Goal: Transaction & Acquisition: Purchase product/service

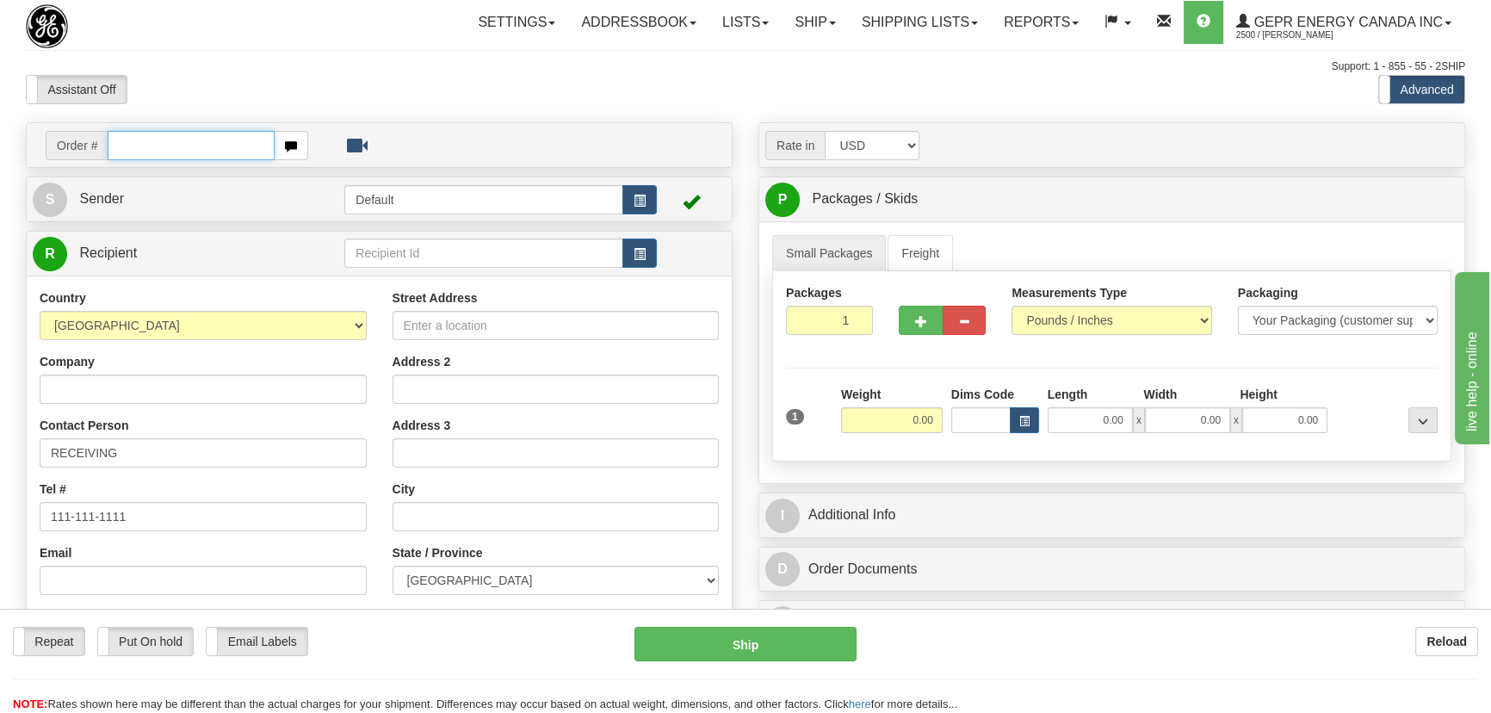
paste input "0086695623"
click at [129, 144] on input "0086695623" at bounding box center [191, 145] width 167 height 29
type input "86695623"
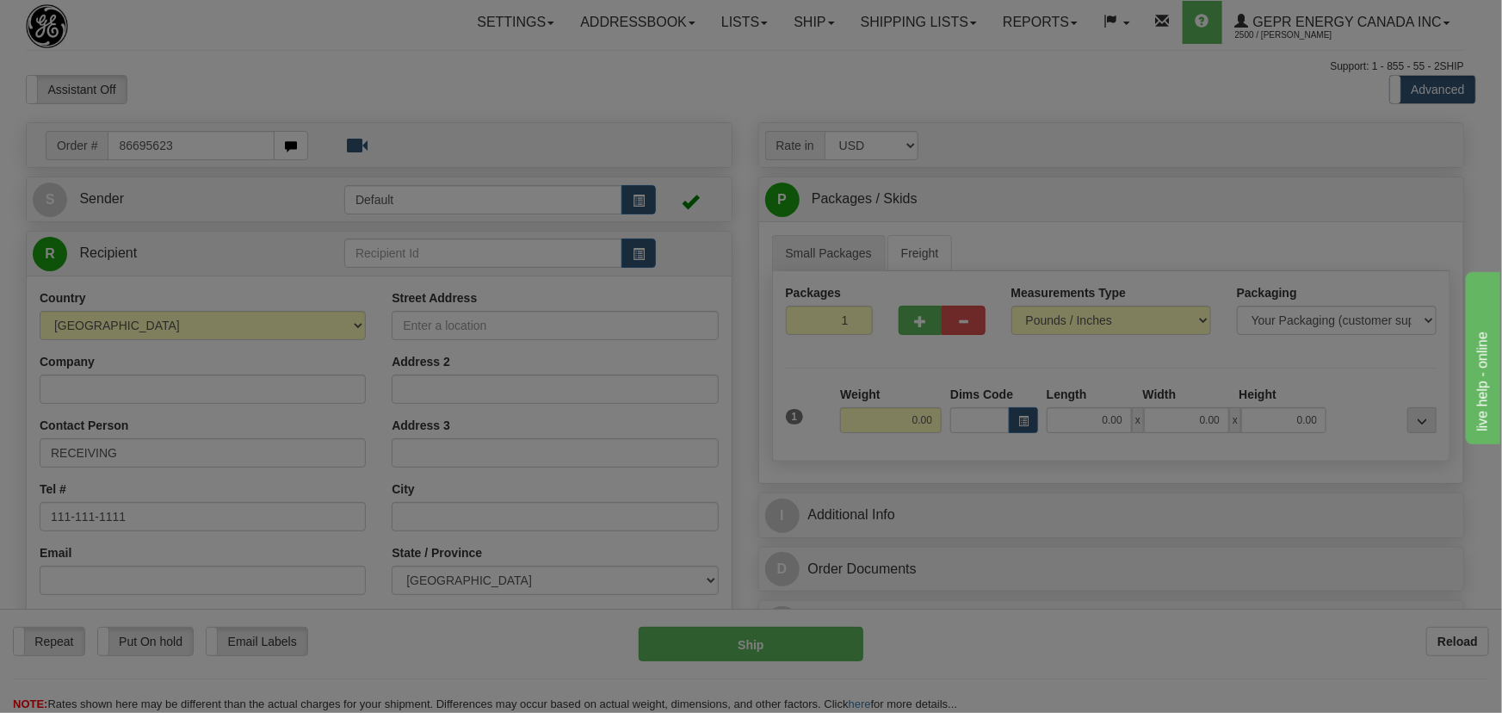
click at [376, 96] on body "Training Course Close Toggle navigation Settings Shipping Preferences New Recip…" at bounding box center [751, 356] width 1502 height 713
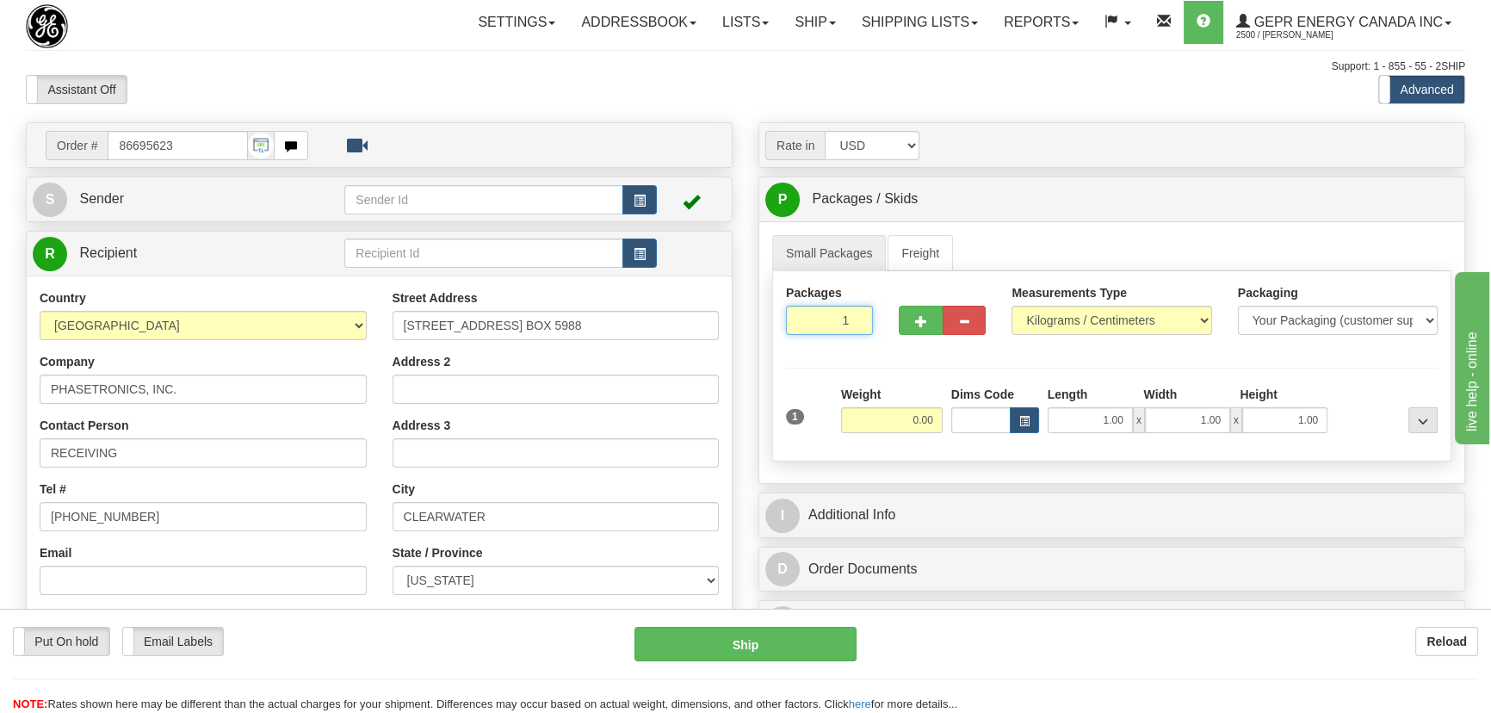
drag, startPoint x: 833, startPoint y: 330, endPoint x: 875, endPoint y: 363, distance: 53.9
click at [867, 347] on div "Packages 1 1" at bounding box center [829, 316] width 113 height 64
click at [890, 376] on div "Packages 1 1 Measurements Type" at bounding box center [1111, 366] width 679 height 190
click at [896, 423] on input "0.00" at bounding box center [892, 420] width 102 height 26
type input "24.00"
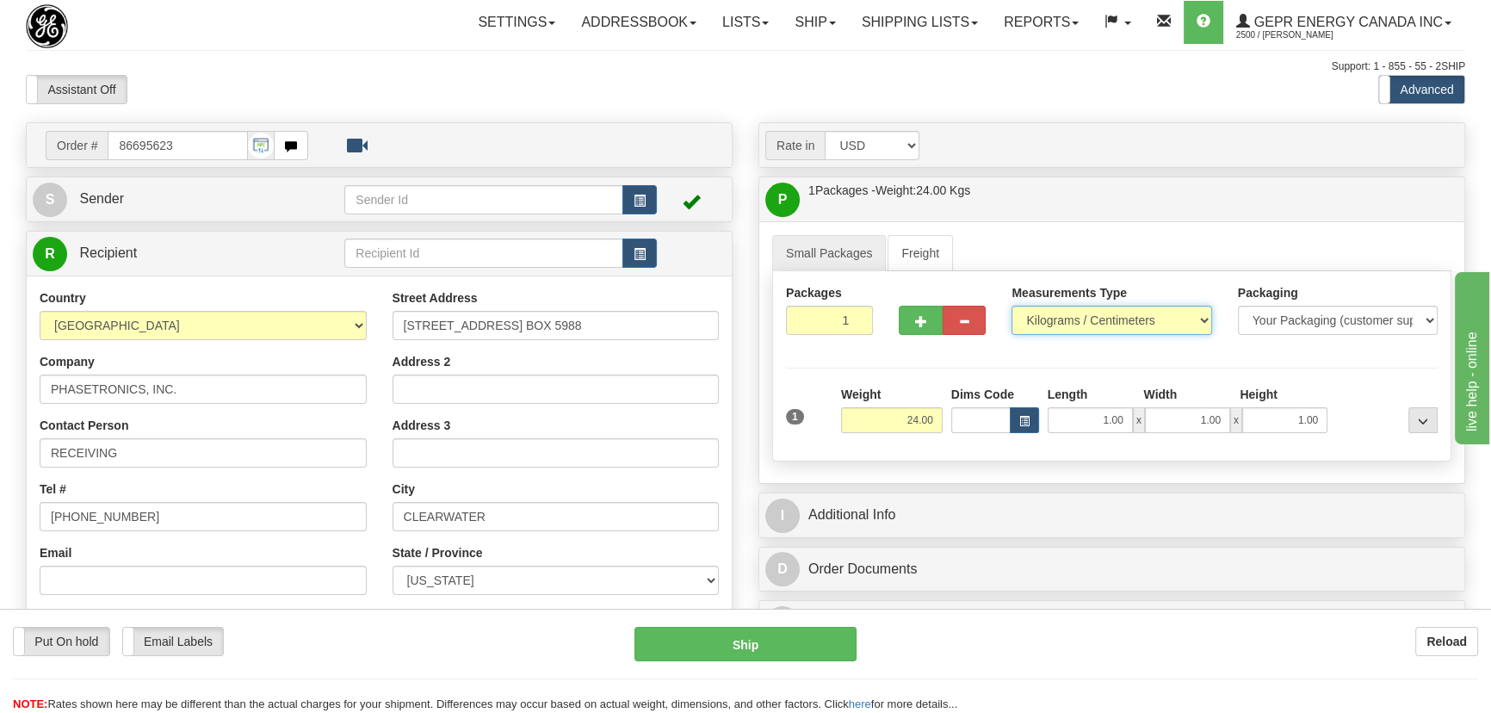
click at [1067, 318] on select "Pounds / Inches Kilograms / Centimeters" at bounding box center [1111, 320] width 200 height 29
select select "0"
click at [1011, 306] on select "Pounds / Inches Kilograms / Centimeters" at bounding box center [1111, 320] width 200 height 29
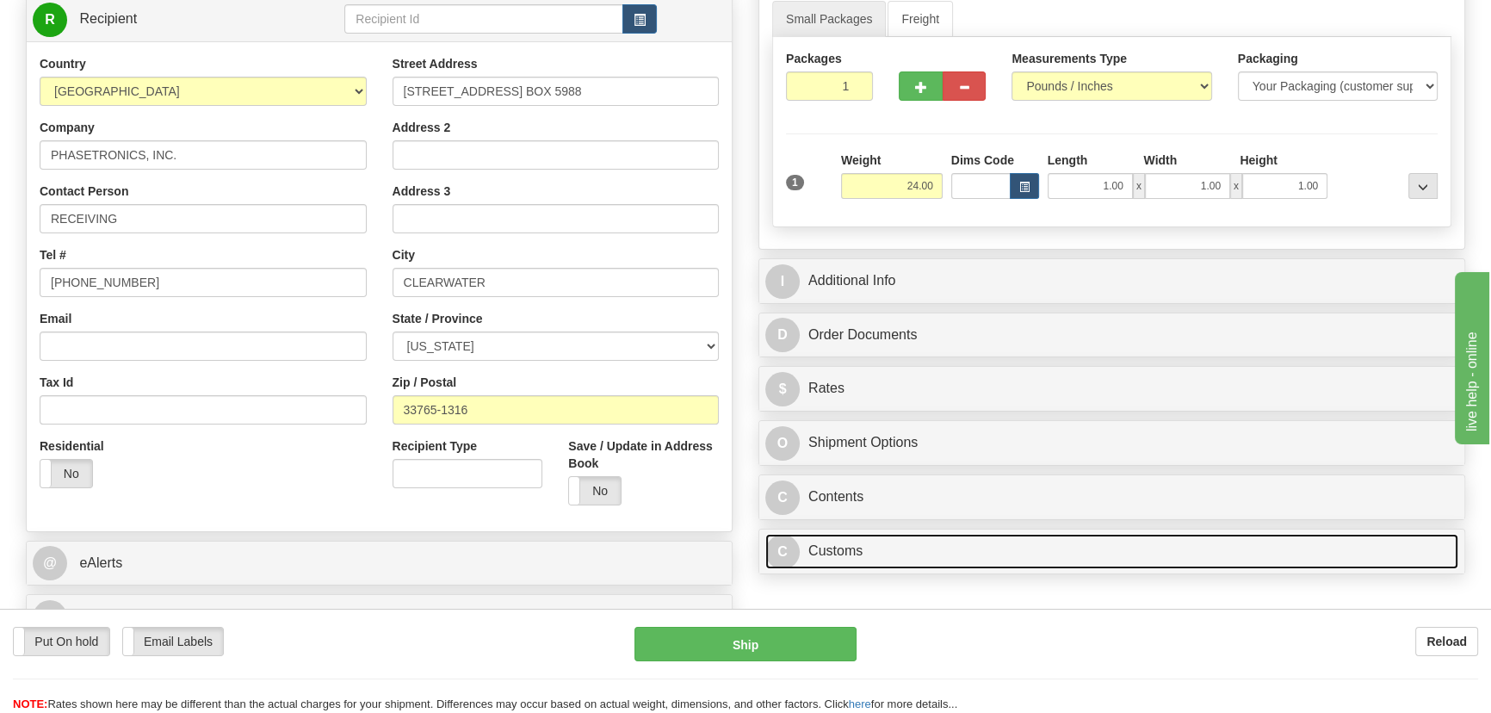
click at [1090, 551] on link "C Customs" at bounding box center [1111, 551] width 693 height 35
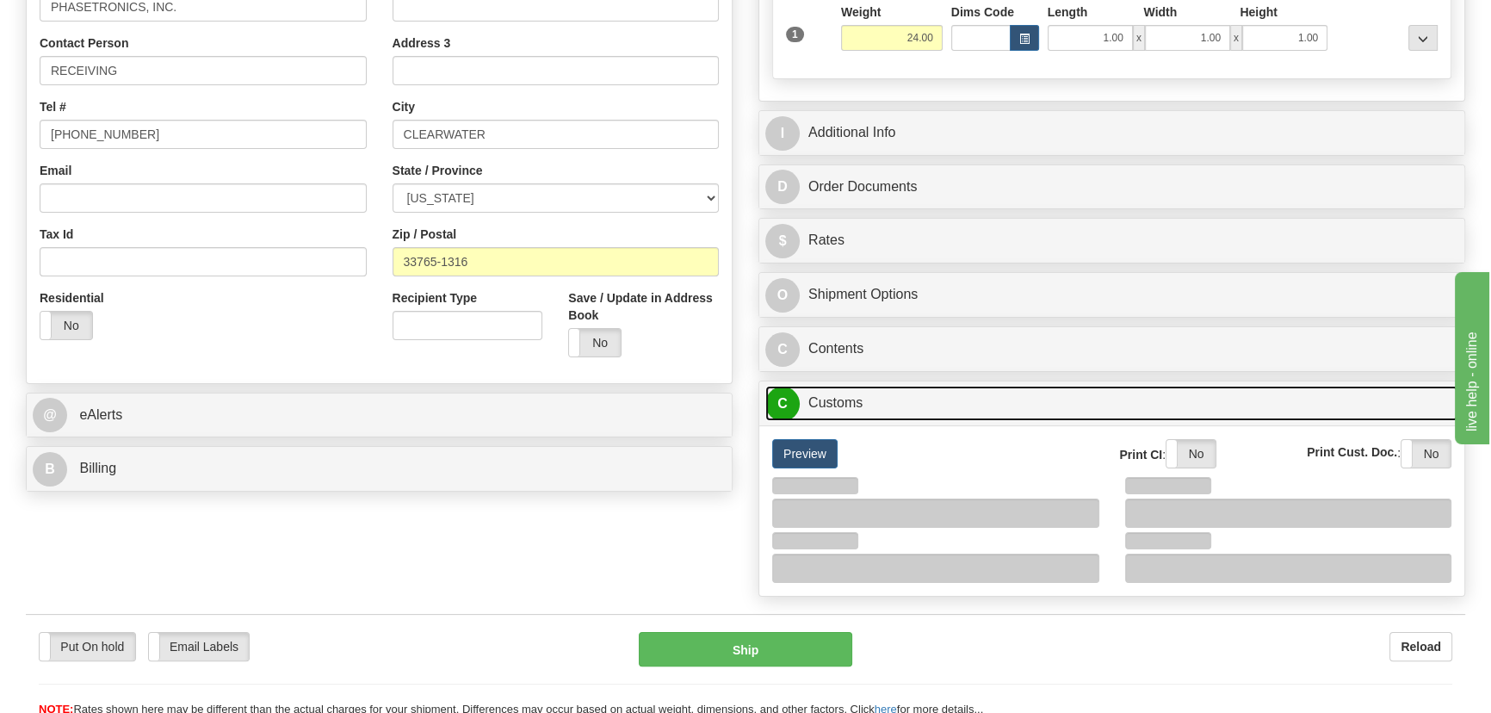
scroll to position [391, 0]
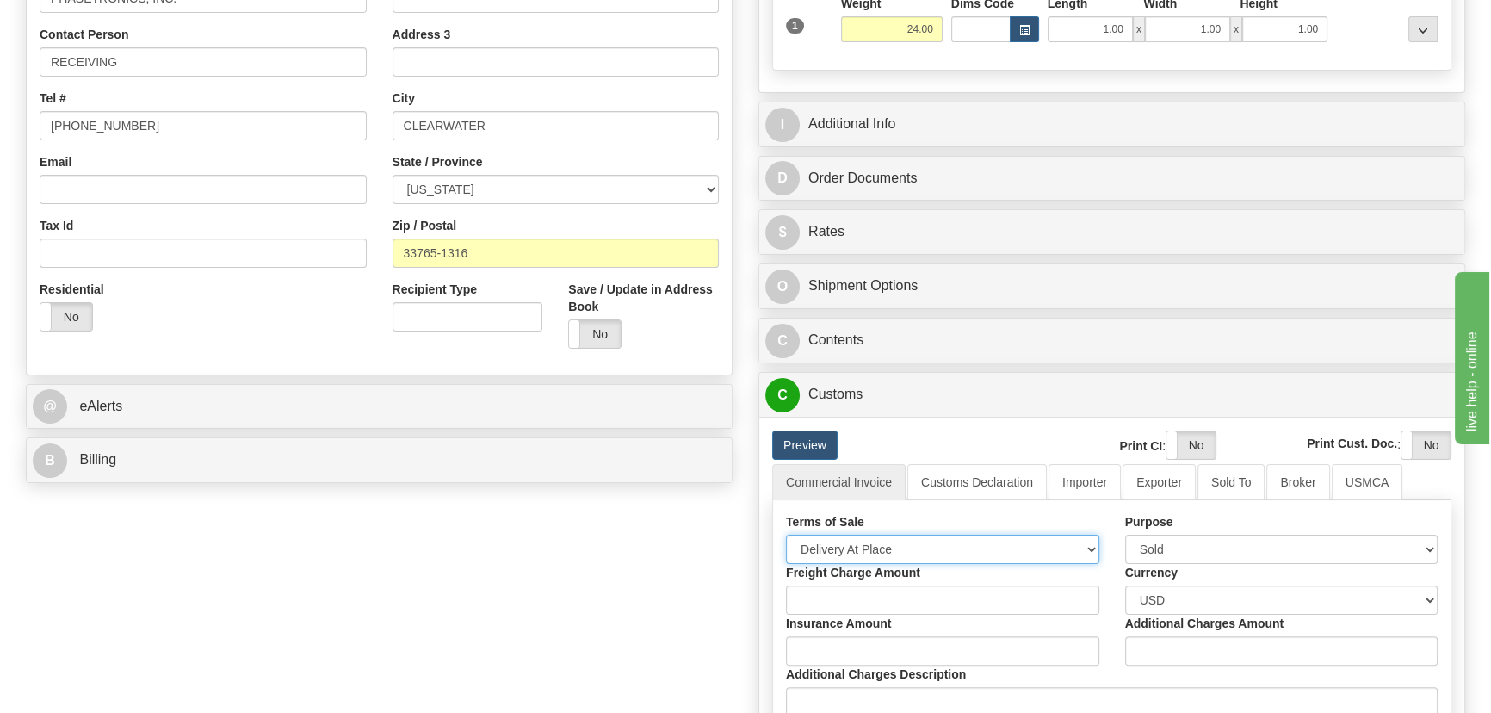
click at [879, 556] on select "Free Carrier Free On Board Ex Works Delivered Duty Unpaid Delivered Duty Paid C…" at bounding box center [942, 549] width 313 height 29
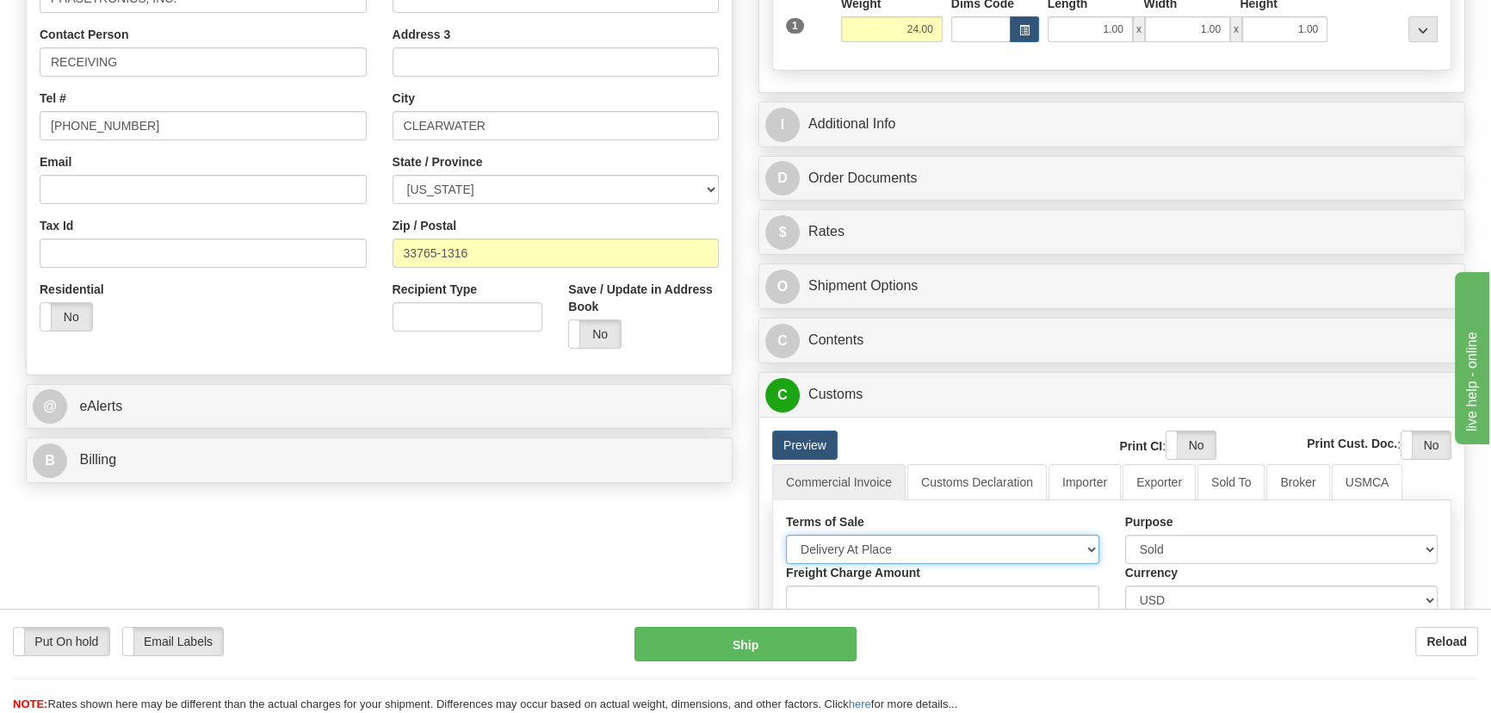
select select "7"
click at [786, 535] on select "Free Carrier Free On Board Ex Works Delivered Duty Unpaid Delivered Duty Paid C…" at bounding box center [942, 549] width 313 height 29
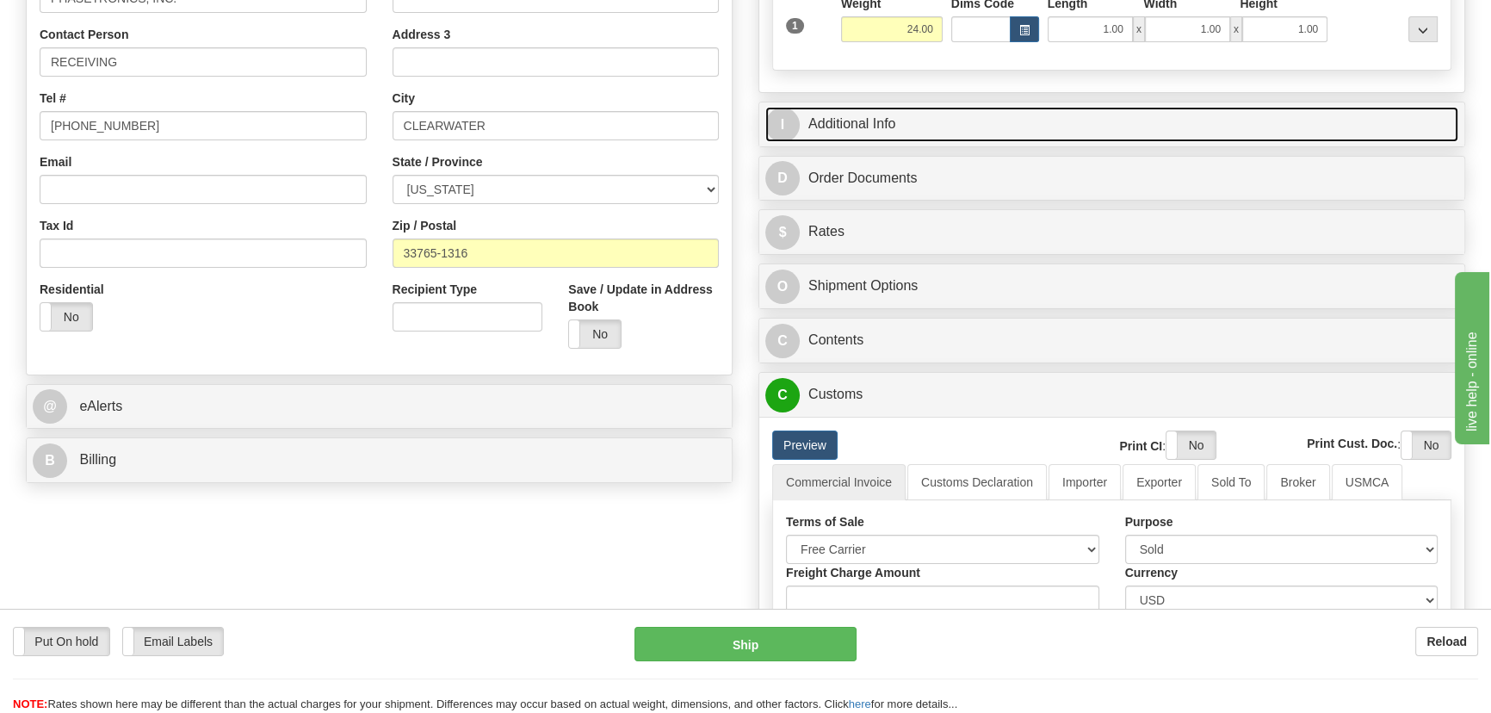
click at [1188, 114] on link "I Additional Info" at bounding box center [1111, 124] width 693 height 35
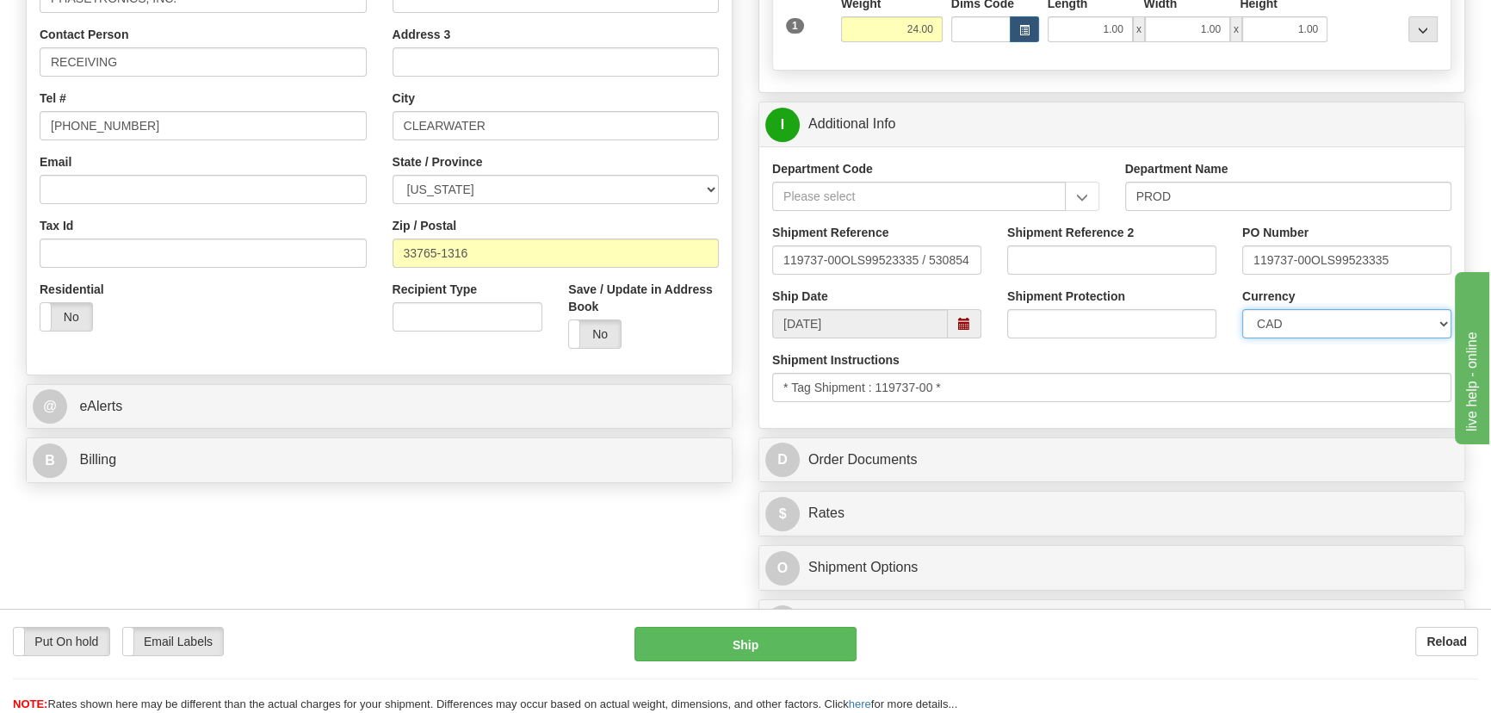
click at [1308, 336] on select "CAD USD EUR ZAR [PERSON_NAME] ARN AUD AUS AWG BBD BFR BGN BHD BMD BND BRC BRL C…" at bounding box center [1346, 323] width 209 height 29
select select "1"
click at [1242, 309] on select "CAD USD EUR ZAR [PERSON_NAME] ARN AUD AUS AWG BBD BFR BGN BHD BMD BND BRC BRL C…" at bounding box center [1346, 323] width 209 height 29
click at [1122, 250] on input "Shipment Reference 2" at bounding box center [1111, 259] width 209 height 29
drag, startPoint x: 1122, startPoint y: 250, endPoint x: 994, endPoint y: 327, distance: 149.1
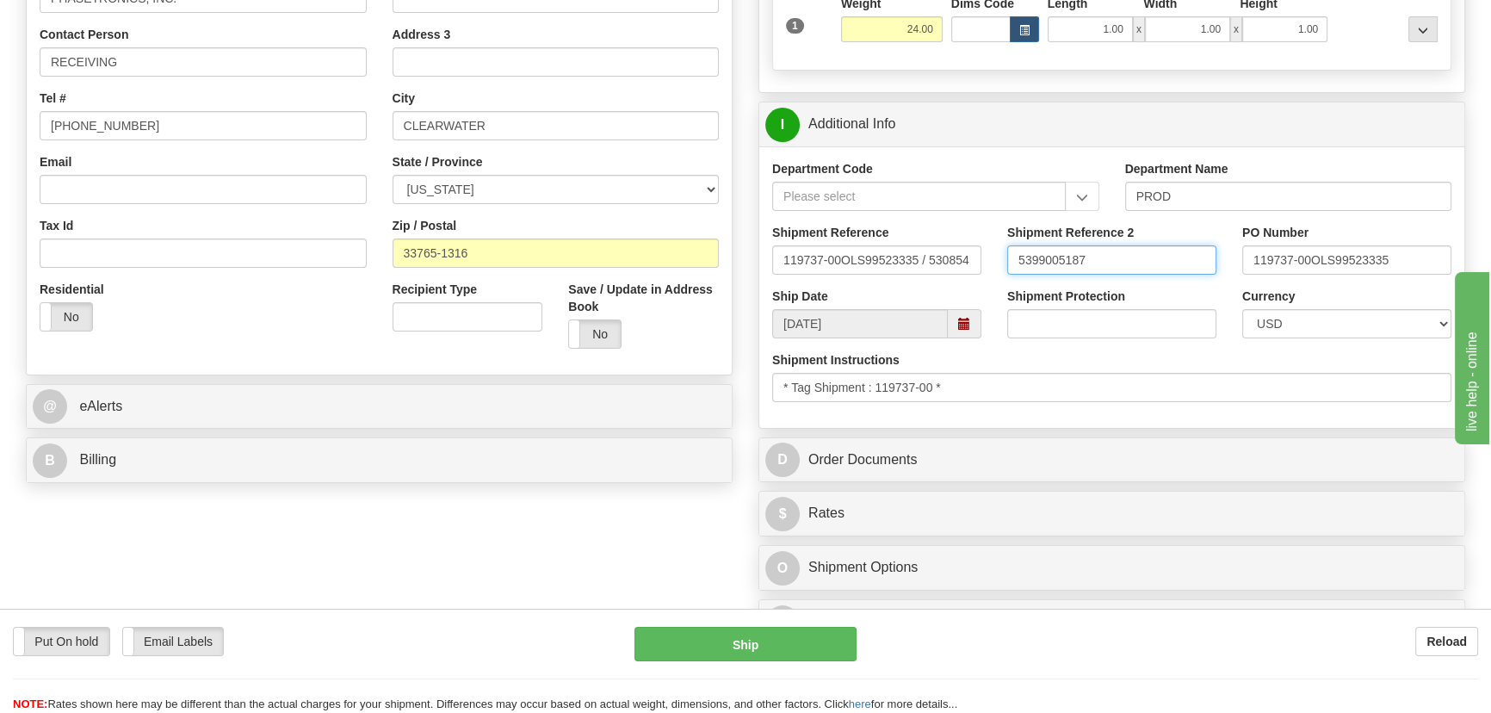
click at [969, 248] on div "Shipment Reference 119737-00OLS99523335 / 530854 Shipment Reference 2 539900518…" at bounding box center [1111, 256] width 705 height 64
type input "5399005187"
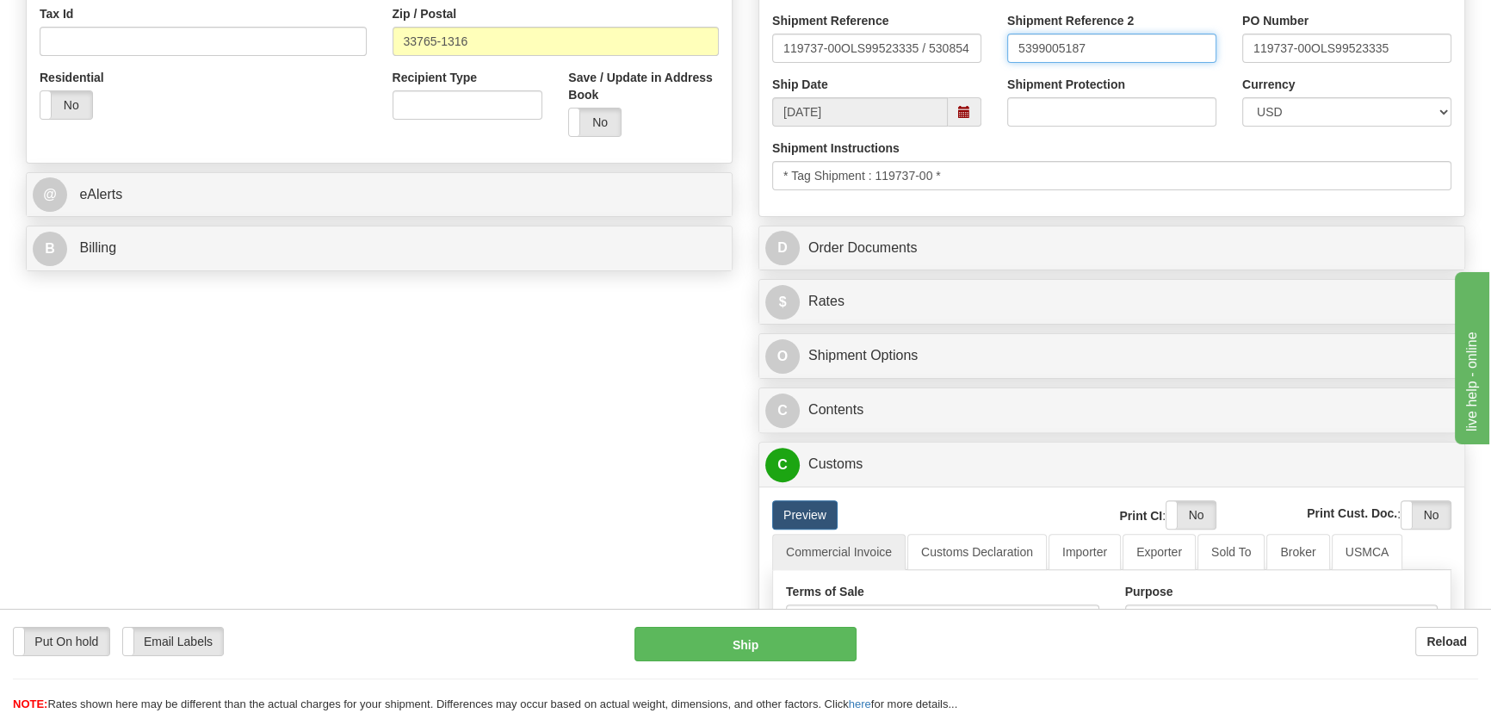
scroll to position [626, 0]
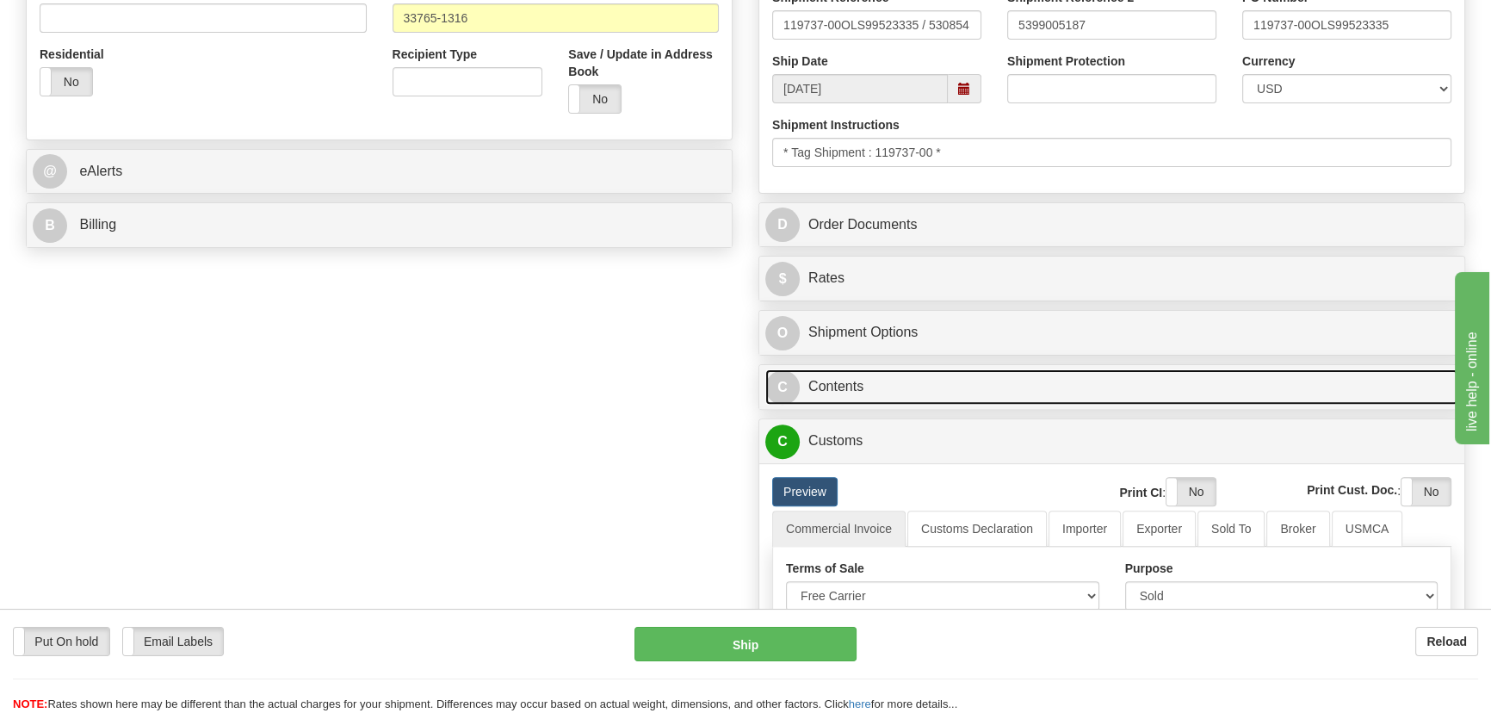
click at [1249, 380] on link "C Contents" at bounding box center [1111, 386] width 693 height 35
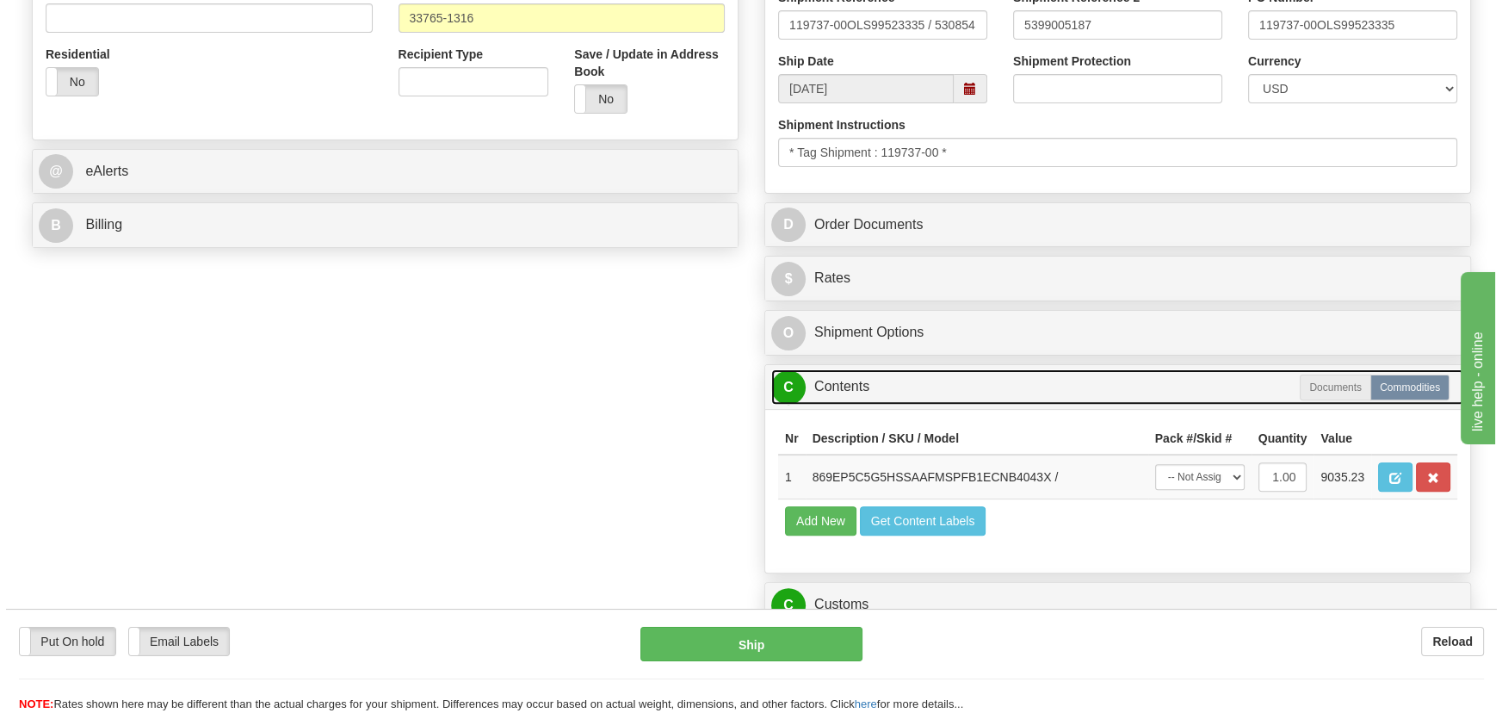
scroll to position [782, 0]
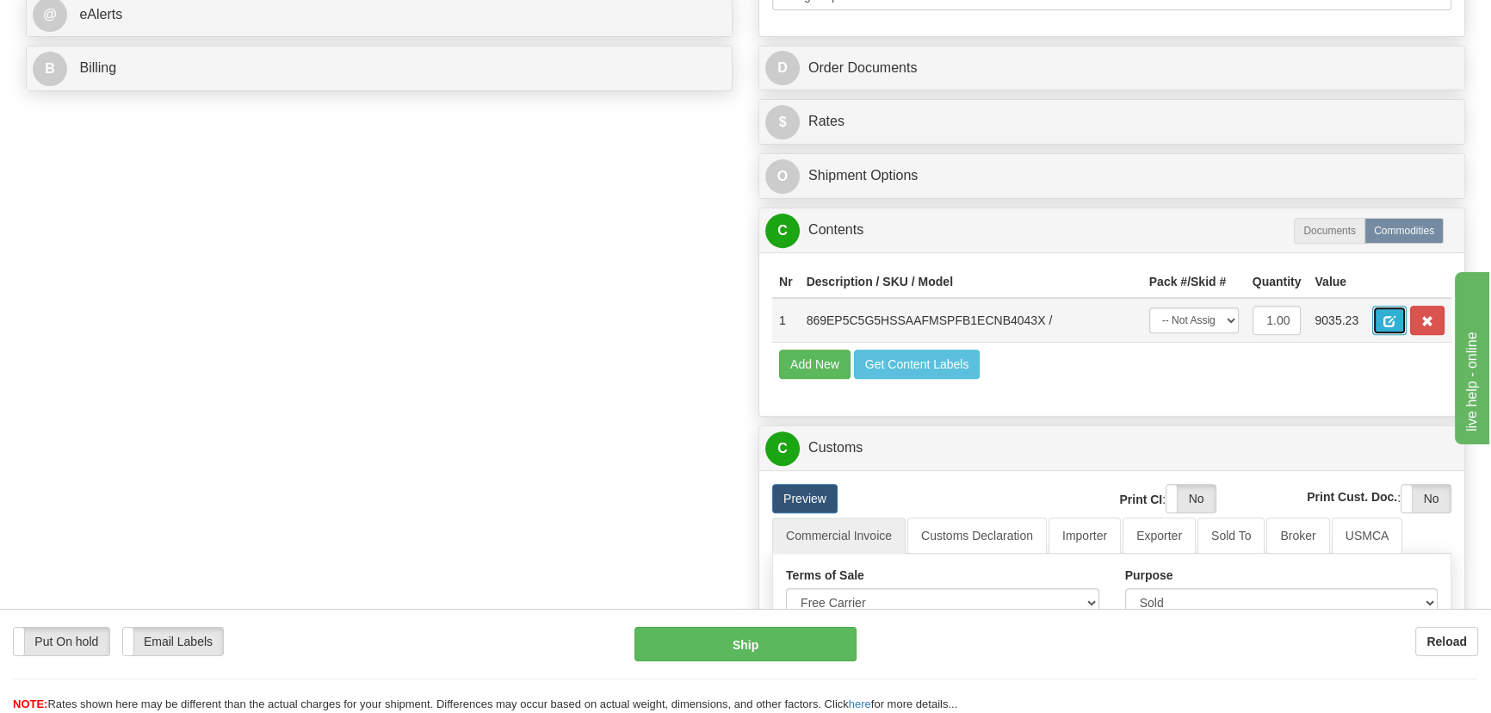
click at [1384, 331] on button "button" at bounding box center [1389, 320] width 34 height 29
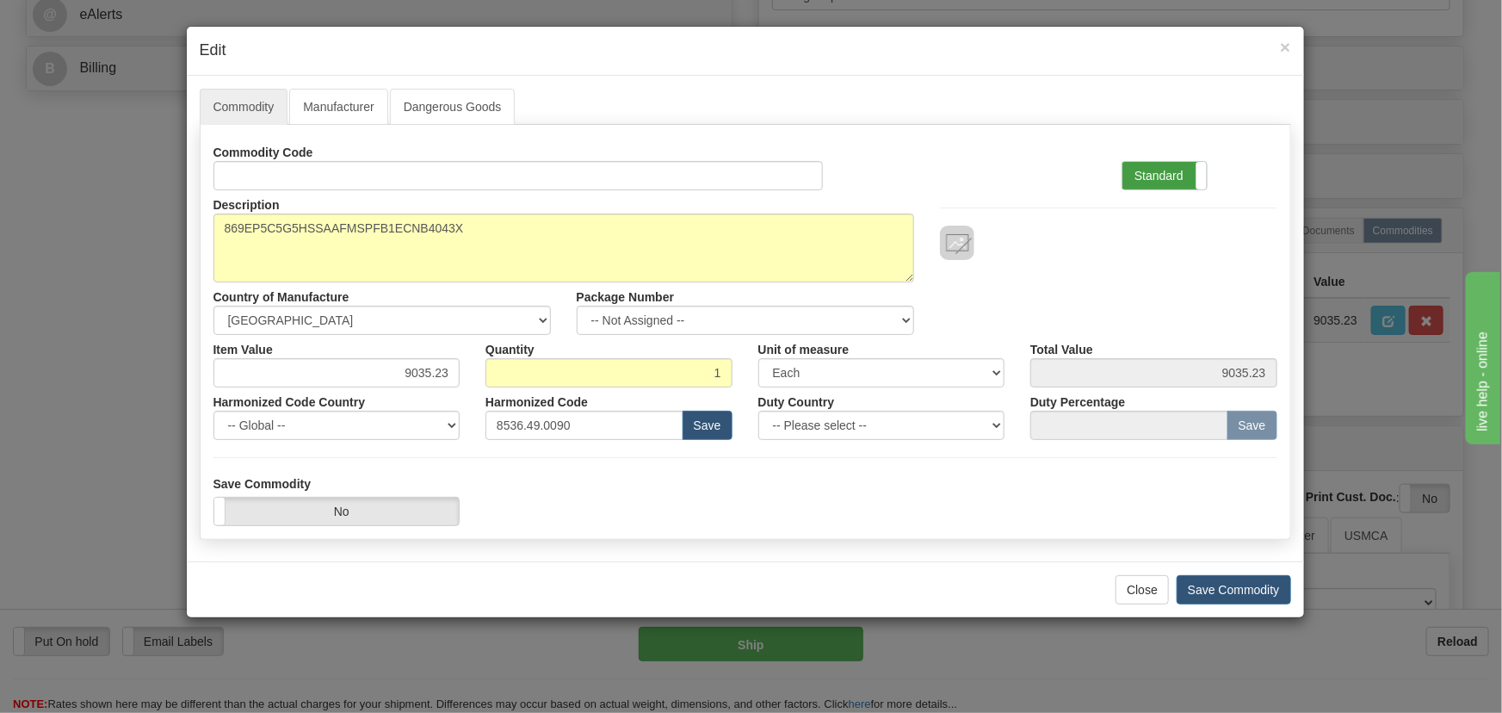
click at [1181, 167] on label "Standard" at bounding box center [1164, 176] width 84 height 28
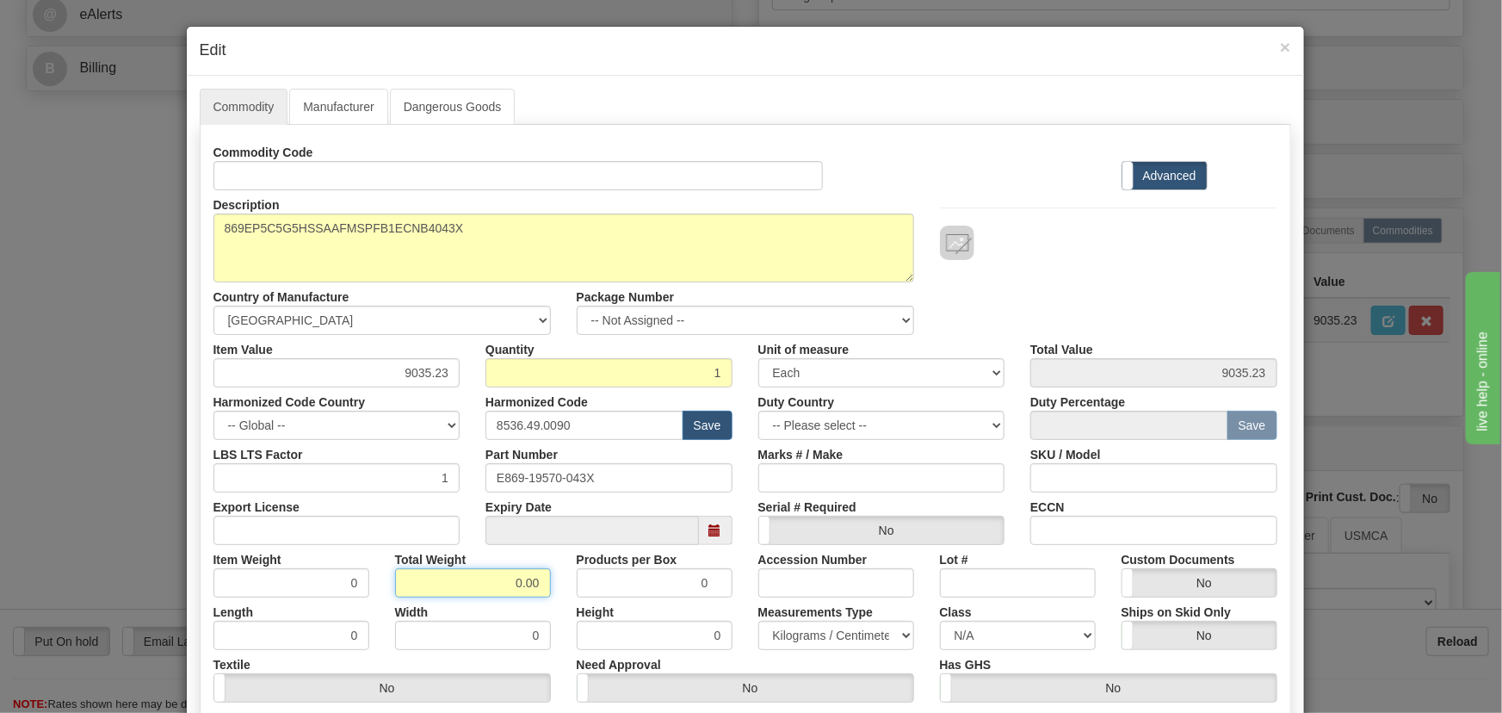
drag, startPoint x: 496, startPoint y: 579, endPoint x: 597, endPoint y: 609, distance: 105.9
click at [597, 611] on div "Commodity Code Standard Advanced Description 869EP5C5G5HSSAAFMSPFB1ECNB4043X Co…" at bounding box center [745, 446] width 1064 height 617
type input "1"
type input "1.0000"
drag, startPoint x: 399, startPoint y: 374, endPoint x: 485, endPoint y: 384, distance: 86.7
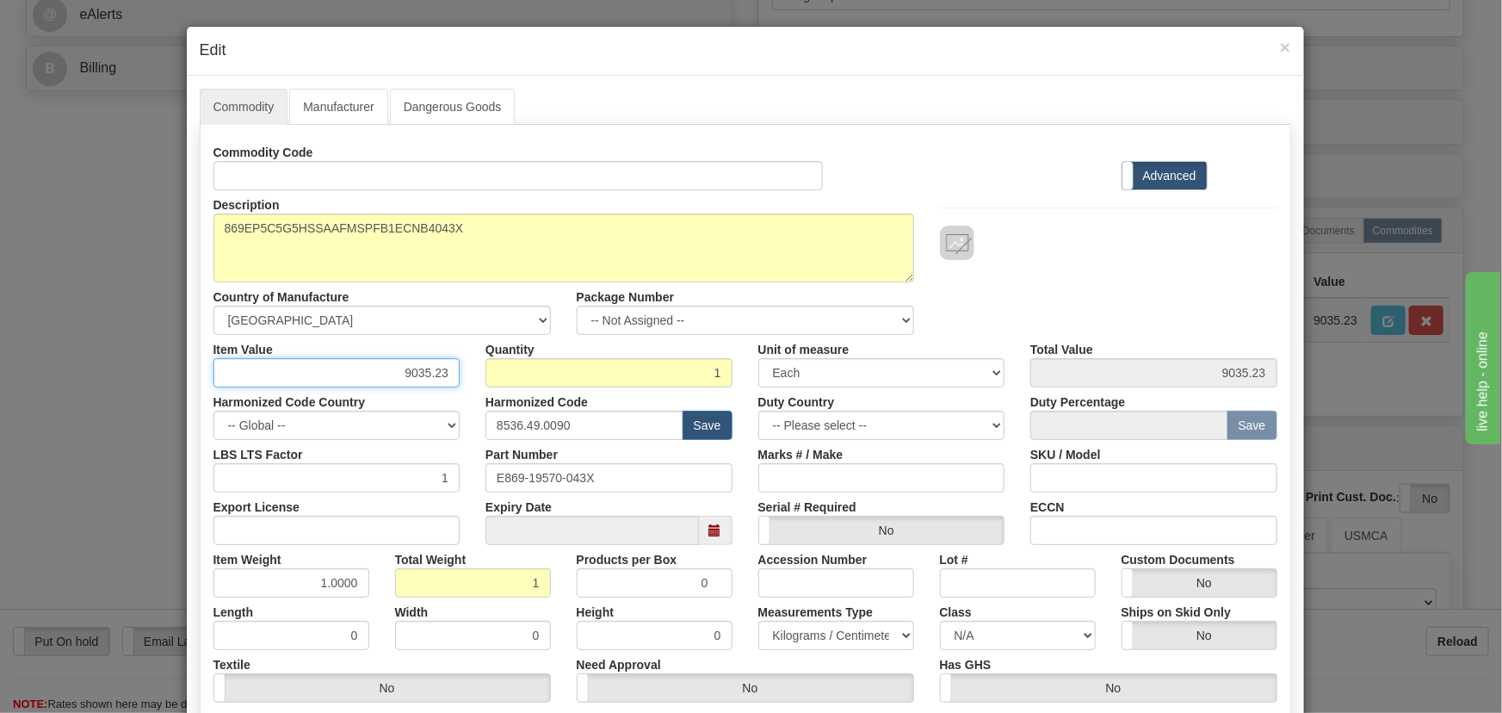
click at [485, 384] on div "Item Value 9035.23 Quantity 1 Unit of measure 3 Thousand Square Inches Adjustme…" at bounding box center [746, 361] width 1090 height 53
paste input "4.995,66"
type input "4995.66"
click at [940, 207] on hr at bounding box center [1108, 207] width 337 height 1
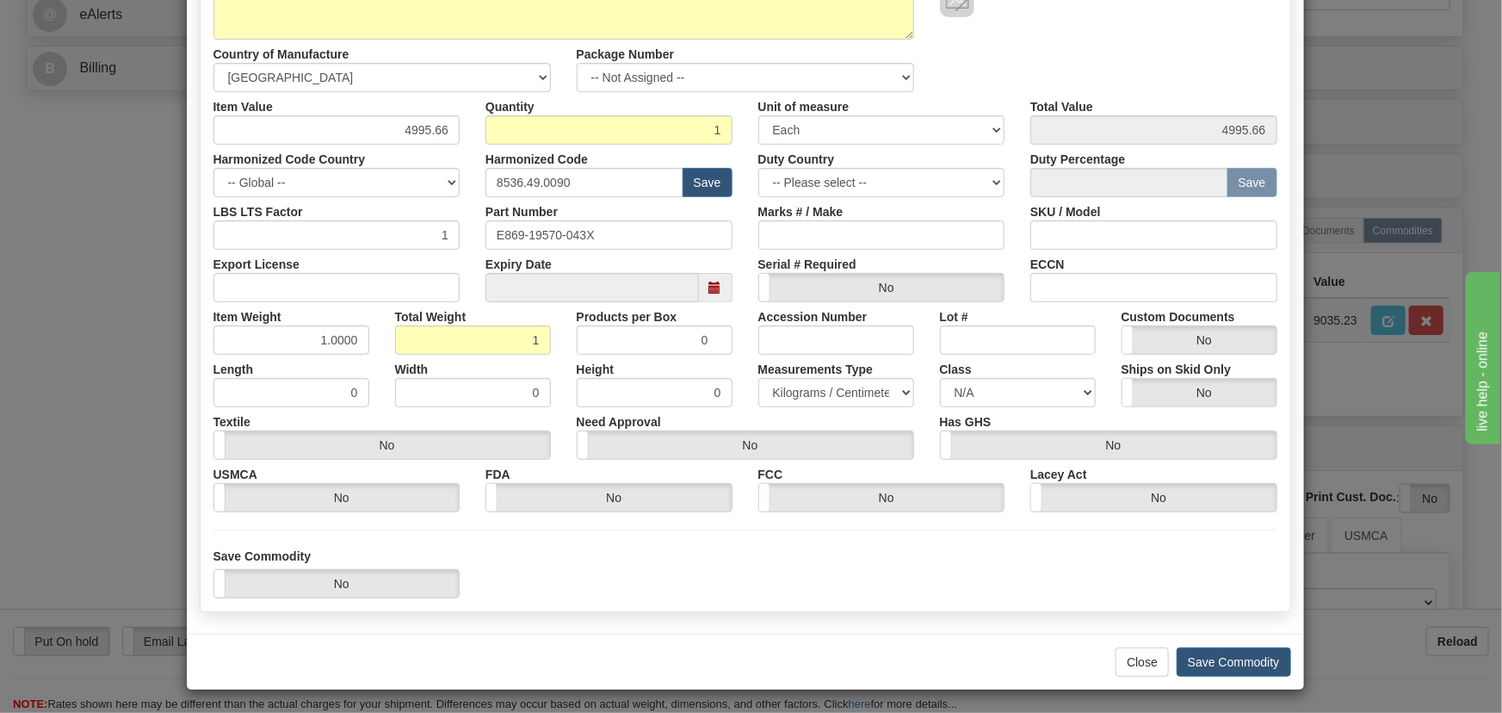
scroll to position [244, 0]
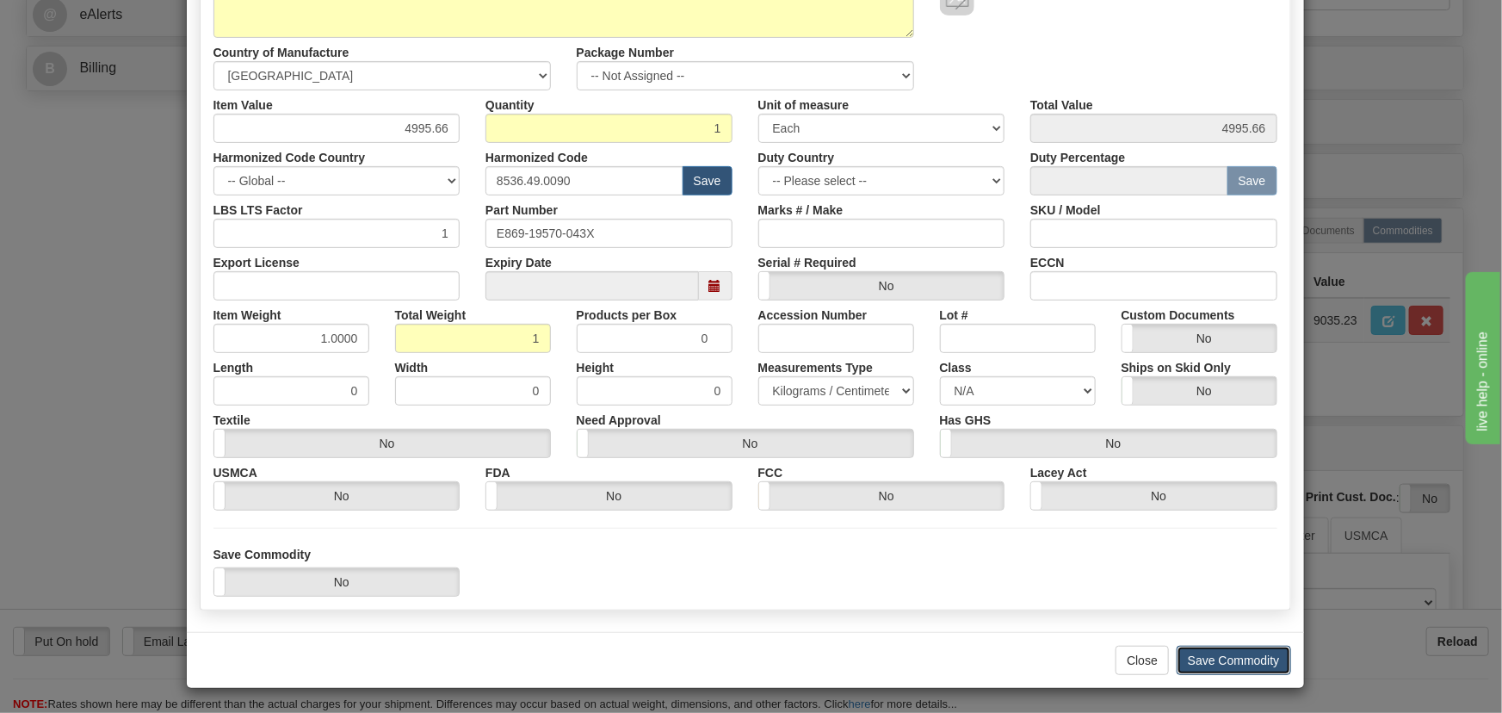
click at [1222, 651] on button "Save Commodity" at bounding box center [1234, 660] width 114 height 29
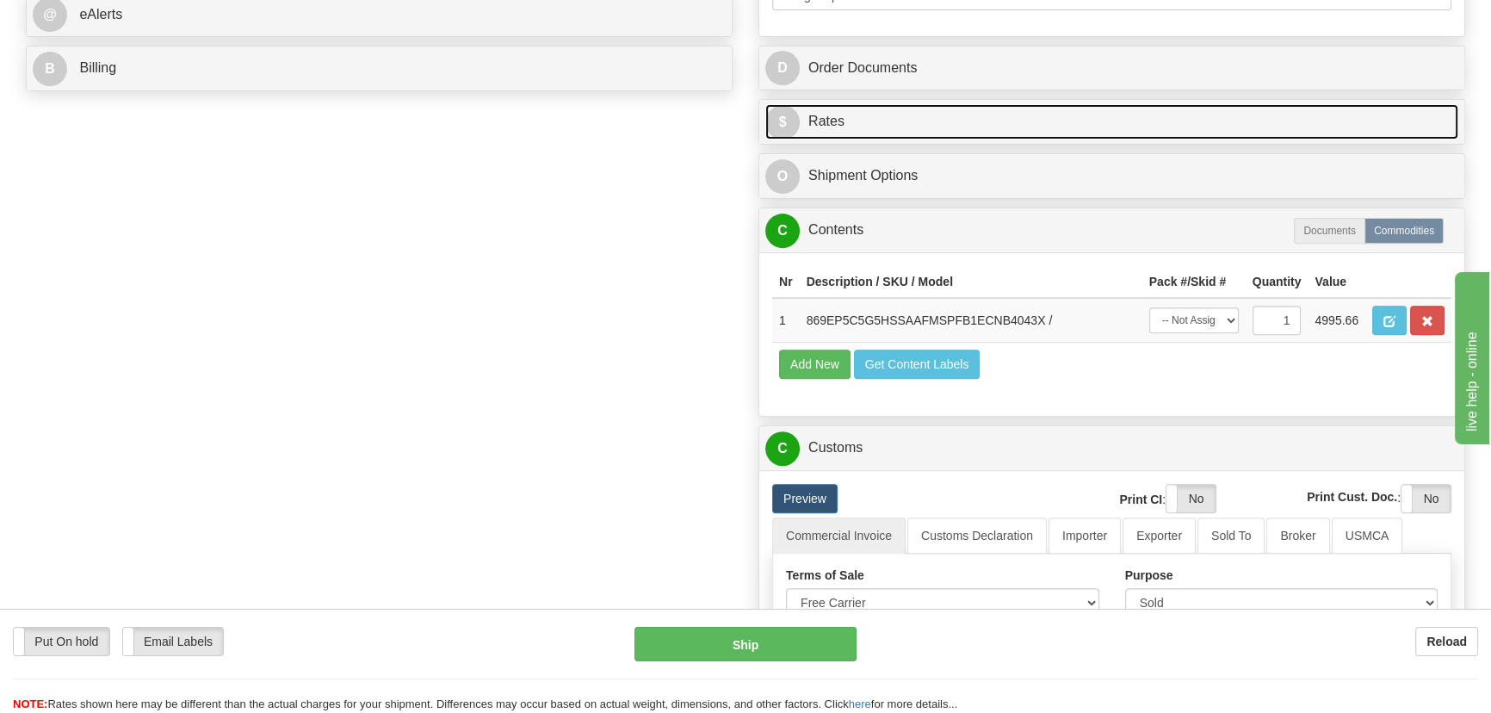
click at [1097, 121] on link "$ Rates" at bounding box center [1111, 121] width 693 height 35
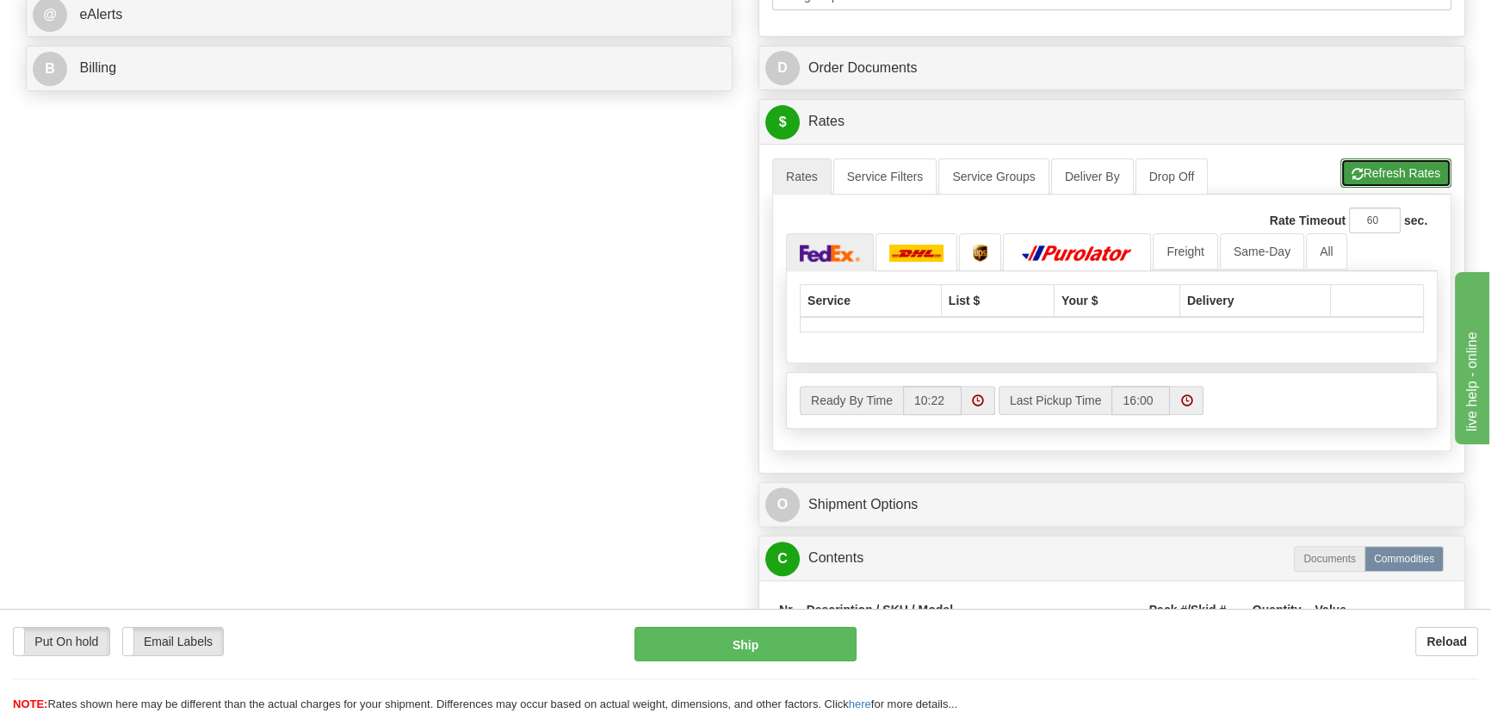
click at [1371, 172] on button "Refresh Rates" at bounding box center [1395, 172] width 111 height 29
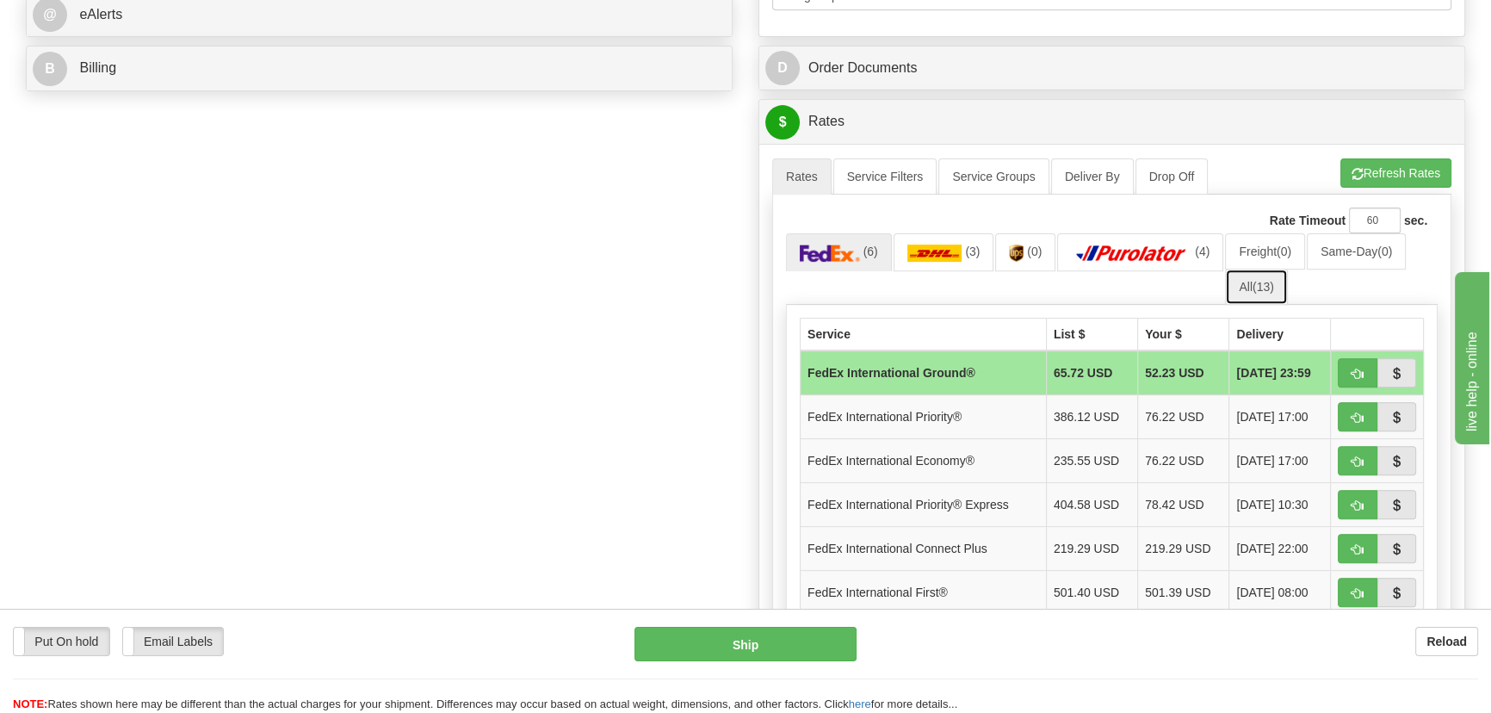
click at [1258, 290] on span "(13)" at bounding box center [1263, 287] width 22 height 14
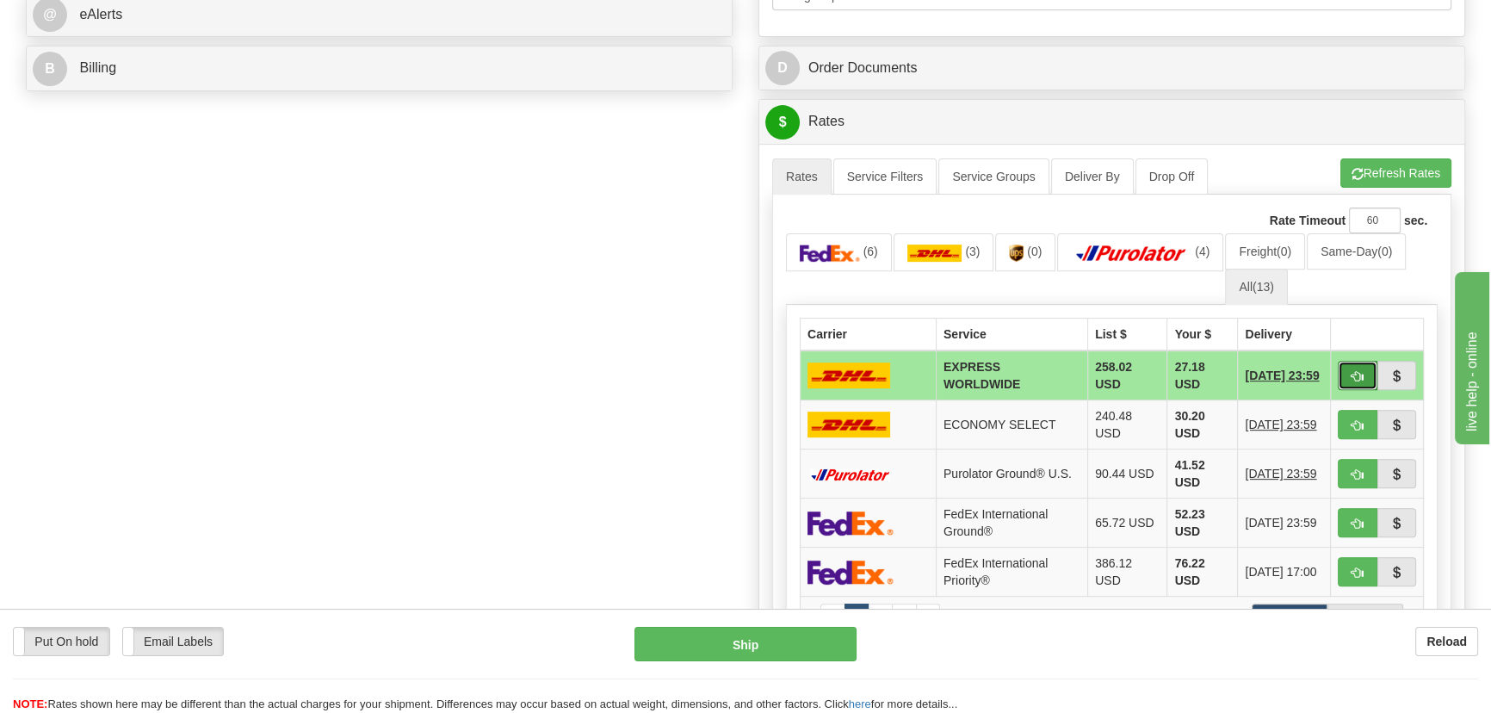
click at [1357, 374] on span "button" at bounding box center [1357, 376] width 12 height 11
type input "P"
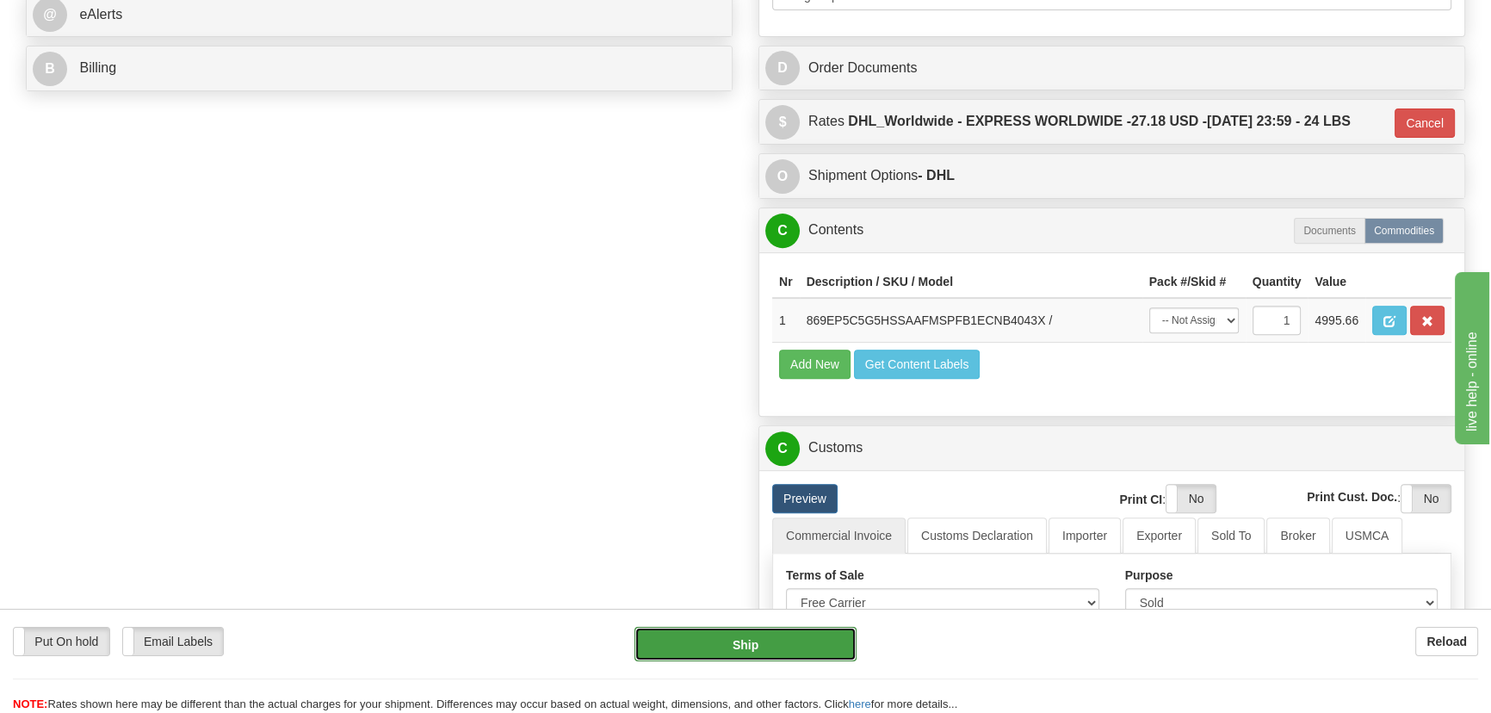
click at [776, 641] on button "Ship" at bounding box center [745, 644] width 223 height 34
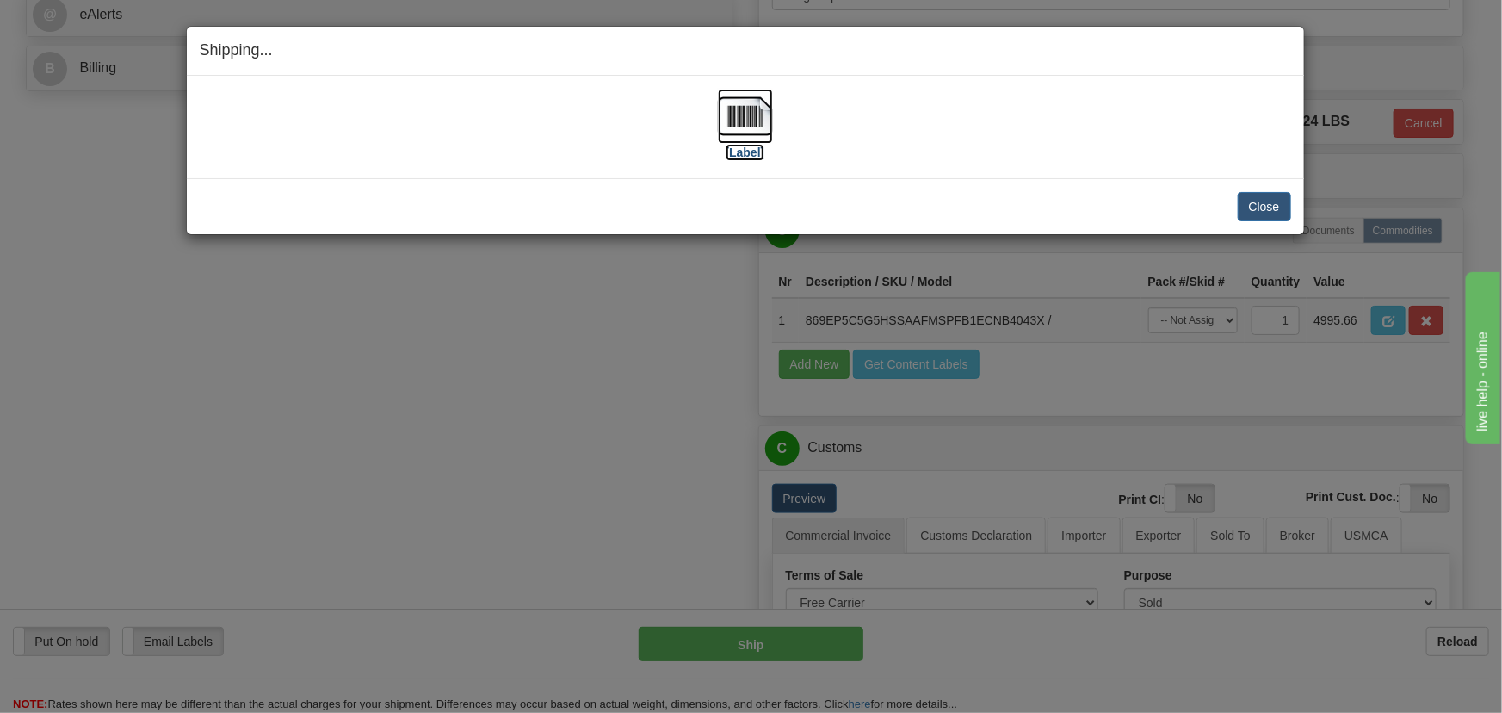
click at [758, 122] on img at bounding box center [745, 116] width 55 height 55
click at [1268, 201] on button "Close" at bounding box center [1264, 206] width 53 height 29
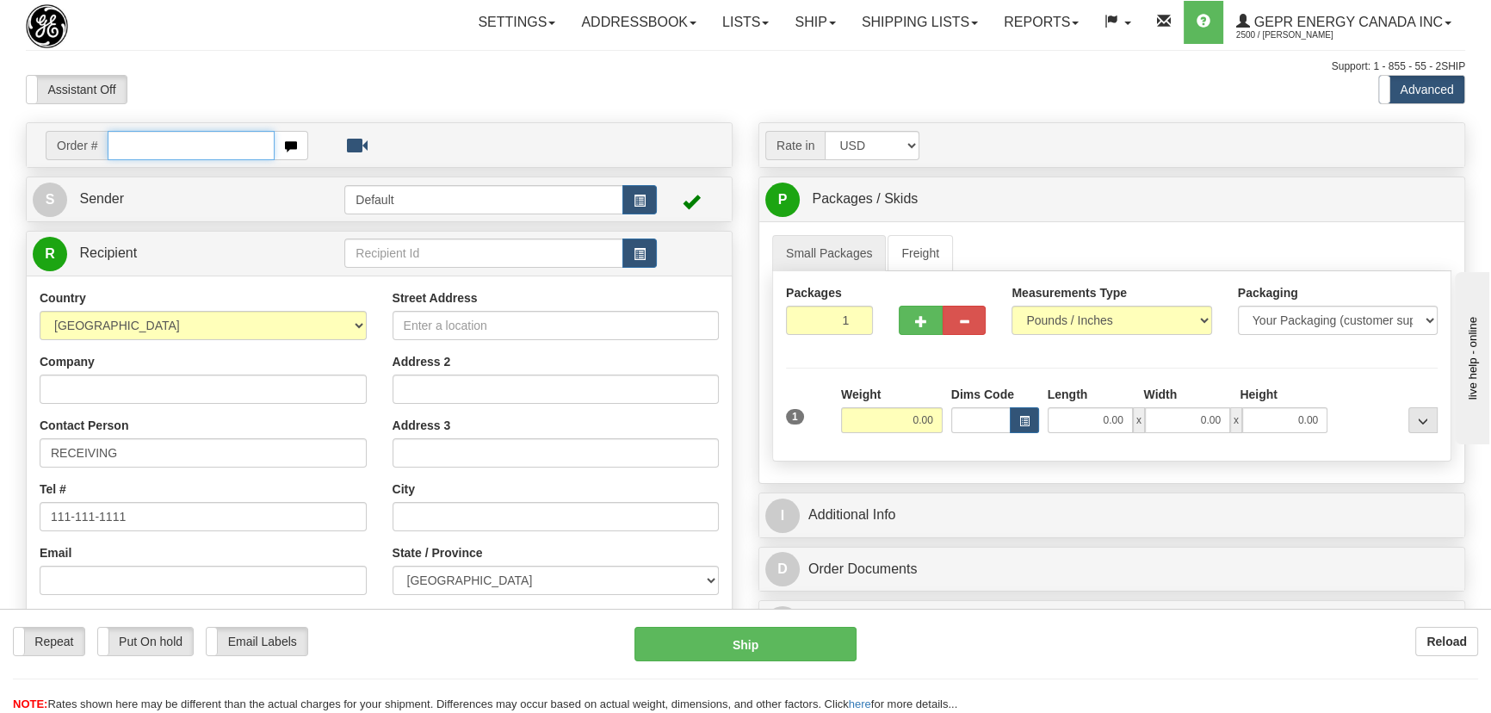
paste input "0086694839"
type input "86694839"
click at [504, 94] on body "Training Course Close Toggle navigation Settings Shipping Preferences New Recip…" at bounding box center [751, 356] width 1502 height 713
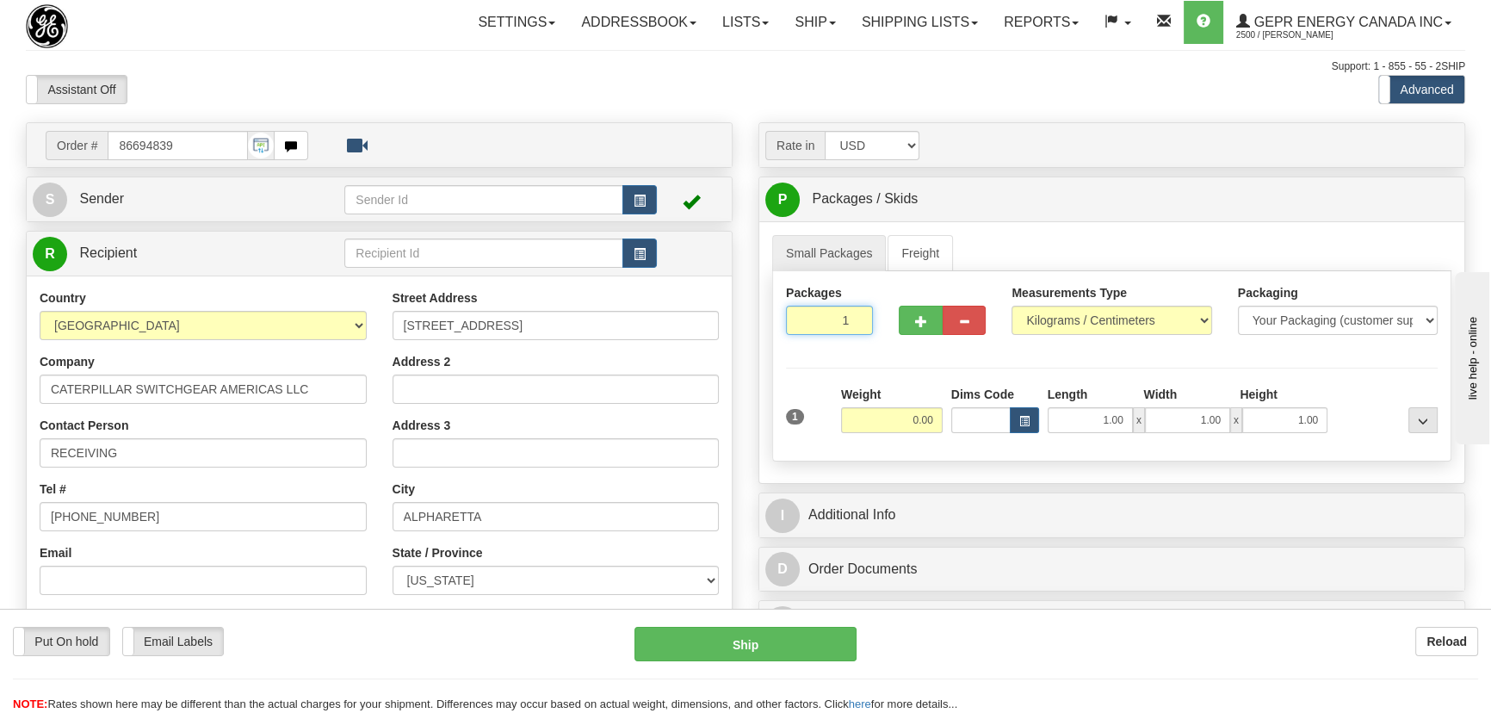
drag, startPoint x: 851, startPoint y: 333, endPoint x: 861, endPoint y: 356, distance: 25.1
click at [867, 342] on div "Packages 1 1" at bounding box center [829, 316] width 113 height 64
type input "4"
click at [920, 376] on div "Packages 4 1 Measurements Type" at bounding box center [1111, 366] width 679 height 190
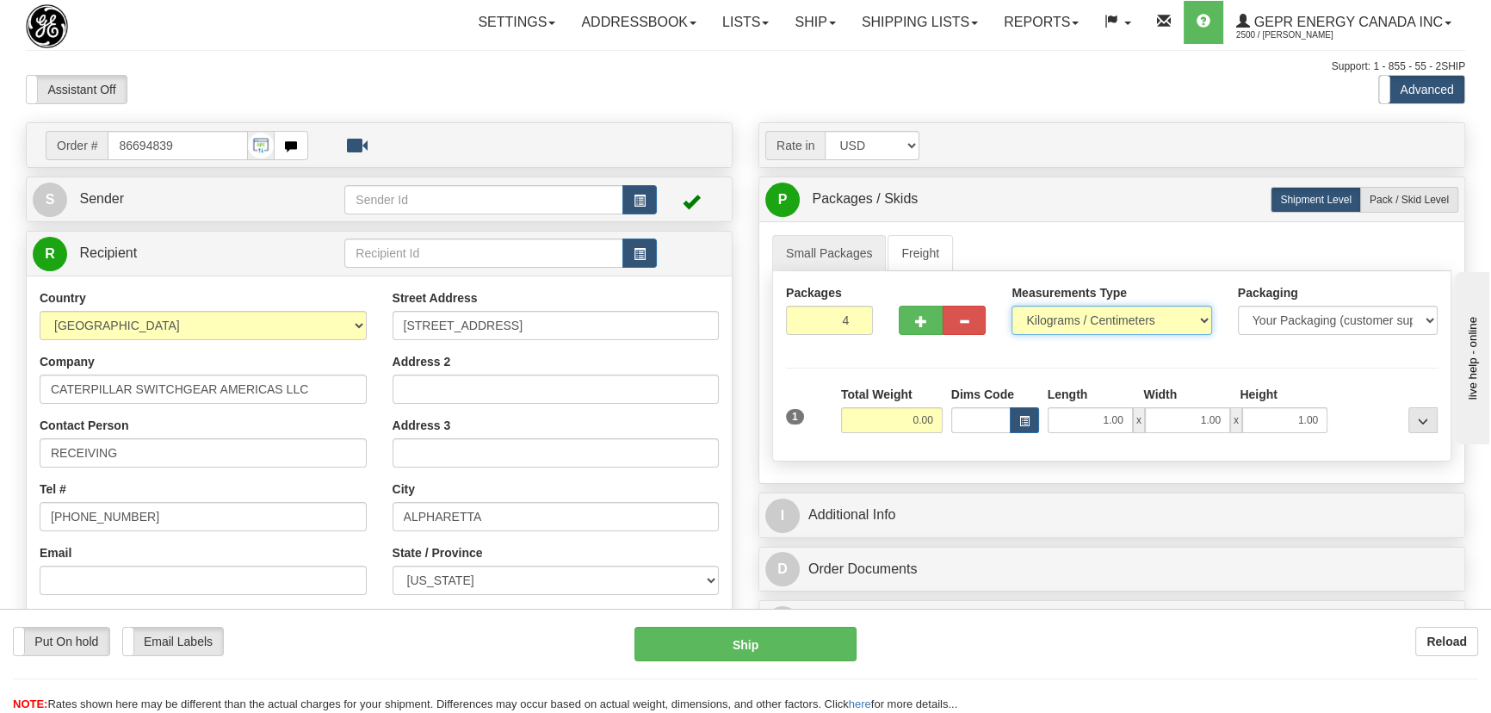
click at [1129, 318] on select "Pounds / Inches Kilograms / Centimeters" at bounding box center [1111, 320] width 200 height 29
select select "0"
click at [1011, 306] on select "Pounds / Inches Kilograms / Centimeters" at bounding box center [1111, 320] width 200 height 29
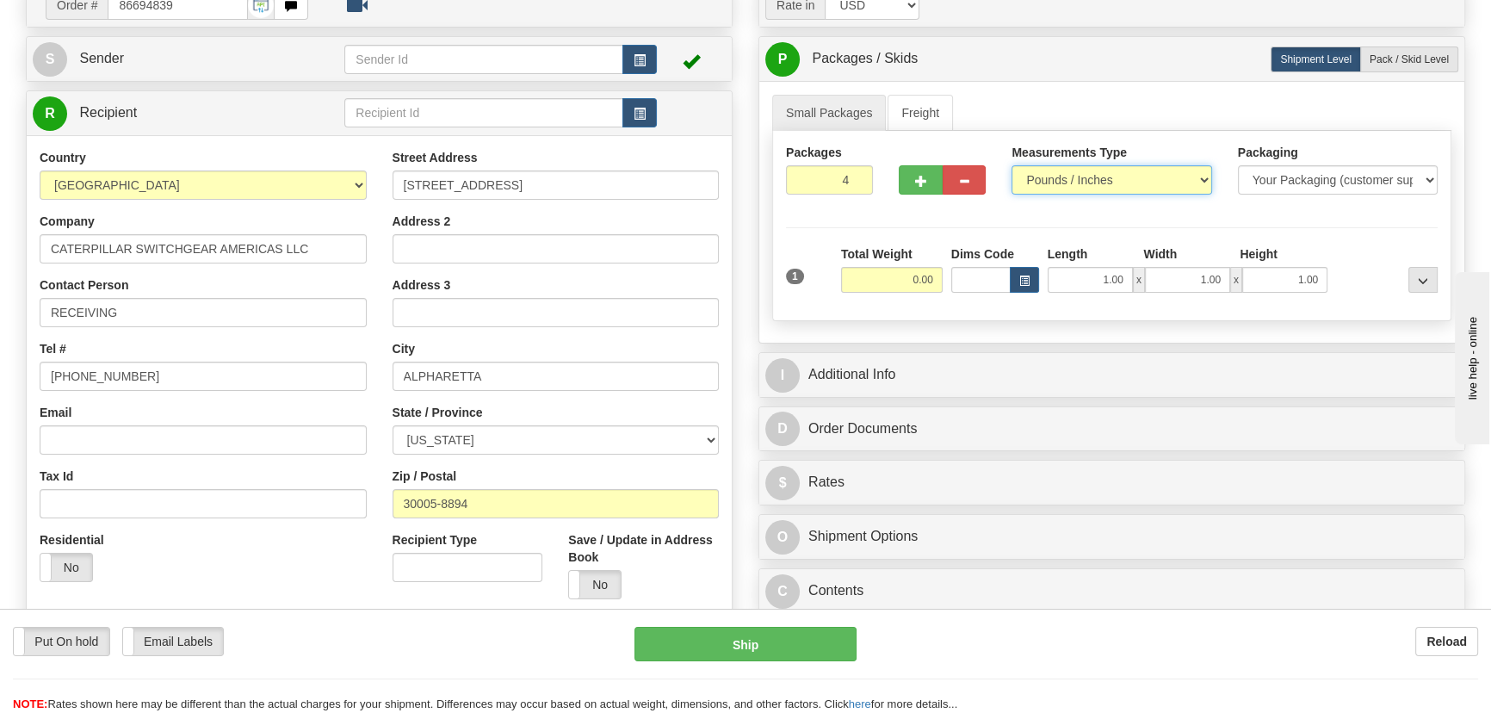
scroll to position [156, 0]
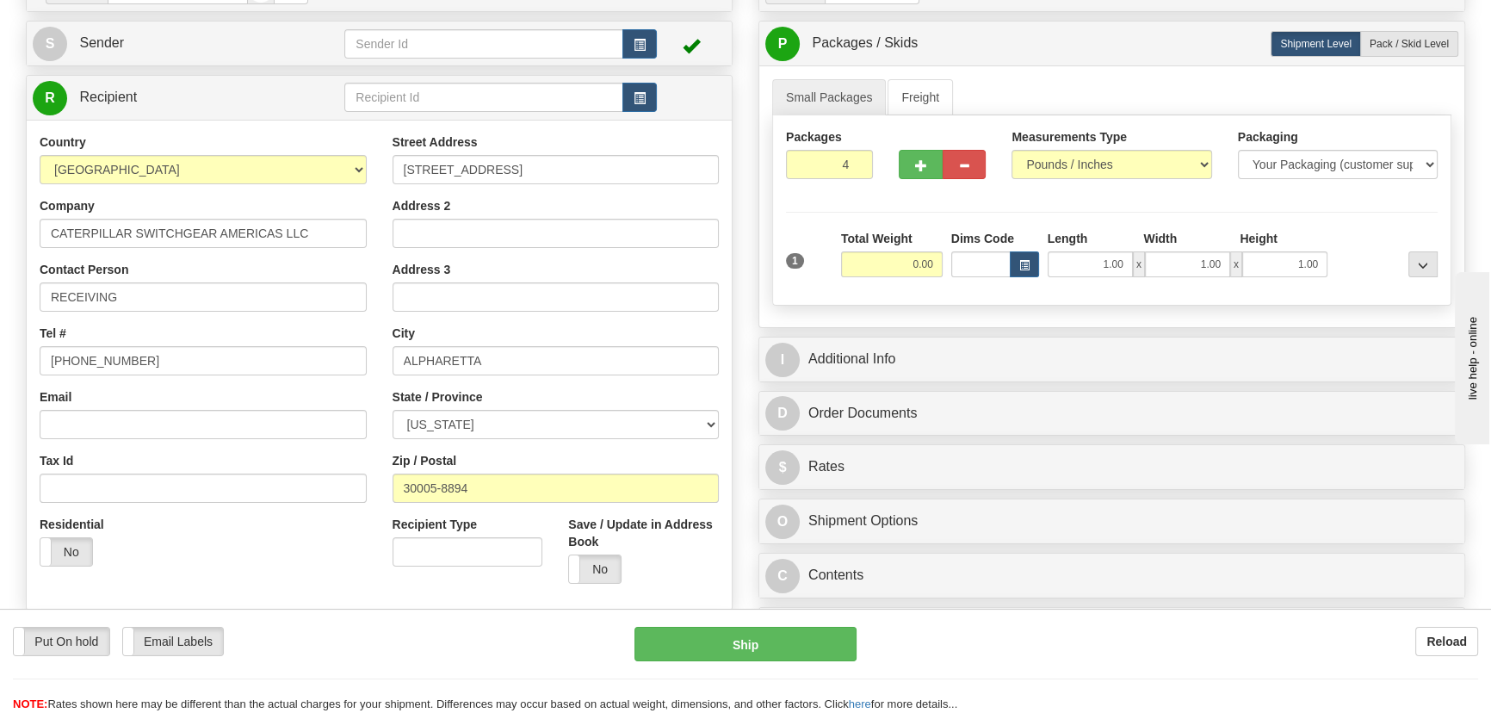
click at [887, 277] on div "Total Weight 0.00" at bounding box center [892, 260] width 110 height 60
drag, startPoint x: 890, startPoint y: 261, endPoint x: 1002, endPoint y: 275, distance: 112.8
click at [1000, 276] on div "1 Total Weight 0.00 Dims Code x" at bounding box center [1112, 260] width 660 height 61
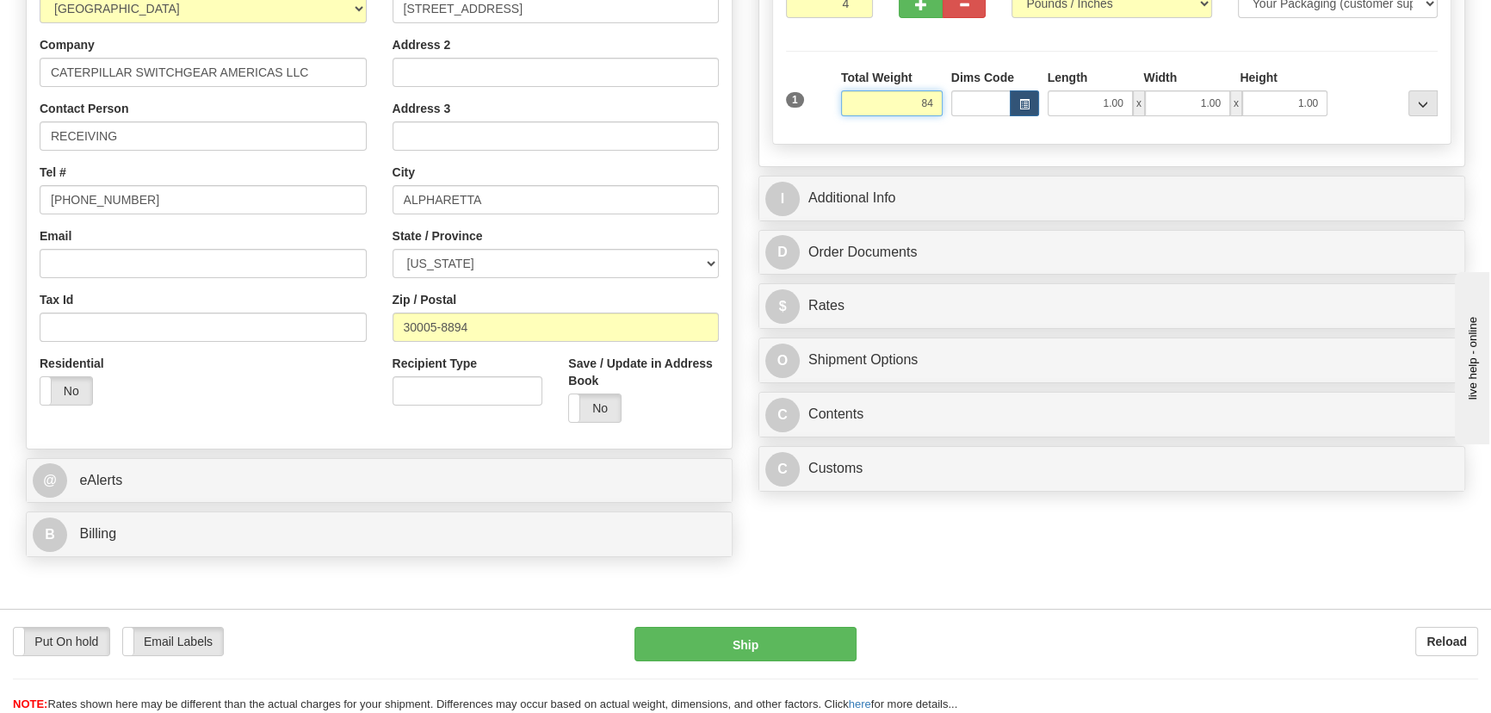
scroll to position [391, 0]
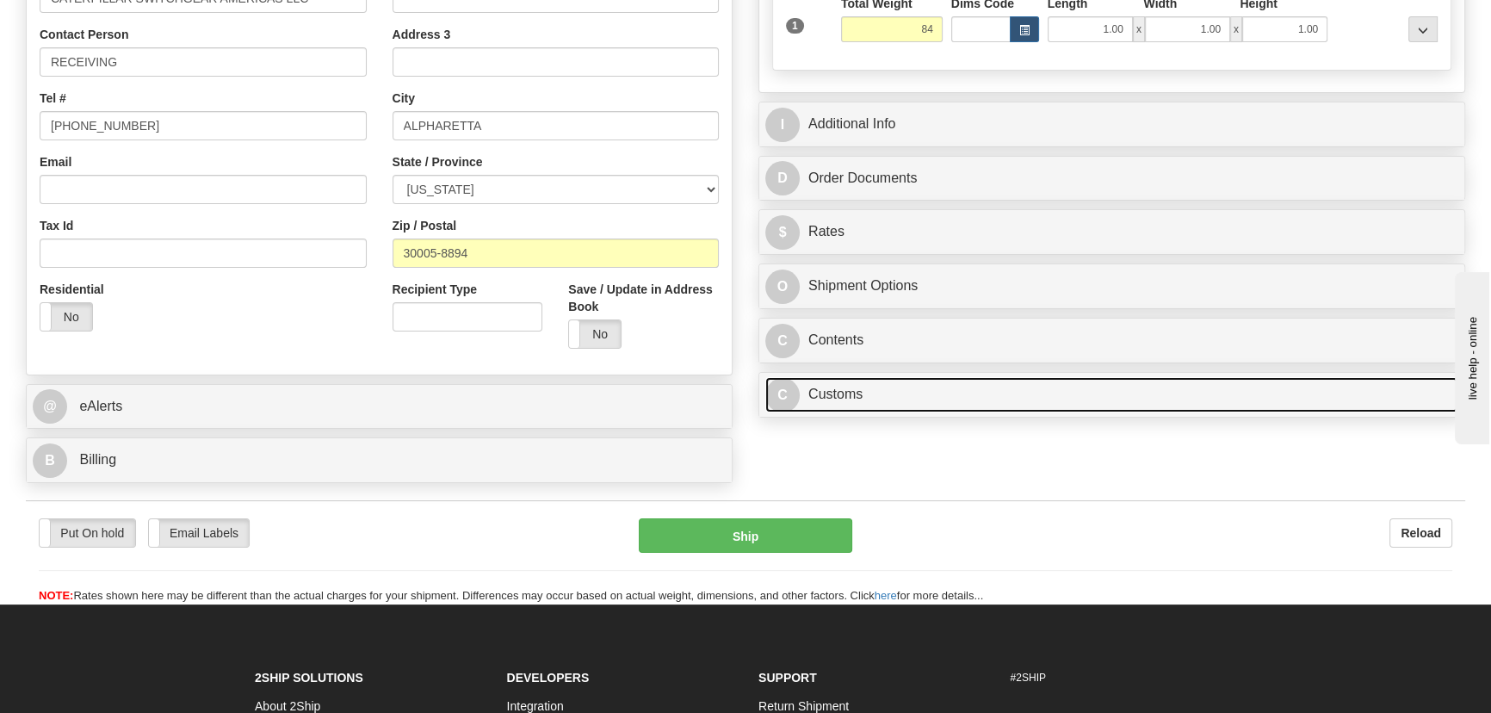
type input "84.00"
click at [1003, 387] on link "C Customs" at bounding box center [1111, 394] width 693 height 35
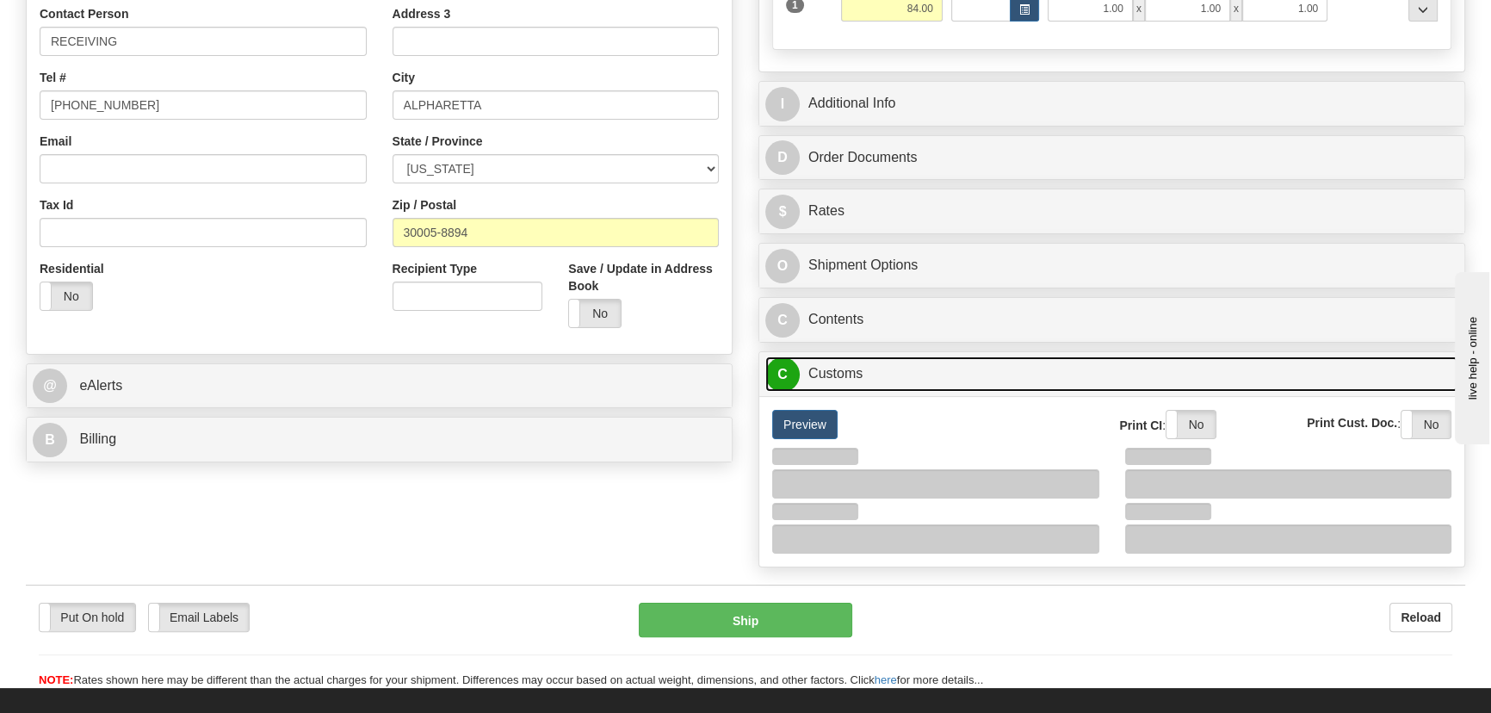
scroll to position [626, 0]
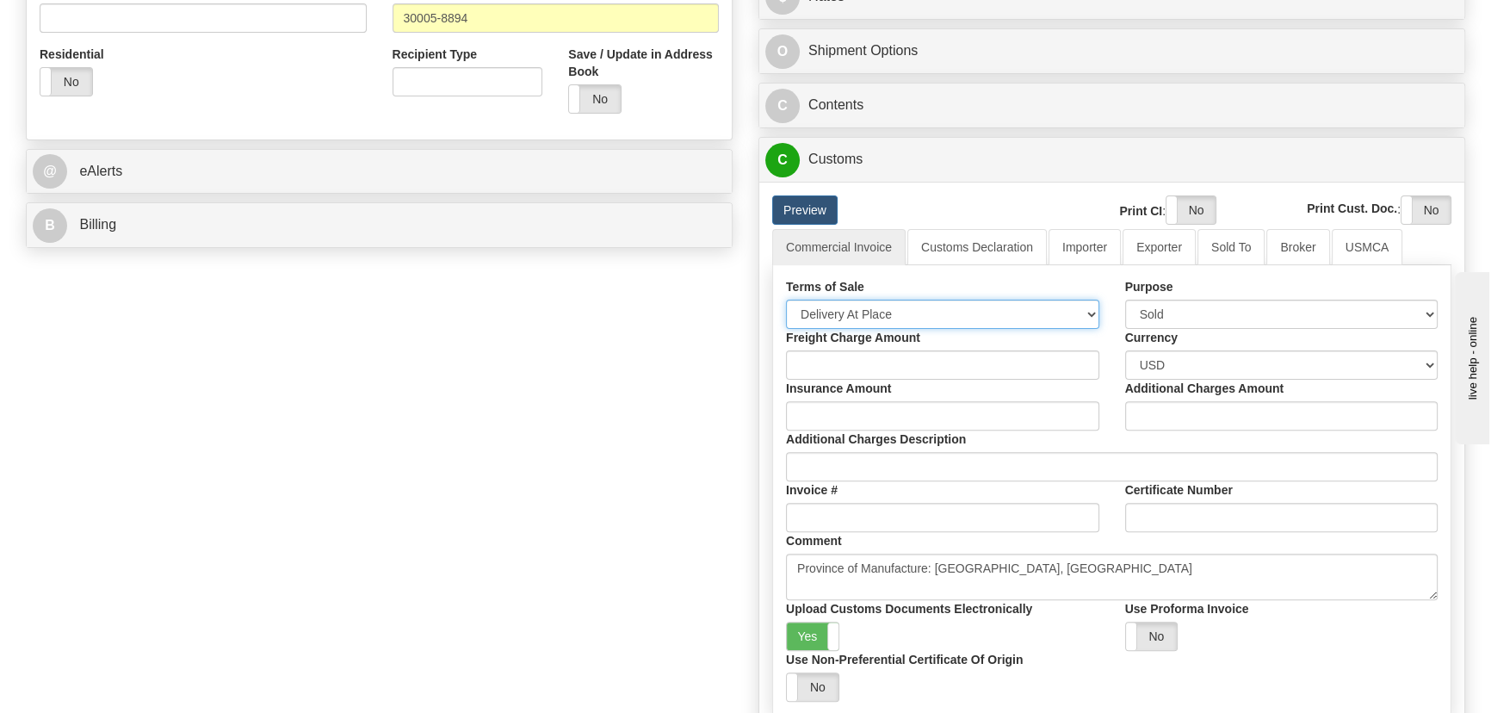
click at [893, 318] on select "Free Carrier Free On Board Ex Works Delivered Duty Unpaid Delivered Duty Paid C…" at bounding box center [942, 314] width 313 height 29
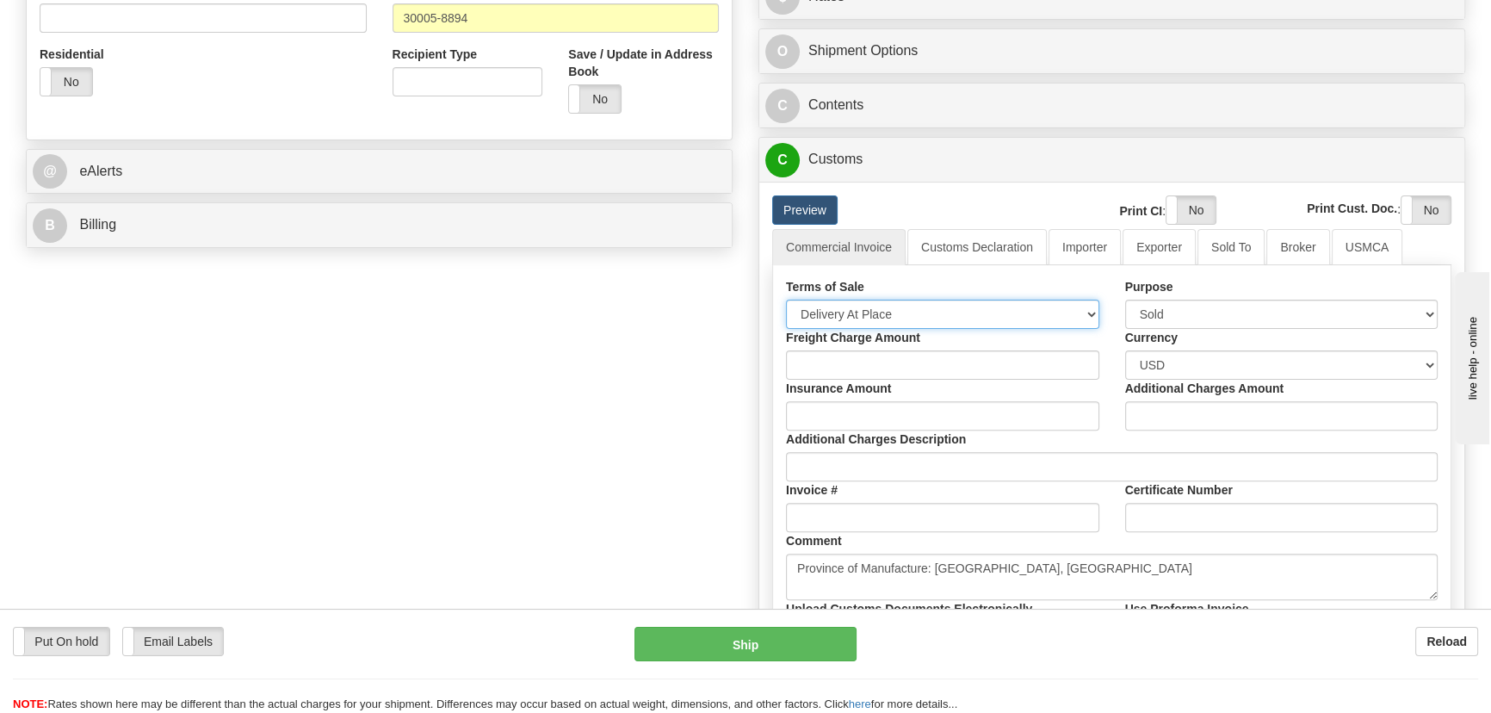
select select "7"
click at [786, 300] on select "Free Carrier Free On Board Ex Works Delivered Duty Unpaid Delivered Duty Paid C…" at bounding box center [942, 314] width 313 height 29
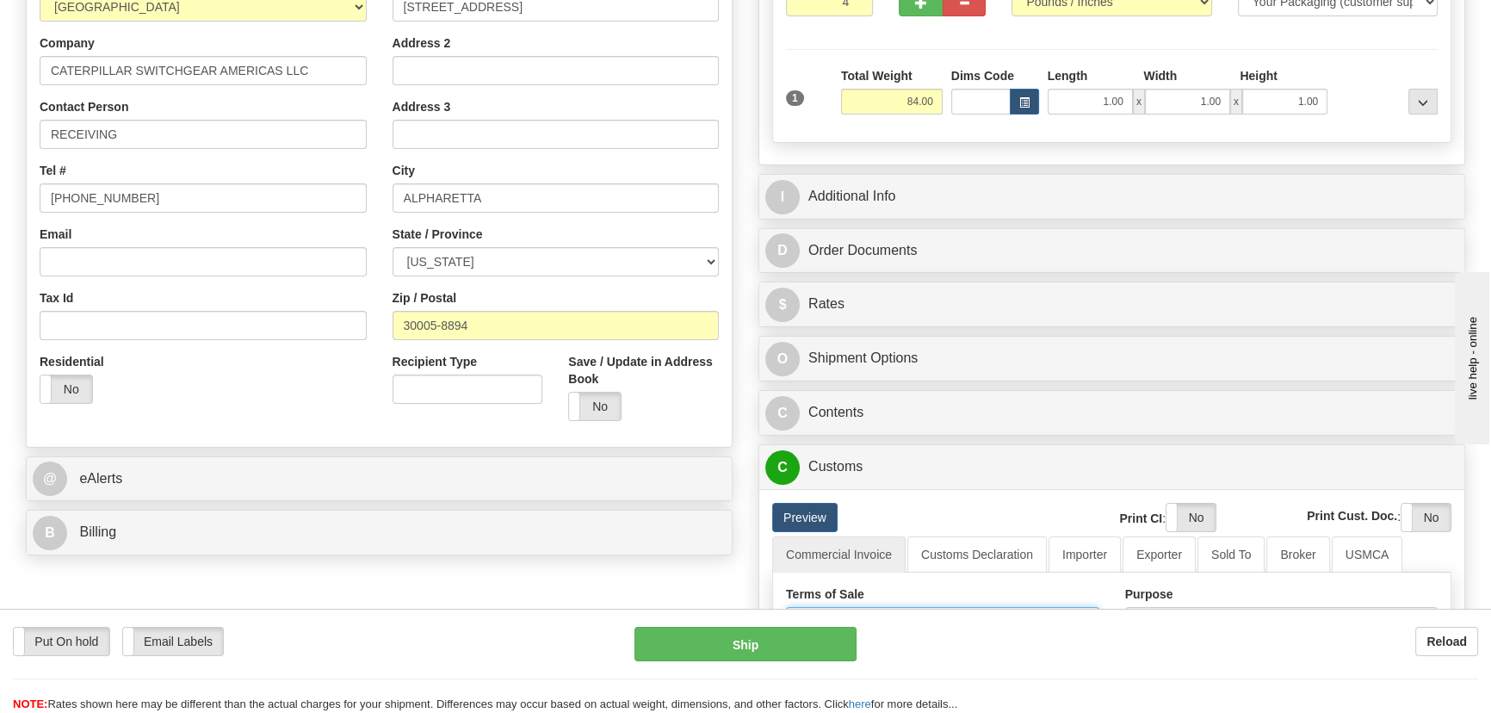
scroll to position [312, 0]
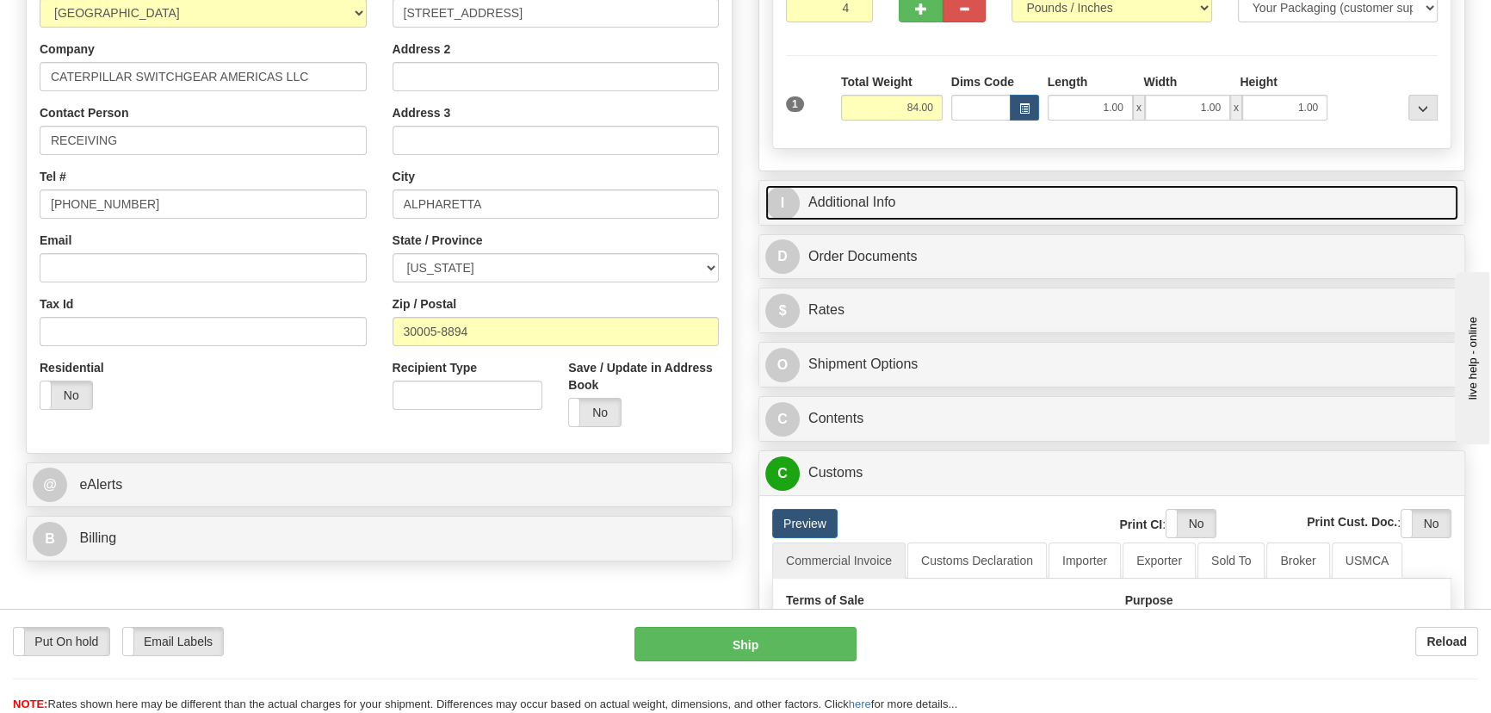
click at [1222, 189] on link "I Additional Info" at bounding box center [1111, 202] width 693 height 35
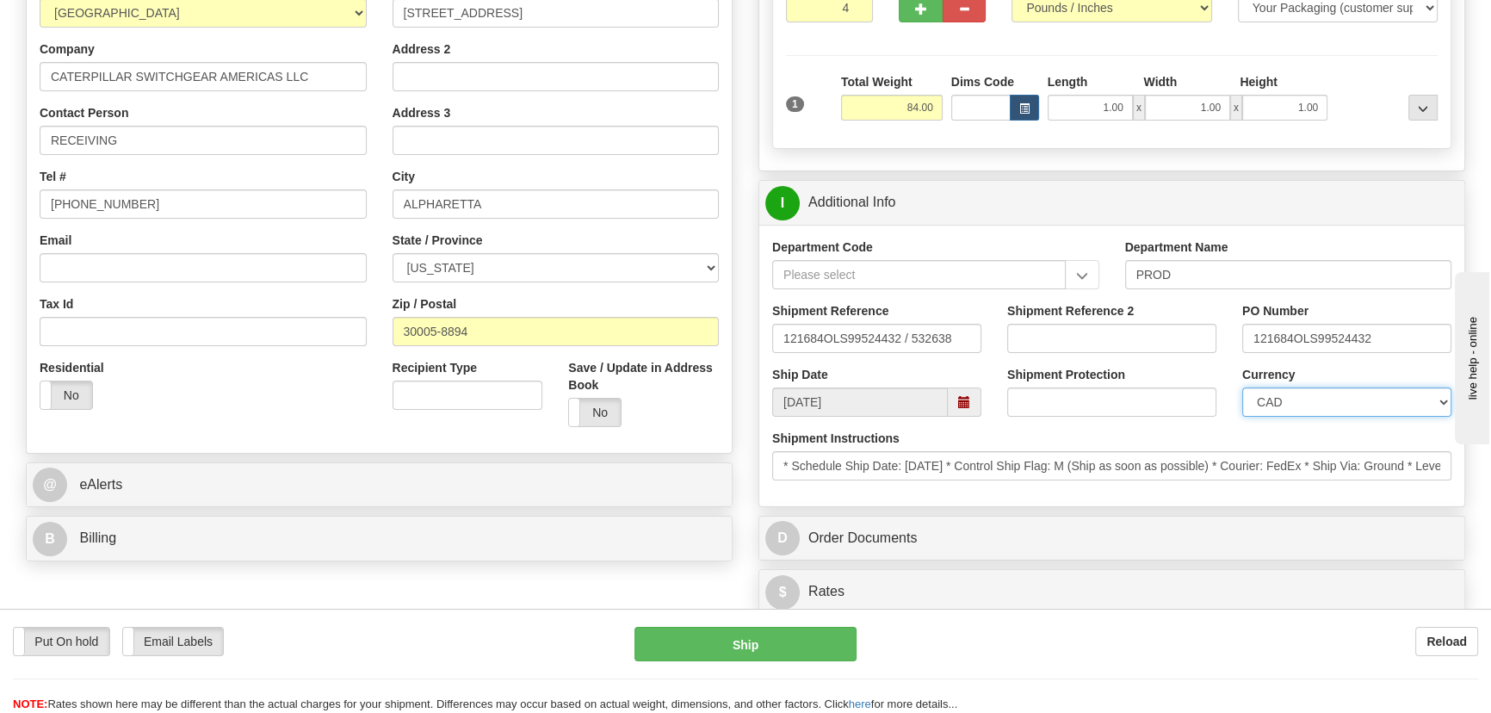
click at [1281, 393] on select "CAD USD EUR ZAR [PERSON_NAME] ARN AUD AUS AWG BBD BFR BGN BHD BMD BND BRC BRL C…" at bounding box center [1346, 401] width 209 height 29
select select "1"
click at [1242, 387] on select "CAD USD EUR ZAR [PERSON_NAME] ARN AUD AUS AWG BBD BFR BGN BHD BMD BND BRC BRL C…" at bounding box center [1346, 401] width 209 height 29
click at [1112, 376] on label "Shipment Protection" at bounding box center [1066, 374] width 118 height 17
click at [1112, 387] on input "Shipment Protection" at bounding box center [1111, 401] width 209 height 29
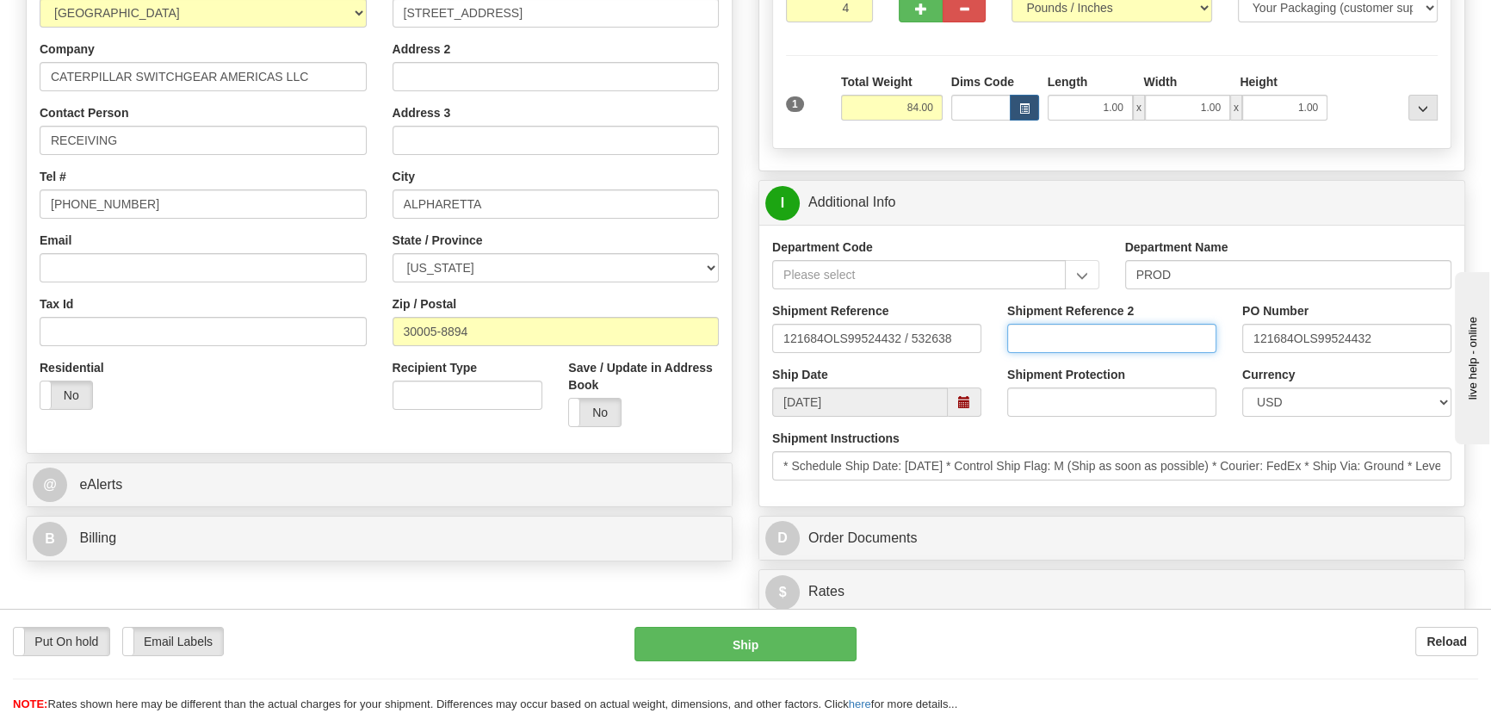
click at [1110, 335] on input "Shipment Reference 2" at bounding box center [1111, 338] width 209 height 29
drag, startPoint x: 1130, startPoint y: 337, endPoint x: 982, endPoint y: 328, distance: 148.3
click at [983, 328] on div "Shipment Reference 121684OLS99524432 / 532638 Shipment Reference 2 5399005374 P…" at bounding box center [1111, 334] width 705 height 64
type input "5399005374"
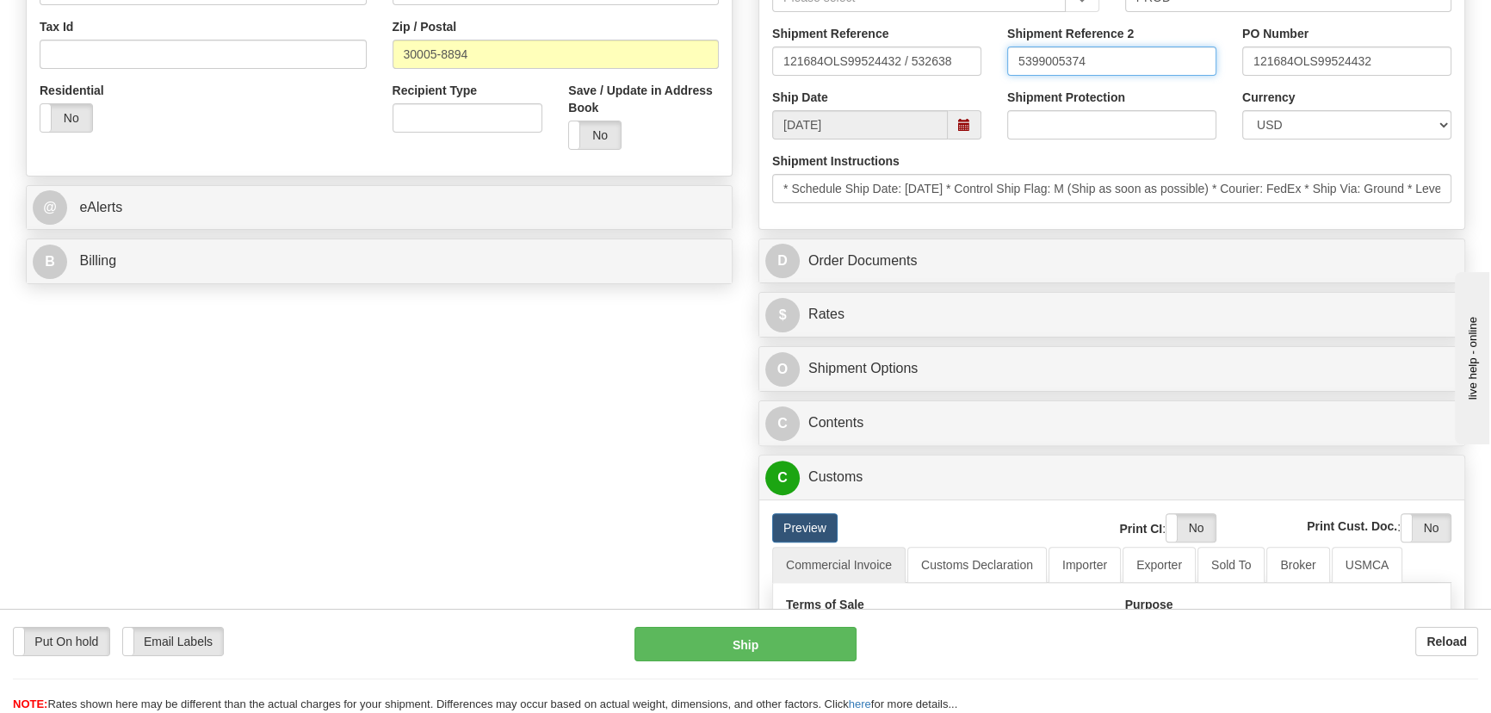
scroll to position [626, 0]
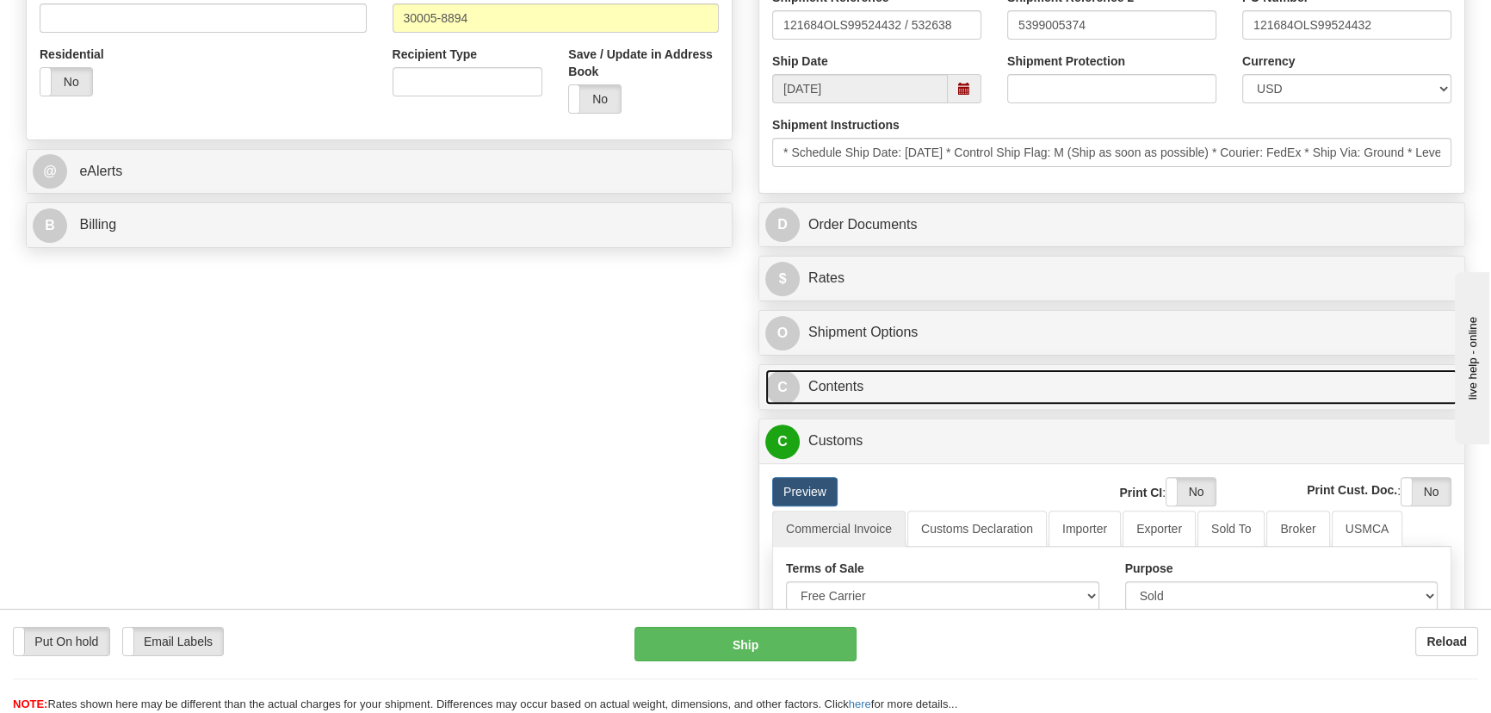
click at [980, 380] on link "C Contents" at bounding box center [1111, 386] width 693 height 35
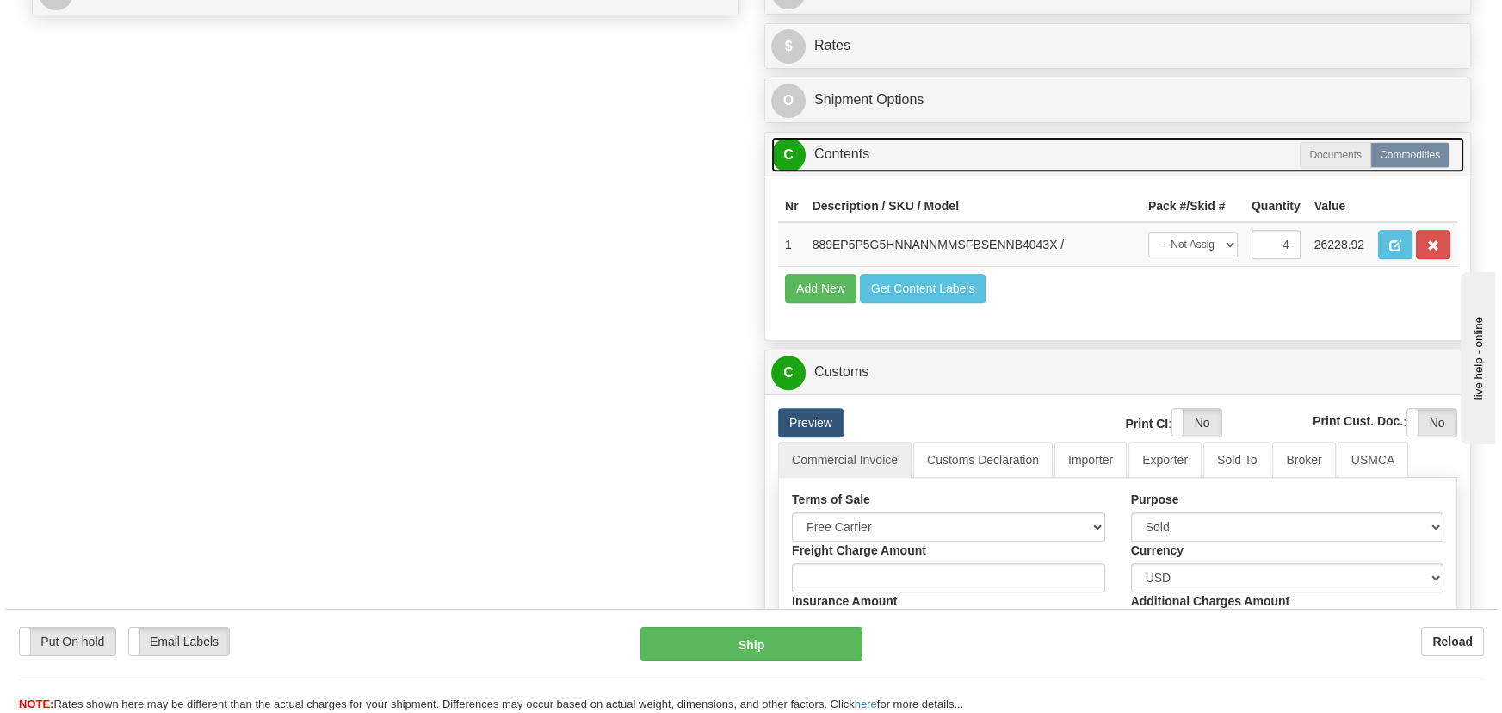
scroll to position [861, 0]
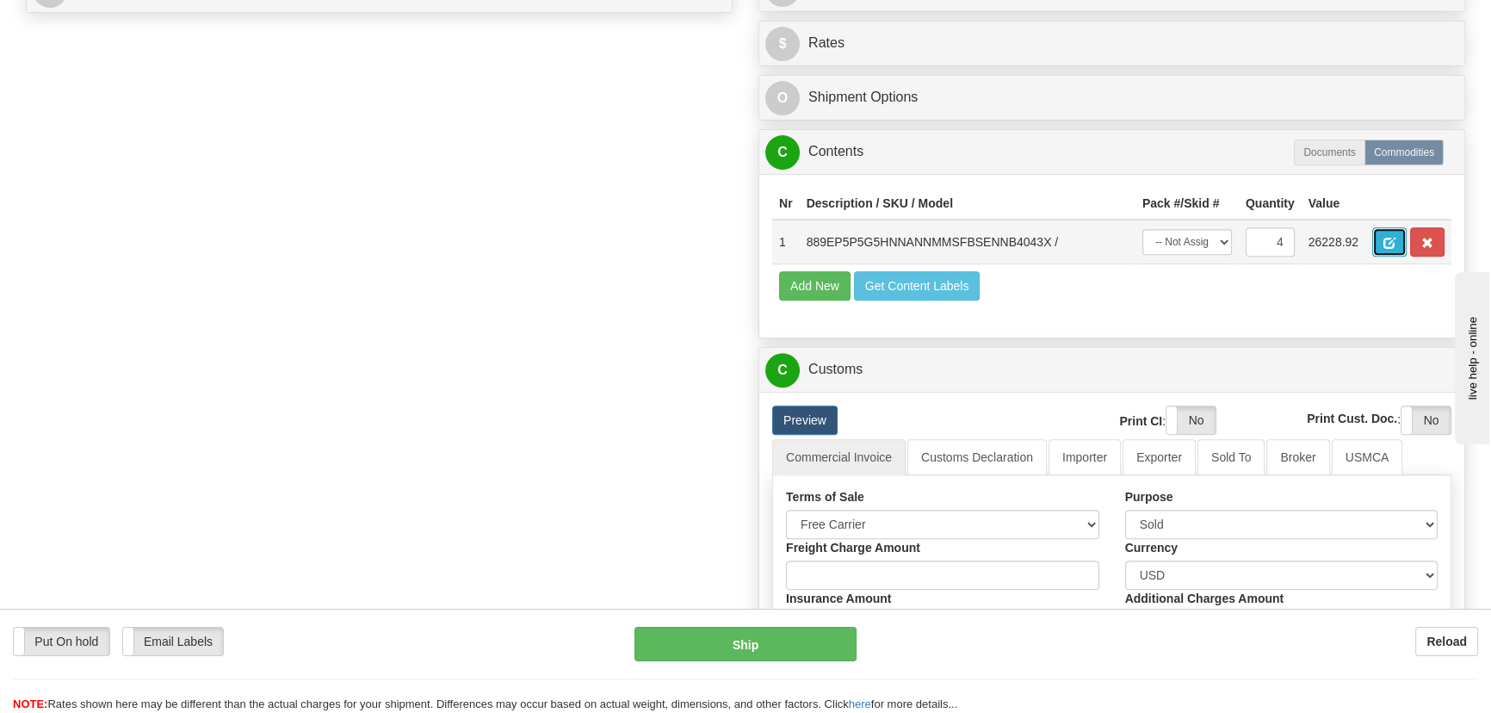
click at [1397, 239] on button "button" at bounding box center [1389, 241] width 34 height 29
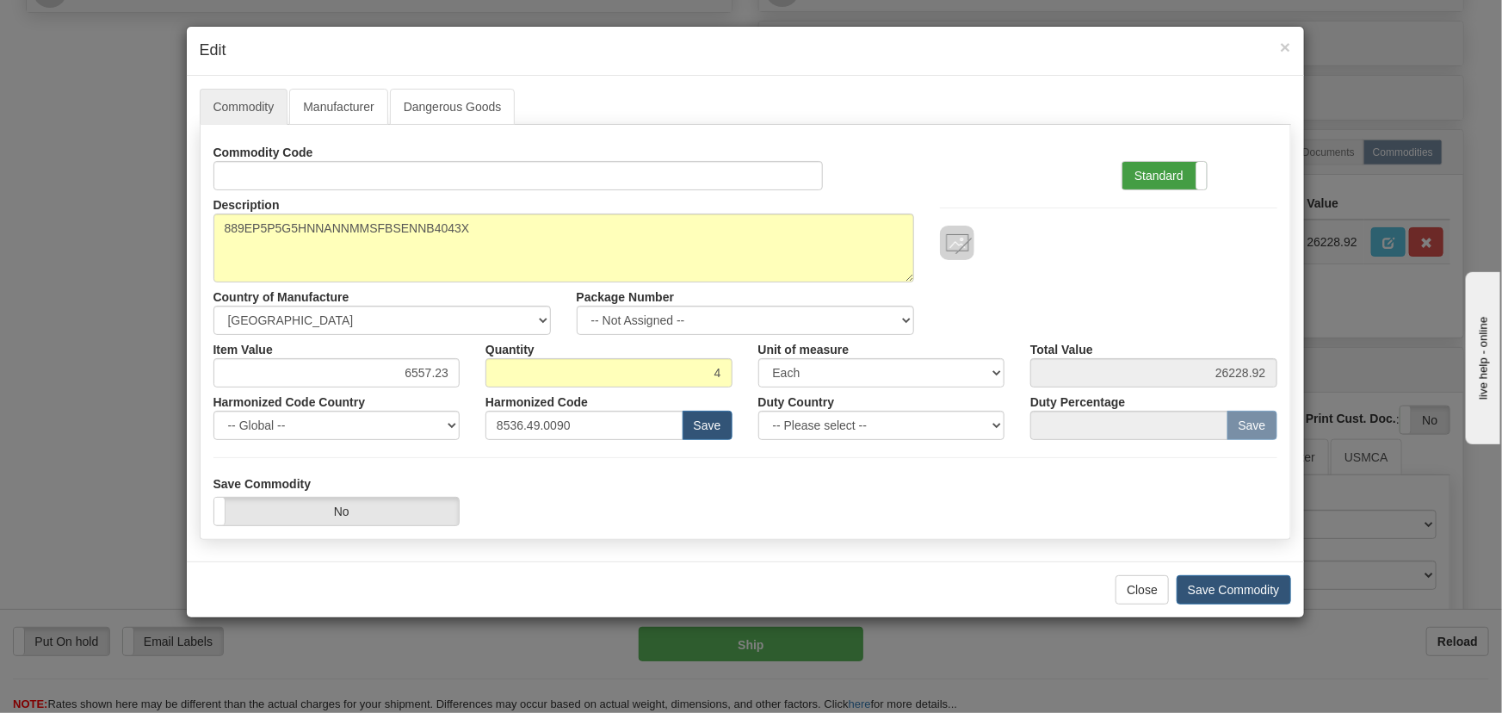
click at [1184, 164] on label "Standard" at bounding box center [1164, 176] width 84 height 28
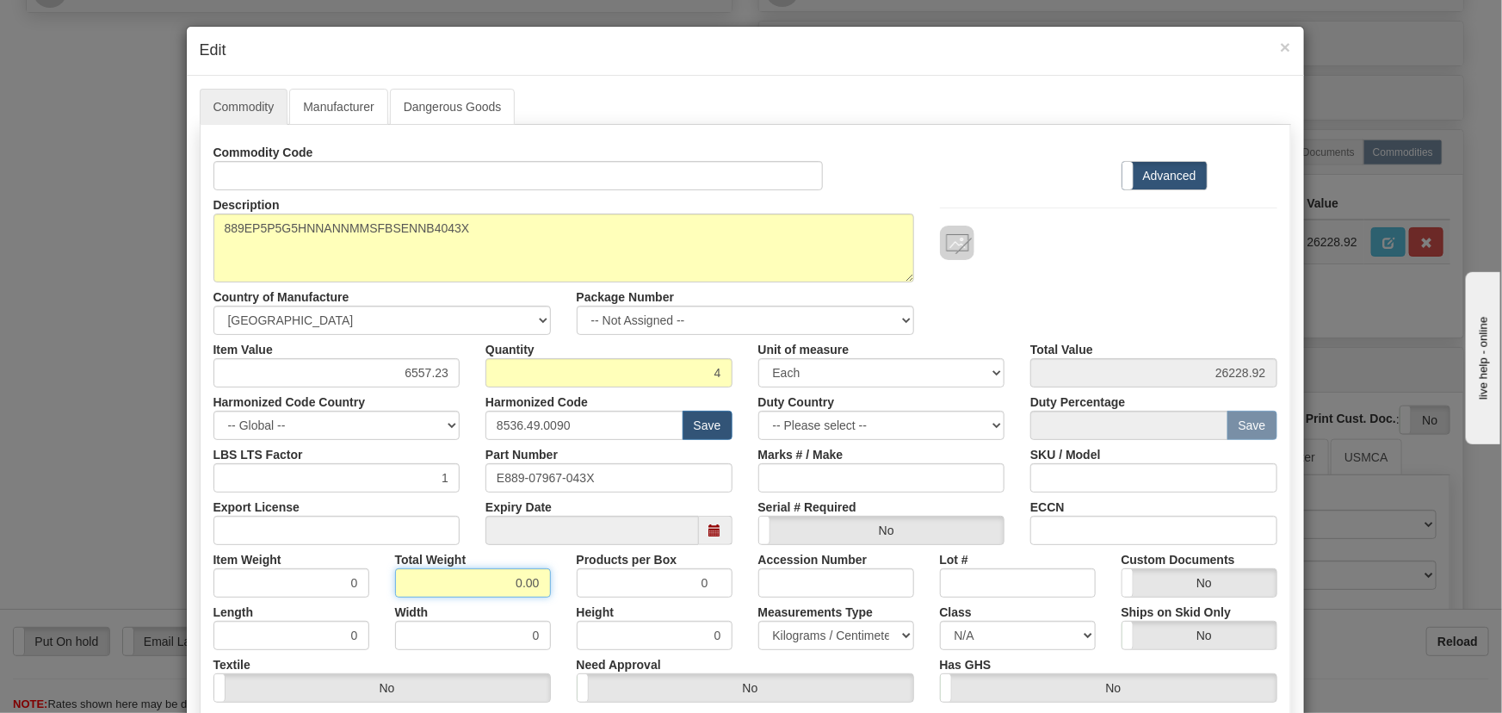
drag, startPoint x: 504, startPoint y: 591, endPoint x: 551, endPoint y: 596, distance: 46.7
click at [551, 596] on div "Commodity Code Standard Advanced Description 889EP5P5G5HNNANNMMSFBSENNB4043X Co…" at bounding box center [745, 446] width 1064 height 617
type input "4"
type input "1.0000"
click at [1029, 319] on div "Description 889EP5P5G5HNNANNMMSFBSENNB4043X Country of Manufacture -- Unknown -…" at bounding box center [746, 262] width 1090 height 145
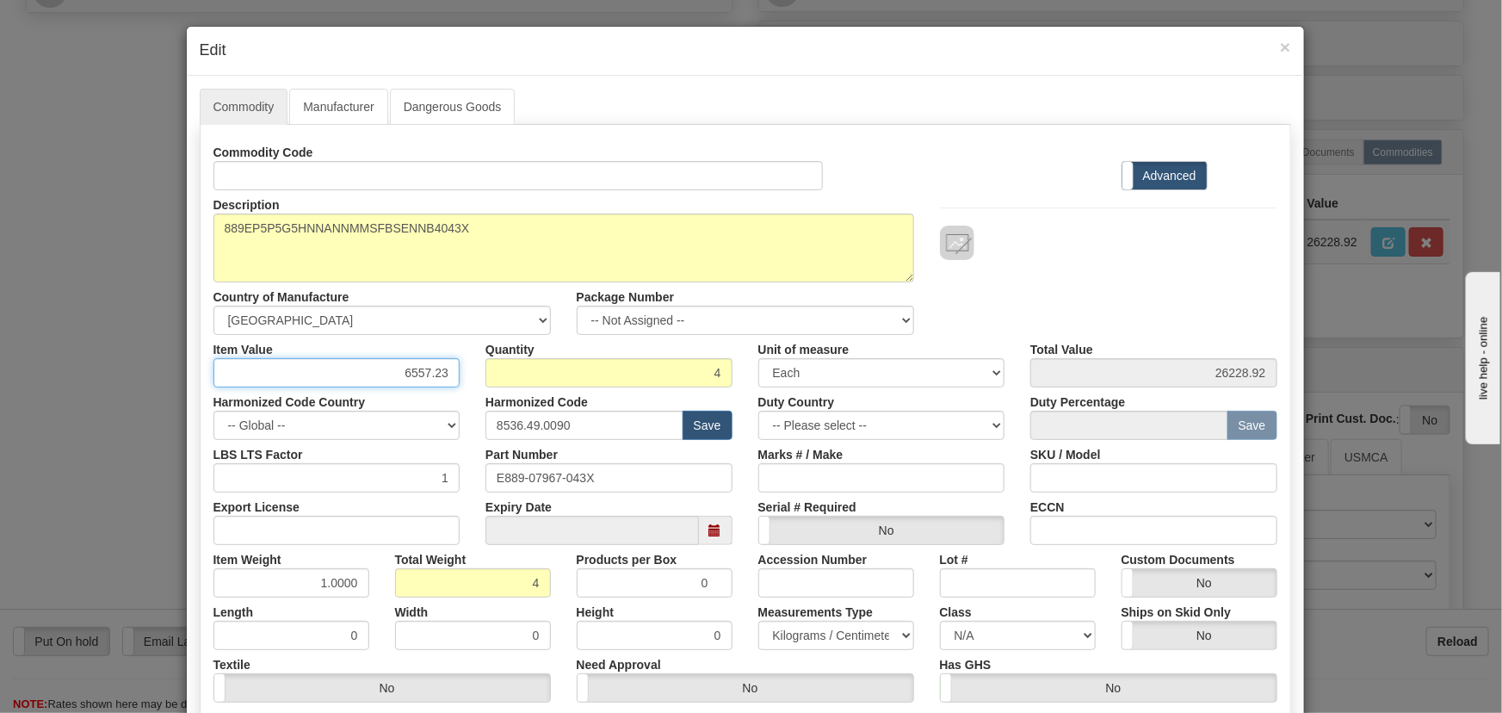
drag, startPoint x: 395, startPoint y: 370, endPoint x: 473, endPoint y: 401, distance: 84.2
click at [458, 390] on div "Commodity Code Standard Advanced Description 889EP5P5G5HNNANNMMSFBSENNB4043X Co…" at bounding box center [745, 446] width 1064 height 617
paste input "4.784,7"
type input "4784.73"
type input "19138.92"
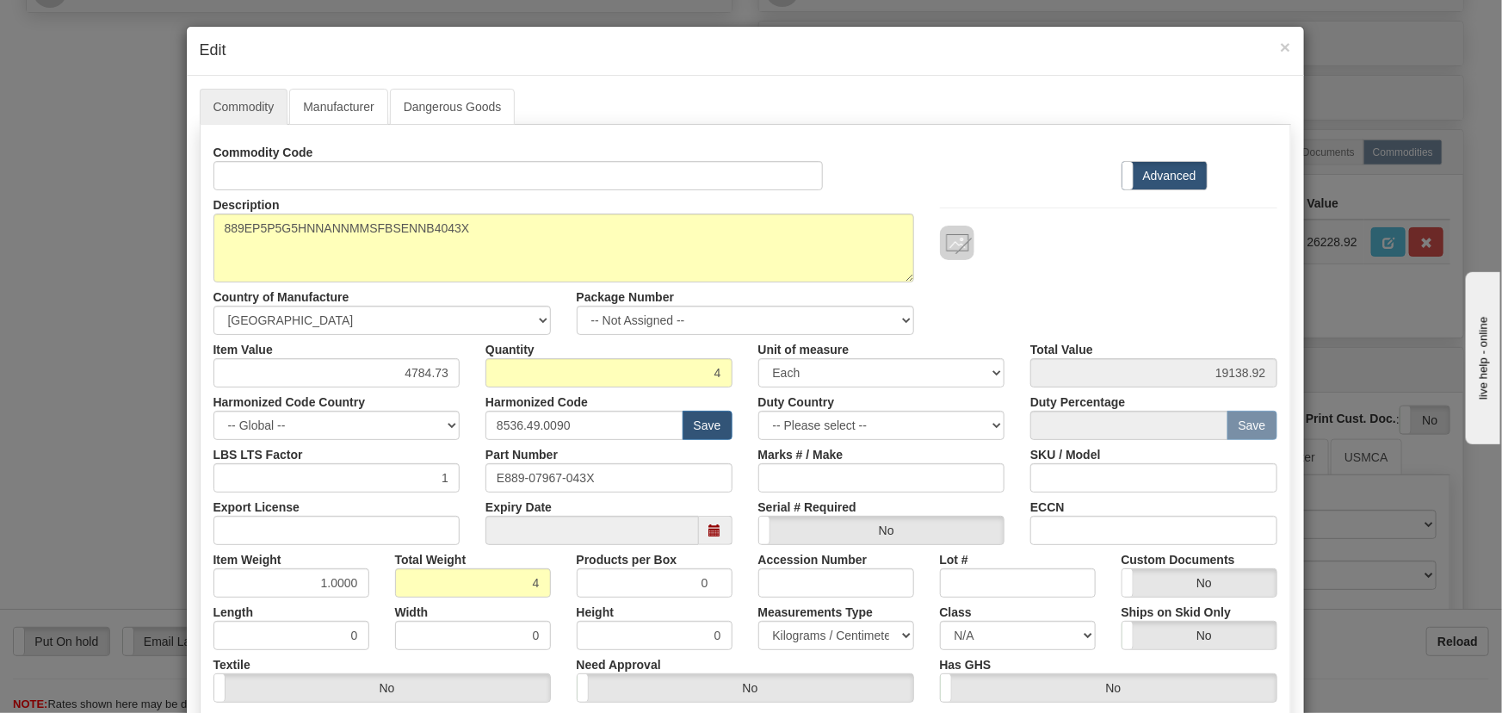
click at [1041, 174] on div "Commodity Code Standard Advanced" at bounding box center [746, 164] width 1090 height 53
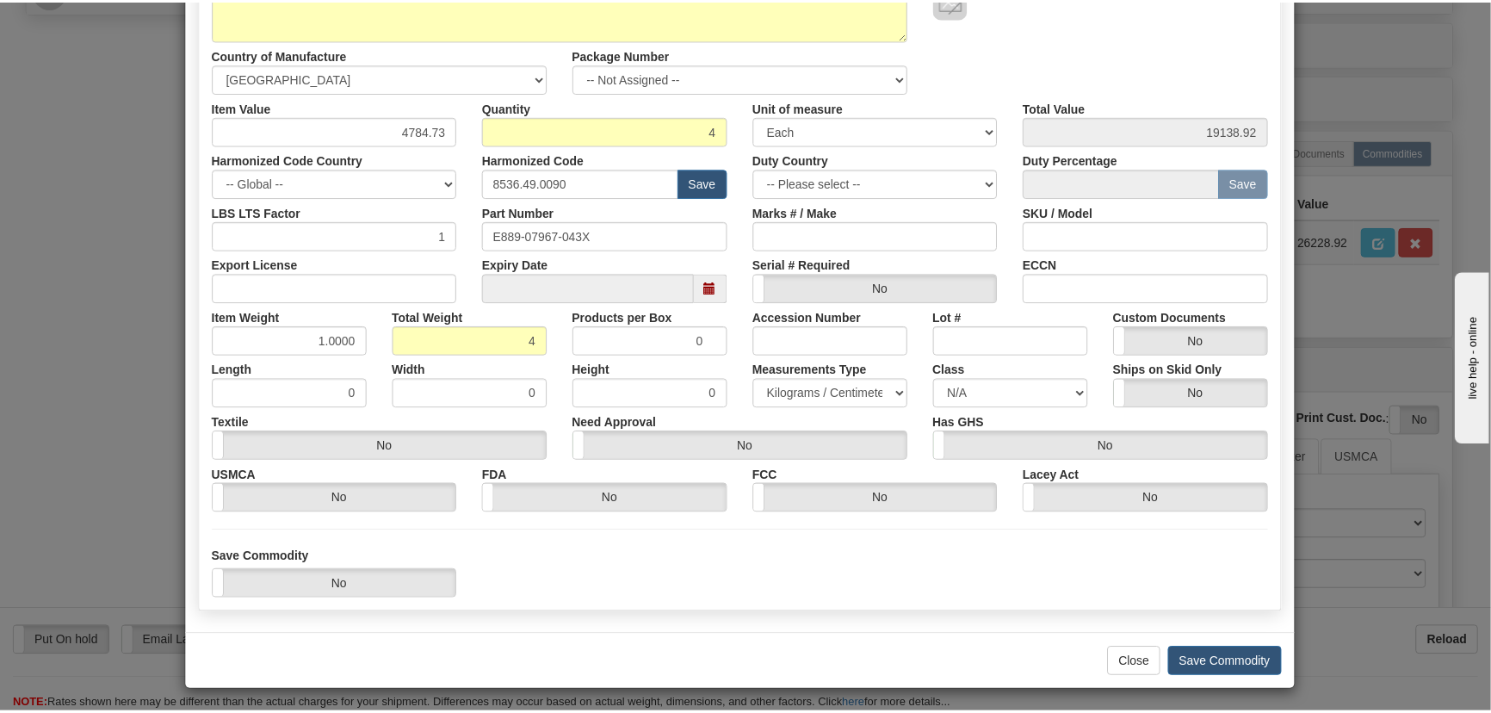
scroll to position [244, 0]
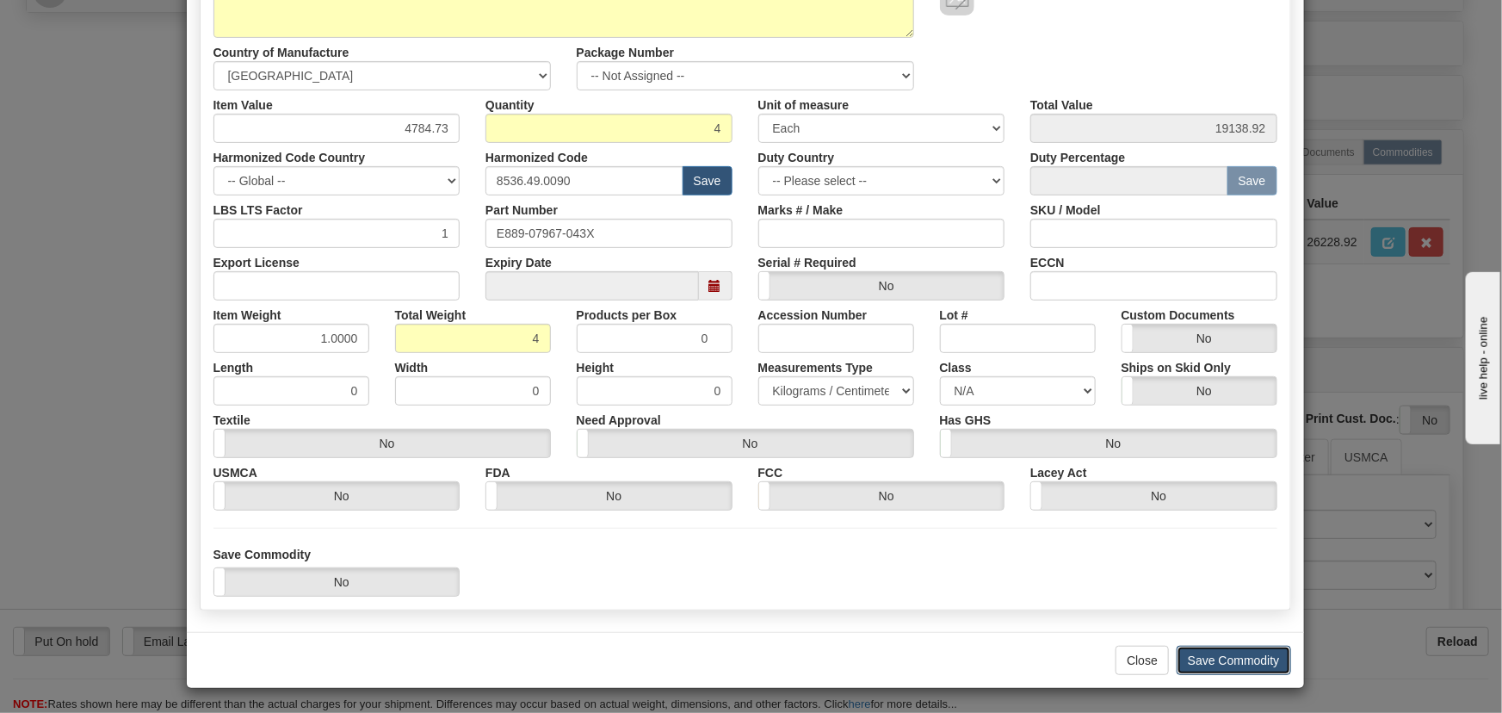
click at [1229, 664] on button "Save Commodity" at bounding box center [1234, 660] width 114 height 29
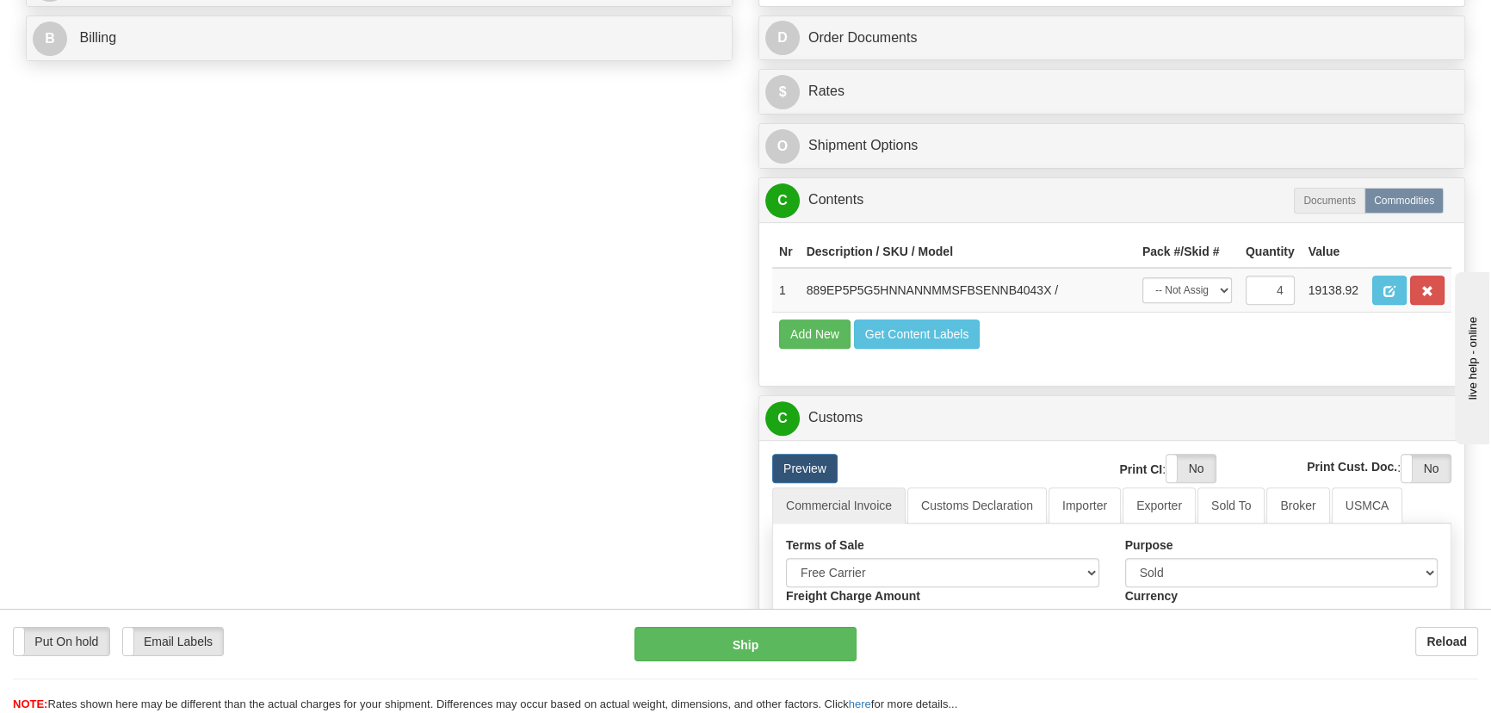
scroll to position [547, 0]
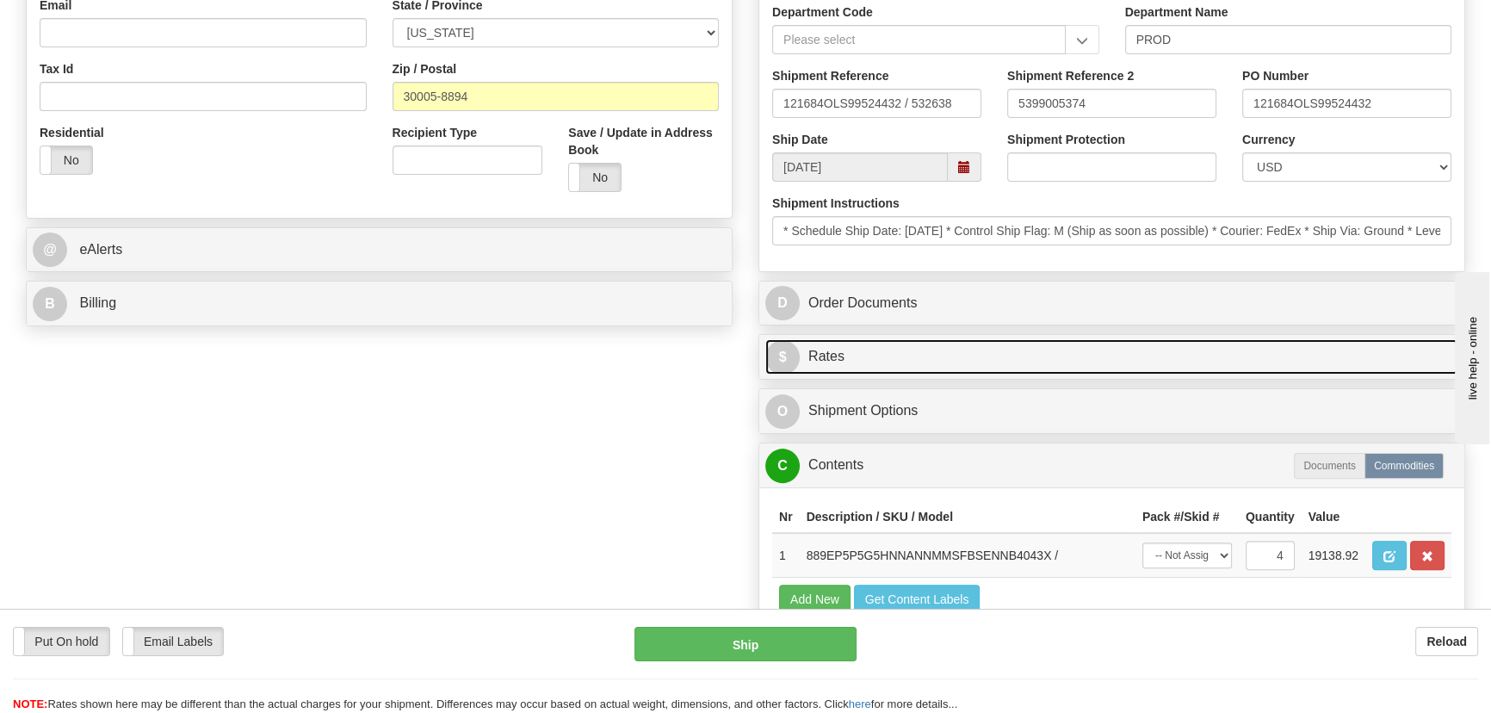
click at [1186, 353] on link "$ Rates" at bounding box center [1111, 356] width 693 height 35
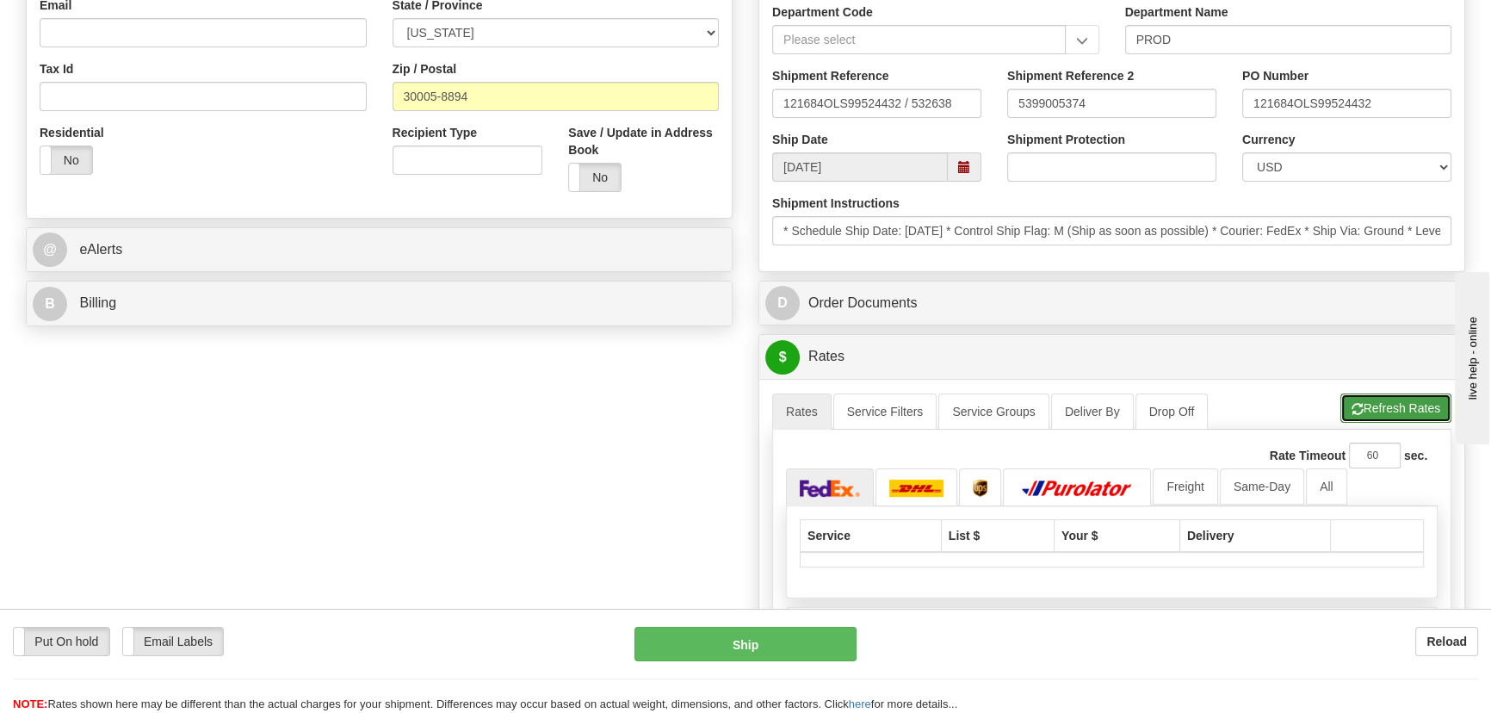
click at [1410, 402] on button "Refresh Rates" at bounding box center [1395, 407] width 111 height 29
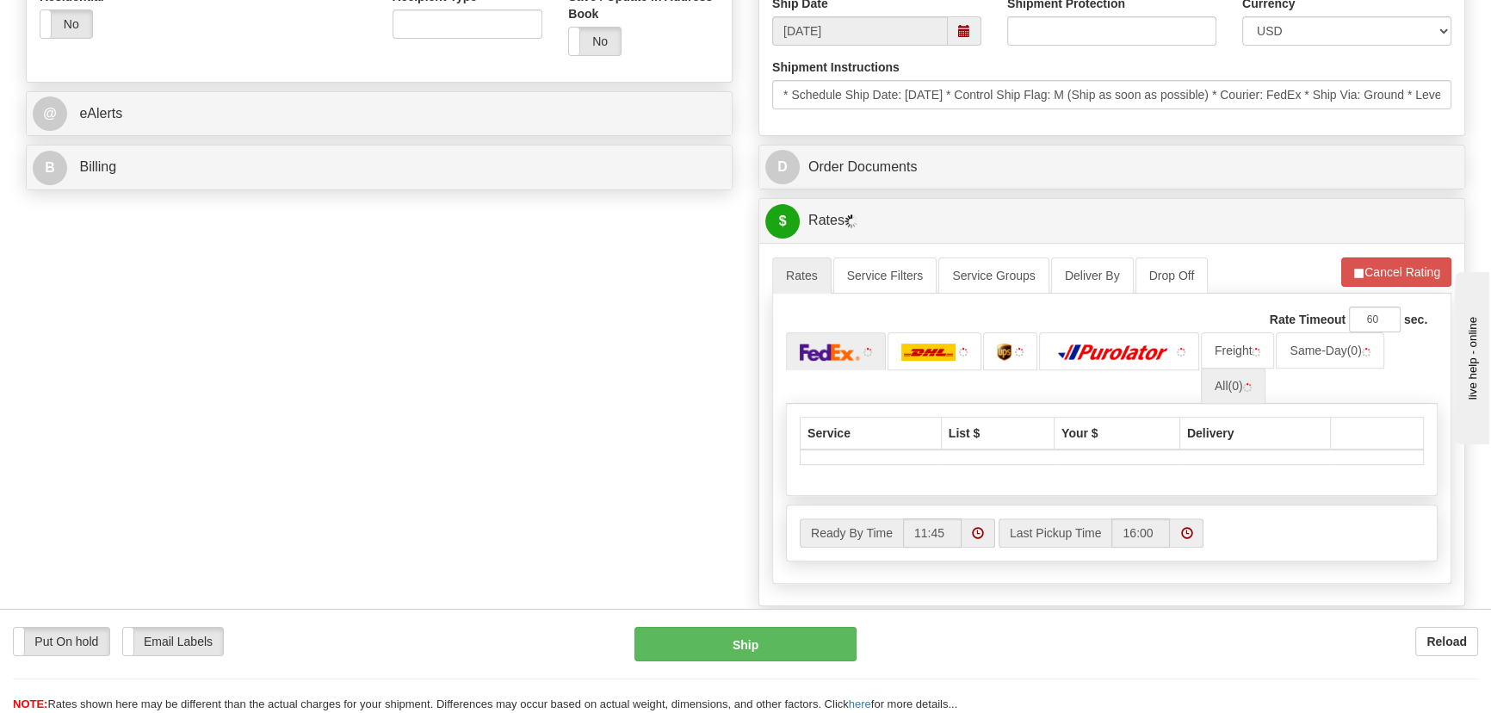
scroll to position [704, 0]
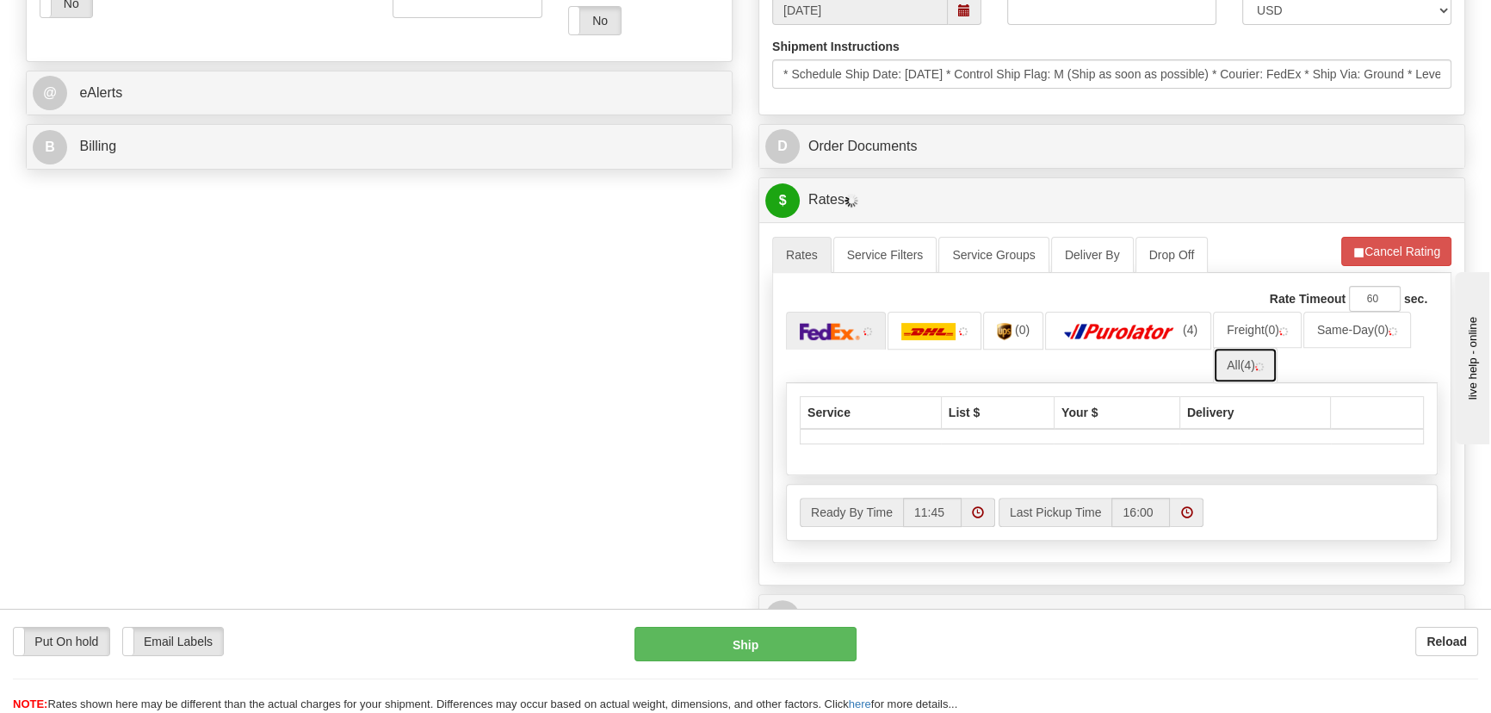
click at [1257, 370] on link "All (4)" at bounding box center [1245, 365] width 65 height 36
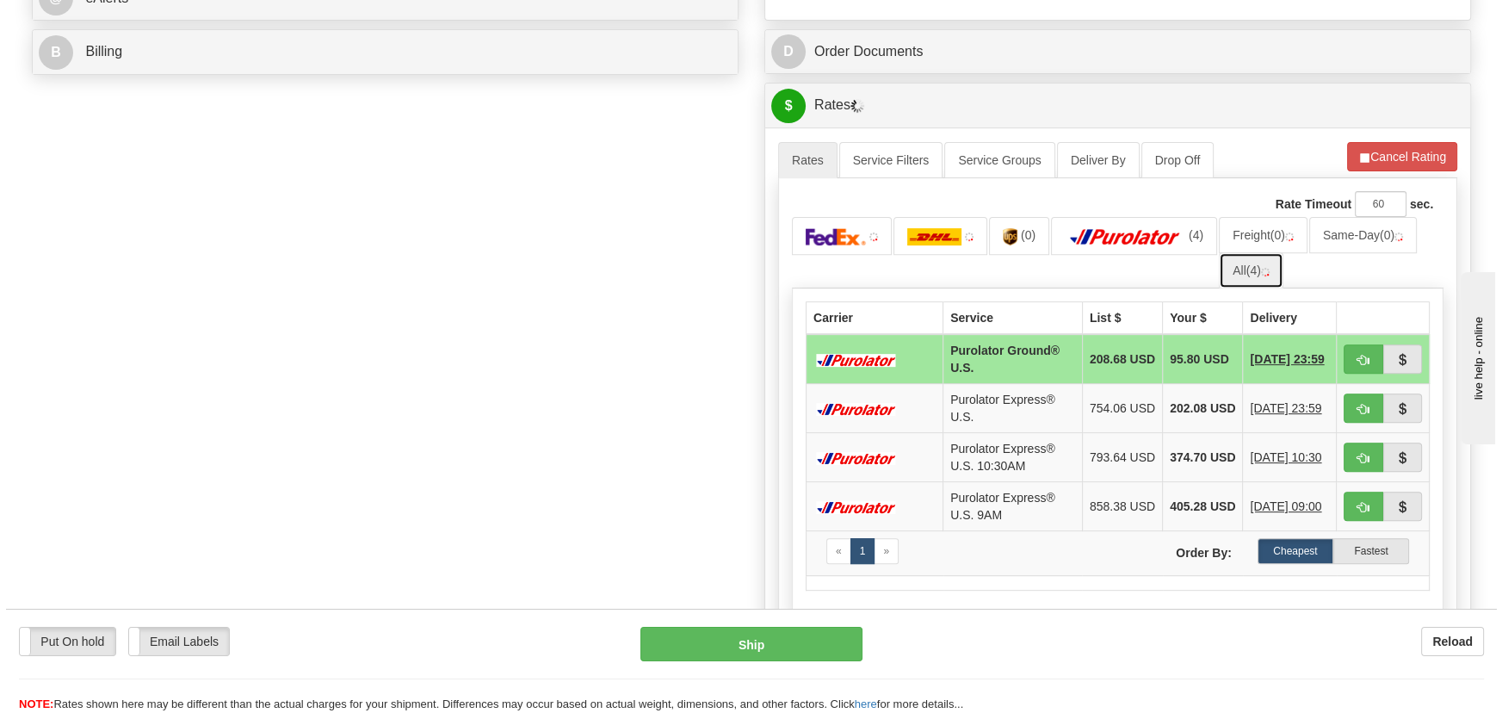
scroll to position [938, 0]
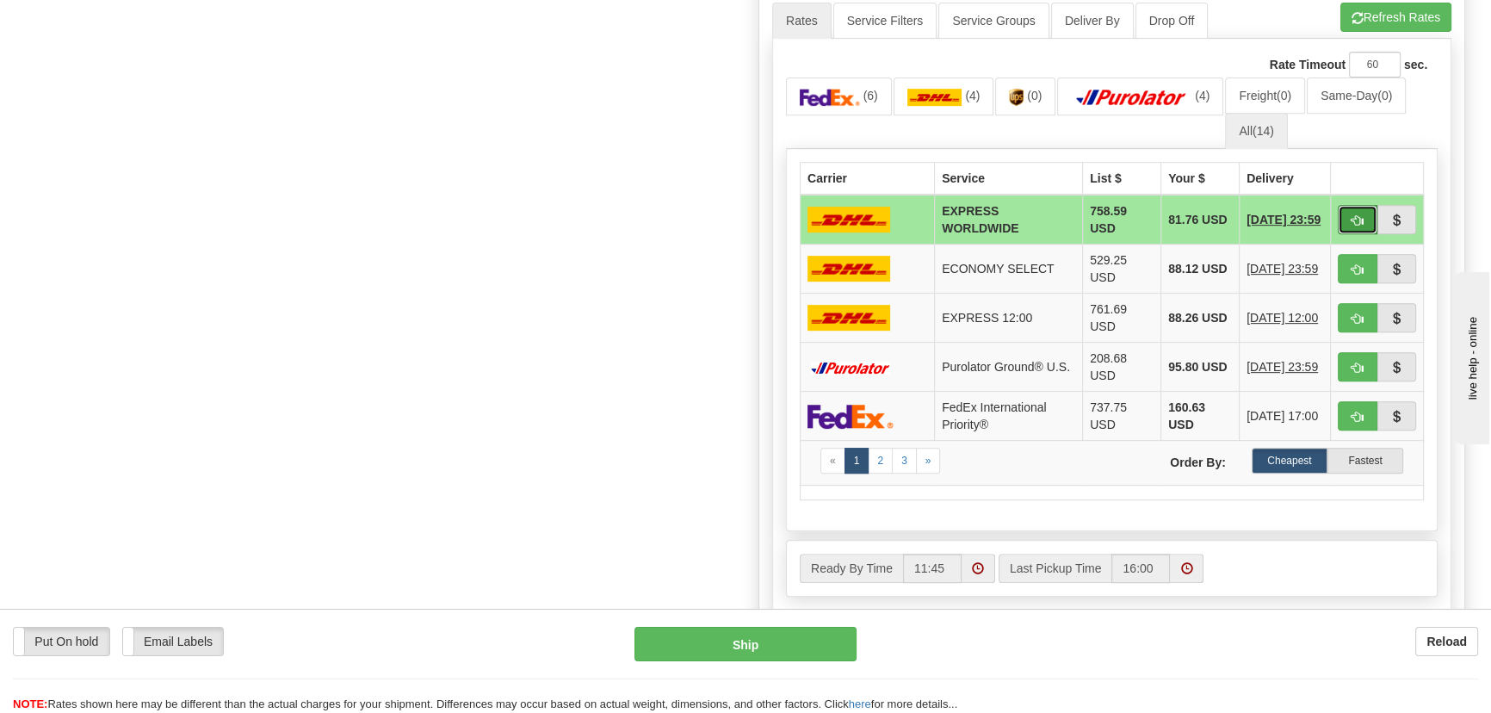
click at [1358, 215] on span "button" at bounding box center [1357, 220] width 12 height 11
type input "P"
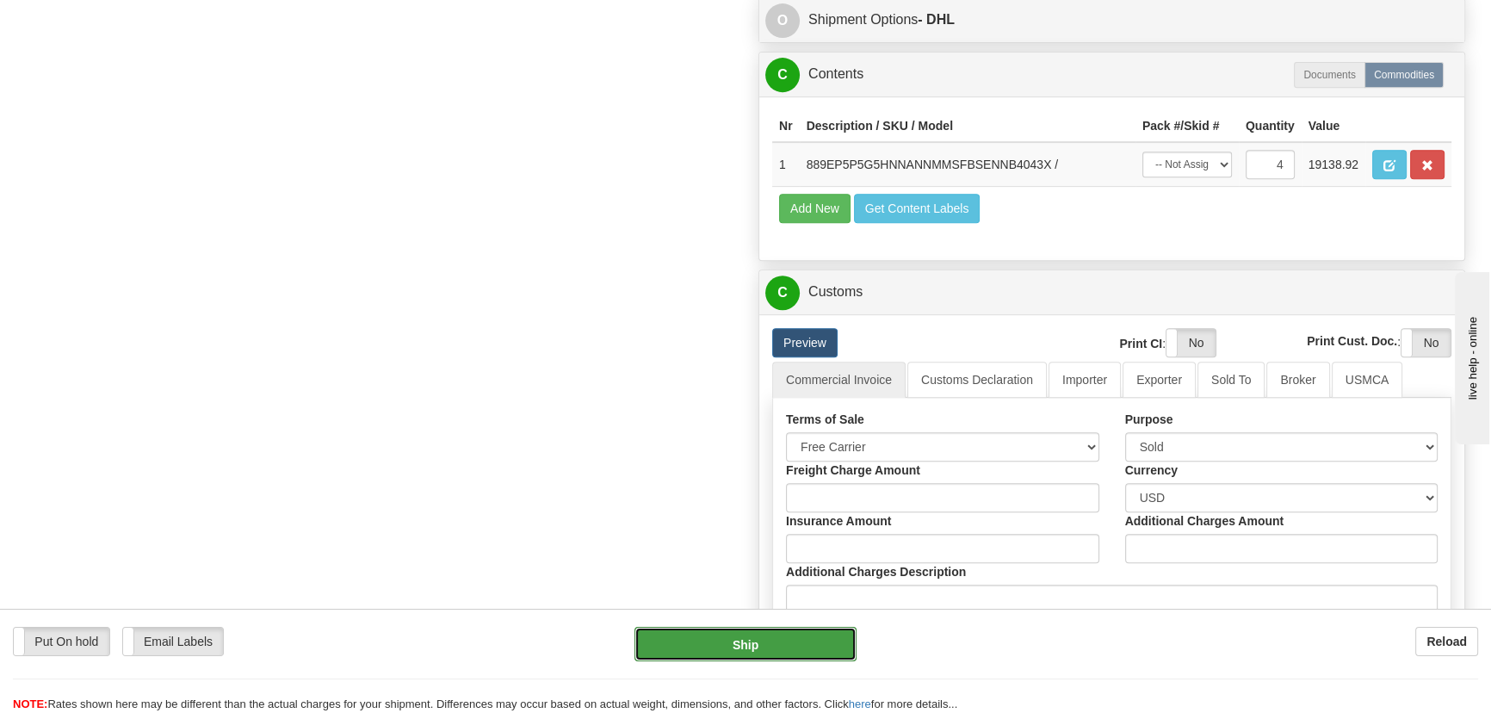
click at [764, 646] on button "Ship" at bounding box center [745, 644] width 223 height 34
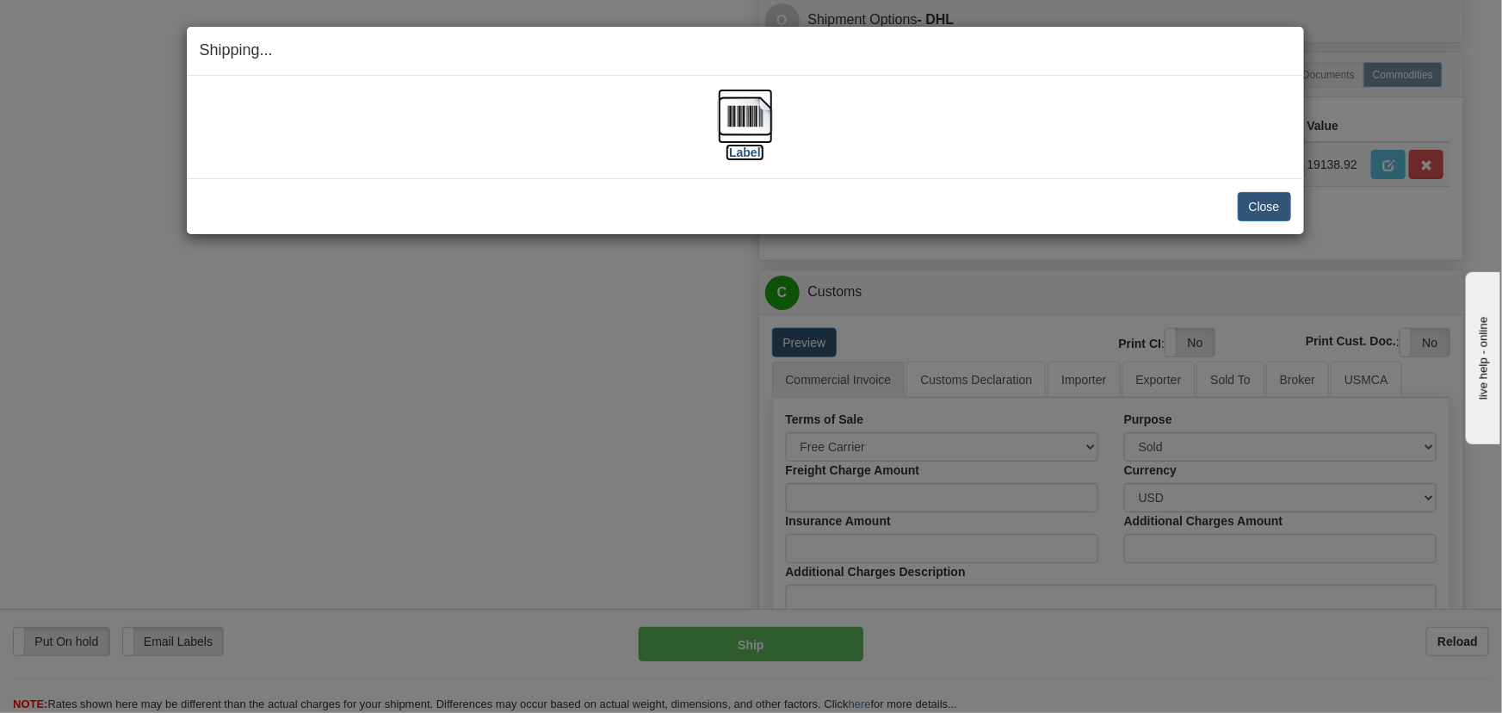
click at [757, 116] on img at bounding box center [745, 116] width 55 height 55
click at [732, 119] on img at bounding box center [745, 116] width 55 height 55
click at [1275, 199] on button "Close" at bounding box center [1264, 206] width 53 height 29
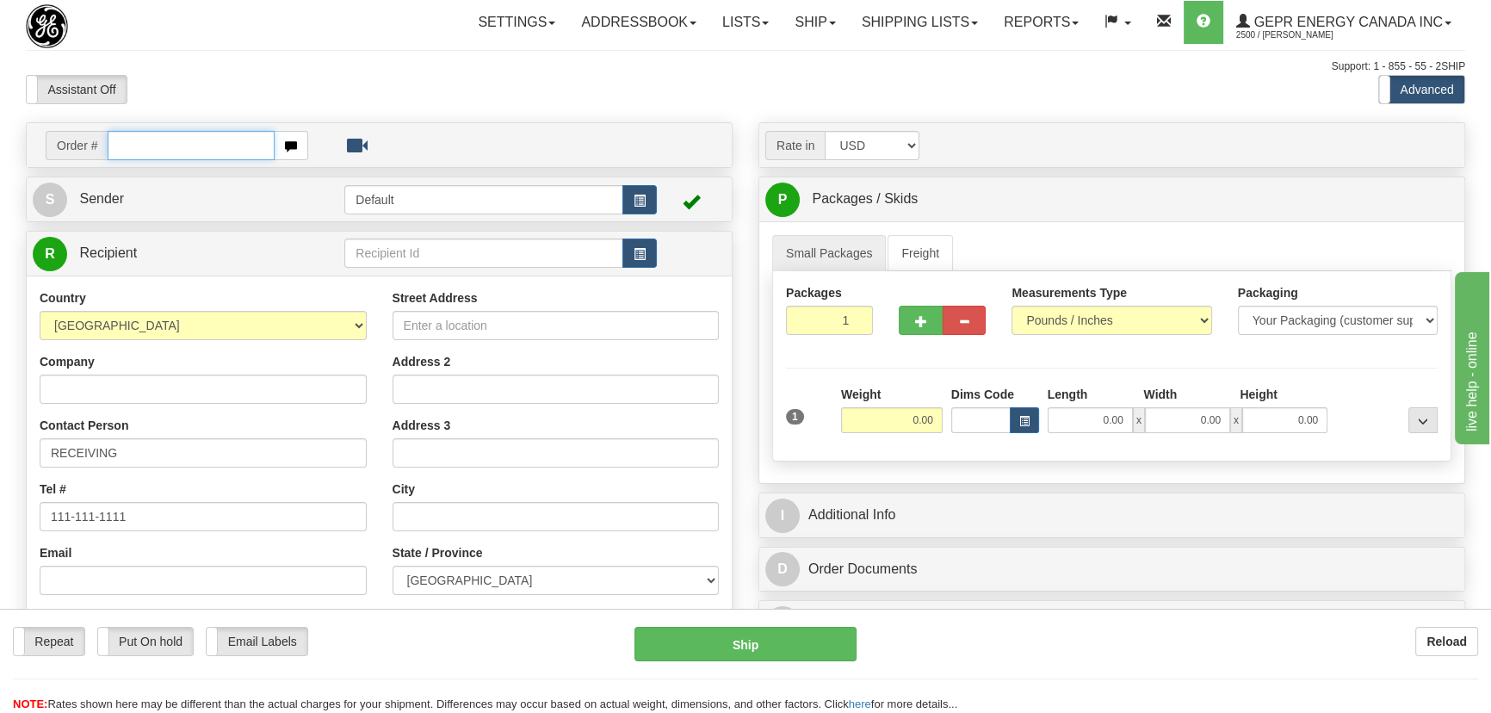
paste input "0086695635"
click at [134, 146] on input "0086695635" at bounding box center [191, 145] width 167 height 29
type input "86695635"
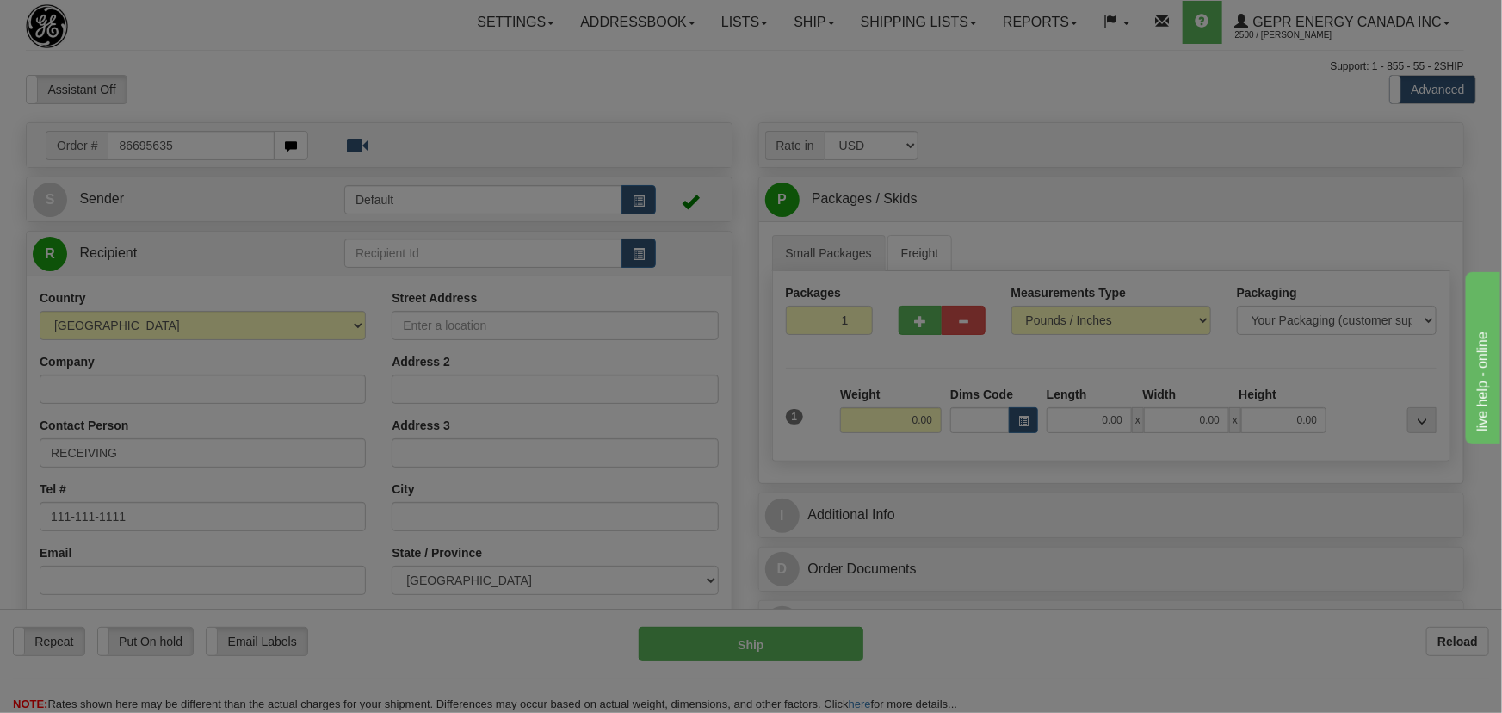
click at [763, 81] on body "Training Course Close Toggle navigation Settings Shipping Preferences New Recip…" at bounding box center [751, 356] width 1502 height 713
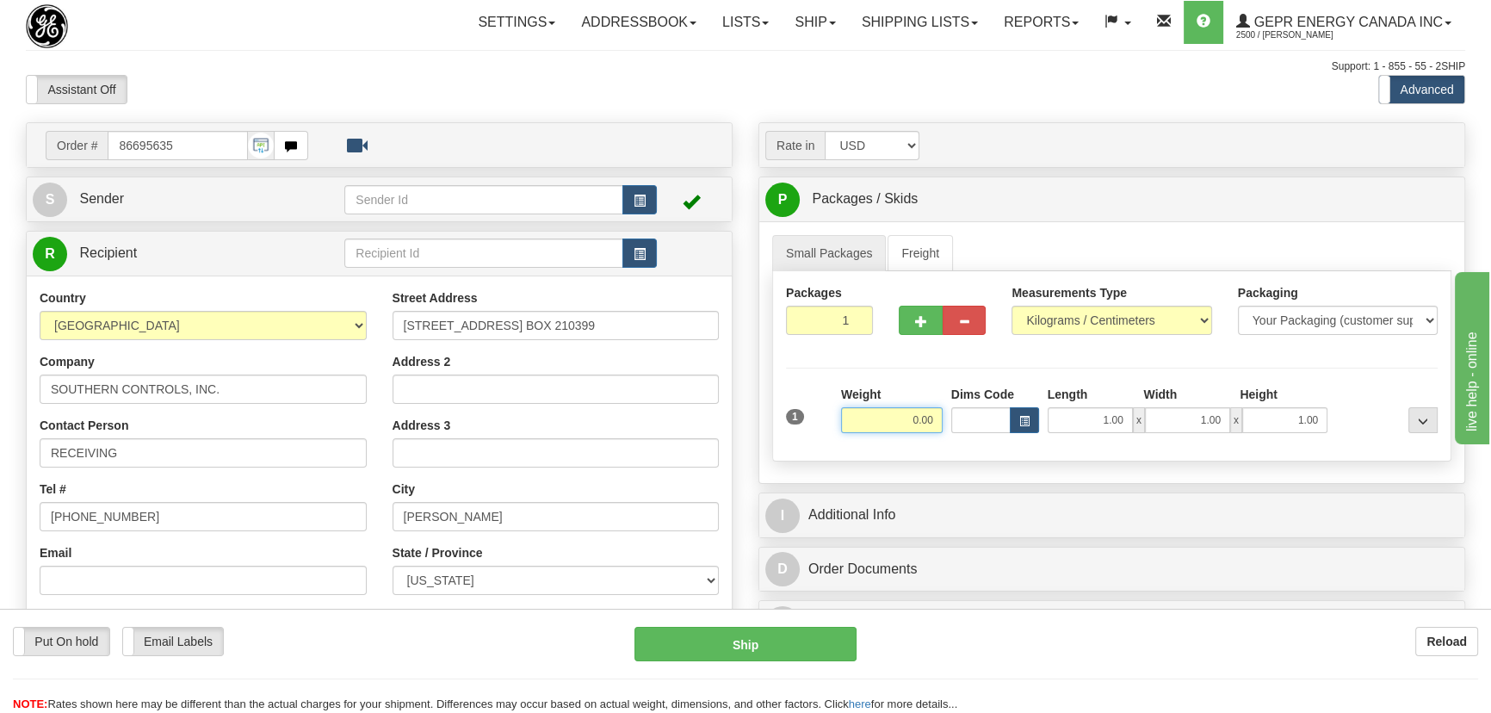
click at [894, 421] on input "0.00" at bounding box center [892, 420] width 102 height 26
type input "21.00"
click at [1168, 318] on select "Pounds / Inches Kilograms / Centimeters" at bounding box center [1111, 320] width 200 height 29
select select "0"
click at [1011, 306] on select "Pounds / Inches Kilograms / Centimeters" at bounding box center [1111, 320] width 200 height 29
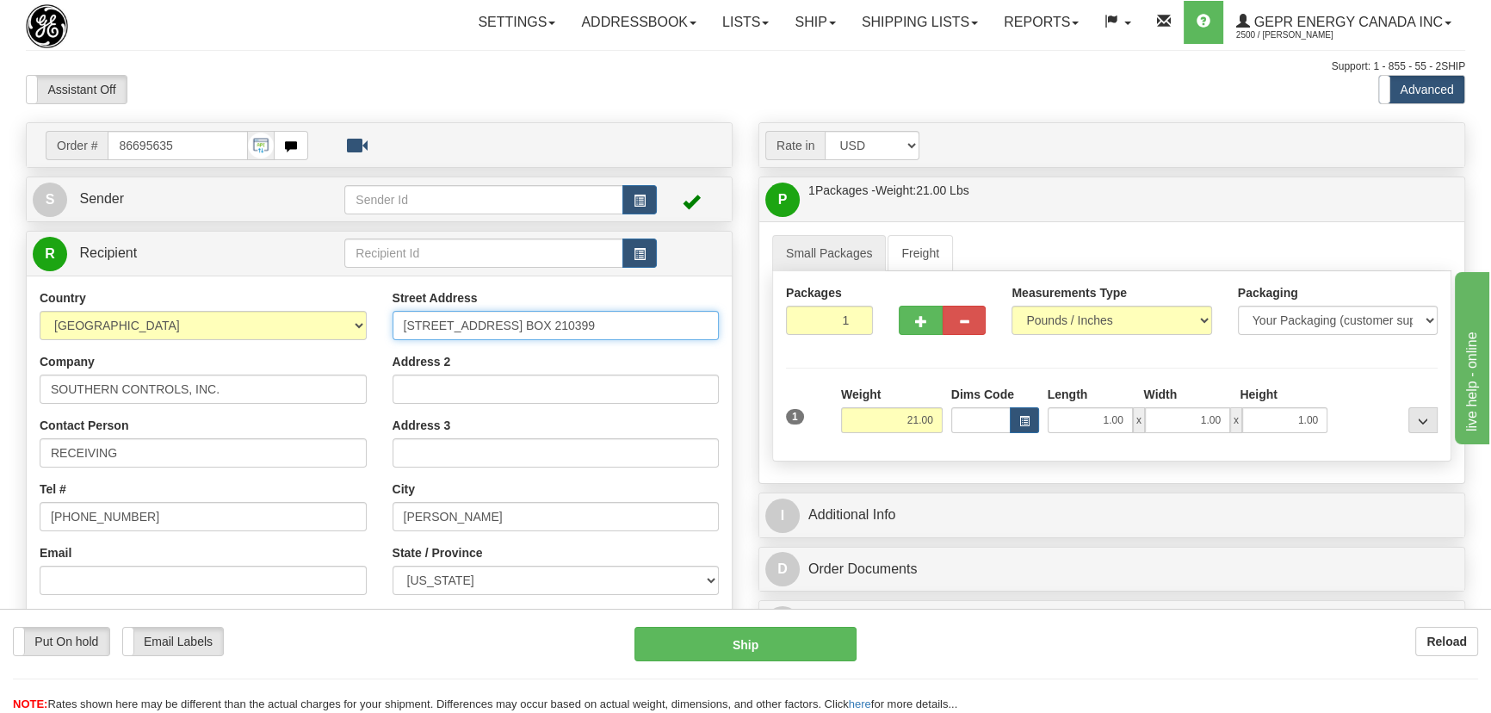
drag, startPoint x: 641, startPoint y: 317, endPoint x: 524, endPoint y: 334, distance: 118.3
click at [524, 334] on input "3511 Wetumpka Hwy, P.O. BOX 210399" at bounding box center [555, 325] width 327 height 29
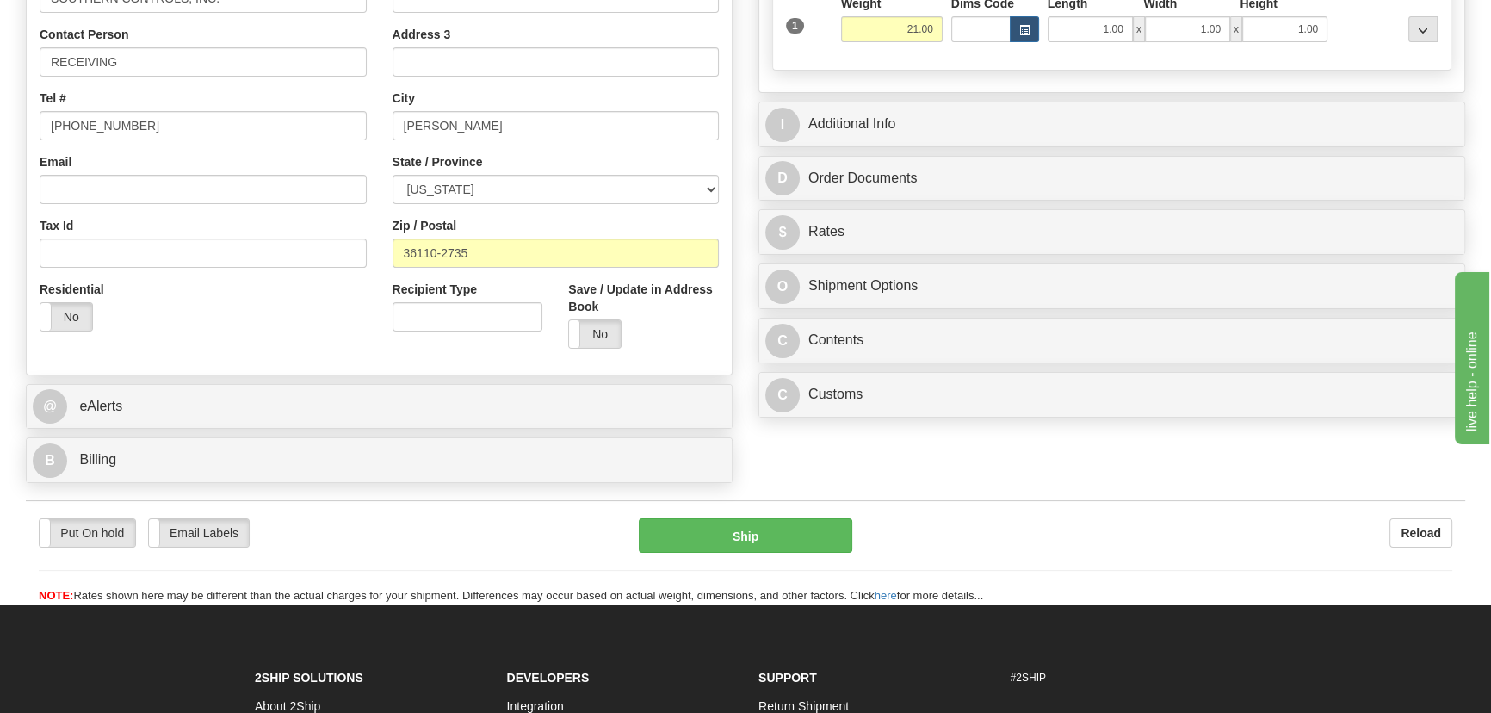
scroll to position [626, 0]
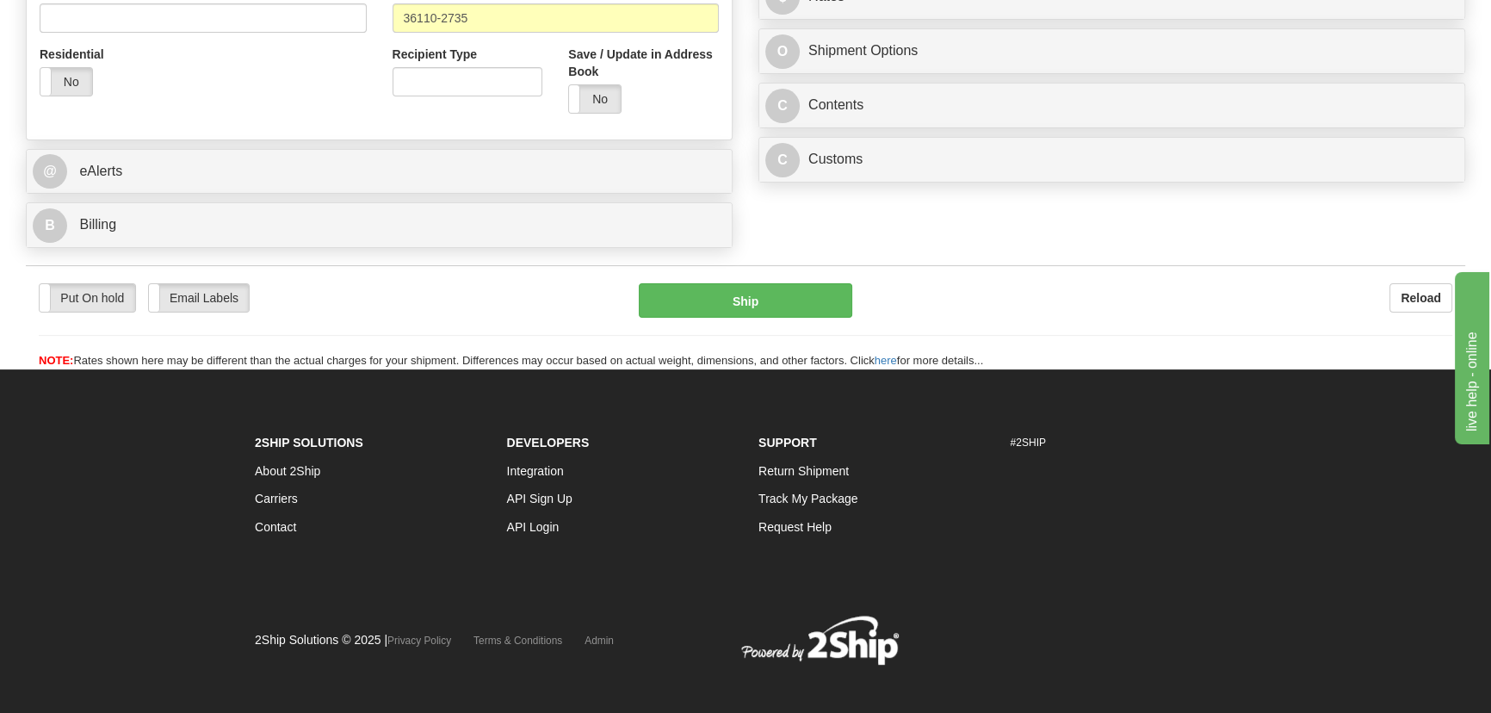
type input "3511 Wetumpka Hwy"
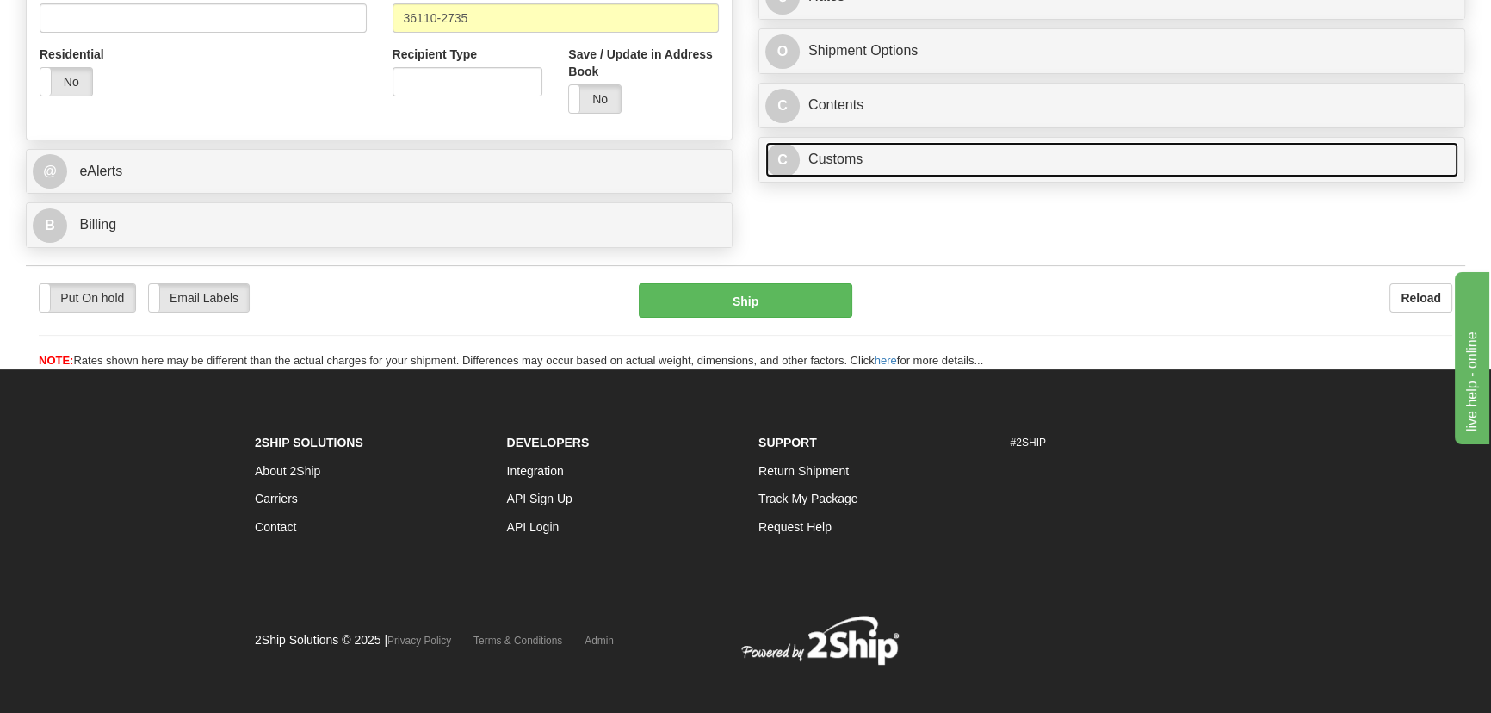
click at [1104, 165] on link "C Customs" at bounding box center [1111, 159] width 693 height 35
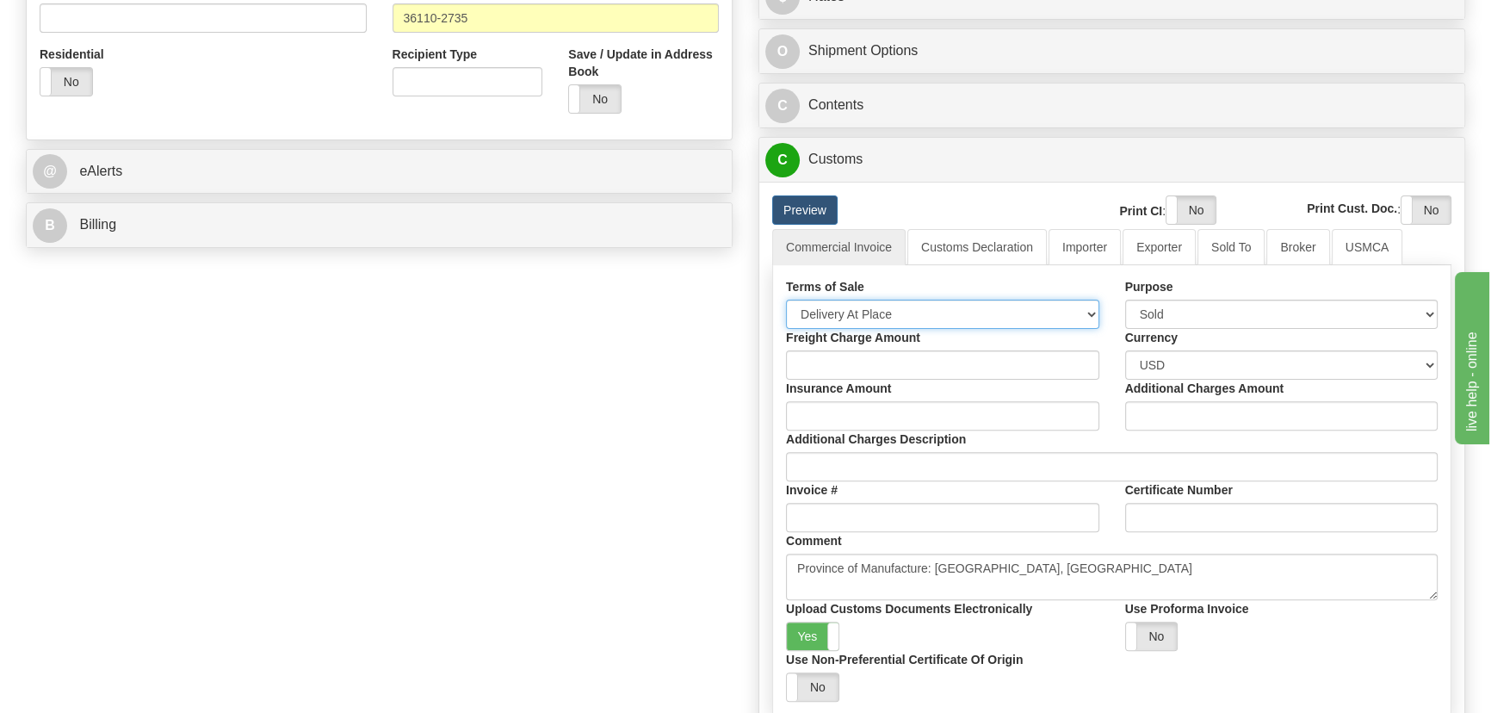
click at [845, 318] on select "Free Carrier Free On Board Ex Works Delivered Duty Unpaid Delivered Duty Paid C…" at bounding box center [942, 314] width 313 height 29
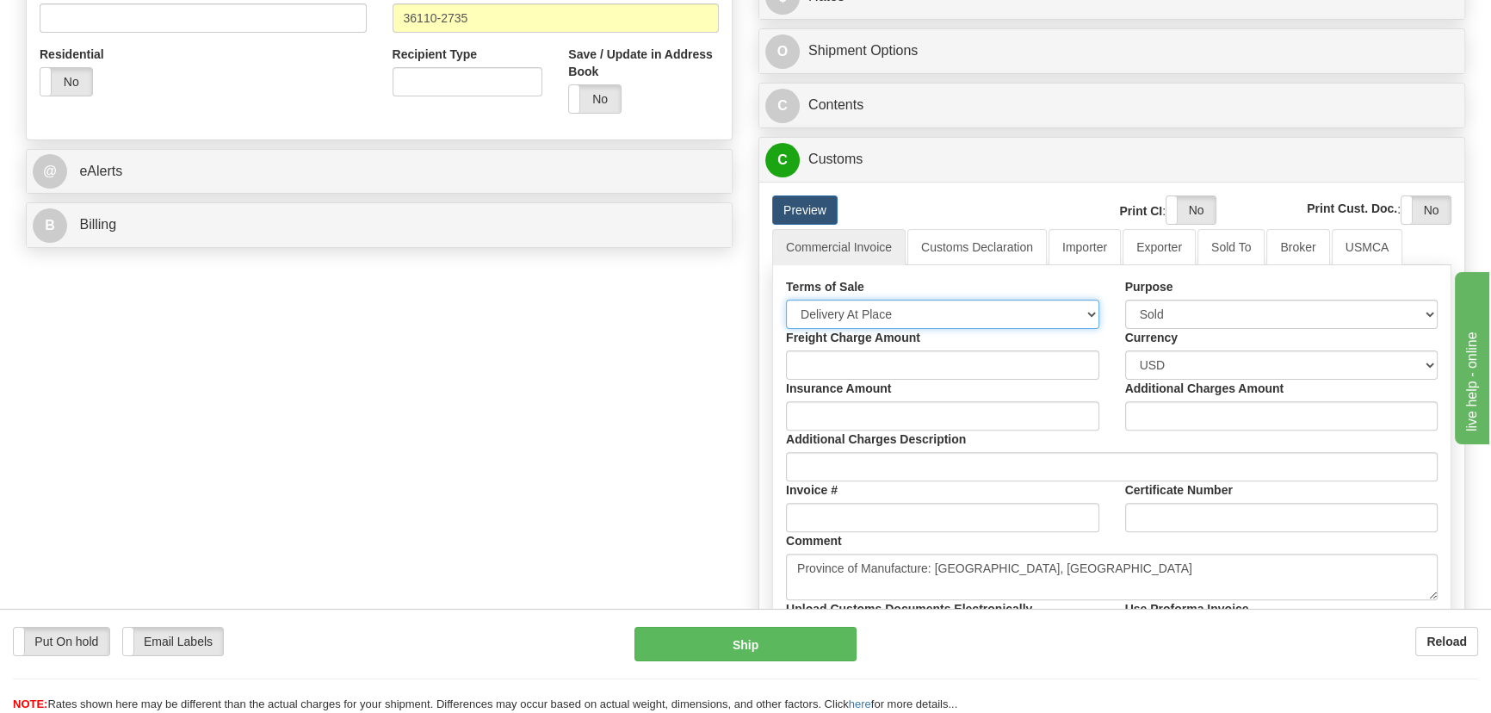
select select "7"
click at [786, 300] on select "Free Carrier Free On Board Ex Works Delivered Duty Unpaid Delivered Duty Paid C…" at bounding box center [942, 314] width 313 height 29
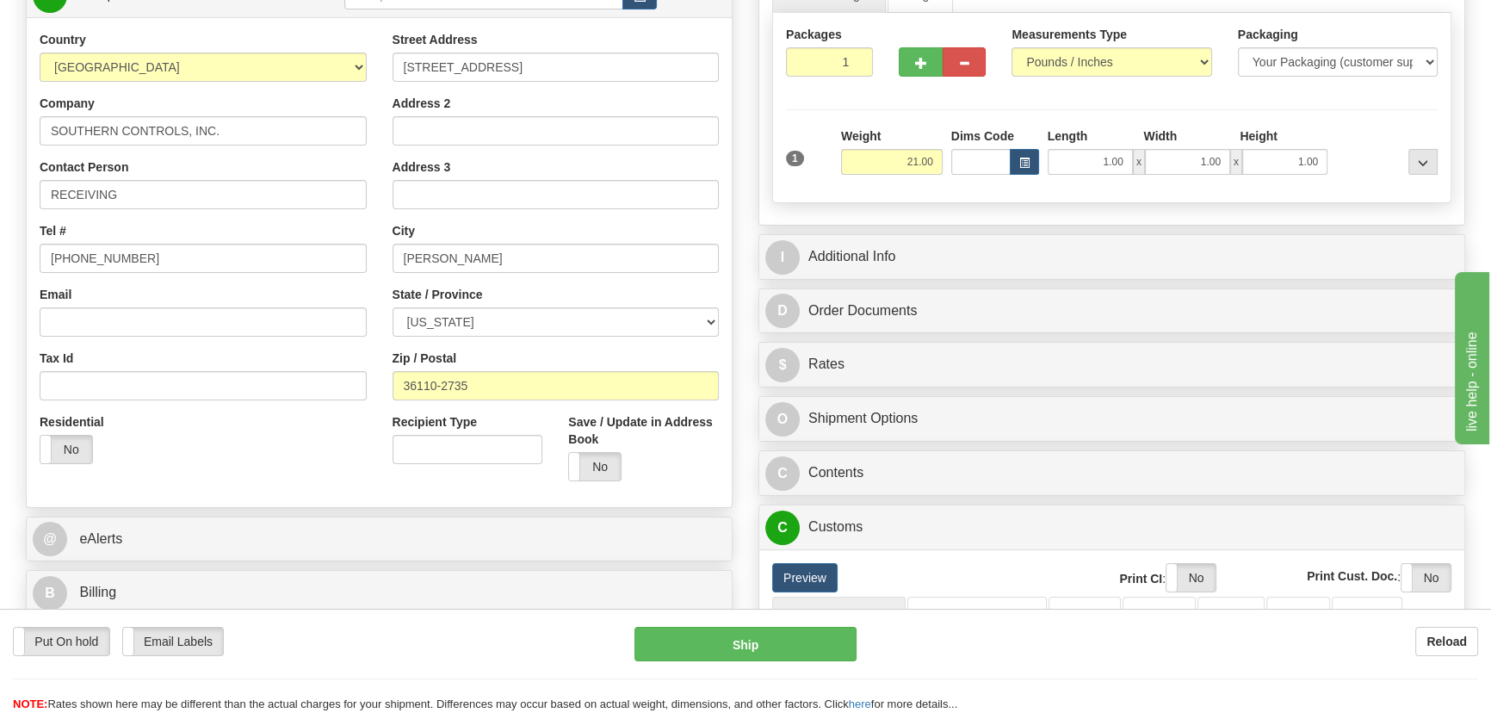
scroll to position [234, 0]
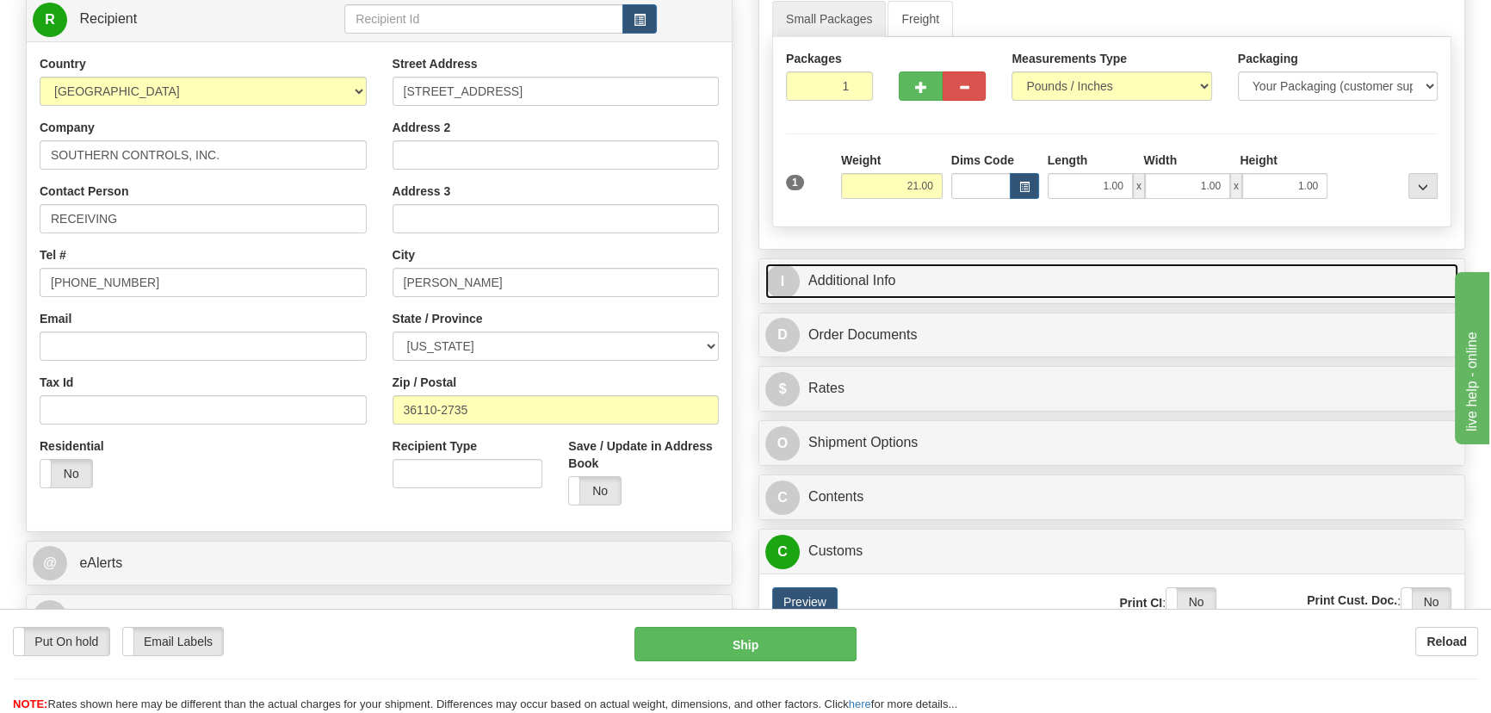
click at [1136, 273] on link "I Additional Info" at bounding box center [1111, 280] width 693 height 35
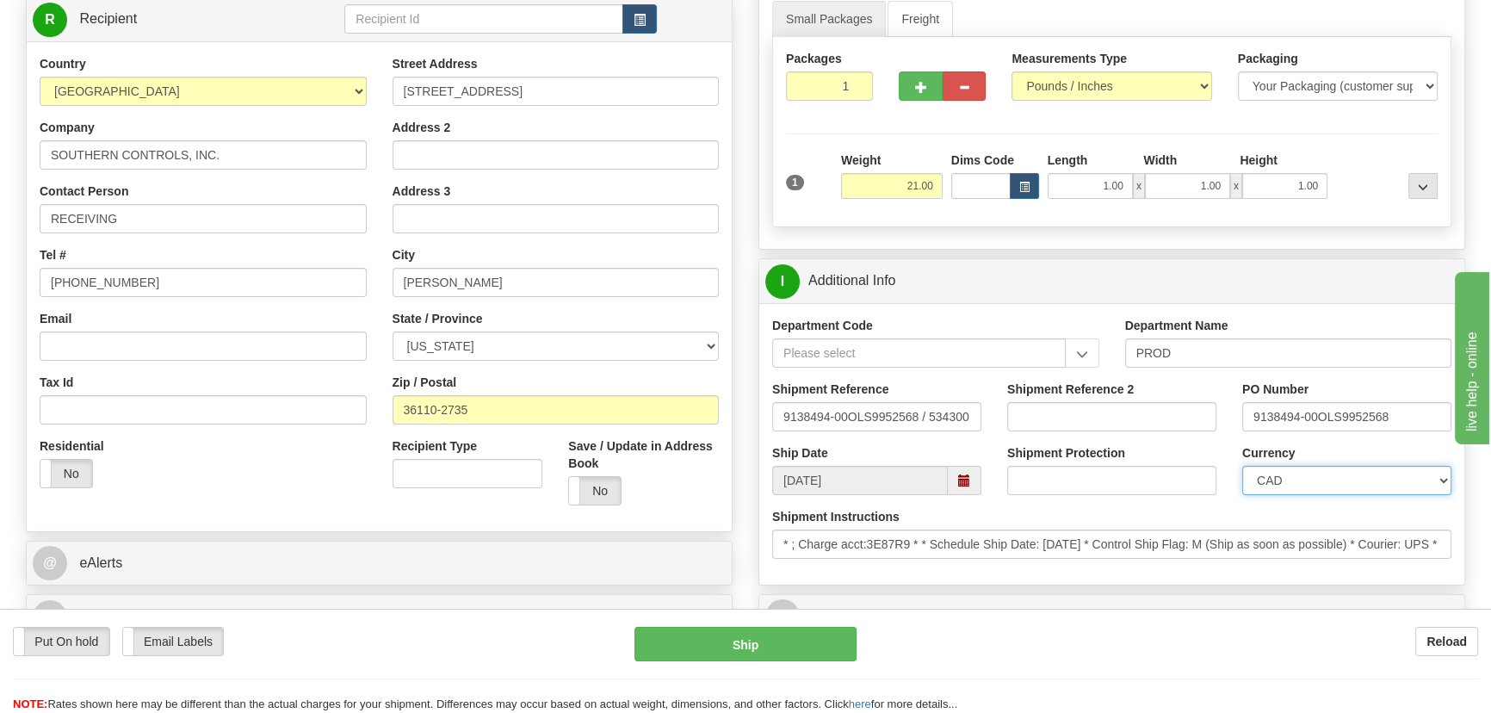
click at [1317, 482] on select "CAD USD EUR ZAR [PERSON_NAME] ARN AUD AUS AWG BBD BFR BGN BHD BMD BND BRC BRL C…" at bounding box center [1346, 480] width 209 height 29
select select "1"
click at [1242, 466] on select "CAD USD EUR ZAR [PERSON_NAME] ARN AUD AUS AWG BBD BFR BGN BHD BMD BND BRC BRL C…" at bounding box center [1346, 480] width 209 height 29
click at [1060, 417] on input "Shipment Reference 2" at bounding box center [1111, 416] width 209 height 29
drag, startPoint x: 930, startPoint y: 406, endPoint x: 866, endPoint y: 410, distance: 63.8
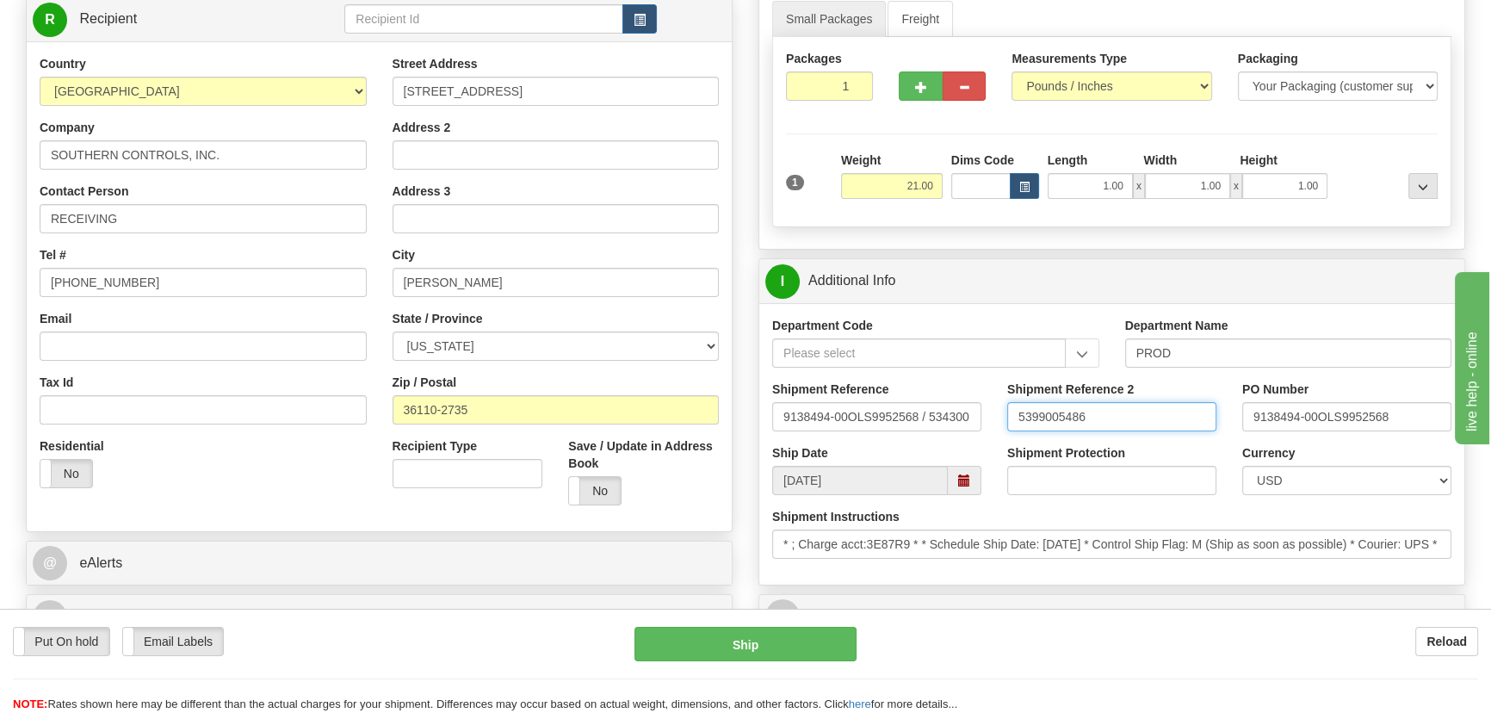
click at [865, 406] on div "Shipment Reference 9138494-00OLS9952568 / 534300 Shipment Reference 2 539900548…" at bounding box center [1111, 412] width 705 height 64
type input "5399005486"
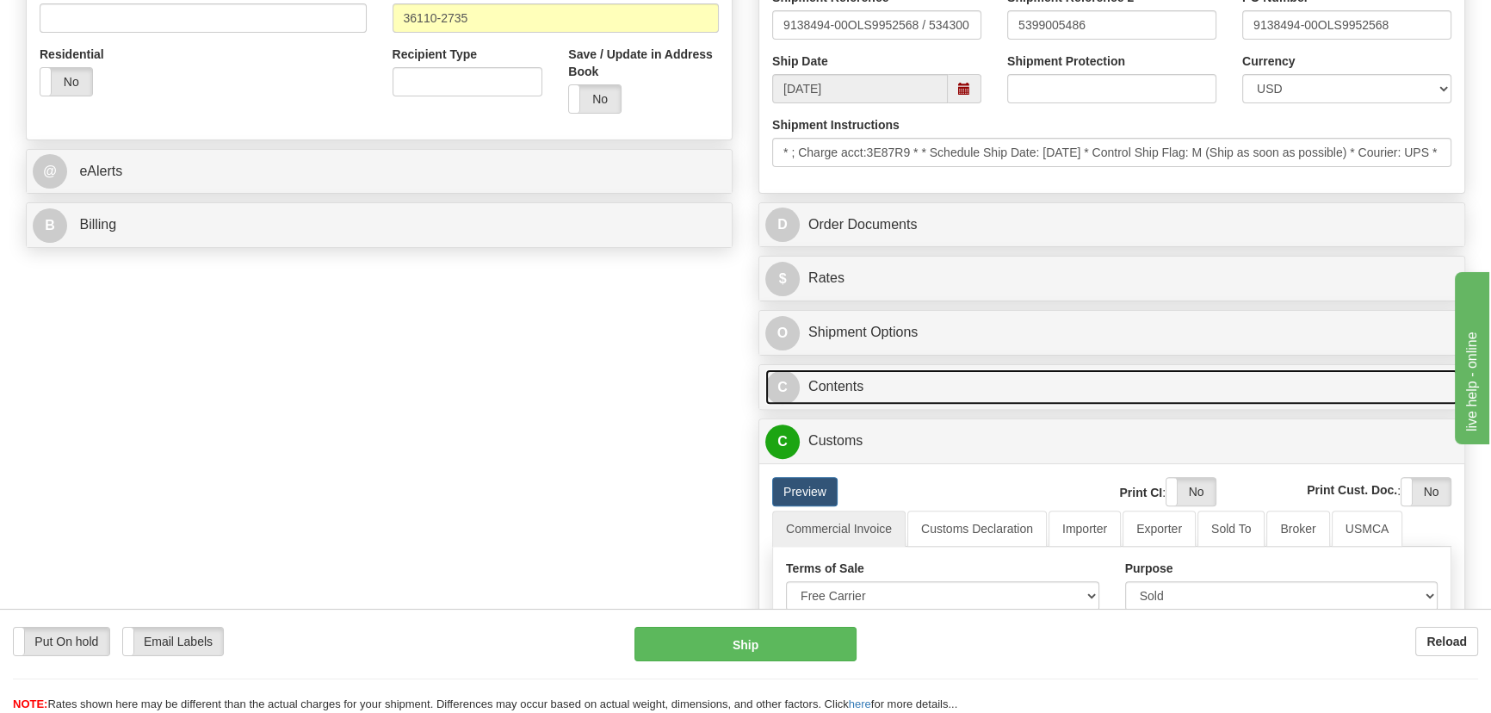
click at [1236, 378] on link "C Contents" at bounding box center [1111, 386] width 693 height 35
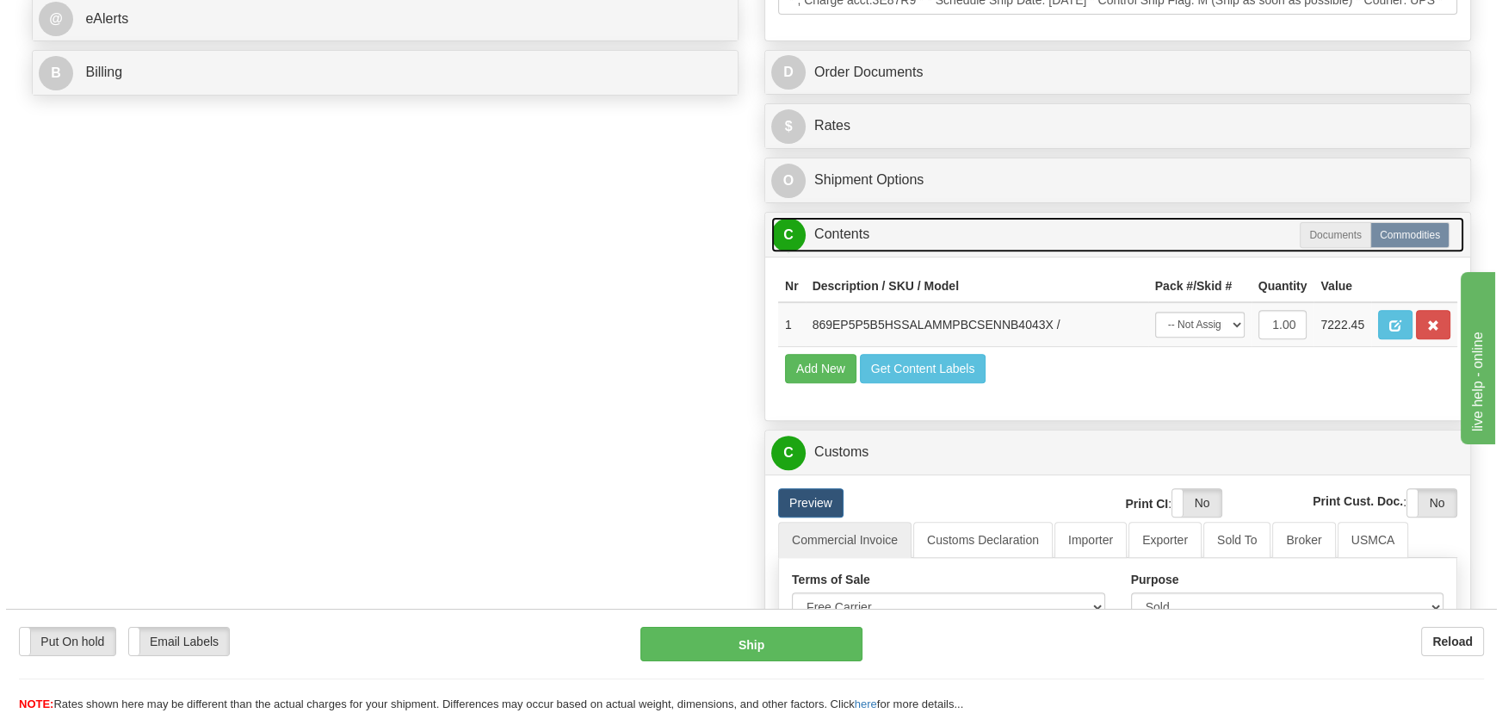
scroll to position [782, 0]
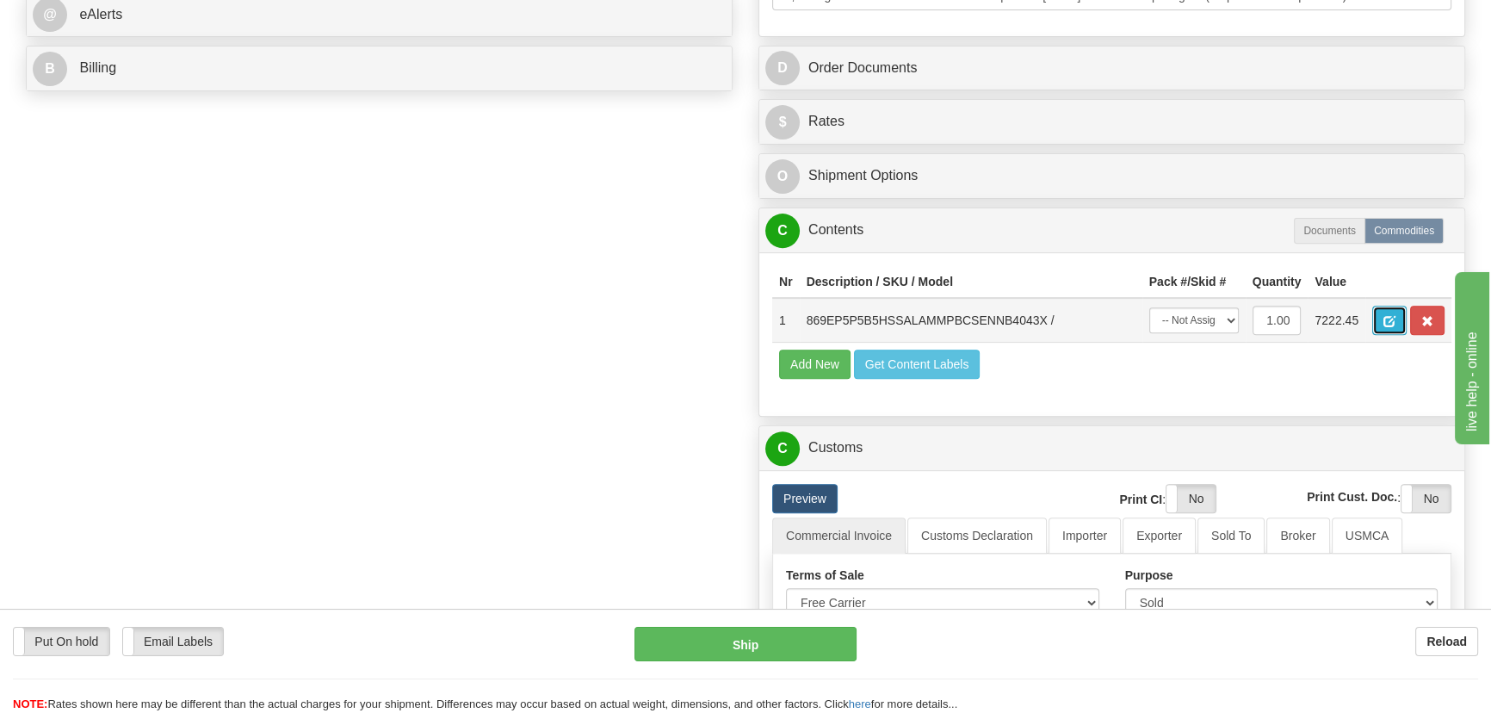
click at [1386, 312] on button "button" at bounding box center [1389, 320] width 34 height 29
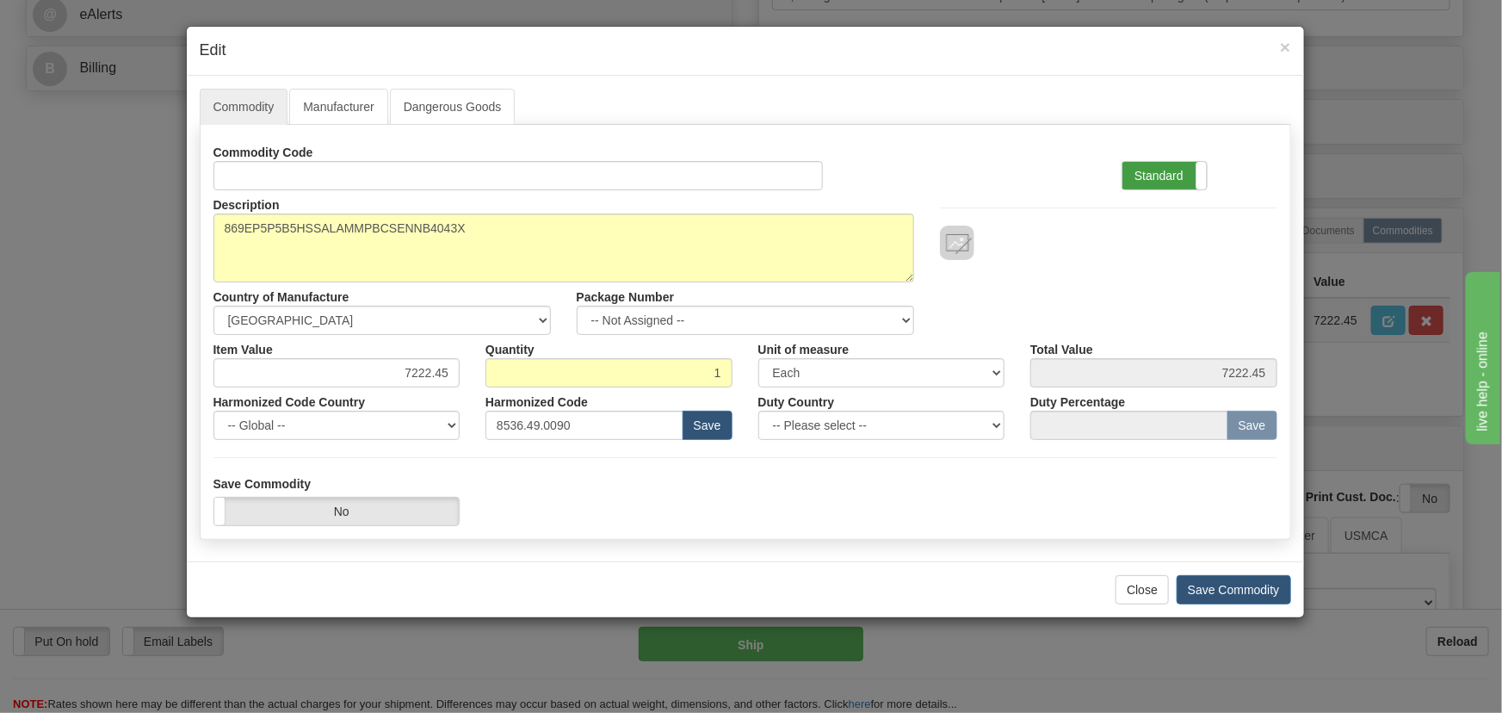
click at [1159, 170] on label "Standard" at bounding box center [1164, 176] width 84 height 28
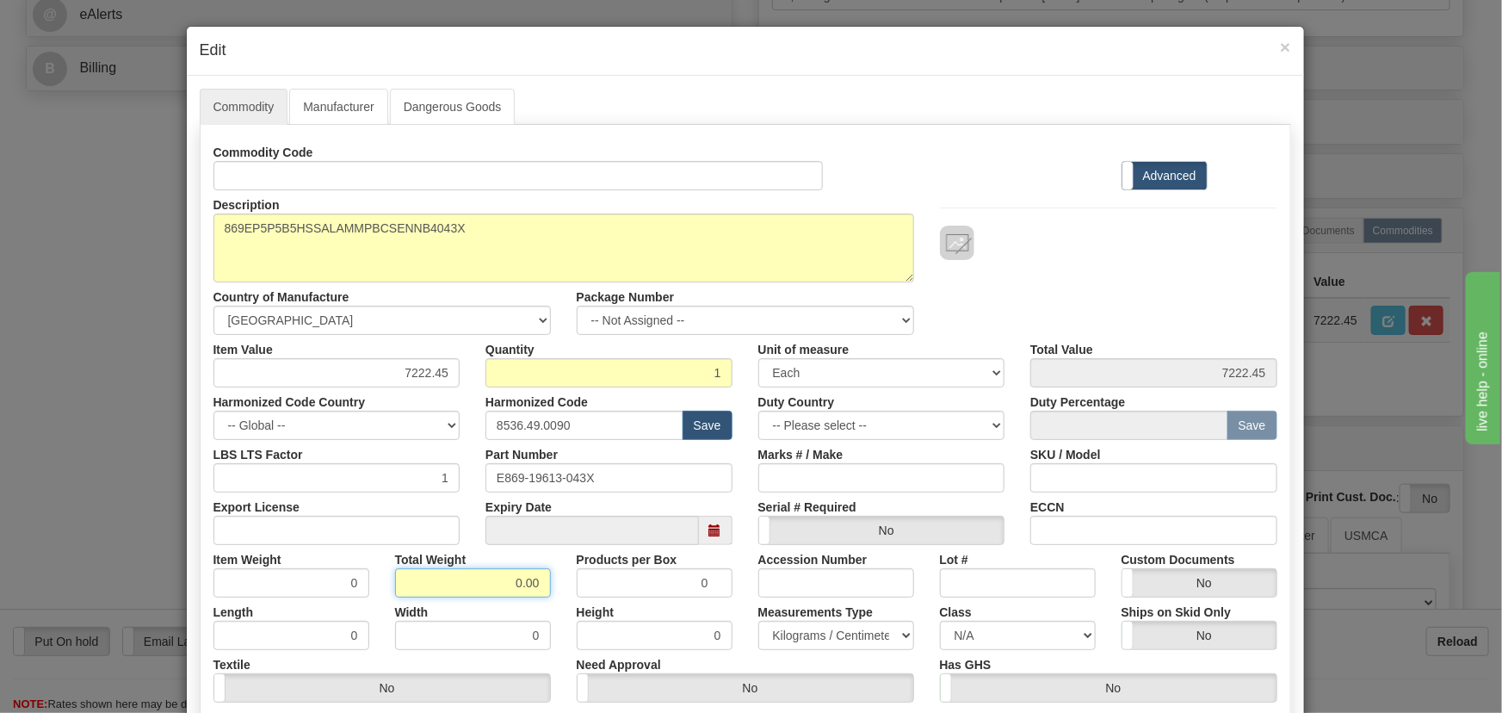
drag, startPoint x: 498, startPoint y: 580, endPoint x: 562, endPoint y: 601, distance: 67.8
click at [563, 601] on div "Commodity Code Standard Advanced Description 869EP5P5B5HSSALAMMPBCSENNB4043X Co…" at bounding box center [745, 446] width 1064 height 617
type input "1"
type input "1.0000"
click at [564, 601] on div "Height 0" at bounding box center [655, 623] width 182 height 53
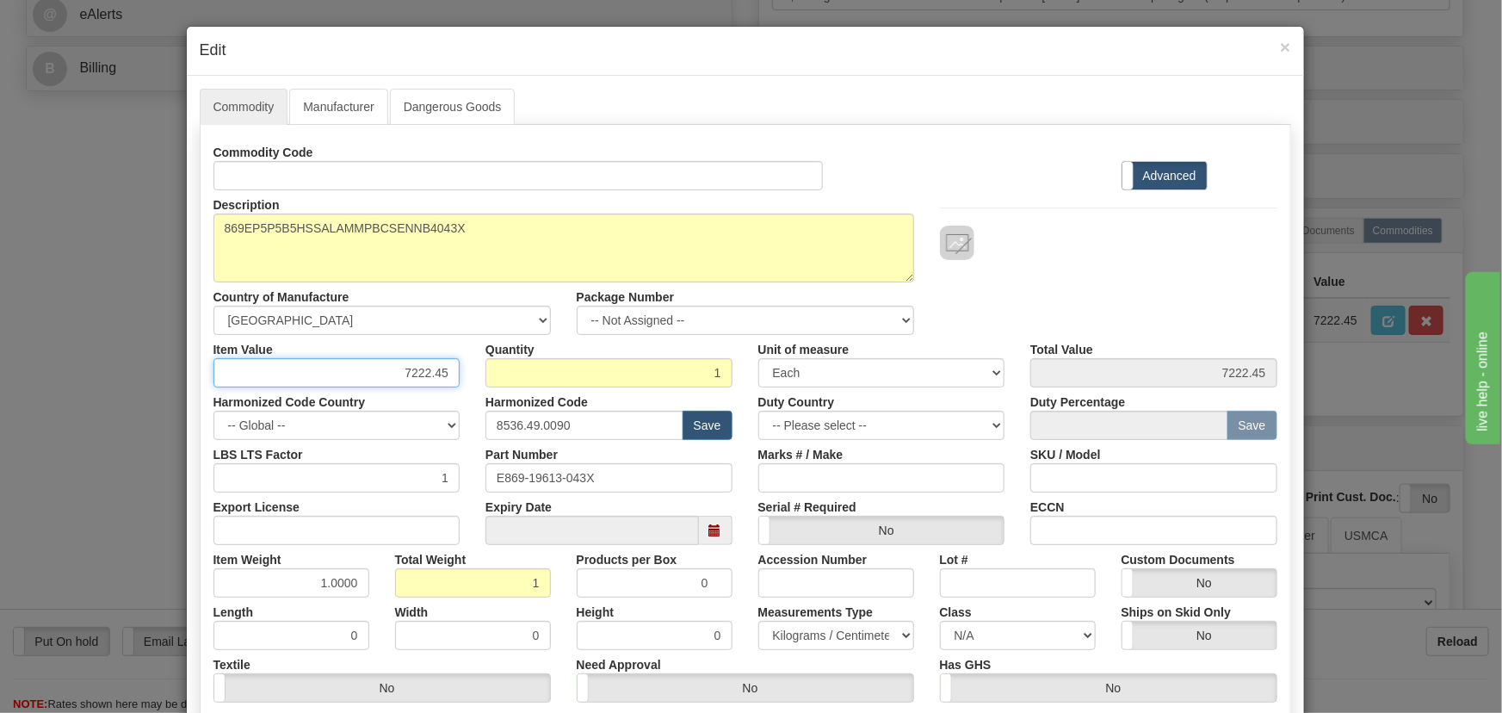
drag, startPoint x: 392, startPoint y: 366, endPoint x: 491, endPoint y: 385, distance: 99.9
click at [491, 385] on div "Item Value 7222.45 Quantity 1 Unit of measure 3 Thousand Square Inches Adjustme…" at bounding box center [746, 361] width 1090 height 53
paste input "4.166,79"
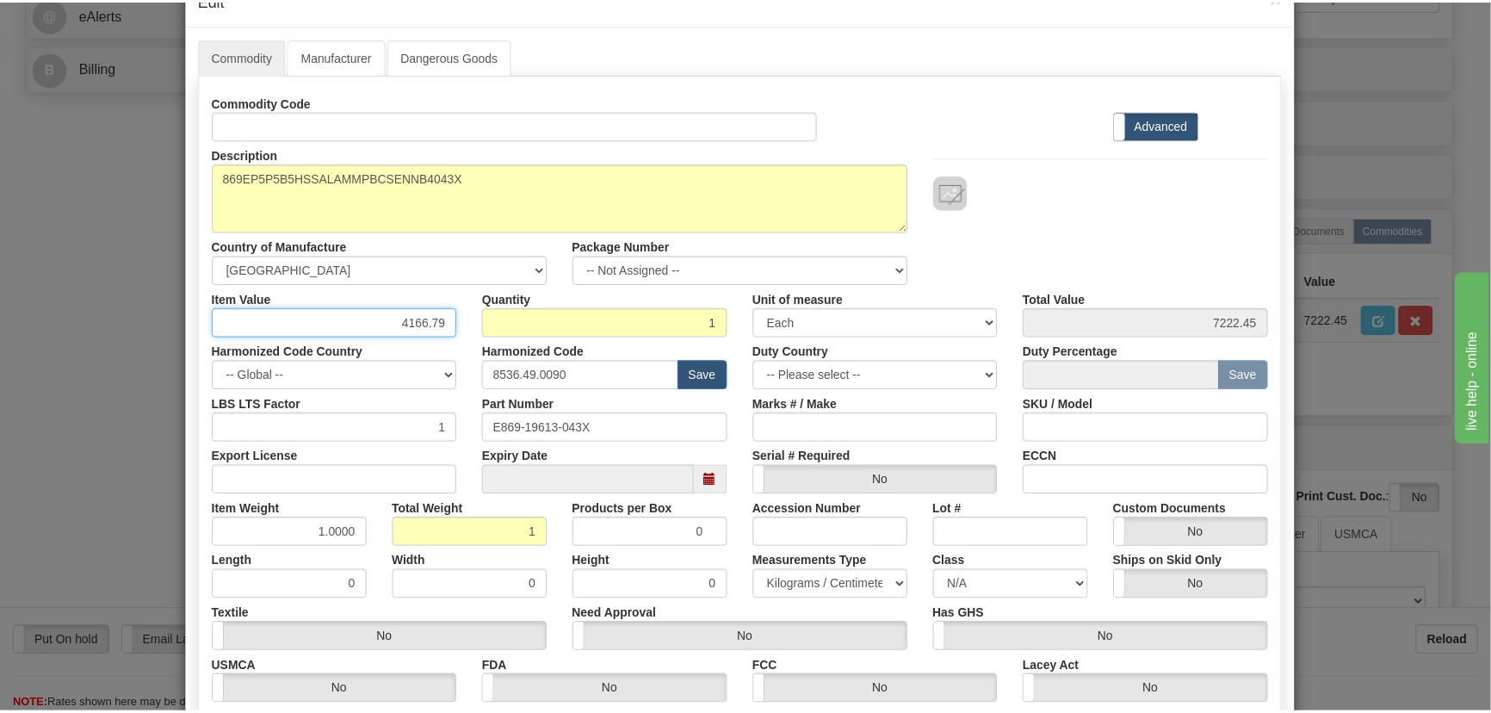
scroll to position [244, 0]
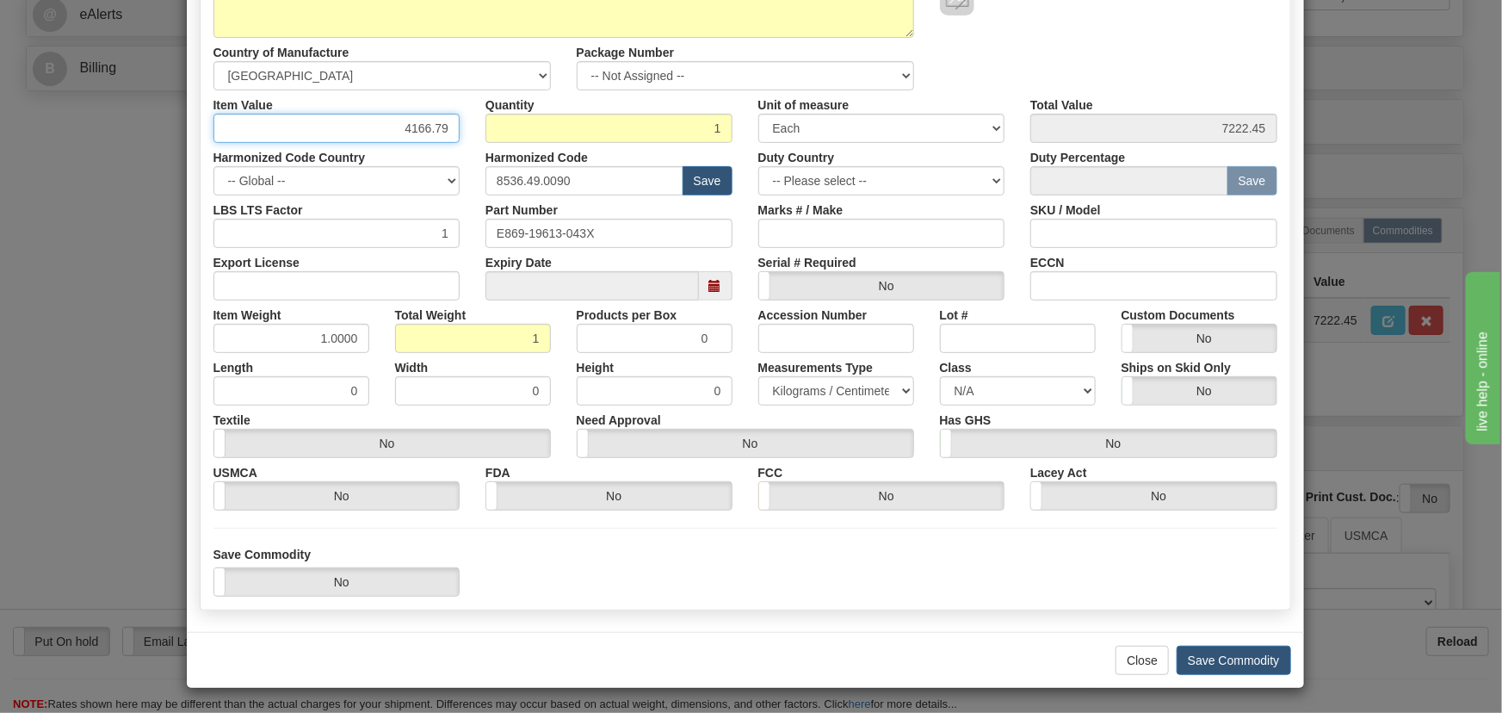
type input "4166.79"
click at [910, 568] on div "Save Commodity Yes No" at bounding box center [746, 571] width 1090 height 51
click at [1239, 651] on button "Save Commodity" at bounding box center [1234, 660] width 114 height 29
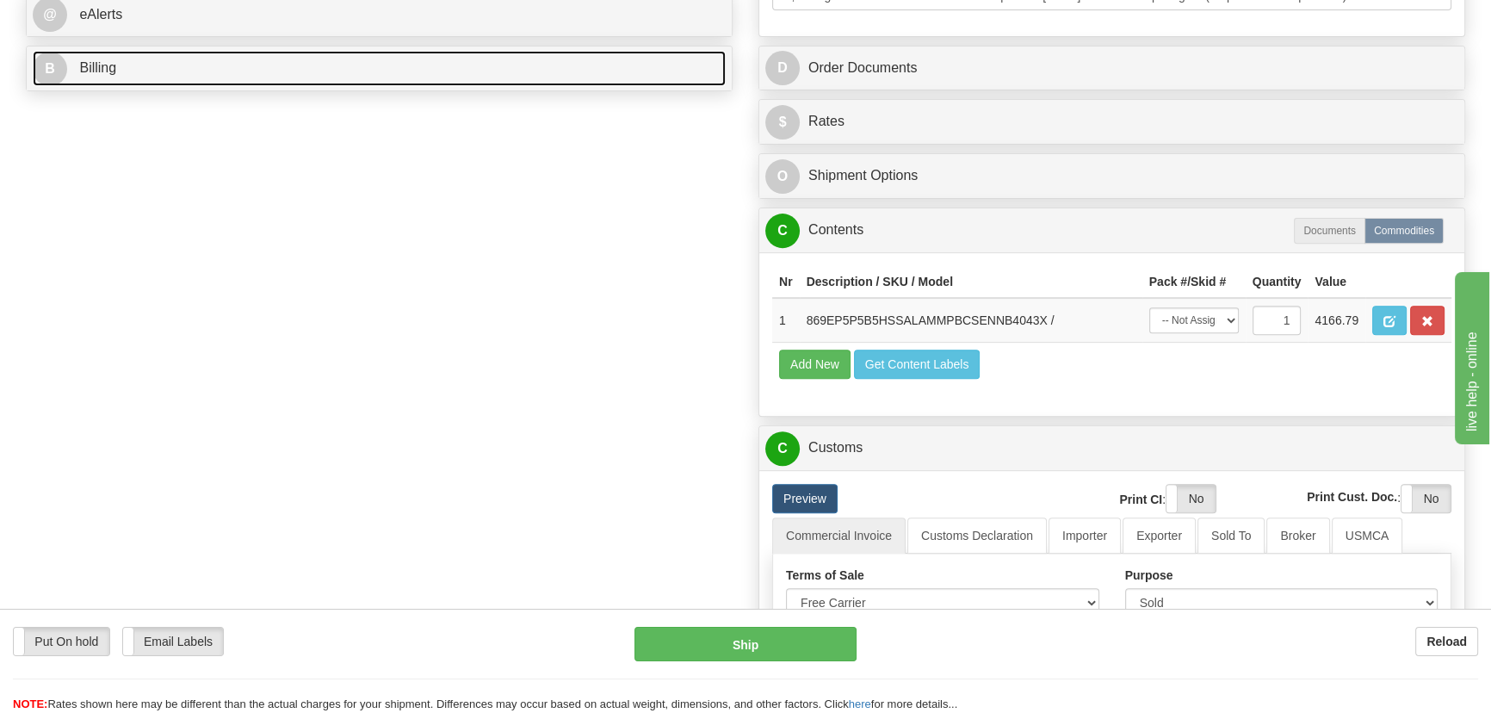
click at [383, 76] on link "B Billing" at bounding box center [379, 68] width 693 height 35
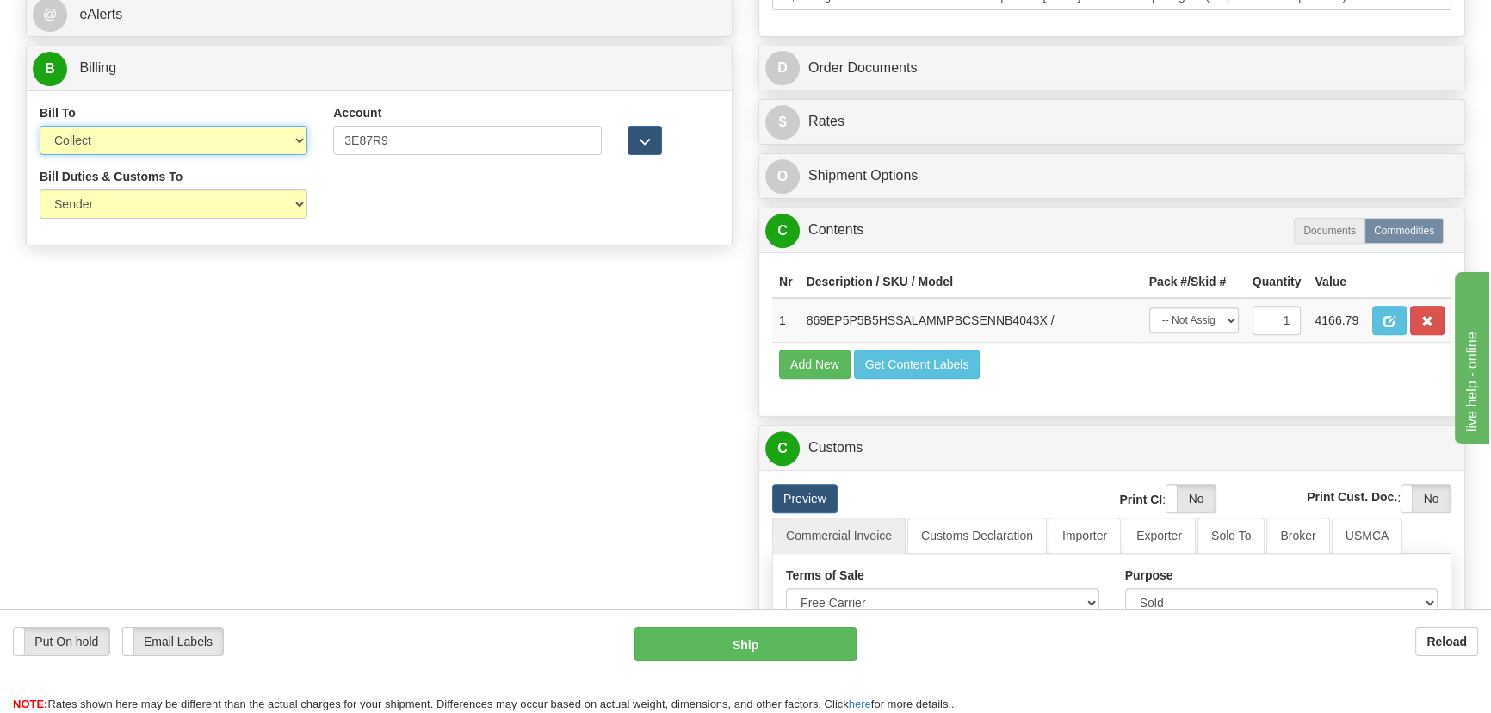
drag, startPoint x: 201, startPoint y: 133, endPoint x: 180, endPoint y: 146, distance: 24.8
click at [201, 133] on select "Sender Recipient Third Party Collect" at bounding box center [174, 140] width 268 height 29
select select "1"
click at [40, 127] on select "Sender Recipient Third Party Collect" at bounding box center [174, 140] width 268 height 29
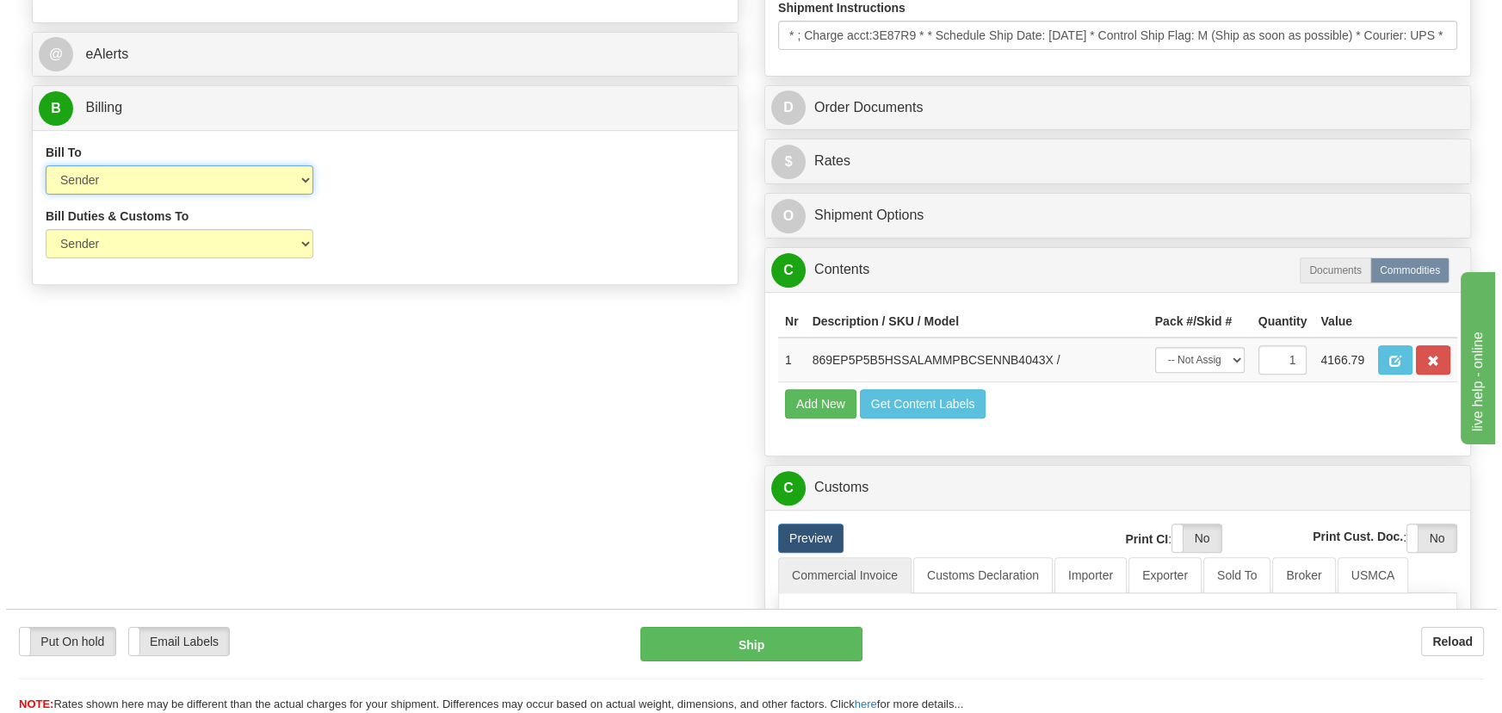
scroll to position [704, 0]
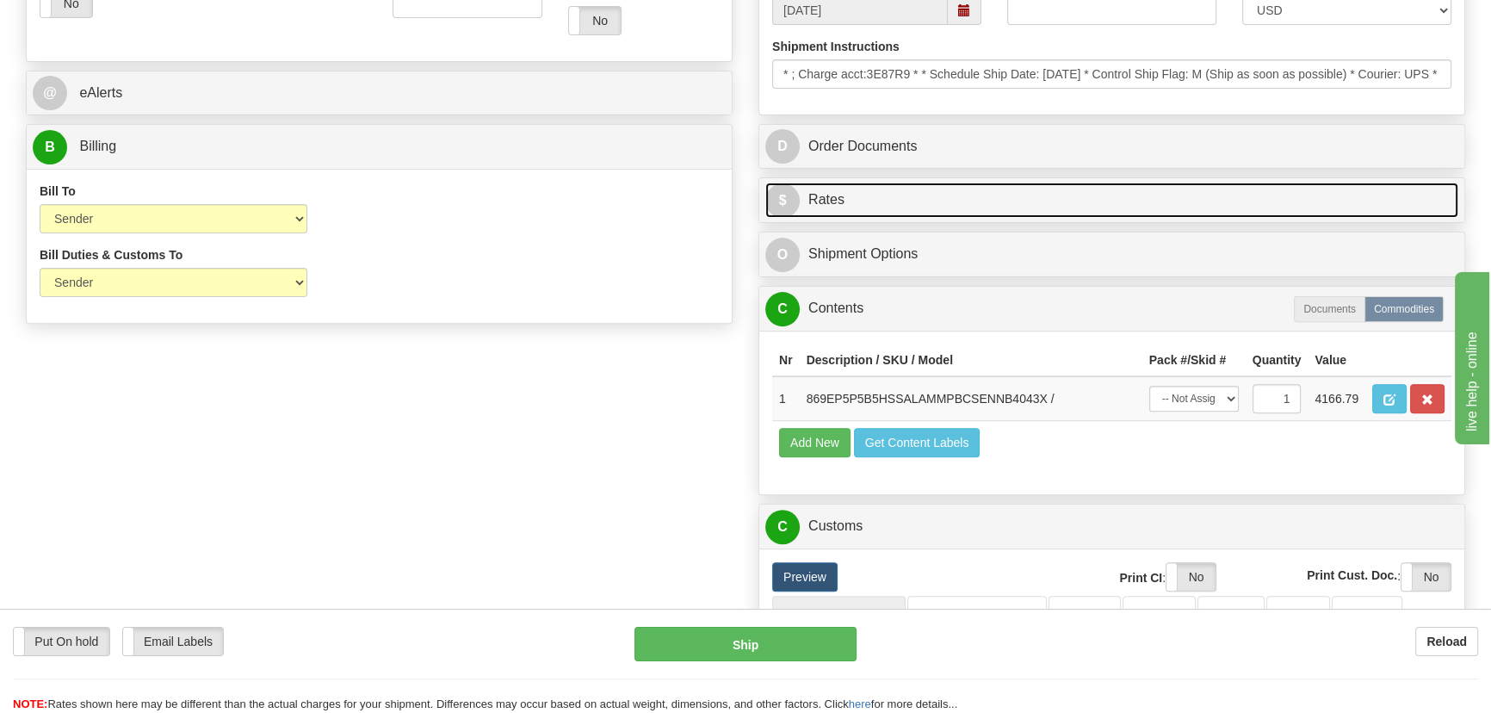
click at [1289, 200] on link "$ Rates" at bounding box center [1111, 199] width 693 height 35
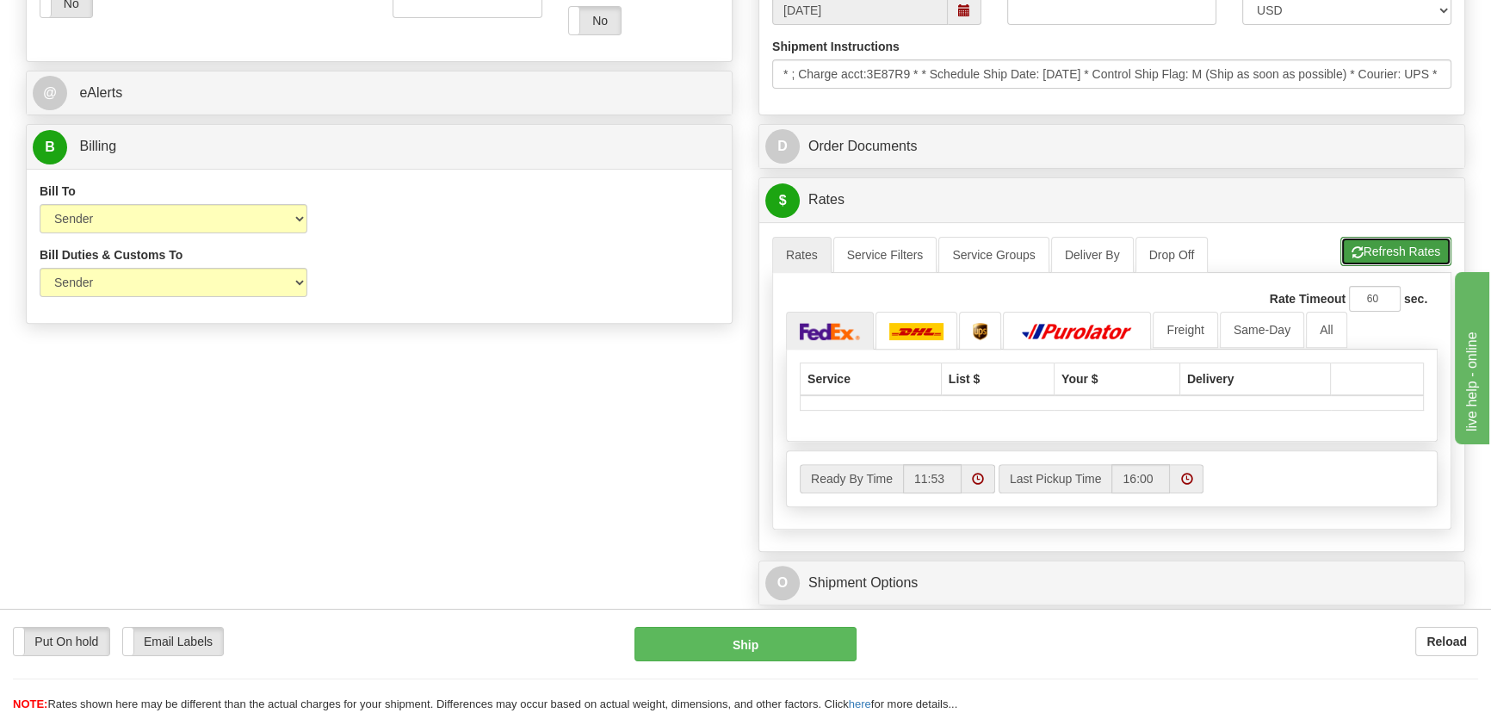
click at [1431, 249] on button "Refresh Rates" at bounding box center [1395, 251] width 111 height 29
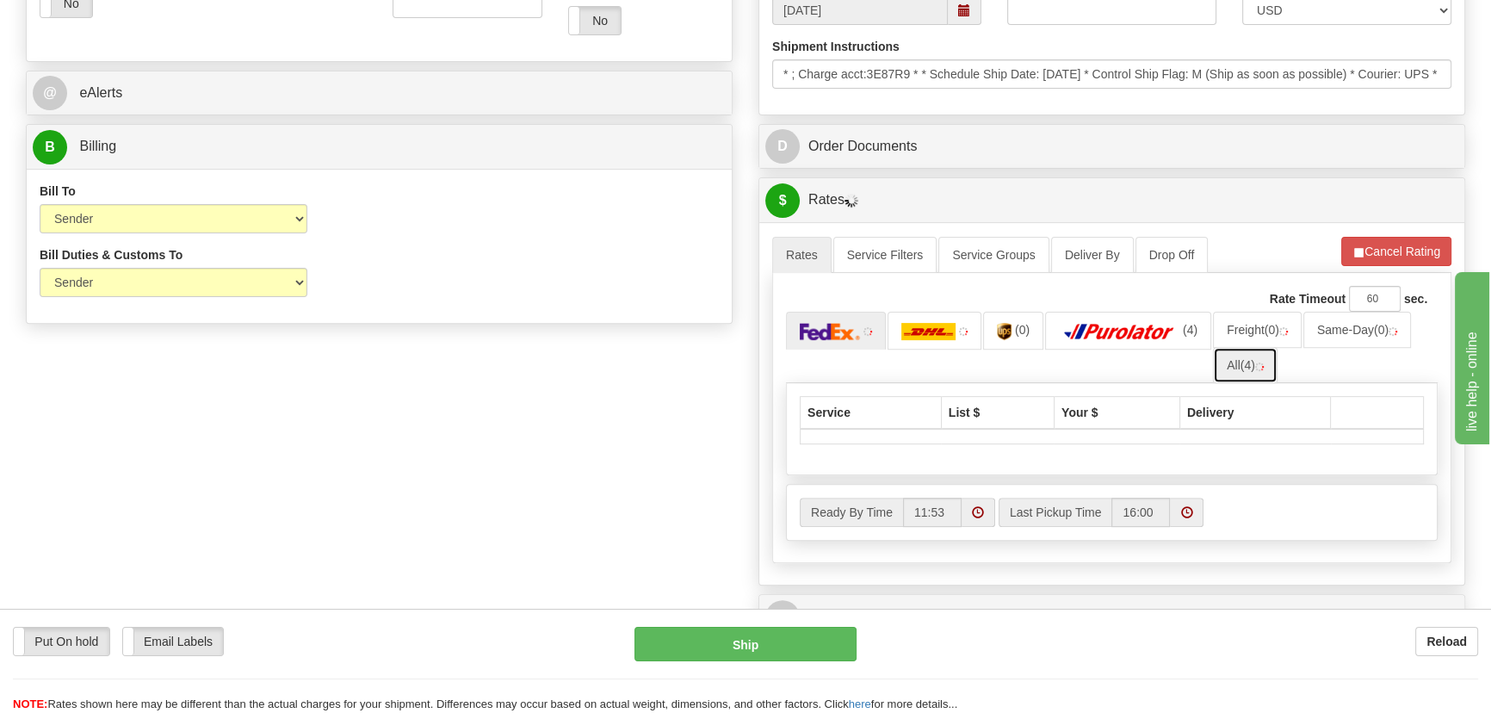
click at [1255, 366] on span "(4)" at bounding box center [1247, 365] width 15 height 14
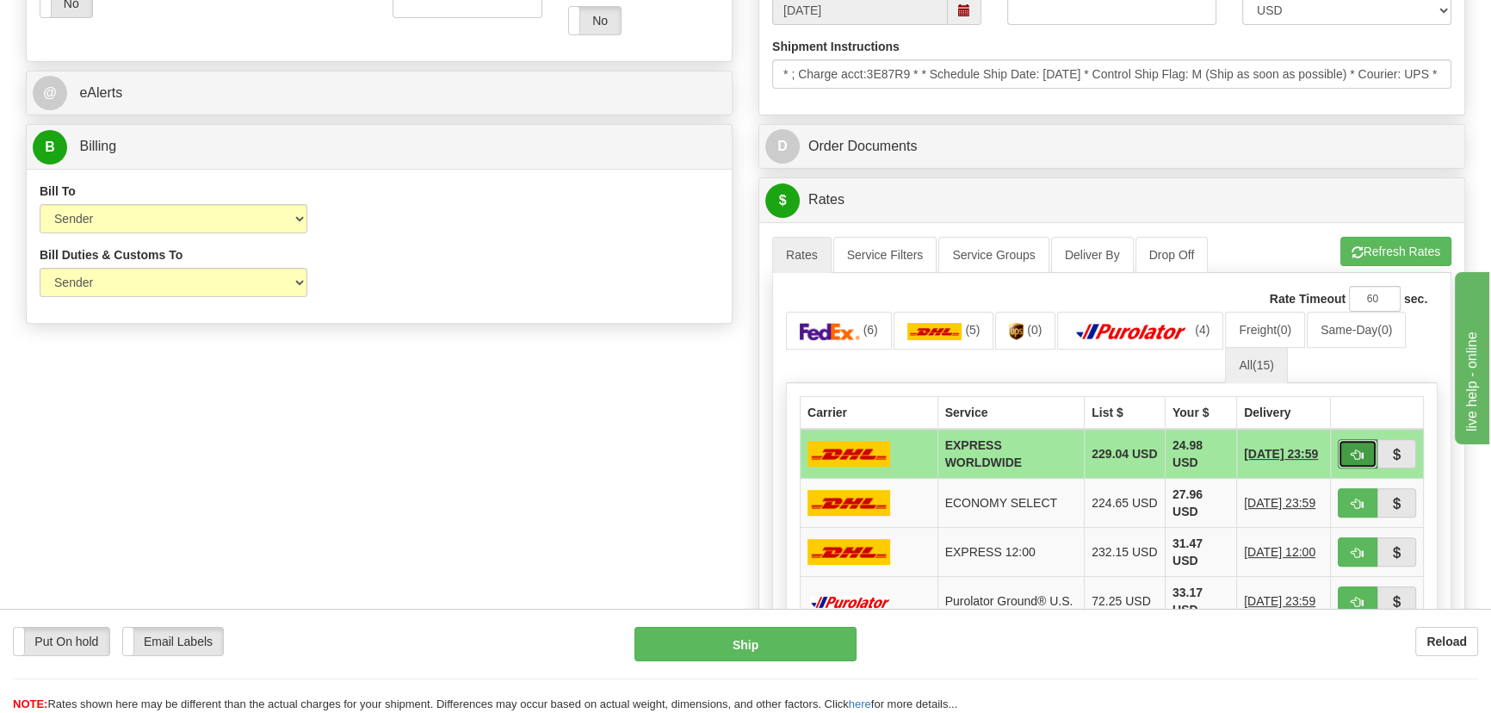
click at [1354, 455] on span "button" at bounding box center [1357, 454] width 12 height 11
type input "P"
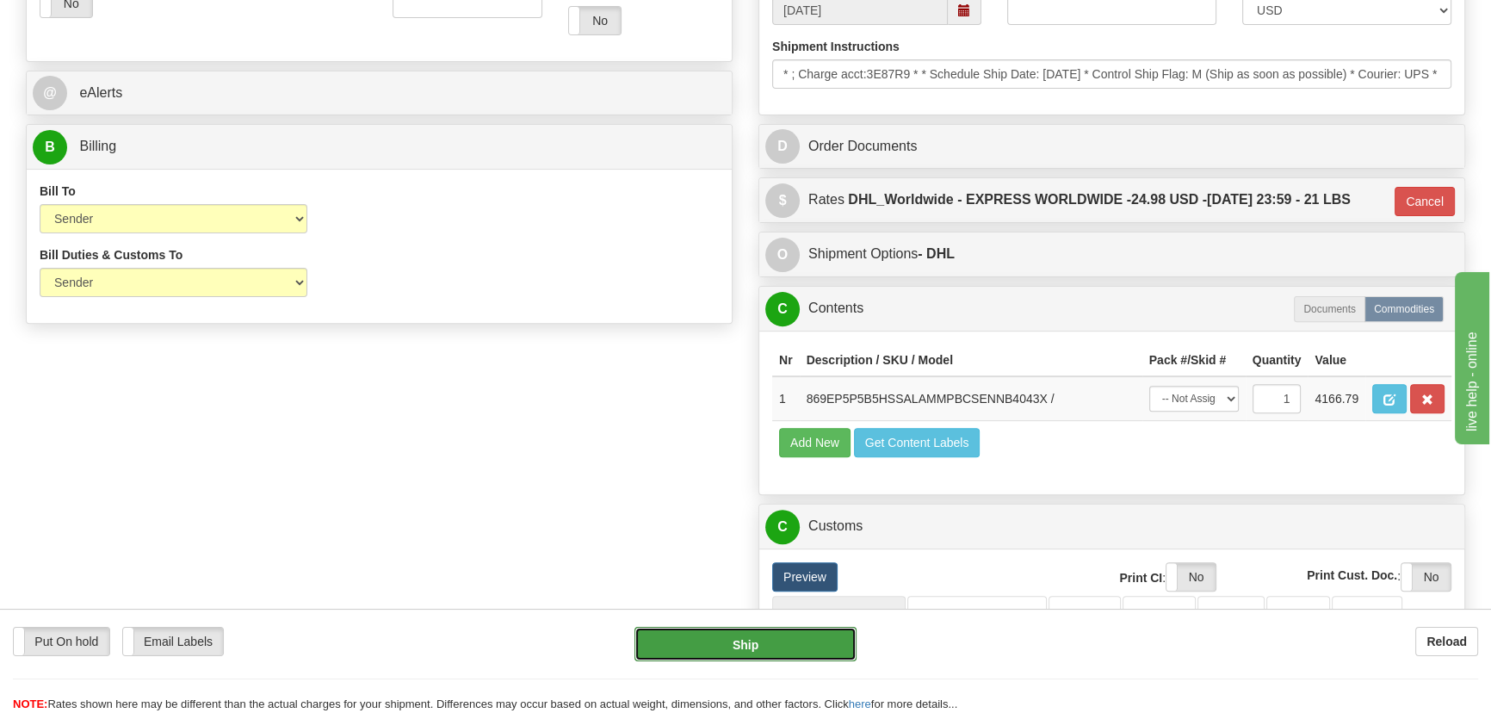
click at [784, 642] on button "Ship" at bounding box center [745, 644] width 223 height 34
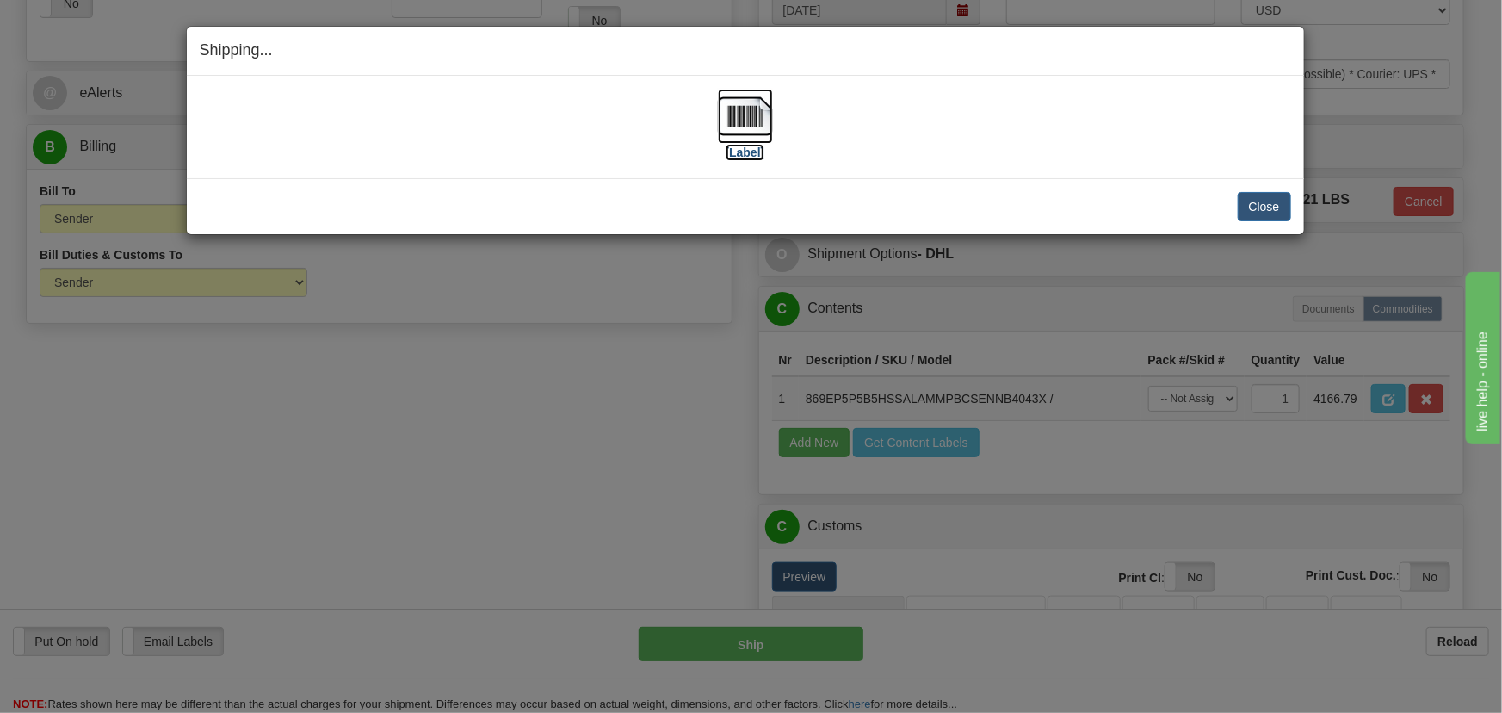
click at [755, 114] on img at bounding box center [745, 116] width 55 height 55
click at [1264, 194] on button "Close" at bounding box center [1264, 206] width 53 height 29
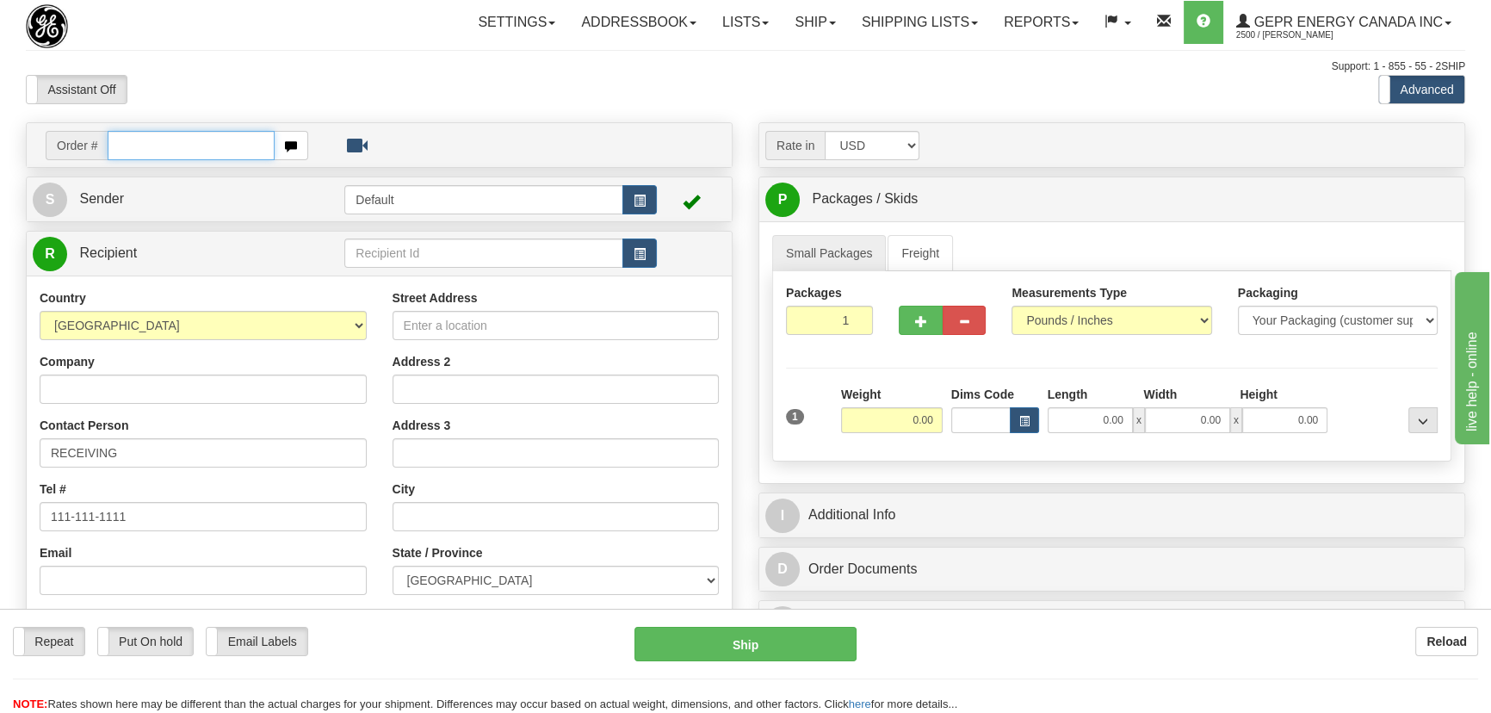
paste input "0086695634"
click at [131, 142] on input "0086695634" at bounding box center [191, 145] width 167 height 29
type input "86695634"
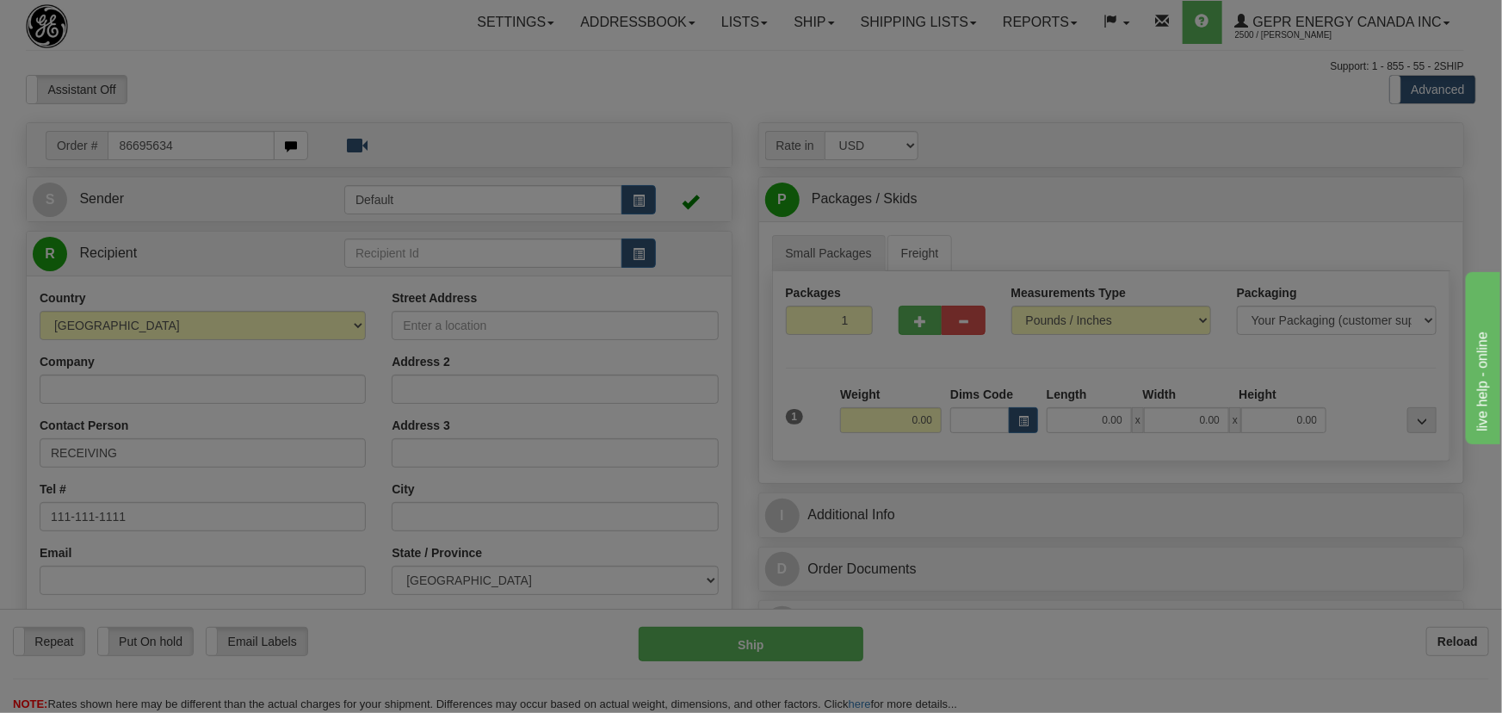
click at [671, 87] on body "Training Course Close Toggle navigation Settings Shipping Preferences New Recip…" at bounding box center [751, 356] width 1502 height 713
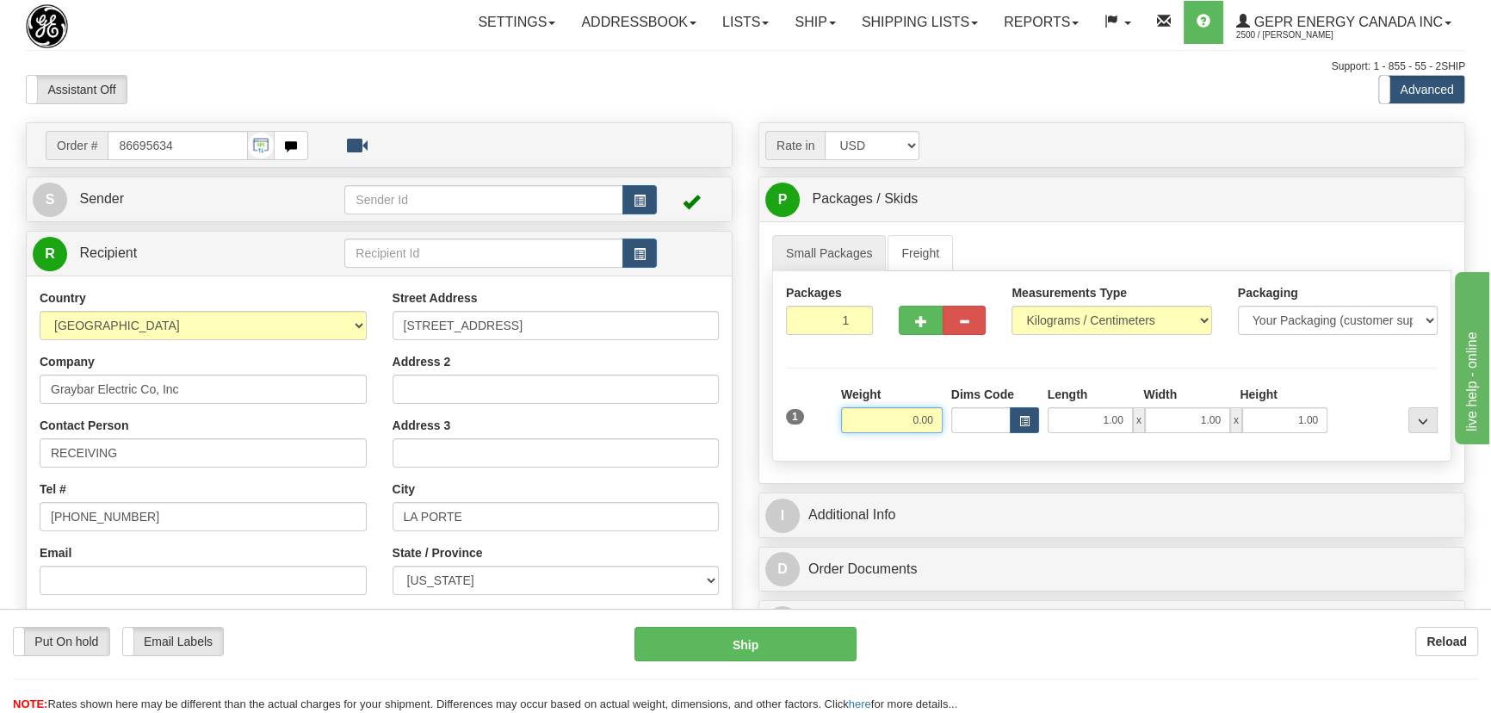
click at [909, 410] on input "0.00" at bounding box center [892, 420] width 102 height 26
type input "21.00"
click at [1129, 312] on select "Pounds / Inches Kilograms / Centimeters" at bounding box center [1111, 320] width 200 height 29
select select "0"
click at [1011, 306] on select "Pounds / Inches Kilograms / Centimeters" at bounding box center [1111, 320] width 200 height 29
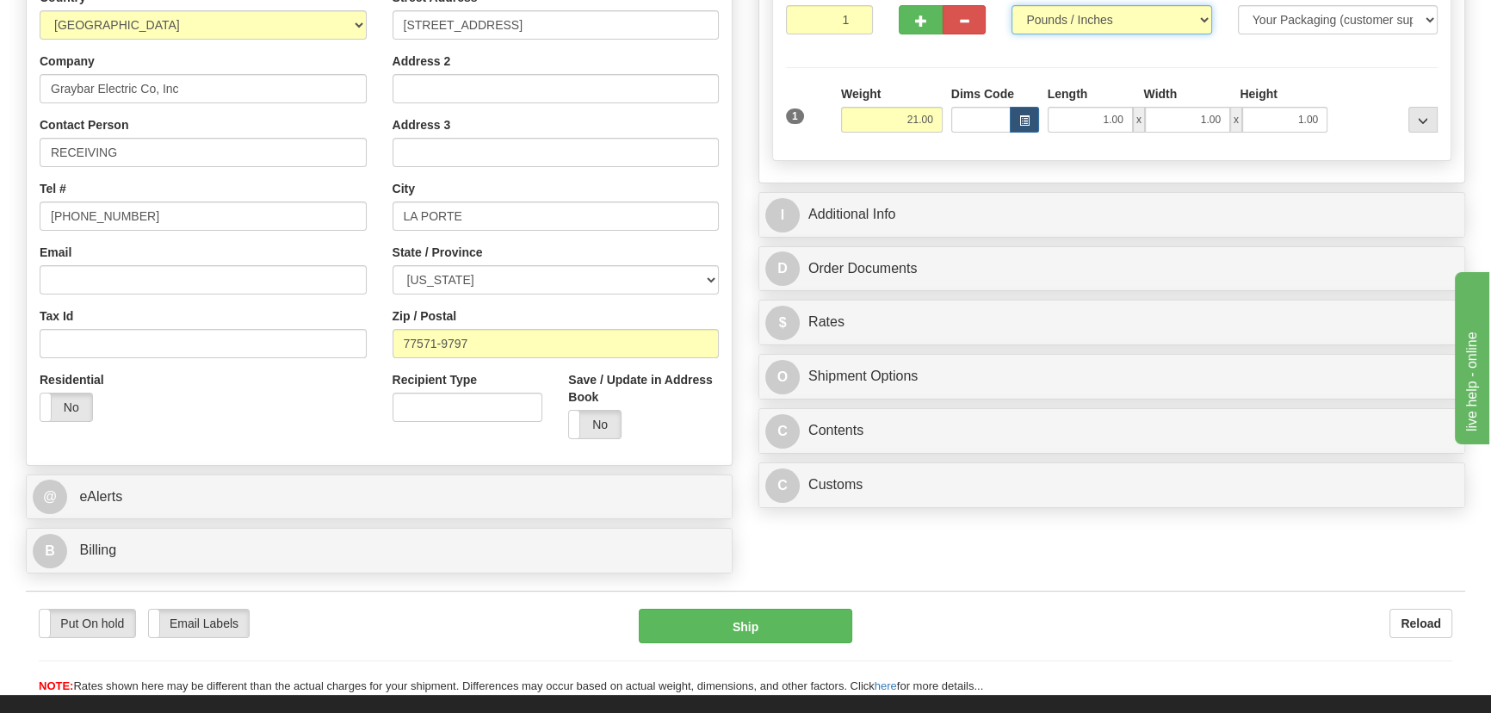
scroll to position [312, 0]
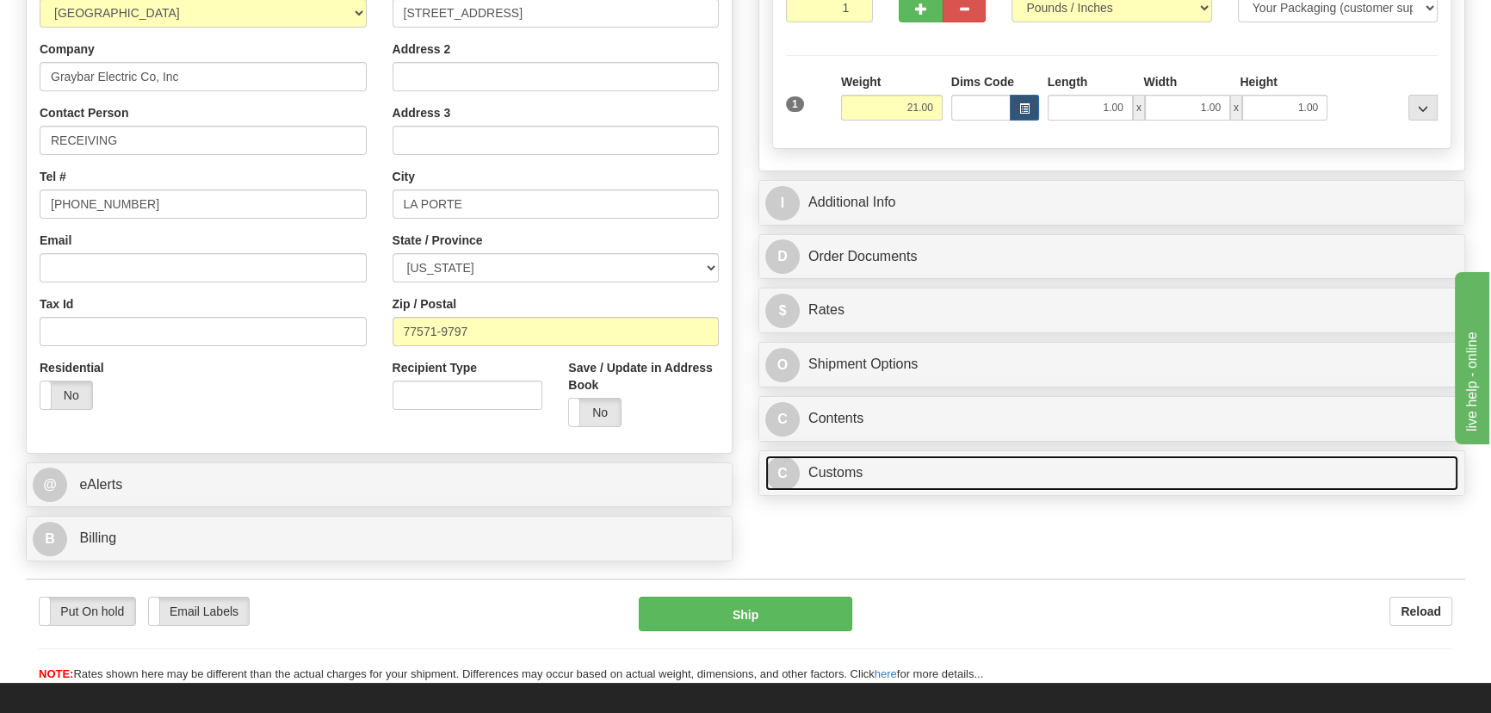
click at [1090, 467] on link "C Customs" at bounding box center [1111, 472] width 693 height 35
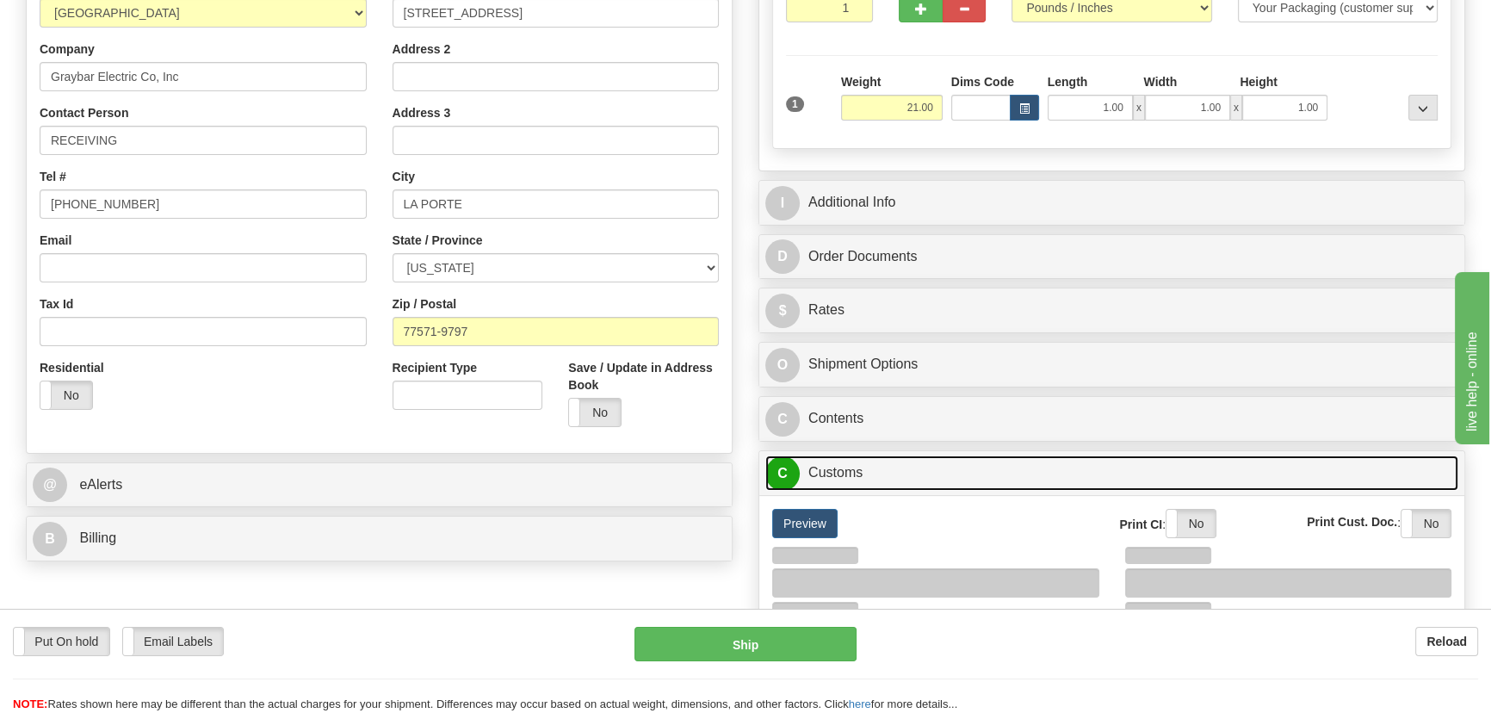
scroll to position [547, 0]
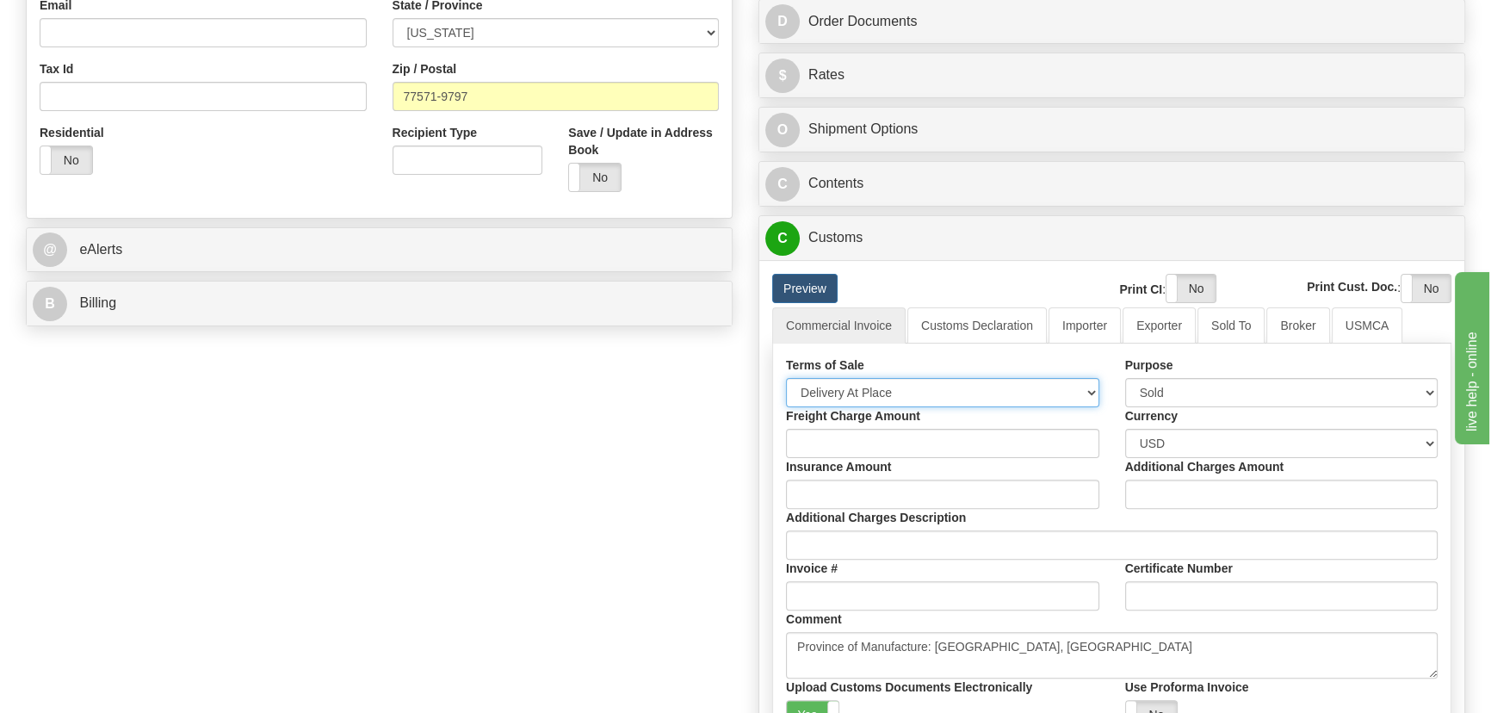
click at [841, 404] on select "Free Carrier Free On Board Ex Works Delivered Duty Unpaid Delivered Duty Paid C…" at bounding box center [942, 392] width 313 height 29
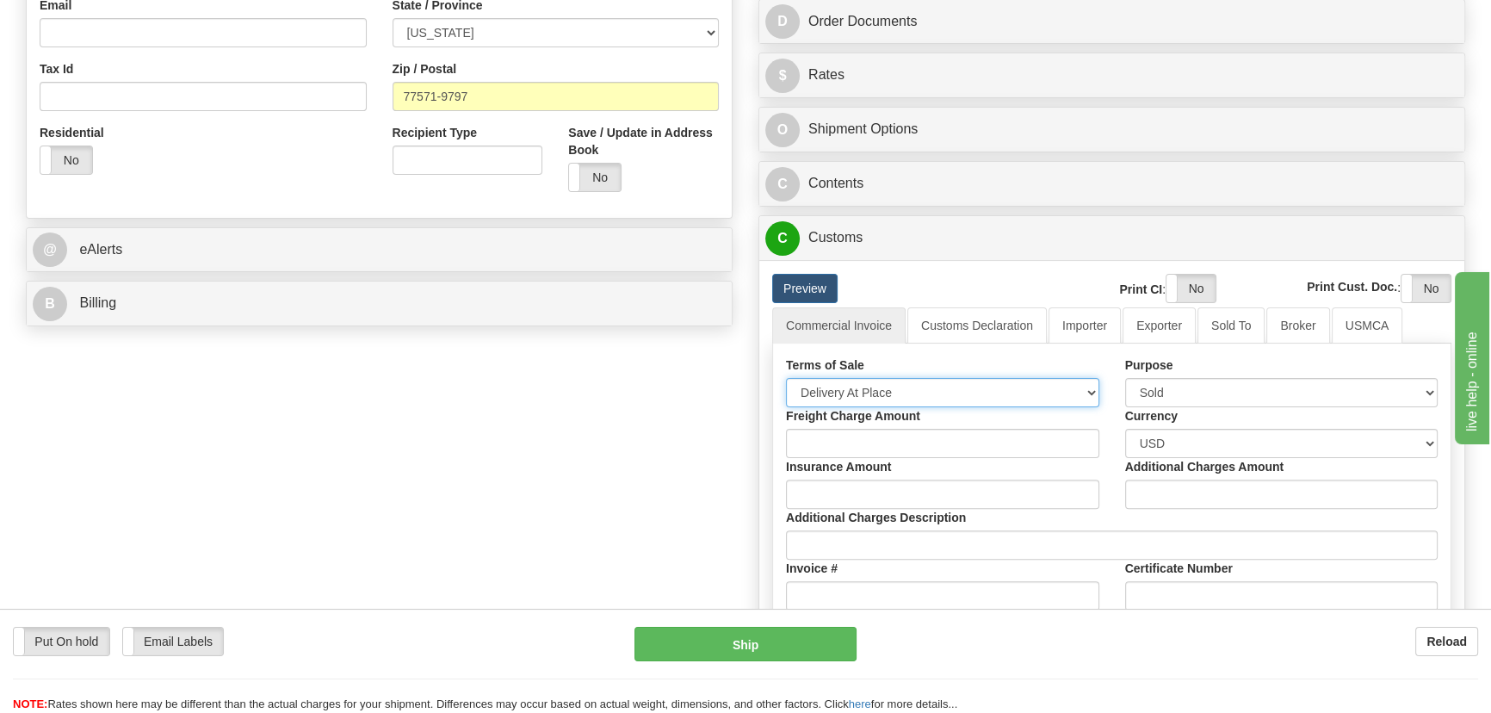
select select "7"
click at [786, 378] on select "Free Carrier Free On Board Ex Works Delivered Duty Unpaid Delivered Duty Paid C…" at bounding box center [942, 392] width 313 height 29
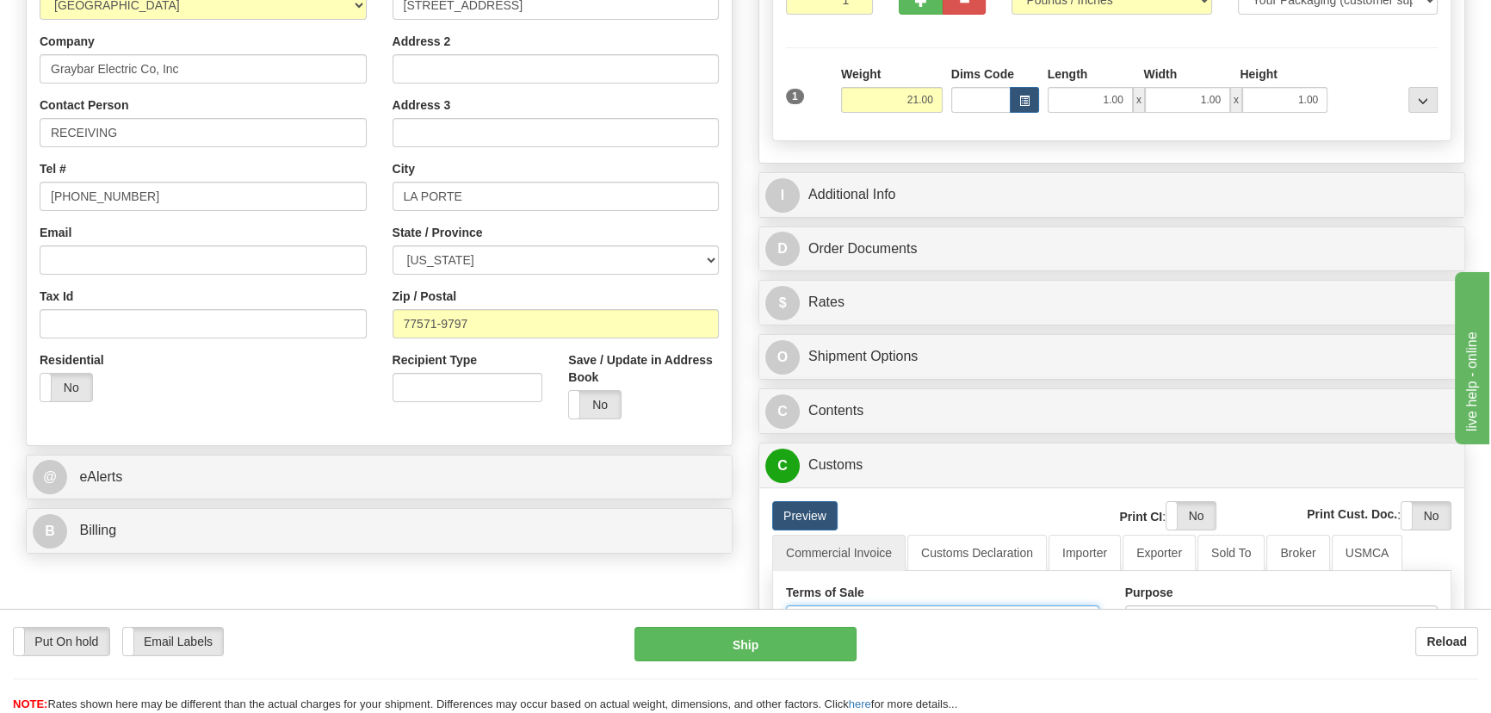
scroll to position [312, 0]
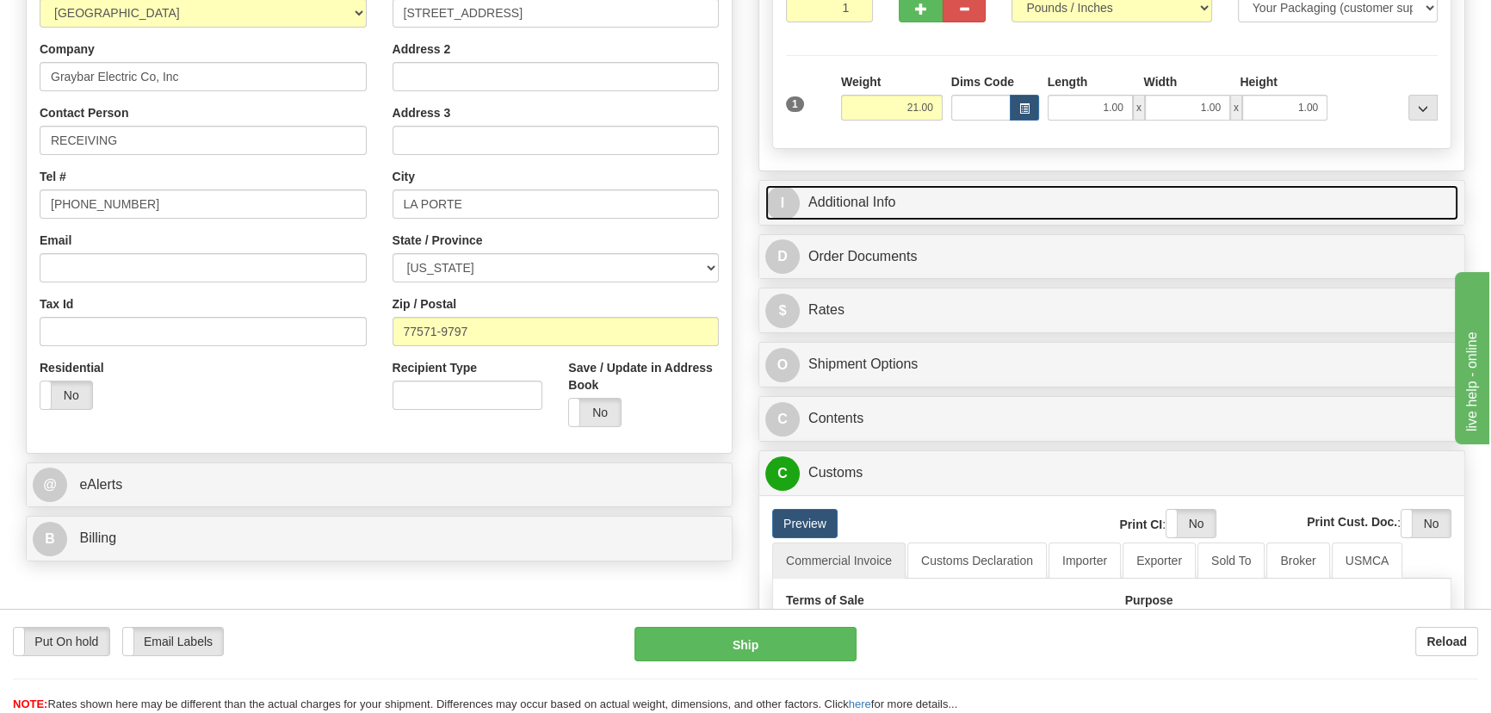
click at [1169, 194] on link "I Additional Info" at bounding box center [1111, 202] width 693 height 35
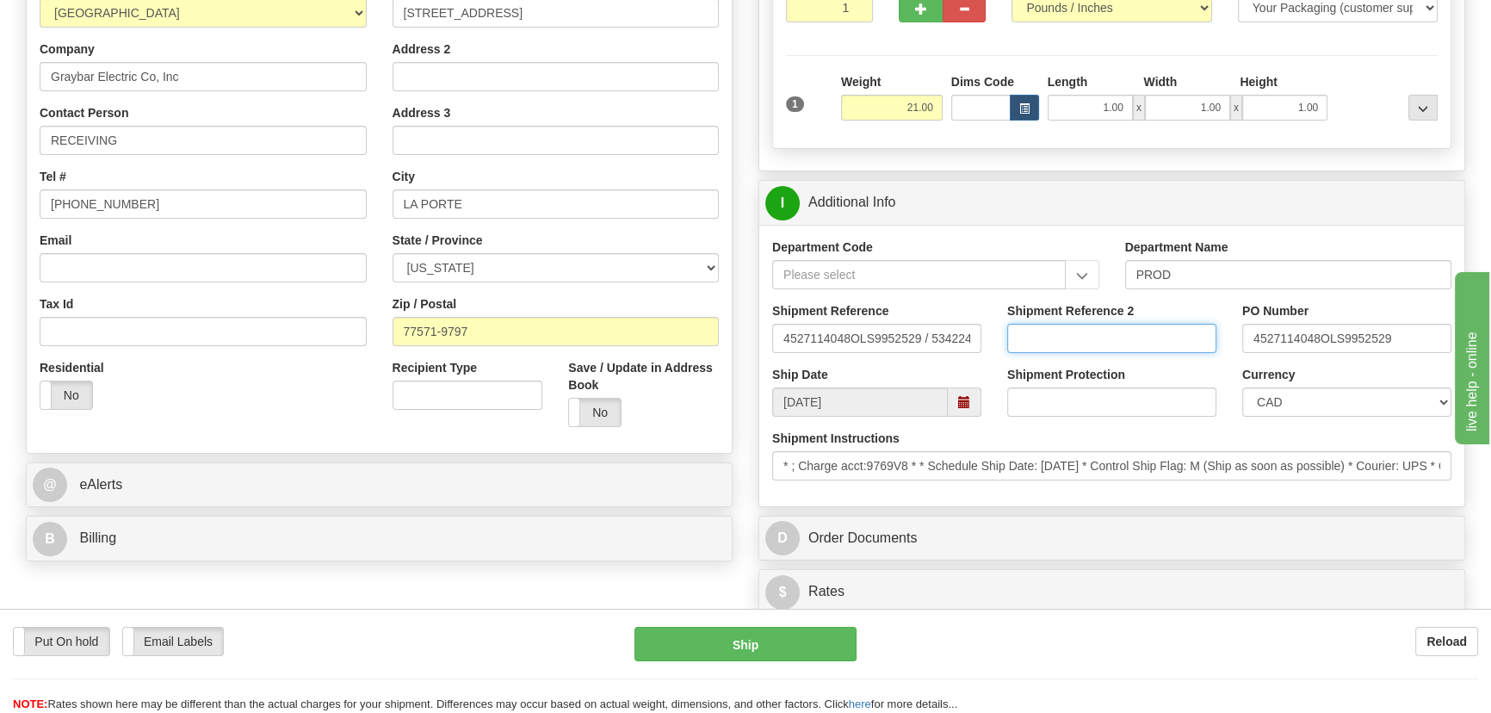
click at [1102, 336] on input "Shipment Reference 2" at bounding box center [1111, 338] width 209 height 29
drag, startPoint x: 1102, startPoint y: 336, endPoint x: 887, endPoint y: 332, distance: 215.2
click at [906, 326] on div "Shipment Reference 4527114048OLS9952529 / 534224 Shipment Reference 2 539900546…" at bounding box center [1111, 334] width 705 height 64
type input "5399005467"
click at [1325, 404] on select "CAD USD EUR ZAR [PERSON_NAME] ARN AUD AUS AWG BBD BFR BGN BHD BMD BND BRC BRL C…" at bounding box center [1346, 401] width 209 height 29
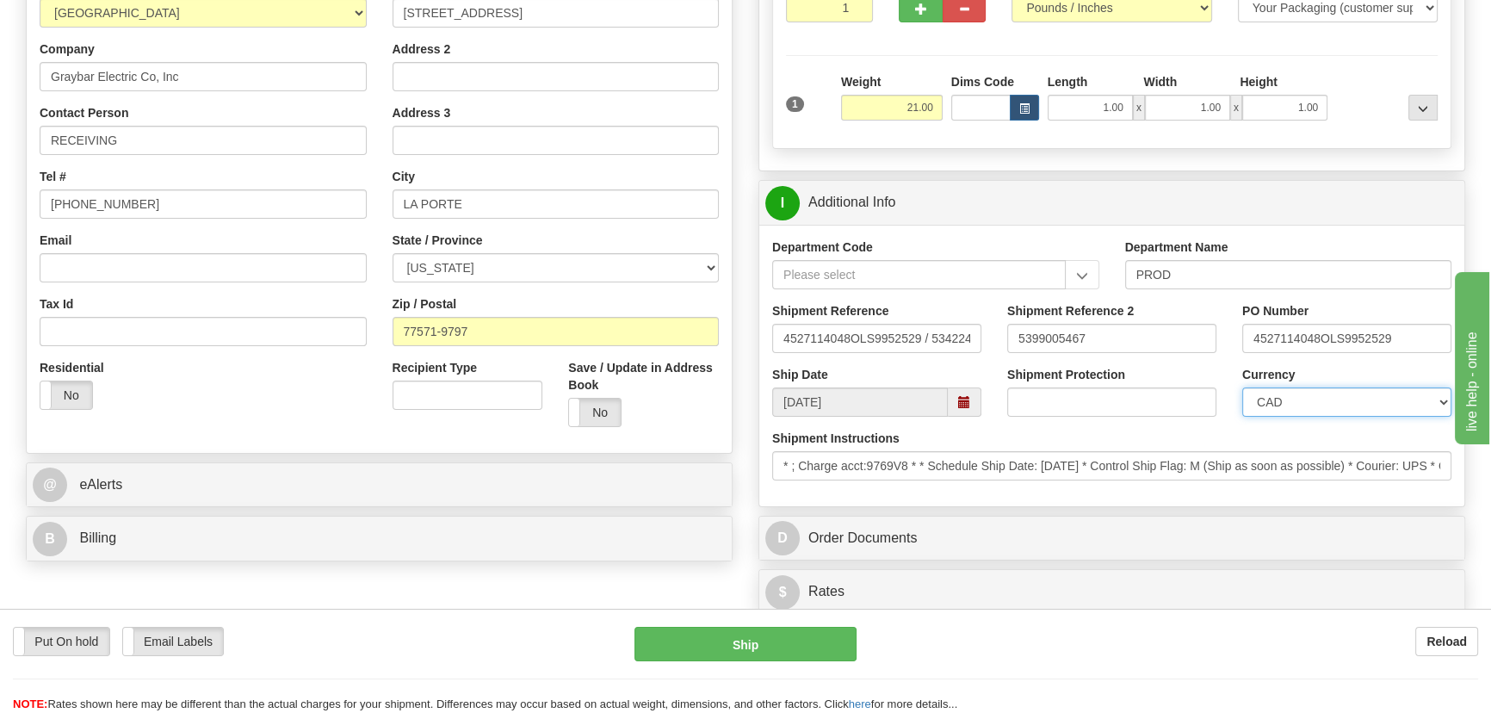
click at [1242, 387] on select "CAD USD EUR ZAR [PERSON_NAME] ARN AUD AUS AWG BBD BFR BGN BHD BMD BND BRC BRL C…" at bounding box center [1346, 401] width 209 height 29
click at [1334, 387] on div "Currency CAD USD EUR ZAR RON ANG ARN AUD AUS AWG BBD BFR BGN BHD BMD BND BRC BR…" at bounding box center [1346, 391] width 209 height 51
click at [1330, 400] on select "CAD USD EUR ZAR [PERSON_NAME] ARN AUD AUS AWG BBD BFR BGN BHD BMD BND BRC BRL C…" at bounding box center [1346, 401] width 209 height 29
select select "1"
click at [1242, 387] on select "CAD USD EUR ZAR [PERSON_NAME] ARN AUD AUS AWG BBD BFR BGN BHD BMD BND BRC BRL C…" at bounding box center [1346, 401] width 209 height 29
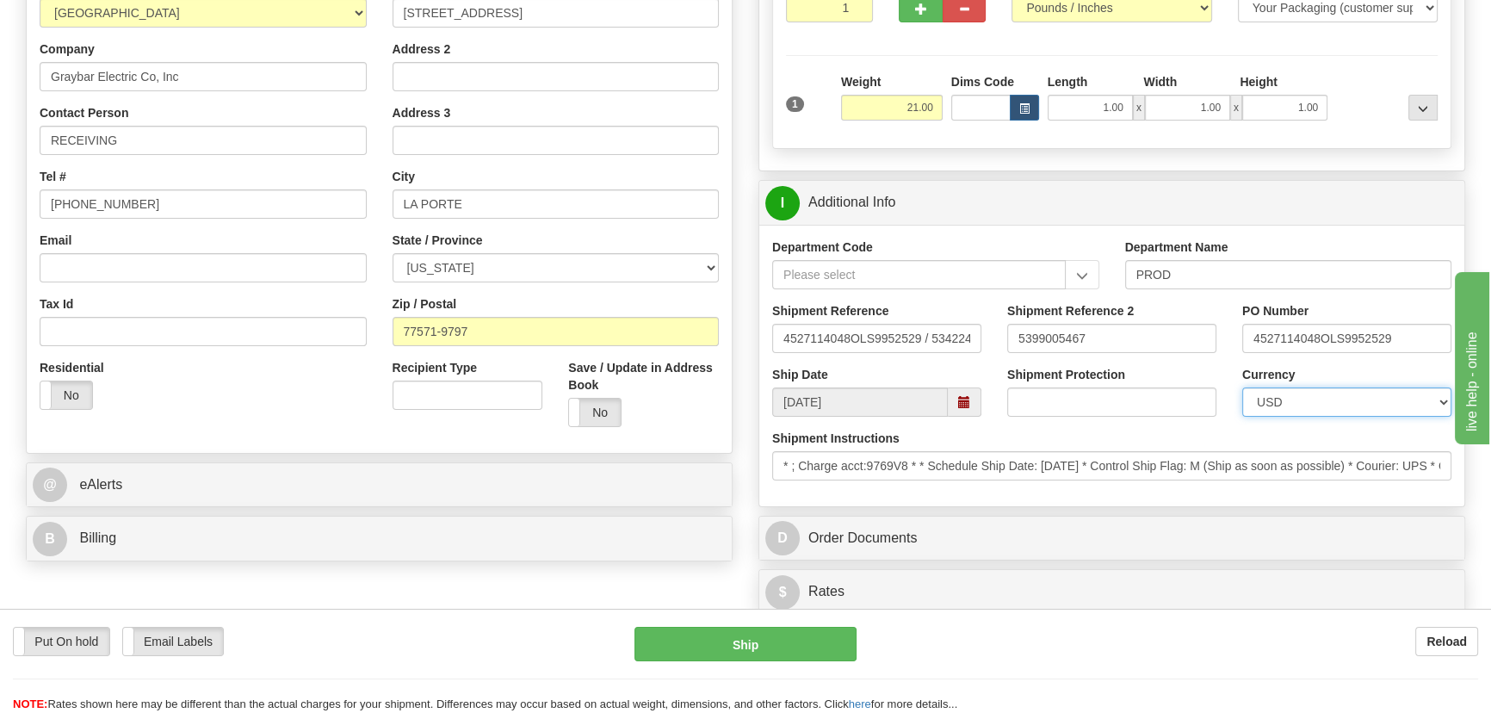
scroll to position [626, 0]
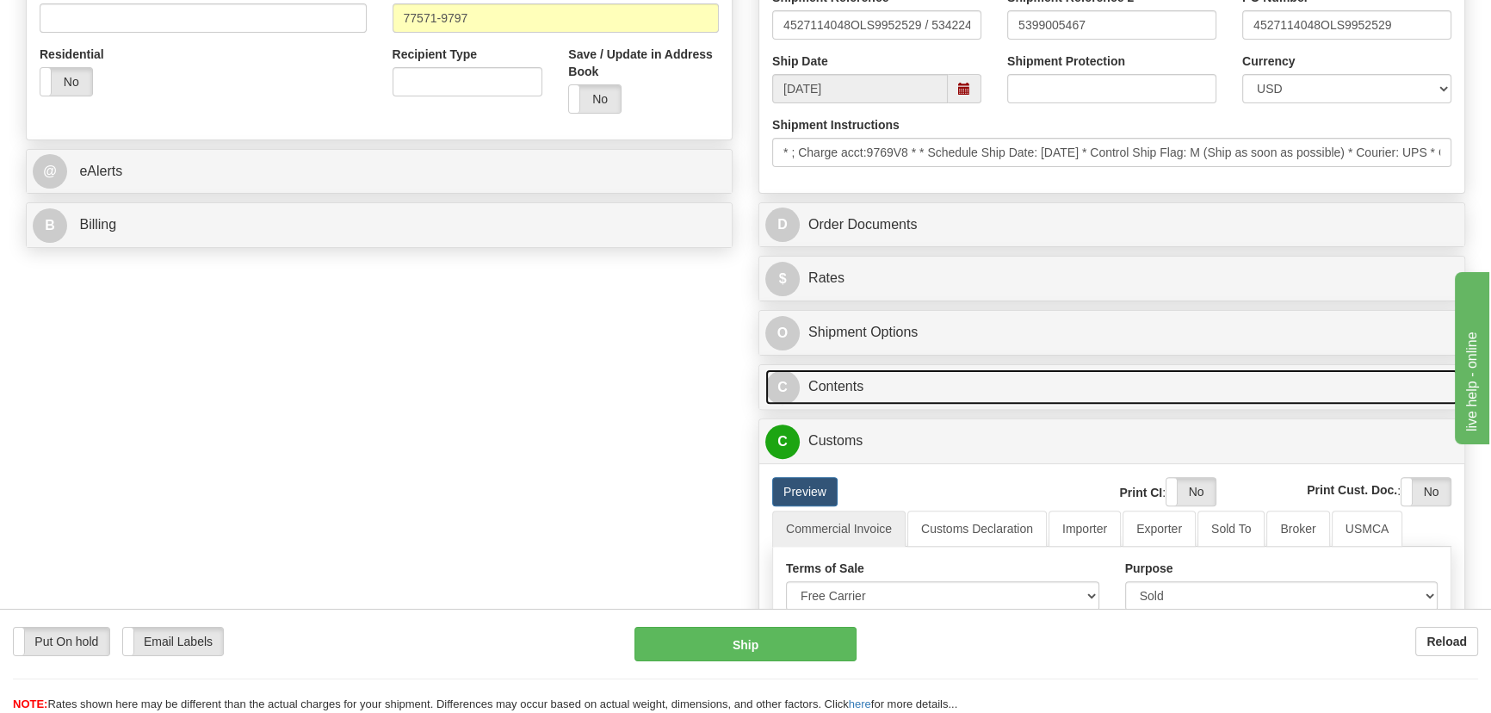
click at [1070, 377] on link "C Contents" at bounding box center [1111, 386] width 693 height 35
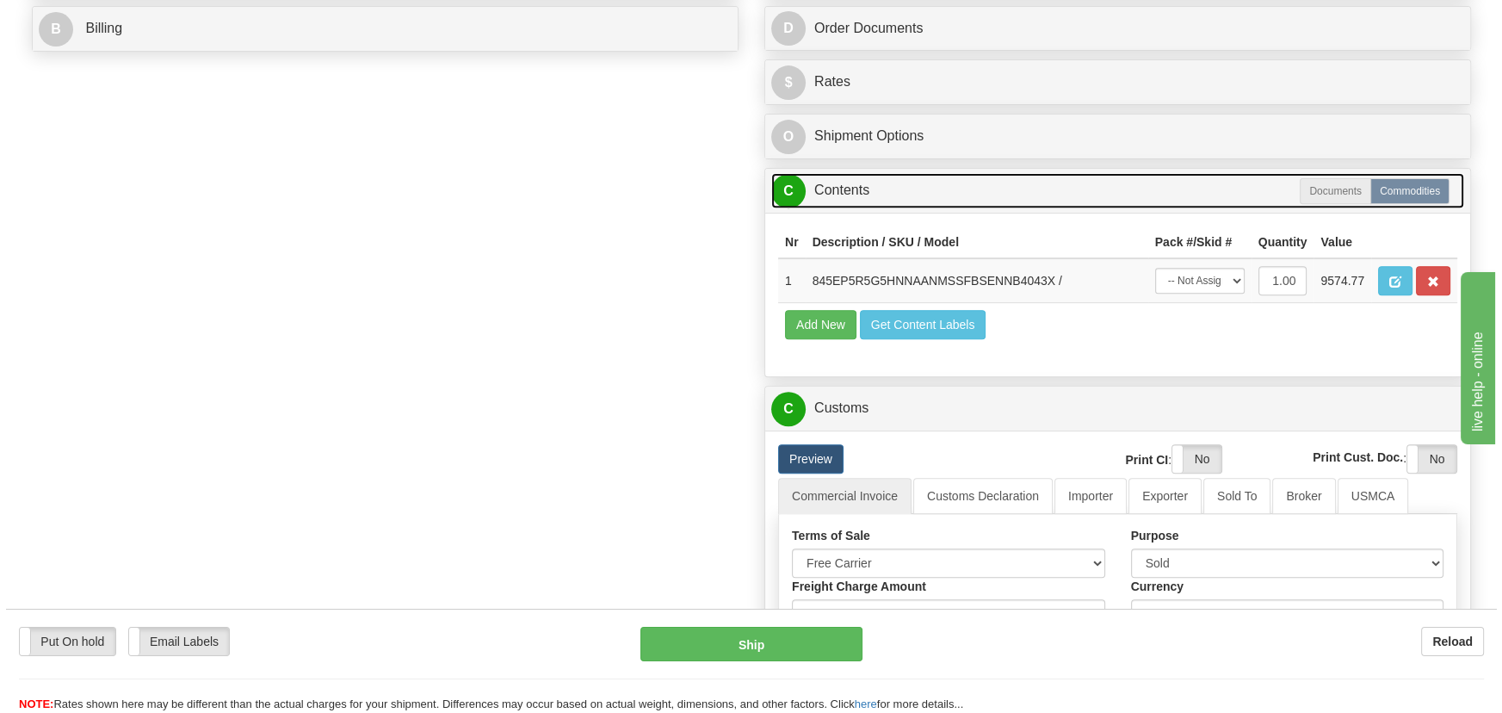
scroll to position [861, 0]
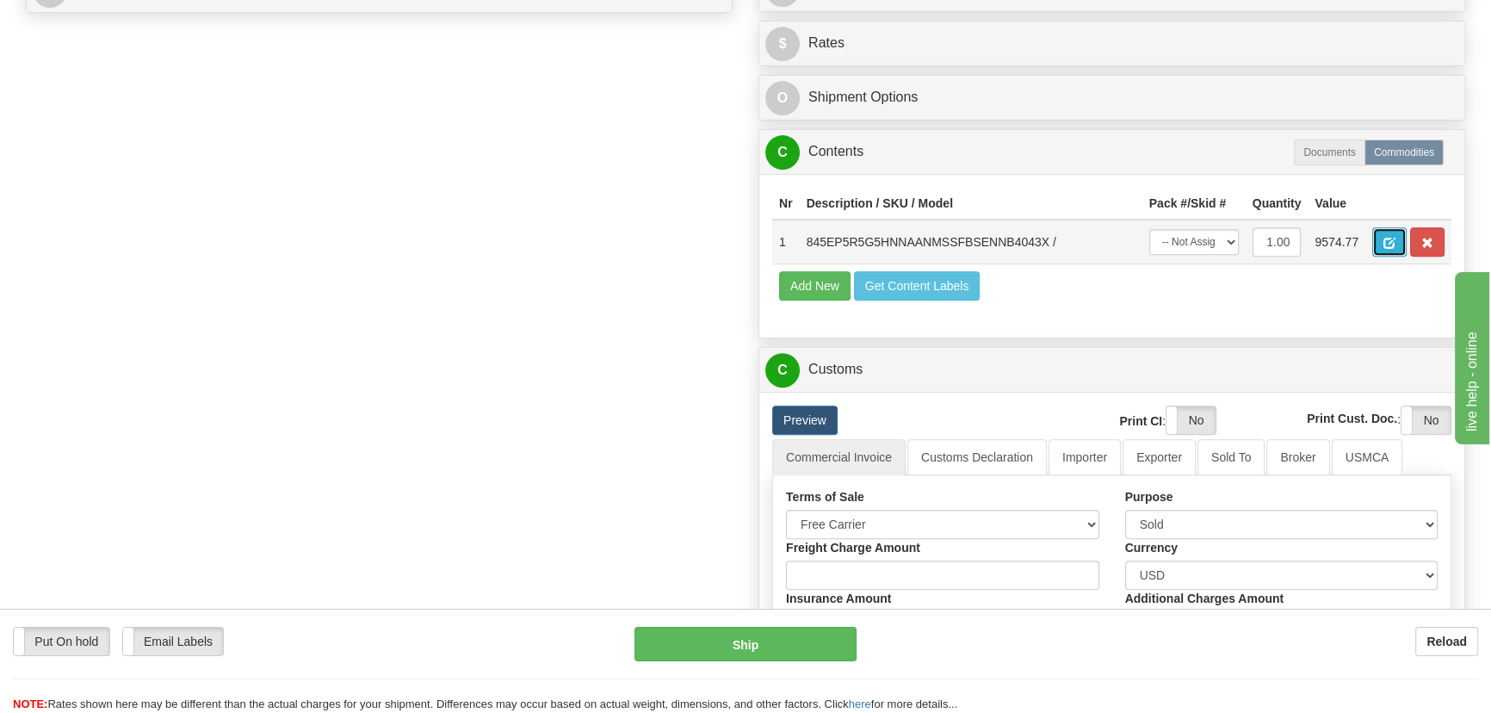
click at [1400, 232] on button "button" at bounding box center [1389, 241] width 34 height 29
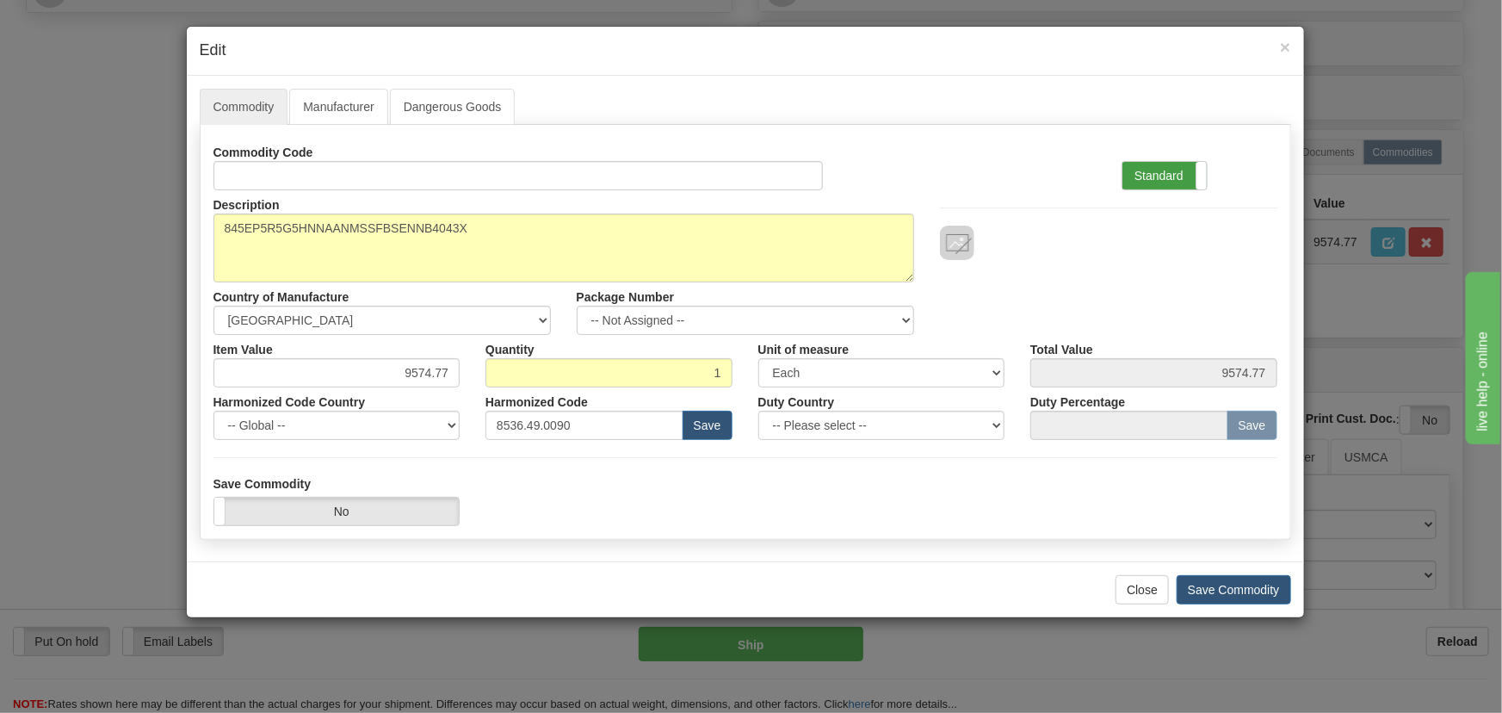
click at [1186, 174] on label "Standard" at bounding box center [1164, 176] width 84 height 28
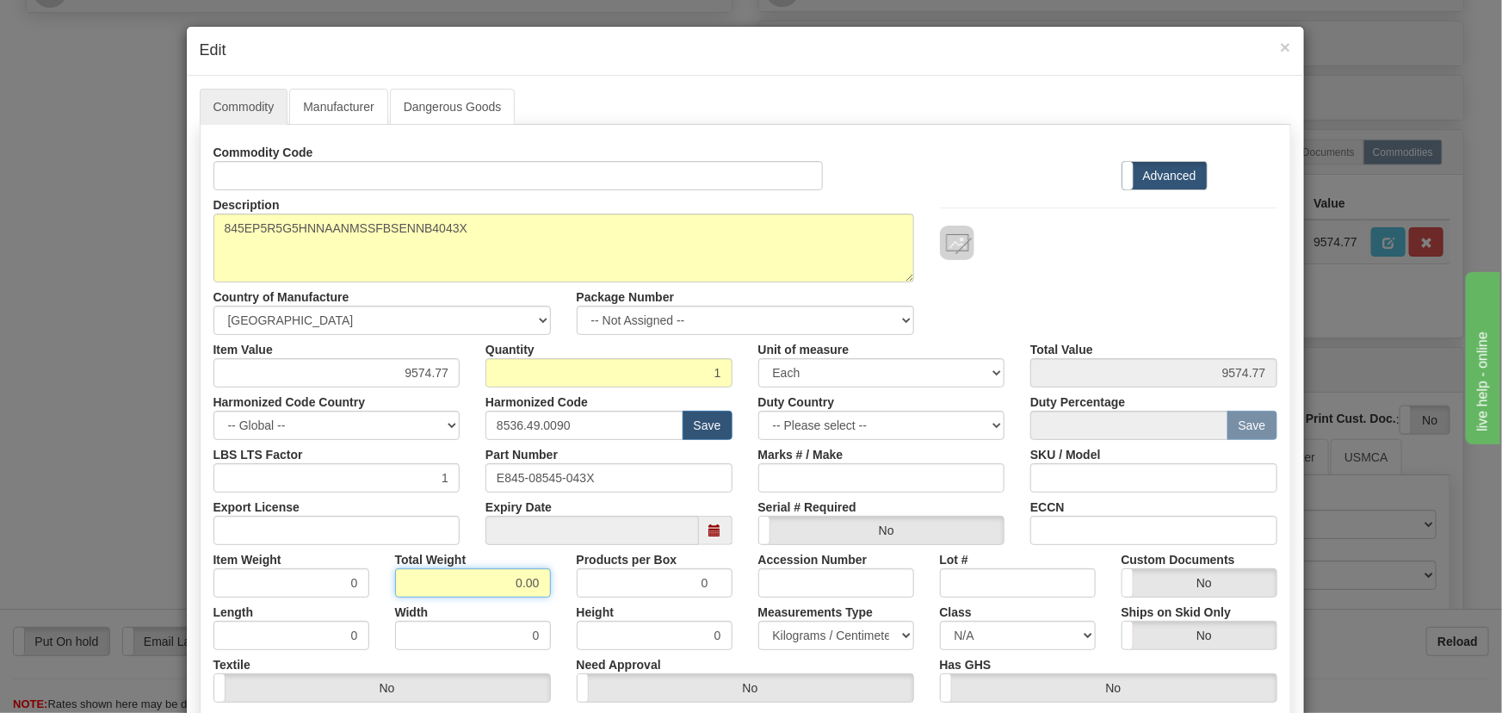
drag, startPoint x: 502, startPoint y: 595, endPoint x: 540, endPoint y: 603, distance: 38.7
click at [540, 603] on div "Commodity Code Standard Advanced Description 845EP5R5G5HNNAANMSSFBSENNB4043X Co…" at bounding box center [745, 446] width 1064 height 617
type input "1"
type input "1.0000"
click at [541, 603] on div "Width 0" at bounding box center [473, 623] width 182 height 53
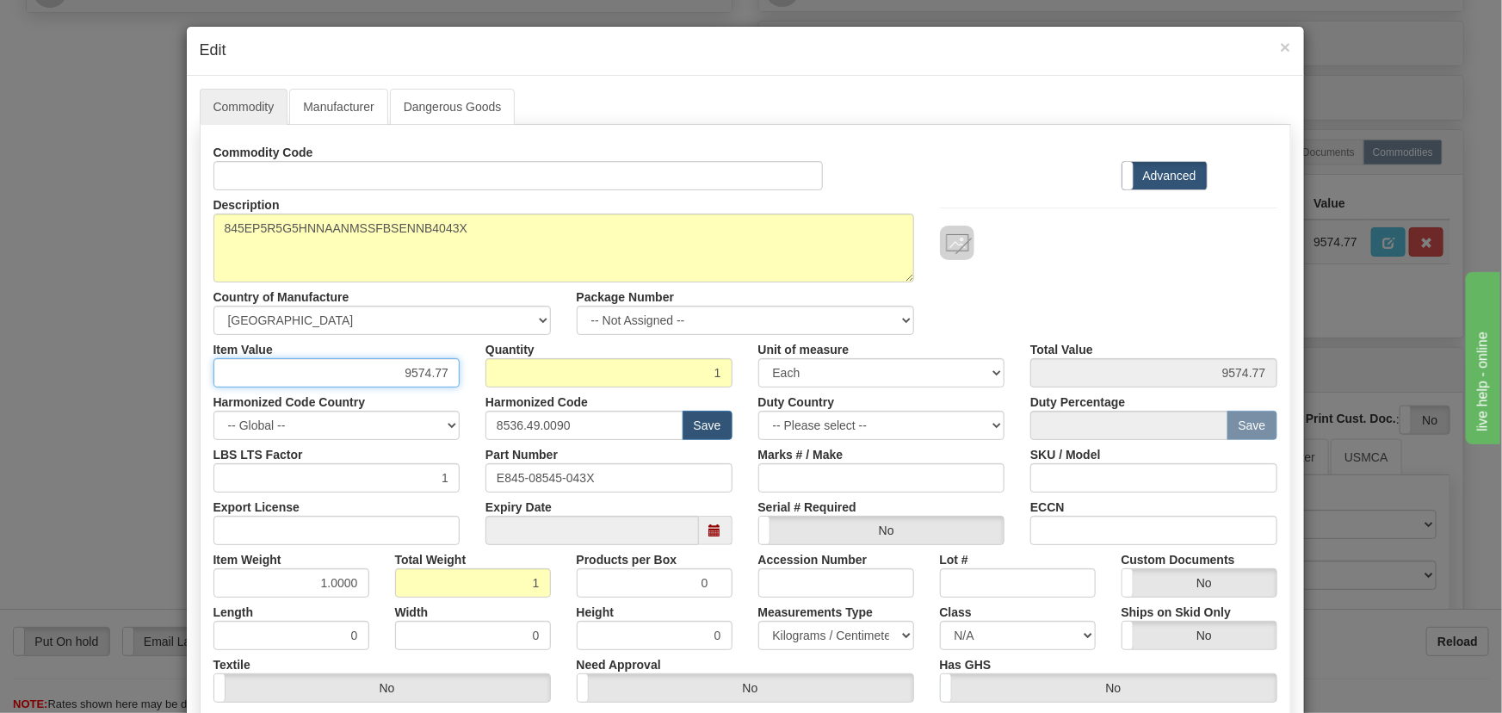
drag, startPoint x: 395, startPoint y: 368, endPoint x: 468, endPoint y: 388, distance: 76.0
click at [468, 388] on div "Commodity Code Standard Advanced Description 845EP5R5G5HNNAANMSSFBSENNB4043X Co…" at bounding box center [745, 446] width 1064 height 617
paste input "4.626,05"
type input "4626.05"
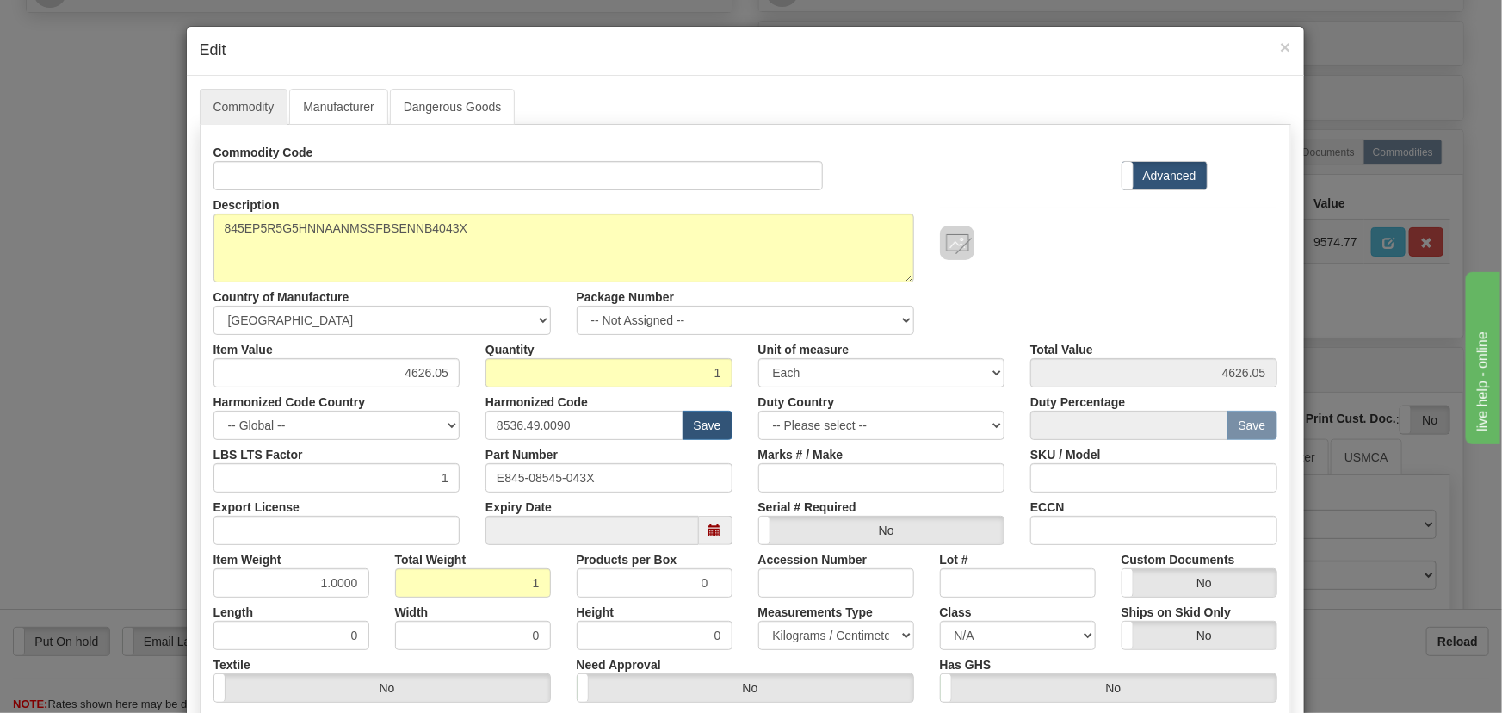
click at [1153, 294] on div "Description 845EP5R5G5HNNAANMSSFBSENNB4043X Country of Manufacture -- Unknown -…" at bounding box center [746, 262] width 1090 height 145
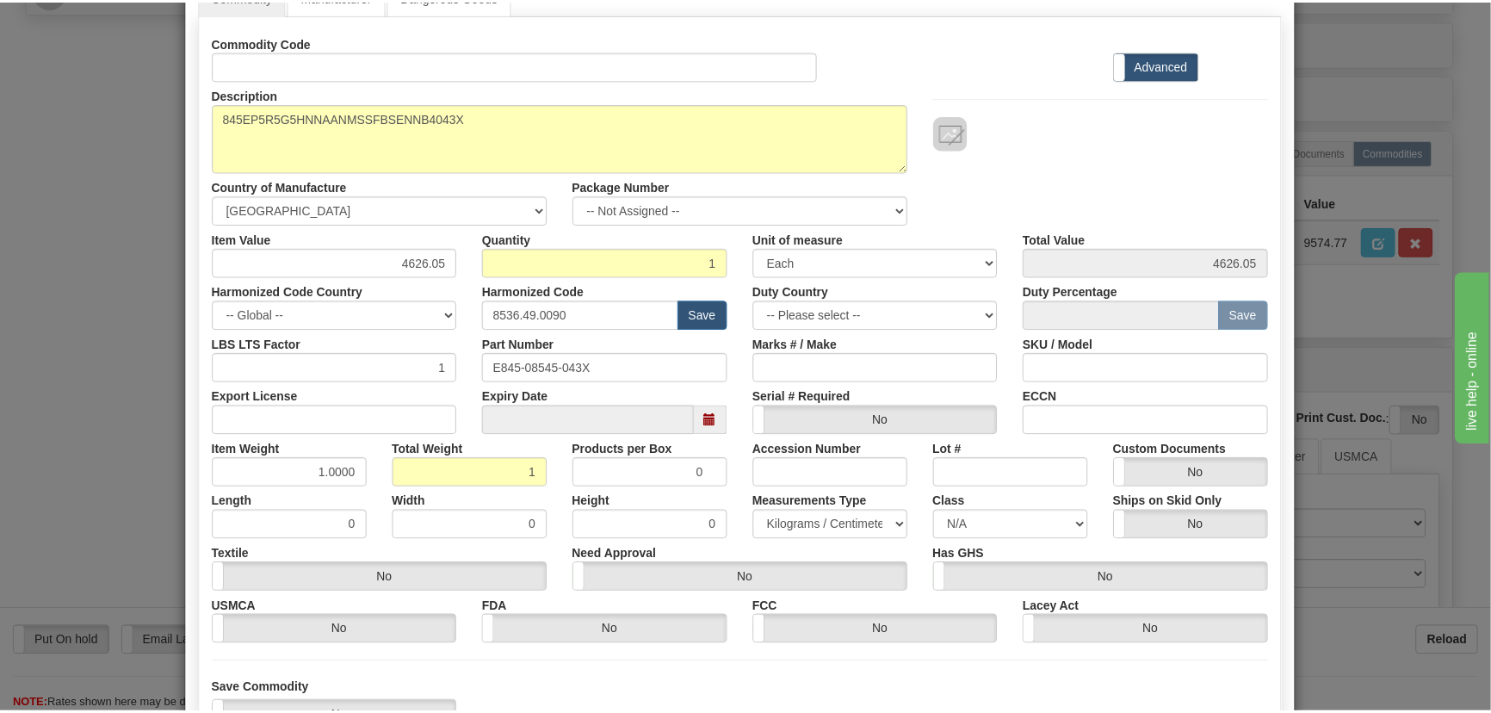
scroll to position [244, 0]
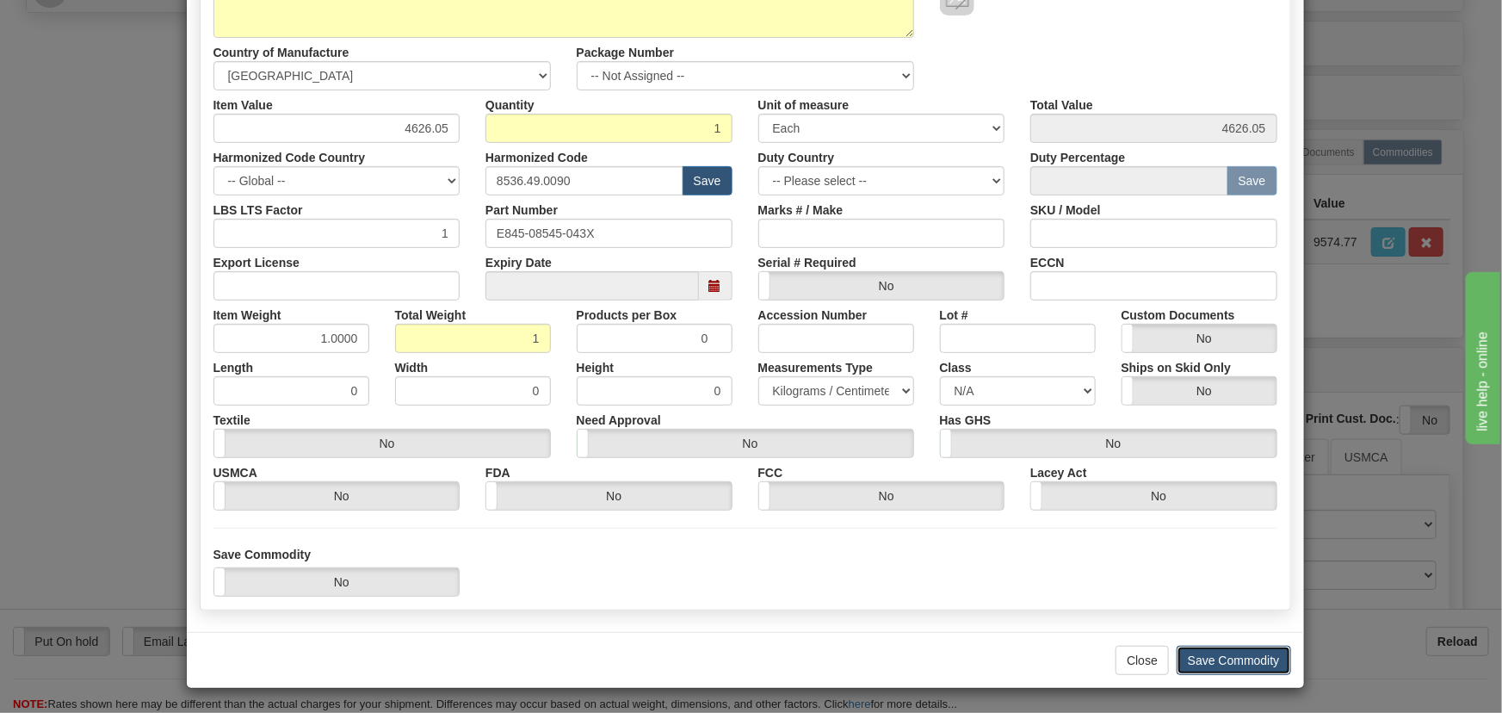
click at [1234, 655] on button "Save Commodity" at bounding box center [1234, 660] width 114 height 29
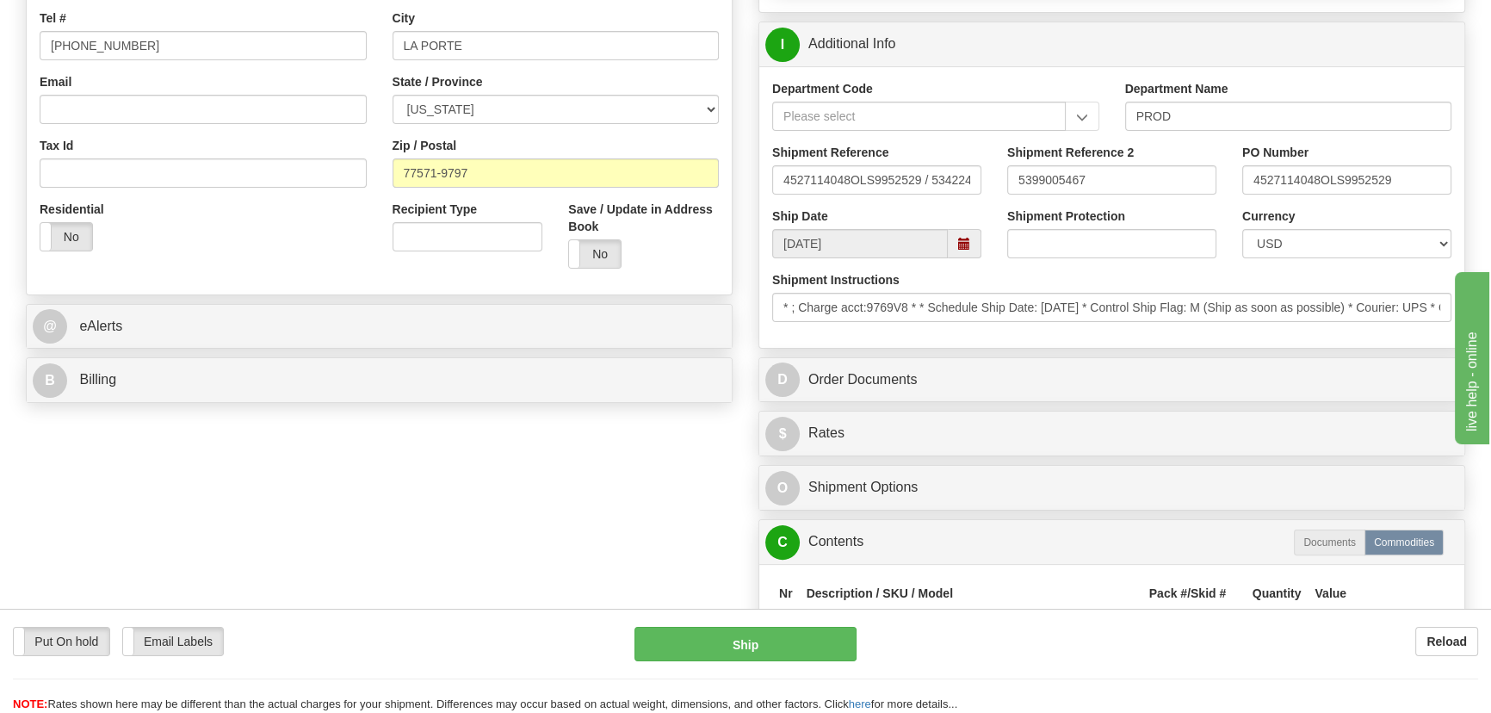
scroll to position [469, 0]
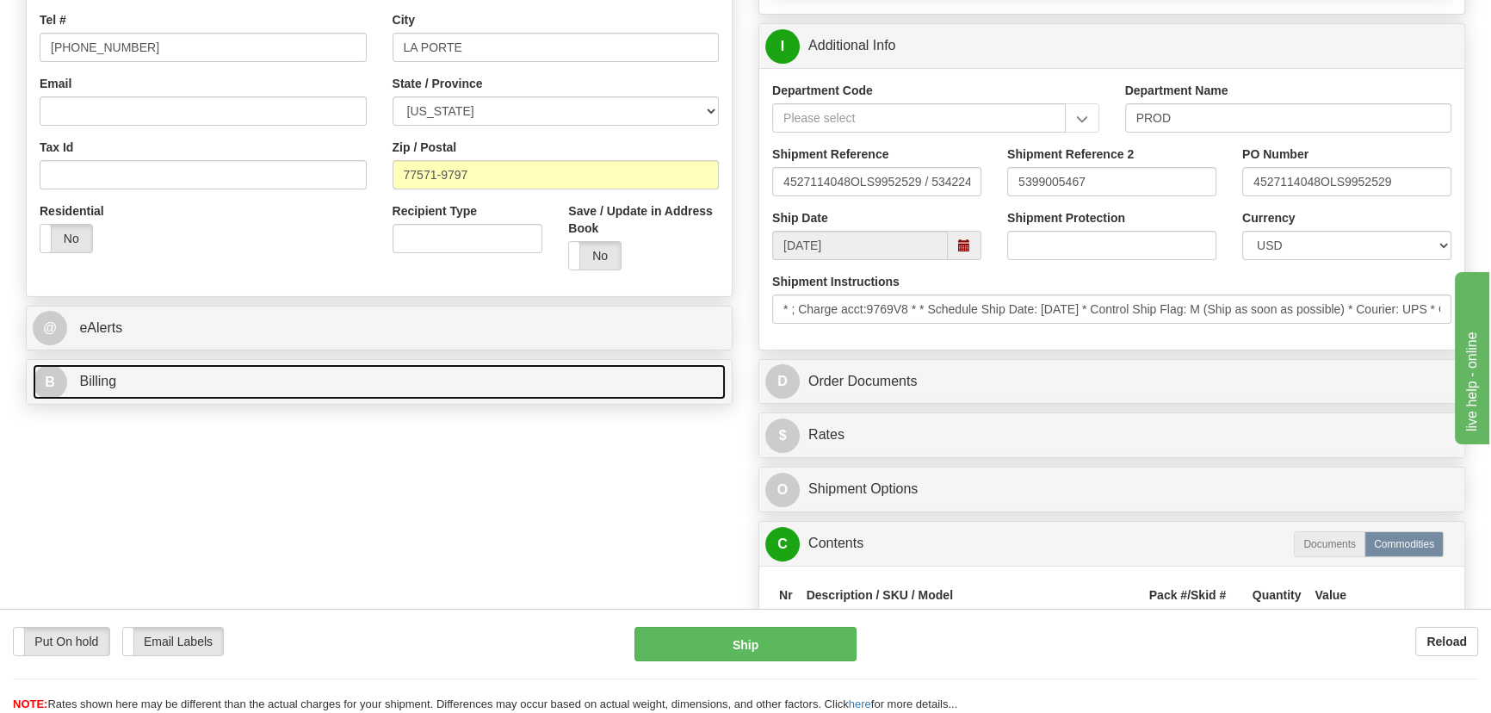
click at [448, 369] on link "B Billing" at bounding box center [379, 381] width 693 height 35
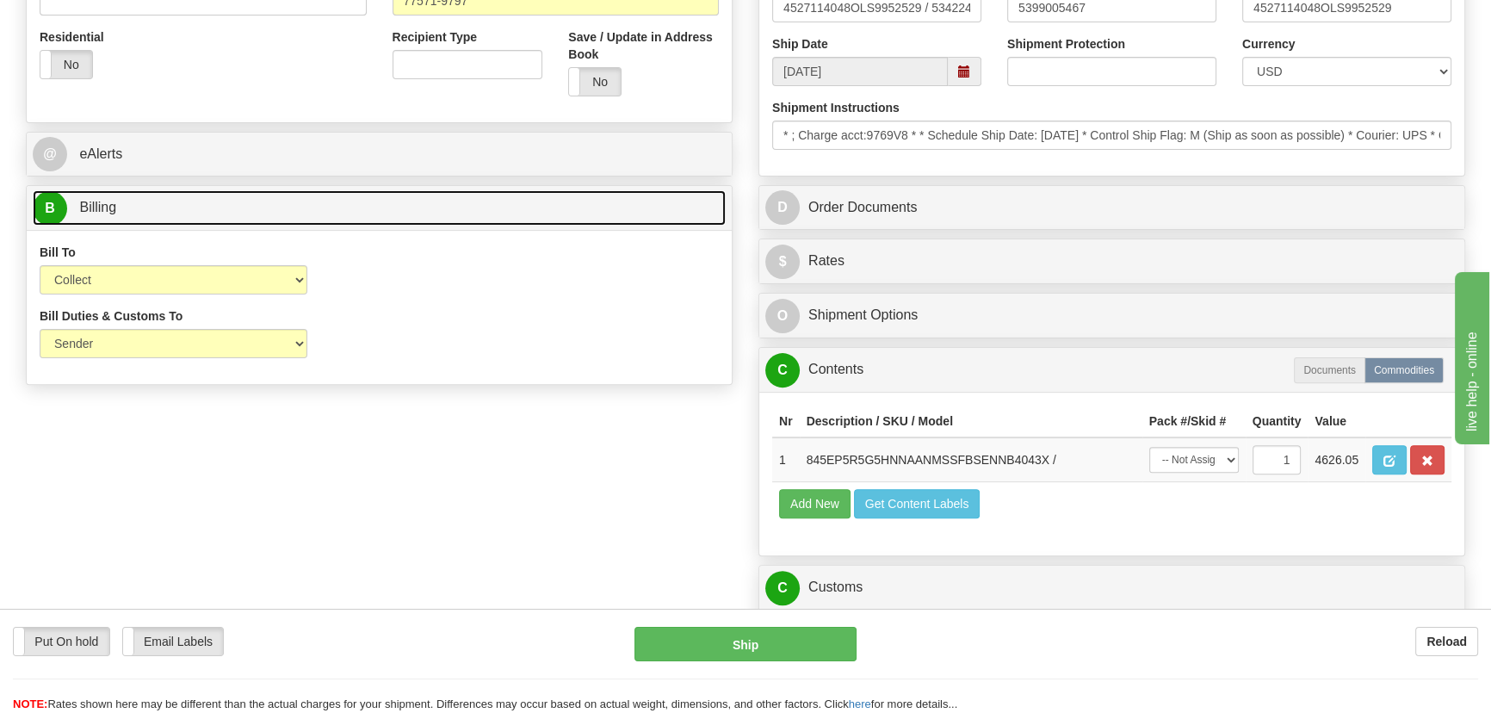
scroll to position [704, 0]
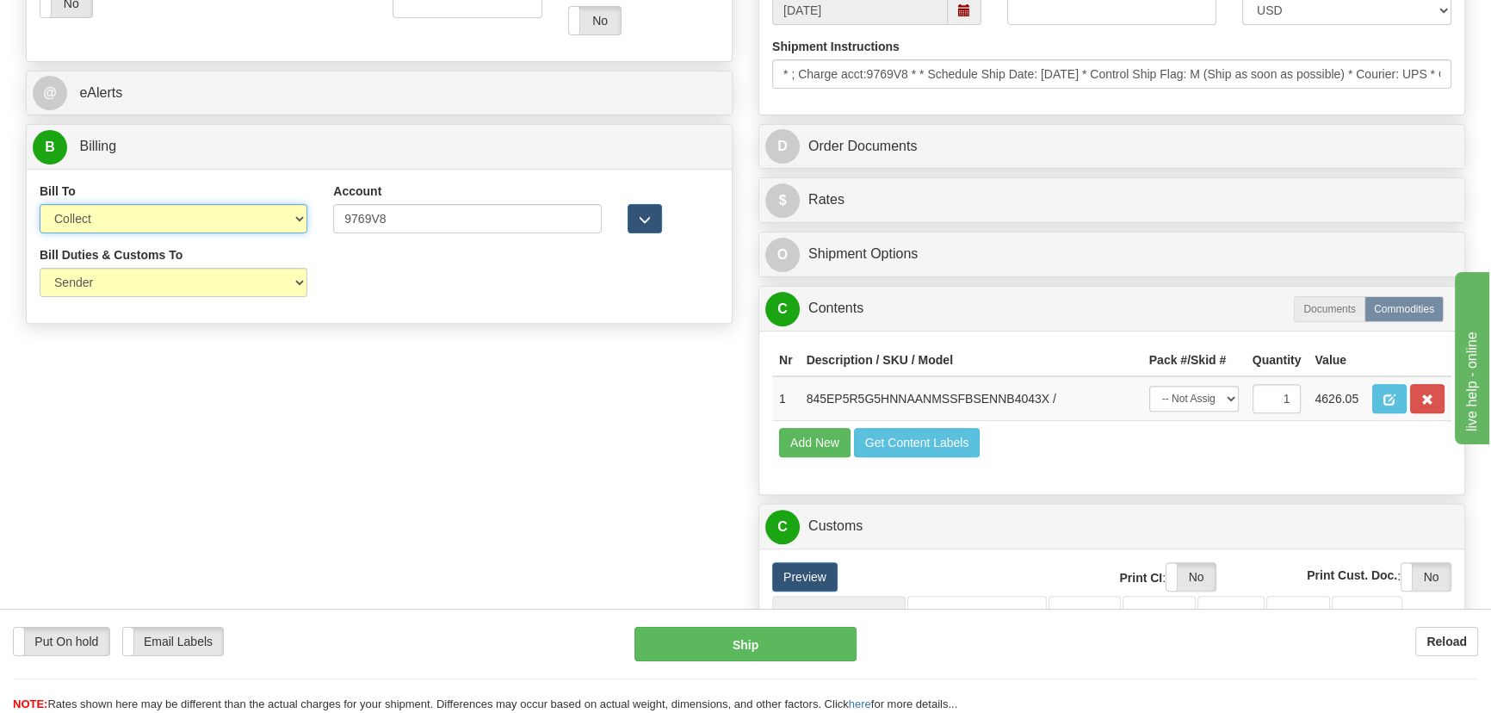
click at [195, 213] on select "Sender Recipient Third Party Collect" at bounding box center [174, 218] width 268 height 29
select select "1"
click at [40, 204] on select "Sender Recipient Third Party Collect" at bounding box center [174, 218] width 268 height 29
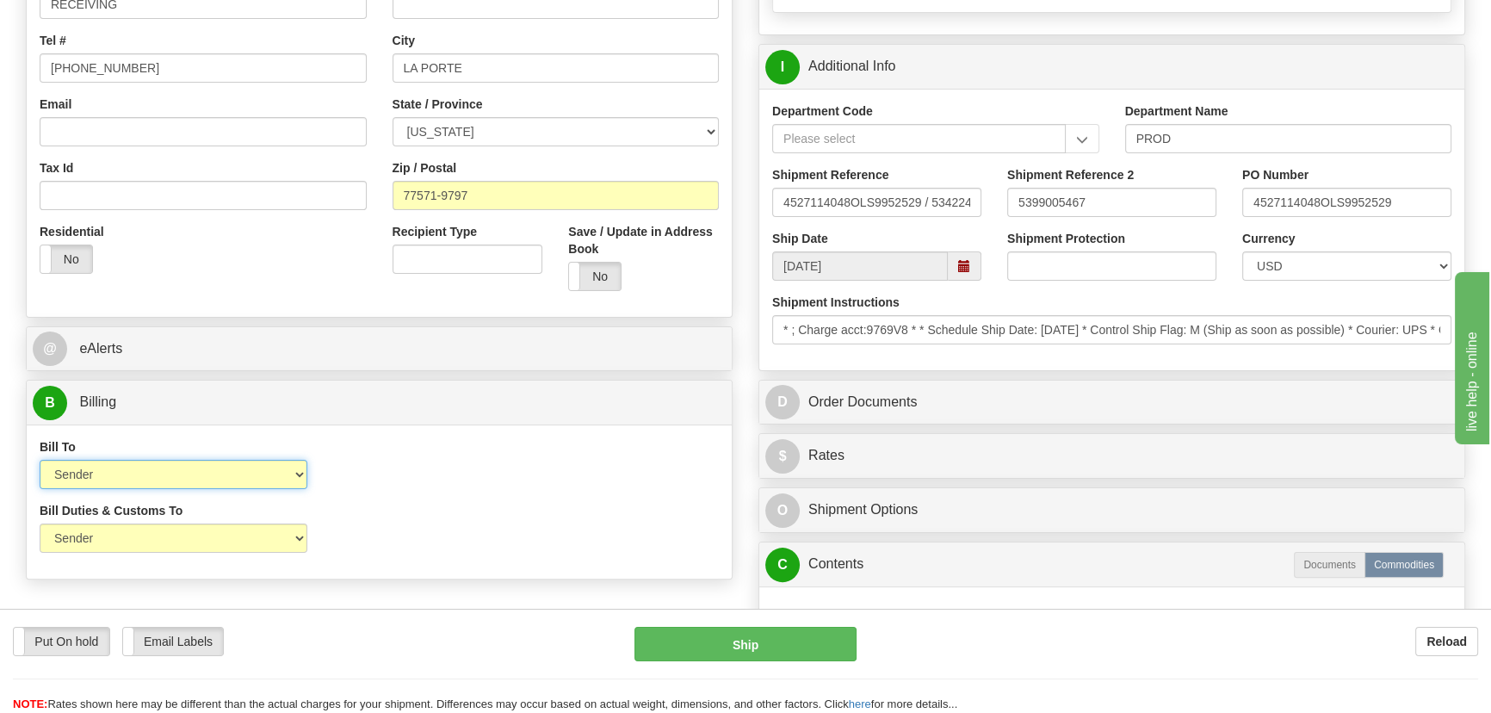
scroll to position [547, 0]
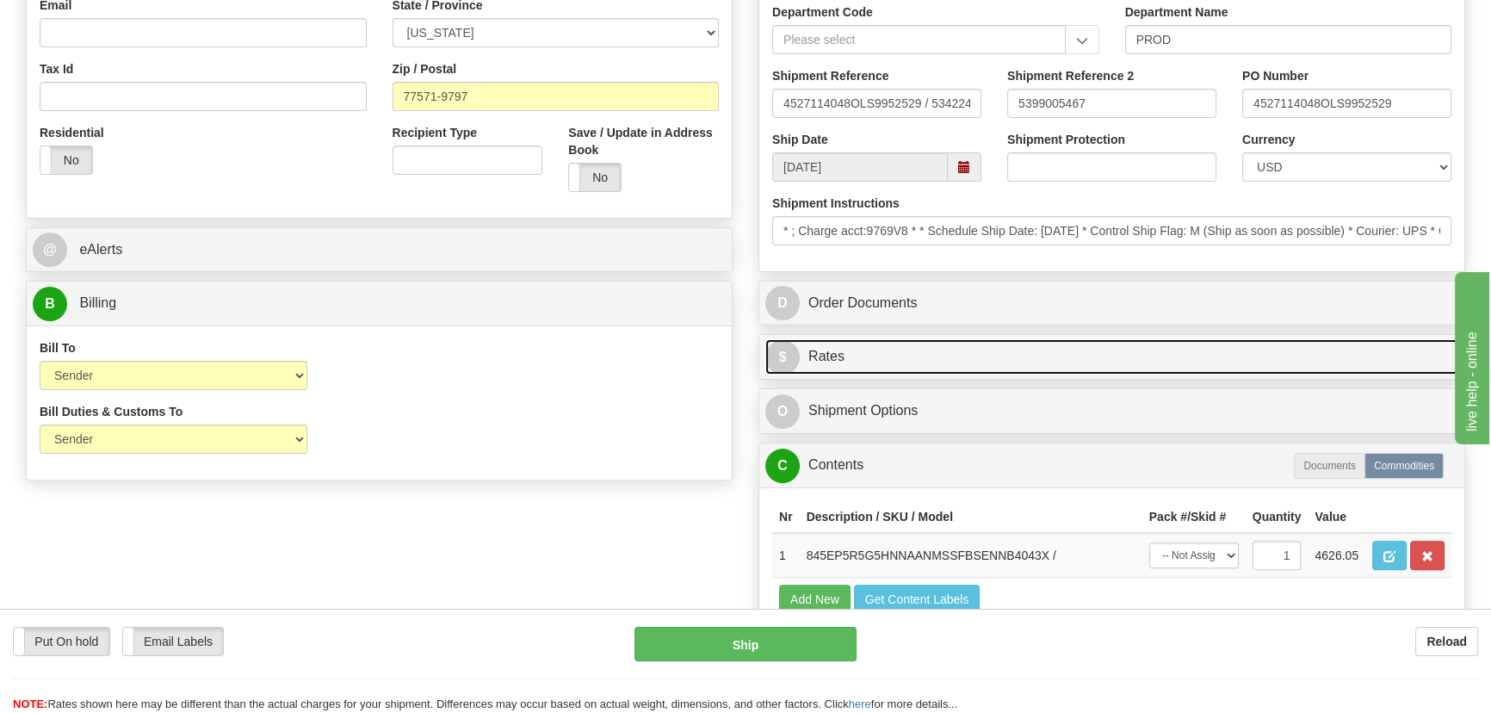
click at [1258, 348] on link "$ Rates" at bounding box center [1111, 356] width 693 height 35
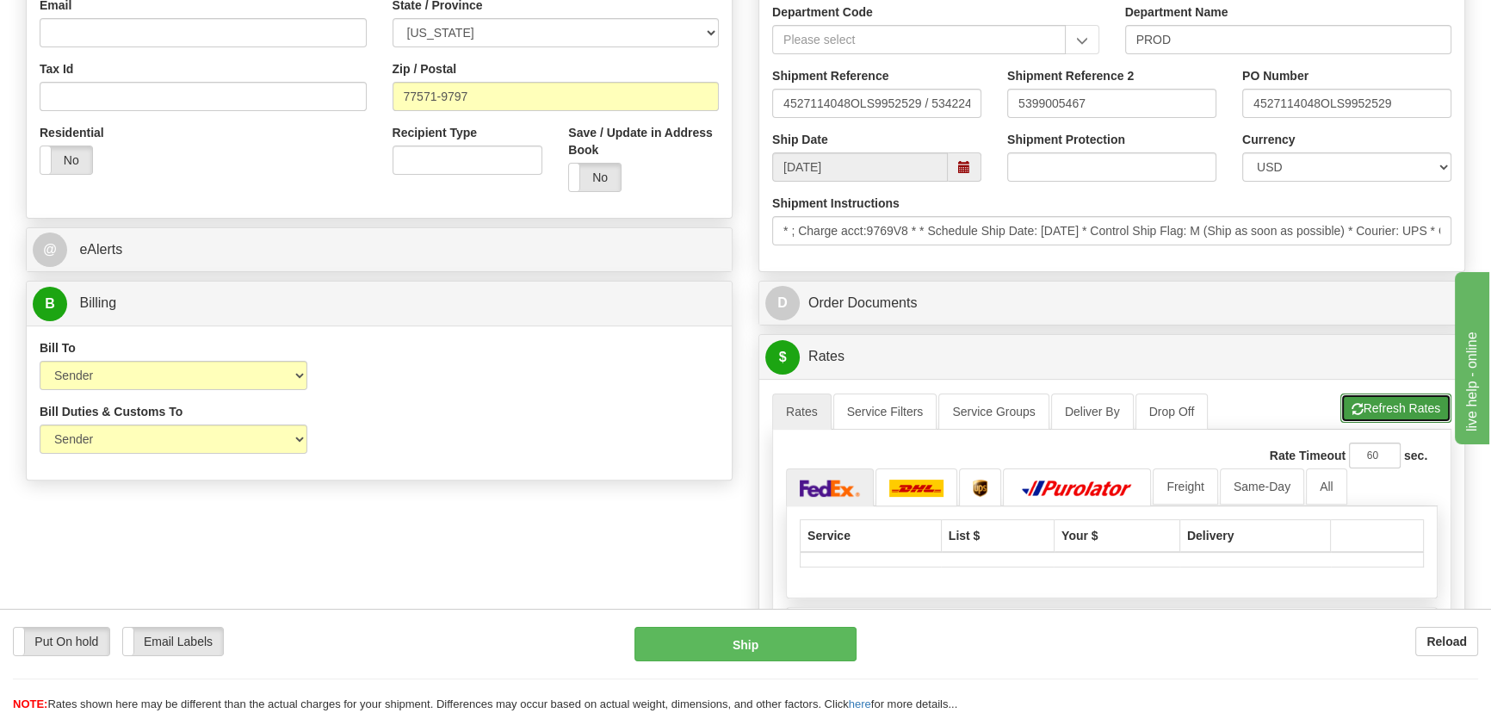
click at [1397, 405] on button "Refresh Rates" at bounding box center [1395, 407] width 111 height 29
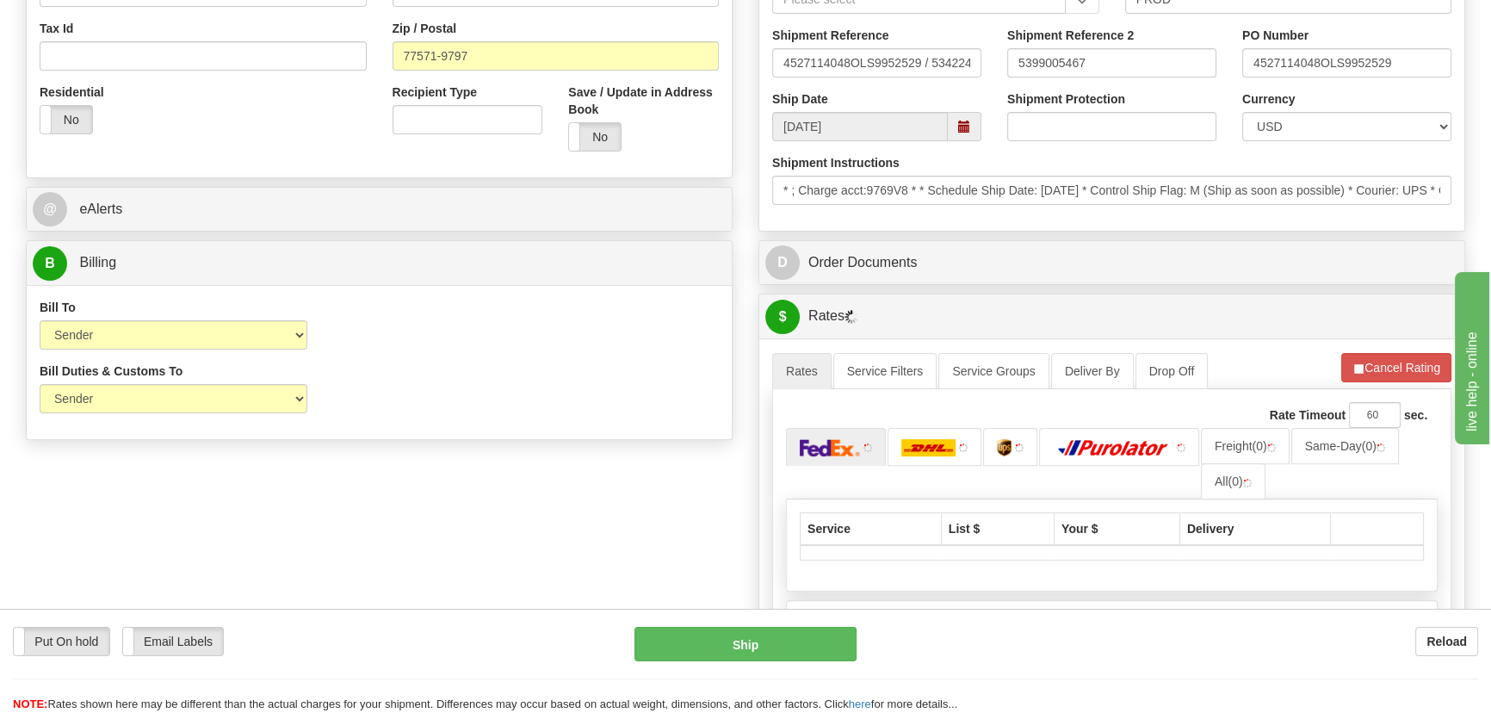
scroll to position [626, 0]
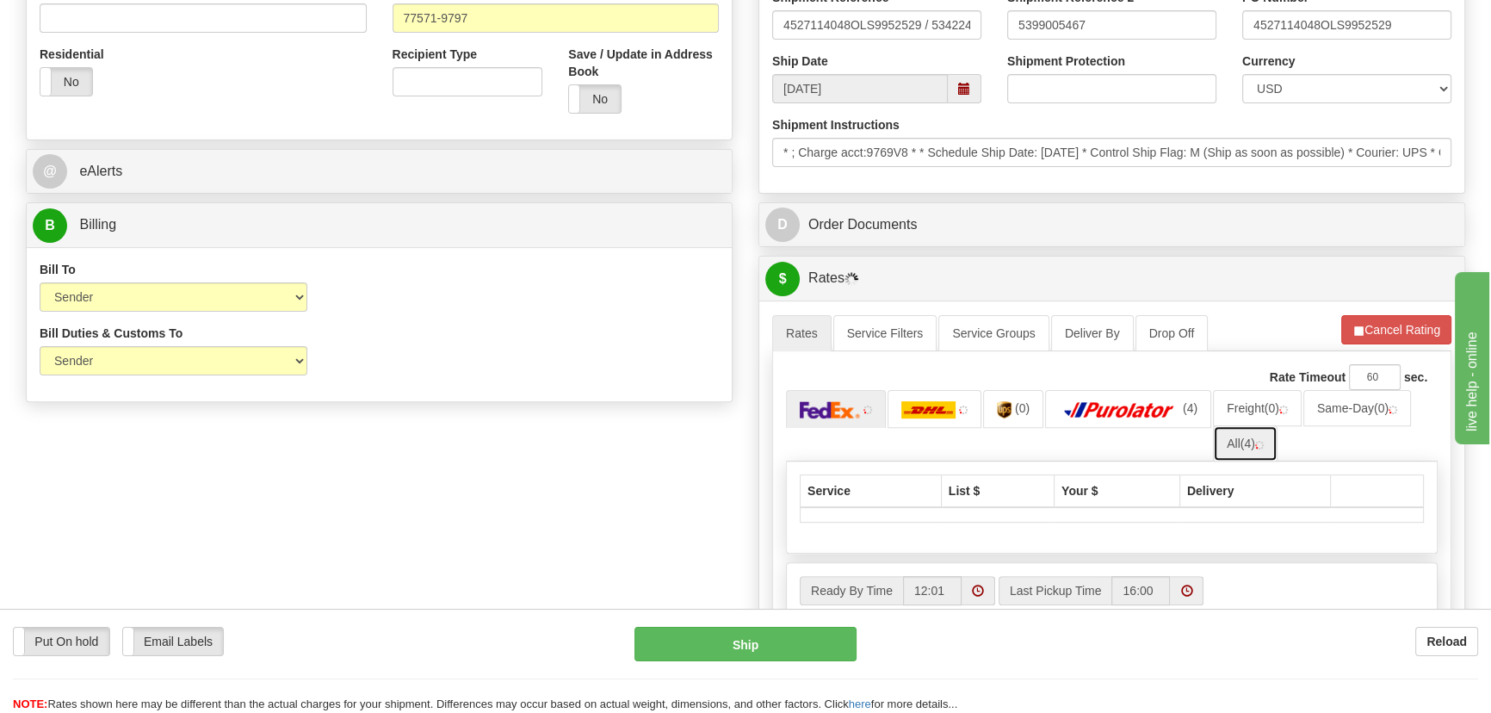
click at [1243, 445] on link "All (4)" at bounding box center [1245, 443] width 65 height 36
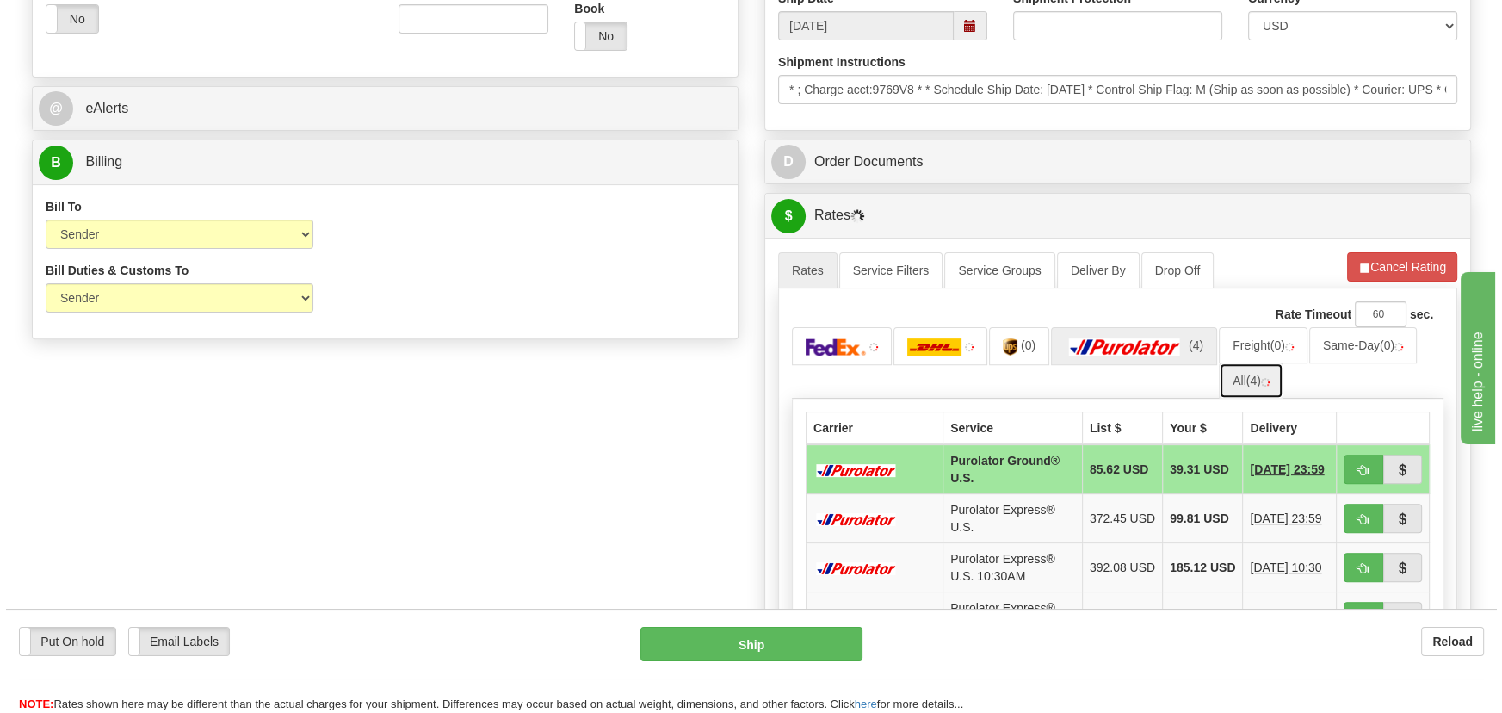
scroll to position [782, 0]
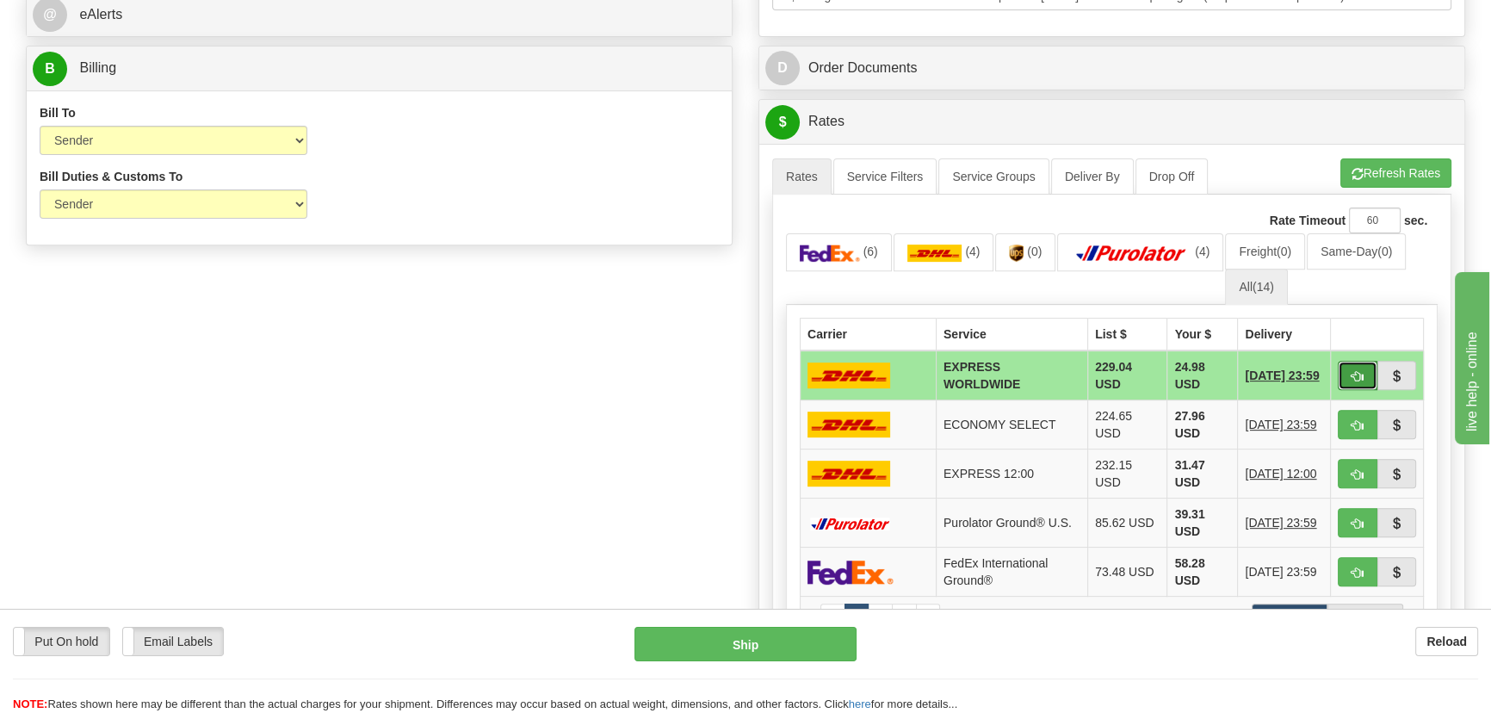
click at [1353, 371] on span "button" at bounding box center [1357, 376] width 12 height 11
type input "P"
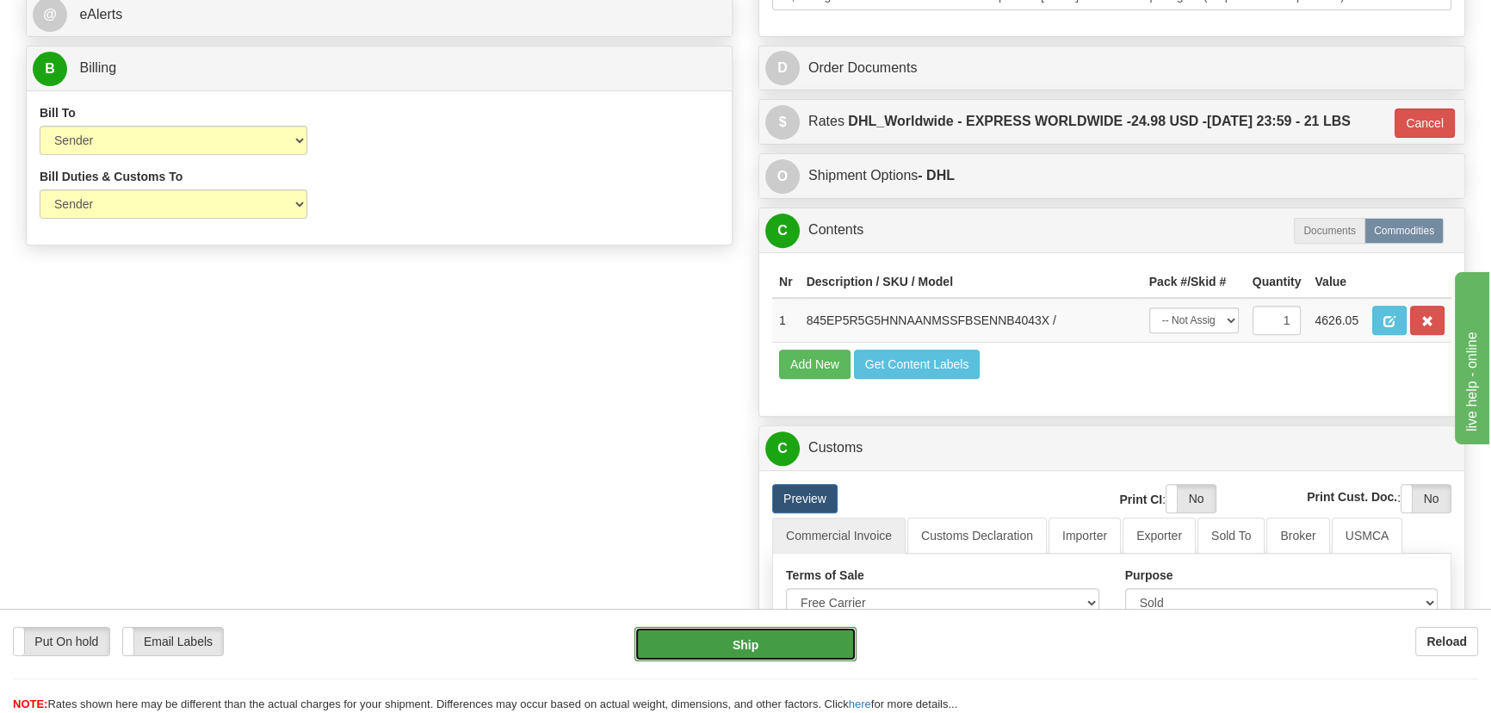
click at [756, 639] on button "Ship" at bounding box center [745, 644] width 223 height 34
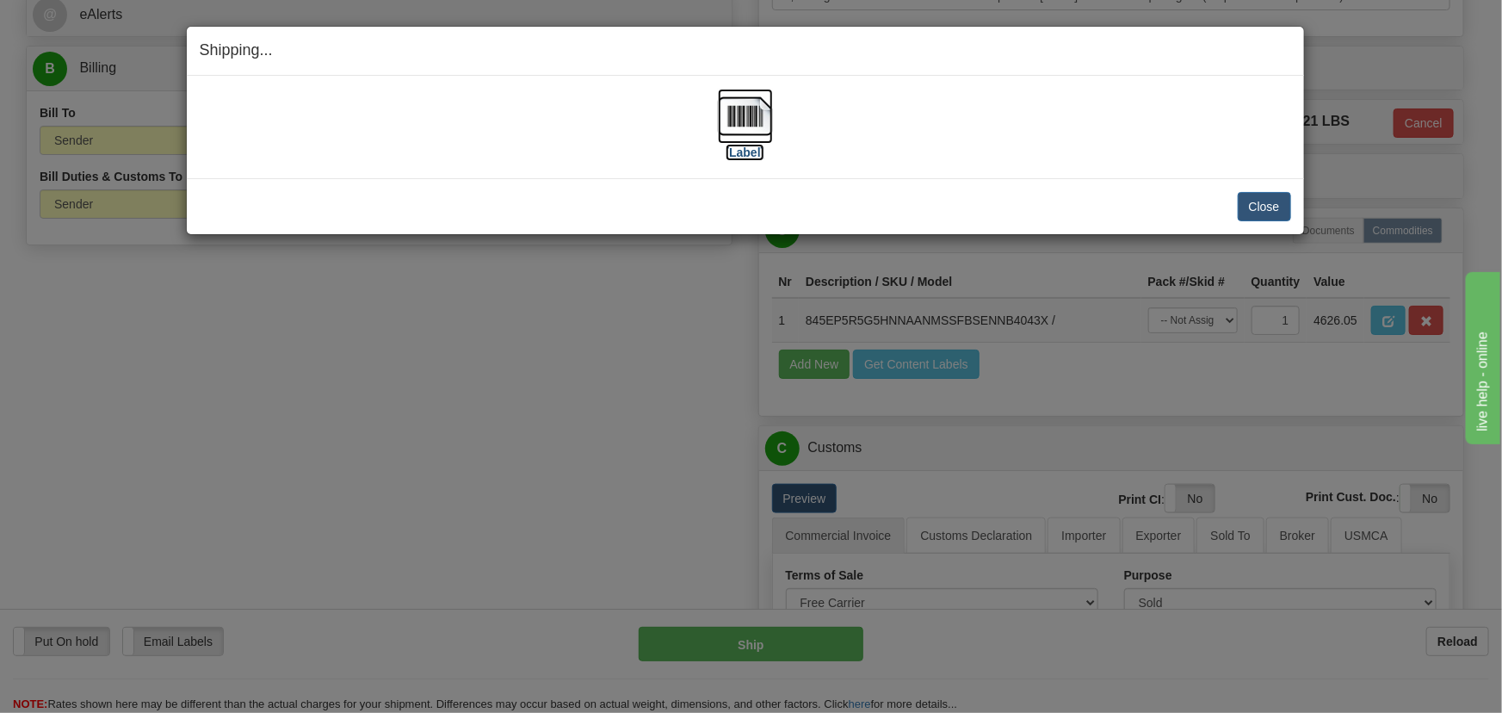
click at [746, 117] on img at bounding box center [745, 116] width 55 height 55
click at [1278, 200] on button "Close" at bounding box center [1264, 206] width 53 height 29
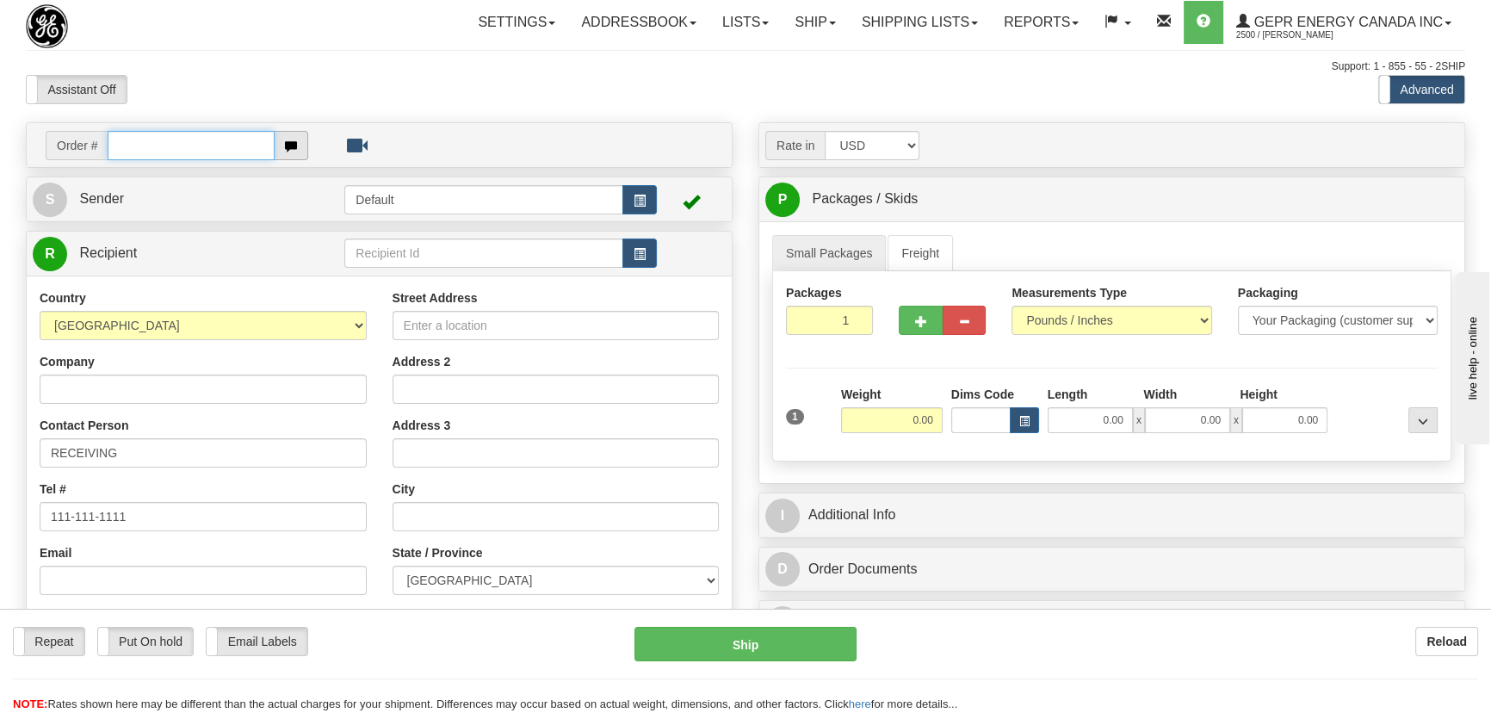
paste input "0086695632"
click at [134, 148] on input "0086695632" at bounding box center [191, 145] width 167 height 29
type input "86695632"
click at [718, 106] on body "Training Course Close Toggle navigation Settings Shipping Preferences New Recip…" at bounding box center [745, 356] width 1491 height 713
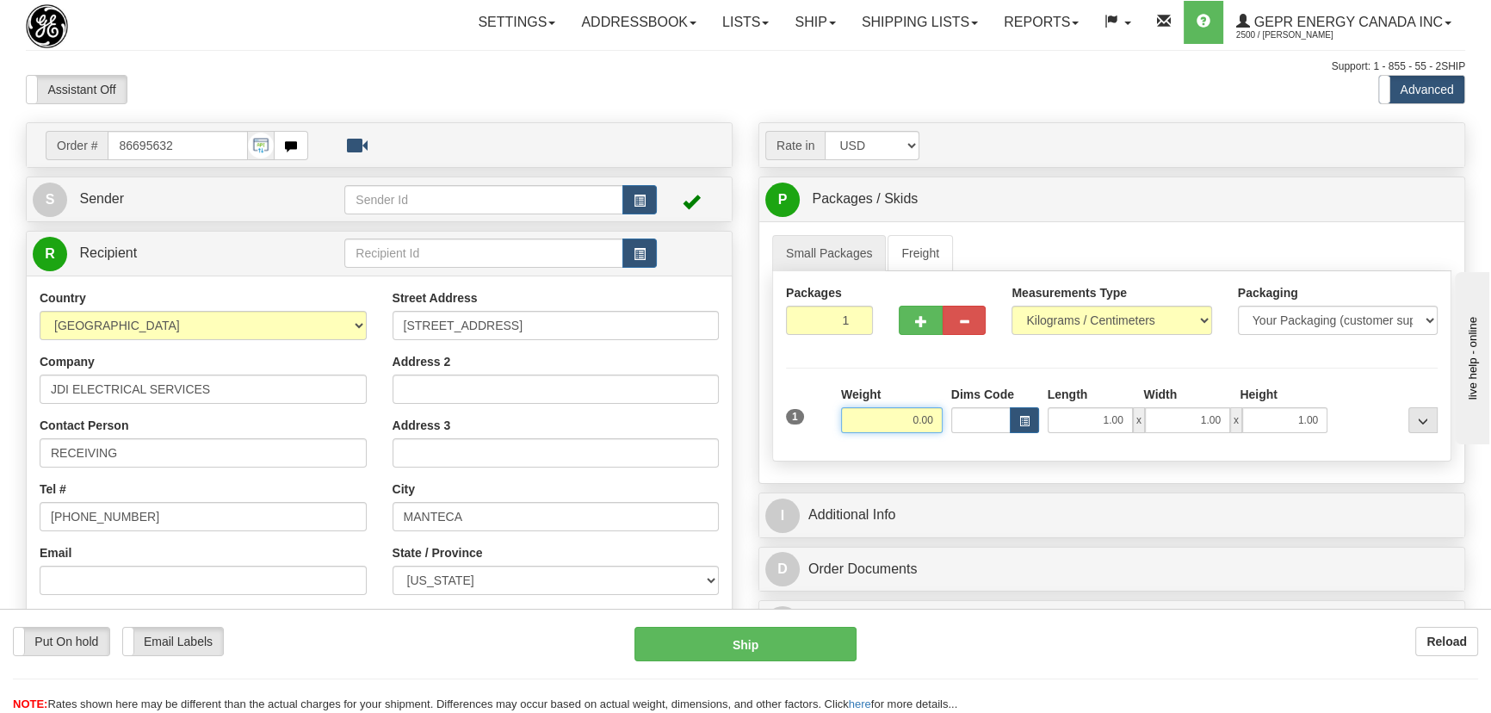
click at [925, 424] on input "0.00" at bounding box center [892, 420] width 102 height 26
type input "21.00"
click at [1035, 322] on select "Pounds / Inches Kilograms / Centimeters" at bounding box center [1111, 320] width 200 height 29
select select "0"
click at [1011, 306] on select "Pounds / Inches Kilograms / Centimeters" at bounding box center [1111, 320] width 200 height 29
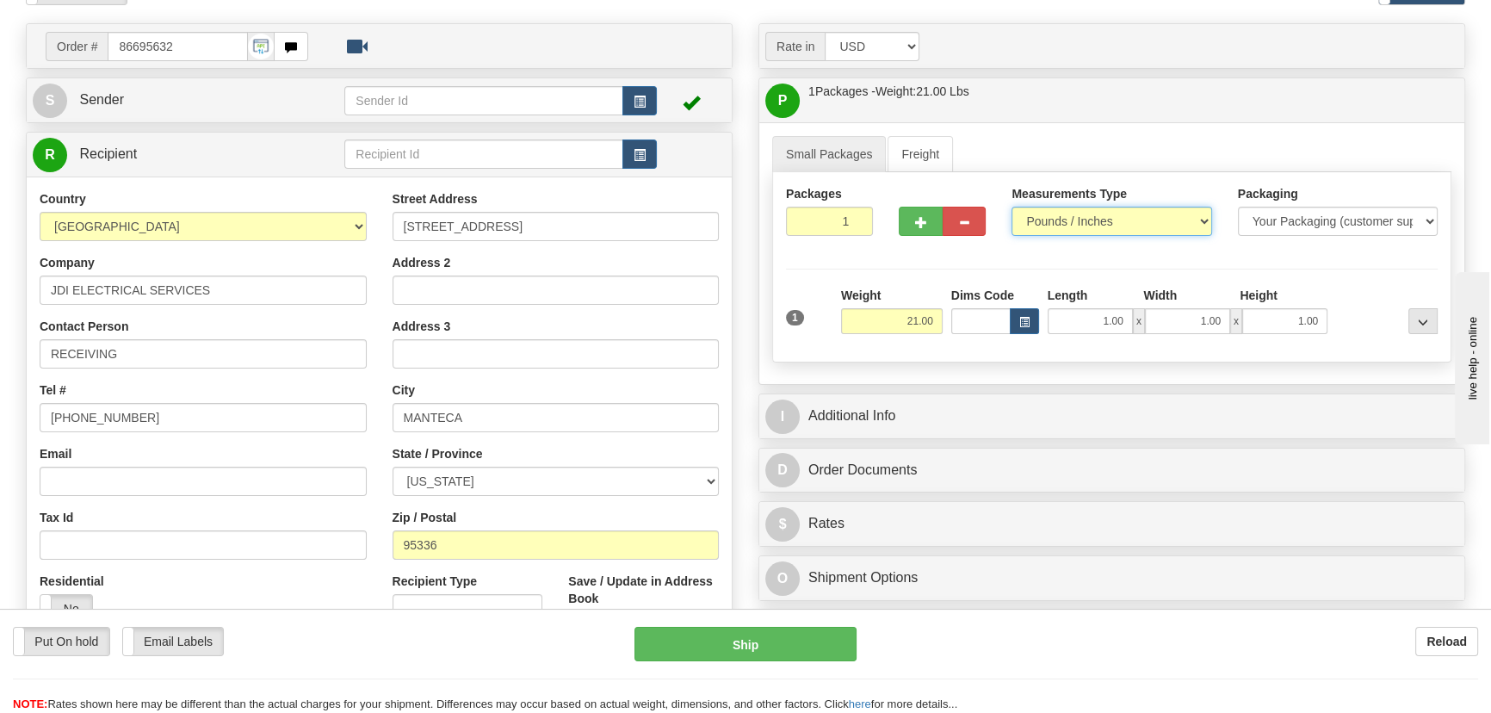
scroll to position [234, 0]
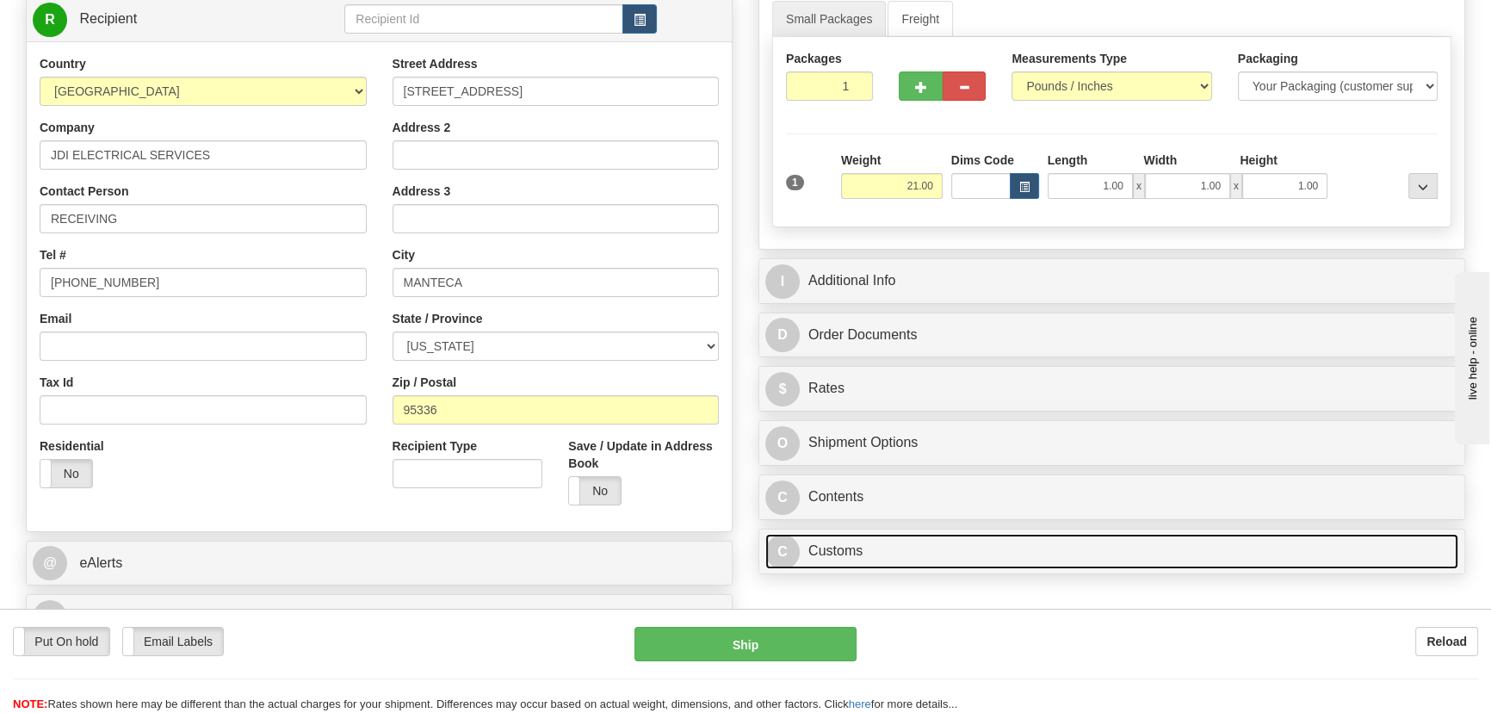
click at [1072, 551] on link "C Customs" at bounding box center [1111, 551] width 693 height 35
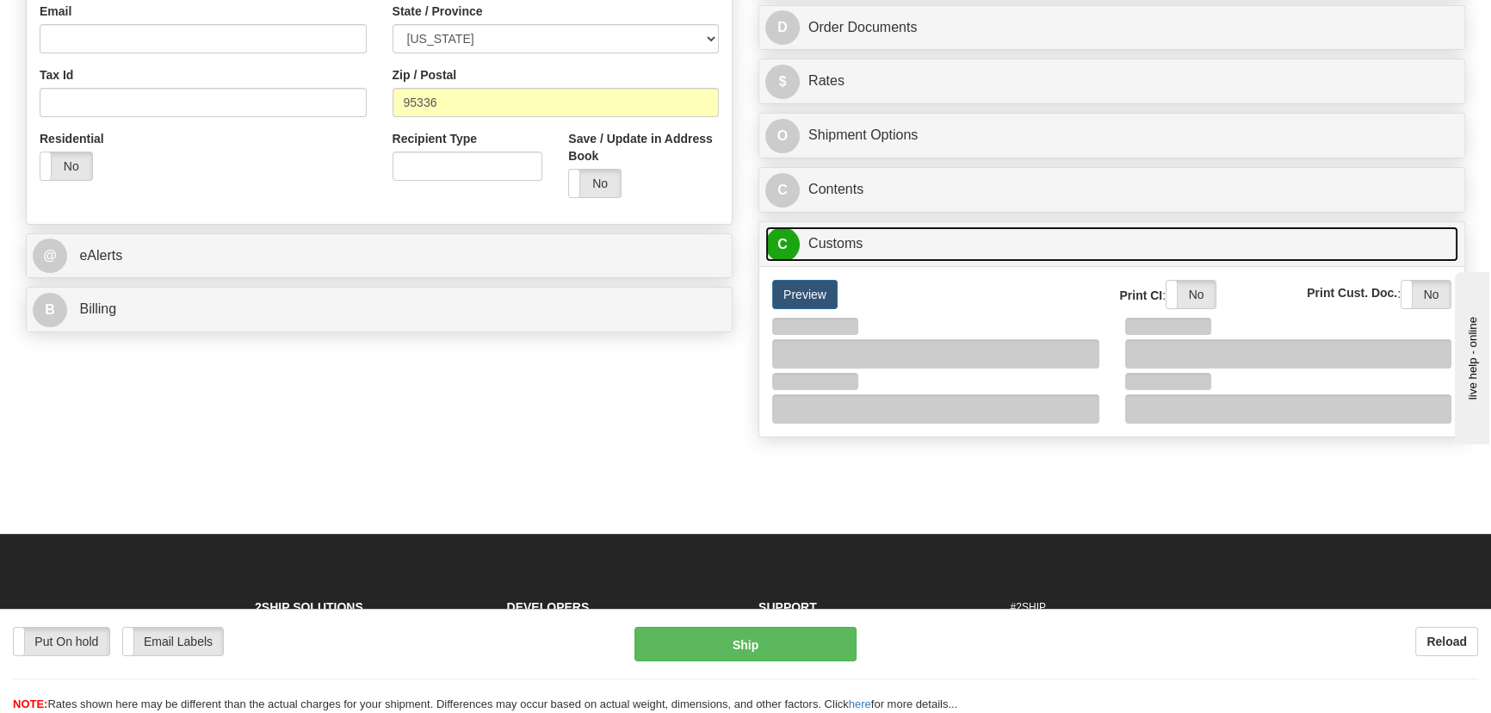
scroll to position [547, 0]
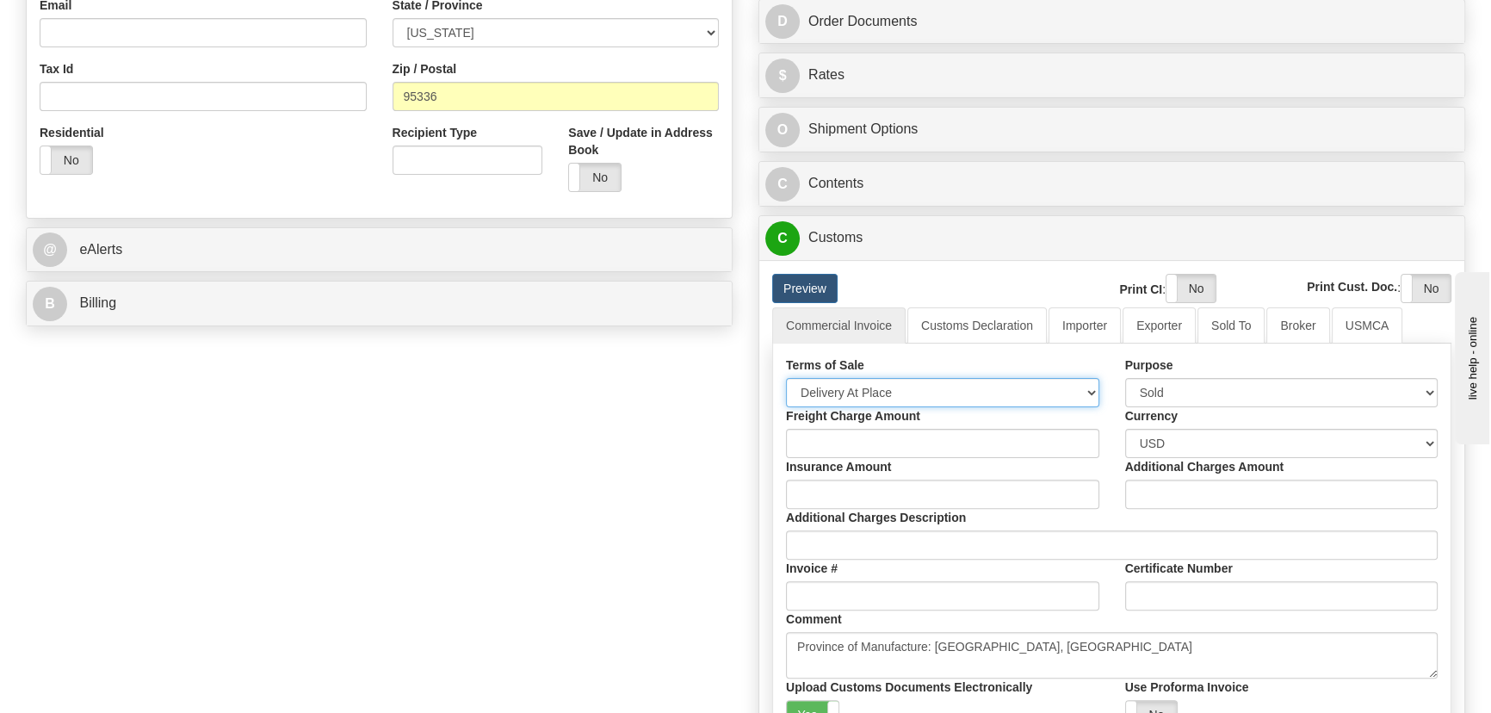
click at [893, 393] on select "Free Carrier Free On Board Ex Works Delivered Duty Unpaid Delivered Duty Paid C…" at bounding box center [942, 392] width 313 height 29
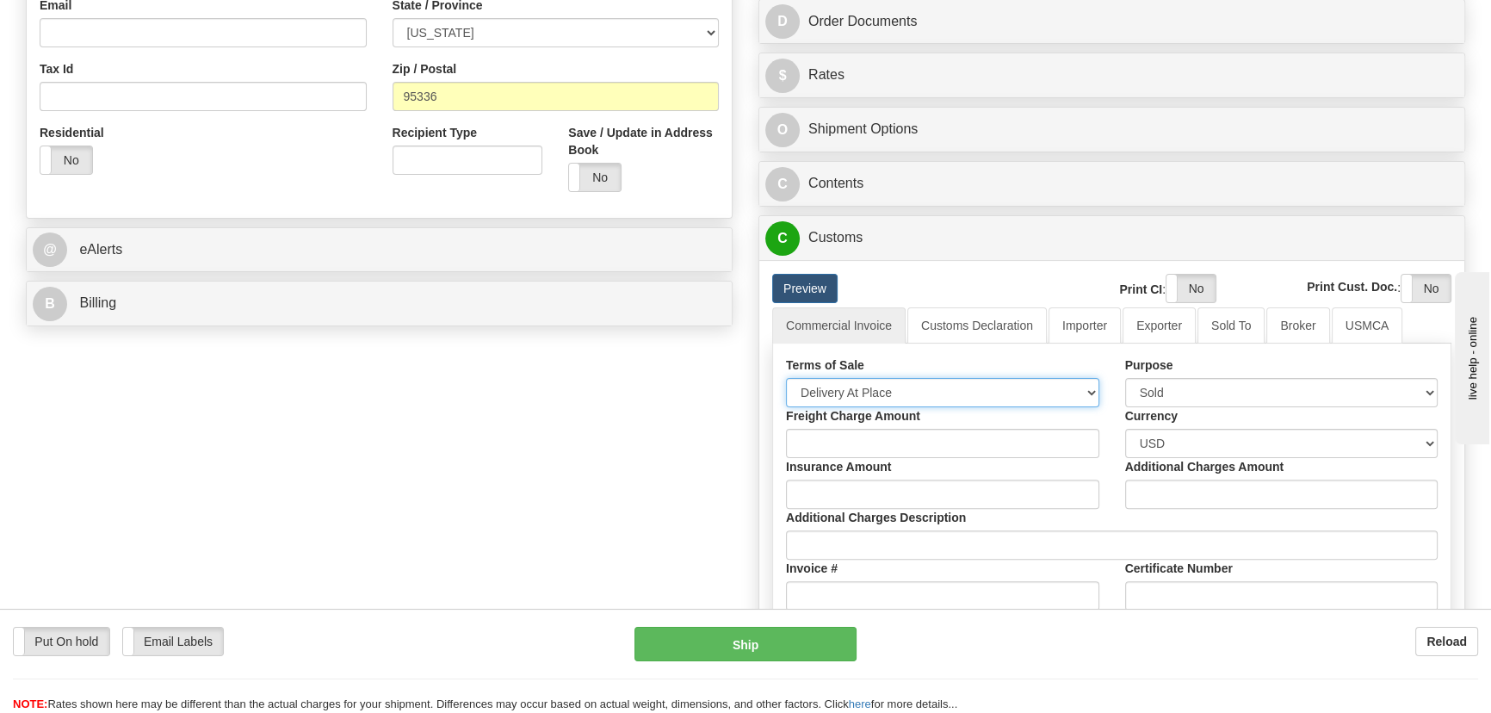
select select "7"
click at [786, 378] on select "Free Carrier Free On Board Ex Works Delivered Duty Unpaid Delivered Duty Paid C…" at bounding box center [942, 392] width 313 height 29
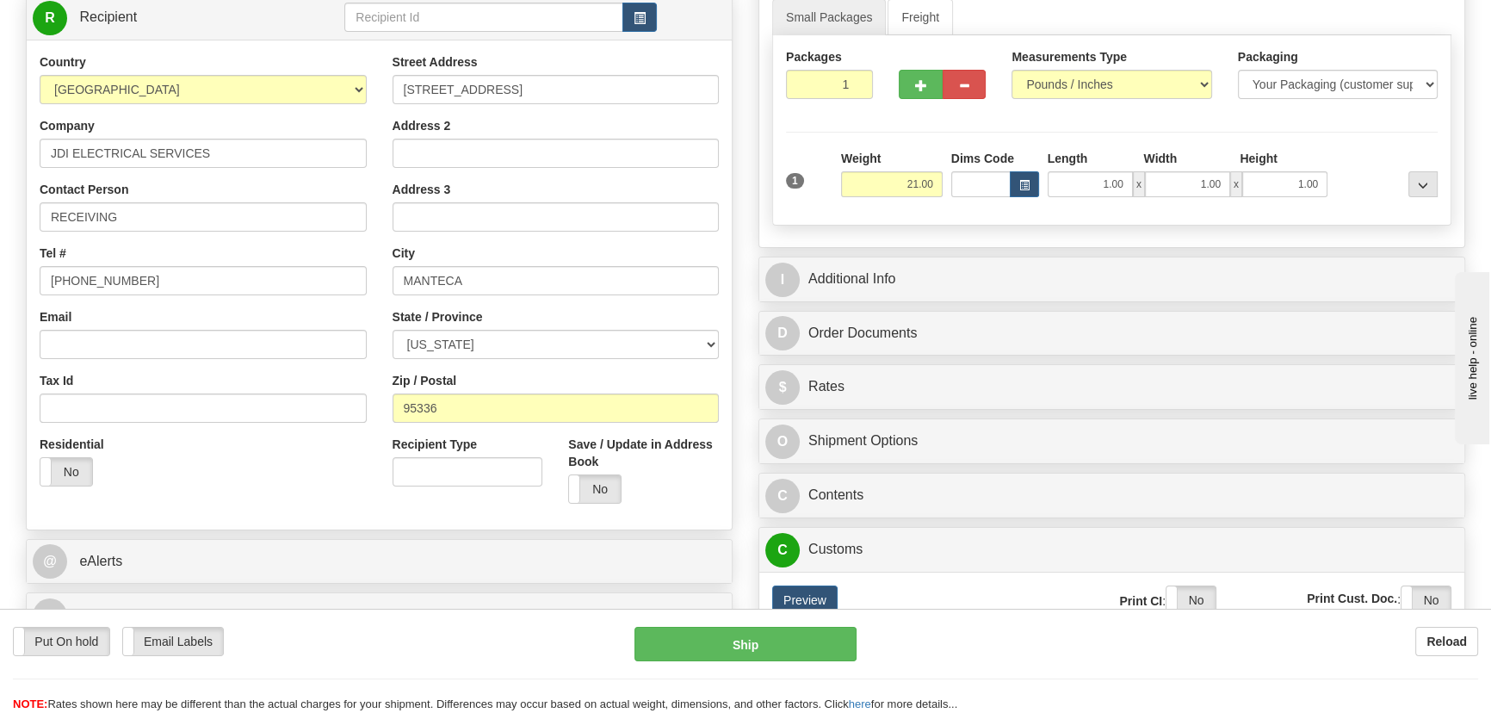
scroll to position [234, 0]
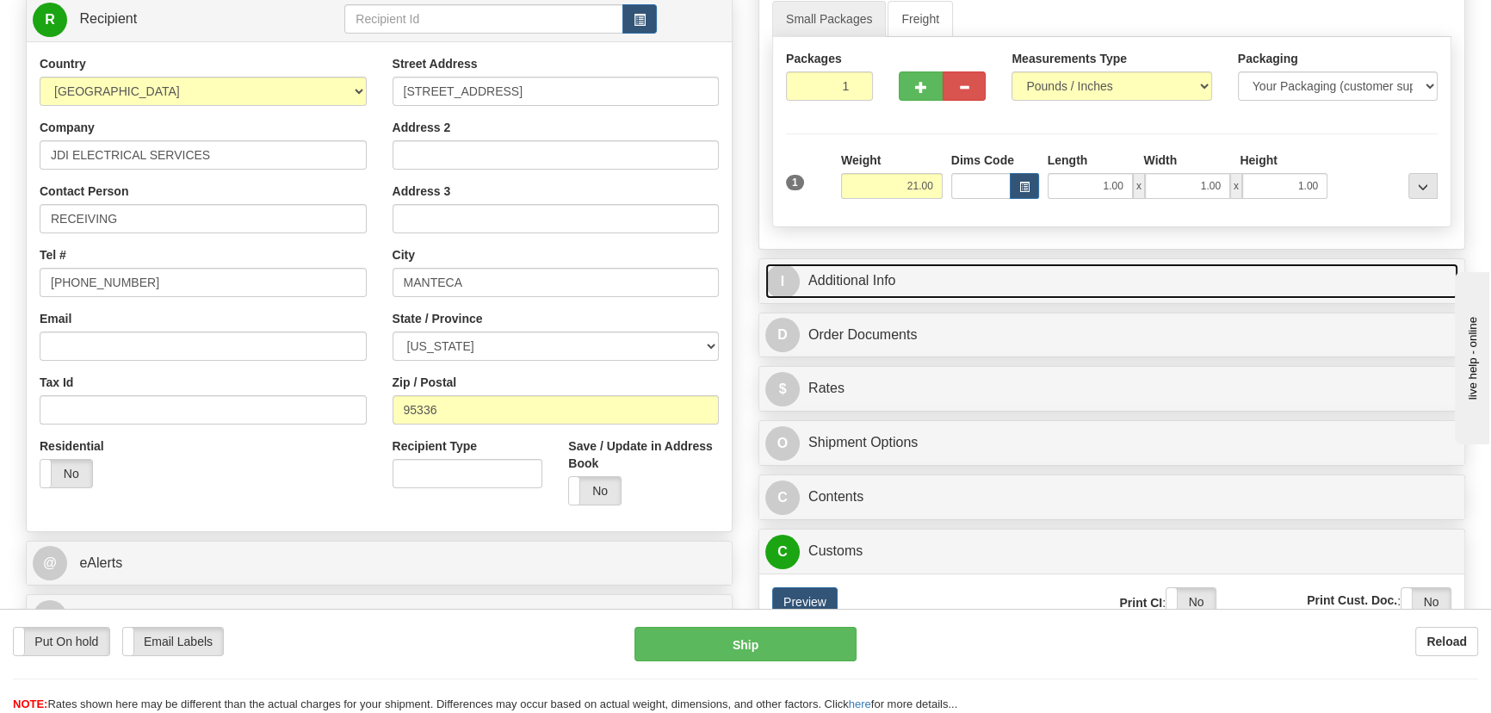
click at [1289, 267] on link "I Additional Info" at bounding box center [1111, 280] width 693 height 35
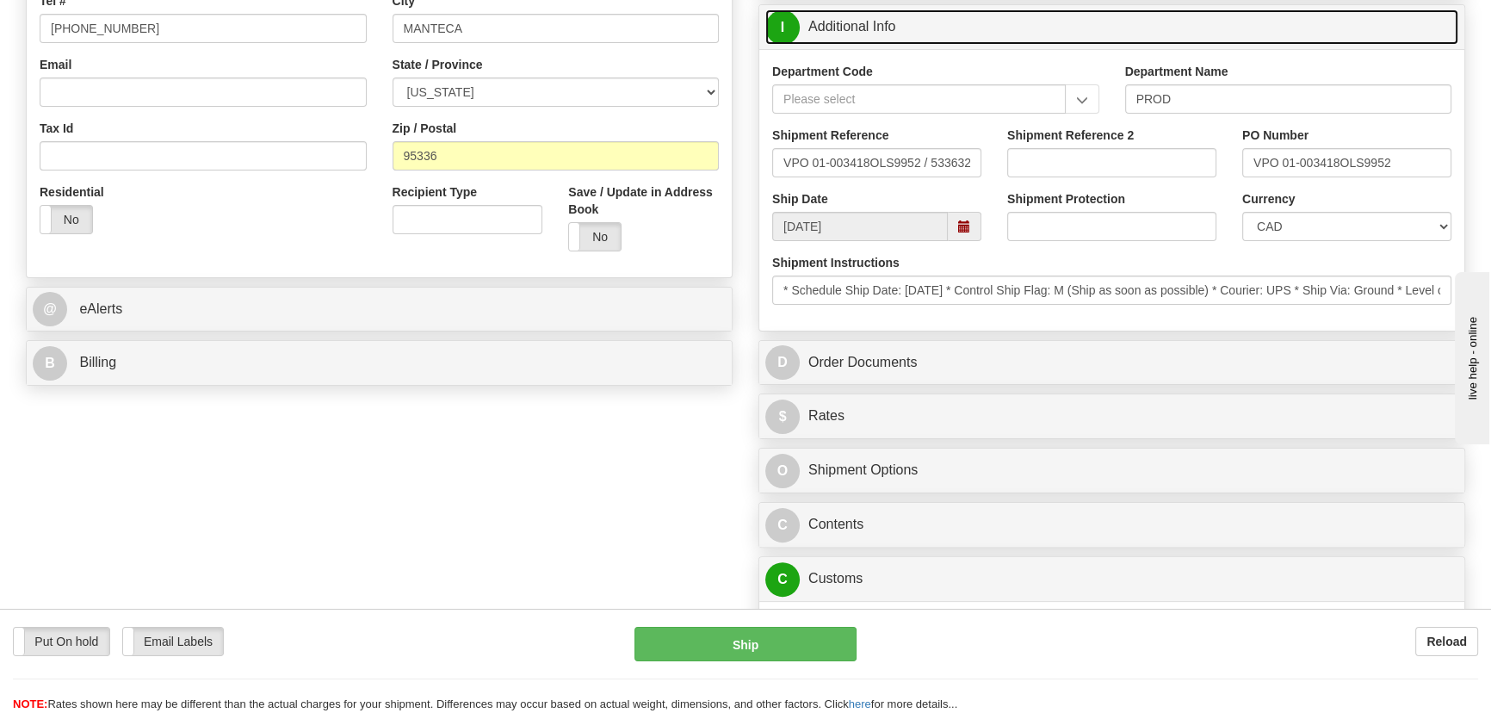
scroll to position [547, 0]
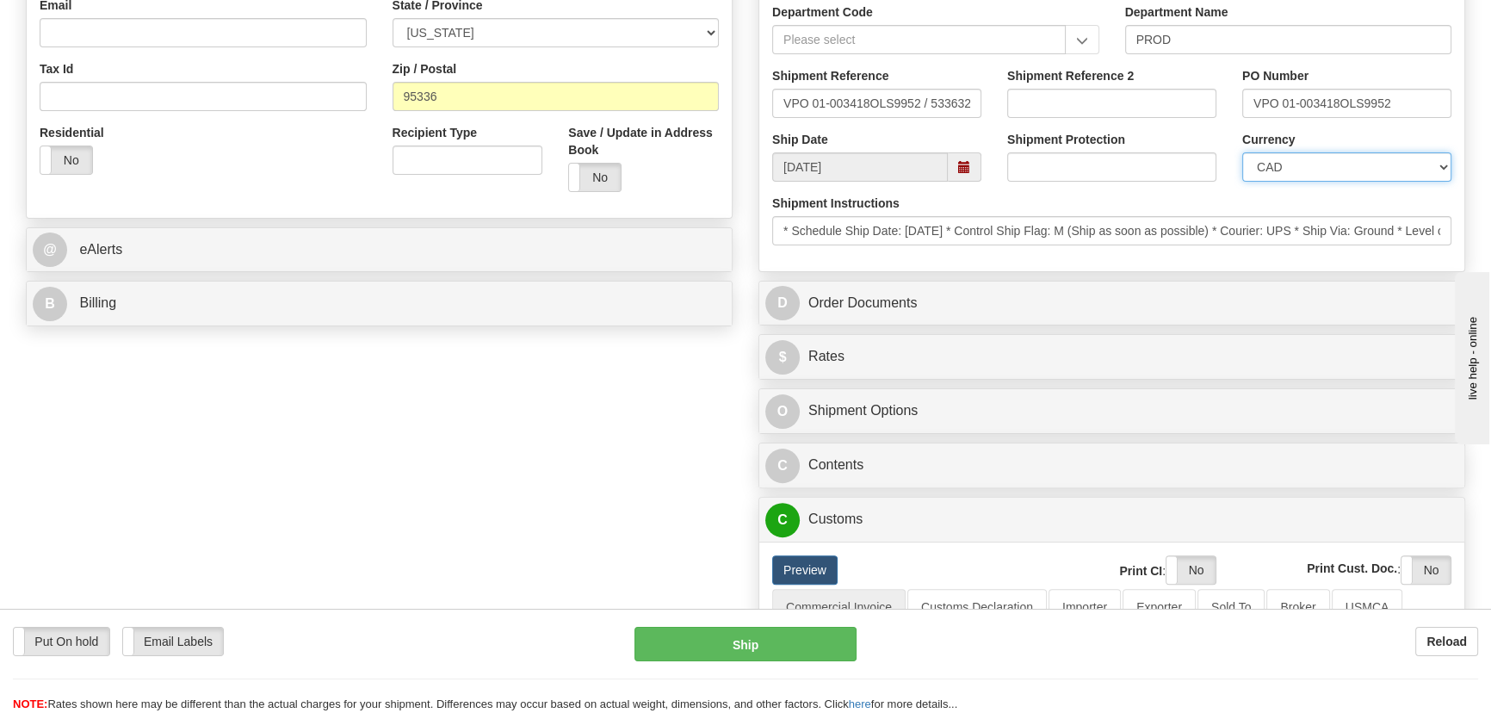
click at [1358, 172] on select "CAD USD EUR ZAR [PERSON_NAME] ARN AUD AUS AWG BBD BFR BGN BHD BMD BND BRC BRL C…" at bounding box center [1346, 166] width 209 height 29
select select "1"
click at [1242, 152] on select "CAD USD EUR ZAR [PERSON_NAME] ARN AUD AUS AWG BBD BFR BGN BHD BMD BND BRC BRL C…" at bounding box center [1346, 166] width 209 height 29
click at [1109, 103] on input "Shipment Reference 2" at bounding box center [1111, 103] width 209 height 29
type input "5"
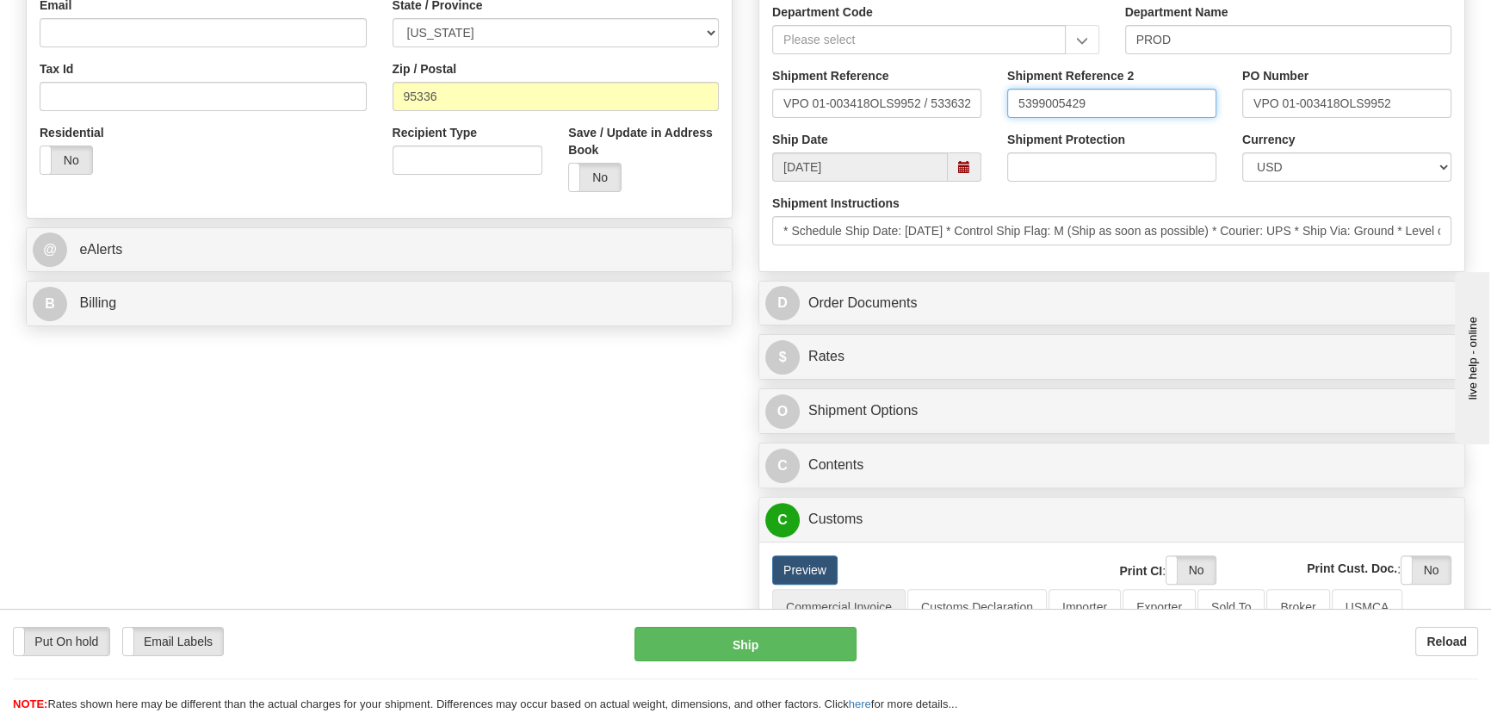
drag, startPoint x: 1102, startPoint y: 89, endPoint x: 973, endPoint y: 90, distance: 129.1
click at [973, 90] on div "Shipment Reference VPO 01-003418OLS9952 / 533632 Shipment Reference 2 539900542…" at bounding box center [1111, 99] width 705 height 64
type input "5399005429"
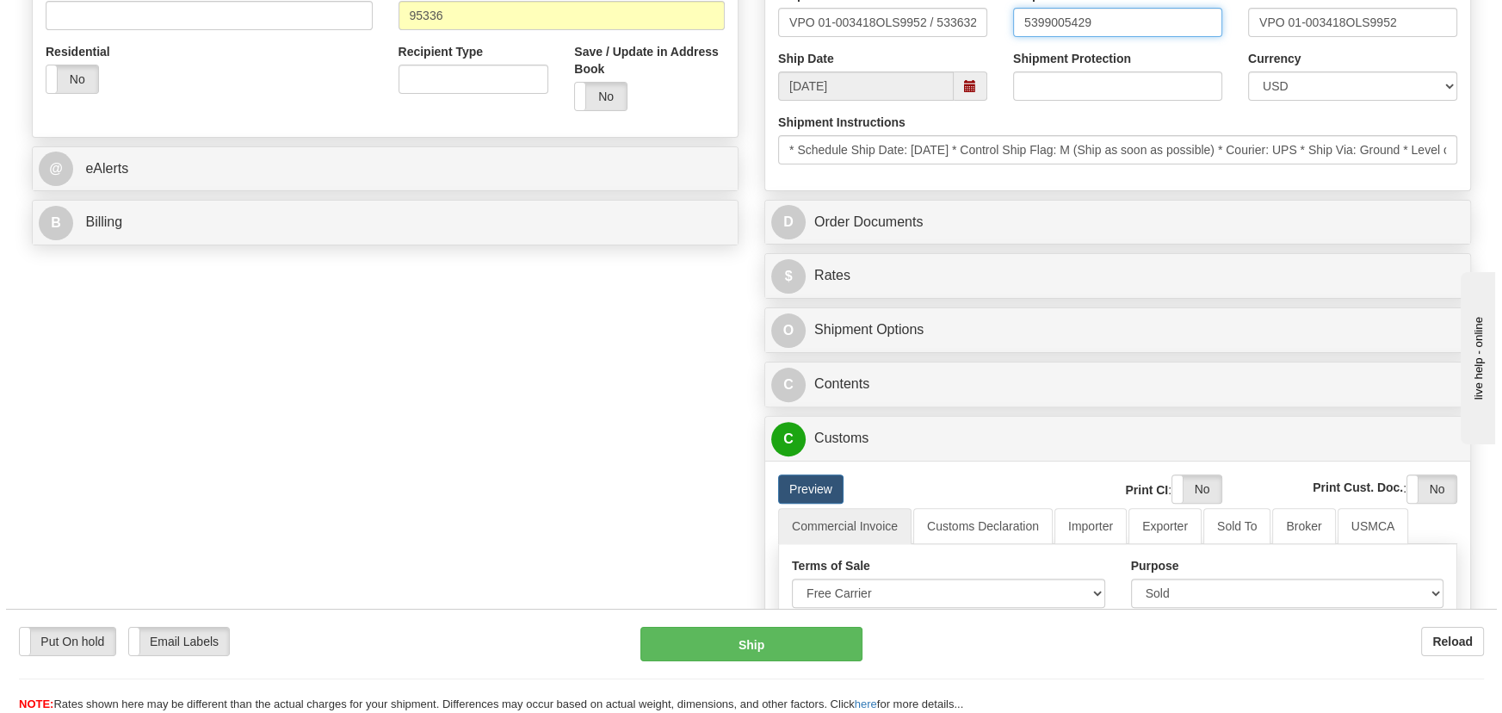
scroll to position [861, 0]
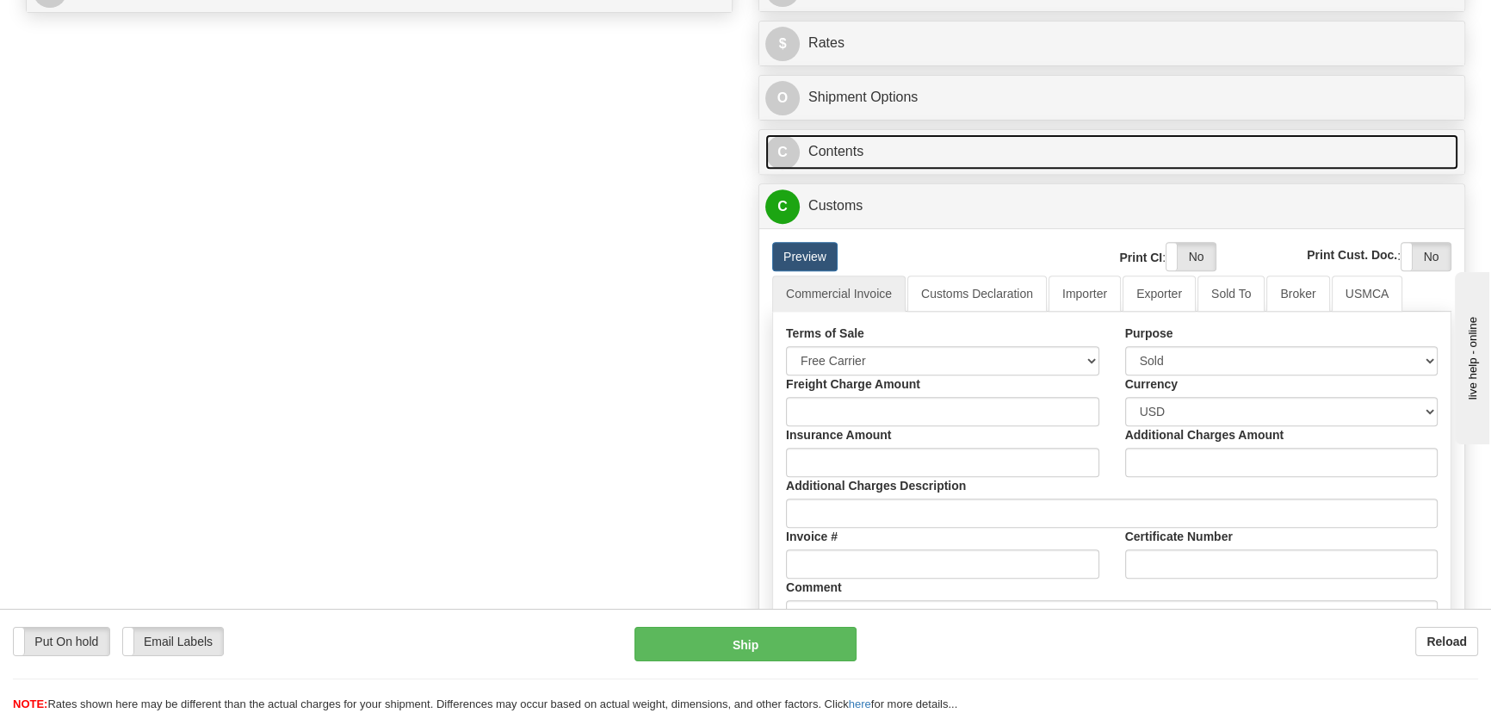
click at [1288, 144] on link "C Contents" at bounding box center [1111, 151] width 693 height 35
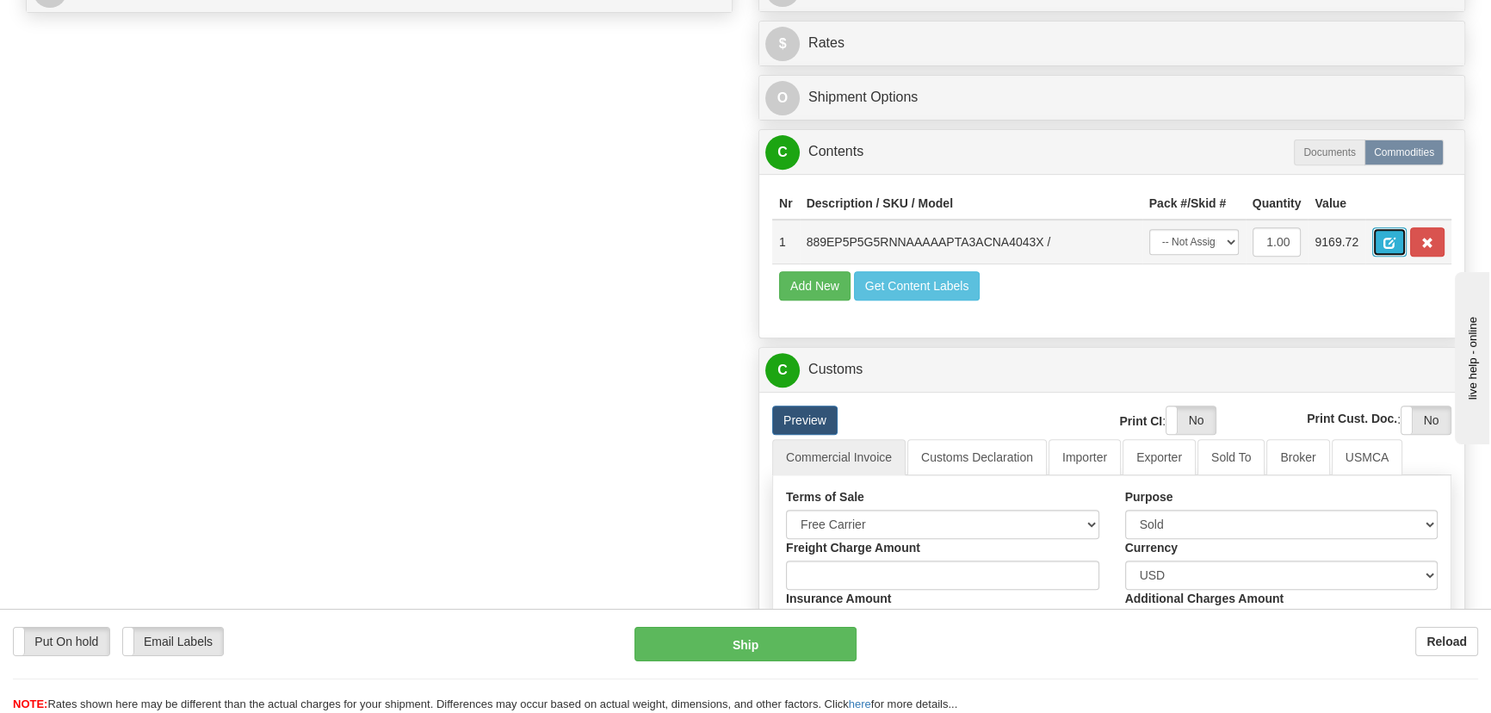
click at [1388, 253] on button "button" at bounding box center [1389, 241] width 34 height 29
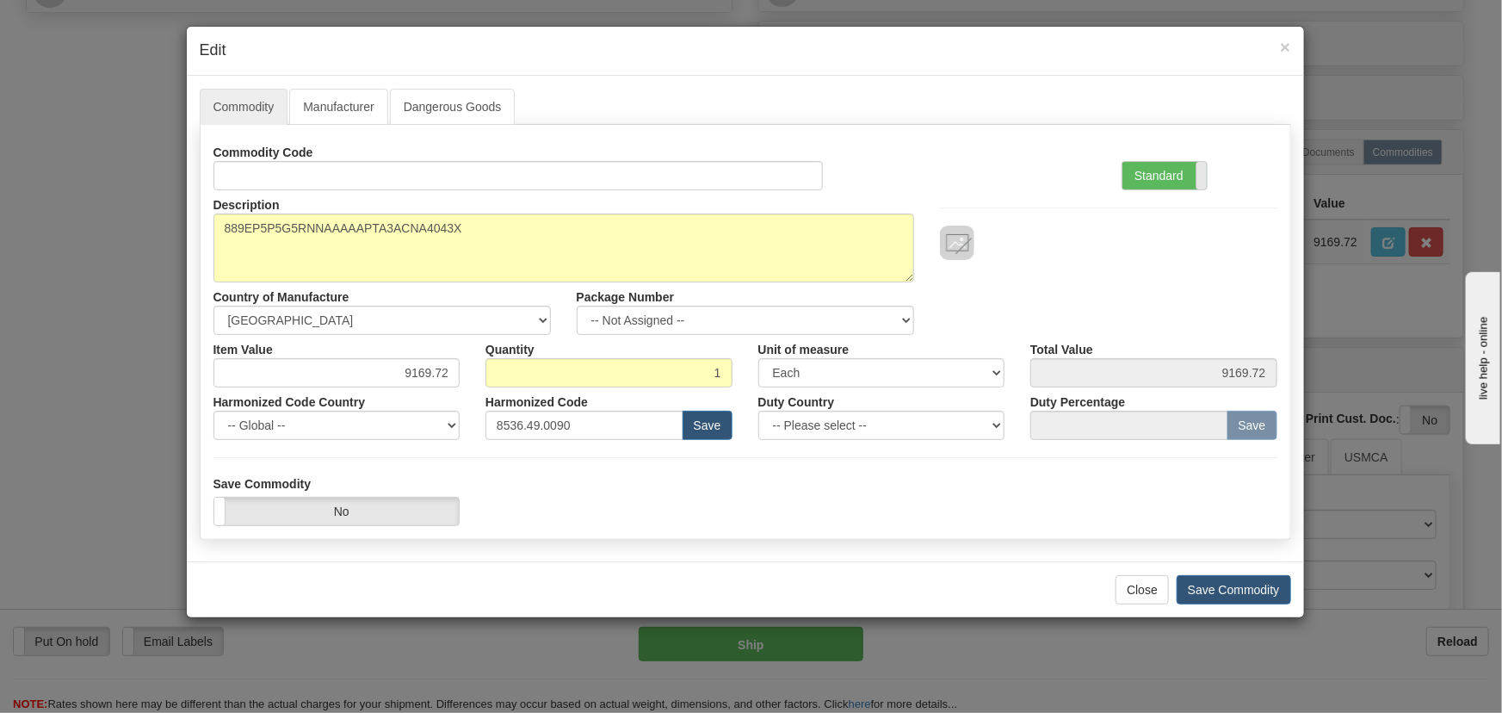
click at [1202, 176] on span at bounding box center [1207, 176] width 22 height 28
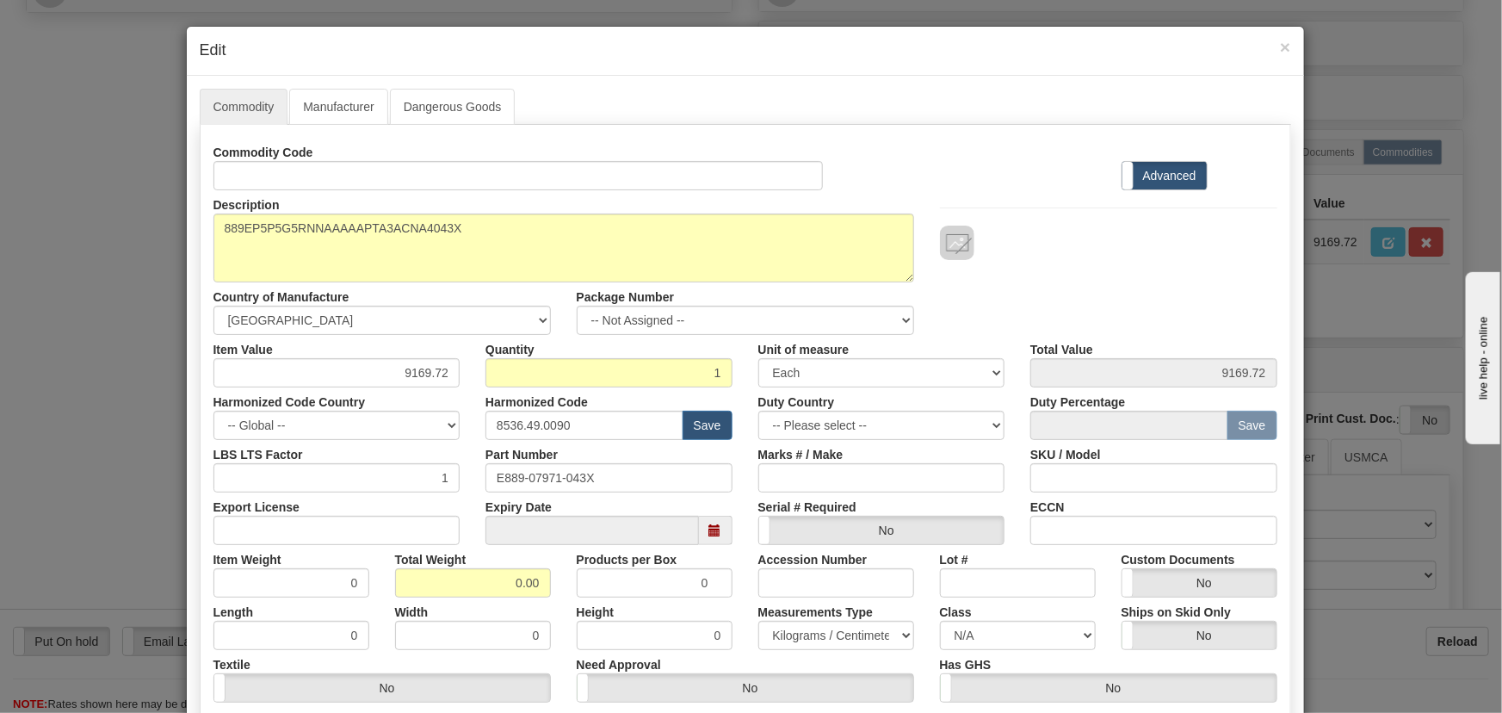
drag, startPoint x: 794, startPoint y: 534, endPoint x: 1181, endPoint y: 300, distance: 452.1
click at [1181, 300] on div "Description 889EP5P5G5RNNAAAAAPTA3ACNA4043X Country of Manufacture -- Unknown -…" at bounding box center [746, 262] width 1090 height 145
drag, startPoint x: 495, startPoint y: 587, endPoint x: 594, endPoint y: 609, distance: 101.5
click at [595, 609] on div "Commodity Code Standard Advanced Description 889EP5P5G5RNNAAAAAPTA3ACNA4043X Co…" at bounding box center [745, 446] width 1064 height 617
type input "1"
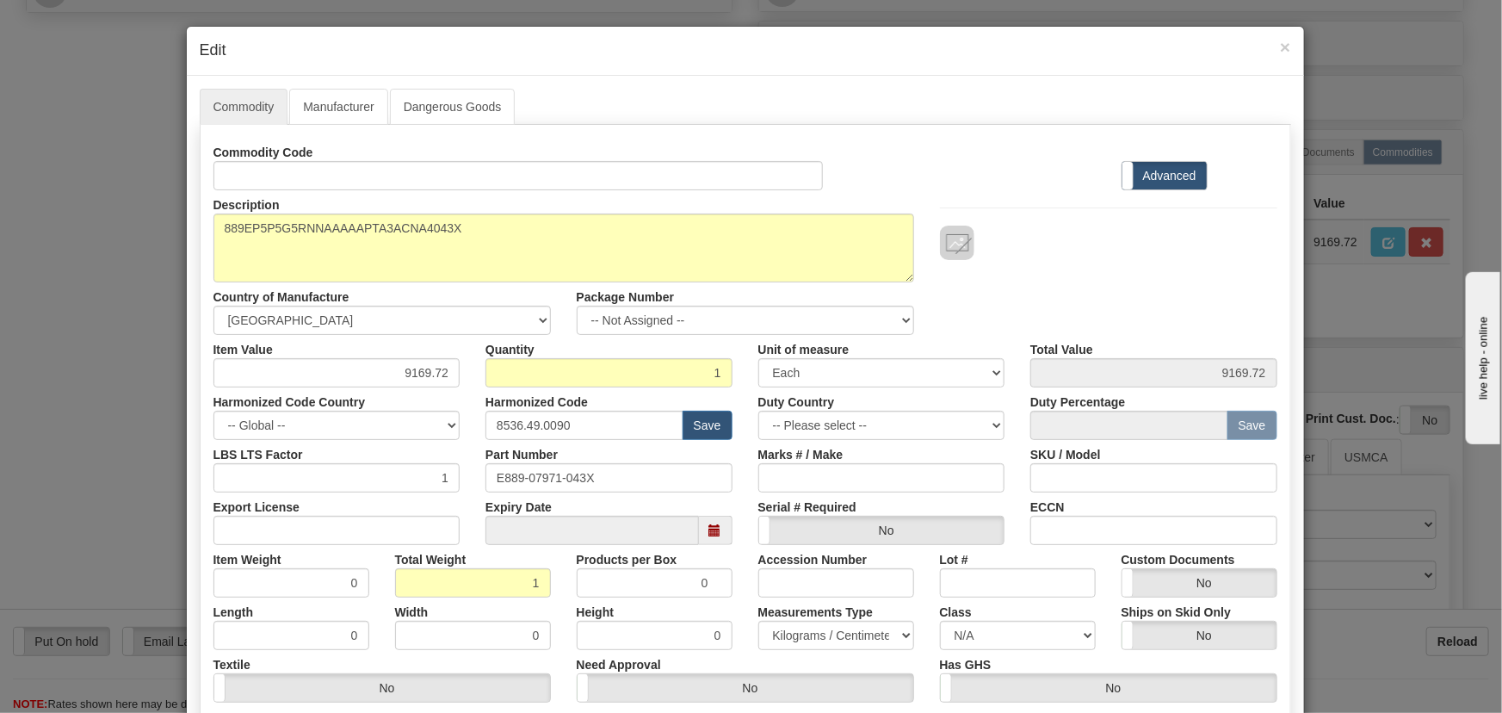
type input "1.0000"
drag, startPoint x: 380, startPoint y: 384, endPoint x: 508, endPoint y: 423, distance: 134.2
click at [516, 423] on div "Commodity Code Standard Advanced Description 889EP5P5G5RNNAAAAAPTA3ACNA4043X Co…" at bounding box center [745, 446] width 1064 height 617
paste input "5.599,1"
type input "5599.1"
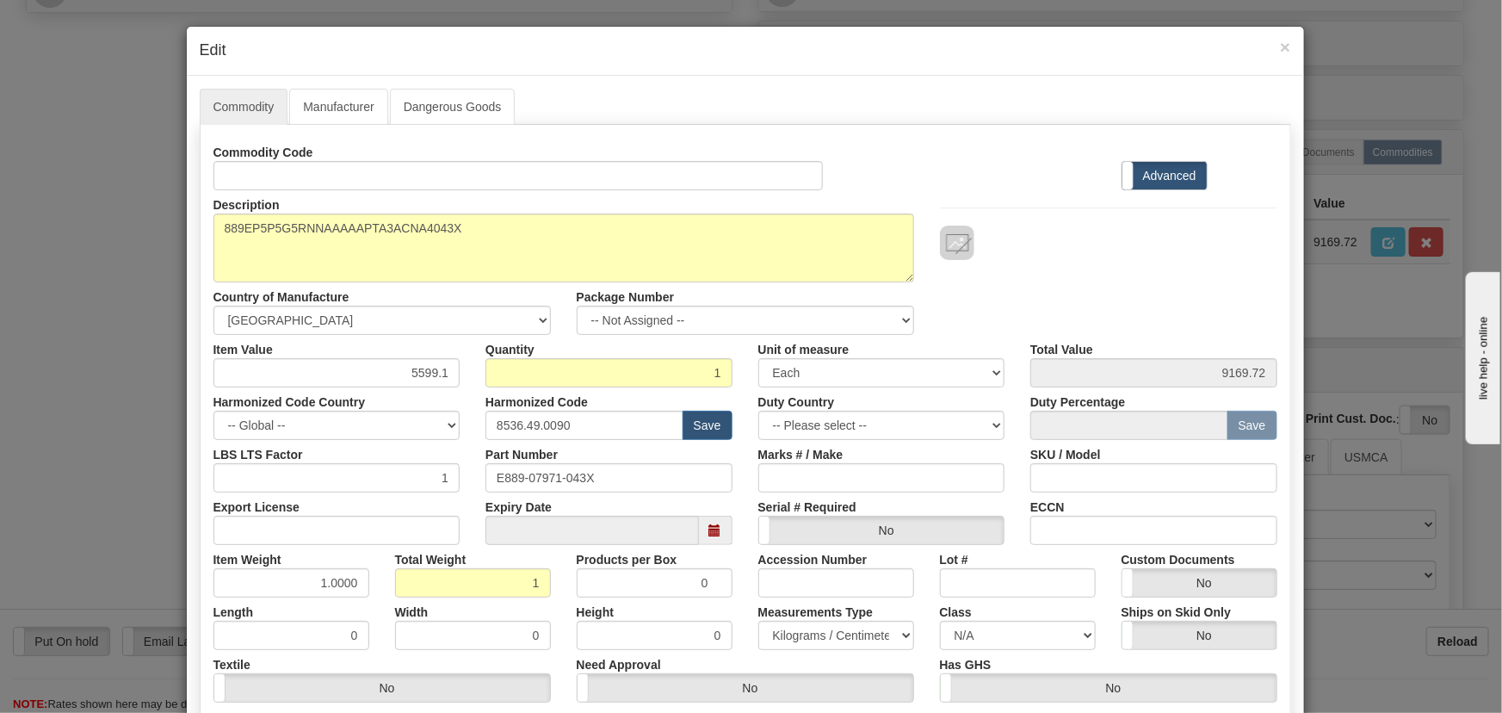
type input "5599.10"
click at [1082, 267] on div "Description 889EP5P5G5RNNAAAAAPTA3ACNA4043X Country of Manufacture -- Unknown -…" at bounding box center [746, 262] width 1090 height 145
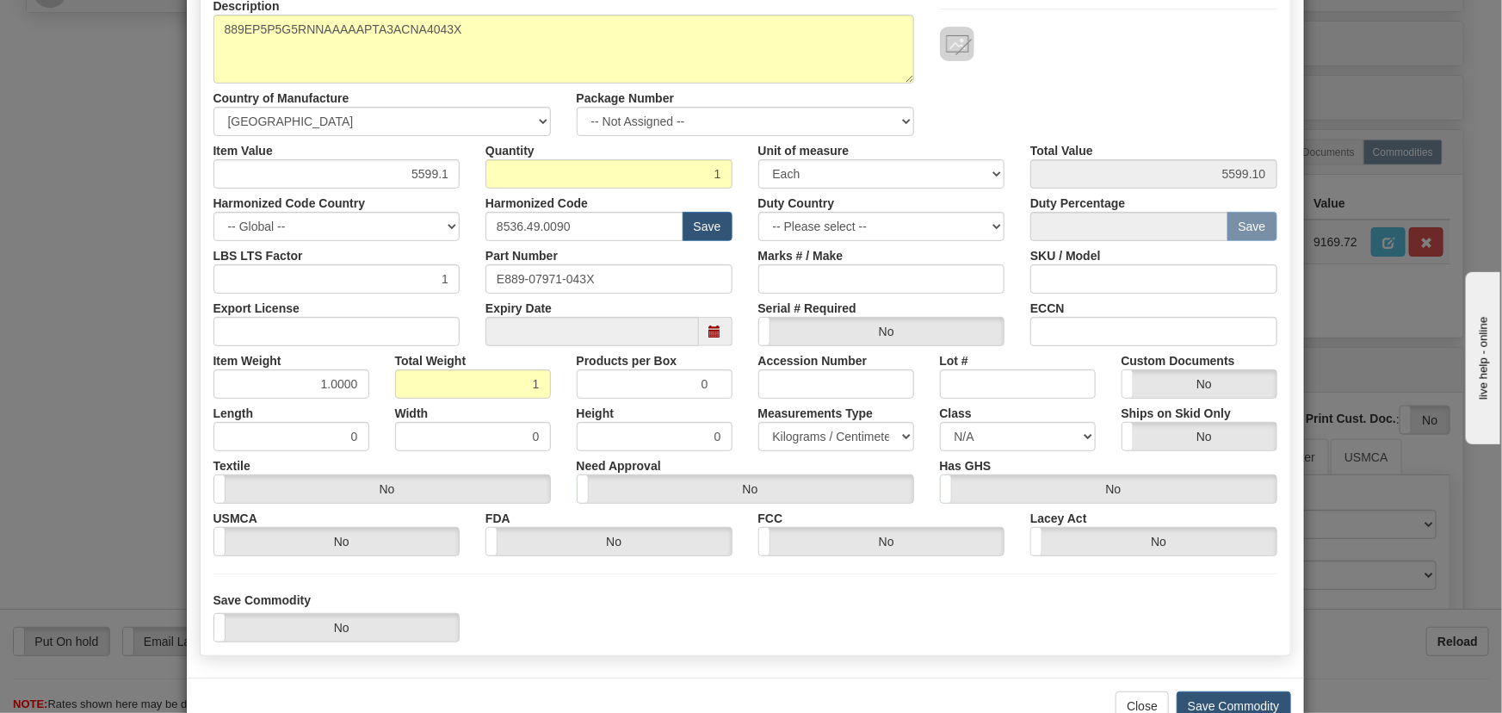
scroll to position [234, 0]
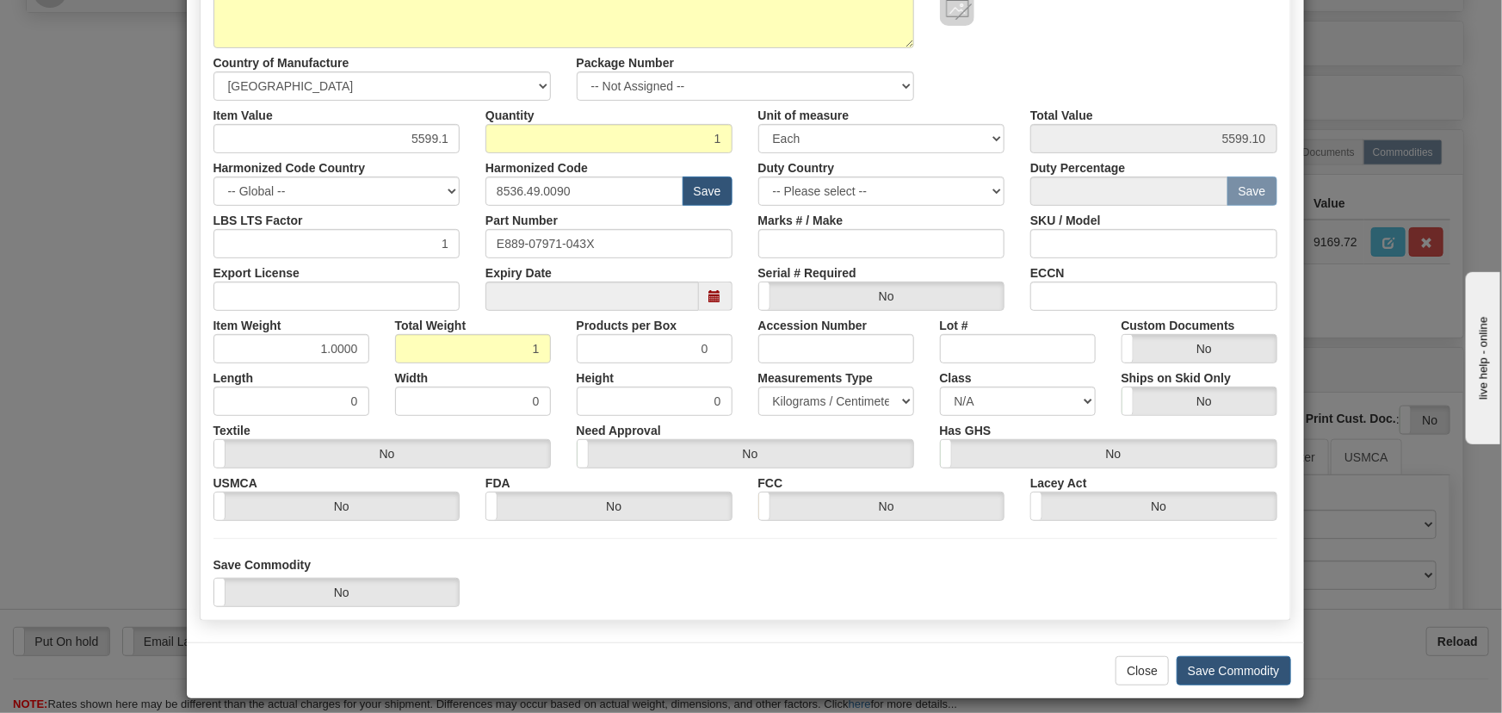
click at [1236, 650] on div "Close Save Commodity" at bounding box center [745, 670] width 1117 height 56
click at [1233, 665] on button "Save Commodity" at bounding box center [1234, 670] width 114 height 29
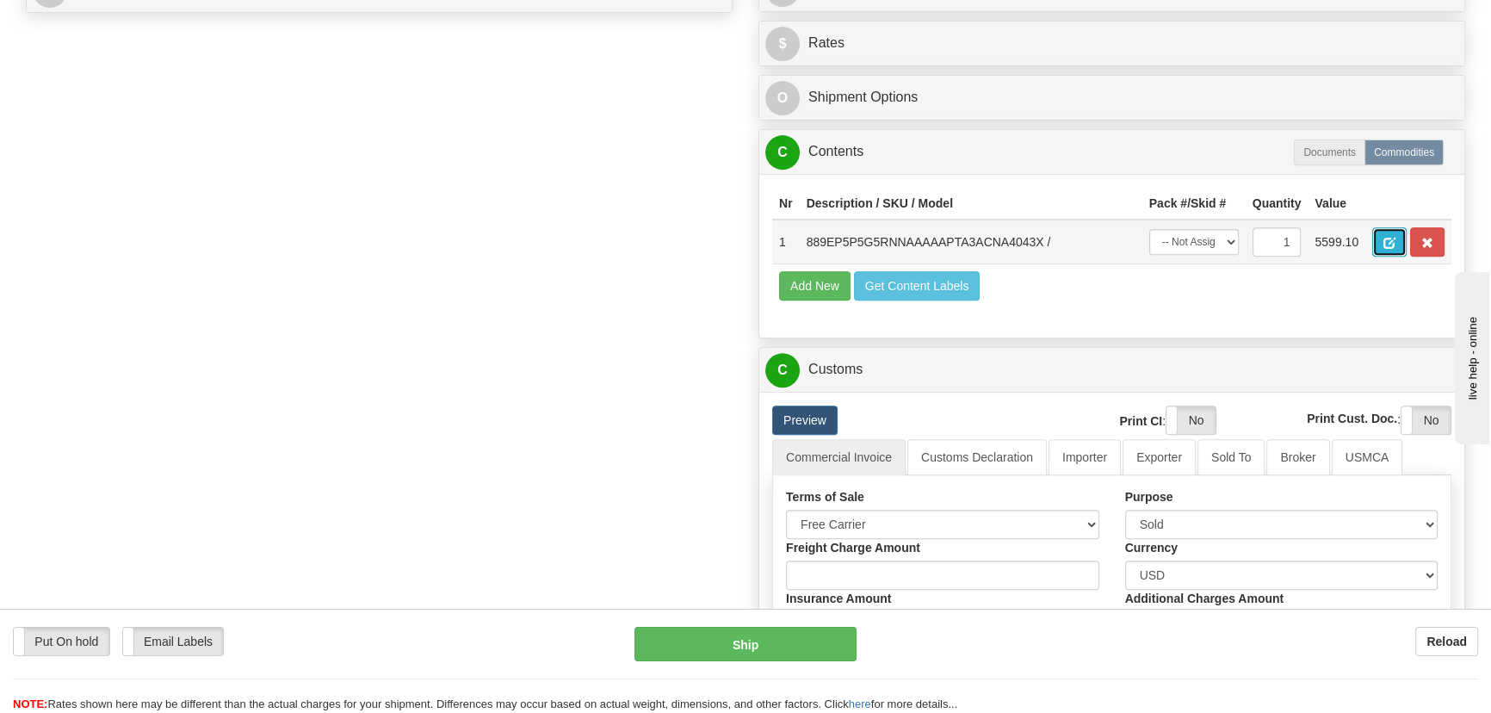
click at [1389, 240] on span "button" at bounding box center [1389, 243] width 12 height 11
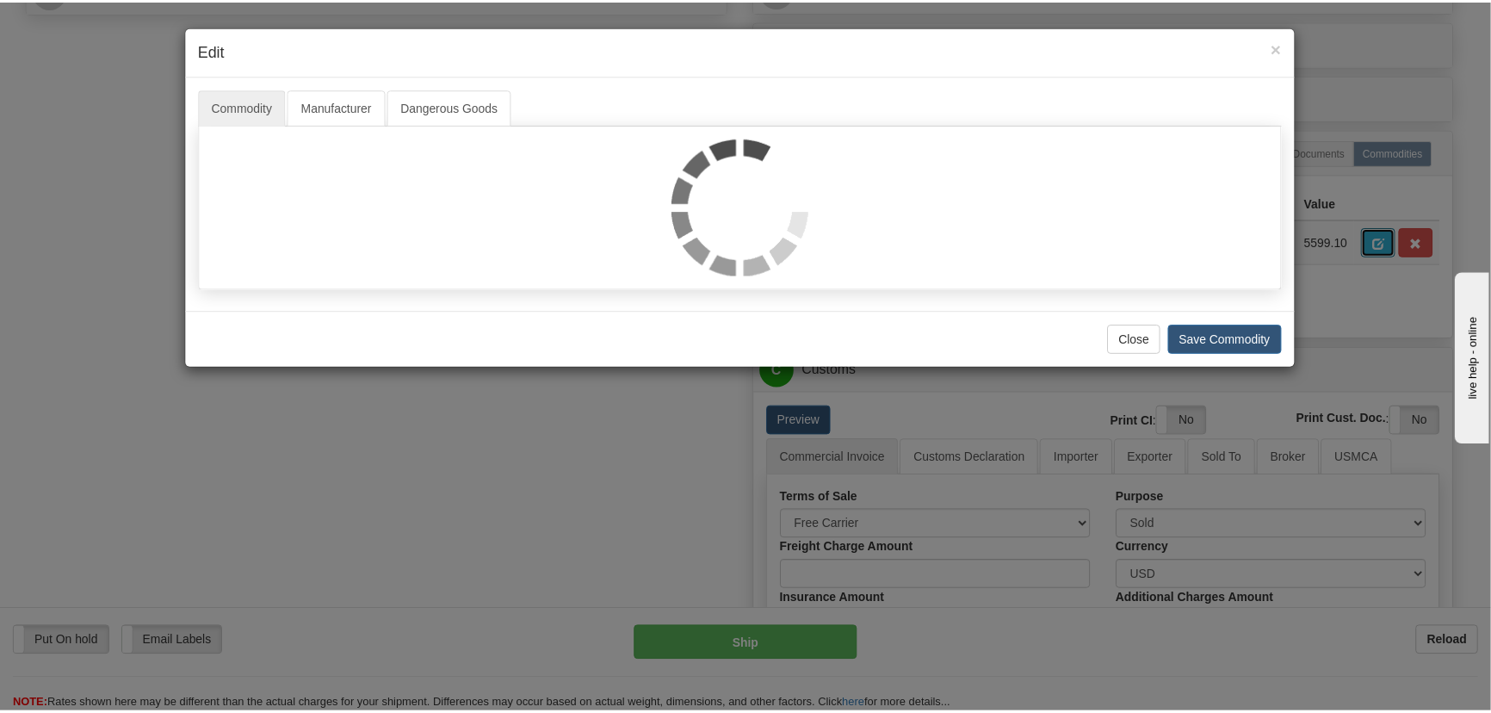
scroll to position [0, 0]
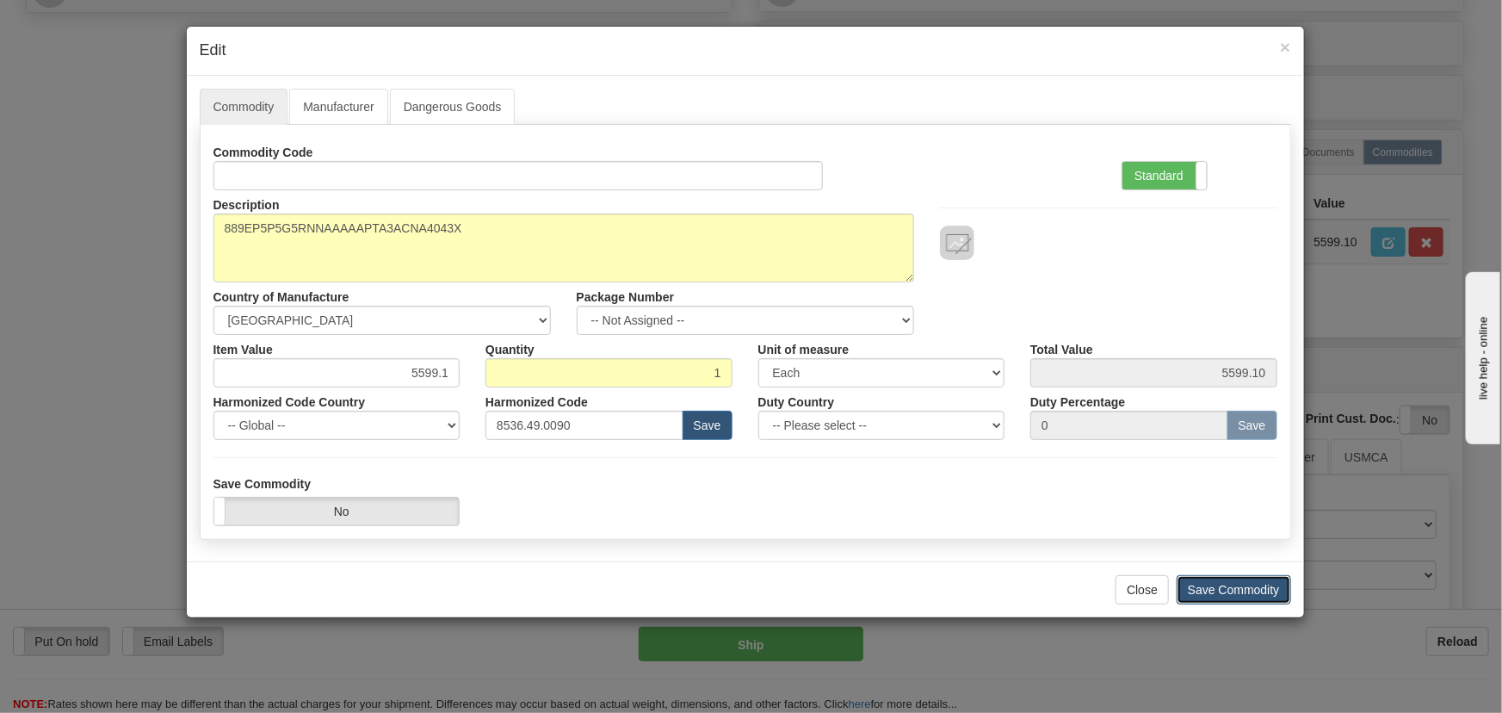
click at [1257, 585] on button "Save Commodity" at bounding box center [1234, 589] width 114 height 29
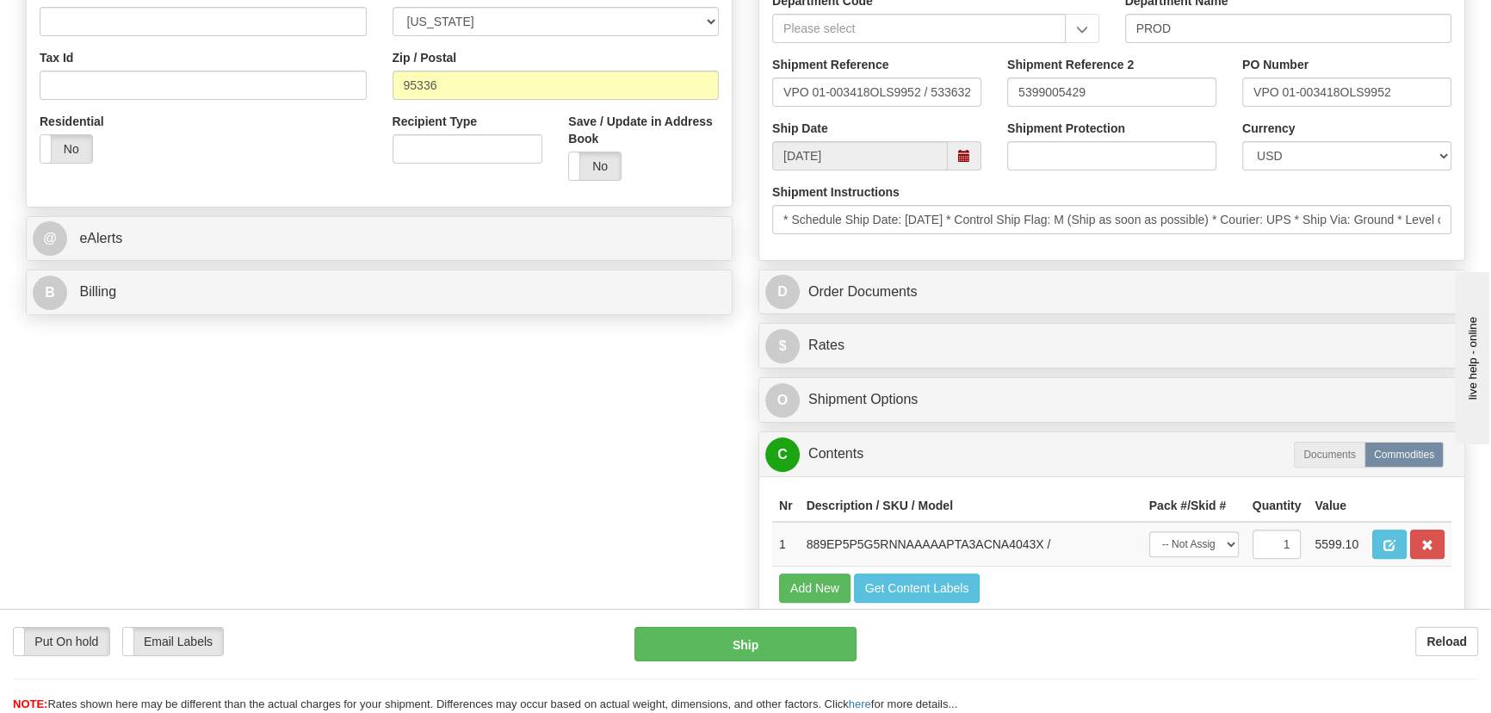
scroll to position [547, 0]
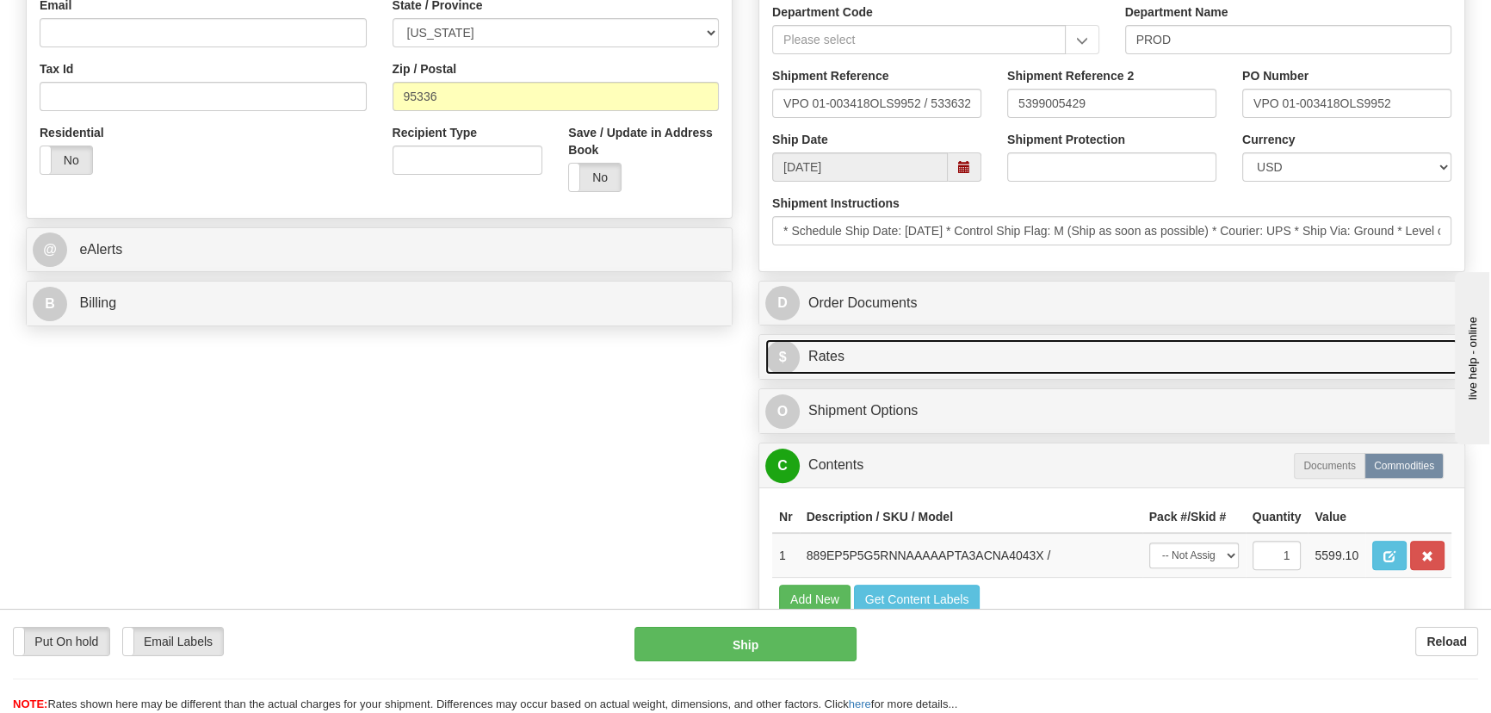
click at [1231, 343] on link "$ Rates" at bounding box center [1111, 356] width 693 height 35
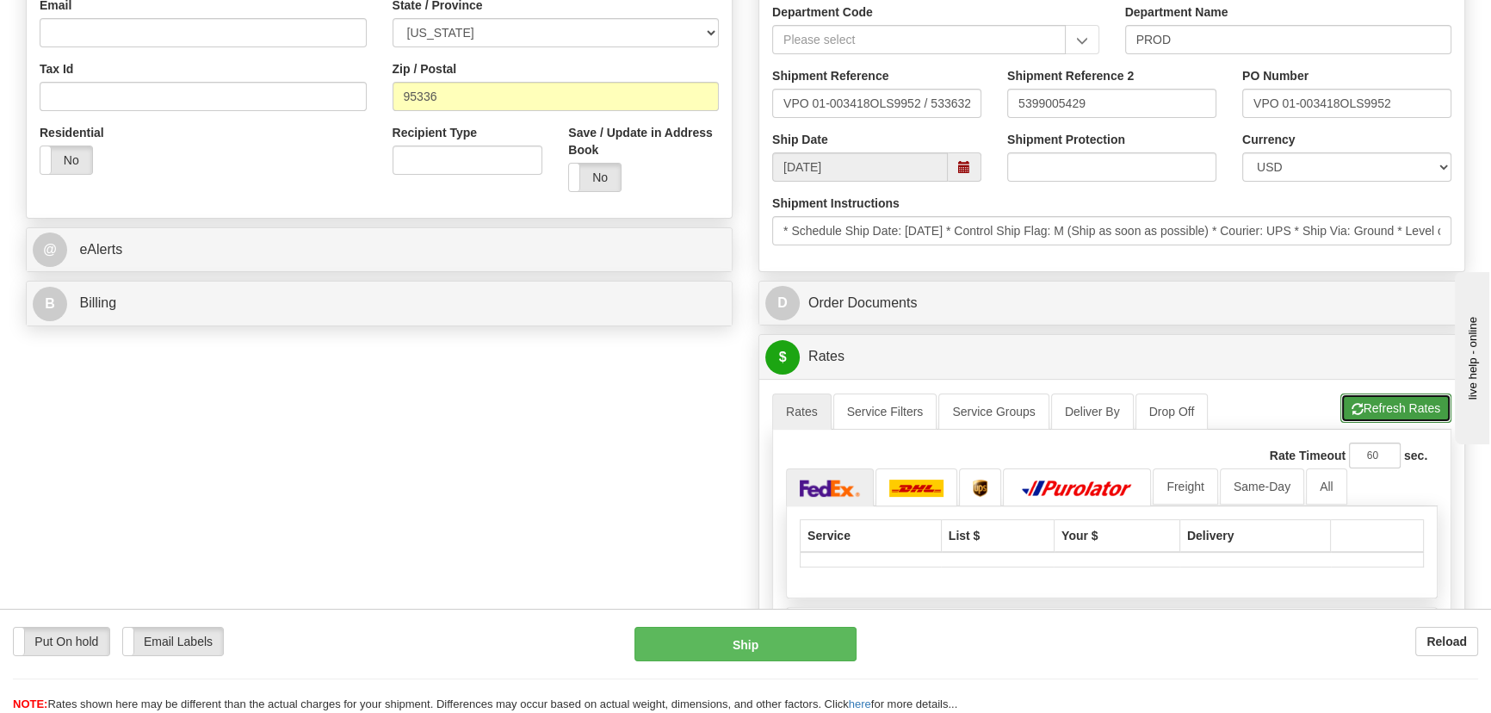
click at [1376, 408] on button "Refresh Rates" at bounding box center [1395, 407] width 111 height 29
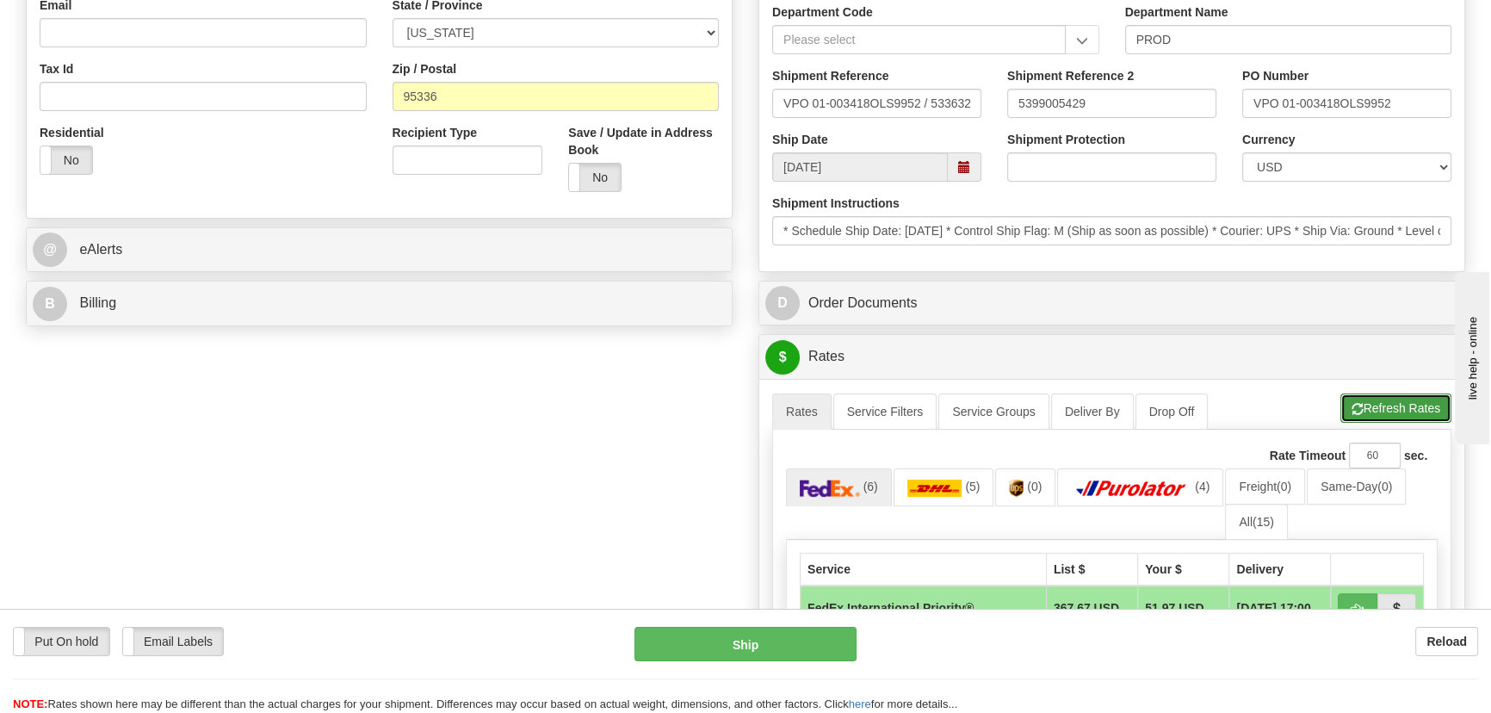
click at [1363, 413] on button "Refresh Rates" at bounding box center [1395, 407] width 111 height 29
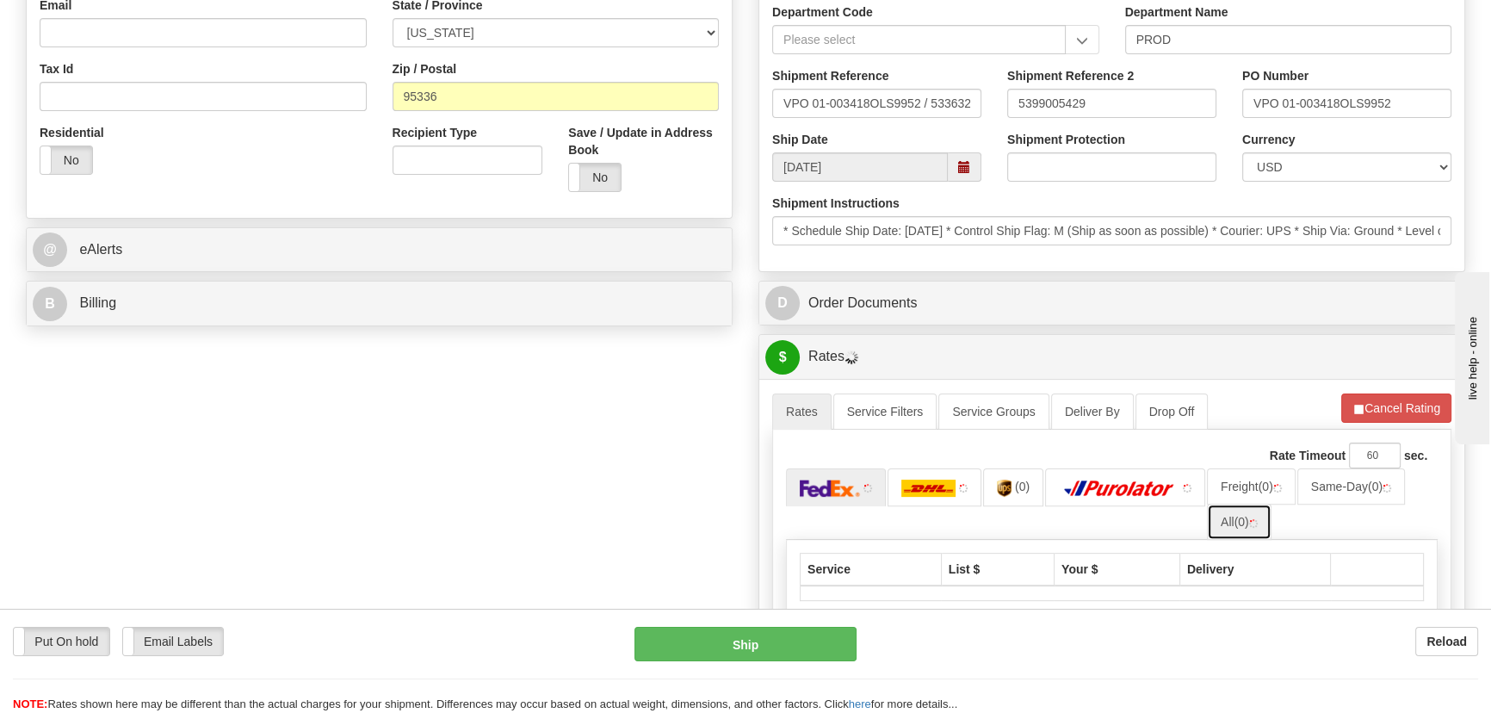
click at [1262, 518] on link "All (0)" at bounding box center [1239, 522] width 65 height 36
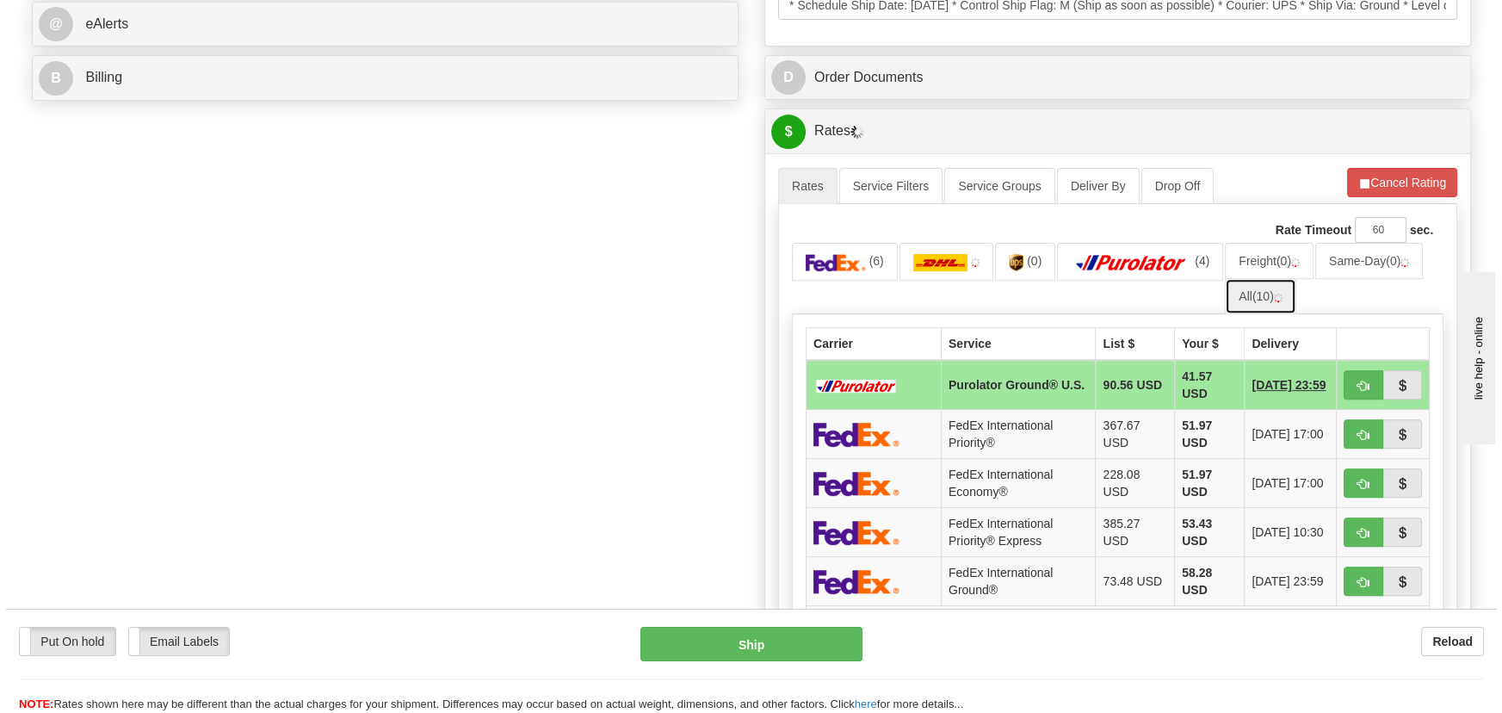
scroll to position [782, 0]
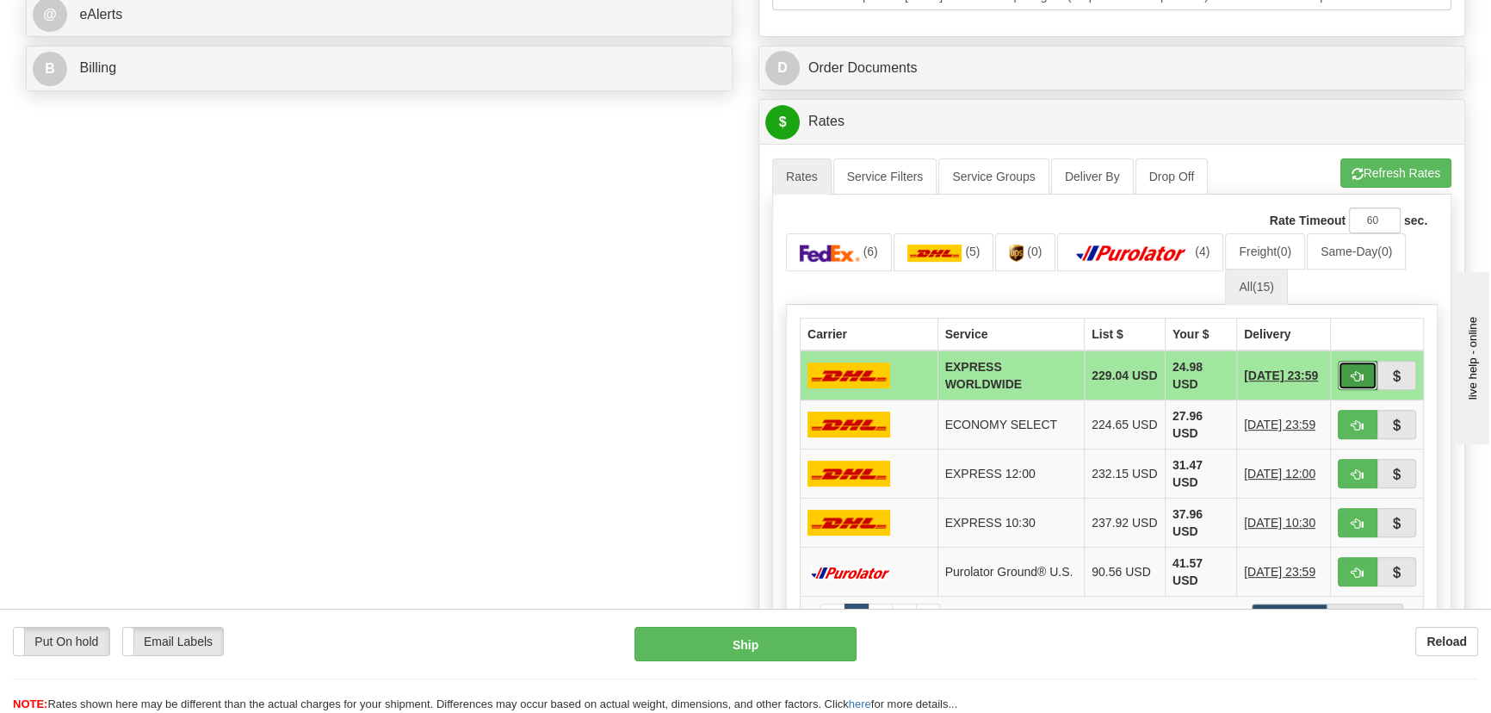
click at [1349, 378] on button "button" at bounding box center [1358, 375] width 40 height 29
type input "P"
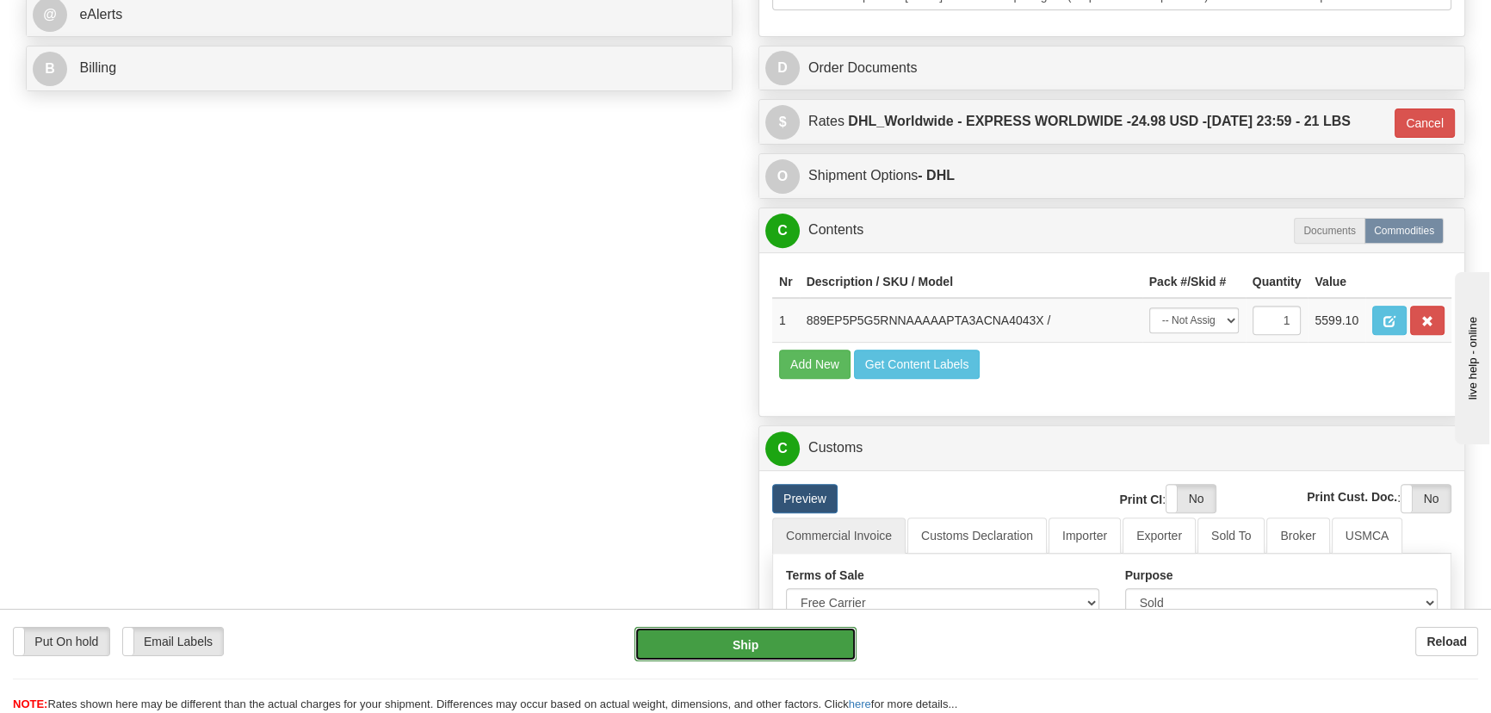
click at [805, 654] on button "Ship" at bounding box center [745, 644] width 223 height 34
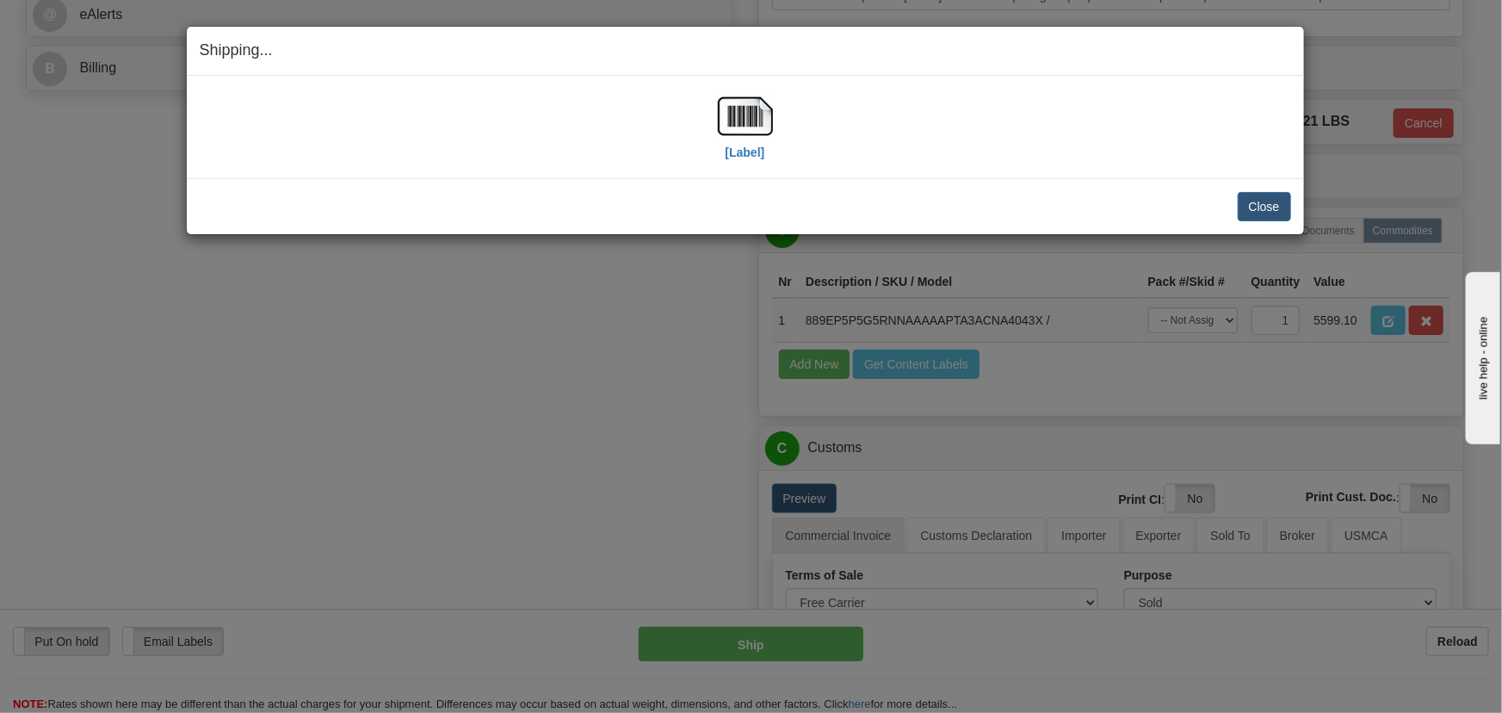
drag, startPoint x: 838, startPoint y: 507, endPoint x: 1153, endPoint y: 148, distance: 478.1
click at [1161, 148] on div "[Label]" at bounding box center [745, 127] width 1091 height 77
click at [746, 157] on label "[Label]" at bounding box center [746, 152] width 40 height 17
drag, startPoint x: 770, startPoint y: 236, endPoint x: 770, endPoint y: 251, distance: 15.5
drag, startPoint x: 770, startPoint y: 251, endPoint x: 1211, endPoint y: 164, distance: 449.4
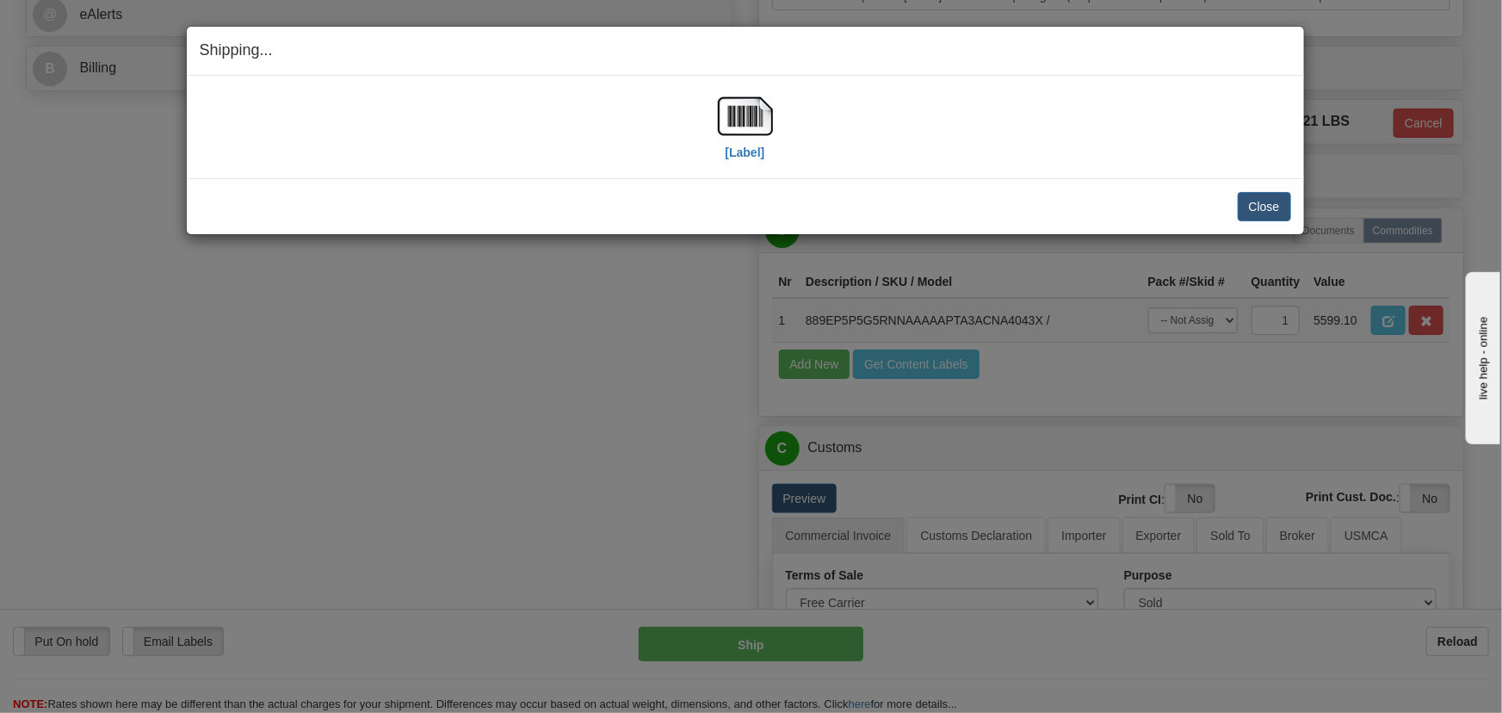
drag, startPoint x: 1217, startPoint y: 160, endPoint x: 696, endPoint y: 114, distance: 522.8
click at [696, 114] on div "[Label]" at bounding box center [745, 127] width 1091 height 77
click at [765, 112] on img at bounding box center [745, 116] width 55 height 55
click at [1279, 207] on button "Close" at bounding box center [1264, 206] width 53 height 29
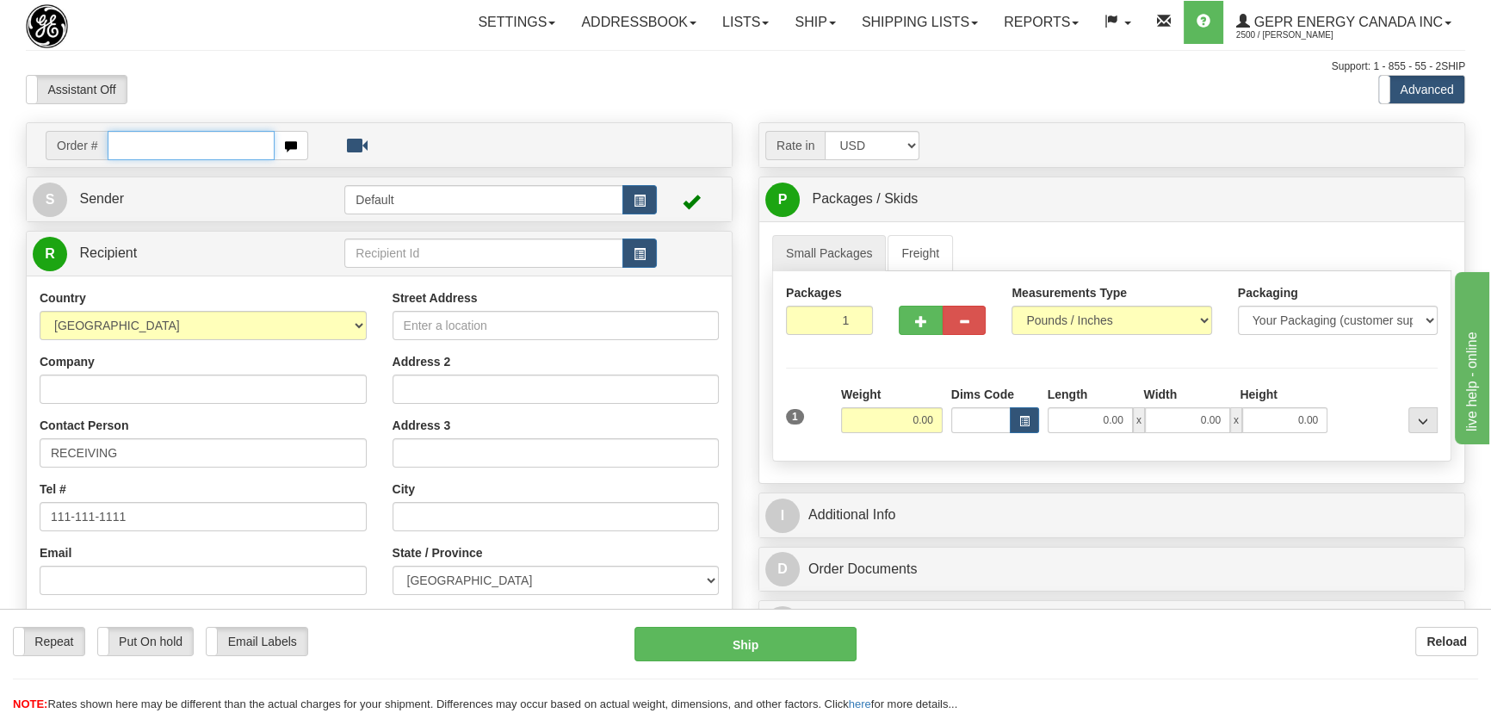
paste input "0086695785"
click at [128, 141] on input "0086695785" at bounding box center [191, 145] width 167 height 29
type input "86695785"
click at [452, 88] on body "Training Course Close Toggle navigation Settings Shipping Preferences New Recip…" at bounding box center [751, 356] width 1502 height 713
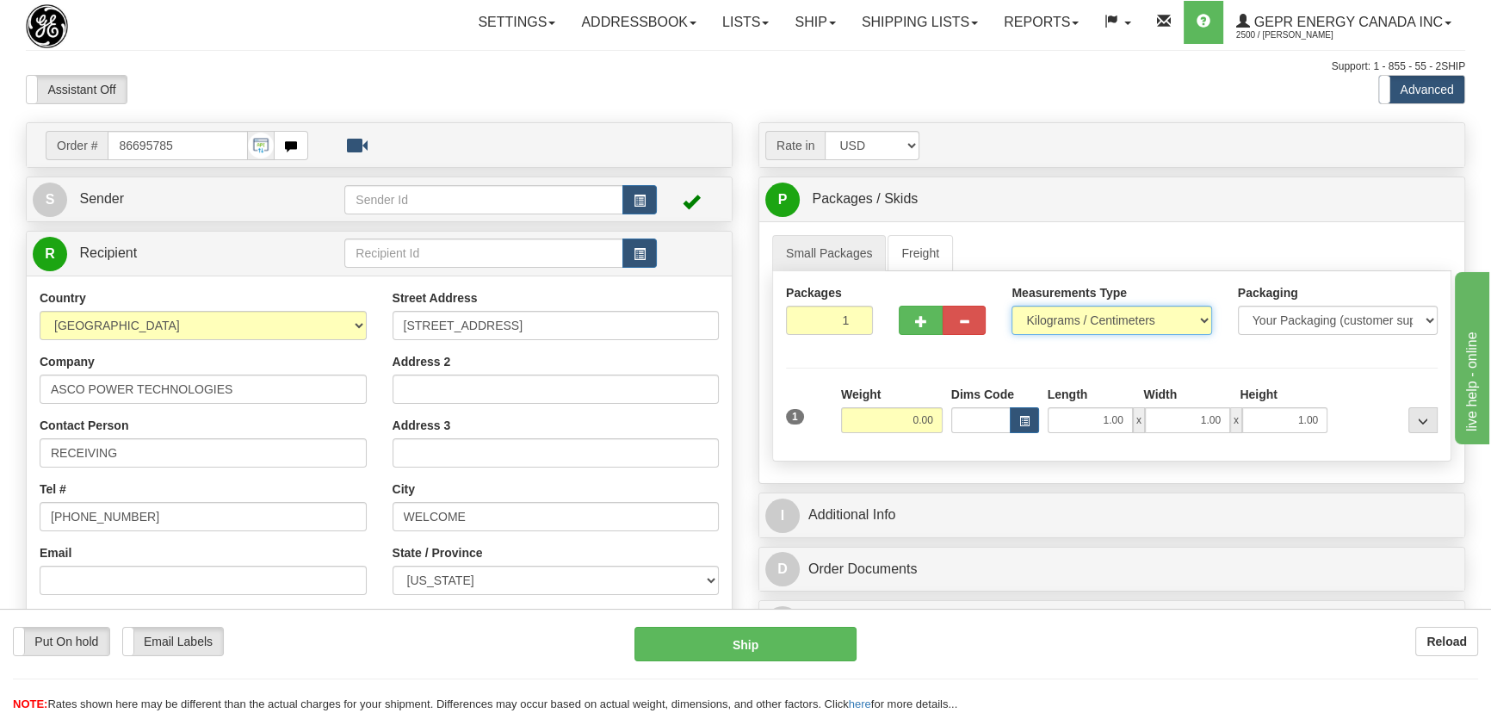
click at [1076, 325] on select "Pounds / Inches Kilograms / Centimeters" at bounding box center [1111, 320] width 200 height 29
select select "0"
click at [1011, 306] on select "Pounds / Inches Kilograms / Centimeters" at bounding box center [1111, 320] width 200 height 29
drag, startPoint x: 844, startPoint y: 318, endPoint x: 860, endPoint y: 325, distance: 17.7
click at [860, 325] on input "1" at bounding box center [829, 320] width 87 height 29
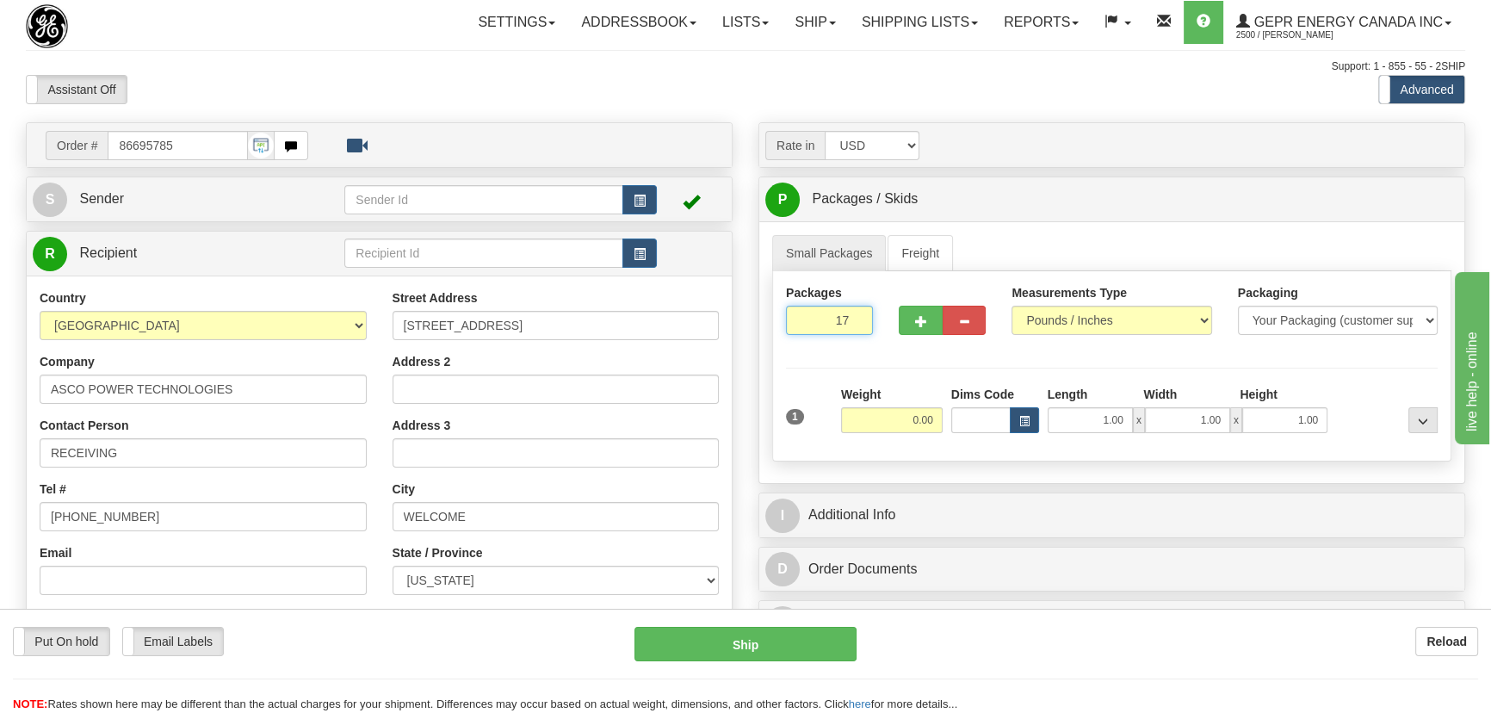
type input "17"
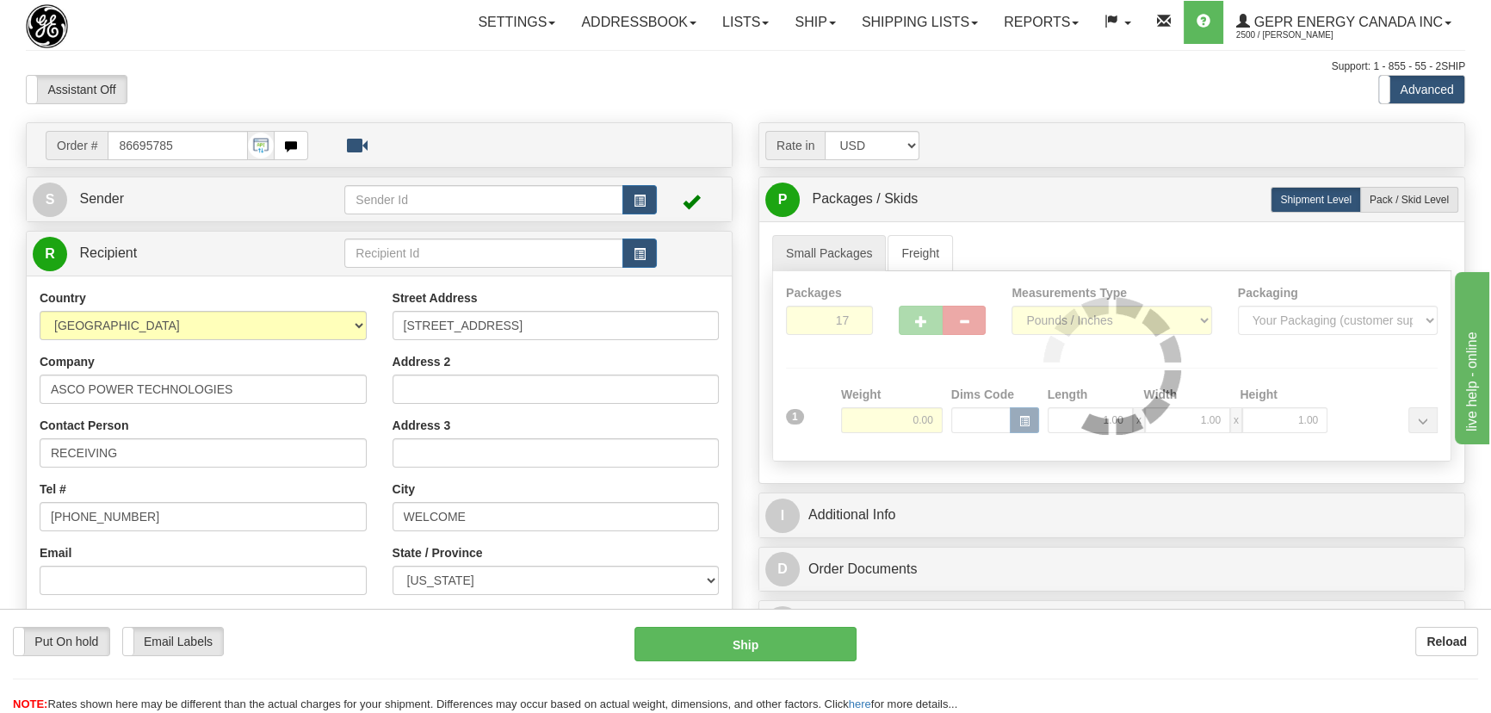
click at [1175, 367] on div "Packages 17 1 Measurements Type" at bounding box center [1111, 366] width 679 height 190
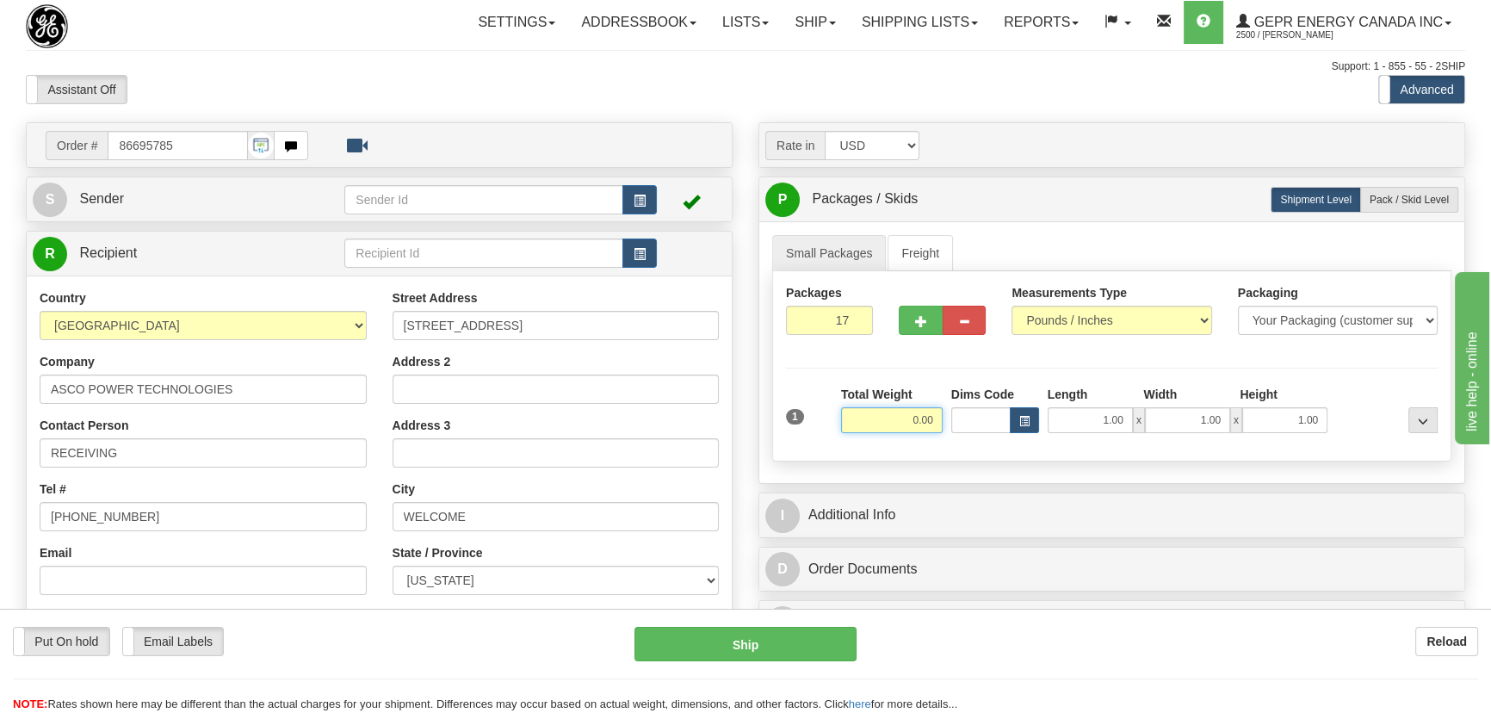
click at [893, 417] on input "0.00" at bounding box center [892, 420] width 102 height 26
type input "340.00"
click at [1345, 381] on div "Packages 17 1 Measurements Type" at bounding box center [1111, 366] width 679 height 190
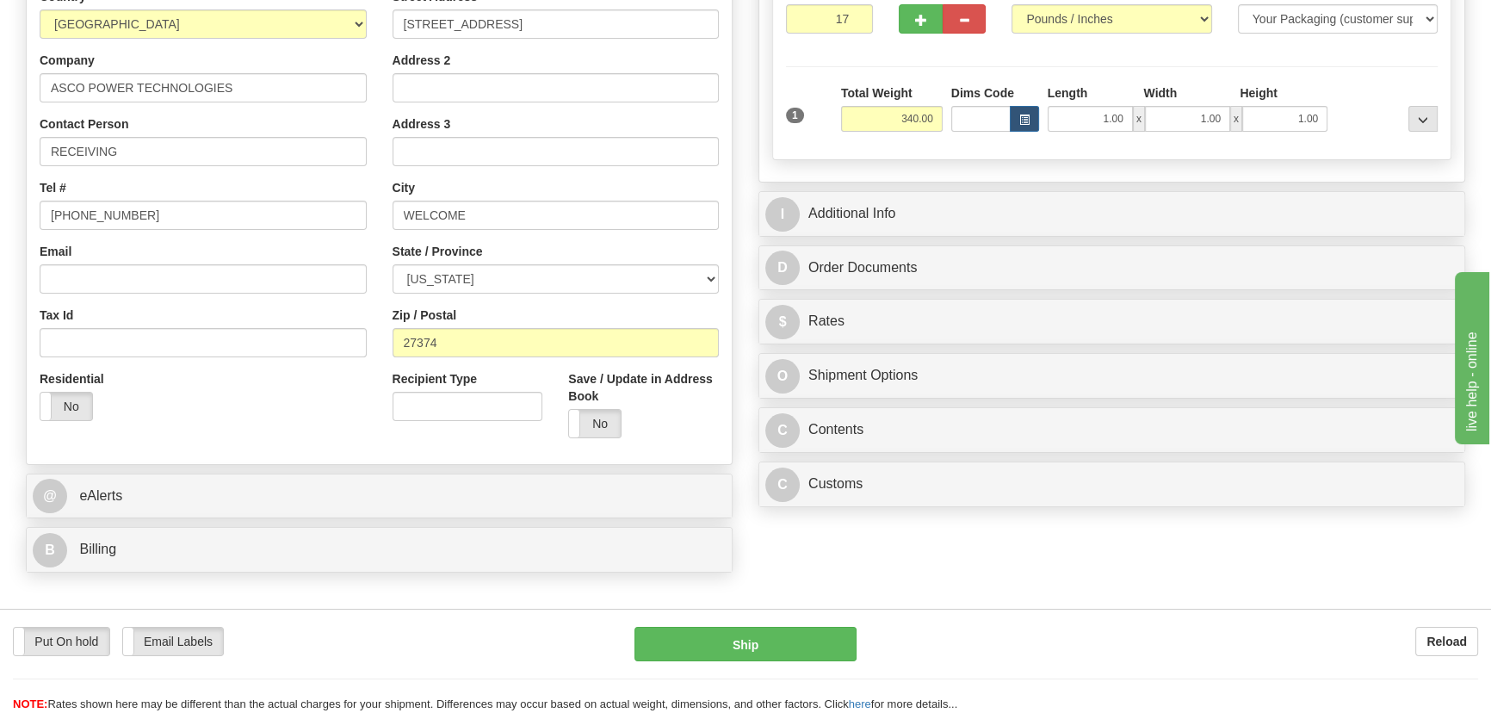
scroll to position [312, 0]
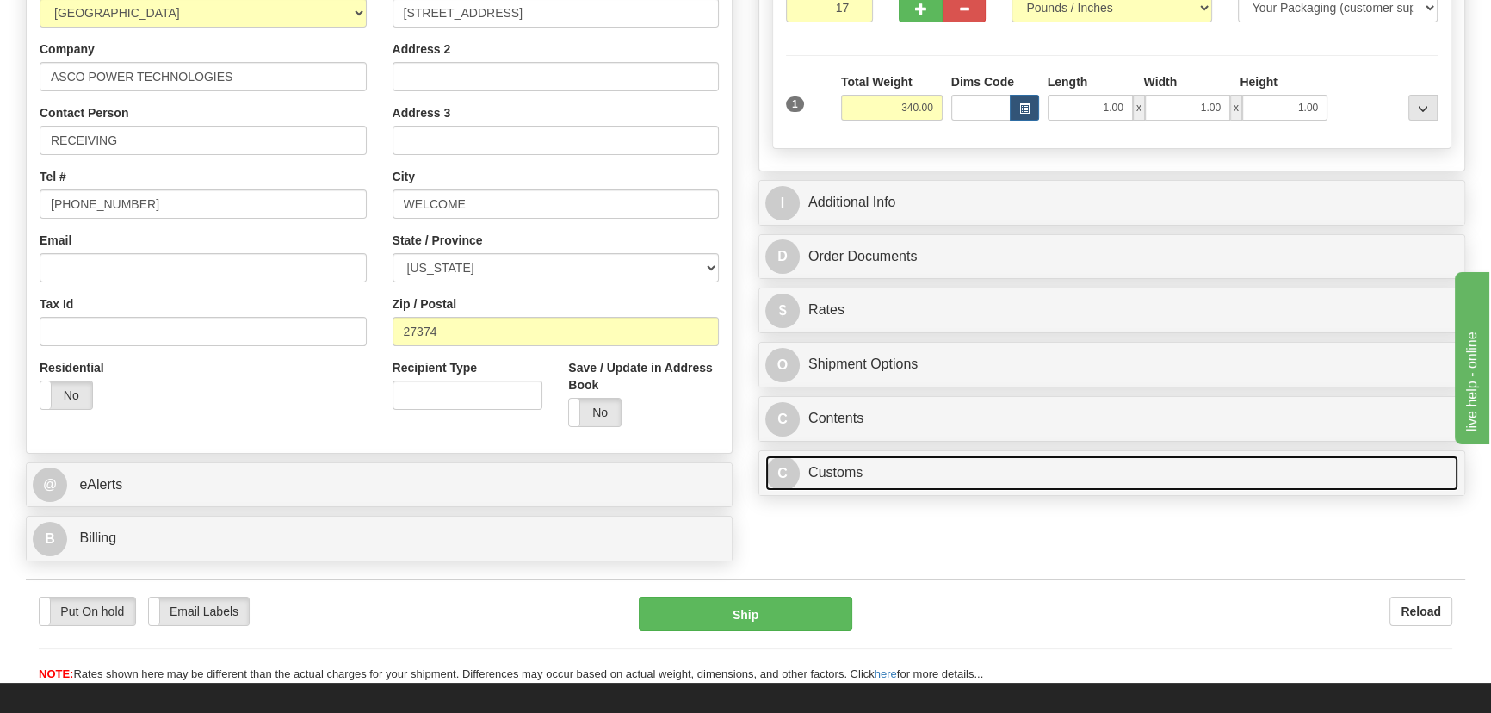
click at [1120, 458] on link "C Customs" at bounding box center [1111, 472] width 693 height 35
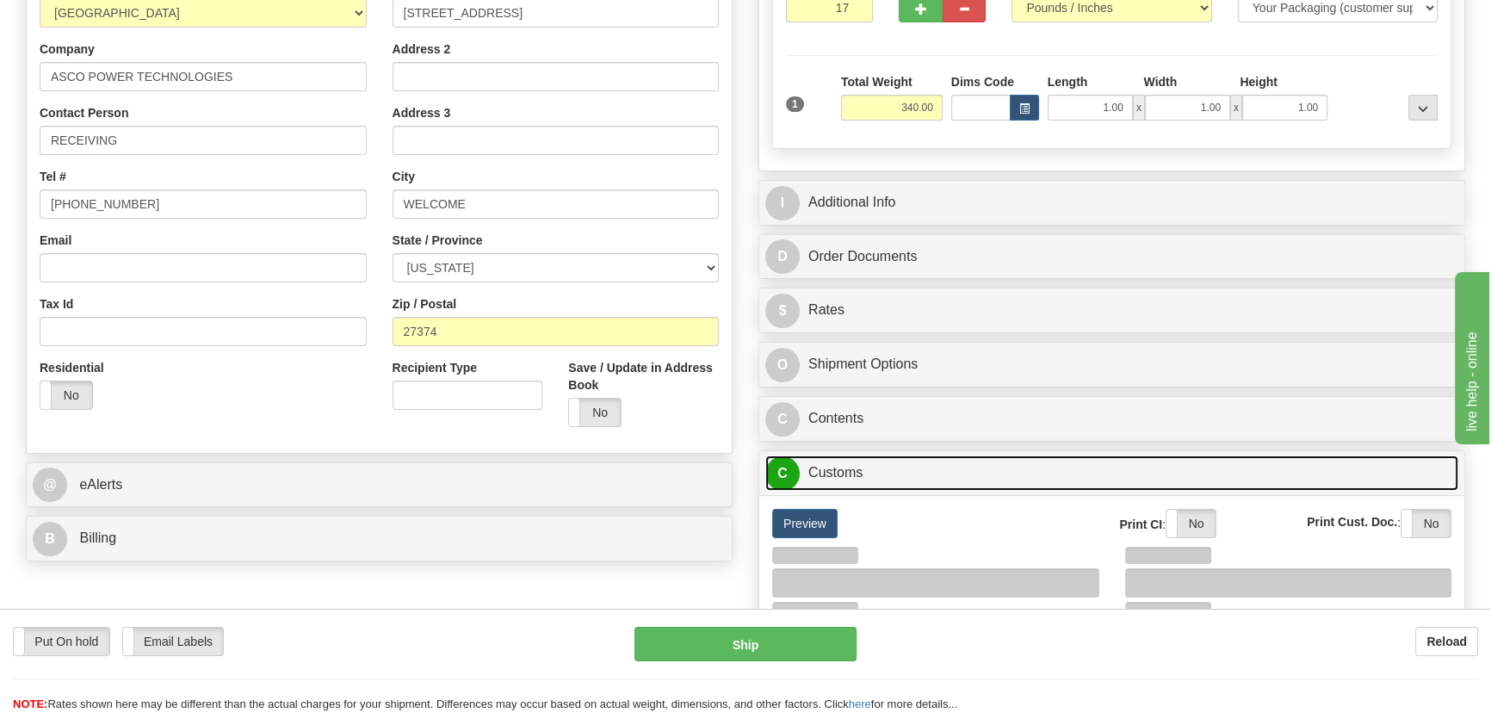
scroll to position [547, 0]
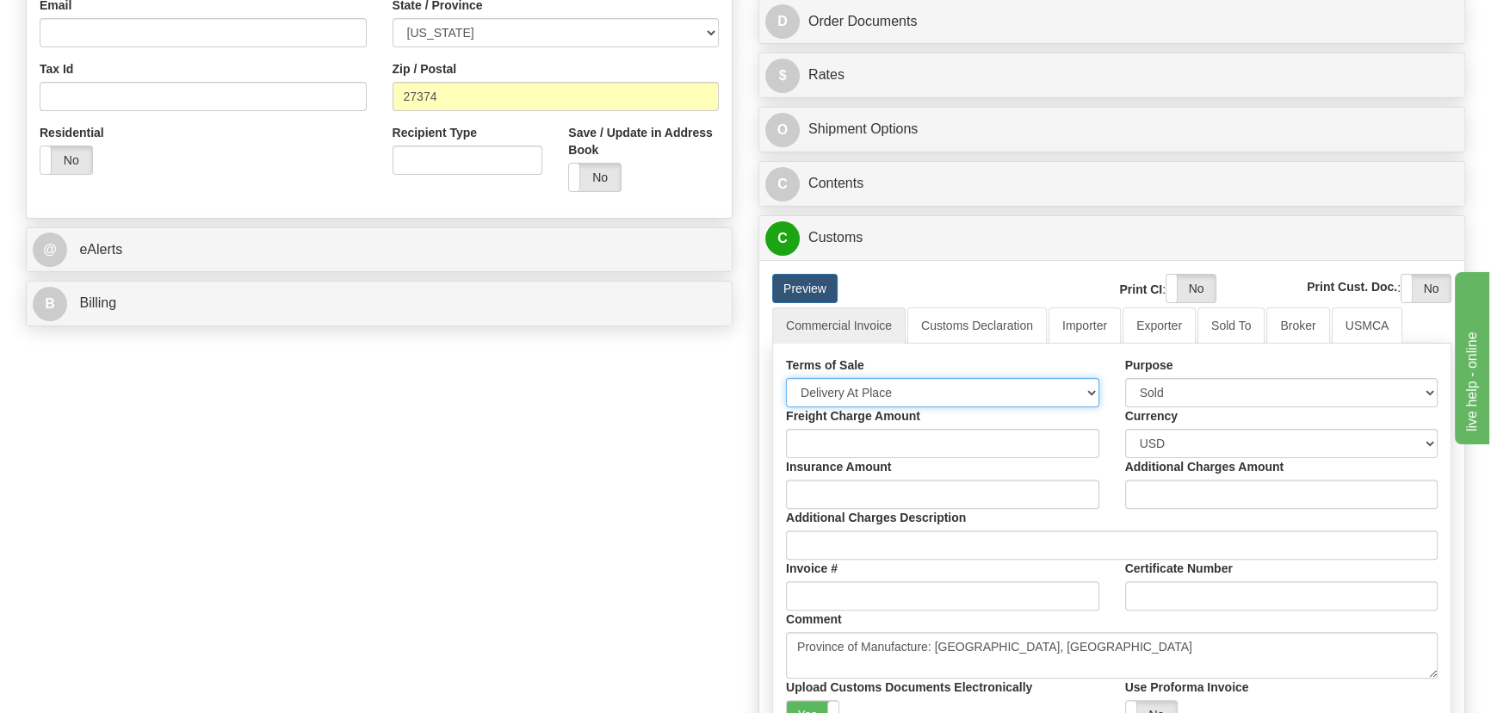
click at [966, 378] on select "Free Carrier Free On Board Ex Works Delivered Duty Unpaid Delivered Duty Paid C…" at bounding box center [942, 392] width 313 height 29
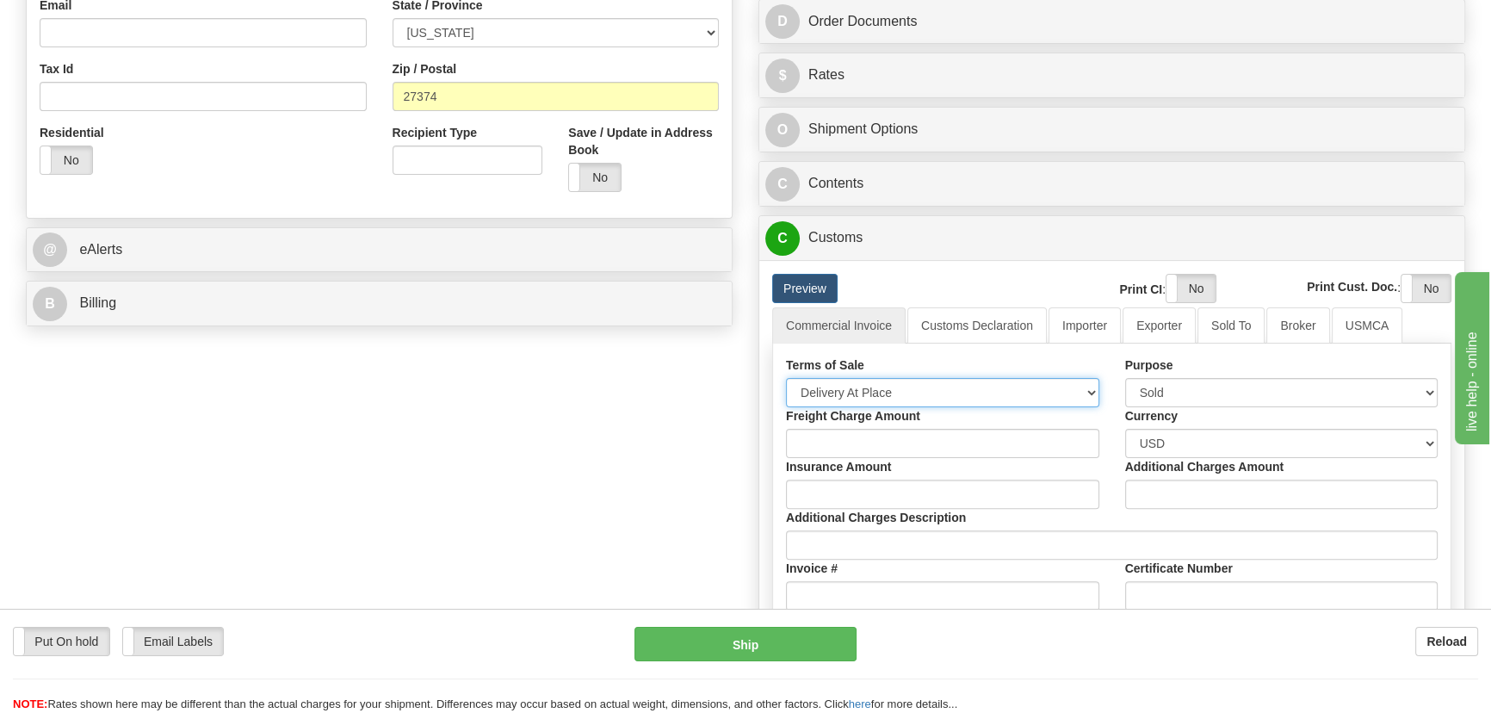
select select "7"
click at [786, 378] on select "Free Carrier Free On Board Ex Works Delivered Duty Unpaid Delivered Duty Paid C…" at bounding box center [942, 392] width 313 height 29
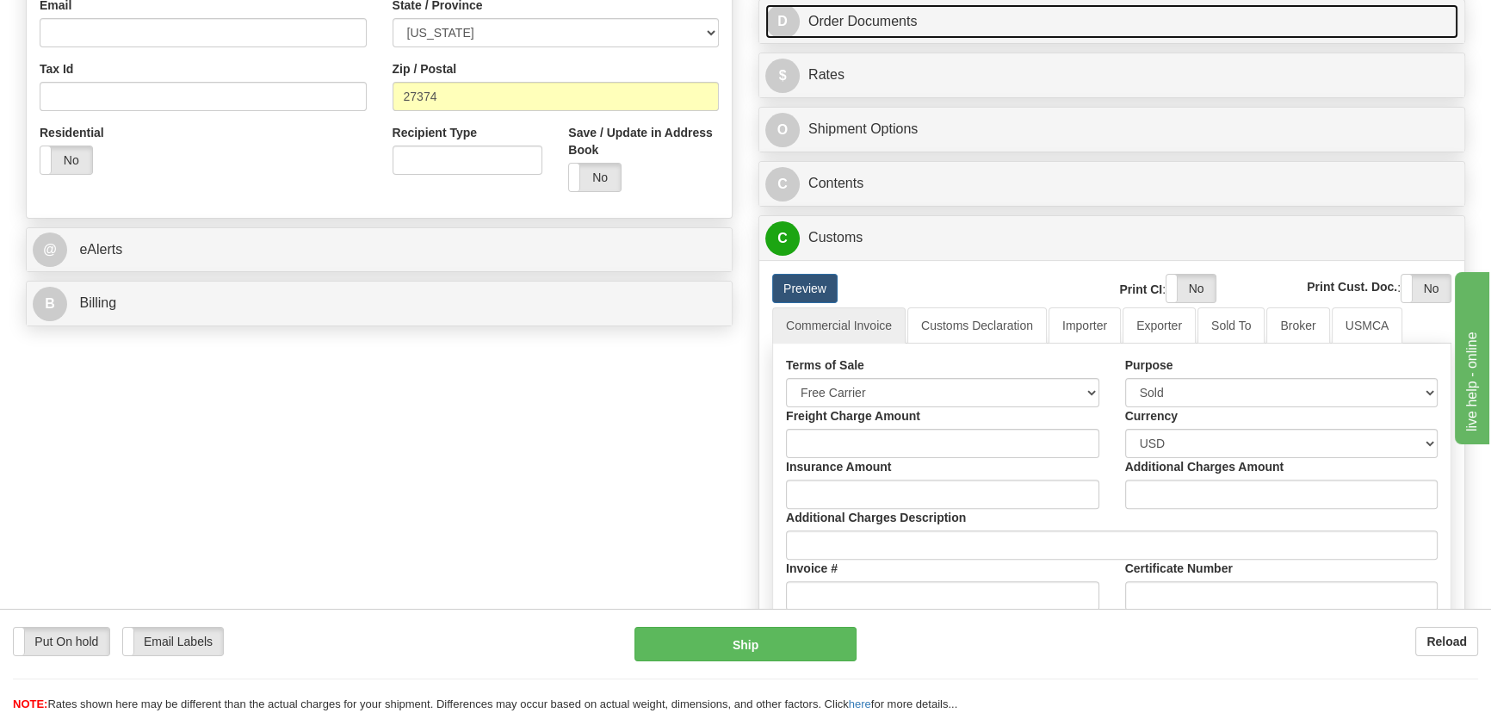
click at [1222, 11] on link "D Order Documents" at bounding box center [1111, 21] width 693 height 35
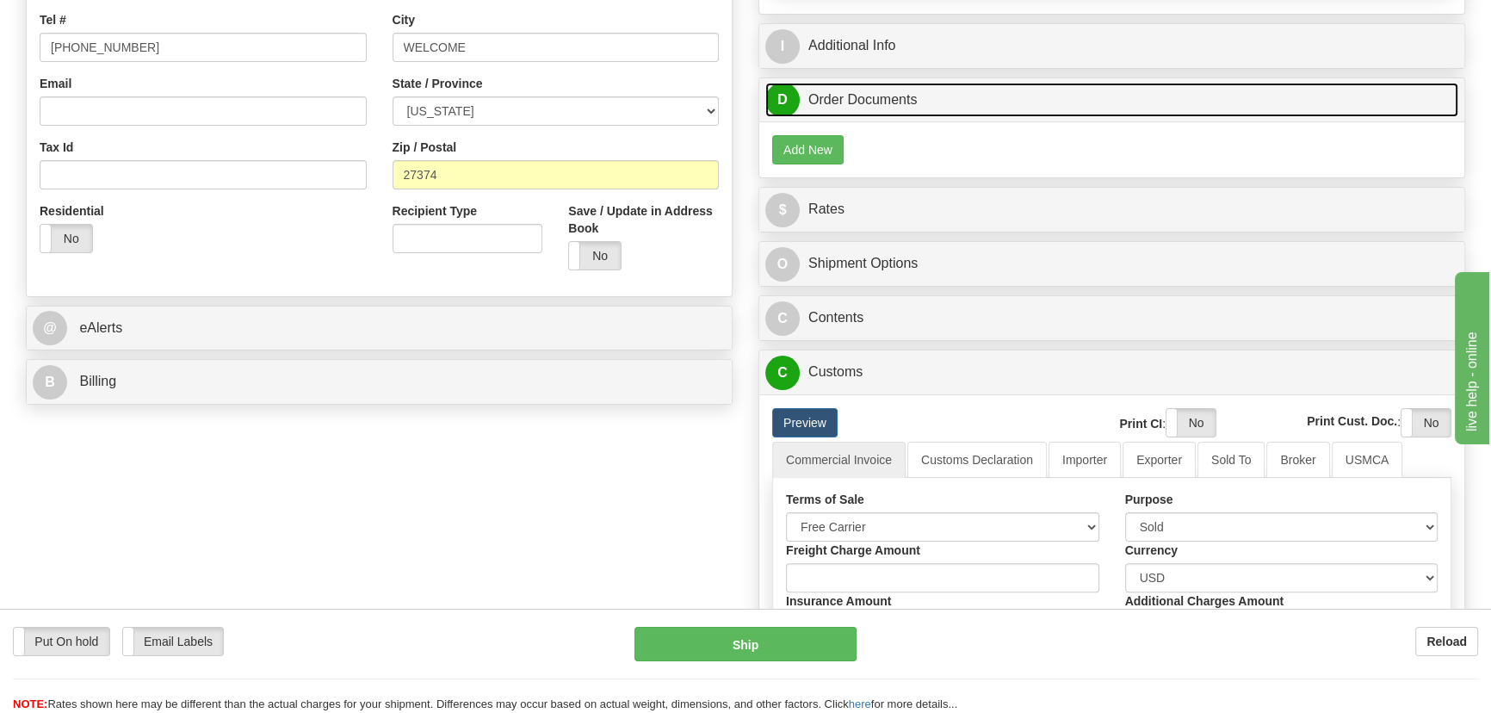
scroll to position [312, 0]
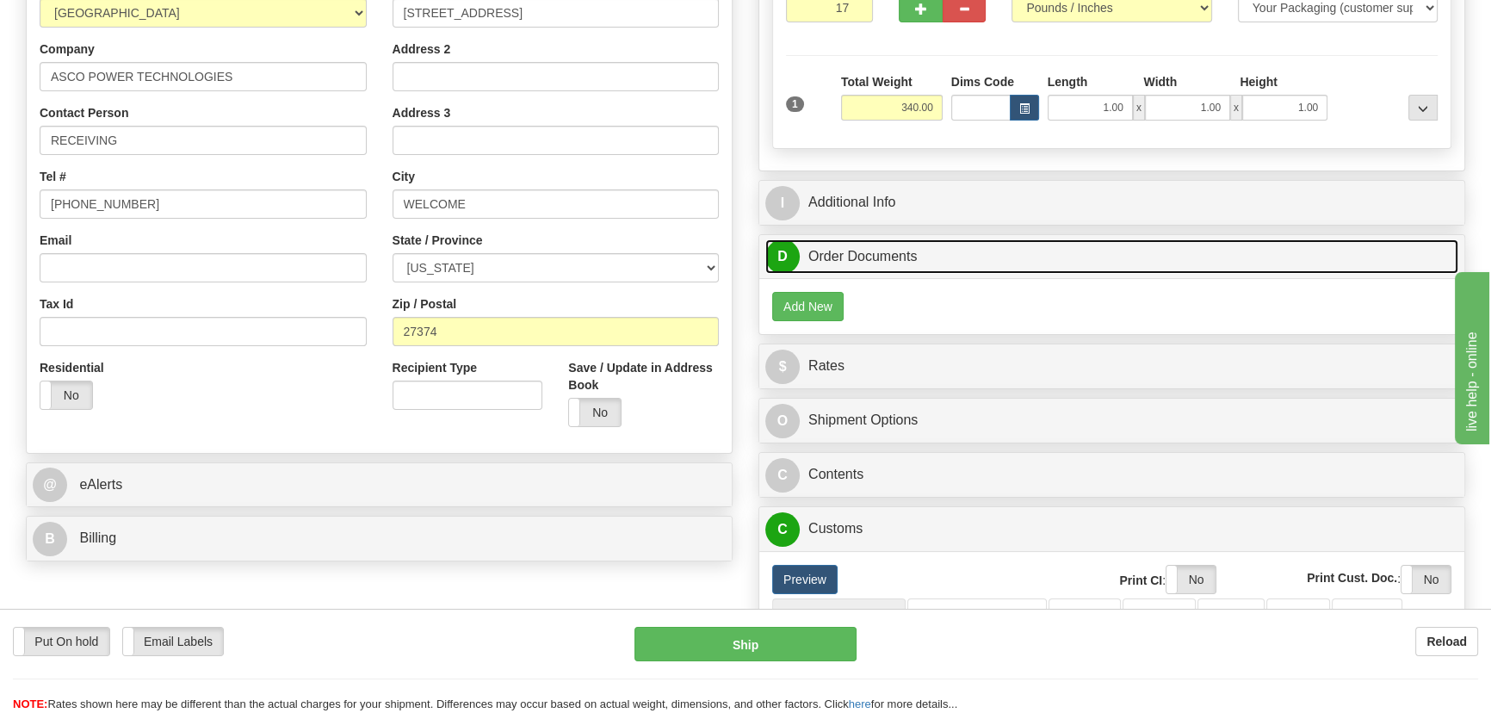
click at [1223, 250] on link "D Order Documents" at bounding box center [1111, 256] width 693 height 35
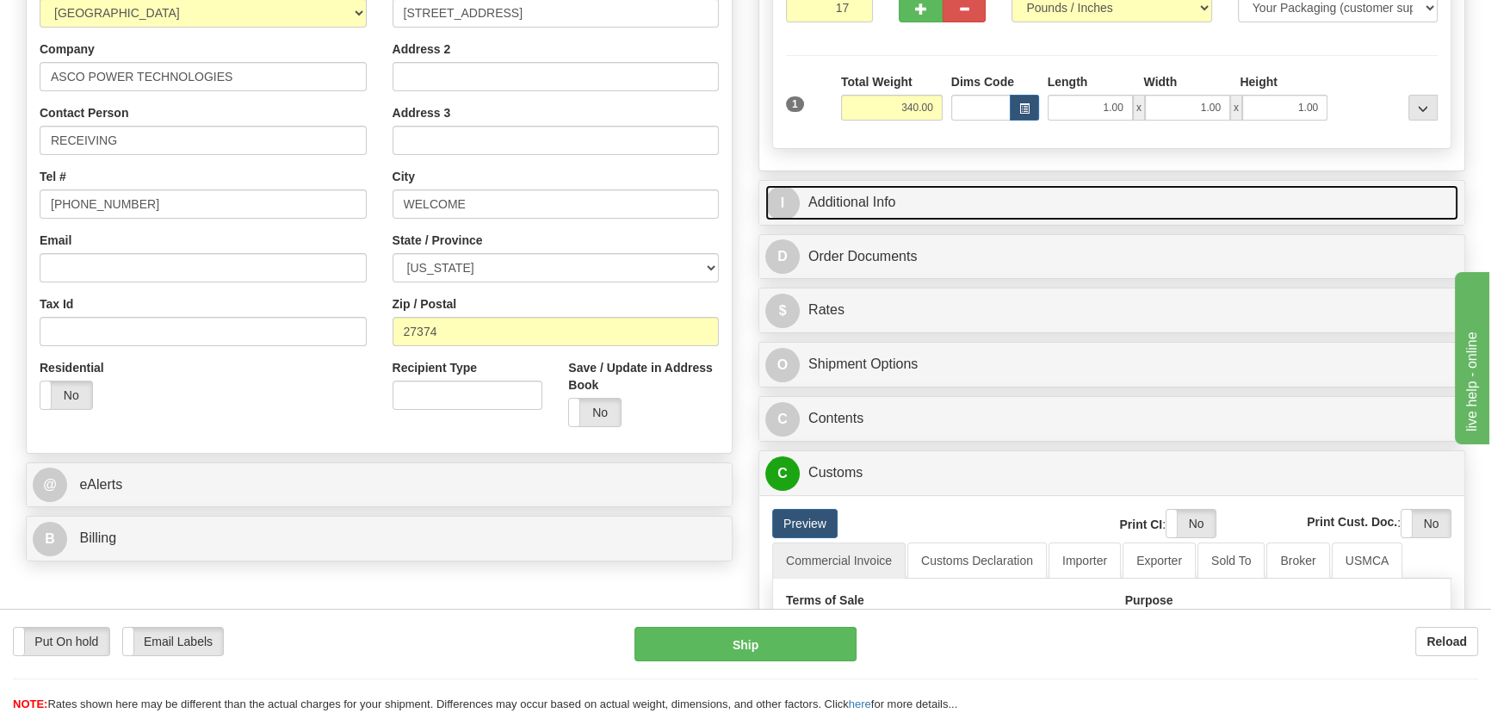
click at [1209, 206] on link "I Additional Info" at bounding box center [1111, 202] width 693 height 35
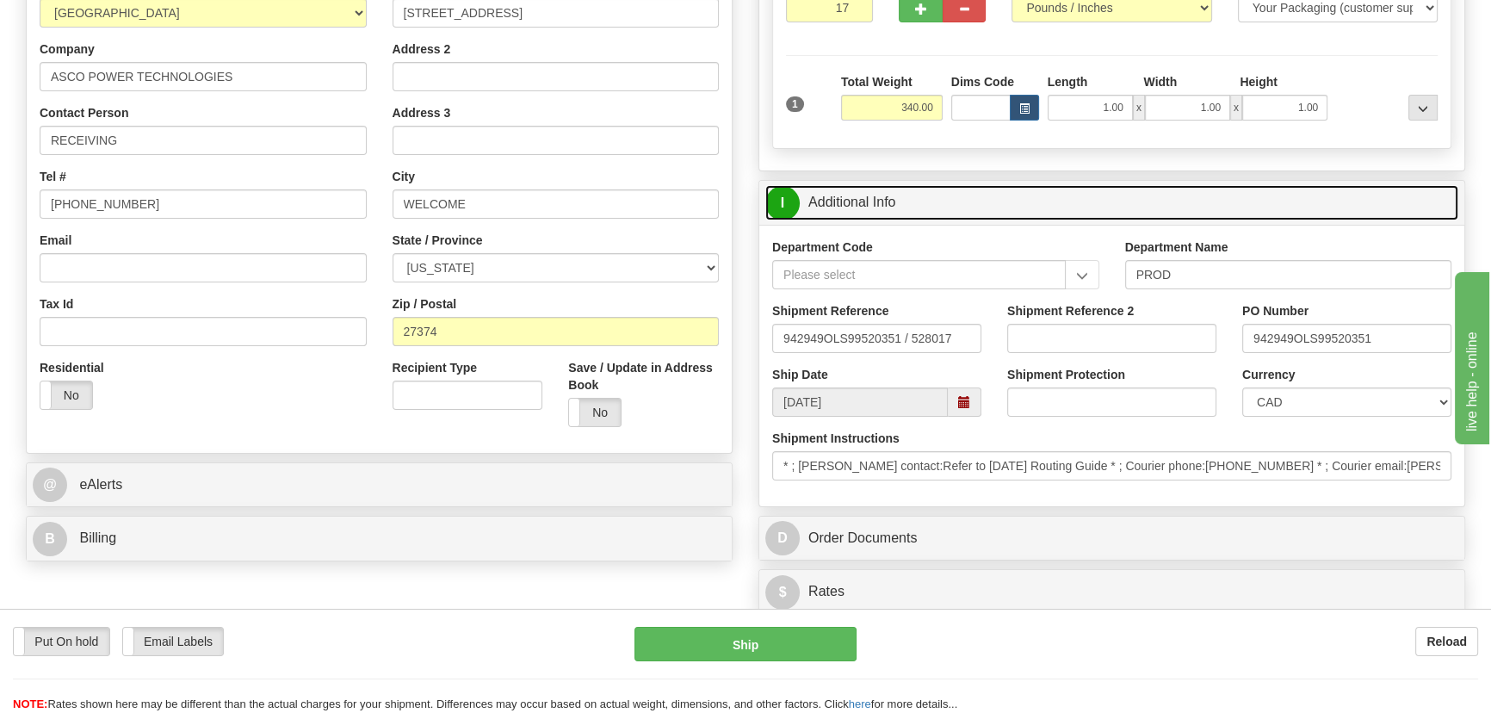
scroll to position [391, 0]
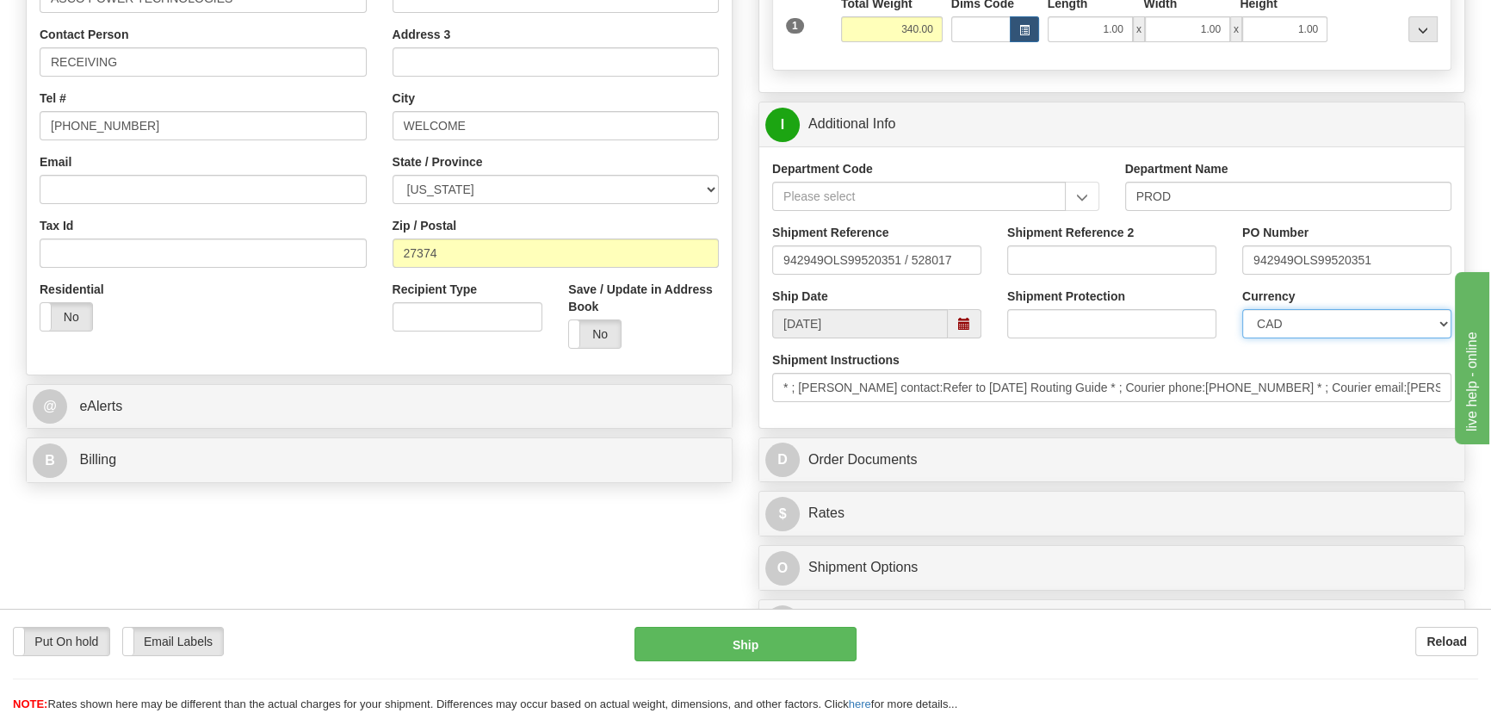
click at [1321, 317] on select "CAD USD EUR ZAR [PERSON_NAME] ARN AUD AUS AWG BBD BFR BGN BHD BMD BND BRC BRL C…" at bounding box center [1346, 323] width 209 height 29
click at [1320, 326] on select "CAD USD EUR ZAR [PERSON_NAME] ARN AUD AUS AWG BBD BFR BGN BHD BMD BND BRC BRL C…" at bounding box center [1346, 323] width 209 height 29
select select "1"
click at [1242, 309] on select "CAD USD EUR ZAR [PERSON_NAME] ARN AUD AUS AWG BBD BFR BGN BHD BMD BND BRC BRL C…" at bounding box center [1346, 323] width 209 height 29
drag, startPoint x: 1072, startPoint y: 258, endPoint x: 1064, endPoint y: 267, distance: 12.2
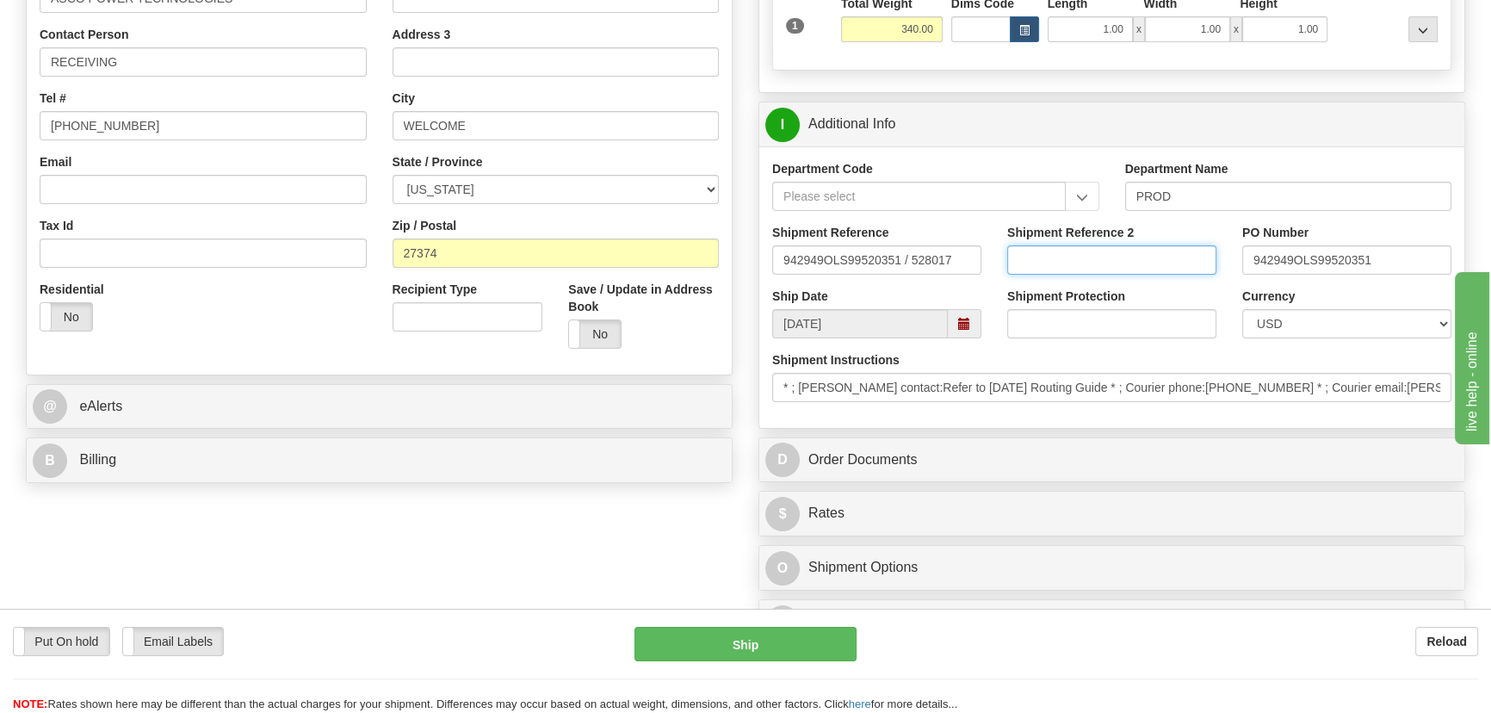
click at [1072, 258] on input "Shipment Reference 2" at bounding box center [1111, 259] width 209 height 29
drag, startPoint x: 1149, startPoint y: 258, endPoint x: 937, endPoint y: 258, distance: 211.7
click at [943, 258] on div "Shipment Reference 942949OLS99520351 / 528017 Shipment Reference 2 5399004866 P…" at bounding box center [1111, 256] width 705 height 64
type input "5399004866"
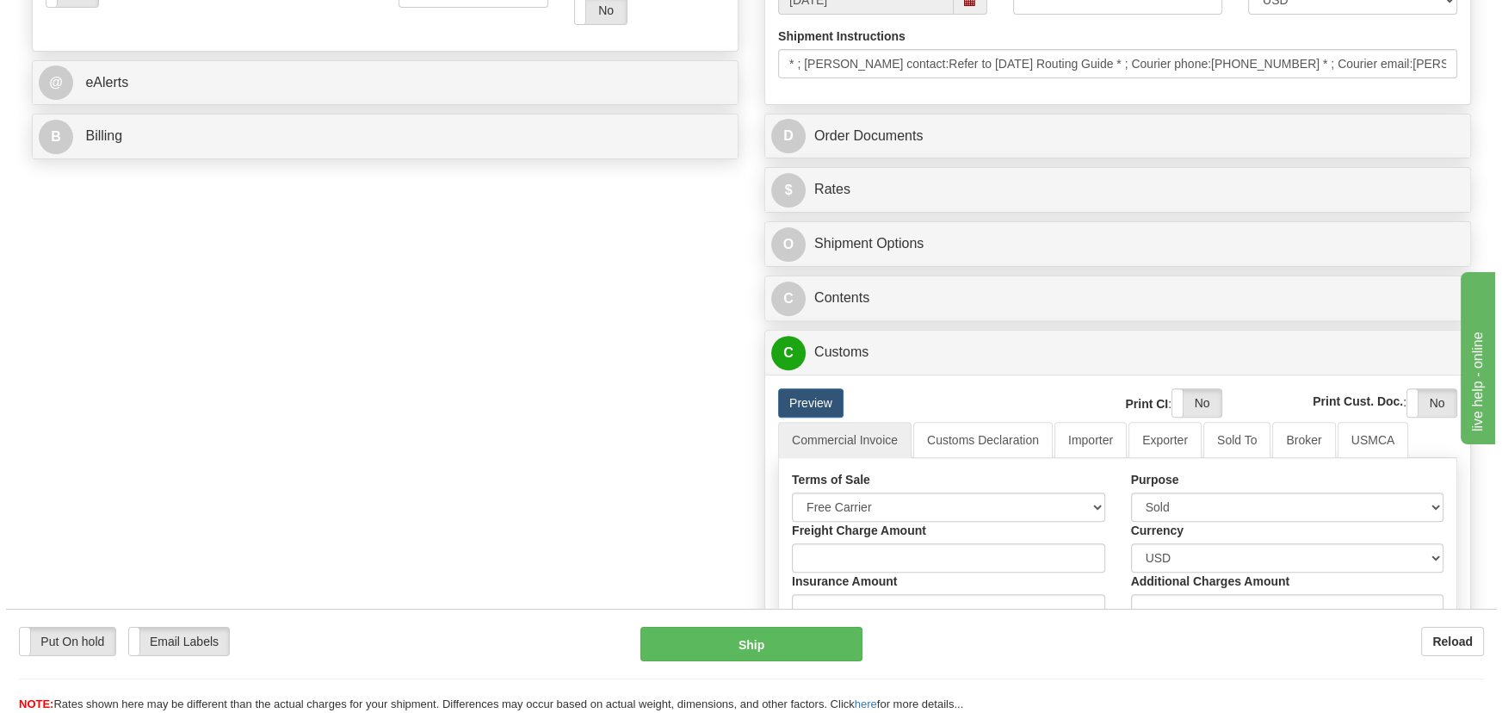
scroll to position [782, 0]
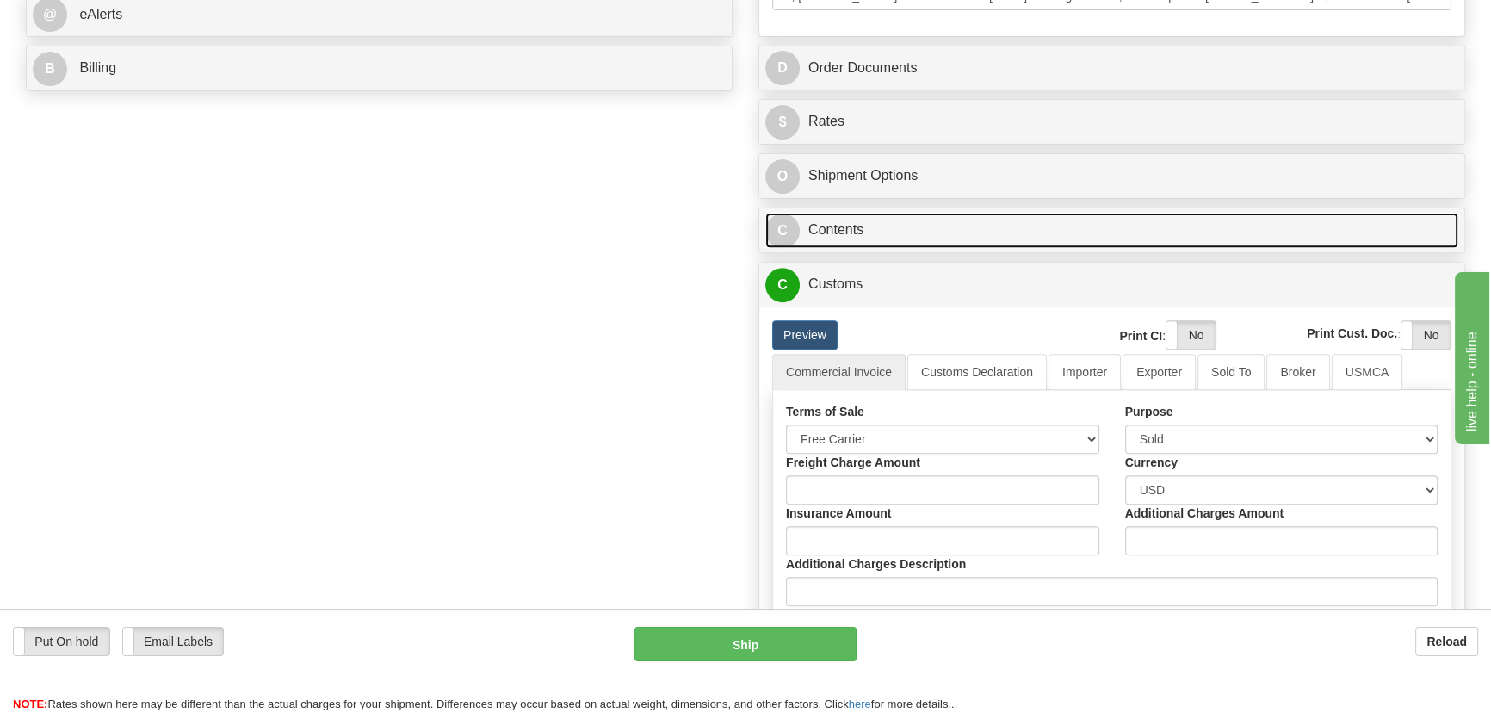
click at [1317, 230] on link "C Contents" at bounding box center [1111, 230] width 693 height 35
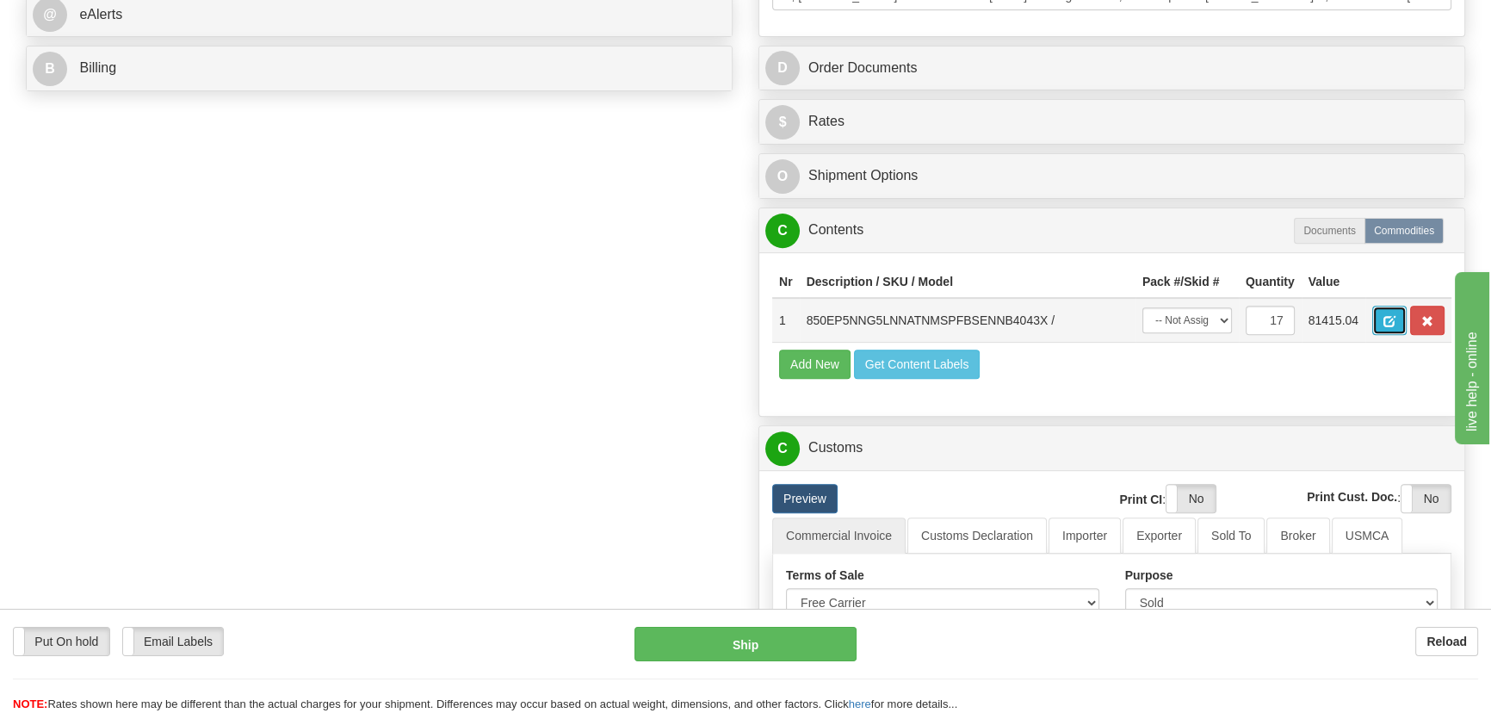
click at [1386, 323] on span "button" at bounding box center [1389, 321] width 12 height 11
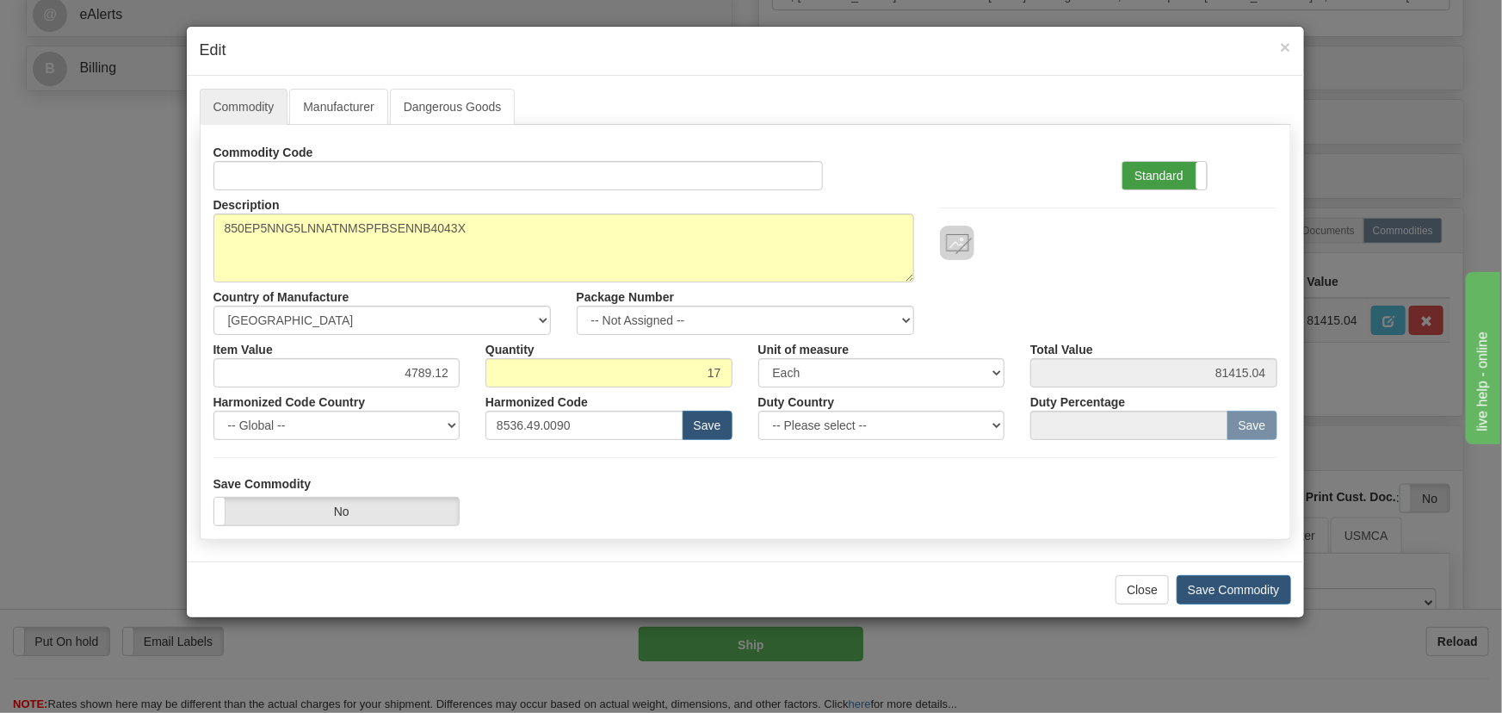
click at [1175, 174] on label "Standard" at bounding box center [1164, 176] width 84 height 28
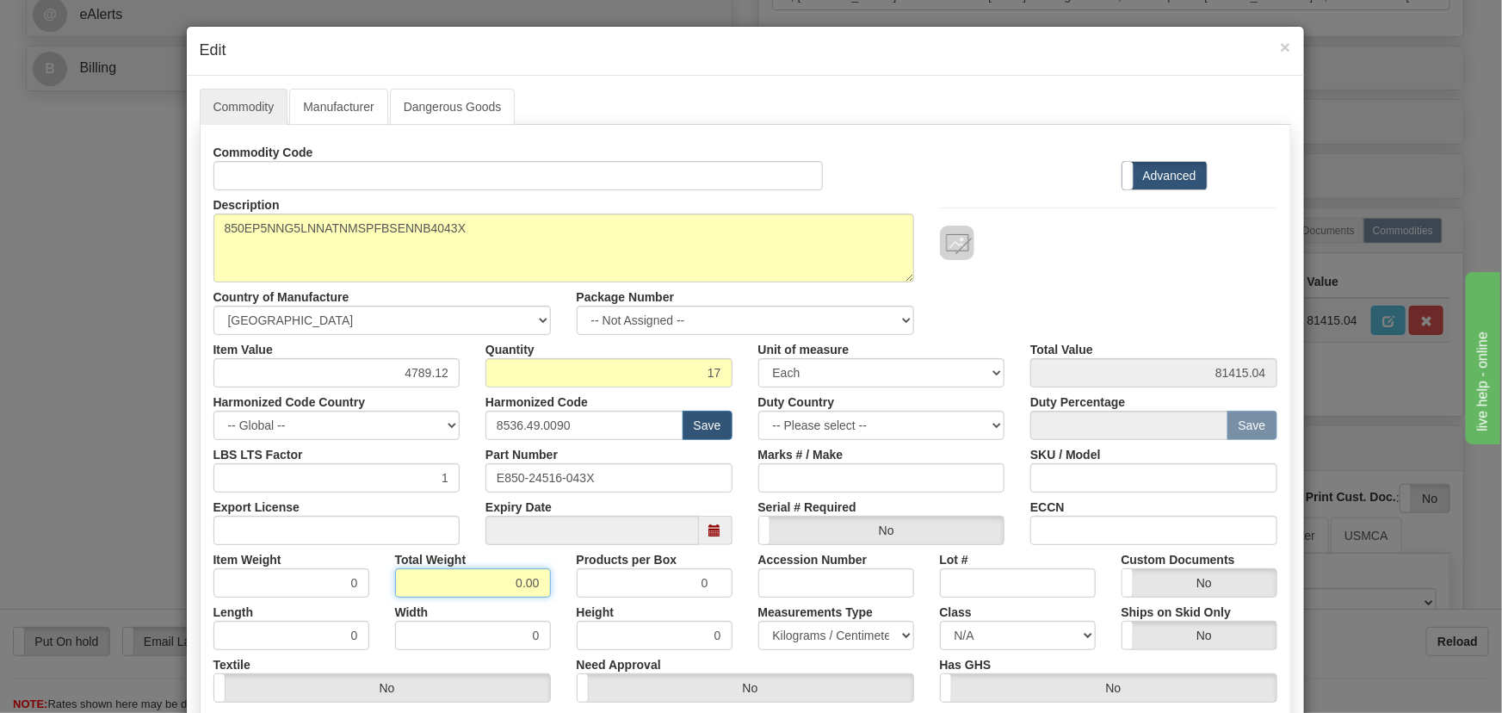
drag, startPoint x: 508, startPoint y: 576, endPoint x: 541, endPoint y: 602, distance: 41.7
click at [539, 599] on div "Commodity Code Standard Advanced Description 850EP5NNG5LNNATNMSPFBSENNB4043X Co…" at bounding box center [745, 446] width 1064 height 617
type input "17"
type input "1.0000"
drag, startPoint x: 396, startPoint y: 369, endPoint x: 473, endPoint y: 392, distance: 80.1
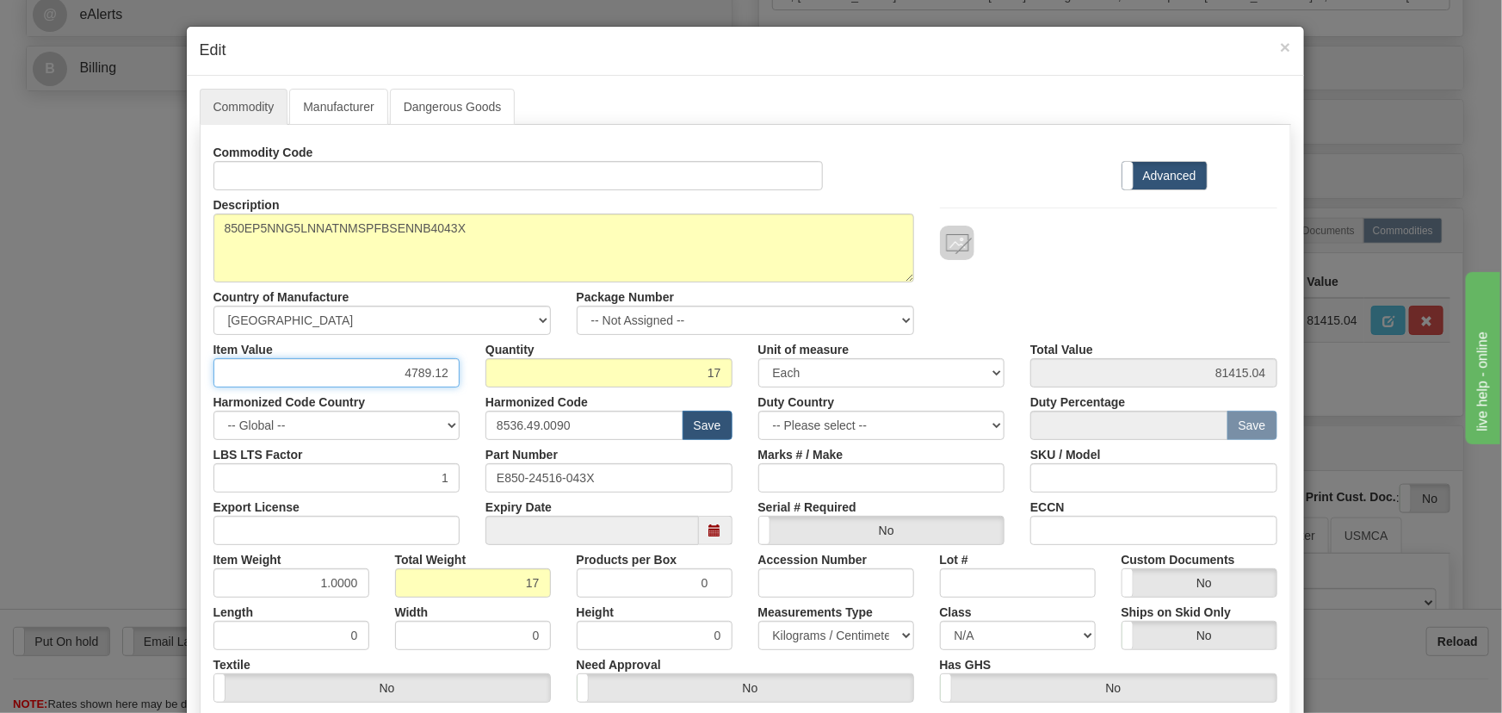
click at [475, 392] on div "Commodity Code Standard Advanced Description 850EP5NNG5LNNATNMSPFBSENNB4043X Co…" at bounding box center [745, 446] width 1064 height 617
paste input "3.902,38"
type input "3902.38"
type input "66340.46"
click at [1109, 263] on div "Description 850EP5NNG5LNNATNMSPFBSENNB4043X Country of Manufacture -- Unknown -…" at bounding box center [746, 262] width 1090 height 145
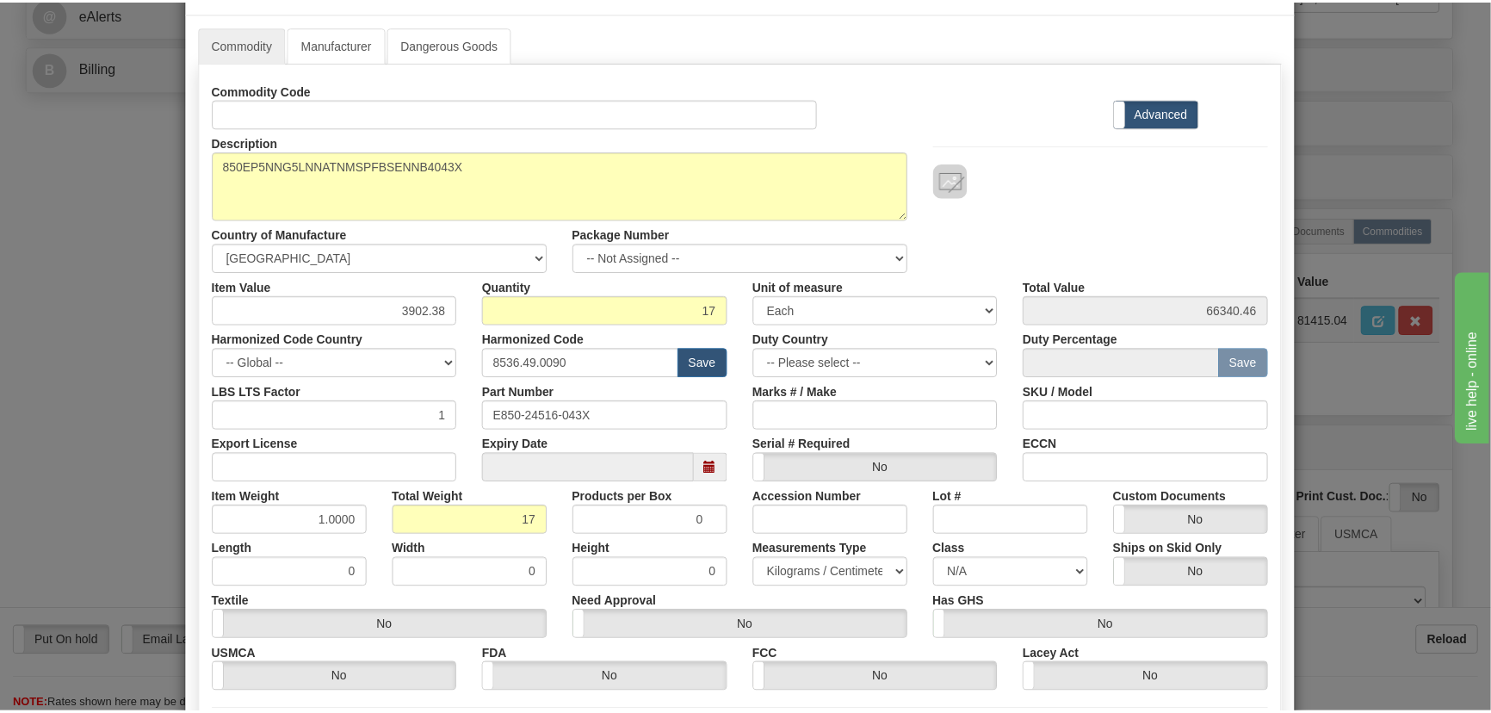
scroll to position [234, 0]
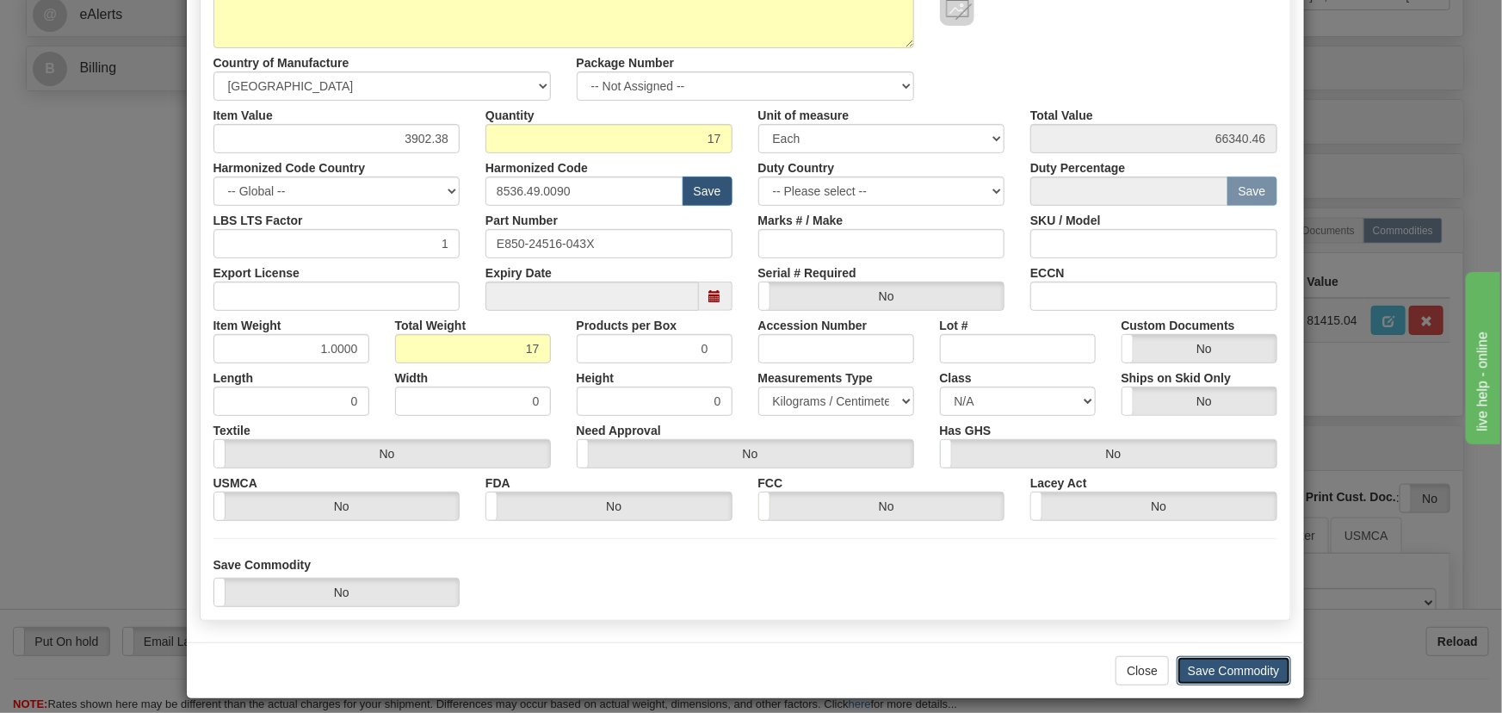
click at [1254, 664] on button "Save Commodity" at bounding box center [1234, 670] width 114 height 29
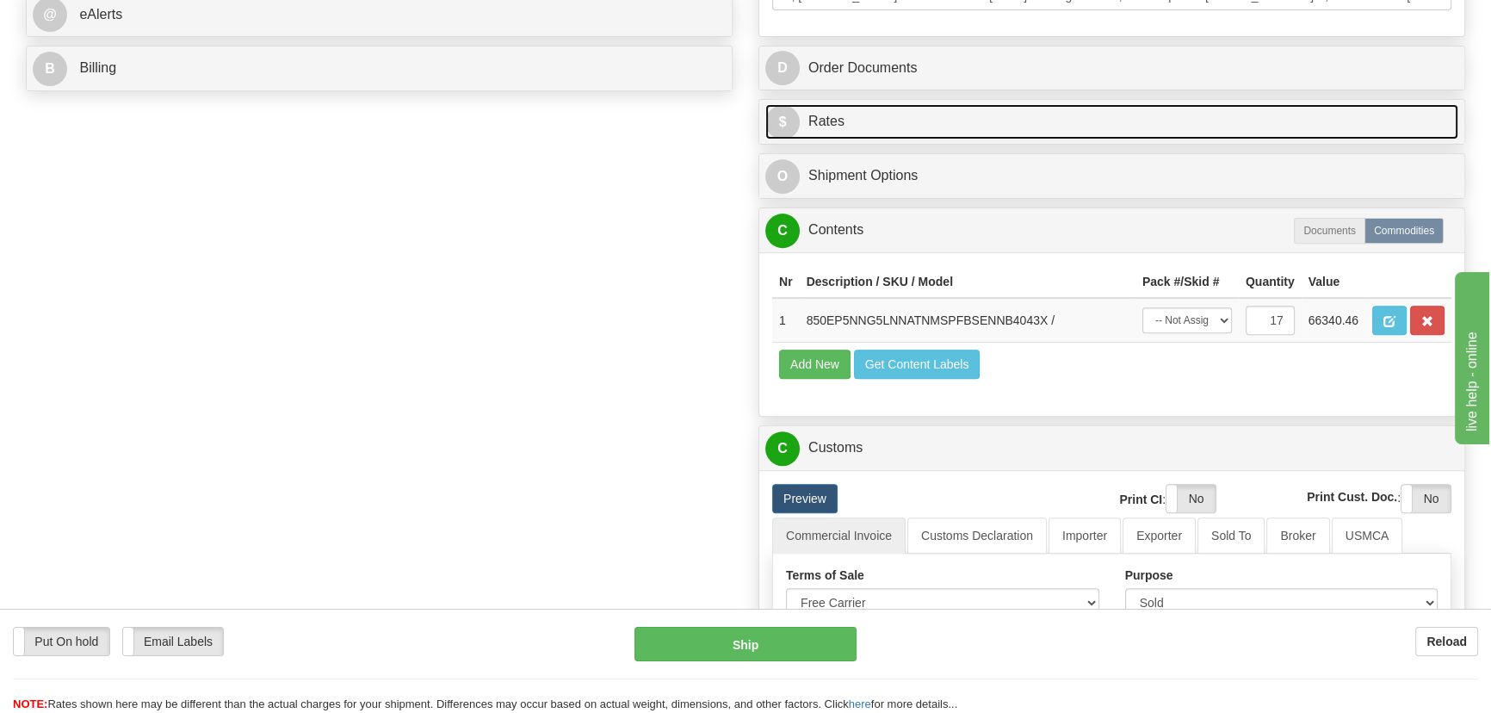
click at [1076, 112] on link "$ Rates" at bounding box center [1111, 121] width 693 height 35
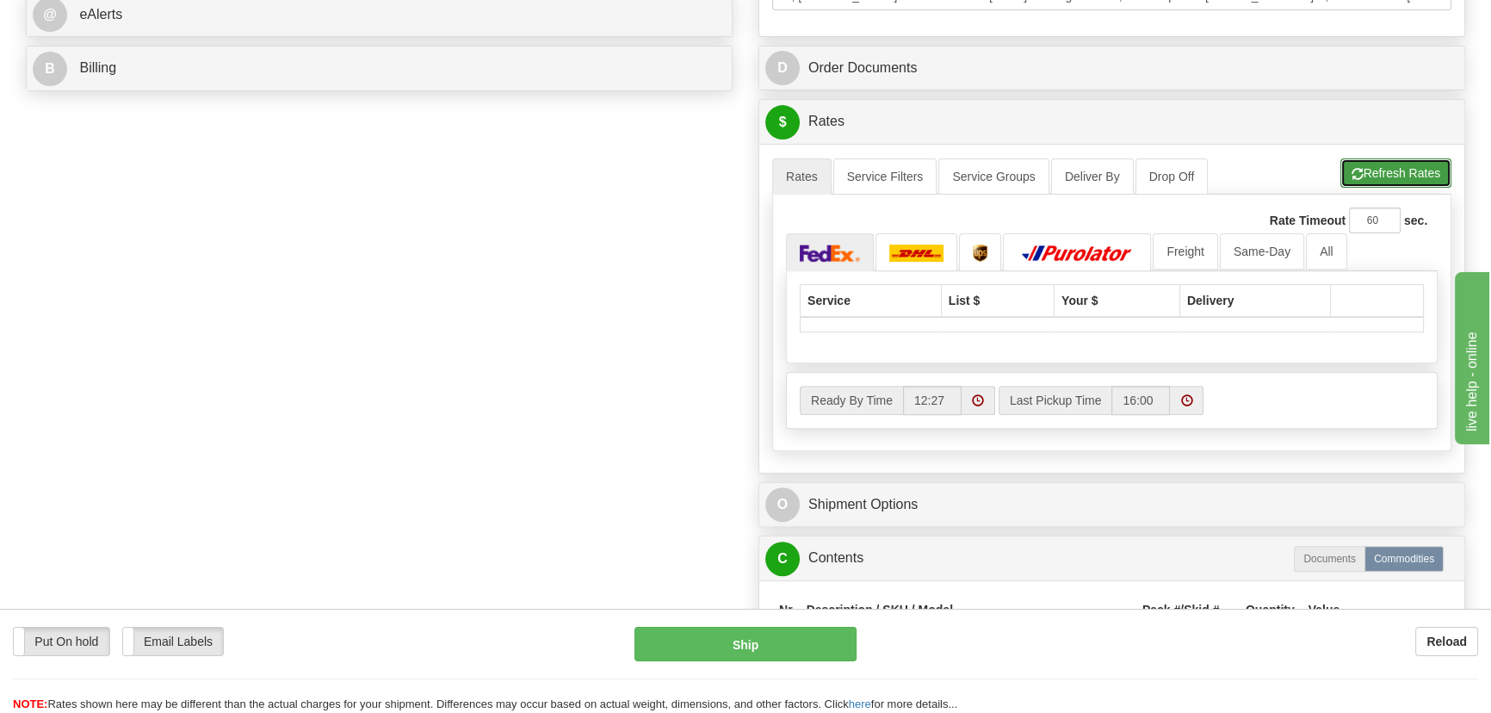
click at [1402, 173] on button "Refresh Rates" at bounding box center [1395, 172] width 111 height 29
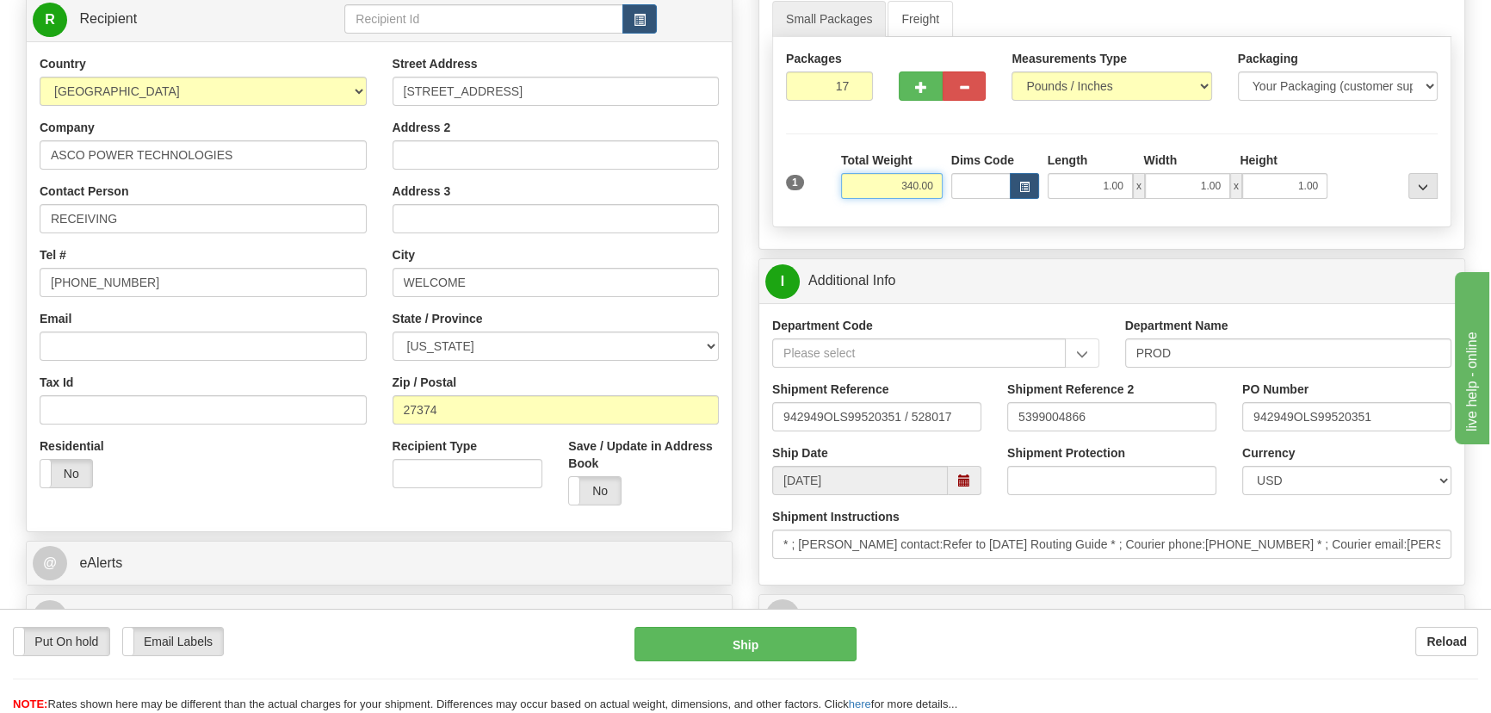
drag, startPoint x: 877, startPoint y: 191, endPoint x: 966, endPoint y: 201, distance: 89.2
click at [967, 201] on div "1 Total Weight 340.00 Dims Code" at bounding box center [1112, 181] width 660 height 61
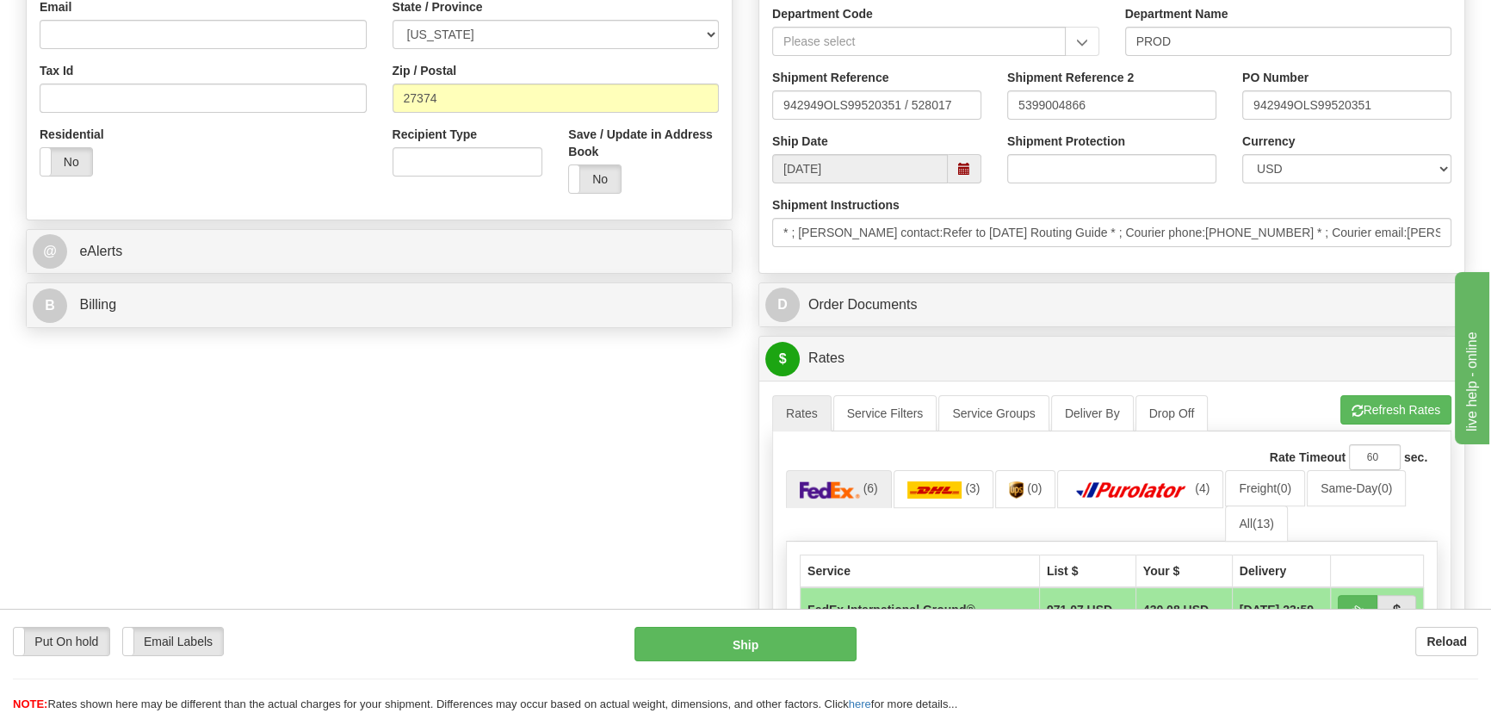
scroll to position [547, 0]
type input "365.00"
click at [1436, 404] on button "Refresh Rates" at bounding box center [1395, 407] width 111 height 29
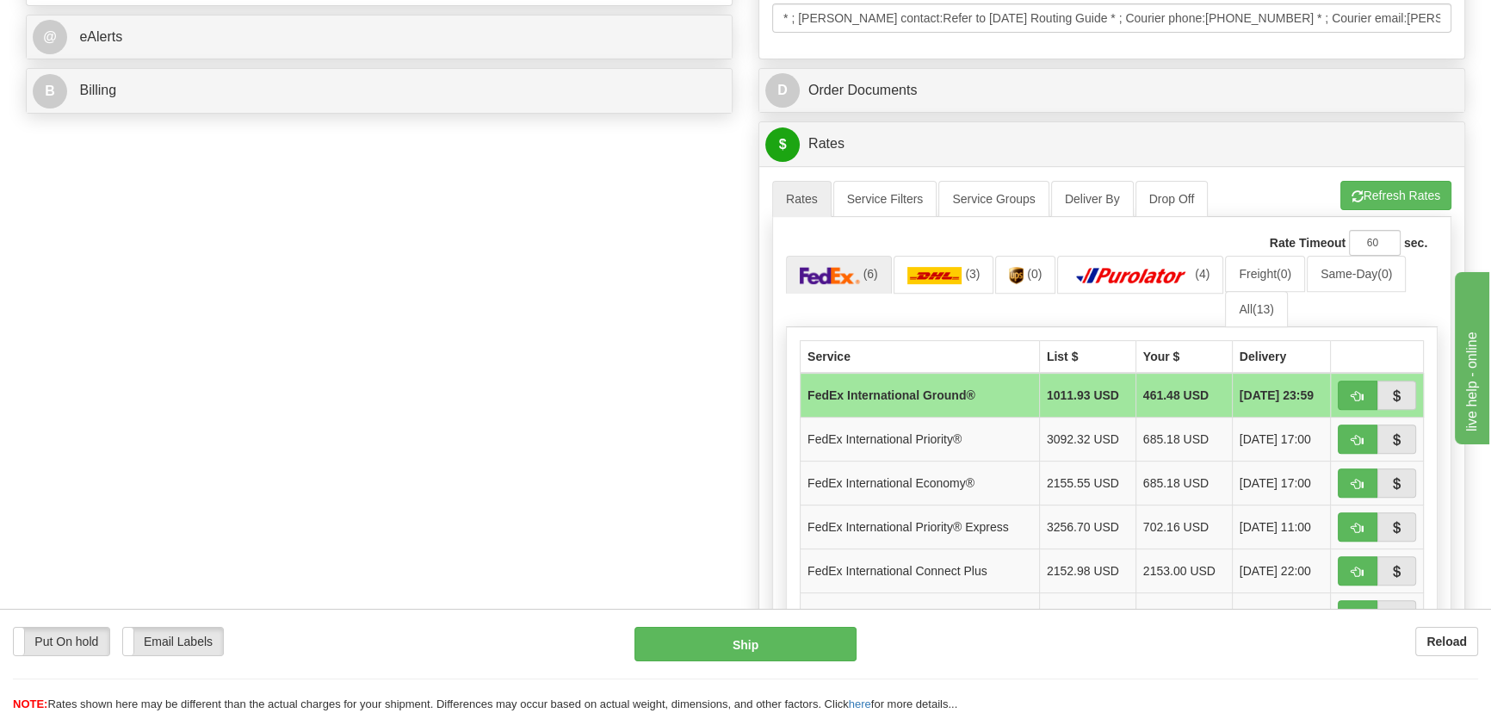
scroll to position [782, 0]
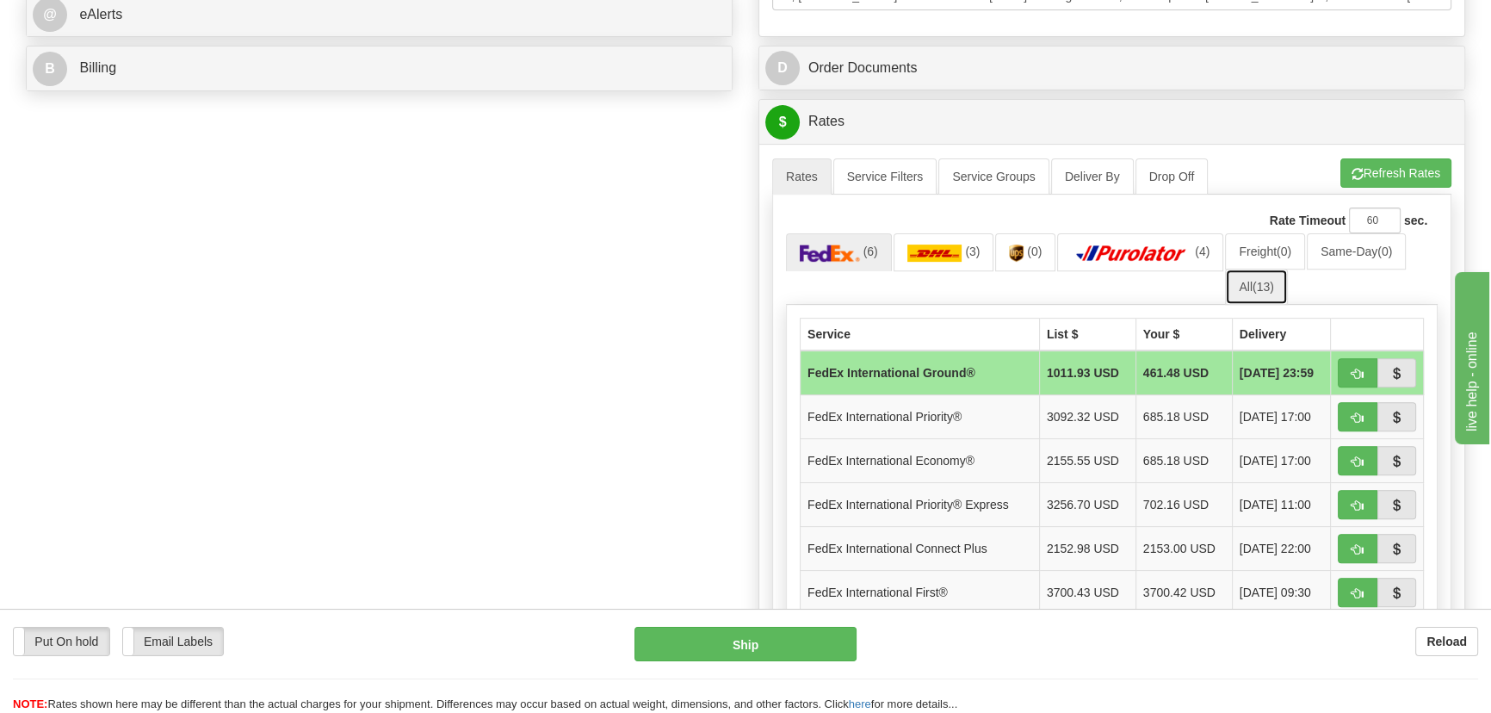
click at [1248, 284] on link "All (13)" at bounding box center [1256, 287] width 62 height 36
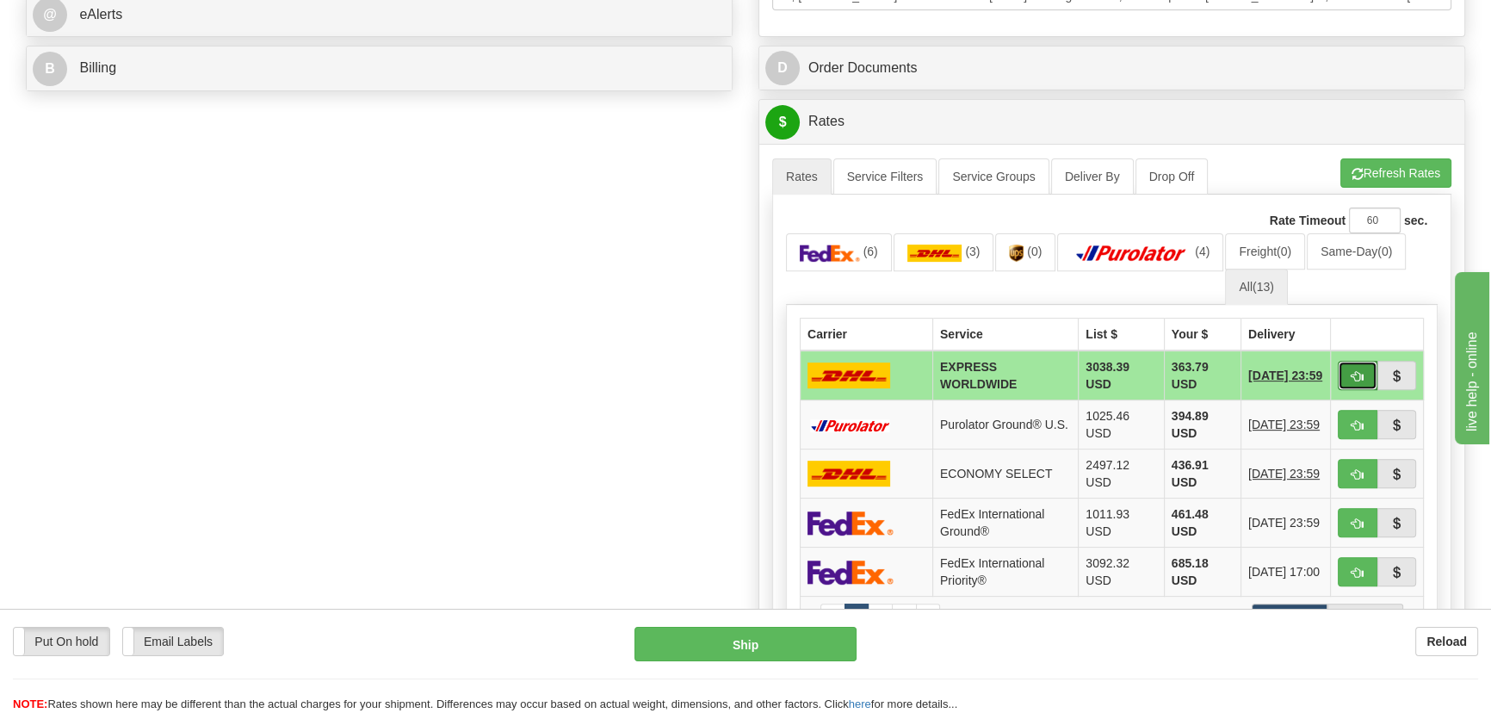
click at [1361, 377] on span "button" at bounding box center [1357, 376] width 12 height 11
type input "P"
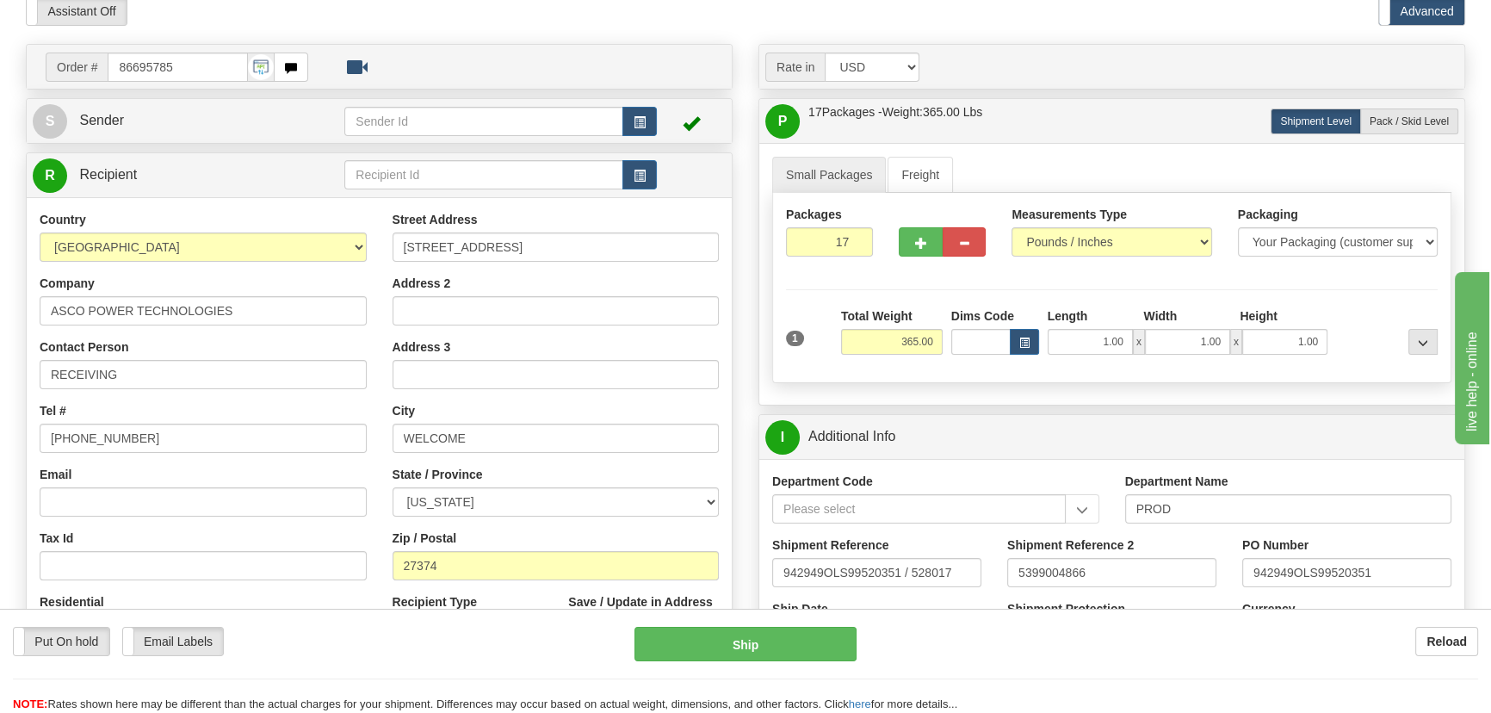
scroll to position [77, 0]
click at [890, 257] on div "Packages 17 1" at bounding box center [1111, 240] width 677 height 66
type input "1"
click at [1287, 279] on div "Packages 1 1 Measurements Type" at bounding box center [1111, 289] width 679 height 190
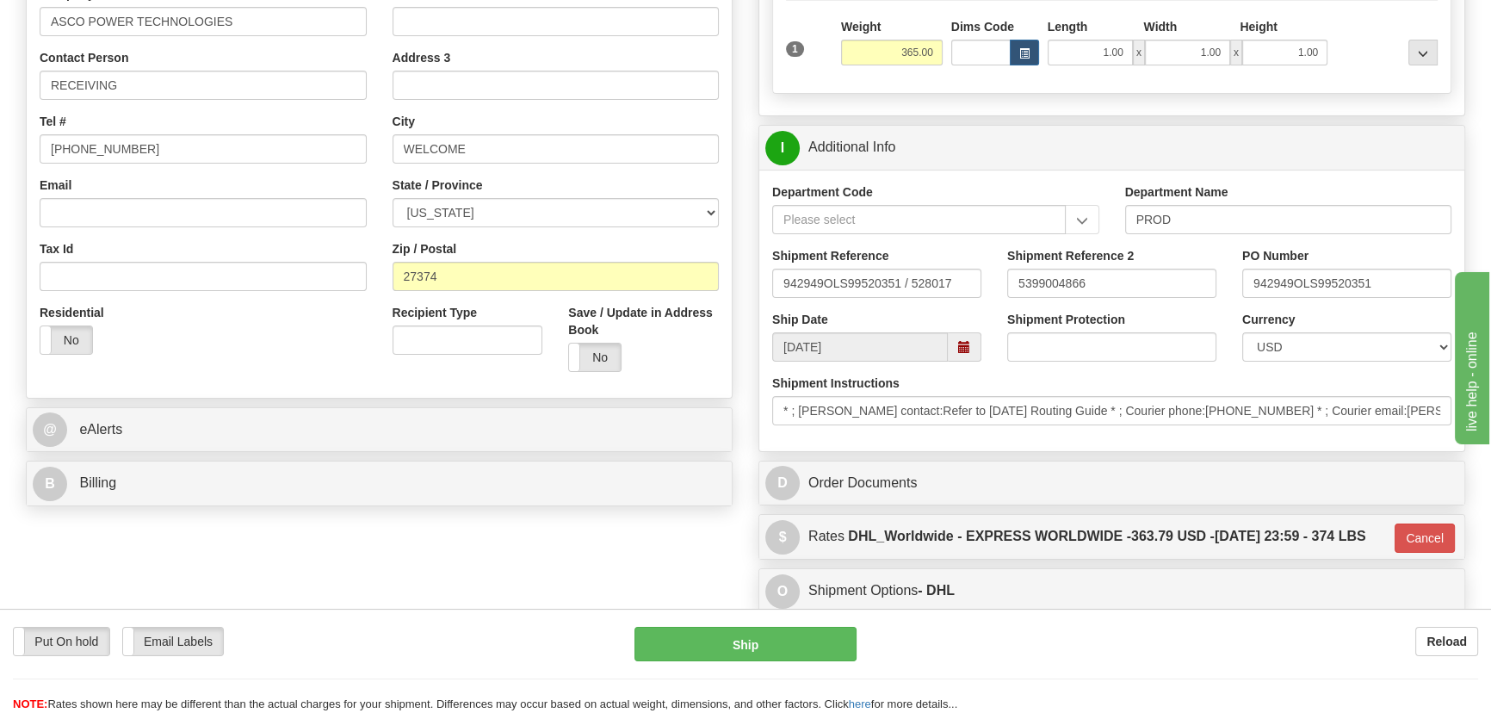
scroll to position [469, 0]
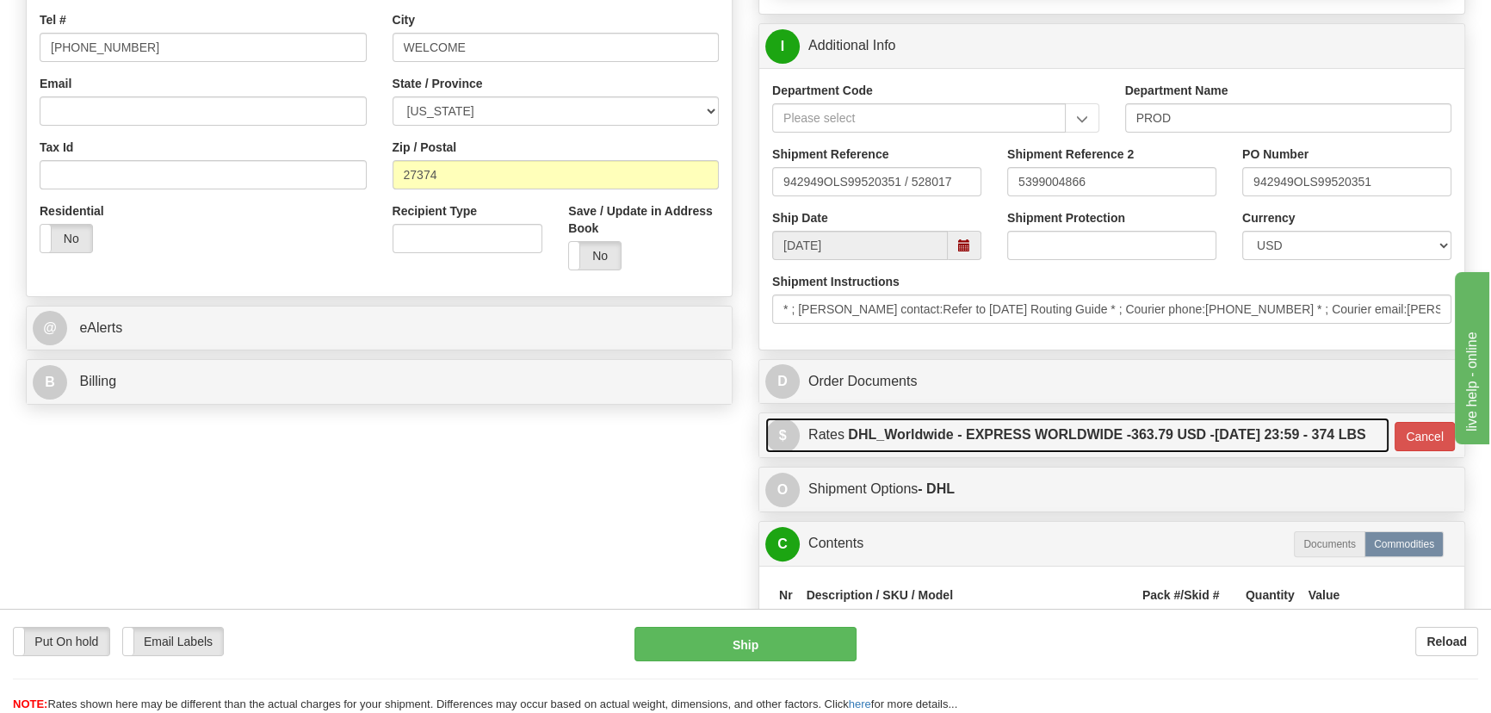
click at [1351, 453] on link "$ Rates DHL_Worldwide - EXPRESS WORLDWIDE - 363.79 USD - 09/16/2025 23:59 - 374…" at bounding box center [1077, 434] width 624 height 35
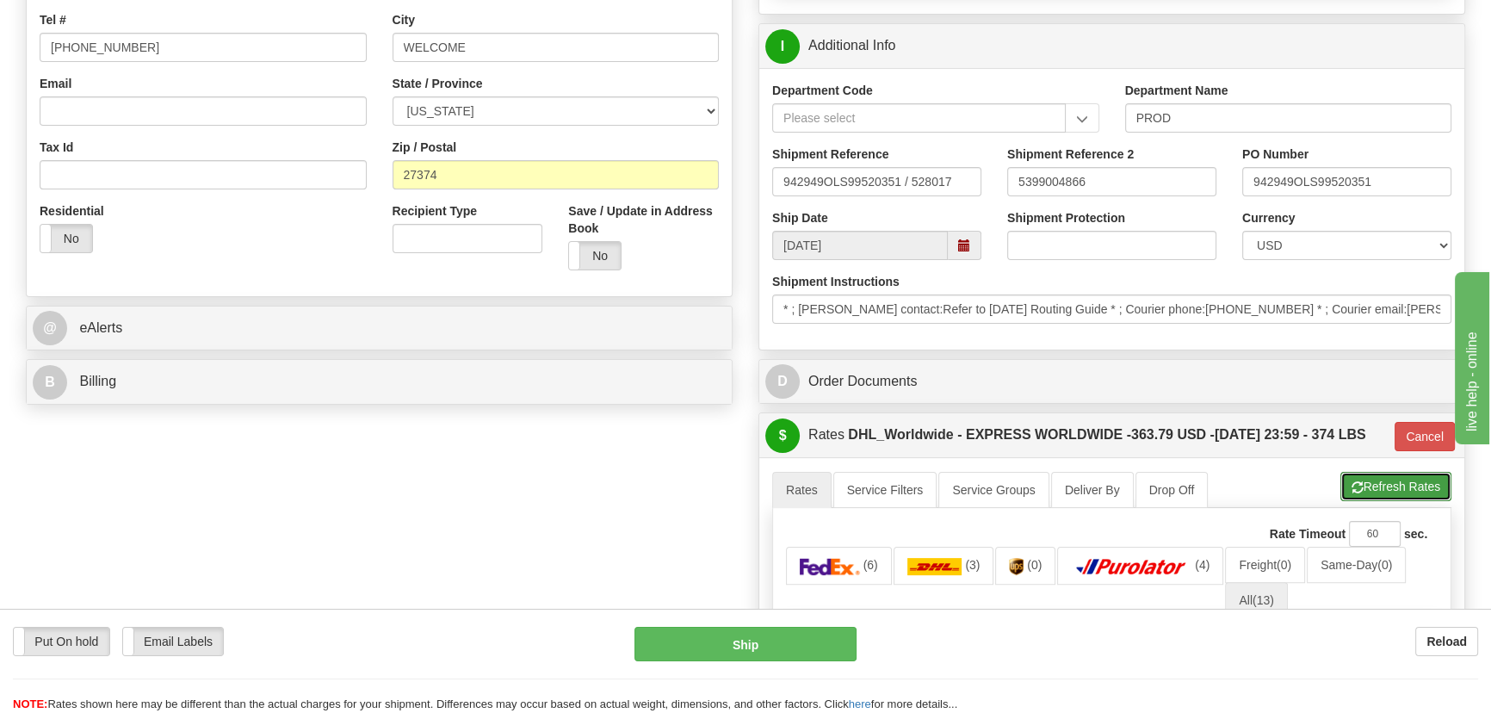
click at [1381, 501] on button "Refresh Rates" at bounding box center [1395, 486] width 111 height 29
type input "P"
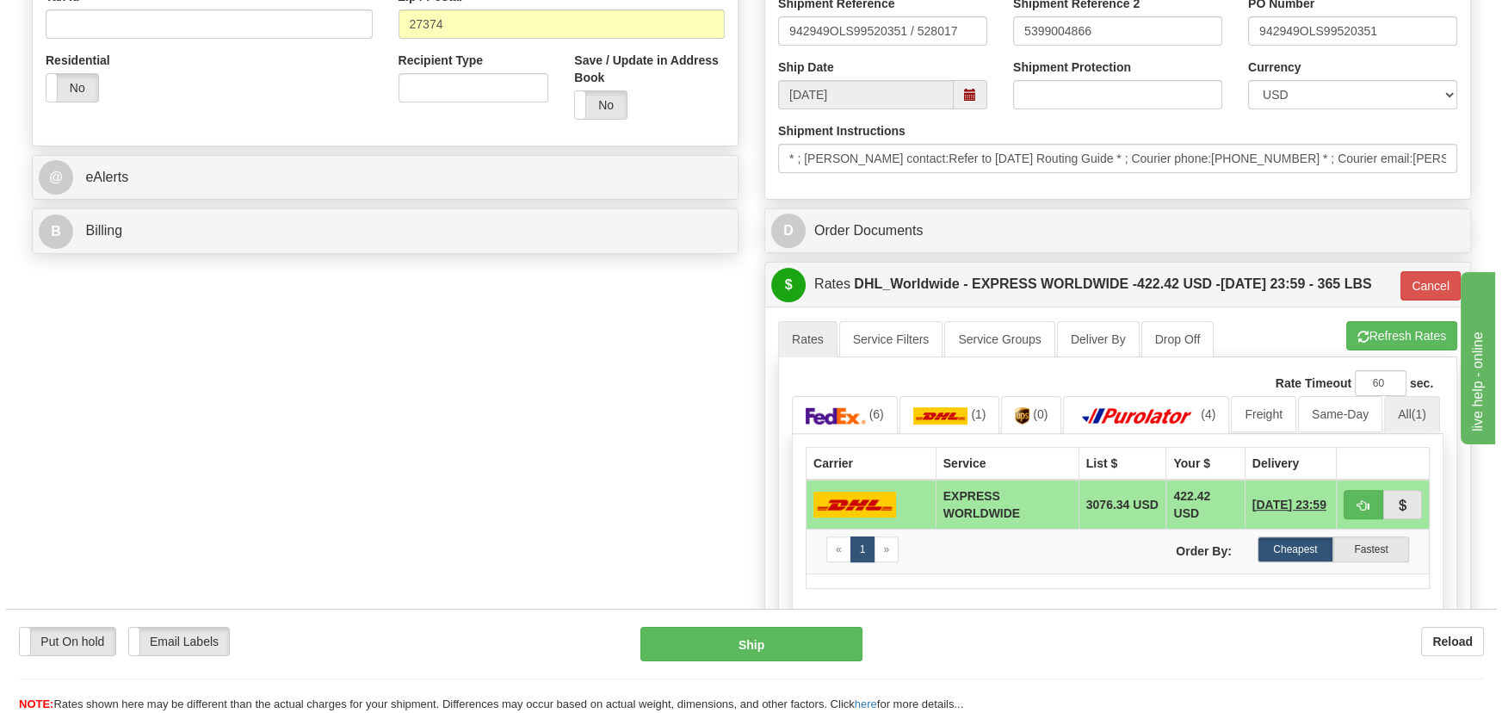
scroll to position [626, 0]
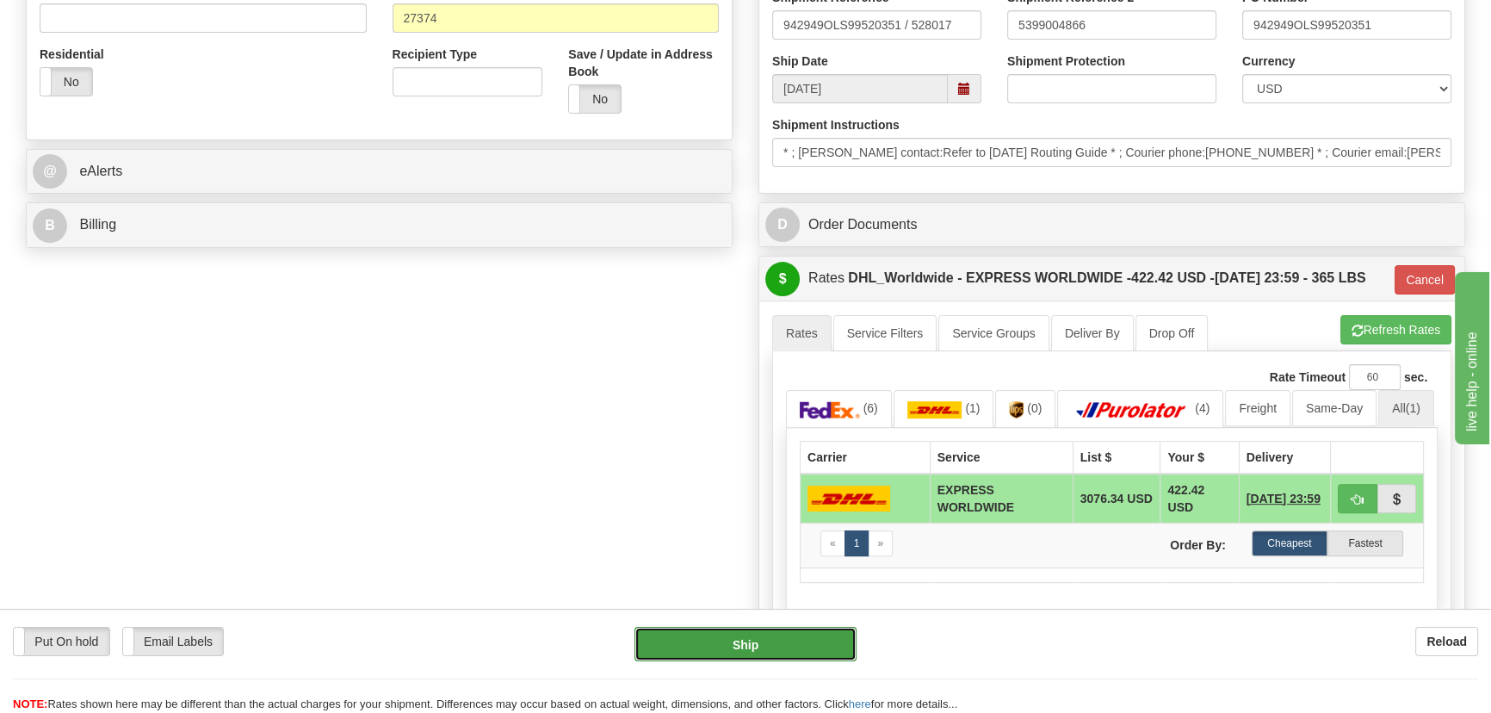
click at [747, 647] on button "Ship" at bounding box center [745, 644] width 223 height 34
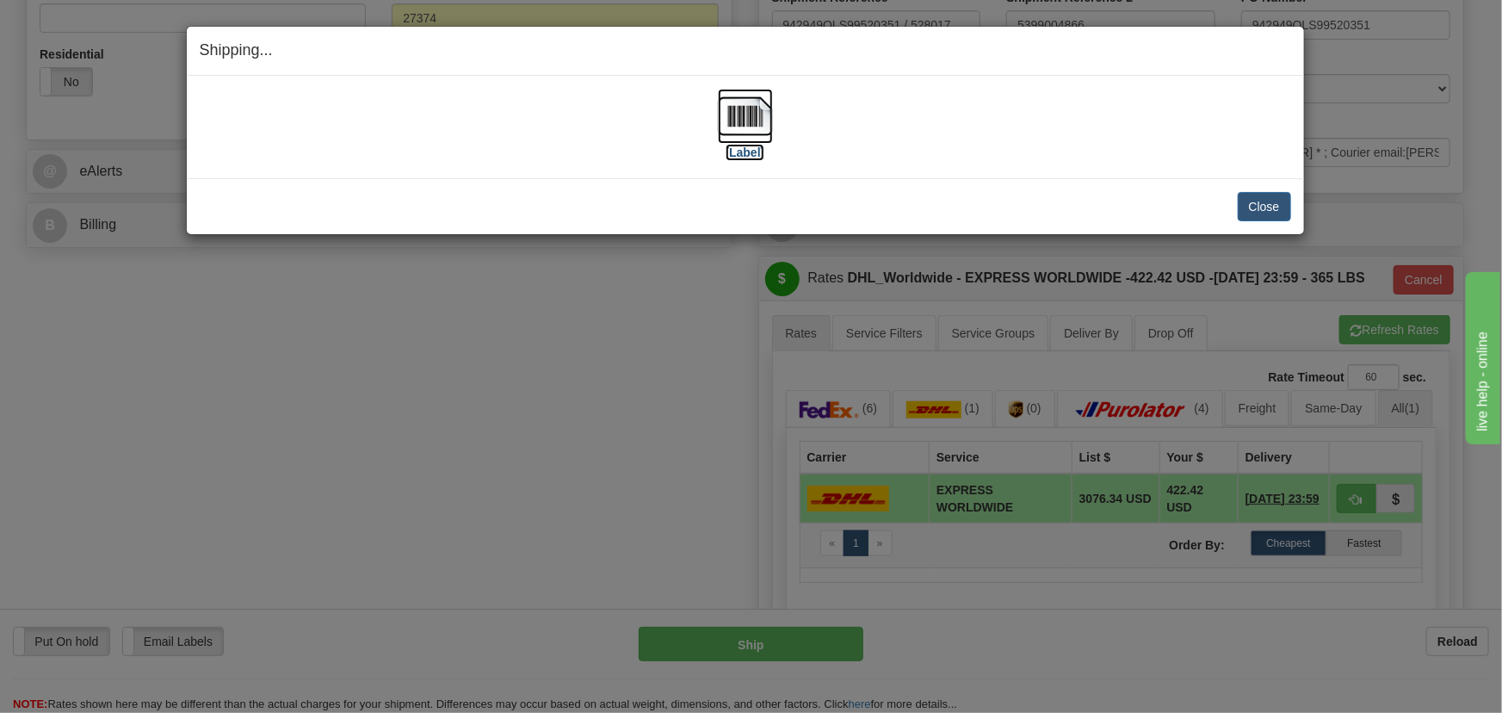
click at [748, 115] on img at bounding box center [745, 116] width 55 height 55
click at [1258, 212] on button "Close" at bounding box center [1264, 206] width 53 height 29
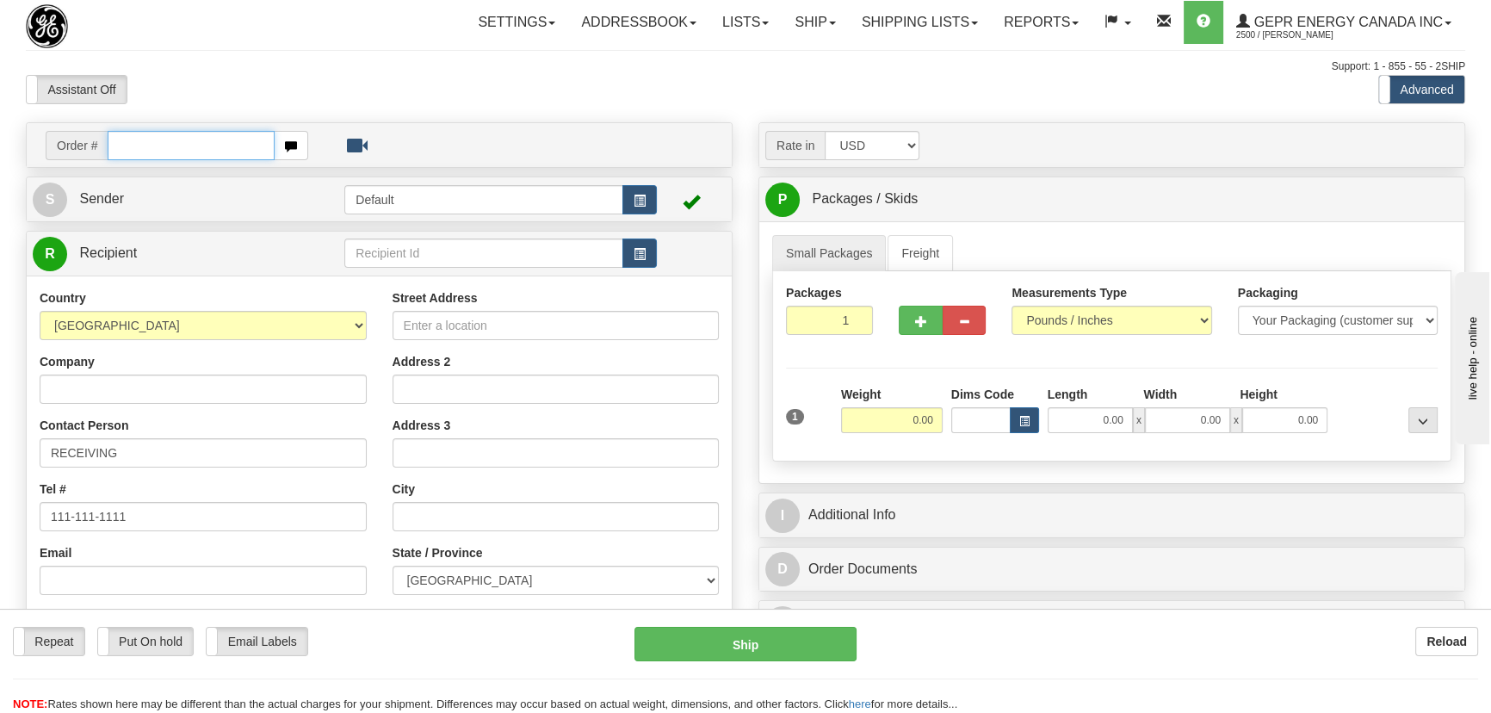
paste input "0086695617"
type input "86695617"
click at [896, 369] on body "Training Course Close Toggle navigation Settings Shipping Preferences New Recip…" at bounding box center [751, 356] width 1502 height 713
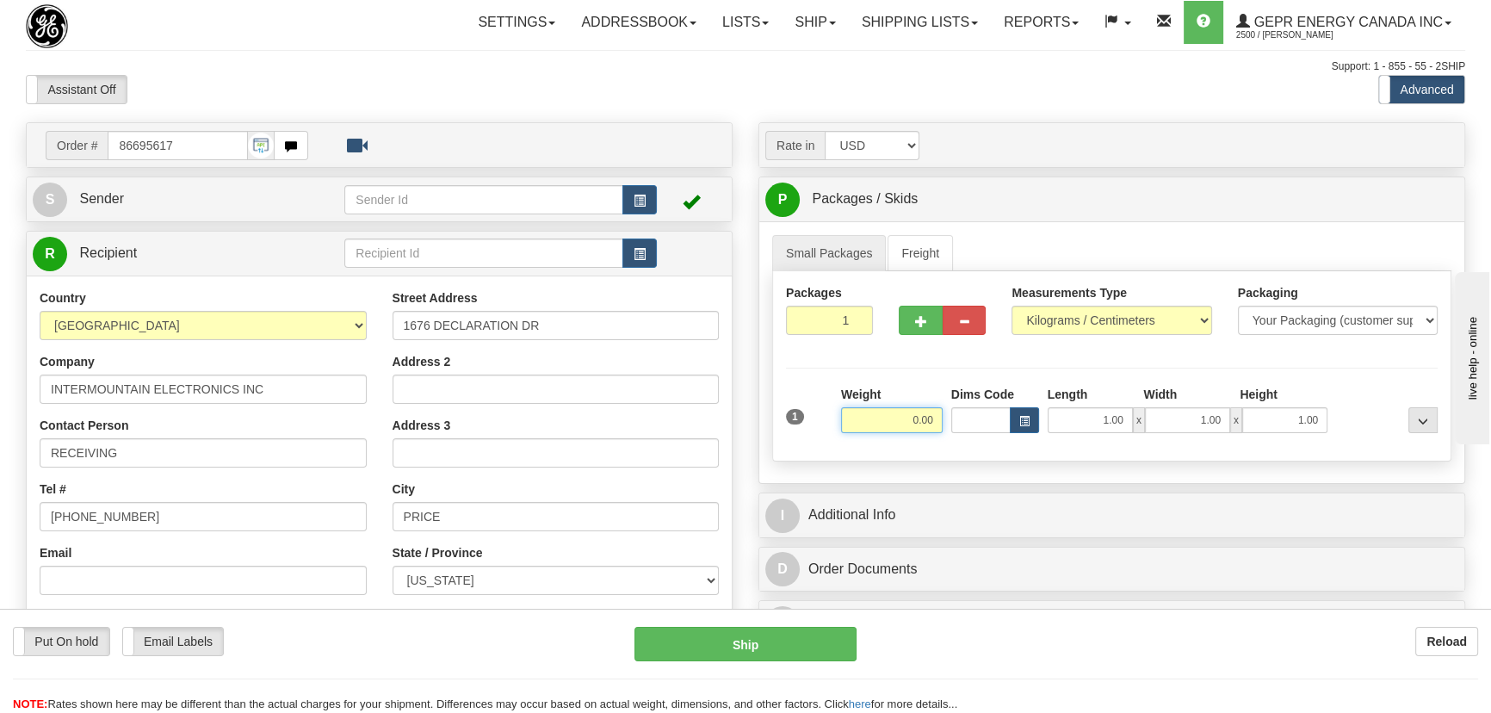
click at [902, 421] on input "0.00" at bounding box center [892, 420] width 102 height 26
type input "13.00"
click at [1122, 313] on select "Pounds / Inches Kilograms / Centimeters" at bounding box center [1111, 320] width 200 height 29
select select "0"
click at [1011, 306] on select "Pounds / Inches Kilograms / Centimeters" at bounding box center [1111, 320] width 200 height 29
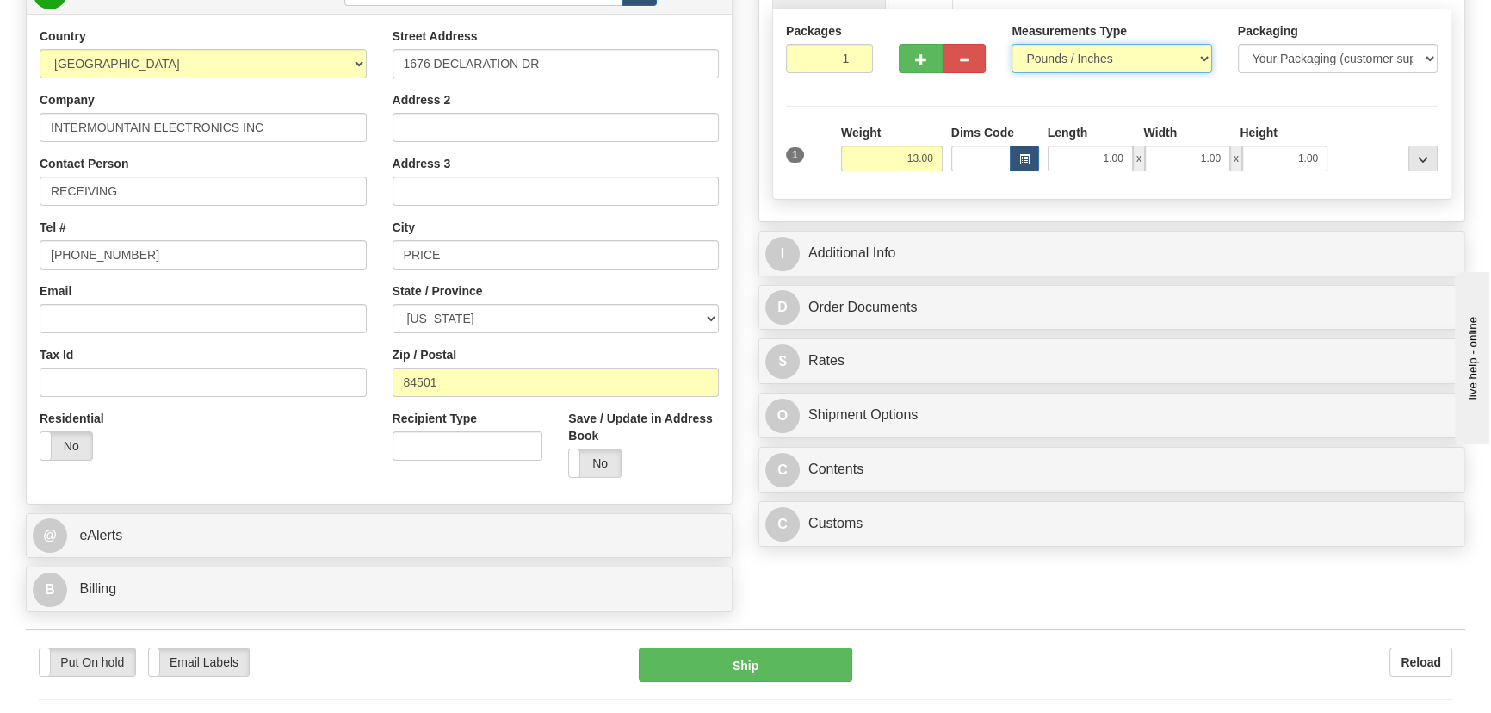
scroll to position [312, 0]
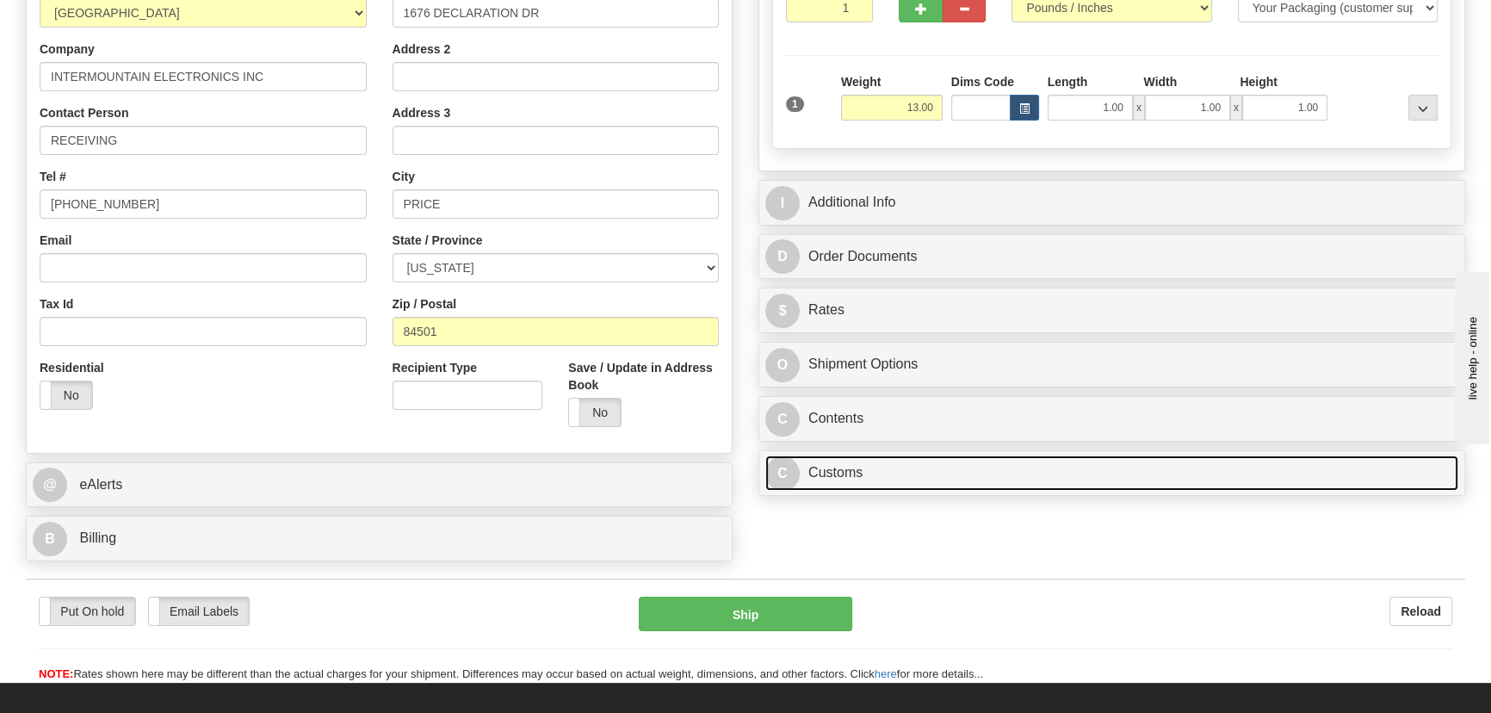
click at [948, 468] on link "C Customs" at bounding box center [1111, 472] width 693 height 35
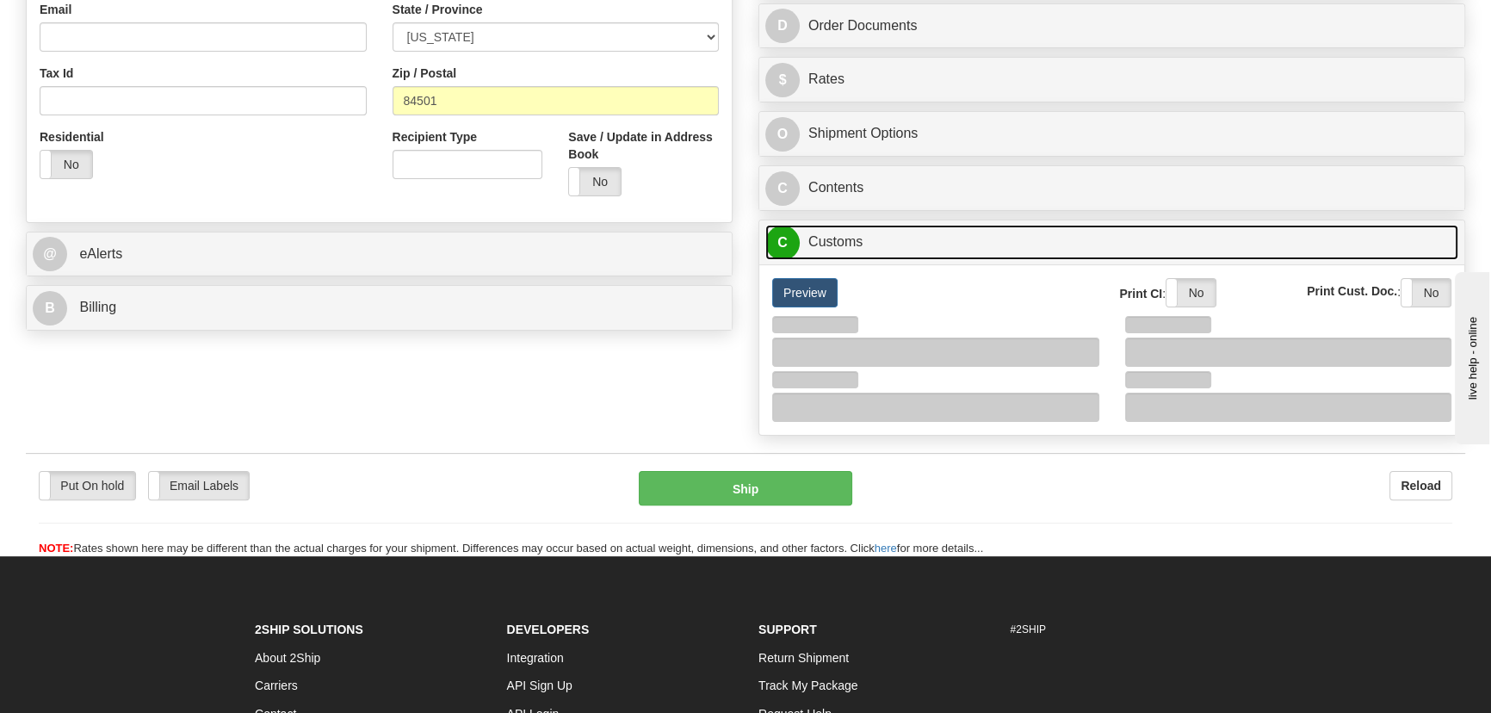
scroll to position [547, 0]
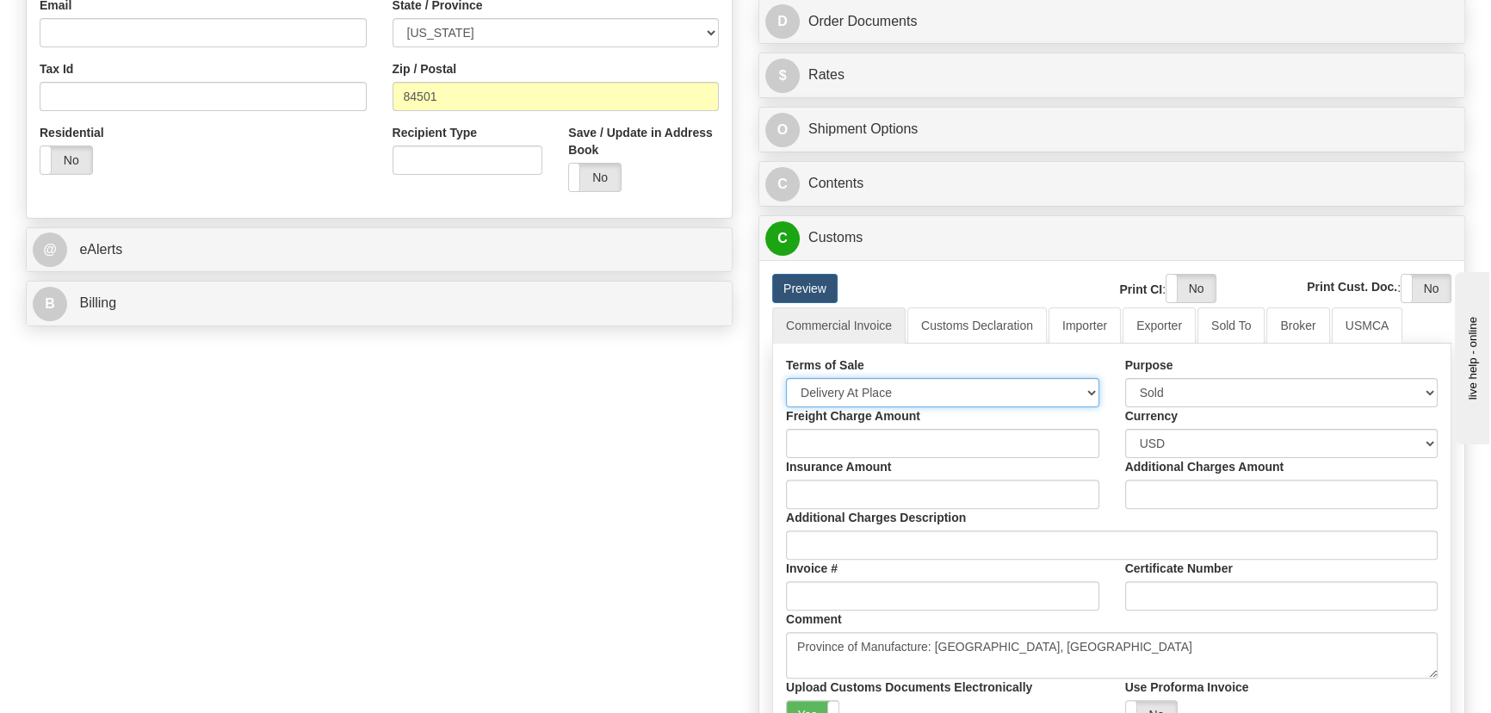
click at [921, 381] on select "Free Carrier Free On Board Ex Works Delivered Duty Unpaid Delivered Duty Paid C…" at bounding box center [942, 392] width 313 height 29
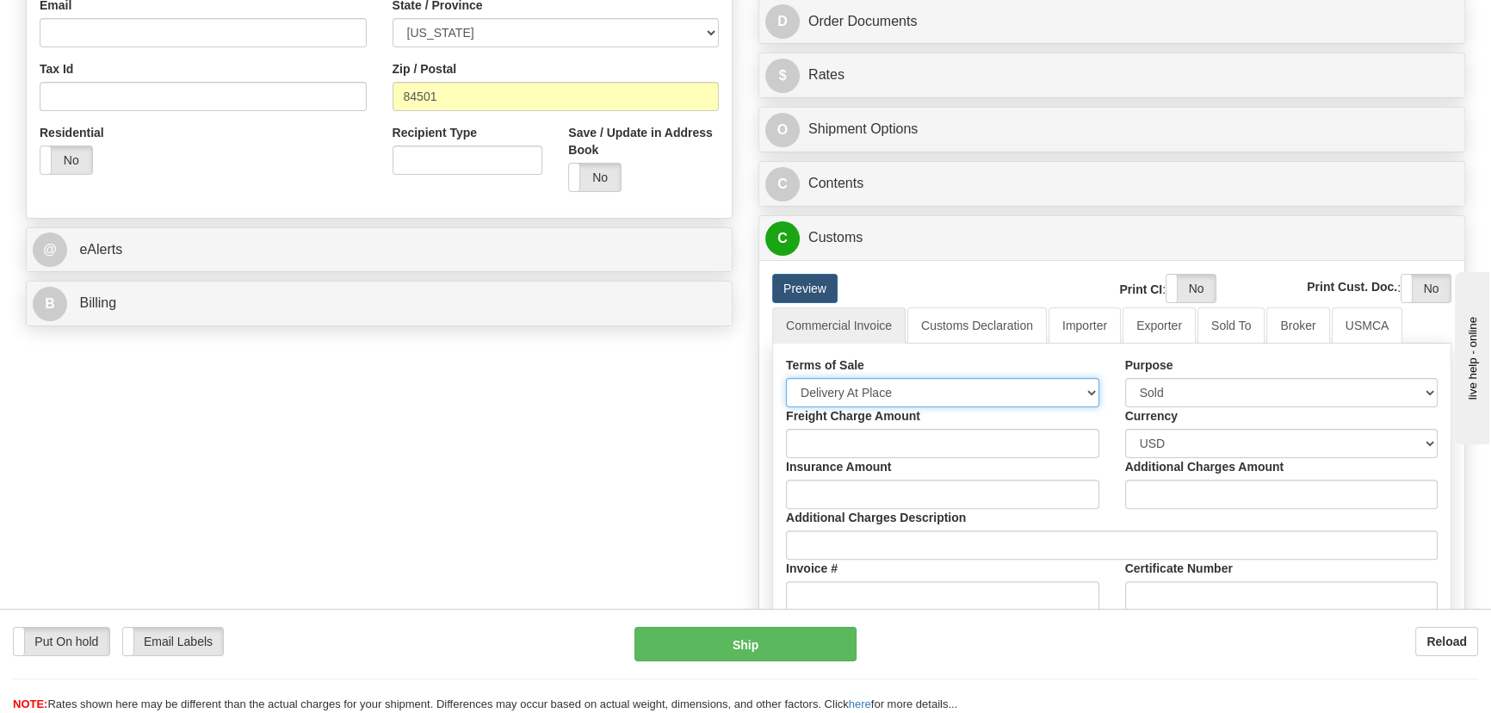
select select "7"
click at [786, 378] on select "Free Carrier Free On Board Ex Works Delivered Duty Unpaid Delivered Duty Paid C…" at bounding box center [942, 392] width 313 height 29
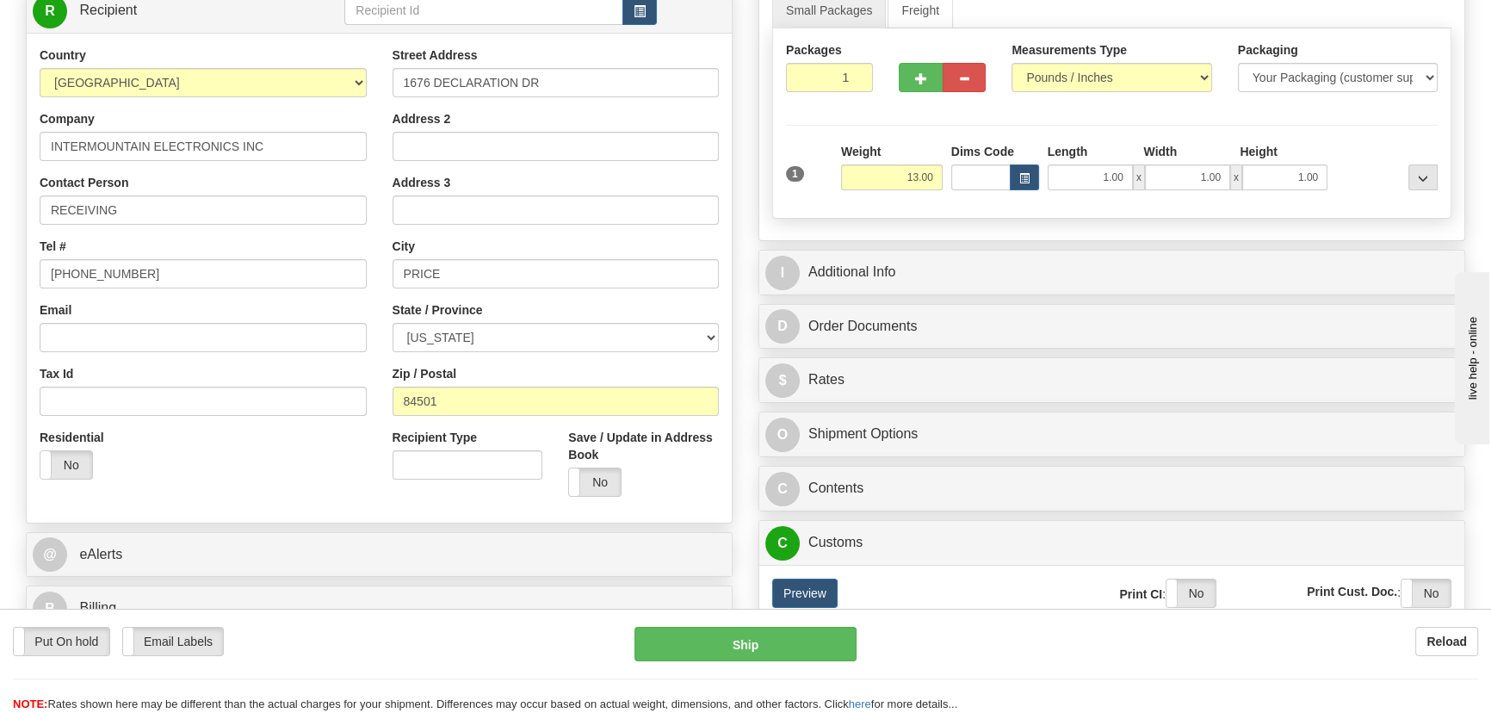
scroll to position [234, 0]
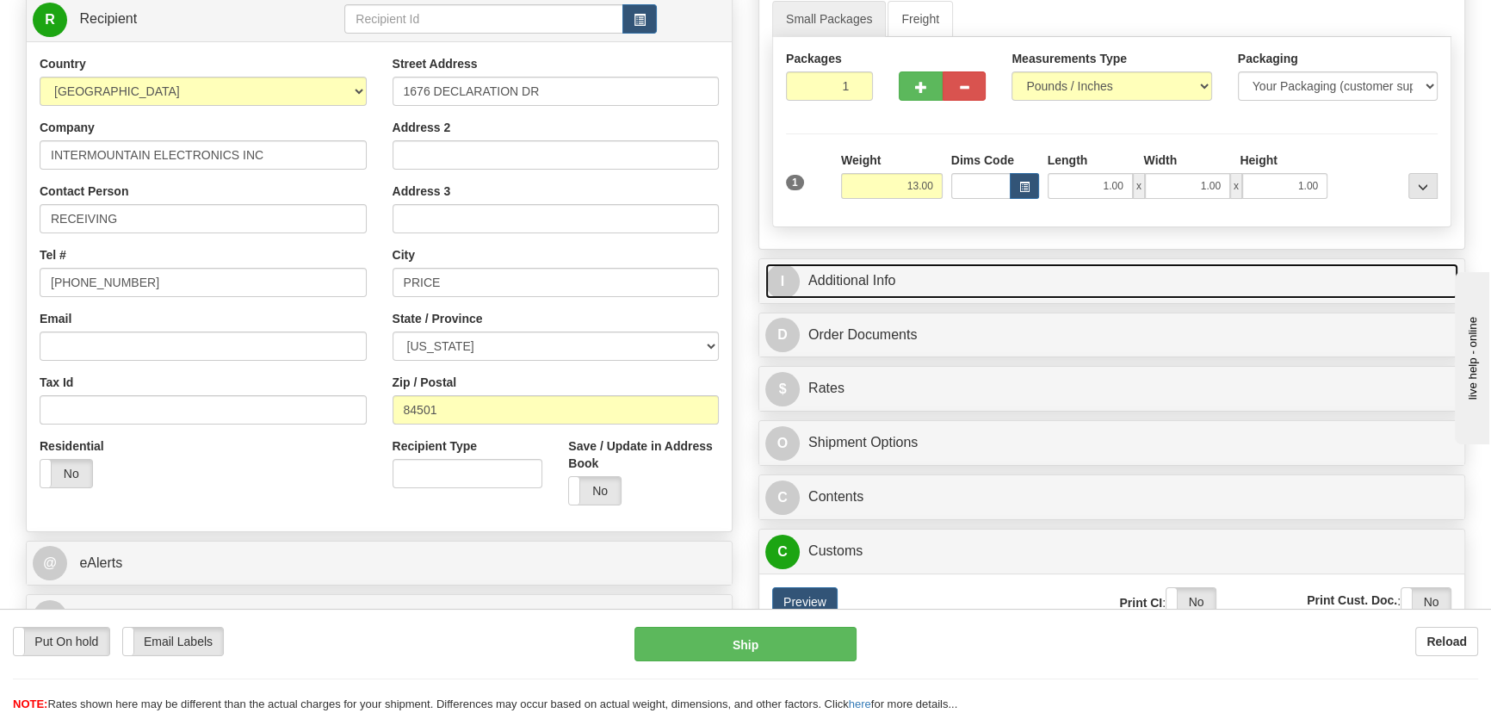
click at [1102, 272] on link "I Additional Info" at bounding box center [1111, 280] width 693 height 35
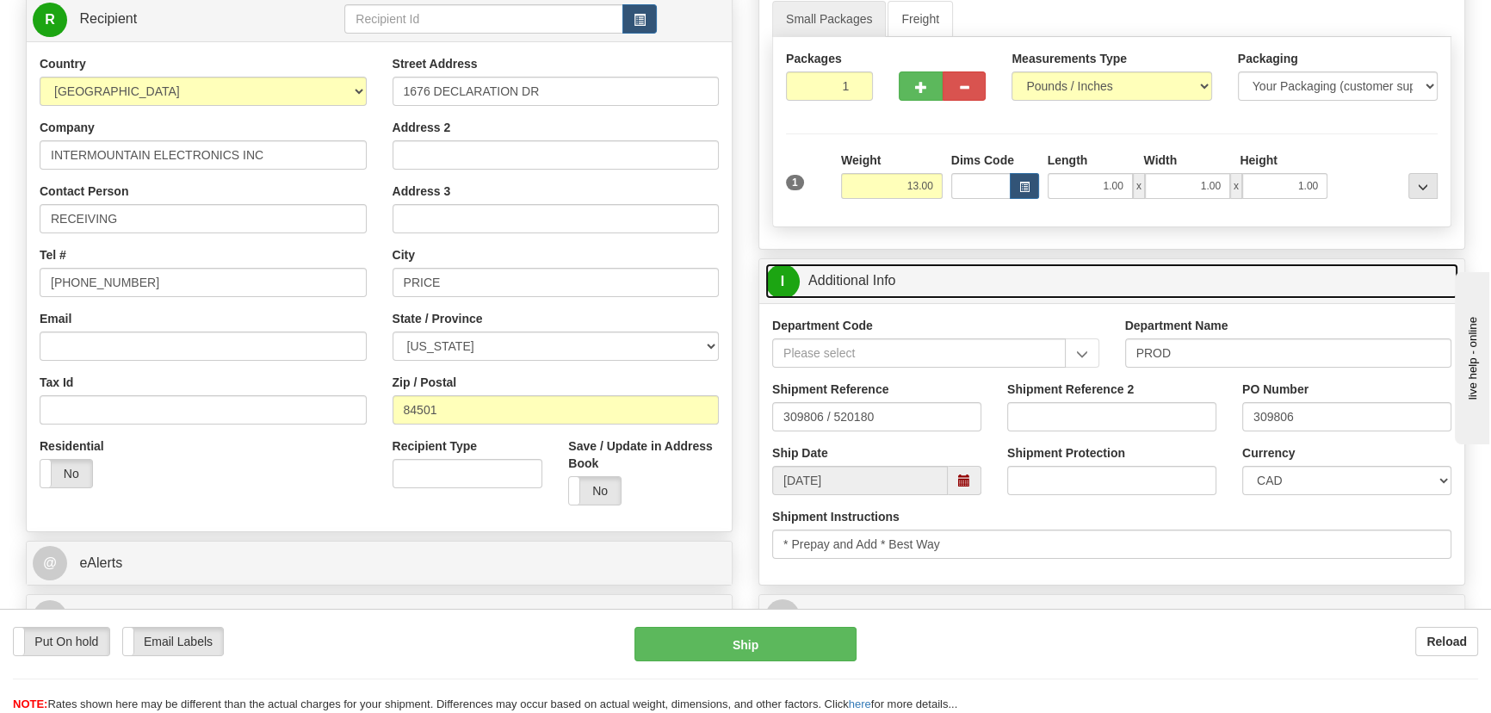
scroll to position [312, 0]
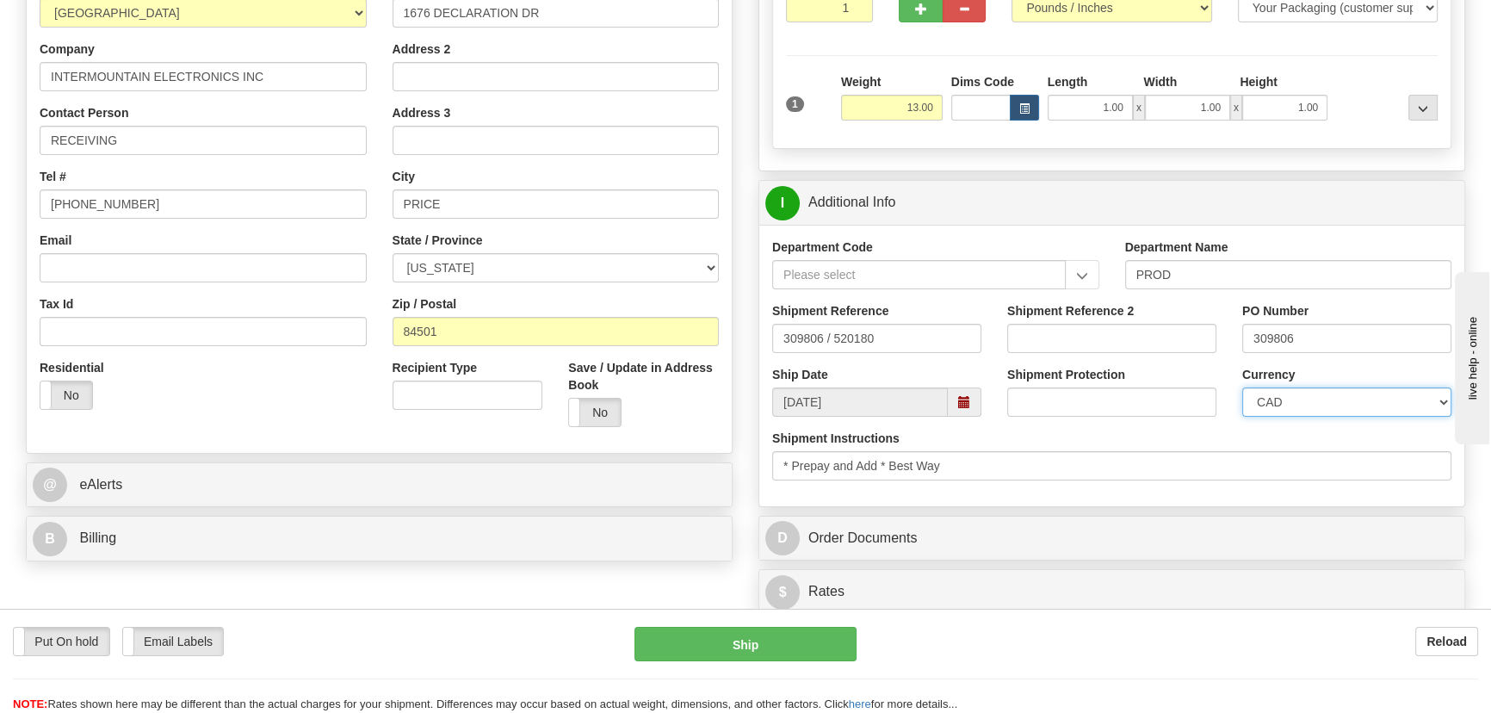
click at [1276, 399] on select "CAD USD EUR ZAR [PERSON_NAME] ARN AUD AUS AWG BBD BFR BGN BHD BMD BND BRC BRL C…" at bounding box center [1346, 401] width 209 height 29
select select "1"
click at [1242, 387] on select "CAD USD EUR ZAR [PERSON_NAME] ARN AUD AUS AWG BBD BFR BGN BHD BMD BND BRC BRL C…" at bounding box center [1346, 401] width 209 height 29
click at [1119, 335] on input "Shipment Reference 2" at bounding box center [1111, 338] width 209 height 29
drag, startPoint x: 1119, startPoint y: 335, endPoint x: 860, endPoint y: 321, distance: 259.4
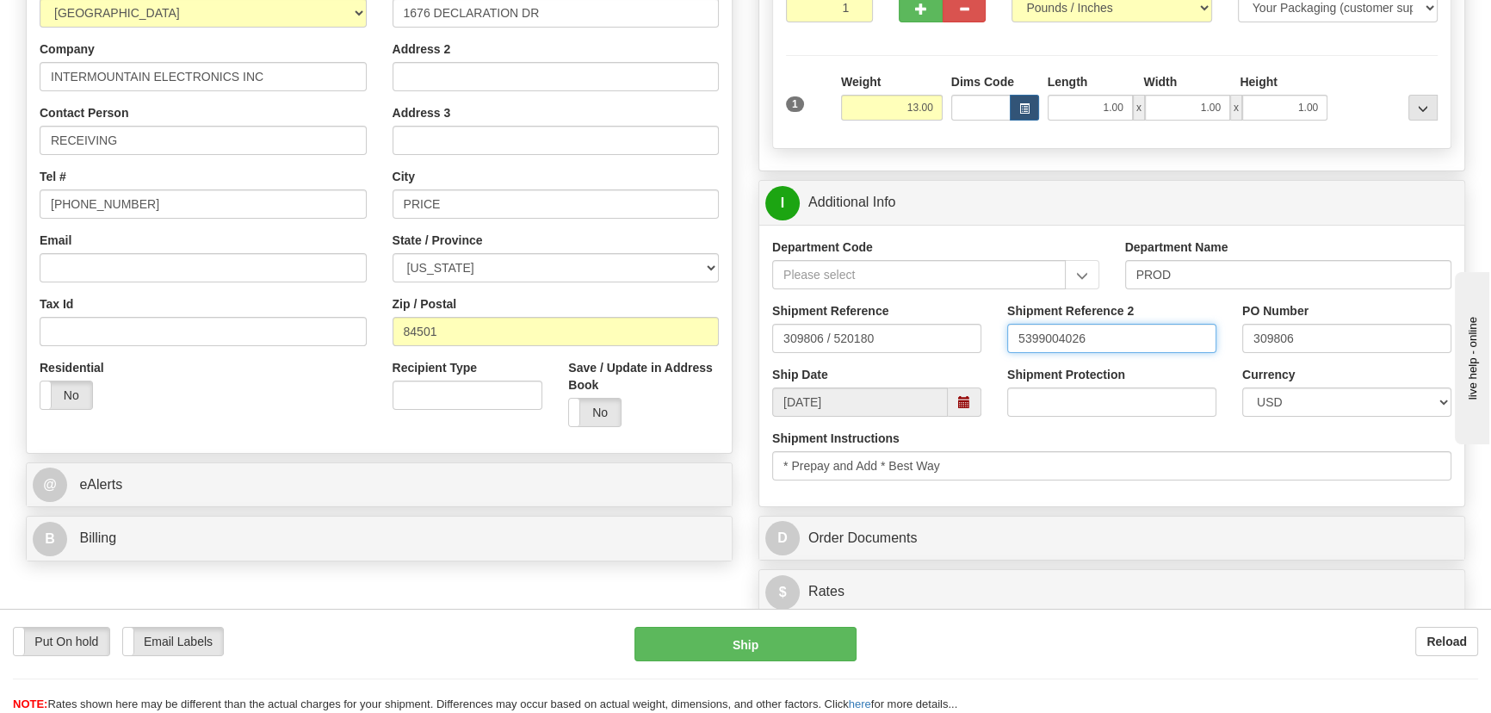
click at [860, 321] on div "Shipment Reference 309806 / 520180 Shipment Reference 2 5399004026 PO Number 30…" at bounding box center [1111, 334] width 705 height 64
type input "5399004026"
click at [1160, 338] on input "5399004026" at bounding box center [1111, 338] width 209 height 29
drag, startPoint x: 1160, startPoint y: 338, endPoint x: 911, endPoint y: 317, distance: 250.5
click at [911, 317] on div "Shipment Reference 309806 / 520180 Shipment Reference 2 5399004026 PO Number 30…" at bounding box center [1111, 334] width 705 height 64
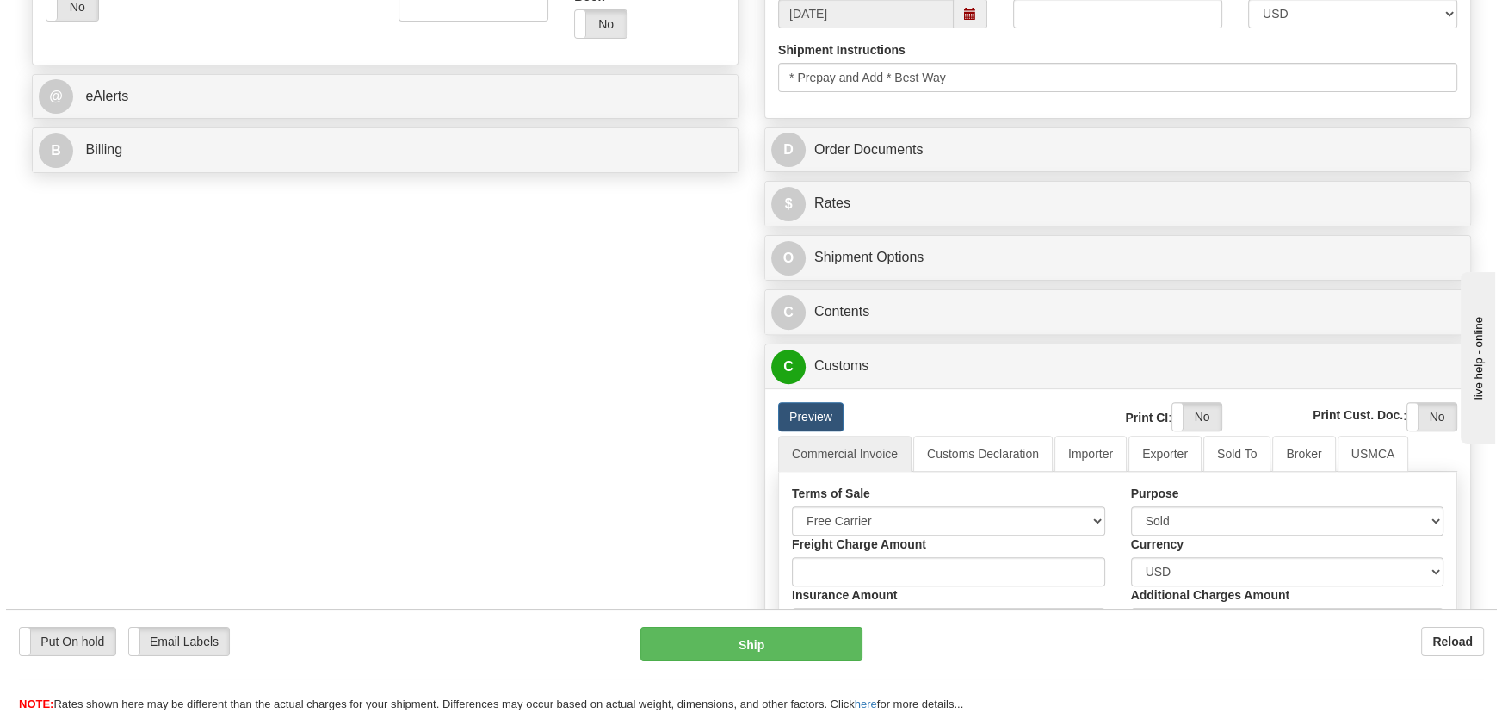
scroll to position [704, 0]
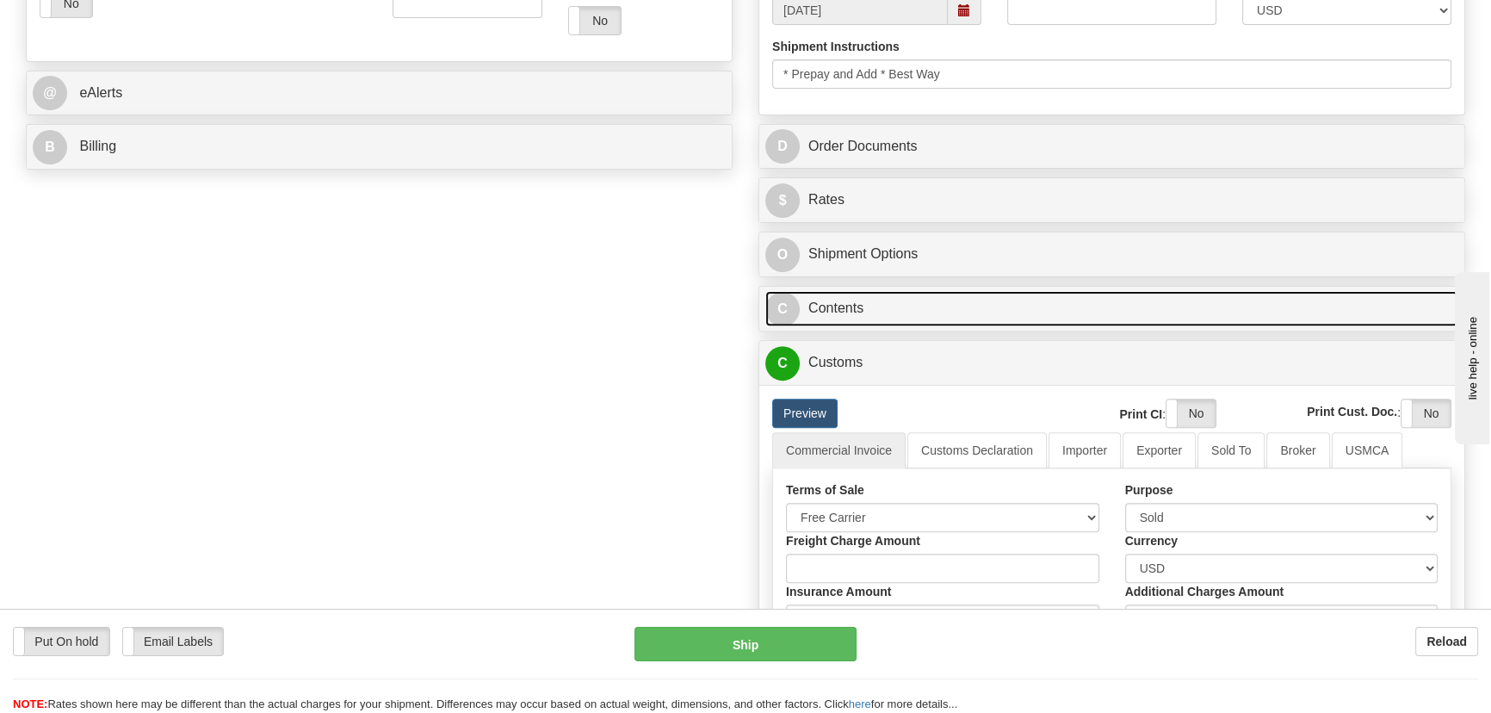
click at [1138, 300] on link "C Contents" at bounding box center [1111, 308] width 693 height 35
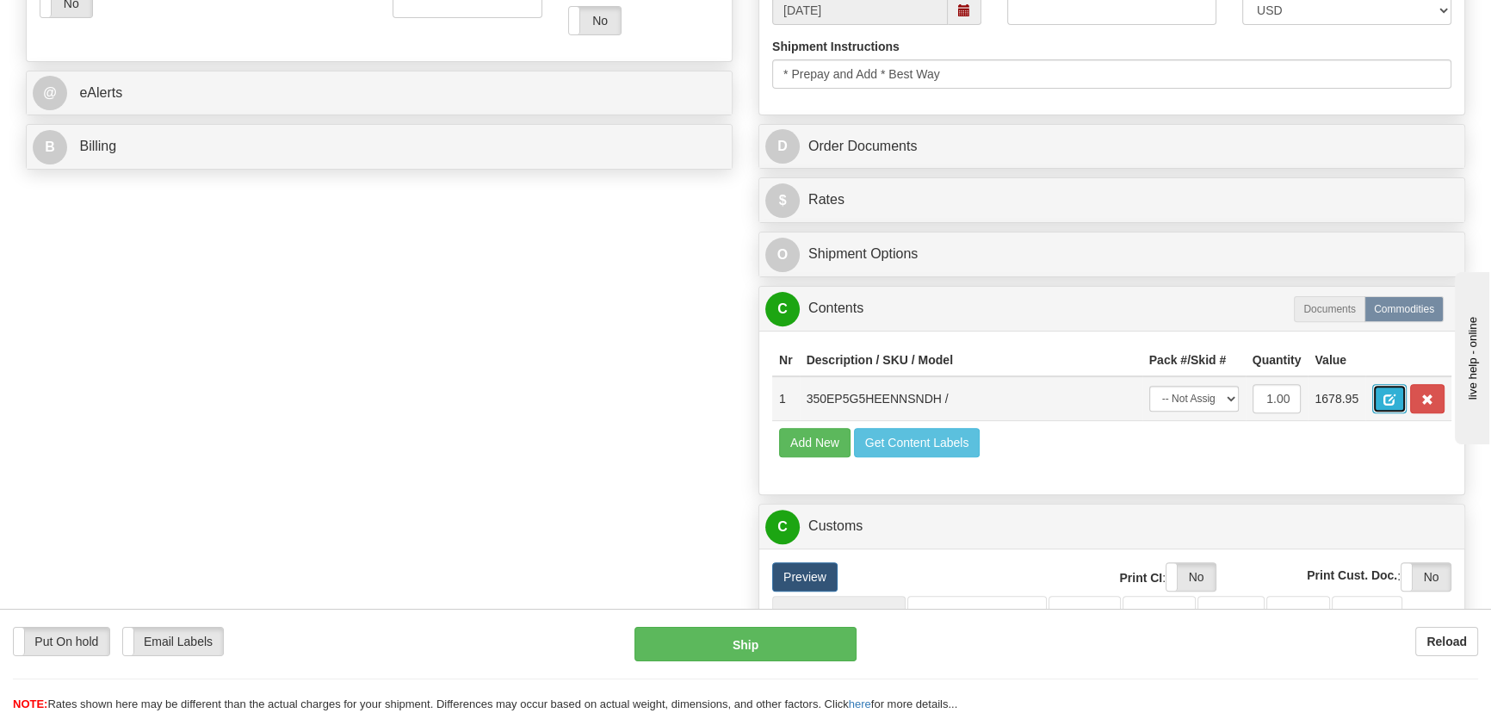
click at [1393, 399] on span "button" at bounding box center [1389, 399] width 12 height 11
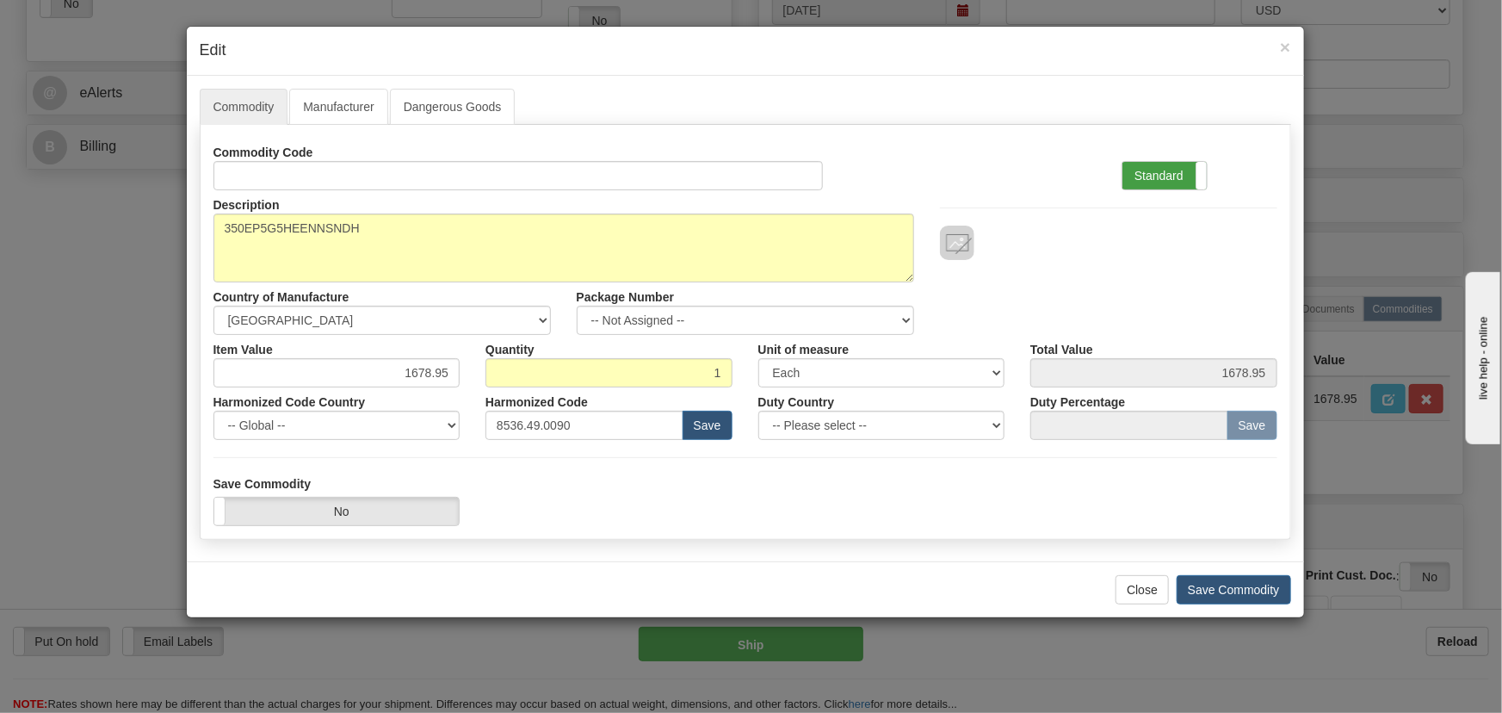
click at [1162, 162] on label "Standard" at bounding box center [1164, 176] width 84 height 28
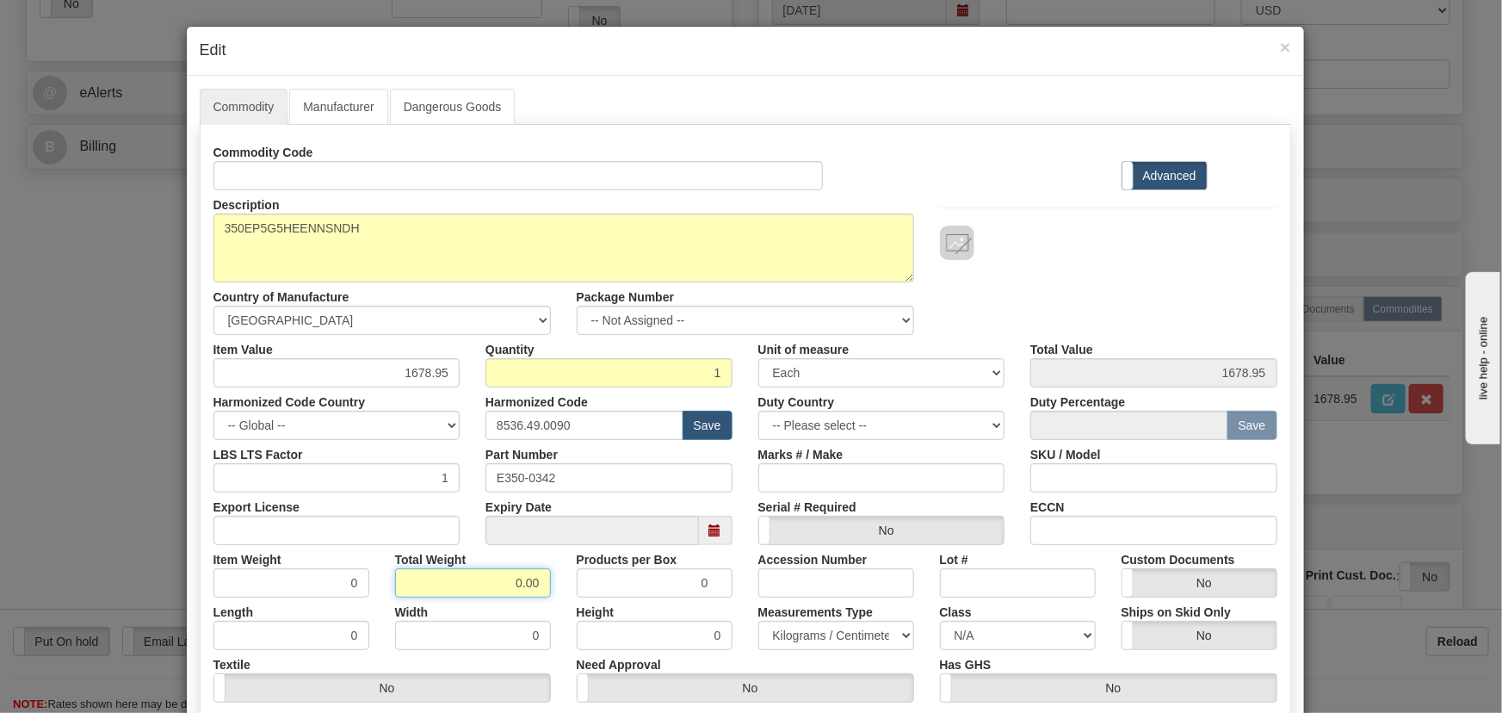
drag, startPoint x: 496, startPoint y: 579, endPoint x: 545, endPoint y: 599, distance: 52.9
click at [542, 599] on div "Commodity Code Standard Advanced Description 350EP5G5HEENNSNDH Country of Manuf…" at bounding box center [745, 446] width 1064 height 617
type input "1"
type input "1.0000"
click at [545, 599] on div "Width 0" at bounding box center [473, 623] width 182 height 53
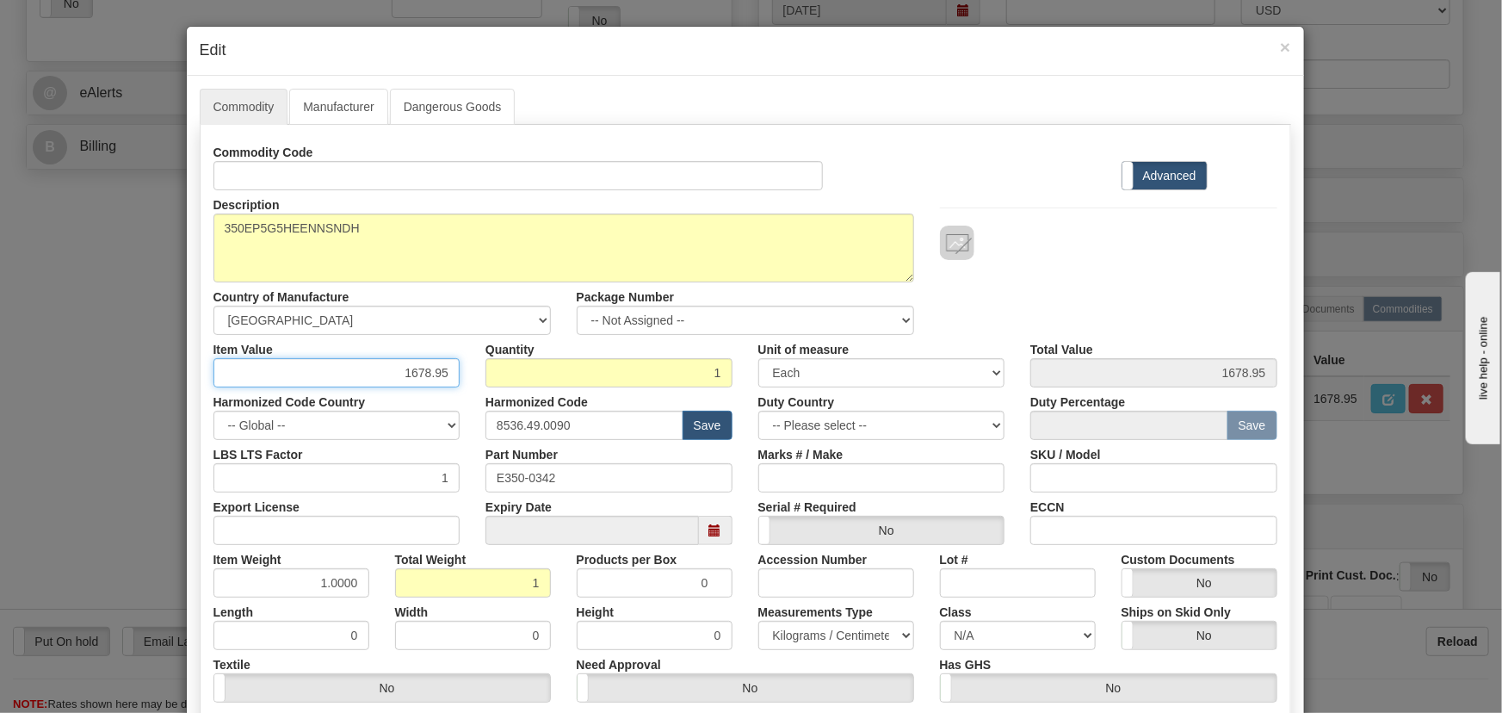
drag, startPoint x: 398, startPoint y: 366, endPoint x: 480, endPoint y: 388, distance: 85.6
click at [480, 388] on div "Commodity Code Standard Advanced Description 350EP5G5HEENNSNDH Country of Manuf…" at bounding box center [745, 446] width 1064 height 617
paste input ".431,30"
type input "1431.30"
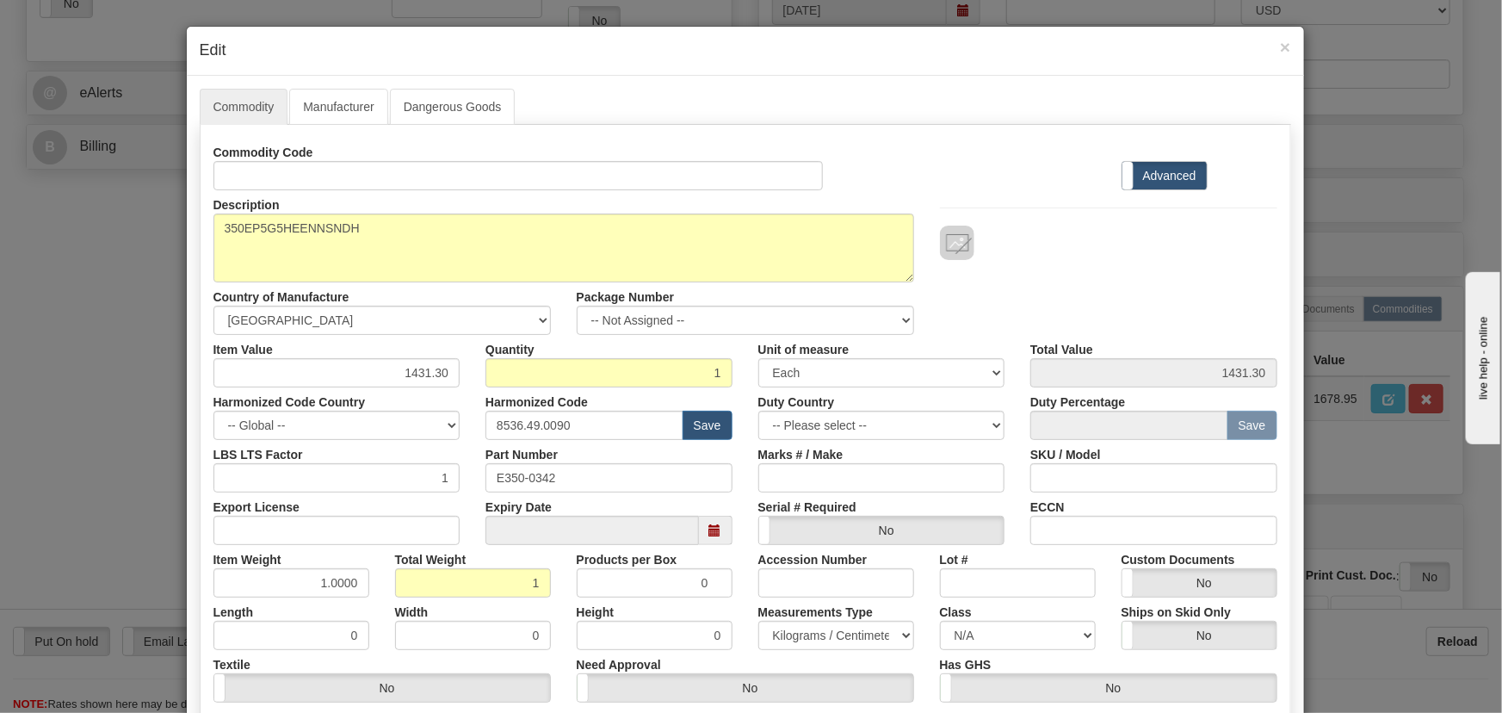
click at [1009, 182] on div "Commodity Code Standard Advanced" at bounding box center [746, 164] width 1090 height 53
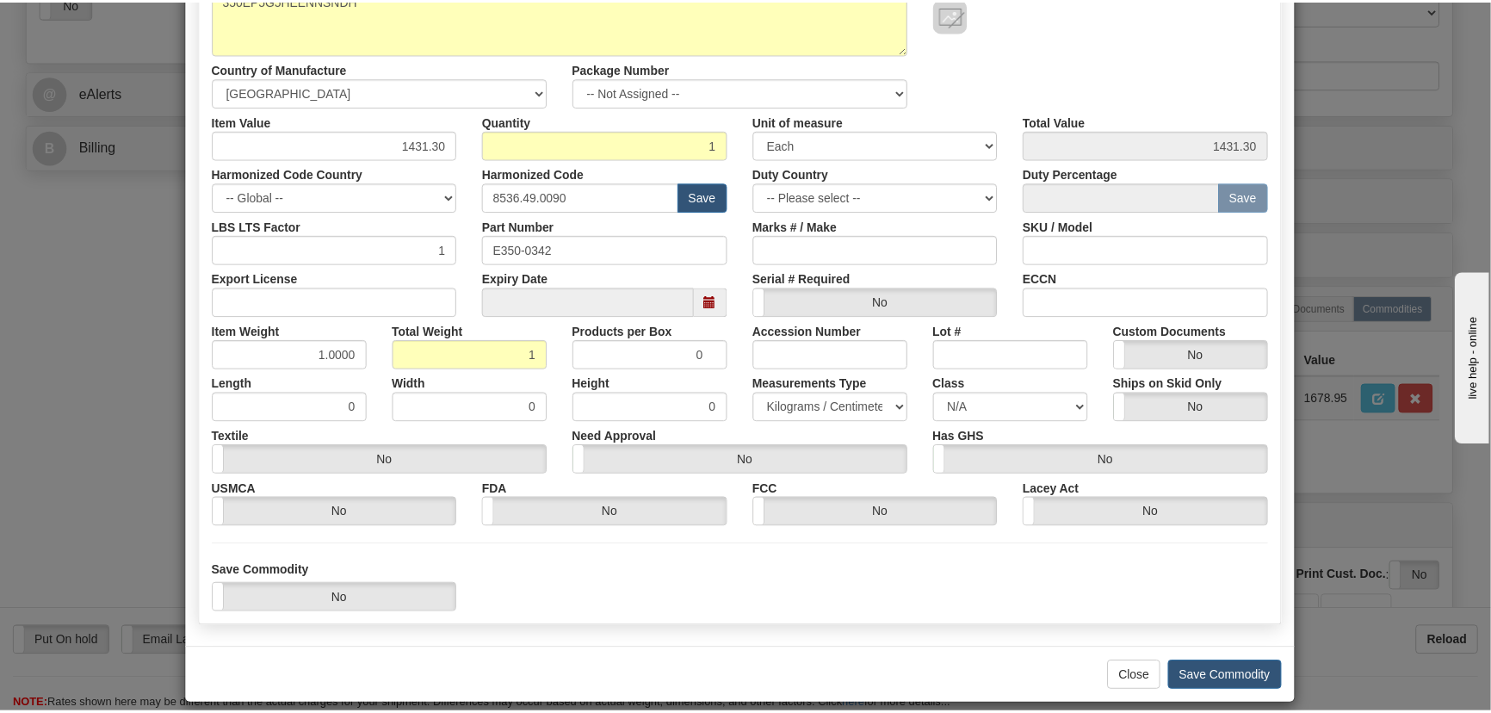
scroll to position [244, 0]
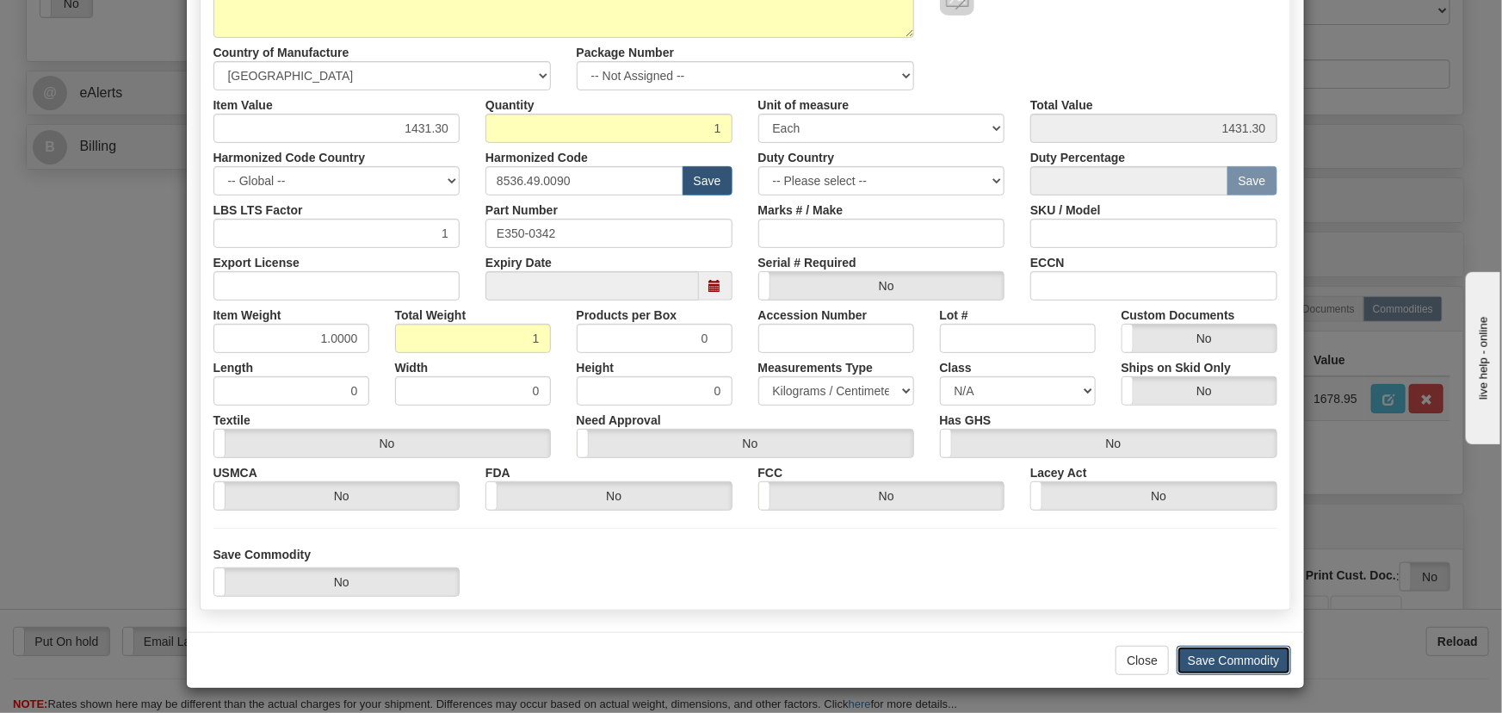
click at [1221, 659] on button "Save Commodity" at bounding box center [1234, 660] width 114 height 29
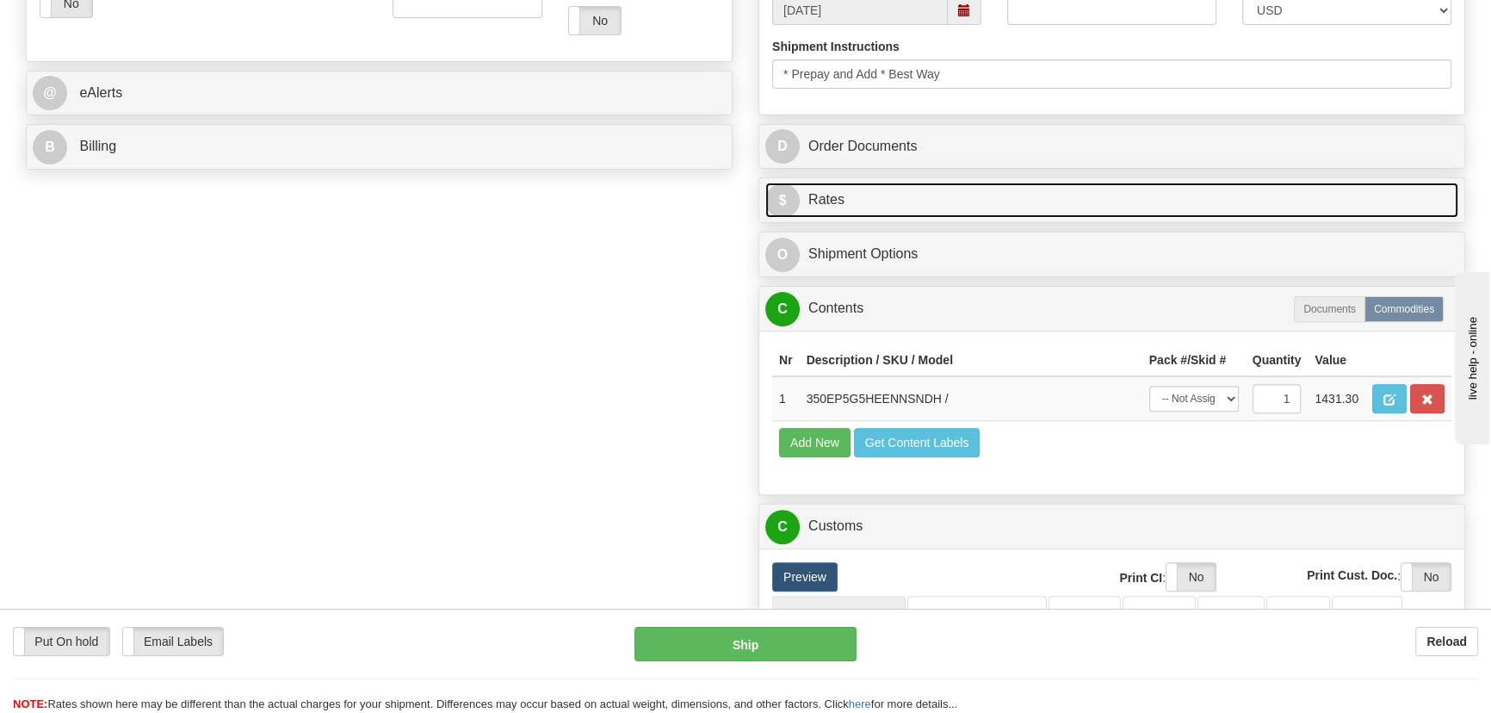
click at [1267, 199] on link "$ Rates" at bounding box center [1111, 199] width 693 height 35
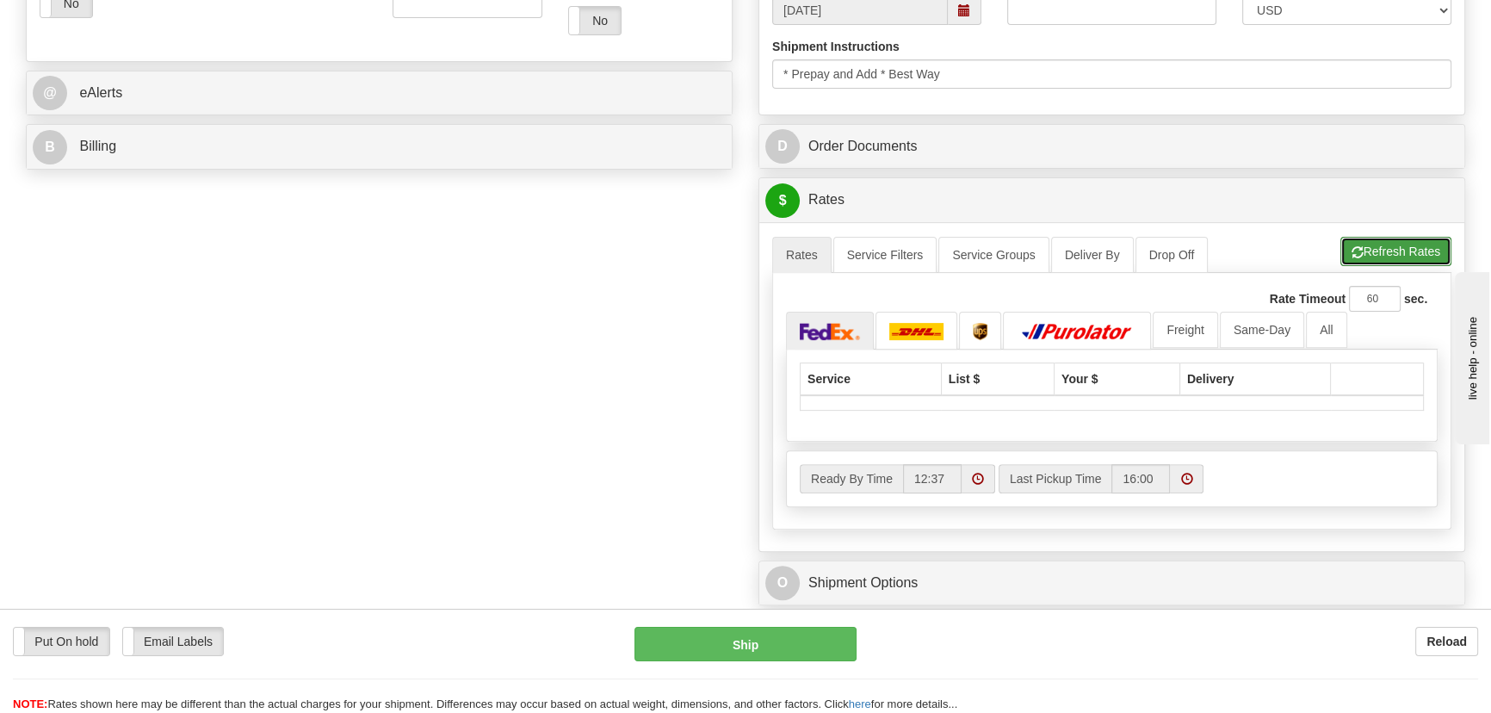
click at [1359, 253] on span "button" at bounding box center [1357, 252] width 12 height 11
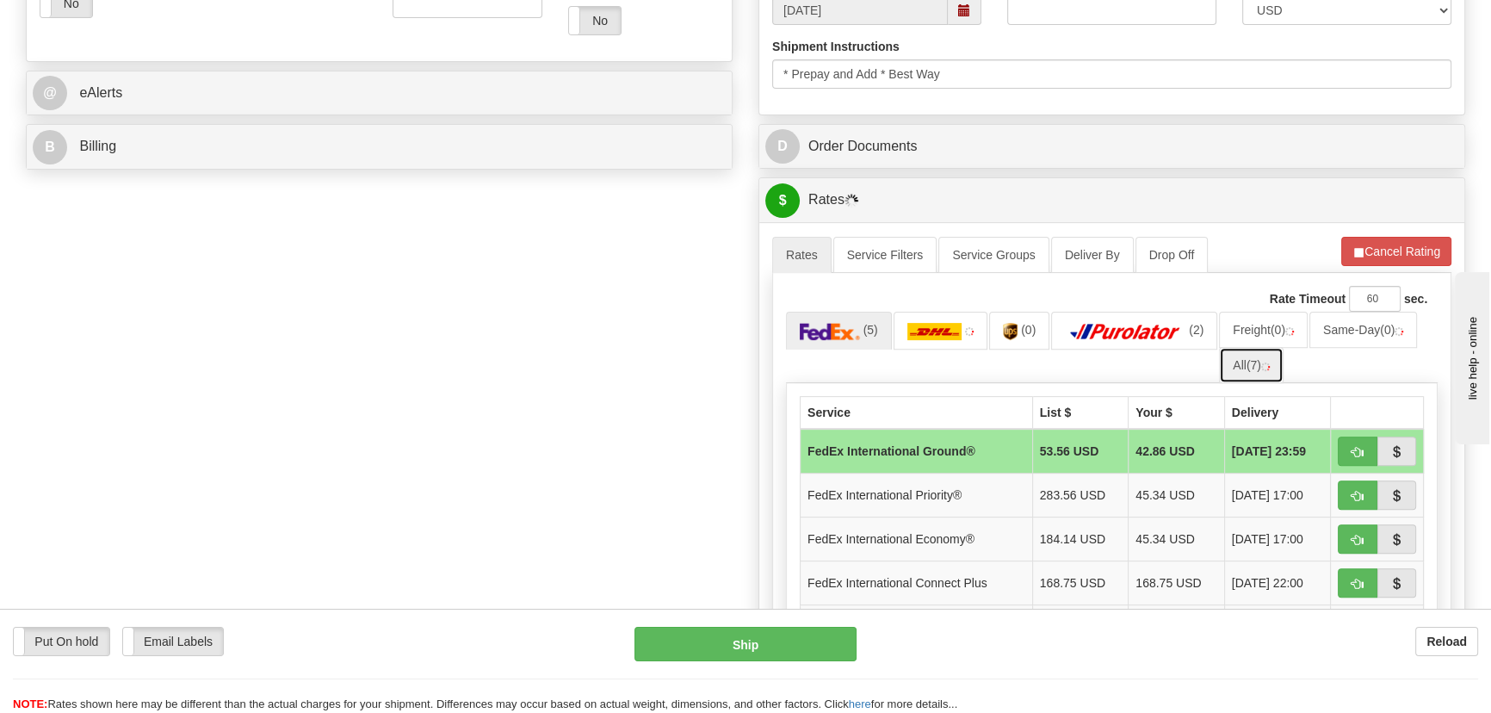
click at [1257, 370] on link "All (7)" at bounding box center [1251, 365] width 65 height 36
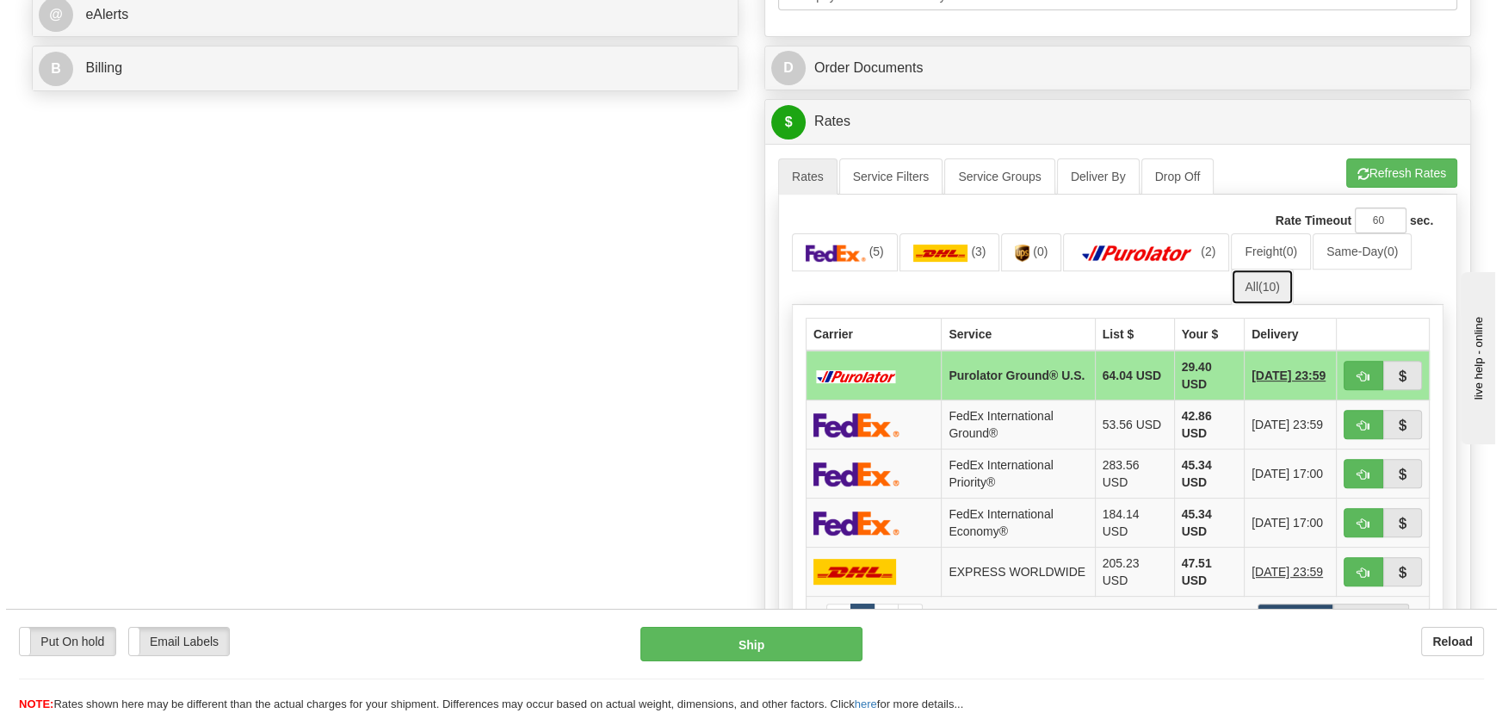
scroll to position [938, 0]
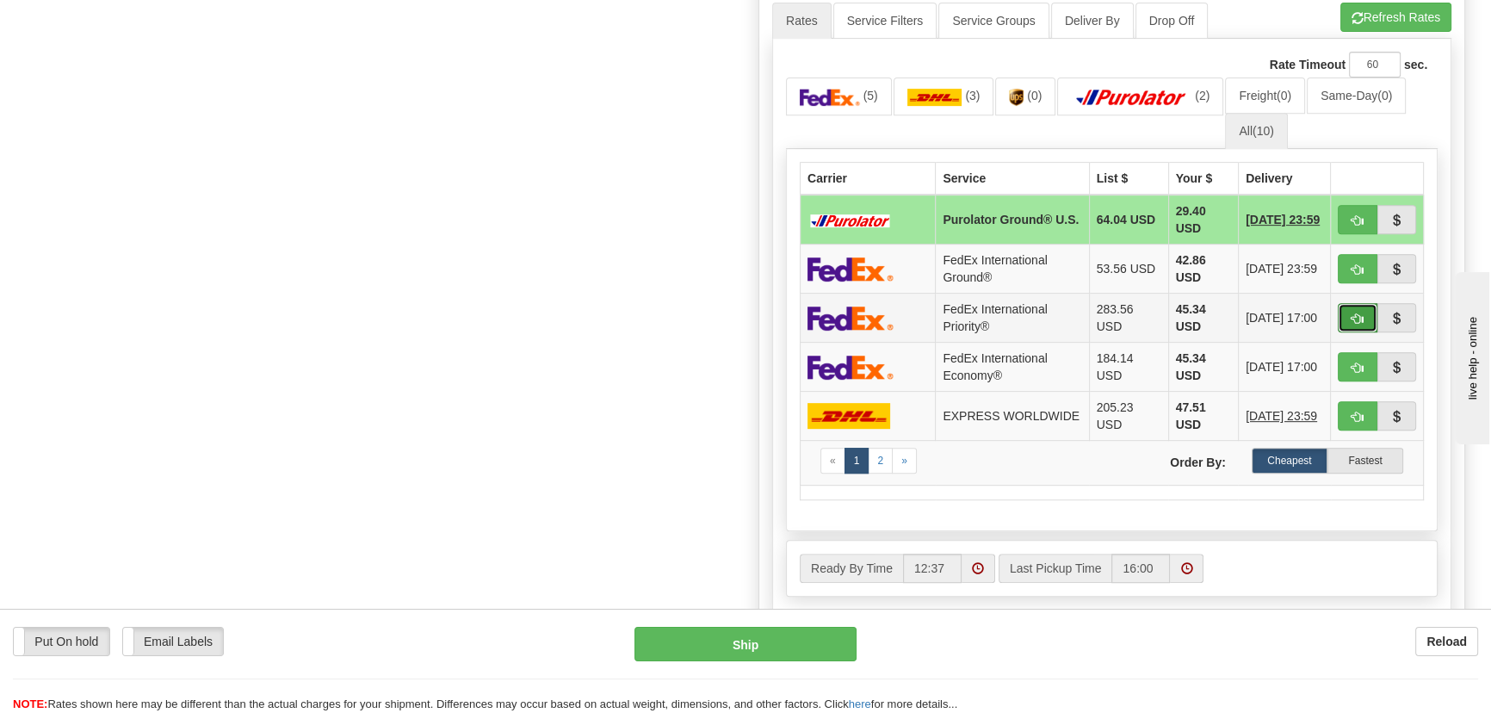
click at [1351, 314] on span "button" at bounding box center [1357, 318] width 12 height 11
type input "01"
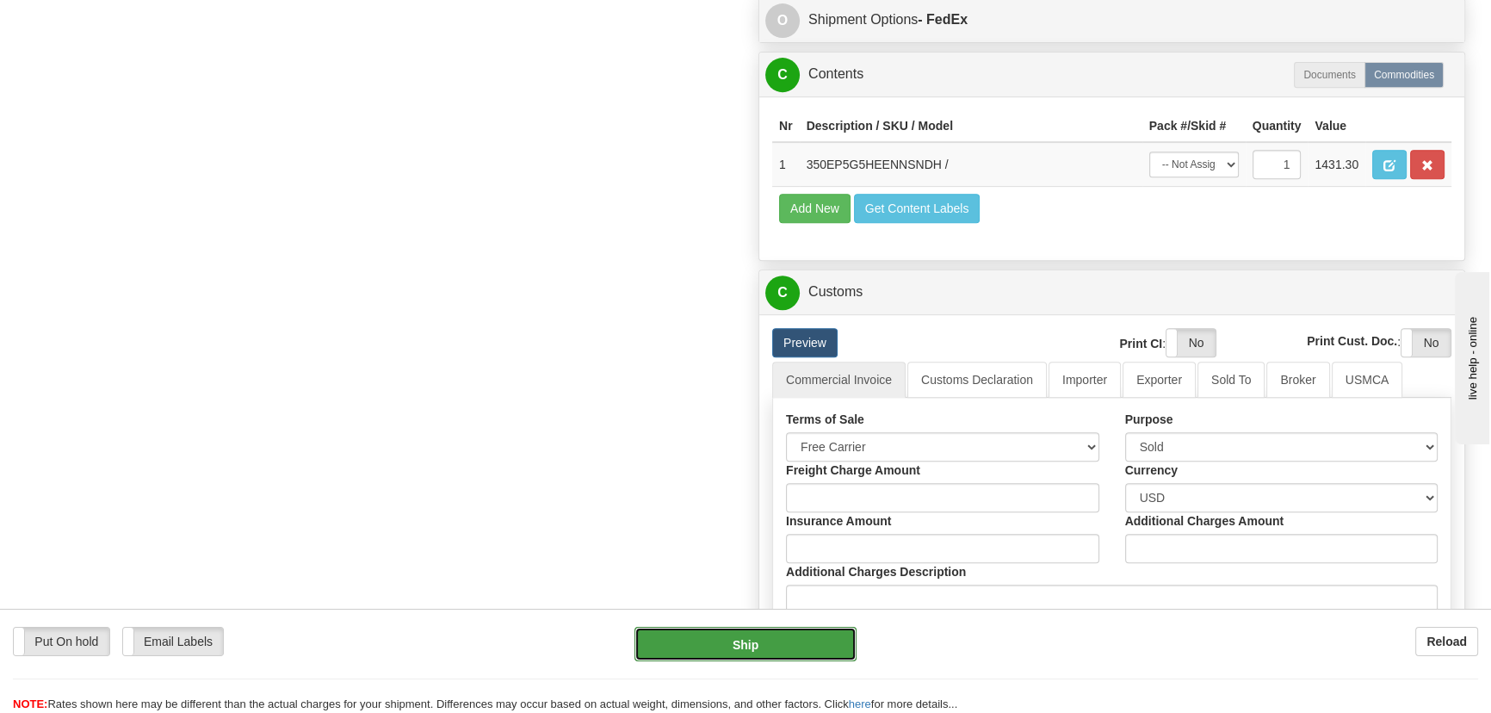
click at [763, 639] on button "Ship" at bounding box center [745, 644] width 223 height 34
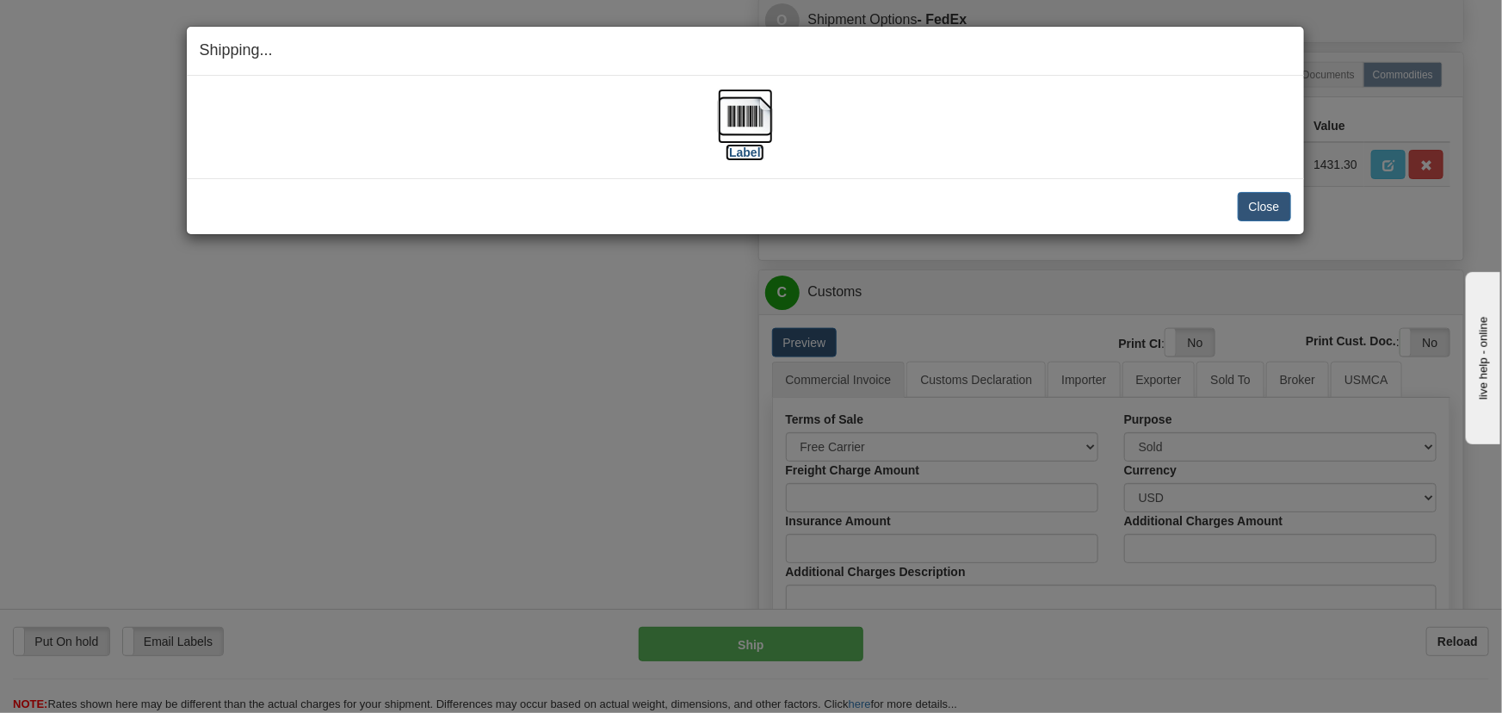
click at [745, 114] on img at bounding box center [745, 116] width 55 height 55
click at [1260, 201] on button "Close" at bounding box center [1264, 206] width 53 height 29
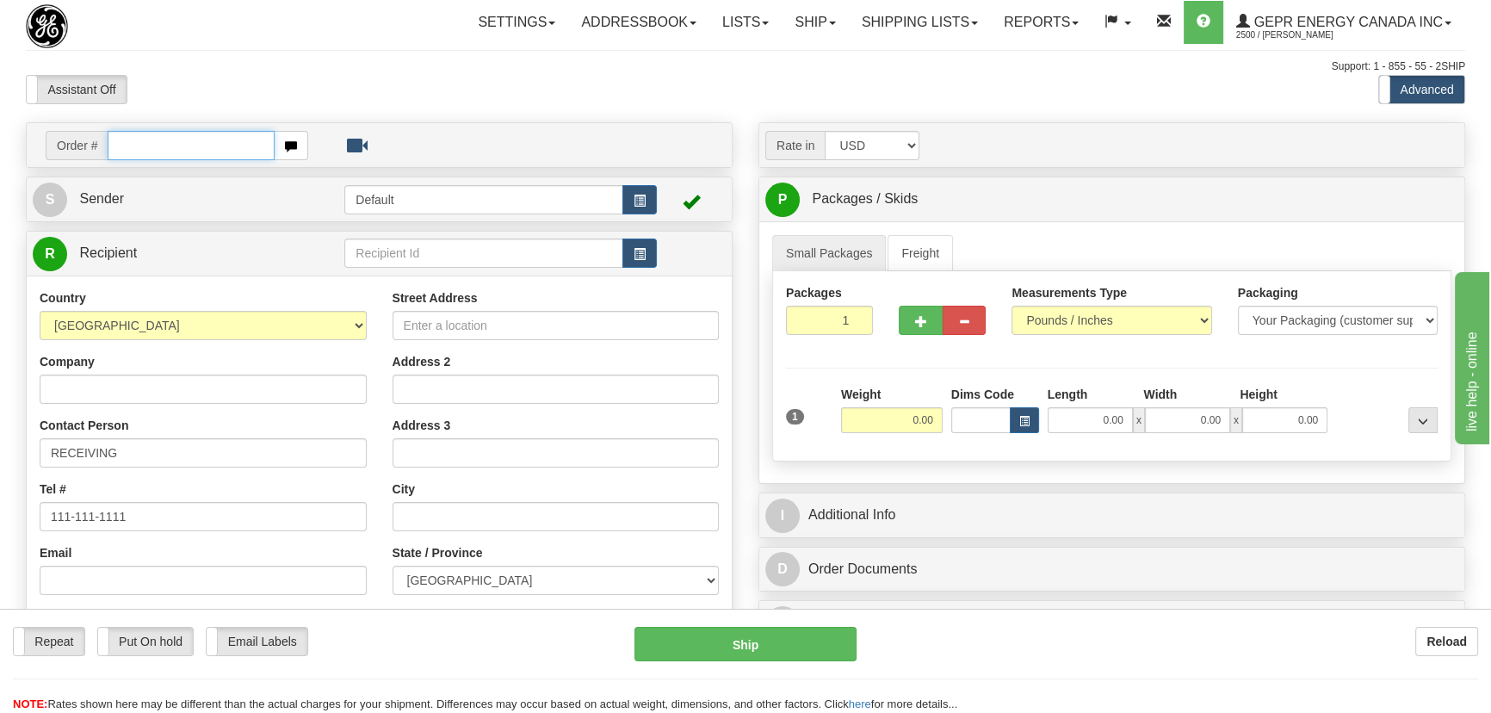
paste input "0086695750"
click at [130, 146] on input "0086695750" at bounding box center [191, 145] width 167 height 29
type input "86695750"
click at [739, 102] on body "Training Course Close Toggle navigation Settings Shipping Preferences New Recip…" at bounding box center [751, 356] width 1502 height 713
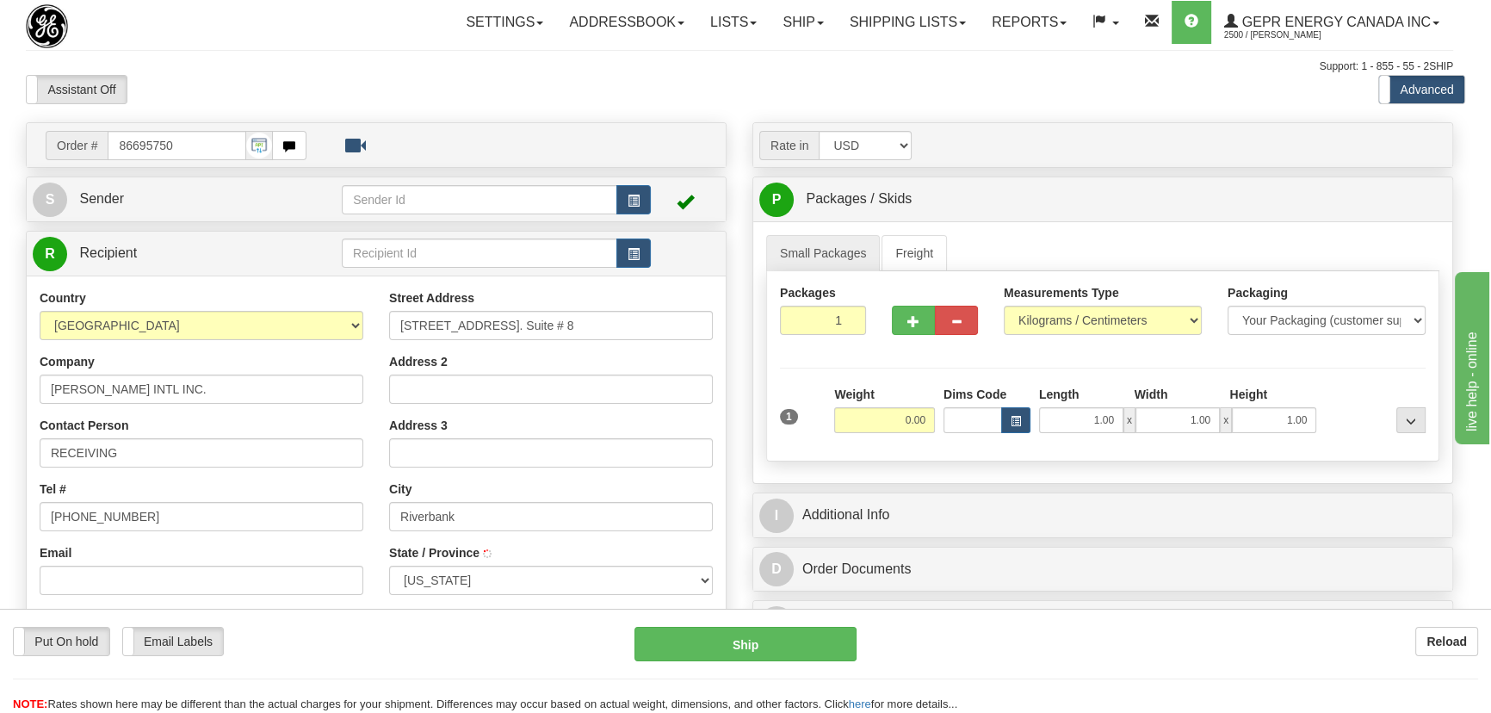
type input "RIVERBANK"
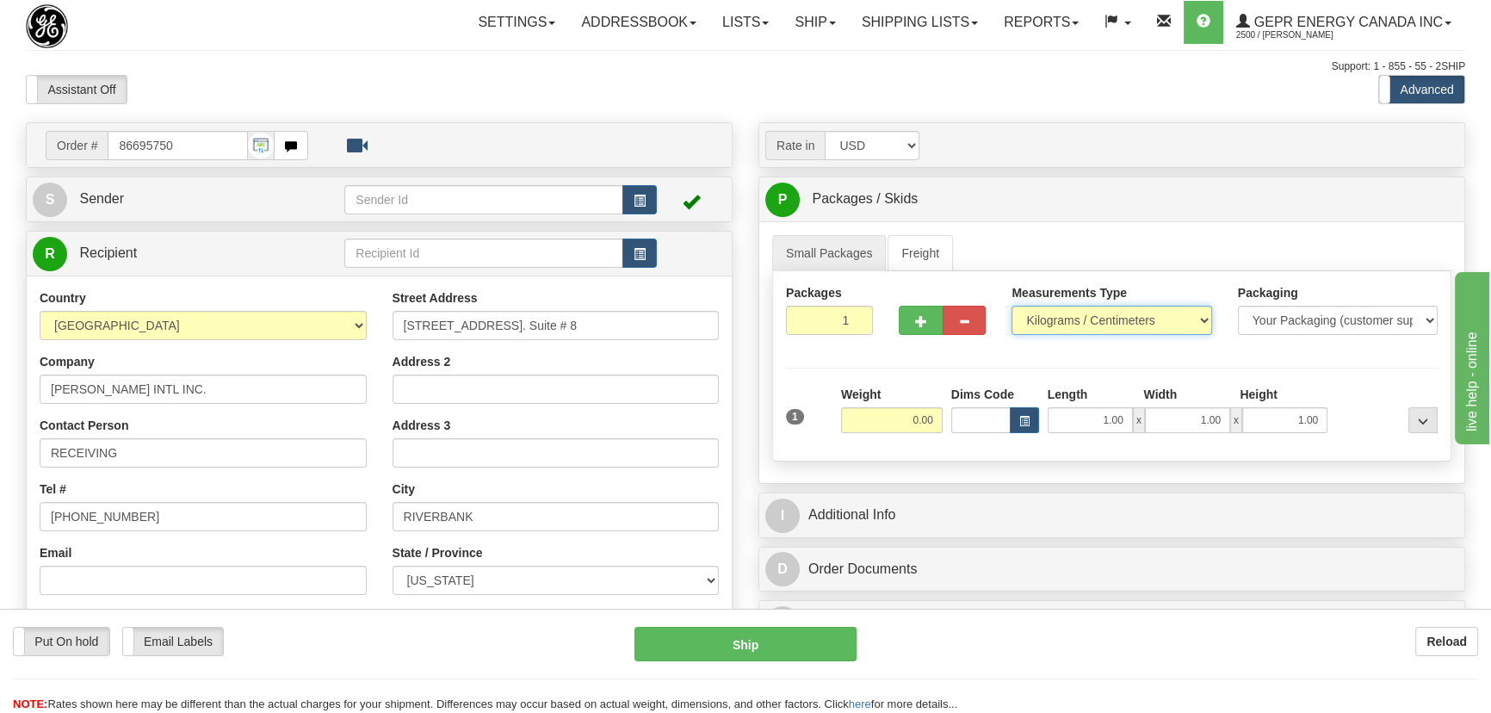
click at [1123, 327] on select "Pounds / Inches Kilograms / Centimeters" at bounding box center [1111, 320] width 200 height 29
select select "0"
click at [1011, 306] on select "Pounds / Inches Kilograms / Centimeters" at bounding box center [1111, 320] width 200 height 29
drag, startPoint x: 832, startPoint y: 316, endPoint x: 875, endPoint y: 343, distance: 49.9
click at [875, 343] on div "Packages 1 1" at bounding box center [829, 316] width 113 height 64
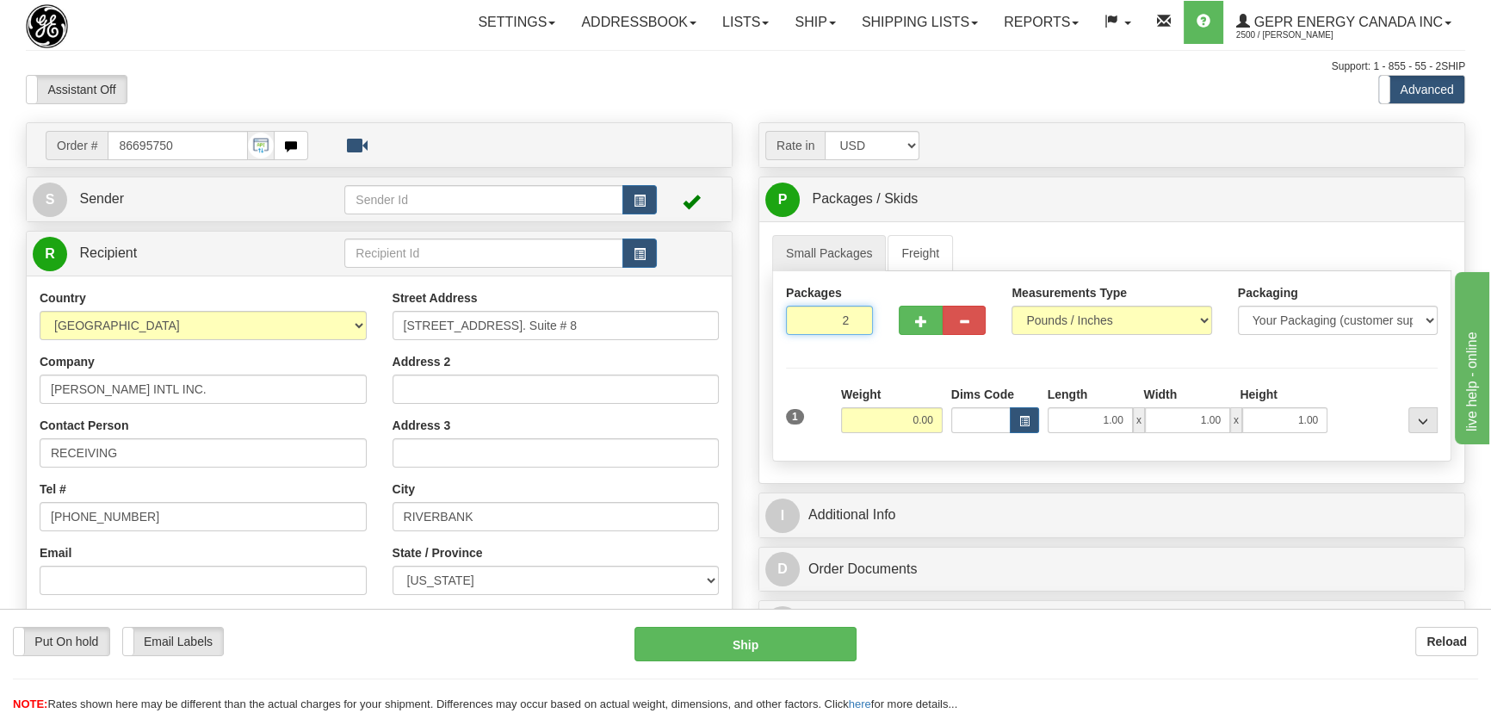
type input "2"
click at [899, 409] on div "Packages 2 1 Measurements Type" at bounding box center [1111, 366] width 679 height 190
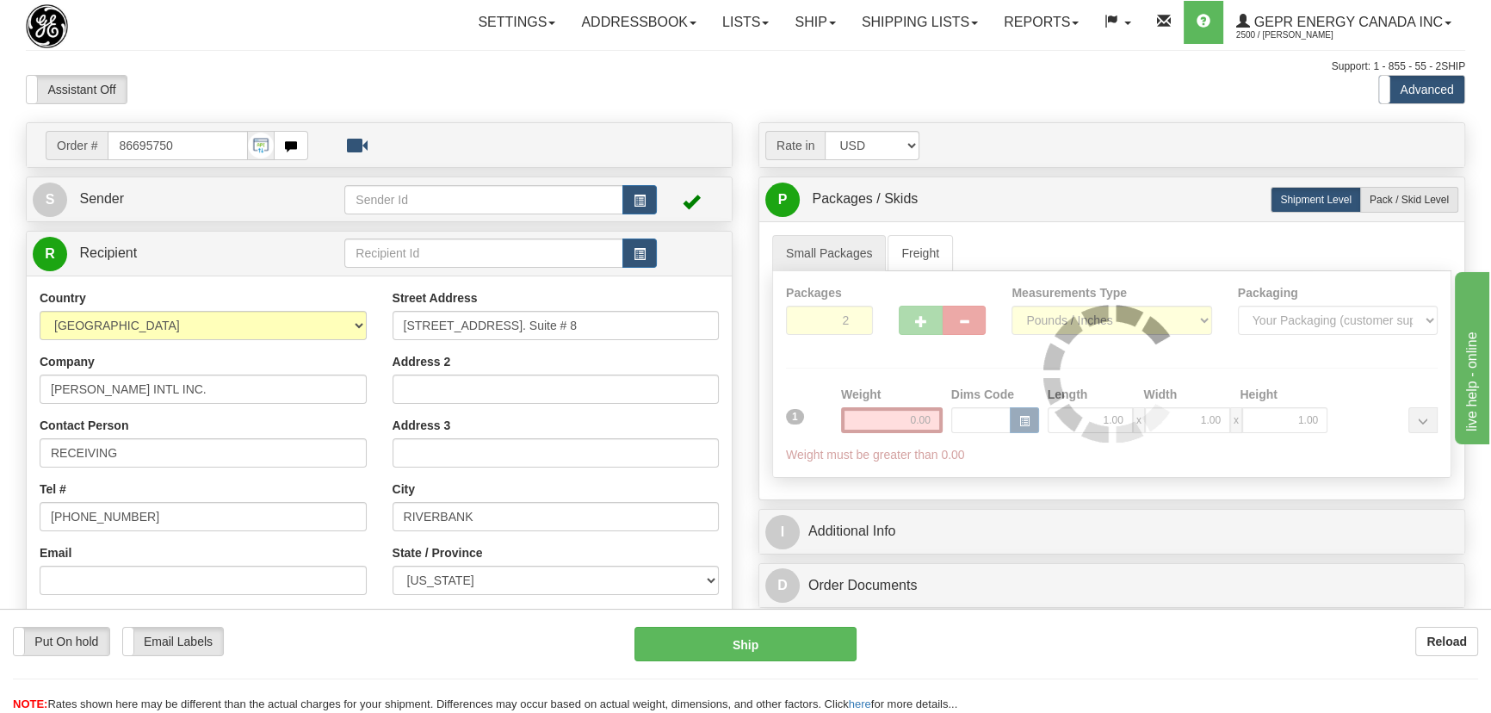
click at [901, 417] on div at bounding box center [1111, 374] width 677 height 206
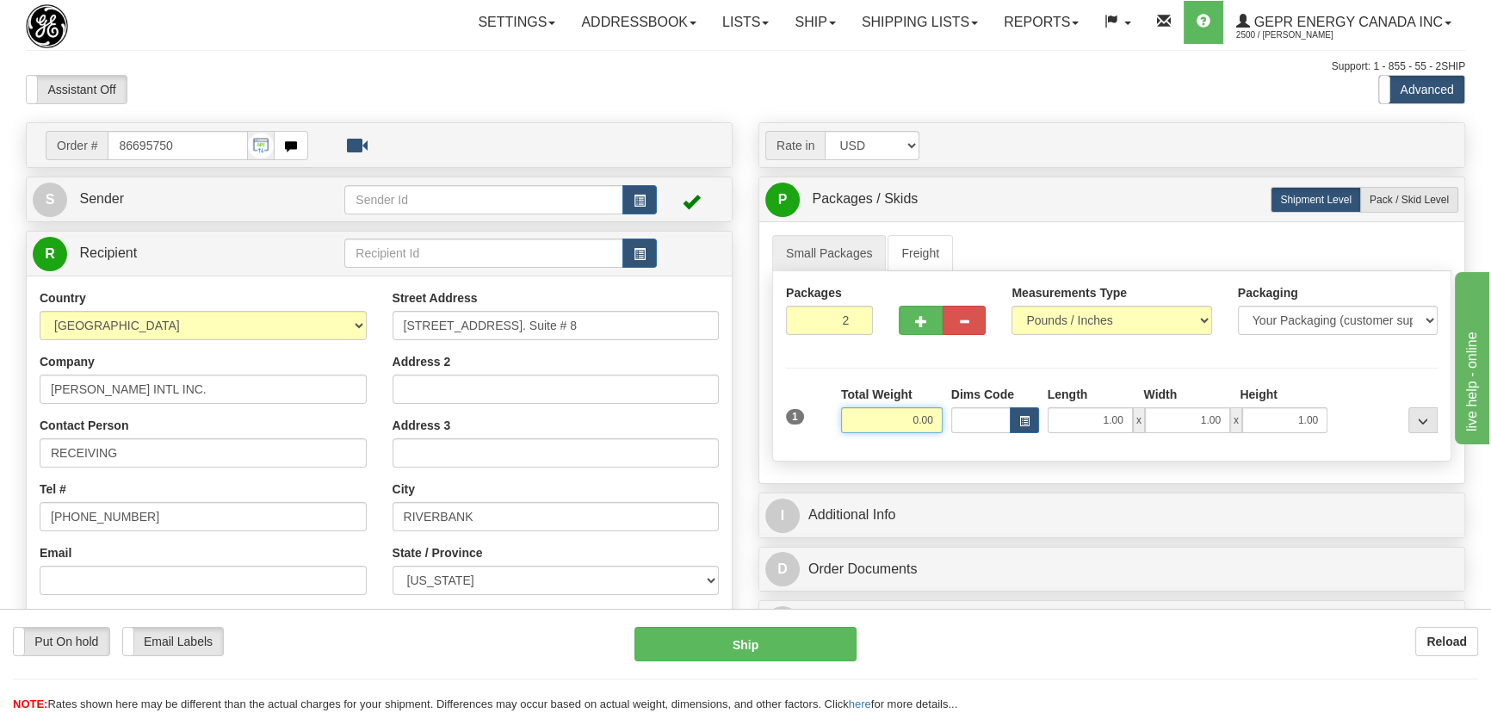
drag, startPoint x: 901, startPoint y: 417, endPoint x: 909, endPoint y: 421, distance: 8.9
click at [909, 421] on input "0.00" at bounding box center [892, 420] width 102 height 26
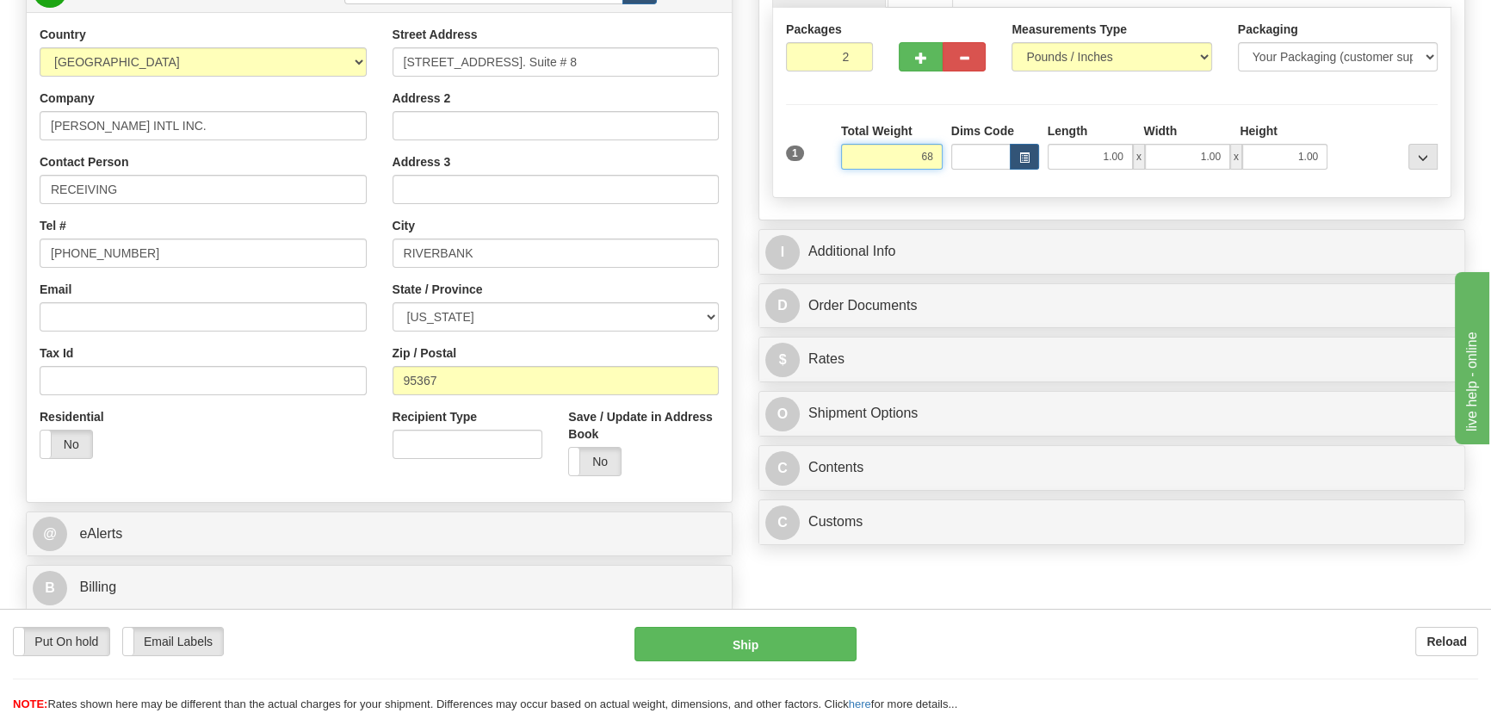
scroll to position [312, 0]
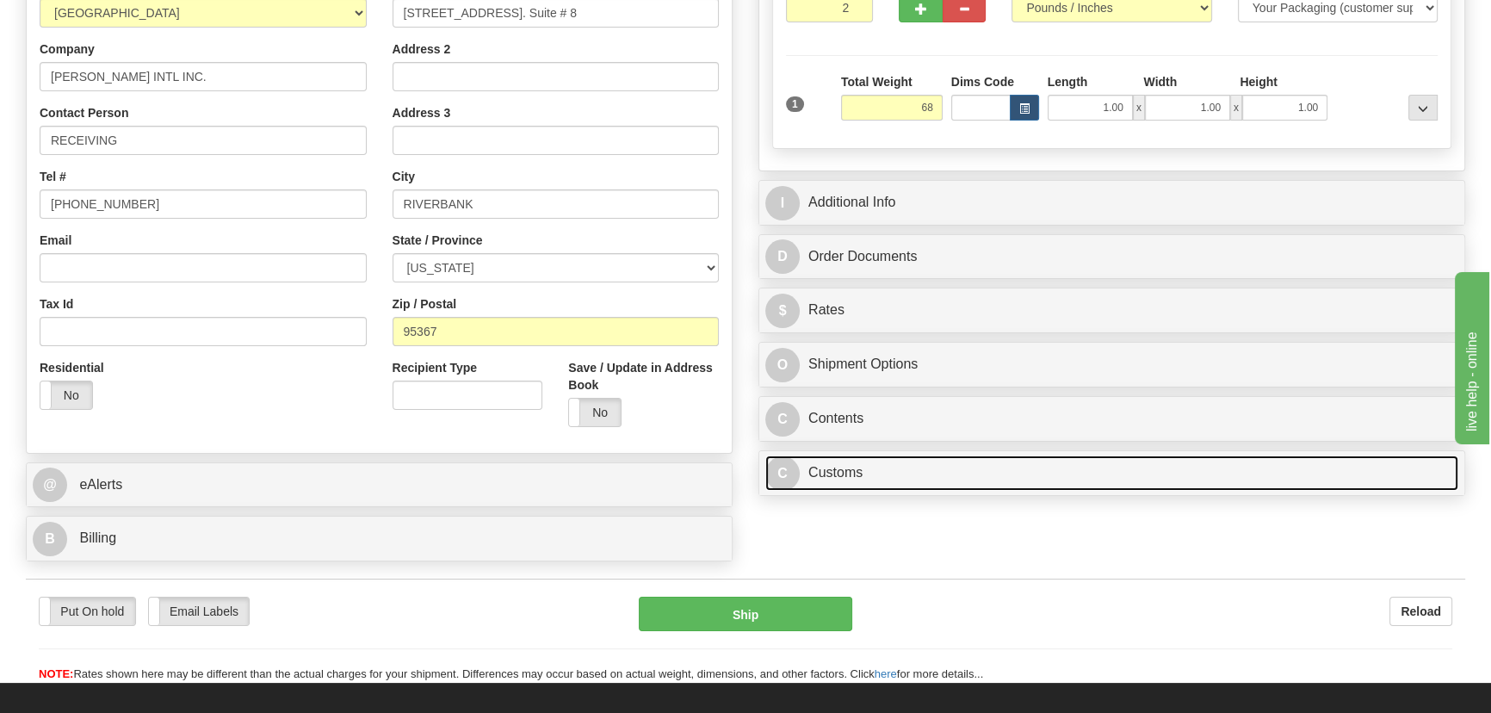
type input "68.00"
click at [1004, 460] on link "C Customs" at bounding box center [1111, 472] width 693 height 35
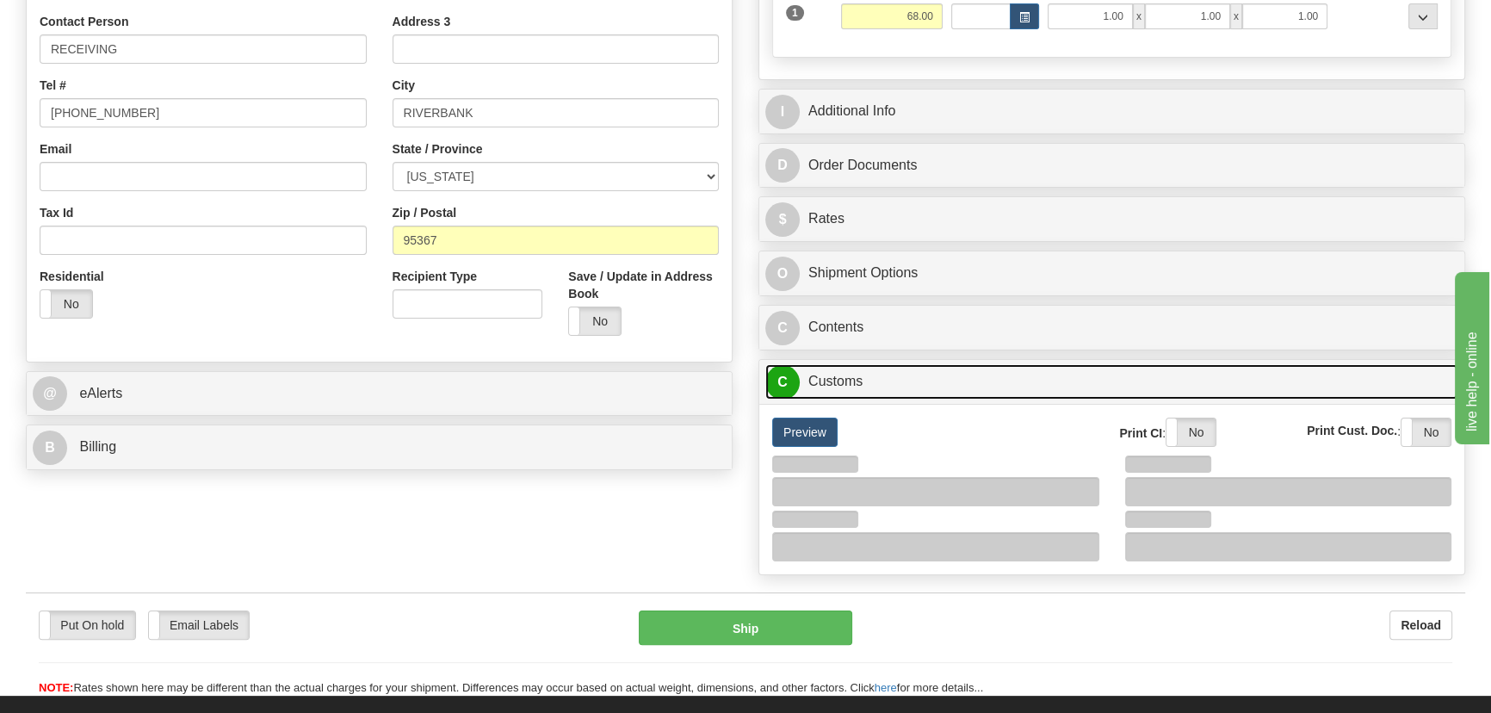
scroll to position [469, 0]
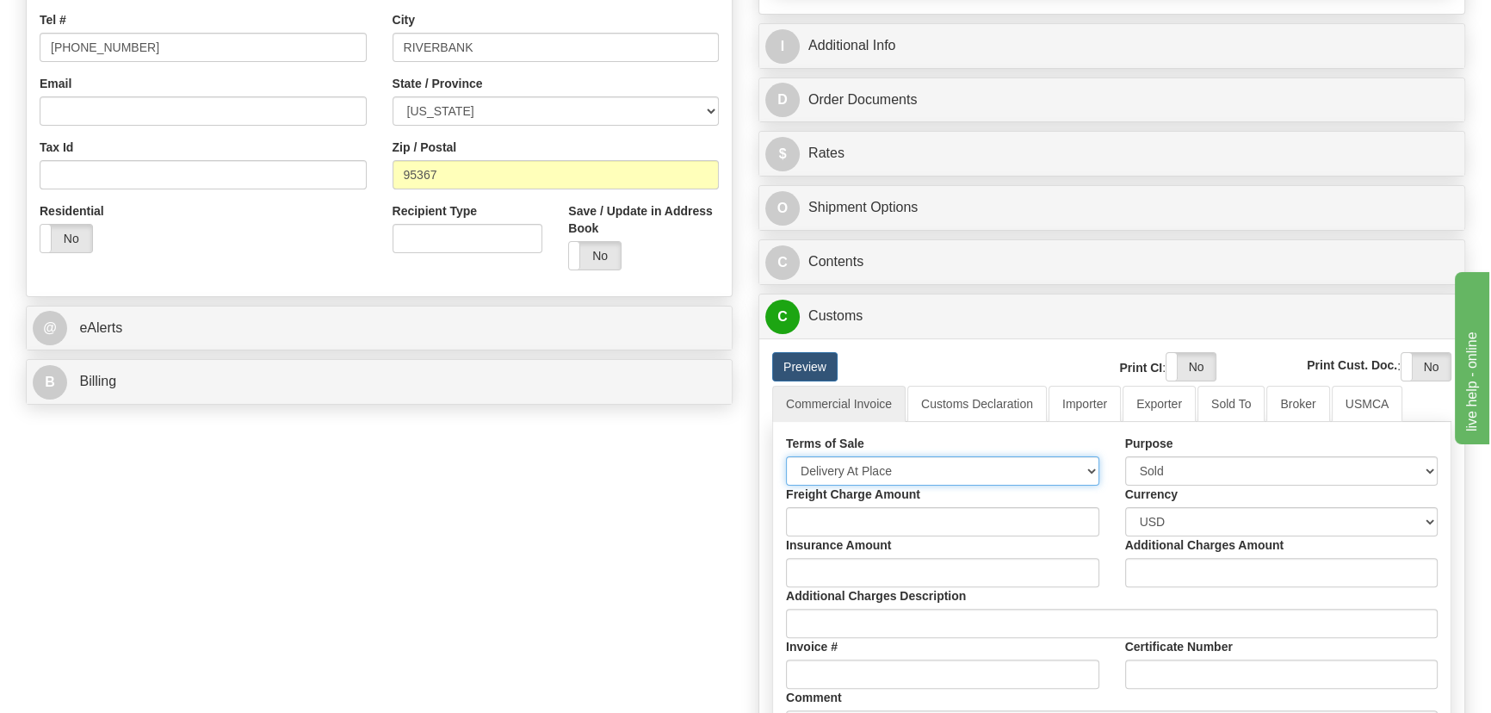
click at [904, 465] on select "Free Carrier Free On Board Ex Works Delivered Duty Unpaid Delivered Duty Paid C…" at bounding box center [942, 470] width 313 height 29
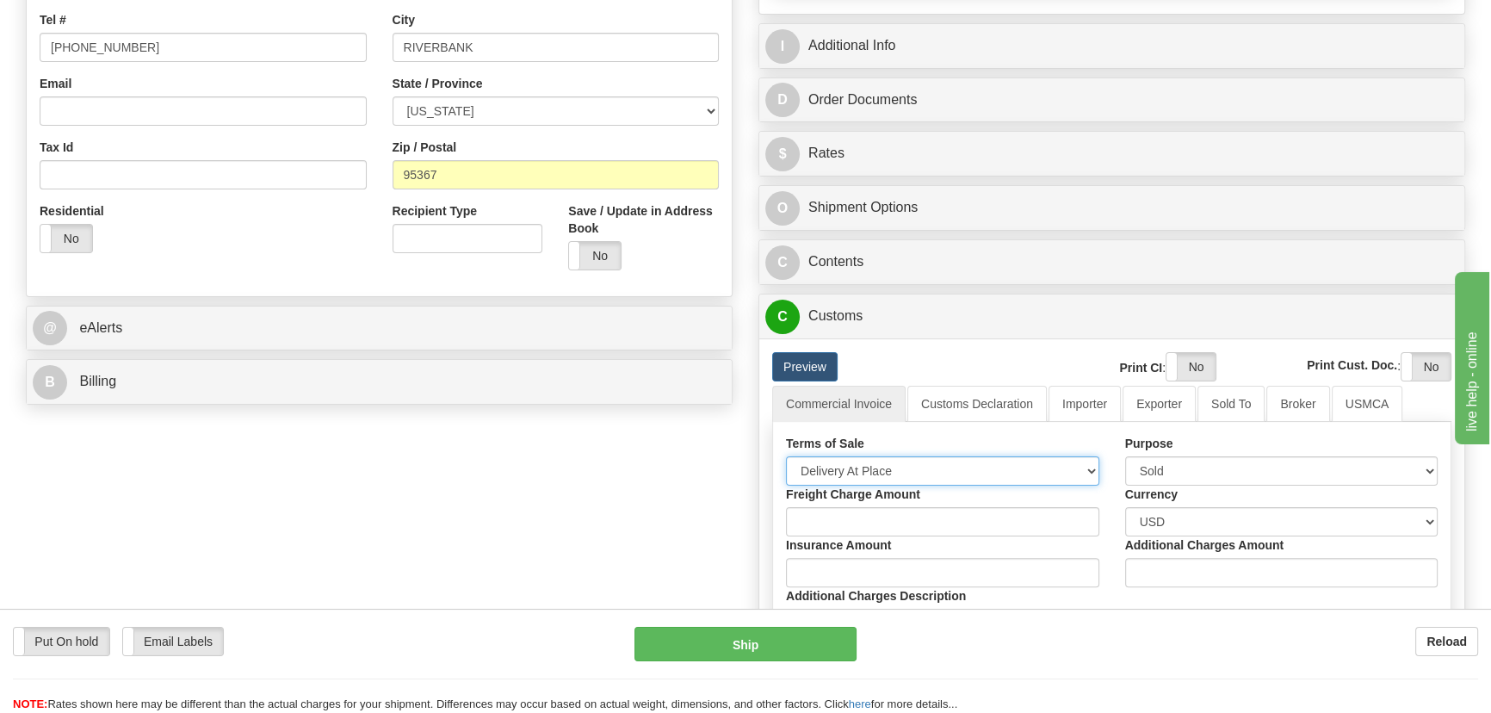
select select "7"
click at [786, 456] on select "Free Carrier Free On Board Ex Works Delivered Duty Unpaid Delivered Duty Paid C…" at bounding box center [942, 470] width 313 height 29
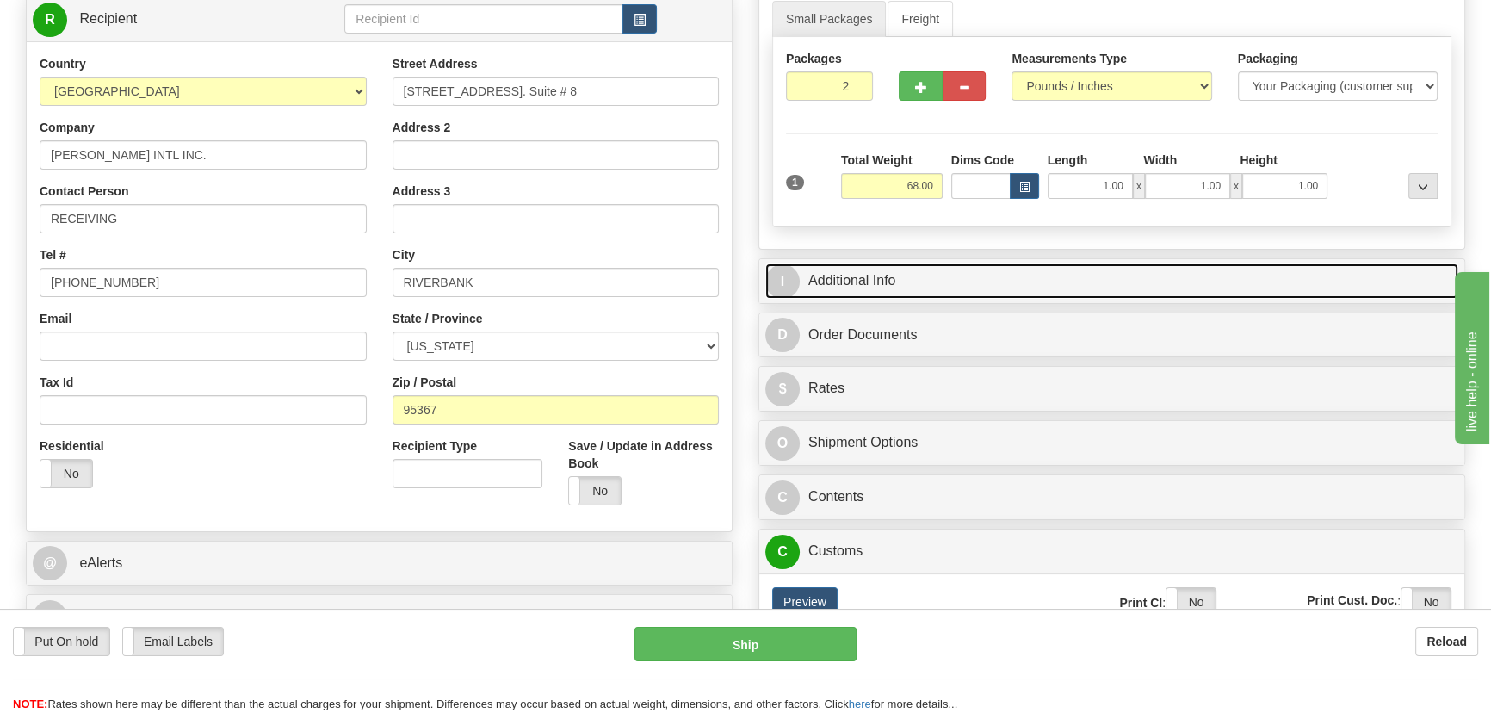
click at [1239, 264] on link "I Additional Info" at bounding box center [1111, 280] width 693 height 35
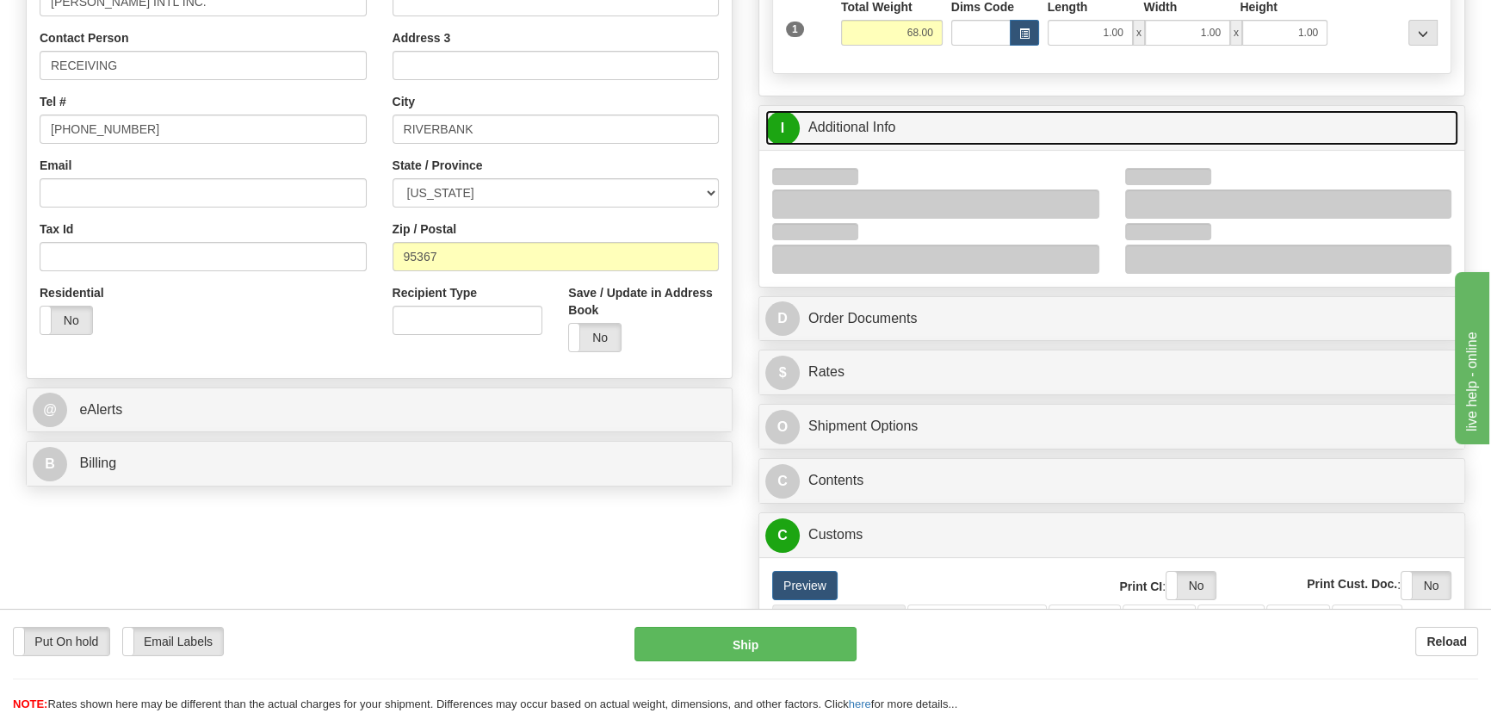
scroll to position [391, 0]
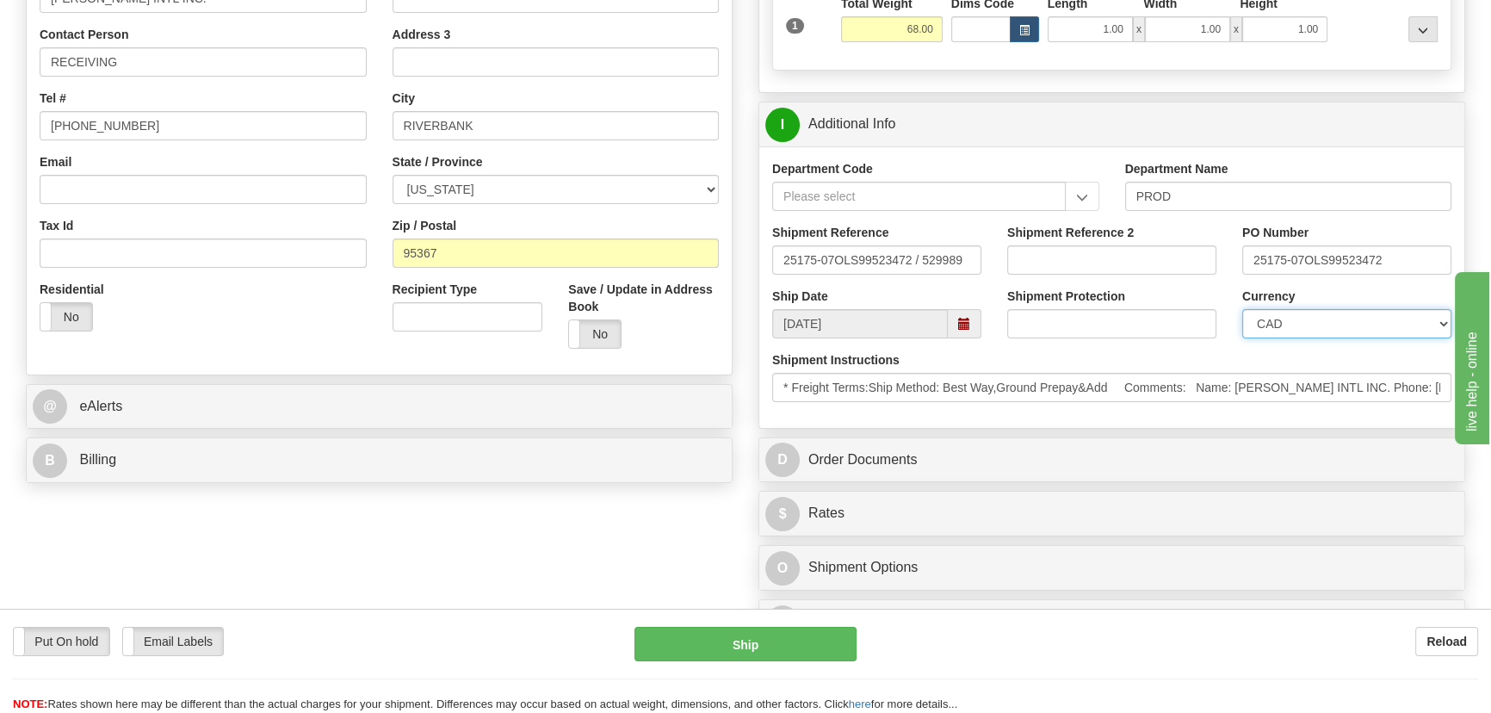
click at [1345, 314] on select "CAD USD EUR ZAR [PERSON_NAME] ARN AUD AUS AWG BBD BFR BGN BHD BMD BND BRC BRL C…" at bounding box center [1346, 323] width 209 height 29
select select "1"
click at [1242, 309] on select "CAD USD EUR ZAR [PERSON_NAME] ARN AUD AUS AWG BBD BFR BGN BHD BMD BND BRC BRL C…" at bounding box center [1346, 323] width 209 height 29
click at [1060, 245] on input "Shipment Reference 2" at bounding box center [1111, 259] width 209 height 29
drag, startPoint x: 1093, startPoint y: 252, endPoint x: 992, endPoint y: 244, distance: 101.1
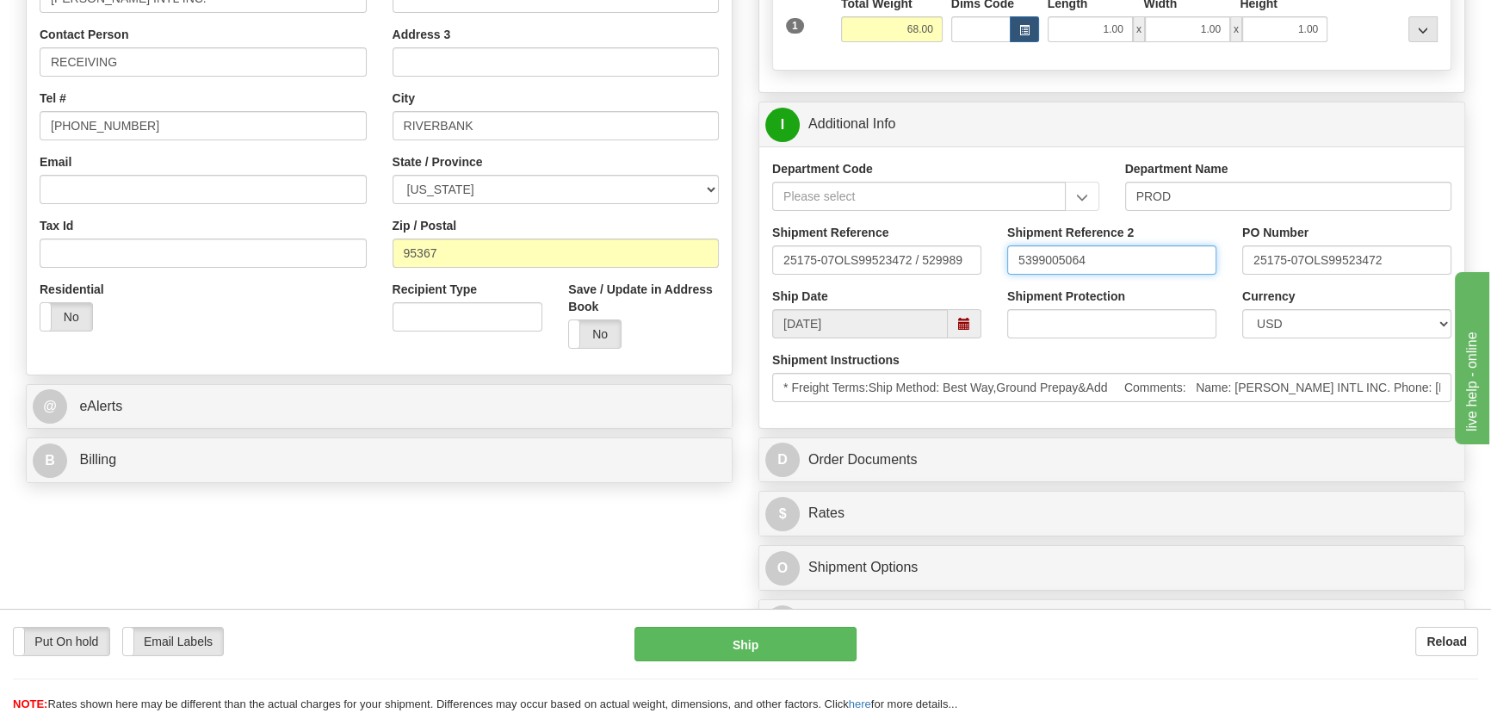
click at [1005, 250] on div "Shipment Reference 2 5399005064" at bounding box center [1111, 256] width 235 height 64
type input "5399005064"
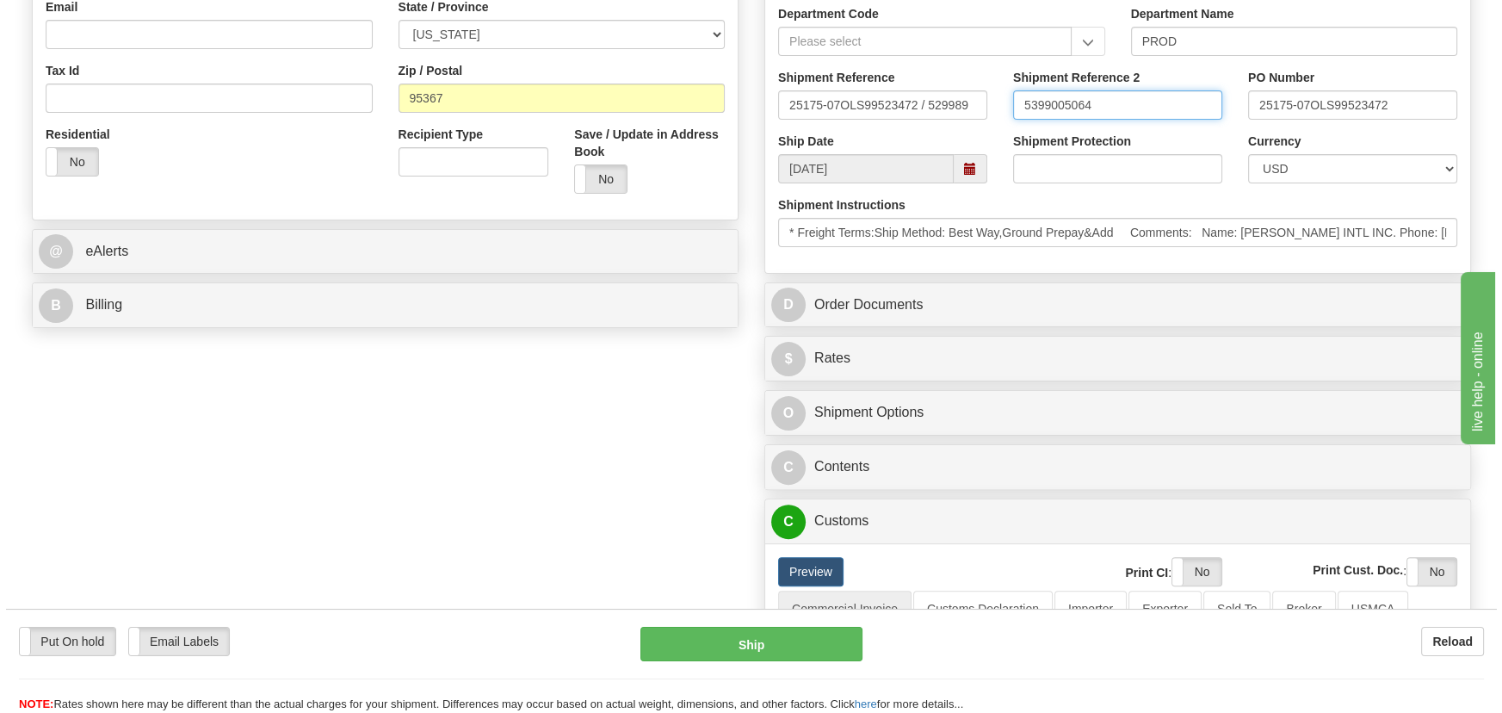
scroll to position [704, 0]
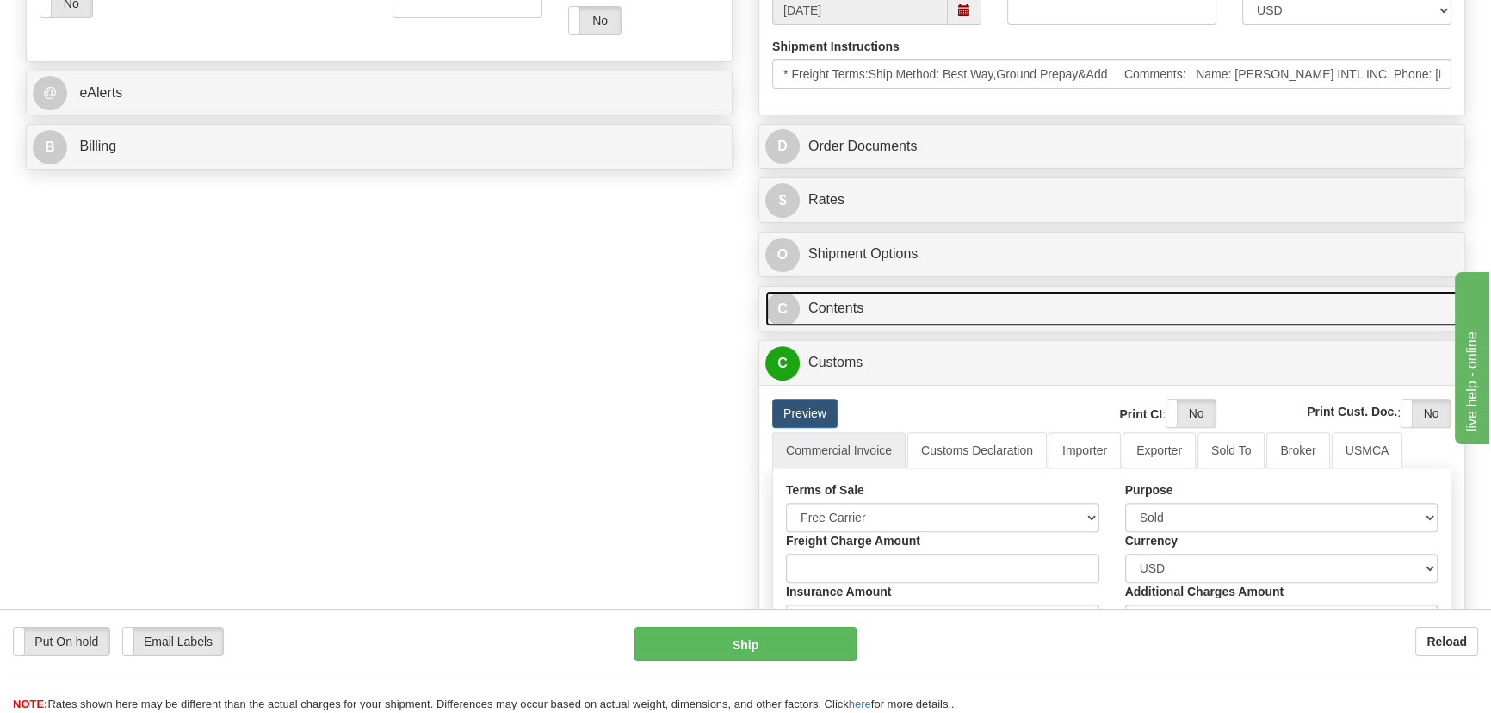
click at [1202, 294] on link "C Contents" at bounding box center [1111, 308] width 693 height 35
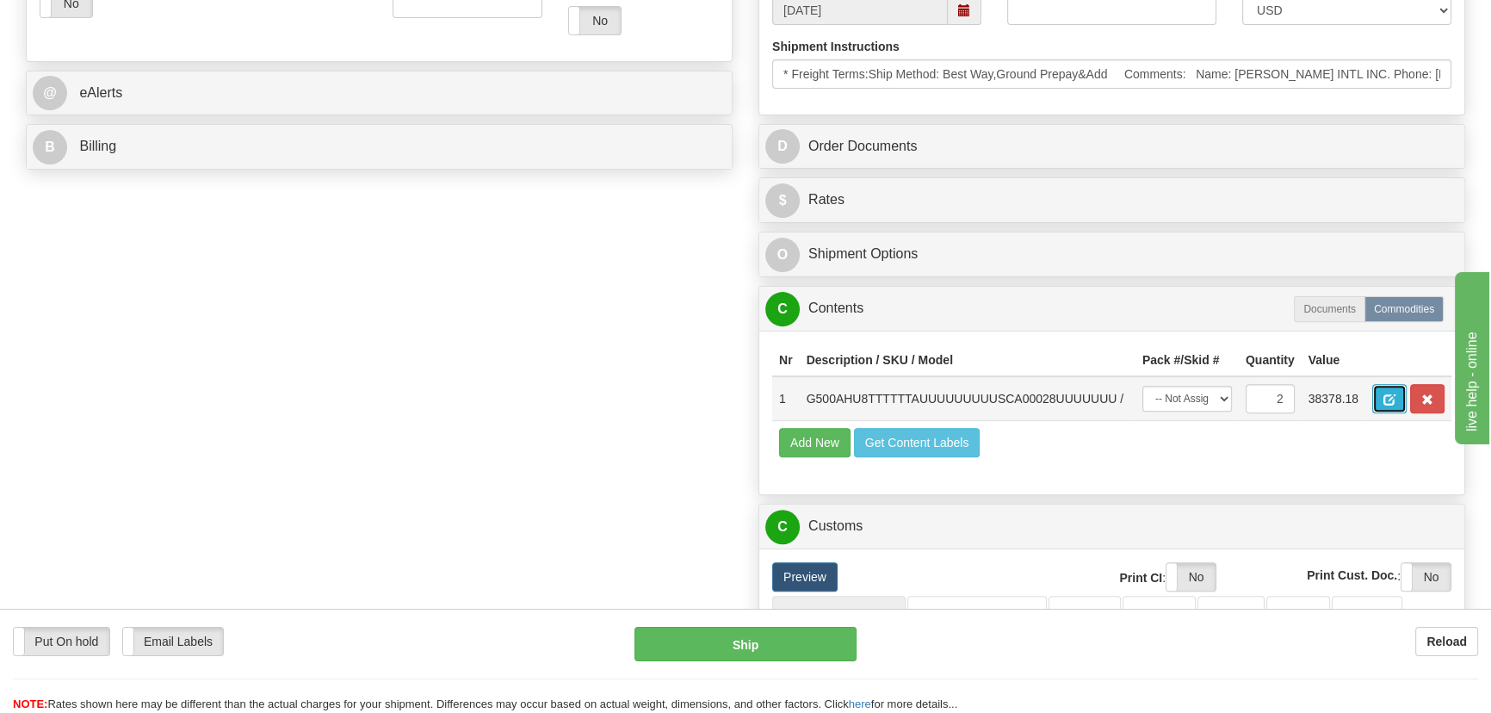
click at [1380, 393] on button "button" at bounding box center [1389, 398] width 34 height 29
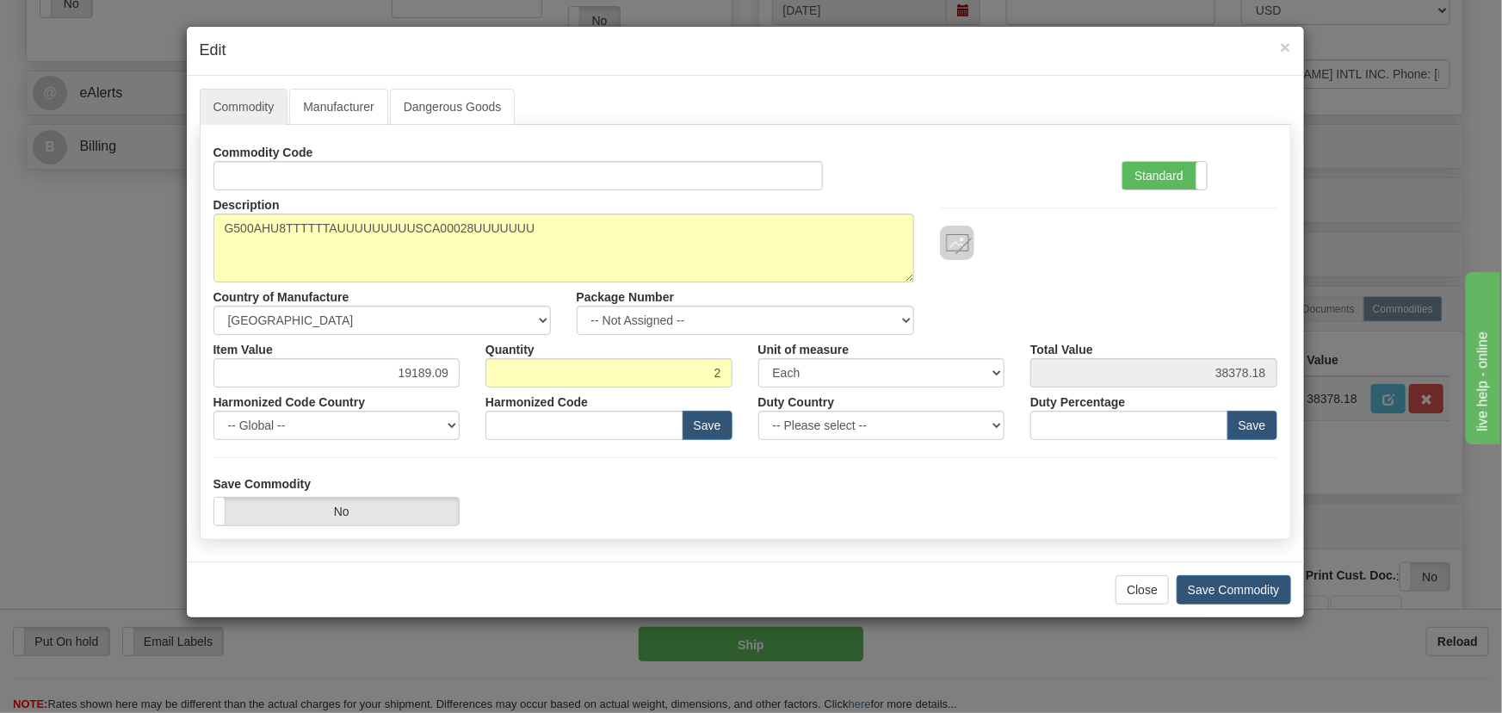
type input "8517.62.0090"
click at [1188, 168] on label "Standard" at bounding box center [1164, 176] width 84 height 28
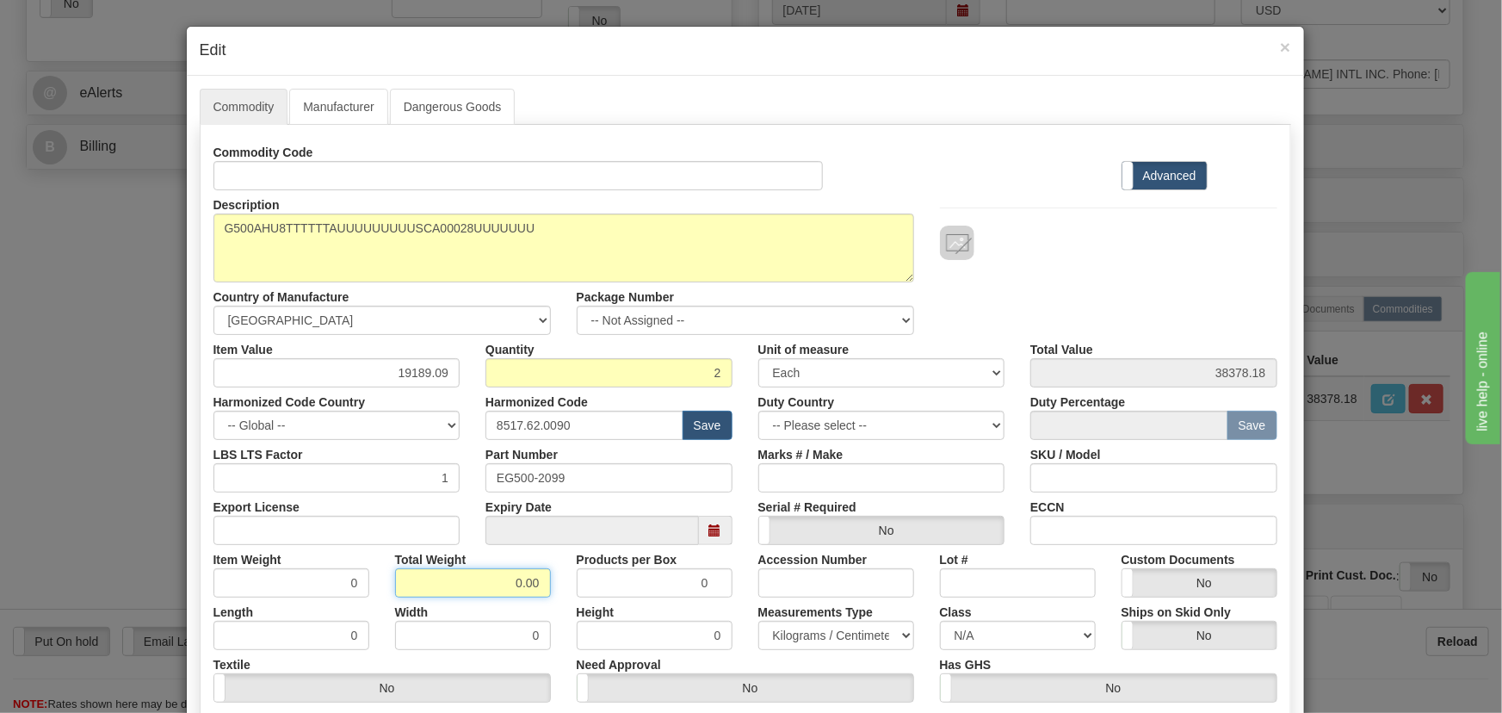
drag, startPoint x: 496, startPoint y: 575, endPoint x: 556, endPoint y: 605, distance: 67.4
click at [556, 605] on div "Commodity Code Standard Advanced Description G500AHU8TTTTTTAUUUUUUUUUSCA00028UU…" at bounding box center [745, 446] width 1064 height 617
type input "2"
type input "1.0000"
click at [556, 605] on div "Width 0" at bounding box center [473, 623] width 182 height 53
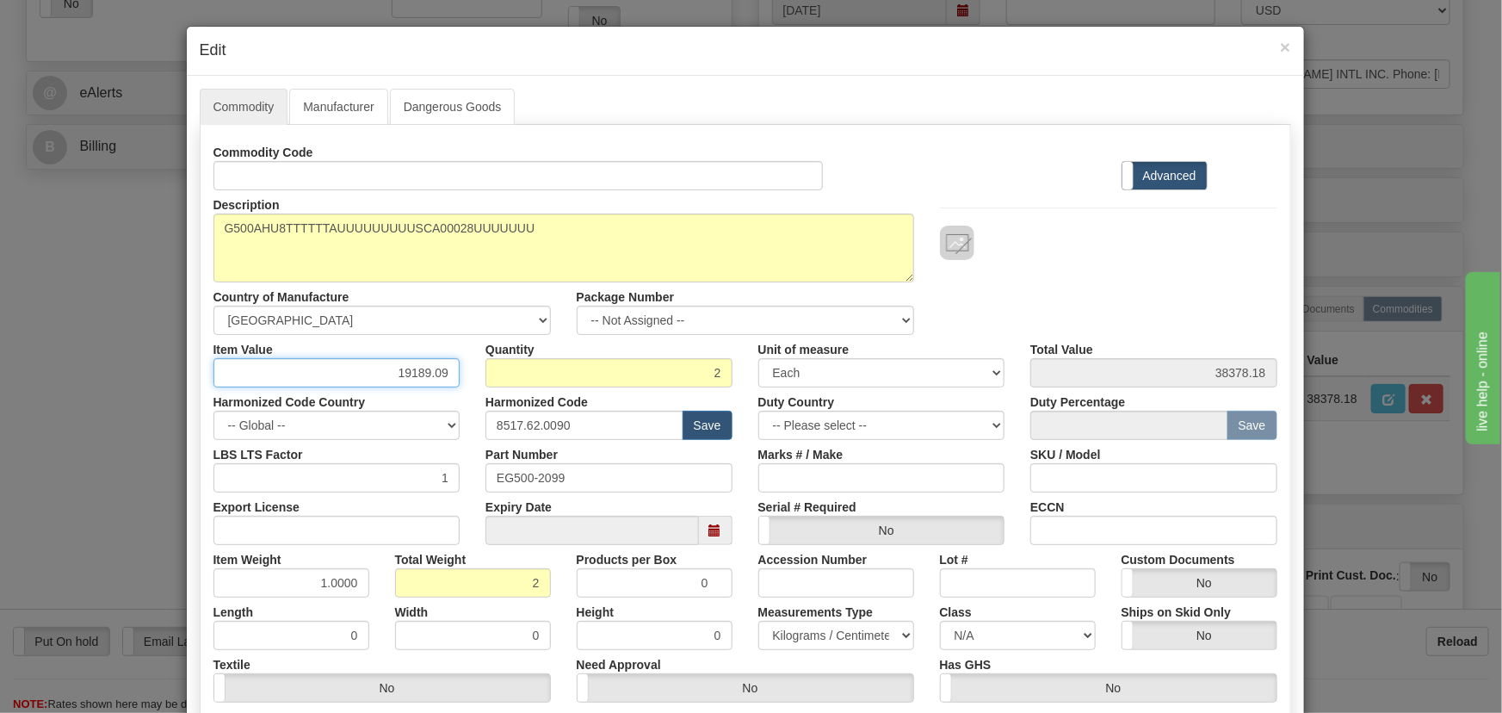
drag, startPoint x: 389, startPoint y: 371, endPoint x: 452, endPoint y: 386, distance: 64.7
click at [451, 386] on div "Commodity Code Standard Advanced Description G500AHU8TTTTTTAUUUUUUUUUSCA00028UU…" at bounding box center [745, 446] width 1064 height 617
paste input "7.651,76"
type input "7651.76"
type input "15303.52"
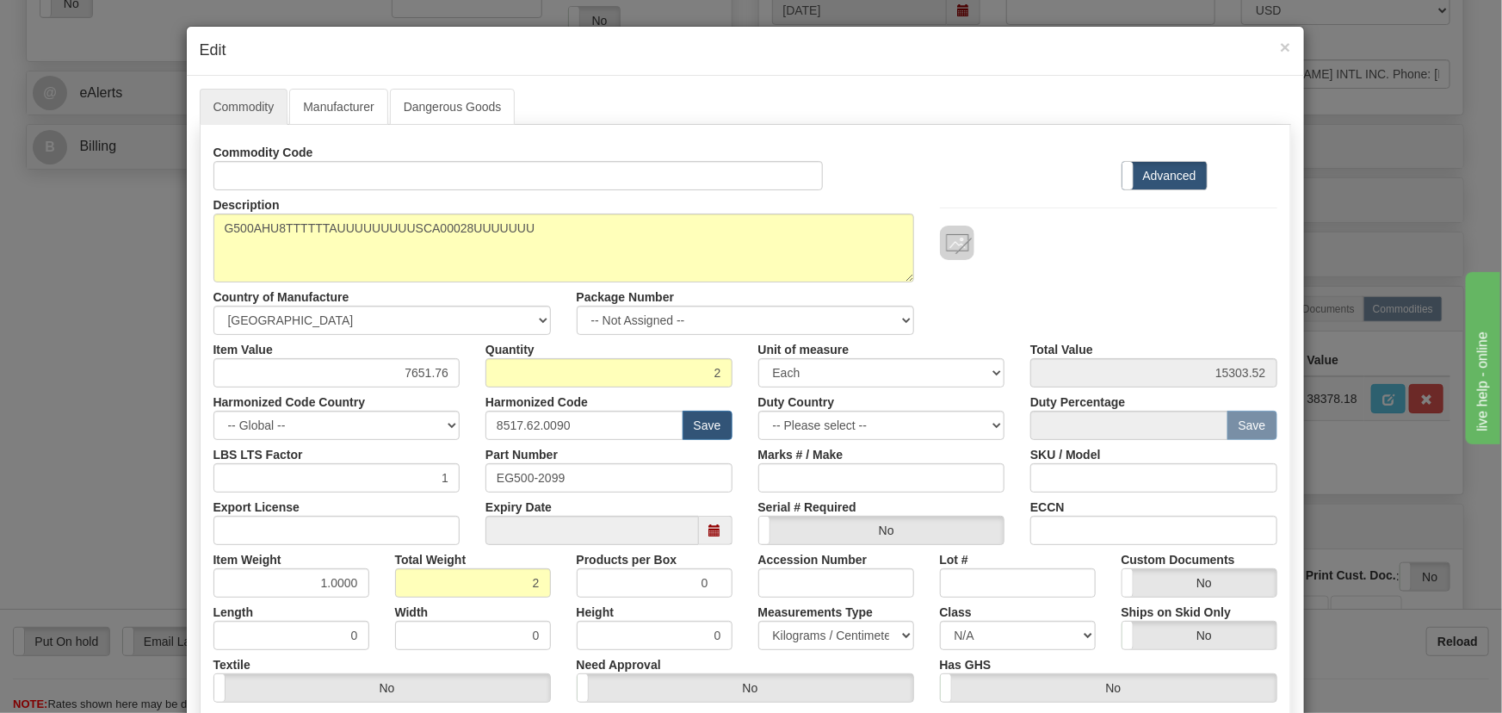
click at [998, 219] on div at bounding box center [1108, 225] width 363 height 70
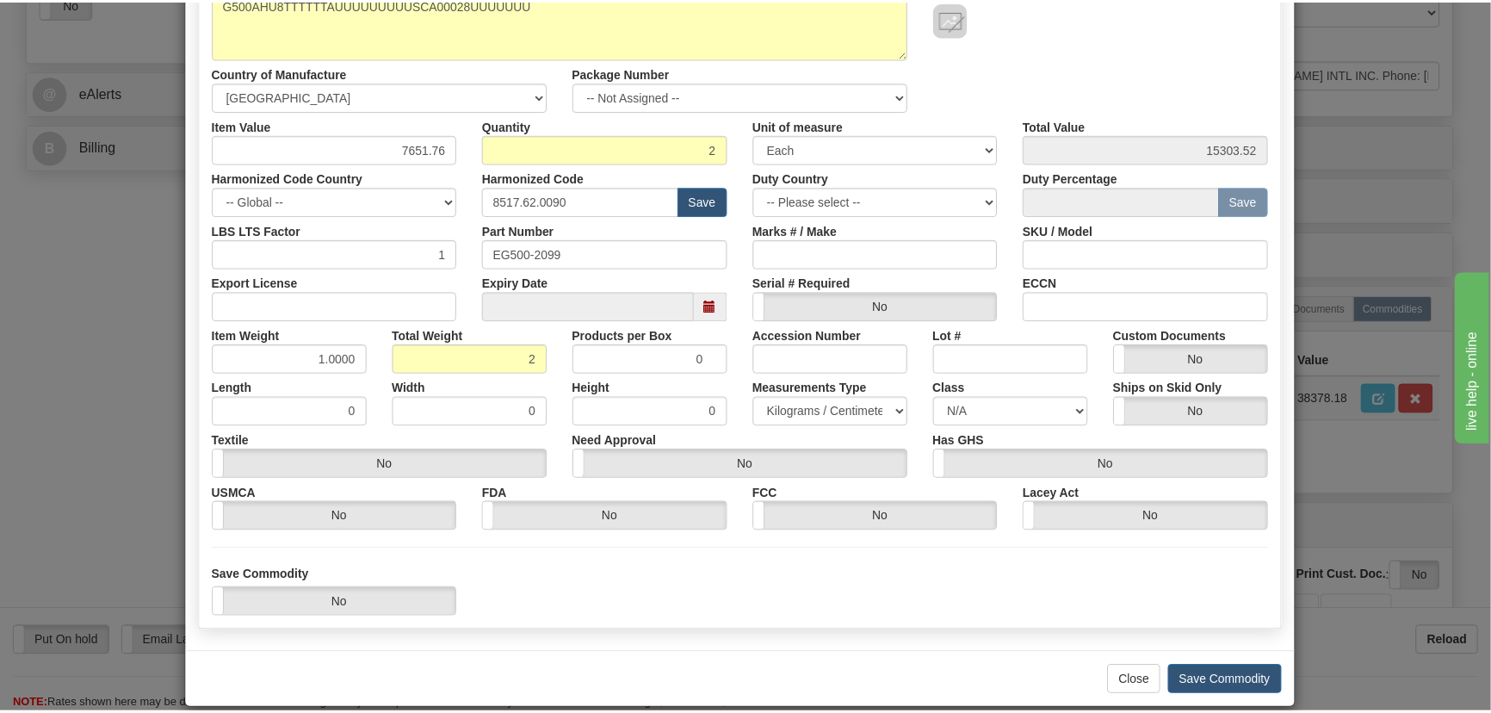
scroll to position [244, 0]
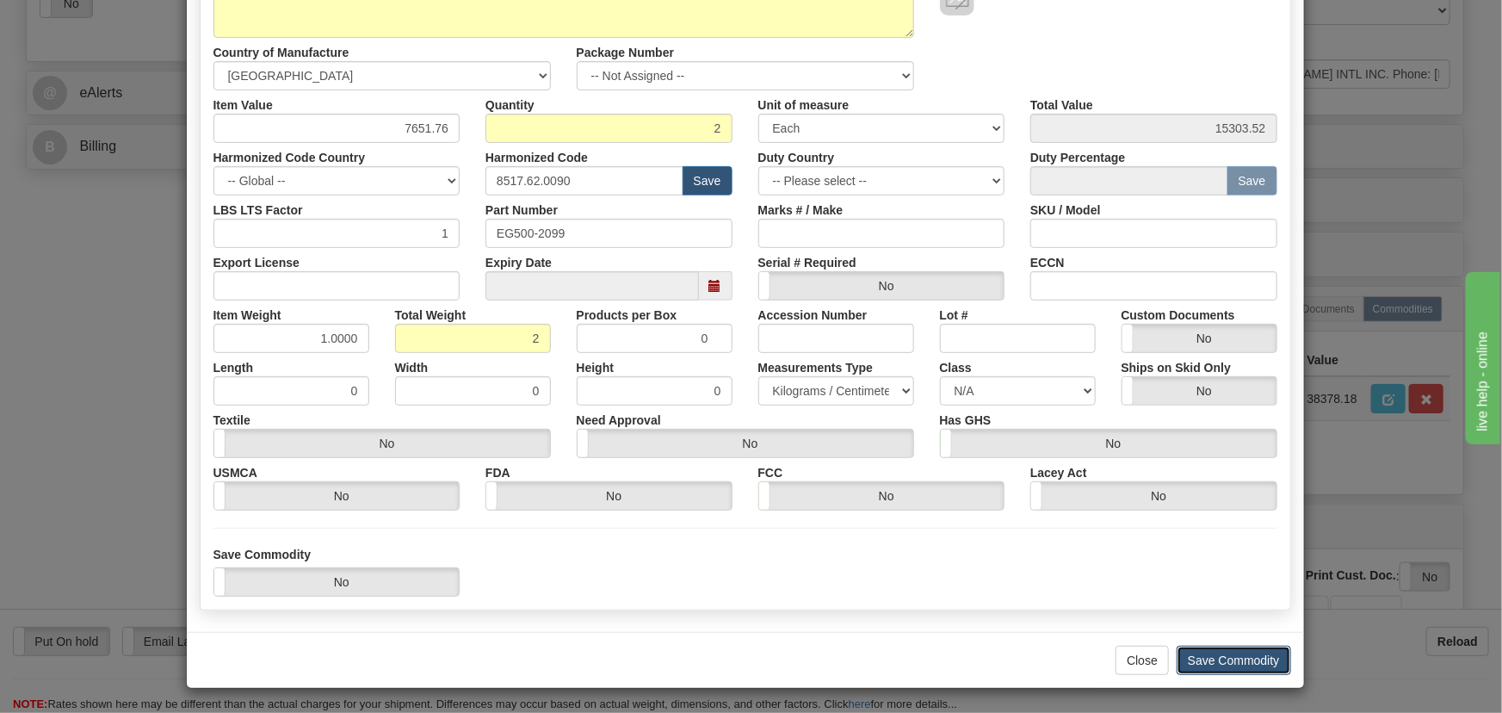
click at [1232, 657] on button "Save Commodity" at bounding box center [1234, 660] width 114 height 29
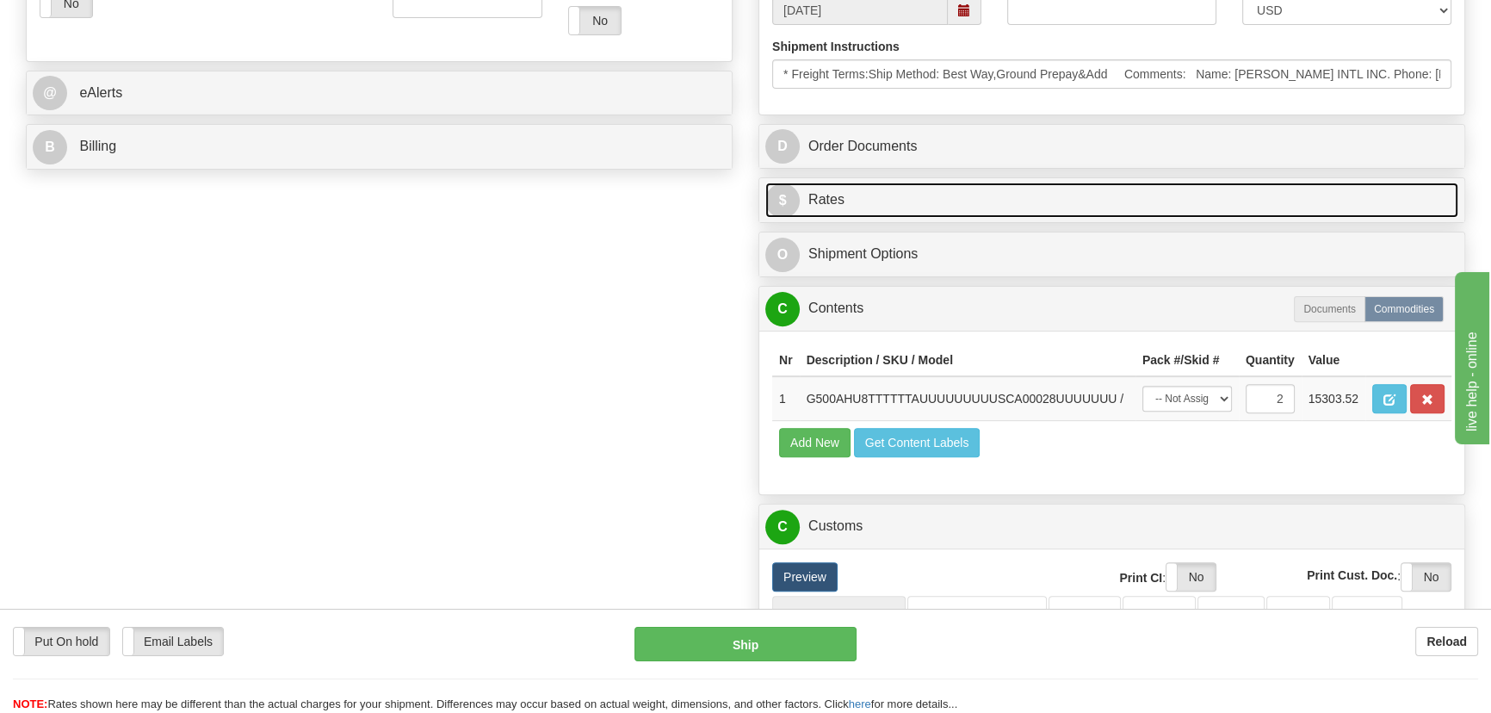
click at [1350, 190] on link "$ Rates" at bounding box center [1111, 199] width 693 height 35
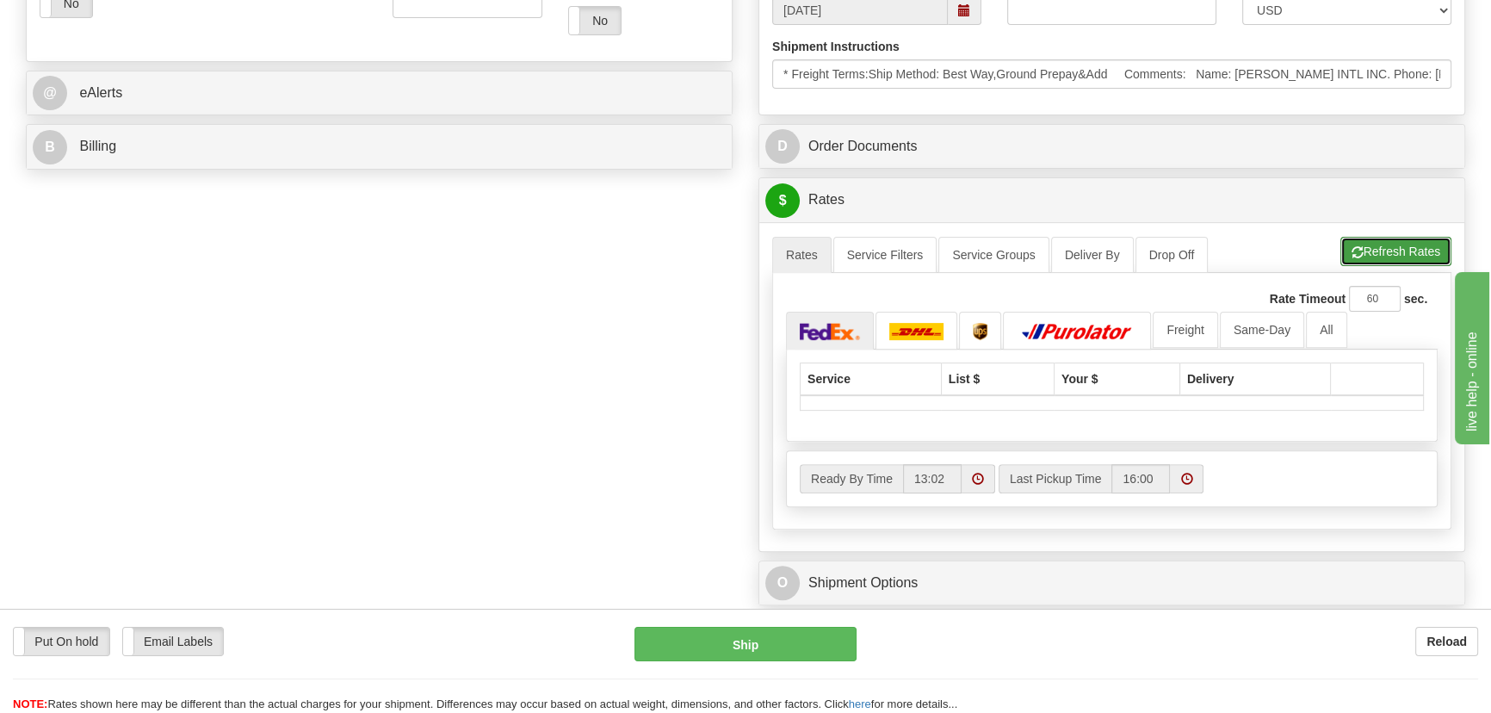
click at [1427, 251] on button "Refresh Rates" at bounding box center [1395, 251] width 111 height 29
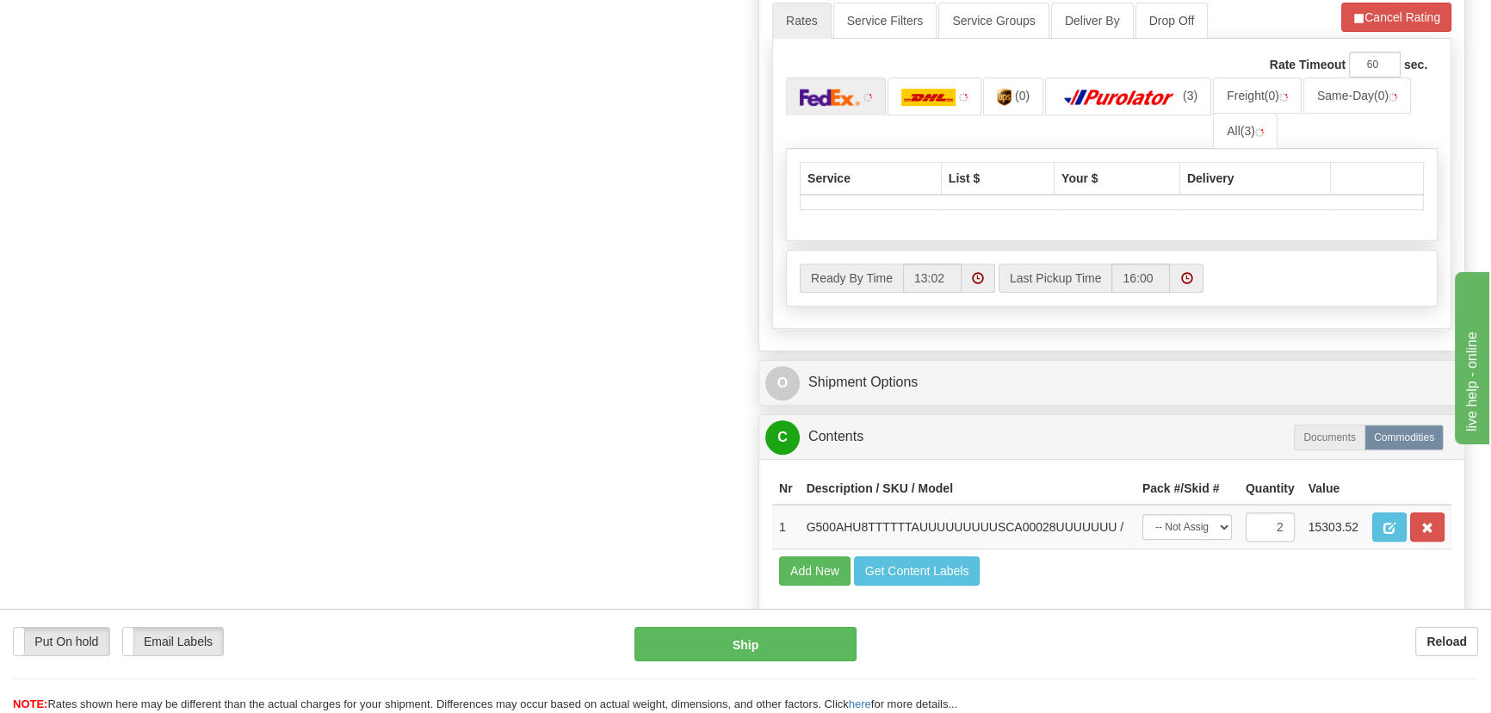
scroll to position [938, 0]
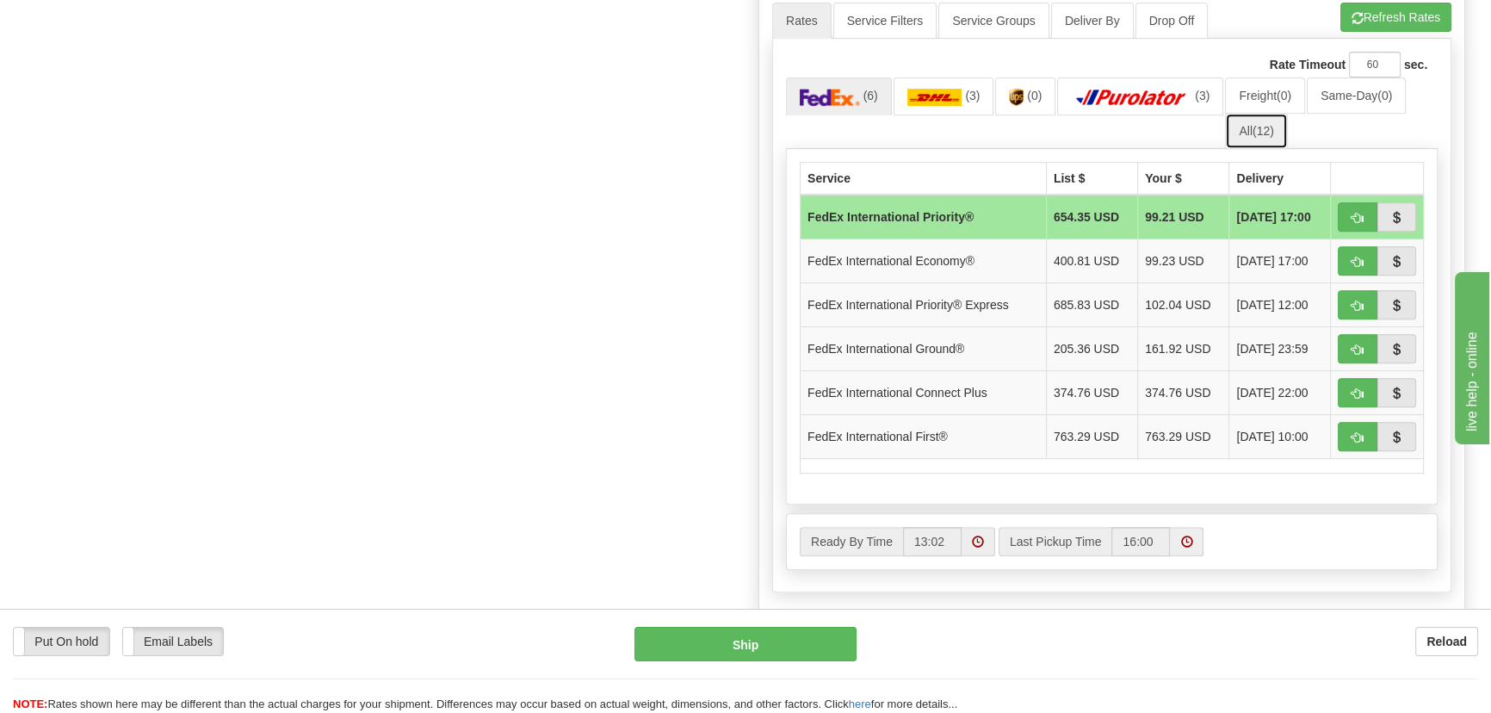
click at [1261, 129] on span "(12)" at bounding box center [1263, 131] width 22 height 14
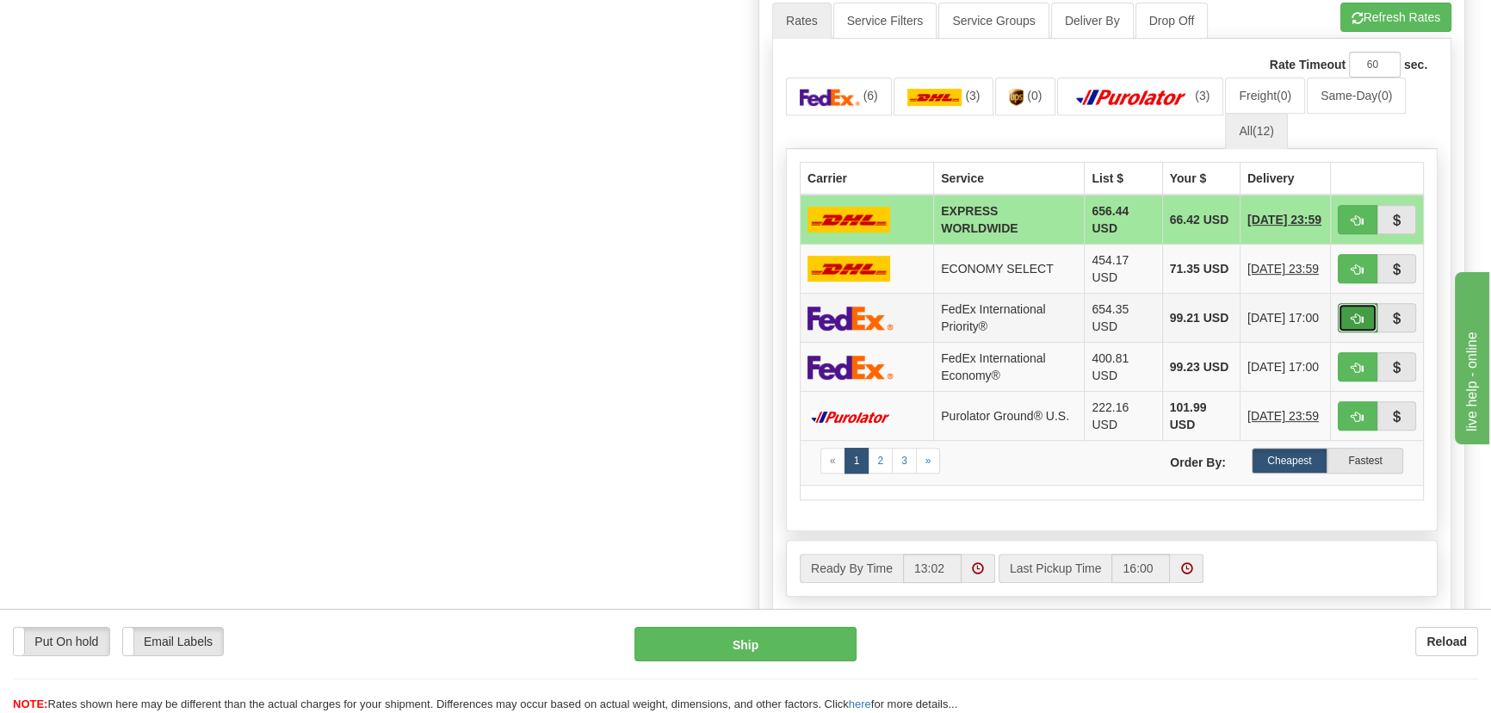
click at [1349, 312] on button "button" at bounding box center [1358, 317] width 40 height 29
type input "01"
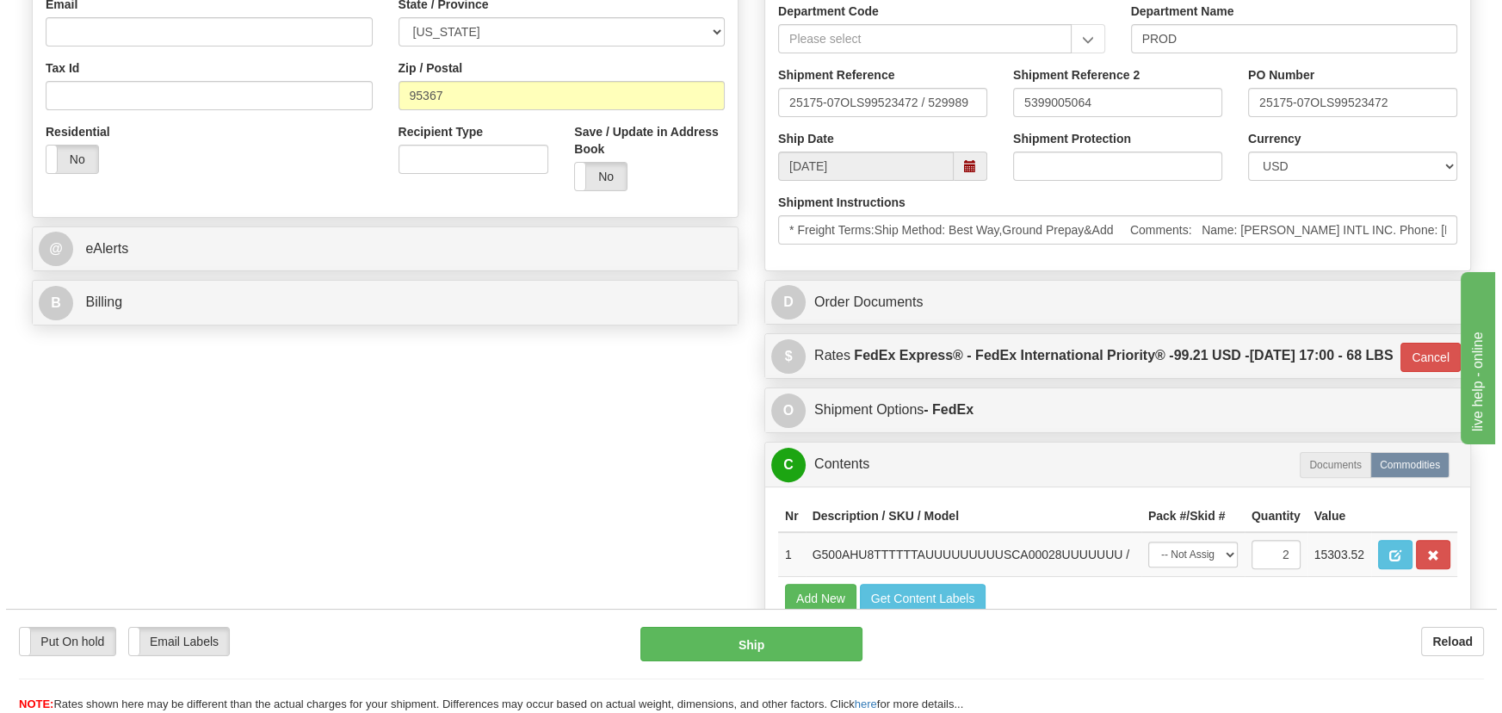
scroll to position [547, 0]
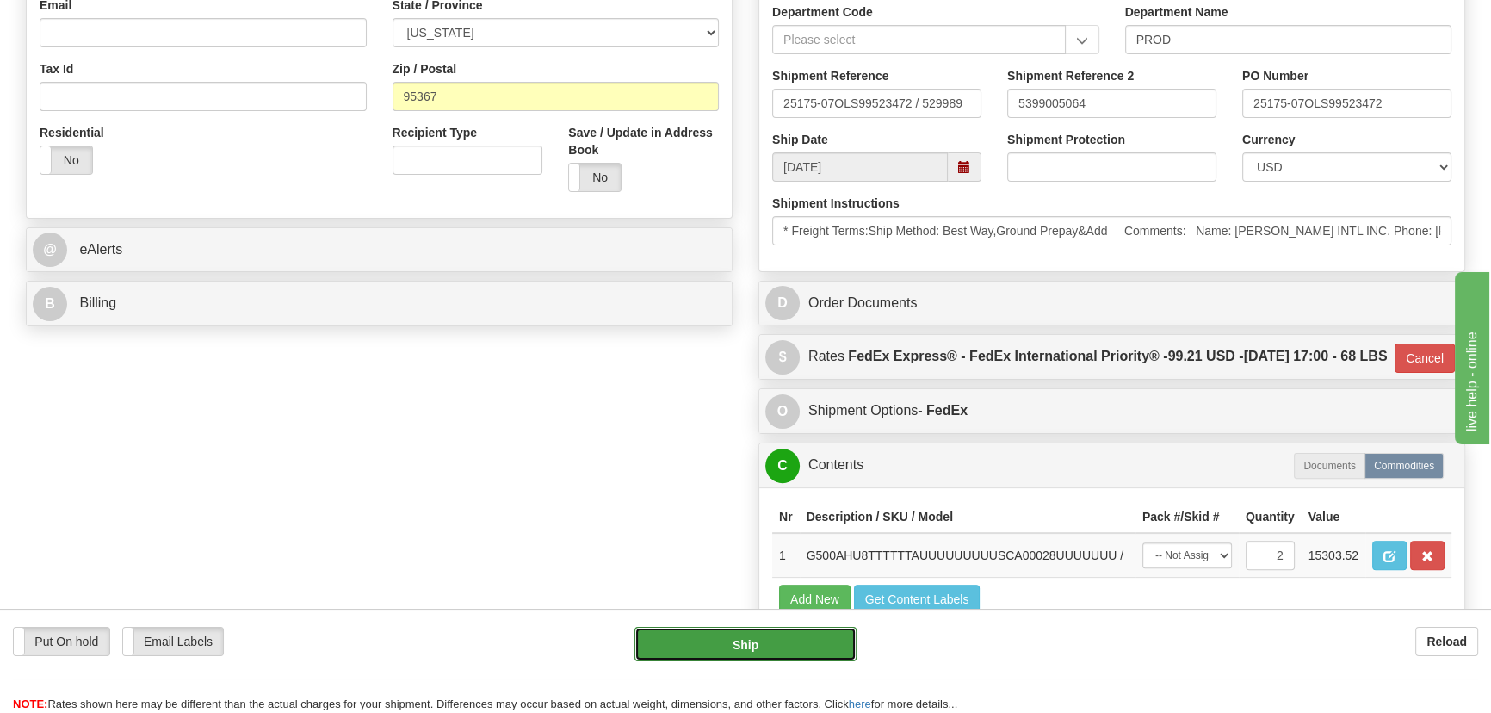
click at [741, 654] on button "Ship" at bounding box center [745, 644] width 223 height 34
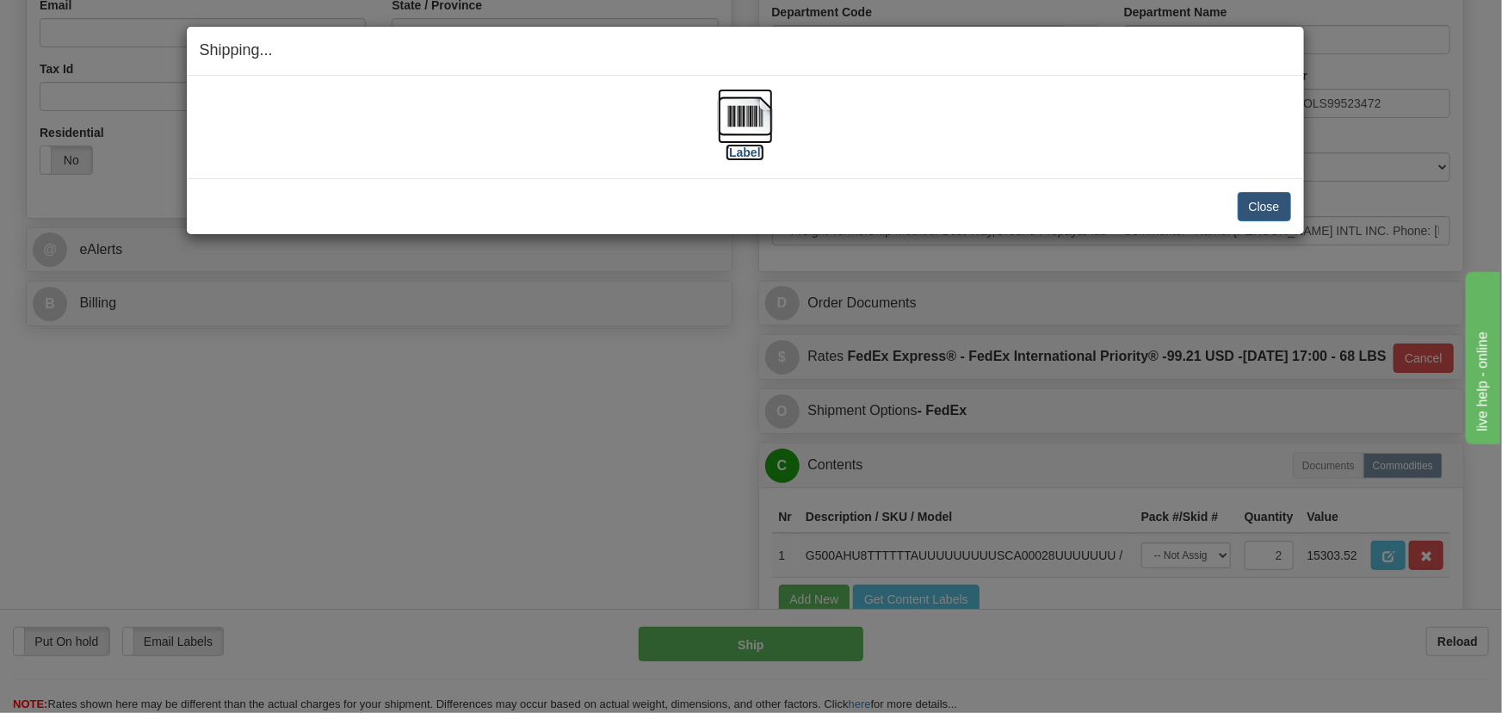
click at [750, 109] on img at bounding box center [745, 116] width 55 height 55
click at [1252, 207] on button "Close" at bounding box center [1264, 206] width 53 height 29
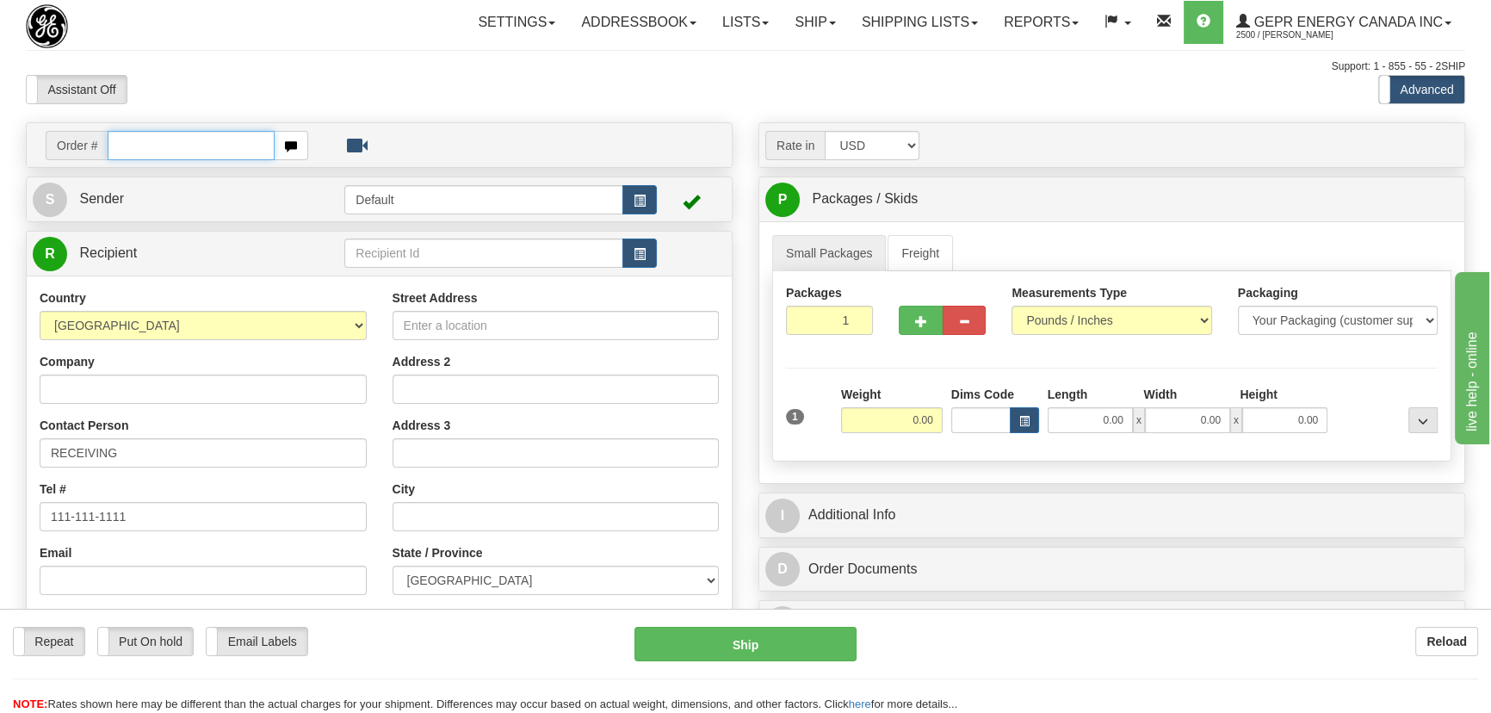
paste input "0086695703"
click at [130, 148] on input "0086695703" at bounding box center [191, 145] width 167 height 29
type input "86695703"
click at [346, 69] on body "Training Course Close Toggle navigation Settings Shipping Preferences New Recip…" at bounding box center [751, 356] width 1502 height 713
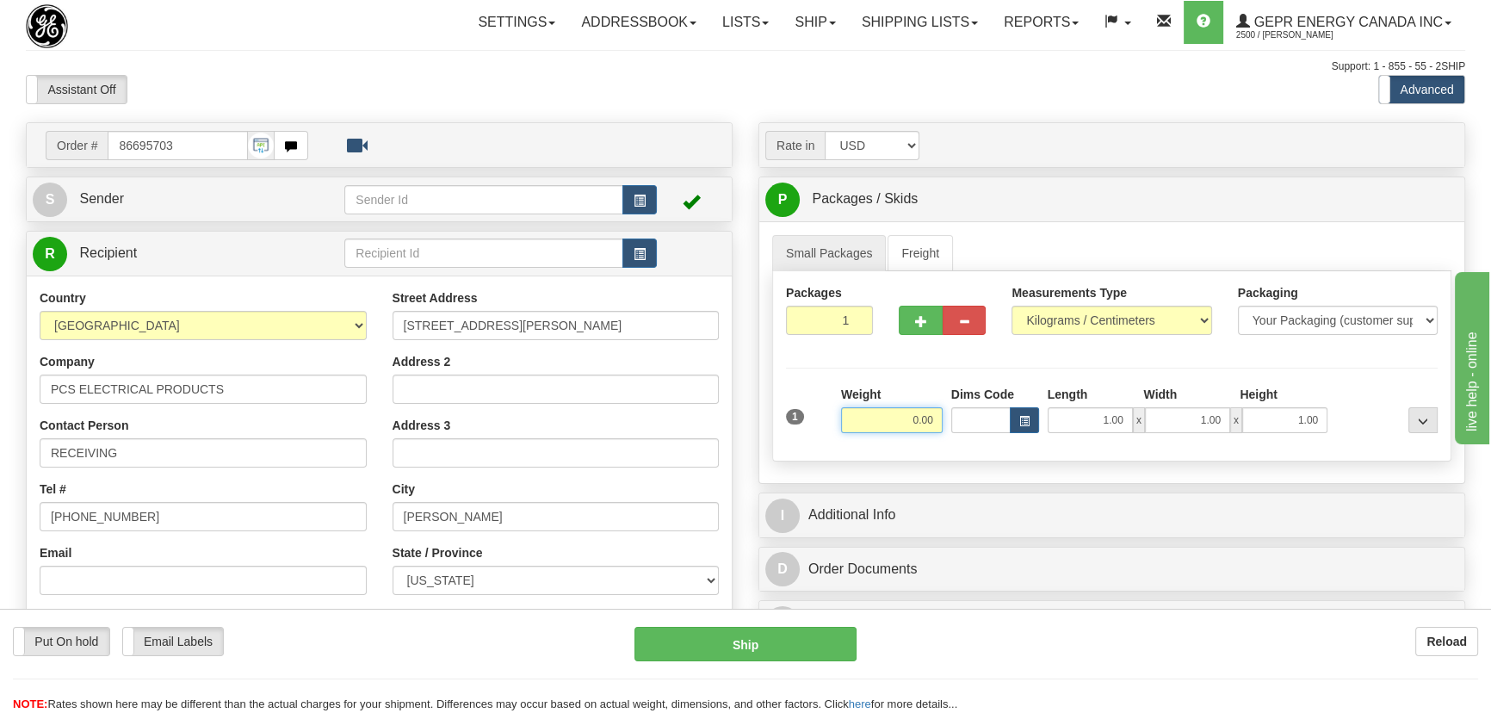
click at [894, 415] on input "0.00" at bounding box center [892, 420] width 102 height 26
type input "487.00"
click at [1068, 318] on select "Pounds / Inches Kilograms / Centimeters" at bounding box center [1111, 320] width 200 height 29
select select "0"
click at [1011, 306] on select "Pounds / Inches Kilograms / Centimeters" at bounding box center [1111, 320] width 200 height 29
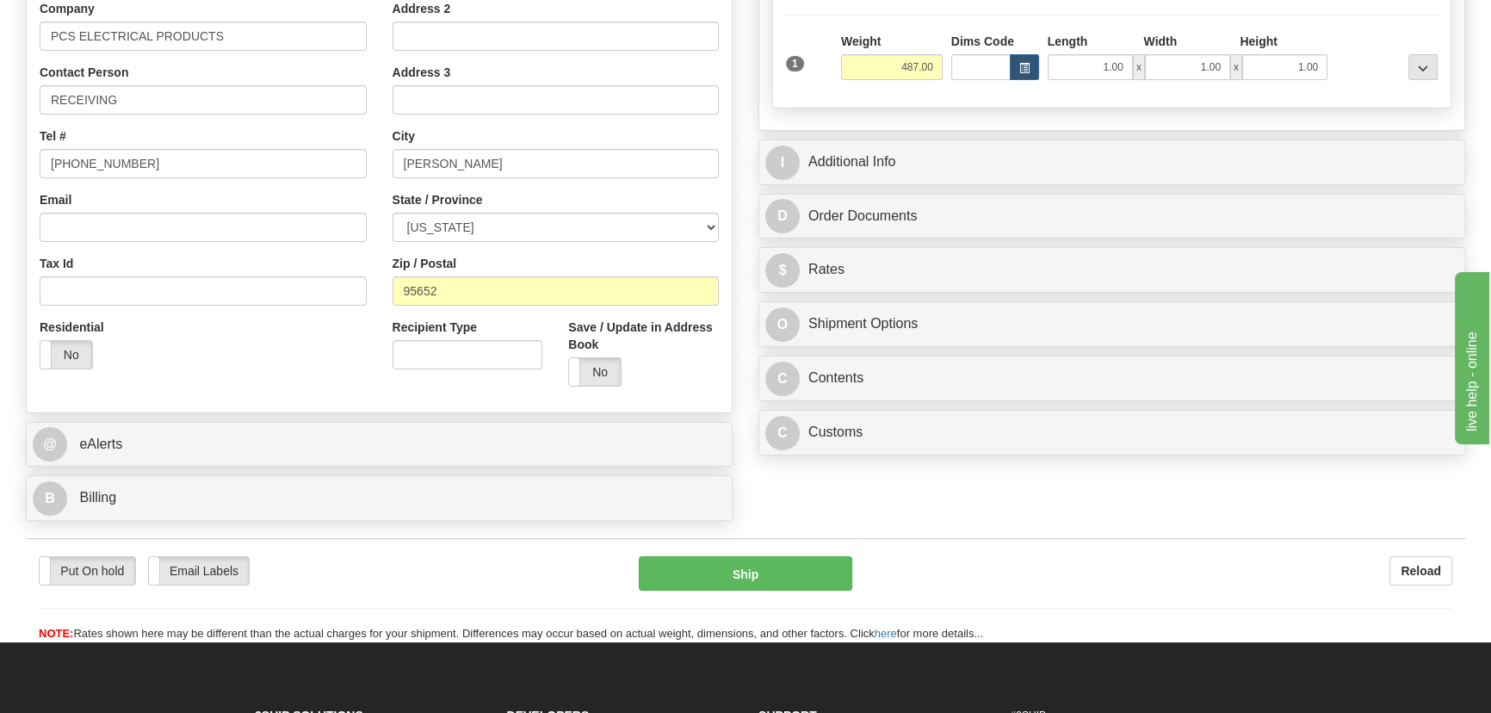
scroll to position [391, 0]
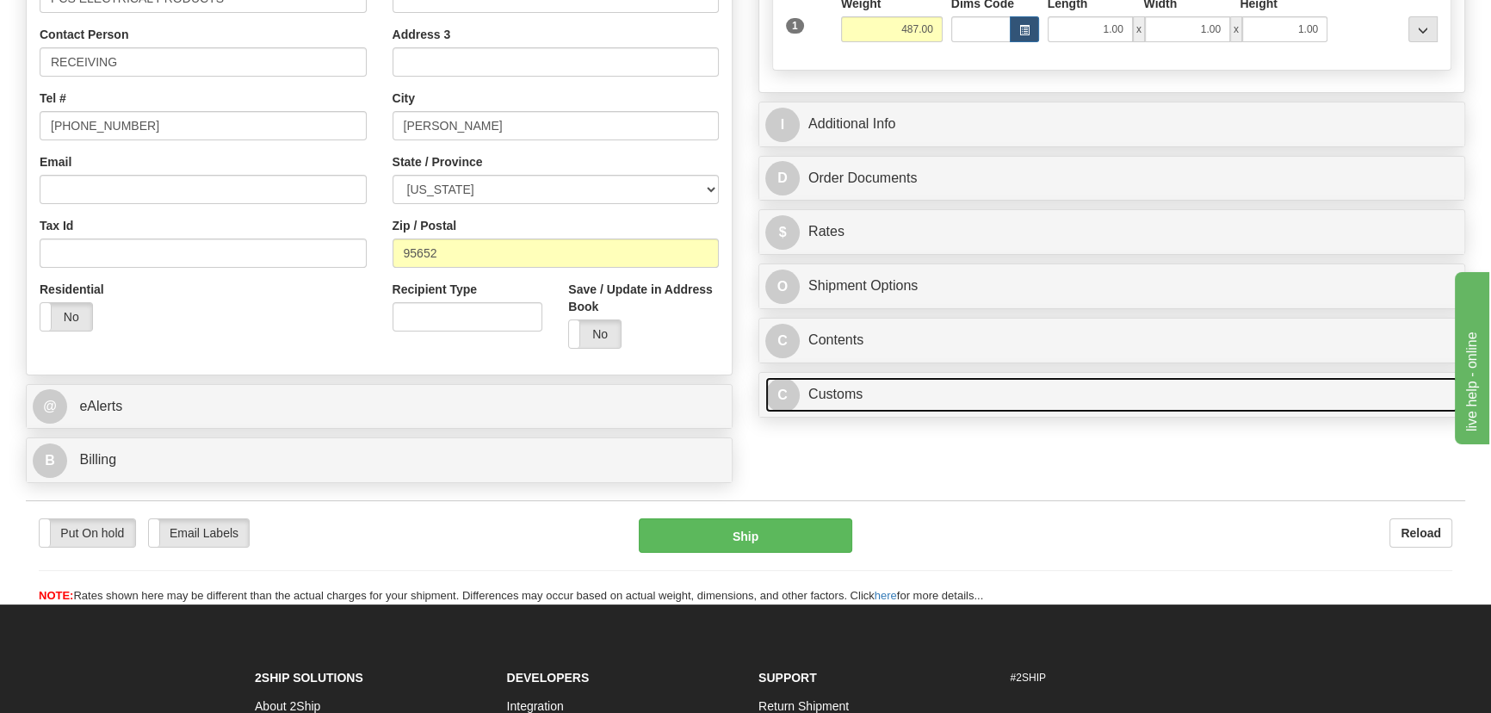
click at [1056, 398] on link "C Customs" at bounding box center [1111, 394] width 693 height 35
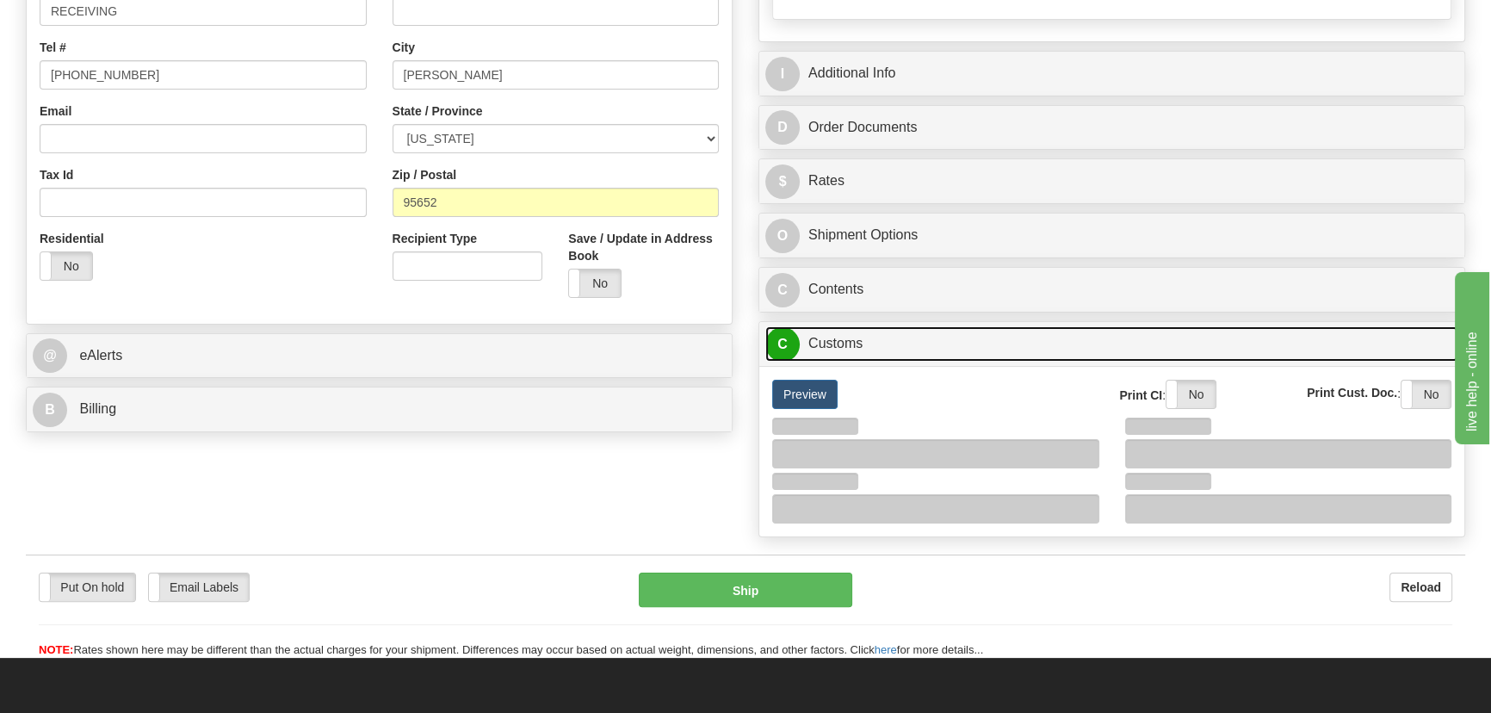
scroll to position [469, 0]
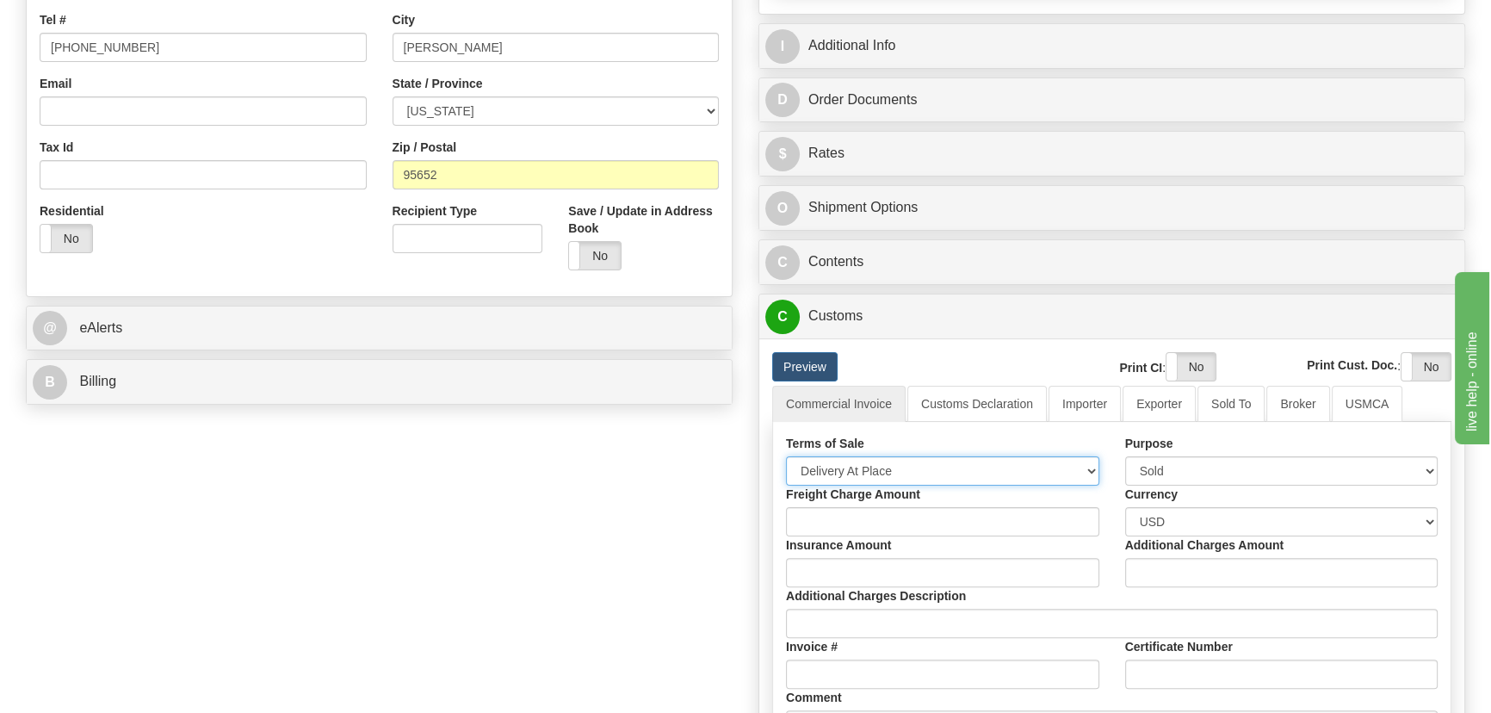
click at [937, 477] on select "Free Carrier Free On Board Ex Works Delivered Duty Unpaid Delivered Duty Paid C…" at bounding box center [942, 470] width 313 height 29
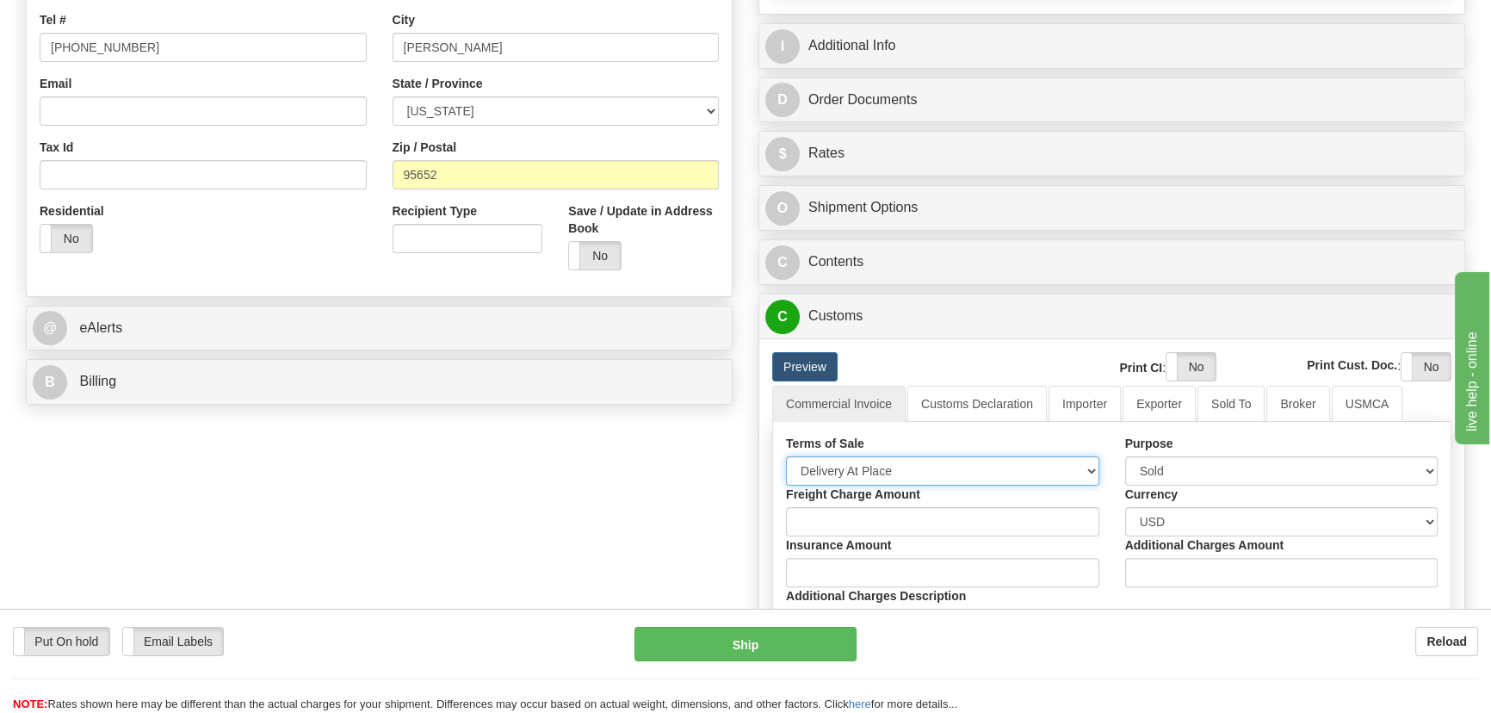
select select "7"
click at [786, 456] on select "Free Carrier Free On Board Ex Works Delivered Duty Unpaid Delivered Duty Paid C…" at bounding box center [942, 470] width 313 height 29
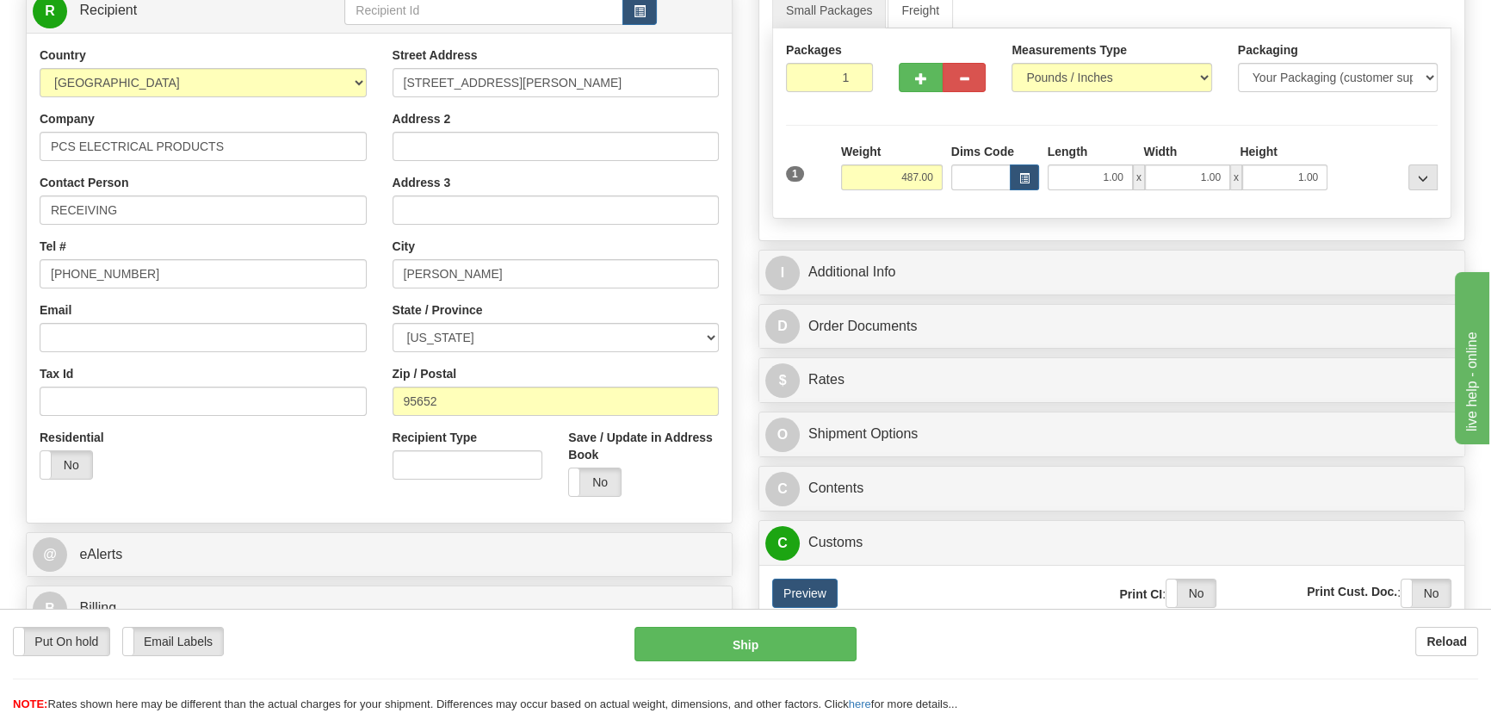
scroll to position [234, 0]
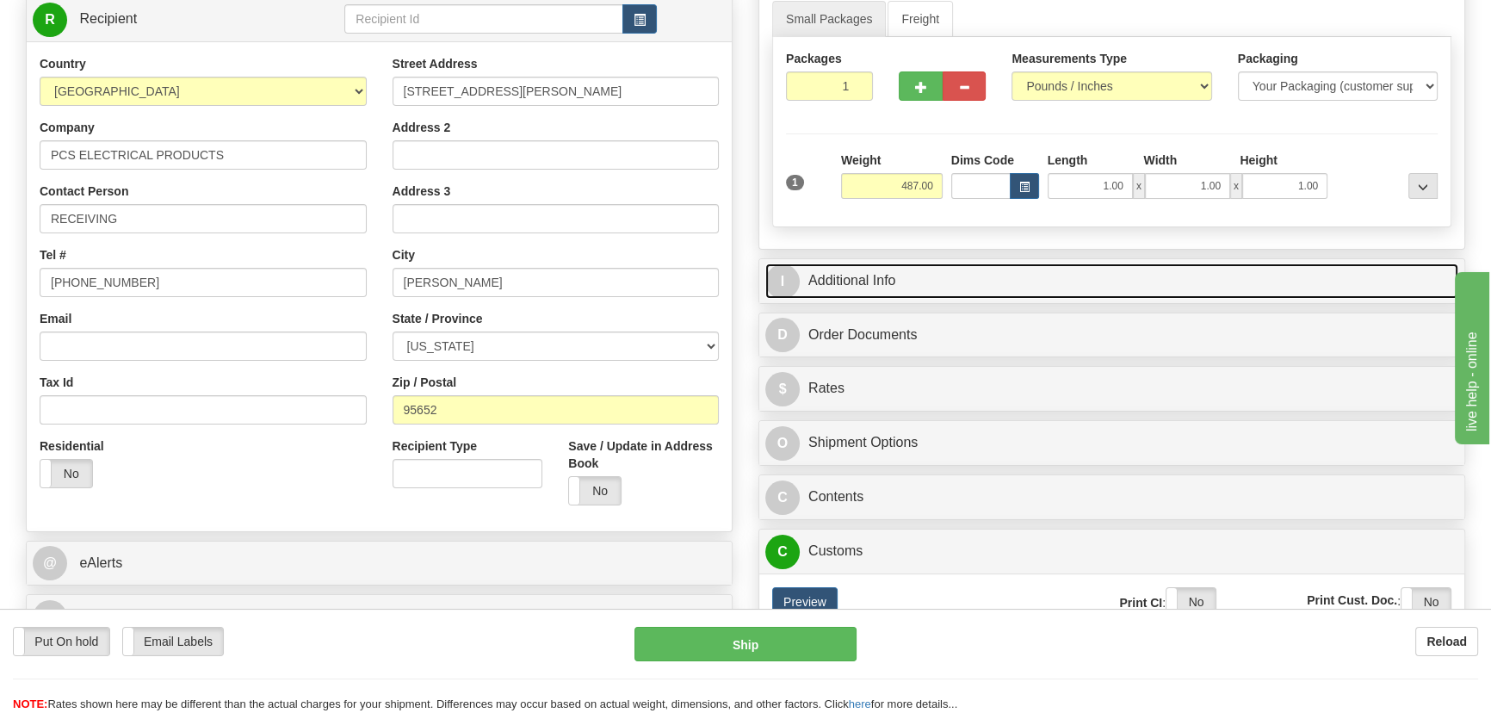
click at [1169, 289] on link "I Additional Info" at bounding box center [1111, 280] width 693 height 35
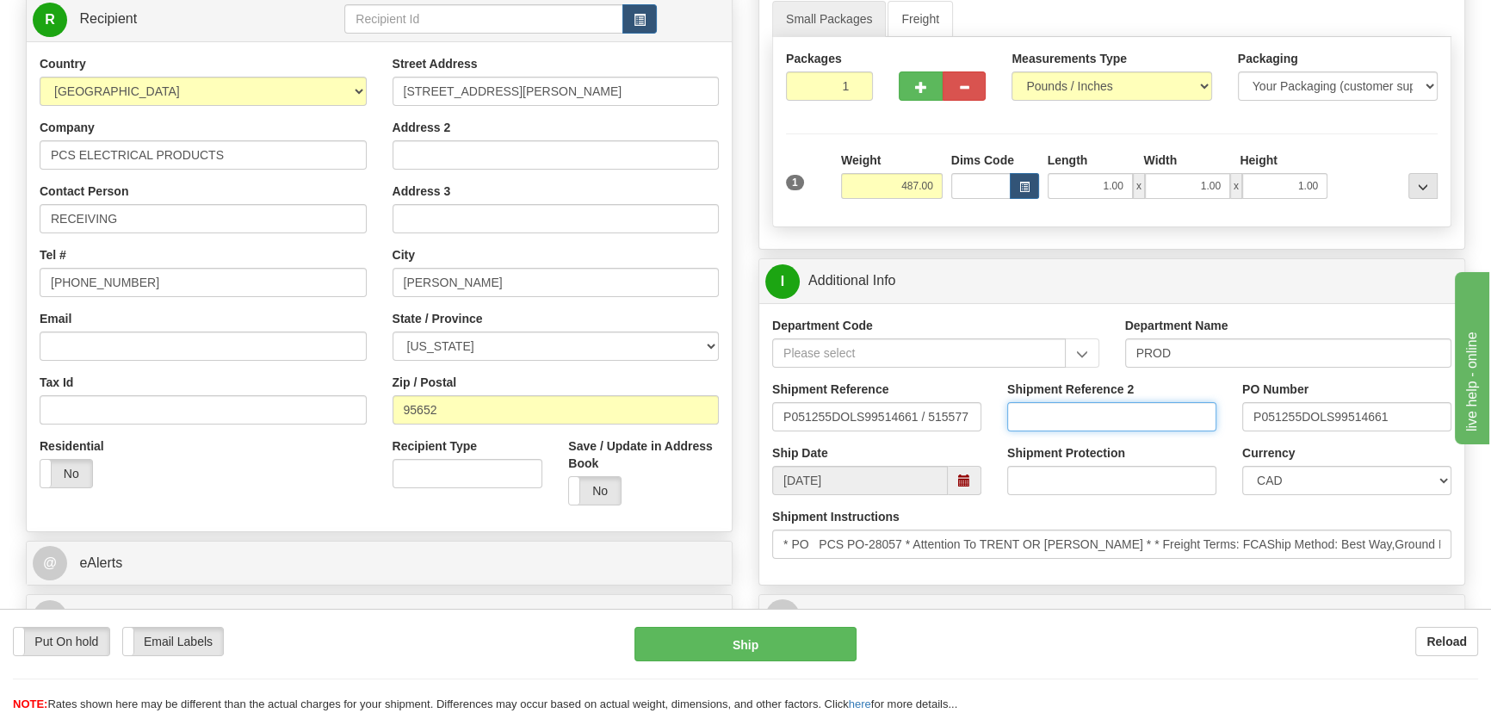
click at [1150, 421] on input "Shipment Reference 2" at bounding box center [1111, 416] width 209 height 29
drag, startPoint x: 1160, startPoint y: 417, endPoint x: 984, endPoint y: 412, distance: 176.5
click at [984, 412] on div "Shipment Reference P051255DOLS99514661 / 515577 Shipment Reference 2 5399003856…" at bounding box center [1111, 412] width 705 height 64
type input "5399003856"
click at [1319, 475] on select "CAD USD EUR ZAR [PERSON_NAME] ARN AUD AUS AWG BBD BFR BGN BHD BMD BND BRC BRL C…" at bounding box center [1346, 480] width 209 height 29
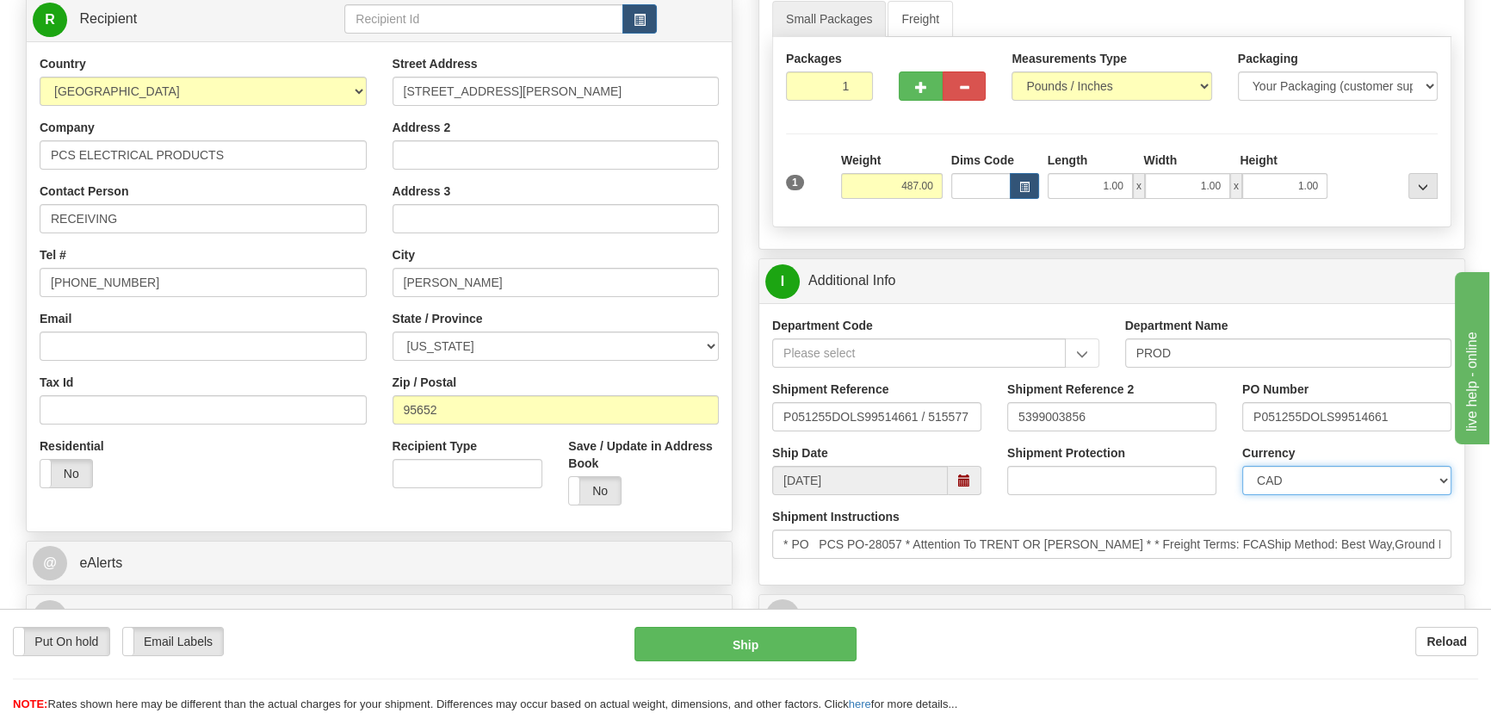
select select "1"
click at [1242, 466] on select "CAD USD EUR ZAR [PERSON_NAME] ARN AUD AUS AWG BBD BFR BGN BHD BMD BND BRC BRL C…" at bounding box center [1346, 480] width 209 height 29
type input "P051255DOLS99514661 / 515577"
click at [1129, 417] on input "5399003856" at bounding box center [1111, 416] width 209 height 29
drag, startPoint x: 1147, startPoint y: 414, endPoint x: 967, endPoint y: 420, distance: 180.0
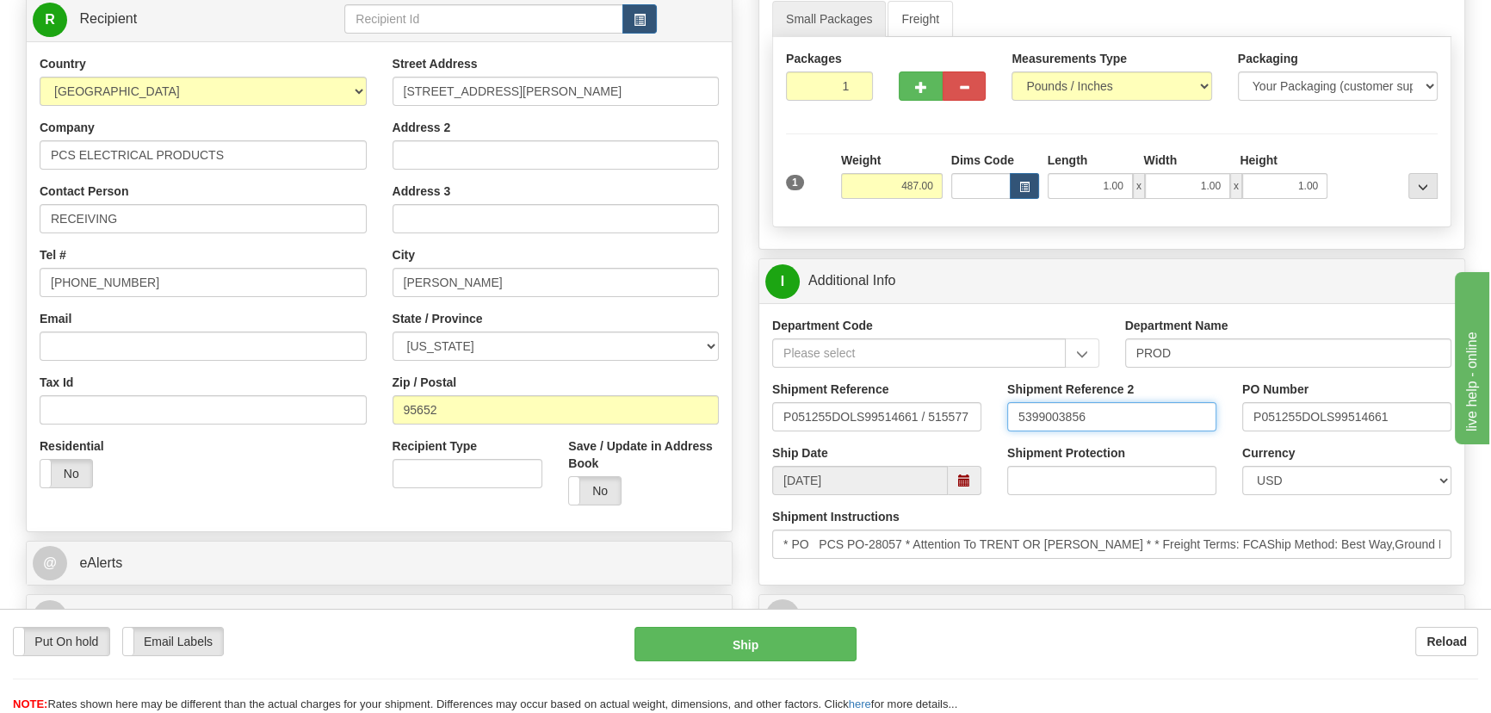
click at [967, 420] on div "Shipment Reference P051255DOLS99514661 / 515577 Shipment Reference 2 5399003856…" at bounding box center [1111, 412] width 705 height 64
type input "5399003856"
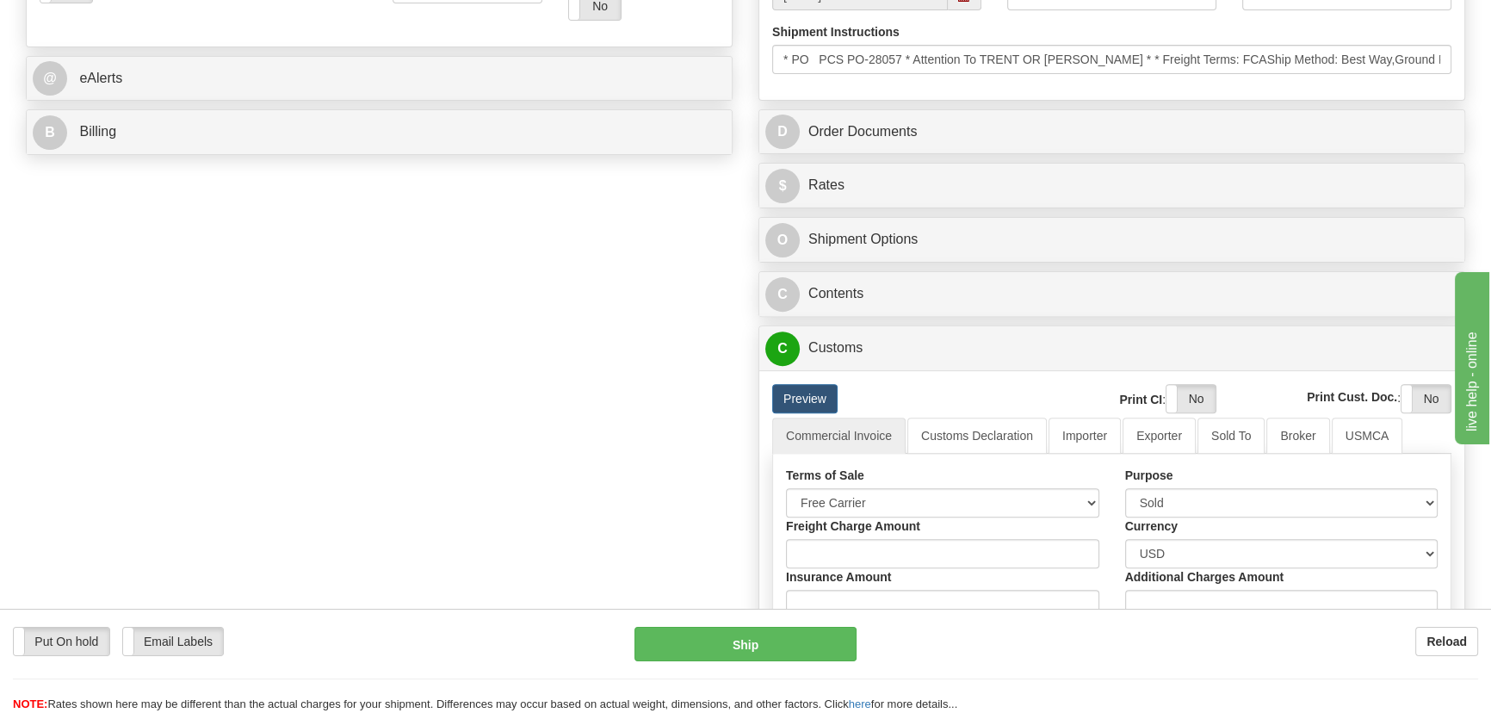
scroll to position [626, 0]
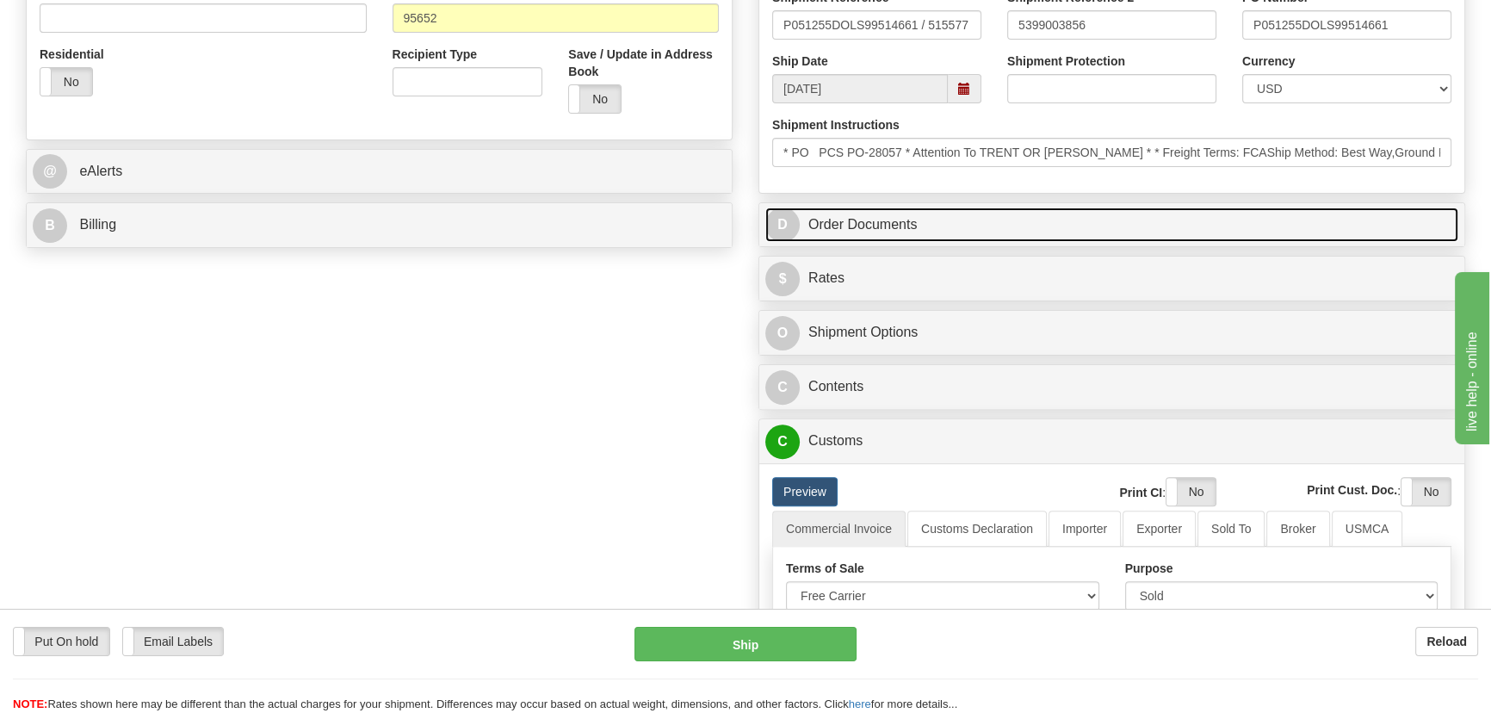
click at [1162, 224] on link "D Order Documents" at bounding box center [1111, 224] width 693 height 35
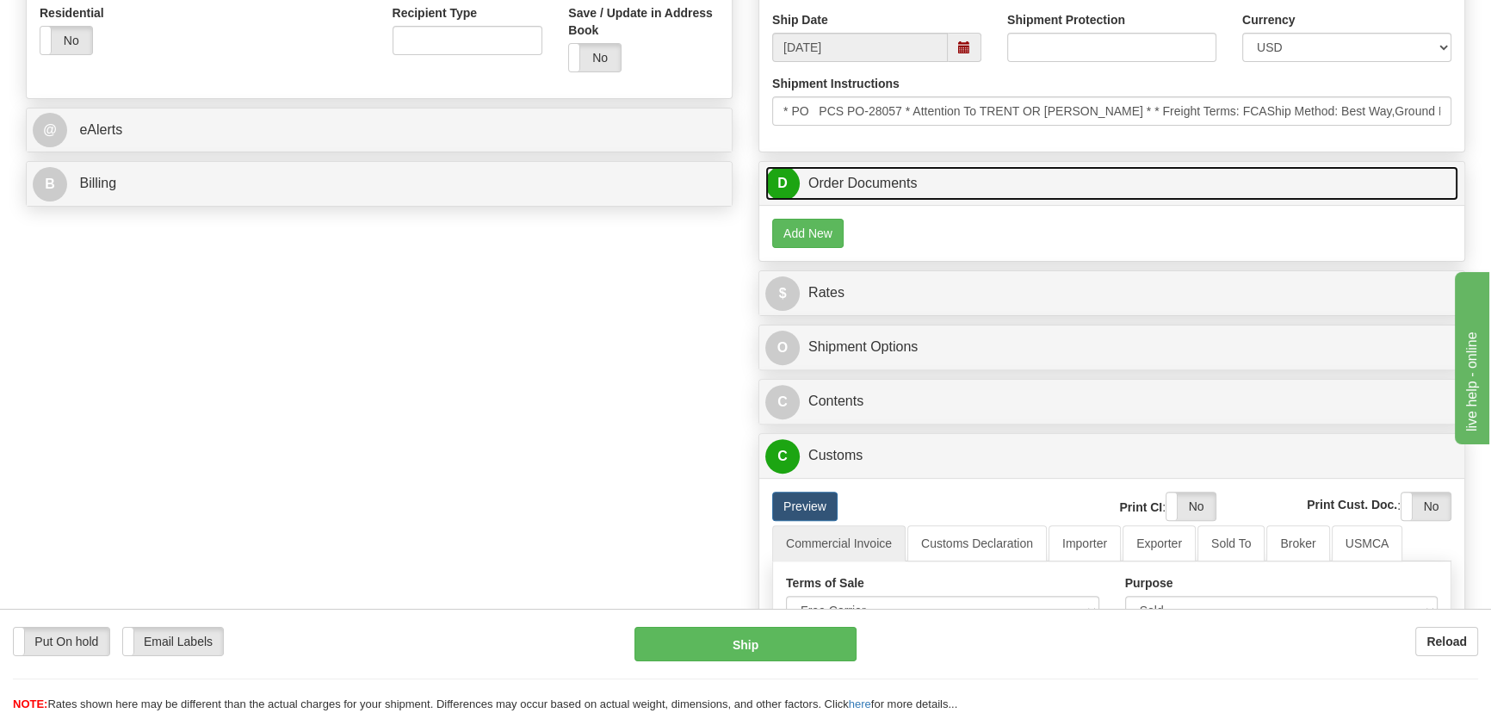
scroll to position [704, 0]
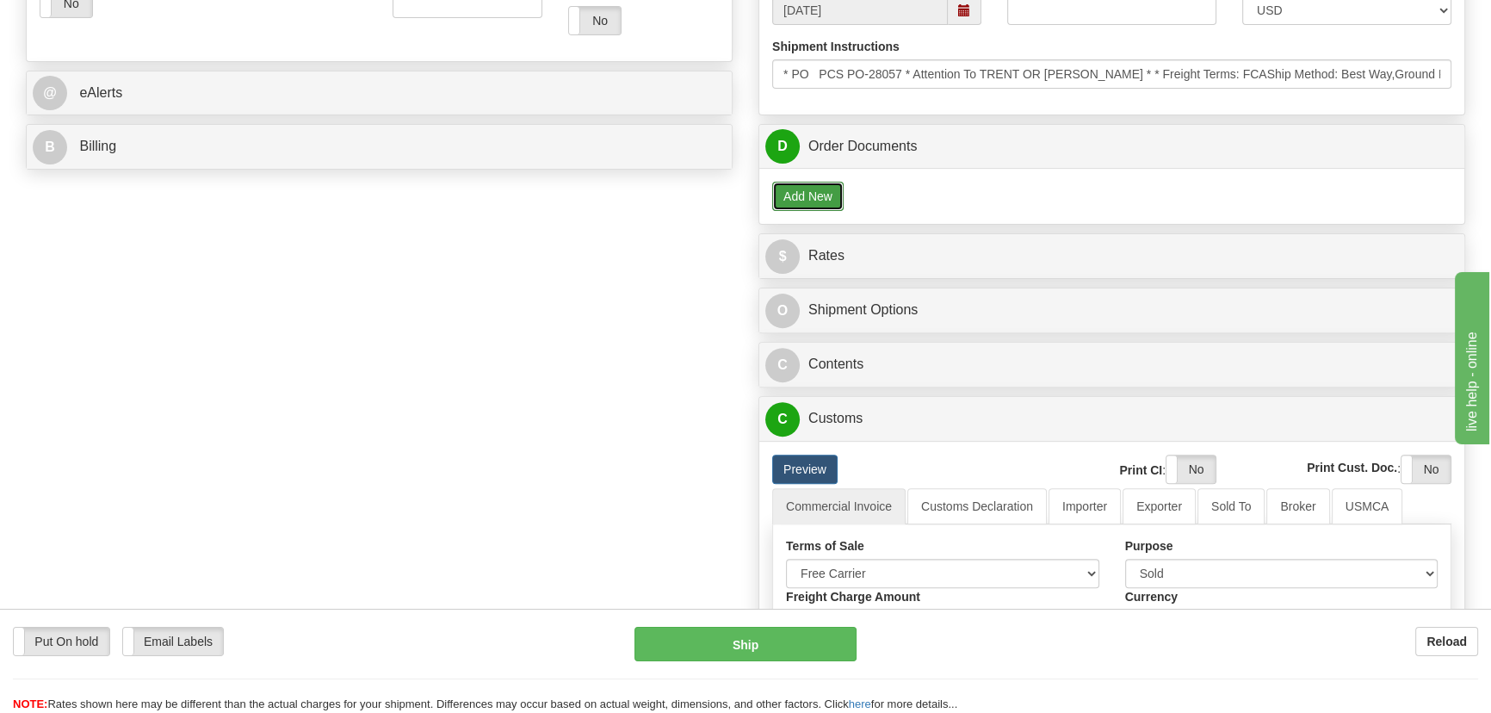
click at [802, 188] on button "Add New" at bounding box center [807, 196] width 71 height 29
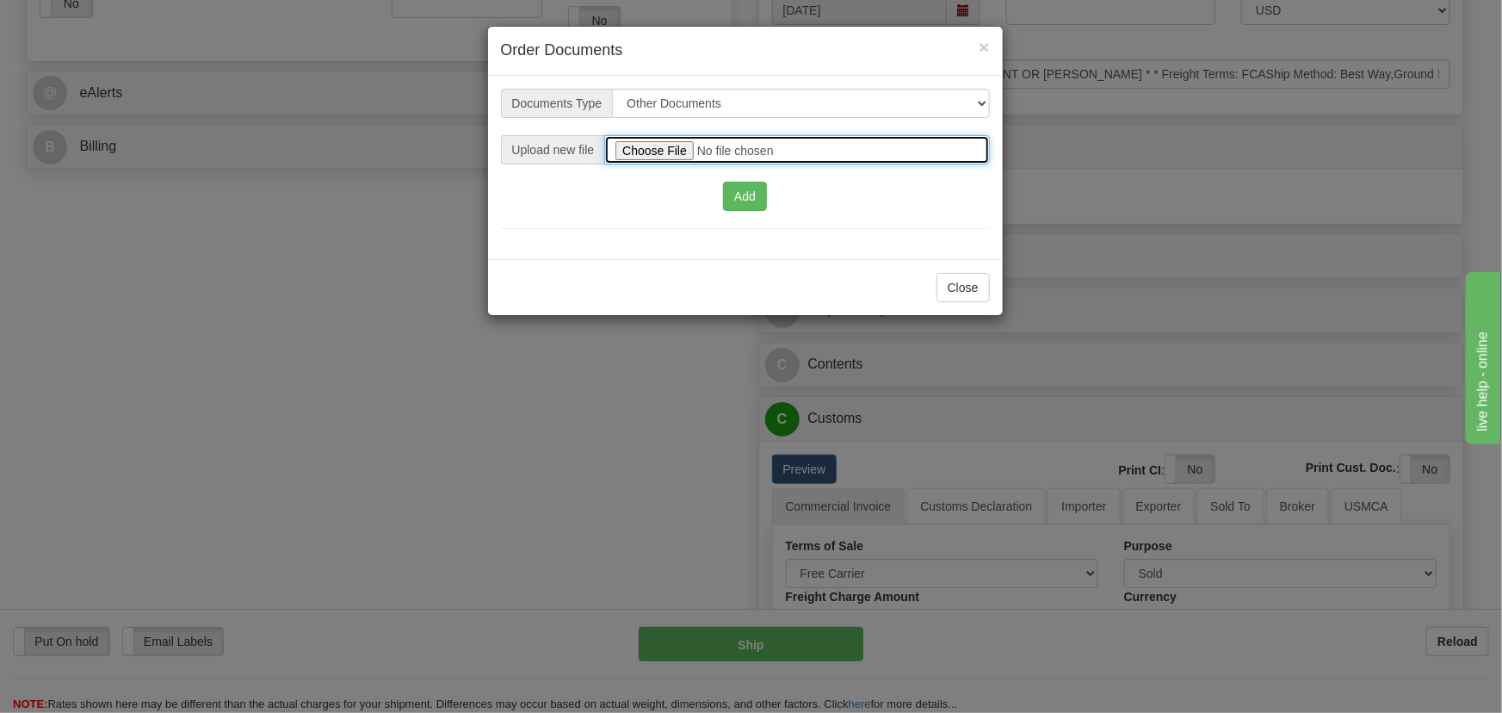
click at [639, 145] on input "file" at bounding box center [796, 149] width 385 height 29
type input "C:\fakepath\5399003856USMCA.pdf"
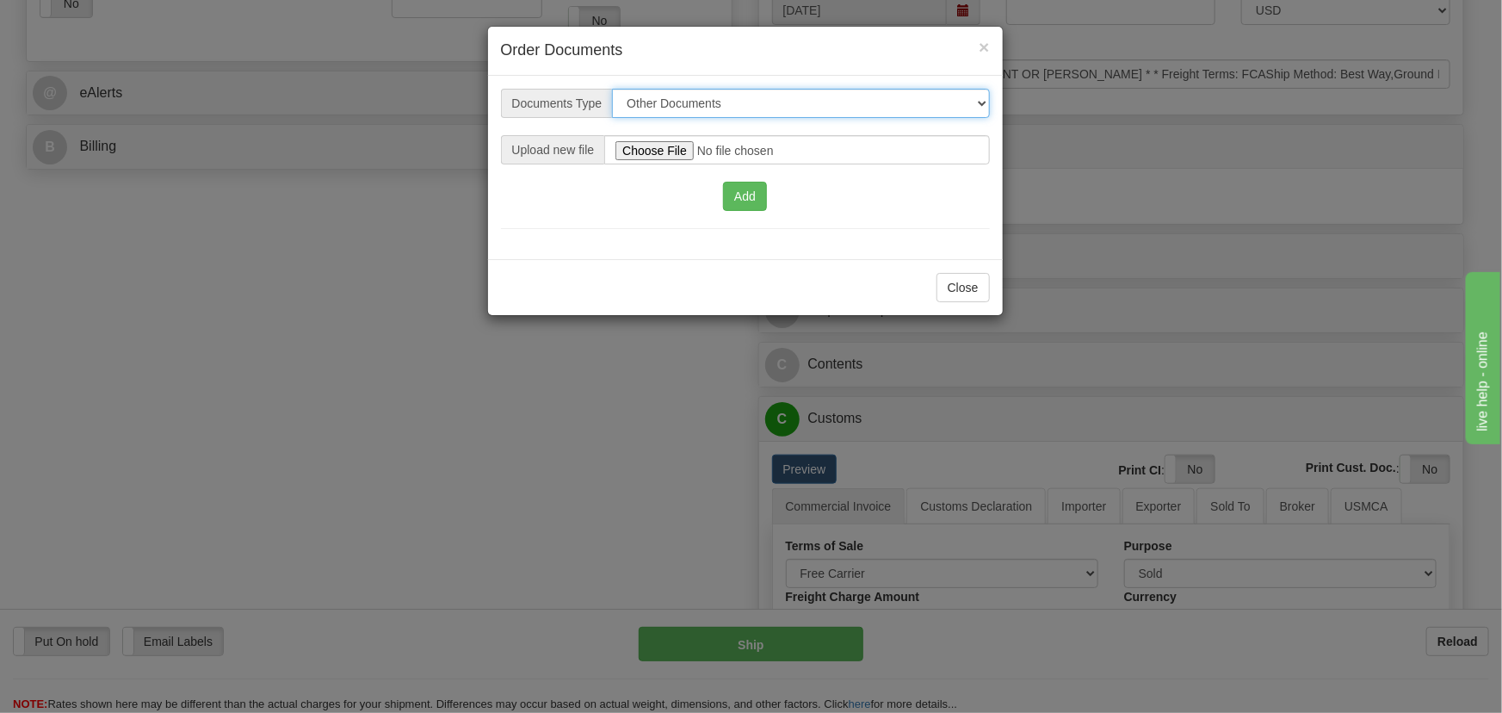
click at [731, 93] on select "Other Documents Commercial Invoice" at bounding box center [800, 103] width 377 height 29
click at [612, 89] on select "Other Documents Commercial Invoice" at bounding box center [800, 103] width 377 height 29
click at [748, 194] on button "Add" at bounding box center [745, 196] width 44 height 29
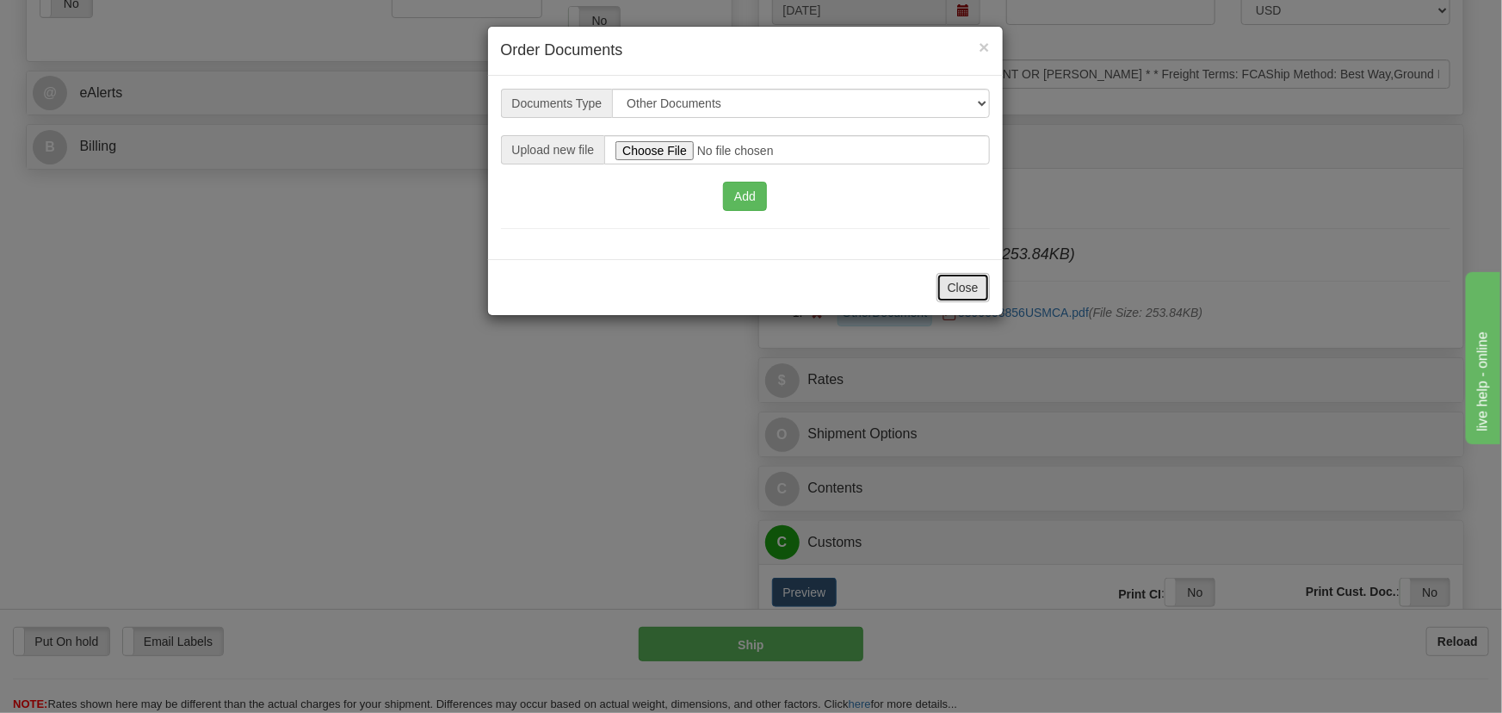
click at [964, 293] on button "Close" at bounding box center [962, 287] width 53 height 29
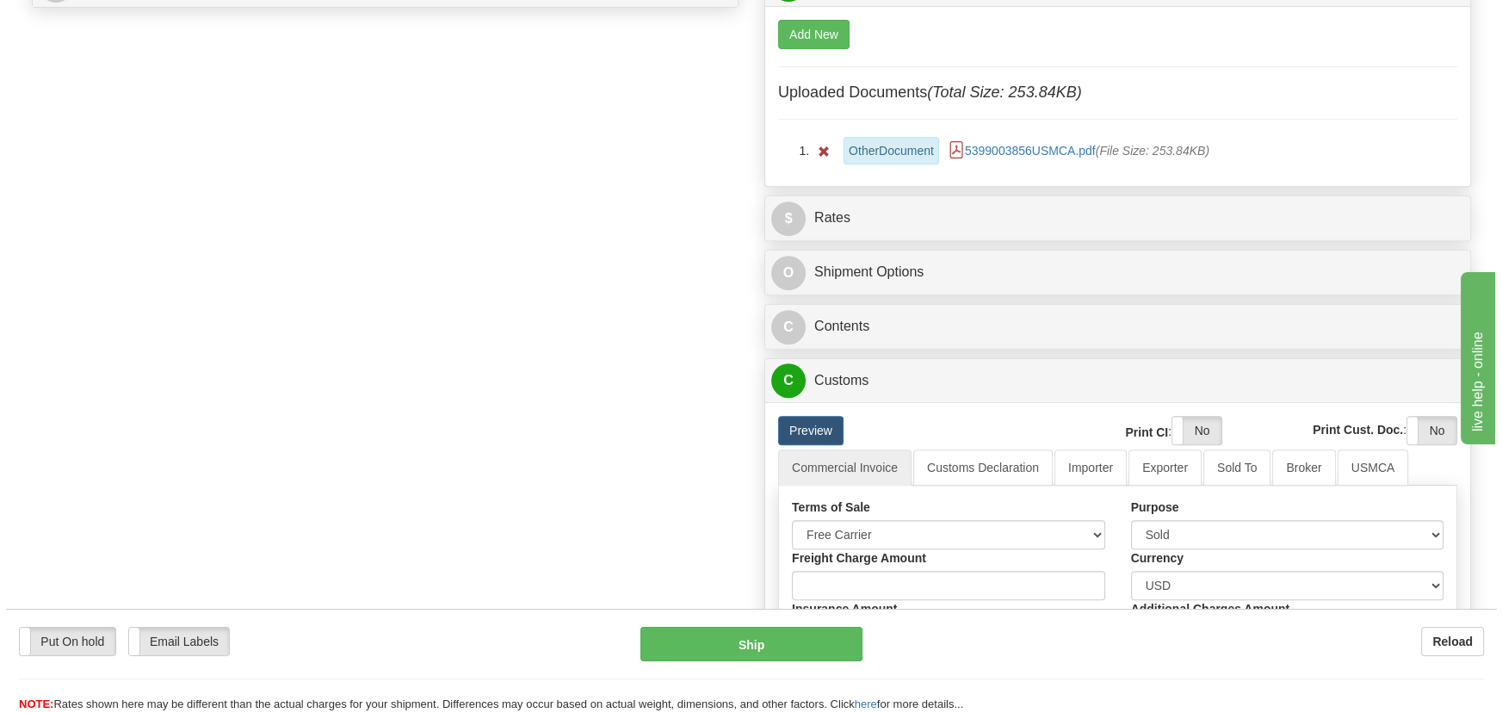
scroll to position [861, 0]
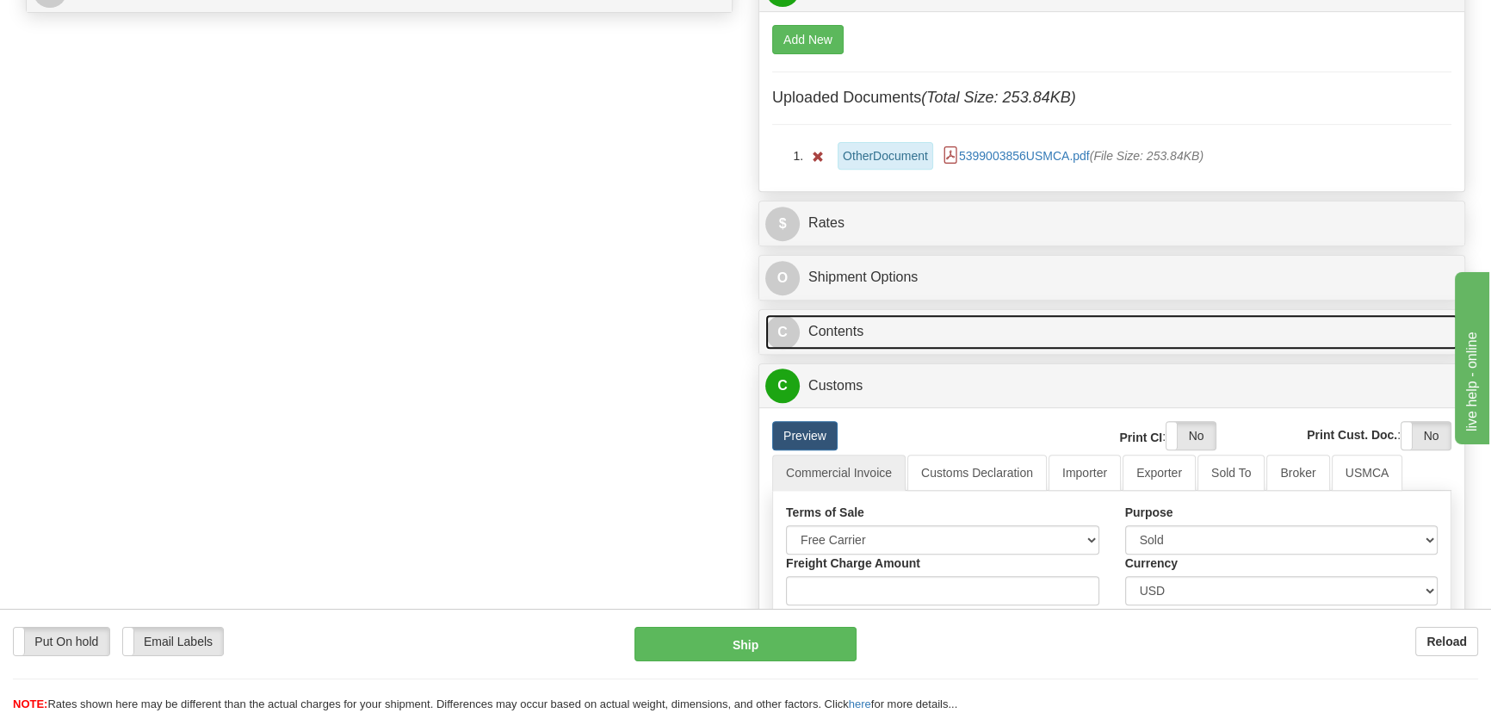
click at [1262, 331] on link "C Contents" at bounding box center [1111, 331] width 693 height 35
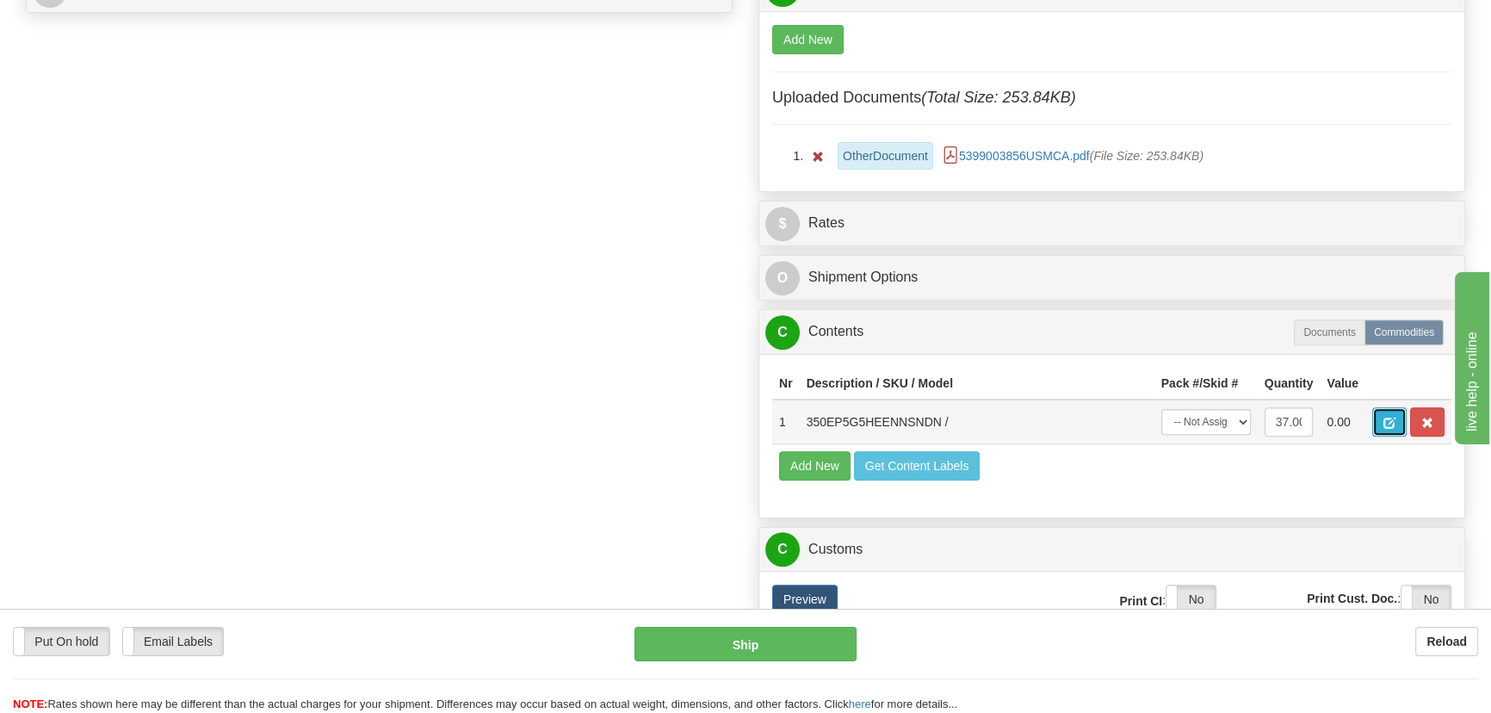
click at [1388, 419] on span "button" at bounding box center [1389, 422] width 12 height 11
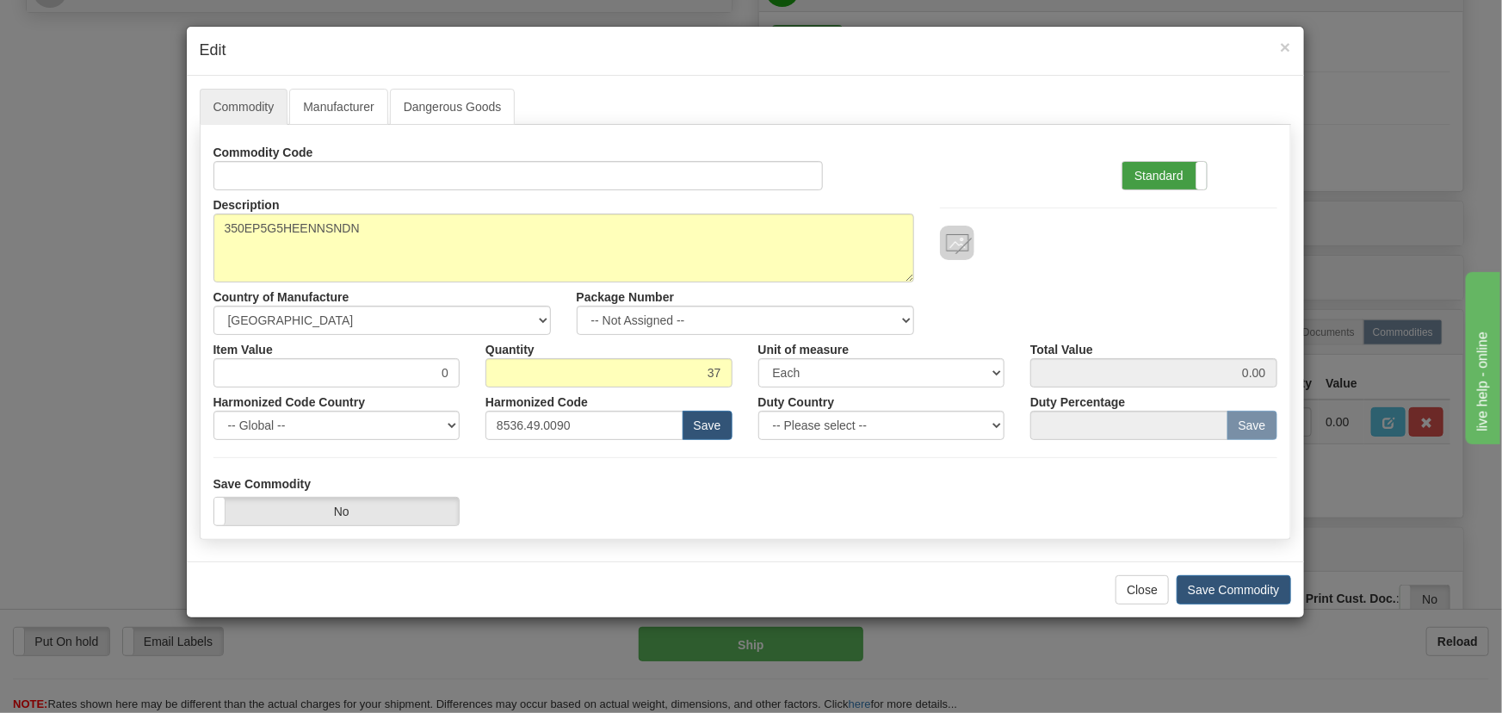
click at [1162, 170] on label "Standard" at bounding box center [1164, 176] width 84 height 28
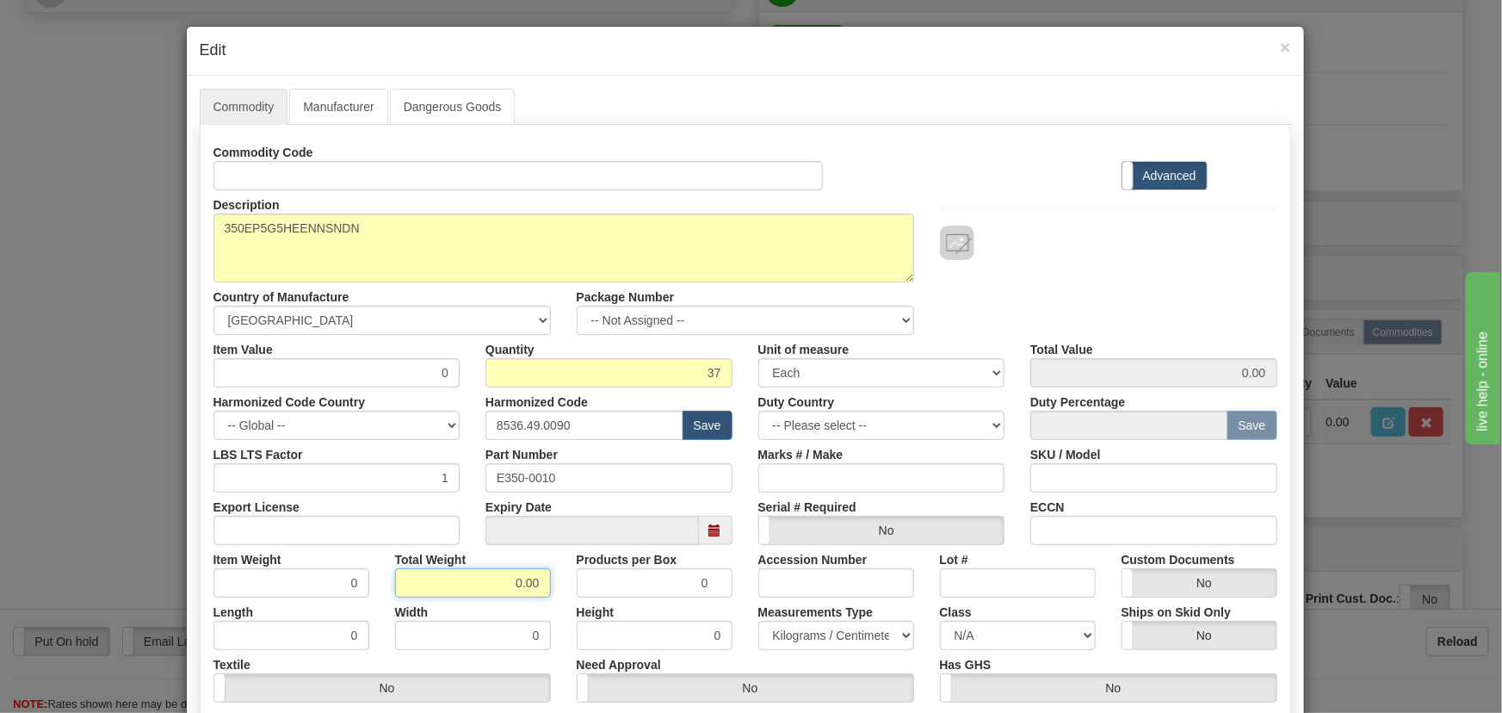
drag, startPoint x: 504, startPoint y: 578, endPoint x: 565, endPoint y: 585, distance: 61.5
click at [568, 599] on div "Commodity Code Standard Advanced Description 350EP5G5HEENNSNDN Country of Manuf…" at bounding box center [745, 446] width 1064 height 617
type input "37"
type input "1.0000"
click at [1122, 266] on div "Description 350EP5G5HEENNSNDN Country of Manufacture -- Unknown -- AFGHANISTAN …" at bounding box center [746, 262] width 1090 height 145
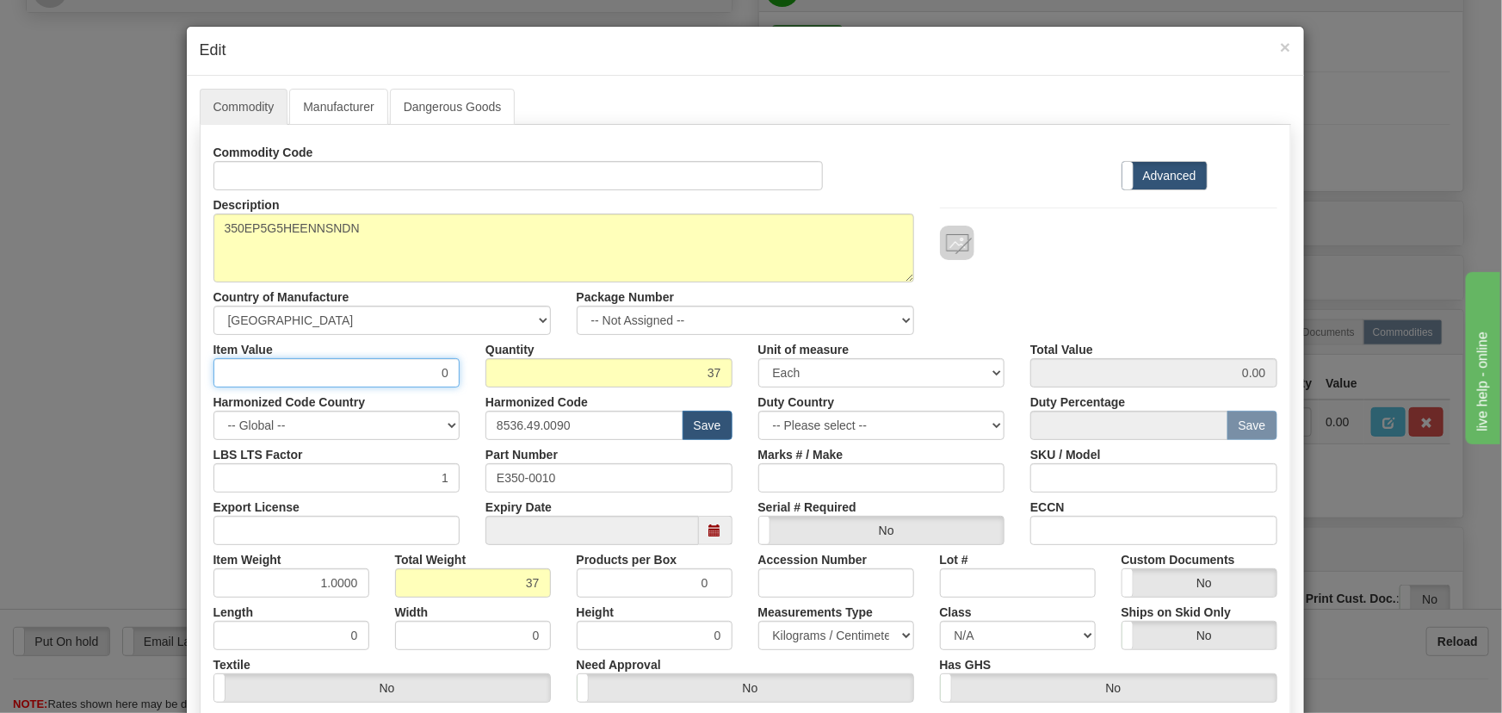
drag, startPoint x: 411, startPoint y: 370, endPoint x: 509, endPoint y: 415, distance: 107.1
click at [547, 419] on div "Commodity Code Standard Advanced Description 350EP5G5HEENNSNDN Country of Manuf…" at bounding box center [745, 446] width 1064 height 617
paste input "1.261,66"
type input "1261.66"
type input "46681.42"
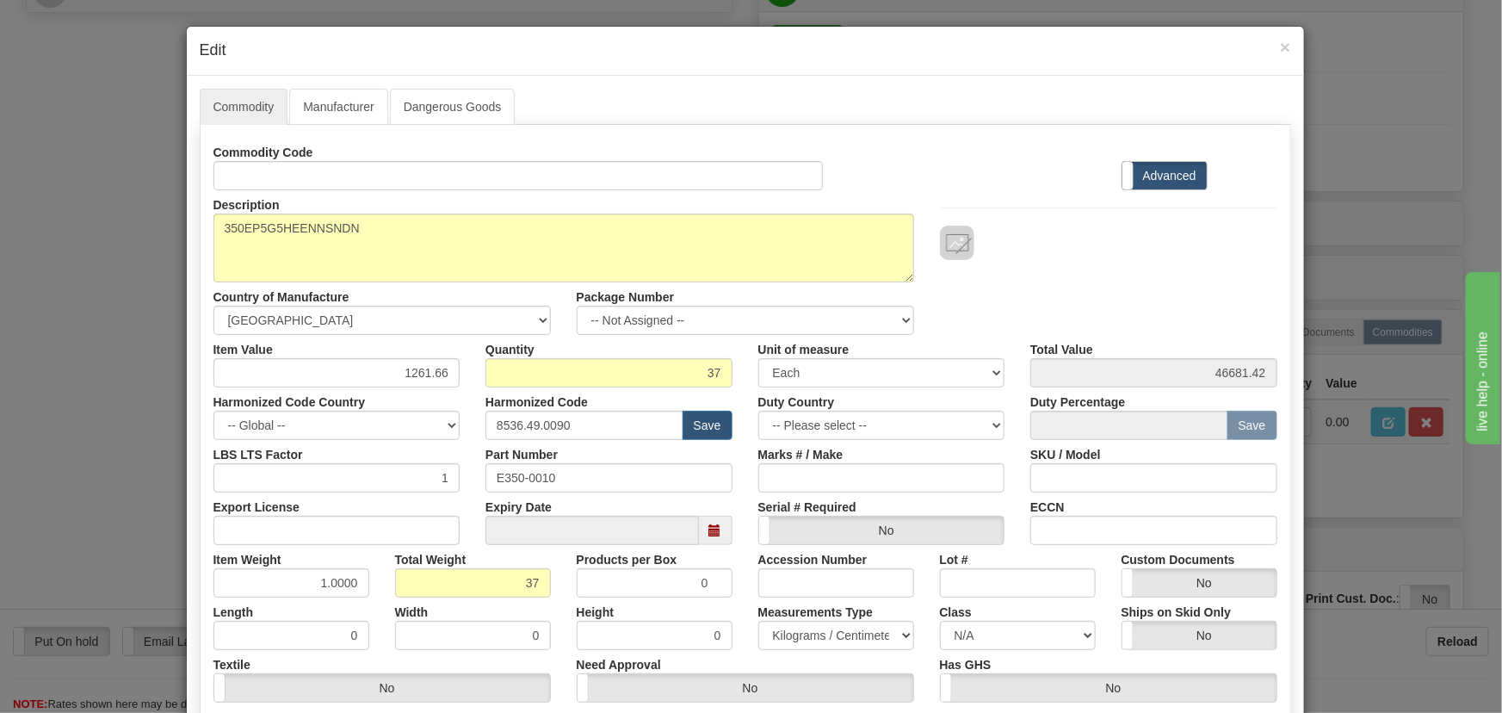
click at [1022, 190] on div at bounding box center [1108, 225] width 363 height 70
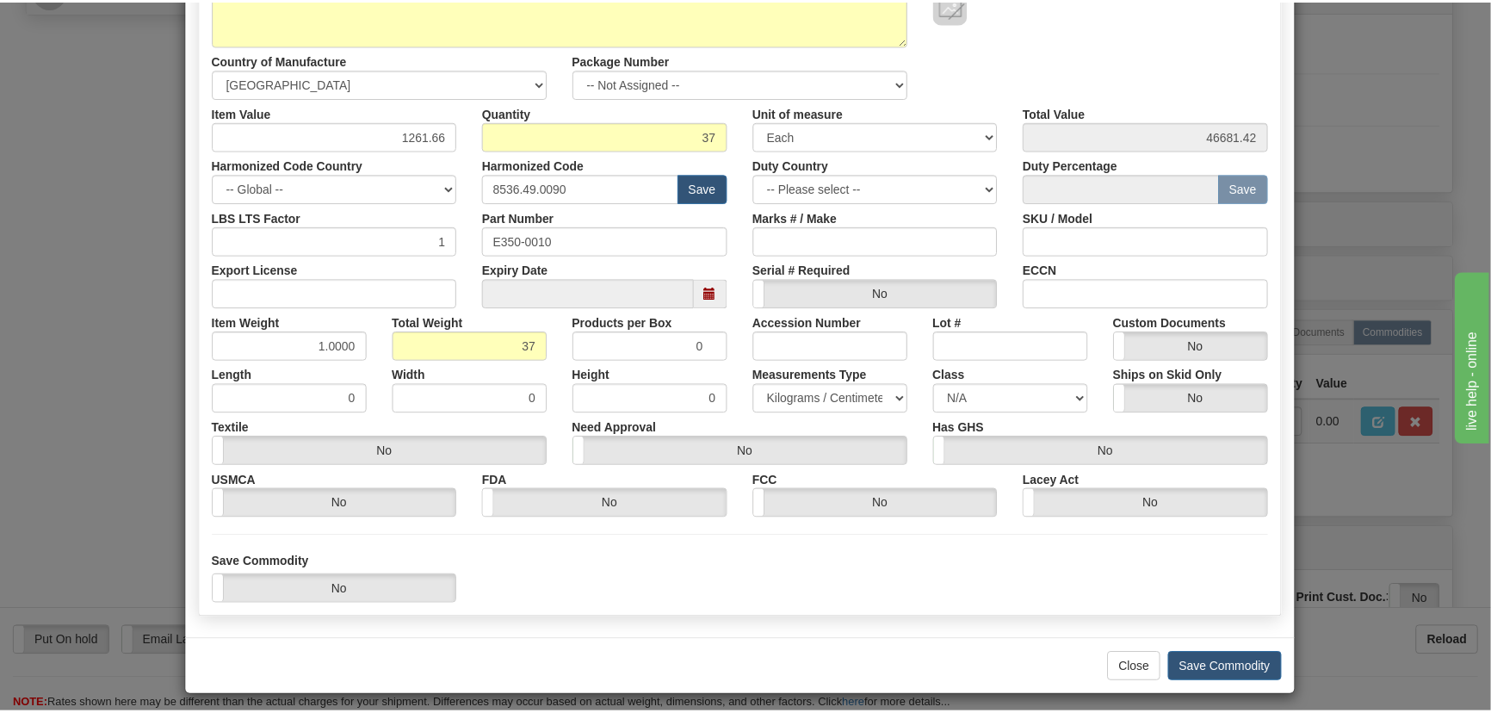
scroll to position [244, 0]
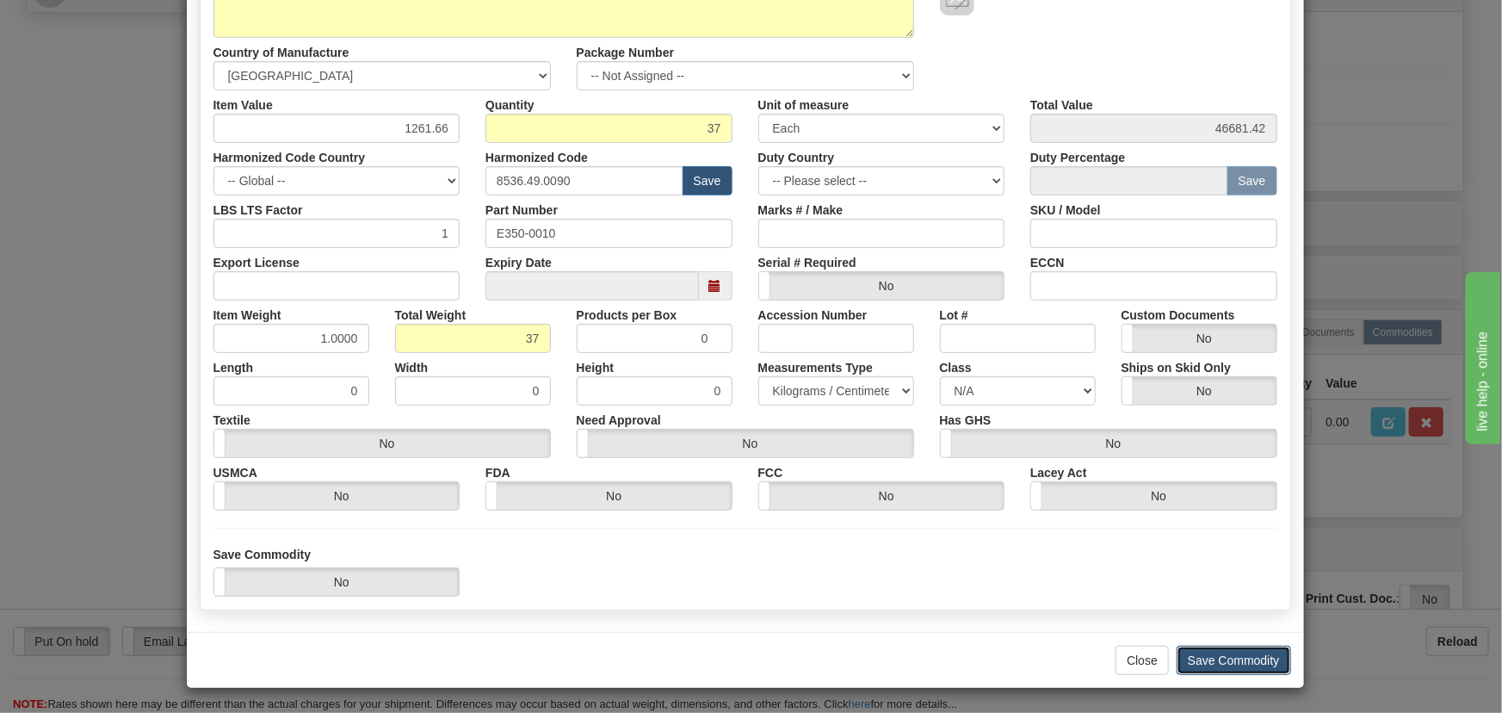
click at [1253, 664] on button "Save Commodity" at bounding box center [1234, 660] width 114 height 29
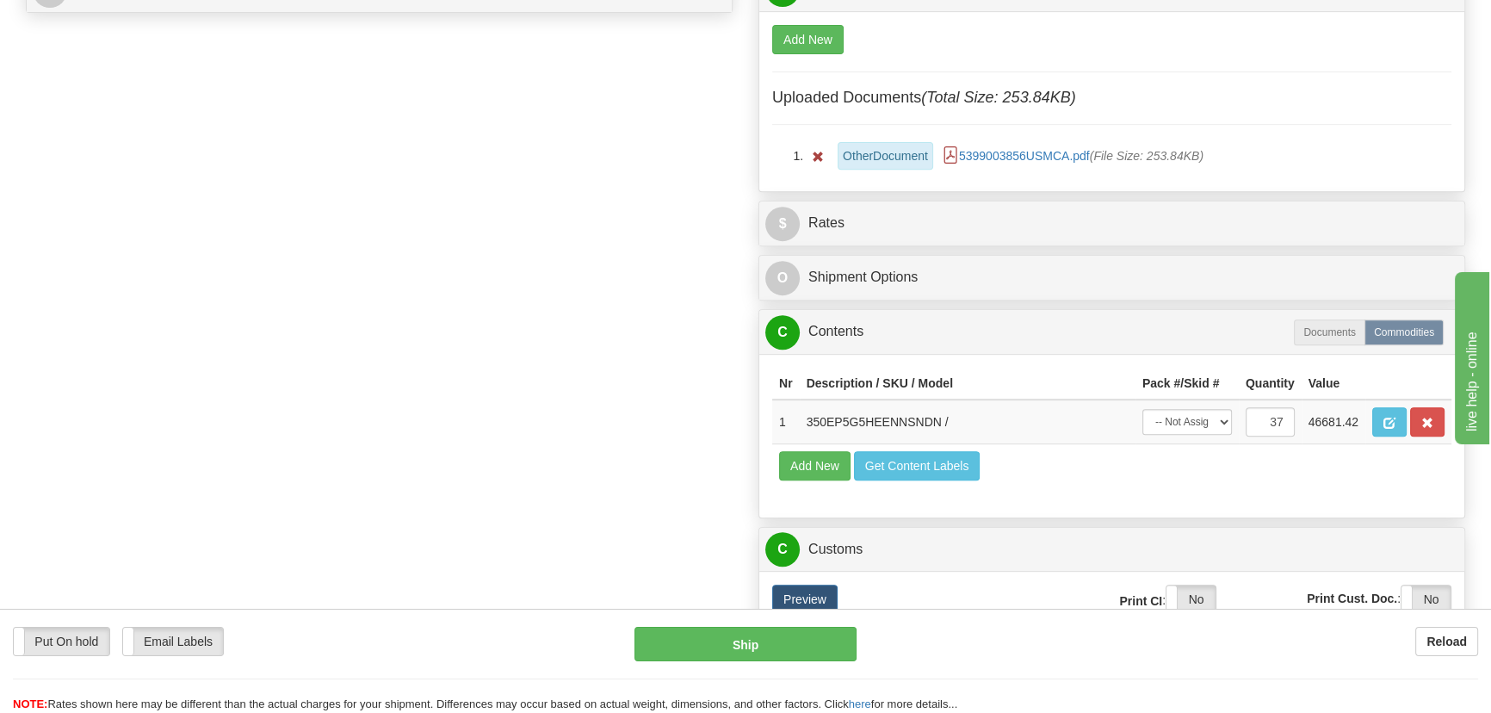
scroll to position [782, 0]
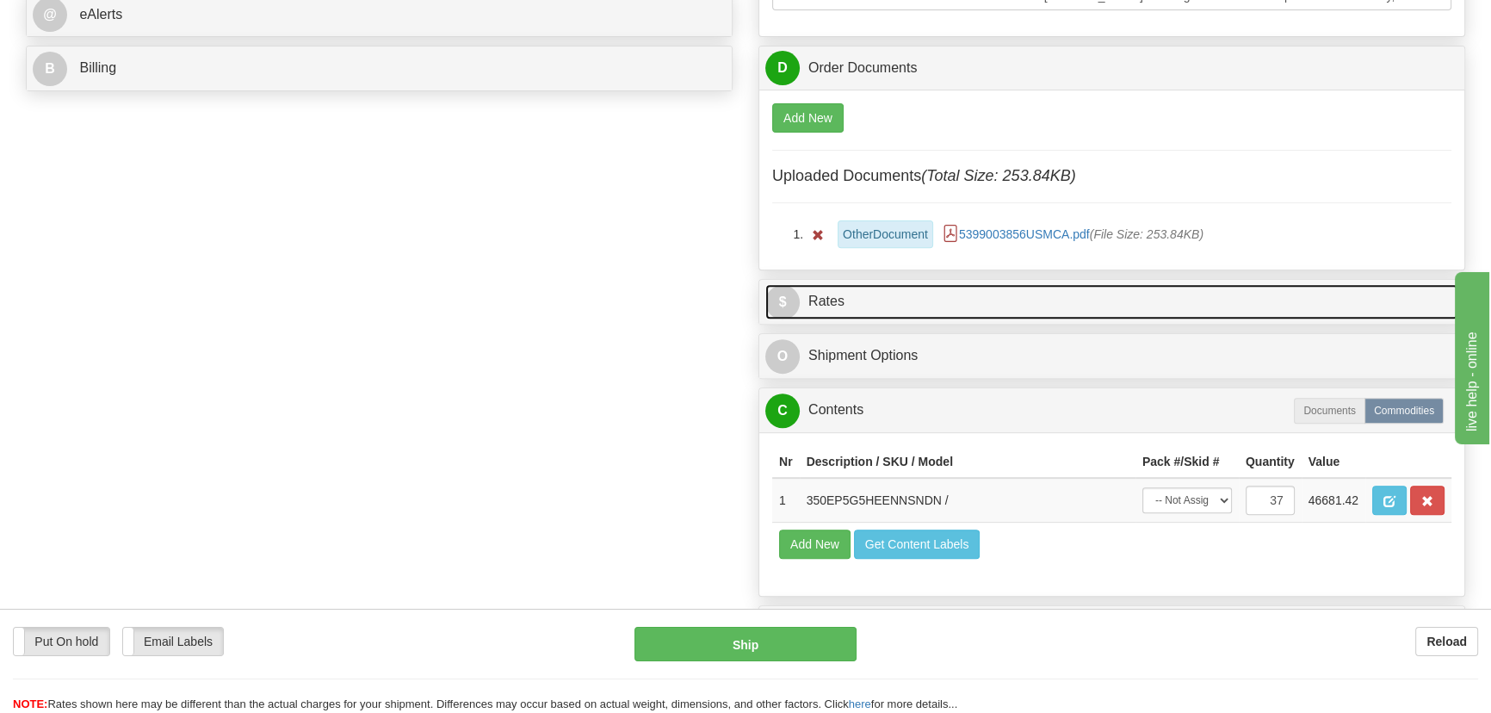
click at [1320, 297] on link "$ Rates" at bounding box center [1111, 301] width 693 height 35
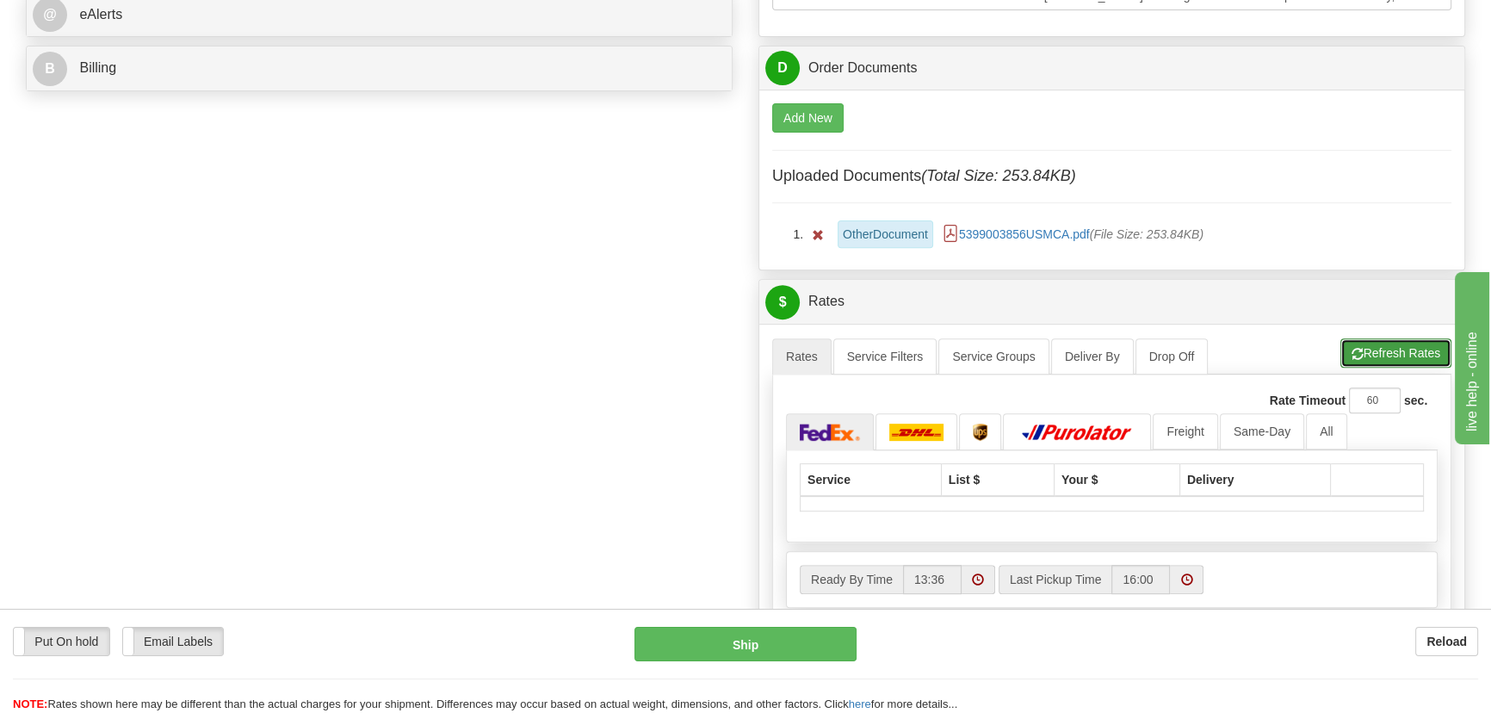
click at [1396, 353] on button "Refresh Rates" at bounding box center [1395, 352] width 111 height 29
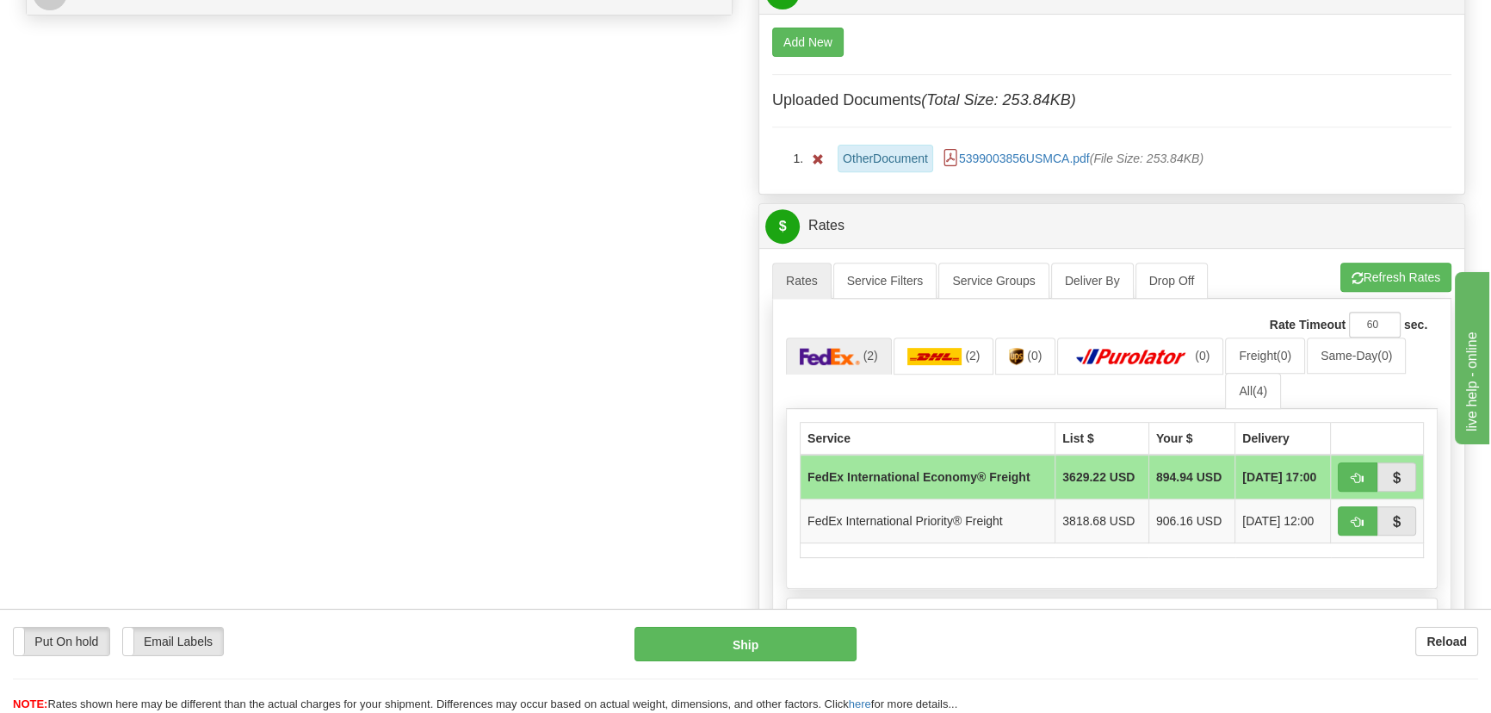
scroll to position [861, 0]
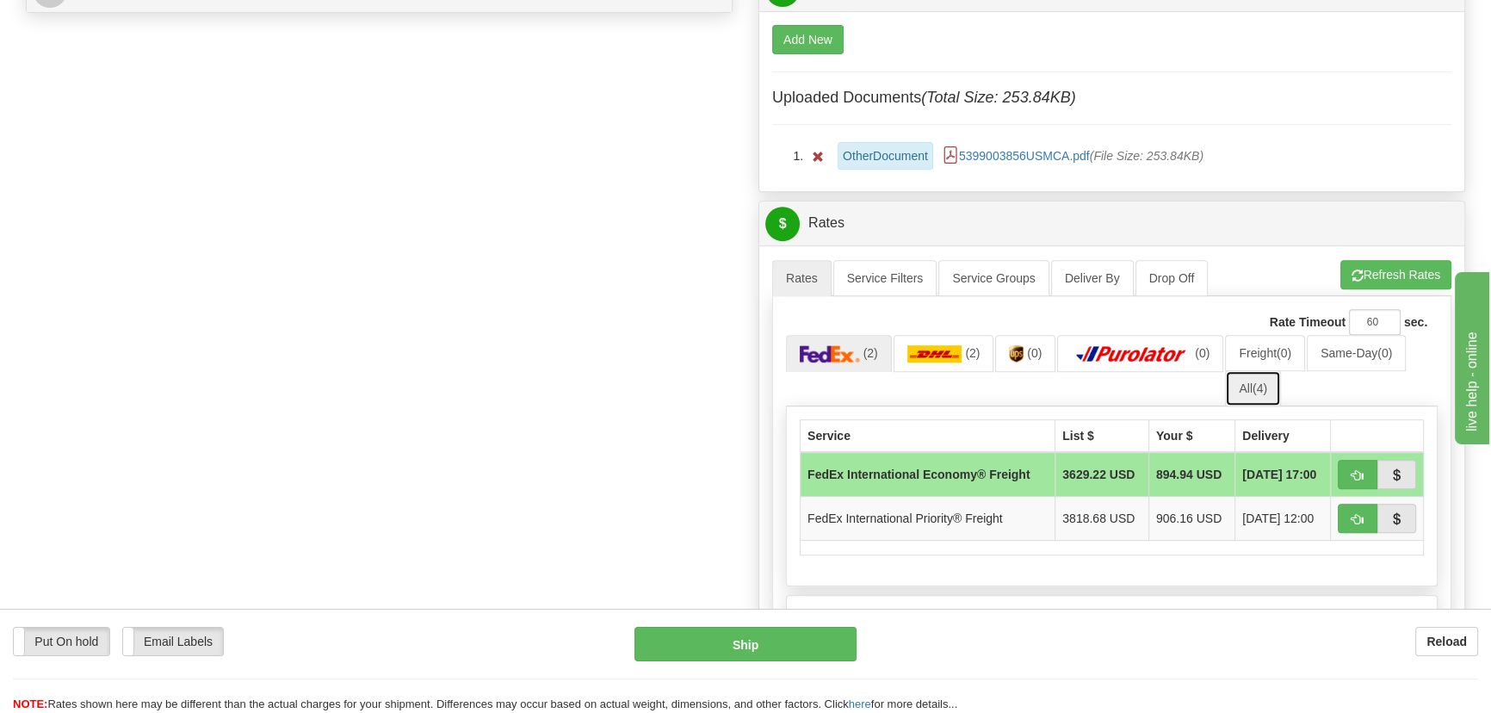
click at [1267, 389] on span "(4)" at bounding box center [1259, 388] width 15 height 14
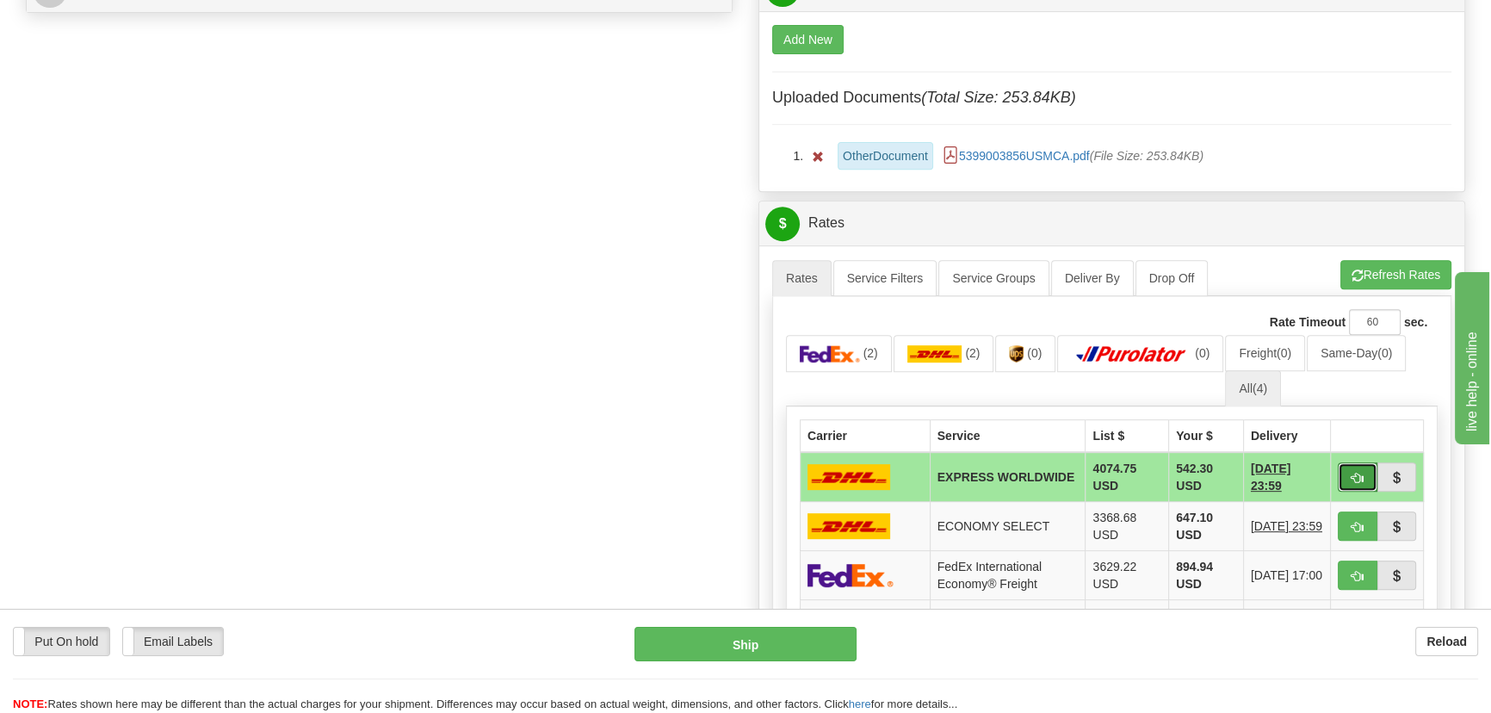
click at [1359, 474] on span "button" at bounding box center [1357, 478] width 12 height 11
type input "P"
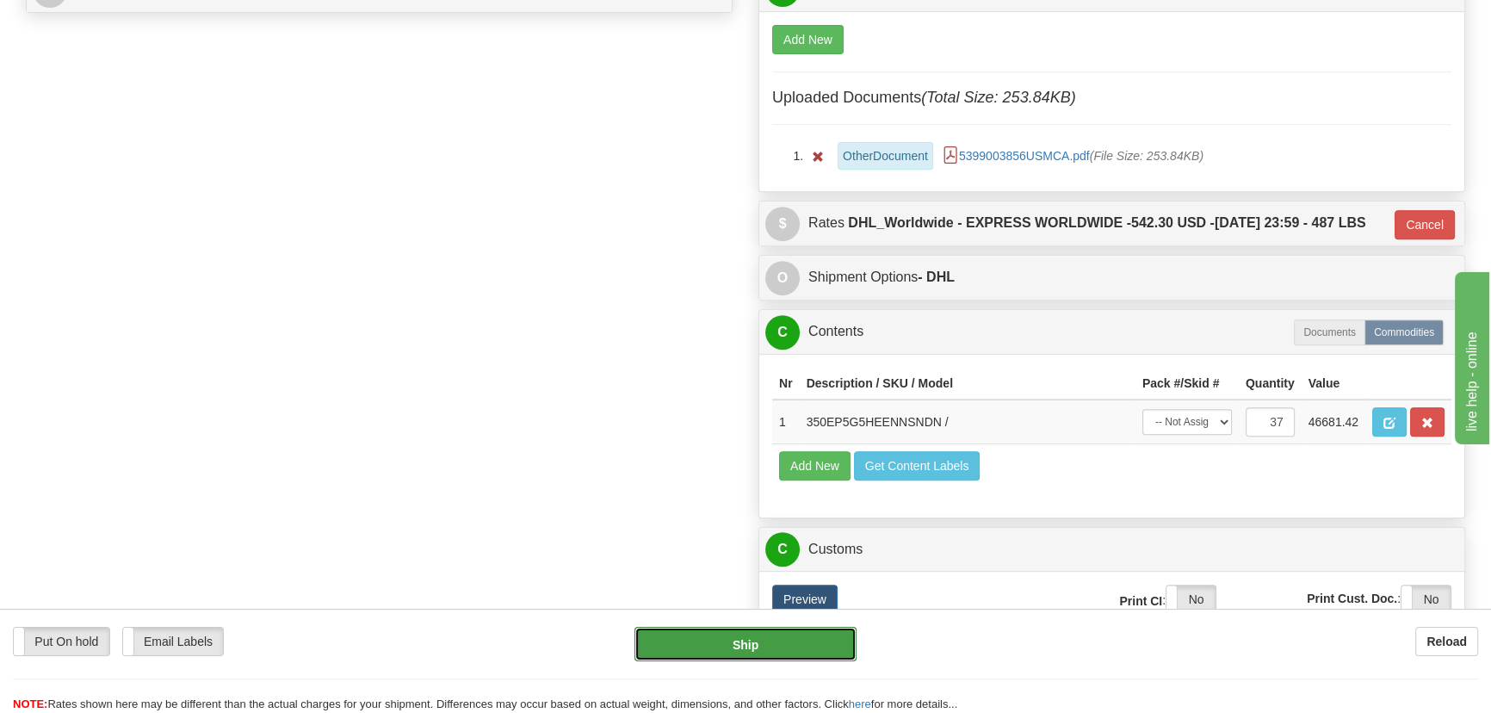
click at [765, 641] on button "Ship" at bounding box center [745, 644] width 223 height 34
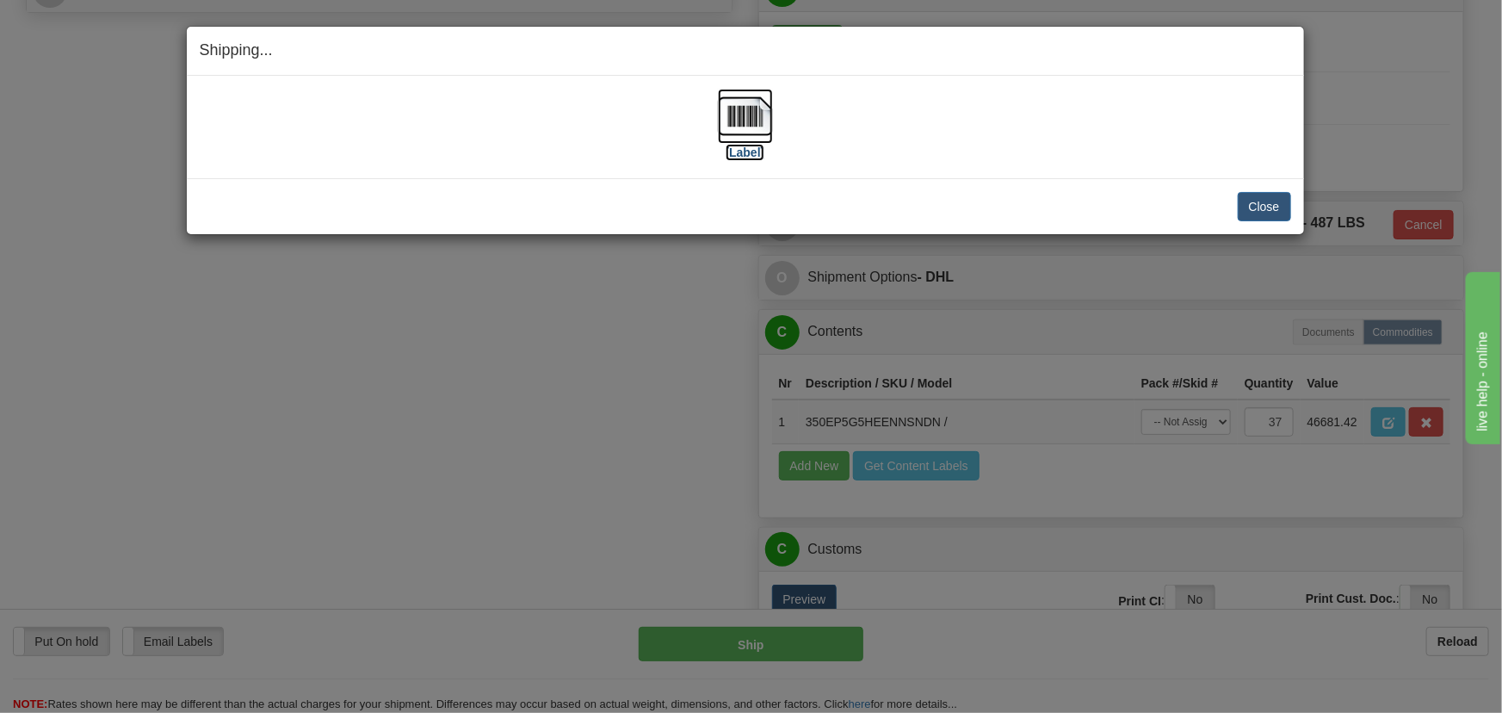
click at [744, 112] on img at bounding box center [745, 116] width 55 height 55
click at [1264, 206] on button "Close" at bounding box center [1264, 206] width 53 height 29
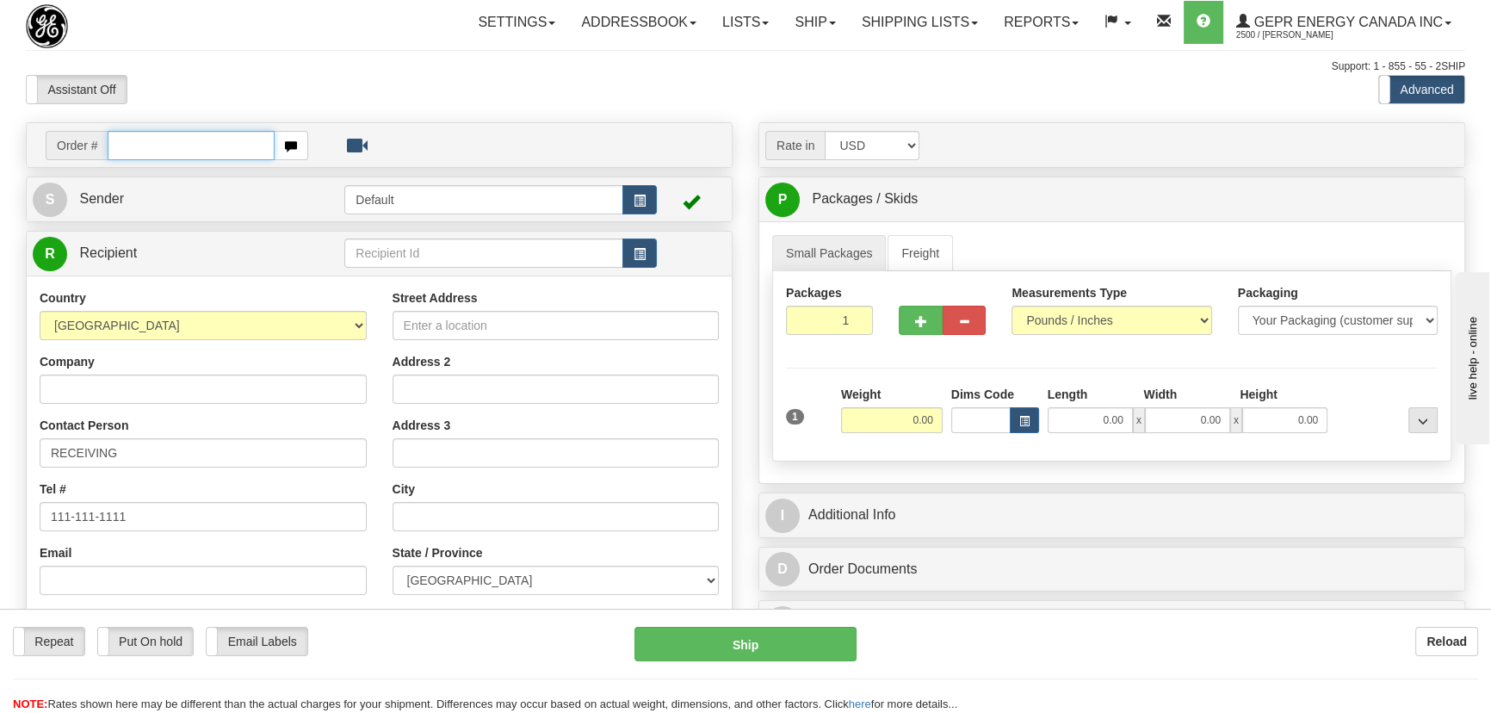
paste input "0086695859"
click at [130, 143] on input "0086695859" at bounding box center [191, 145] width 167 height 29
type input "86695859"
click at [341, 92] on body "Training Course Close Toggle navigation Settings Shipping Preferences New Recip…" at bounding box center [751, 356] width 1502 height 713
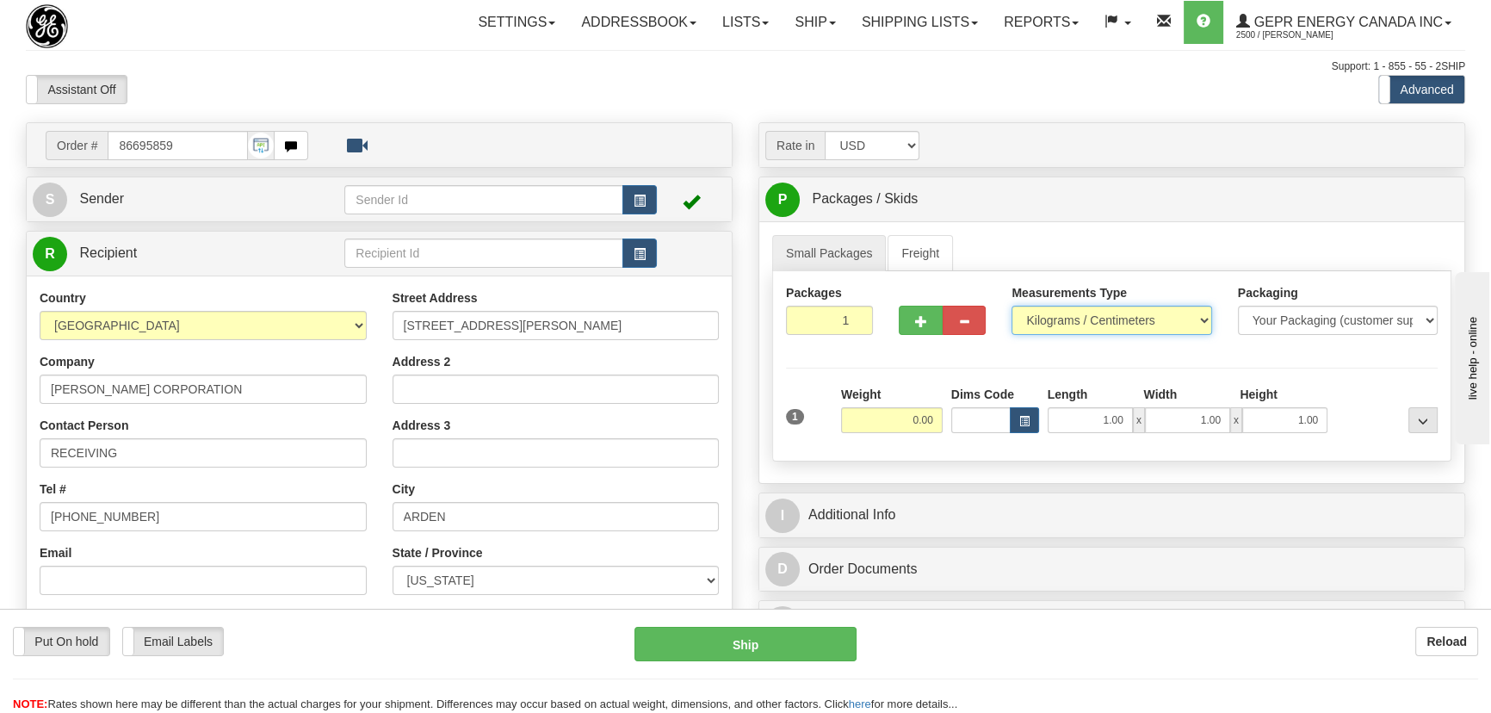
click at [1095, 318] on select "Pounds / Inches Kilograms / Centimeters" at bounding box center [1111, 320] width 200 height 29
select select "0"
click at [1011, 306] on select "Pounds / Inches Kilograms / Centimeters" at bounding box center [1111, 320] width 200 height 29
drag, startPoint x: 834, startPoint y: 322, endPoint x: 875, endPoint y: 348, distance: 48.0
click at [868, 343] on div "Packages 1 1" at bounding box center [829, 316] width 113 height 64
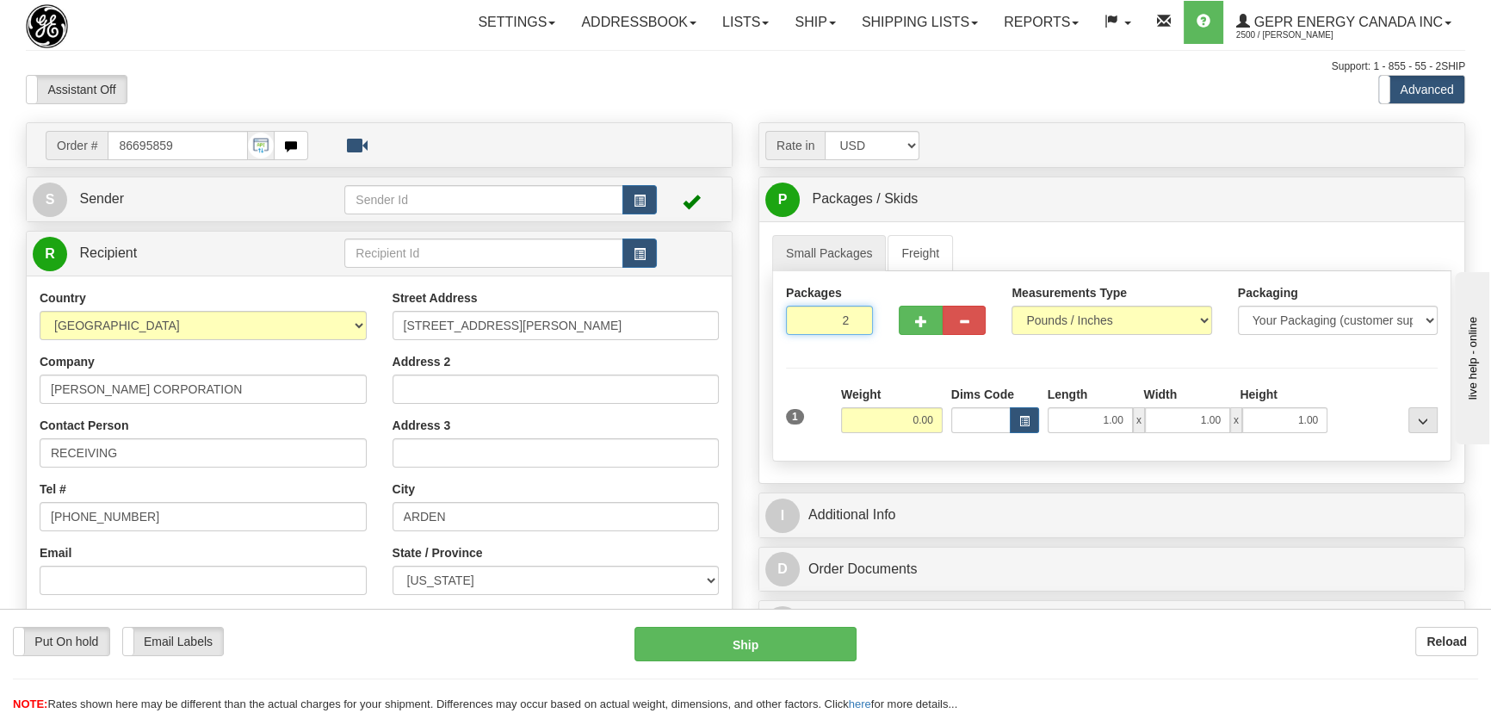
type input "2"
drag, startPoint x: 898, startPoint y: 362, endPoint x: 986, endPoint y: 403, distance: 97.0
click at [899, 362] on div "Packages 2 1 Measurements Type" at bounding box center [1111, 366] width 679 height 190
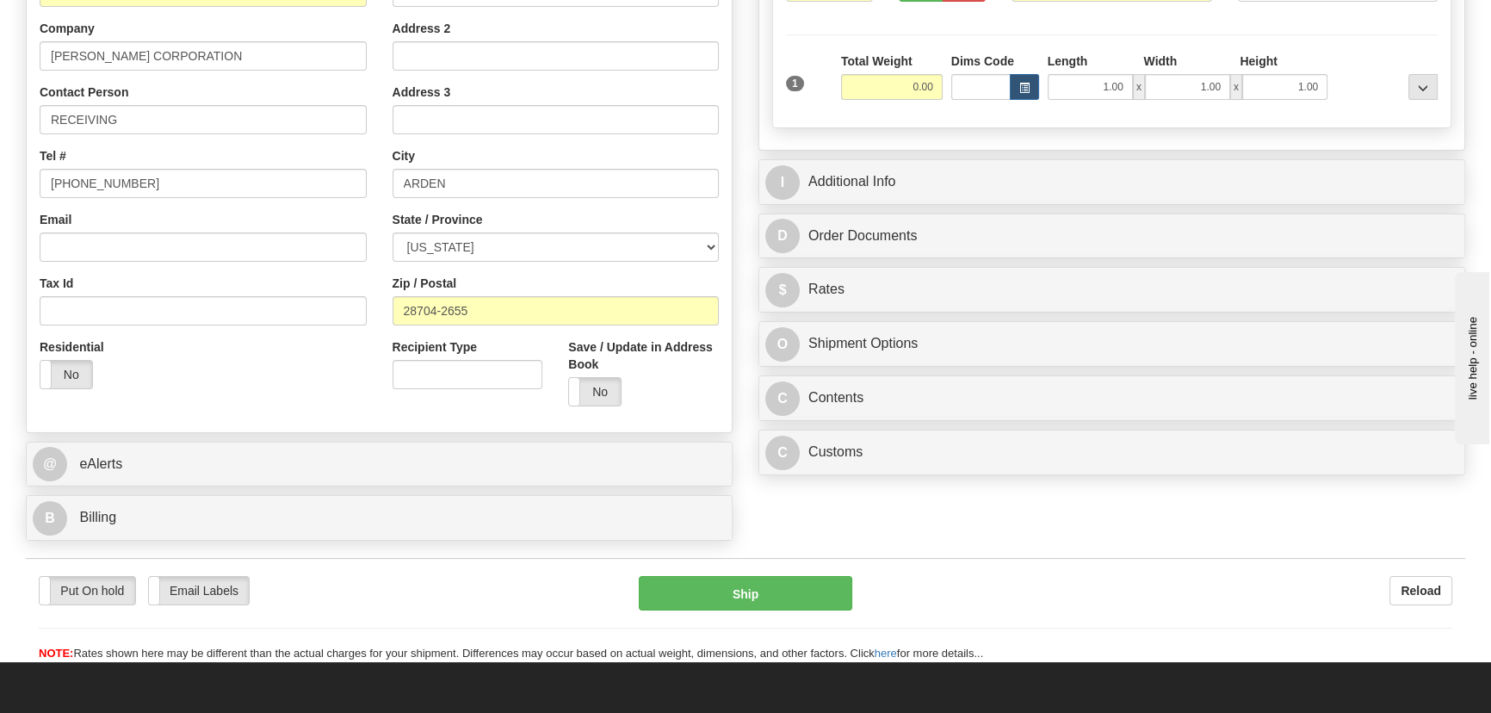
scroll to position [391, 0]
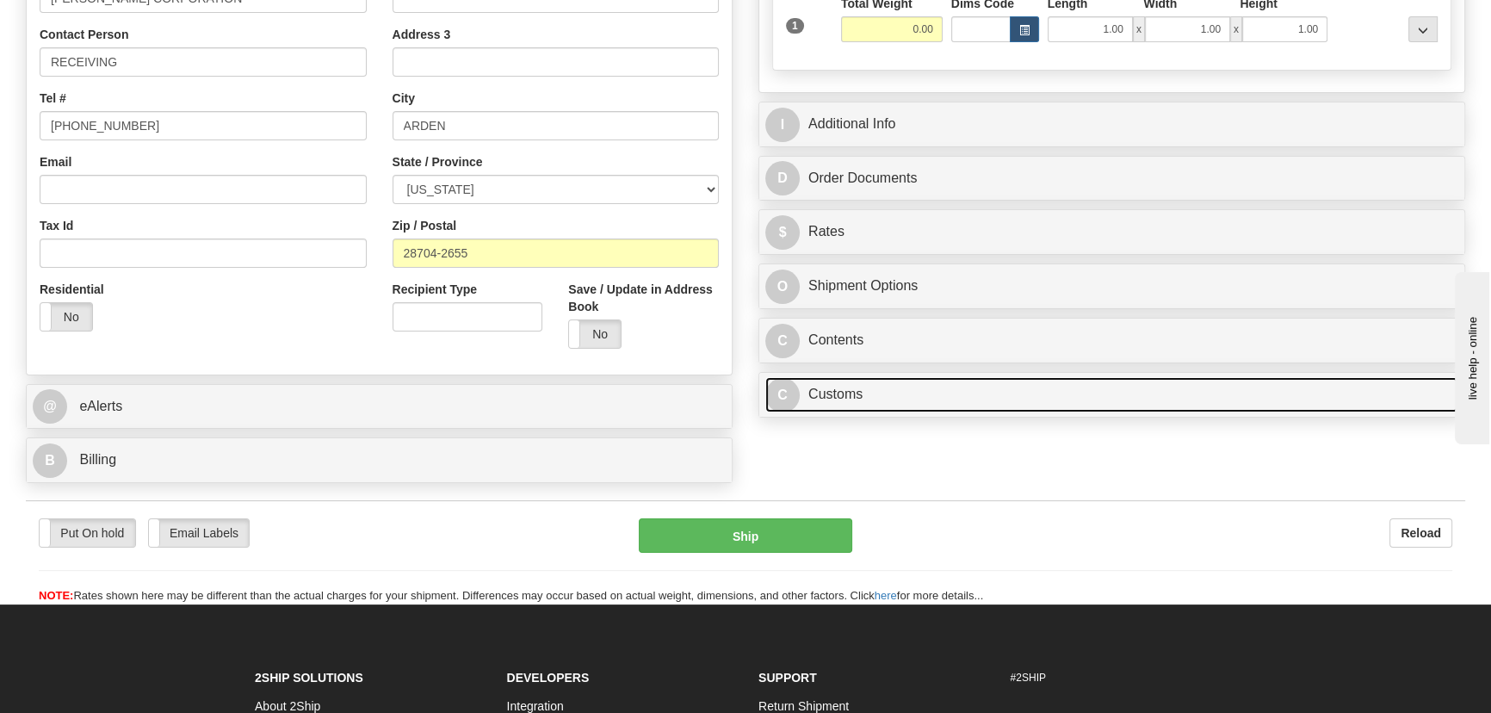
click at [1079, 384] on link "C Customs" at bounding box center [1111, 394] width 693 height 35
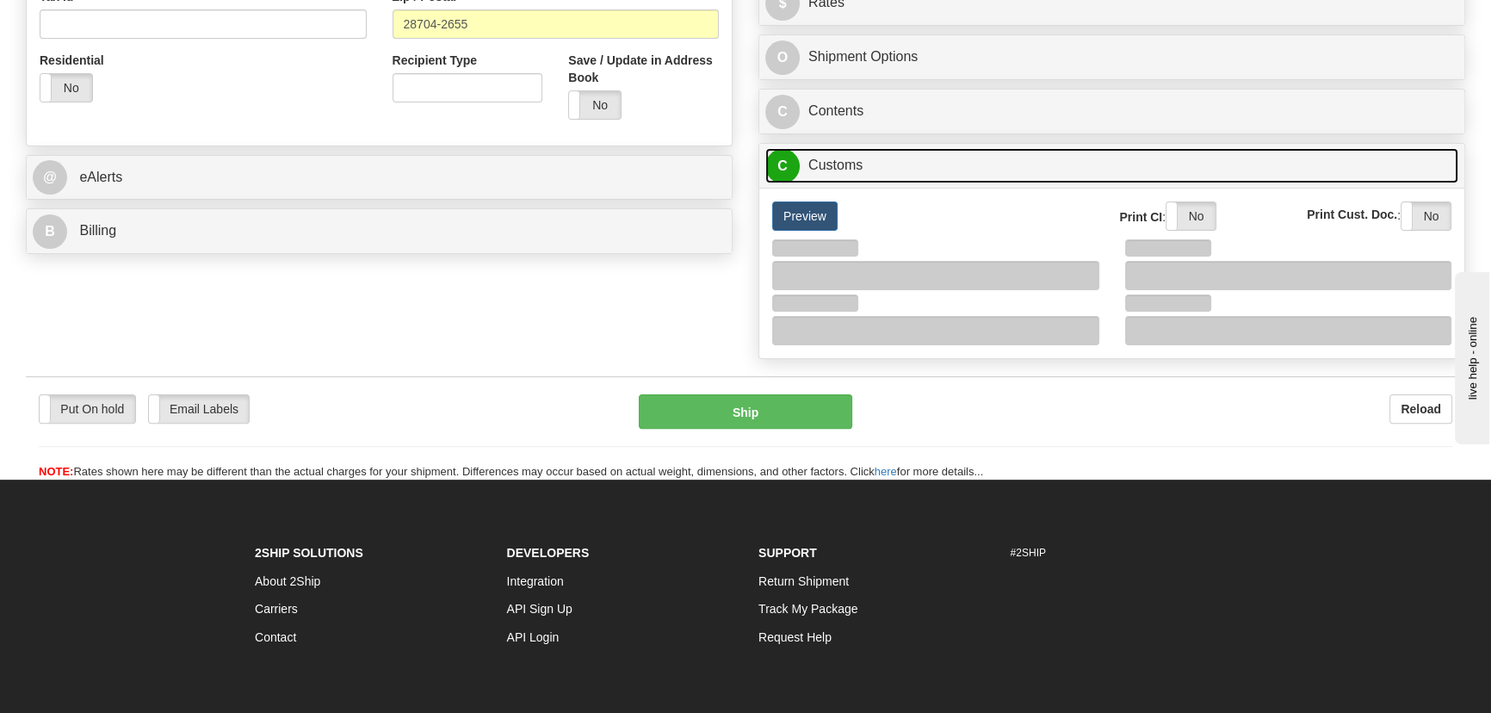
scroll to position [626, 0]
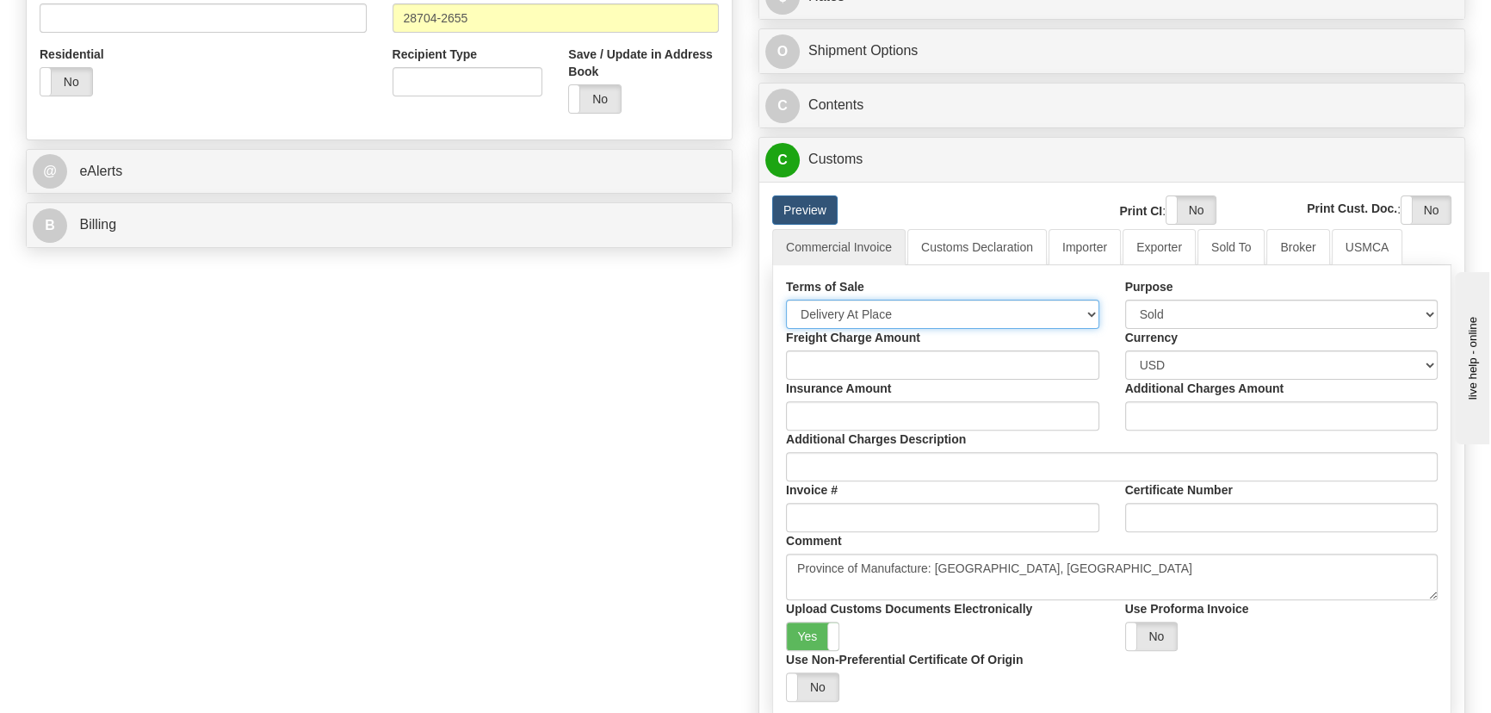
click at [940, 307] on select "Free Carrier Free On Board Ex Works Delivered Duty Unpaid Delivered Duty Paid C…" at bounding box center [942, 314] width 313 height 29
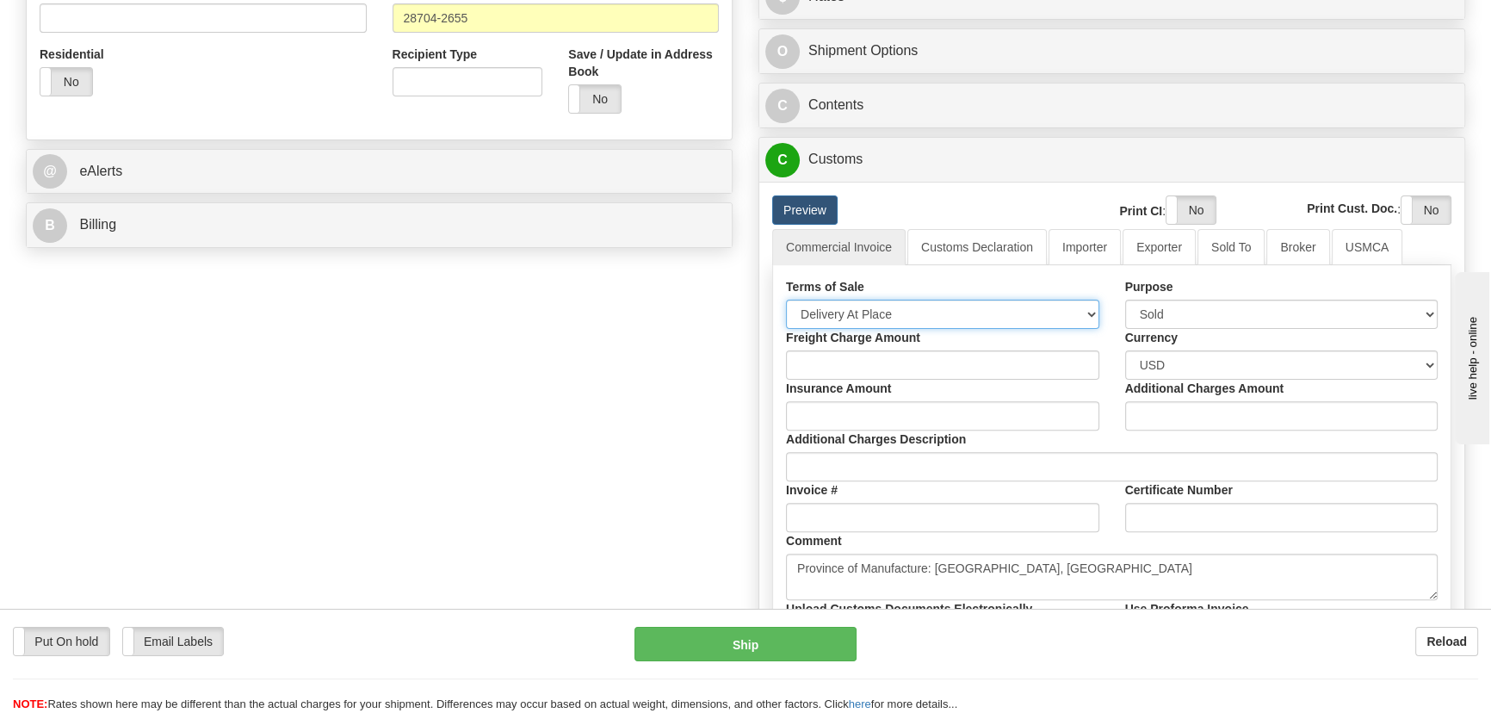
click at [786, 300] on select "Free Carrier Free On Board Ex Works Delivered Duty Unpaid Delivered Duty Paid C…" at bounding box center [942, 314] width 313 height 29
click at [909, 323] on select "Free Carrier Free On Board Ex Works Delivered Duty Unpaid Delivered Duty Paid C…" at bounding box center [942, 314] width 313 height 29
select select "7"
click at [786, 300] on select "Free Carrier Free On Board Ex Works Delivered Duty Unpaid Delivered Duty Paid C…" at bounding box center [942, 314] width 313 height 29
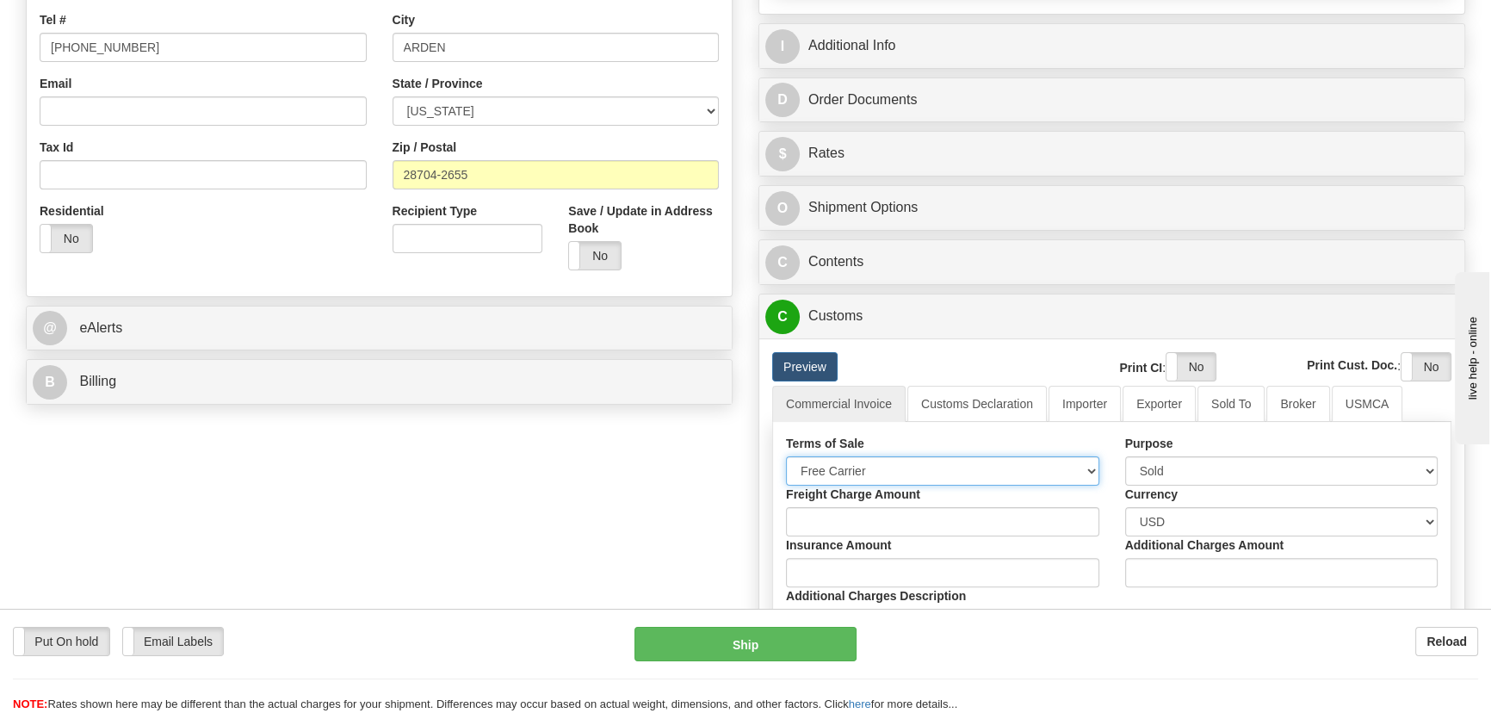
scroll to position [234, 0]
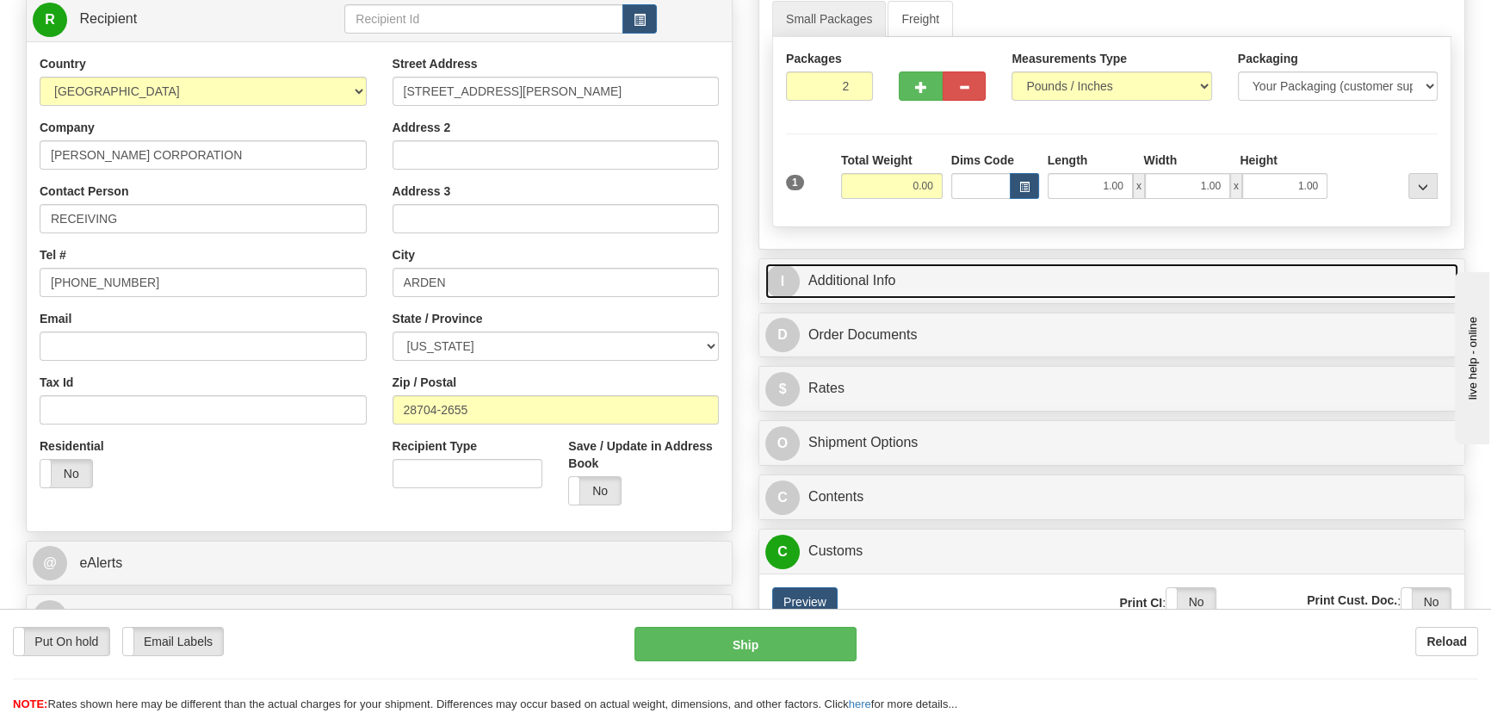
click at [1143, 271] on link "I Additional Info" at bounding box center [1111, 280] width 693 height 35
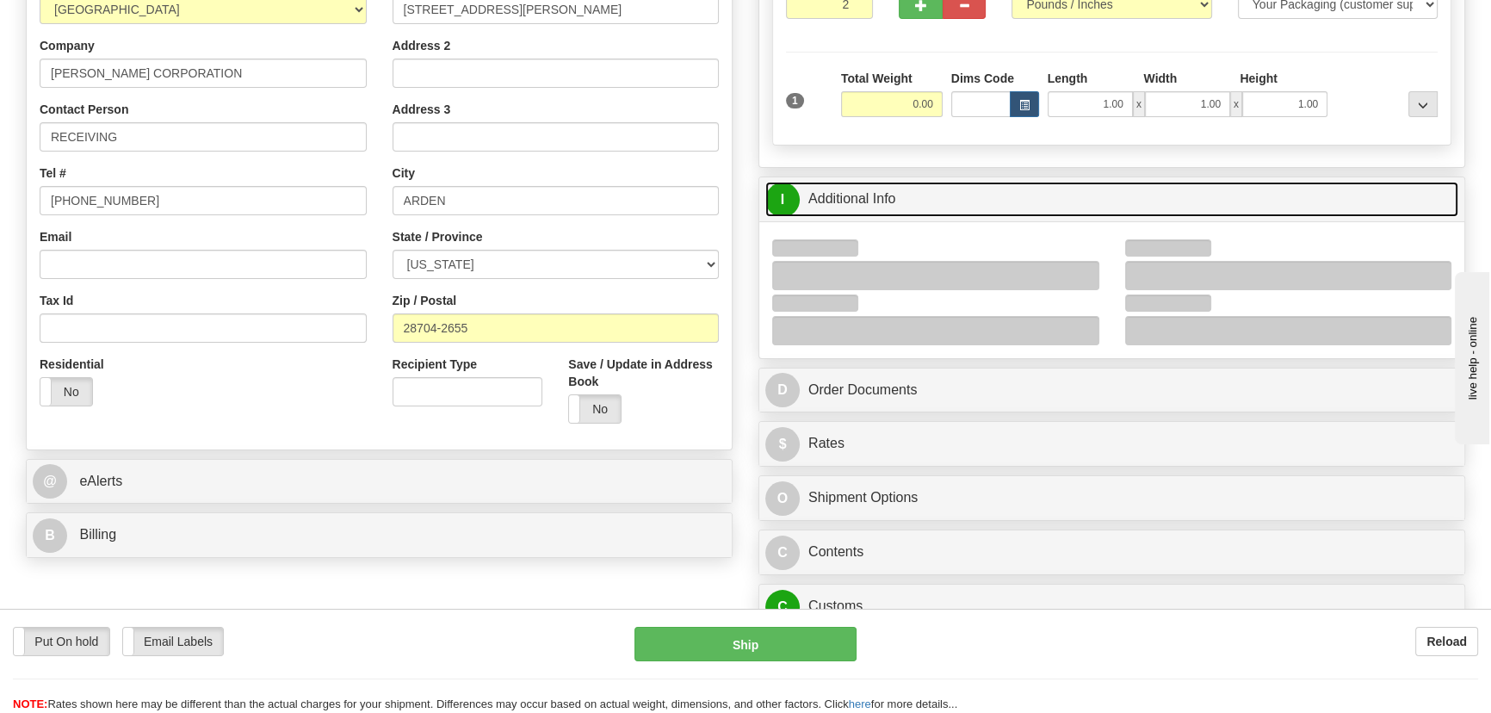
scroll to position [391, 0]
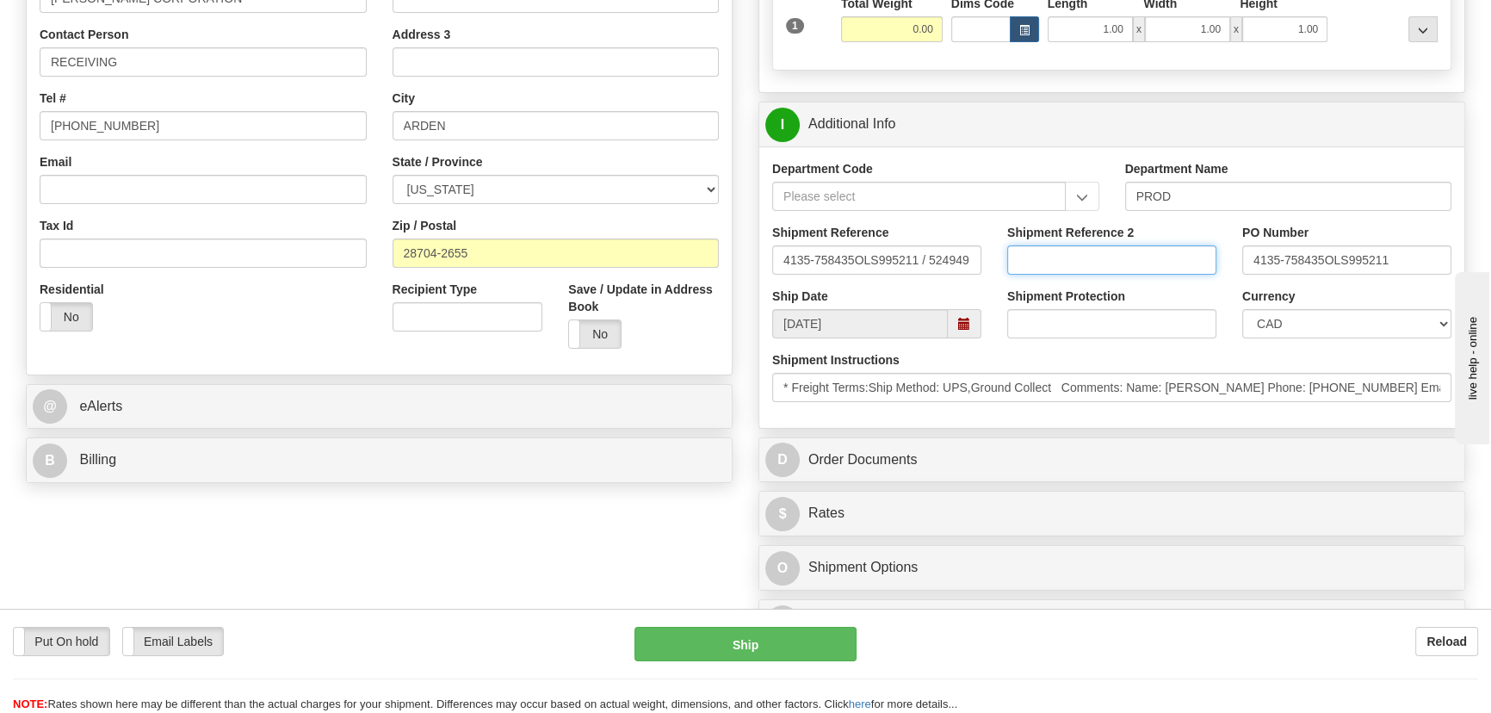
click at [1163, 255] on input "Shipment Reference 2" at bounding box center [1111, 259] width 209 height 29
click at [1278, 309] on select "CAD USD EUR ZAR [PERSON_NAME] ARN AUD AUS AWG BBD BFR BGN BHD BMD BND BRC BRL C…" at bounding box center [1346, 323] width 209 height 29
select select "1"
click at [1242, 309] on select "CAD USD EUR ZAR [PERSON_NAME] ARN AUD AUS AWG BBD BFR BGN BHD BMD BND BRC BRL C…" at bounding box center [1346, 323] width 209 height 29
click at [1103, 265] on input "Shipment Reference 2" at bounding box center [1111, 259] width 209 height 29
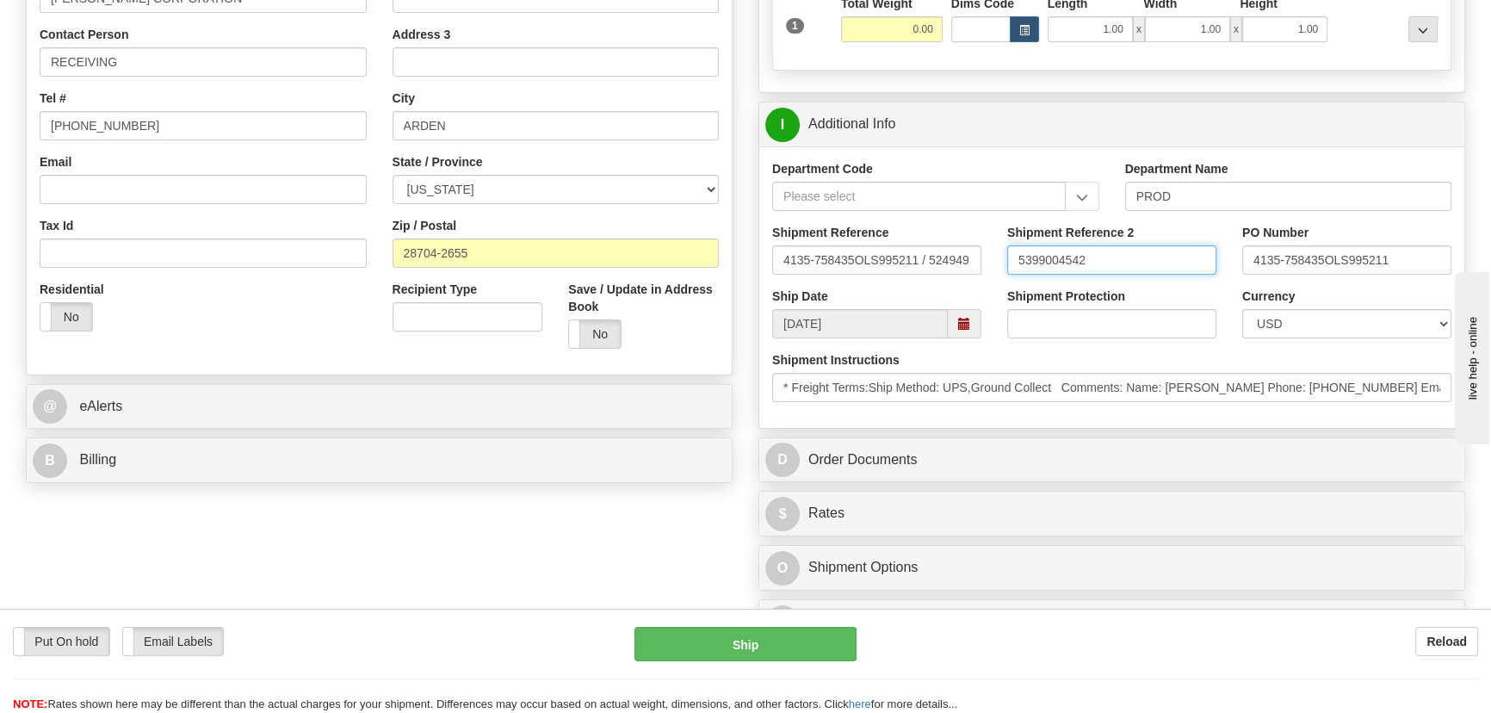
drag, startPoint x: 1103, startPoint y: 265, endPoint x: 992, endPoint y: 262, distance: 111.9
click at [992, 262] on div "Shipment Reference 4135-758435OLS995211 / 524949 Shipment Reference 2 539900454…" at bounding box center [1111, 256] width 705 height 64
type input "5399004542"
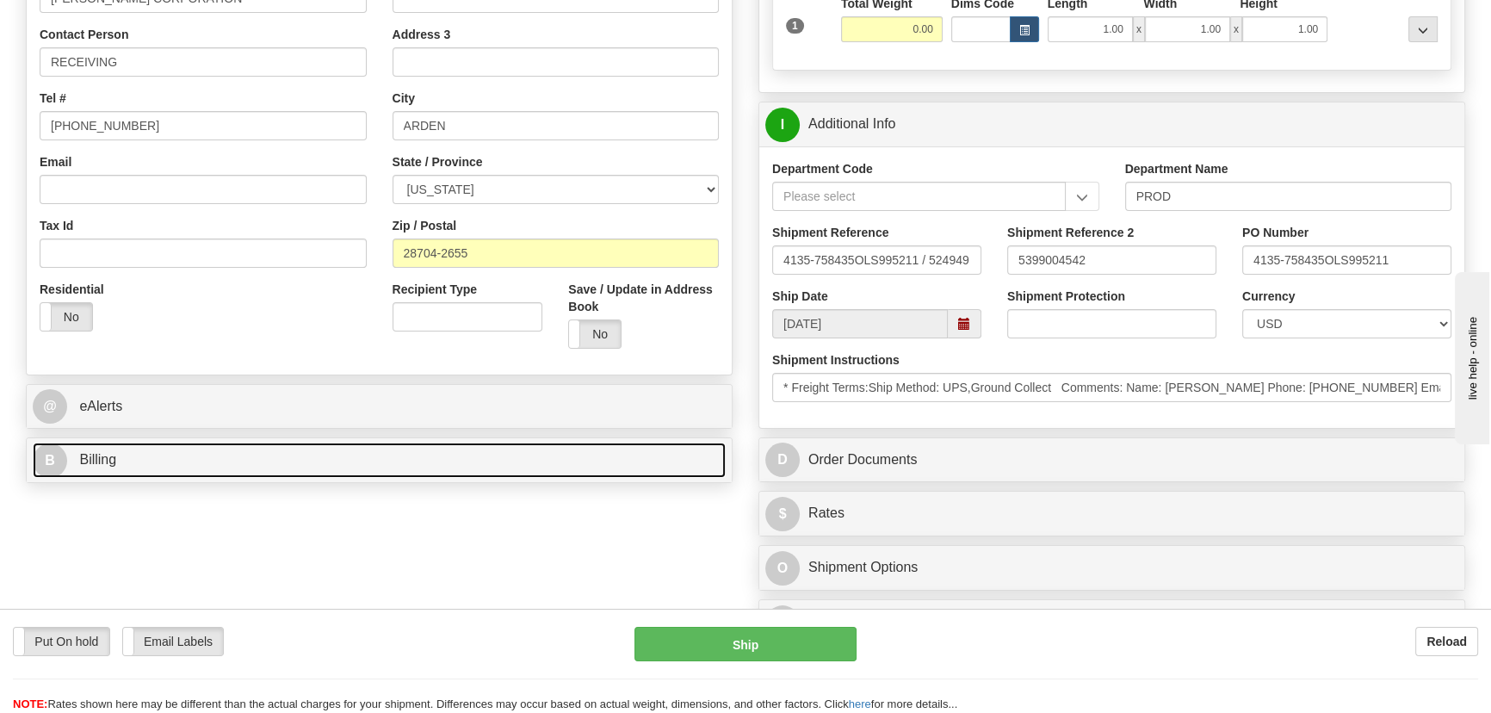
click at [566, 452] on link "B Billing" at bounding box center [379, 459] width 693 height 35
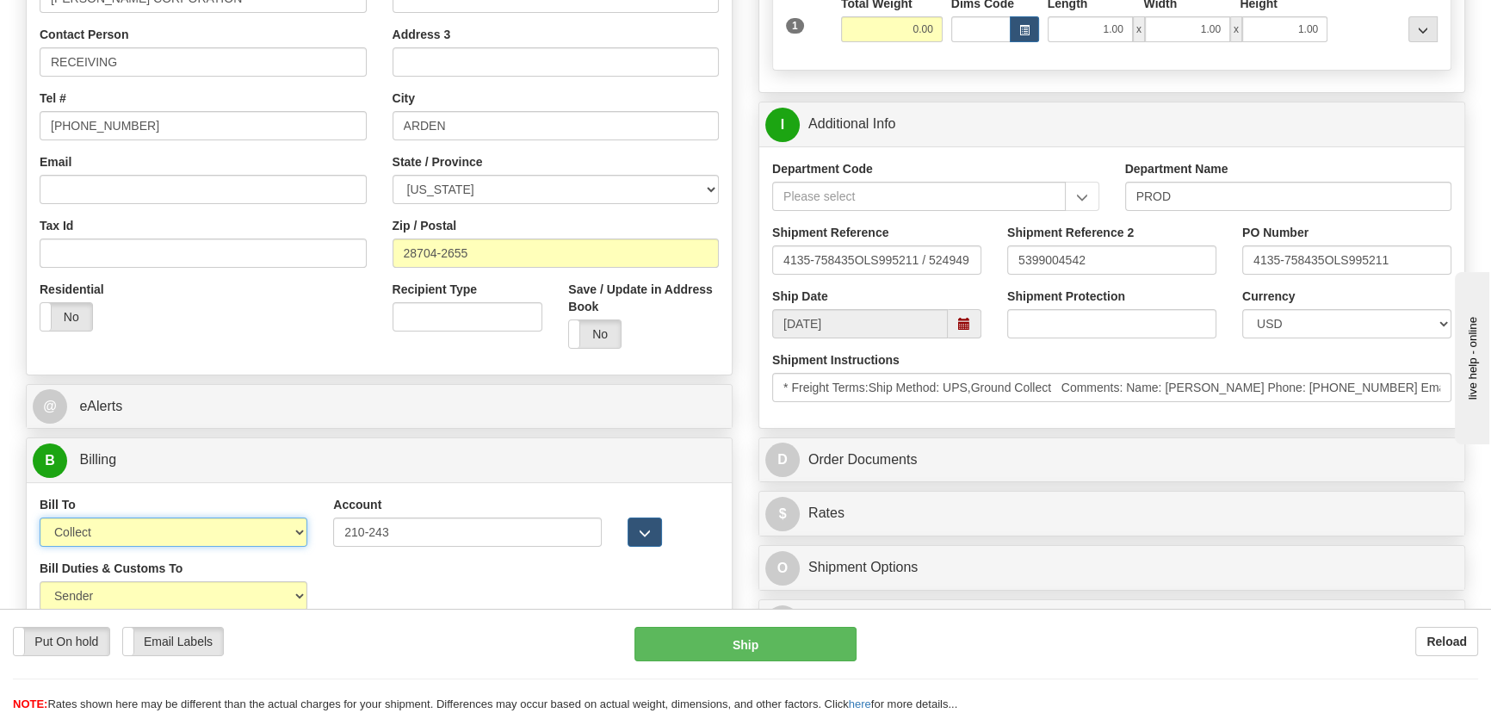
click at [221, 541] on select "Sender Recipient Third Party Collect" at bounding box center [174, 531] width 268 height 29
select select "1"
click at [40, 517] on select "Sender Recipient Third Party Collect" at bounding box center [174, 531] width 268 height 29
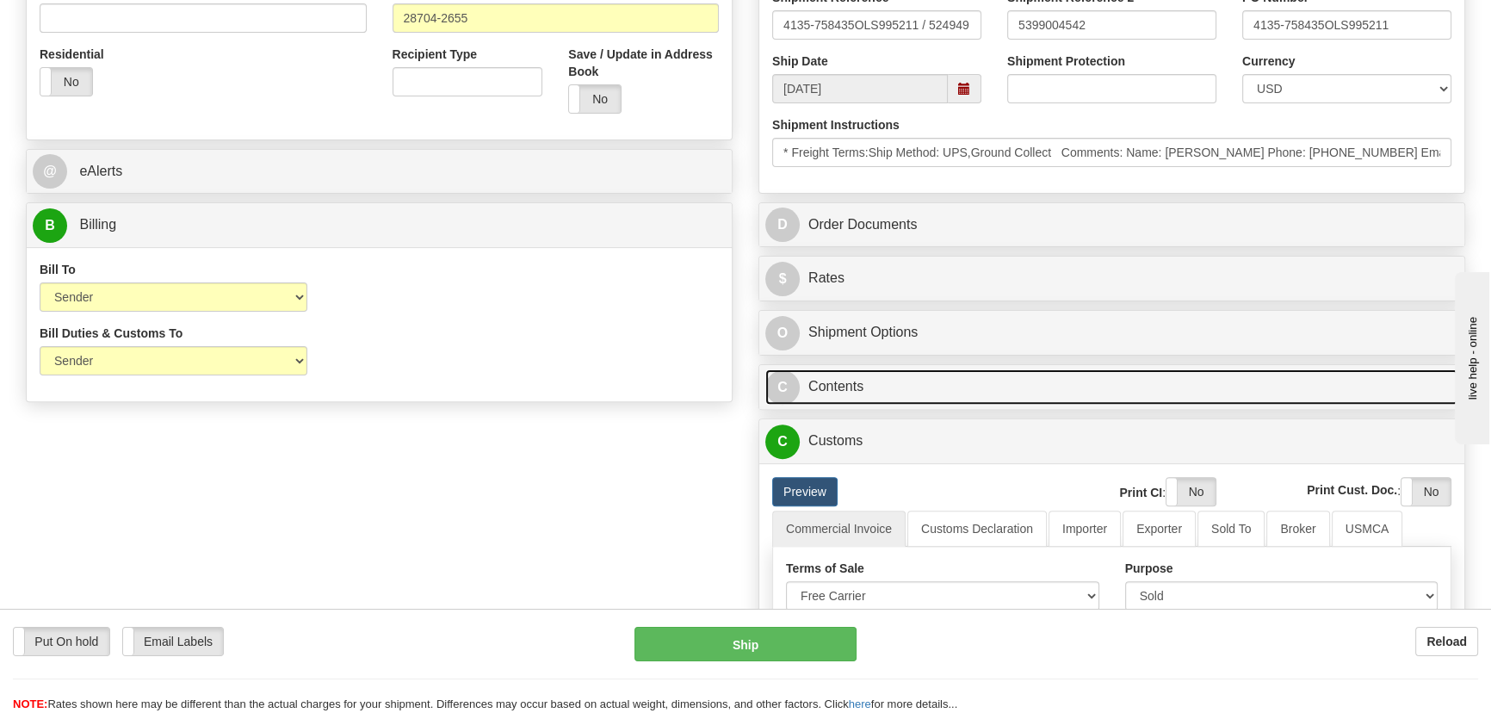
click at [1149, 390] on link "C Contents" at bounding box center [1111, 386] width 693 height 35
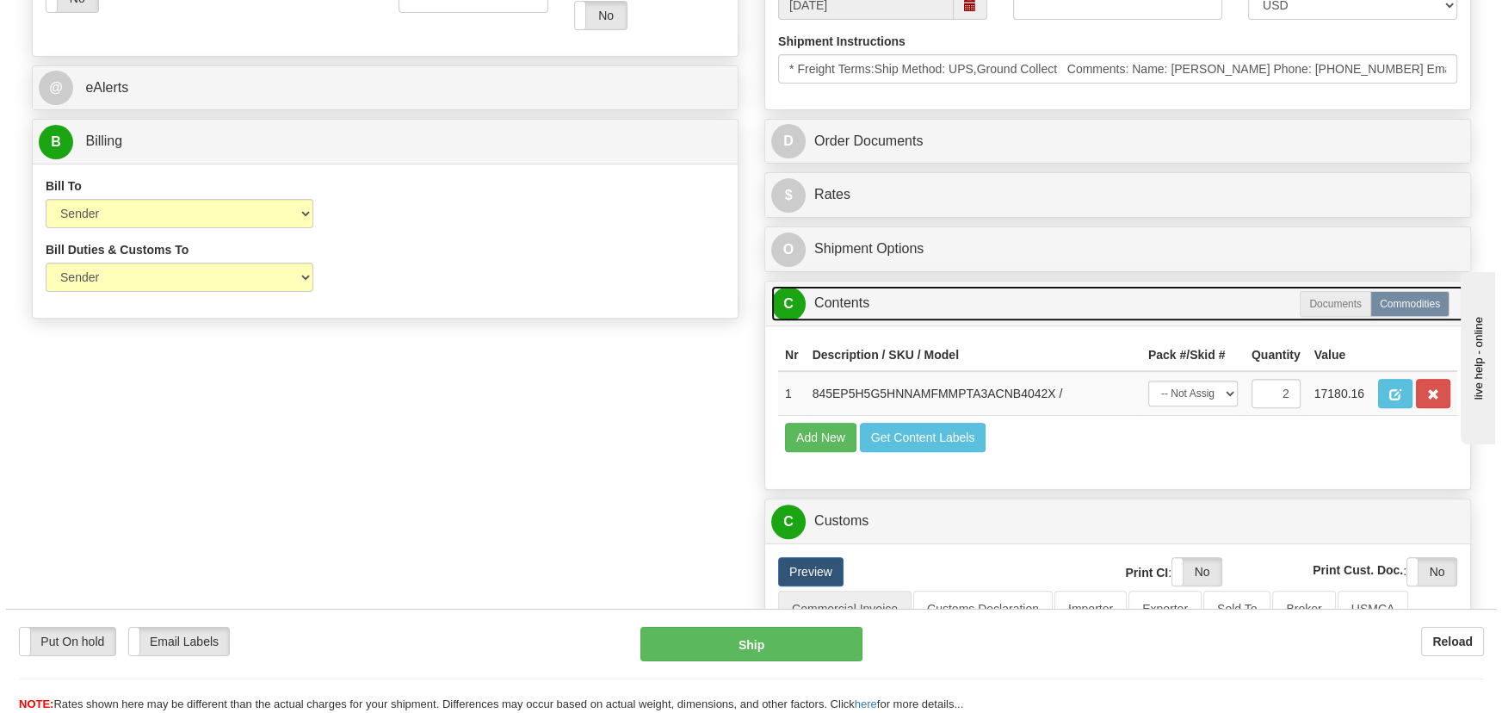
scroll to position [782, 0]
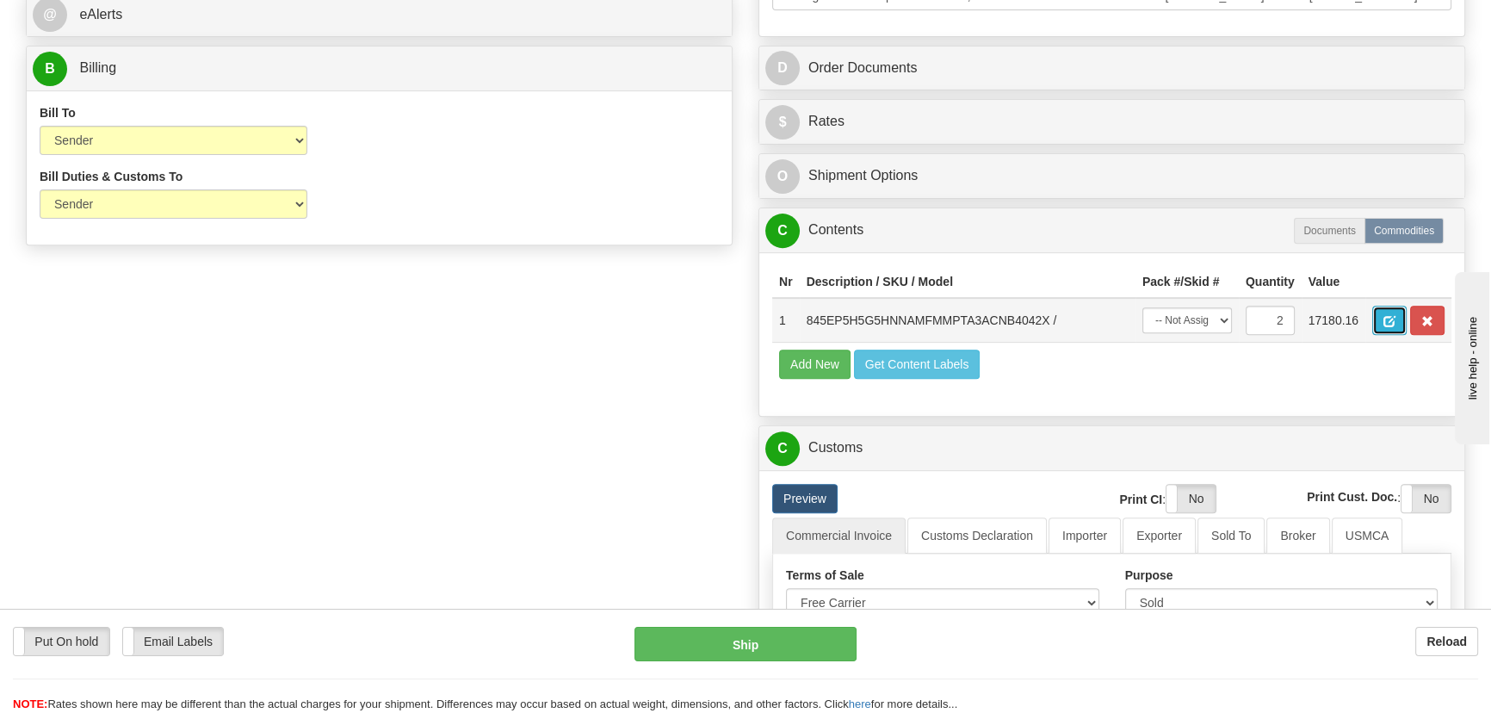
click at [1388, 329] on button "button" at bounding box center [1389, 320] width 34 height 29
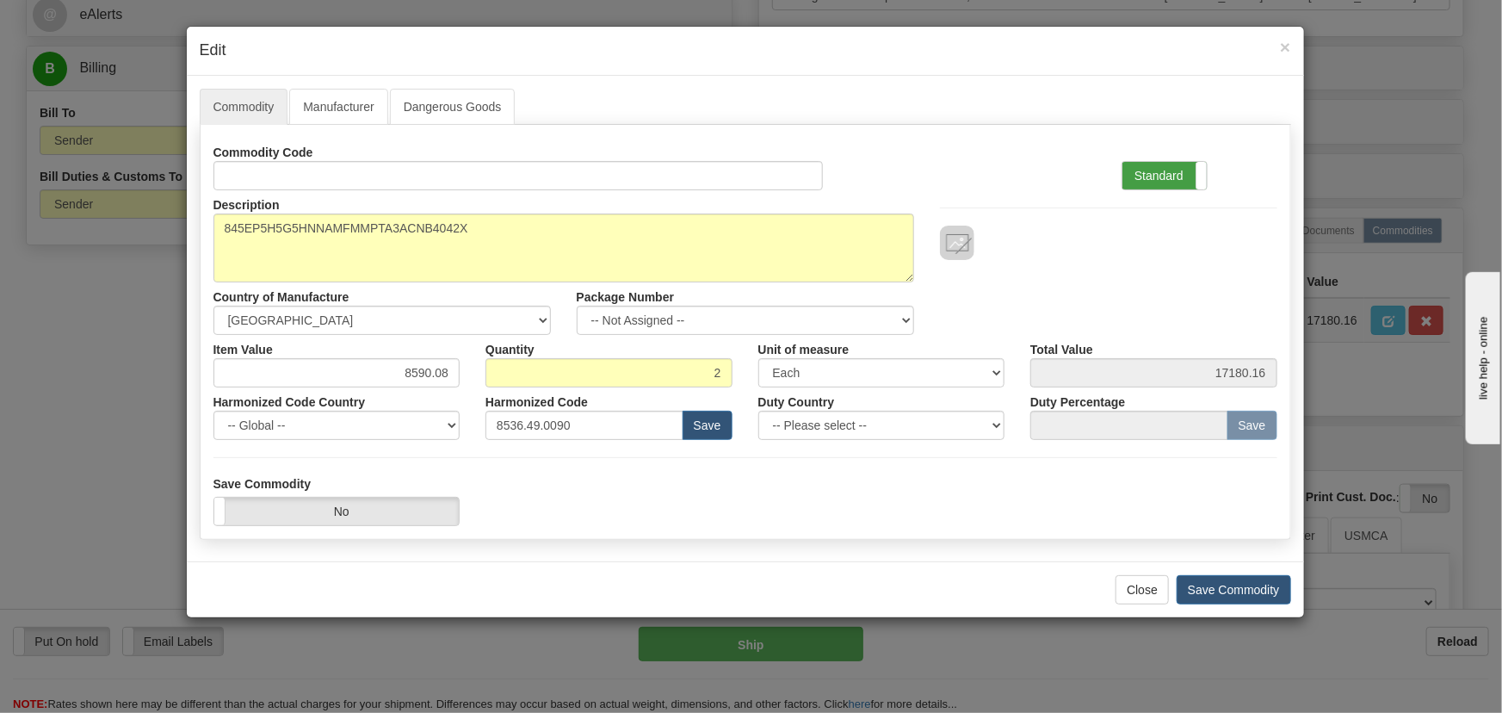
click at [1153, 182] on label "Standard" at bounding box center [1164, 176] width 84 height 28
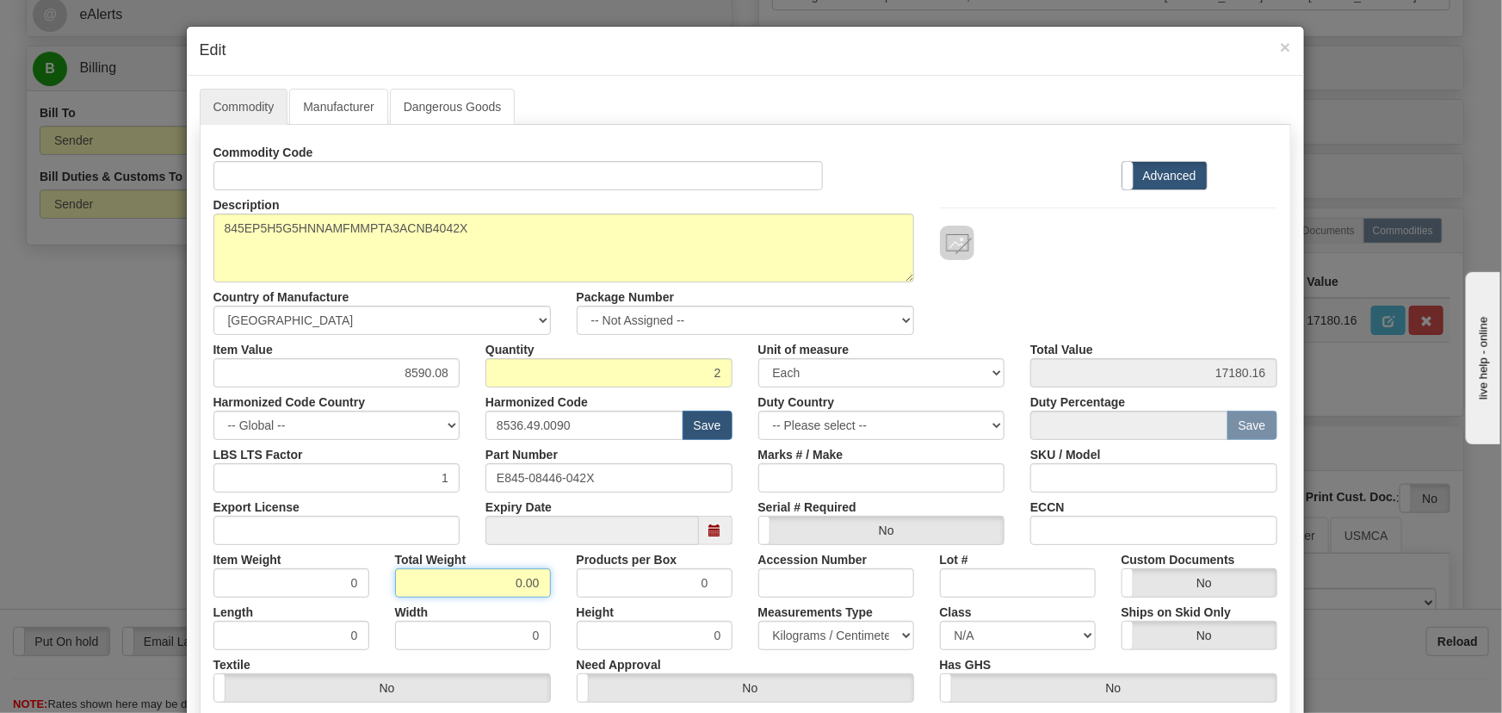
click at [591, 610] on div "Commodity Code Standard Advanced Description 845EP5H5G5HNNAMFMMPTA3ACNB4042X Co…" at bounding box center [745, 446] width 1064 height 617
type input "2"
type input "1.0000"
click at [564, 620] on div "Height 0" at bounding box center [655, 623] width 182 height 53
drag, startPoint x: 405, startPoint y: 371, endPoint x: 473, endPoint y: 383, distance: 69.1
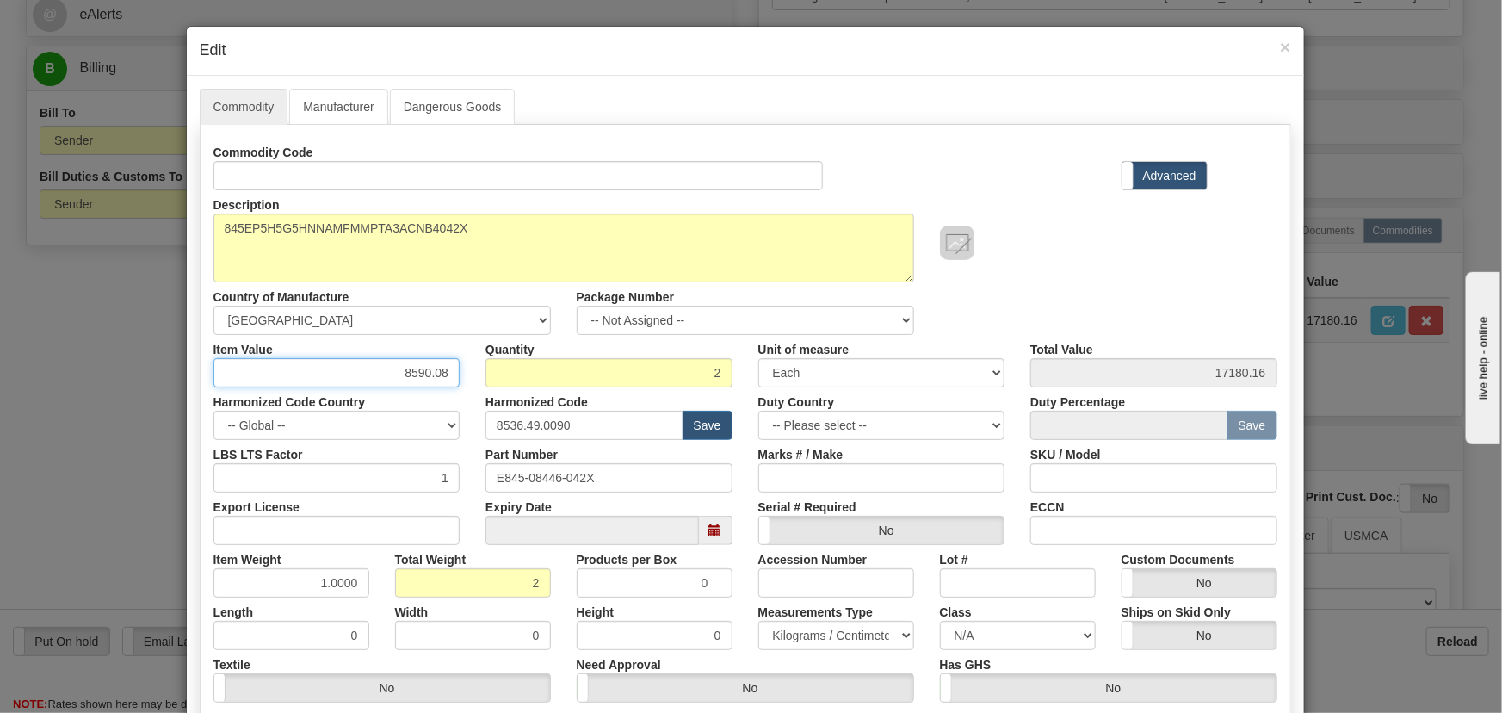
click at [473, 383] on div "Item Value 8590.08 Quantity 2 Unit of measure 3 Thousand Square Inches Adjustme…" at bounding box center [746, 361] width 1090 height 53
paste input "6.000,6"
type input "8"
paste input "6.000,68"
type input "6000.68"
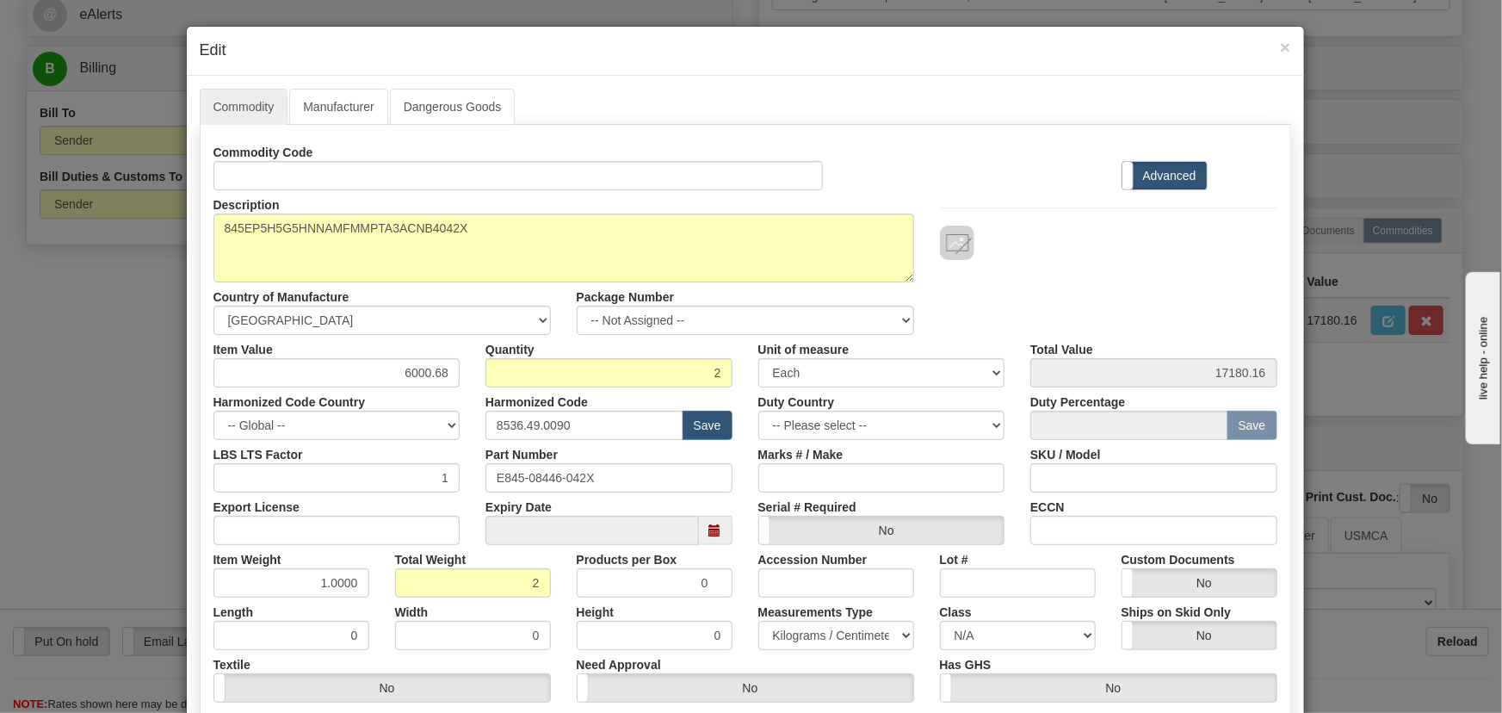
type input "12001.36"
click at [1130, 287] on div "Description 845EP5H5G5HNNAMFMMPTA3ACNB4042X Country of Manufacture -- Unknown -…" at bounding box center [746, 262] width 1090 height 145
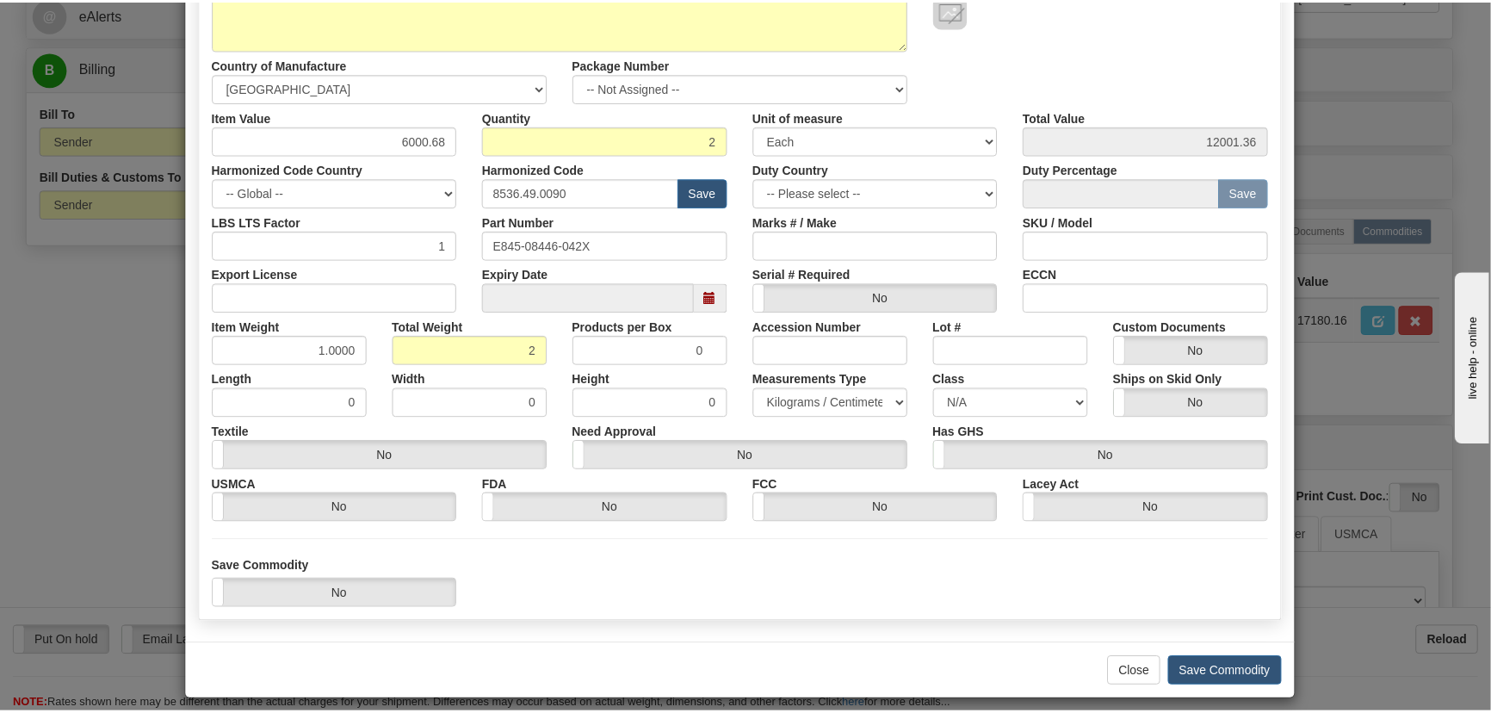
scroll to position [244, 0]
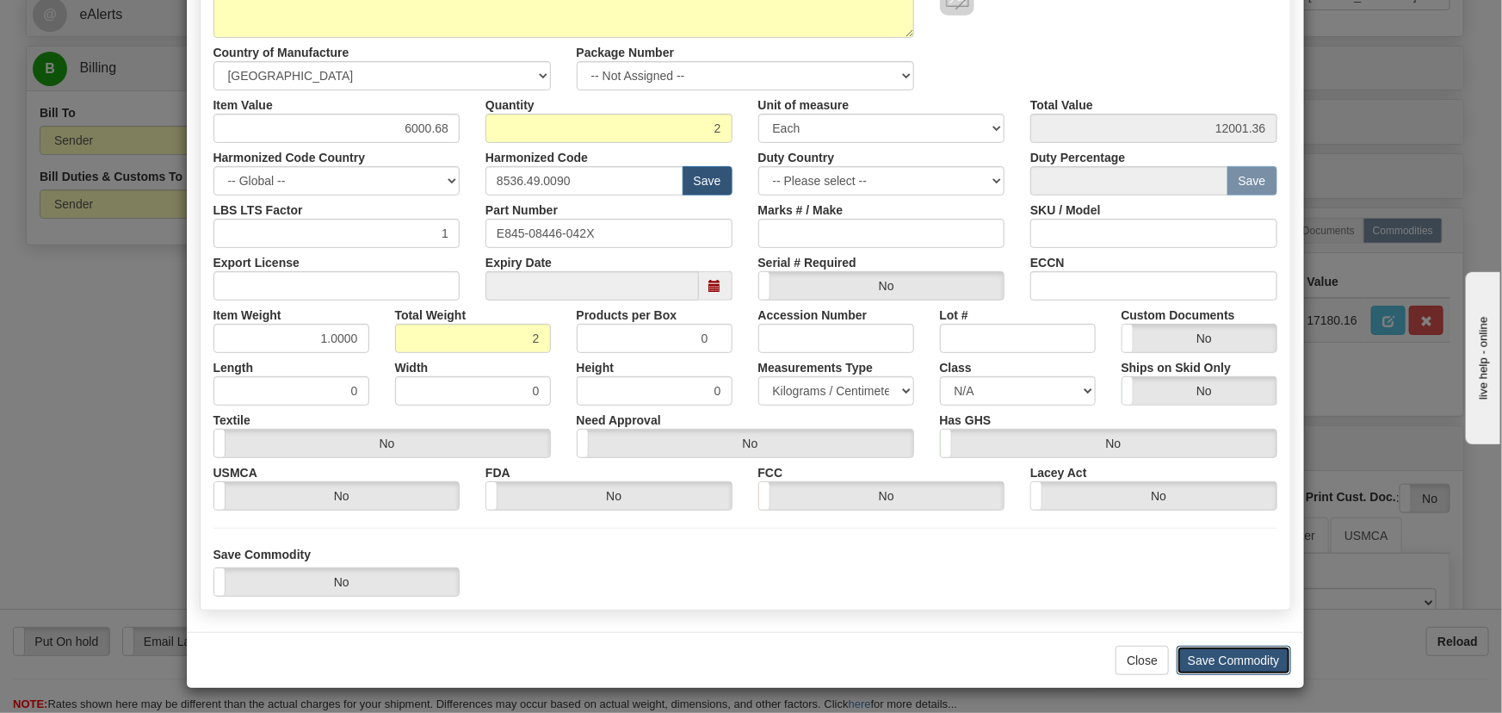
click at [1223, 659] on button "Save Commodity" at bounding box center [1234, 660] width 114 height 29
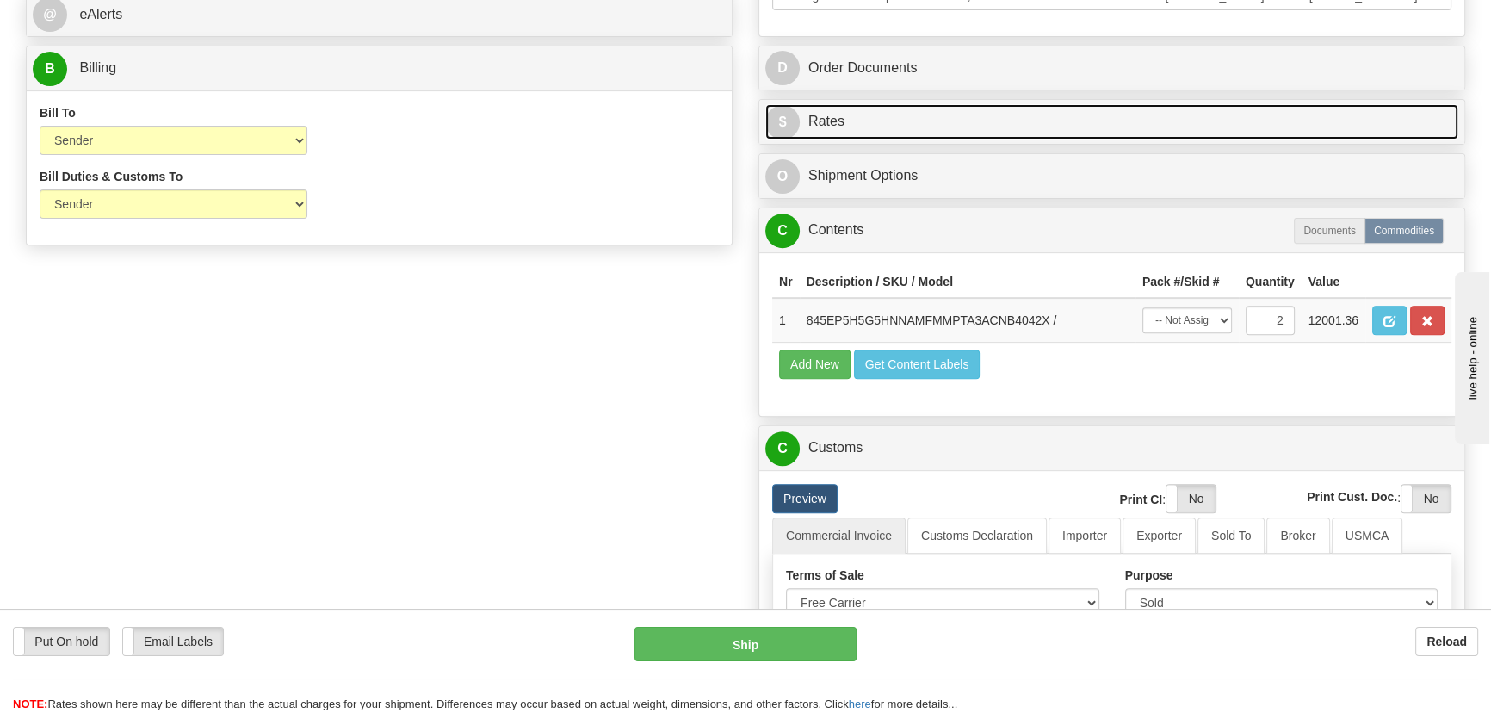
click at [1332, 112] on link "$ Rates" at bounding box center [1111, 121] width 693 height 35
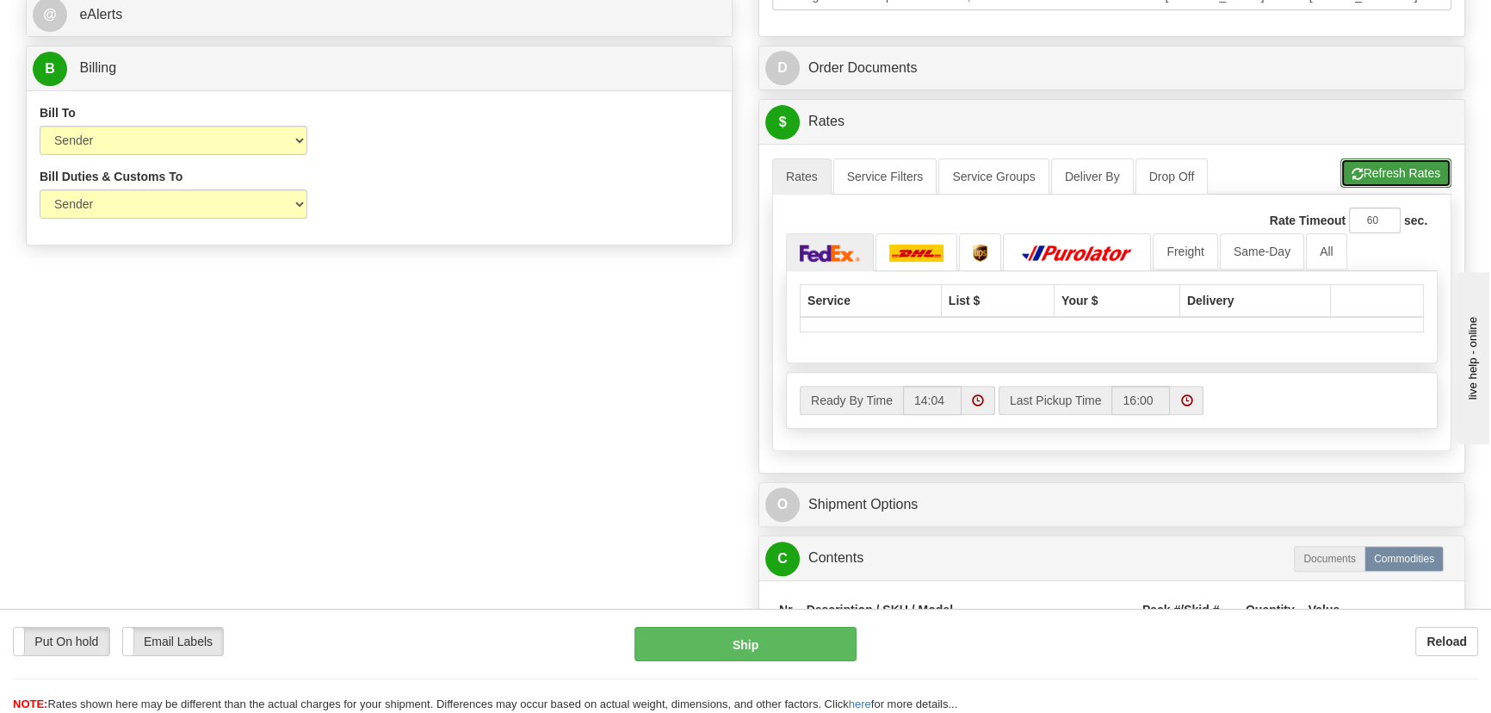
click at [1406, 176] on button "Refresh Rates" at bounding box center [1395, 172] width 111 height 29
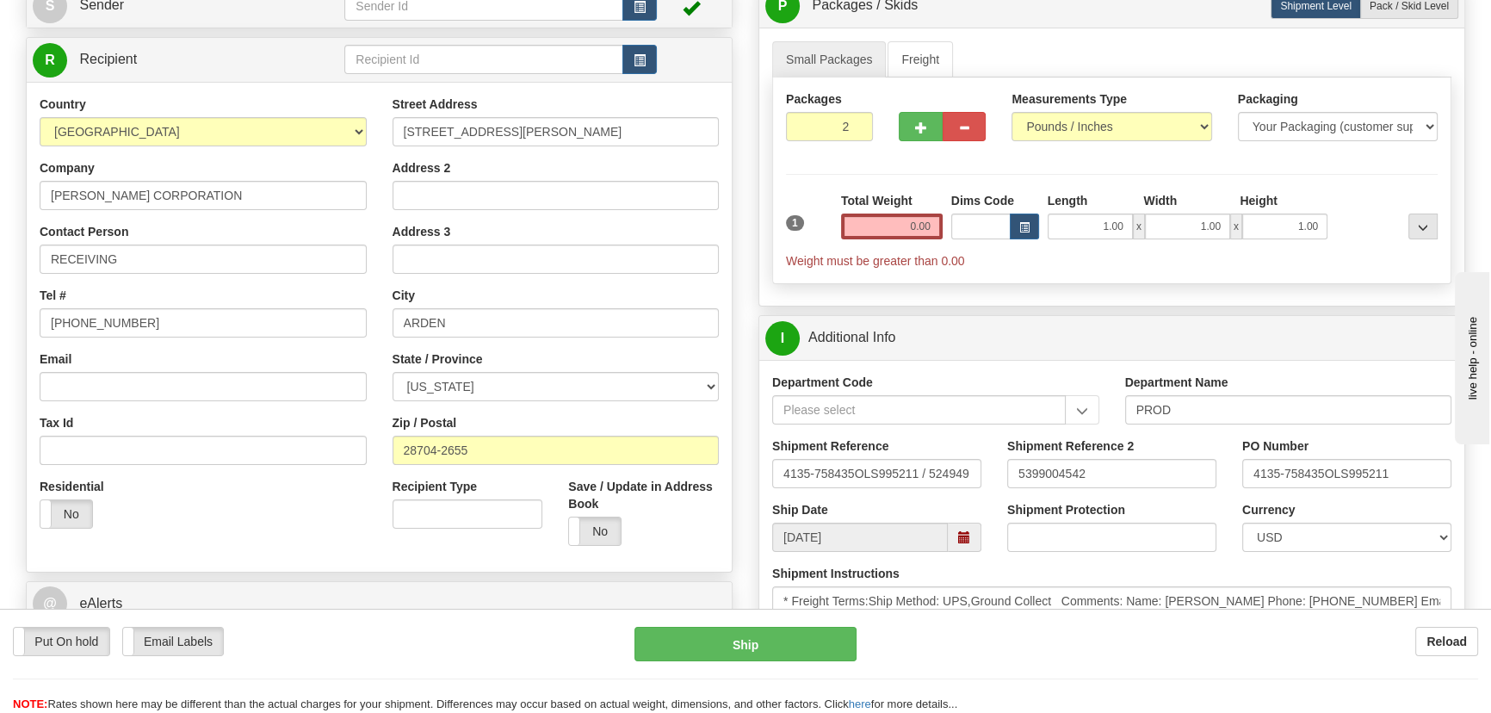
scroll to position [156, 0]
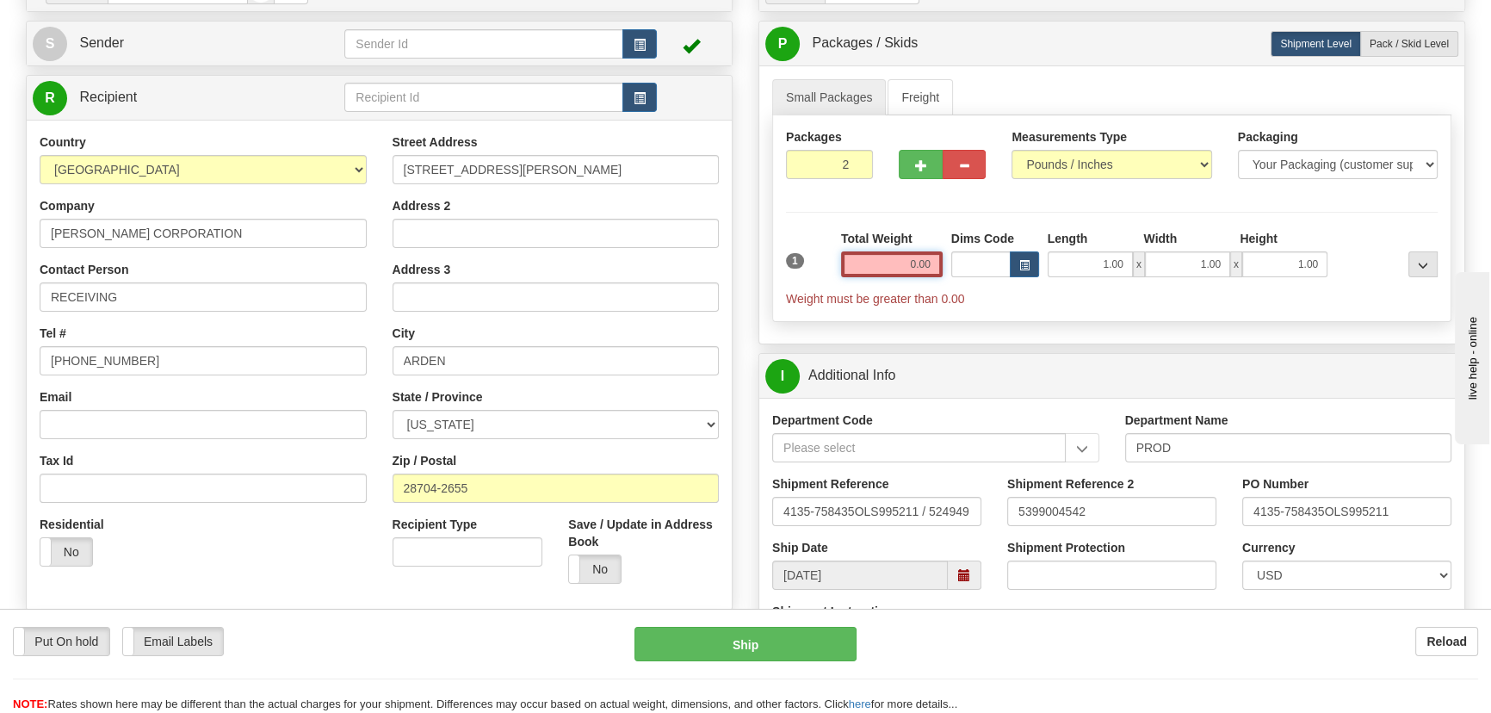
drag, startPoint x: 902, startPoint y: 254, endPoint x: 948, endPoint y: 276, distance: 50.8
click at [948, 276] on div "1 Total Weight 0.00 Dims Code x" at bounding box center [1112, 268] width 660 height 77
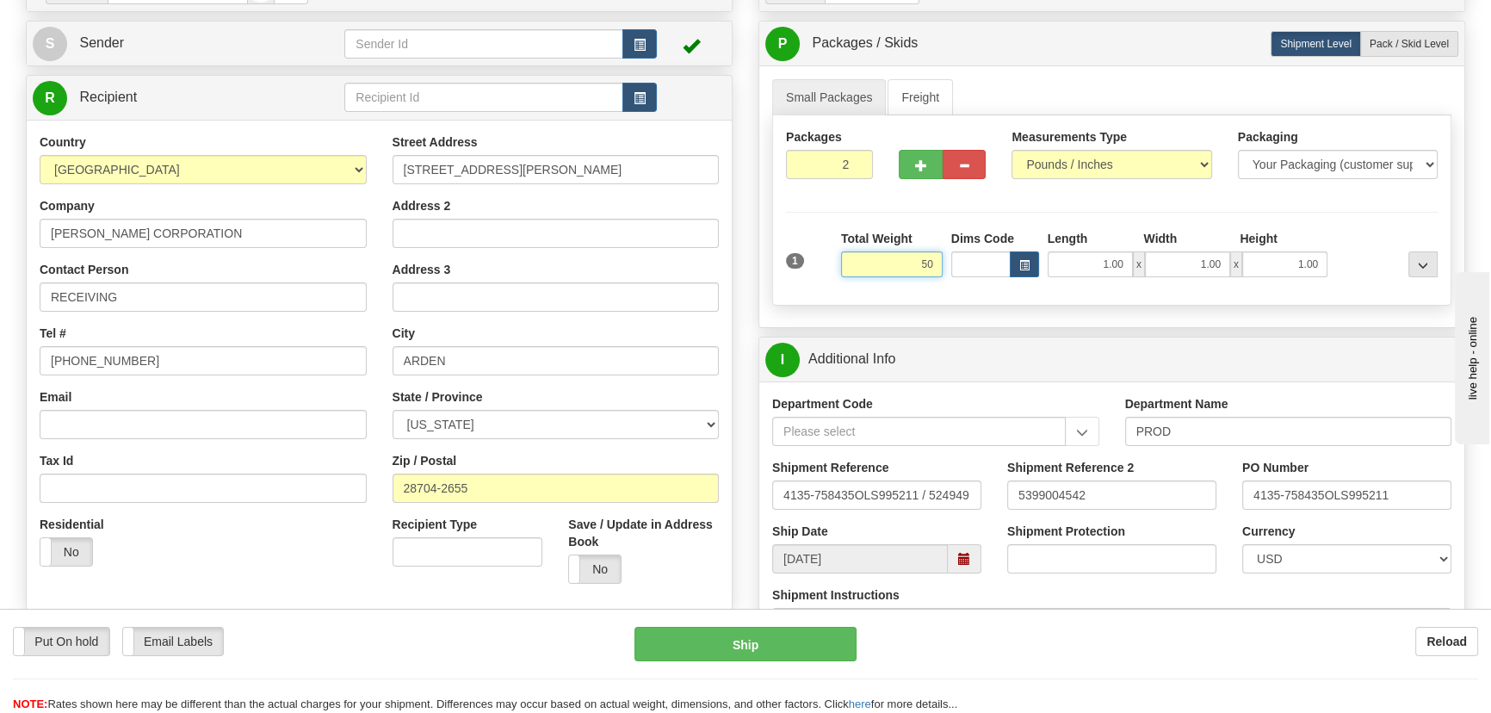
drag, startPoint x: 927, startPoint y: 258, endPoint x: 895, endPoint y: 261, distance: 32.0
click at [926, 258] on input "50" at bounding box center [892, 264] width 102 height 26
drag, startPoint x: 895, startPoint y: 261, endPoint x: 937, endPoint y: 268, distance: 42.7
click at [937, 268] on input "50" at bounding box center [892, 264] width 102 height 26
type input "48.00"
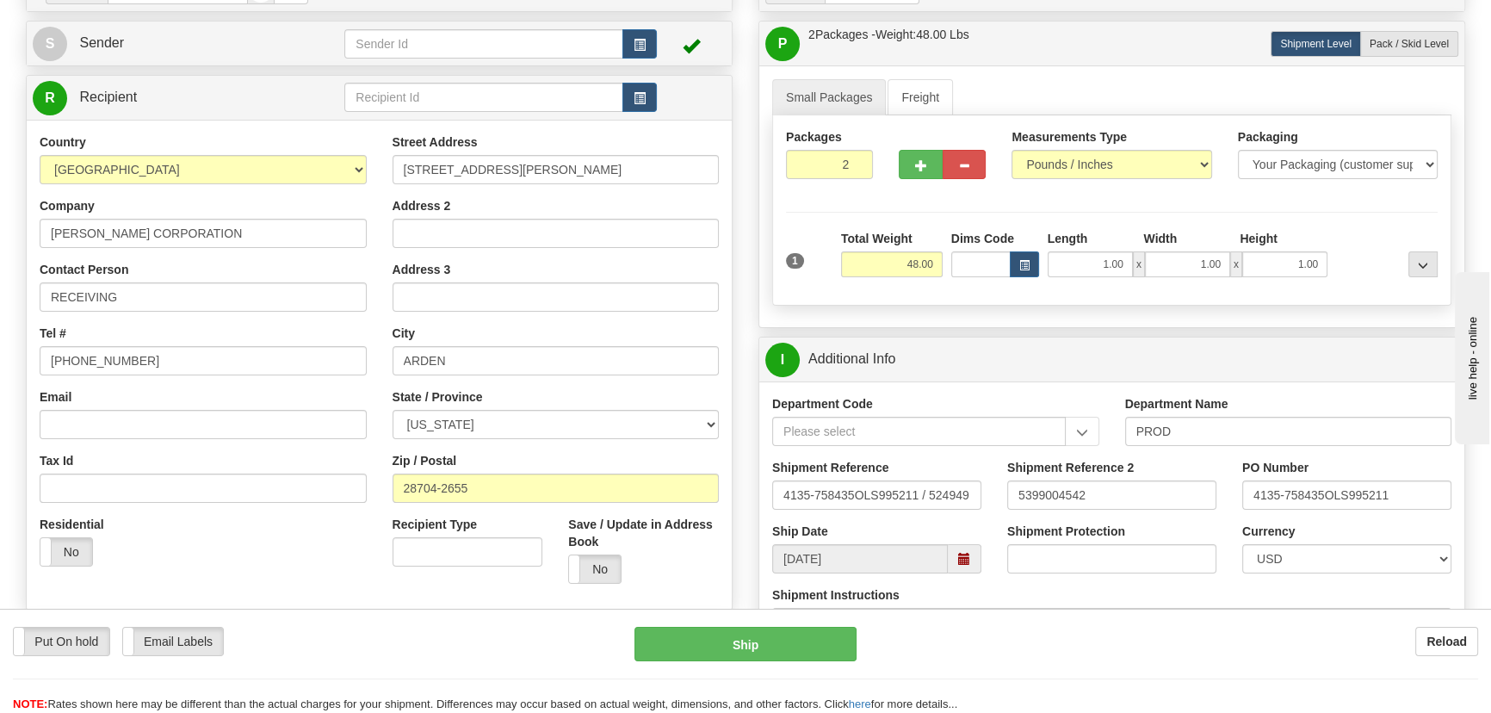
click at [1409, 226] on div "Packages 2 1 Measurements Type" at bounding box center [1111, 210] width 679 height 190
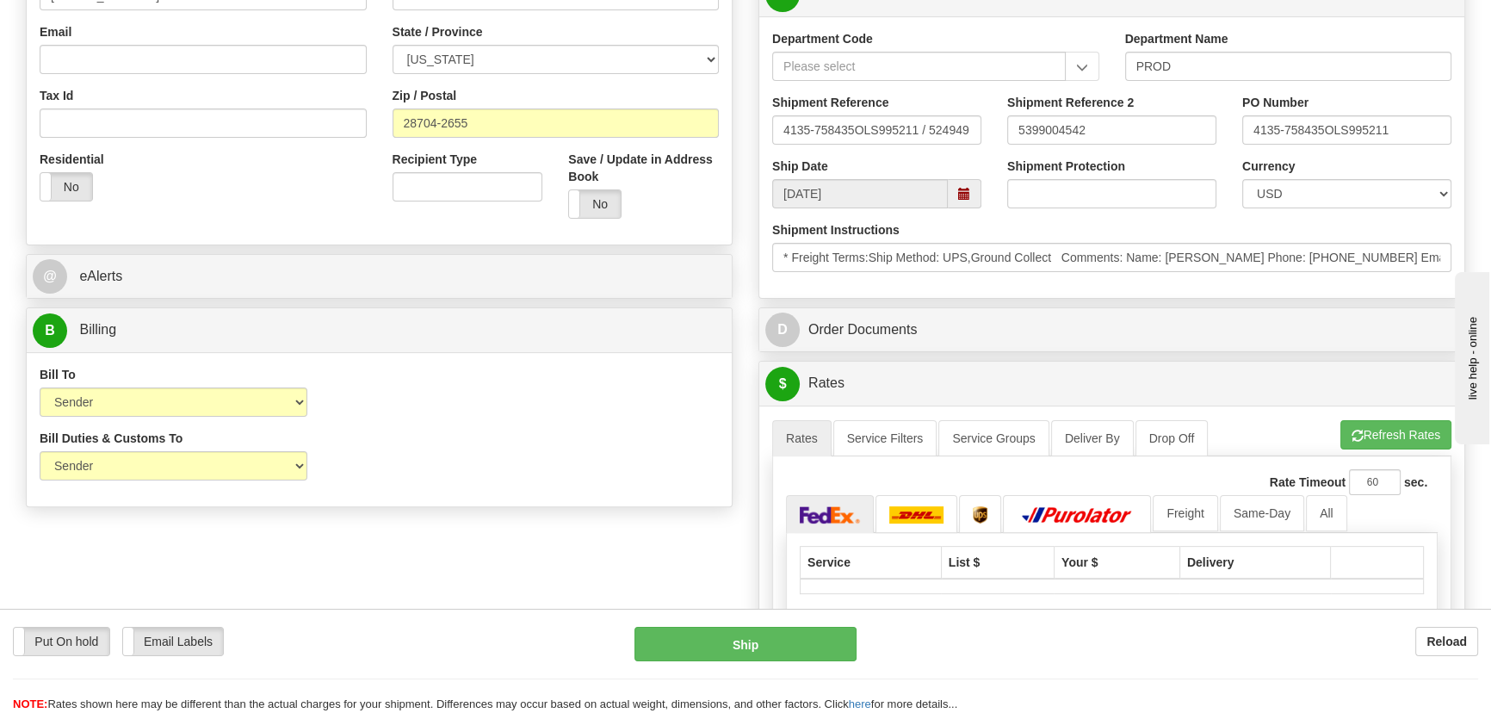
scroll to position [626, 0]
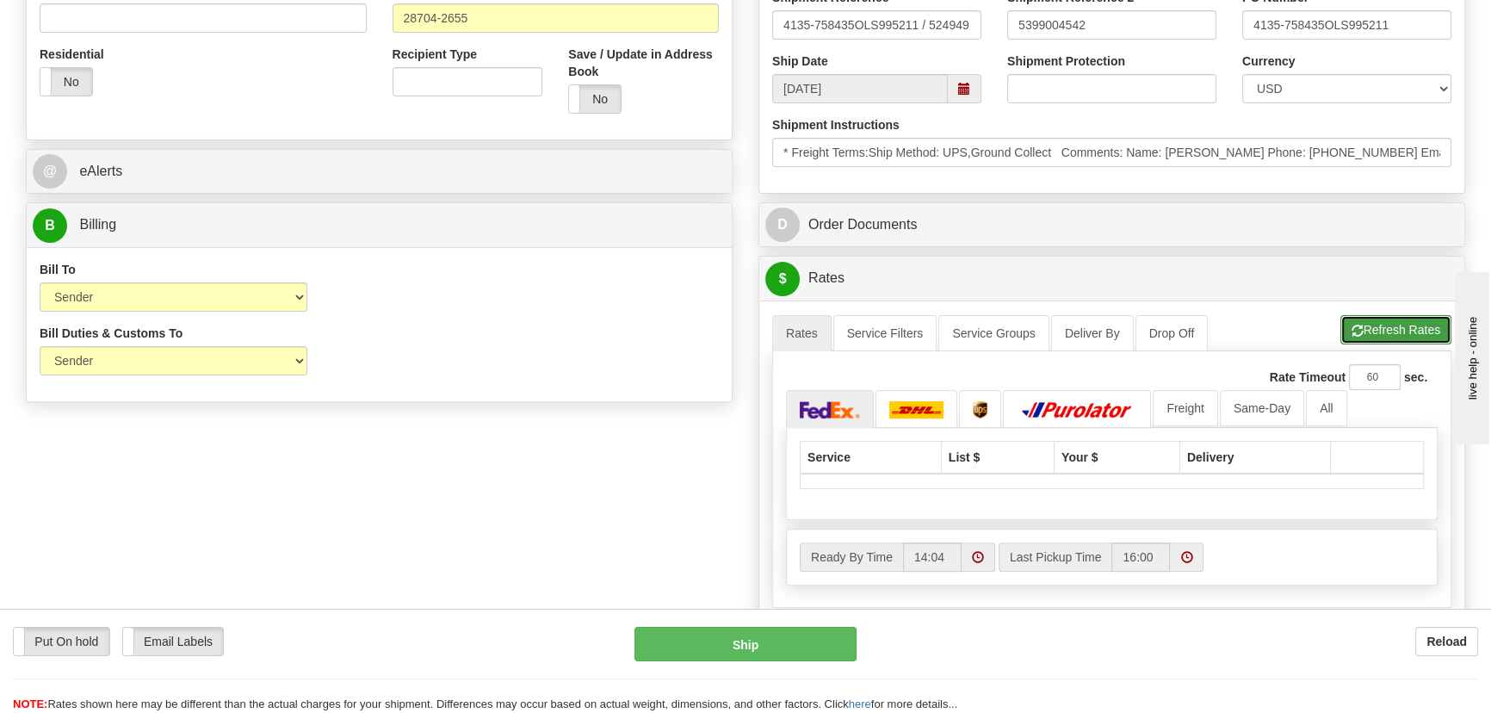
click at [1420, 336] on button "Refresh Rates" at bounding box center [1395, 329] width 111 height 29
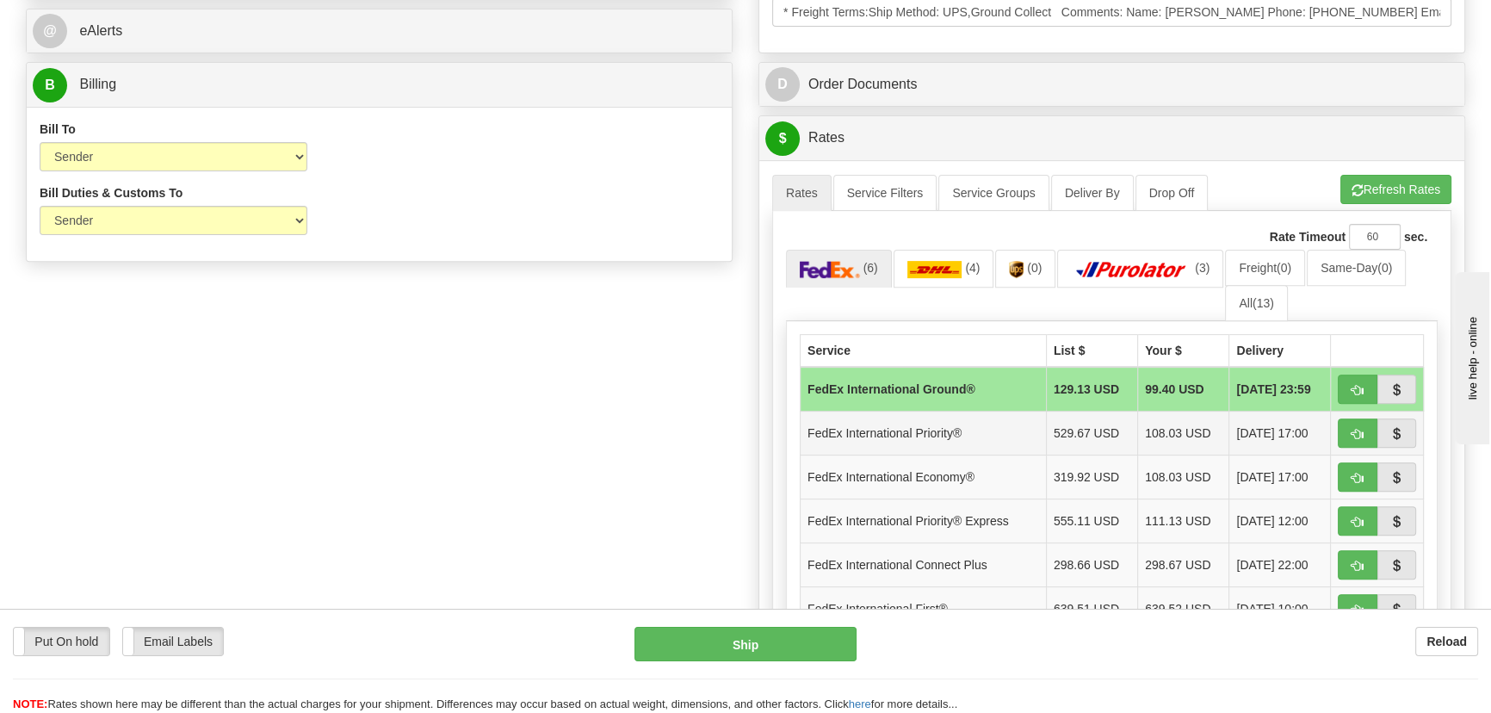
scroll to position [782, 0]
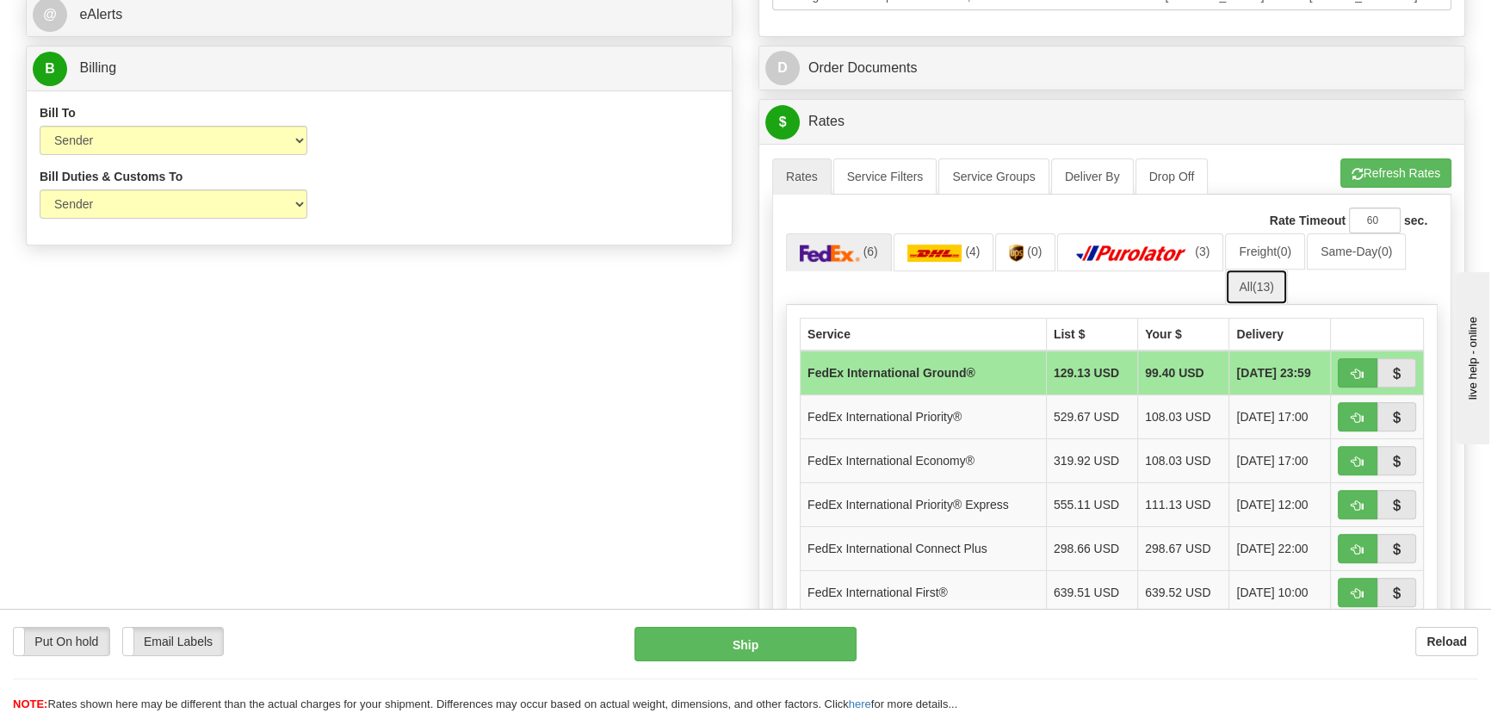
click at [1258, 294] on link "All (13)" at bounding box center [1256, 287] width 62 height 36
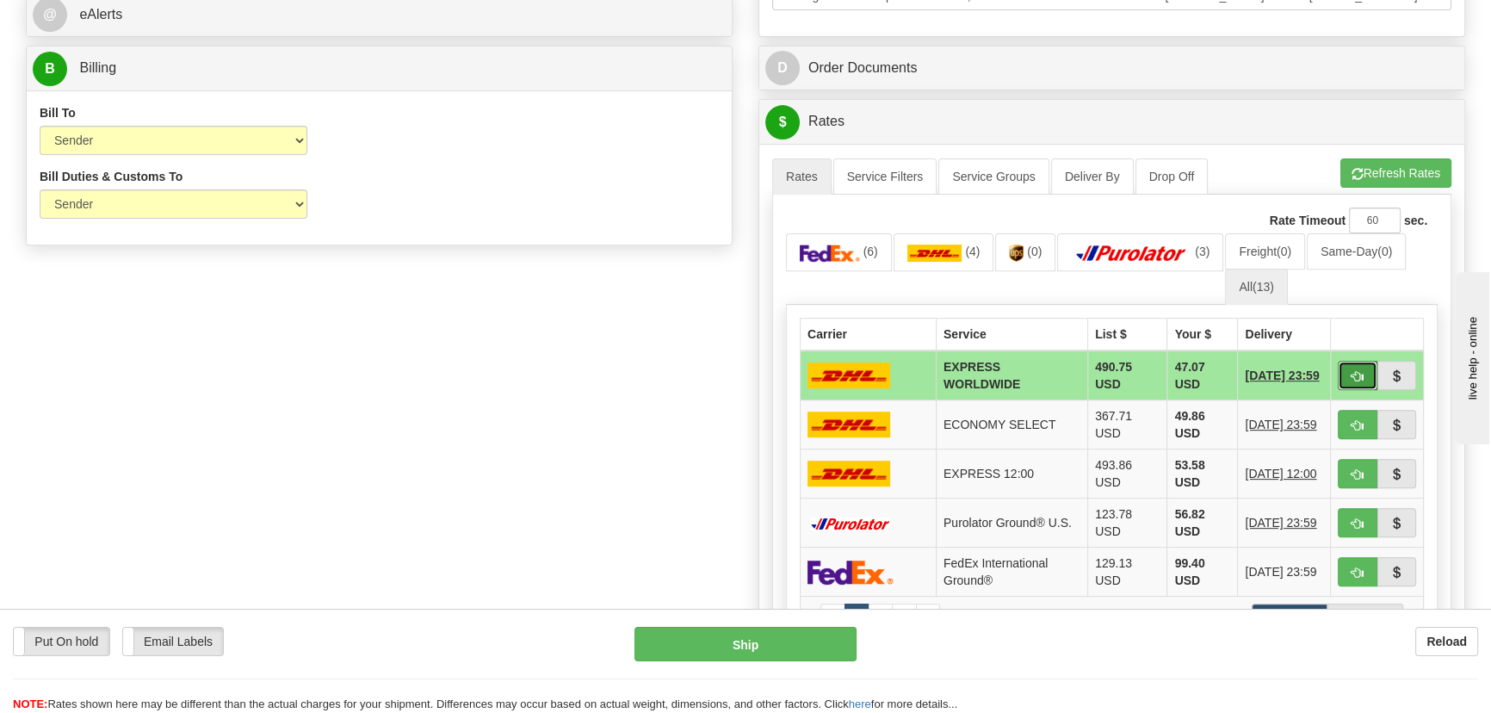
click at [1359, 376] on span "button" at bounding box center [1357, 376] width 12 height 11
type input "P"
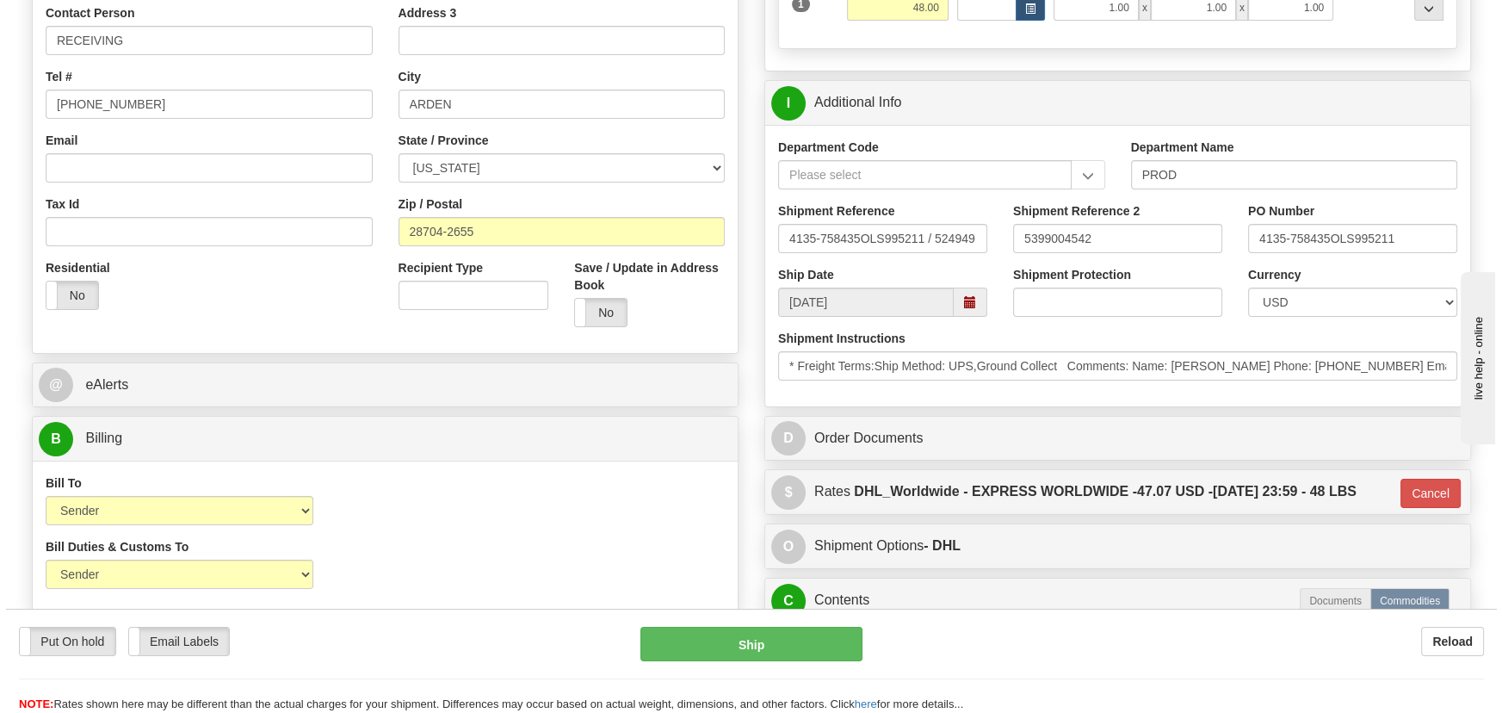
scroll to position [391, 0]
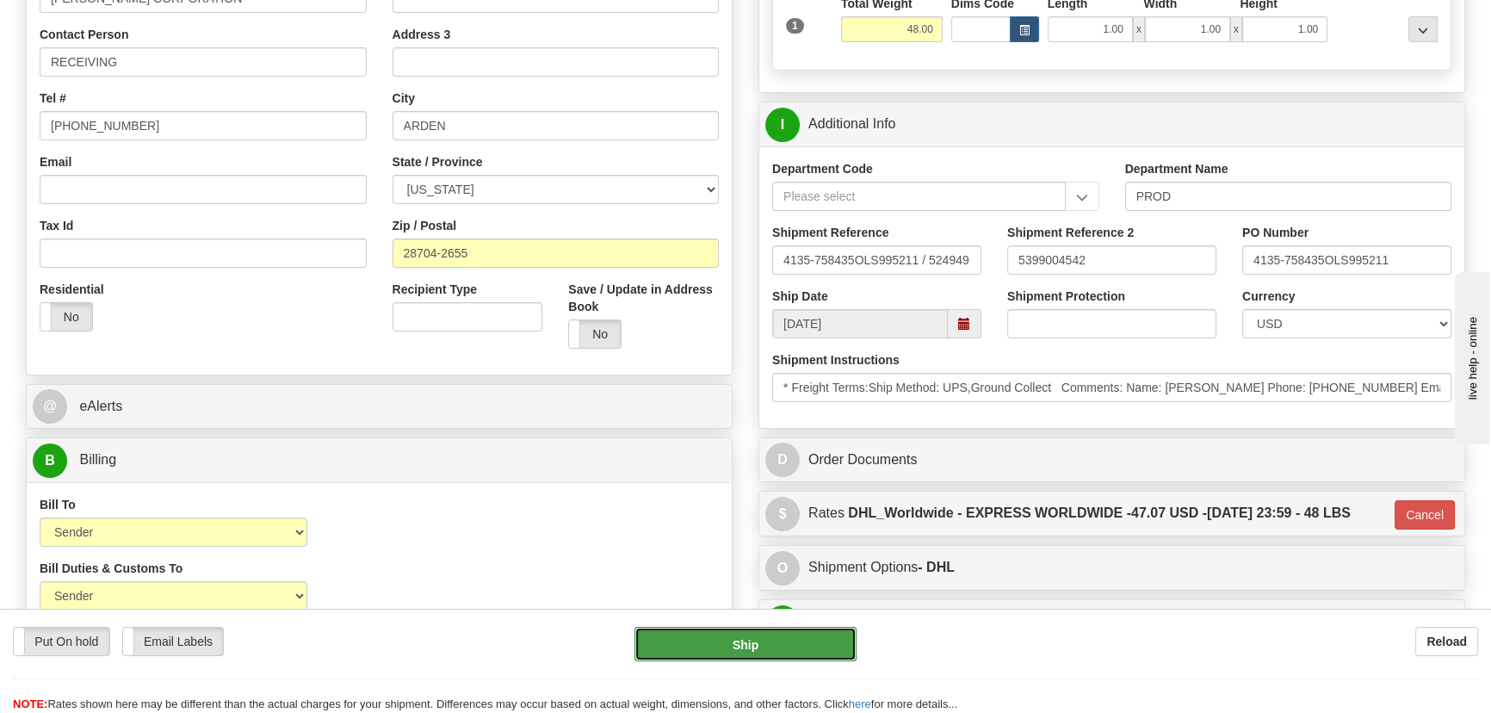
click at [720, 650] on button "Ship" at bounding box center [745, 644] width 223 height 34
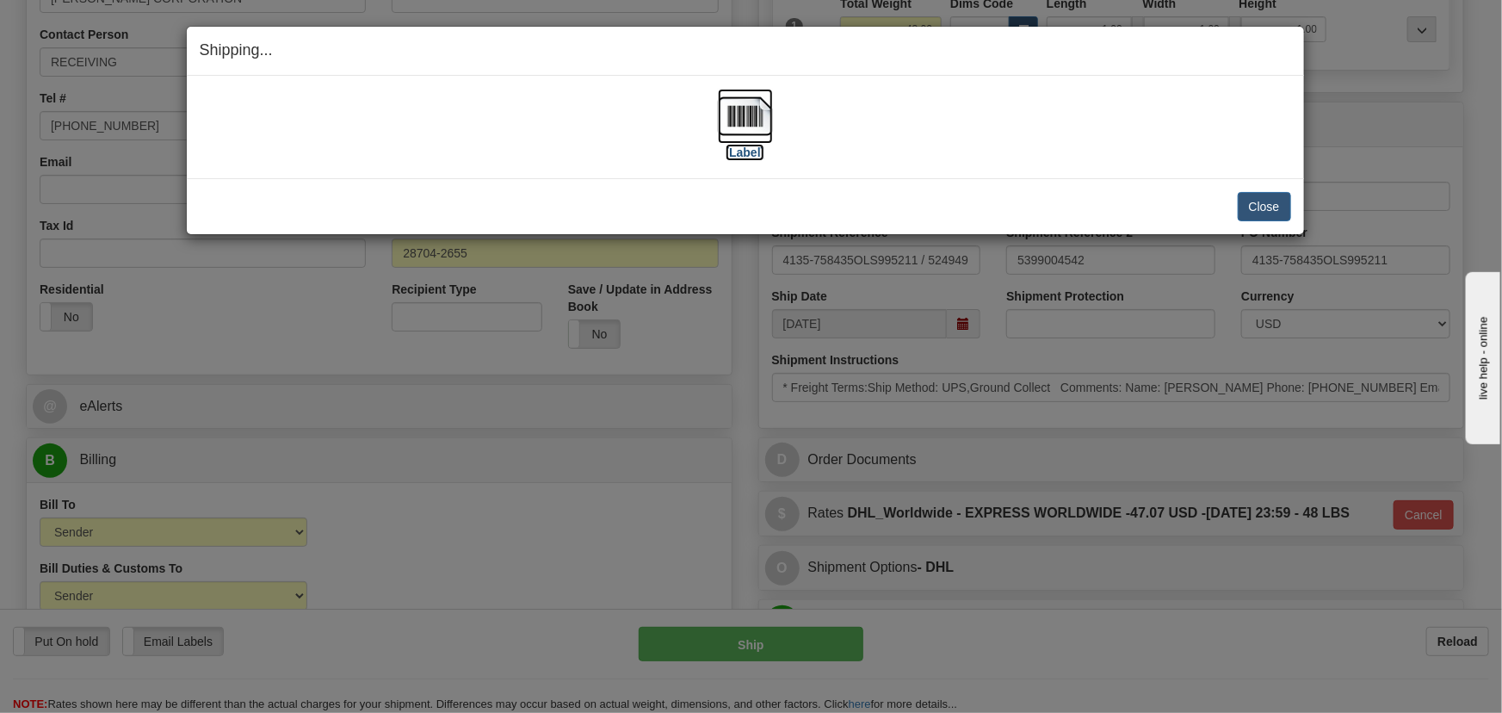
click at [739, 121] on img at bounding box center [745, 116] width 55 height 55
click at [1265, 202] on button "Close" at bounding box center [1264, 206] width 53 height 29
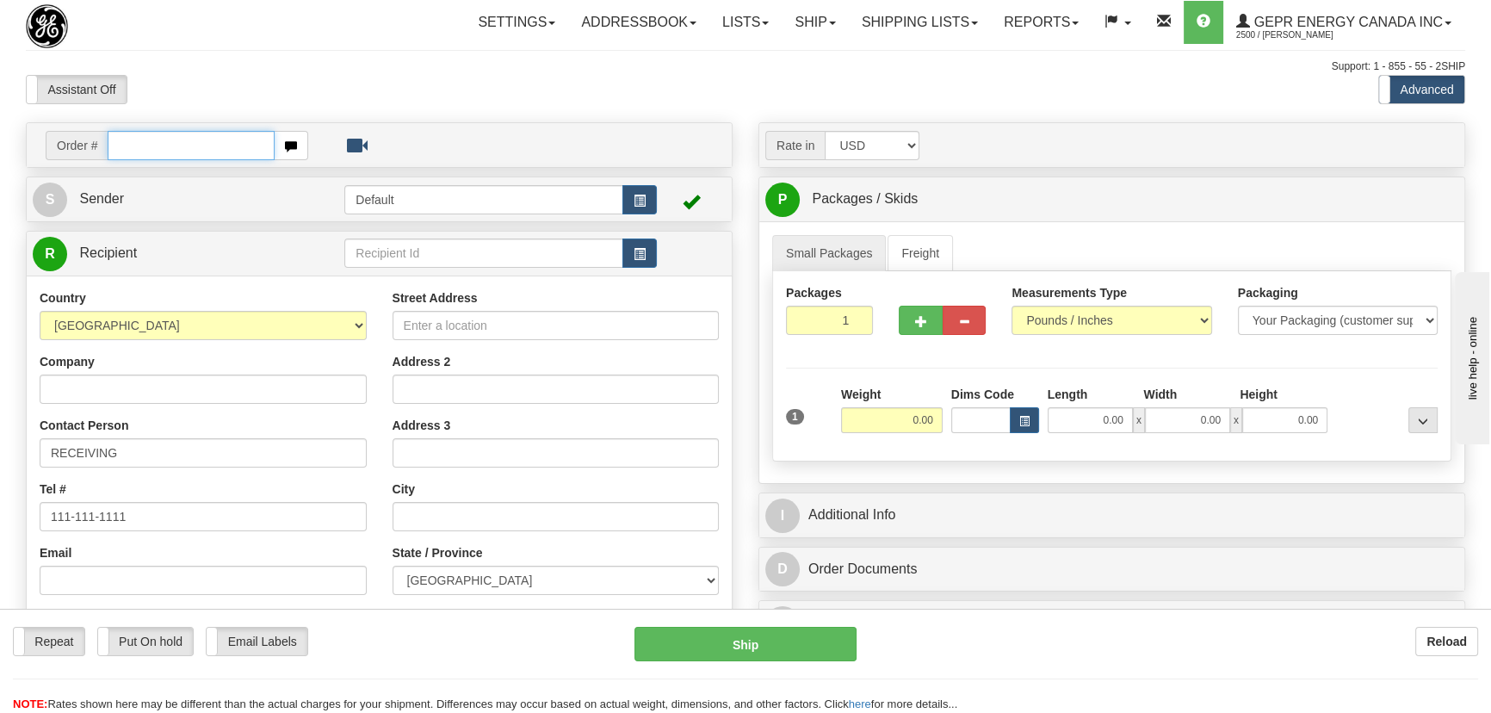
paste input "0086695863"
click at [132, 145] on input "0086695863" at bounding box center [191, 145] width 167 height 29
type input "86695863"
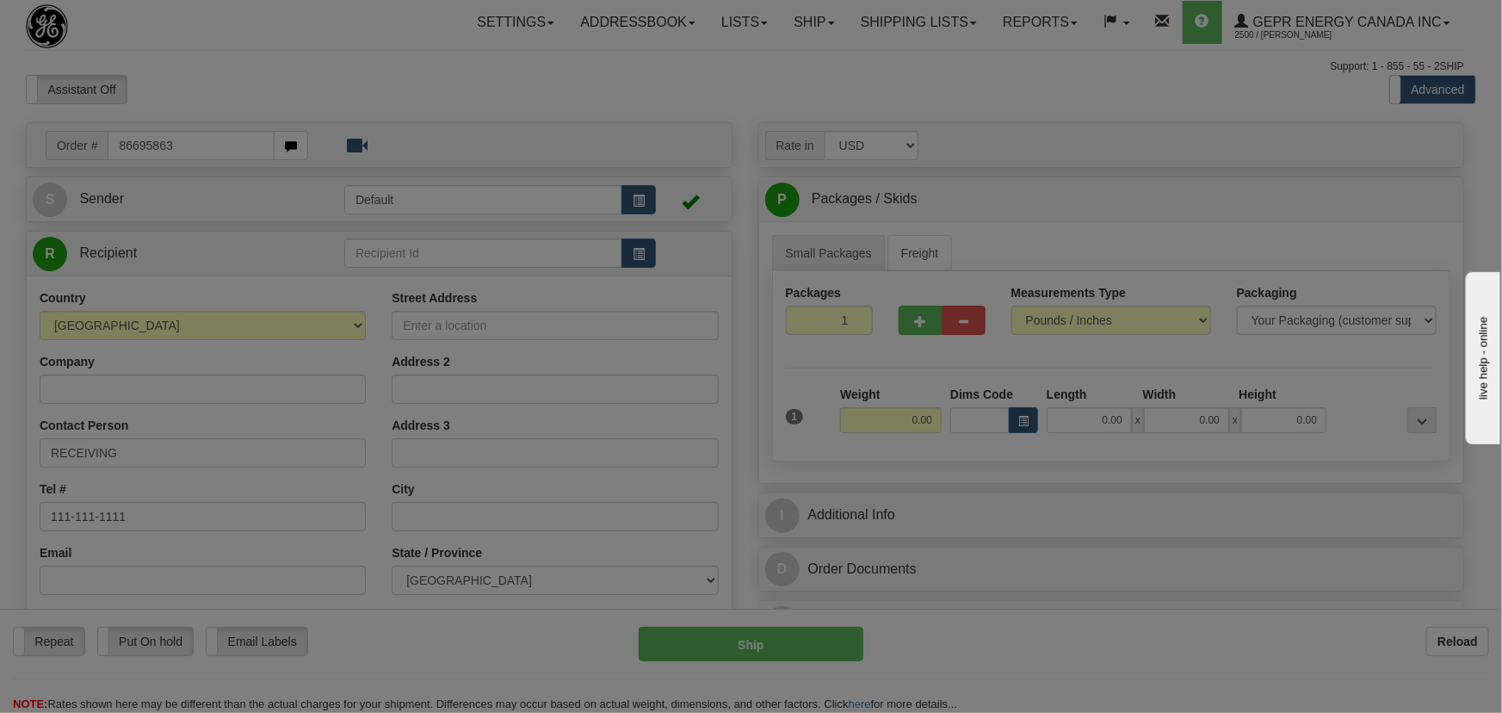
click at [834, 80] on body "Training Course Close Toggle navigation Settings Shipping Preferences New Recip…" at bounding box center [751, 356] width 1502 height 713
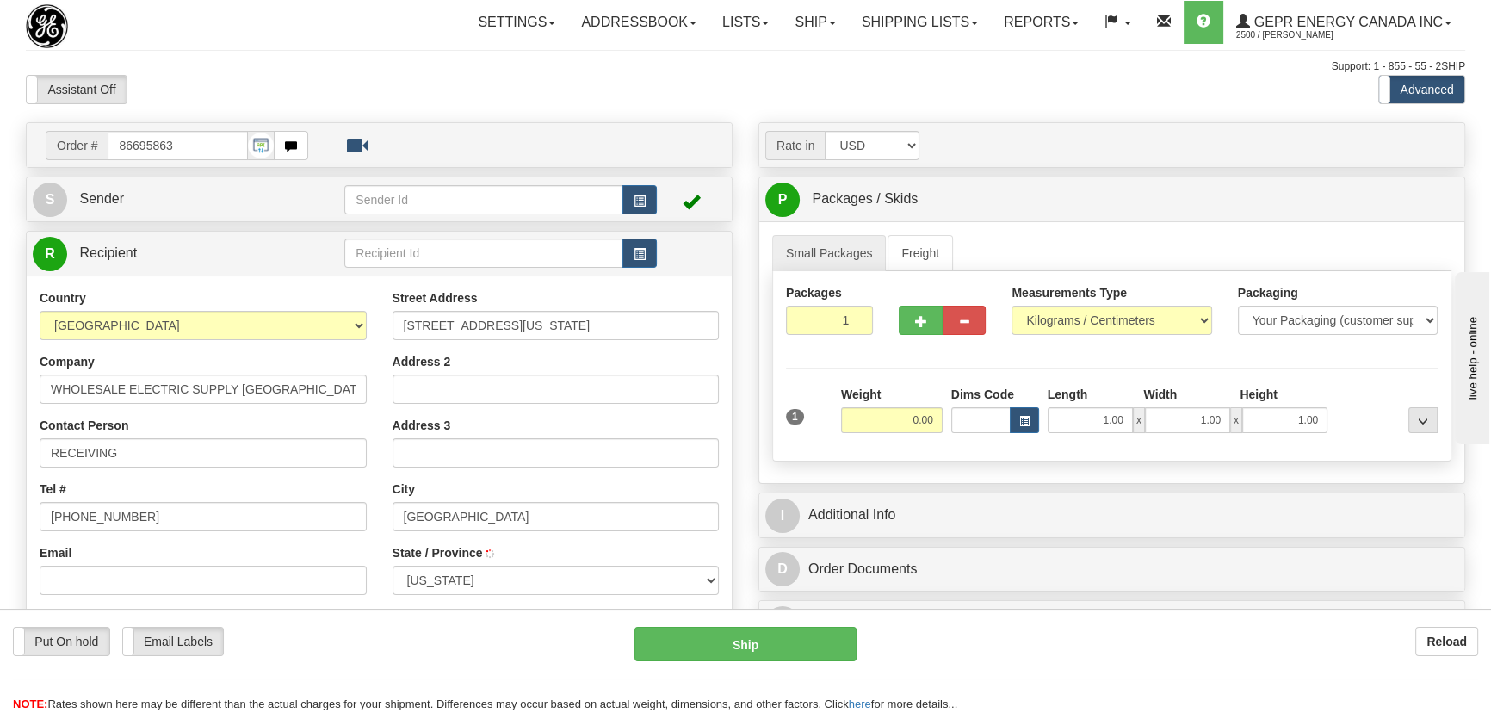
type input "[GEOGRAPHIC_DATA]"
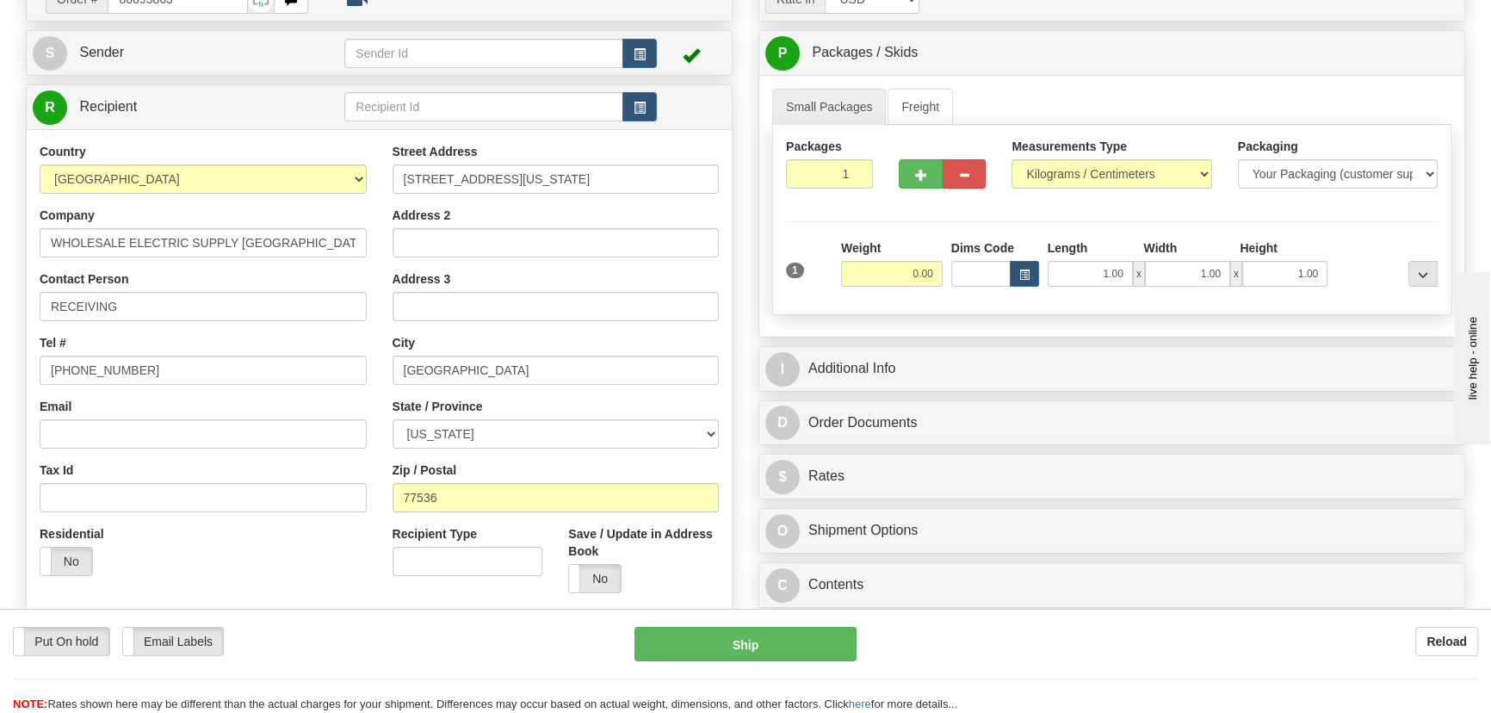
scroll to position [156, 0]
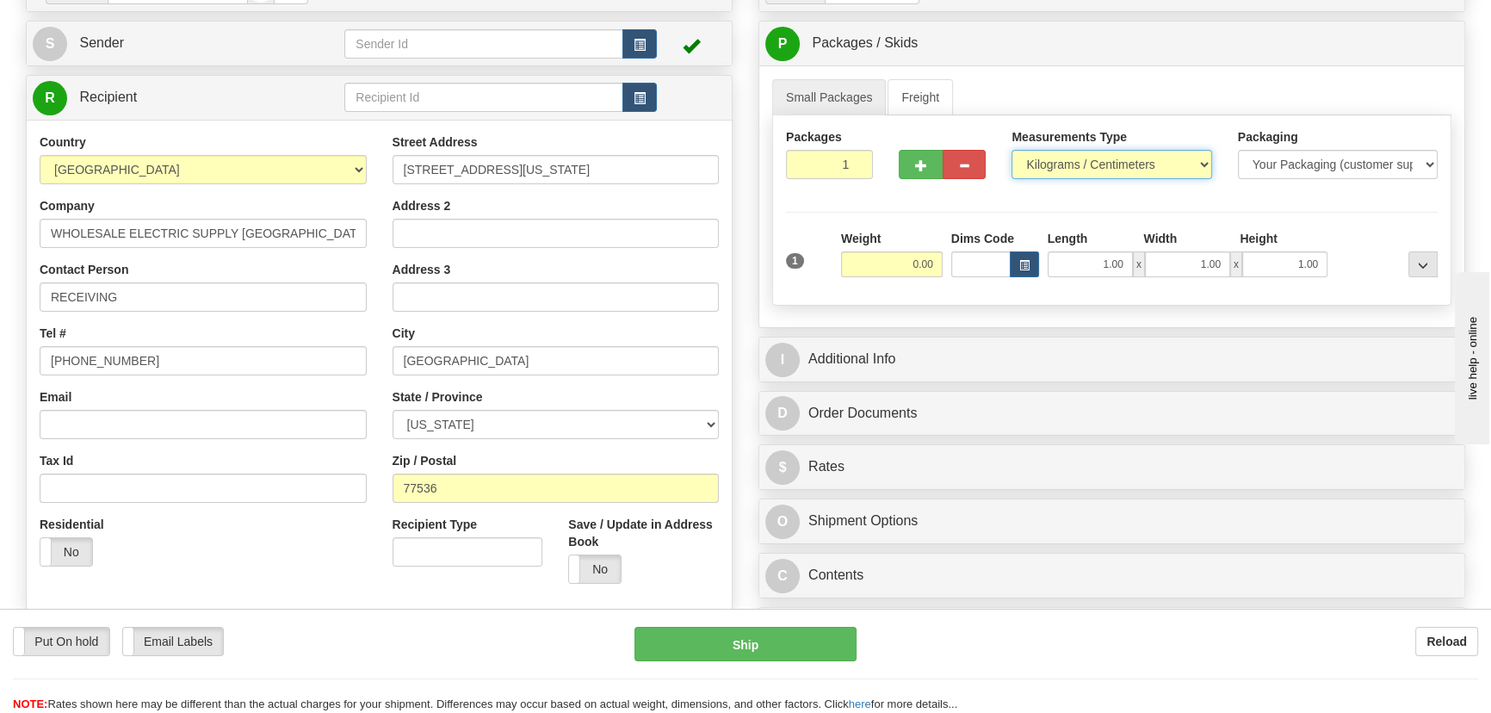
click at [1110, 170] on select "Pounds / Inches Kilograms / Centimeters" at bounding box center [1111, 164] width 200 height 29
select select "0"
click at [1011, 150] on select "Pounds / Inches Kilograms / Centimeters" at bounding box center [1111, 164] width 200 height 29
drag, startPoint x: 904, startPoint y: 260, endPoint x: 964, endPoint y: 271, distance: 61.3
click at [943, 275] on div "Weight 0.00" at bounding box center [892, 260] width 110 height 60
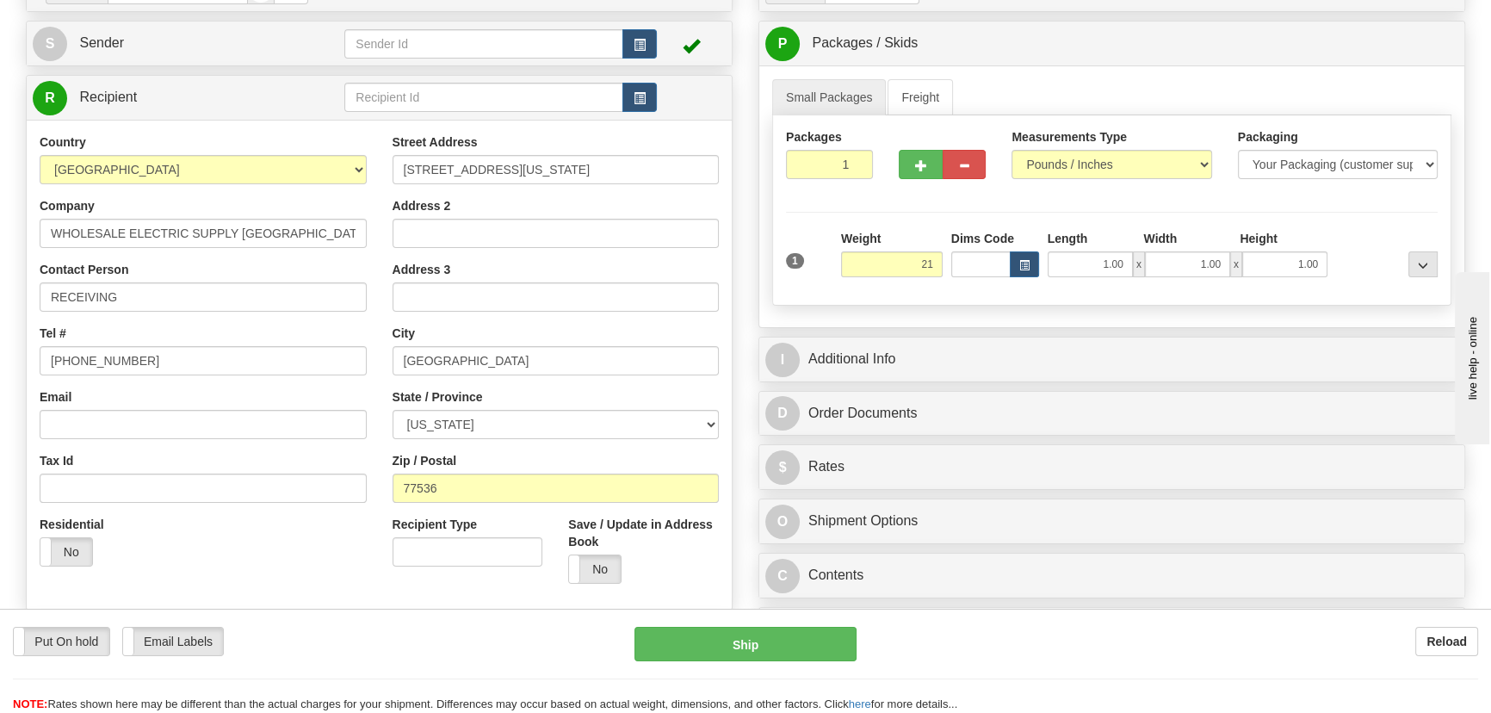
type input "21.00"
click at [1357, 206] on div "Packages 1 1 Measurements Type" at bounding box center [1111, 210] width 679 height 190
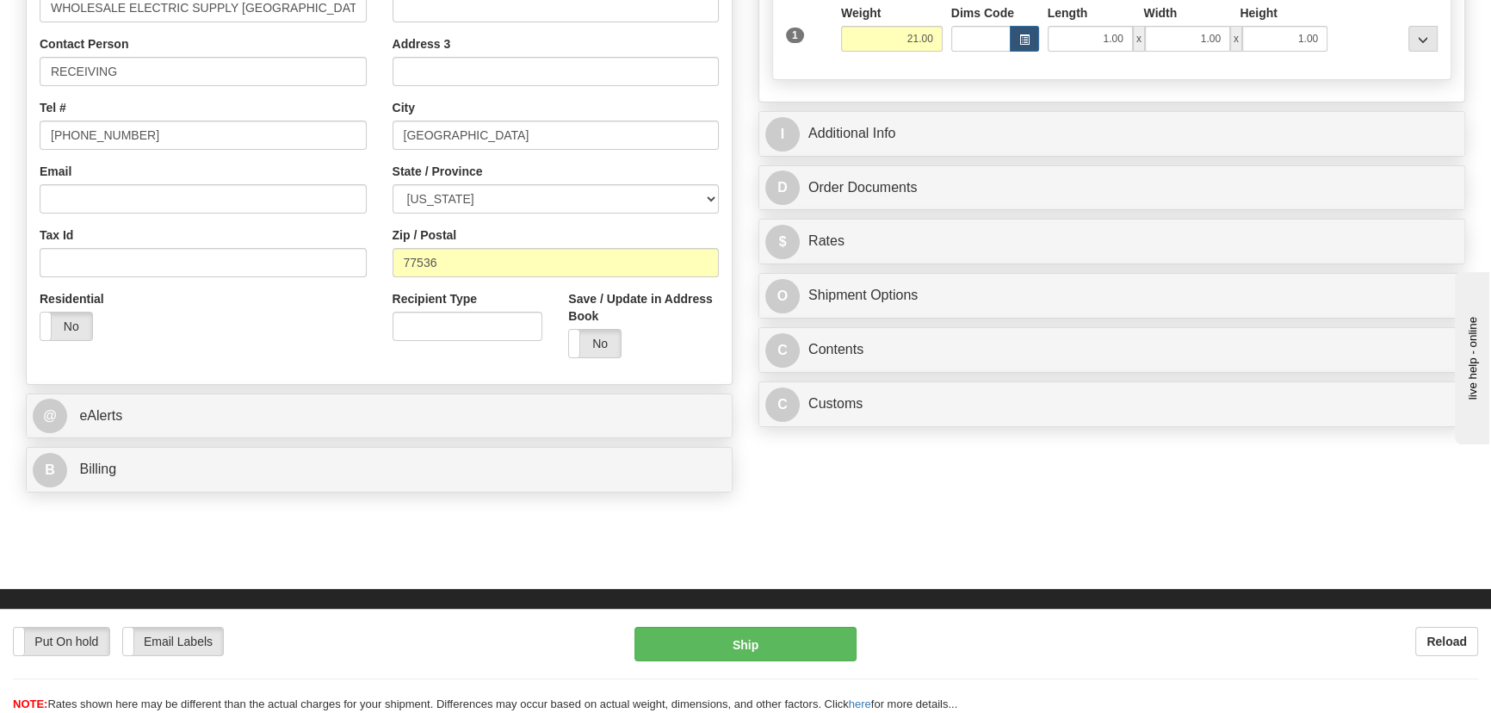
scroll to position [469, 0]
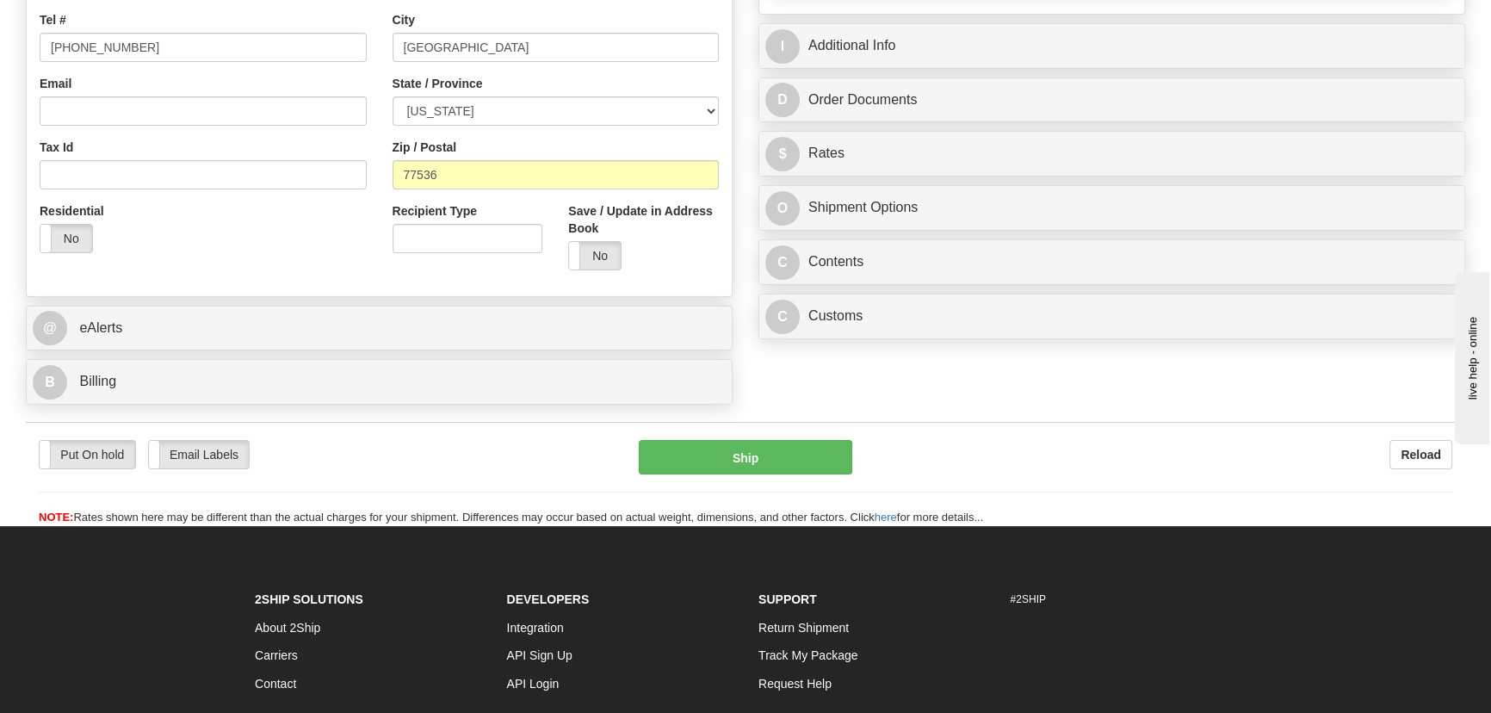
click at [1193, 340] on div "Rate in Account Currency ARN AWG AUD AUS BHD BBD BFR BMD BRC BRL GBP UKL BND BG…" at bounding box center [1111, 0] width 732 height 694
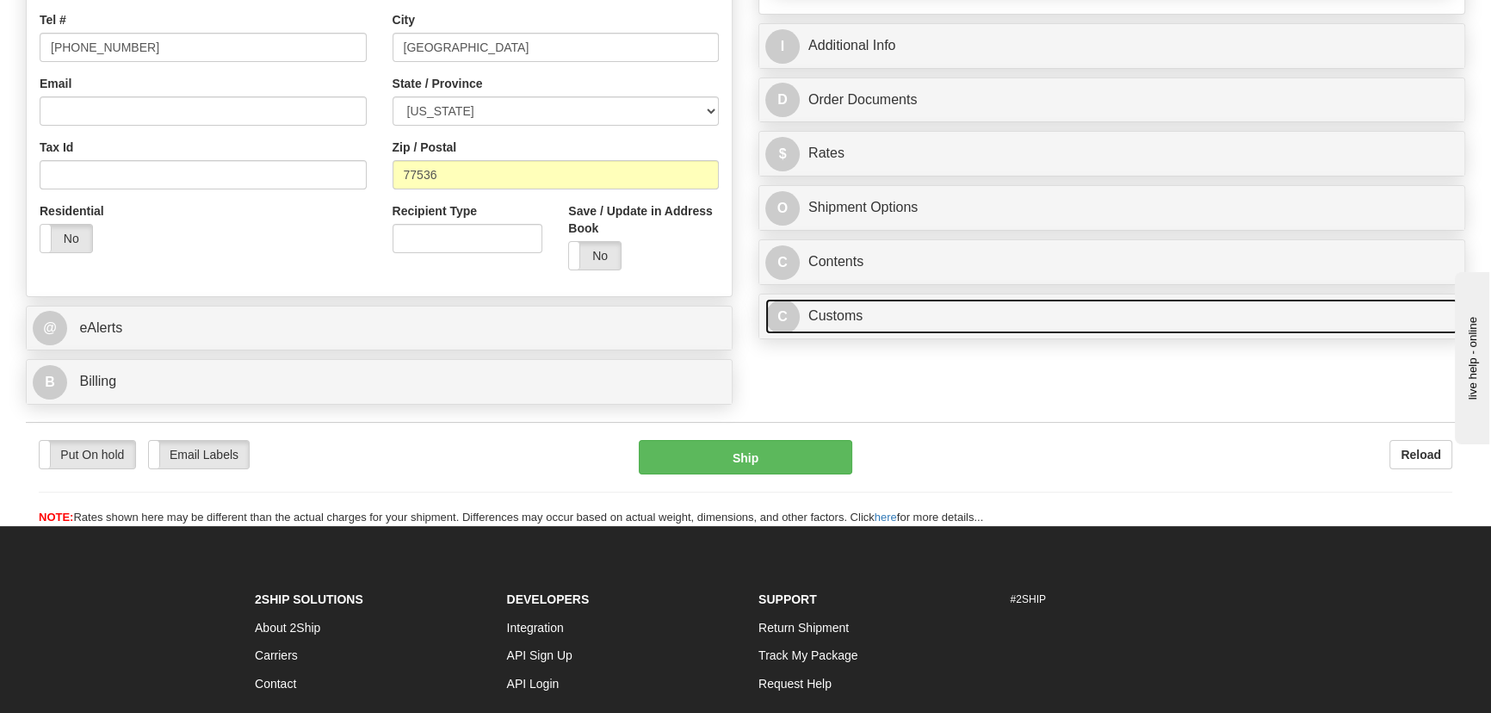
click at [1194, 322] on link "C Customs" at bounding box center [1111, 316] width 693 height 35
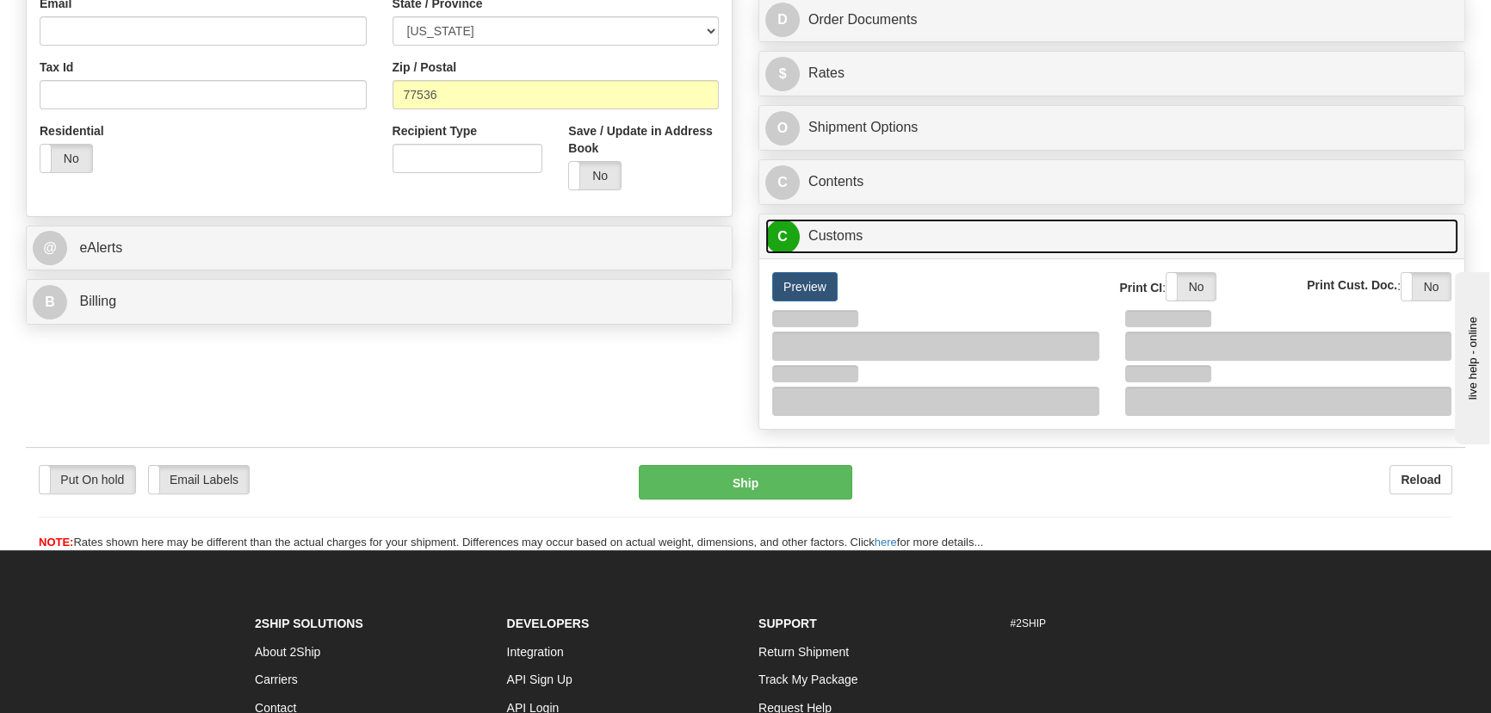
scroll to position [626, 0]
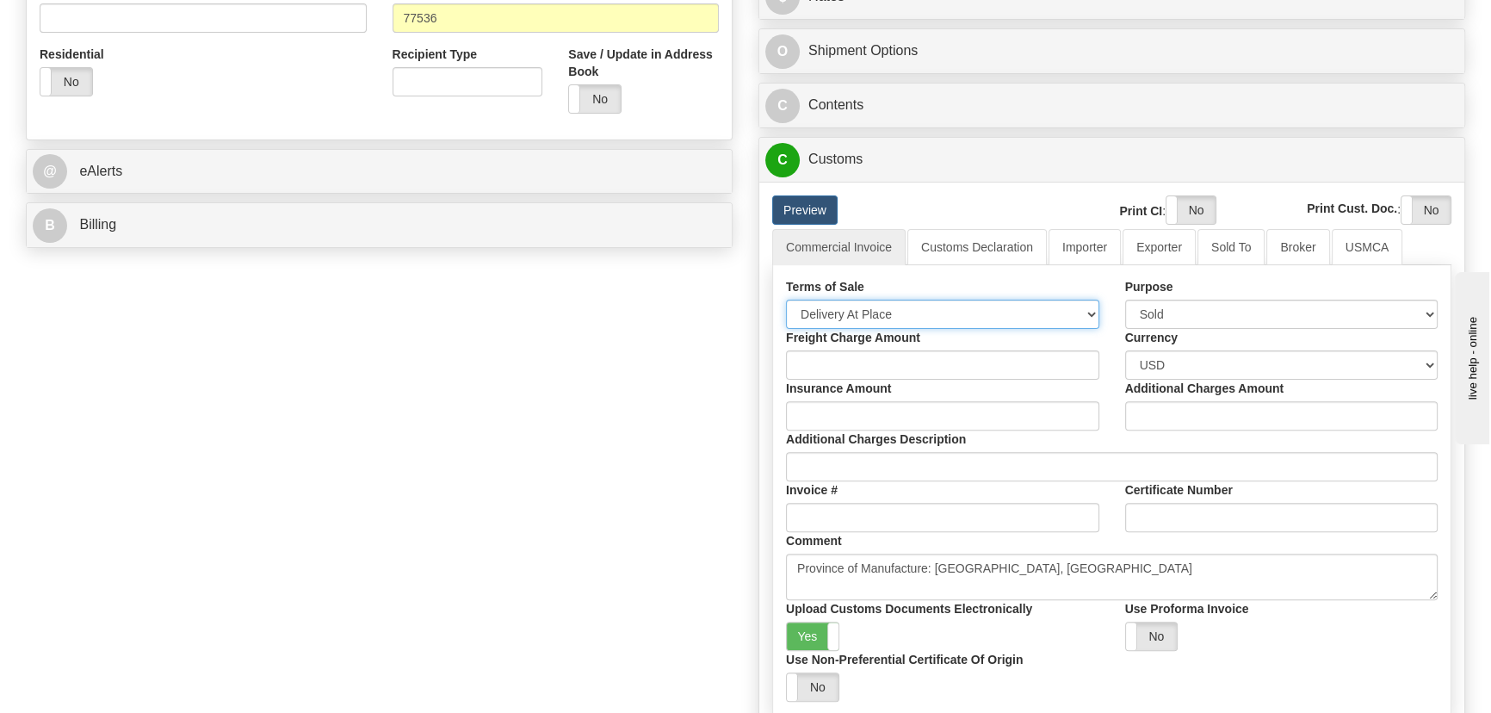
click at [898, 311] on select "Free Carrier Free On Board Ex Works Delivered Duty Unpaid Delivered Duty Paid C…" at bounding box center [942, 314] width 313 height 29
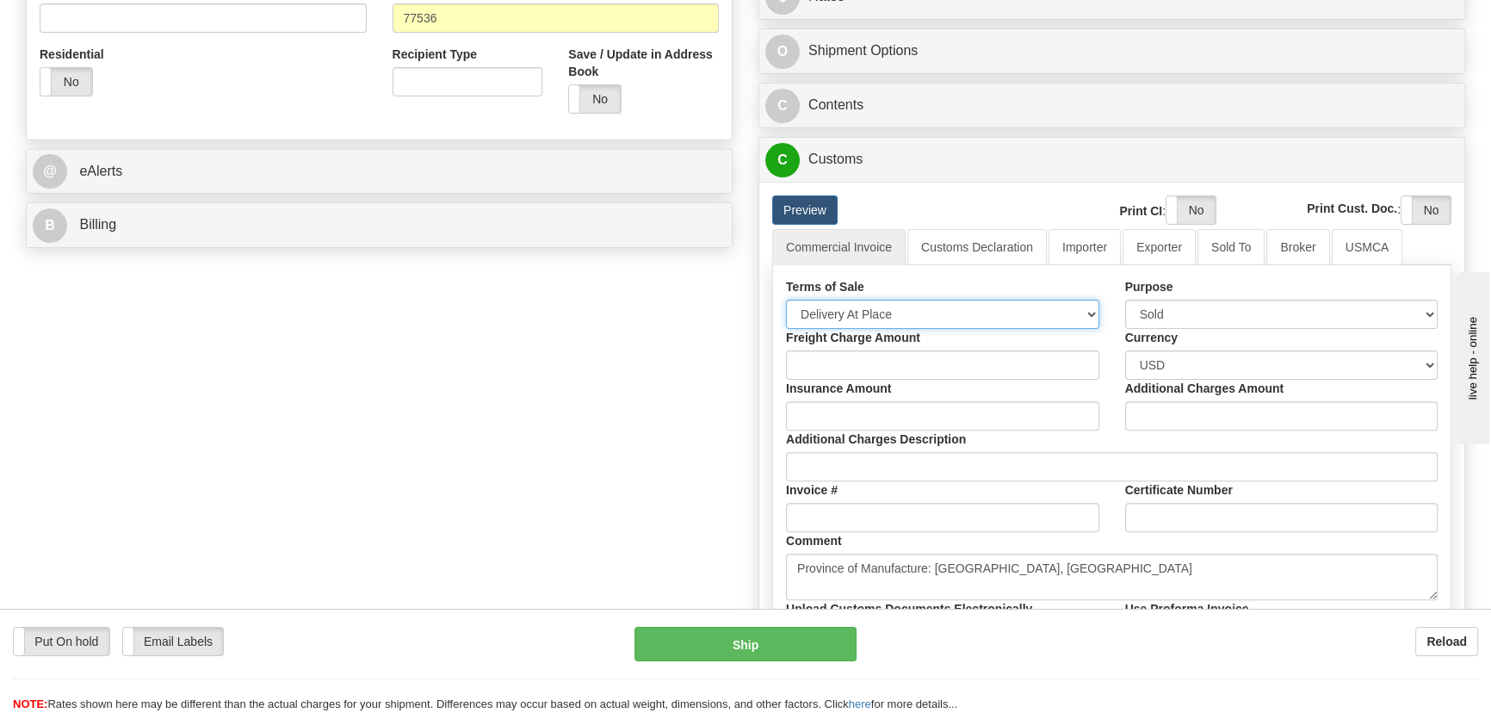
select select "7"
click at [786, 300] on select "Free Carrier Free On Board Ex Works Delivered Duty Unpaid Delivered Duty Paid C…" at bounding box center [942, 314] width 313 height 29
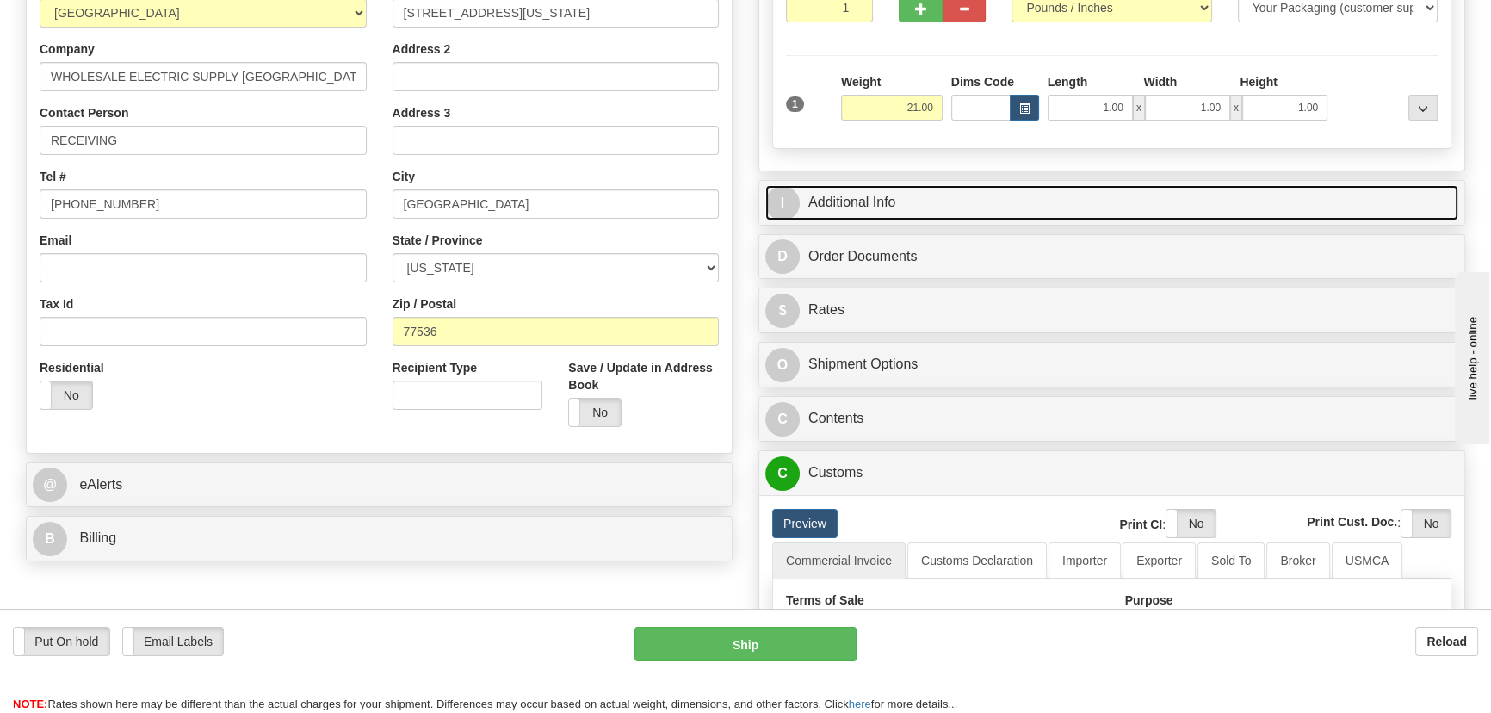
click at [1166, 199] on link "I Additional Info" at bounding box center [1111, 202] width 693 height 35
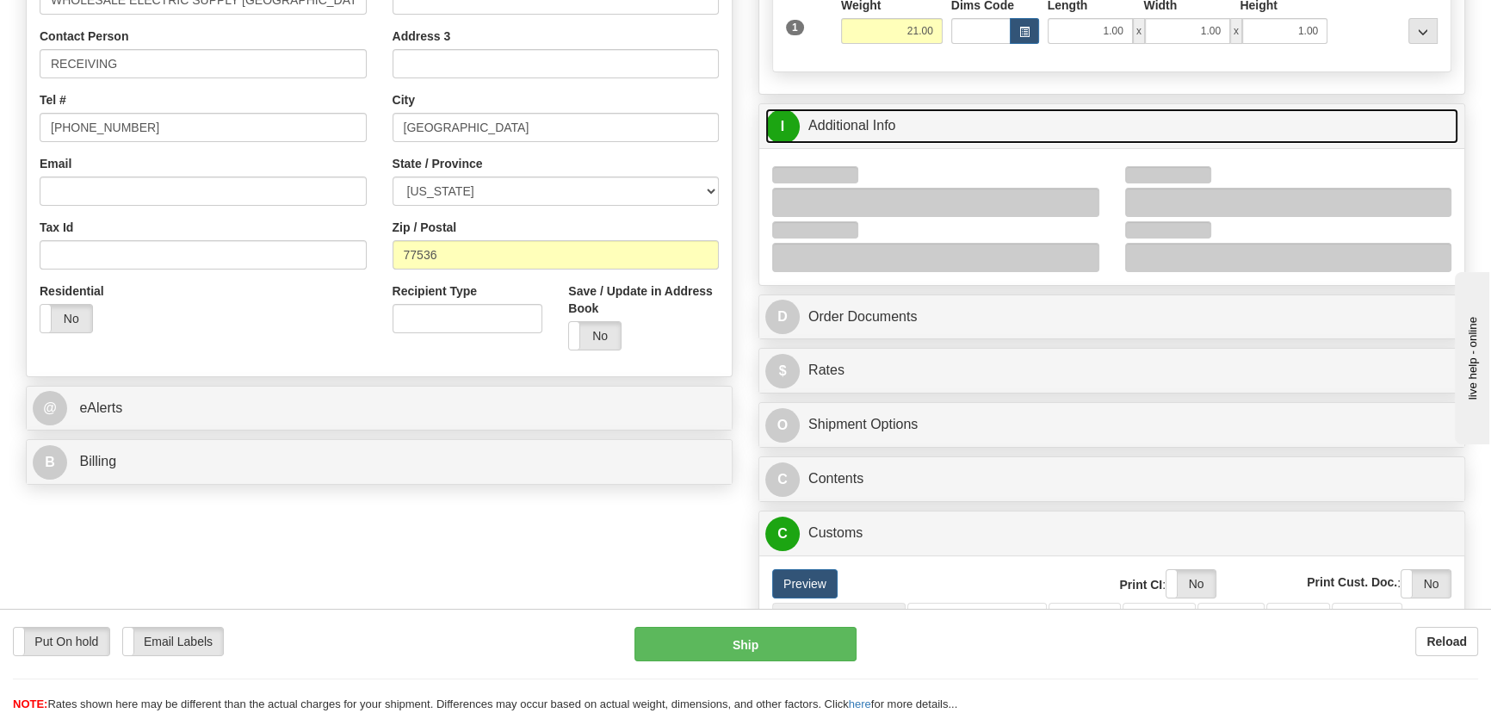
scroll to position [469, 0]
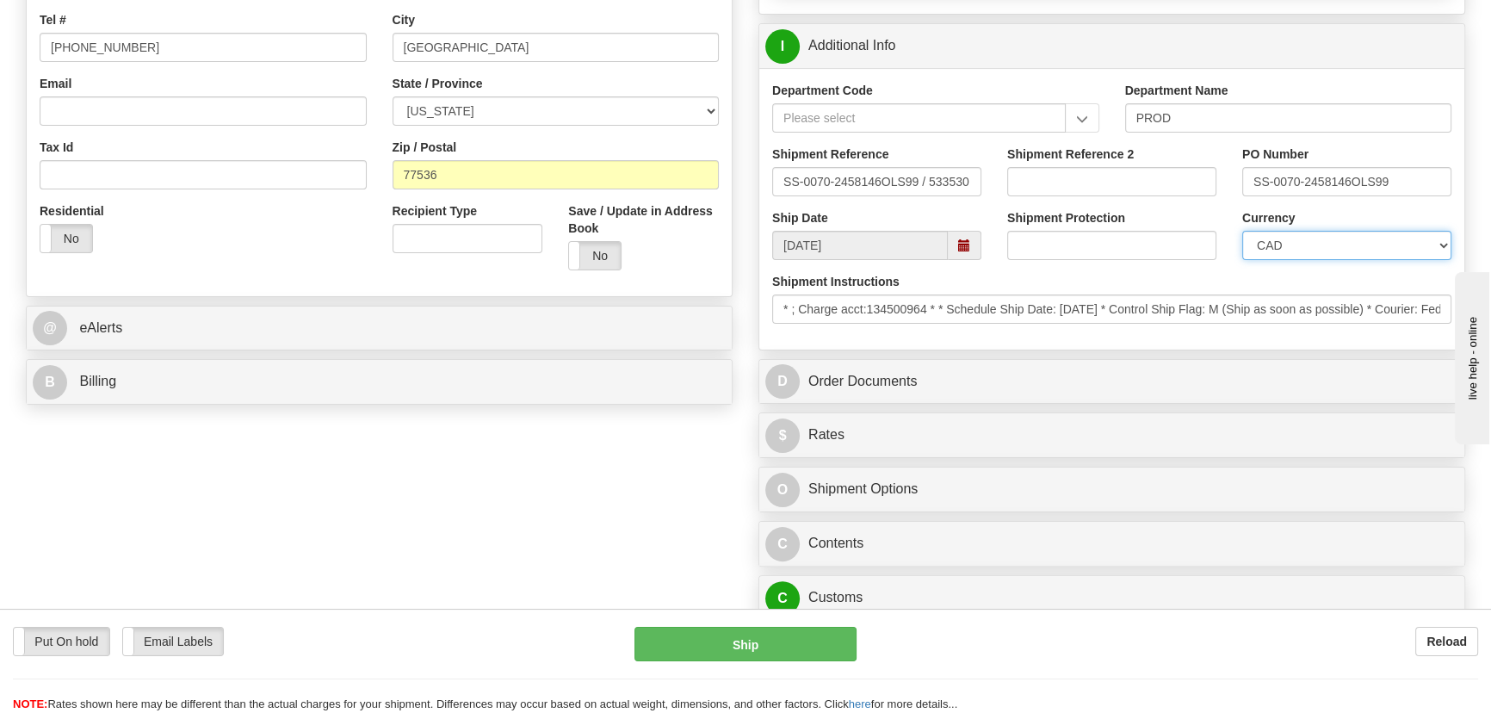
click at [1281, 248] on select "CAD USD EUR ZAR [PERSON_NAME] ARN AUD AUS AWG BBD BFR BGN BHD BMD BND BRC BRL C…" at bounding box center [1346, 245] width 209 height 29
select select "1"
click at [1242, 231] on select "CAD USD EUR ZAR [PERSON_NAME] ARN AUD AUS AWG BBD BFR BGN BHD BMD BND BRC BRL C…" at bounding box center [1346, 245] width 209 height 29
click at [1099, 187] on input "Shipment Reference 2" at bounding box center [1111, 181] width 209 height 29
drag, startPoint x: 1101, startPoint y: 184, endPoint x: 893, endPoint y: 158, distance: 209.1
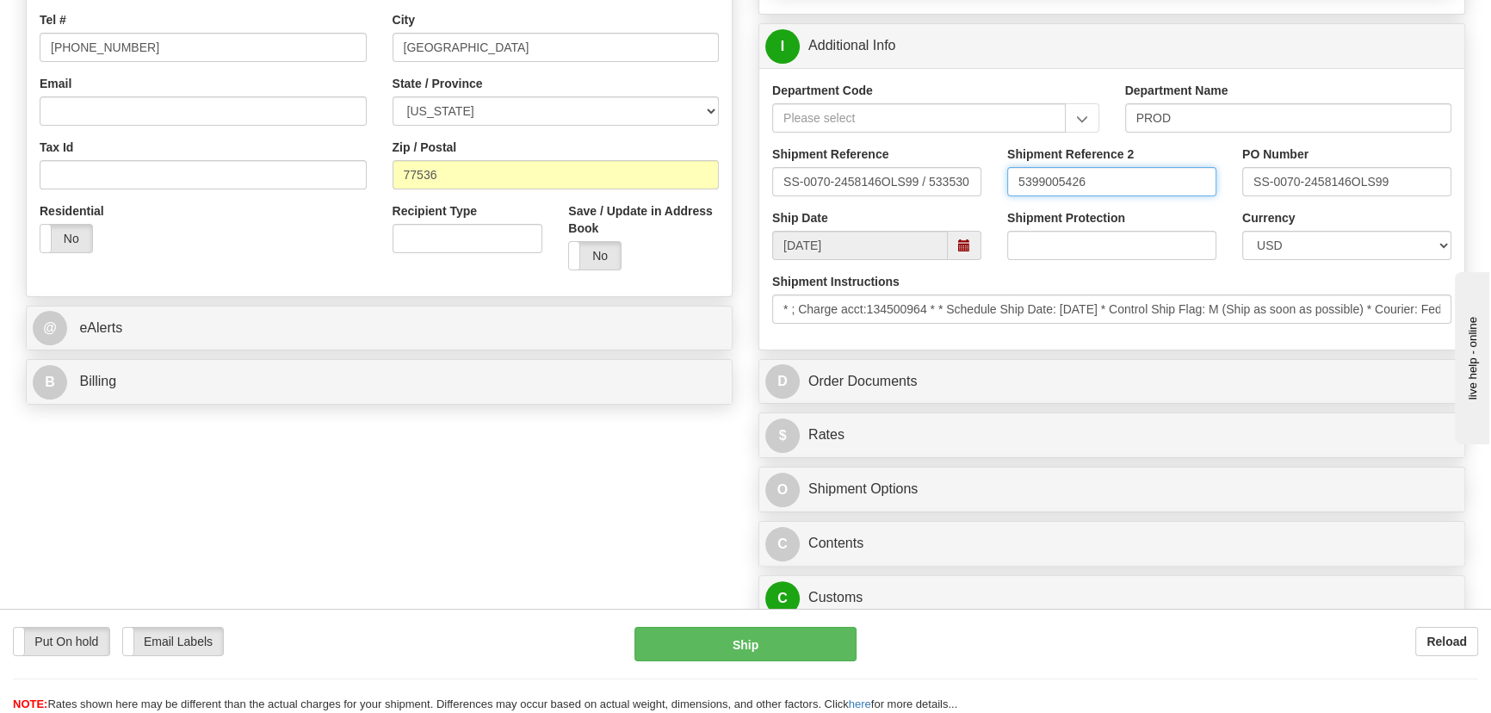
click at [893, 158] on div "Shipment Reference SS-0070-2458146OLS99 / 533530 Shipment Reference 2 539900542…" at bounding box center [1111, 177] width 705 height 64
type input "5399005426"
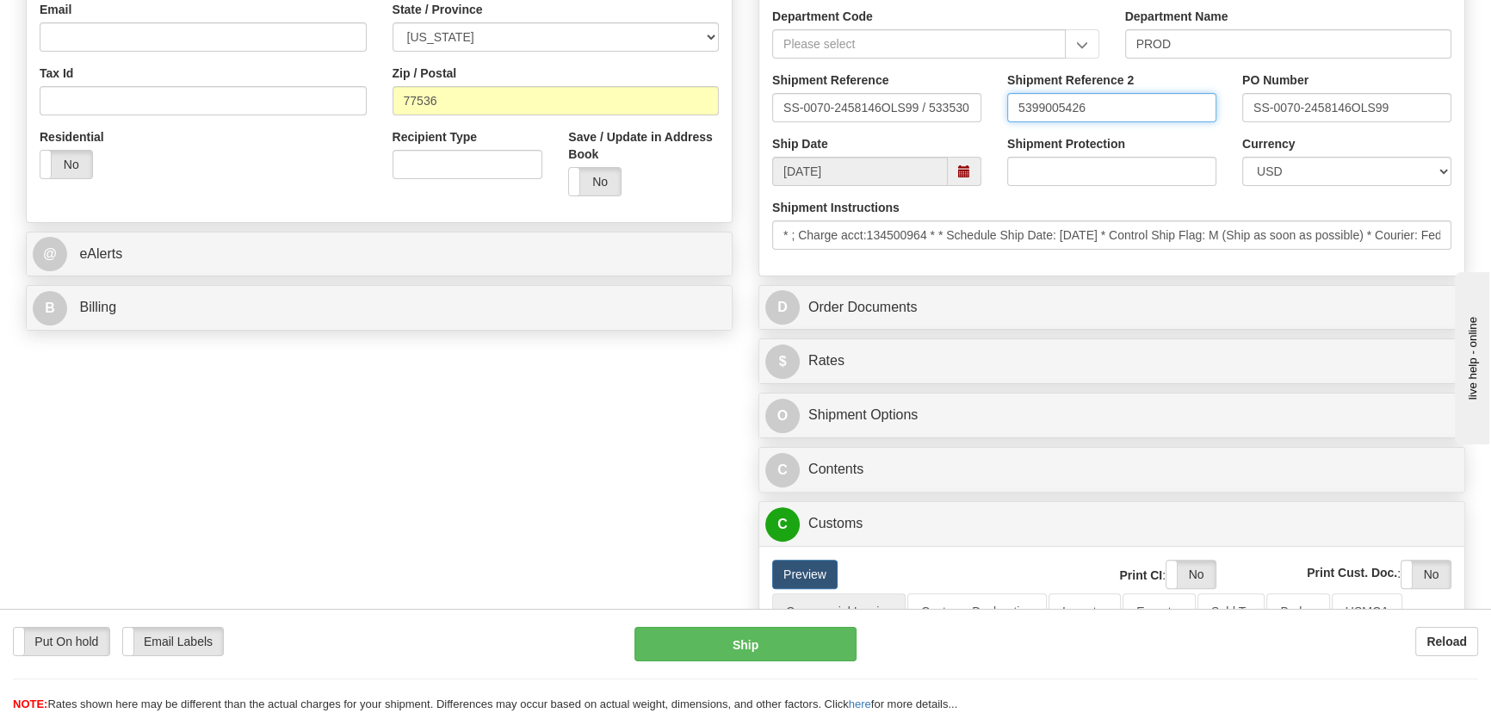
scroll to position [626, 0]
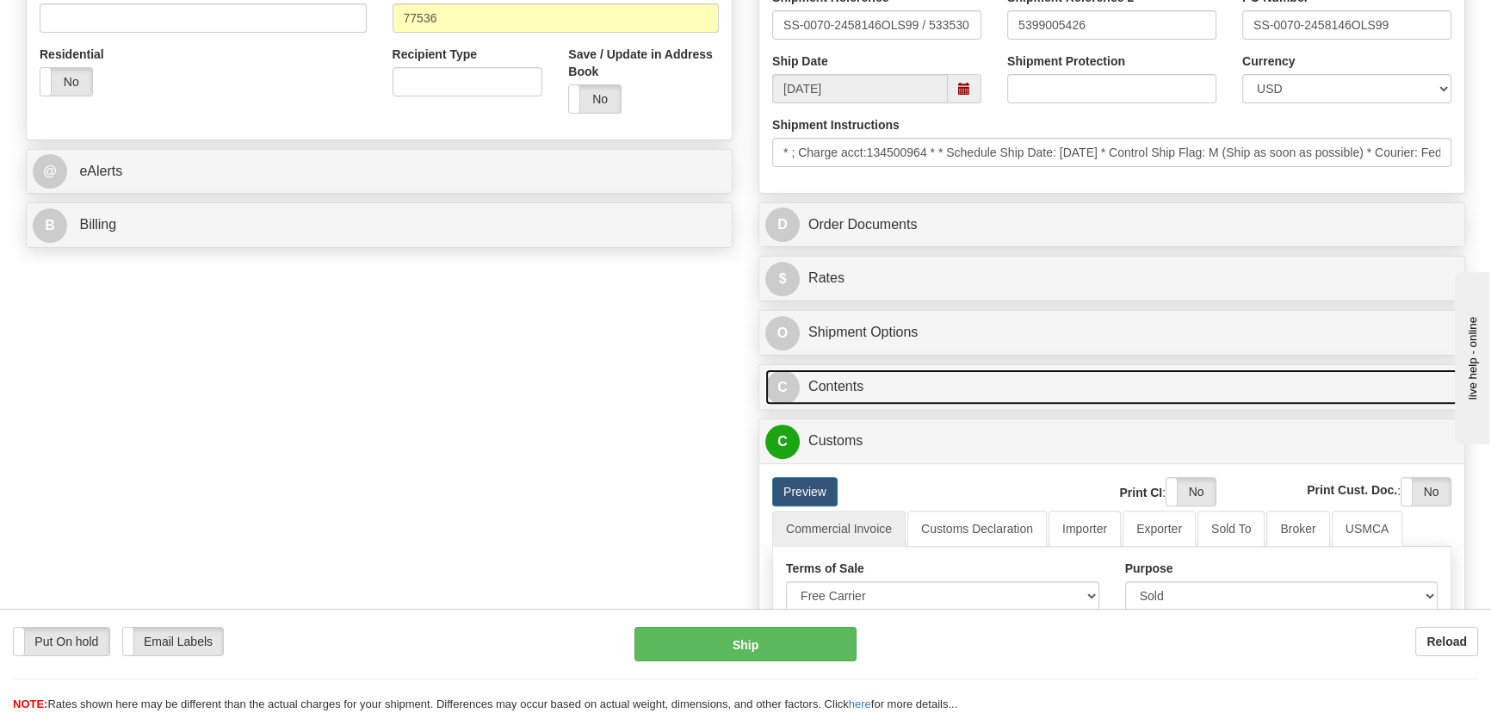
click at [1211, 388] on link "C Contents" at bounding box center [1111, 386] width 693 height 35
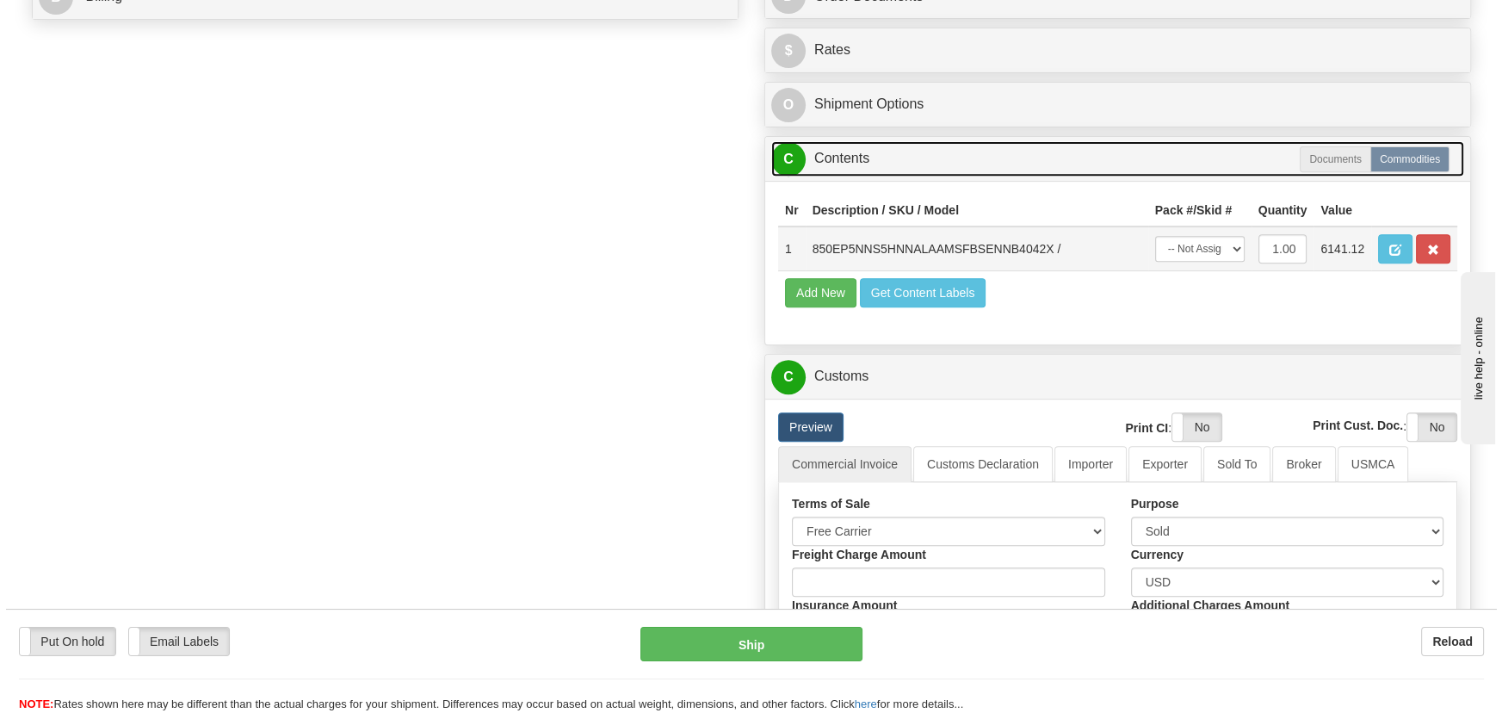
scroll to position [861, 0]
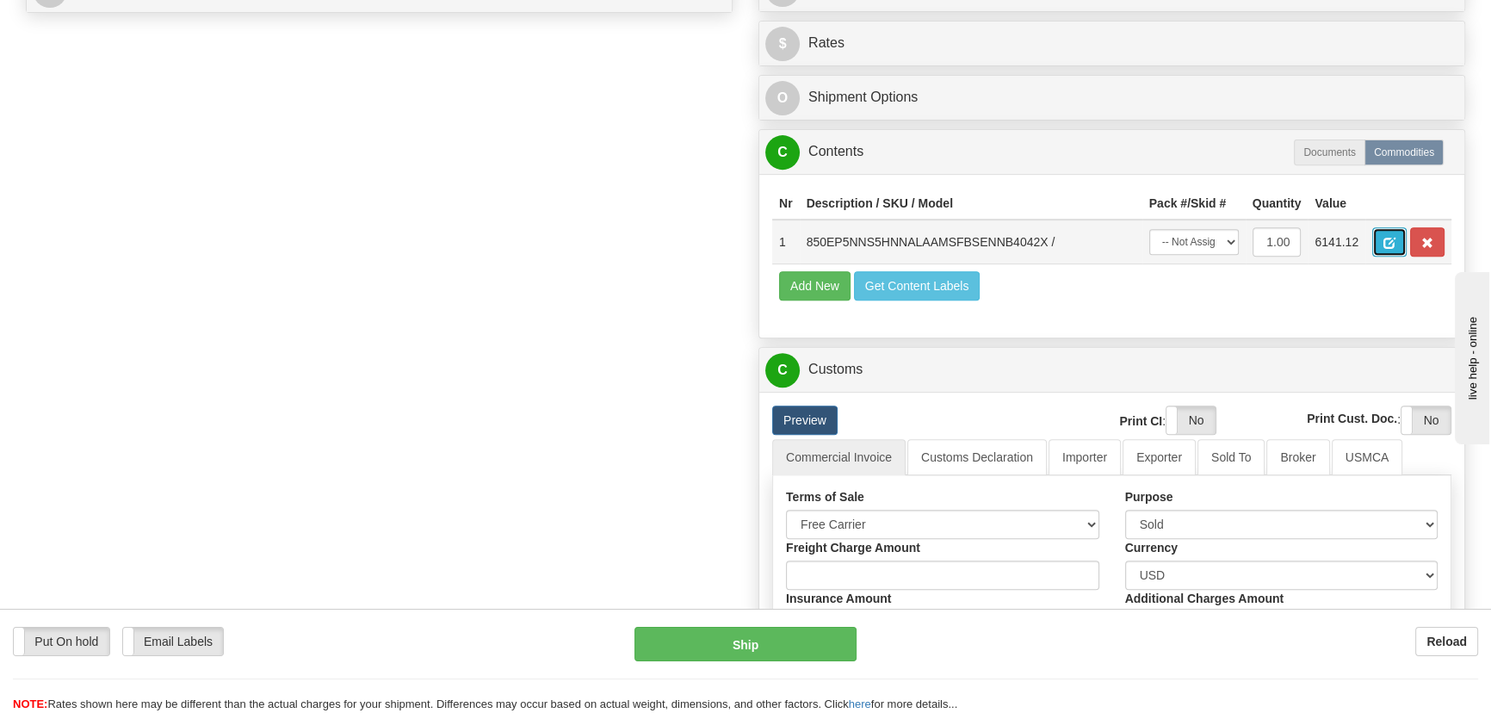
click at [1395, 243] on button "button" at bounding box center [1389, 241] width 34 height 29
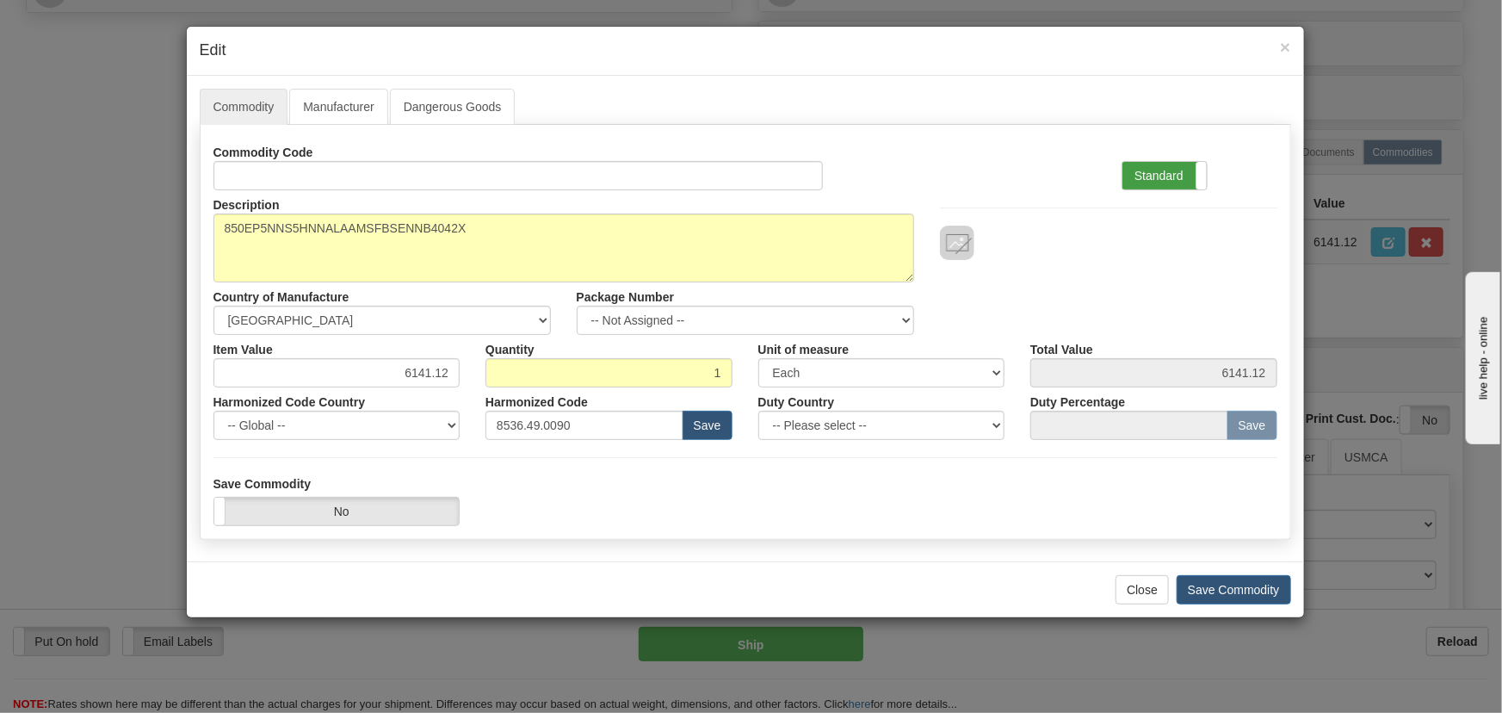
click at [1171, 172] on label "Standard" at bounding box center [1164, 176] width 84 height 28
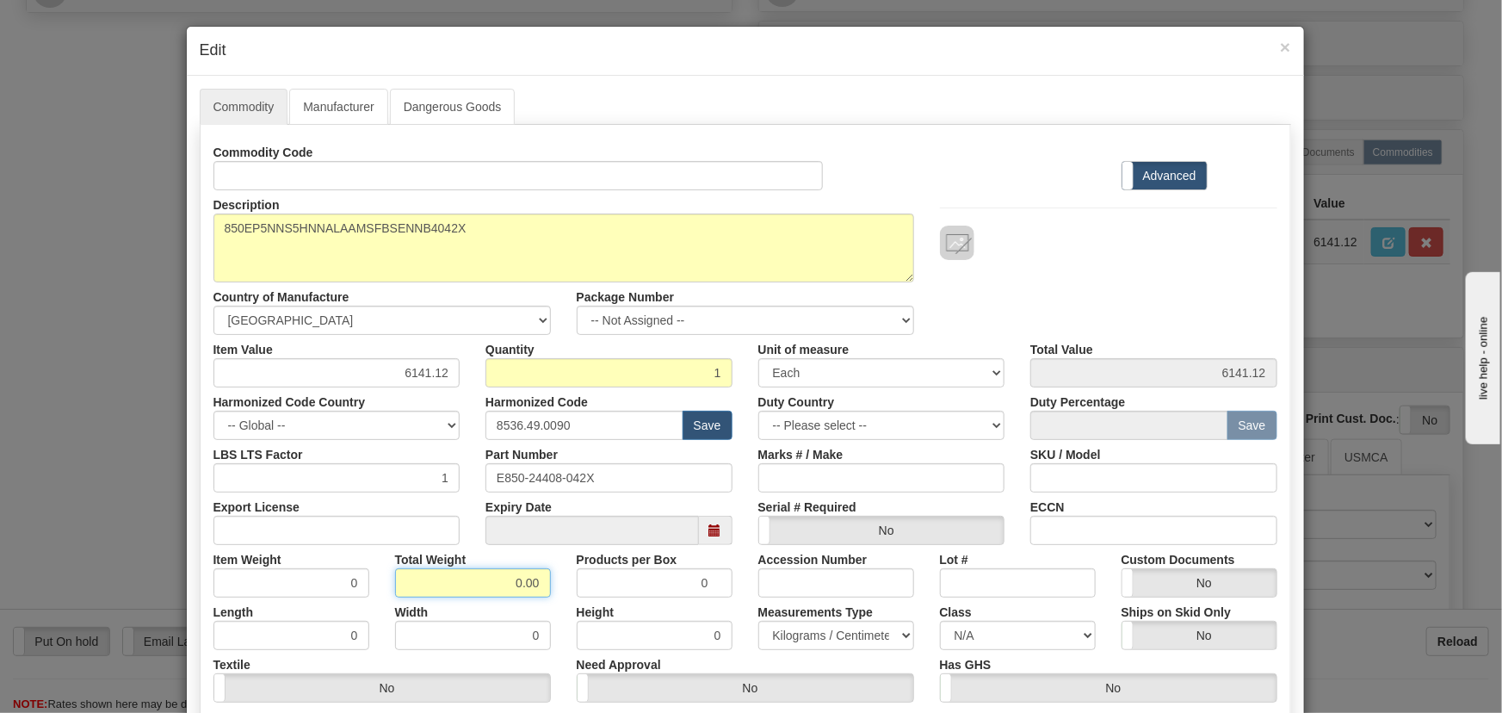
drag, startPoint x: 570, startPoint y: 611, endPoint x: 598, endPoint y: 640, distance: 40.8
click at [624, 625] on div "Commodity Code Standard Advanced Description 850EP5NNS5HNNALAAMSFBSENNB4042X Co…" at bounding box center [745, 446] width 1064 height 617
type input "1"
type input "1.0000"
drag, startPoint x: 397, startPoint y: 365, endPoint x: 511, endPoint y: 363, distance: 114.5
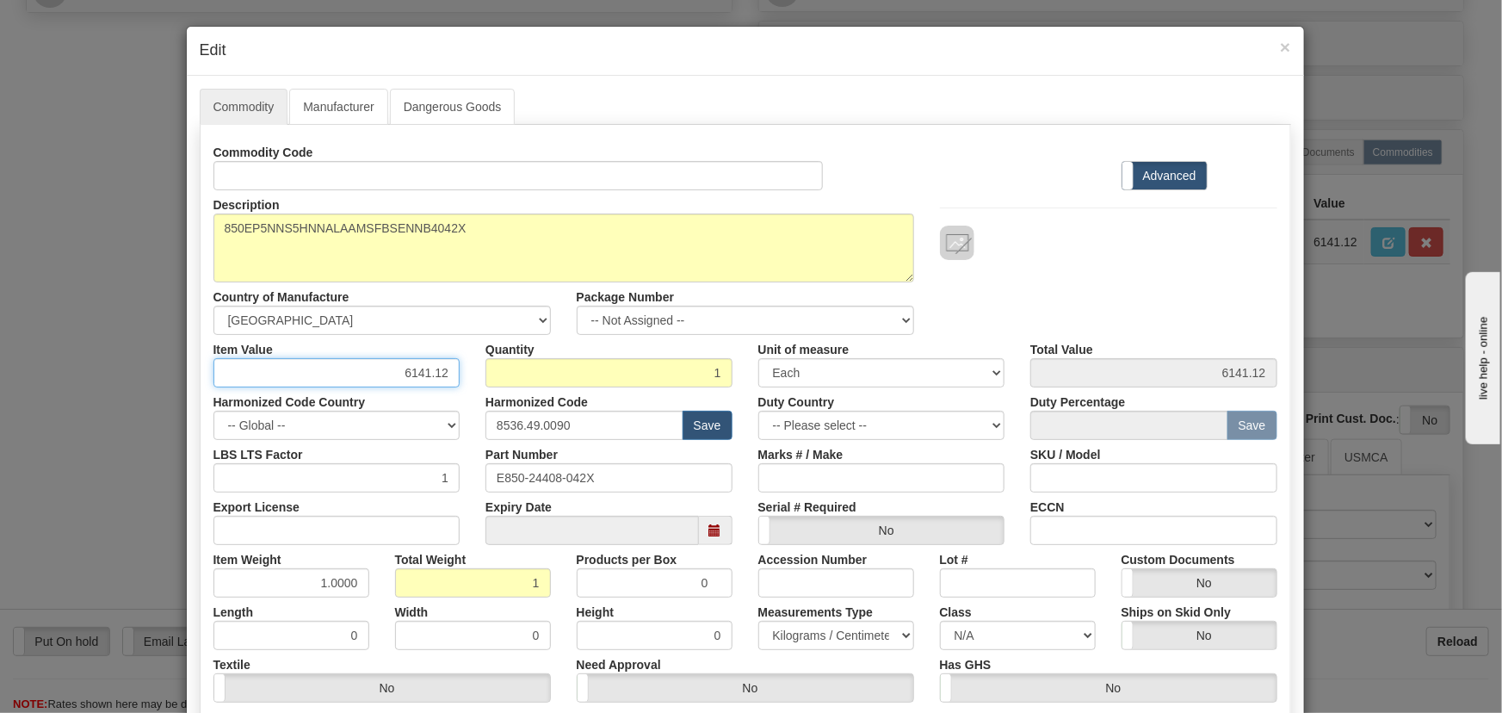
click at [471, 378] on div "Item Value 6141.12 Quantity 1 Unit of measure 3 Thousand Square Inches Adjustme…" at bounding box center [746, 361] width 1090 height 53
paste input "4.016,78"
type input "4016.78"
click at [1094, 240] on div at bounding box center [1108, 243] width 337 height 34
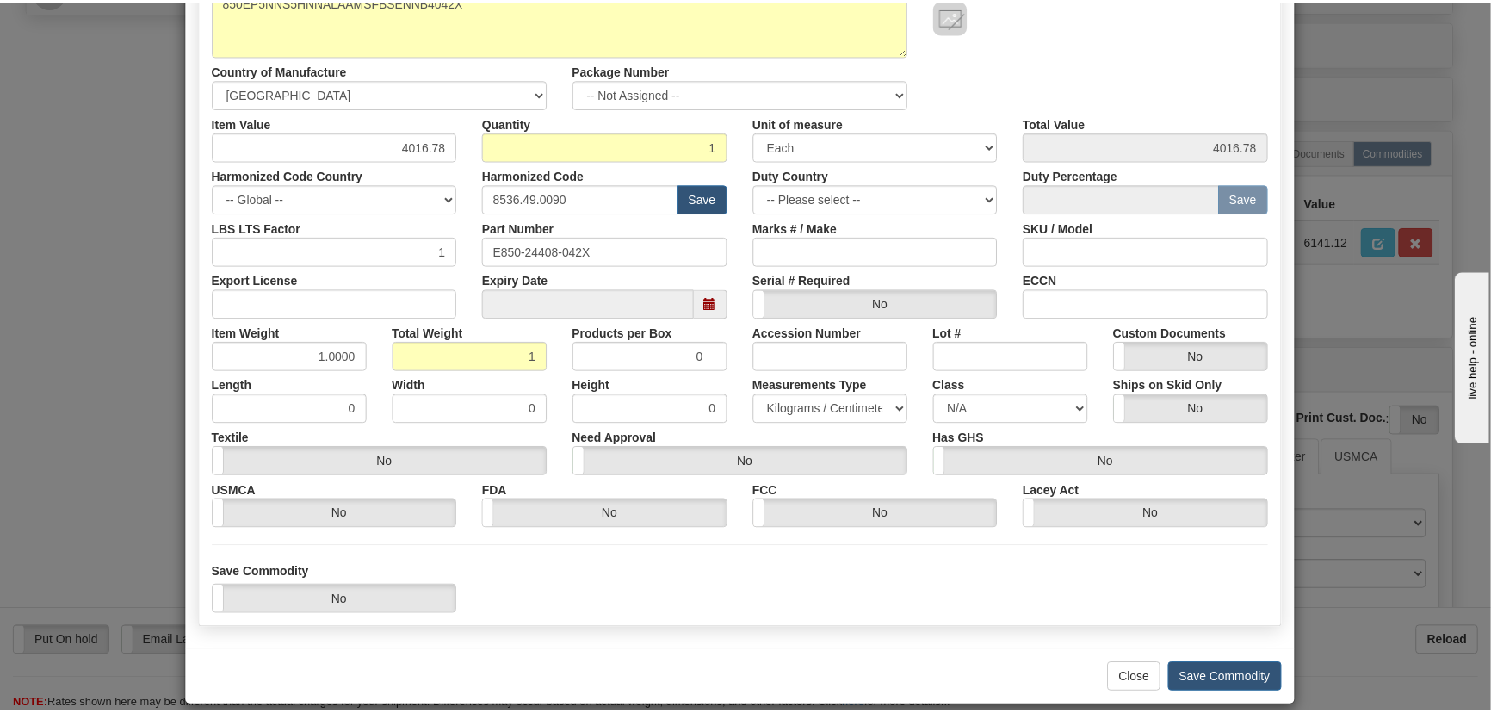
scroll to position [244, 0]
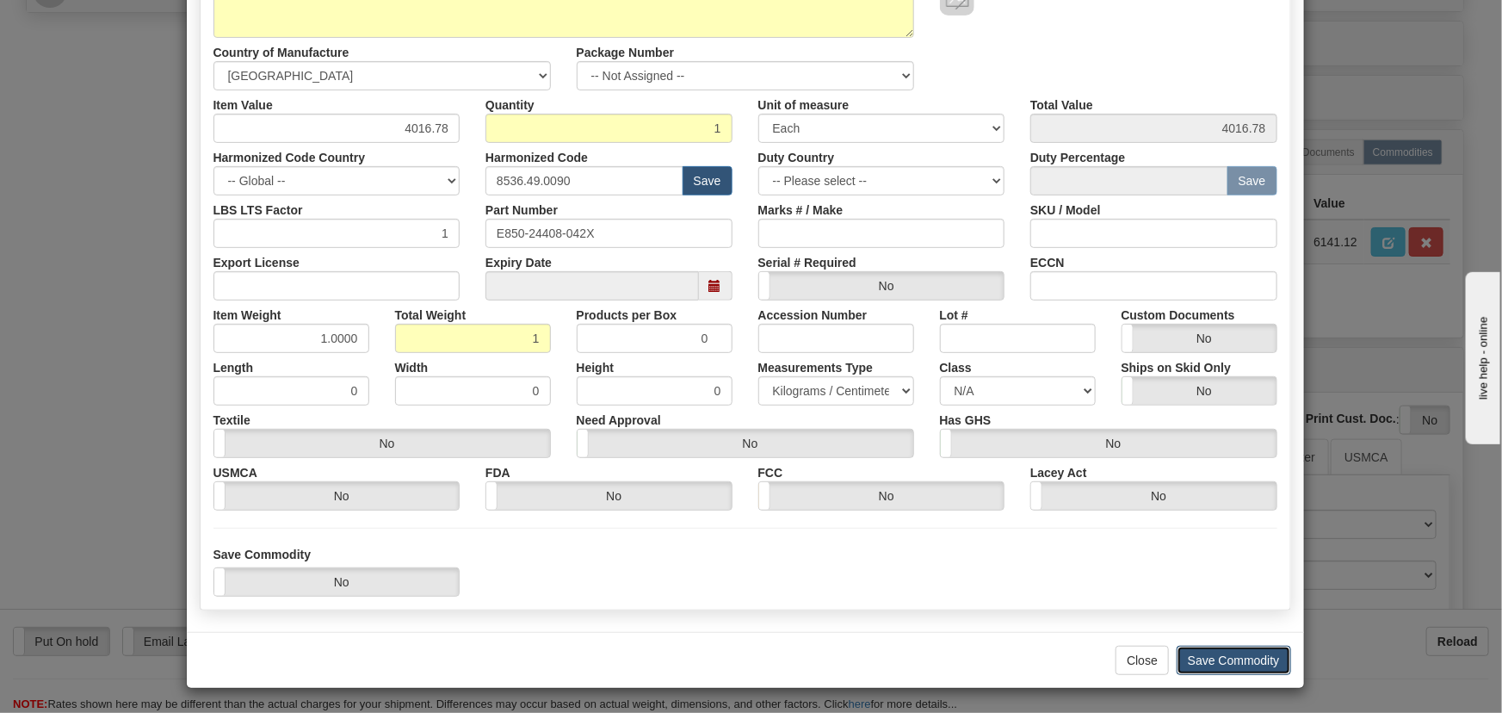
click at [1256, 658] on button "Save Commodity" at bounding box center [1234, 660] width 114 height 29
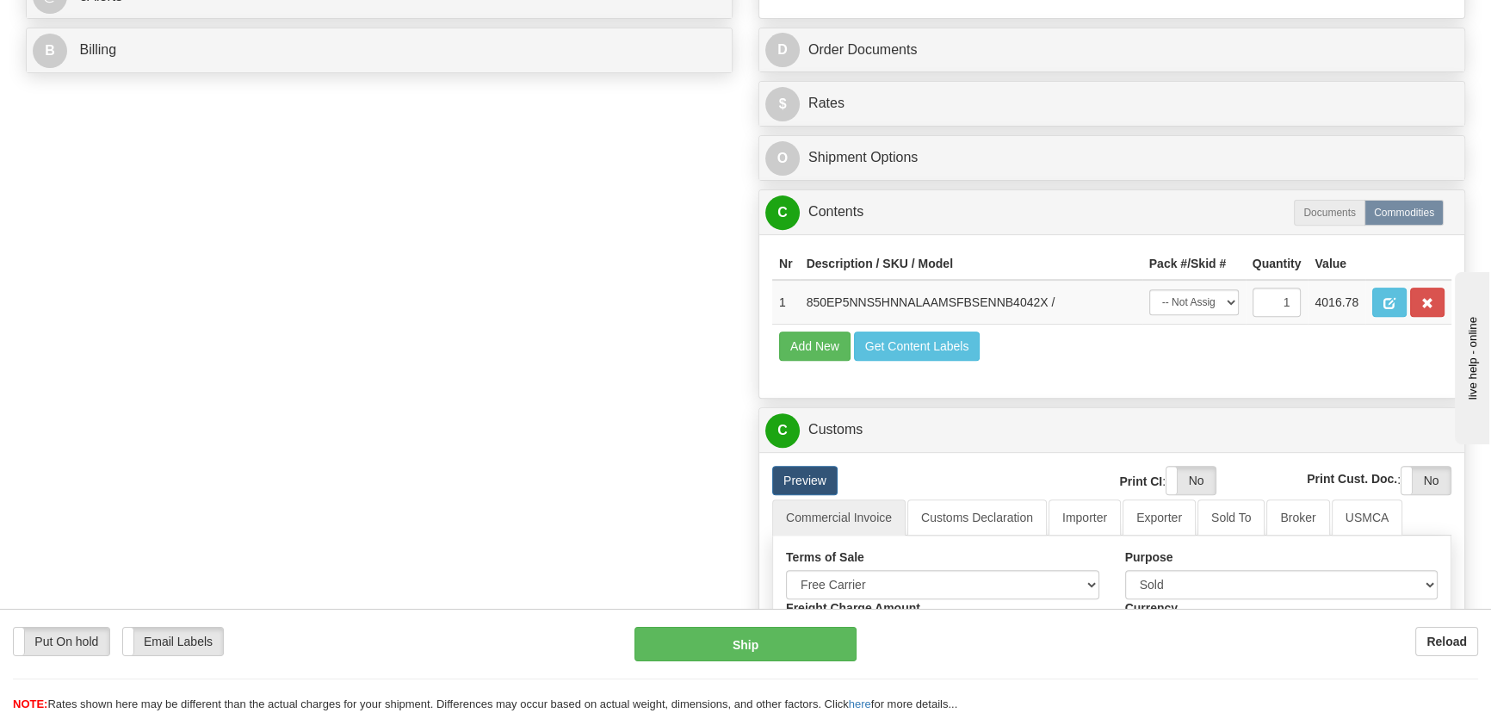
scroll to position [626, 0]
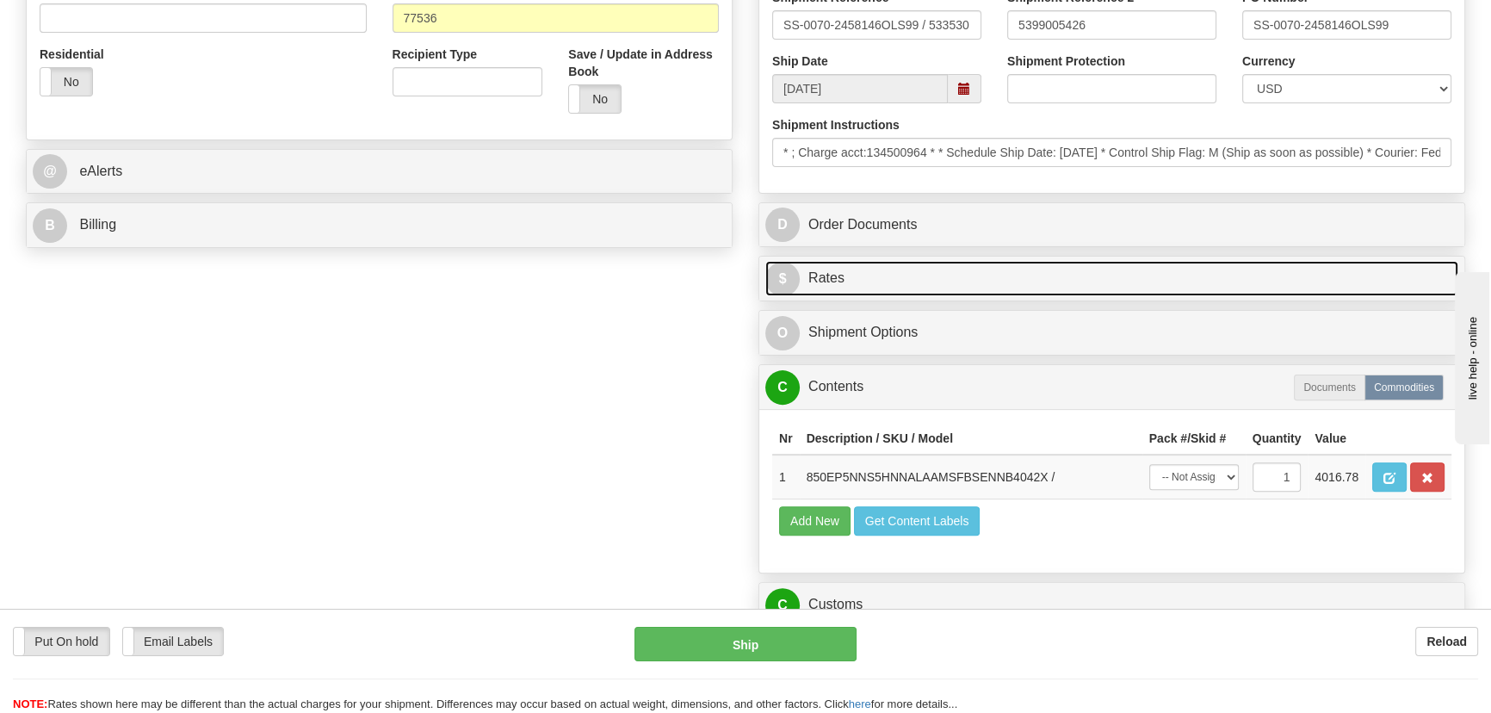
click at [1311, 273] on link "$ Rates" at bounding box center [1111, 278] width 693 height 35
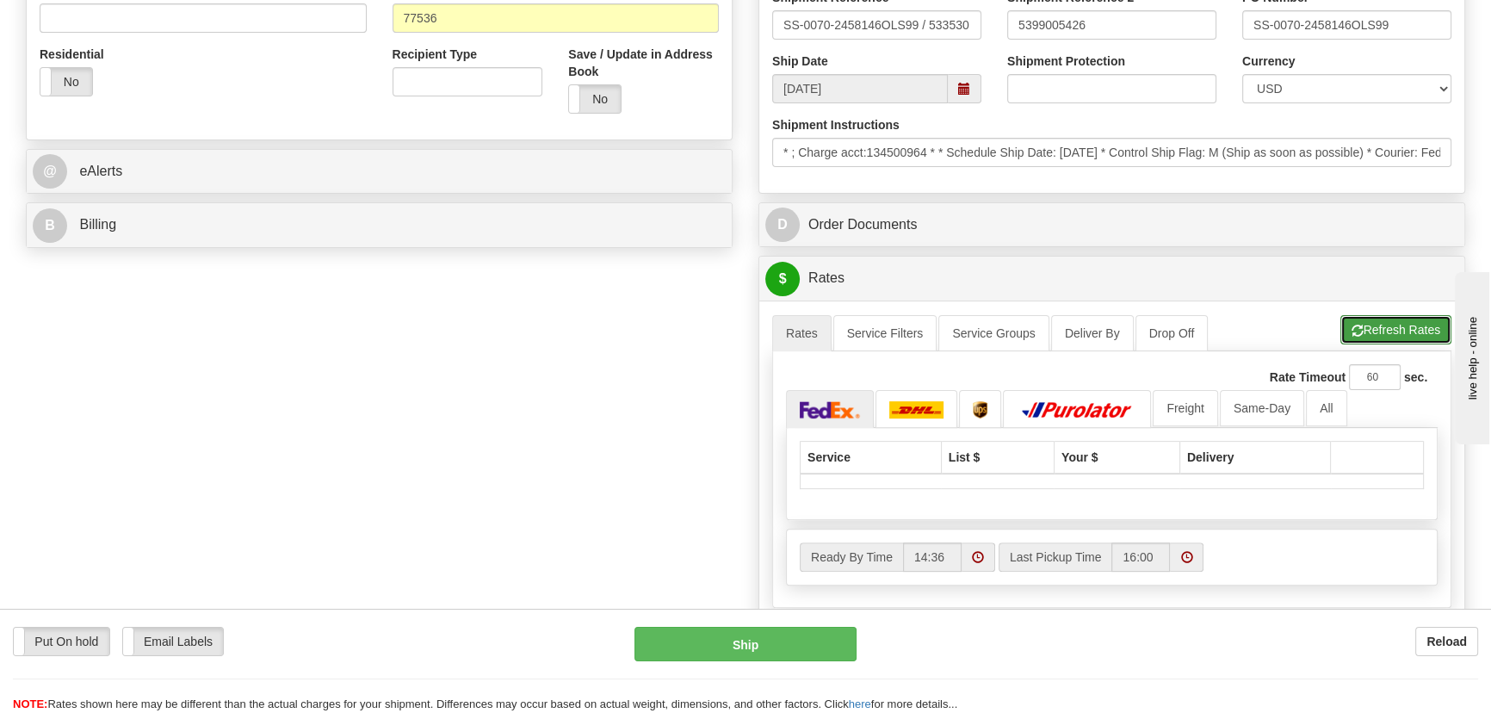
click at [1420, 321] on button "Refresh Rates" at bounding box center [1395, 329] width 111 height 29
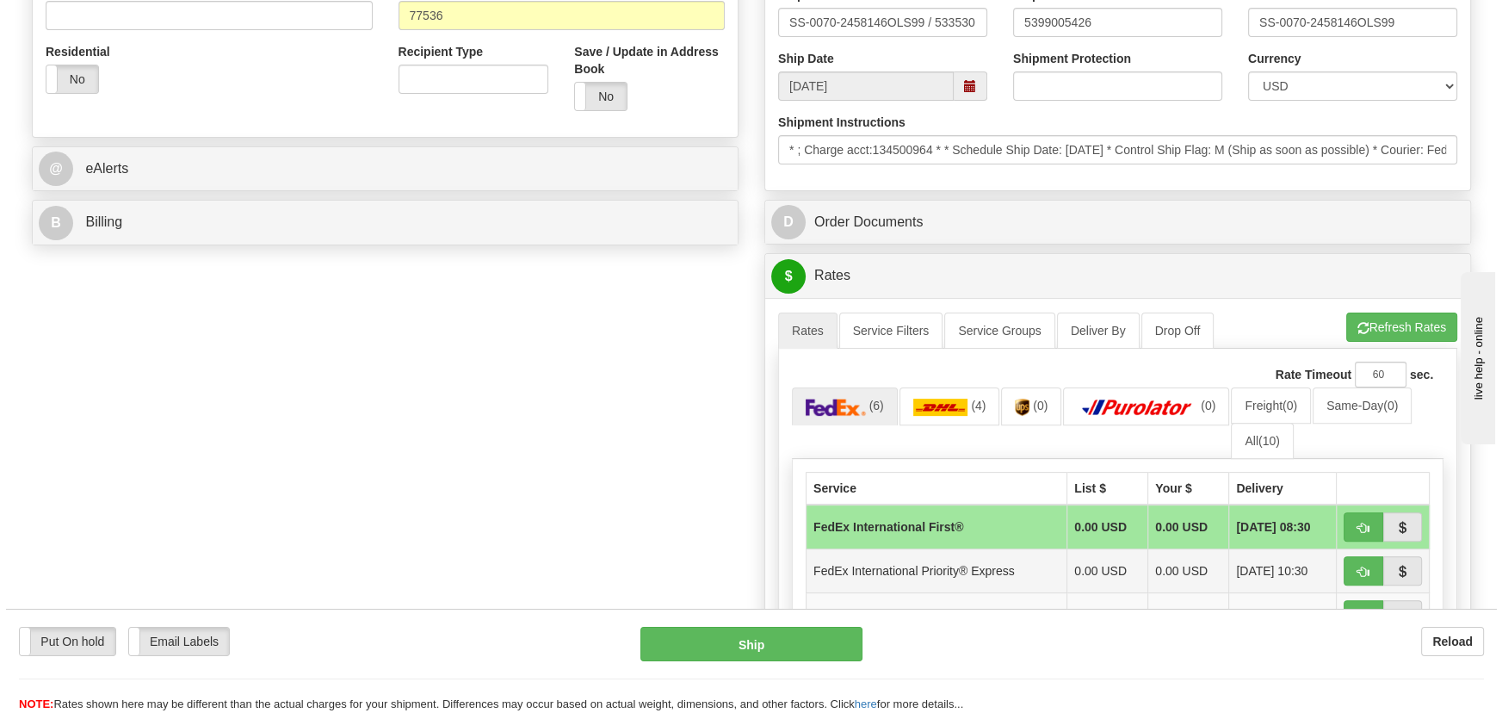
scroll to position [782, 0]
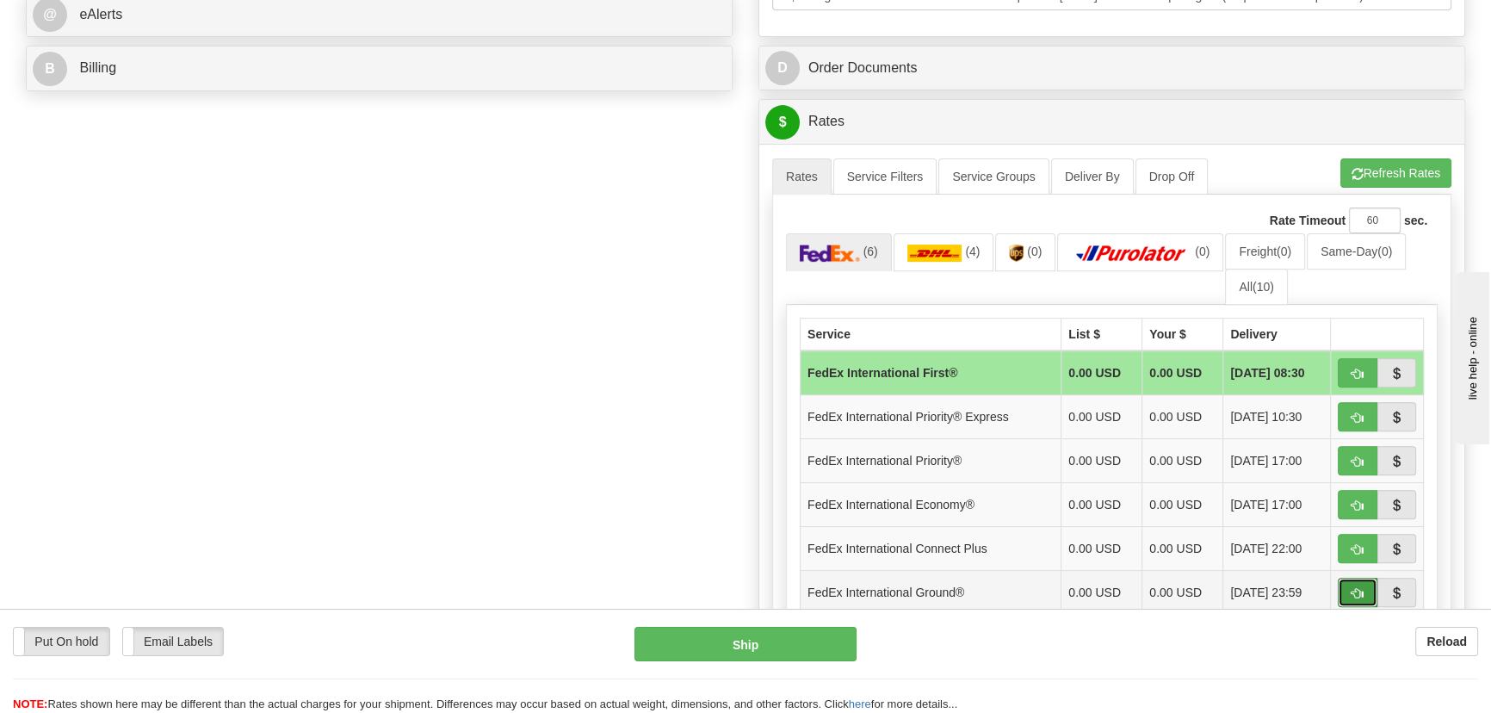
click at [1356, 590] on span "button" at bounding box center [1357, 593] width 12 height 11
type input "92"
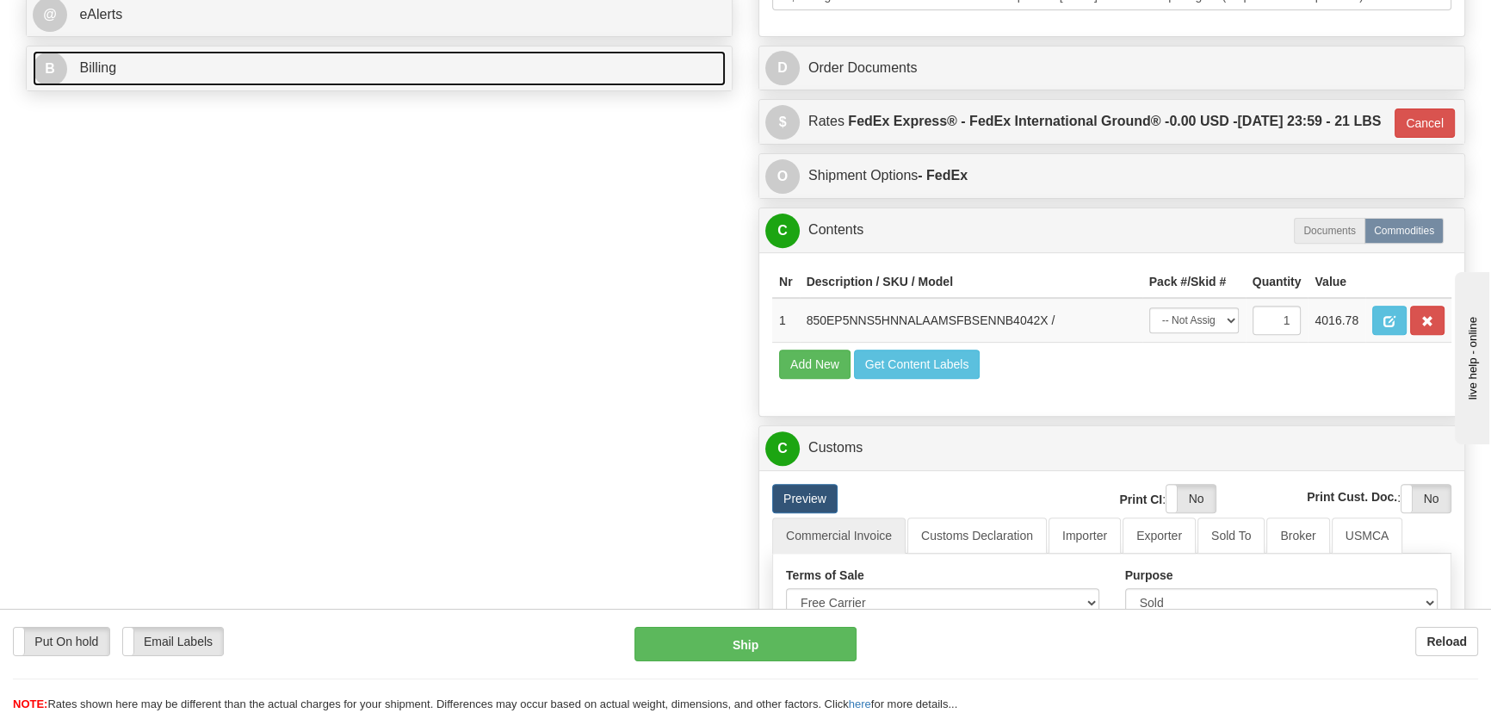
click at [576, 75] on link "B Billing" at bounding box center [379, 68] width 693 height 35
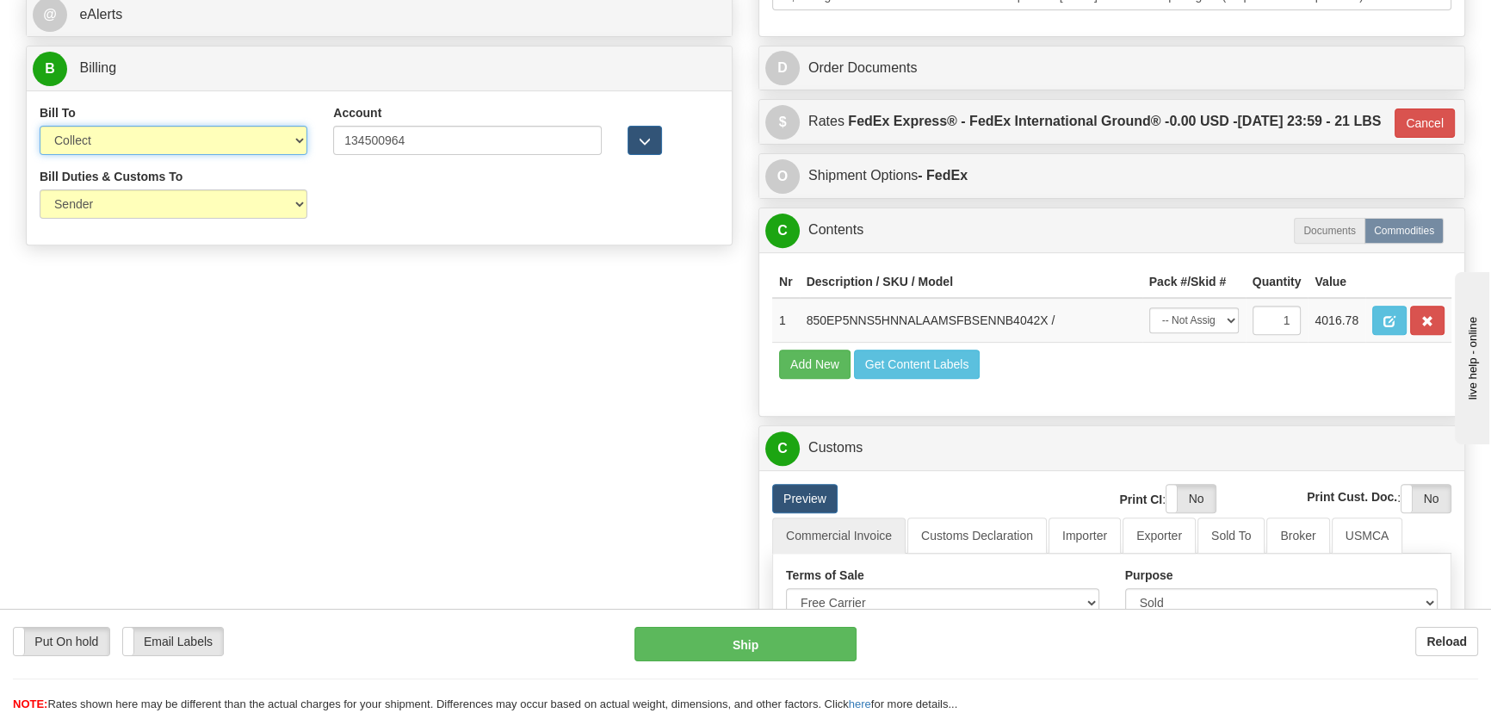
drag, startPoint x: 229, startPoint y: 131, endPoint x: 190, endPoint y: 155, distance: 45.6
click at [206, 145] on select "Sender Recipient Third Party Collect" at bounding box center [174, 140] width 268 height 29
select select "2"
click at [40, 127] on select "Sender Recipient Third Party Collect" at bounding box center [174, 140] width 268 height 29
click at [784, 651] on button "Ship" at bounding box center [745, 644] width 223 height 34
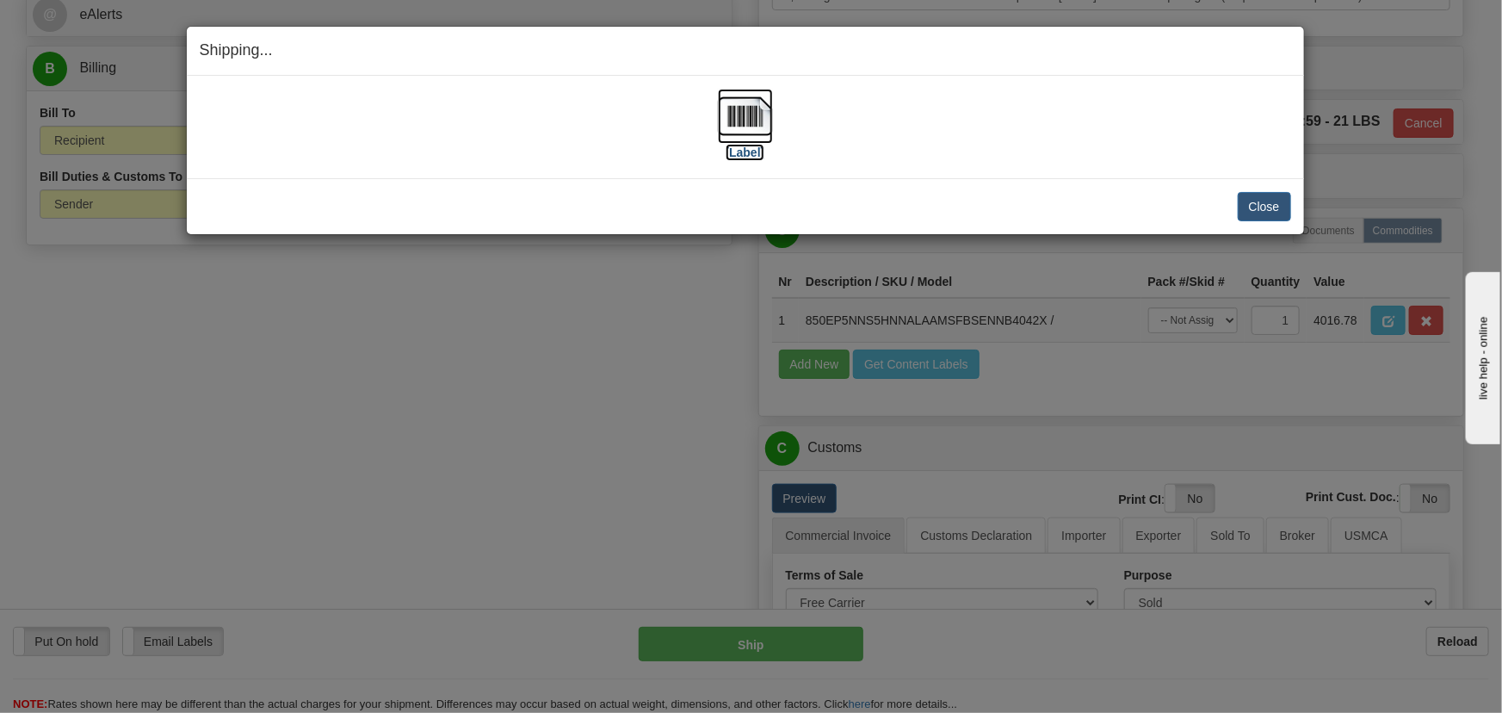
click at [737, 125] on img at bounding box center [745, 116] width 55 height 55
click at [1274, 208] on button "Close" at bounding box center [1264, 206] width 53 height 29
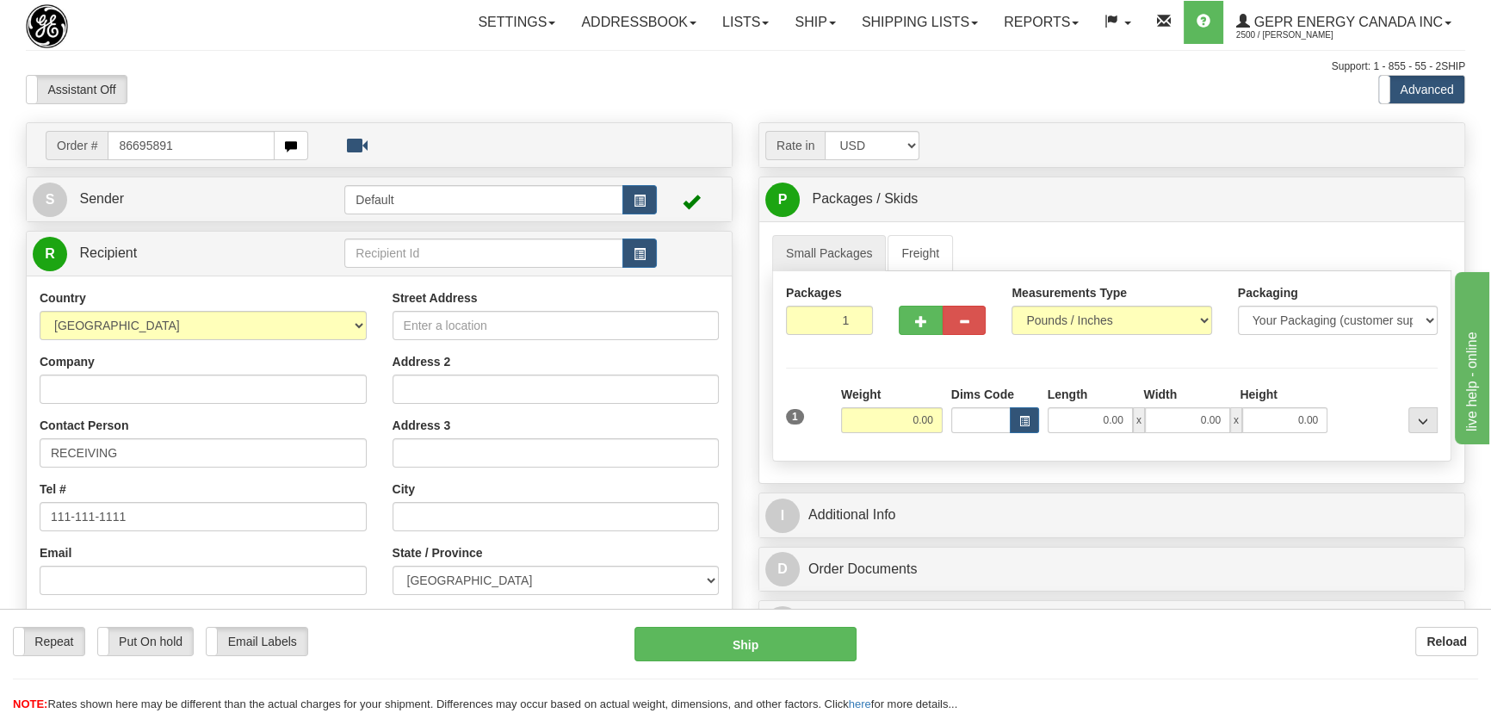
type input "86695891"
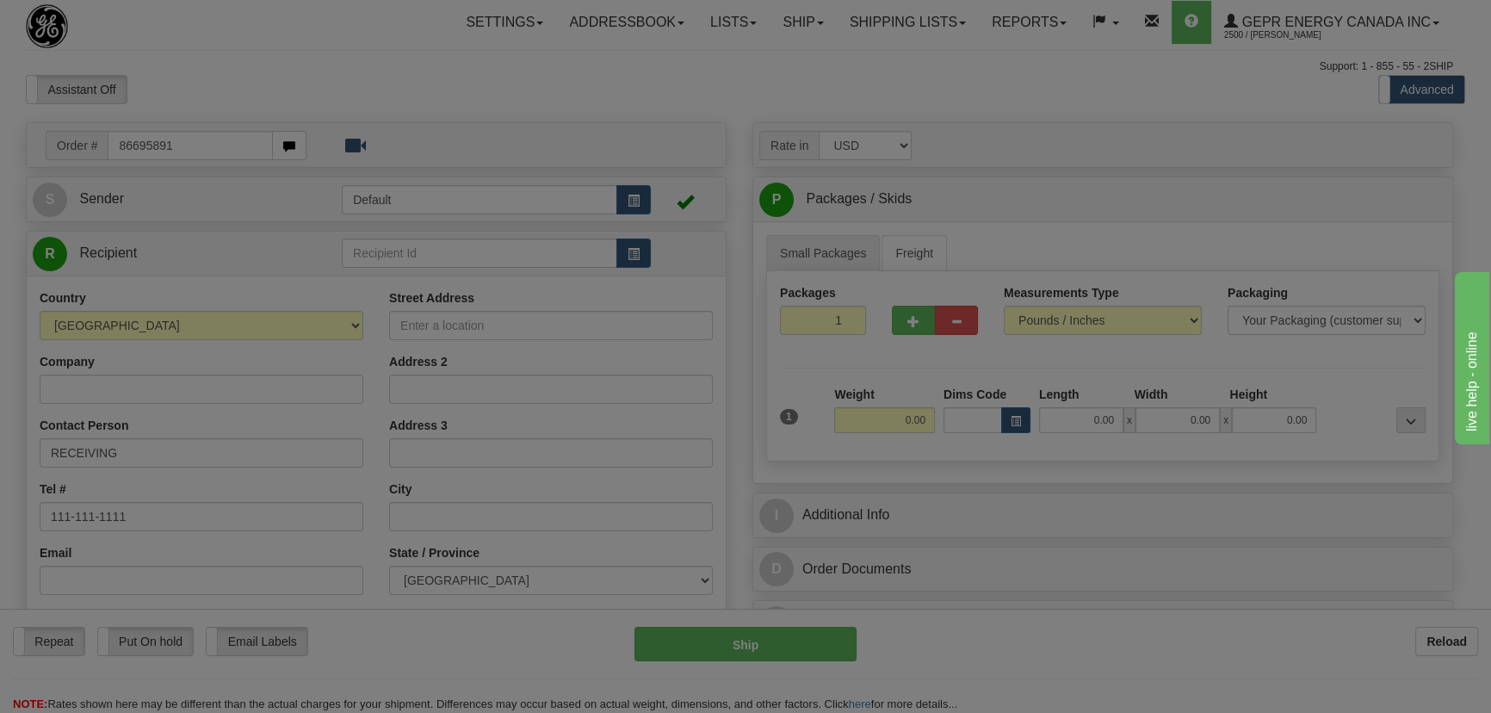
click at [293, 86] on body "Training Course Close Toggle navigation Settings Shipping Preferences New Recip…" at bounding box center [745, 356] width 1491 height 713
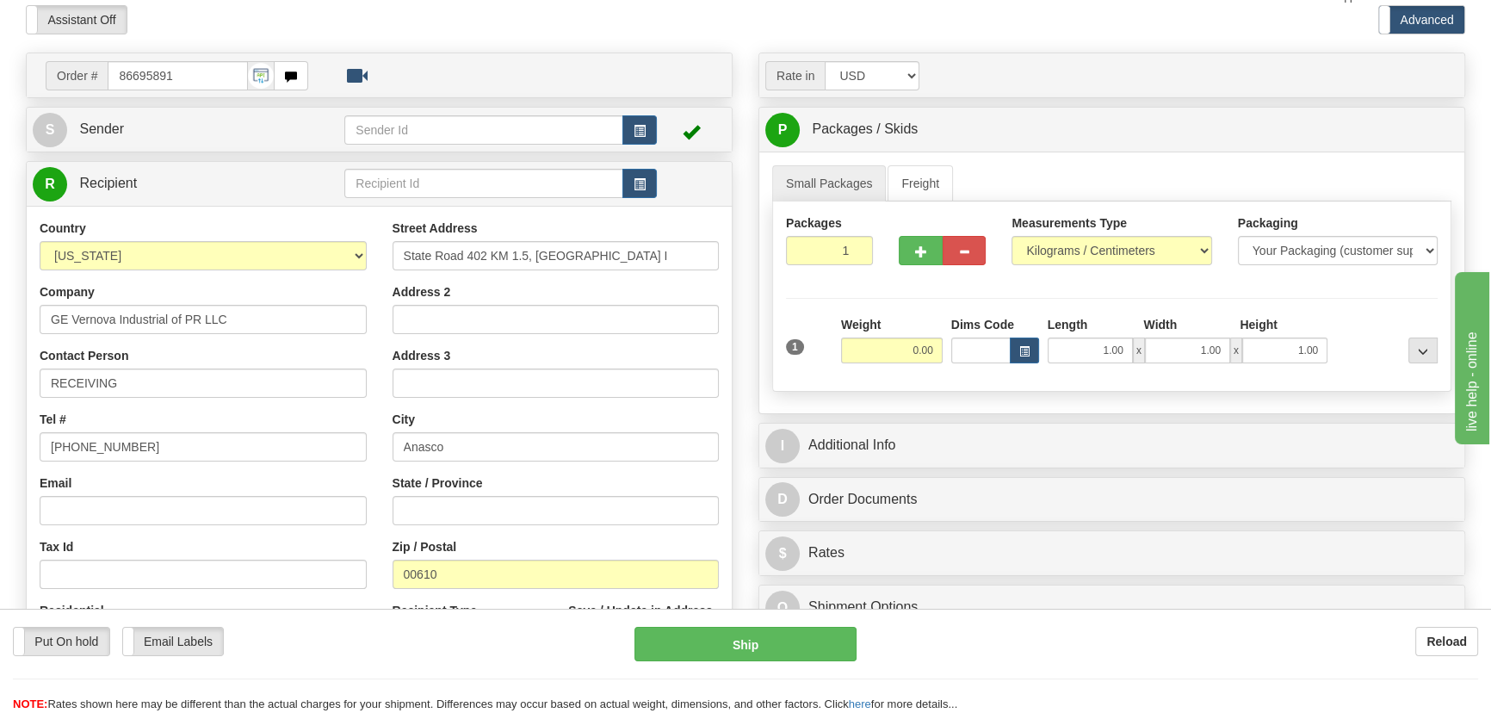
scroll to position [156, 0]
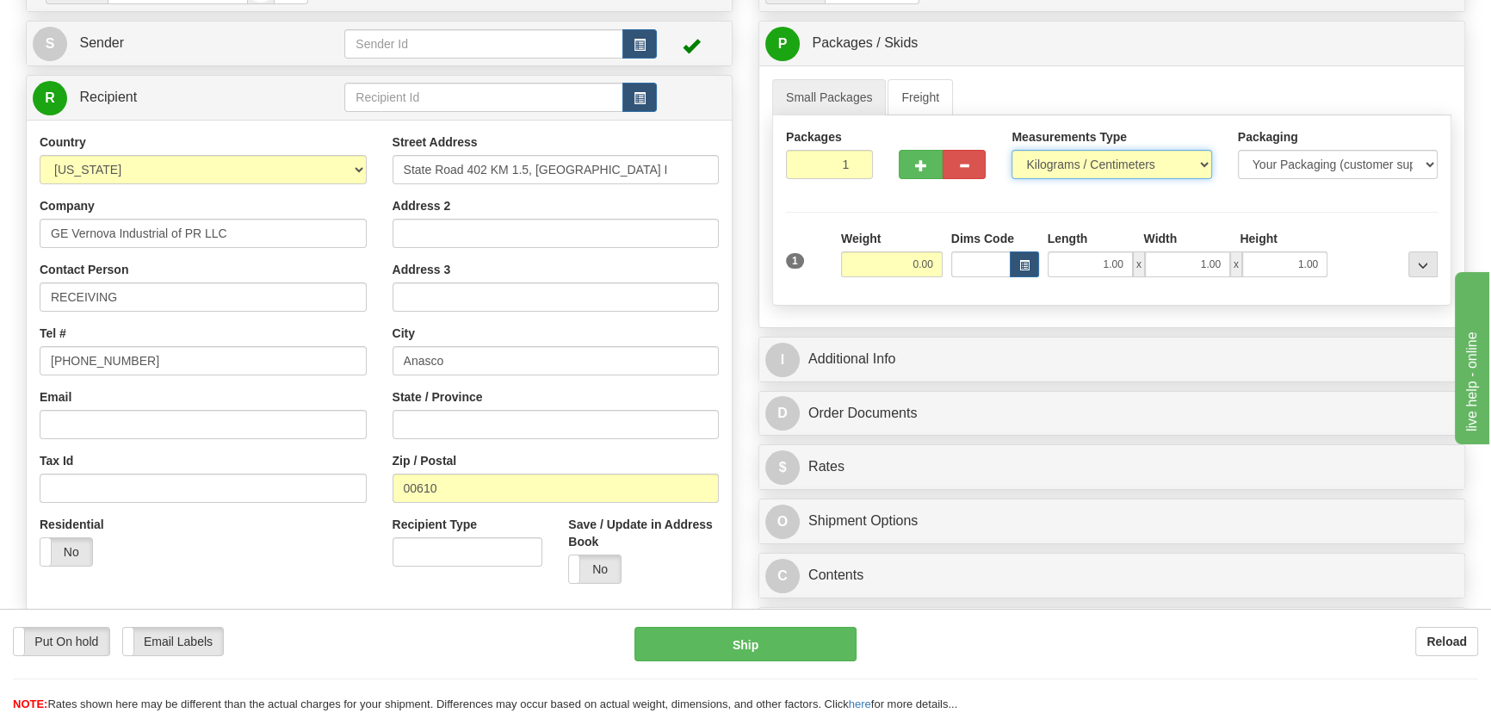
click at [1063, 160] on select "Pounds / Inches Kilograms / Centimeters" at bounding box center [1111, 164] width 200 height 29
select select "0"
click at [1011, 150] on select "Pounds / Inches Kilograms / Centimeters" at bounding box center [1111, 164] width 200 height 29
drag, startPoint x: 958, startPoint y: 279, endPoint x: 976, endPoint y: 287, distance: 19.7
click at [976, 282] on div "1 Weight 0.00 Dims Code 1.00" at bounding box center [1112, 260] width 660 height 61
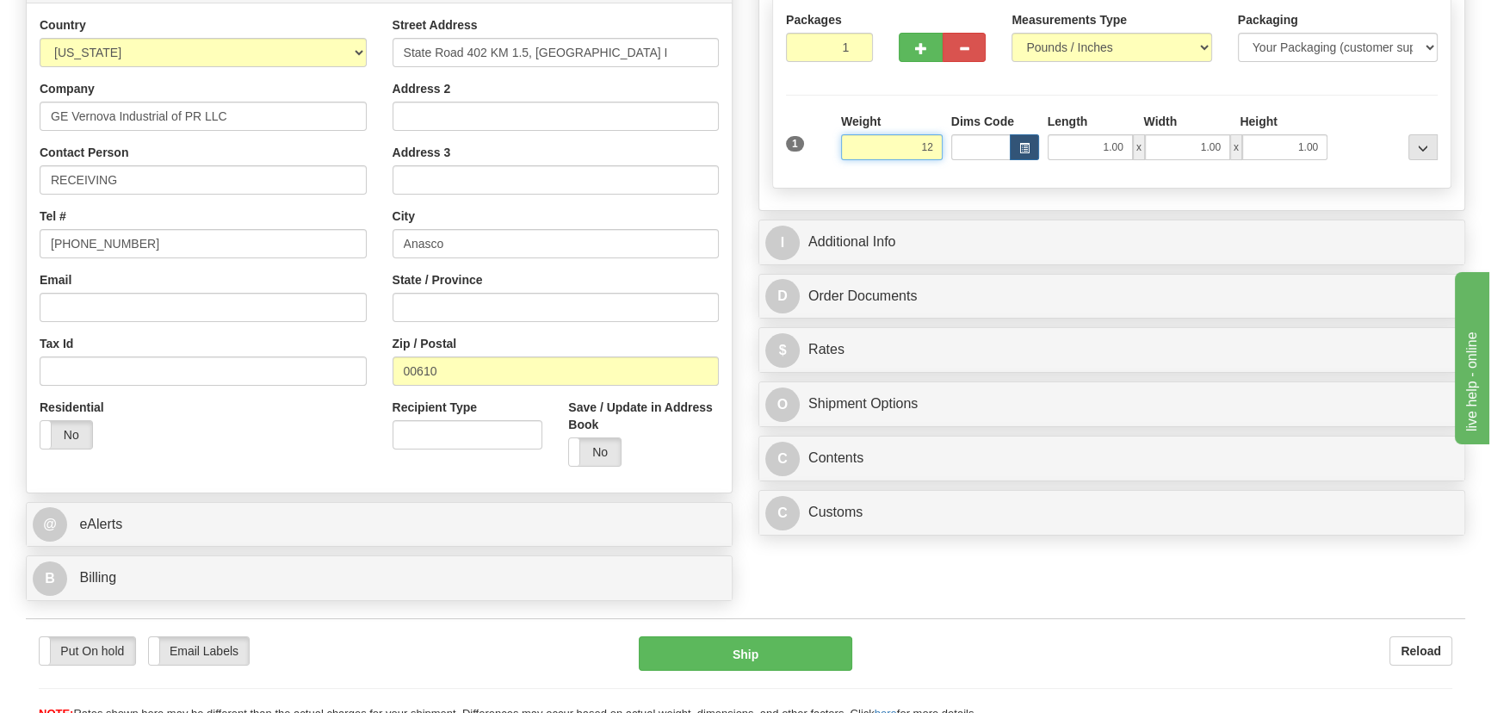
scroll to position [469, 0]
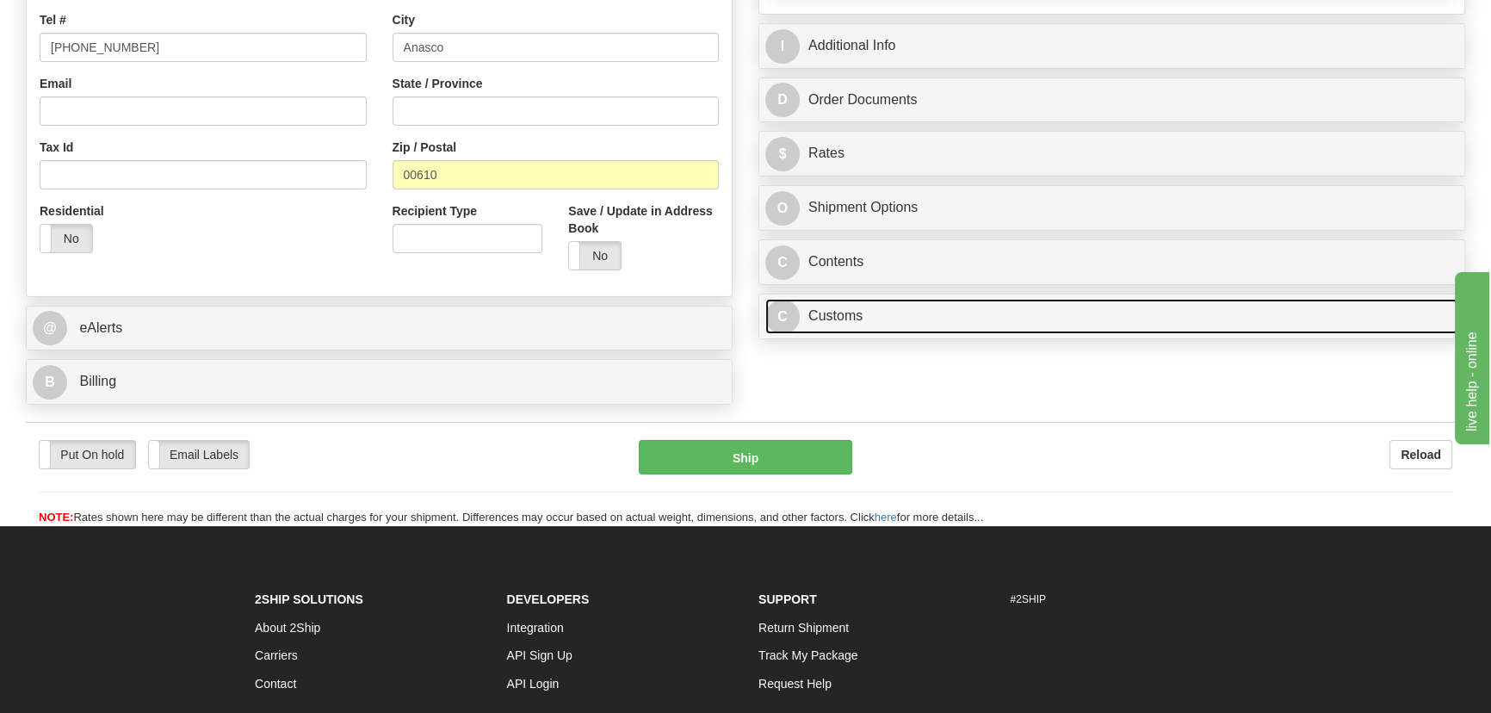
type input "12.00"
click at [1208, 312] on link "C Customs" at bounding box center [1111, 316] width 693 height 35
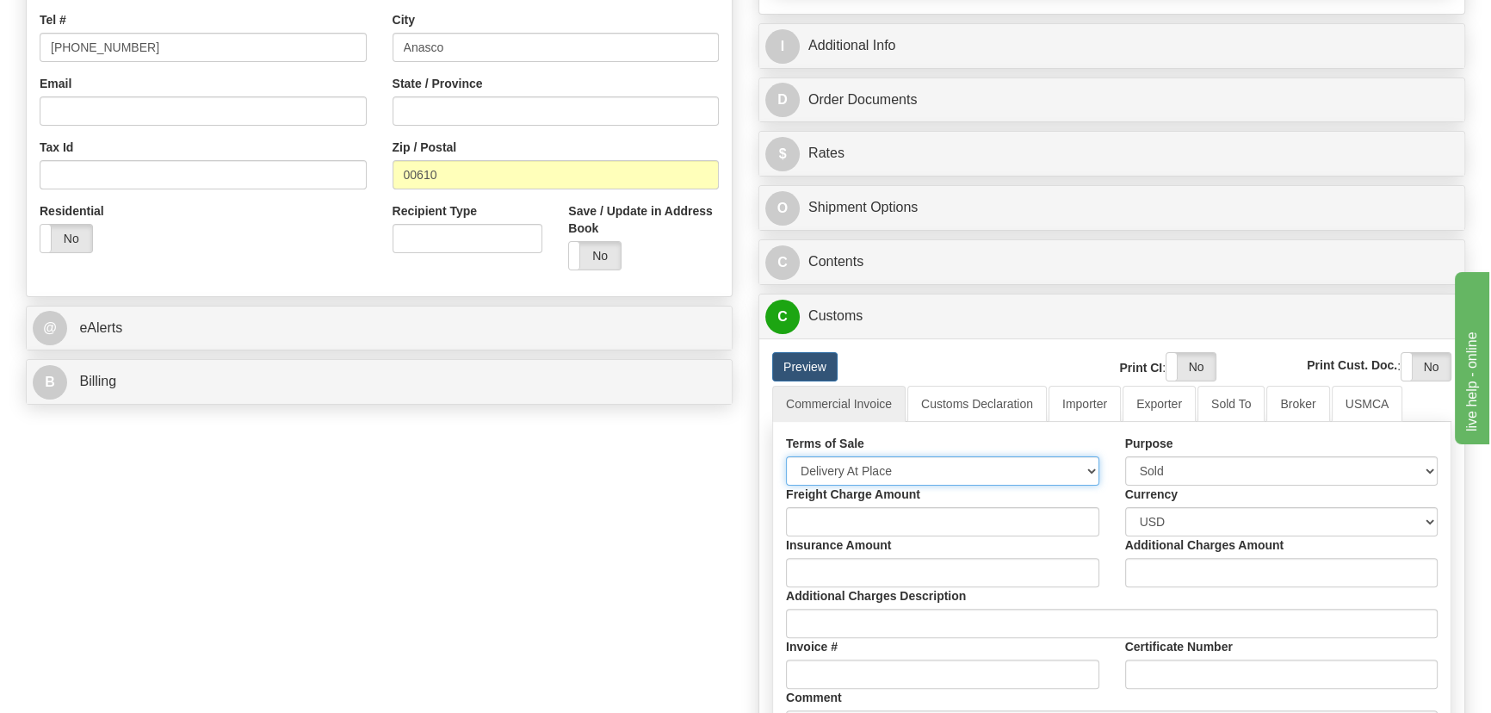
click at [936, 460] on select "Free Carrier Free On Board Ex Works Delivered Duty Unpaid Delivered Duty Paid C…" at bounding box center [942, 470] width 313 height 29
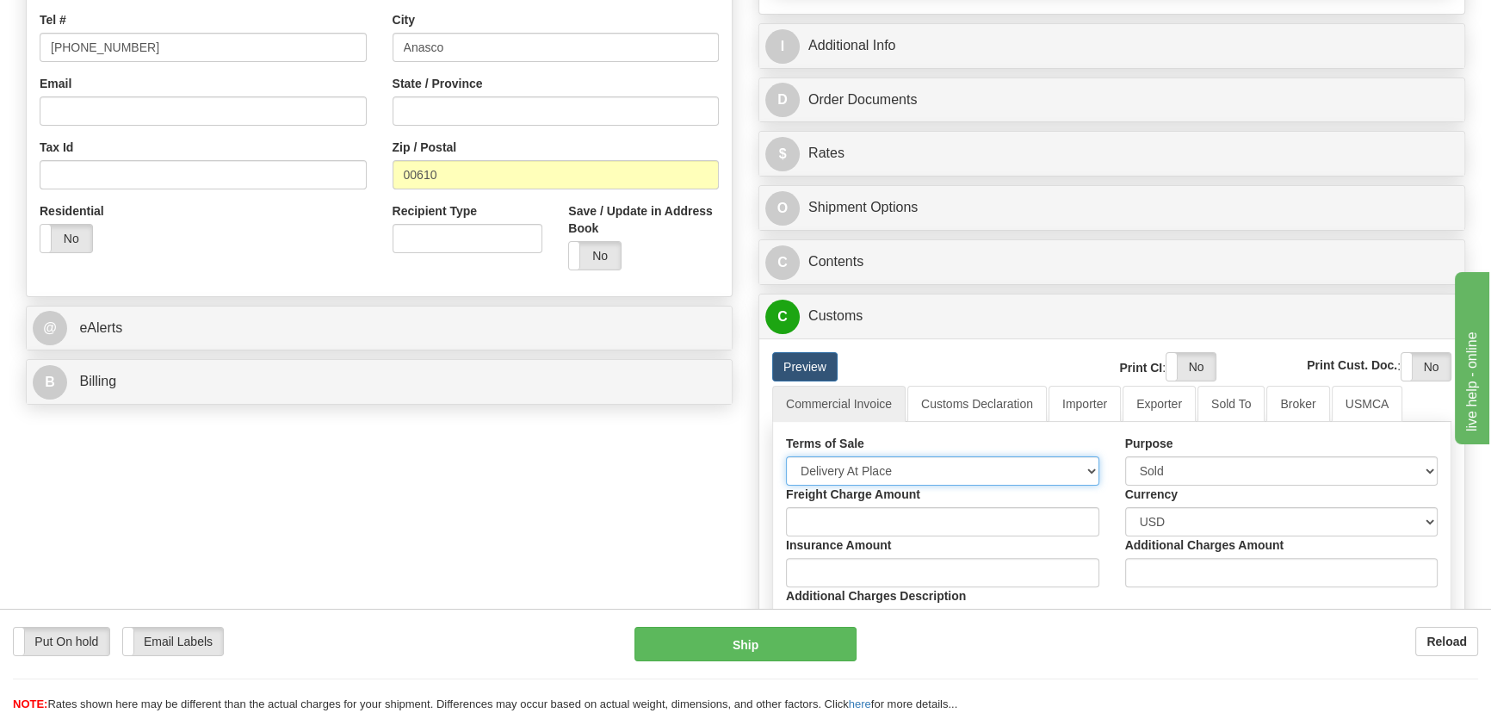
select select "7"
click at [786, 456] on select "Free Carrier Free On Board Ex Works Delivered Duty Unpaid Delivered Duty Paid C…" at bounding box center [942, 470] width 313 height 29
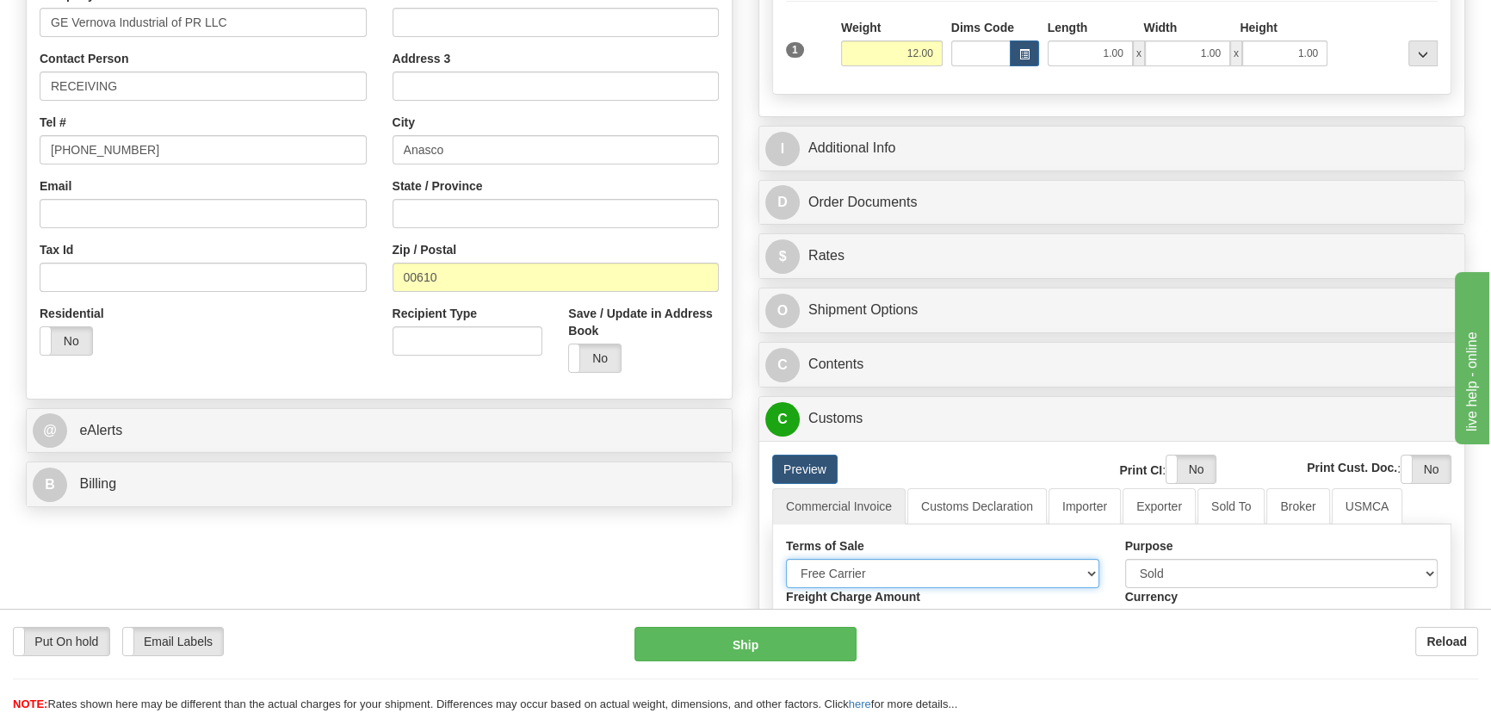
scroll to position [234, 0]
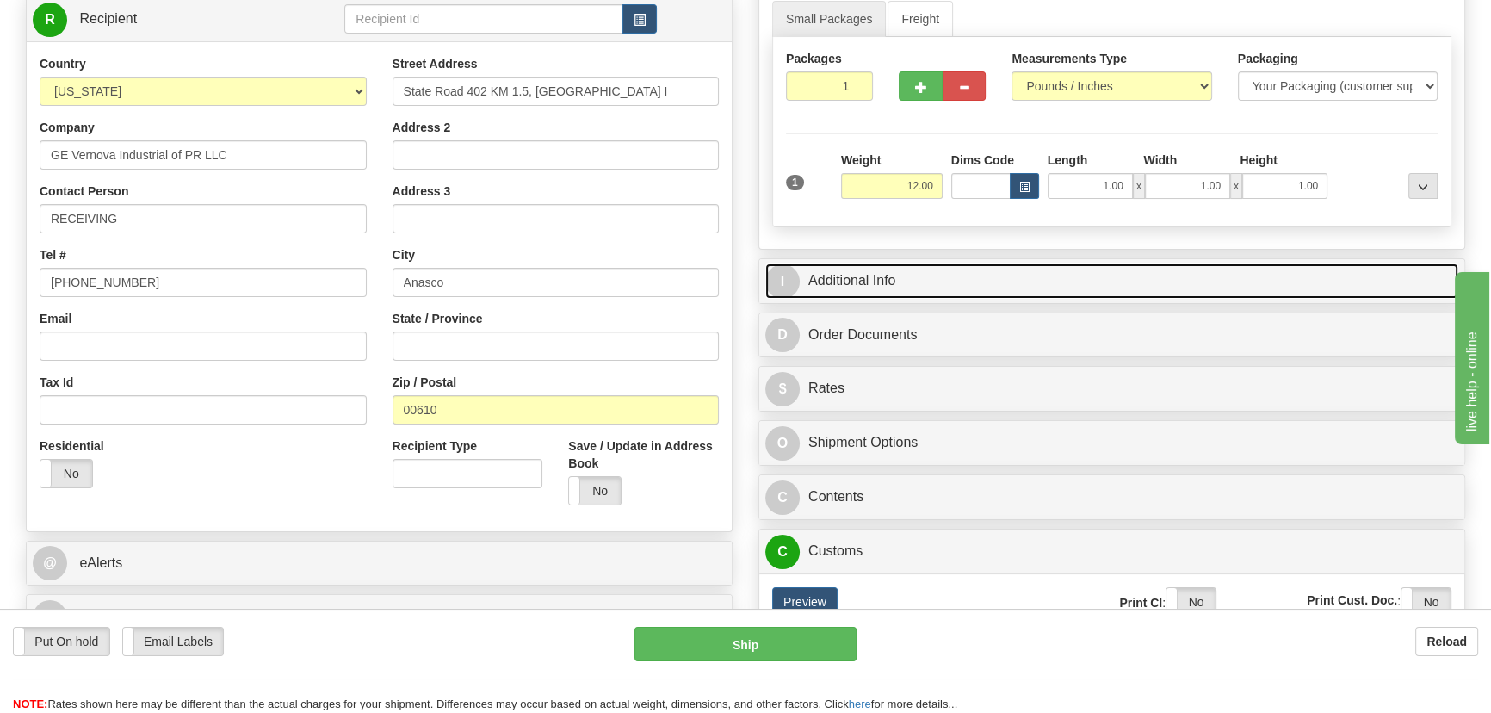
click at [1223, 275] on link "I Additional Info" at bounding box center [1111, 280] width 693 height 35
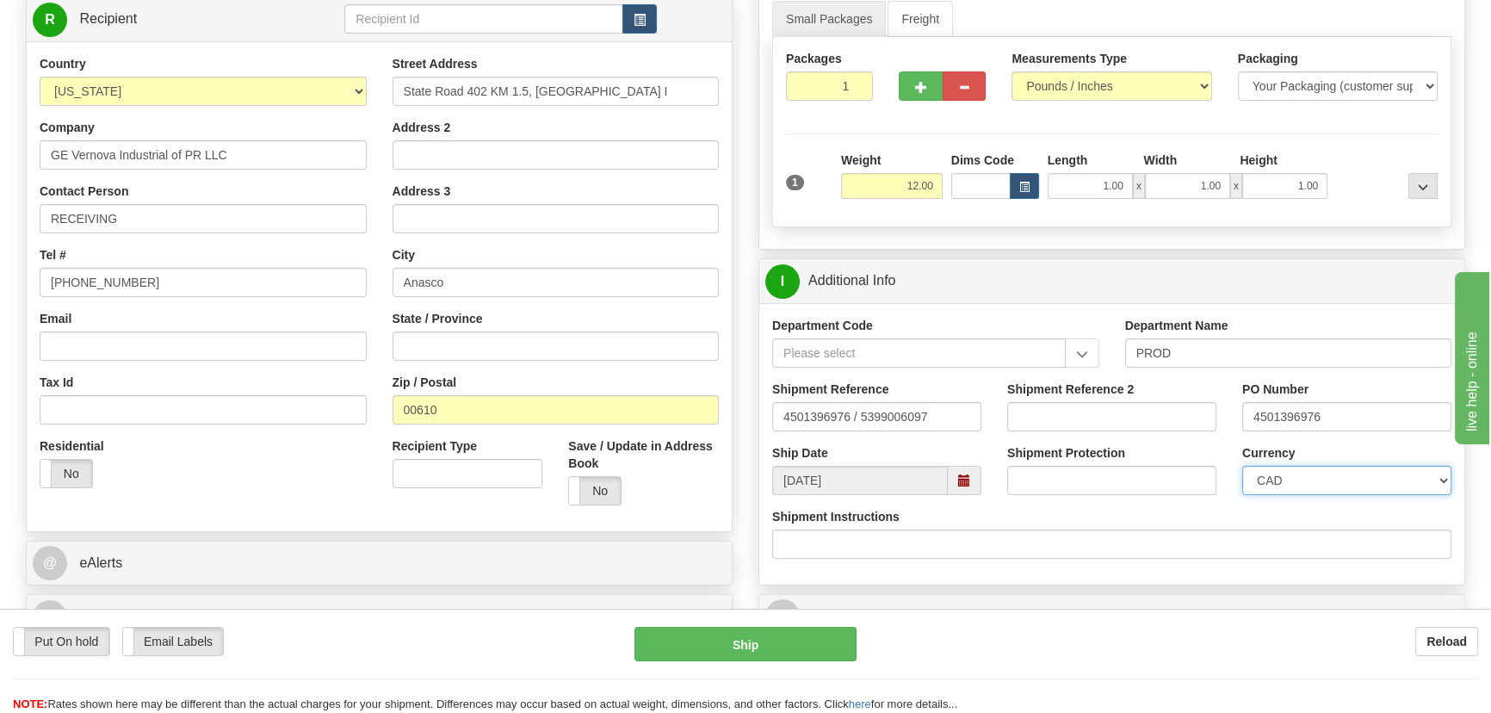
drag, startPoint x: 1287, startPoint y: 479, endPoint x: 1289, endPoint y: 466, distance: 13.2
click at [1288, 479] on select "CAD USD EUR ZAR [PERSON_NAME] ARN AUD AUS AWG BBD BFR BGN BHD BMD BND BRC BRL C…" at bounding box center [1346, 480] width 209 height 29
select select "1"
click at [1242, 466] on select "CAD USD EUR ZAR [PERSON_NAME] ARN AUD AUS AWG BBD BFR BGN BHD BMD BND BRC BRL C…" at bounding box center [1346, 480] width 209 height 29
click at [1128, 417] on input "Shipment Reference 2" at bounding box center [1111, 416] width 209 height 29
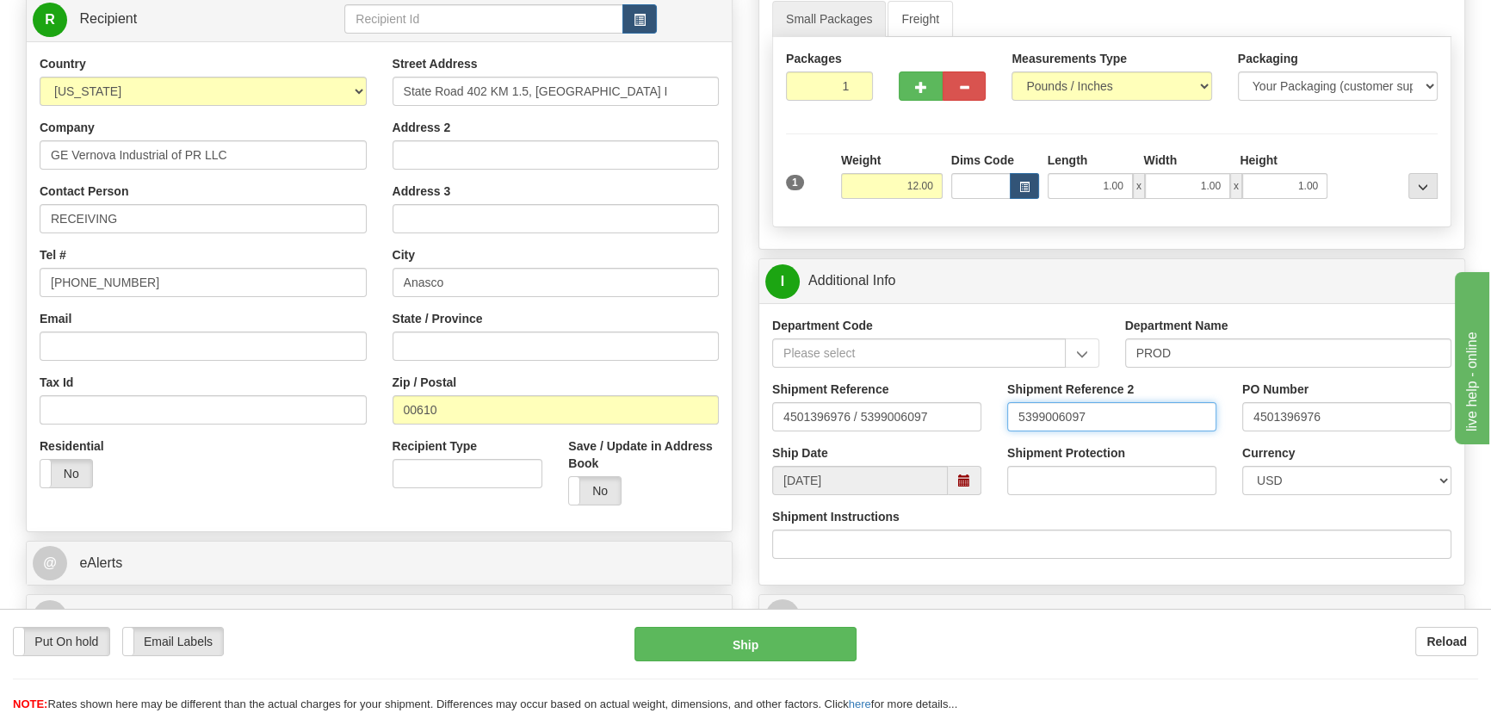
drag, startPoint x: 1128, startPoint y: 417, endPoint x: 1007, endPoint y: 409, distance: 121.7
click at [1007, 409] on input "5399006097" at bounding box center [1111, 416] width 209 height 29
type input "5399006097"
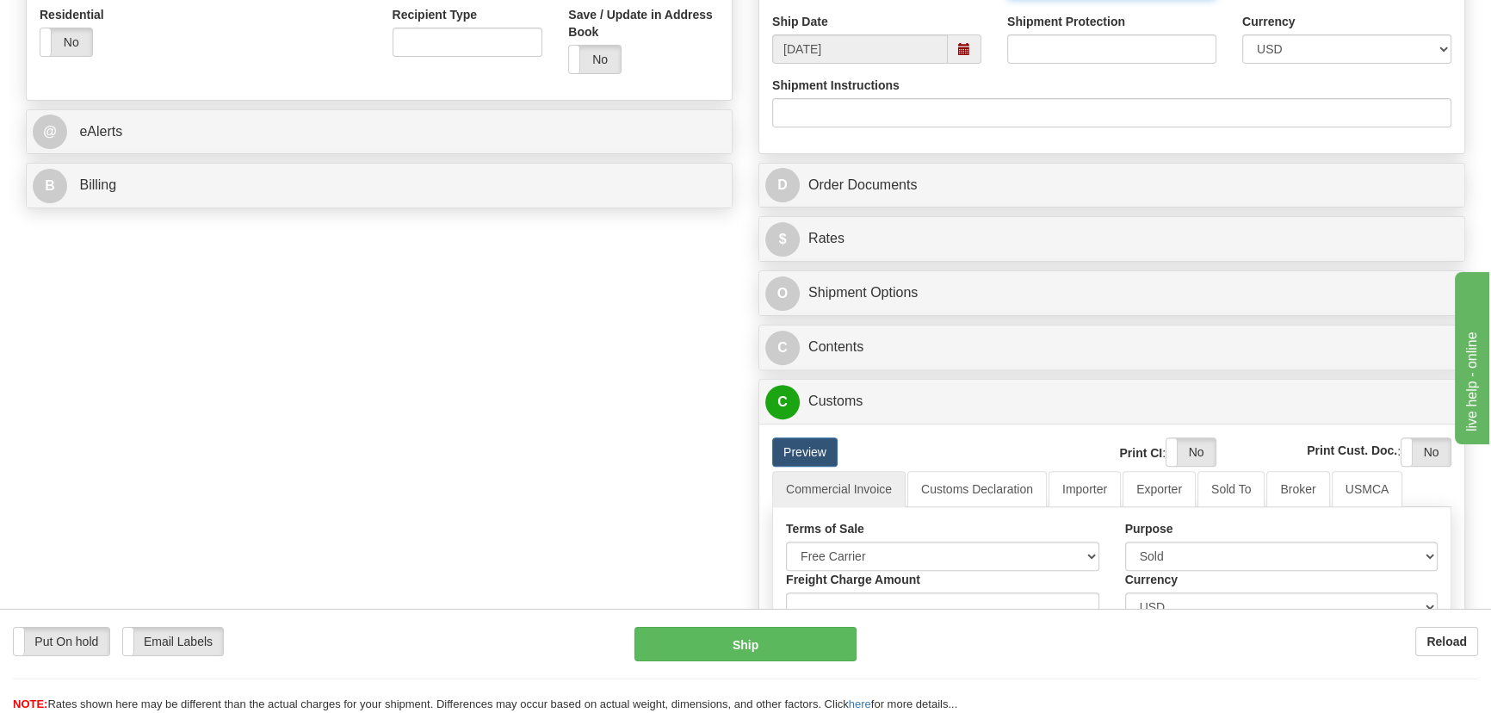
scroll to position [704, 0]
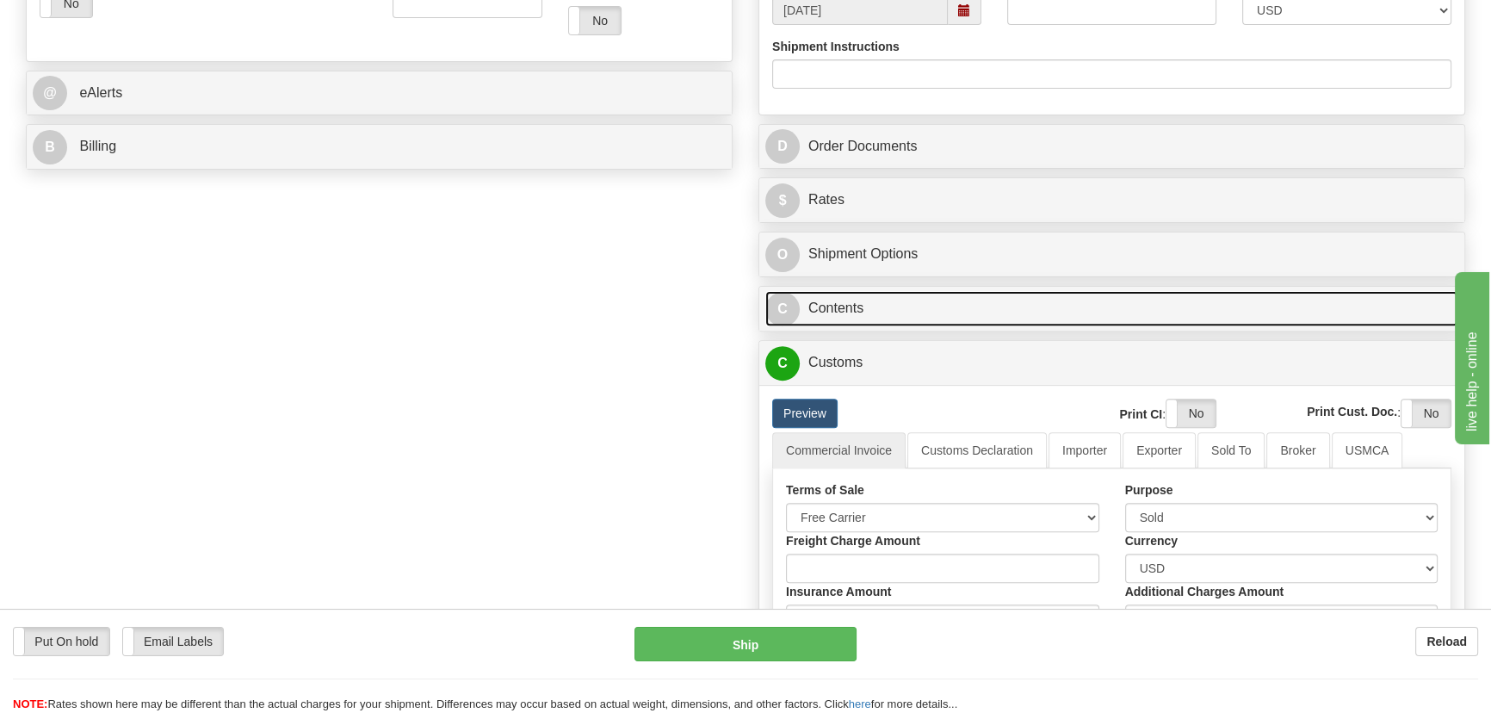
click at [1178, 325] on link "C Contents" at bounding box center [1111, 308] width 693 height 35
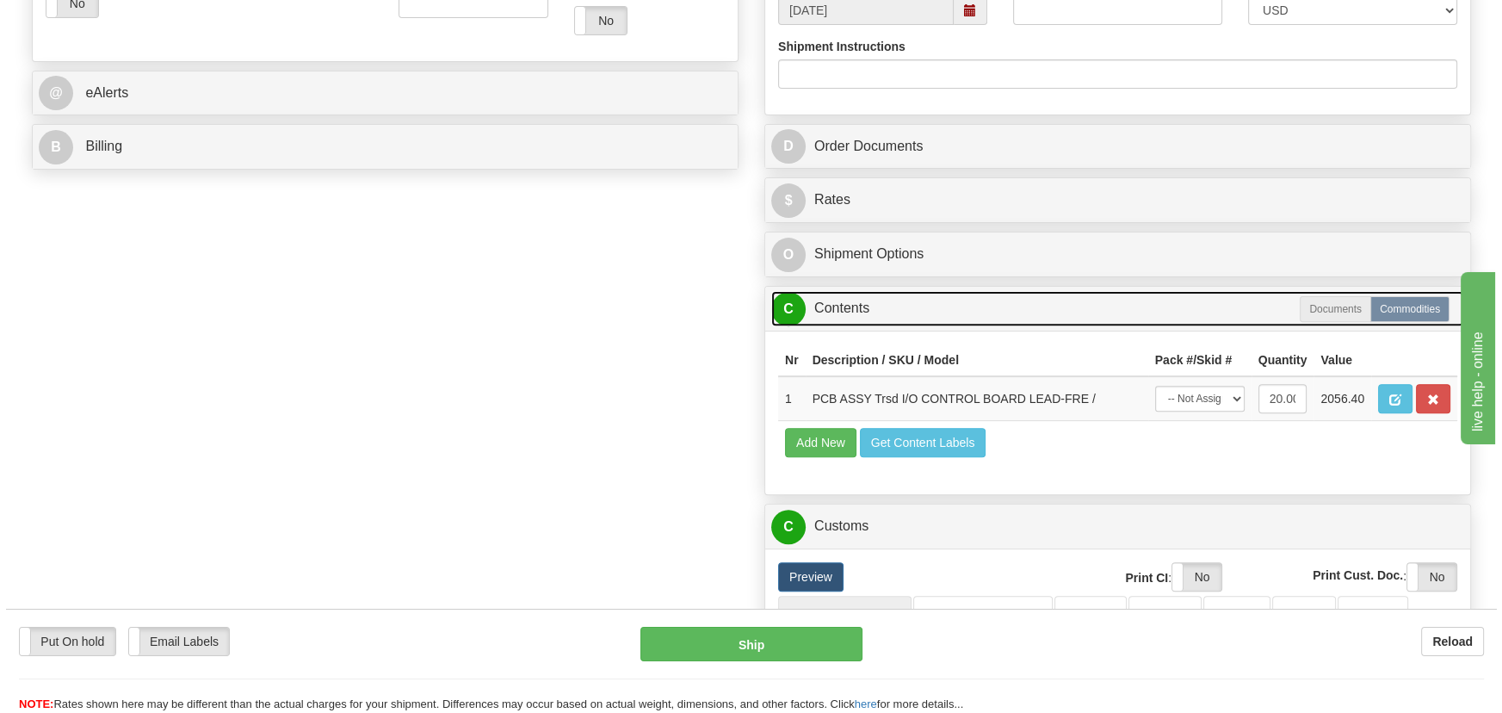
scroll to position [938, 0]
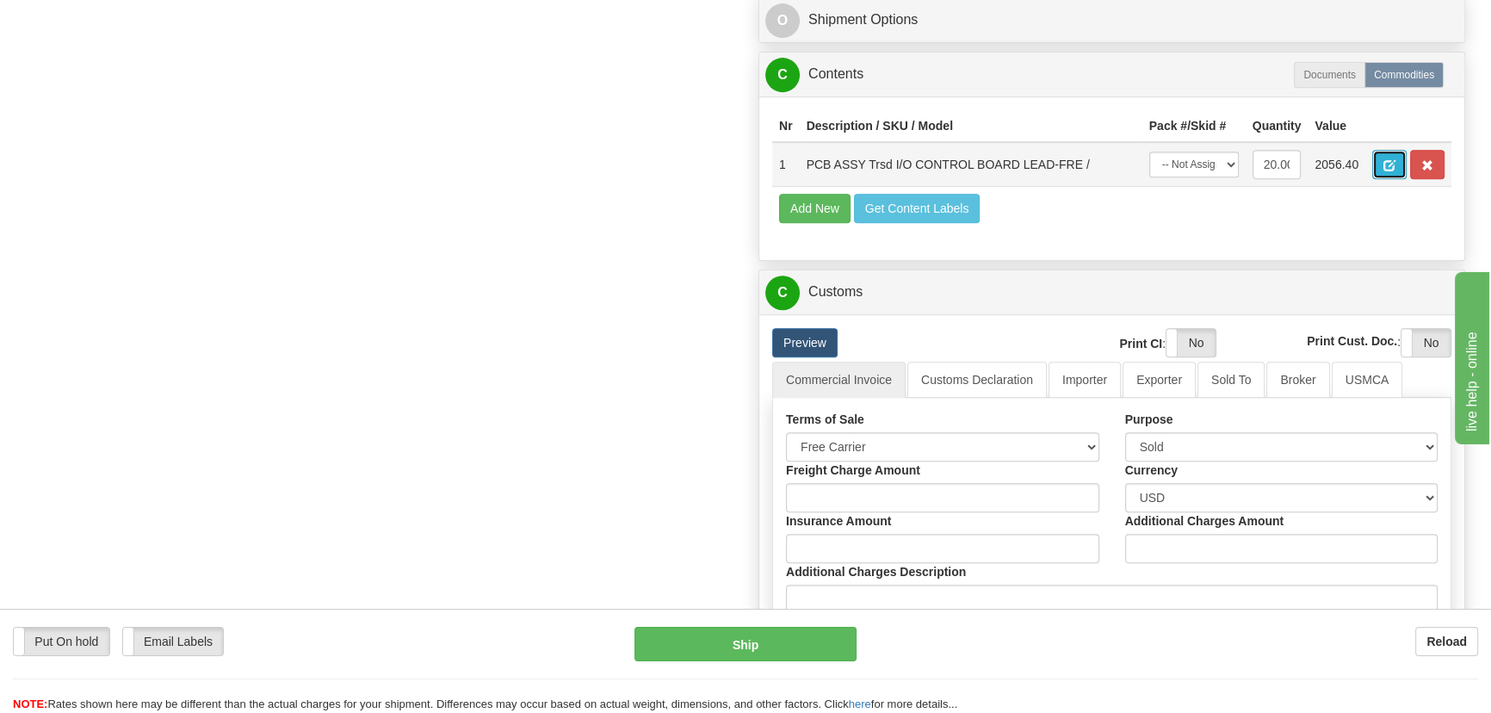
click at [1378, 167] on button "button" at bounding box center [1389, 164] width 34 height 29
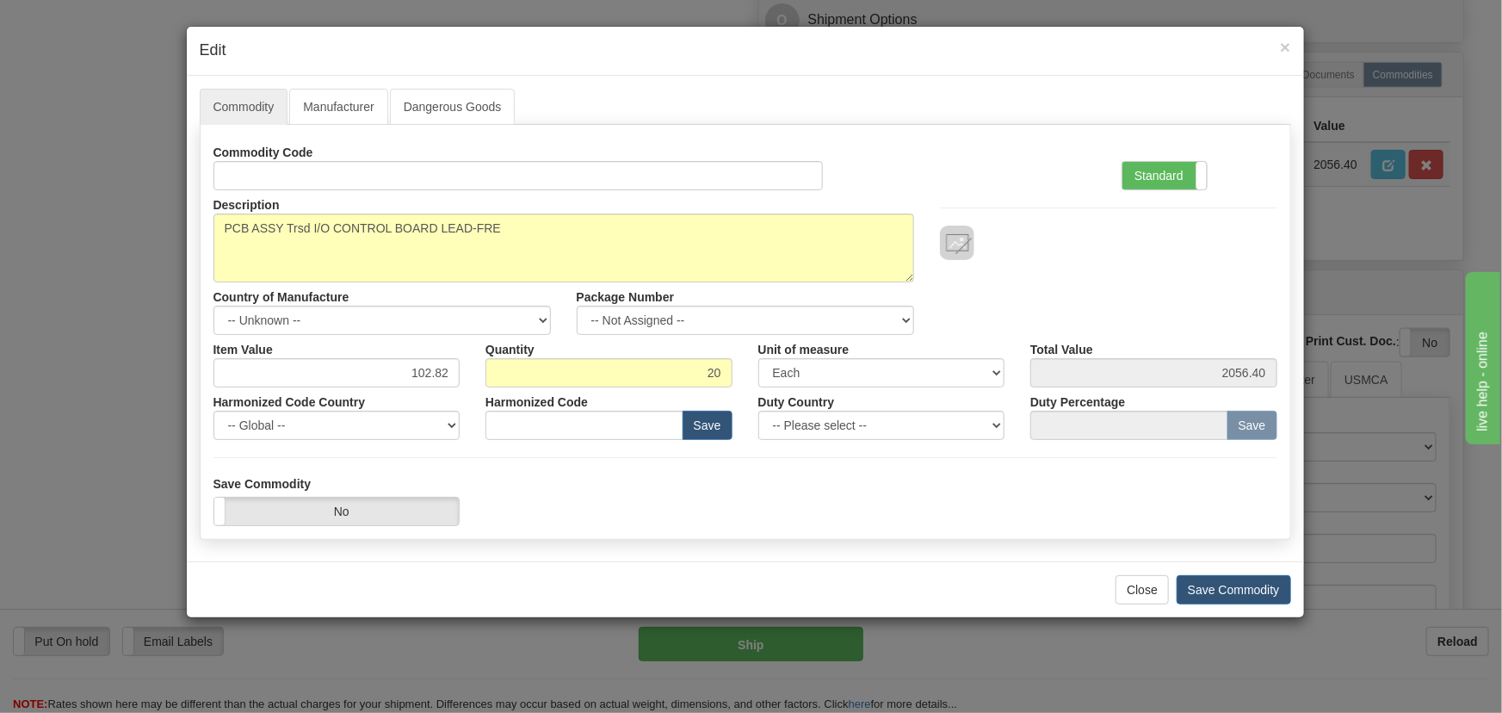
click at [1194, 151] on div "Standard Advanced" at bounding box center [1200, 164] width 182 height 53
click at [1180, 172] on label "Standard" at bounding box center [1164, 176] width 84 height 28
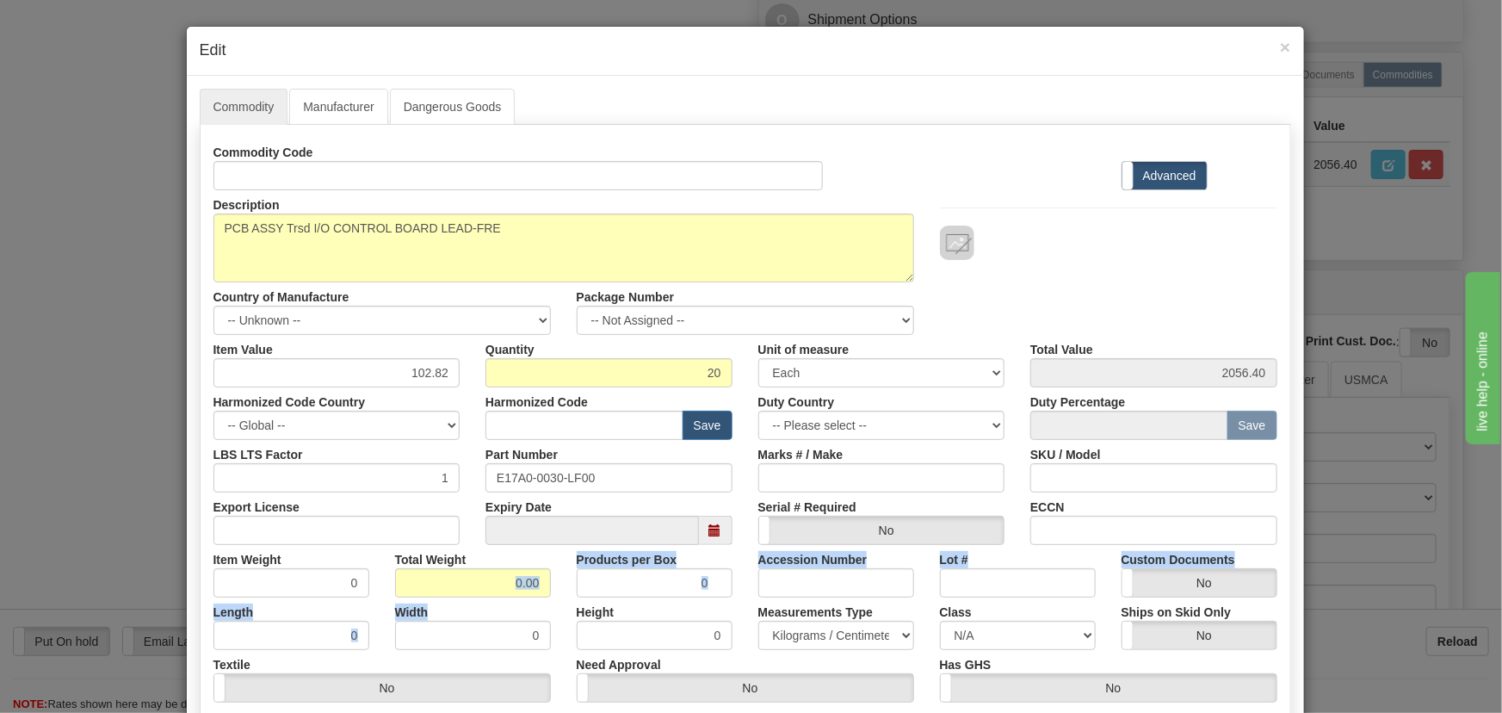
drag, startPoint x: 482, startPoint y: 602, endPoint x: 519, endPoint y: 590, distance: 38.7
click at [519, 590] on div "Commodity Code Standard Advanced Description PCB ASSY Trsd I/O CONTROL BOARD LE…" at bounding box center [745, 446] width 1064 height 617
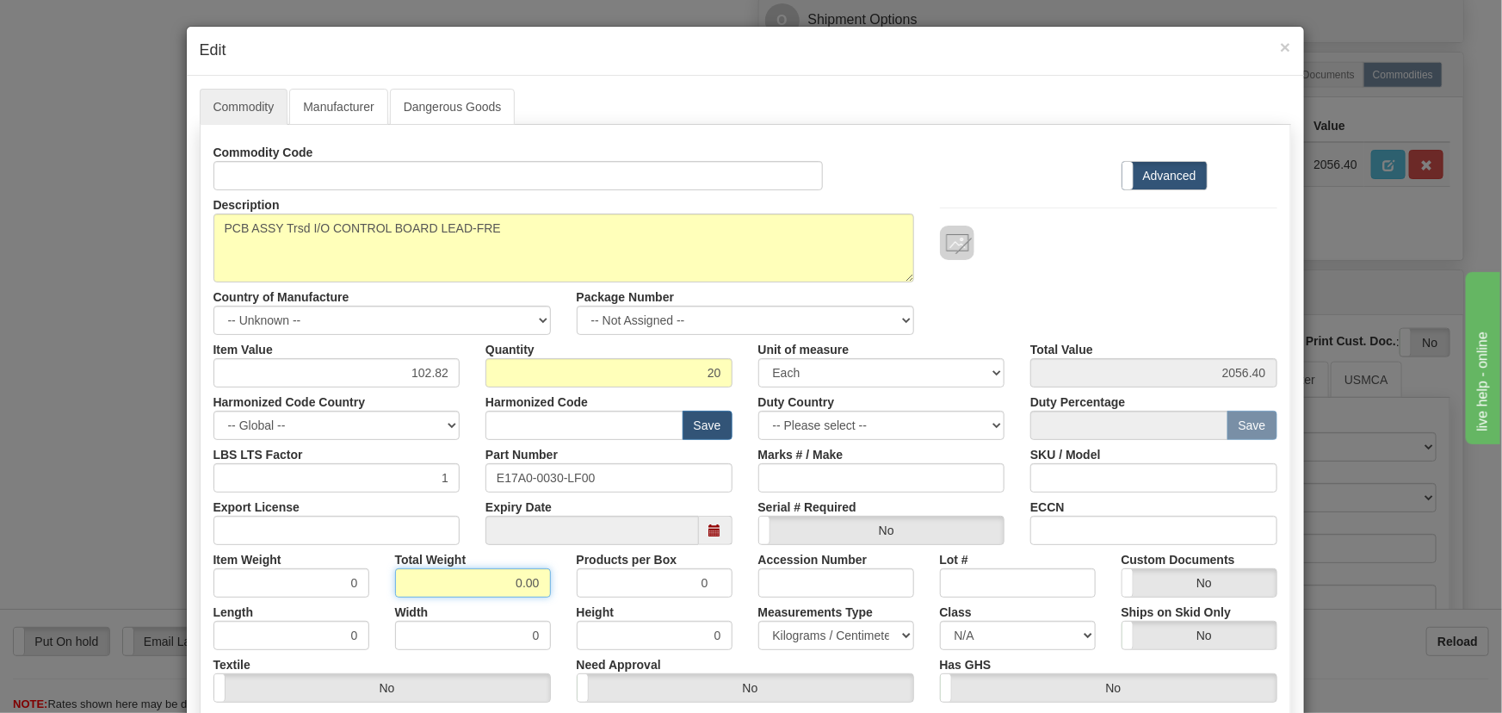
drag, startPoint x: 525, startPoint y: 596, endPoint x: 544, endPoint y: 601, distance: 19.4
click at [544, 601] on div "Commodity Code Standard Advanced Description PCB ASSY Trsd I/O CONTROL BOARD LE…" at bounding box center [745, 446] width 1064 height 617
type input ".20"
type input "0.0100"
drag, startPoint x: 402, startPoint y: 369, endPoint x: 470, endPoint y: 386, distance: 69.9
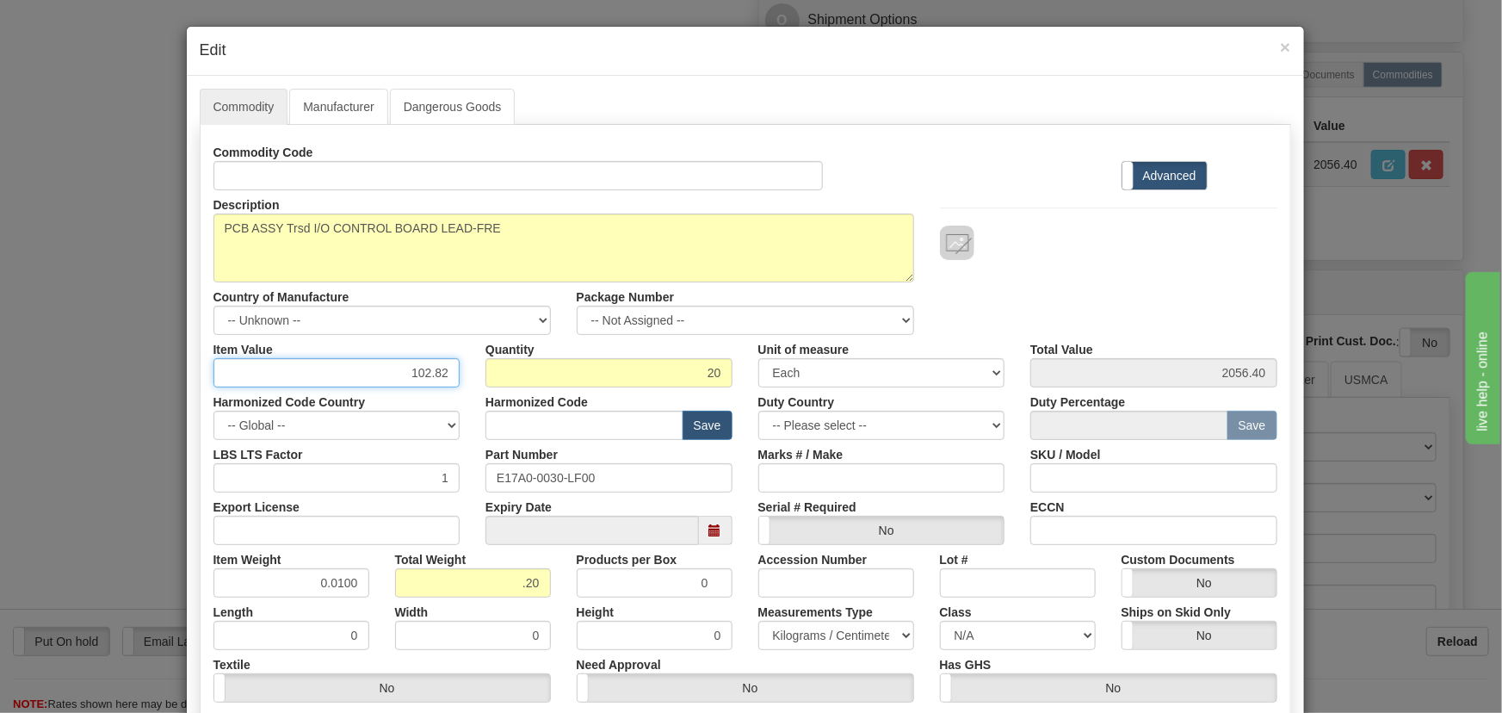
click at [470, 386] on div "Item Value 102.82 Quantity 20 Unit of measure 3 Thousand Square Inches Adjustme…" at bounding box center [746, 361] width 1090 height 53
paste input ","
type input "102.82"
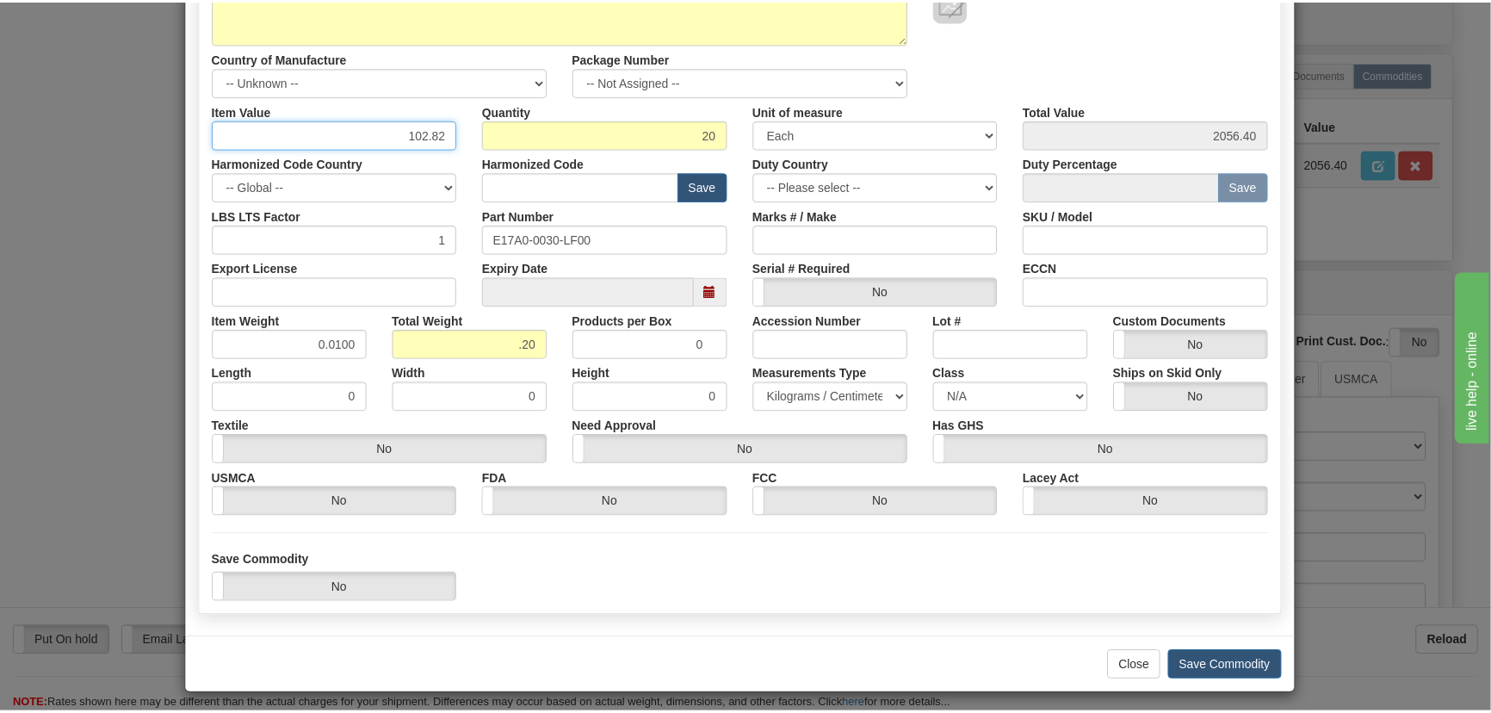
scroll to position [244, 0]
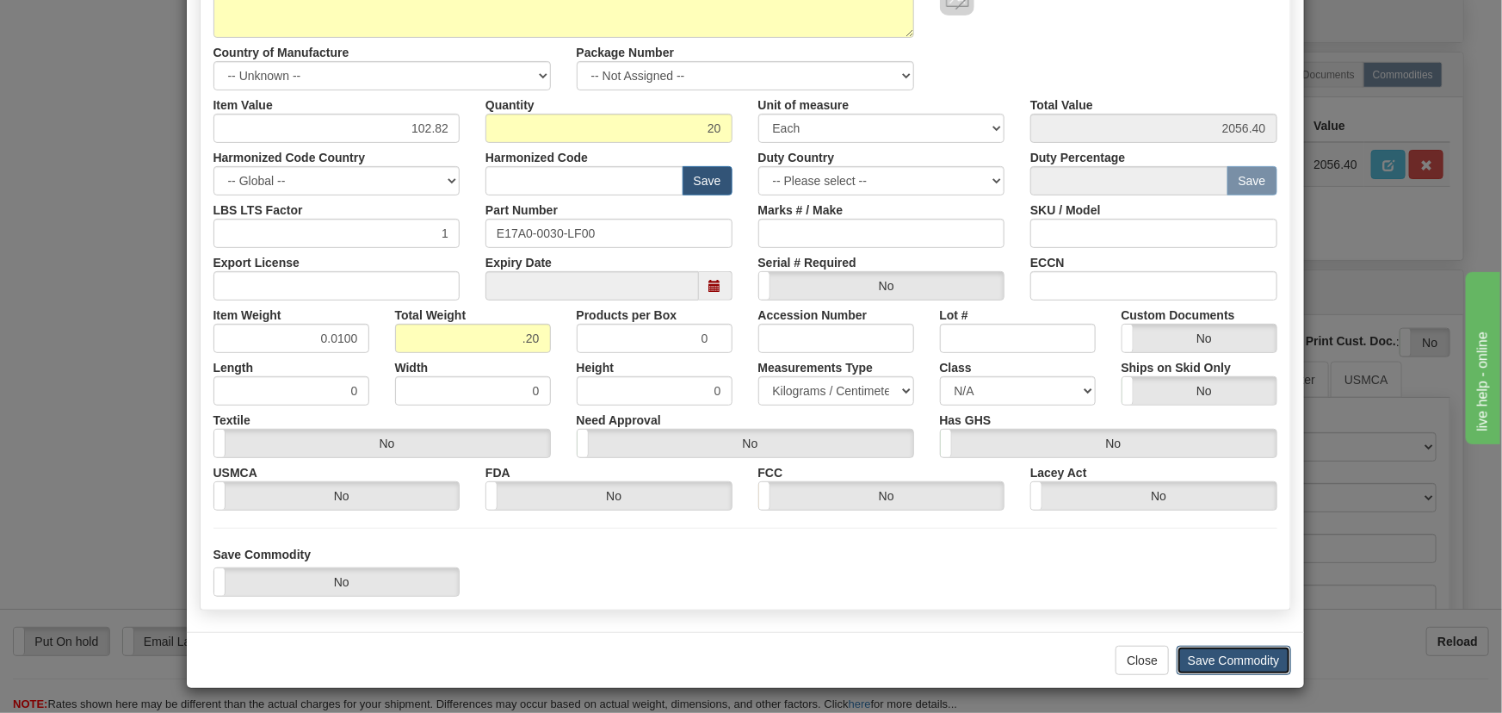
click at [1229, 654] on button "Save Commodity" at bounding box center [1234, 660] width 114 height 29
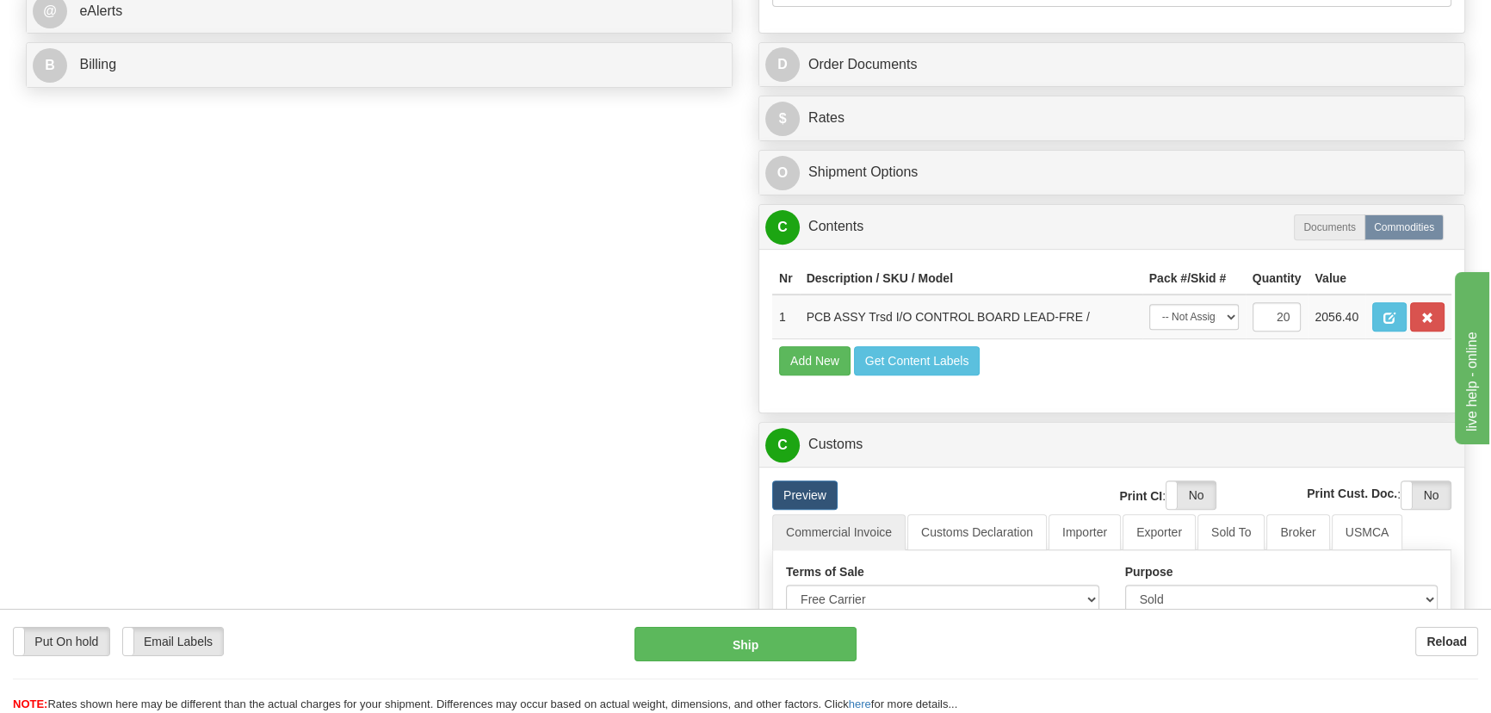
scroll to position [782, 0]
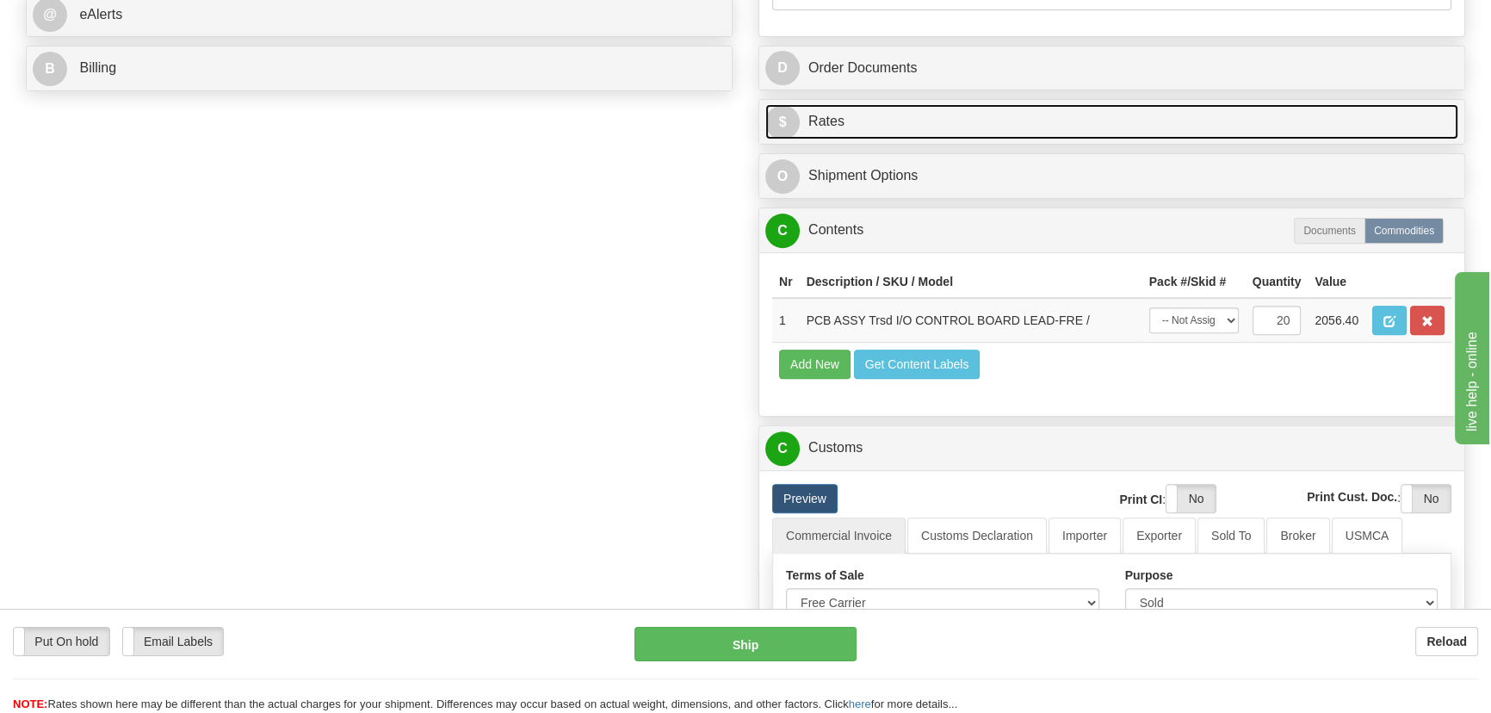
click at [1325, 109] on link "$ Rates" at bounding box center [1111, 121] width 693 height 35
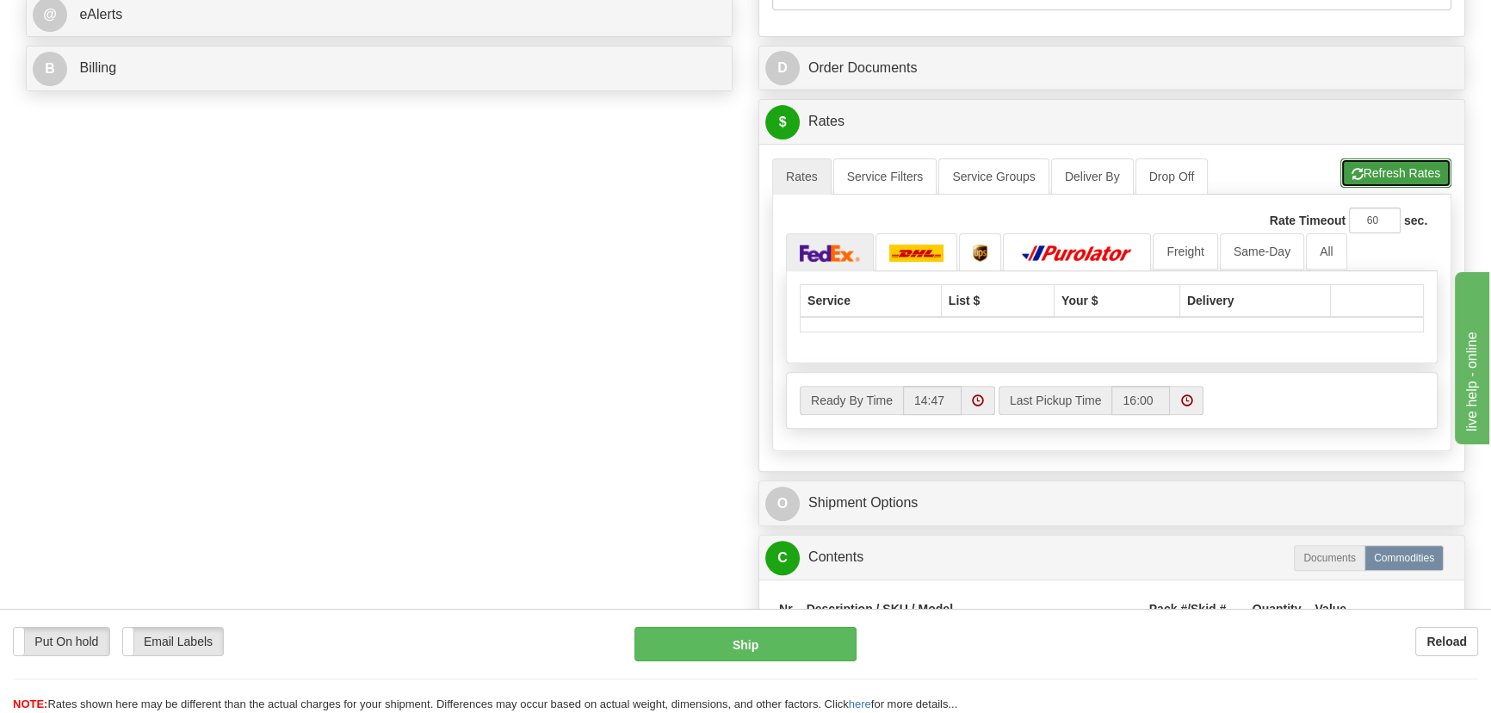
click at [1399, 172] on button "Refresh Rates" at bounding box center [1395, 172] width 111 height 29
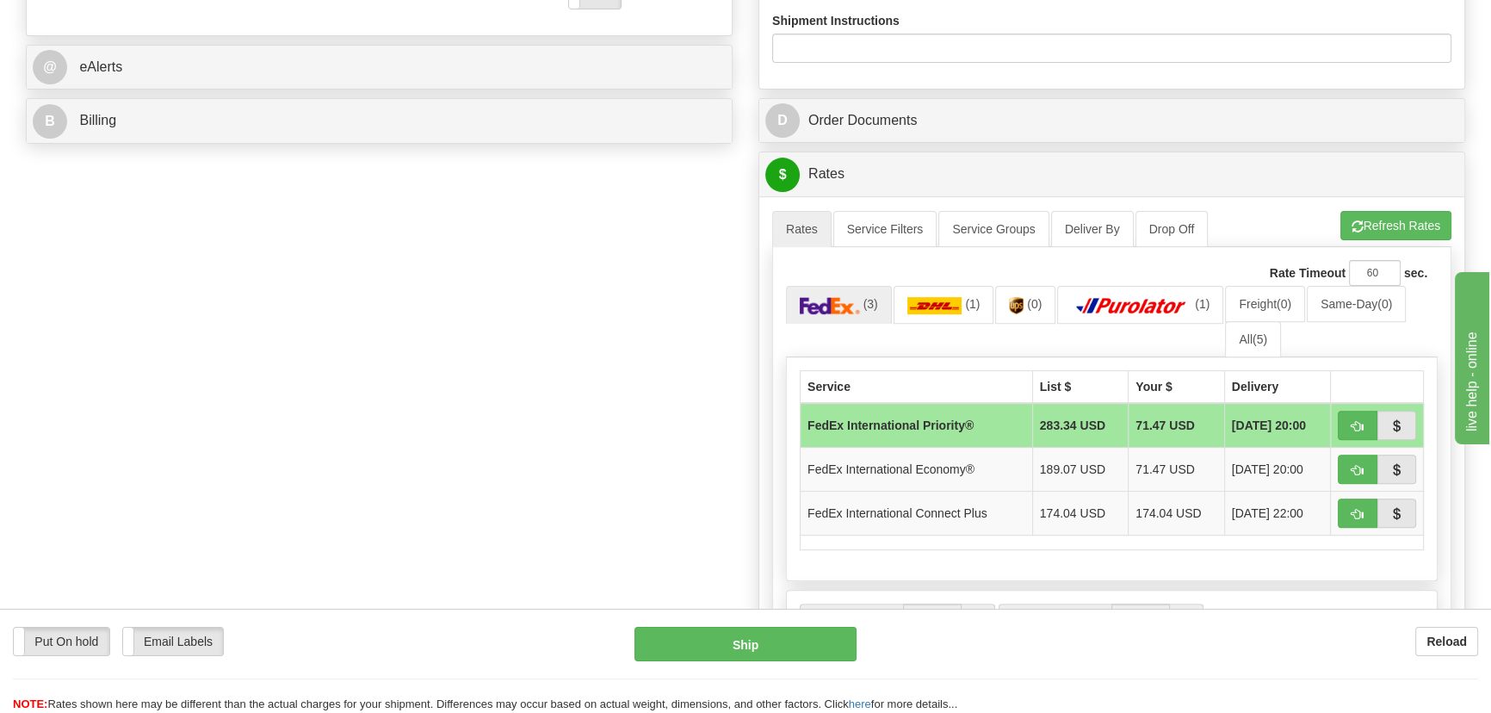
scroll to position [626, 0]
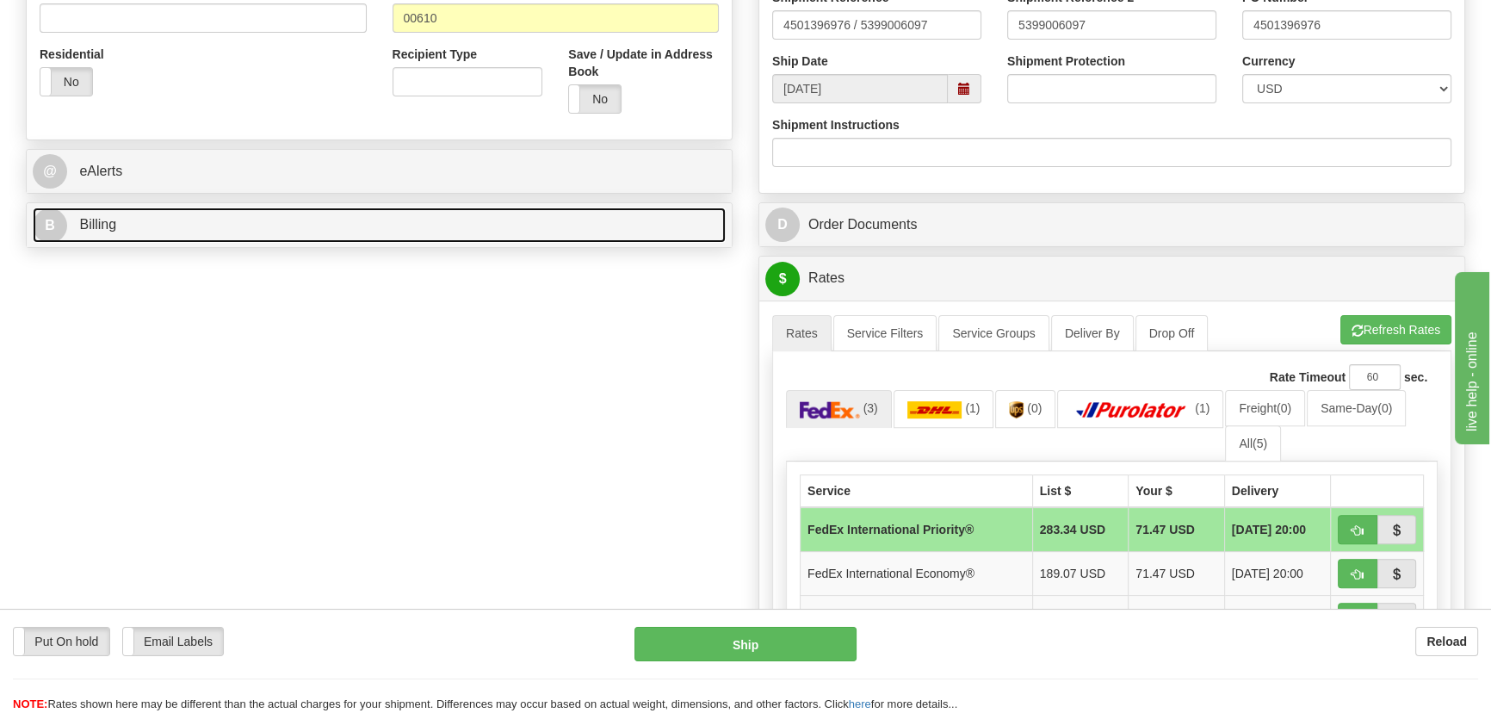
click at [459, 222] on link "B Billing" at bounding box center [379, 224] width 693 height 35
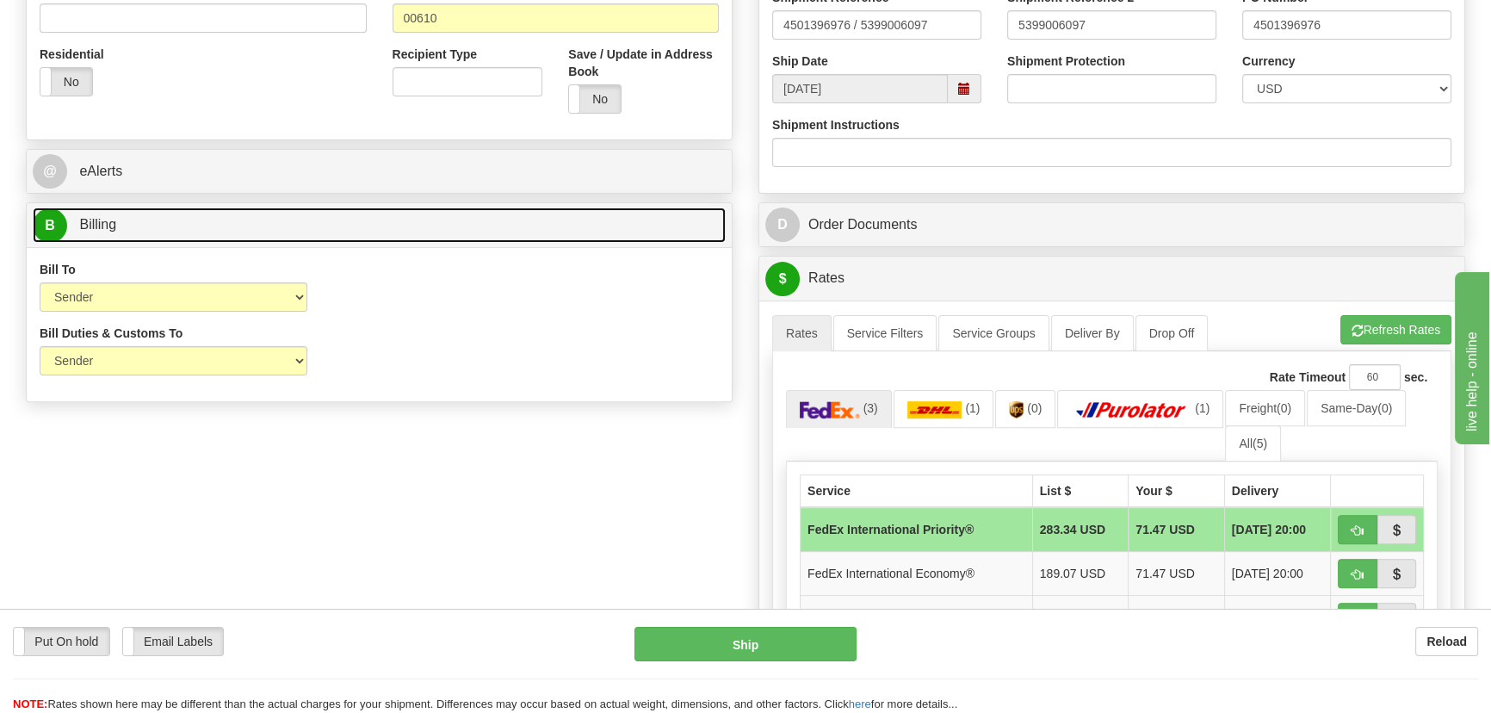
click at [459, 222] on link "B Billing" at bounding box center [379, 224] width 693 height 35
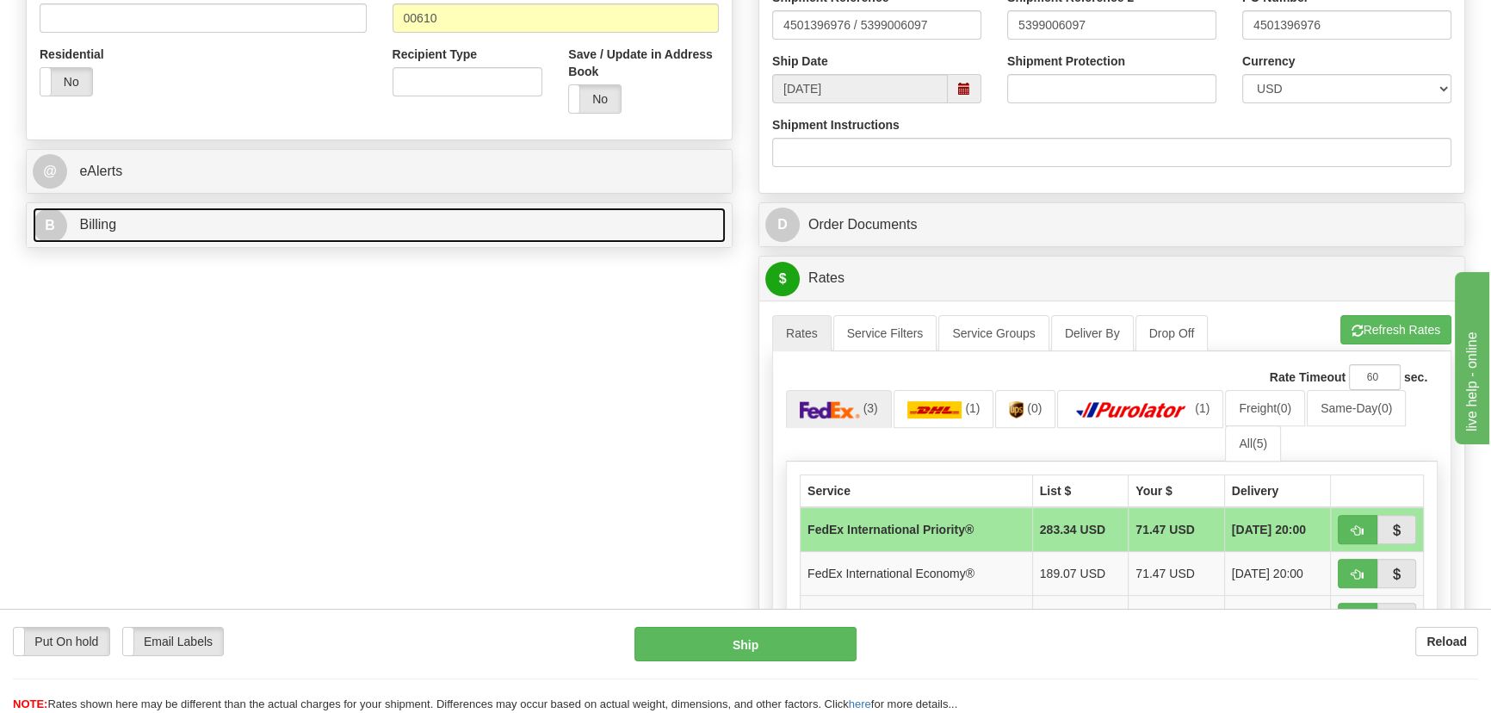
scroll to position [861, 0]
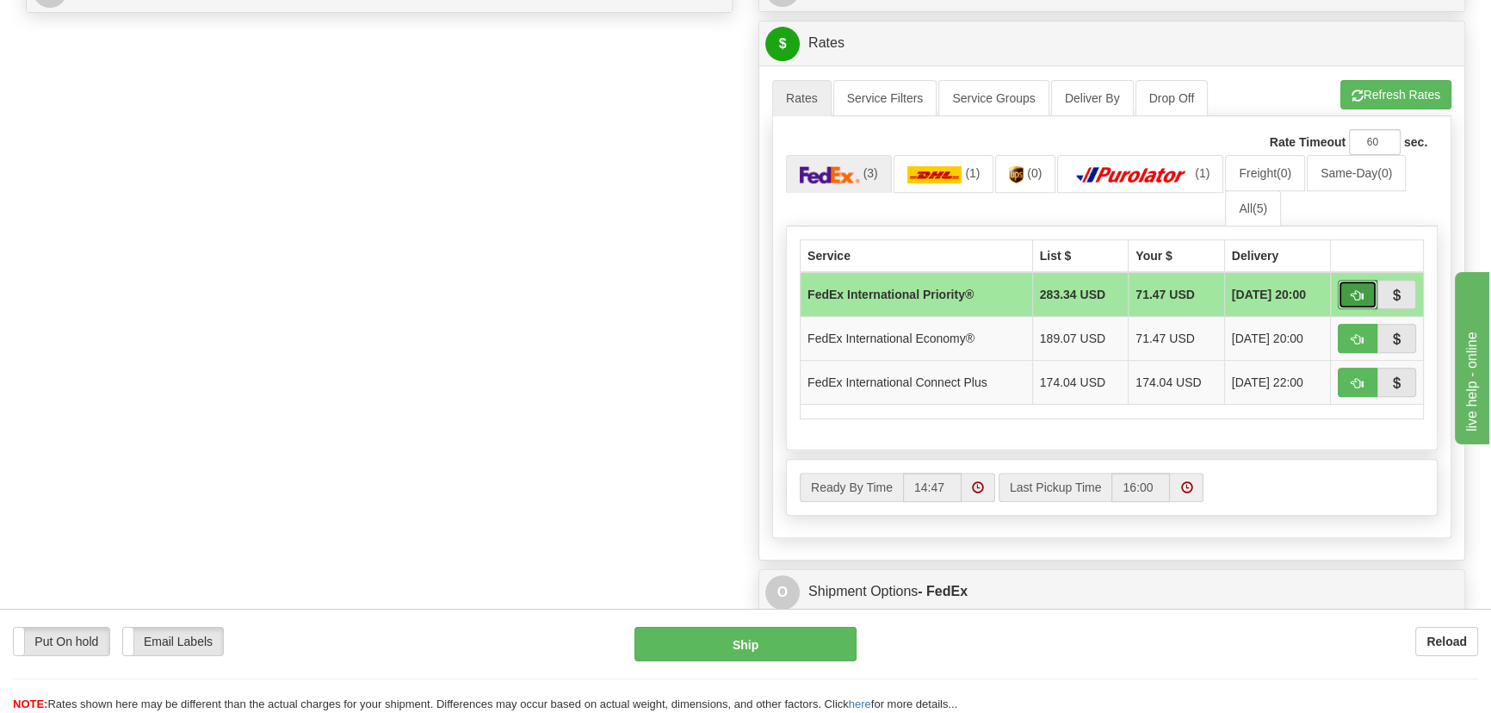
click at [1357, 294] on span "button" at bounding box center [1357, 295] width 12 height 11
type input "01"
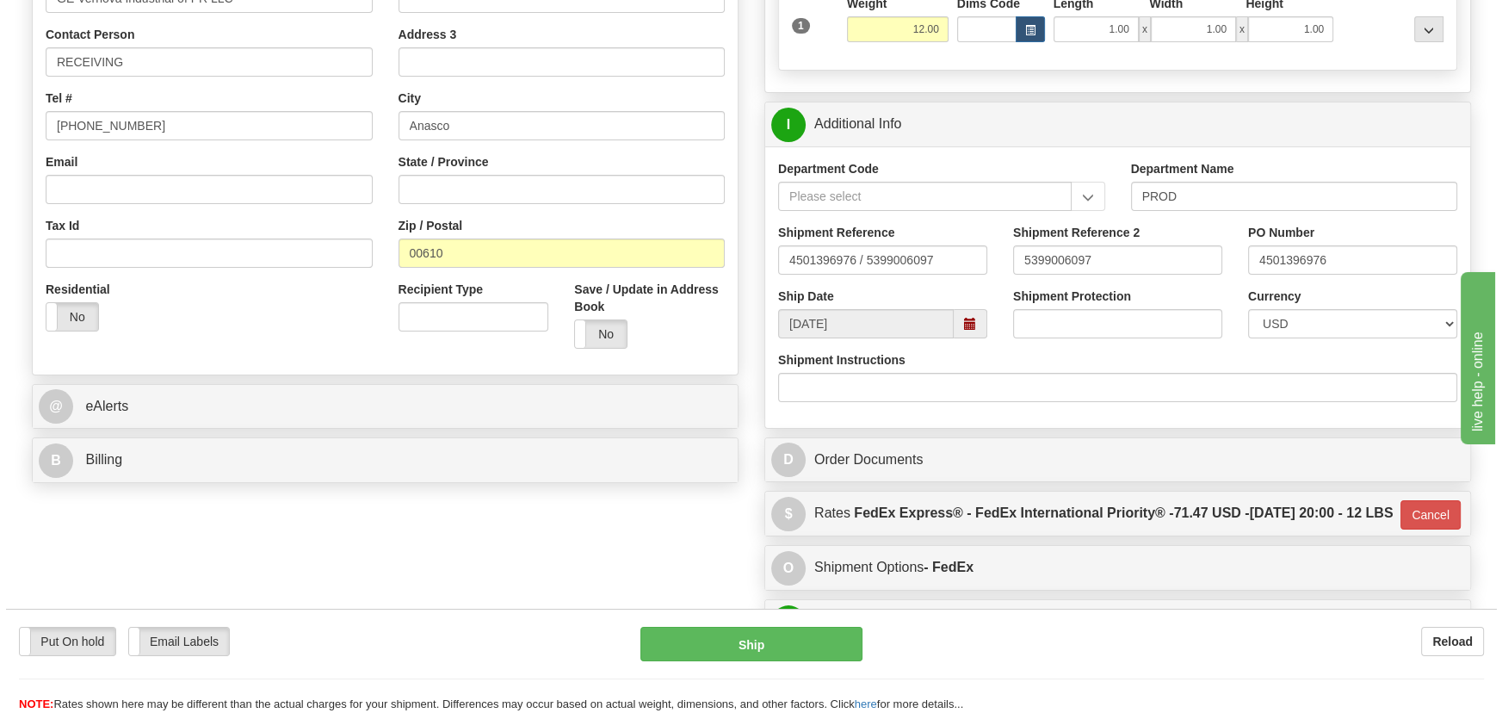
scroll to position [156, 0]
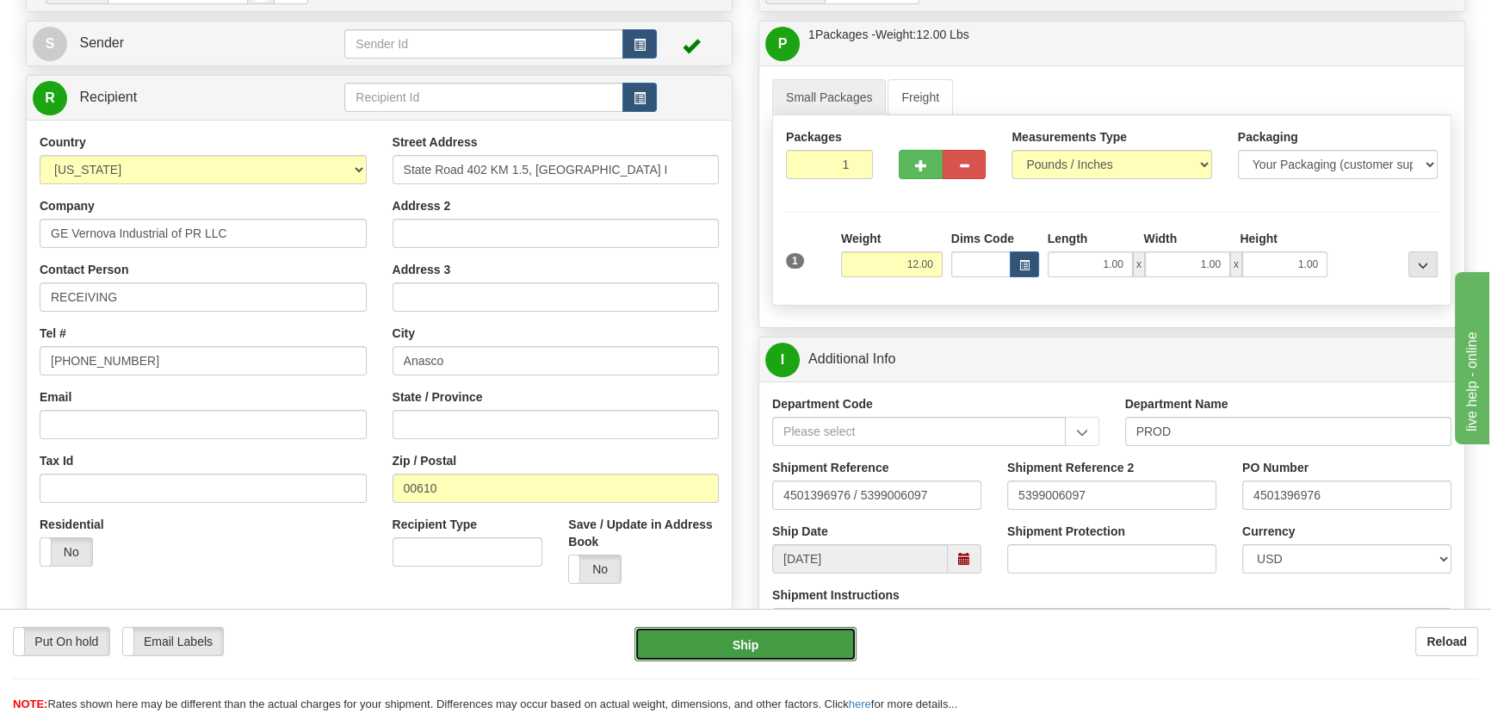
click at [737, 649] on button "Ship" at bounding box center [745, 644] width 223 height 34
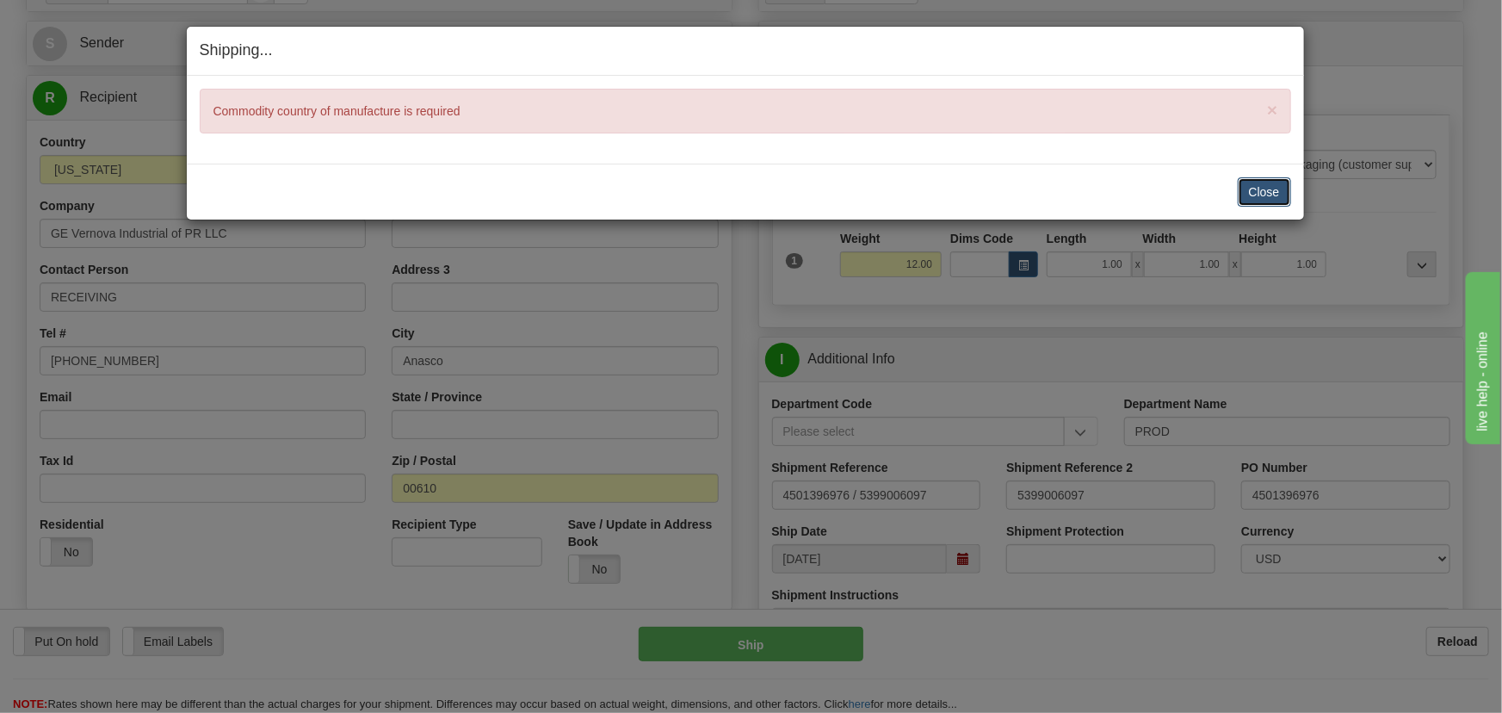
click at [1270, 185] on button "Close" at bounding box center [1264, 191] width 53 height 29
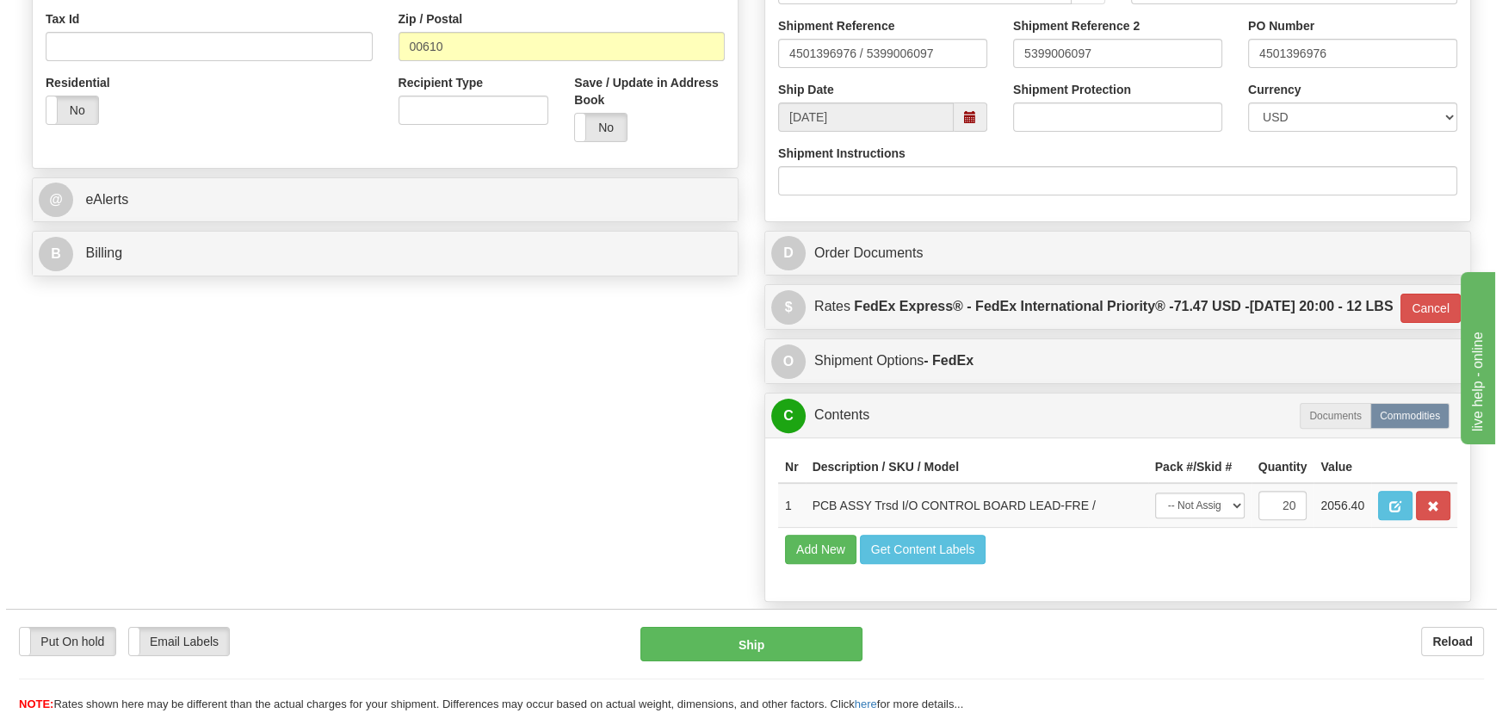
scroll to position [626, 0]
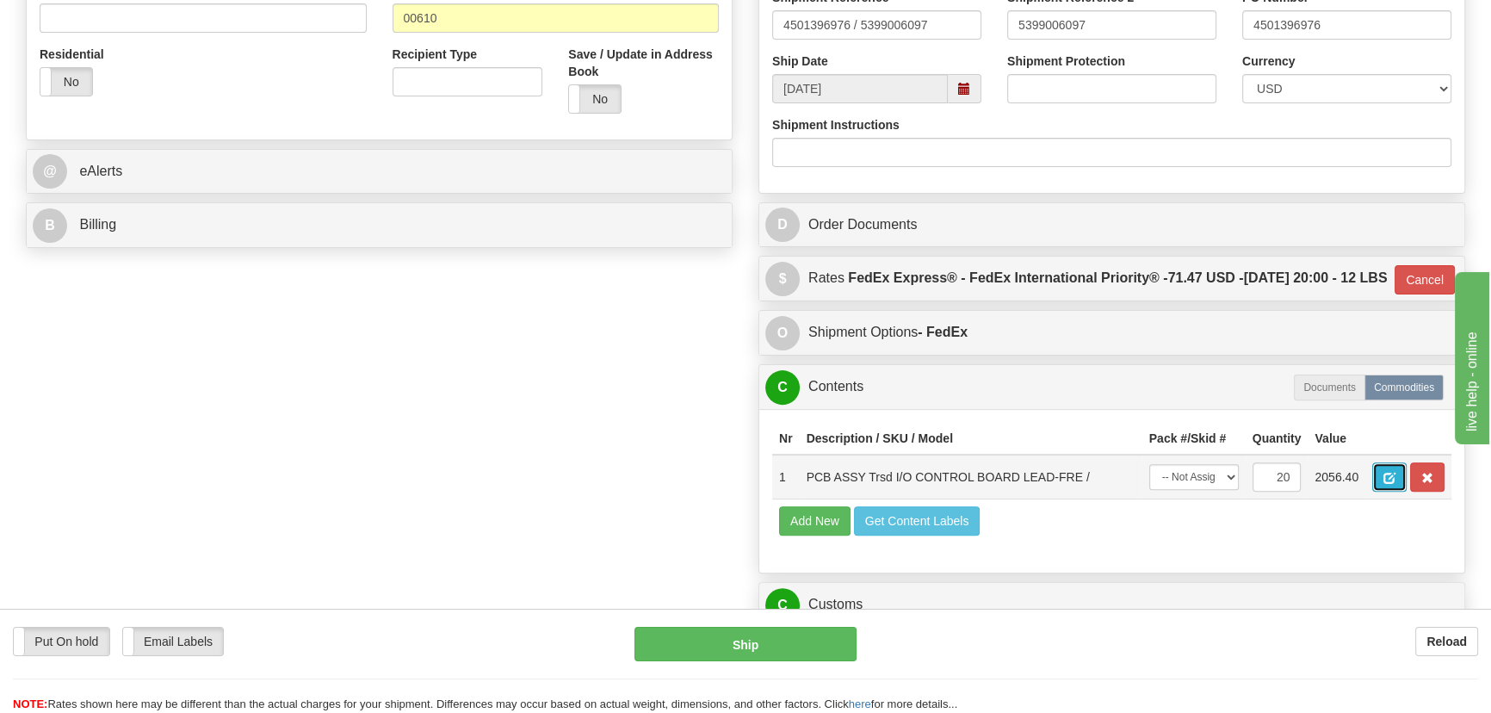
click at [1390, 484] on span "button" at bounding box center [1389, 478] width 12 height 11
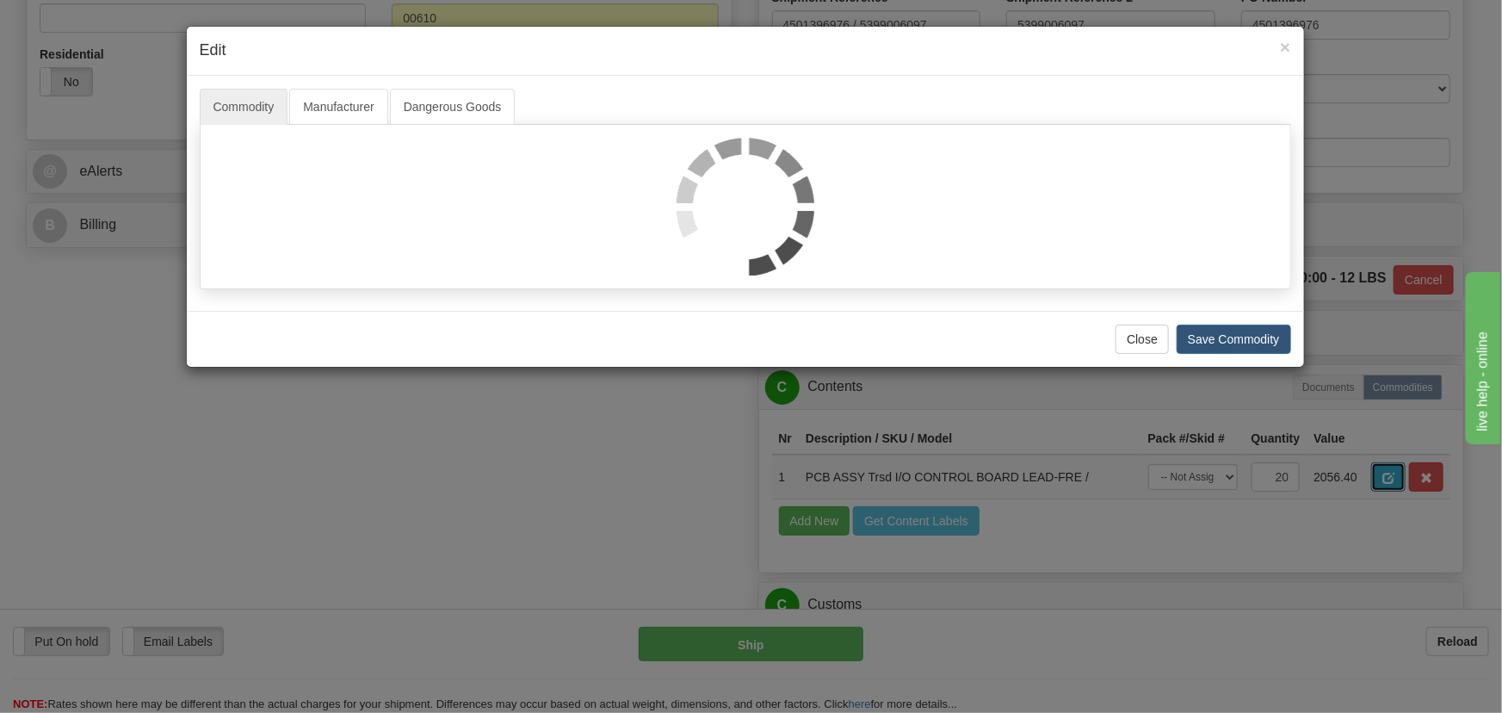
scroll to position [0, 0]
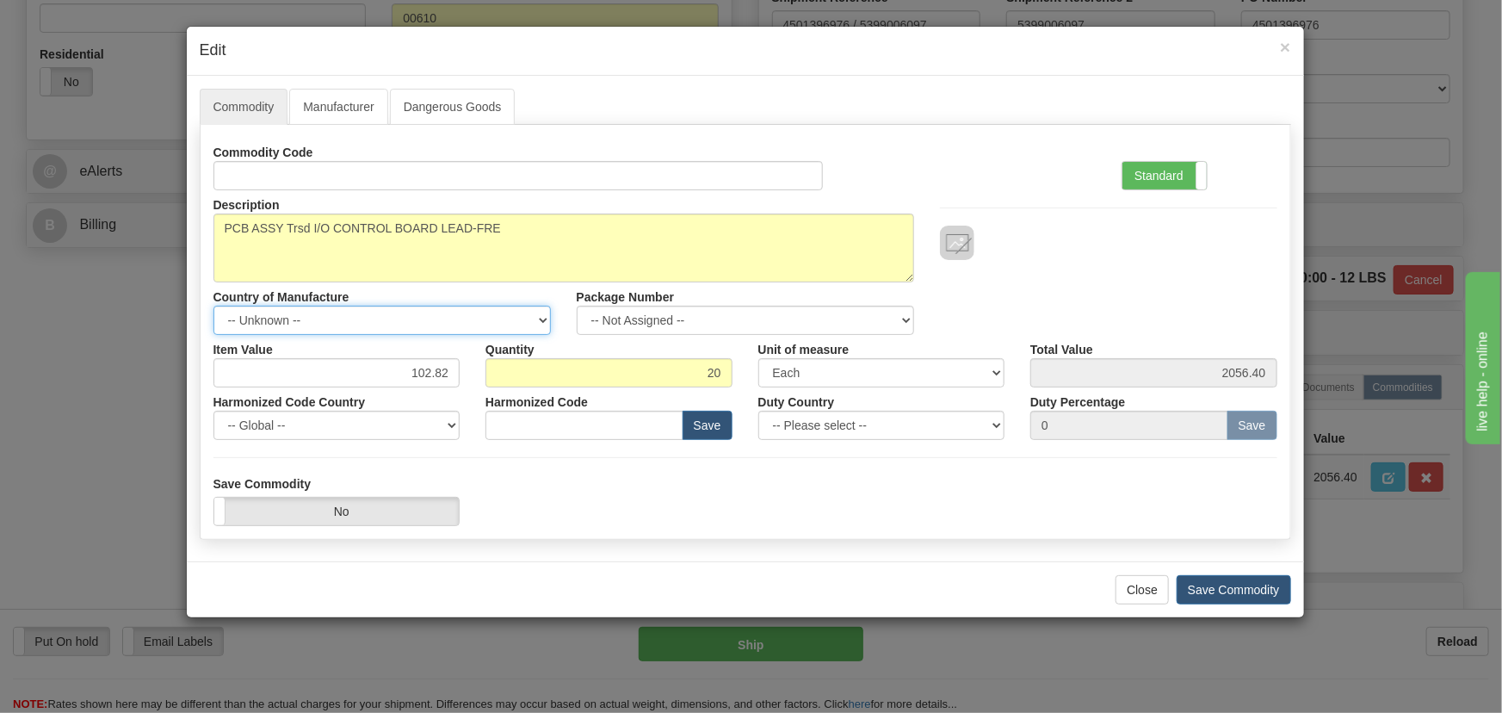
click at [518, 323] on select "-- Unknown -- AFGHANISTAN ALAND ISLANDS ALBANIA ALGERIA AMERICAN SAMOA ANDORRA …" at bounding box center [381, 320] width 337 height 29
select select "CN"
click at [213, 306] on select "-- Unknown -- AFGHANISTAN ALAND ISLANDS ALBANIA ALGERIA AMERICAN SAMOA ANDORRA …" at bounding box center [381, 320] width 337 height 29
click at [1205, 589] on button "Save Commodity" at bounding box center [1234, 589] width 114 height 29
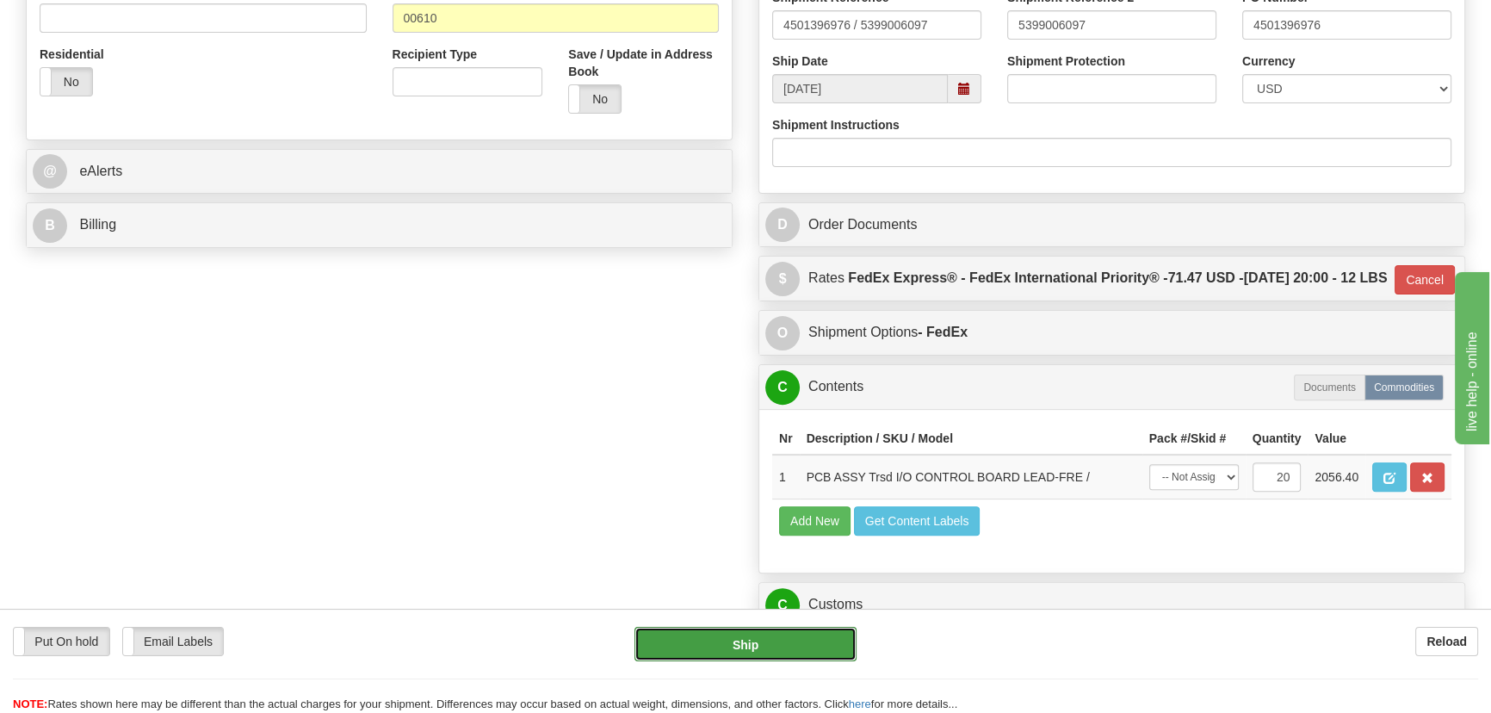
click at [774, 650] on button "Ship" at bounding box center [745, 644] width 223 height 34
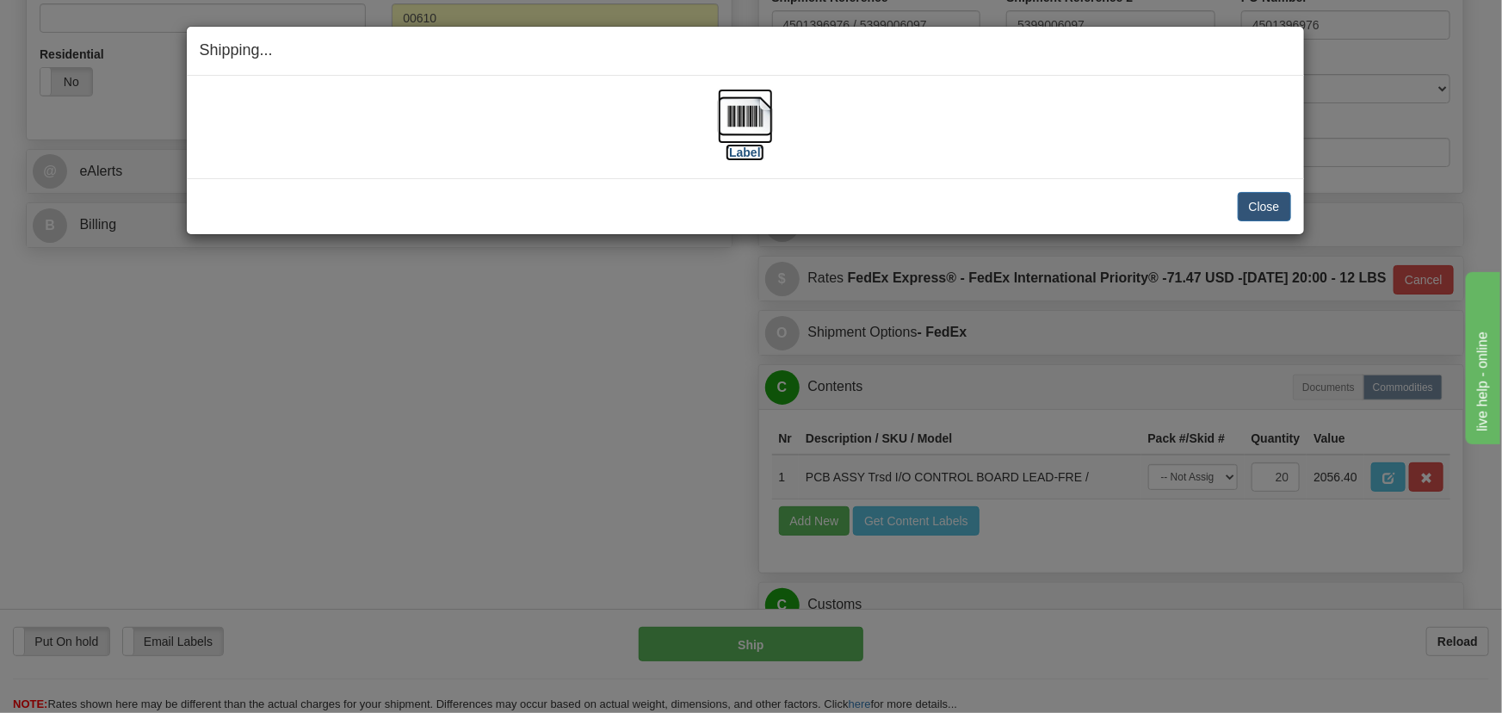
click at [752, 115] on img at bounding box center [745, 116] width 55 height 55
click at [1289, 206] on button "Close" at bounding box center [1264, 206] width 53 height 29
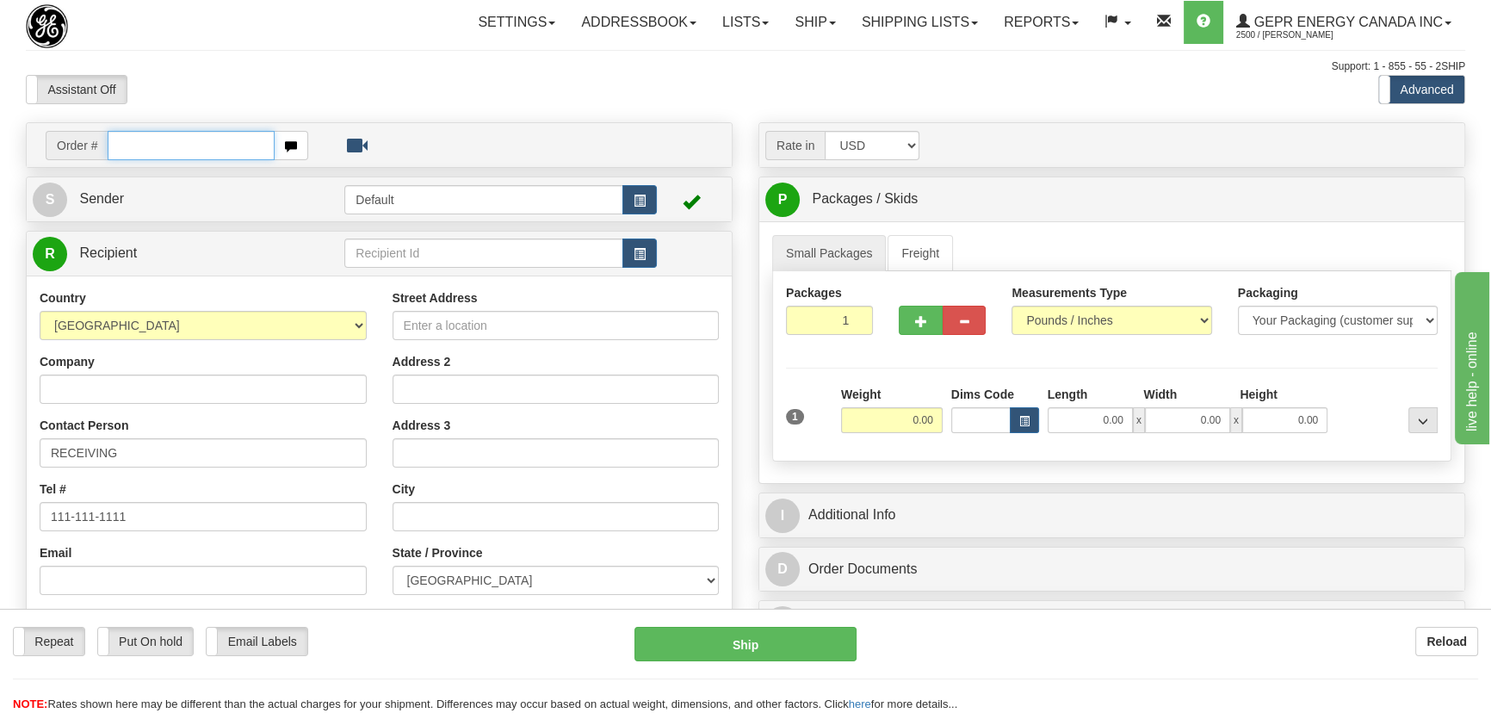
paste input "0086695868"
click at [129, 147] on input "0086695868" at bounding box center [191, 145] width 167 height 29
type input "86695868"
click at [1085, 312] on body "Training Course Close Toggle navigation Settings Shipping Preferences New Recip…" at bounding box center [745, 356] width 1491 height 713
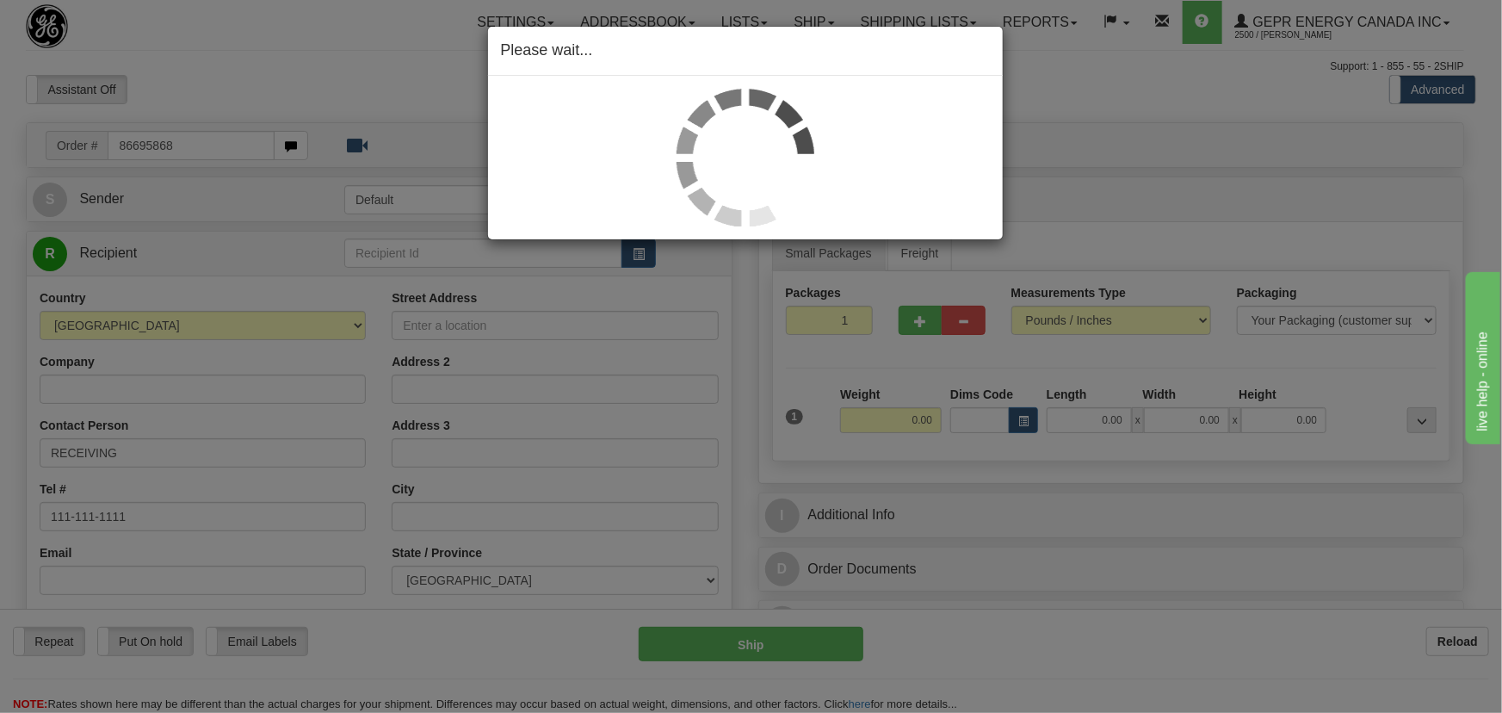
click at [1085, 312] on div "Please wait..." at bounding box center [751, 356] width 1502 height 713
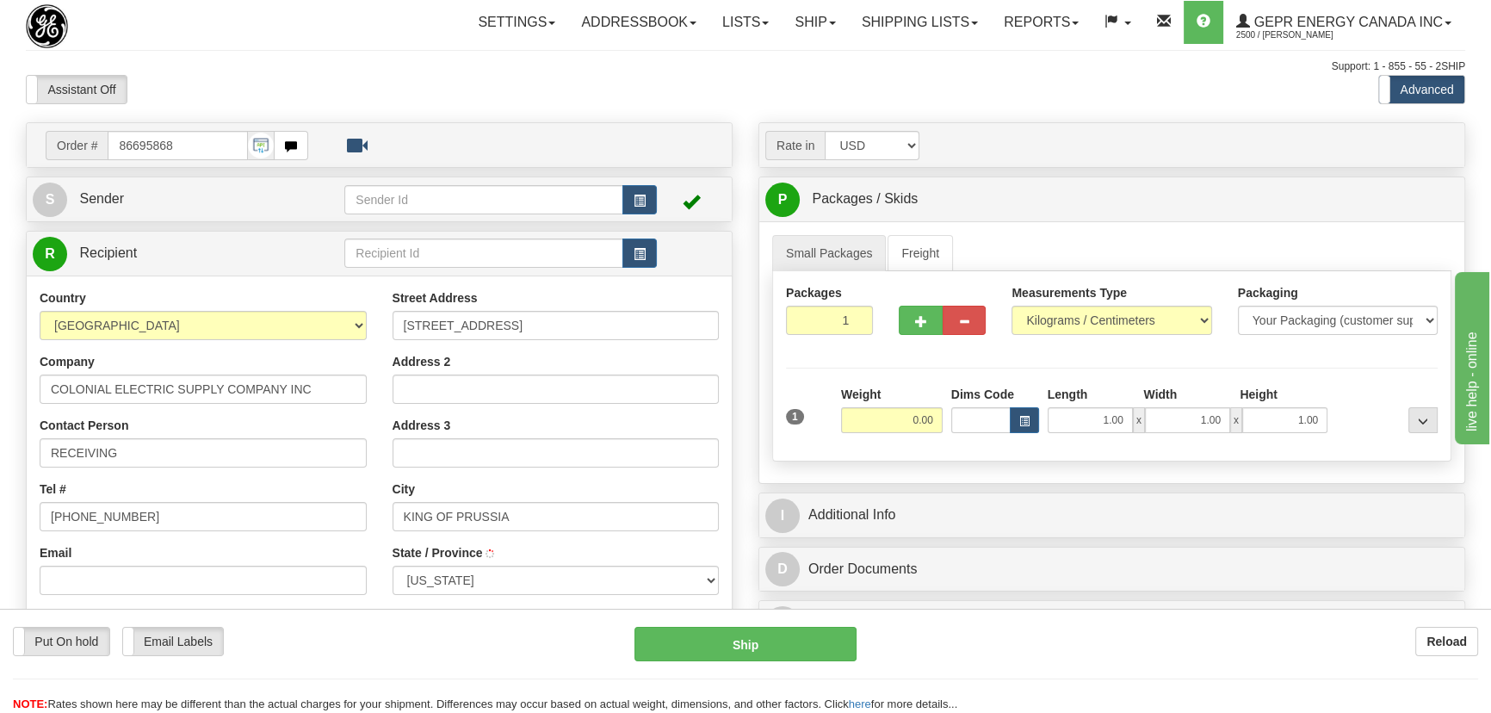
click at [237, 148] on input "86695868" at bounding box center [178, 145] width 140 height 29
click at [1102, 304] on div "Measurements Type Pounds / Inches Kilograms / Centimeters" at bounding box center [1111, 309] width 200 height 51
click at [1091, 312] on select "Pounds / Inches Kilograms / Centimeters" at bounding box center [1111, 320] width 200 height 29
select select "0"
click at [1011, 306] on select "Pounds / Inches Kilograms / Centimeters" at bounding box center [1111, 320] width 200 height 29
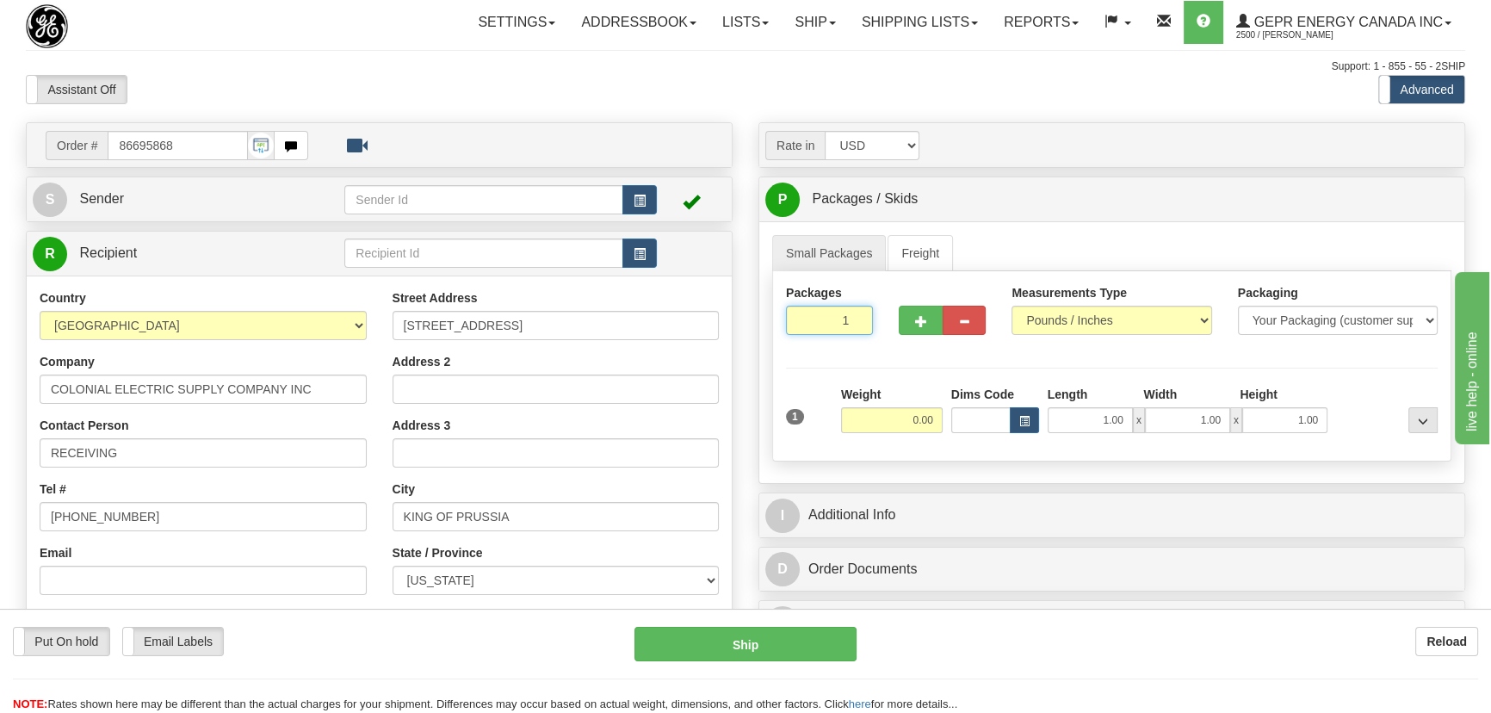
drag, startPoint x: 832, startPoint y: 327, endPoint x: 884, endPoint y: 350, distance: 56.6
click at [884, 349] on div "Packages 1 1" at bounding box center [1111, 317] width 677 height 66
type input "2"
click at [903, 410] on div "Packages 2 1 Measurements Type" at bounding box center [1111, 366] width 679 height 190
click at [904, 420] on div "Packages 2 1 Measurements Type" at bounding box center [1111, 366] width 679 height 190
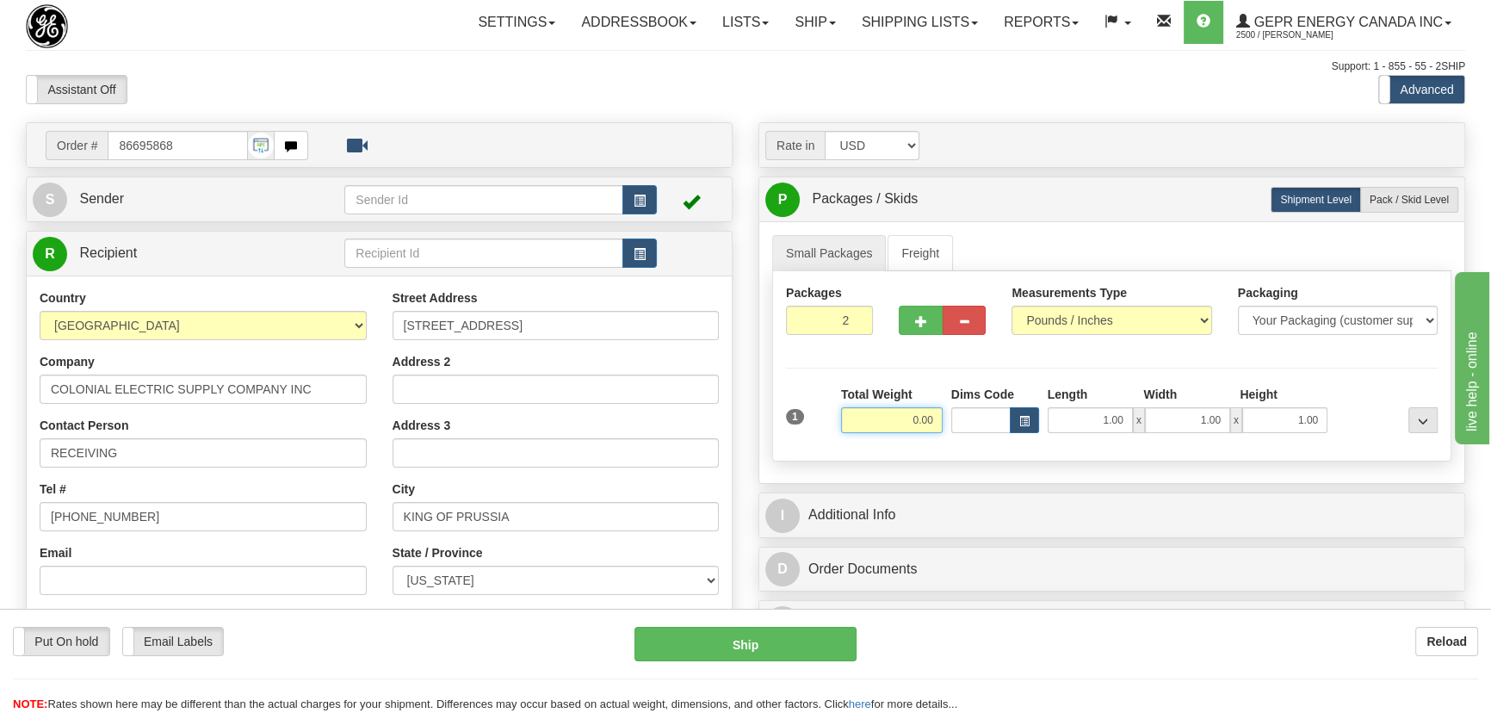
drag, startPoint x: 904, startPoint y: 420, endPoint x: 955, endPoint y: 423, distance: 51.7
click at [943, 430] on div "Total Weight 0.00" at bounding box center [892, 416] width 110 height 60
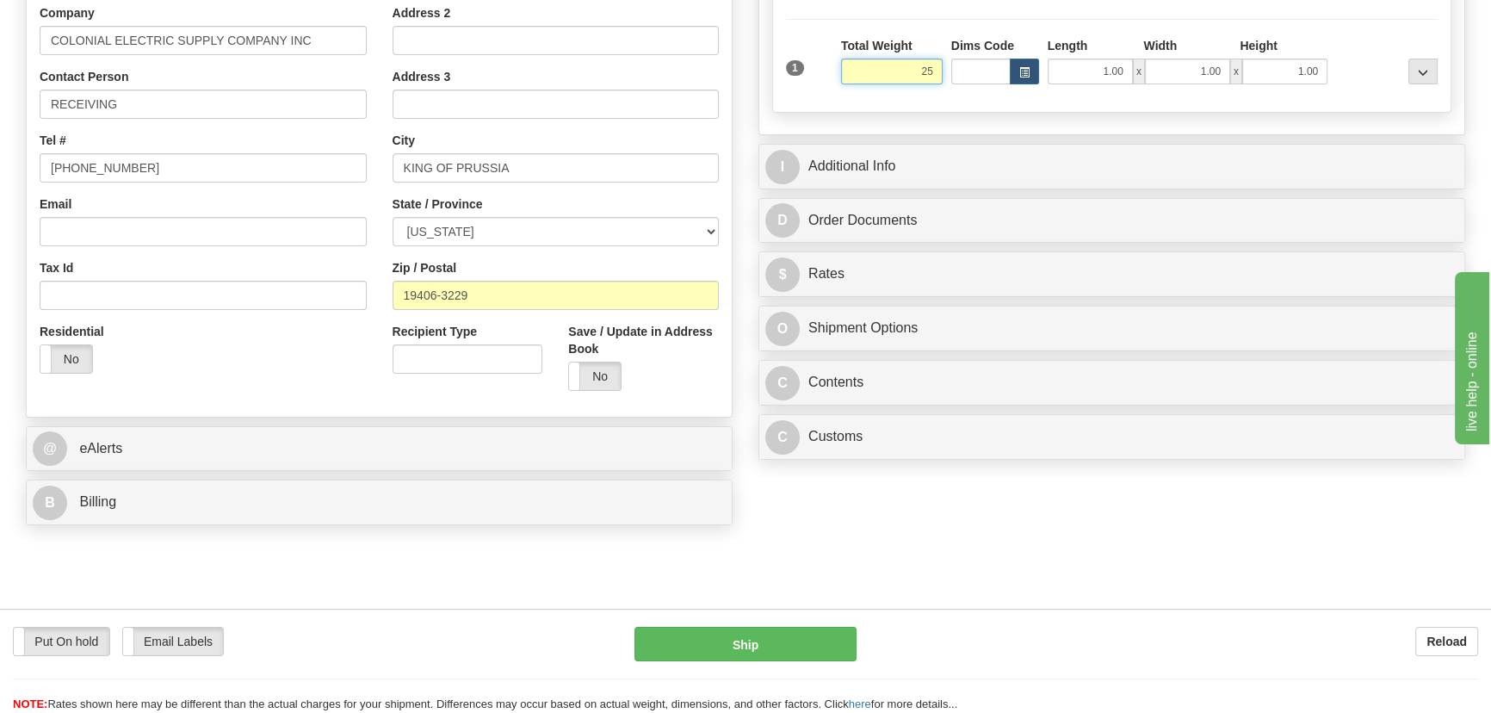
scroll to position [391, 0]
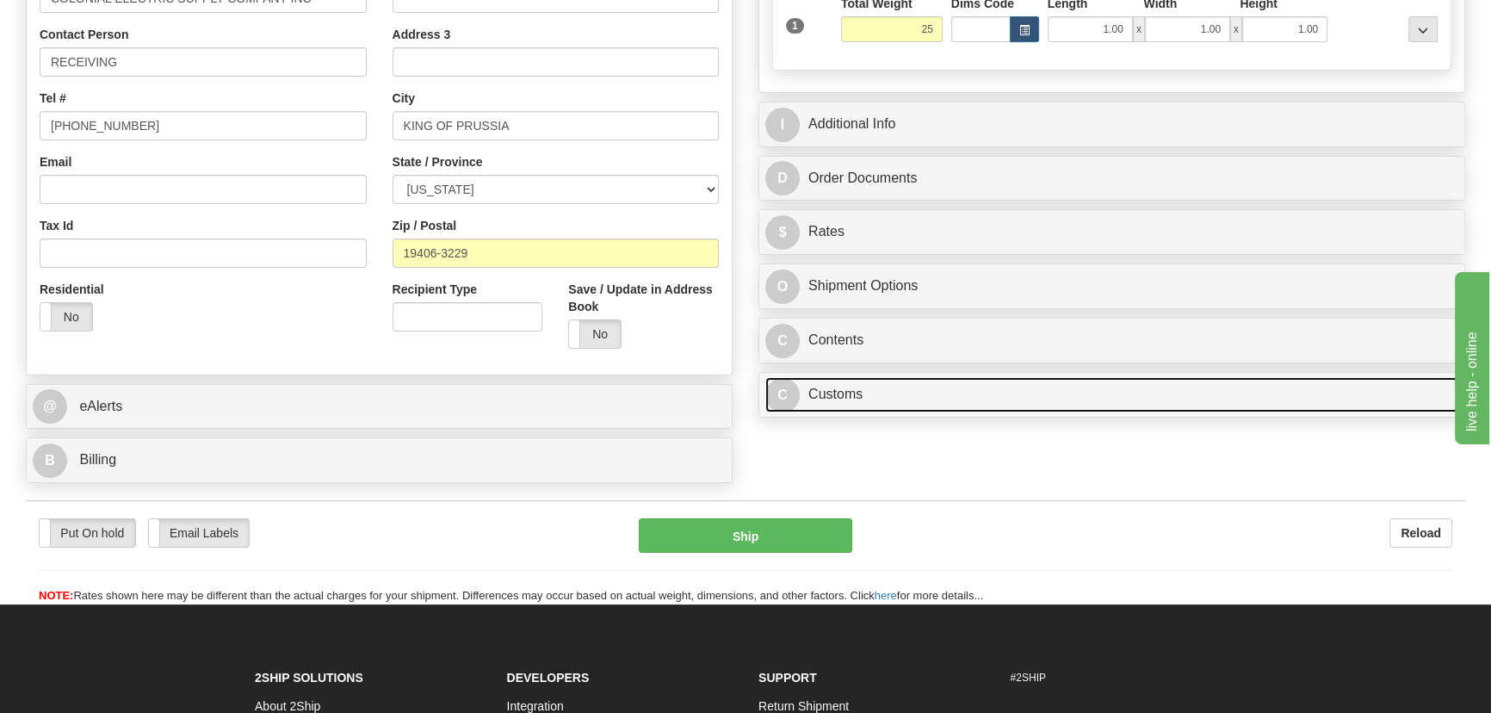
type input "25.00"
click at [986, 392] on link "C Customs" at bounding box center [1111, 394] width 693 height 35
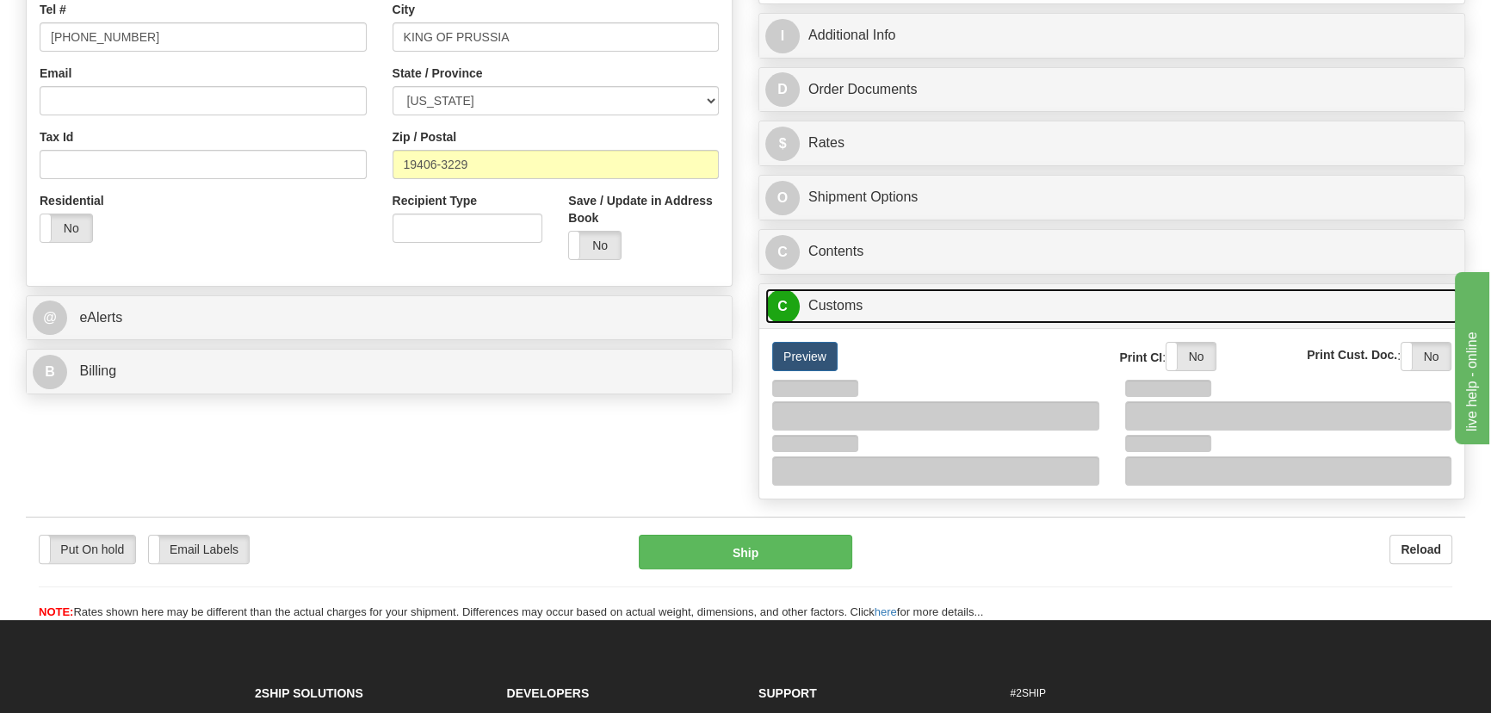
scroll to position [547, 0]
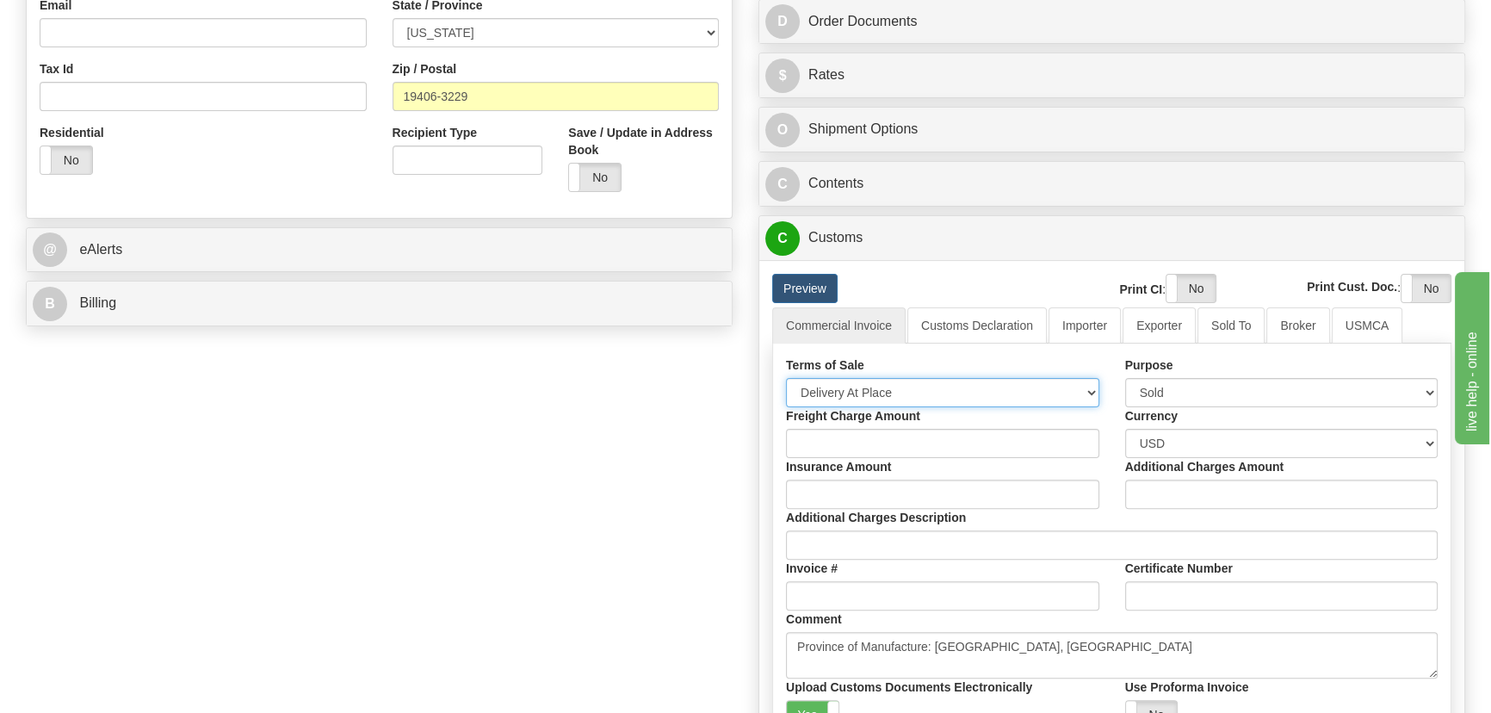
click at [914, 386] on select "Free Carrier Free On Board Ex Works Delivered Duty Unpaid Delivered Duty Paid C…" at bounding box center [942, 392] width 313 height 29
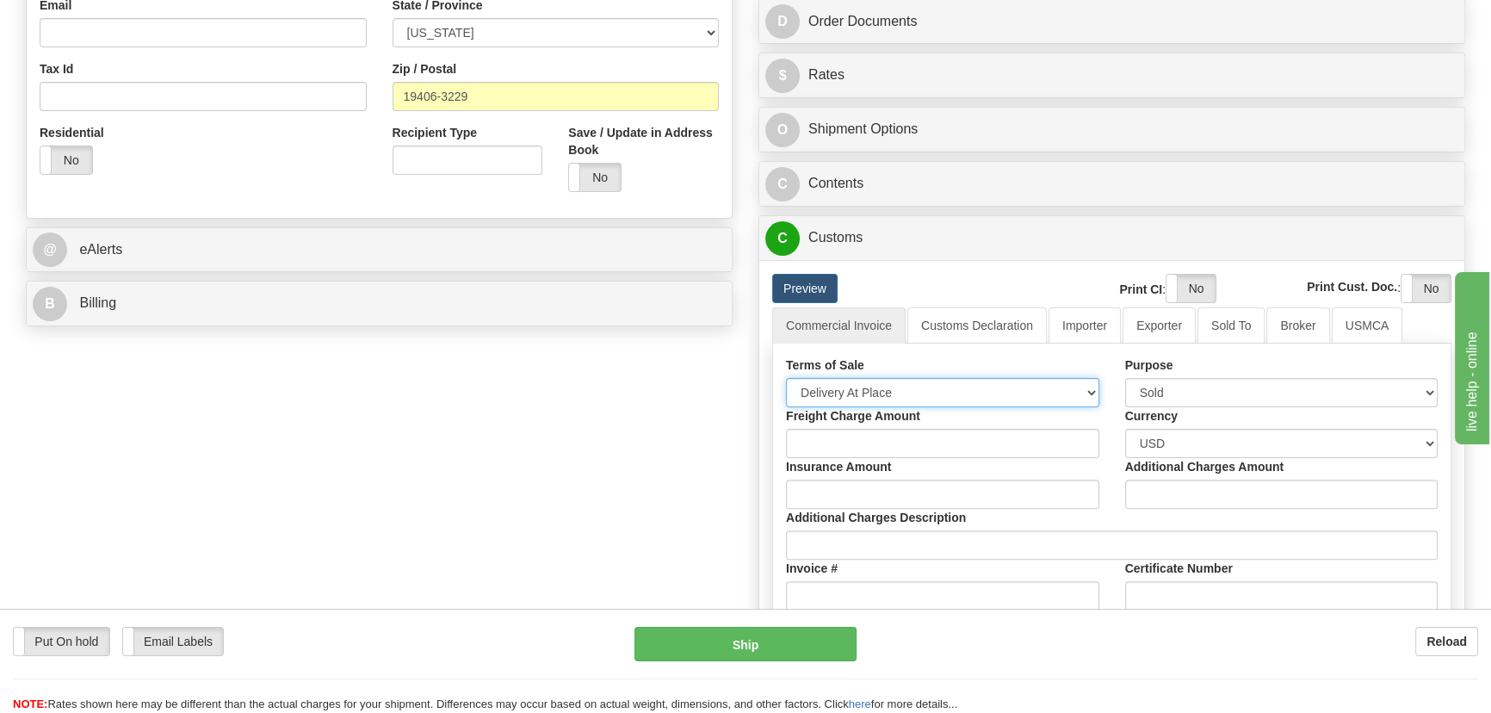
select select "7"
click at [786, 378] on select "Free Carrier Free On Board Ex Works Delivered Duty Unpaid Delivered Duty Paid C…" at bounding box center [942, 392] width 313 height 29
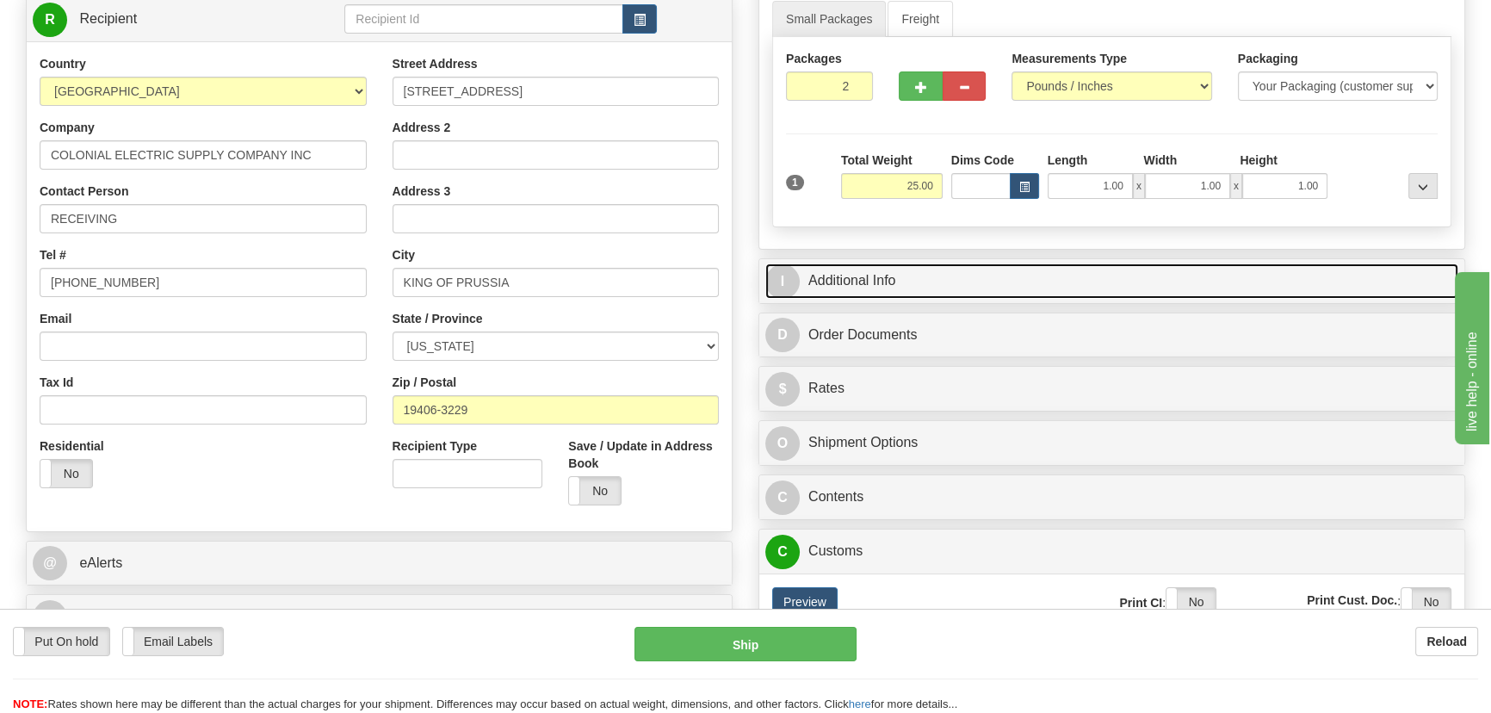
click at [1139, 280] on link "I Additional Info" at bounding box center [1111, 280] width 693 height 35
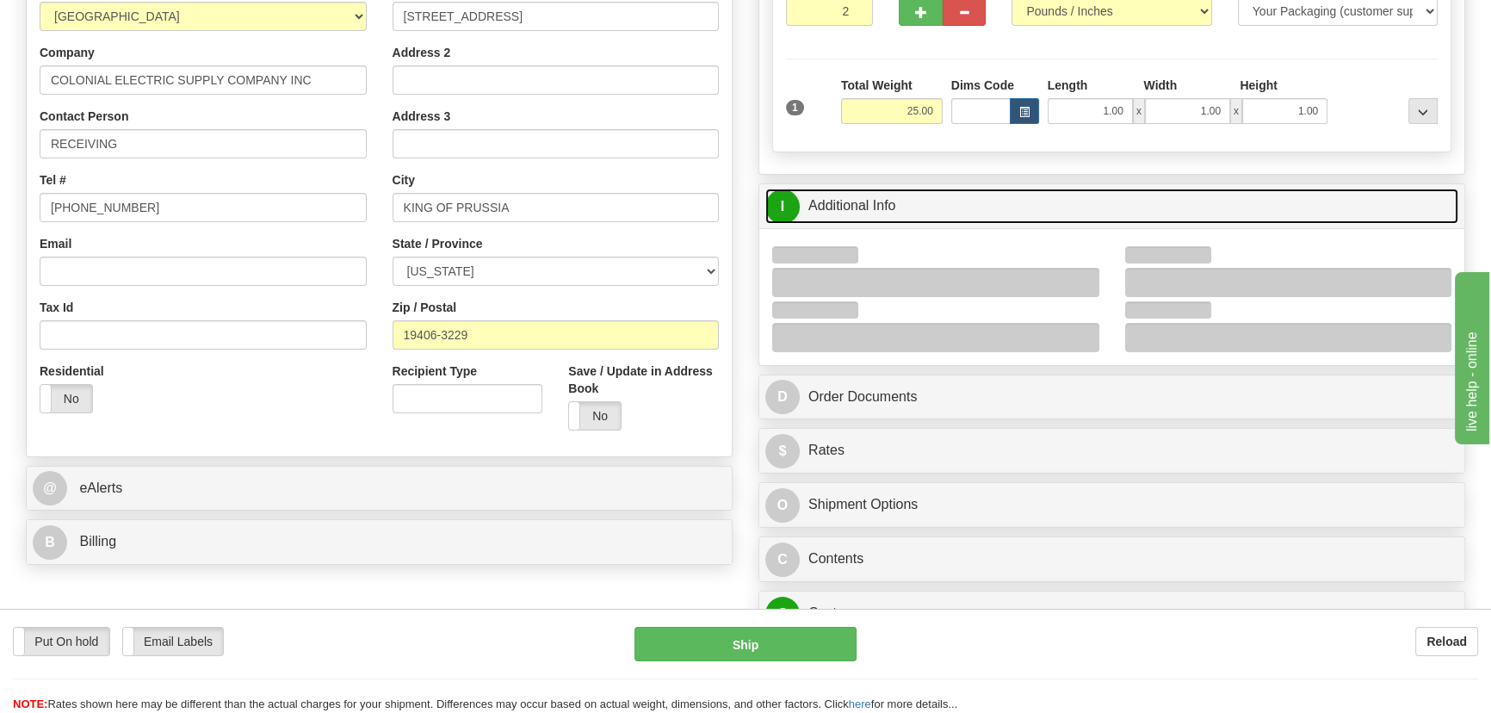
scroll to position [391, 0]
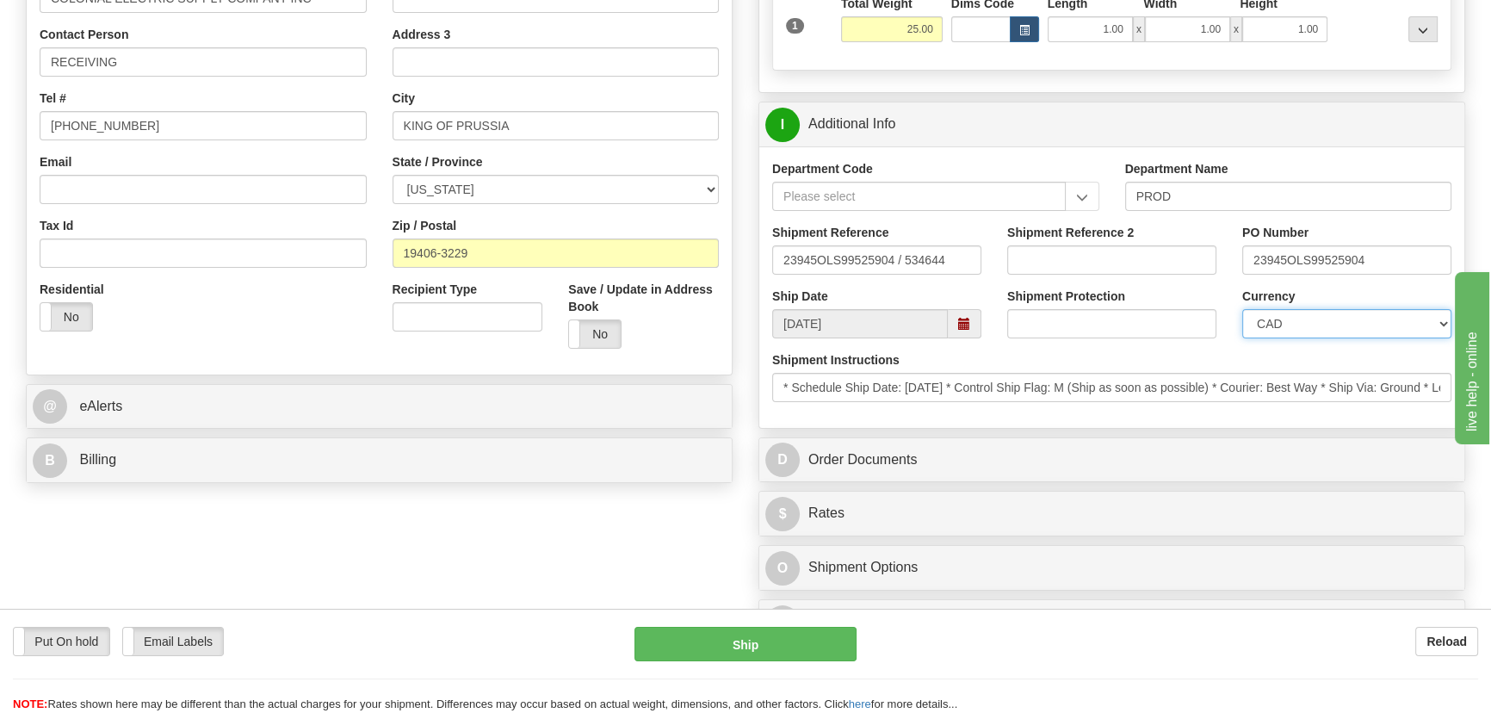
click at [1295, 316] on select "CAD USD EUR ZAR [PERSON_NAME] ARN AUD AUS AWG BBD BFR BGN BHD BMD BND BRC BRL C…" at bounding box center [1346, 323] width 209 height 29
select select "1"
click at [1242, 309] on select "CAD USD EUR ZAR [PERSON_NAME] ARN AUD AUS AWG BBD BFR BGN BHD BMD BND BRC BRL C…" at bounding box center [1346, 323] width 209 height 29
click at [1114, 254] on input "Shipment Reference 2" at bounding box center [1111, 259] width 209 height 29
drag, startPoint x: 976, startPoint y: 251, endPoint x: 938, endPoint y: 248, distance: 38.0
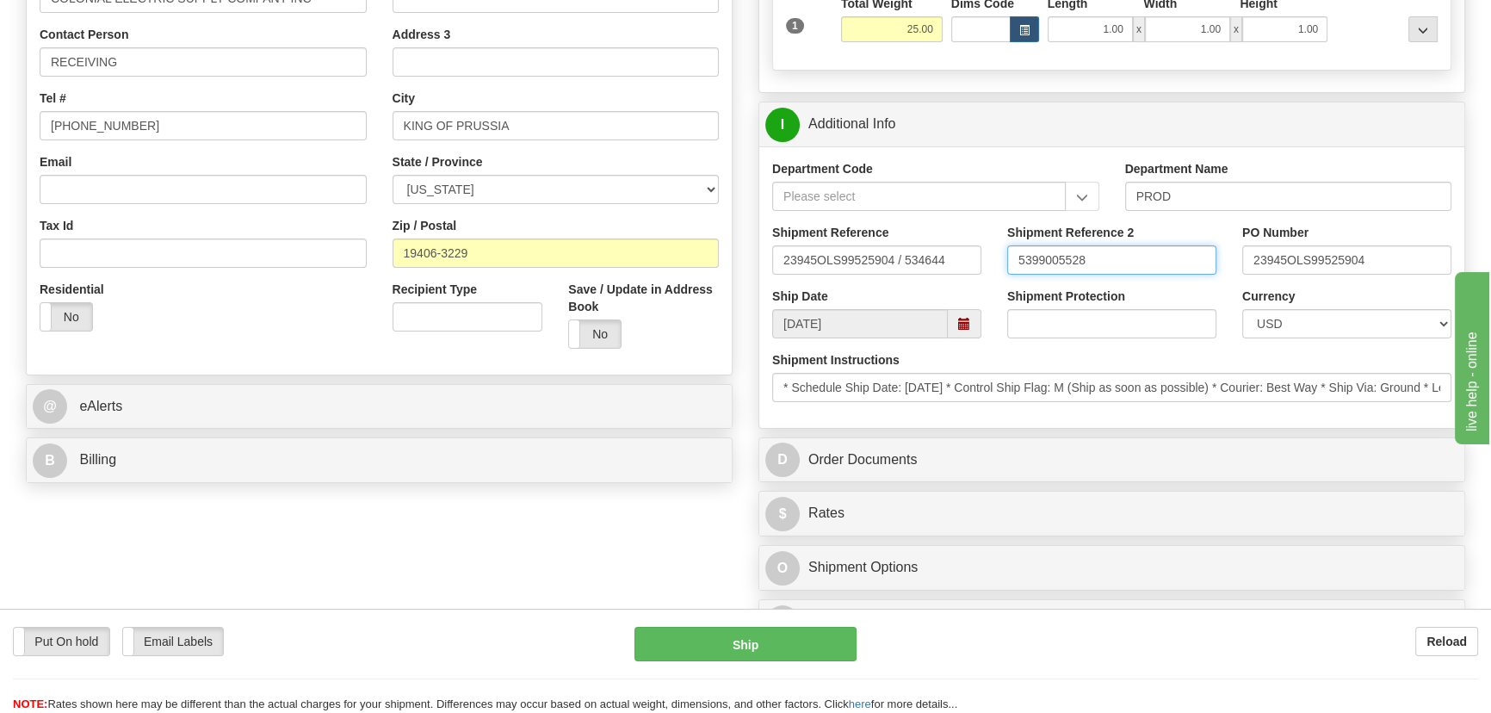
click at [938, 248] on div "Shipment Reference 23945OLS99525904 / 534644 Shipment Reference 2 5399005528 PO…" at bounding box center [1111, 256] width 705 height 64
type input "5399005528"
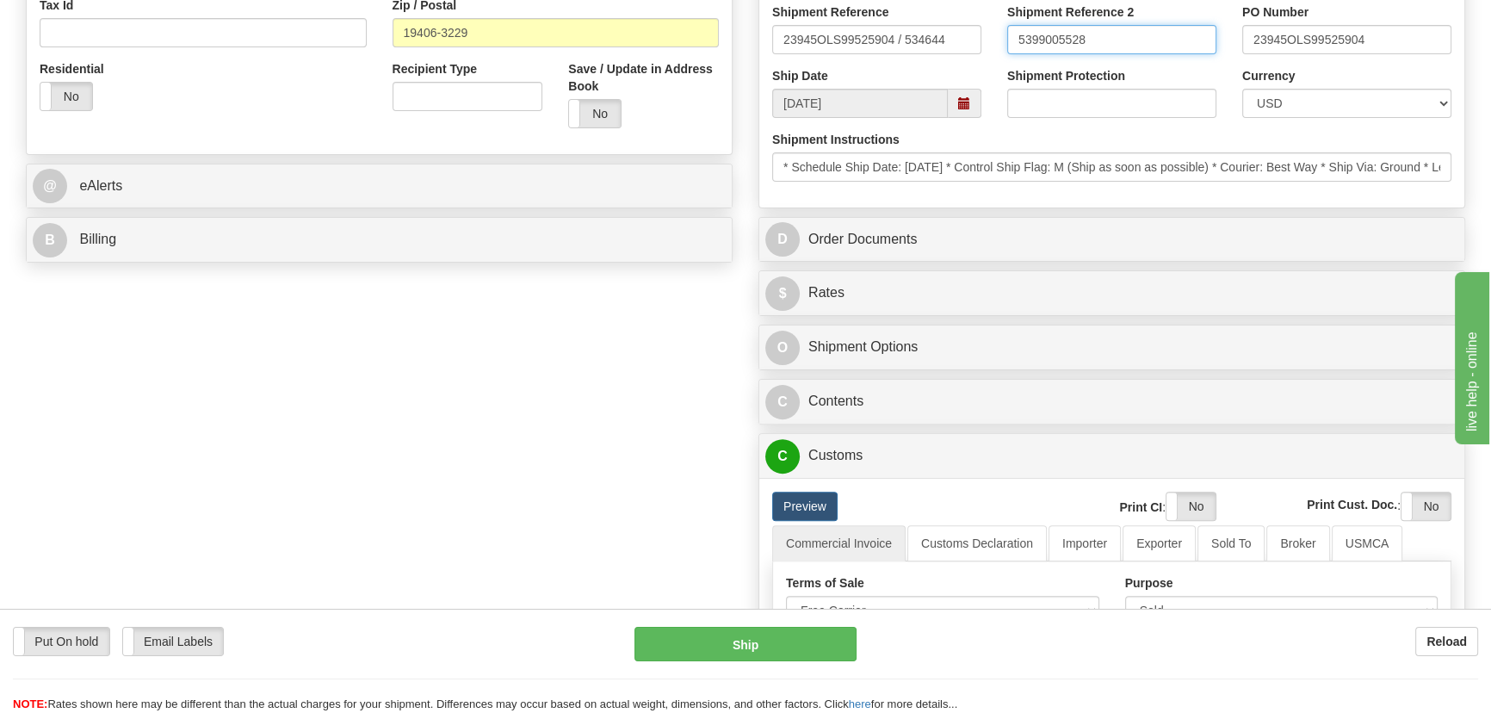
scroll to position [626, 0]
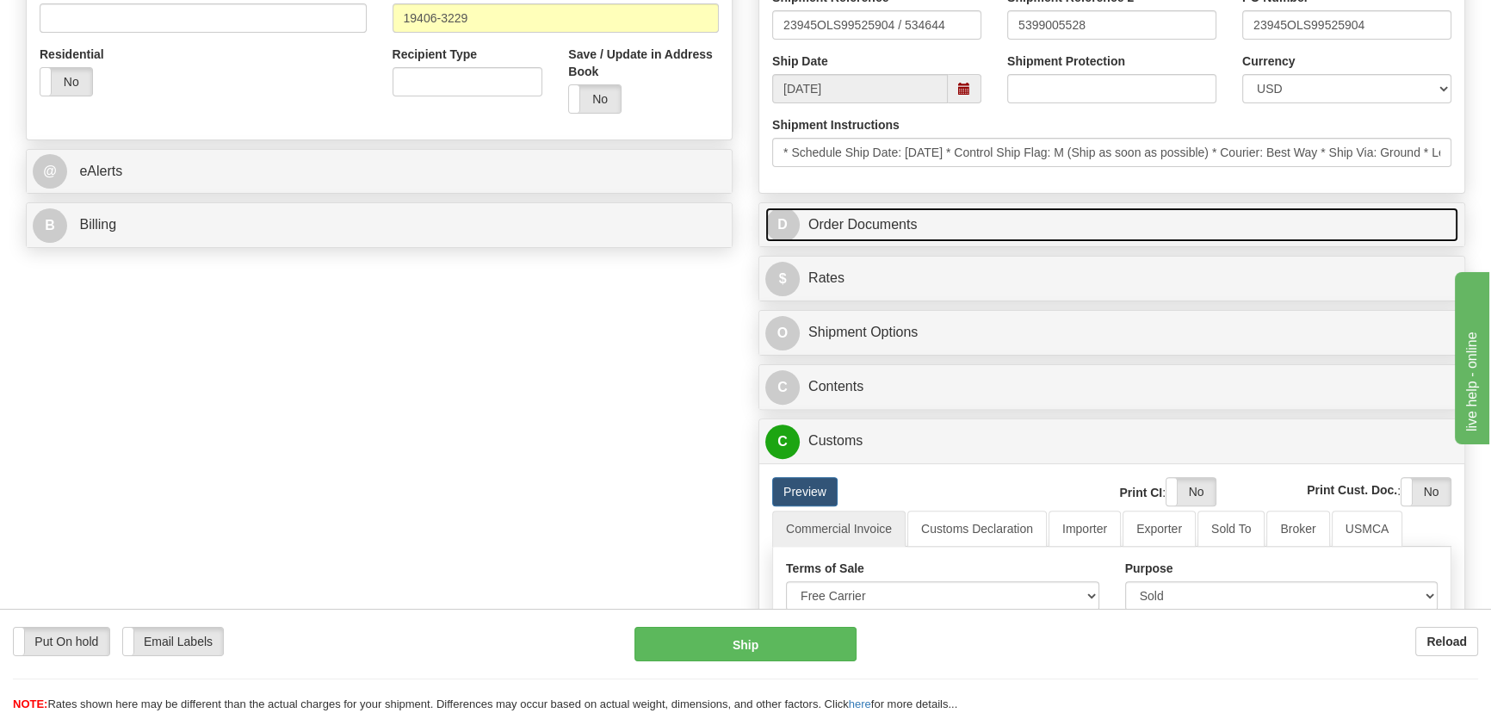
click at [1223, 222] on link "D Order Documents" at bounding box center [1111, 224] width 693 height 35
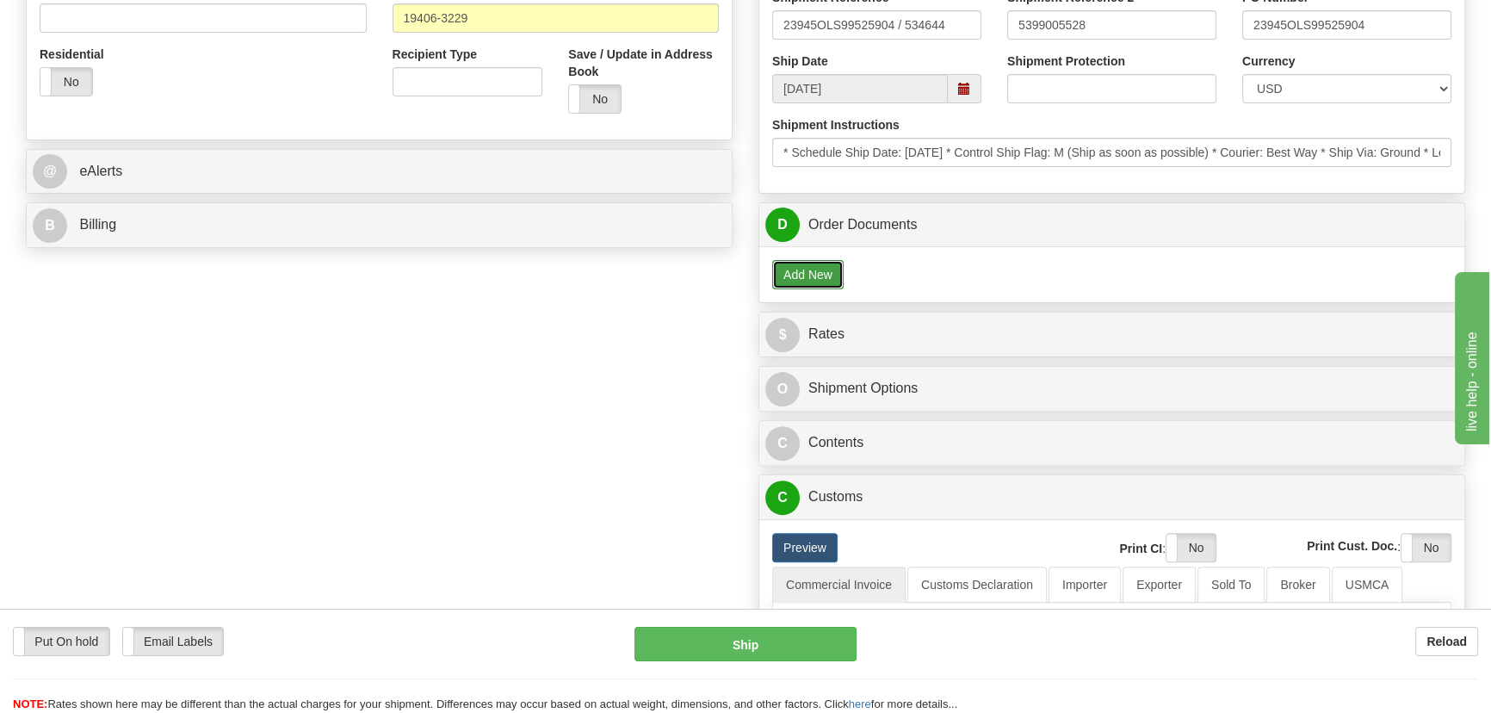
click at [795, 269] on button "Add New" at bounding box center [807, 274] width 71 height 29
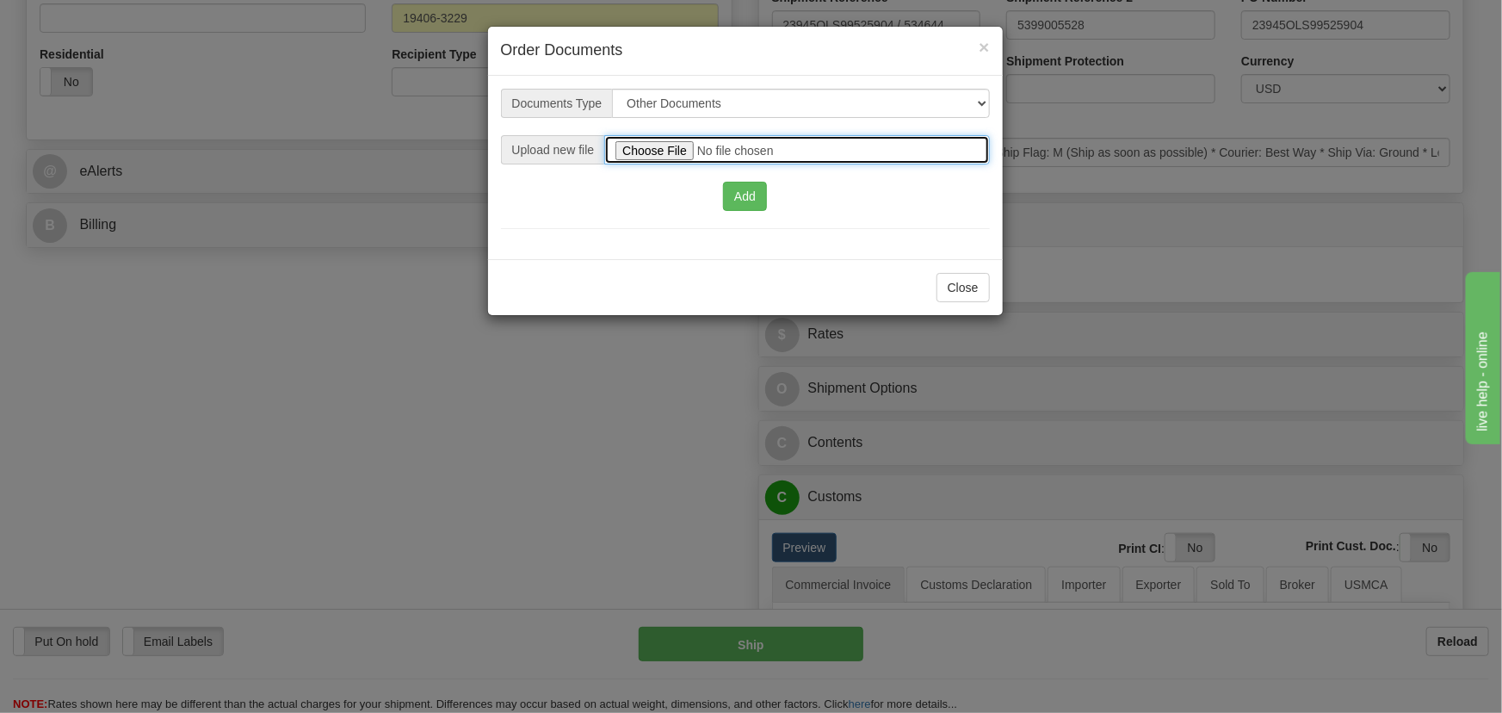
click at [676, 149] on input "file" at bounding box center [796, 149] width 385 height 29
type input "C:\fakepath\5399005528USMCA.pdf"
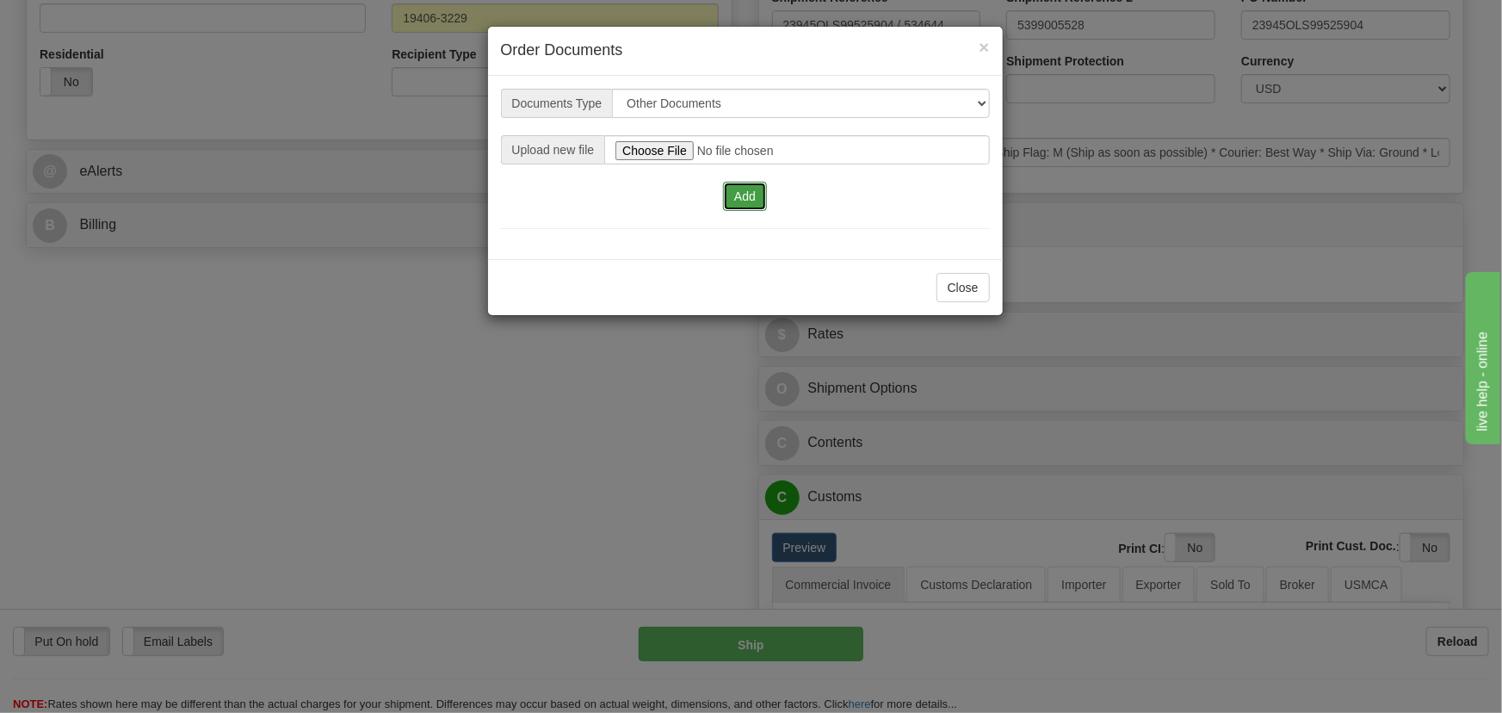
click at [743, 189] on button "Add" at bounding box center [745, 196] width 44 height 29
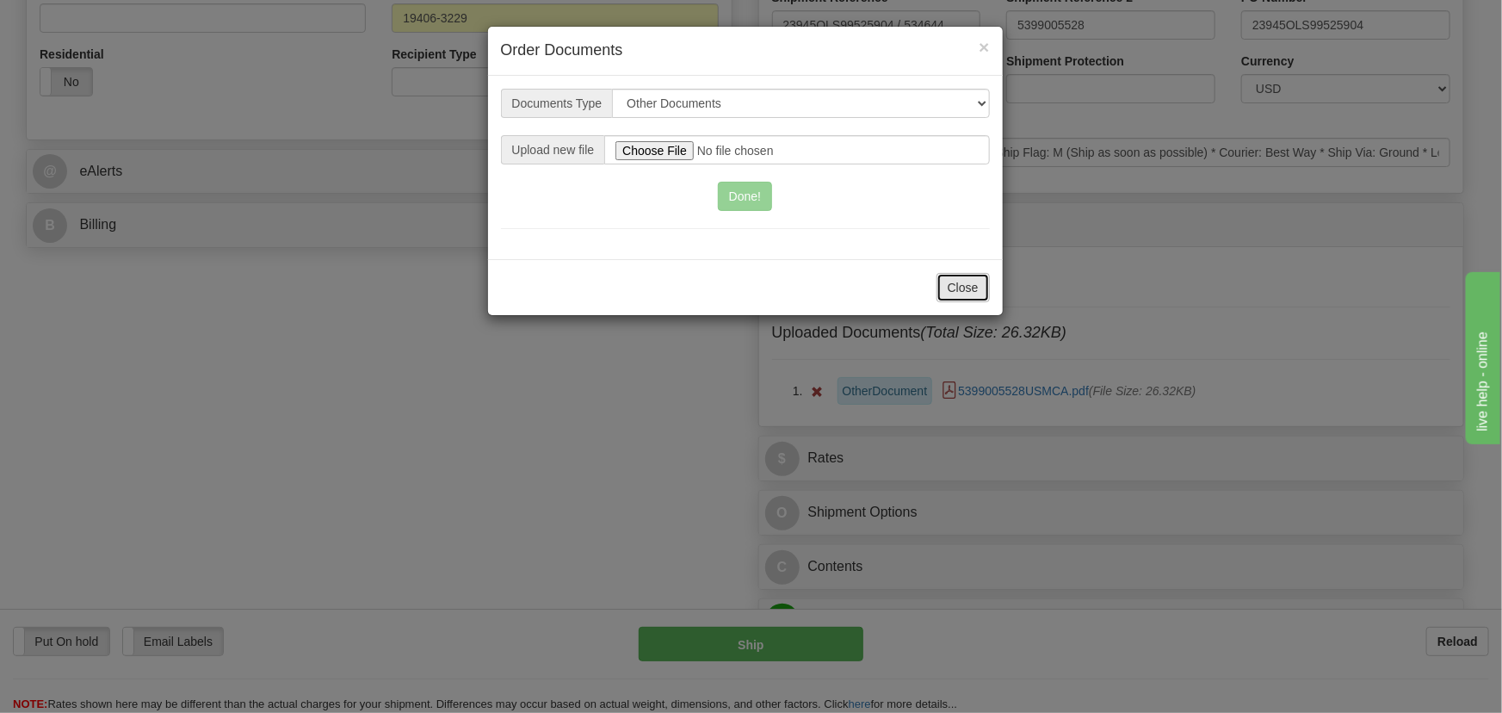
click at [972, 282] on button "Close" at bounding box center [962, 287] width 53 height 29
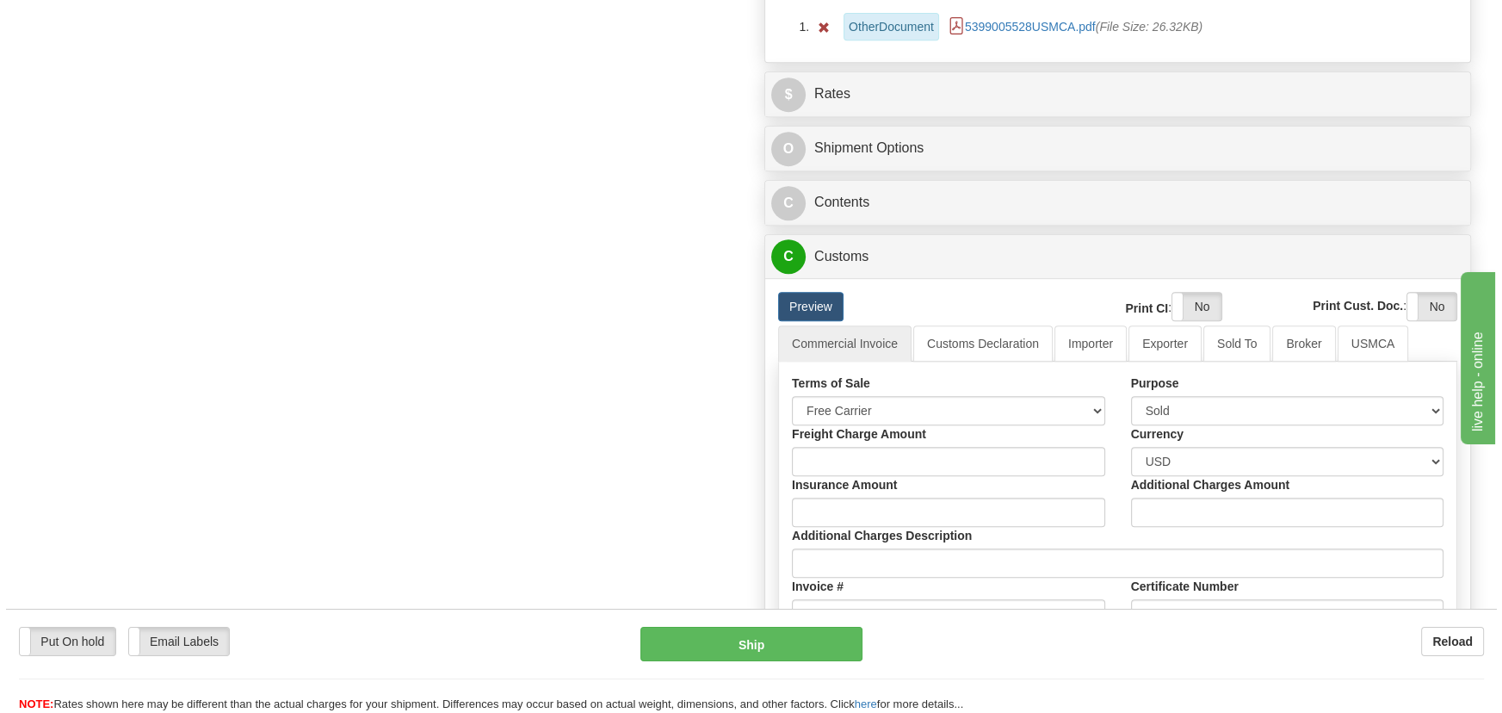
scroll to position [1017, 0]
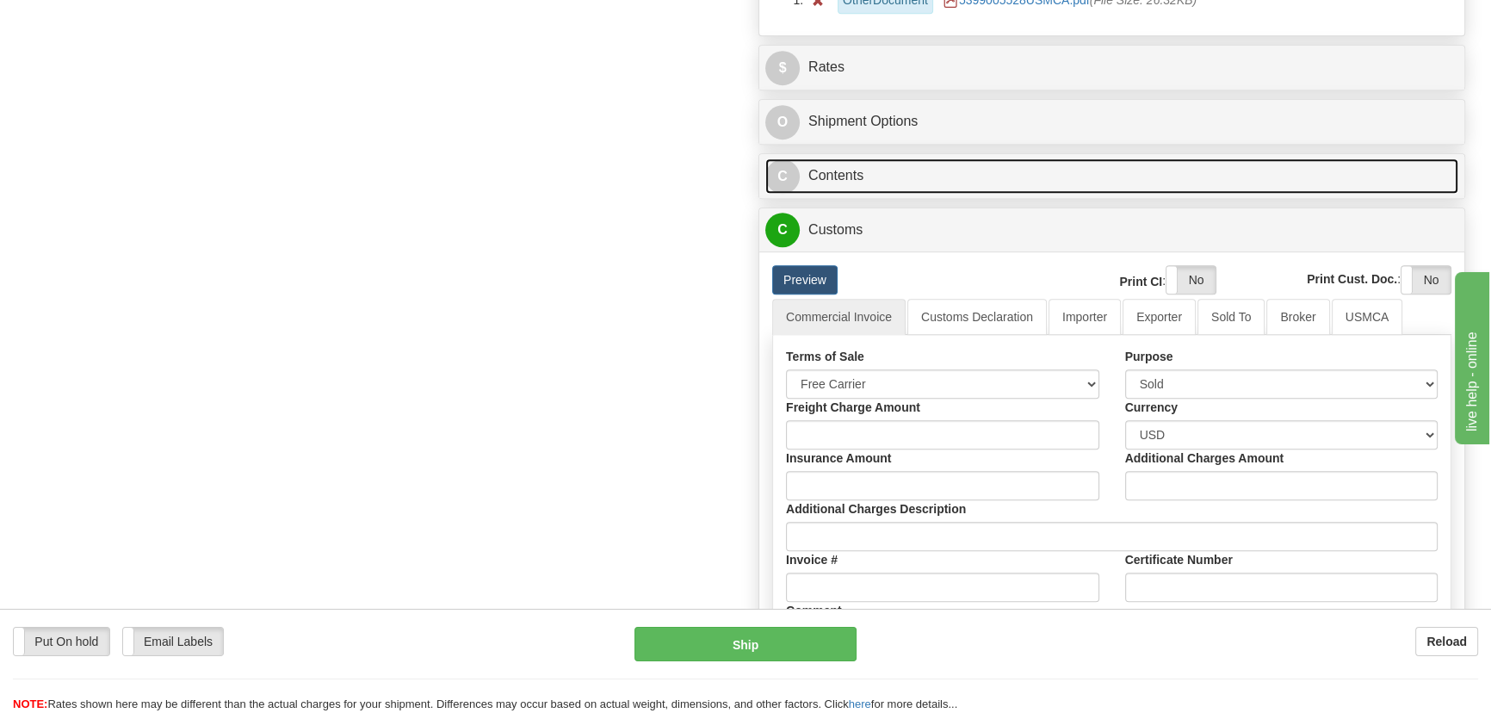
click at [1239, 177] on link "C Contents" at bounding box center [1111, 175] width 693 height 35
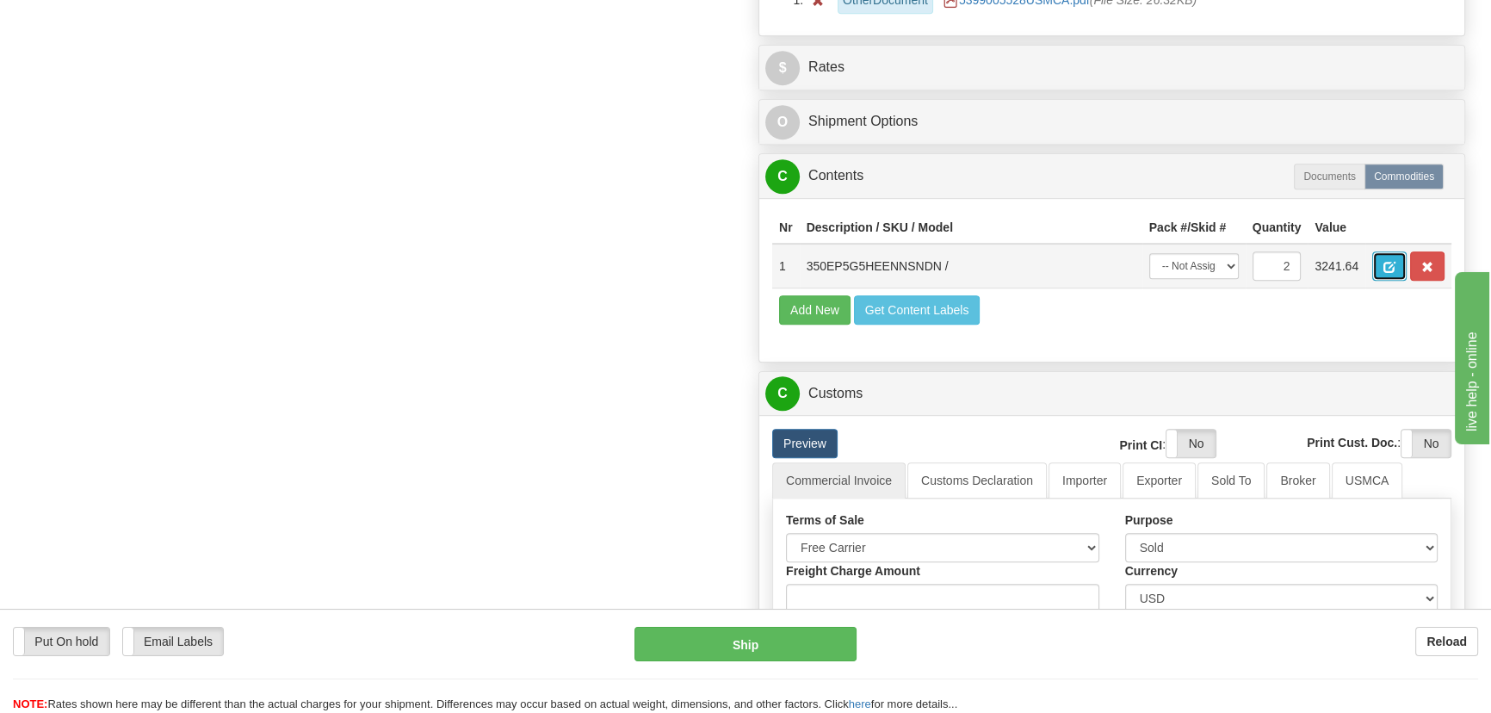
click at [1375, 256] on button "button" at bounding box center [1389, 265] width 34 height 29
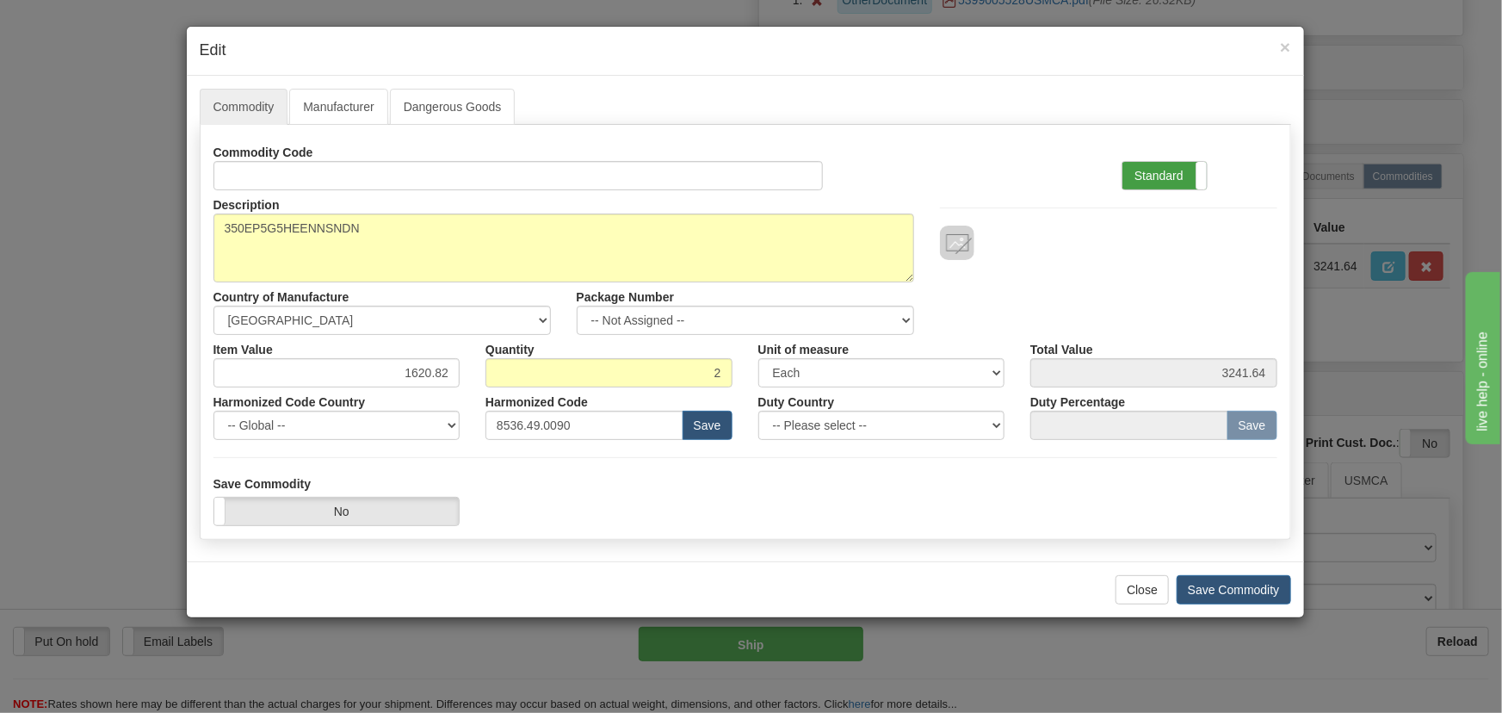
click at [1163, 170] on label "Standard" at bounding box center [1164, 176] width 84 height 28
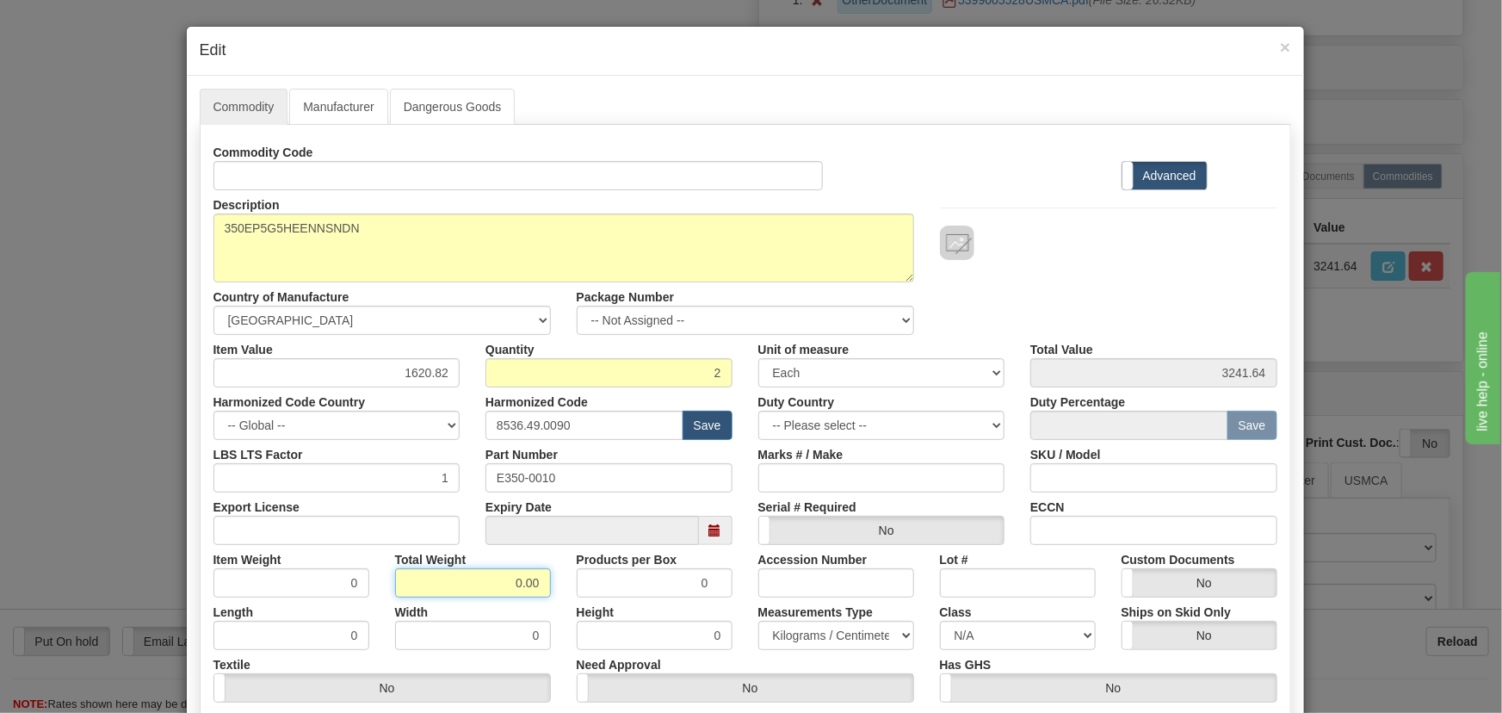
drag, startPoint x: 547, startPoint y: 599, endPoint x: 556, endPoint y: 600, distance: 8.7
click at [556, 600] on div "Commodity Code Standard Advanced Description 350EP5G5HEENNSNDN Country of Manuf…" at bounding box center [745, 446] width 1064 height 617
type input "2"
type input "1.0000"
drag, startPoint x: 392, startPoint y: 369, endPoint x: 469, endPoint y: 383, distance: 77.8
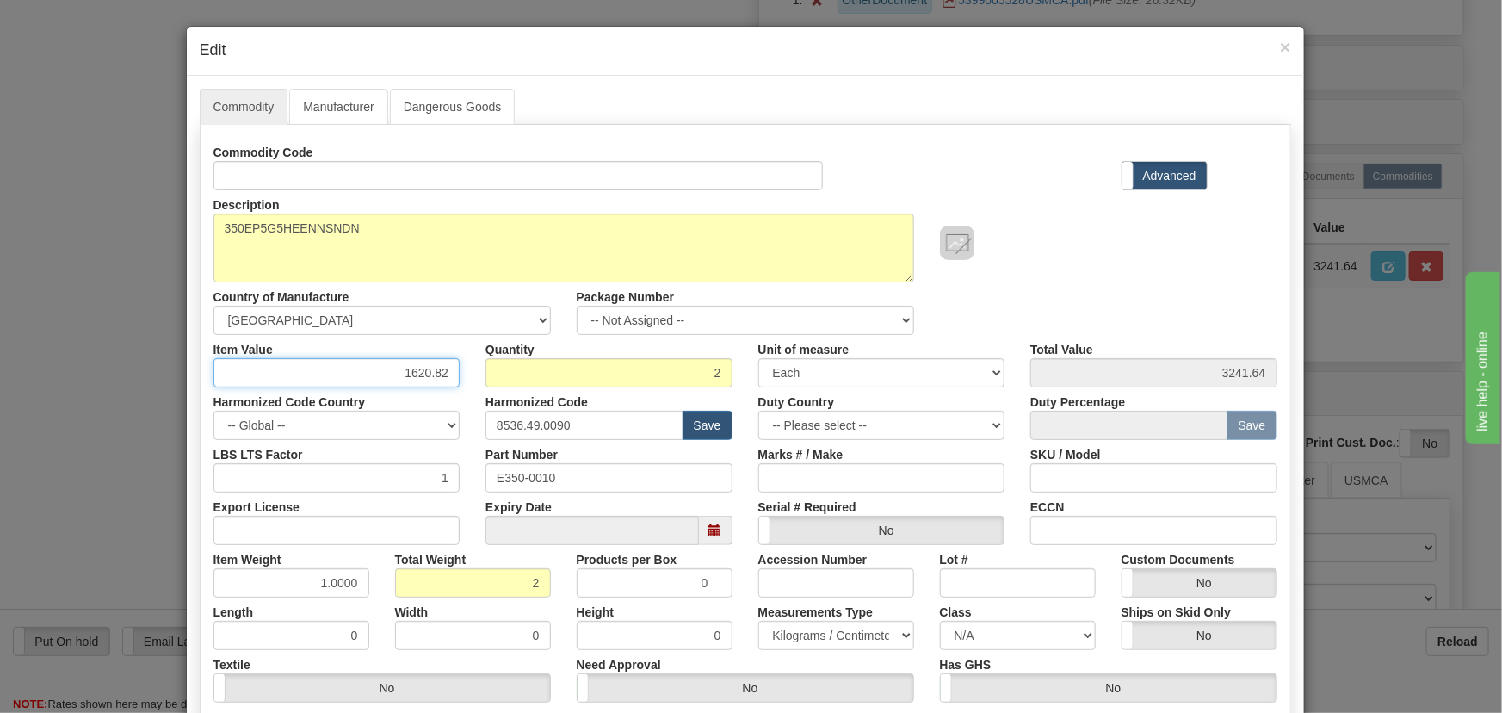
click at [470, 383] on div "Item Value 1620.82 Quantity 2 Unit of measure 3 Thousand Square Inches Adjustme…" at bounding box center [746, 361] width 1090 height 53
paste input ".261,66"
type input "1261.66"
type input "2523.32"
click at [1035, 267] on div "Description 350EP5G5HEENNSNDN Country of Manufacture -- Unknown -- [GEOGRAPHIC_…" at bounding box center [746, 262] width 1090 height 145
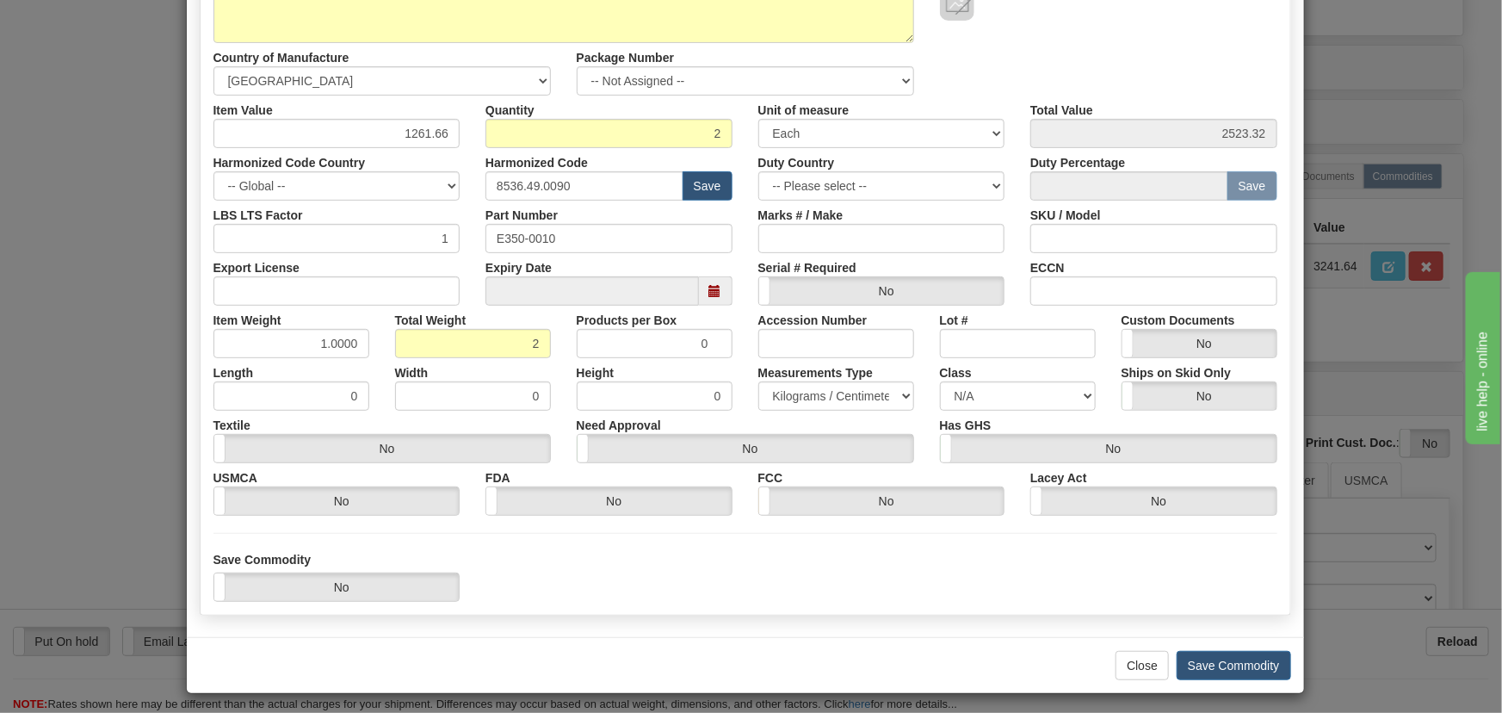
scroll to position [244, 0]
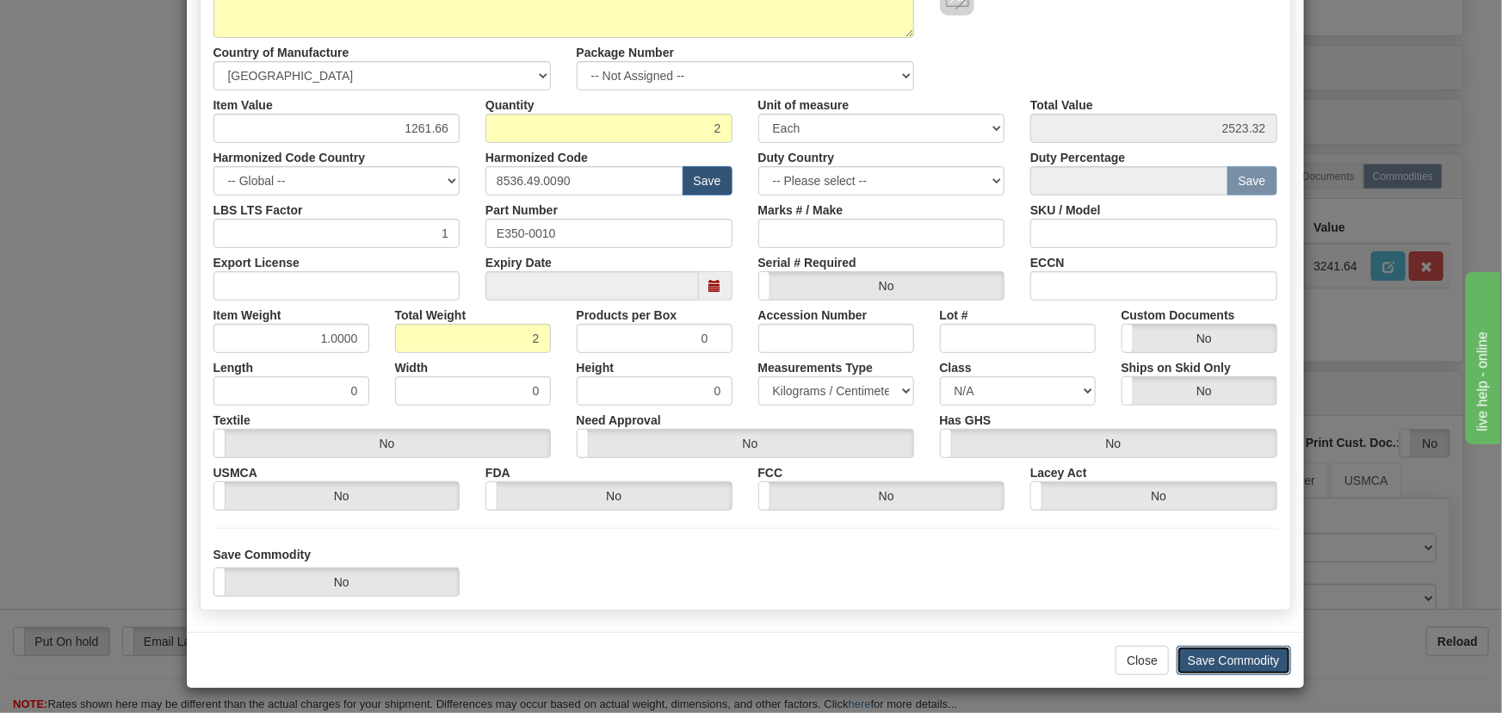
click at [1250, 658] on button "Save Commodity" at bounding box center [1234, 660] width 114 height 29
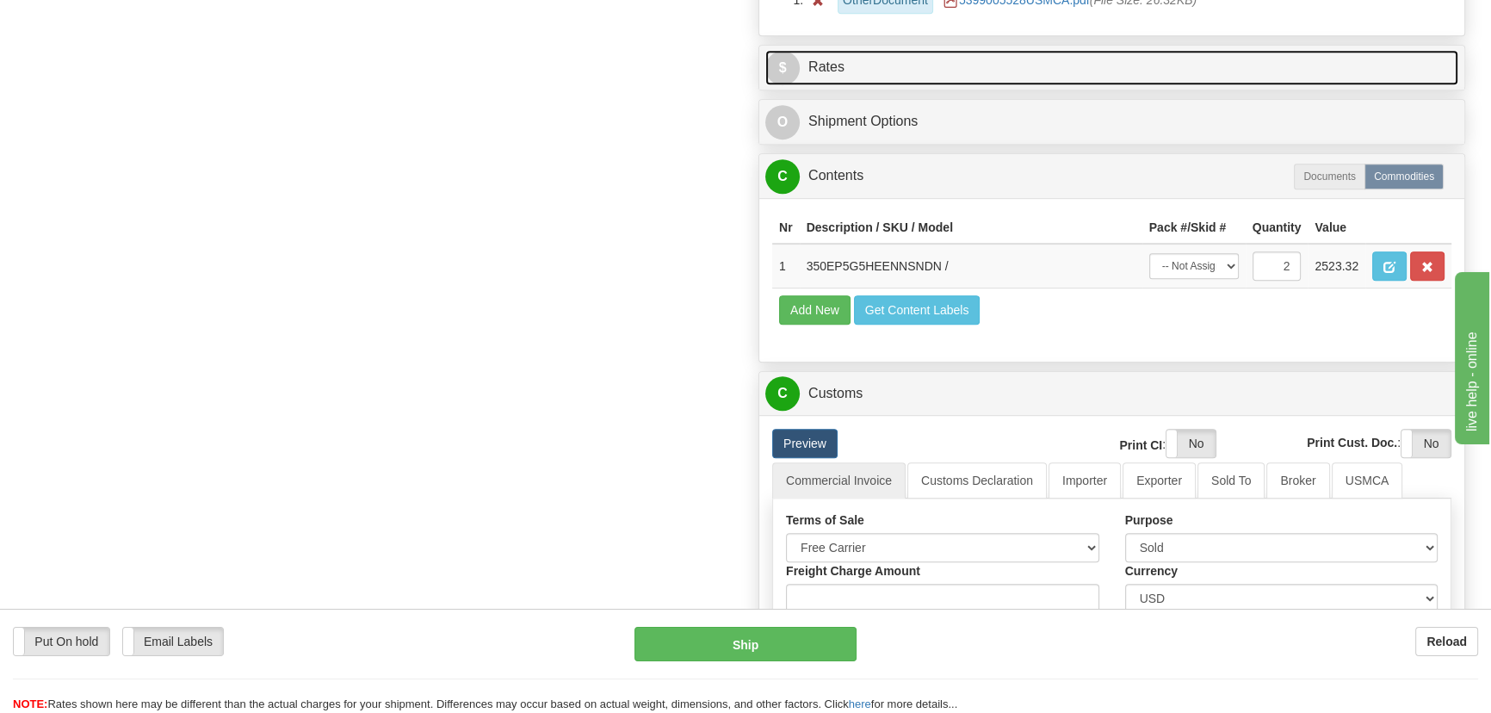
click at [1332, 75] on link "$ Rates" at bounding box center [1111, 67] width 693 height 35
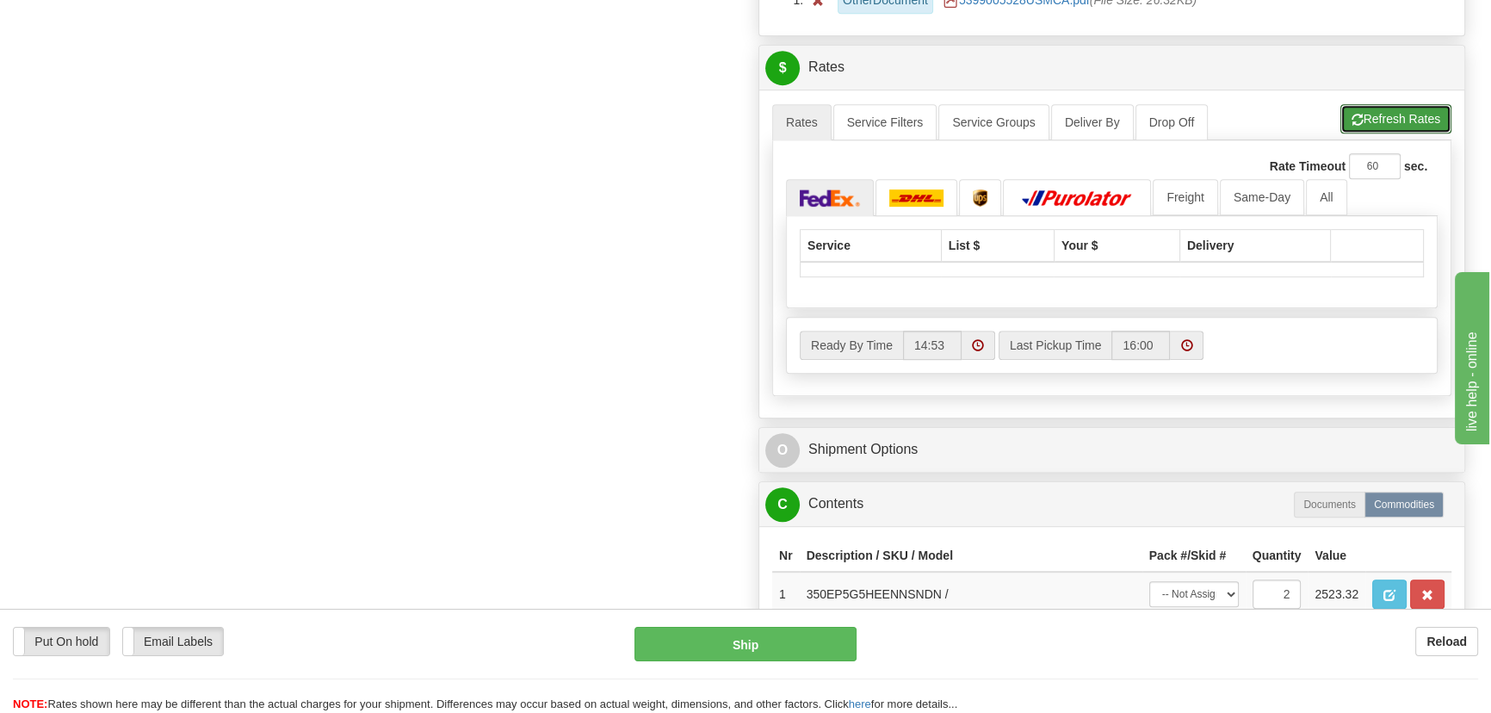
click at [1409, 112] on button "Refresh Rates" at bounding box center [1395, 118] width 111 height 29
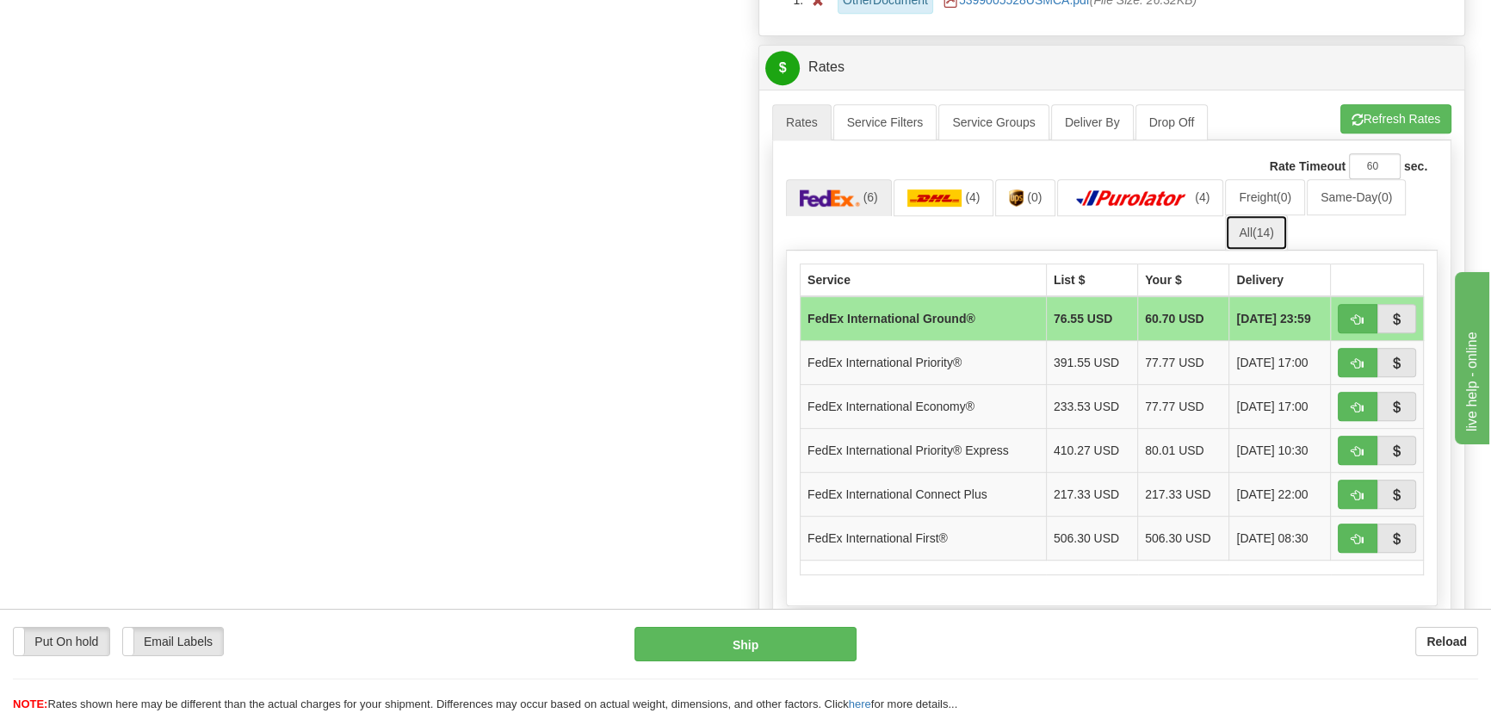
click at [1271, 227] on span "(14)" at bounding box center [1263, 233] width 22 height 14
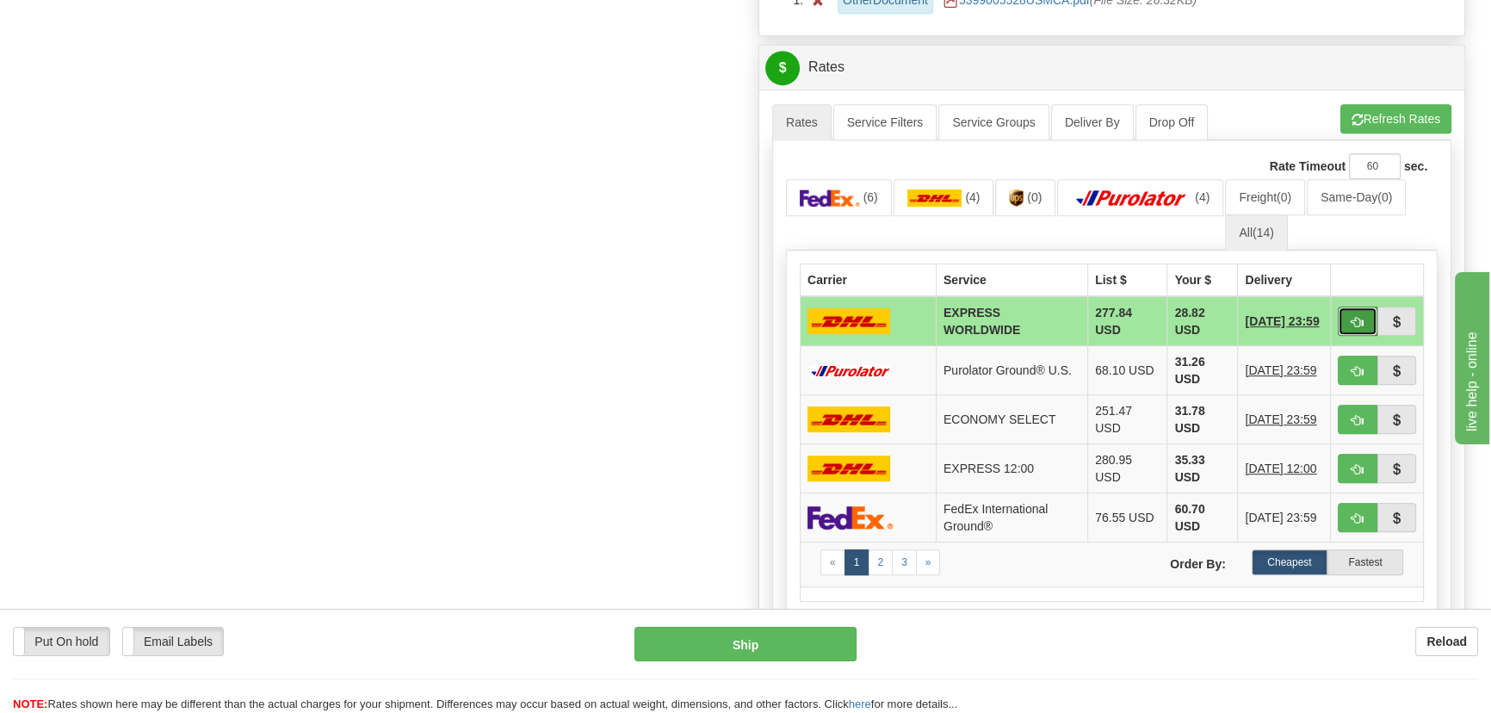
click at [1355, 318] on span "button" at bounding box center [1357, 322] width 12 height 11
type input "P"
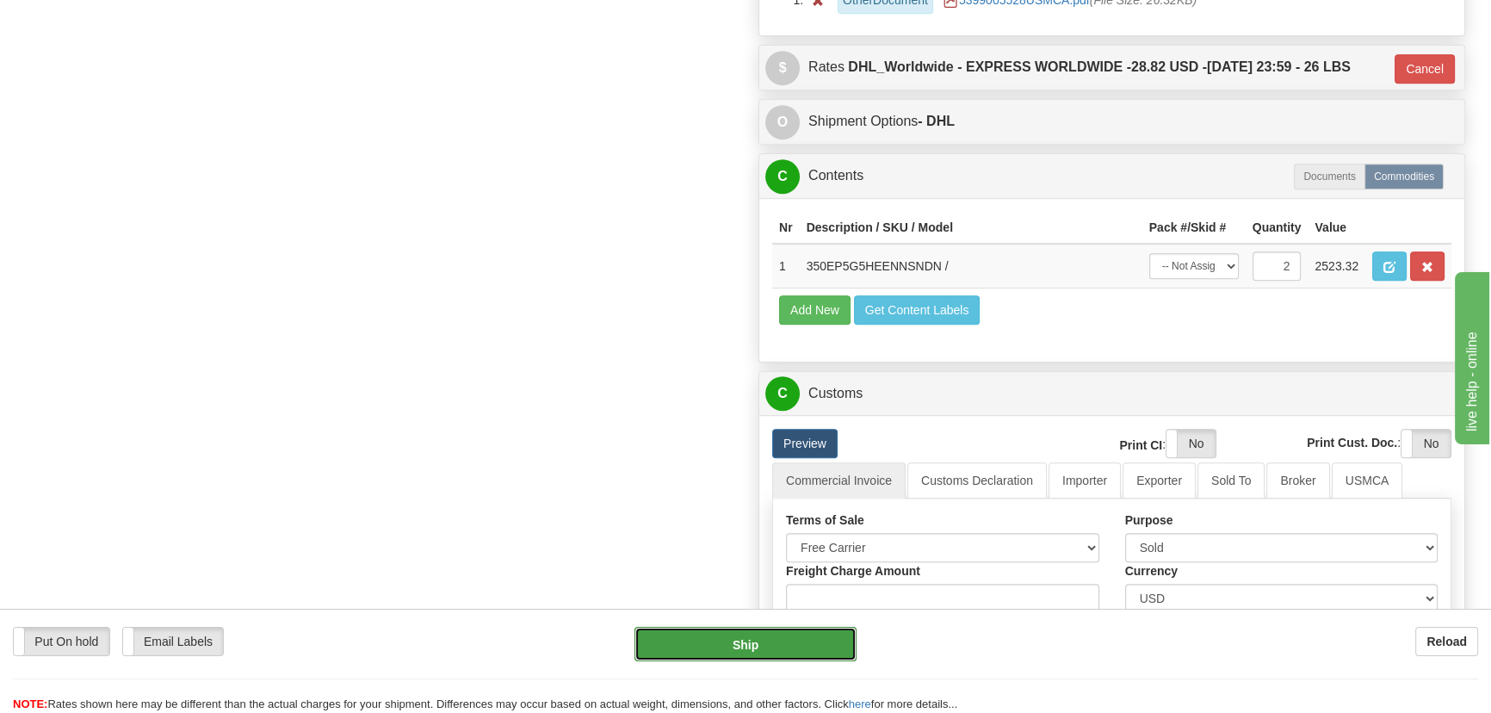
click at [763, 628] on button "Ship" at bounding box center [745, 644] width 223 height 34
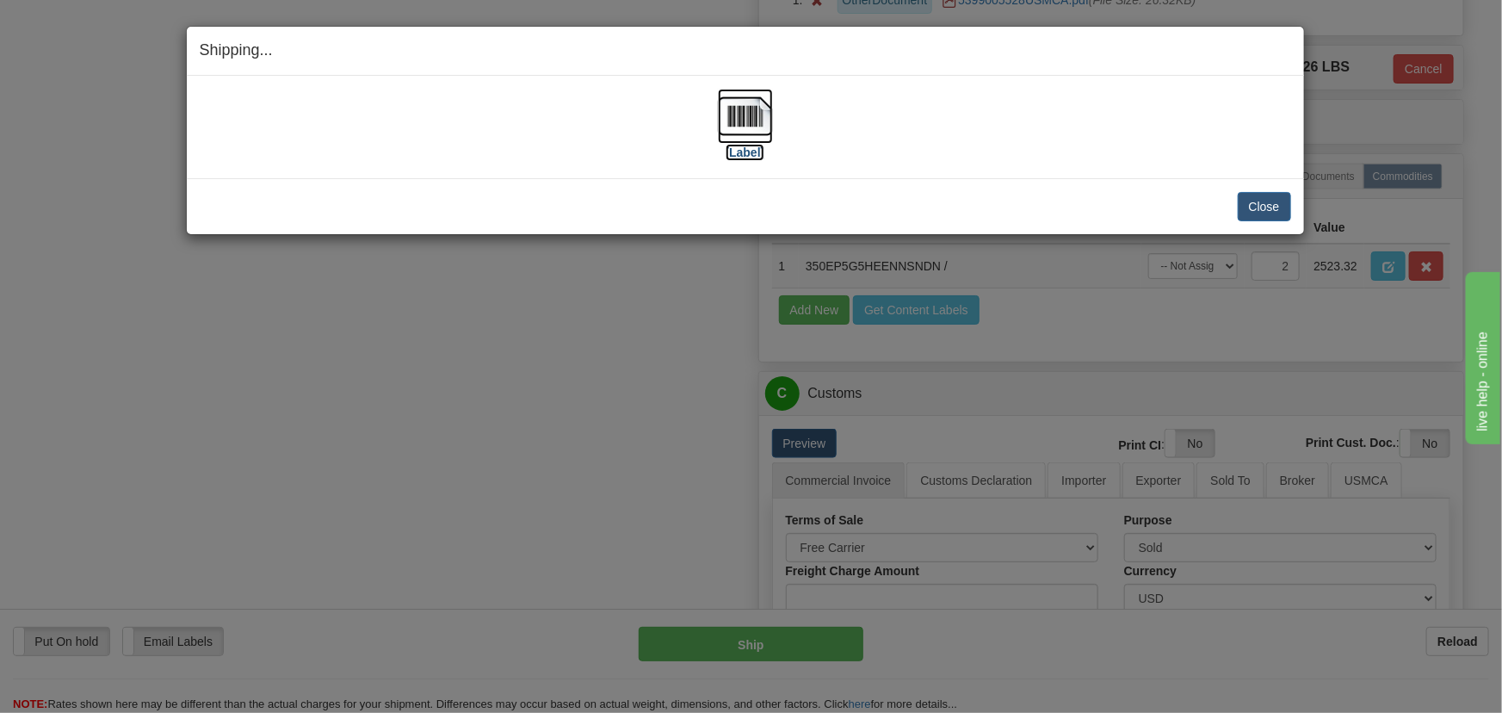
click at [734, 121] on img at bounding box center [745, 116] width 55 height 55
click at [1275, 210] on button "Close" at bounding box center [1264, 206] width 53 height 29
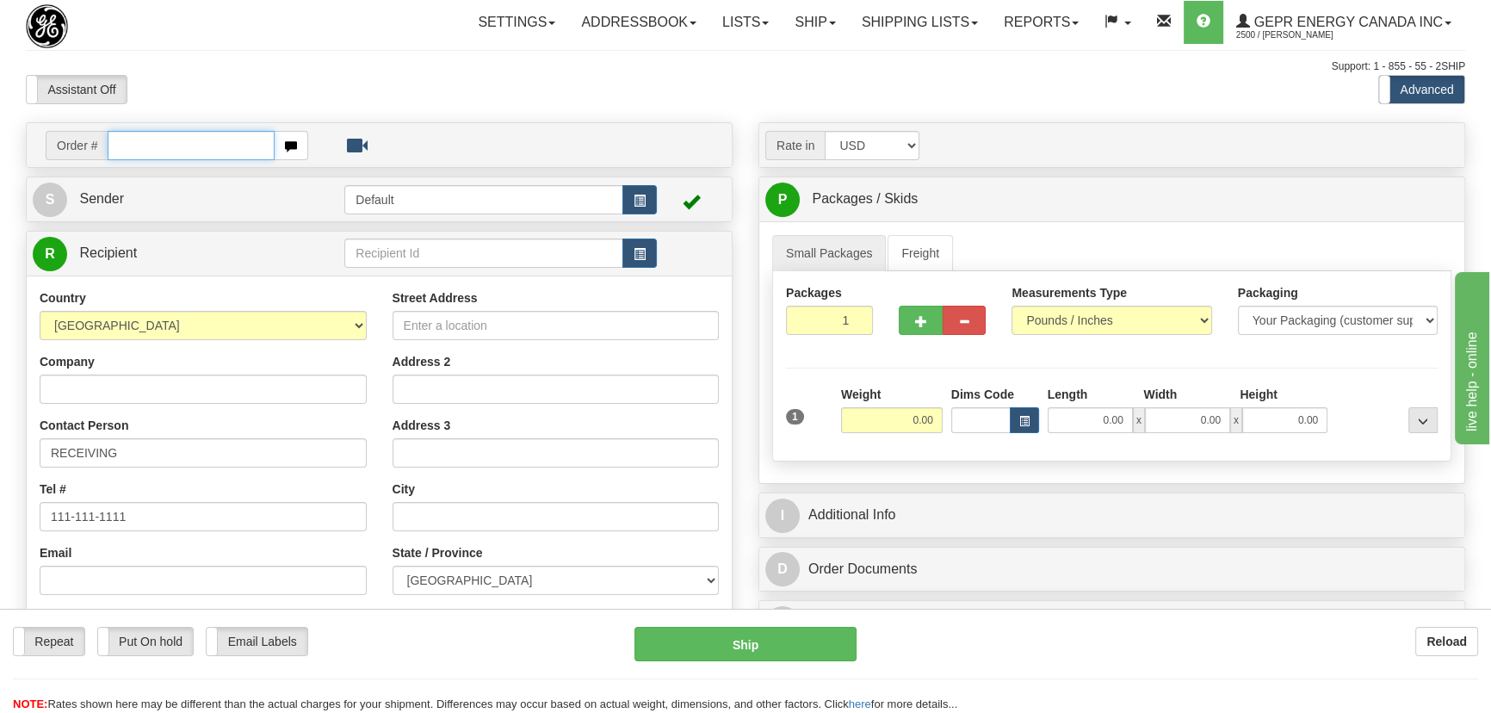
paste input "0086695862"
click at [133, 145] on input "0086695862" at bounding box center [191, 145] width 167 height 29
type input "86695862"
click at [634, 94] on body "Training Course Close Toggle navigation Settings Shipping Preferences New Recip…" at bounding box center [745, 356] width 1491 height 713
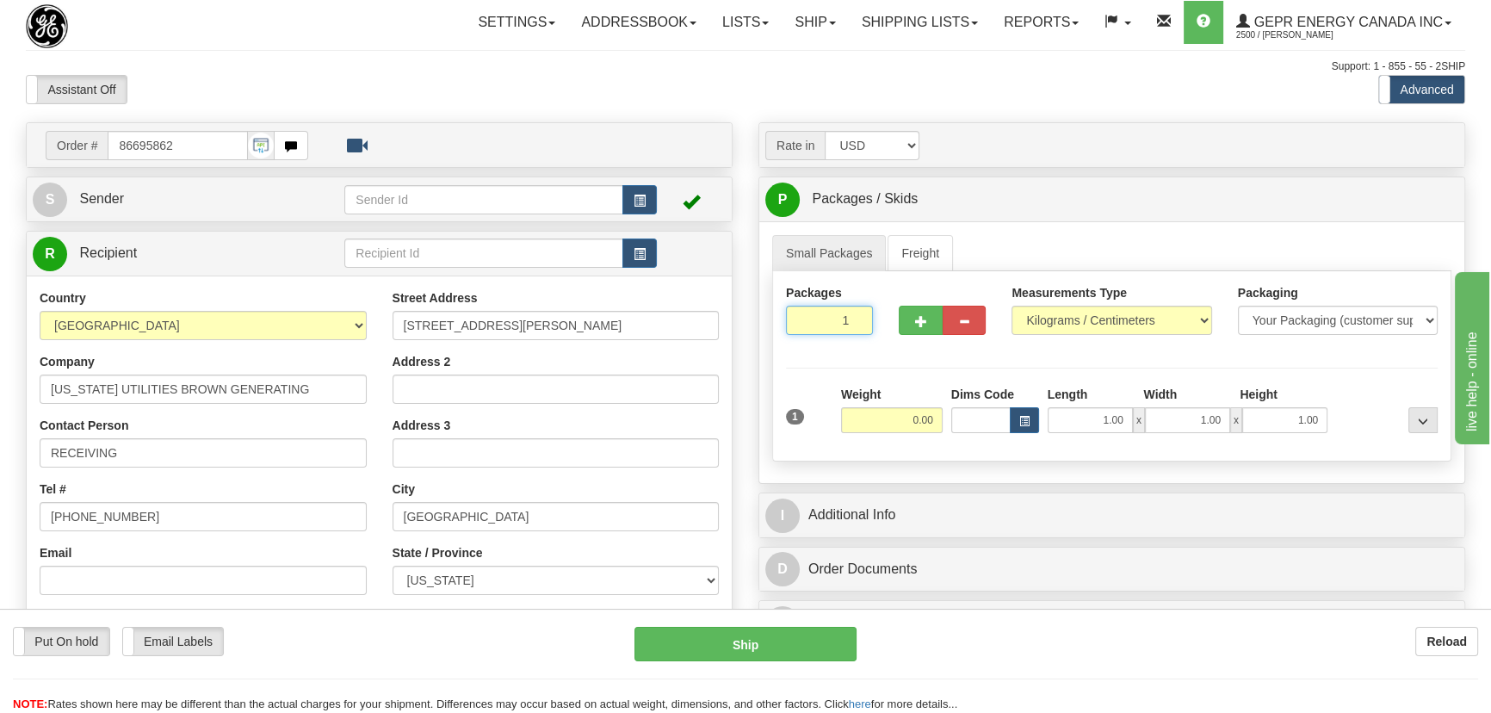
drag, startPoint x: 825, startPoint y: 318, endPoint x: 899, endPoint y: 377, distance: 94.4
click at [891, 365] on div "Packages 1 1 Measurements Type" at bounding box center [1111, 366] width 679 height 190
type input "2"
drag, startPoint x: 903, startPoint y: 386, endPoint x: 915, endPoint y: 400, distance: 18.3
click at [907, 390] on div "Packages 2 1 Measurements Type" at bounding box center [1111, 366] width 679 height 190
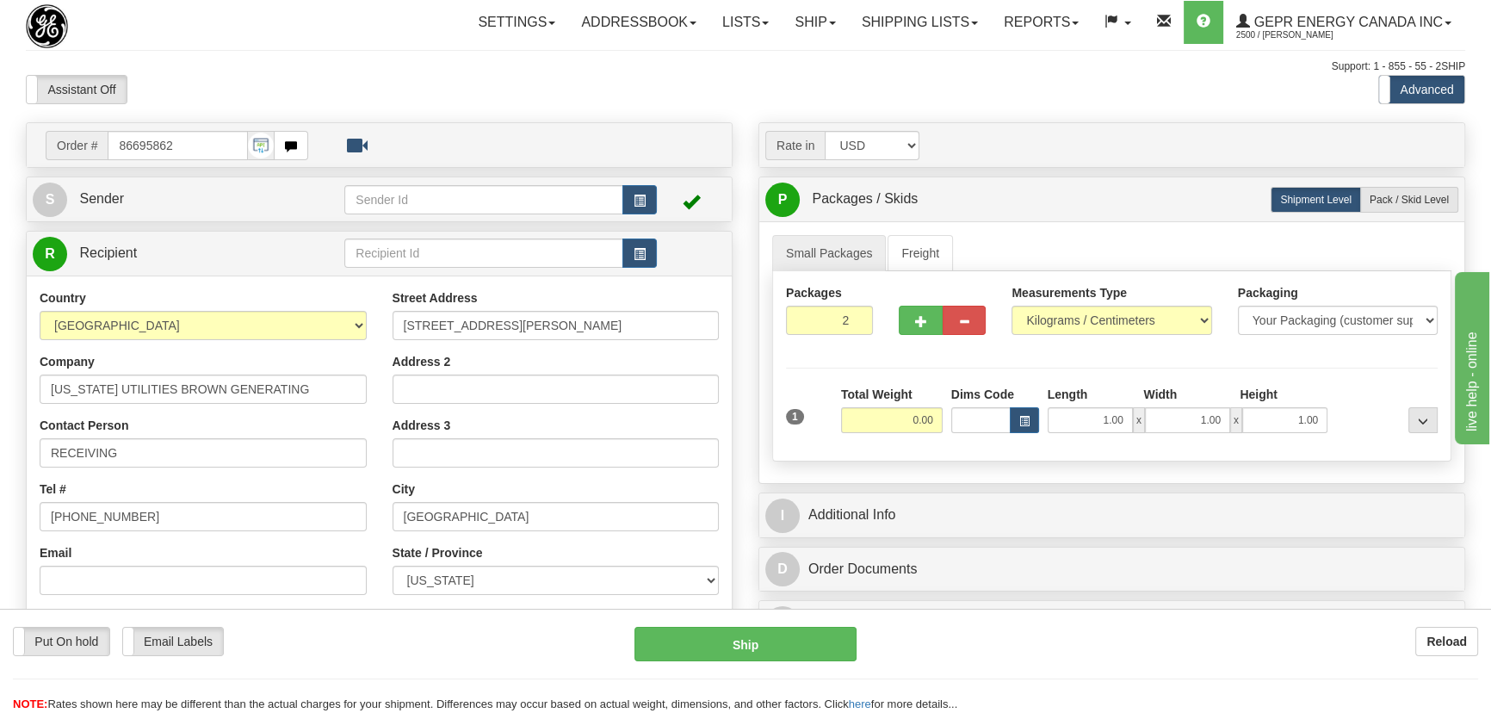
click at [912, 421] on div "Packages 2 1 Measurements Type" at bounding box center [1111, 366] width 679 height 190
click at [908, 423] on input "0.00" at bounding box center [892, 420] width 102 height 26
type input "25.00"
click at [1106, 320] on select "Pounds / Inches Kilograms / Centimeters" at bounding box center [1111, 320] width 200 height 29
select select "0"
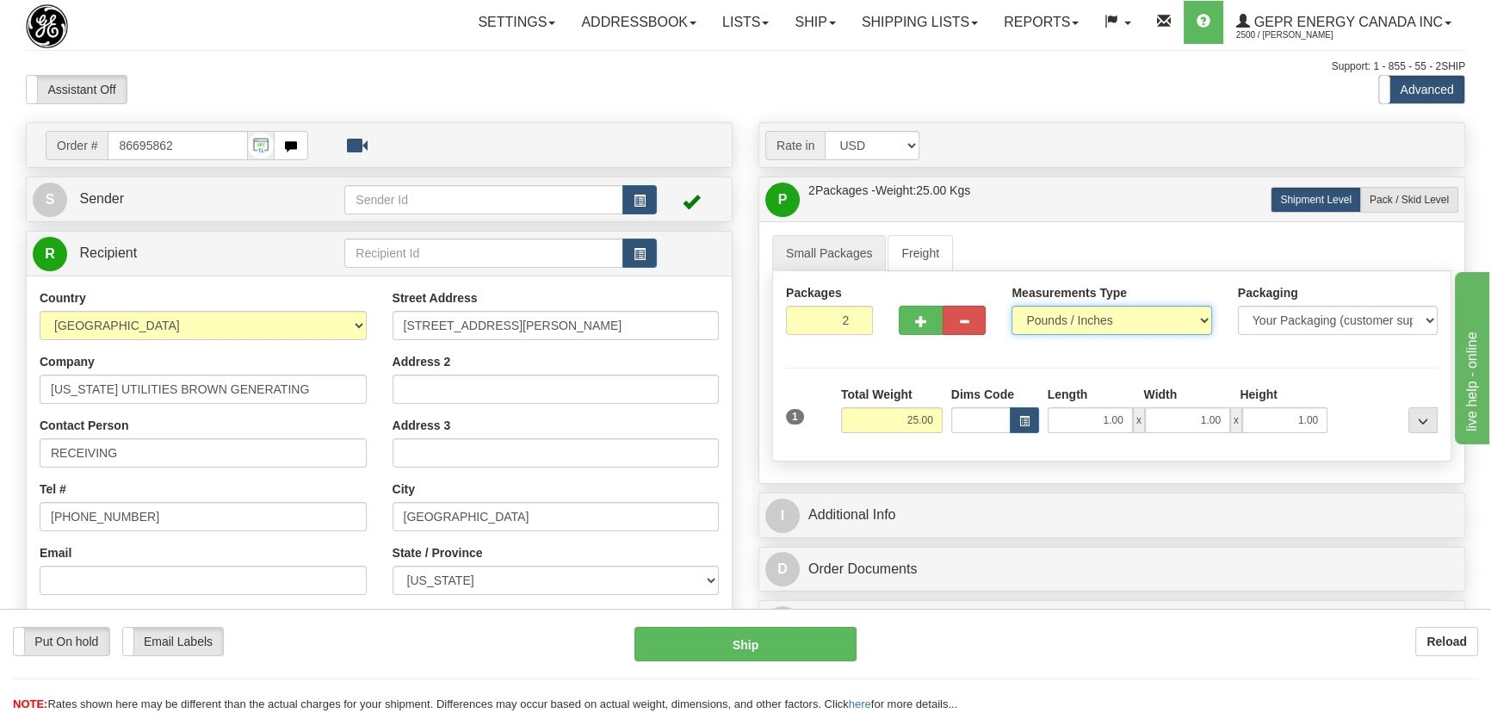
click at [1011, 306] on select "Pounds / Inches Kilograms / Centimeters" at bounding box center [1111, 320] width 200 height 29
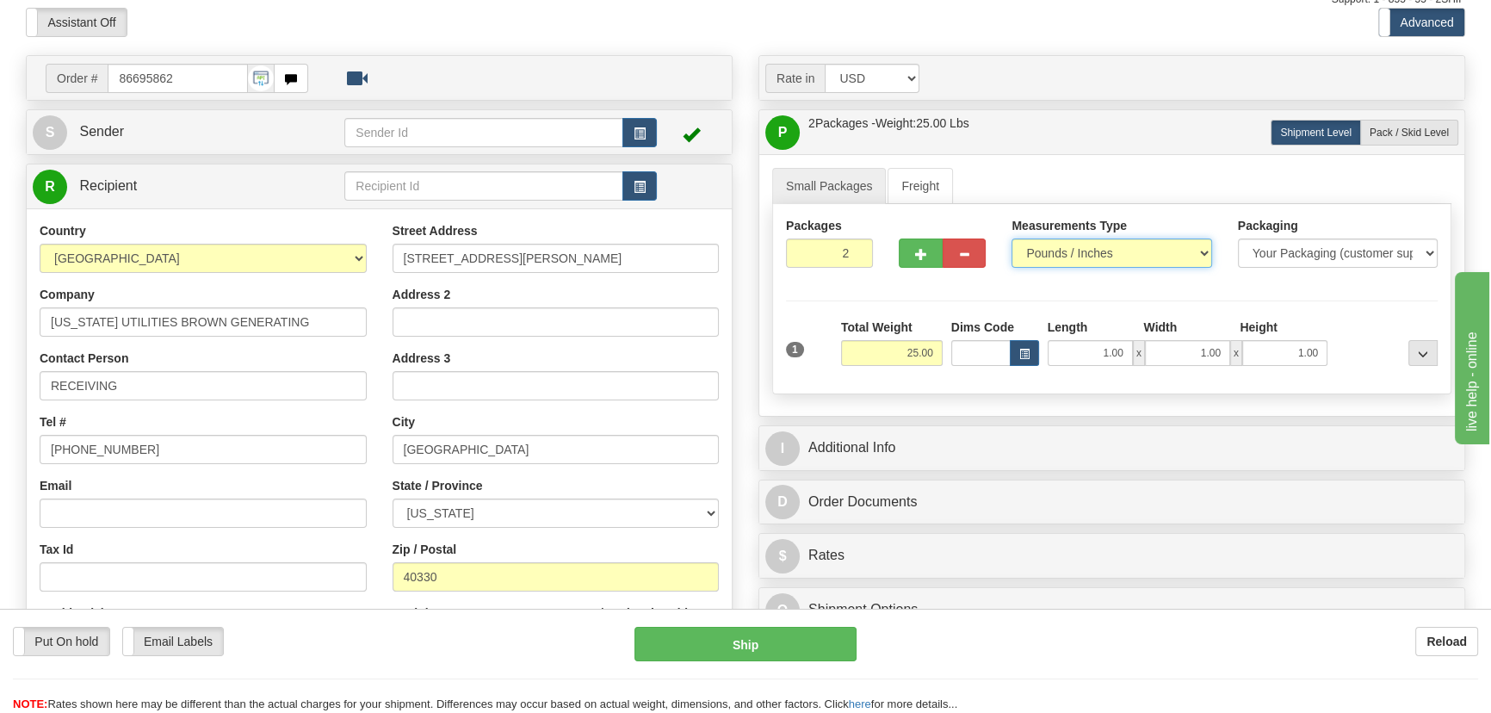
scroll to position [312, 0]
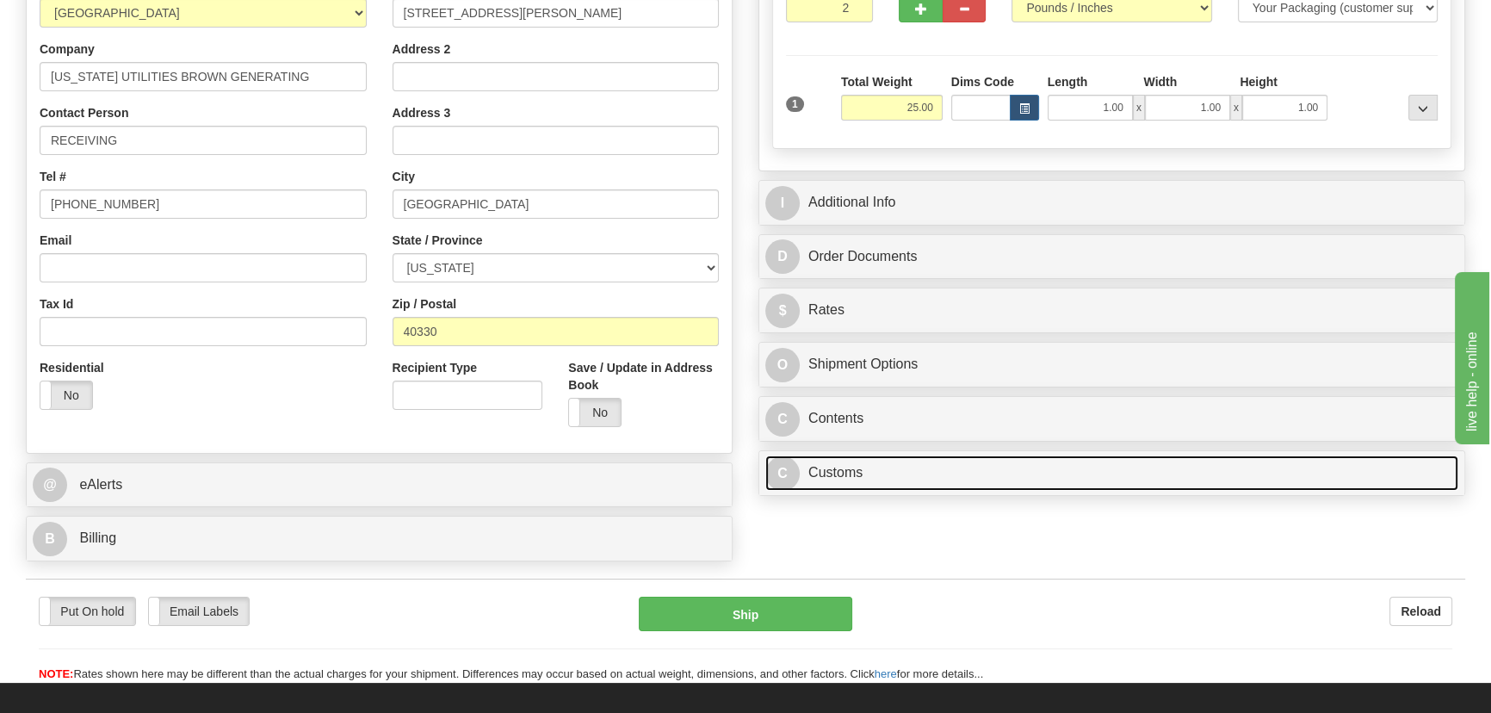
click at [1003, 485] on link "C Customs" at bounding box center [1111, 472] width 693 height 35
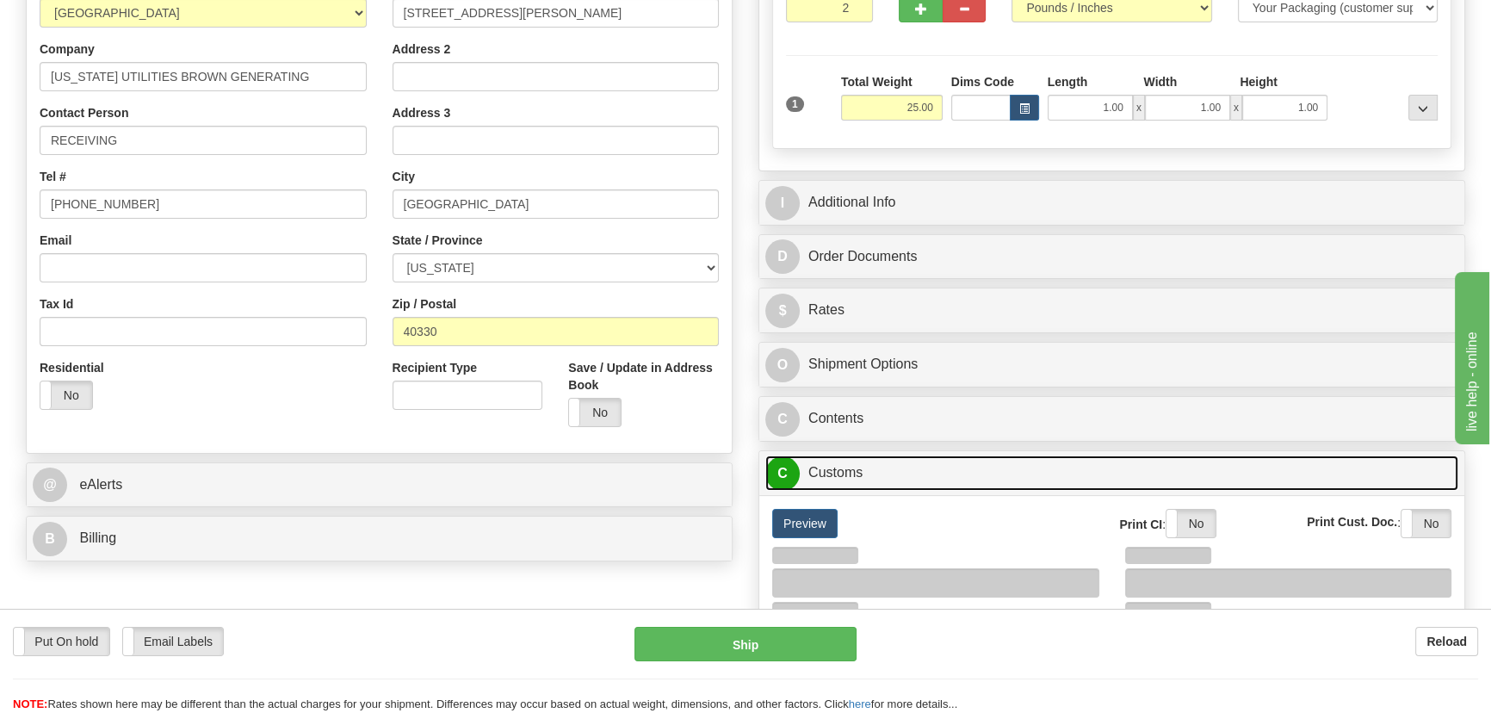
scroll to position [469, 0]
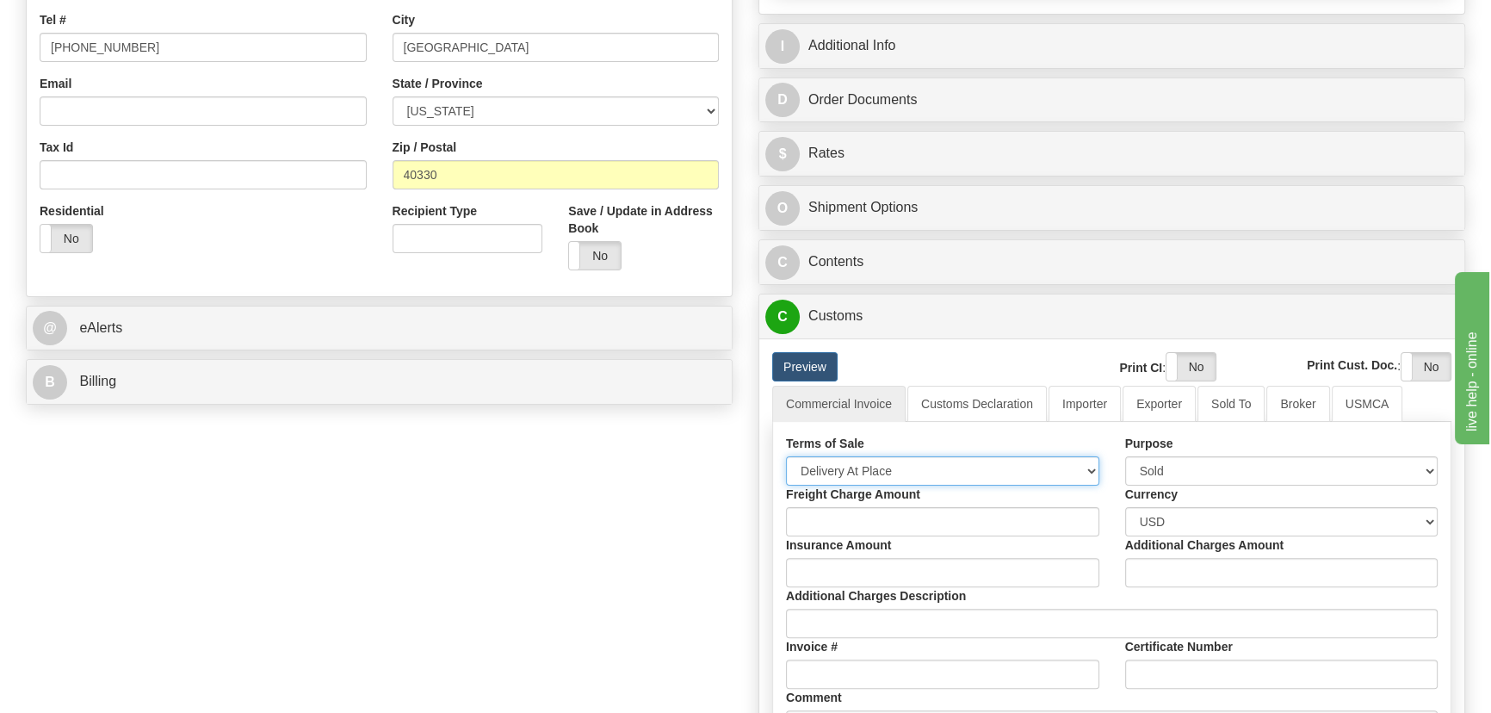
click at [921, 481] on select "Free Carrier Free On Board Ex Works Delivered Duty Unpaid Delivered Duty Paid C…" at bounding box center [942, 470] width 313 height 29
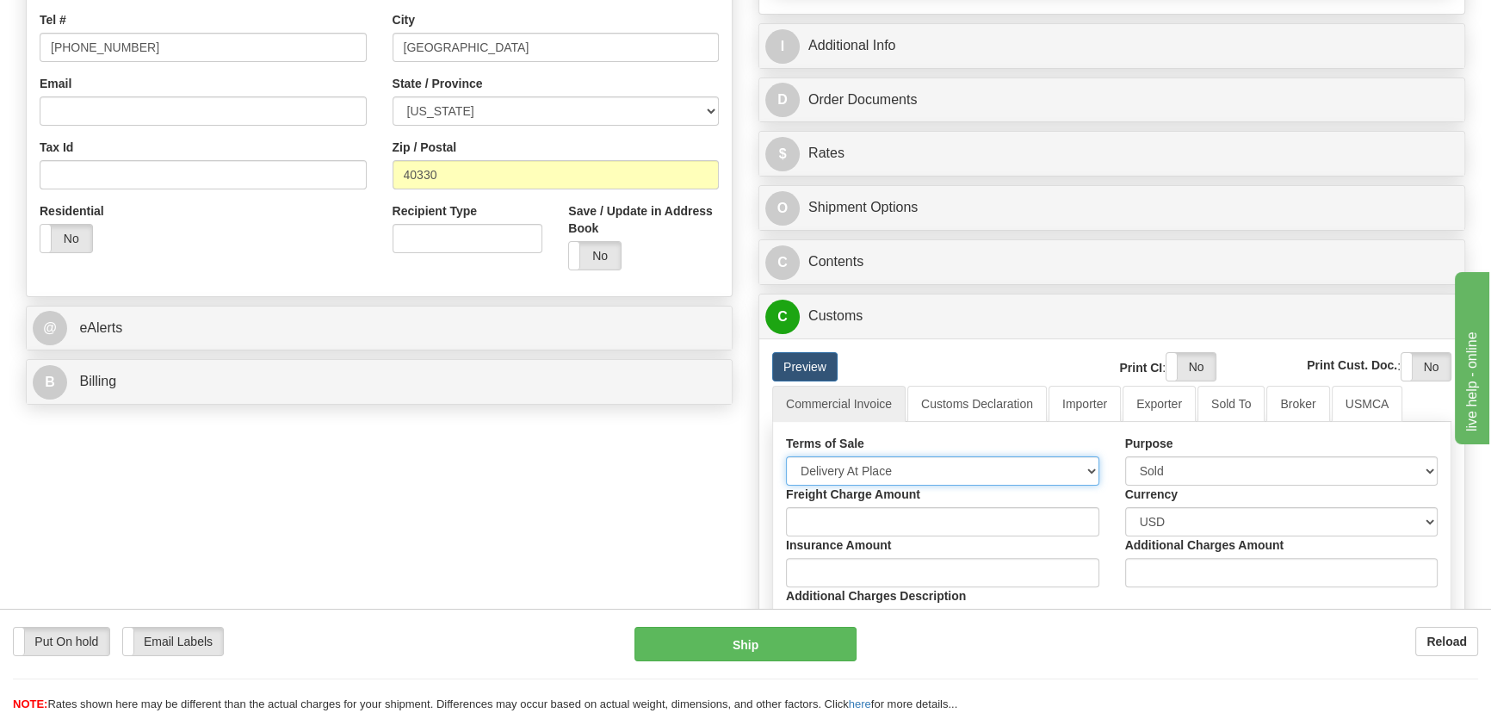
select select "7"
click at [786, 456] on select "Free Carrier Free On Board Ex Works Delivered Duty Unpaid Delivered Duty Paid C…" at bounding box center [942, 470] width 313 height 29
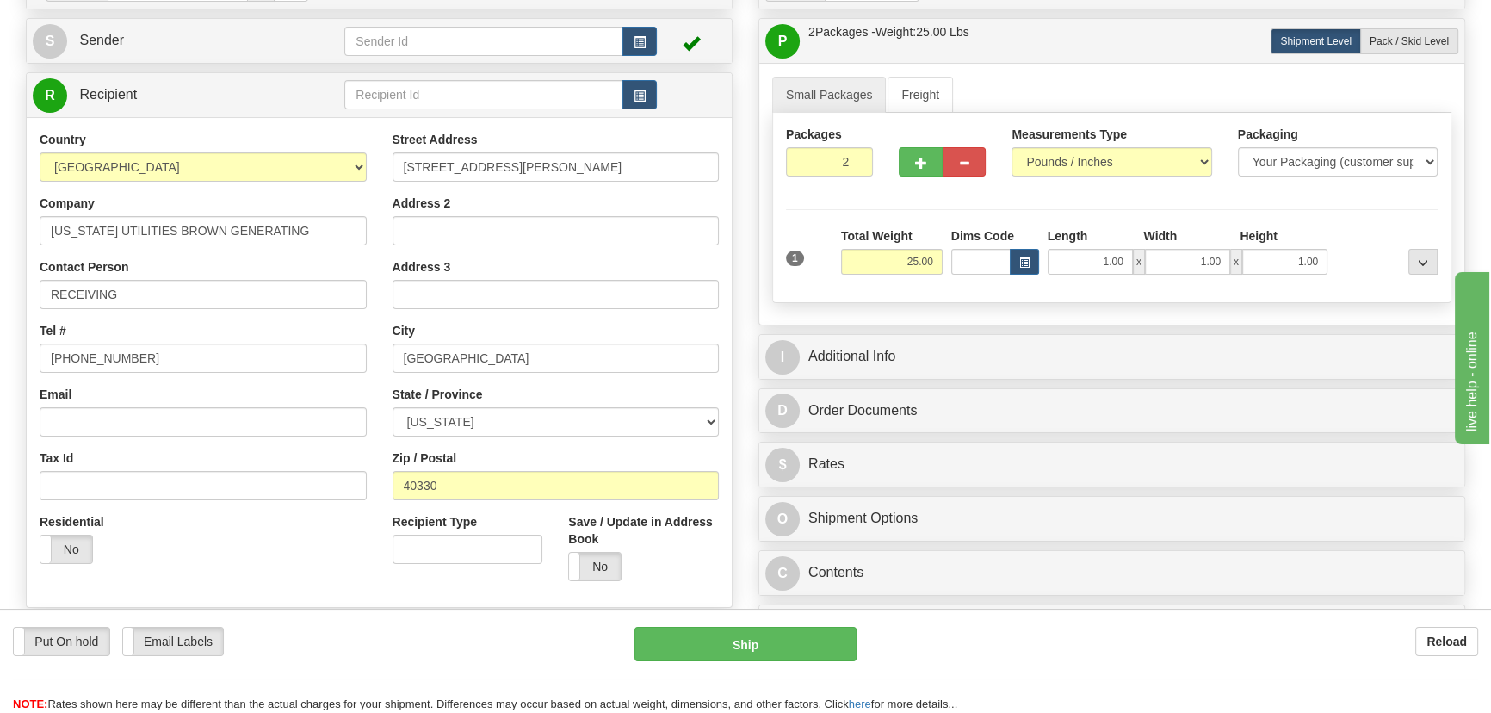
scroll to position [156, 0]
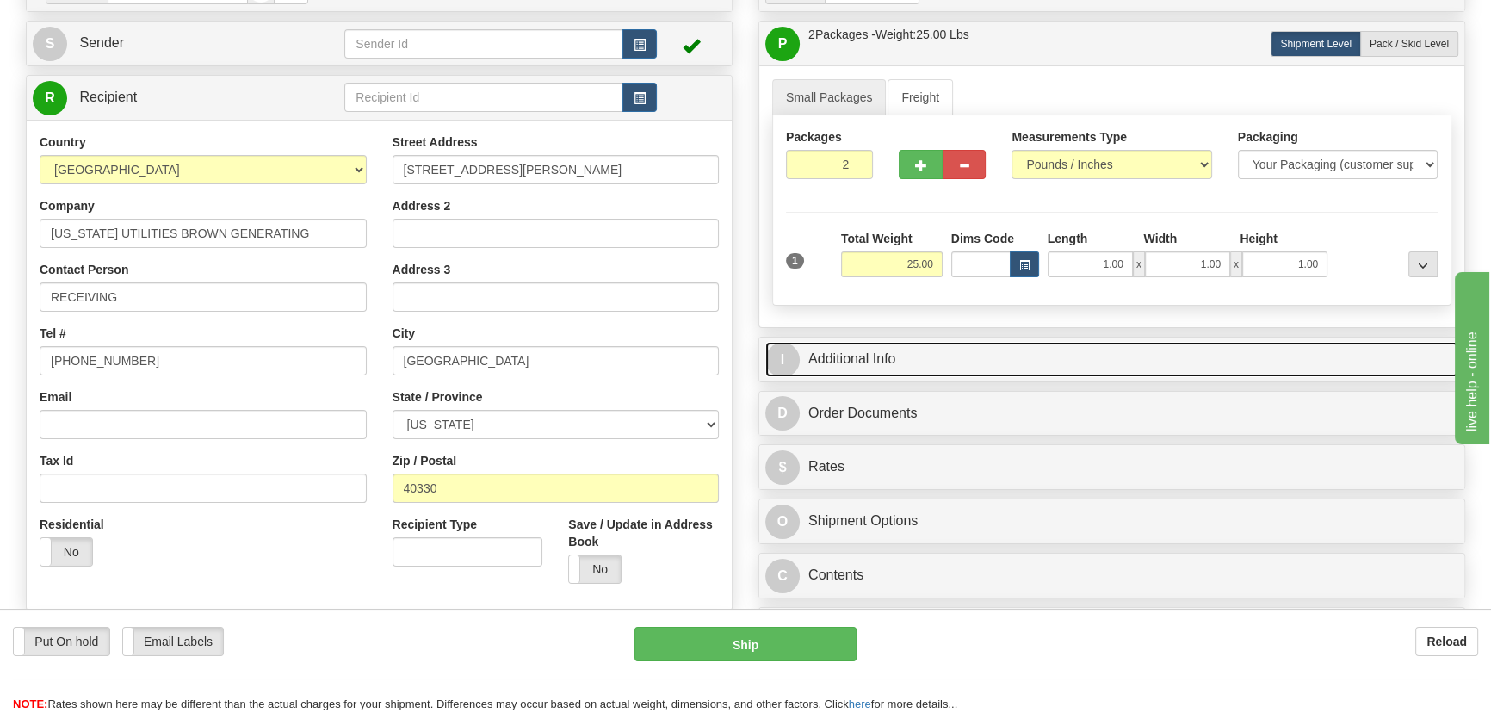
click at [1177, 351] on link "I Additional Info" at bounding box center [1111, 359] width 693 height 35
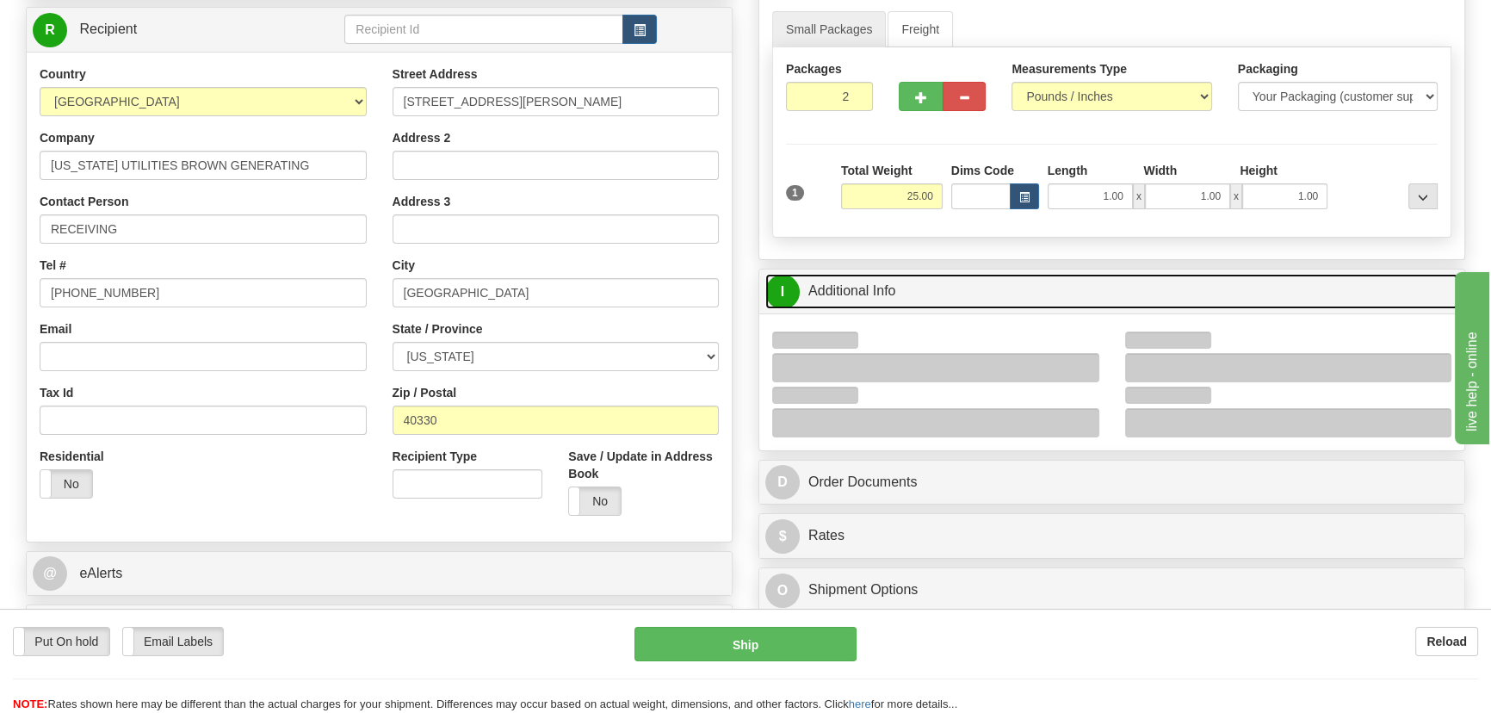
scroll to position [312, 0]
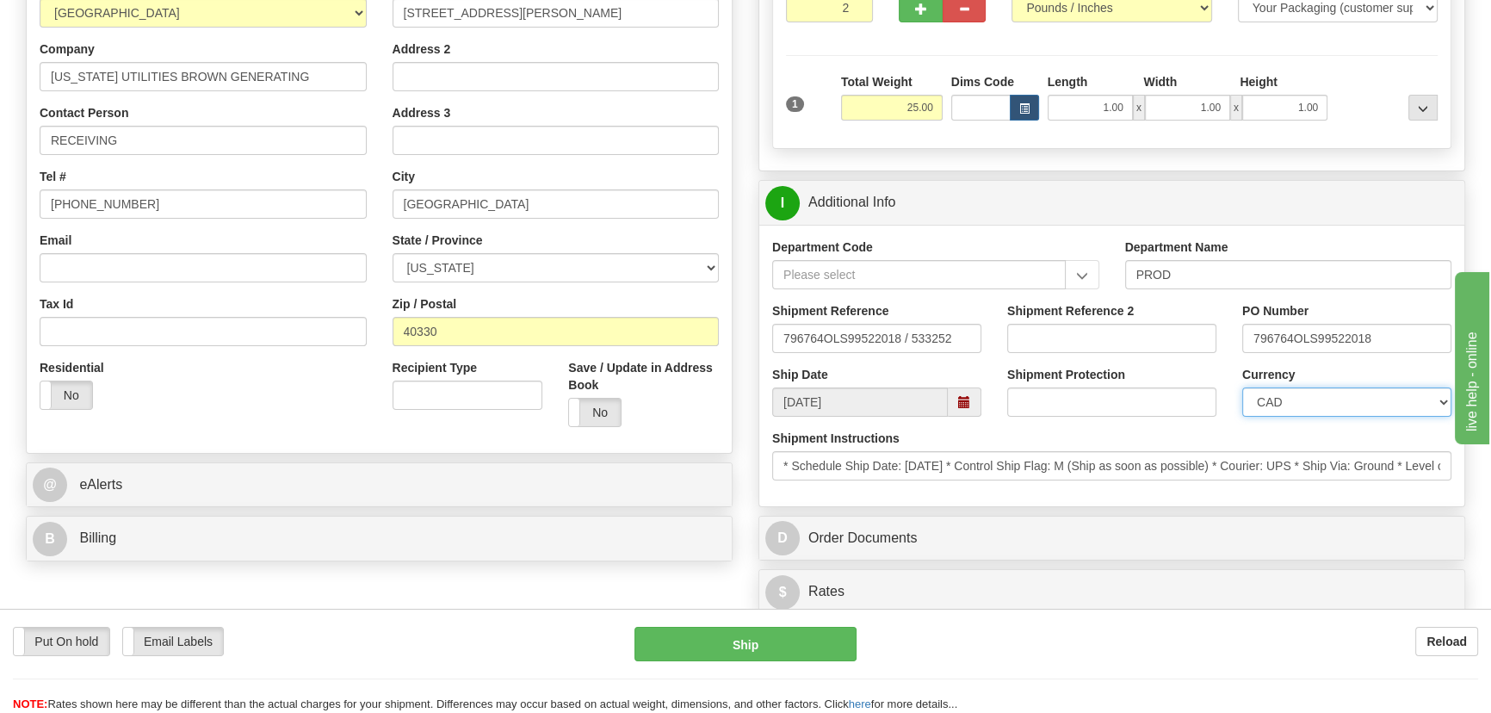
click at [1297, 411] on select "CAD USD EUR ZAR [PERSON_NAME] ARN AUD AUS AWG BBD BFR BGN BHD BMD BND BRC BRL C…" at bounding box center [1346, 401] width 209 height 29
select select "1"
click at [1242, 387] on select "CAD USD EUR ZAR [PERSON_NAME] ARN AUD AUS AWG BBD BFR BGN BHD BMD BND BRC BRL C…" at bounding box center [1346, 401] width 209 height 29
click at [1102, 320] on div "Shipment Reference 2" at bounding box center [1111, 327] width 209 height 51
click at [1106, 332] on input "Shipment Reference 2" at bounding box center [1111, 338] width 209 height 29
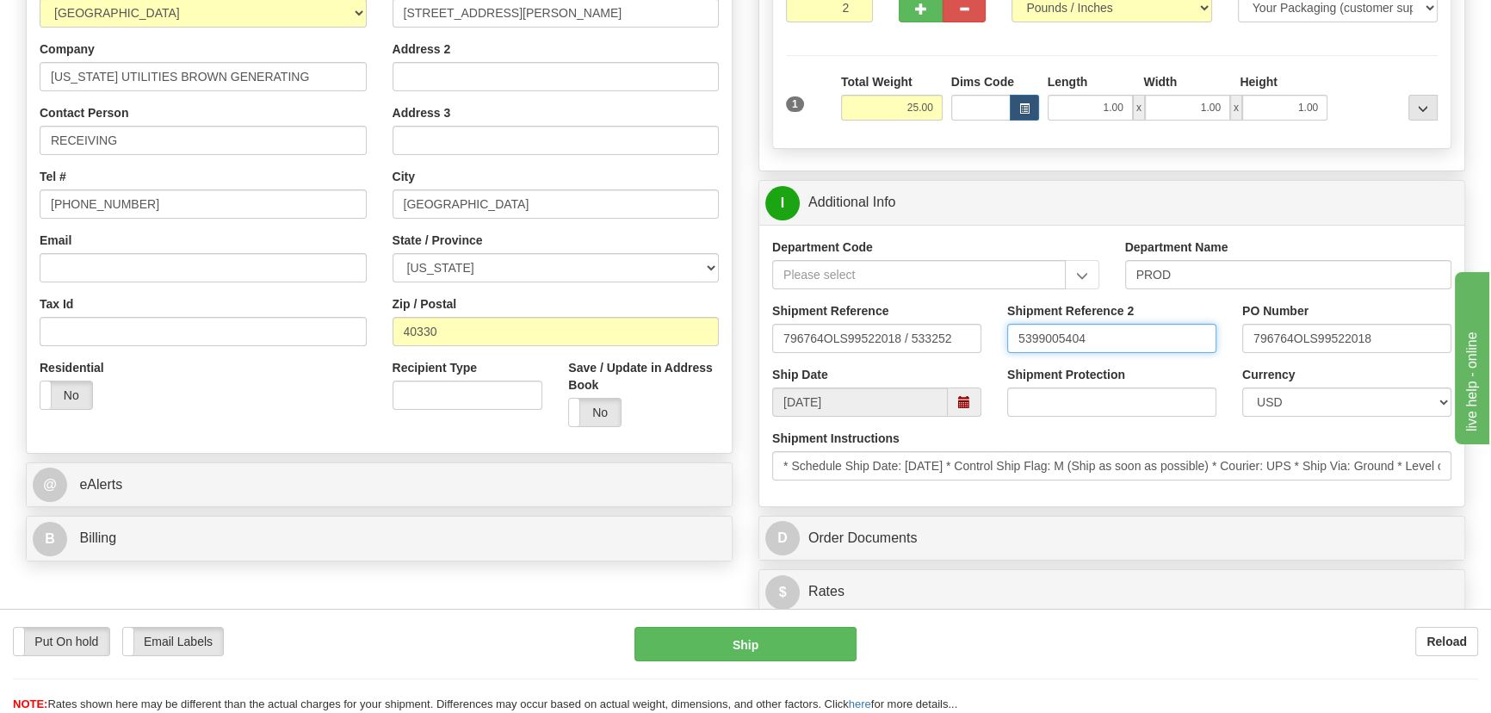
drag, startPoint x: 1106, startPoint y: 333, endPoint x: 994, endPoint y: 323, distance: 112.4
click at [994, 323] on div "Shipment Reference 2 5399005404" at bounding box center [1111, 334] width 235 height 64
type input "5399005404"
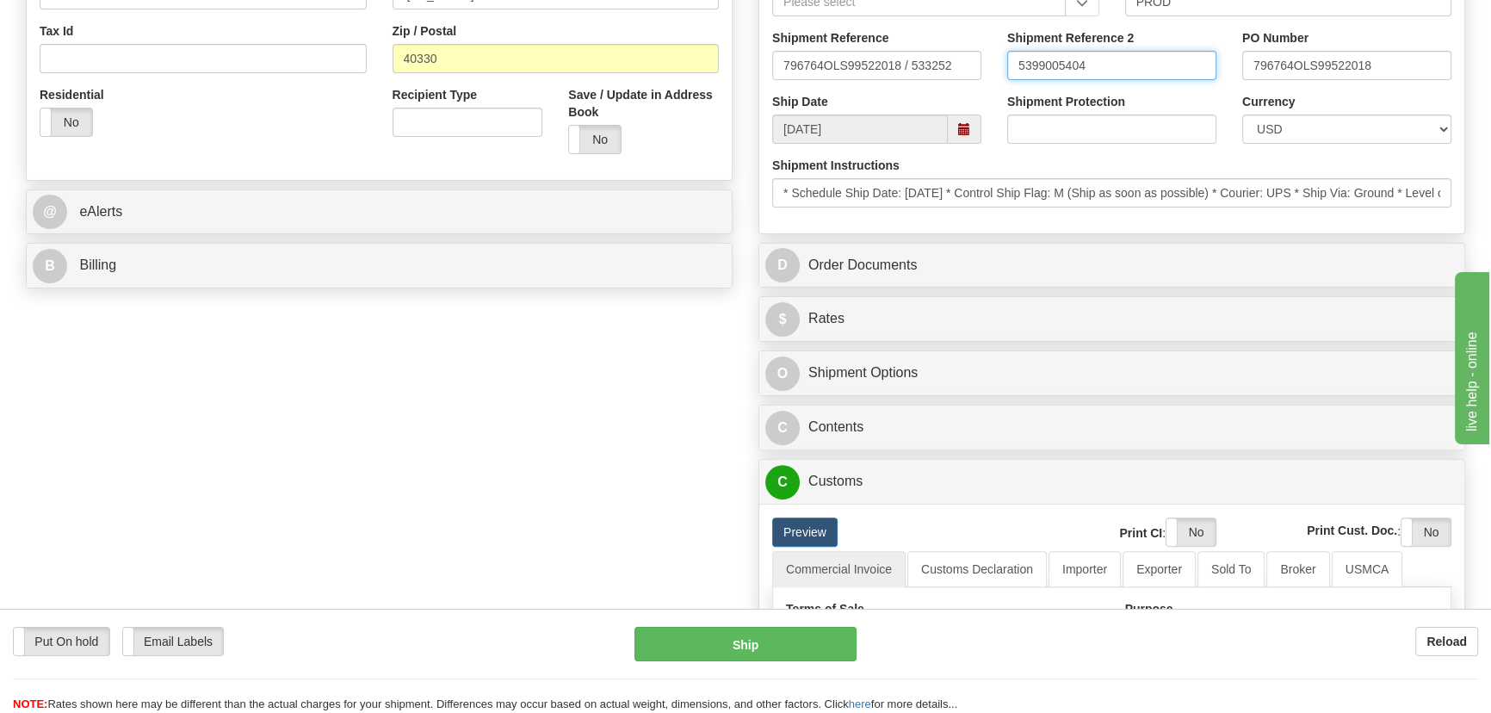
scroll to position [626, 0]
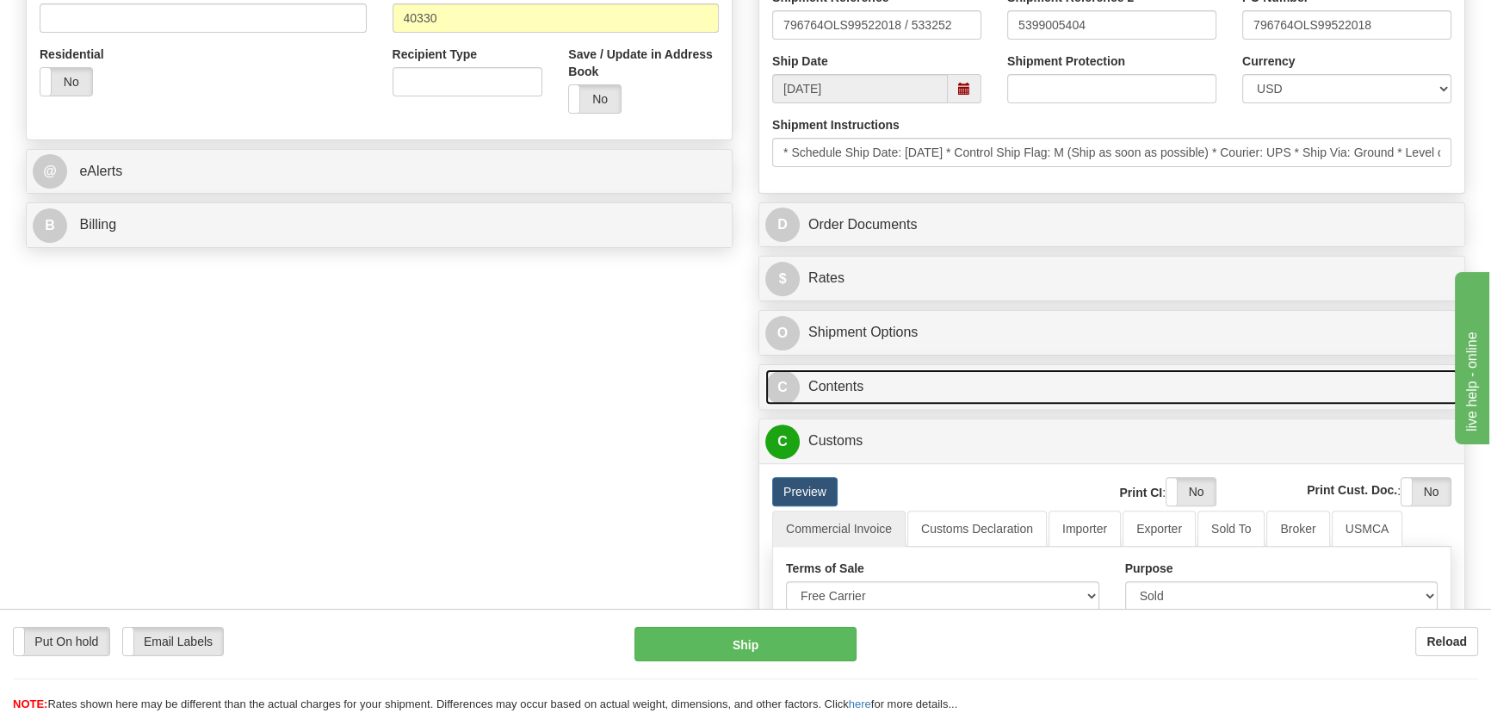
click at [1230, 376] on link "C Contents" at bounding box center [1111, 386] width 693 height 35
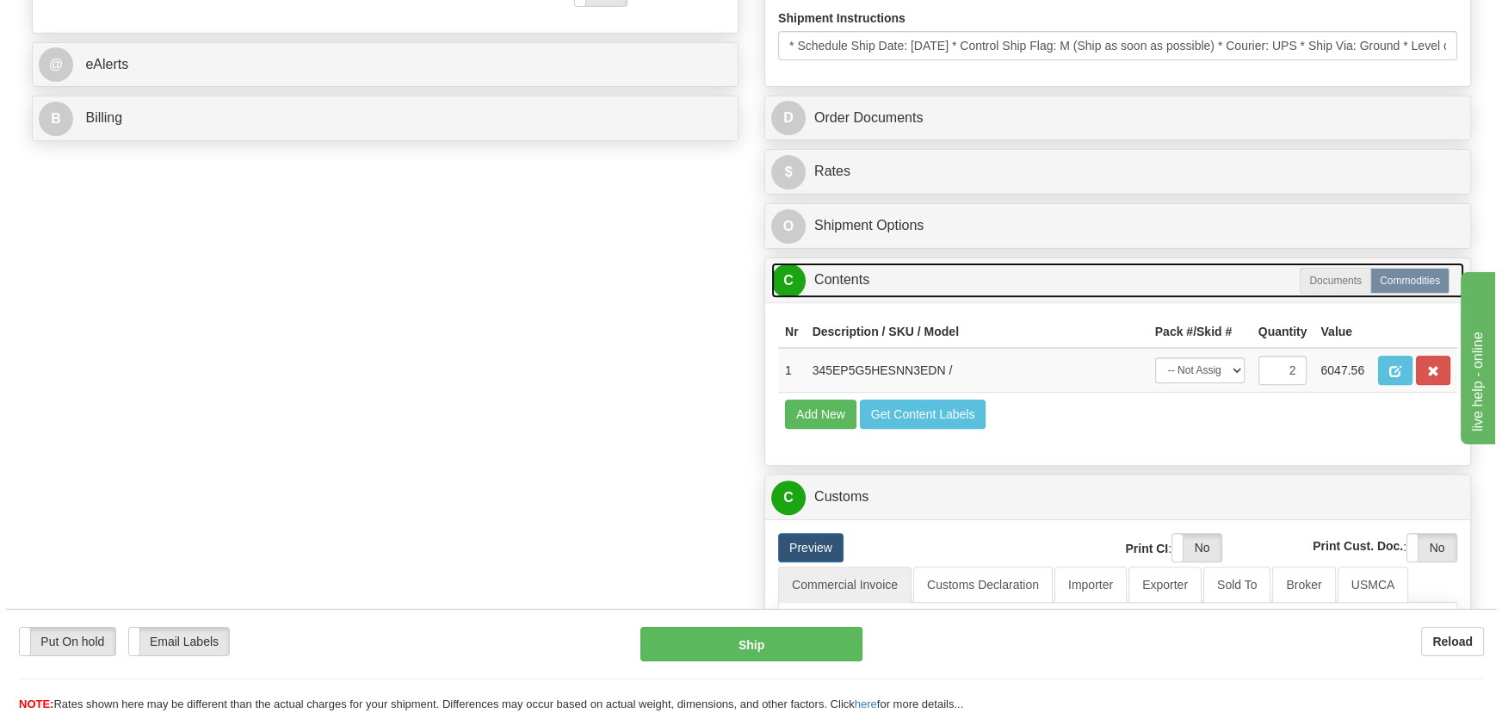
scroll to position [861, 0]
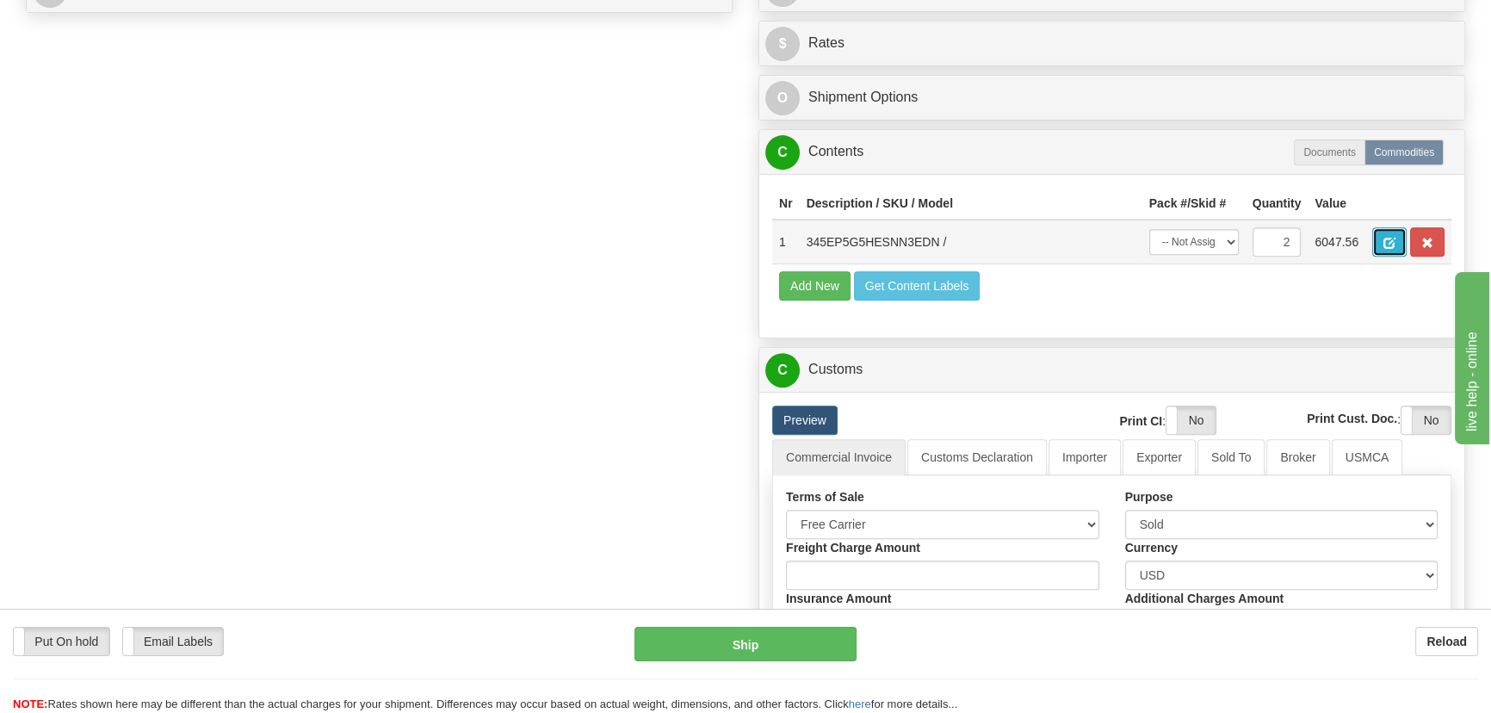
click at [1380, 244] on button "button" at bounding box center [1389, 241] width 34 height 29
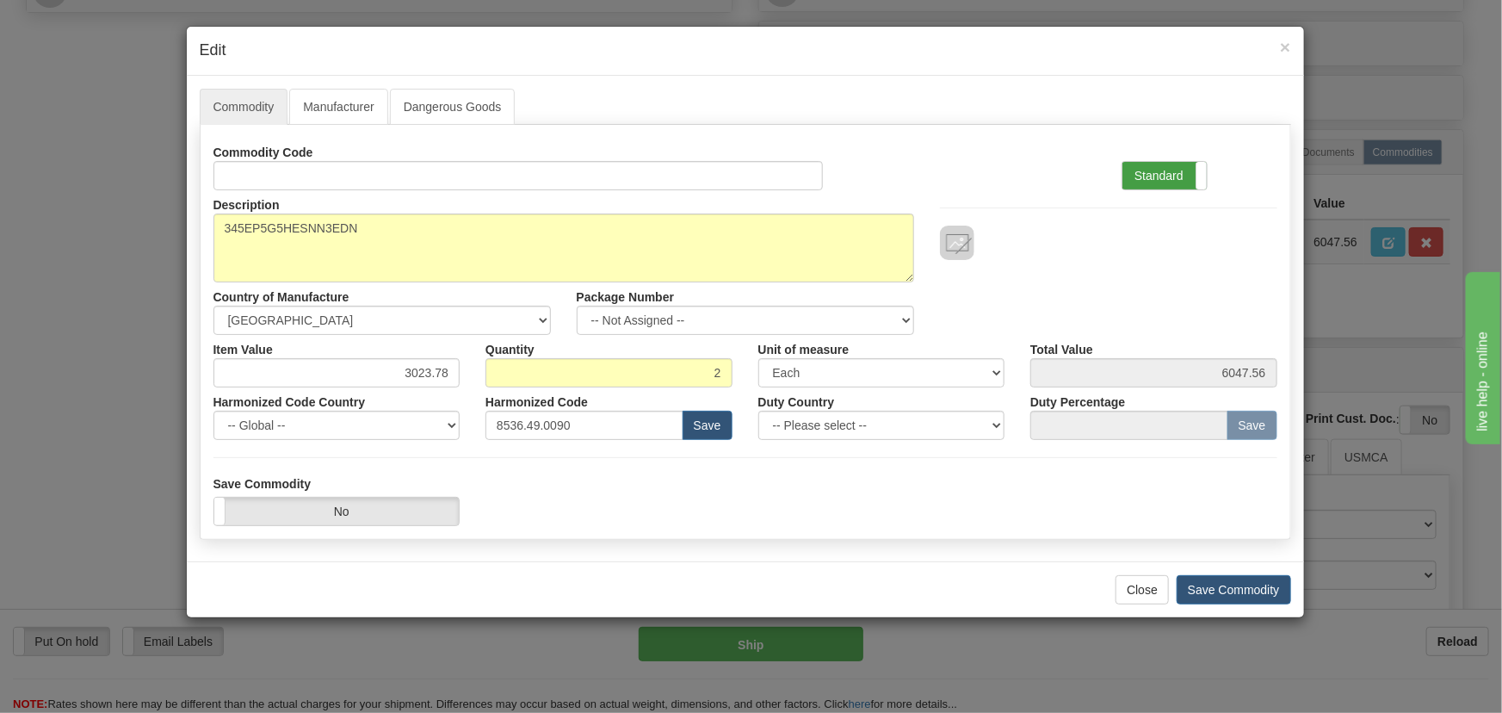
click at [1154, 183] on label "Standard" at bounding box center [1164, 176] width 84 height 28
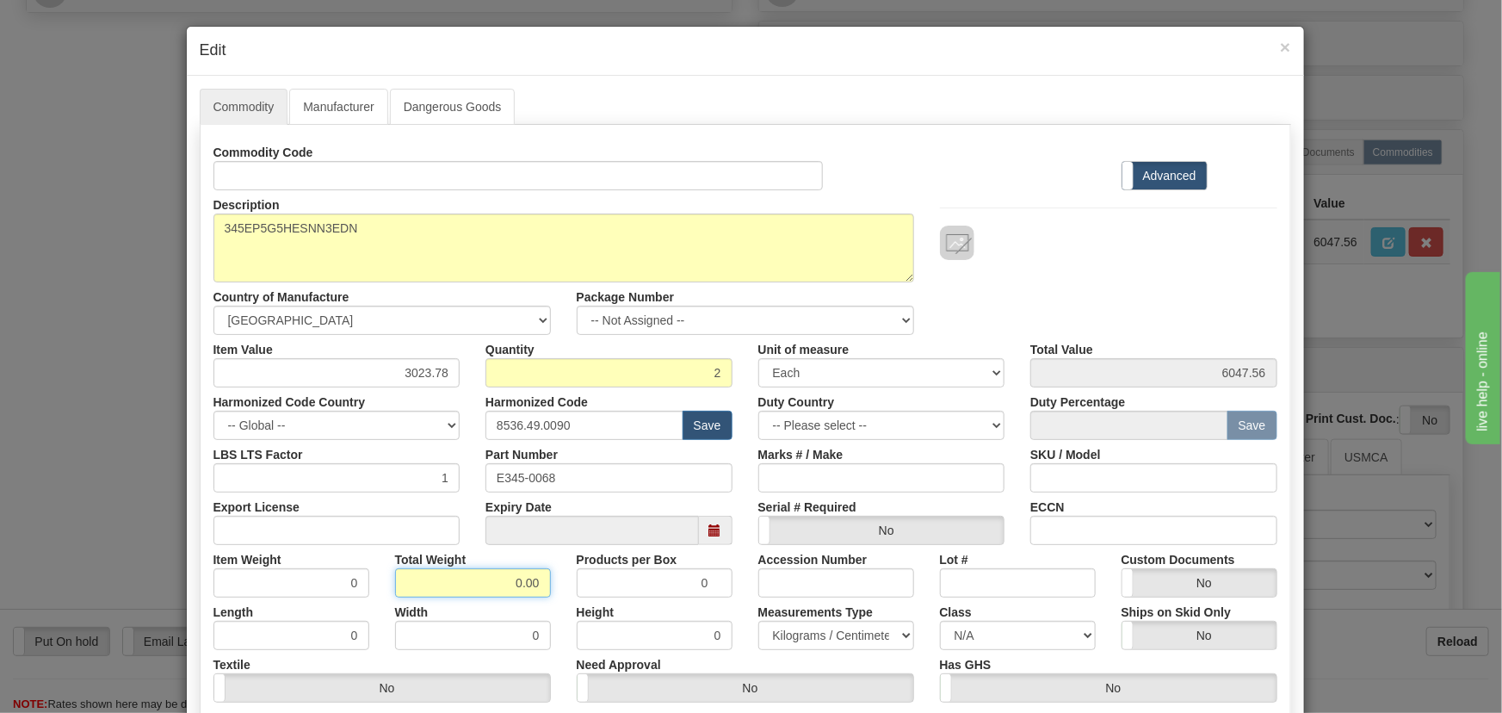
drag, startPoint x: 524, startPoint y: 583, endPoint x: 541, endPoint y: 587, distance: 17.7
click at [541, 587] on input "0.00" at bounding box center [473, 582] width 156 height 29
type input "2"
type input "1.0000"
click at [553, 589] on div "Total Weight 2" at bounding box center [473, 571] width 182 height 53
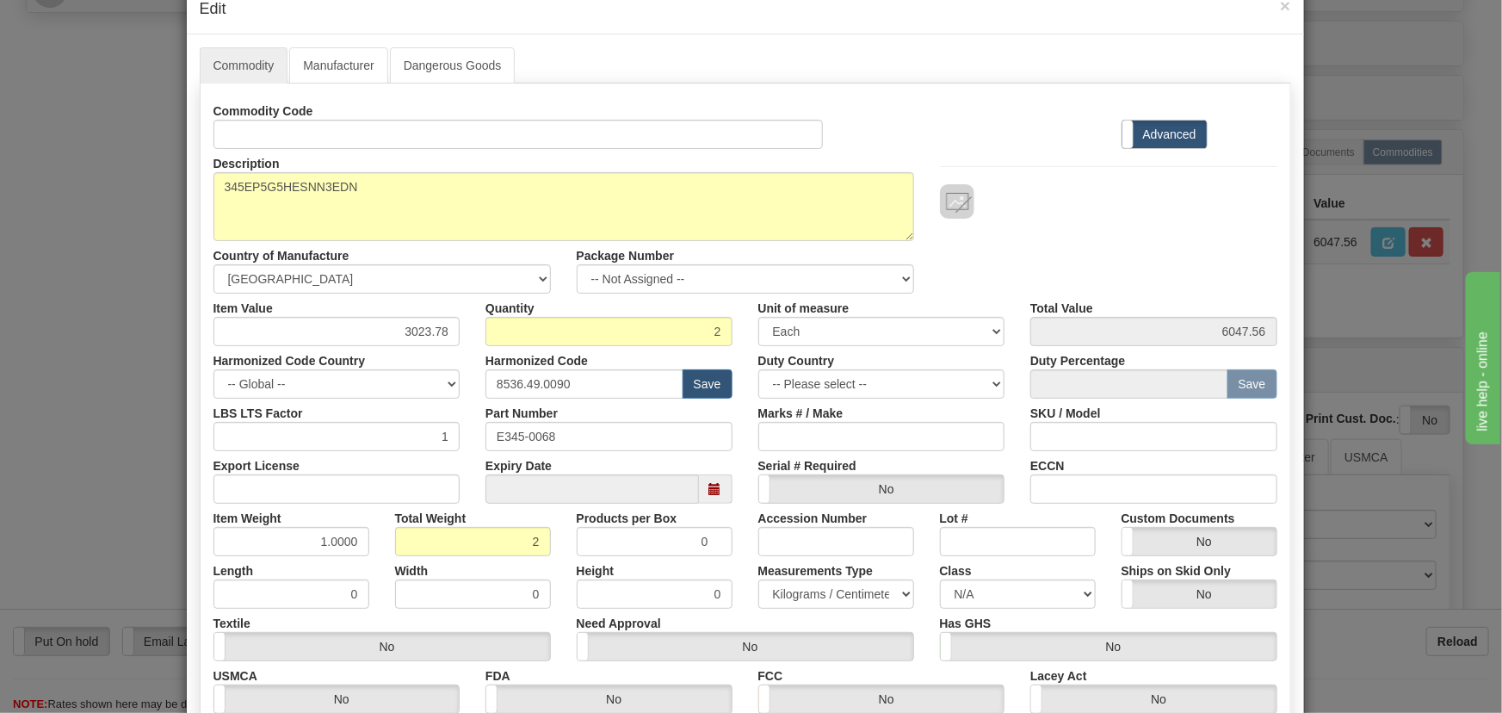
scroll to position [77, 0]
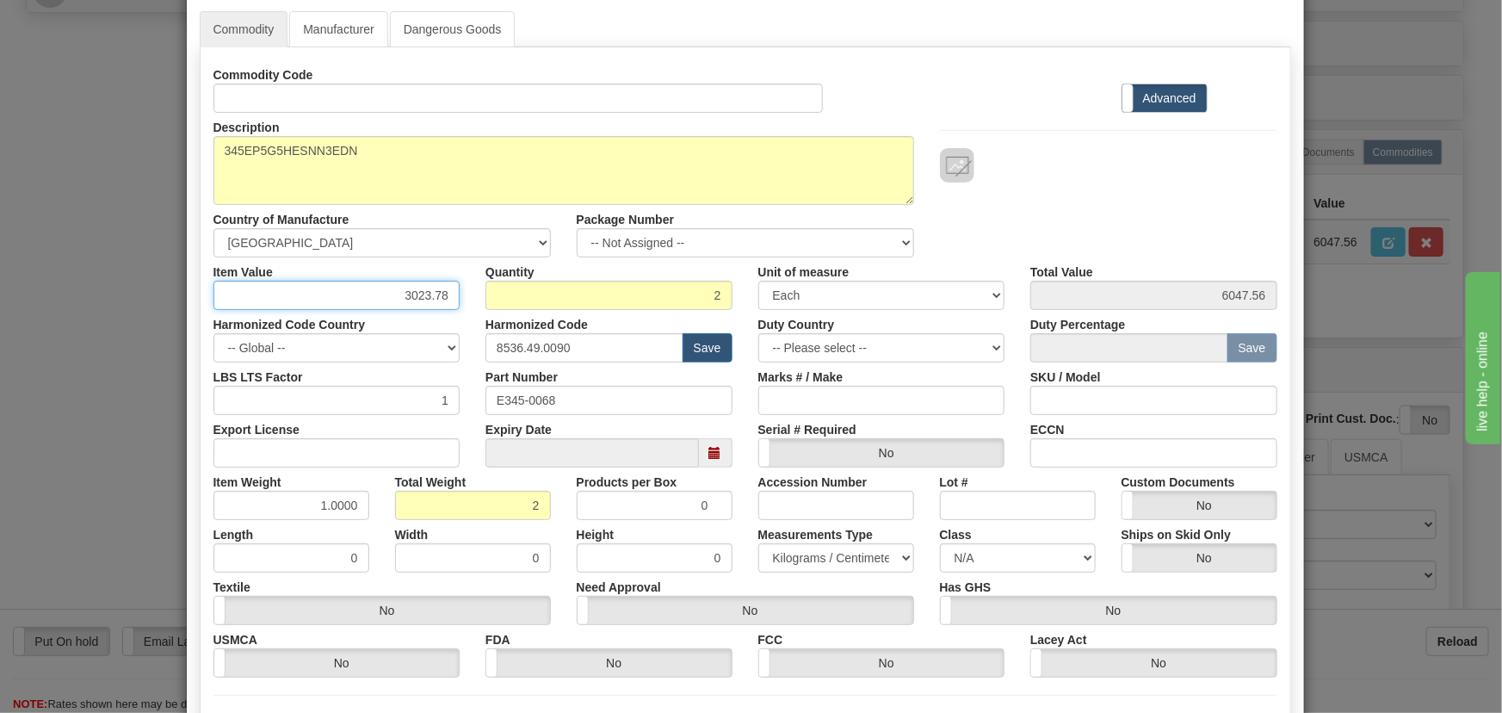
drag, startPoint x: 389, startPoint y: 293, endPoint x: 449, endPoint y: 308, distance: 62.2
click at [449, 308] on div "Commodity Code Standard Advanced Description 345EP5G5HESNN3EDN Country of Manuf…" at bounding box center [745, 368] width 1064 height 617
paste input "2.556,91"
type input "2556.91"
type input "5113.82"
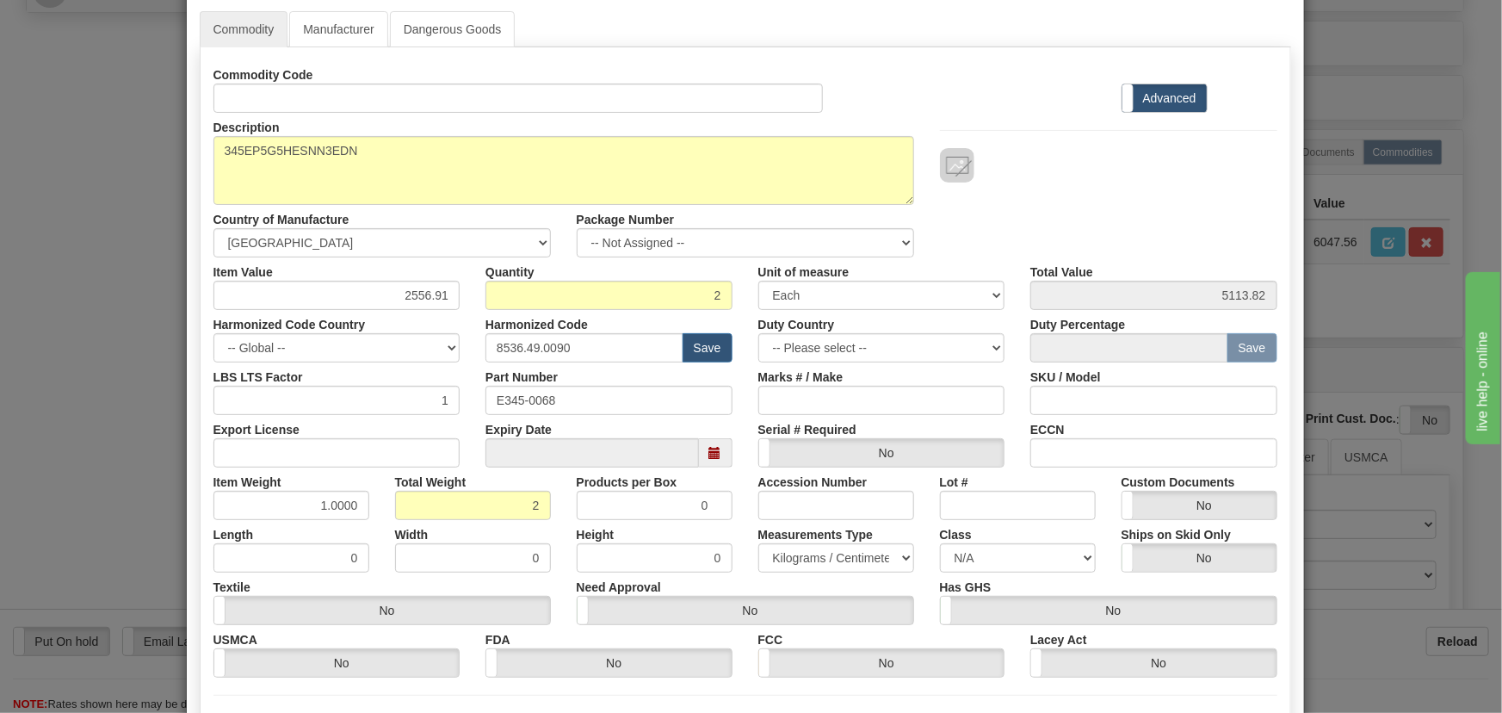
click at [1067, 203] on div "Description 345EP5G5HESNN3EDN Country of Manufacture -- Unknown -- AFGHANISTAN …" at bounding box center [746, 185] width 1090 height 145
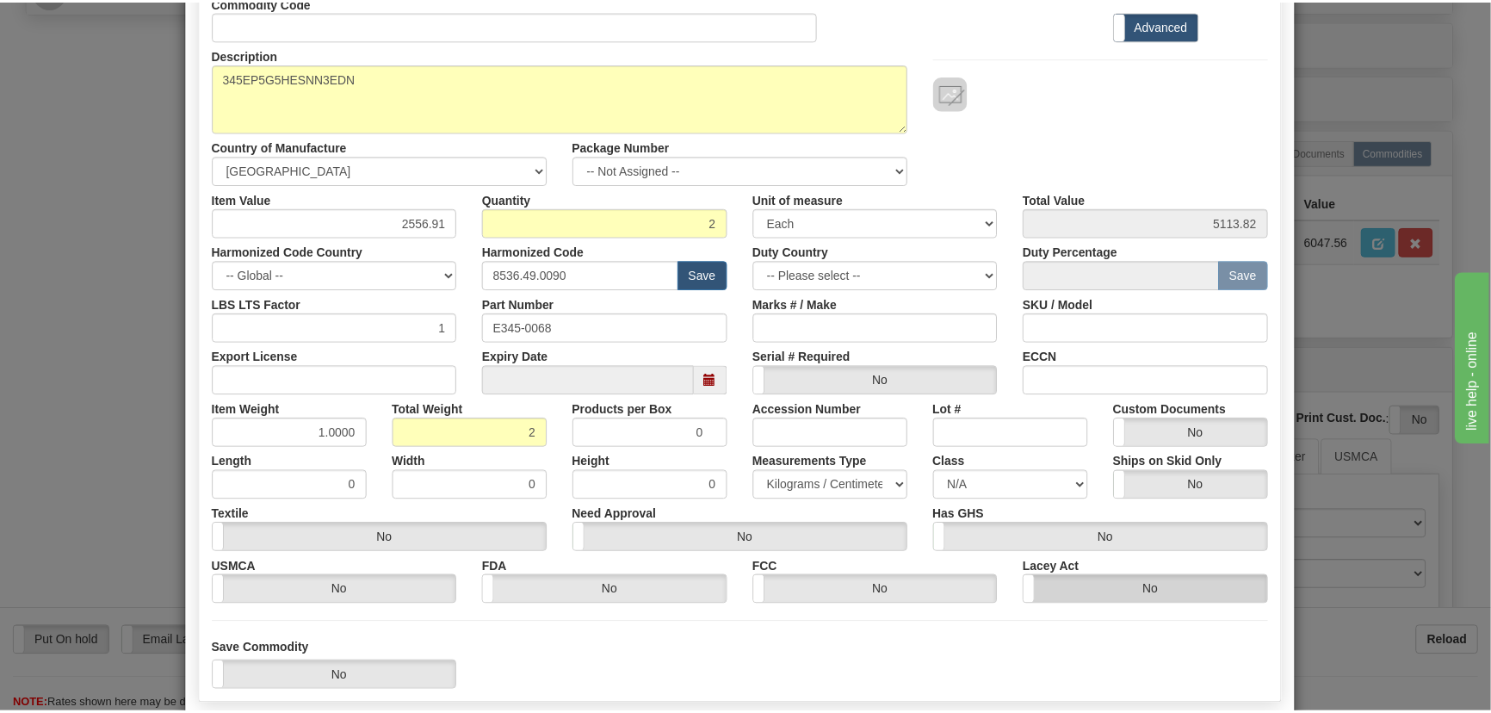
scroll to position [244, 0]
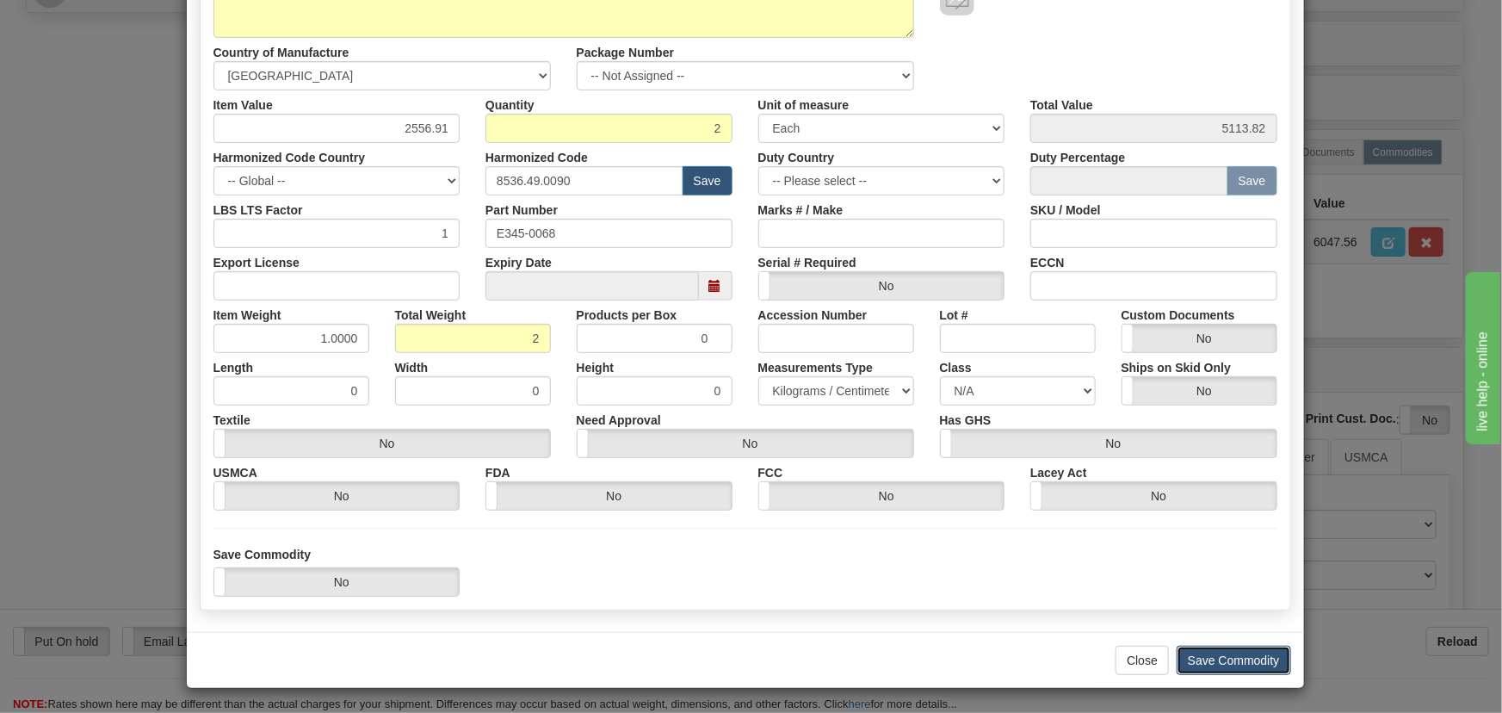
click at [1235, 654] on button "Save Commodity" at bounding box center [1234, 660] width 114 height 29
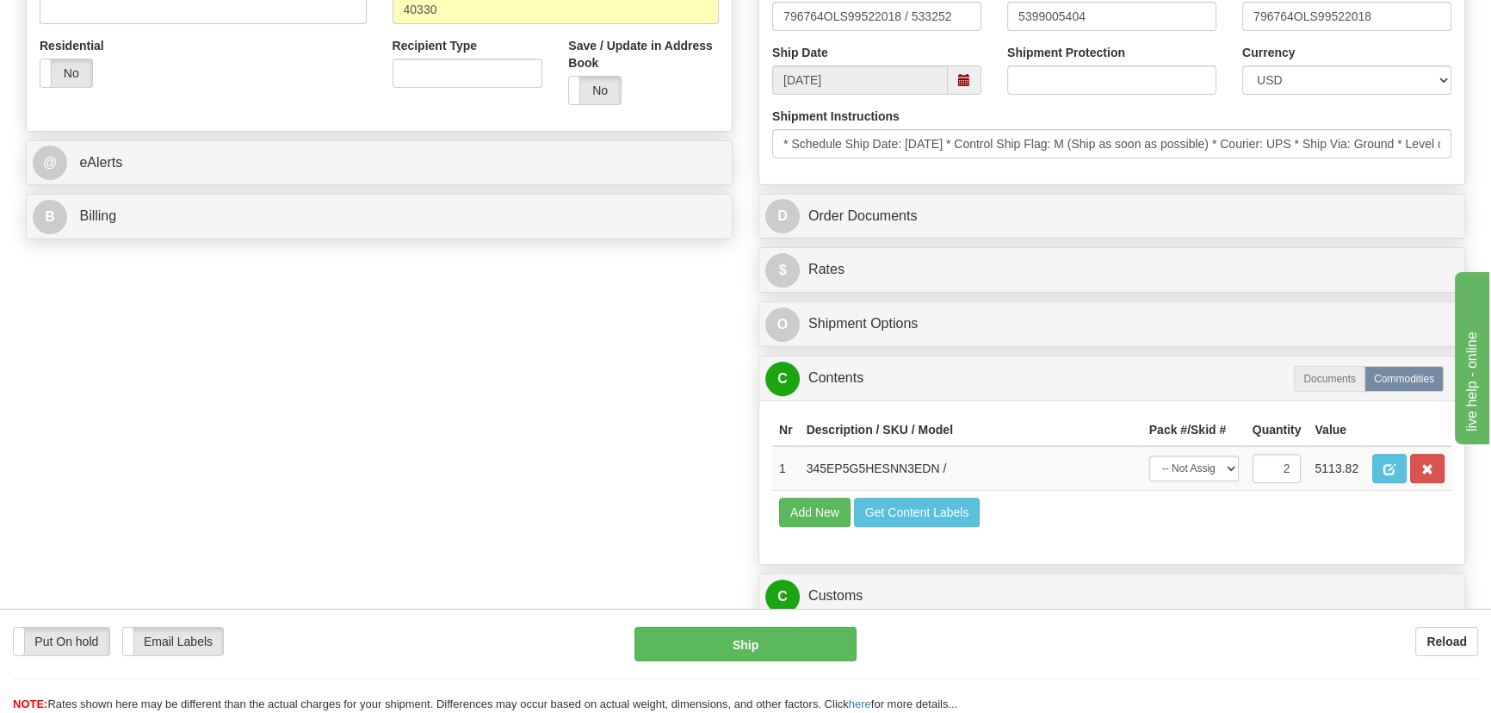
scroll to position [626, 0]
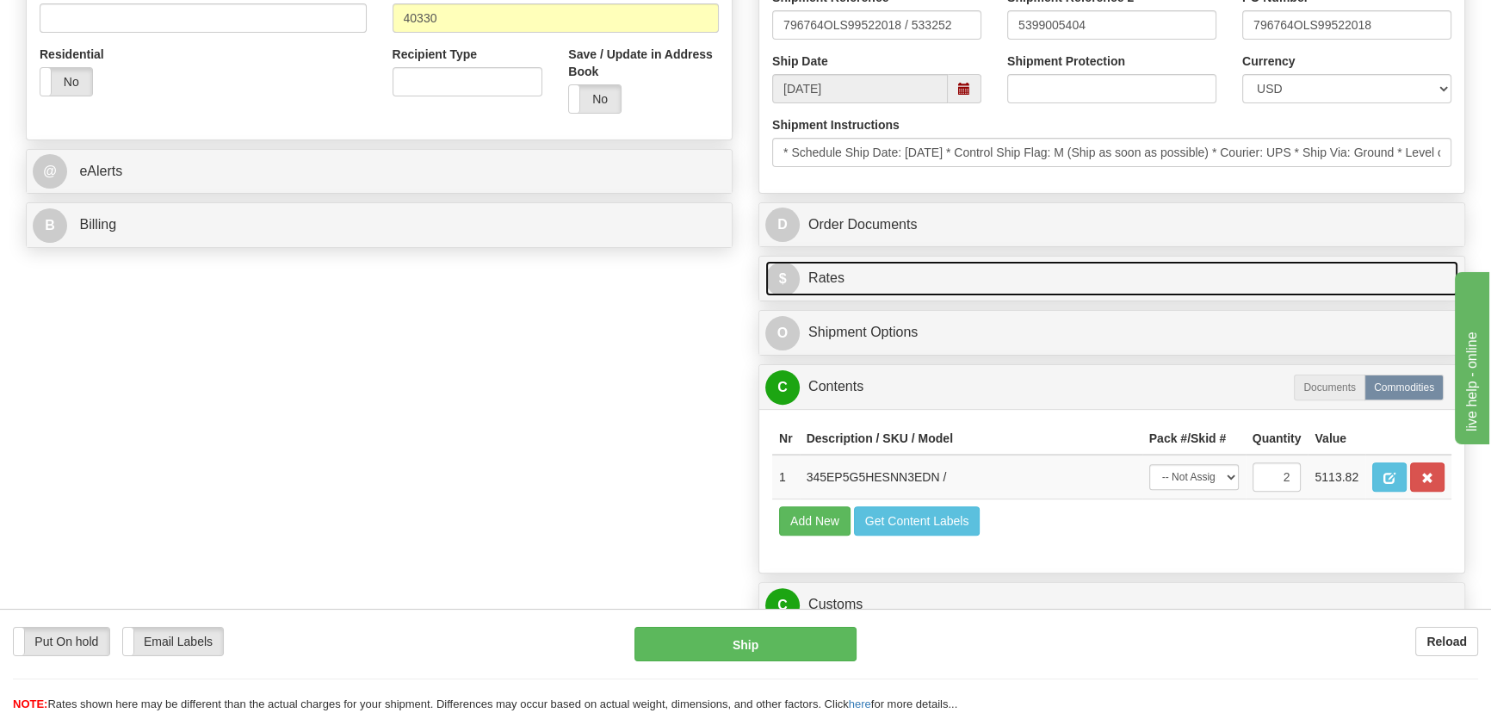
click at [1296, 275] on link "$ Rates" at bounding box center [1111, 278] width 693 height 35
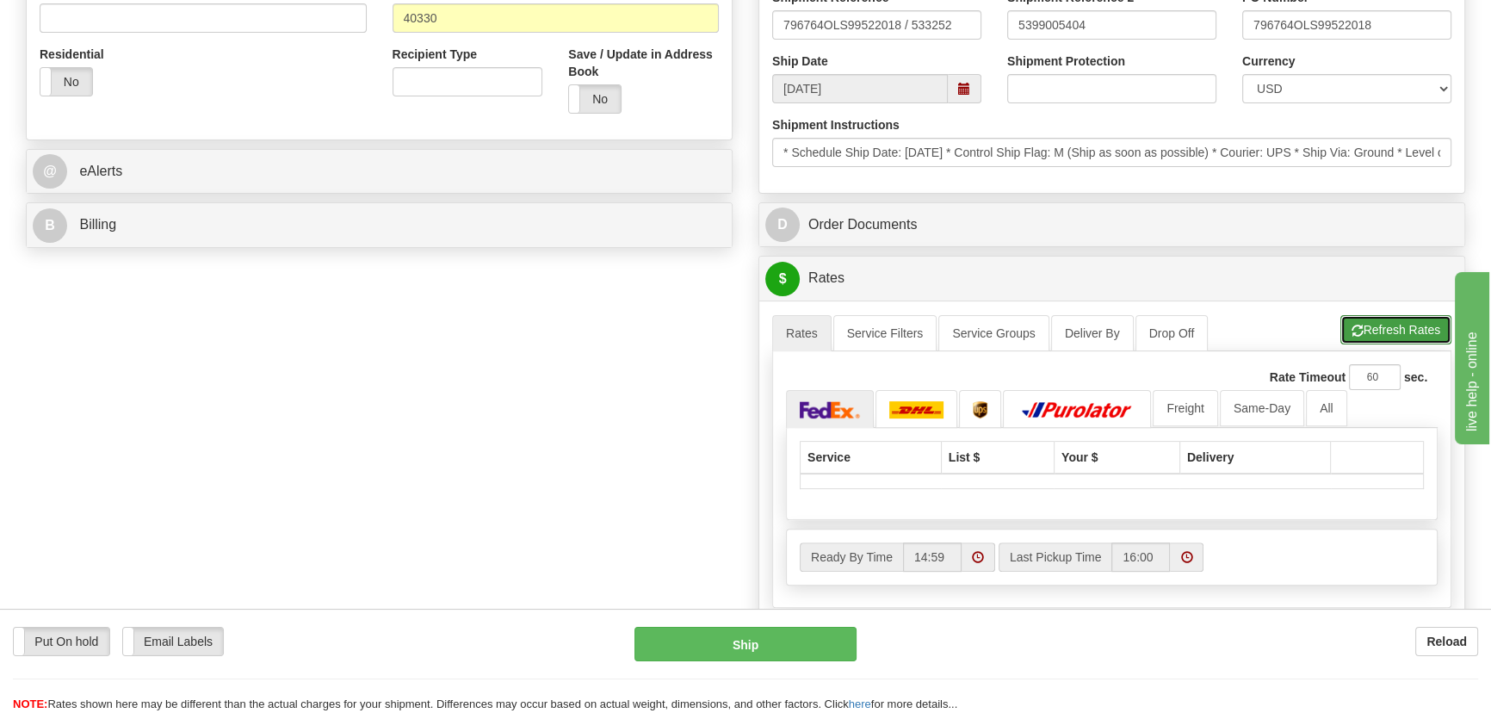
click at [1410, 326] on button "Refresh Rates" at bounding box center [1395, 329] width 111 height 29
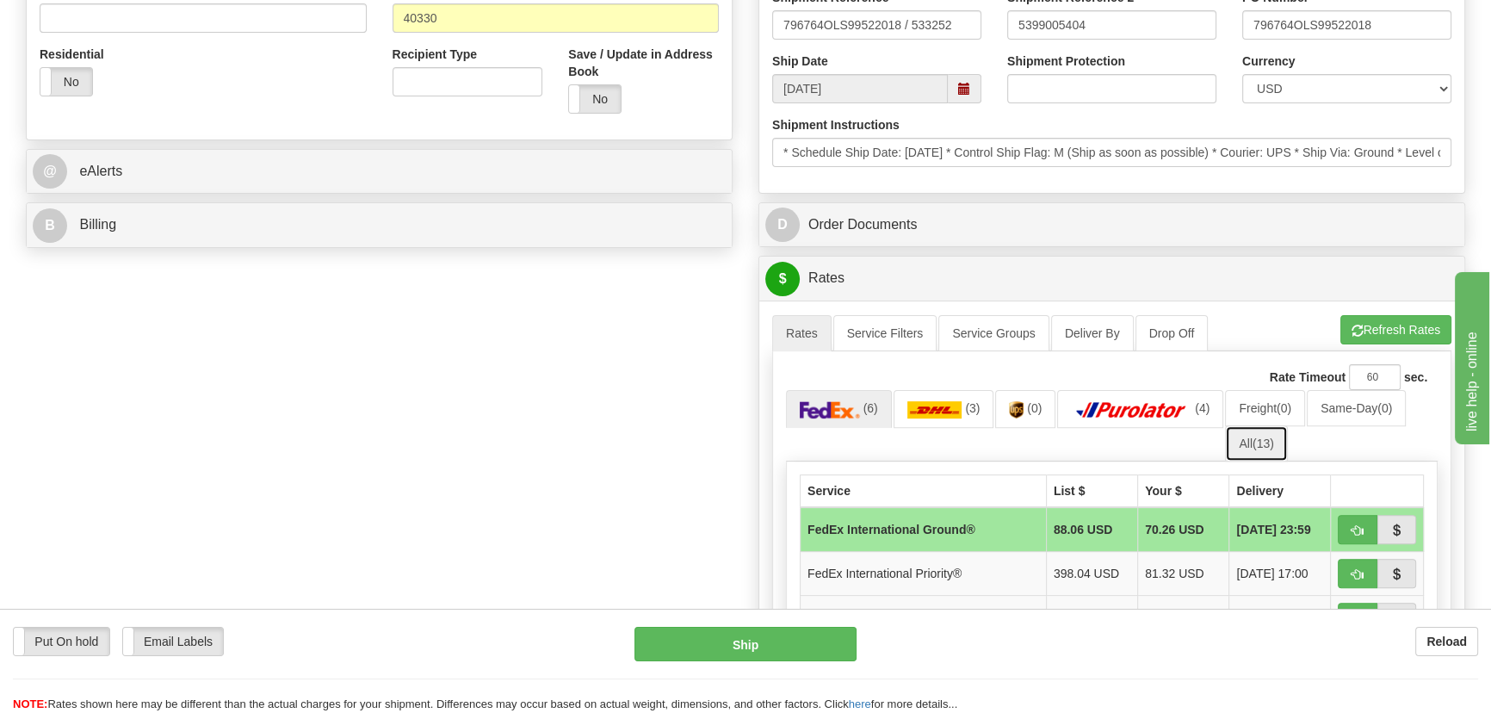
click at [1258, 439] on span "(13)" at bounding box center [1263, 443] width 22 height 14
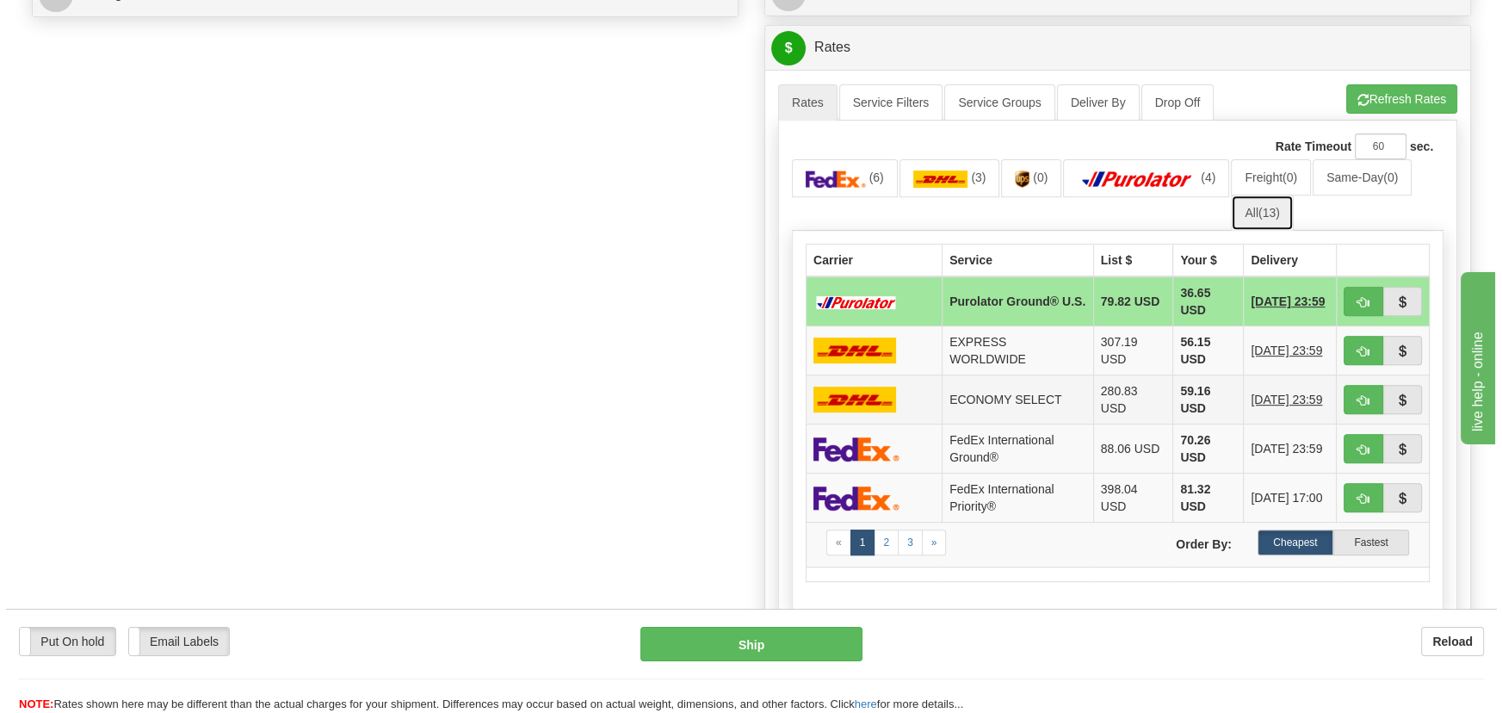
scroll to position [861, 0]
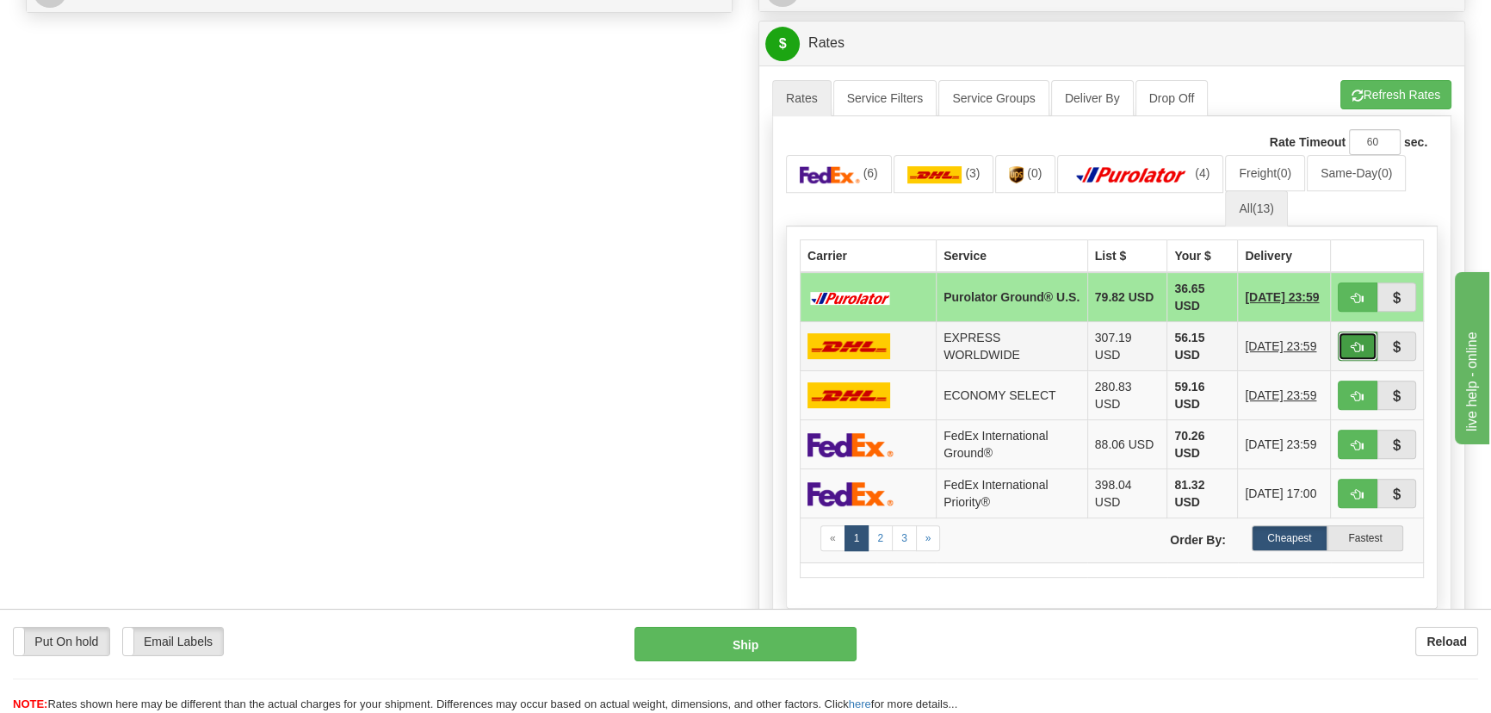
click at [1351, 343] on span "button" at bounding box center [1357, 347] width 12 height 11
type input "P"
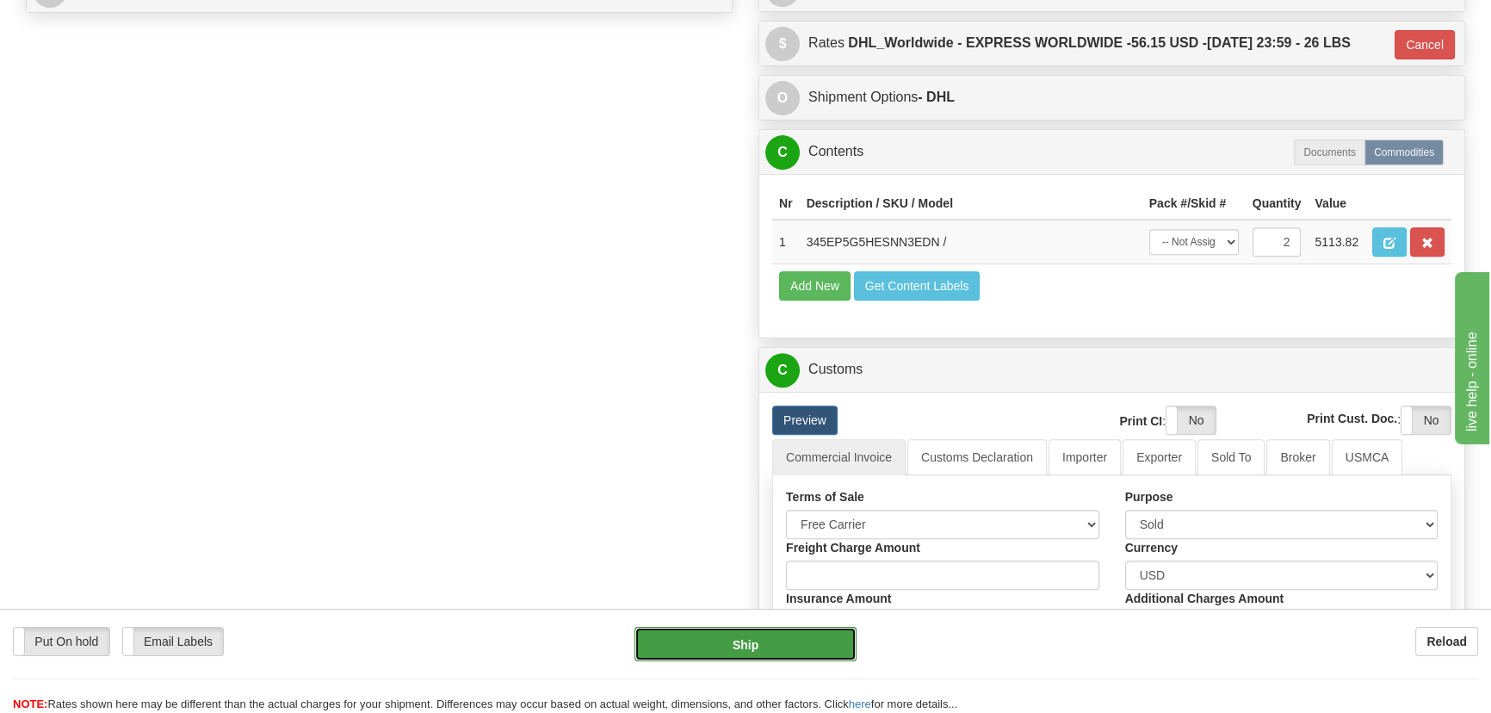
click at [783, 642] on button "Ship" at bounding box center [745, 644] width 223 height 34
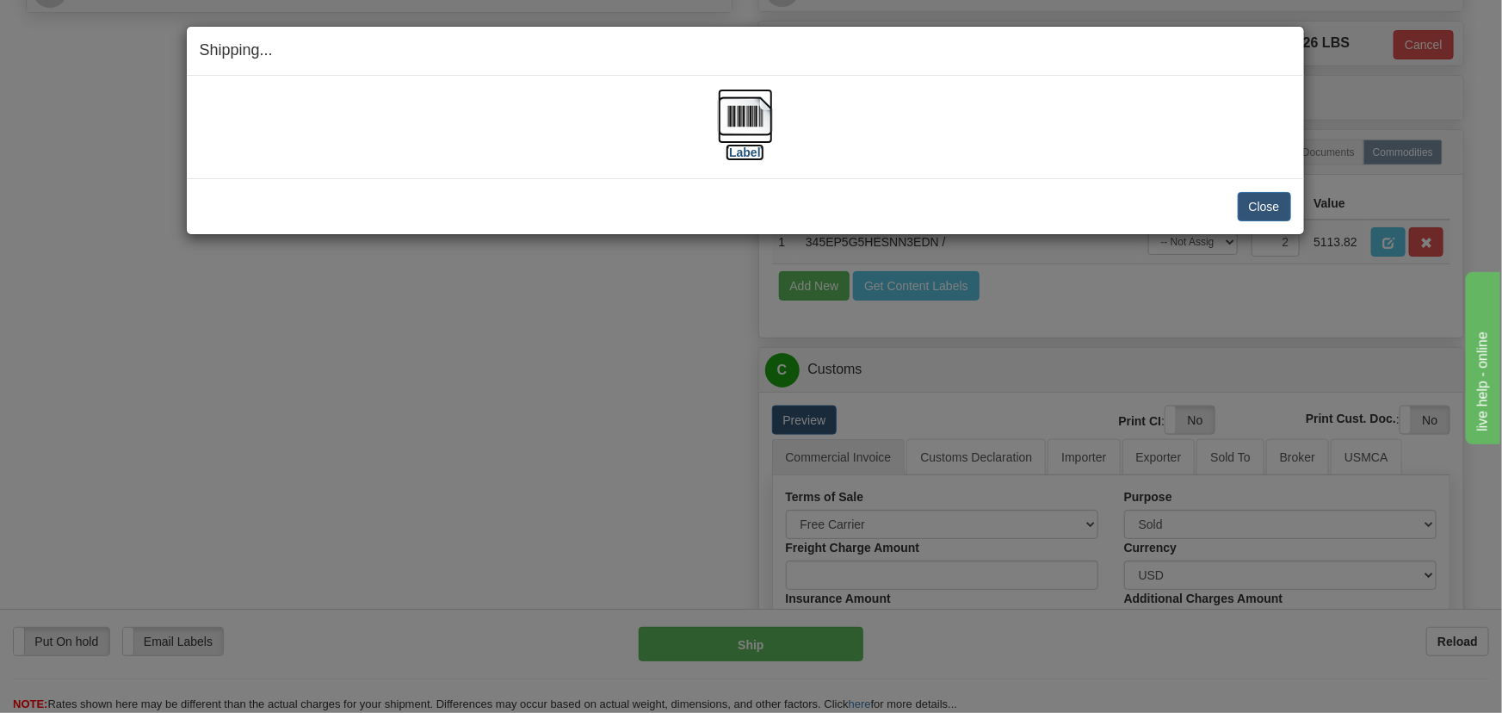
click at [739, 117] on img at bounding box center [745, 116] width 55 height 55
click at [1259, 213] on button "Close" at bounding box center [1264, 206] width 53 height 29
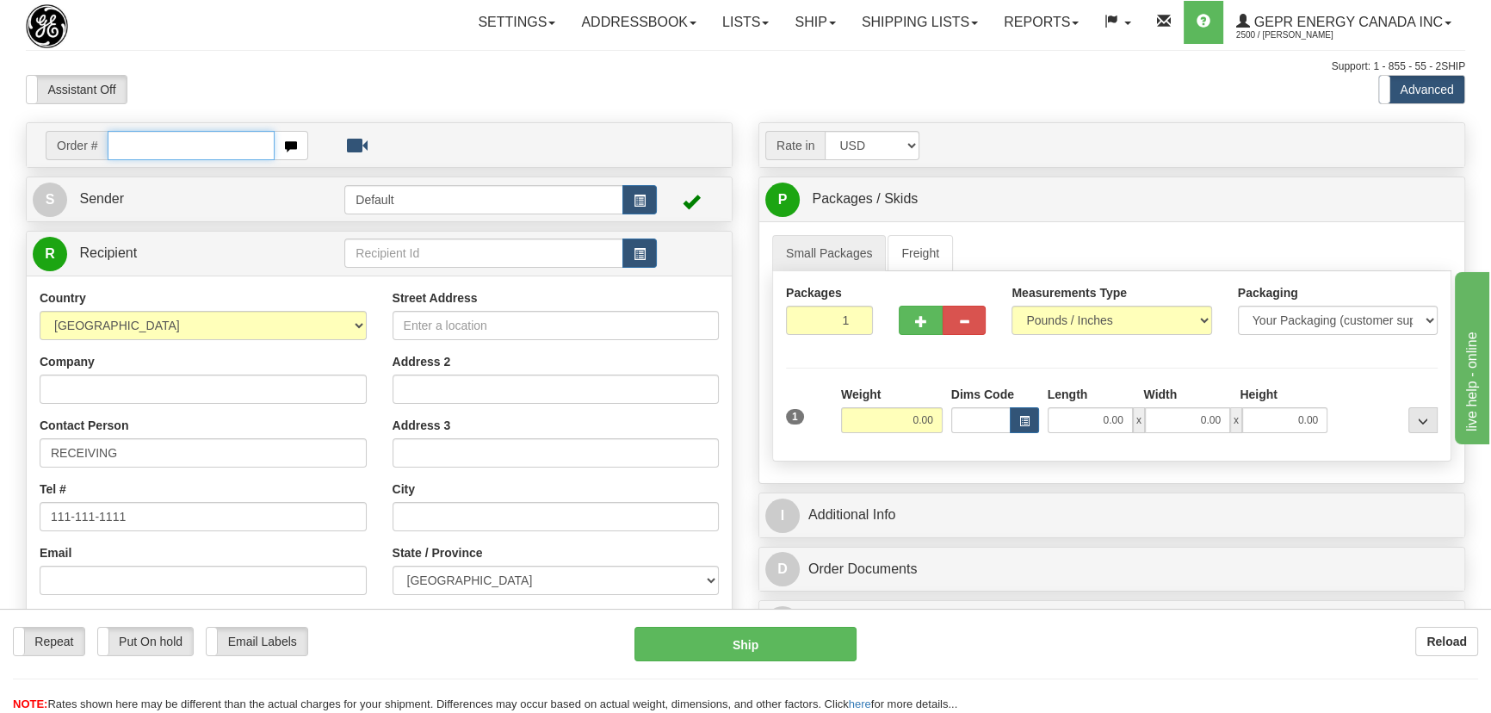
paste input "0086695867"
drag, startPoint x: 130, startPoint y: 146, endPoint x: 217, endPoint y: 197, distance: 100.7
click at [132, 146] on input "0086695867" at bounding box center [191, 145] width 167 height 29
type input "86695867"
click at [786, 97] on body "Training Course Close Toggle navigation Settings Shipping Preferences New Recip…" at bounding box center [751, 356] width 1502 height 713
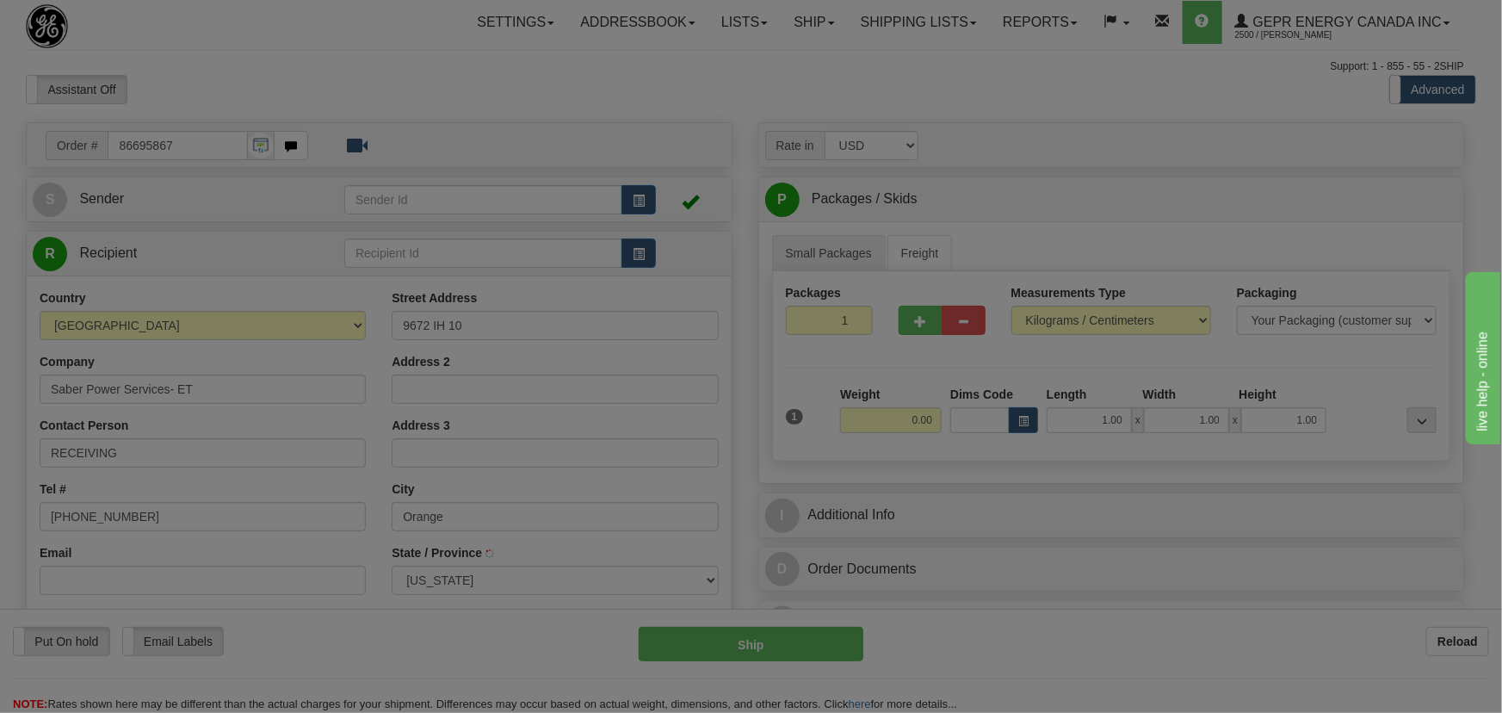
type input "ORANGE"
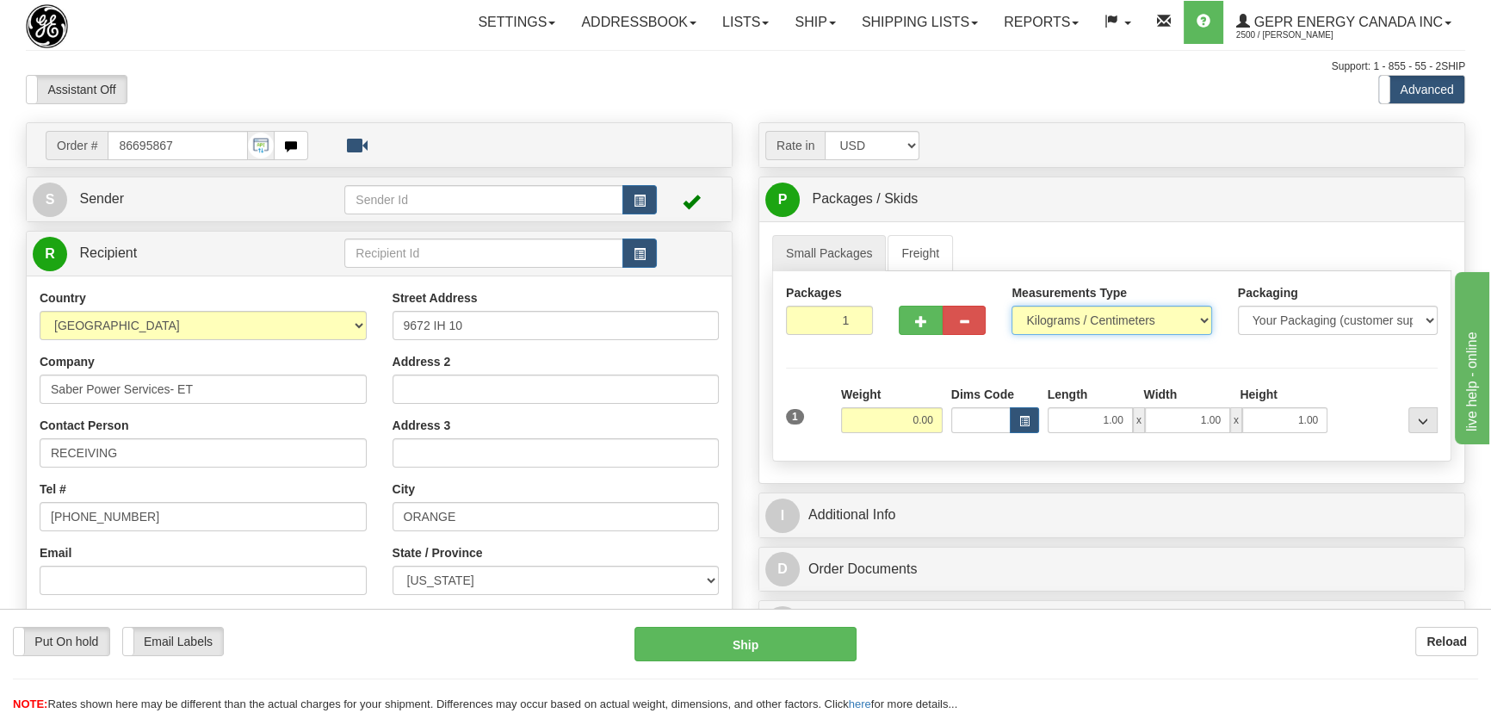
click at [1128, 324] on select "Pounds / Inches Kilograms / Centimeters" at bounding box center [1111, 320] width 200 height 29
select select "0"
click at [1011, 306] on select "Pounds / Inches Kilograms / Centimeters" at bounding box center [1111, 320] width 200 height 29
drag, startPoint x: 831, startPoint y: 327, endPoint x: 901, endPoint y: 355, distance: 75.3
click at [901, 355] on div "Packages 1 1 Measurements Type" at bounding box center [1111, 366] width 679 height 190
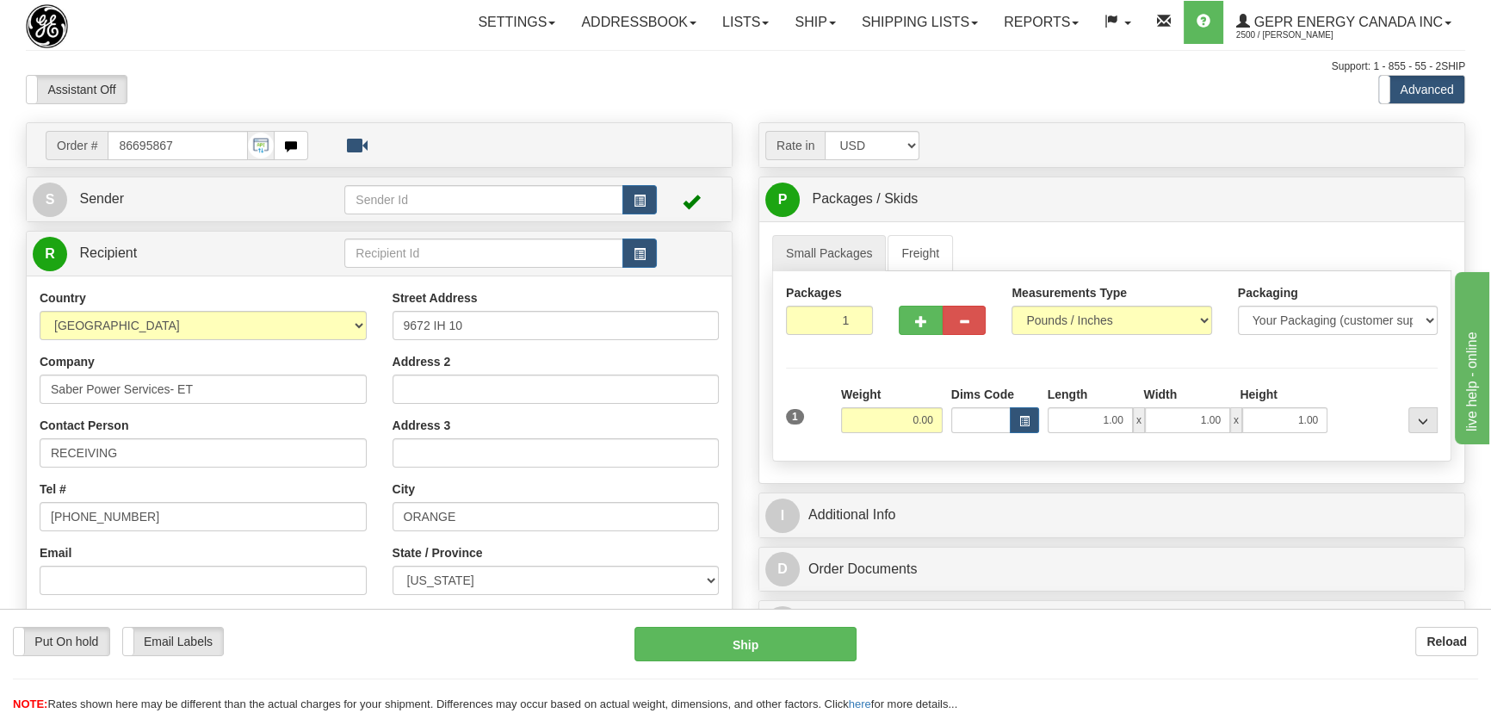
drag, startPoint x: 892, startPoint y: 397, endPoint x: 889, endPoint y: 416, distance: 19.1
click at [893, 400] on div "Weight 0.00" at bounding box center [892, 409] width 102 height 47
drag, startPoint x: 889, startPoint y: 416, endPoint x: 908, endPoint y: 422, distance: 19.9
click at [903, 421] on input "0.00" at bounding box center [892, 420] width 102 height 26
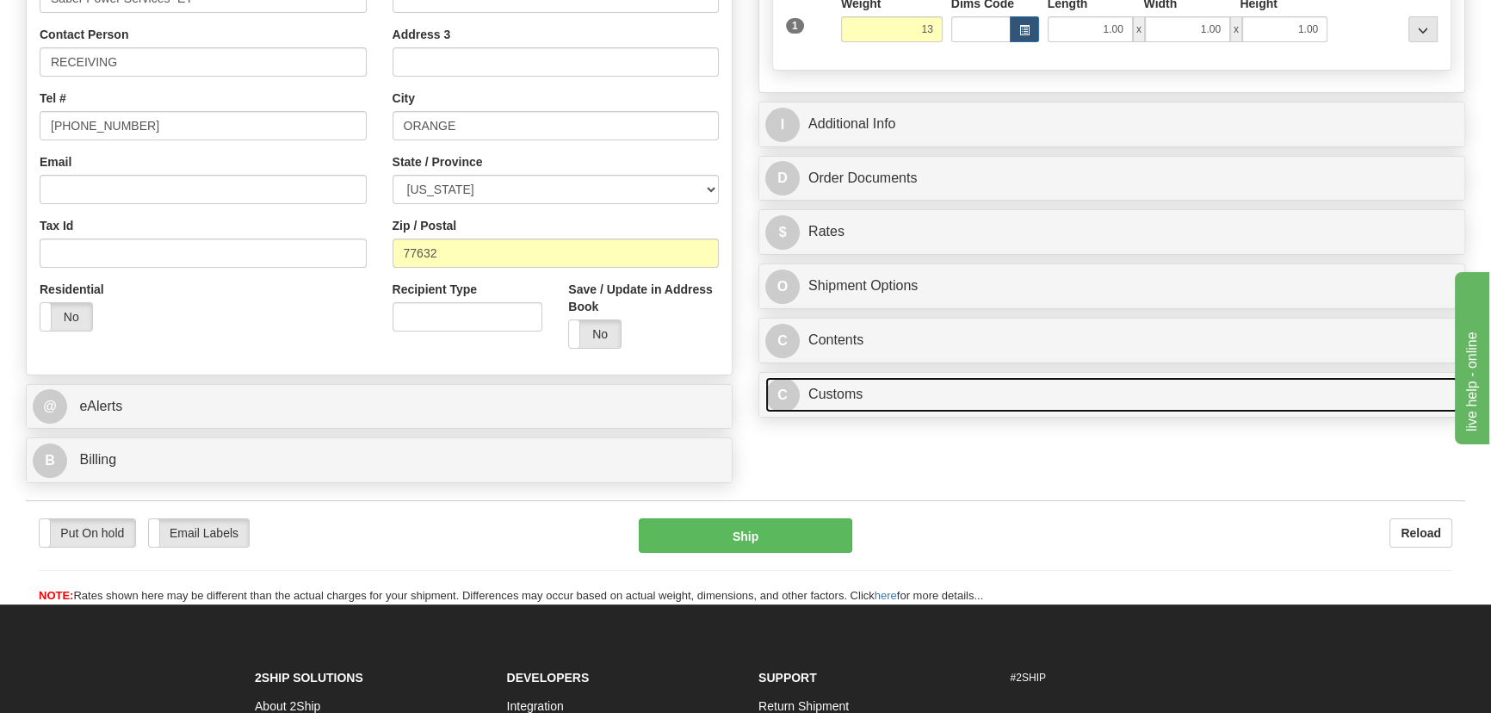
type input "13.00"
click at [1141, 386] on link "C Customs" at bounding box center [1111, 394] width 693 height 35
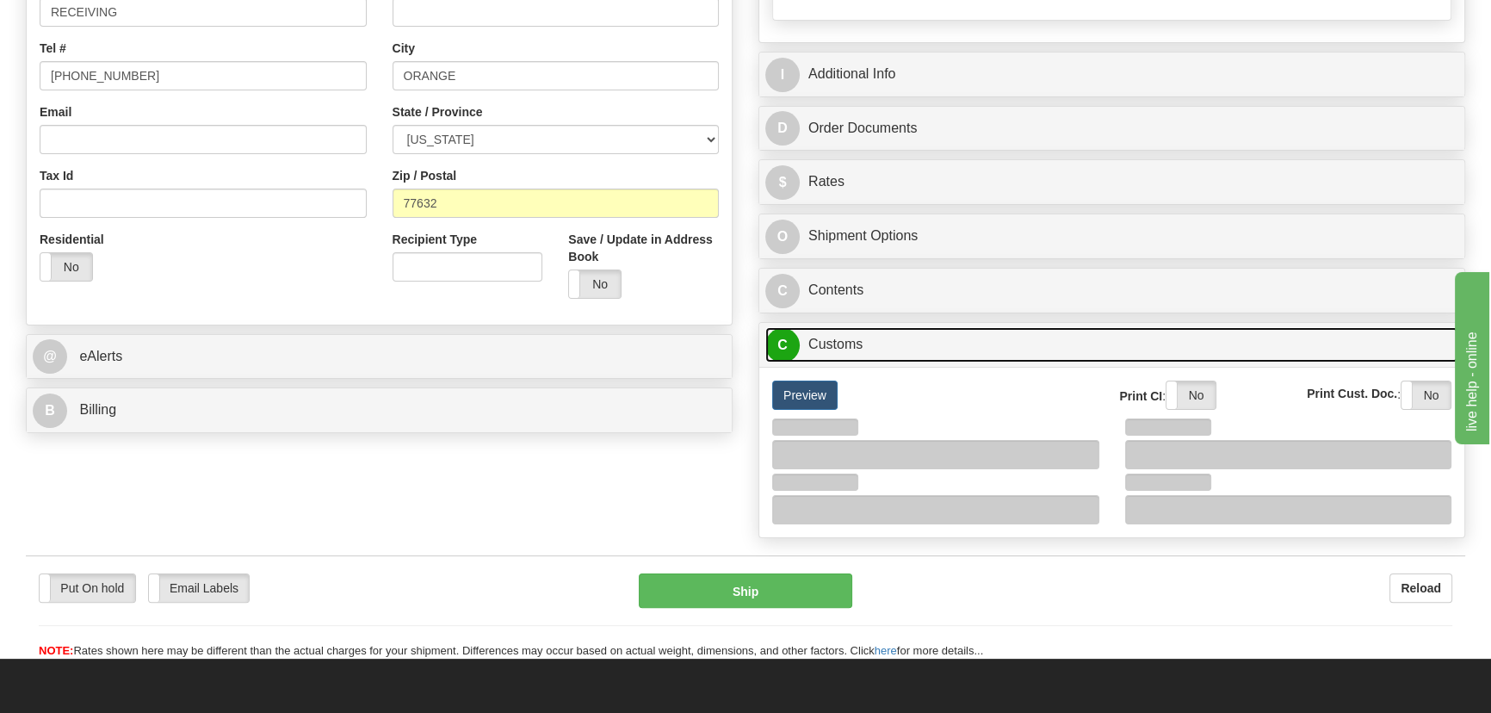
scroll to position [469, 0]
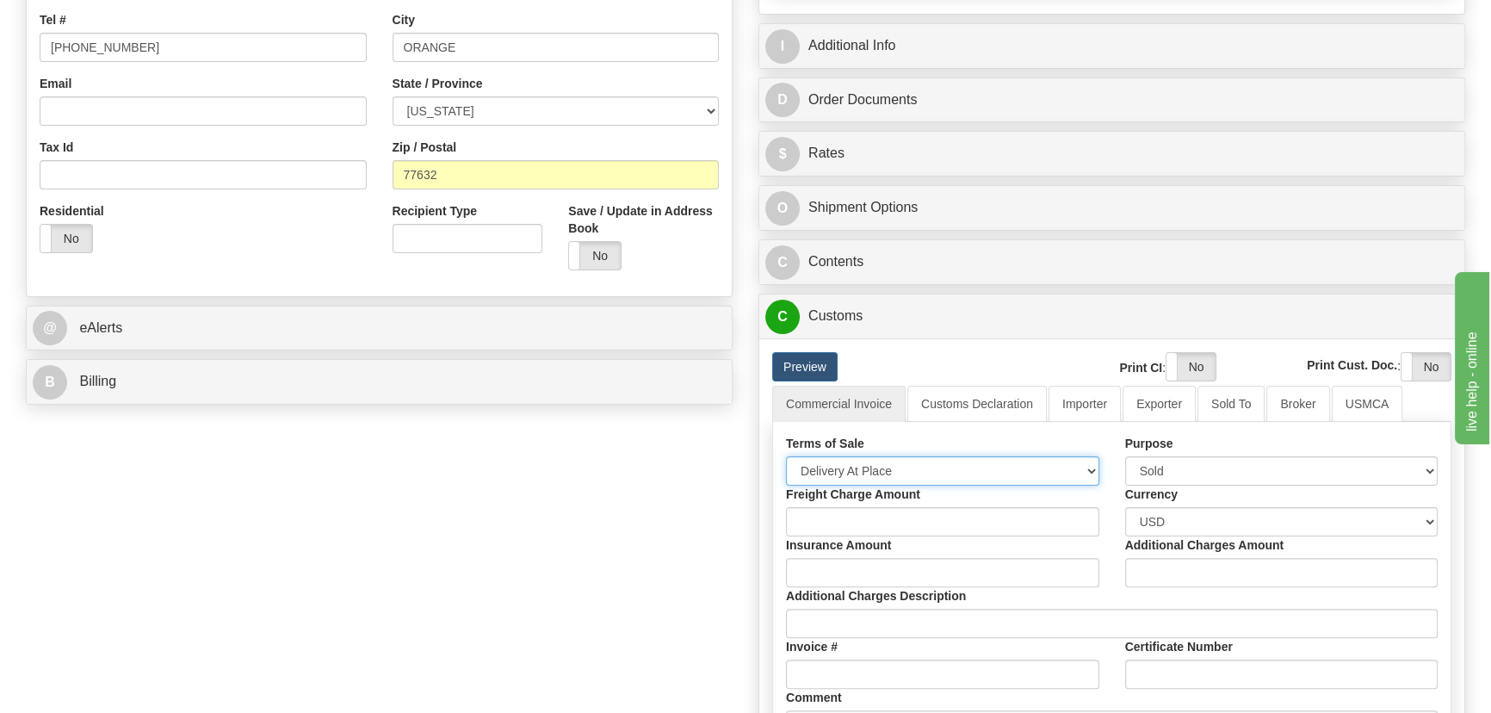
click at [909, 460] on select "Free Carrier Free On Board Ex Works Delivered Duty Unpaid Delivered Duty Paid C…" at bounding box center [942, 470] width 313 height 29
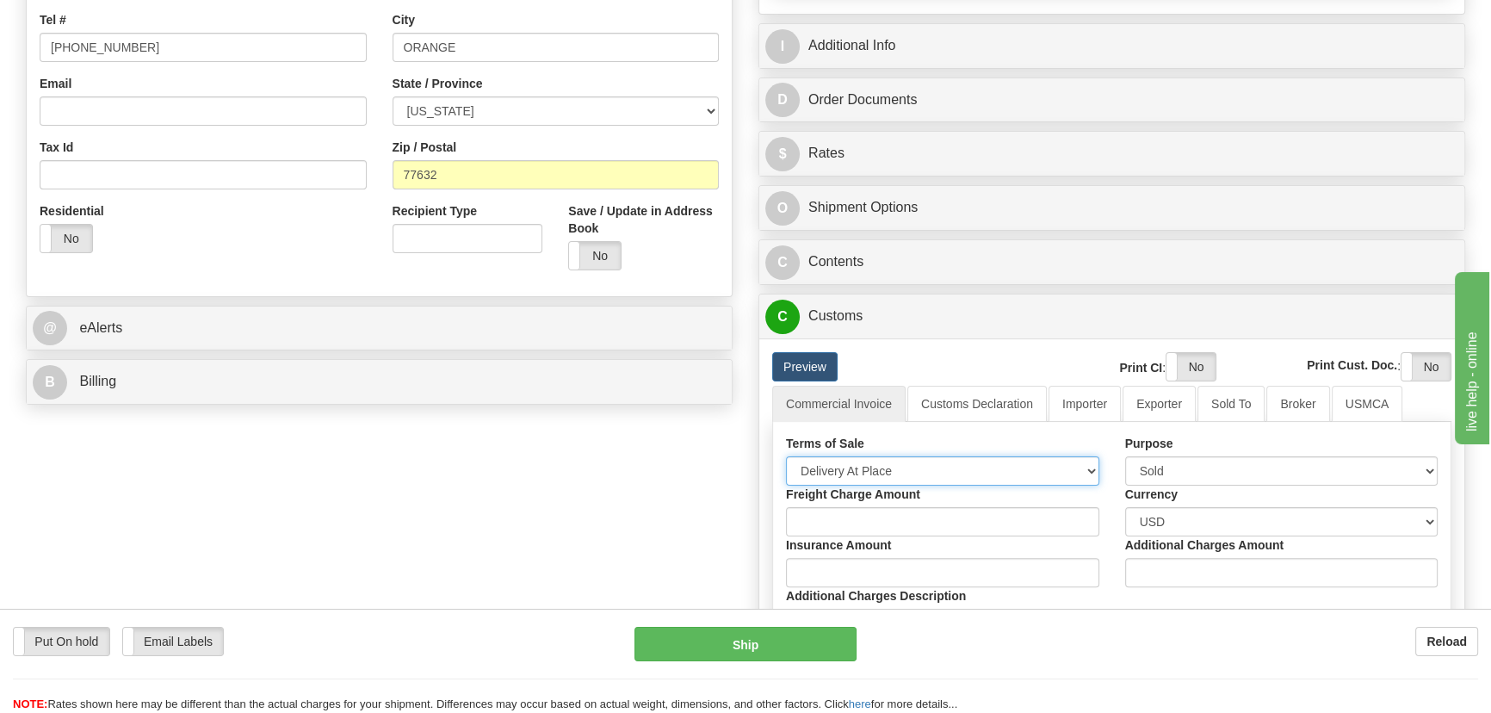
select select "7"
click at [786, 456] on select "Free Carrier Free On Board Ex Works Delivered Duty Unpaid Delivered Duty Paid C…" at bounding box center [942, 470] width 313 height 29
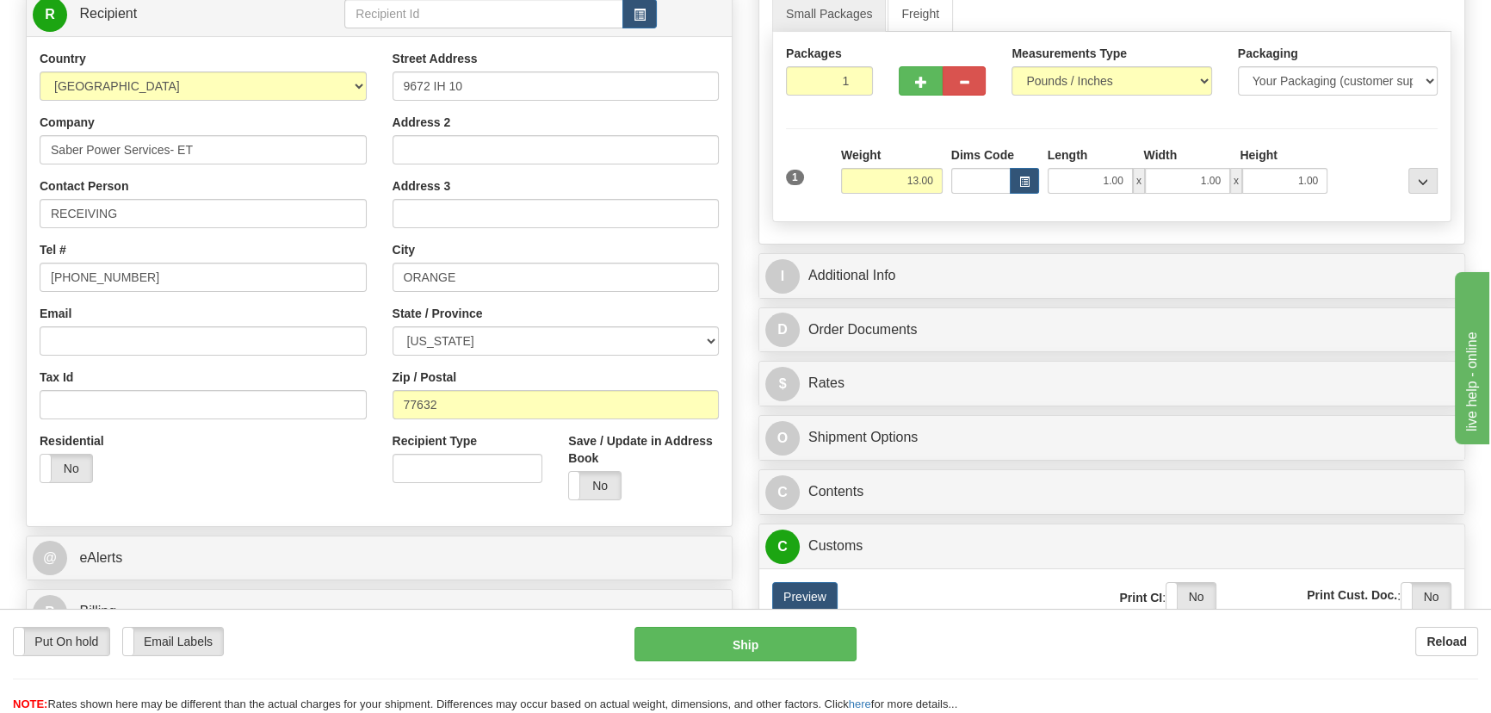
scroll to position [234, 0]
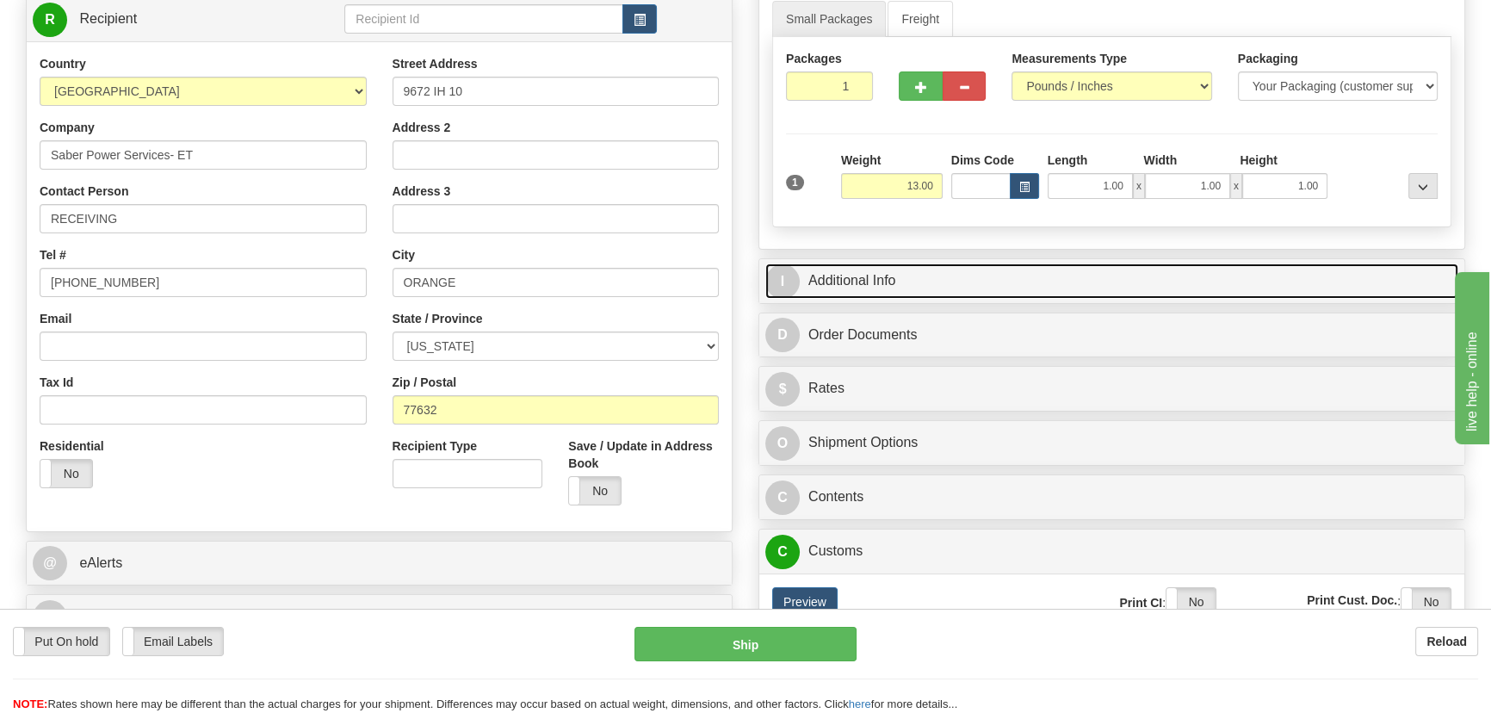
click at [1227, 271] on link "I Additional Info" at bounding box center [1111, 280] width 693 height 35
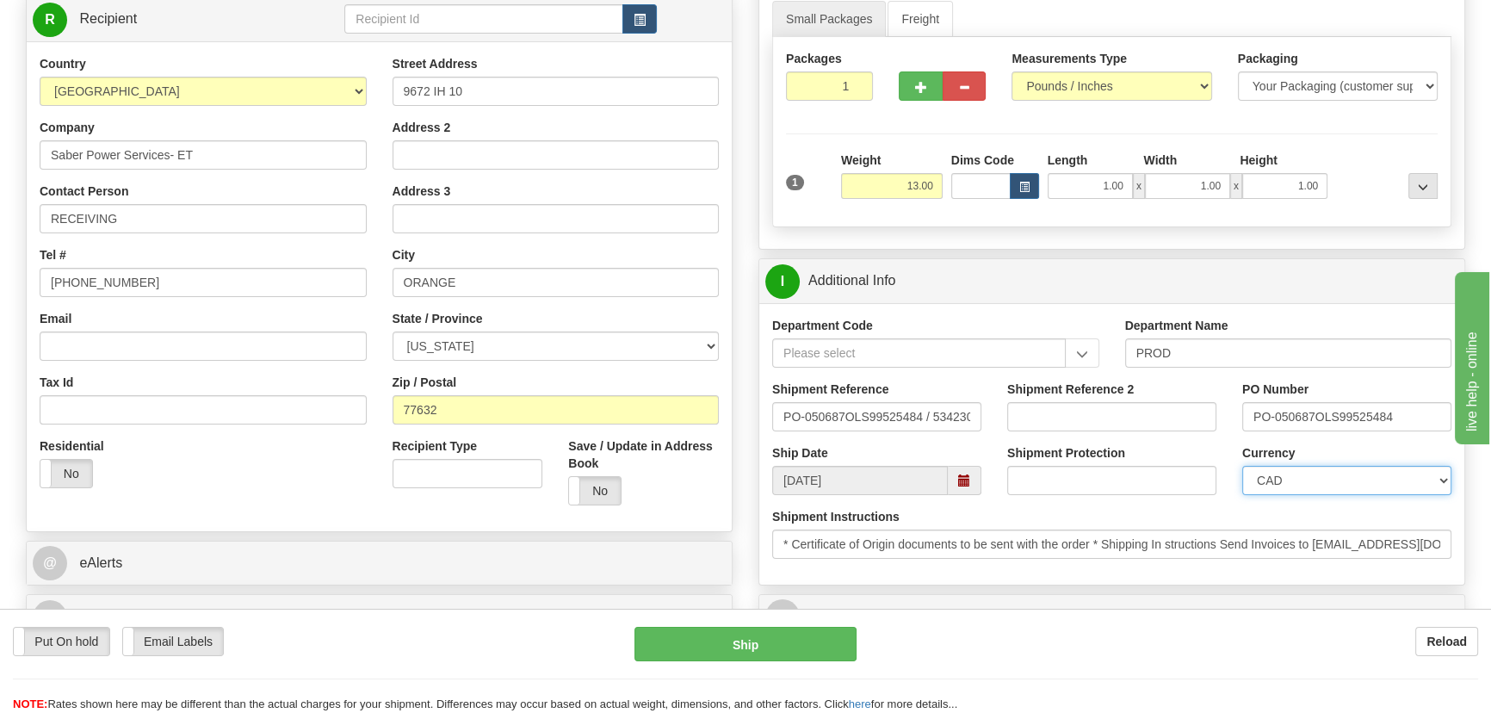
click at [1299, 491] on select "CAD USD EUR ZAR [PERSON_NAME] ARN AUD AUS AWG BBD BFR BGN BHD BMD BND BRC BRL C…" at bounding box center [1346, 480] width 209 height 29
select select "1"
click at [1242, 466] on select "CAD USD EUR ZAR [PERSON_NAME] ARN AUD AUS AWG BBD BFR BGN BHD BMD BND BRC BRL C…" at bounding box center [1346, 480] width 209 height 29
click at [1090, 428] on input "Shipment Reference 2" at bounding box center [1111, 416] width 209 height 29
drag, startPoint x: 1097, startPoint y: 412, endPoint x: 936, endPoint y: 392, distance: 163.1
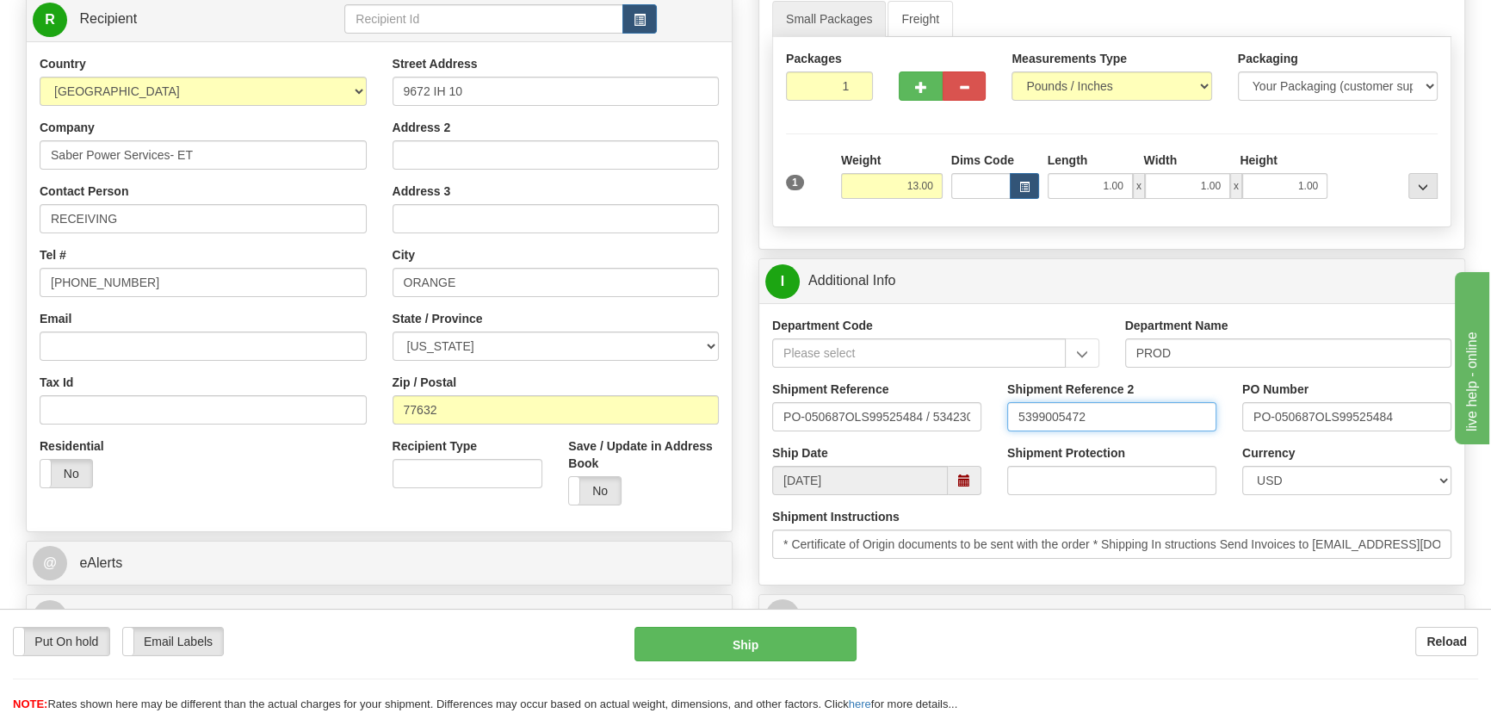
click at [936, 392] on div "Shipment Reference PO-050687OLS99525484 / 534230 Shipment Reference 2 539900547…" at bounding box center [1111, 412] width 705 height 64
type input "5399005472"
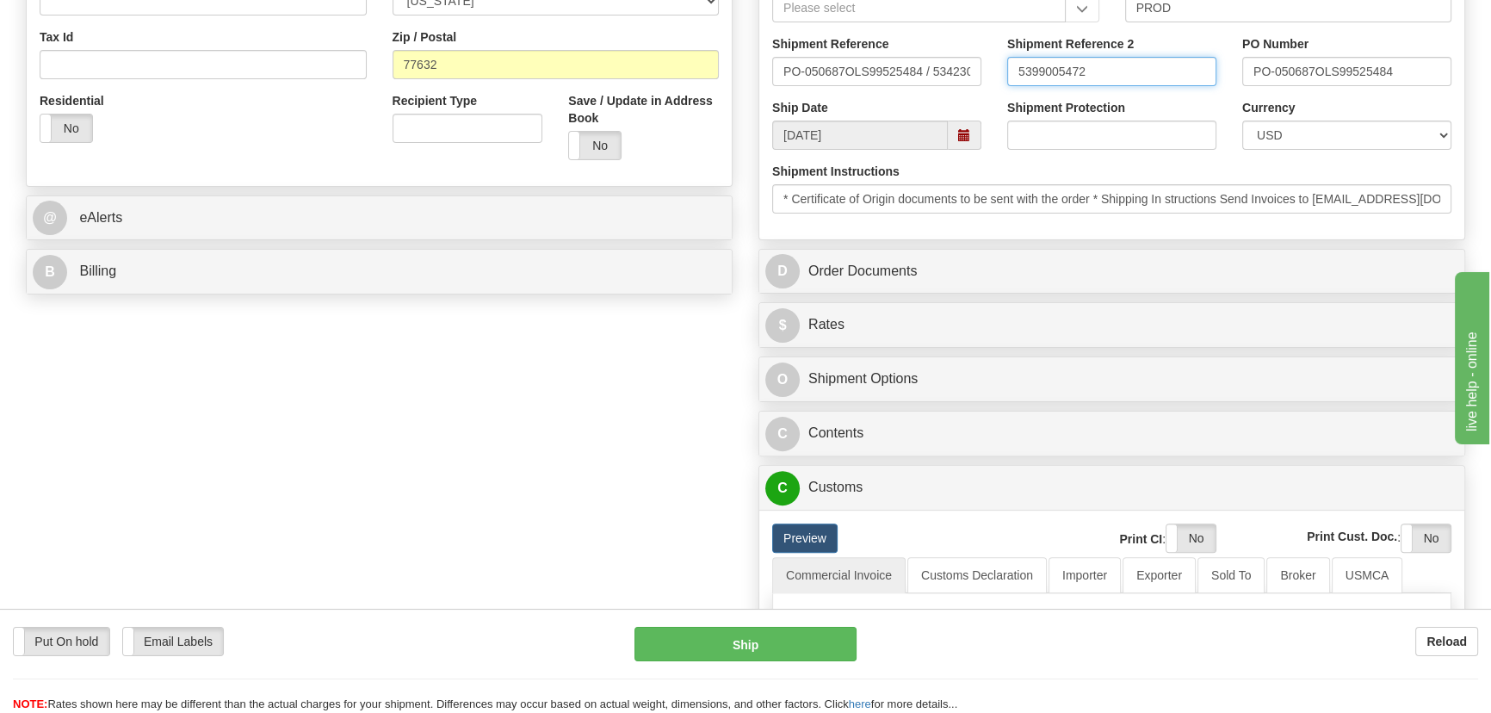
scroll to position [626, 0]
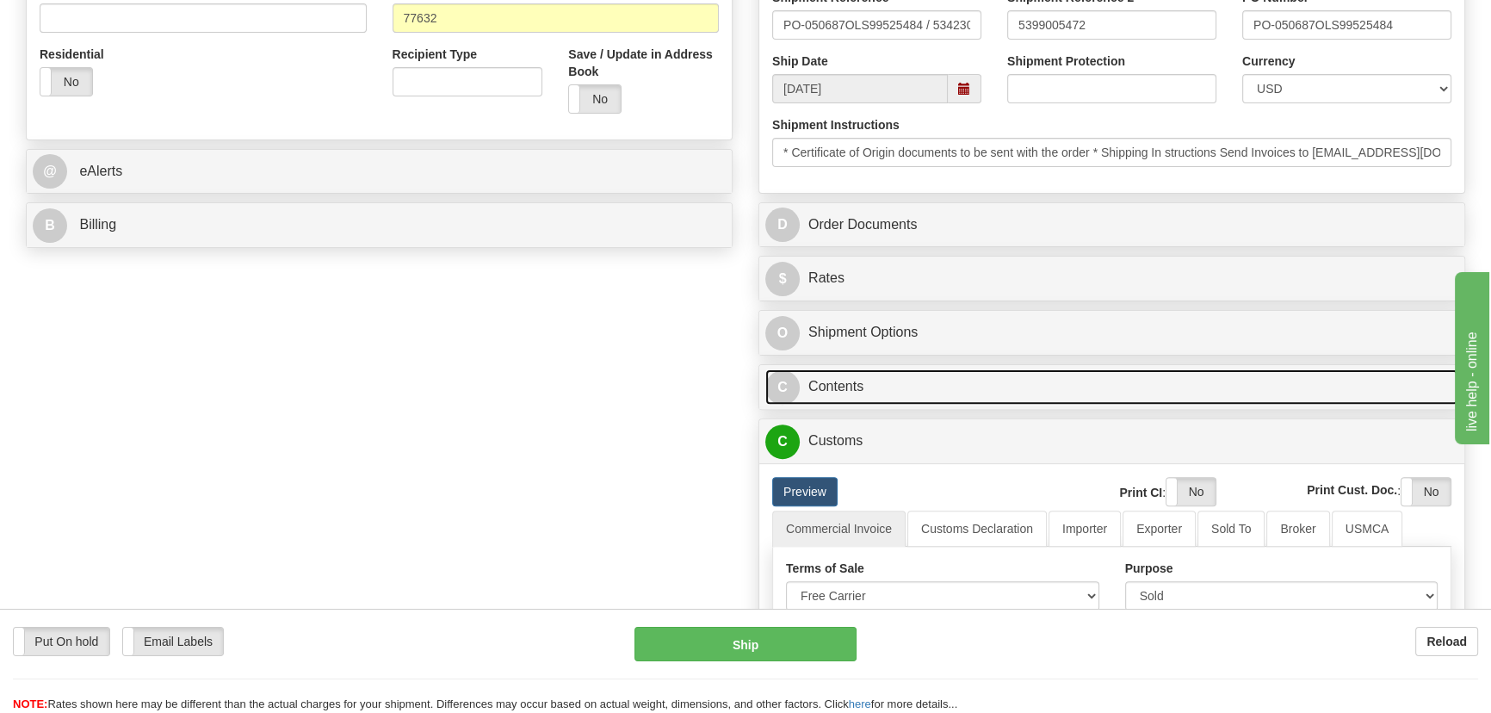
click at [1109, 387] on link "C Contents" at bounding box center [1111, 386] width 693 height 35
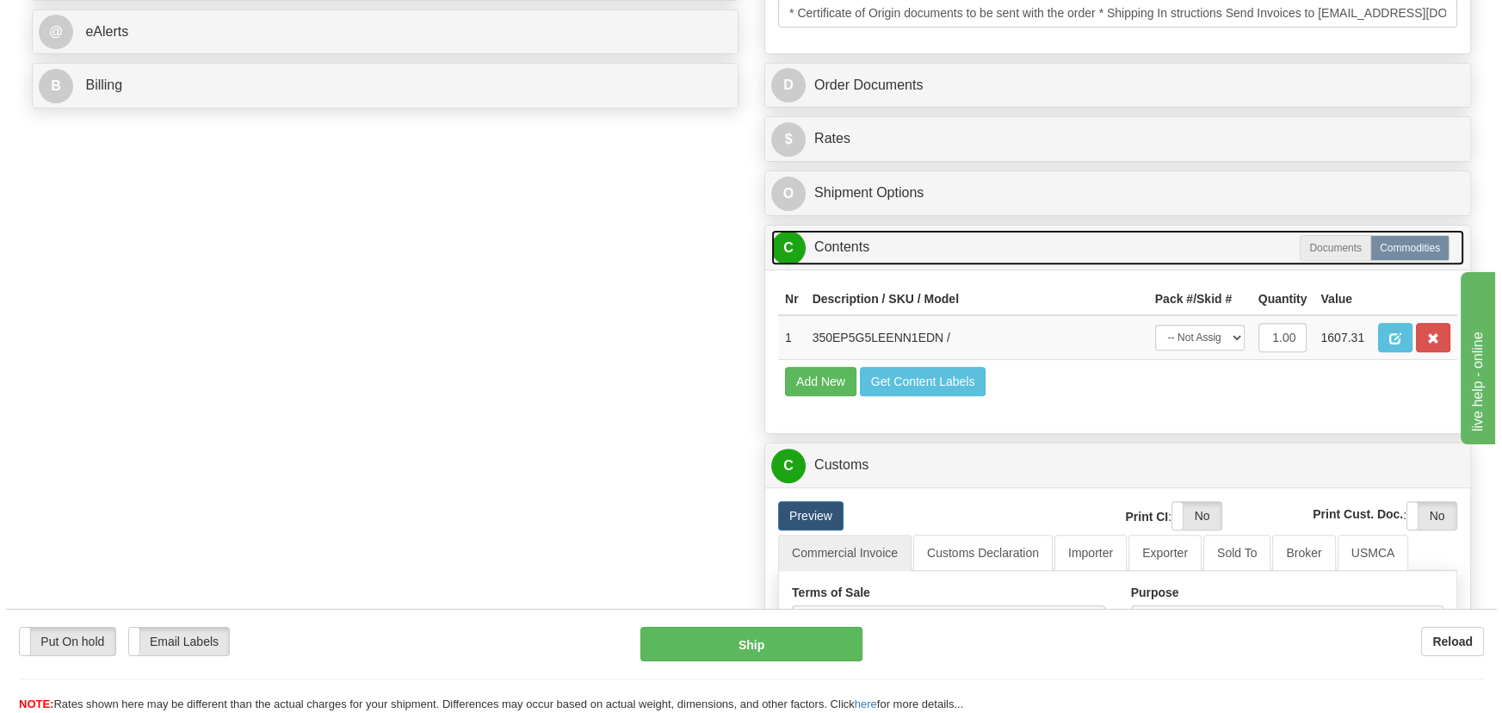
scroll to position [938, 0]
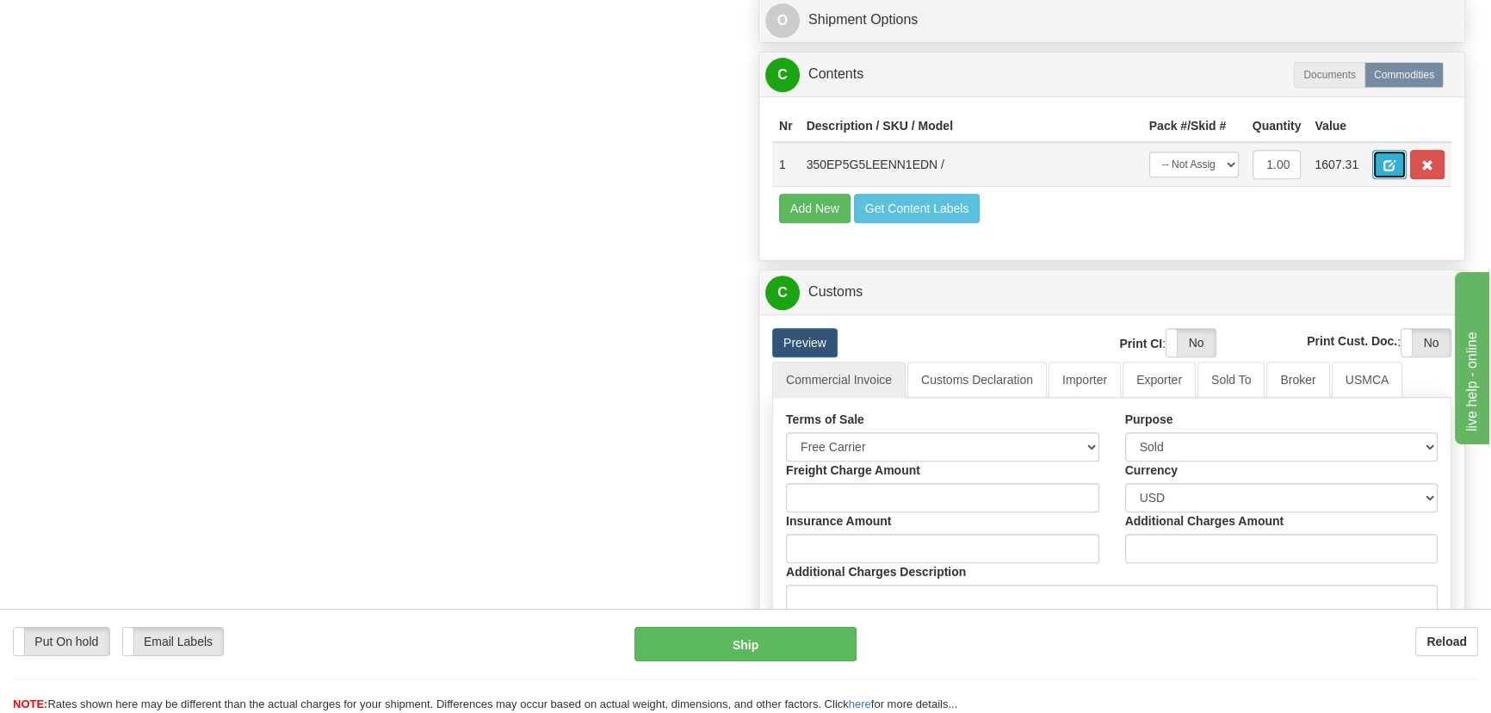
click at [1385, 172] on button "button" at bounding box center [1389, 164] width 34 height 29
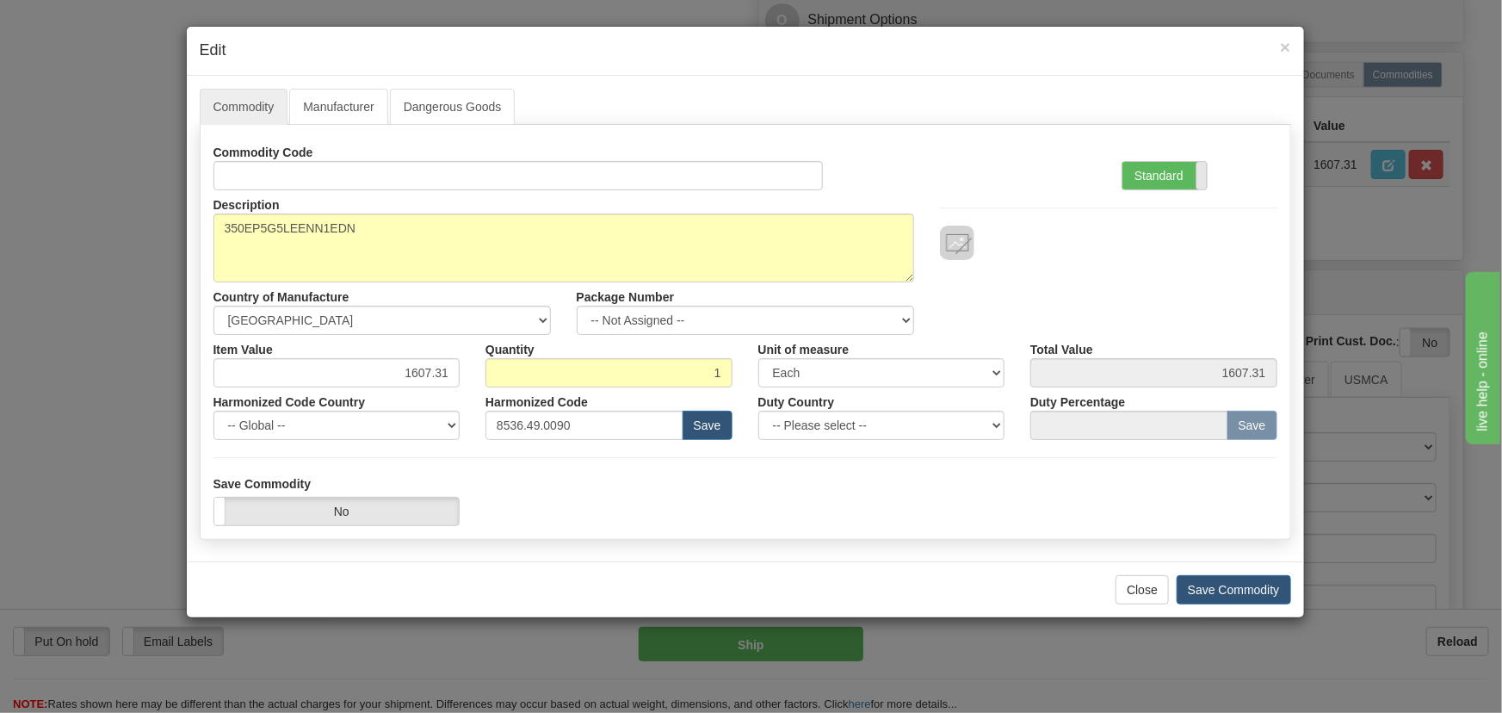
click at [1202, 182] on span at bounding box center [1207, 176] width 22 height 28
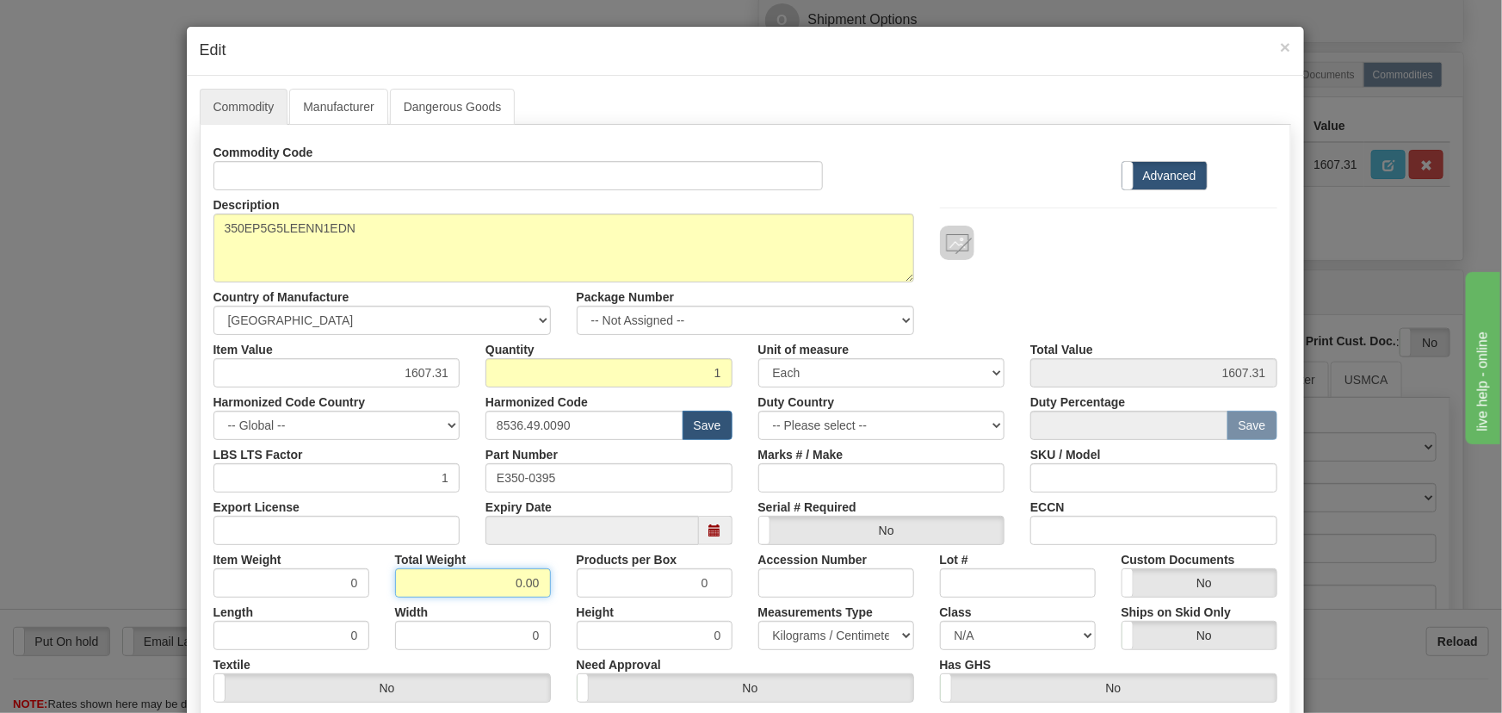
drag, startPoint x: 528, startPoint y: 588, endPoint x: 611, endPoint y: 611, distance: 86.7
click at [587, 596] on div "Commodity Code Standard Advanced Description 350EP5G5LEENN1EDN Country of Manuf…" at bounding box center [745, 446] width 1064 height 617
type input "1"
type input "1.0000"
drag, startPoint x: 392, startPoint y: 374, endPoint x: 479, endPoint y: 389, distance: 88.2
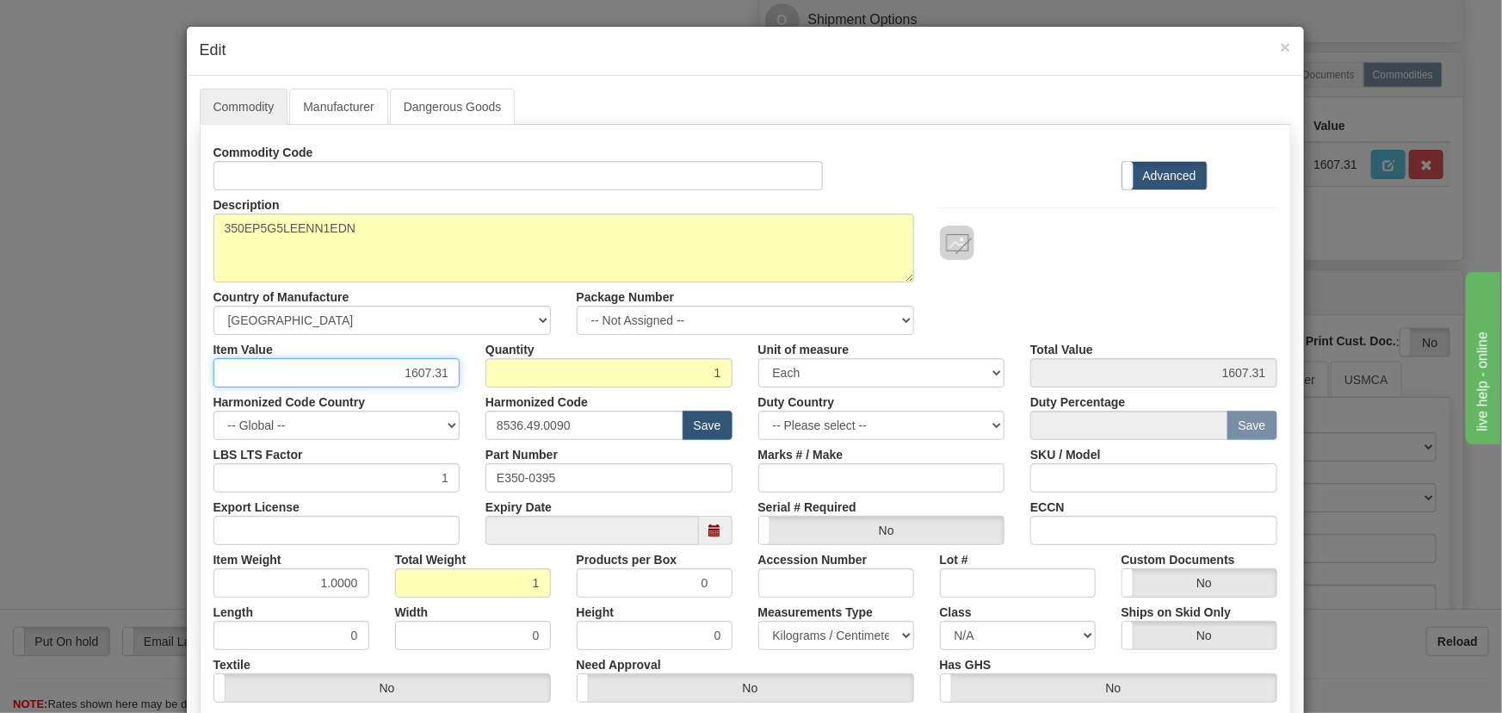
click at [480, 390] on div "Commodity Code Standard Advanced Description 350EP5G5LEENN1EDN Country of Manuf…" at bounding box center [745, 446] width 1064 height 617
paste input ".644,10"
type input "1644.10"
click at [1000, 190] on div at bounding box center [1108, 225] width 363 height 70
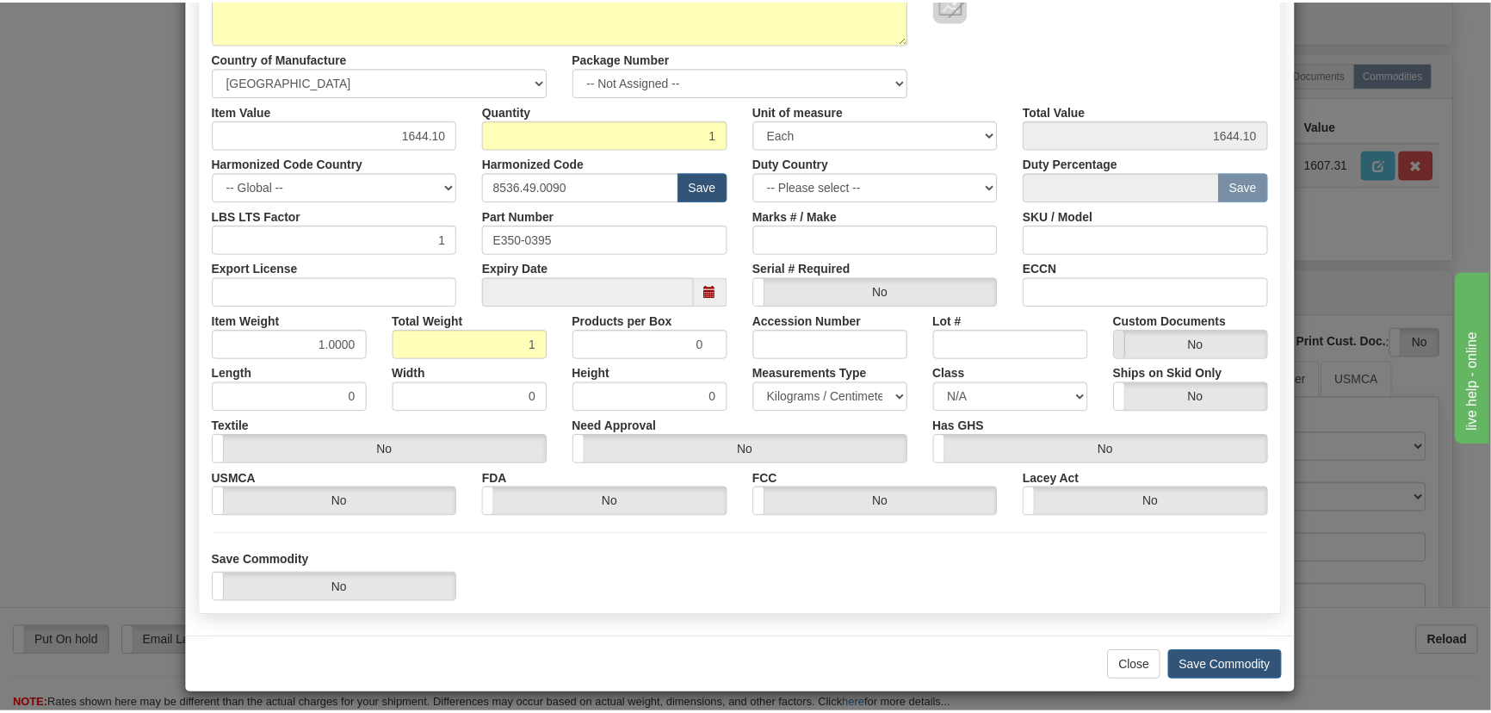
scroll to position [244, 0]
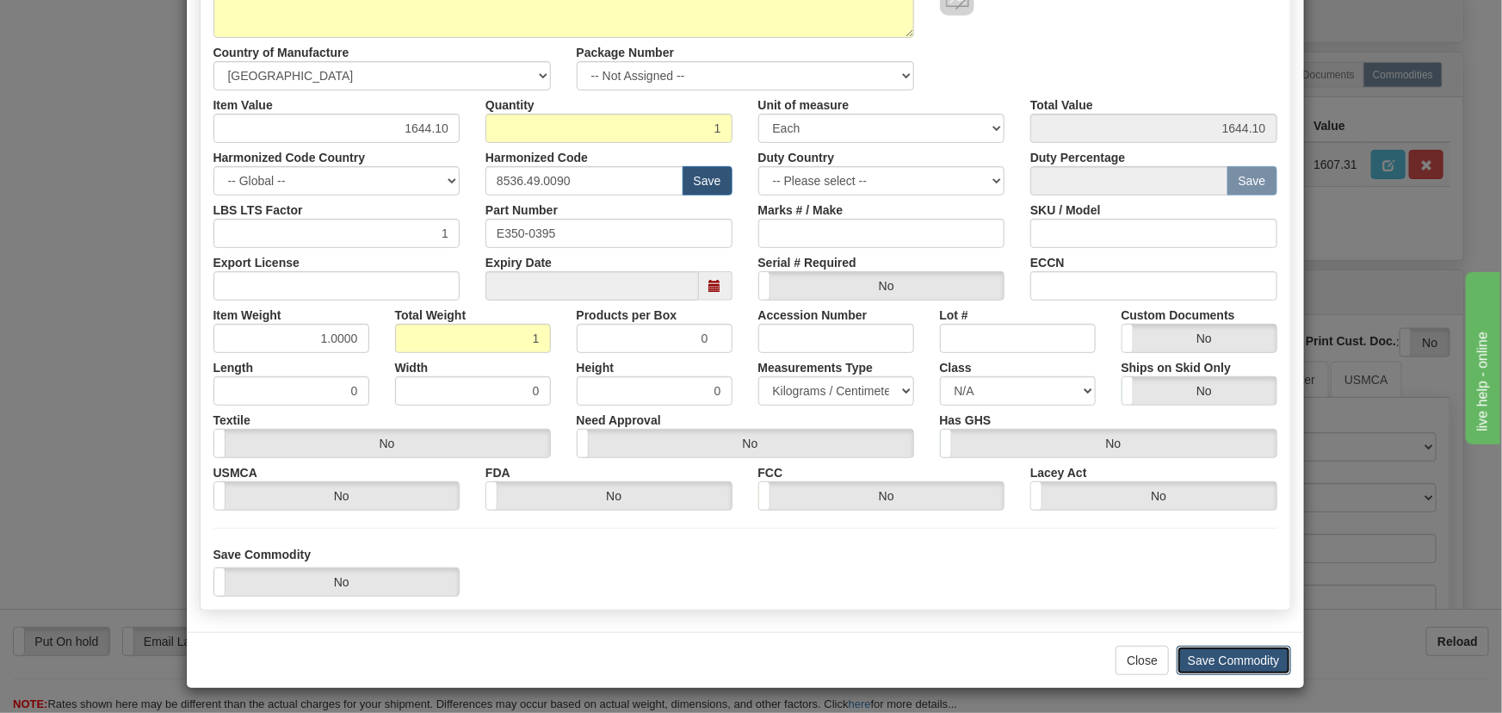
click at [1216, 658] on button "Save Commodity" at bounding box center [1234, 660] width 114 height 29
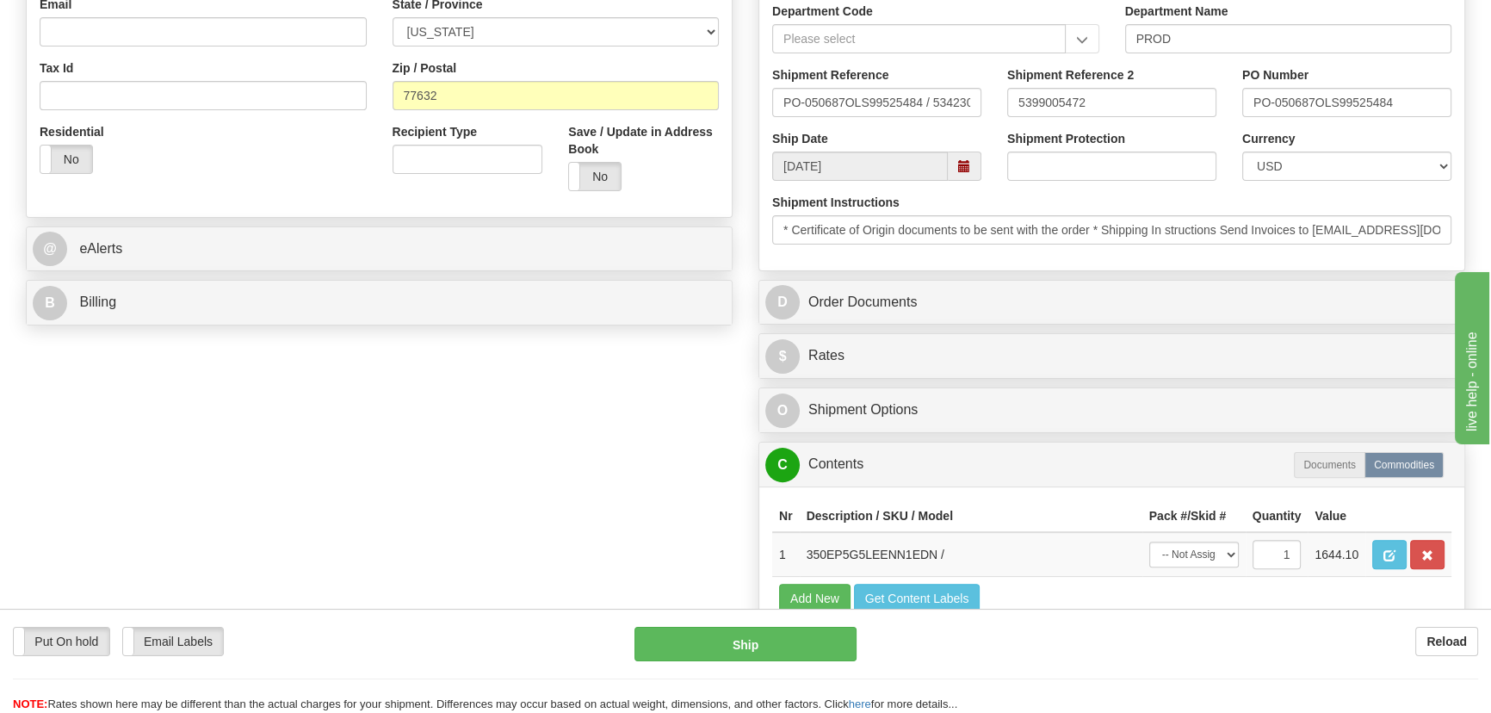
scroll to position [547, 0]
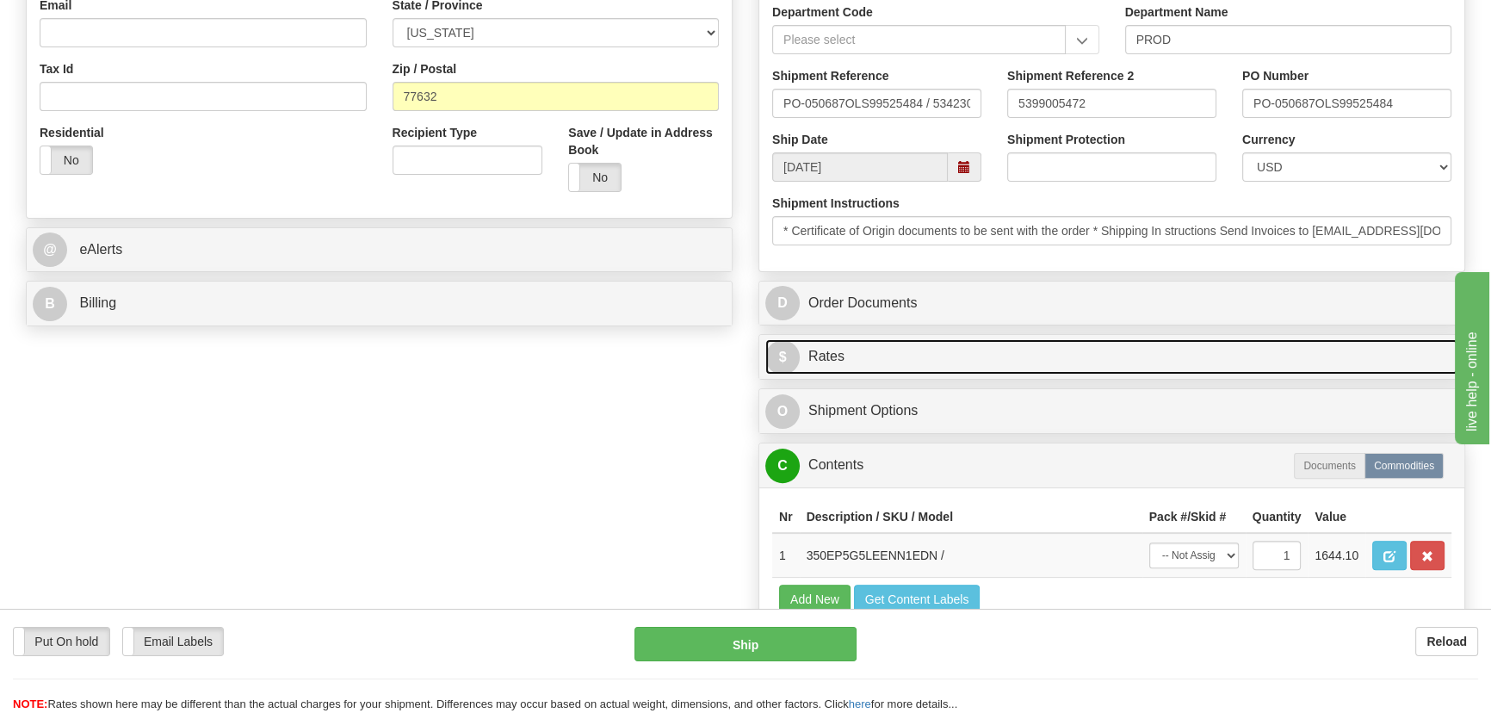
click at [1142, 349] on link "$ Rates" at bounding box center [1111, 356] width 693 height 35
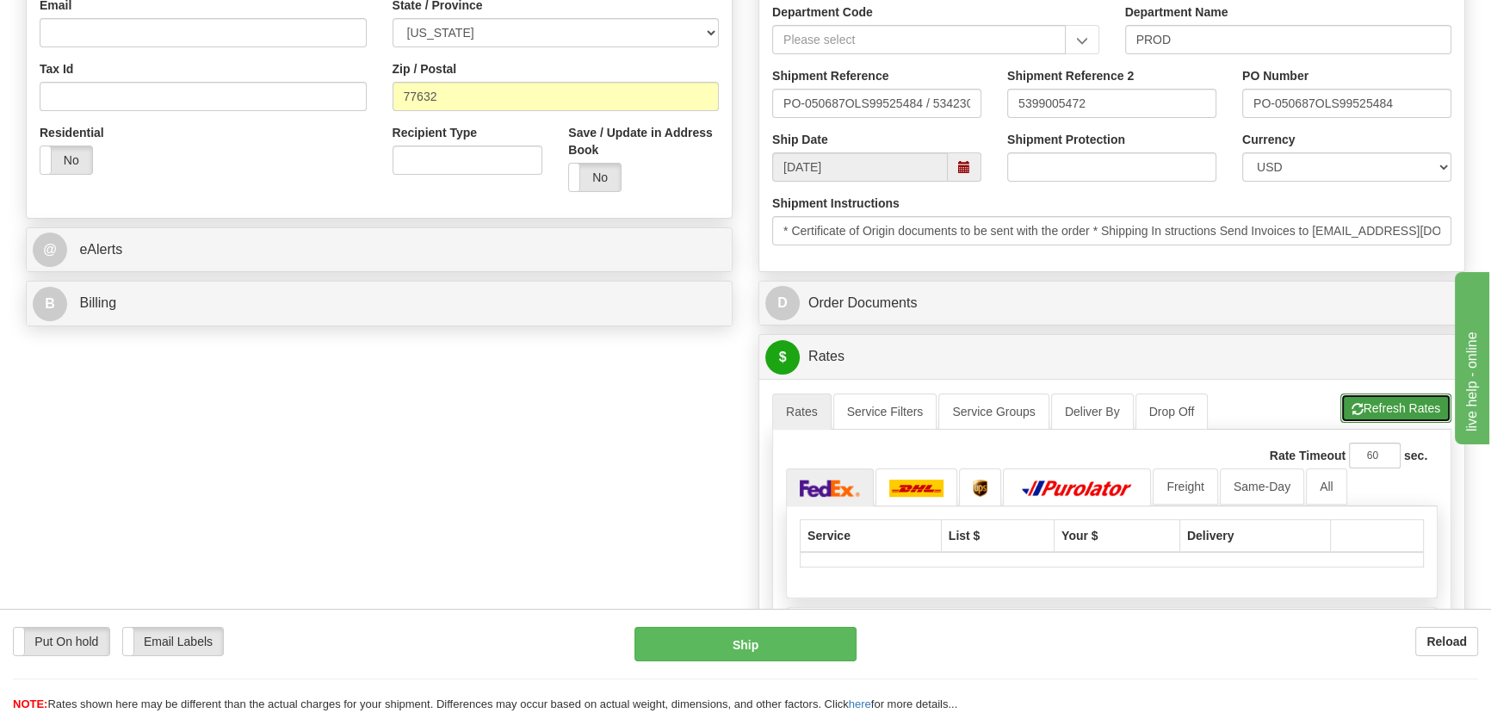
click at [1397, 409] on button "Refresh Rates" at bounding box center [1395, 407] width 111 height 29
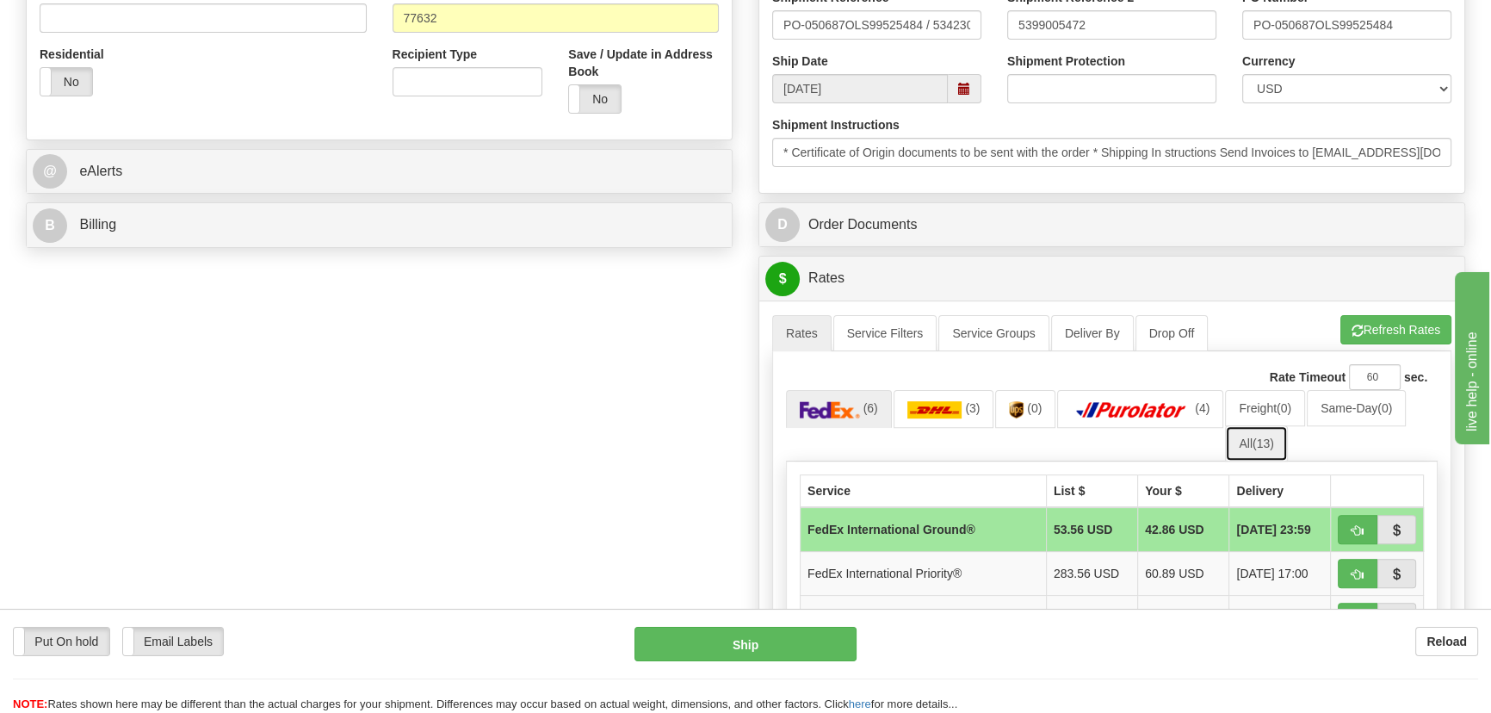
click at [1270, 448] on link "All (13)" at bounding box center [1256, 443] width 62 height 36
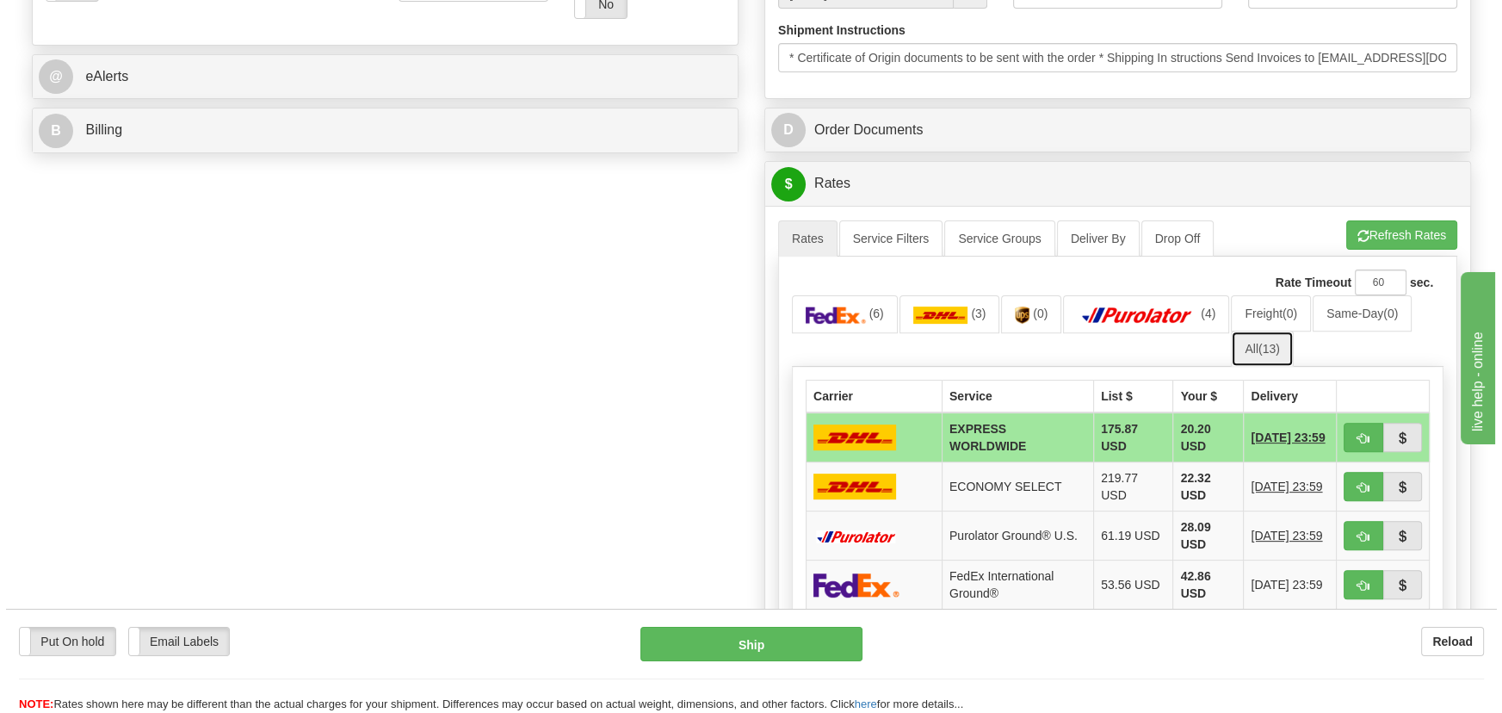
scroll to position [861, 0]
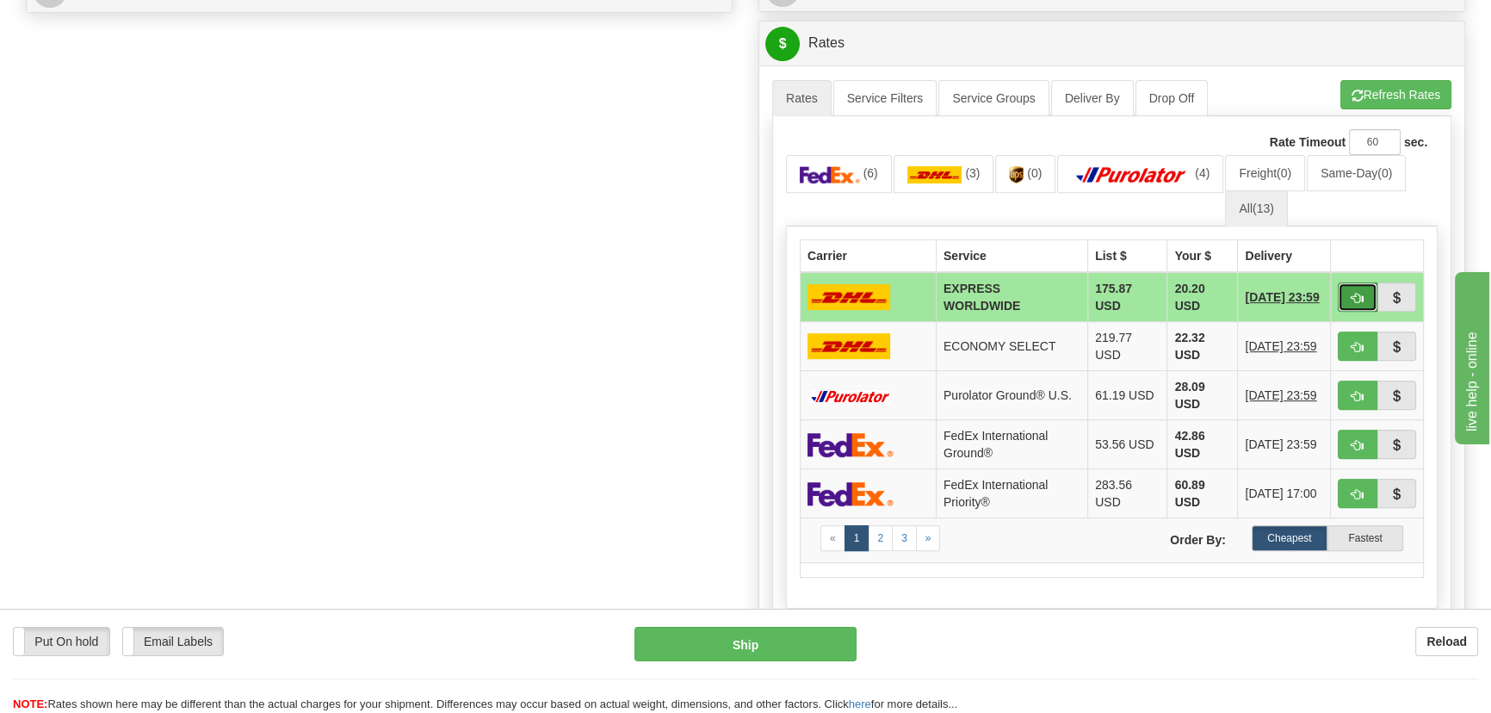
click at [1356, 301] on span "button" at bounding box center [1357, 298] width 12 height 11
type input "P"
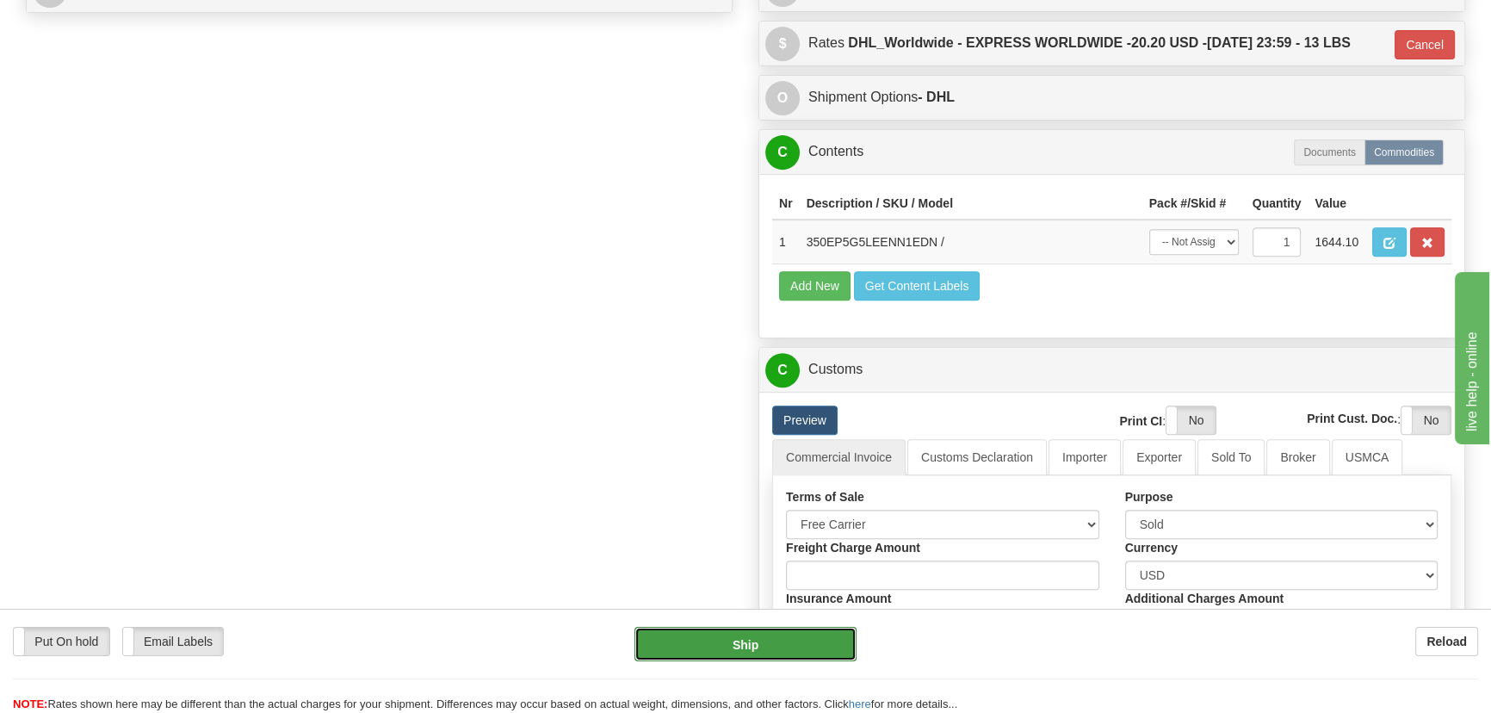
click at [777, 640] on button "Ship" at bounding box center [745, 644] width 223 height 34
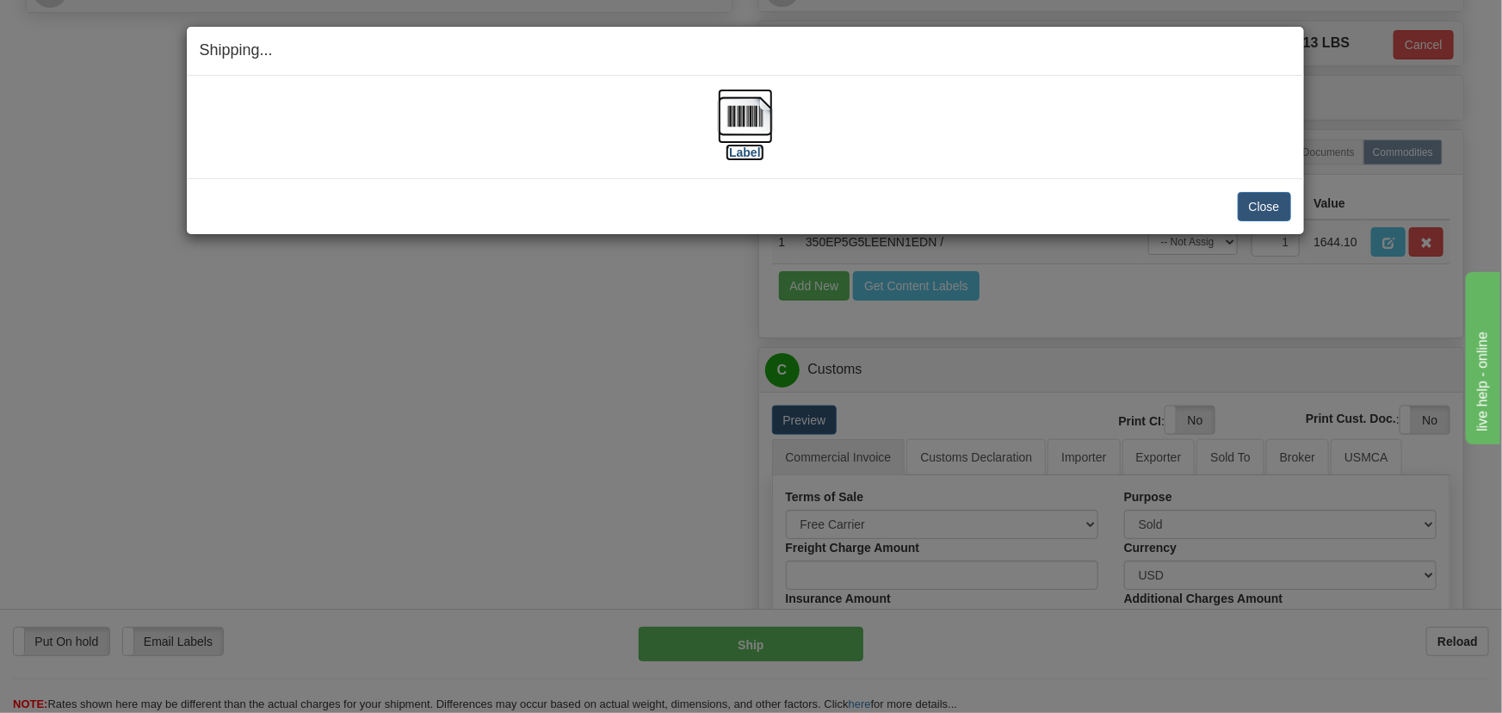
click at [750, 127] on img at bounding box center [745, 116] width 55 height 55
click at [1274, 205] on button "Close" at bounding box center [1264, 206] width 53 height 29
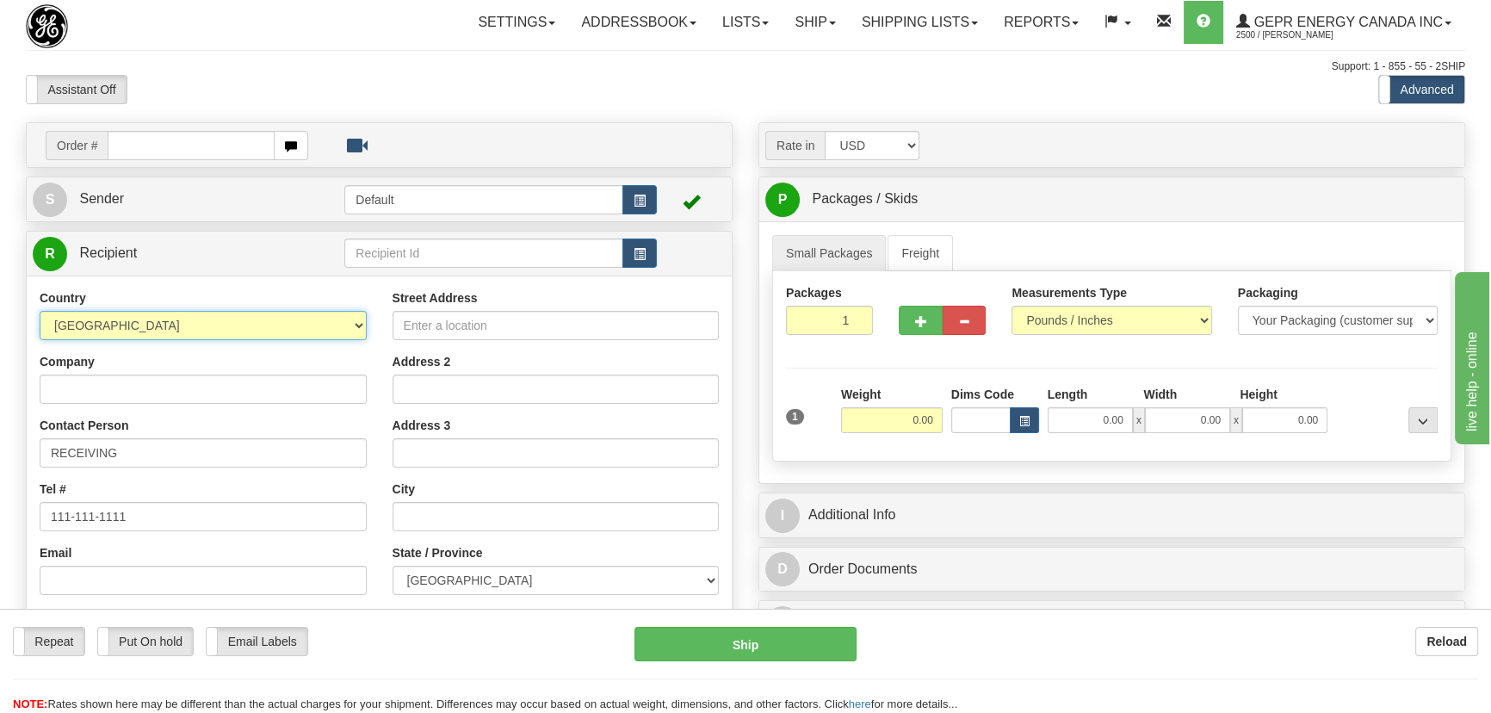
click at [199, 333] on select "[GEOGRAPHIC_DATA] [GEOGRAPHIC_DATA] [GEOGRAPHIC_DATA] [GEOGRAPHIC_DATA] [US_STA…" at bounding box center [203, 325] width 327 height 29
select select "US"
click at [40, 311] on select "[GEOGRAPHIC_DATA] [GEOGRAPHIC_DATA] [GEOGRAPHIC_DATA] [GEOGRAPHIC_DATA] [US_STA…" at bounding box center [203, 325] width 327 height 29
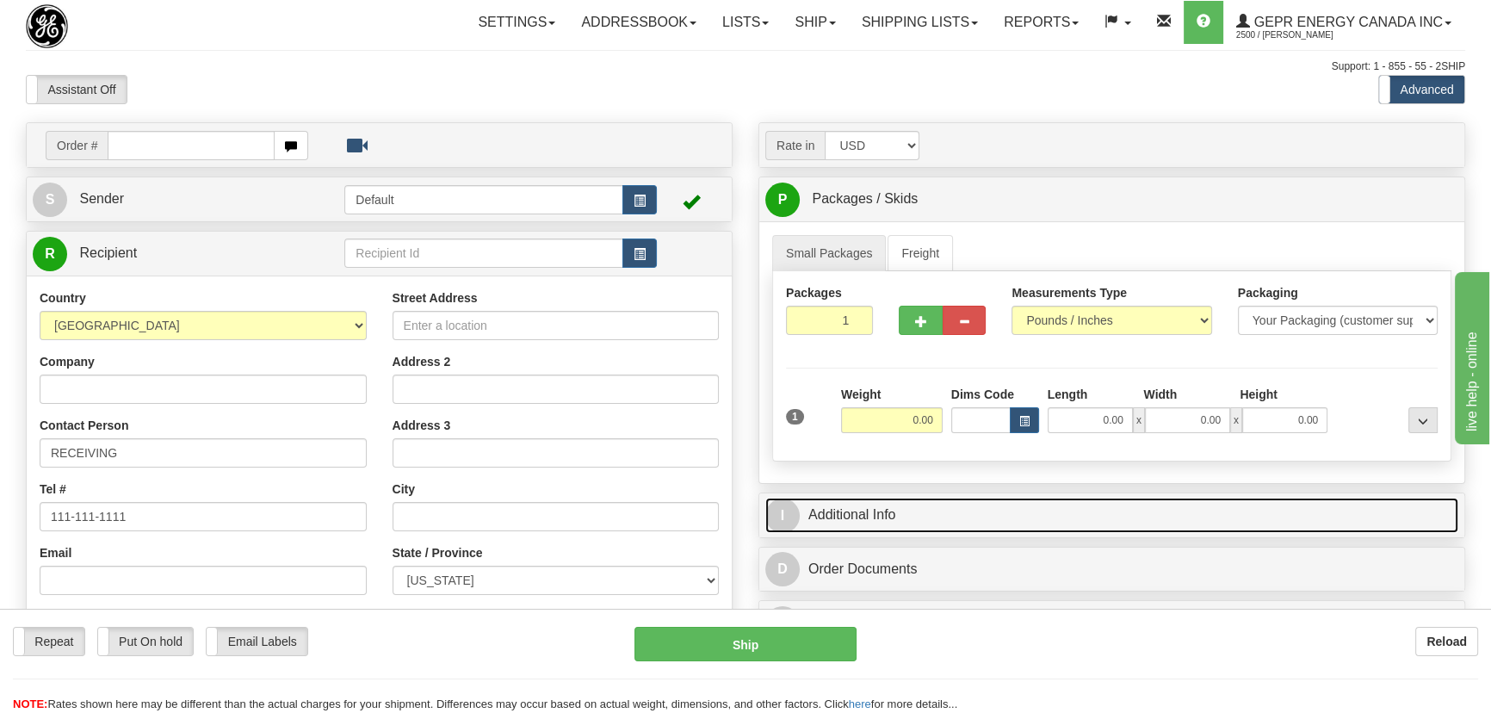
click at [1010, 522] on link "I Additional Info" at bounding box center [1111, 515] width 693 height 35
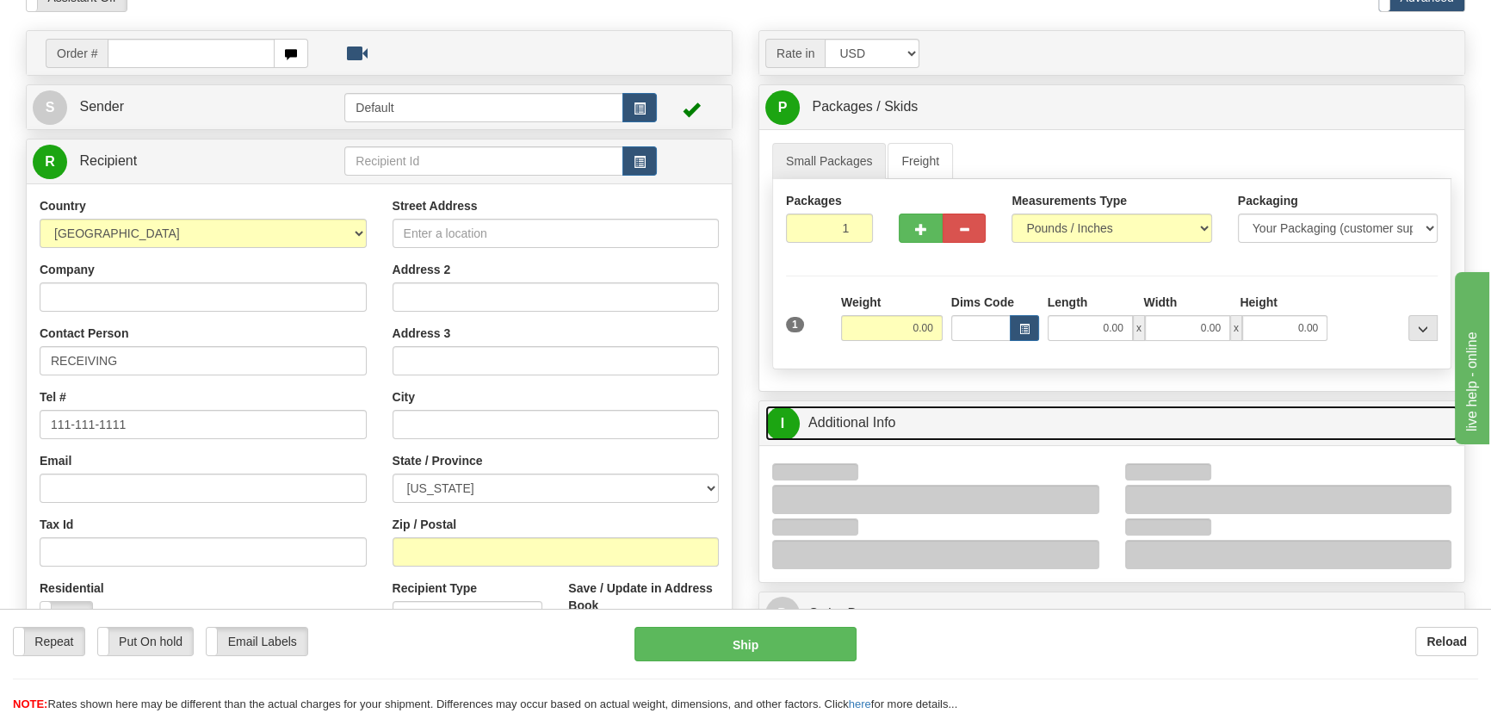
scroll to position [234, 0]
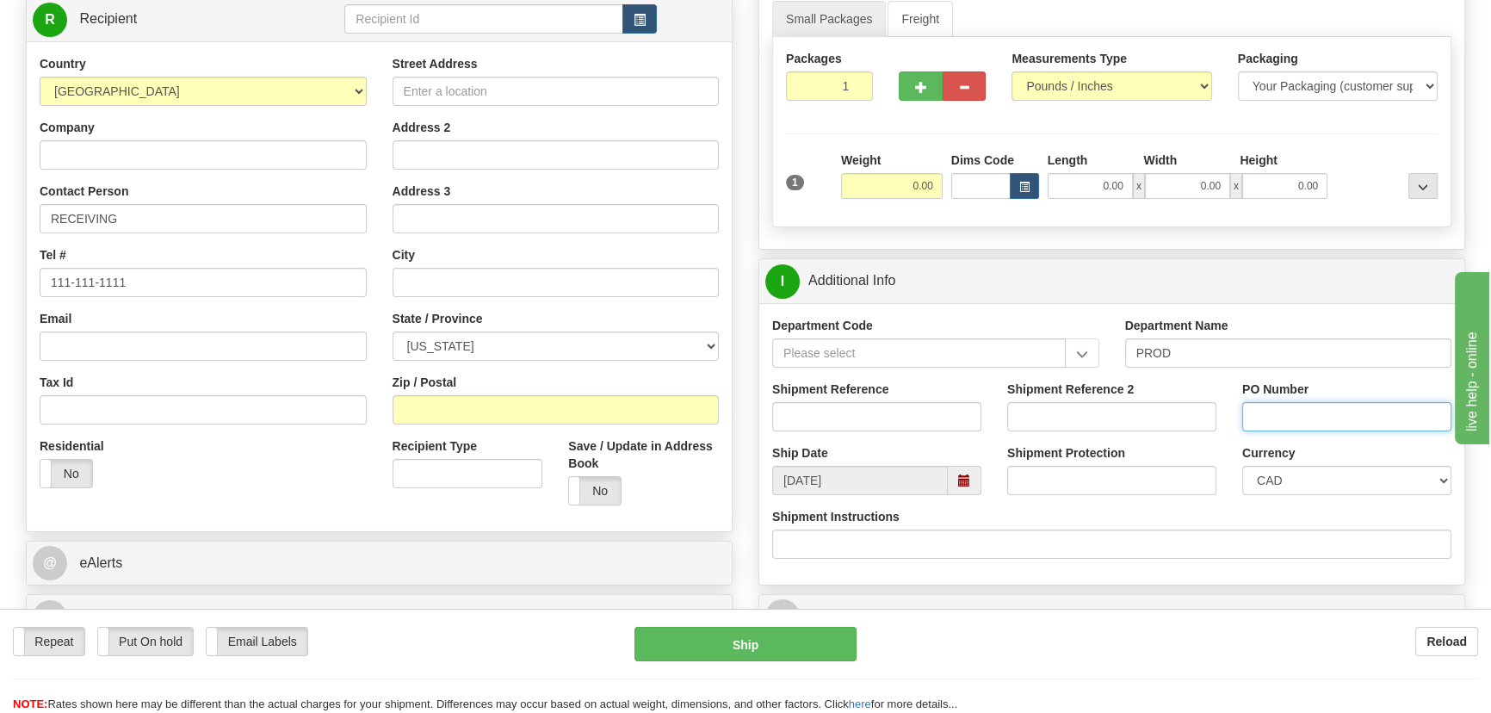
click at [1294, 416] on input "PO Number" at bounding box center [1346, 416] width 209 height 29
paste input "4135-768576OLS99525387"
type input "4135-768576OLS99525387"
click at [899, 414] on input "Shipment Reference" at bounding box center [876, 416] width 209 height 29
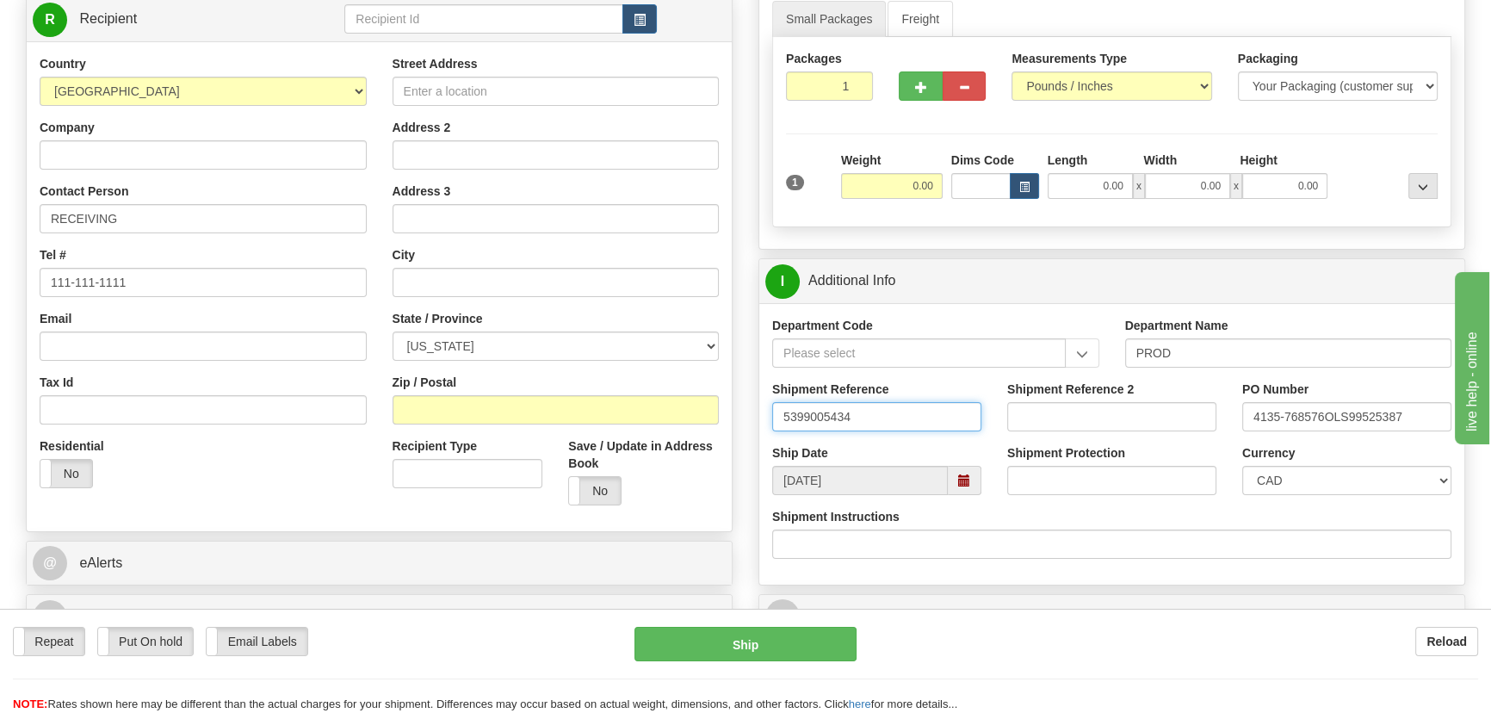
type input "5399005434"
click at [260, 149] on input "Company" at bounding box center [203, 154] width 327 height 29
paste input "Eaton Corporation"
type input "Eaton Corporation"
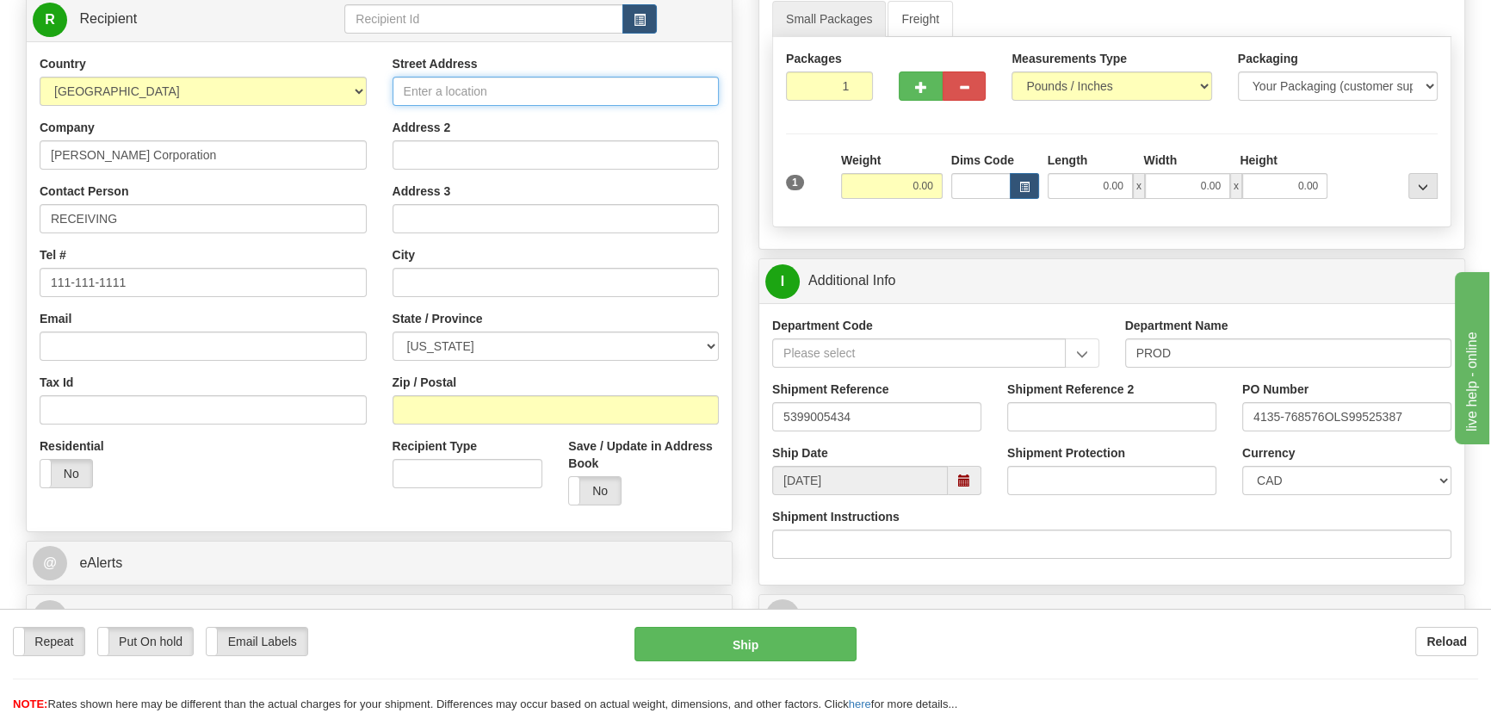
drag, startPoint x: 543, startPoint y: 98, endPoint x: 556, endPoint y: 93, distance: 13.9
click at [543, 98] on input "Street Address" at bounding box center [555, 91] width 327 height 29
paste input "221 Heywood Road"
type input "221 Heywood Road"
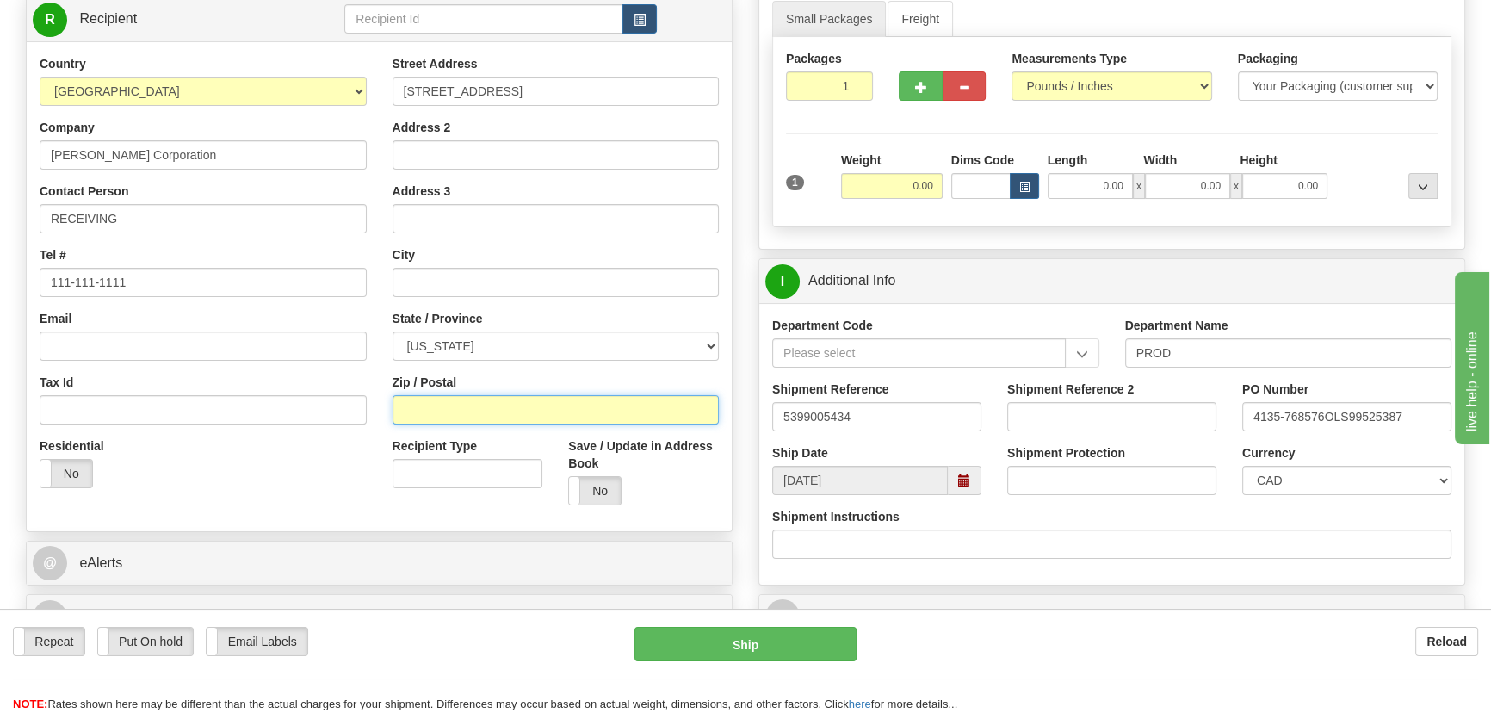
click at [491, 412] on input "Zip / Postal" at bounding box center [555, 409] width 327 height 29
paste input "28704"
type input "28704"
click at [115, 516] on div "Country AFGHANISTAN ALAND ISLANDS ALBANIA ALGERIA AMERICAN SAMOA ANDORRA ANGOLA…" at bounding box center [379, 286] width 705 height 463
type input "ARDEN"
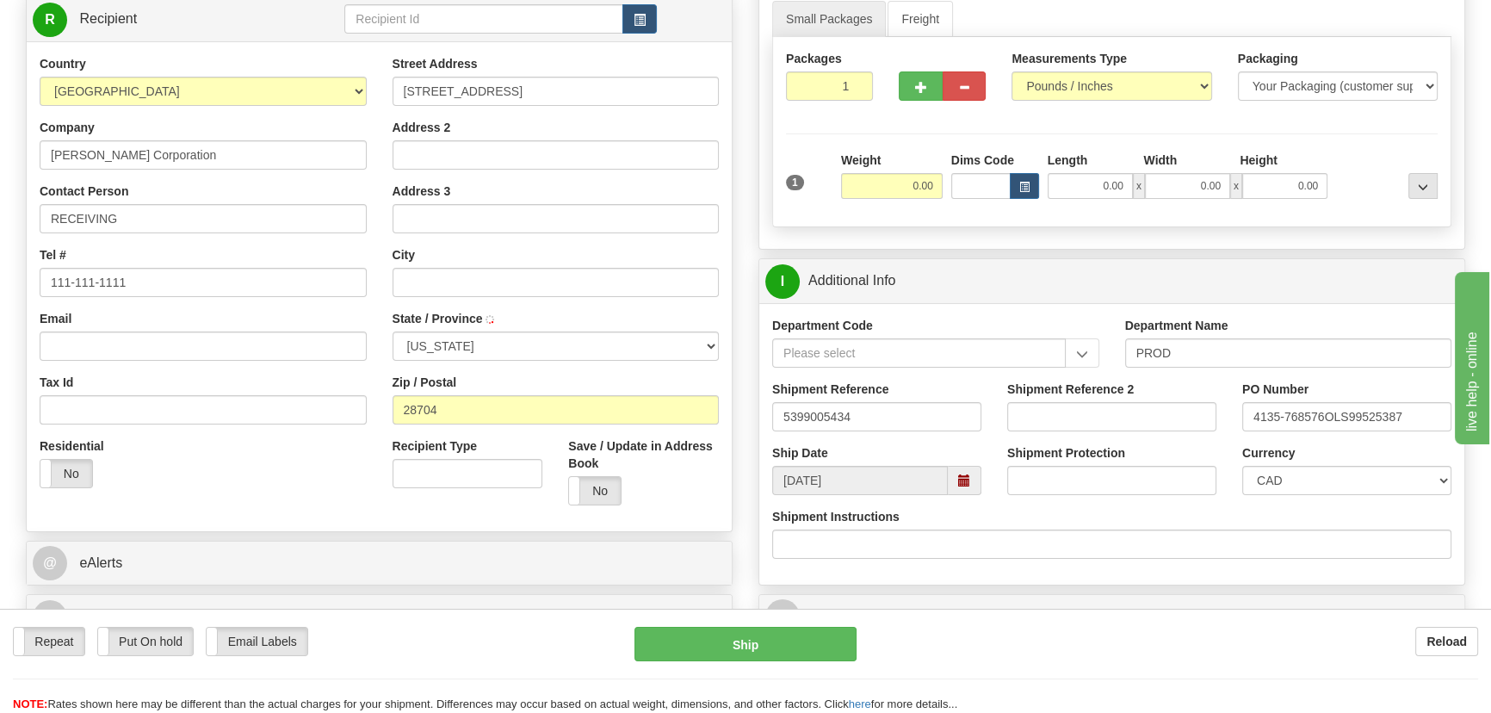
select select "NC"
click at [888, 170] on div "Weight 0.00" at bounding box center [892, 174] width 102 height 47
click at [895, 180] on input "0.00" at bounding box center [892, 186] width 102 height 26
type input "12.00"
click at [1370, 156] on div at bounding box center [1387, 174] width 110 height 47
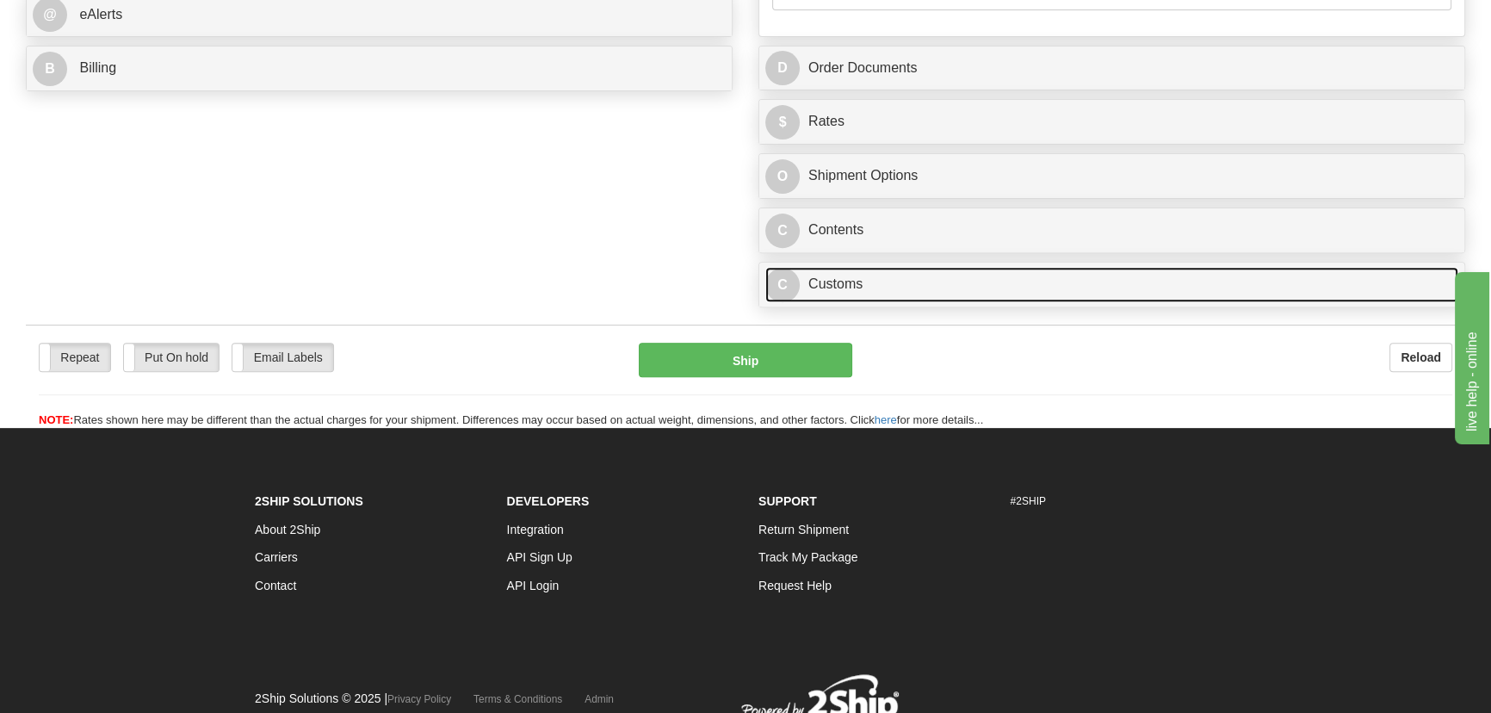
click at [978, 288] on link "C Customs" at bounding box center [1111, 284] width 693 height 35
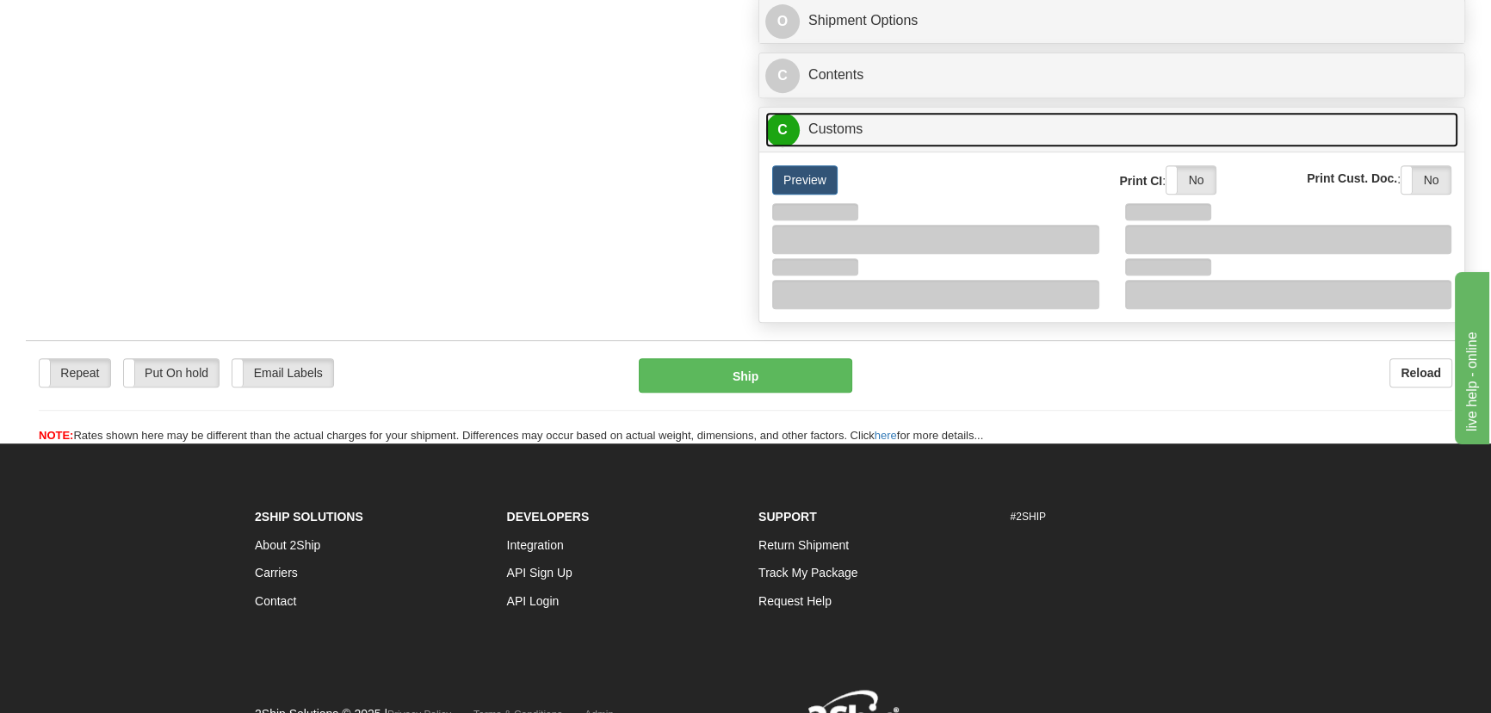
scroll to position [938, 0]
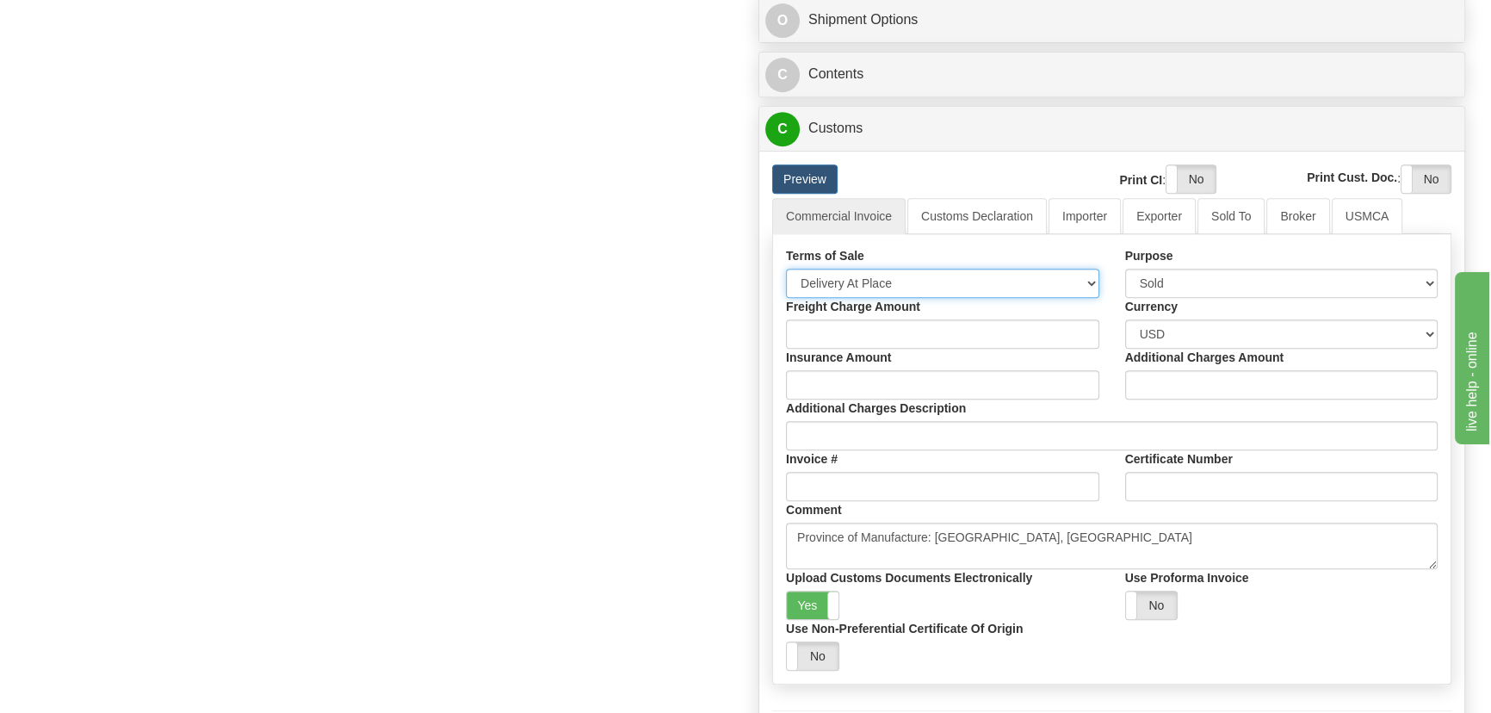
click at [947, 275] on select "Free Carrier Free On Board Ex Works Delivered Duty Unpaid Delivered Duty Paid C…" at bounding box center [942, 283] width 313 height 29
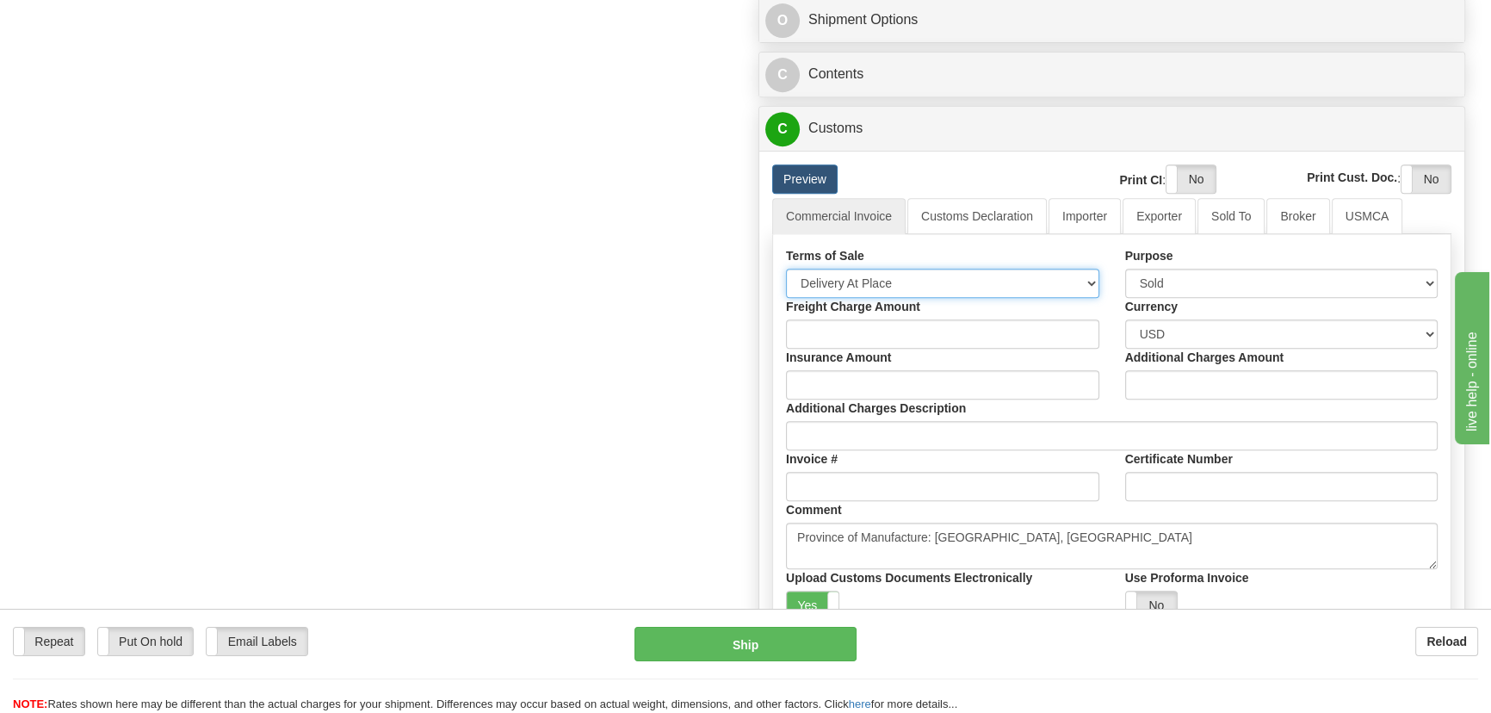
select select "7"
click at [786, 269] on select "Free Carrier Free On Board Ex Works Delivered Duty Unpaid Delivered Duty Paid C…" at bounding box center [942, 283] width 313 height 29
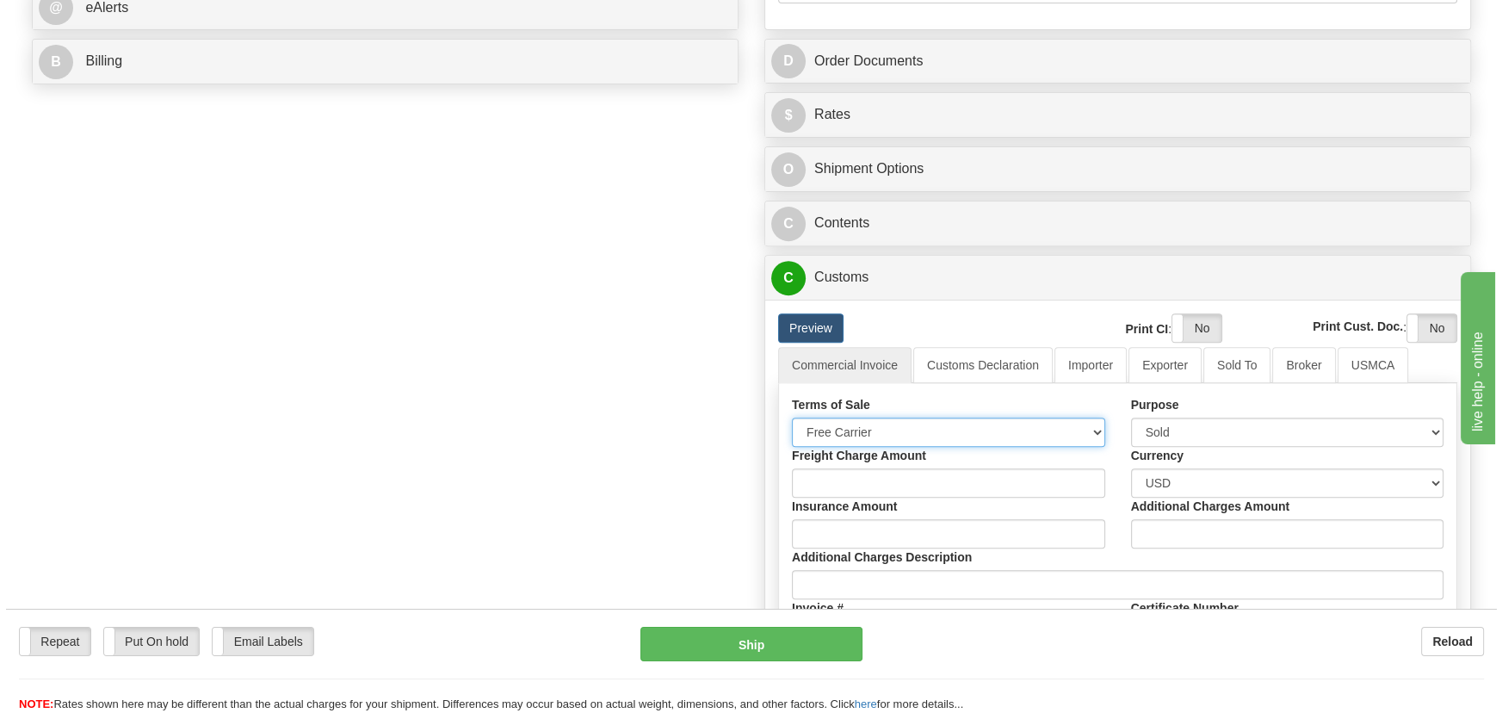
scroll to position [782, 0]
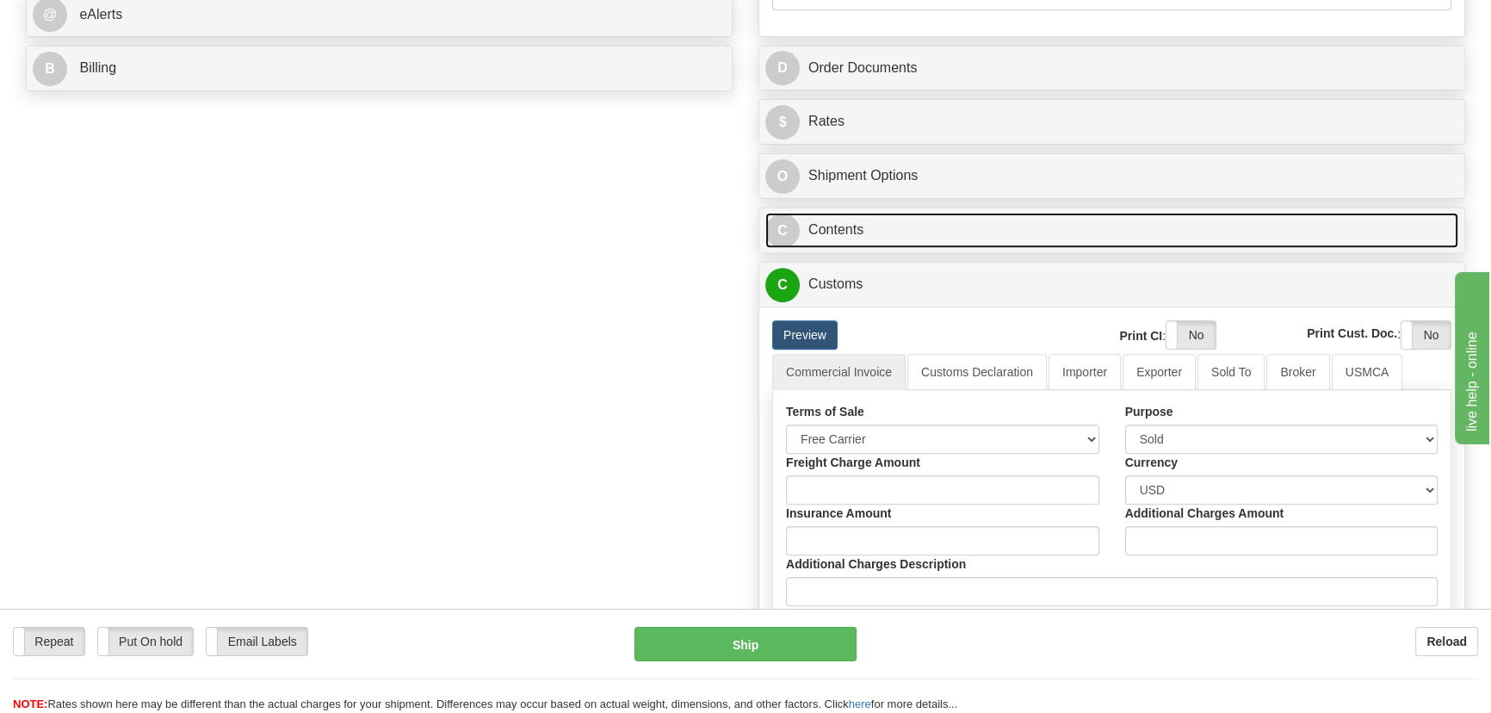
click at [1221, 216] on link "C Contents" at bounding box center [1111, 230] width 693 height 35
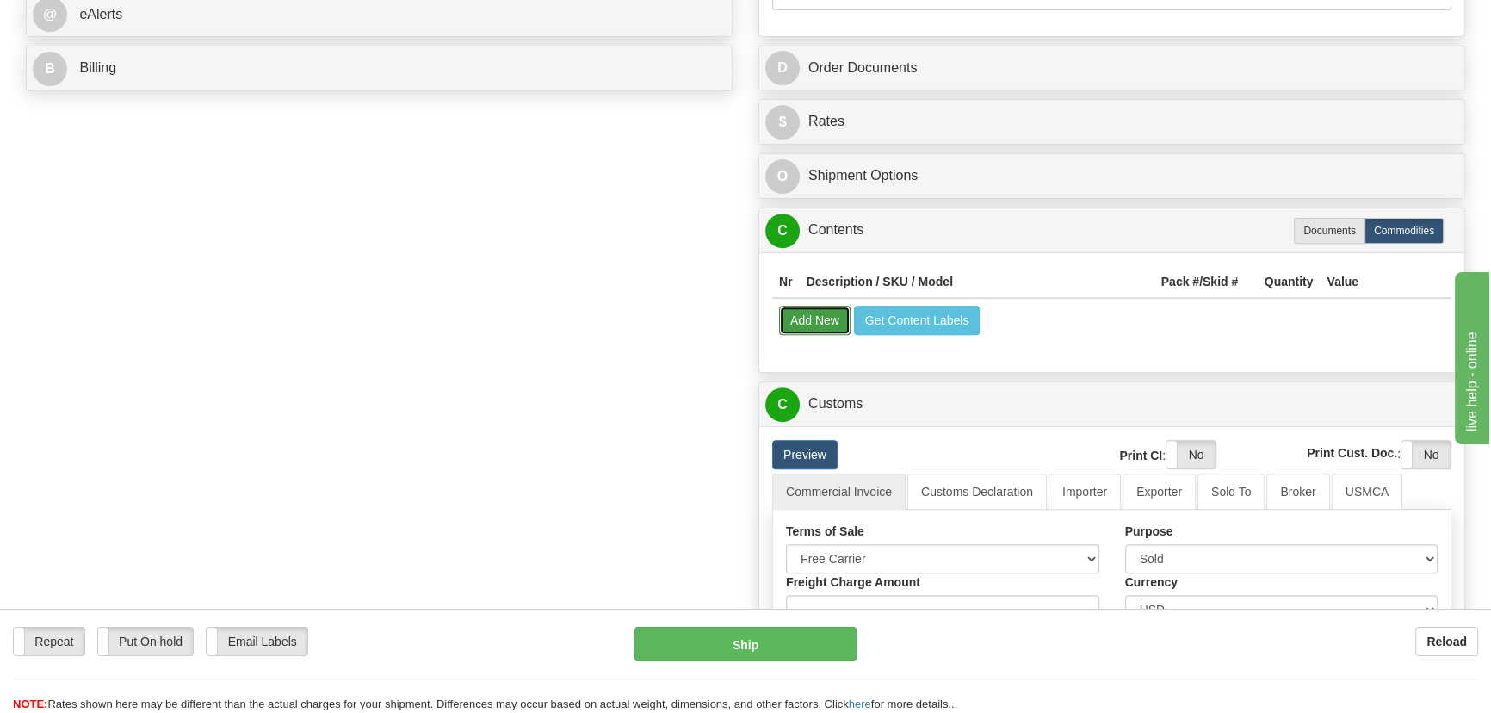
click at [817, 314] on button "Add New" at bounding box center [814, 320] width 71 height 29
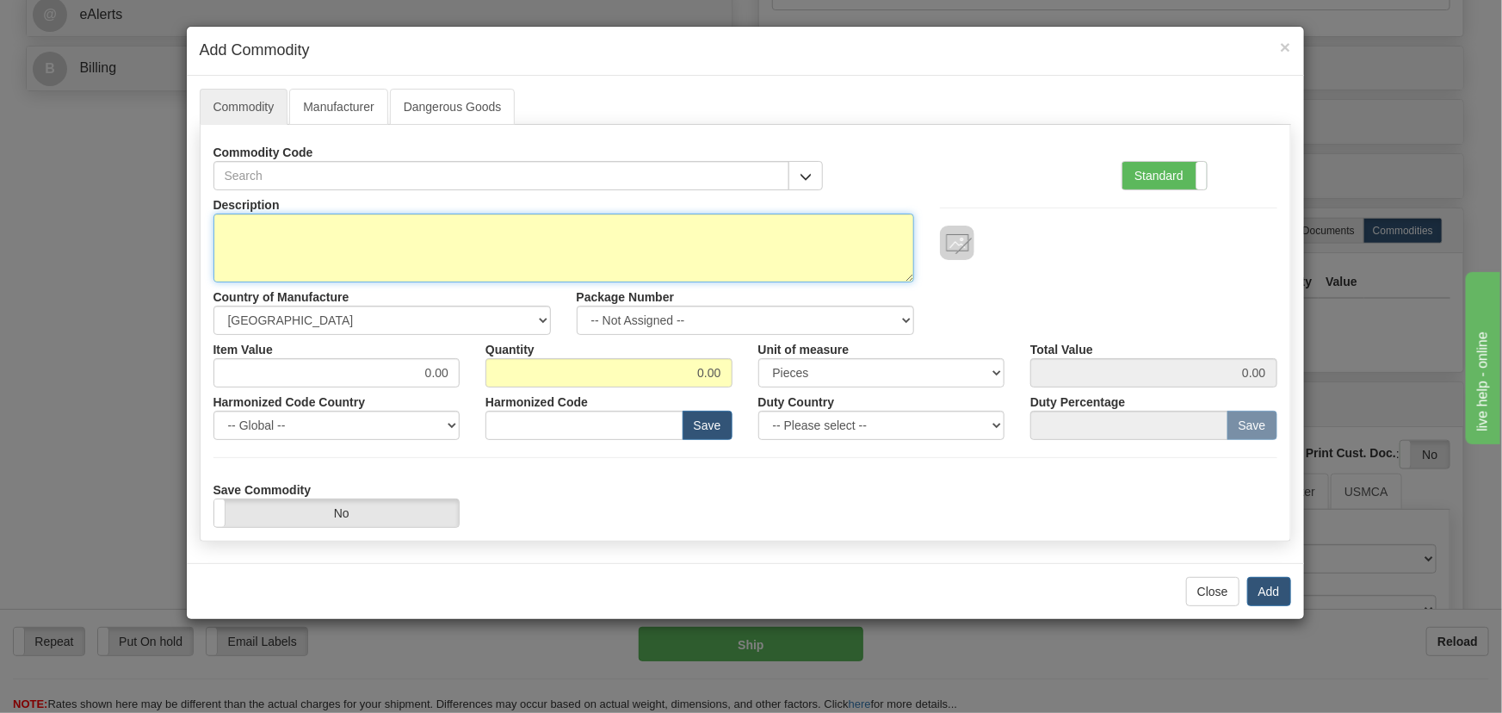
click at [551, 234] on textarea "Description" at bounding box center [563, 247] width 701 height 69
paste textarea "350EP5G5HEENN3EDN"
type textarea "350EP5G5HEENN3EDN"
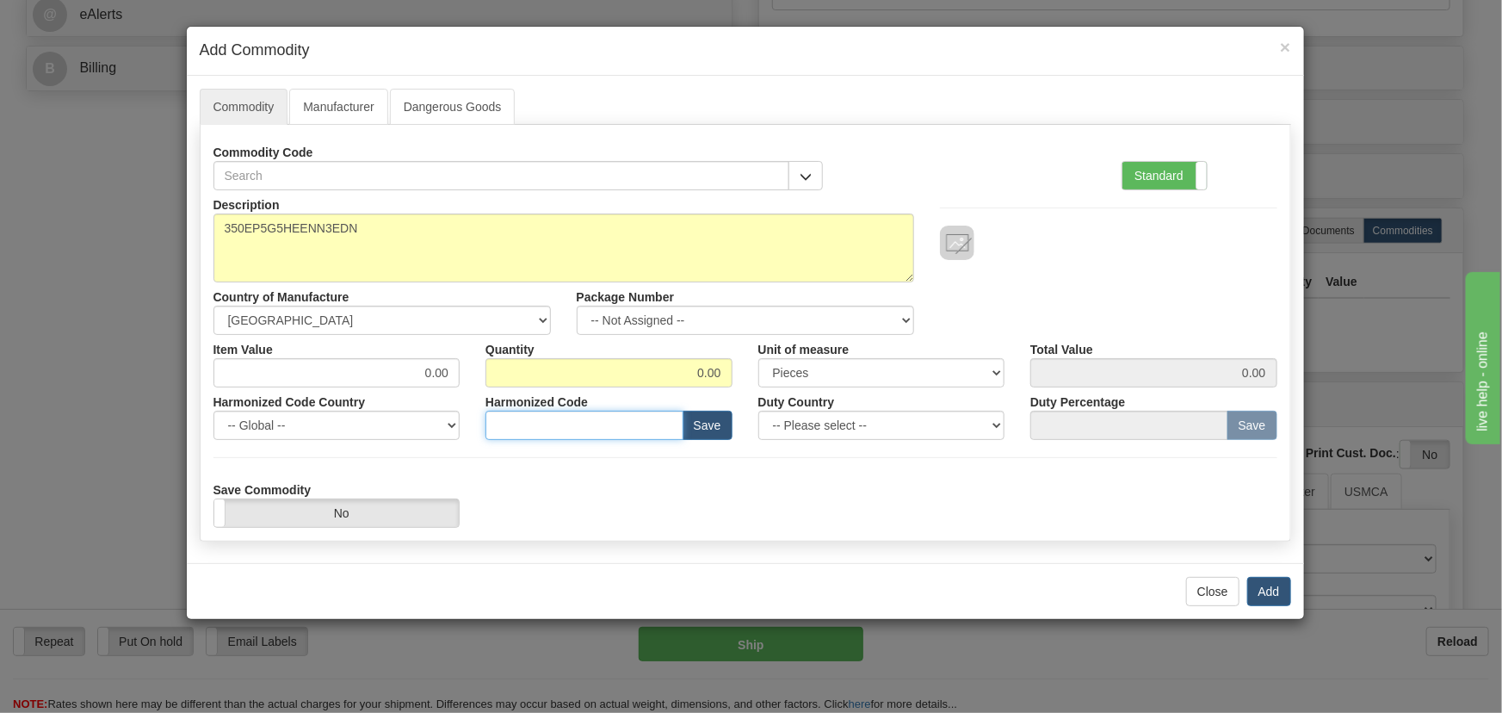
click at [598, 421] on input "text" at bounding box center [584, 425] width 198 height 29
paste input "8536.49.0090"
type input "8536.49.0090"
click at [1181, 170] on label "Standard" at bounding box center [1164, 176] width 84 height 28
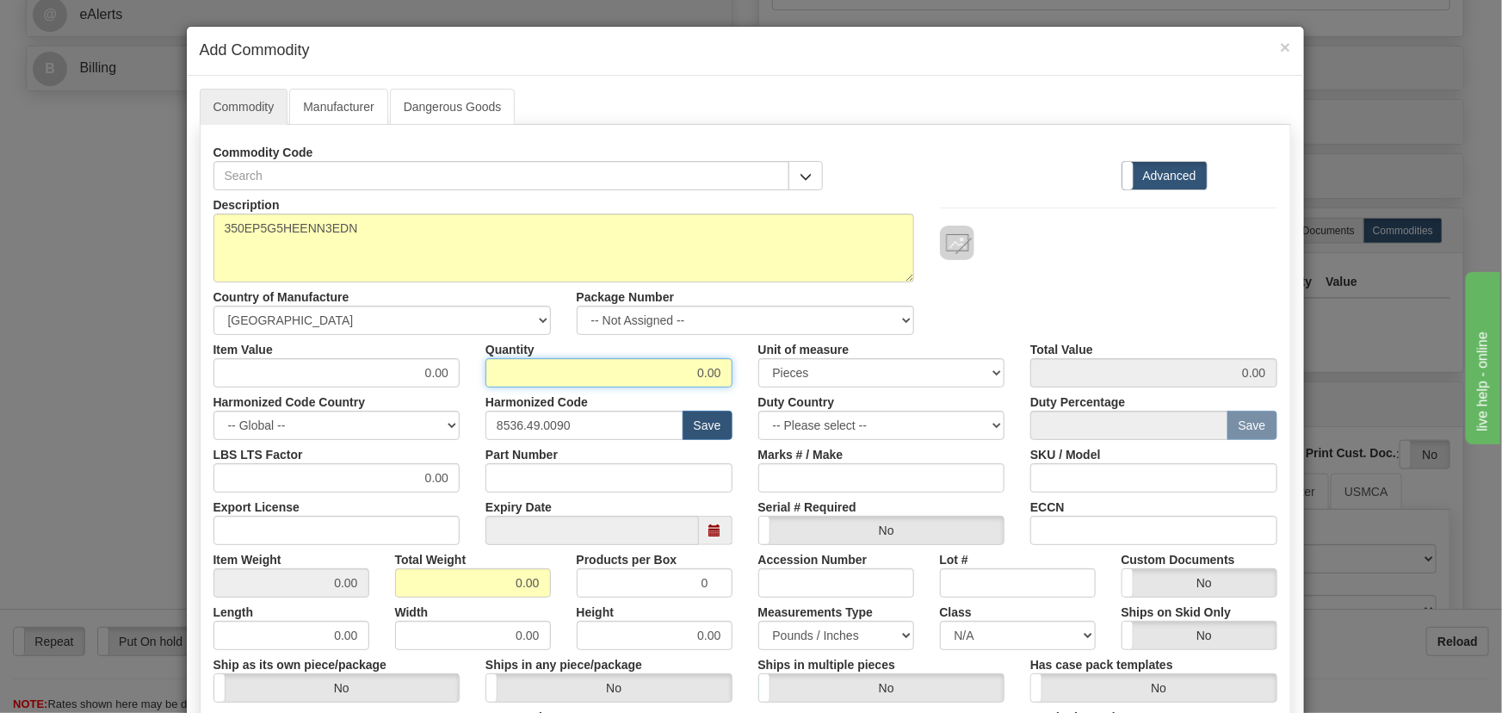
drag, startPoint x: 739, startPoint y: 375, endPoint x: 750, endPoint y: 376, distance: 10.4
click at [750, 376] on div "Item Value 0.00 Quantity 0.00 Unit of measure 3 Thousand Square Inches Adjustme…" at bounding box center [746, 361] width 1090 height 53
type input "1"
drag, startPoint x: 493, startPoint y: 583, endPoint x: 561, endPoint y: 596, distance: 69.4
click at [551, 593] on div "Total Weight 0.00" at bounding box center [473, 571] width 182 height 53
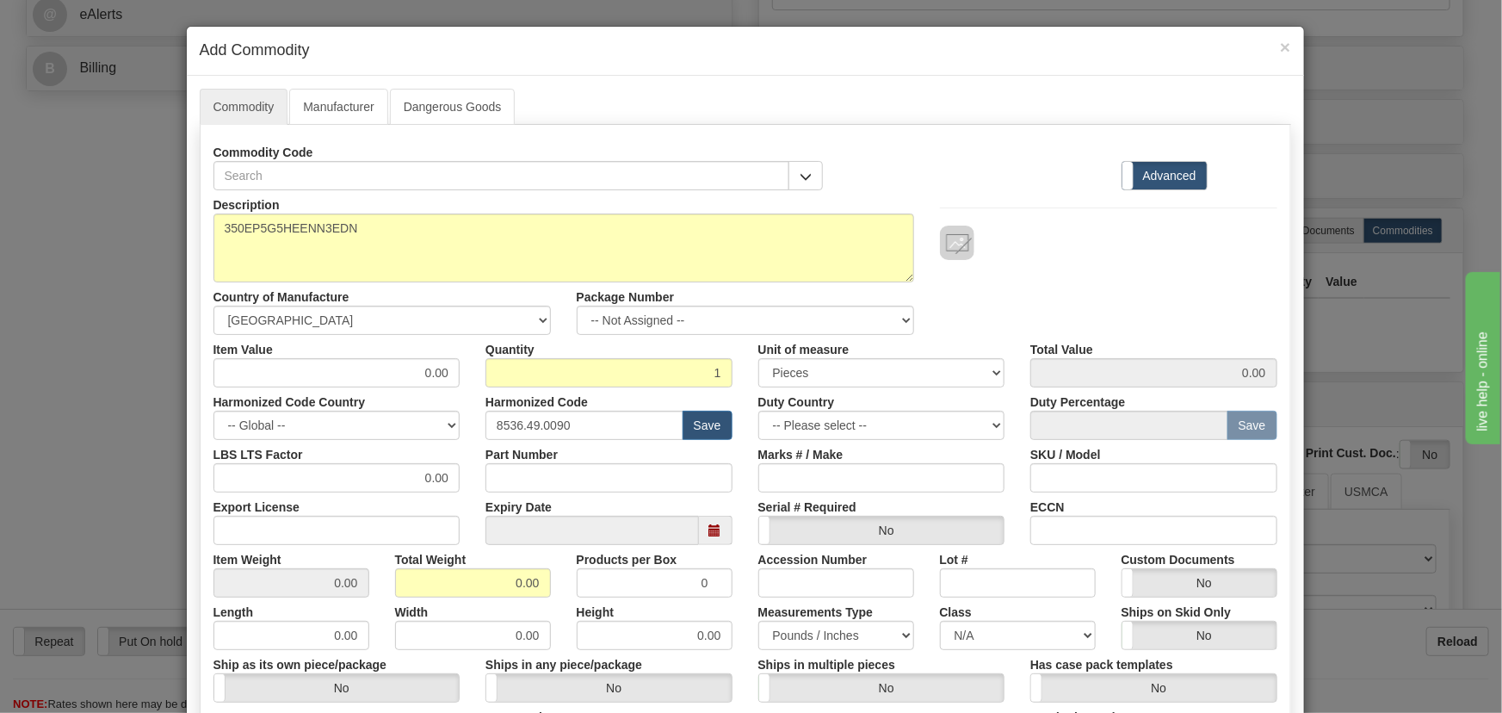
click at [564, 597] on div "Height 0.00" at bounding box center [655, 623] width 182 height 53
drag, startPoint x: 469, startPoint y: 572, endPoint x: 559, endPoint y: 589, distance: 91.8
click at [559, 589] on div "Item Weight 0.00 Total Weight 0.00 Products per Box 0 Accession Number Lot # Cu…" at bounding box center [746, 571] width 1090 height 53
type input "1"
type input "1.0000"
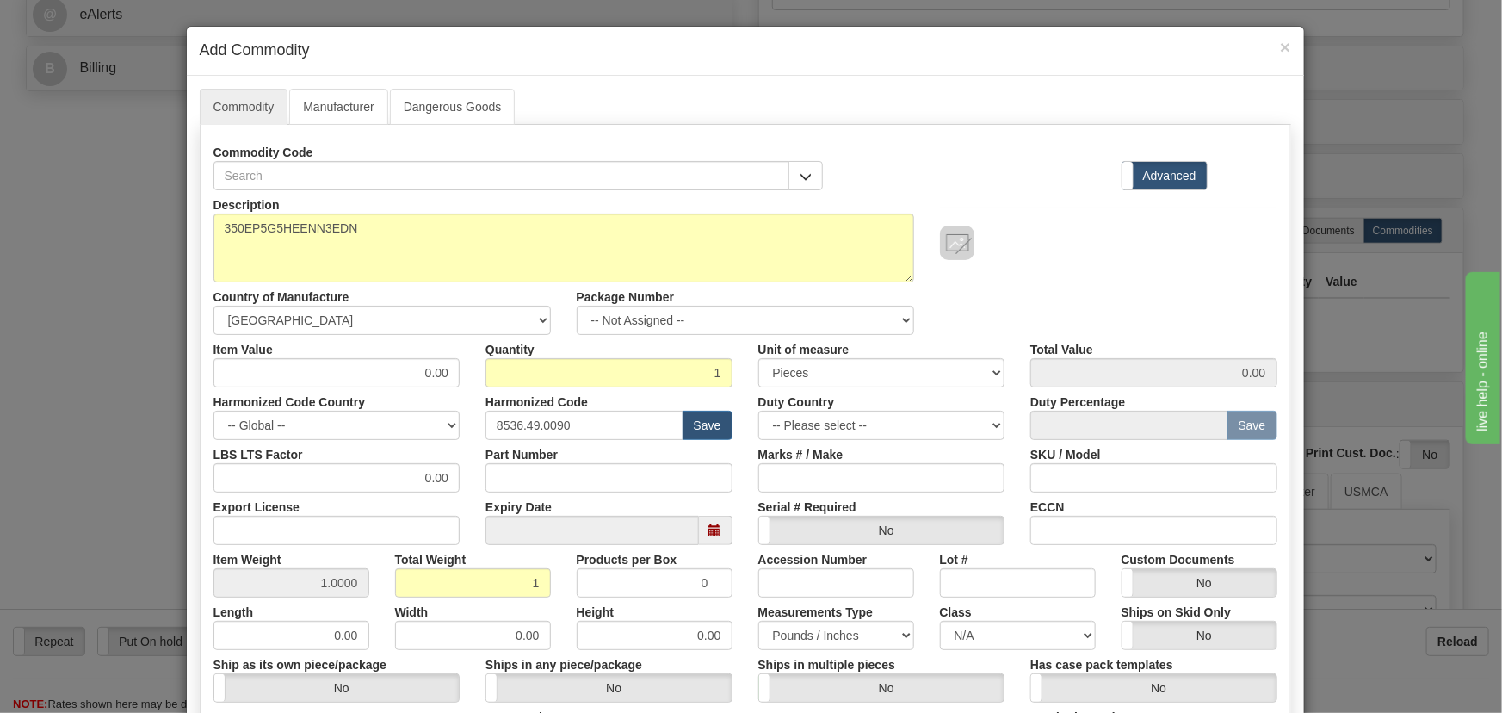
click at [564, 597] on div "Height 0.00" at bounding box center [655, 623] width 182 height 53
drag, startPoint x: 410, startPoint y: 373, endPoint x: 436, endPoint y: 386, distance: 29.3
click at [473, 386] on div "Description 350EP5G5HEENN3EDN Country of Manufacture -- Unknown -- AFGHANISTAN …" at bounding box center [745, 568] width 1064 height 757
paste input "1.629,77"
type input "1629.77"
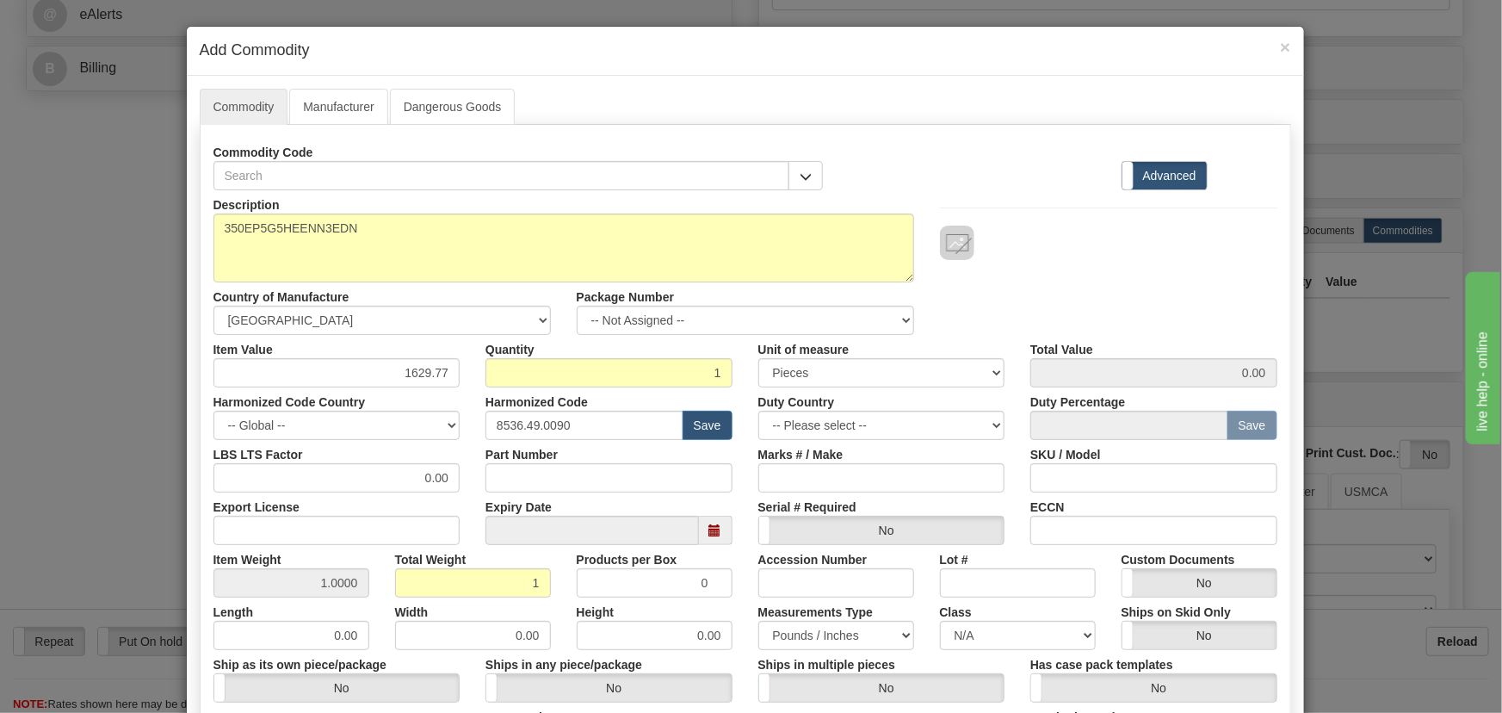
type input "1629.77"
click at [981, 185] on div "Commodity Code Standard Advanced" at bounding box center [746, 164] width 1090 height 53
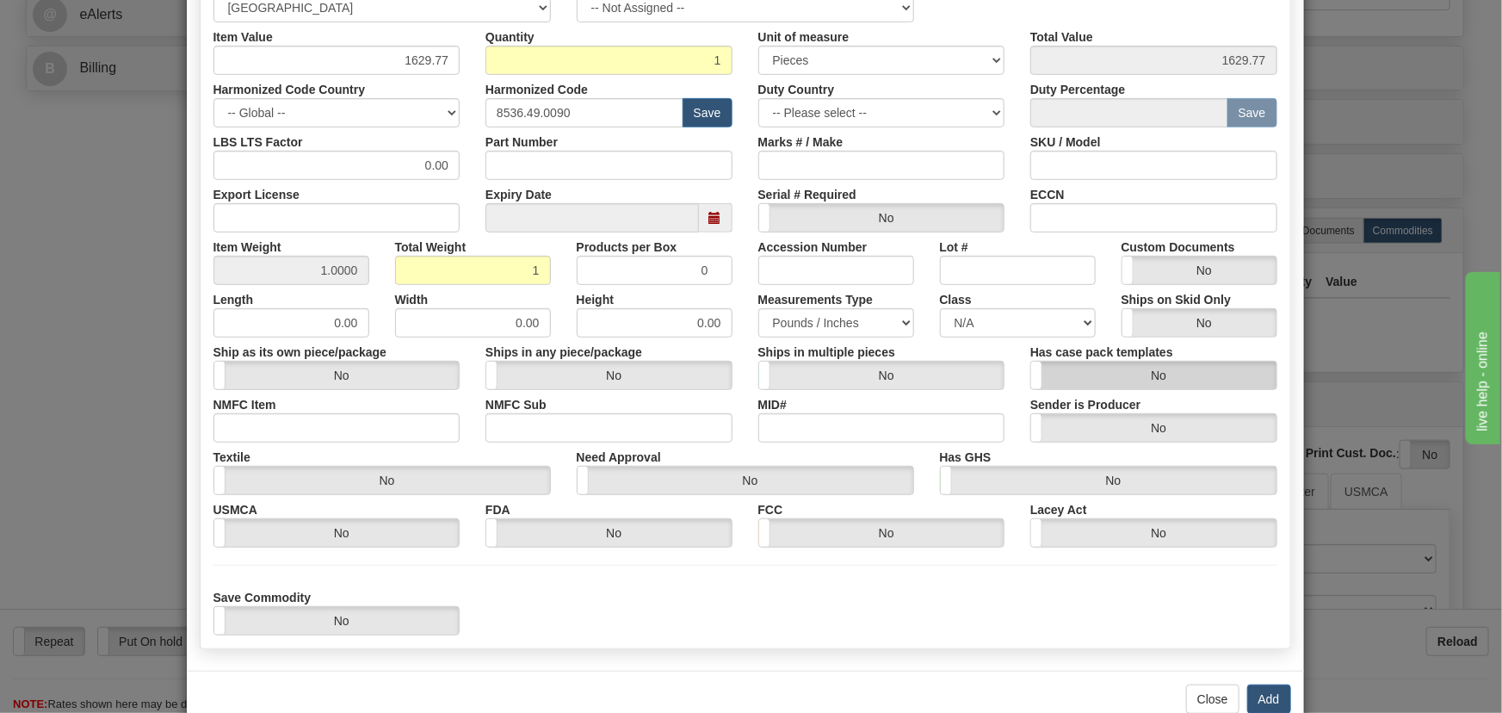
scroll to position [351, 0]
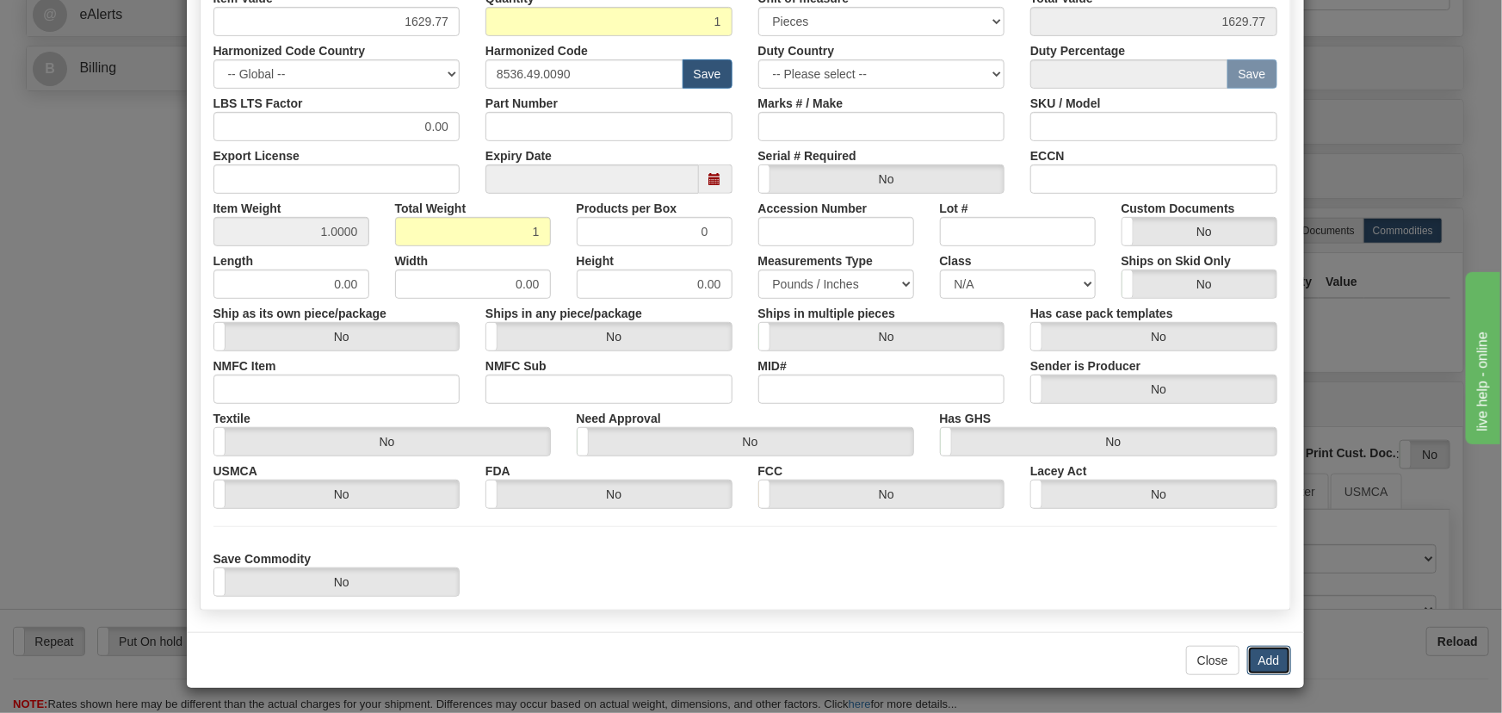
click at [1264, 661] on button "Add" at bounding box center [1269, 660] width 44 height 29
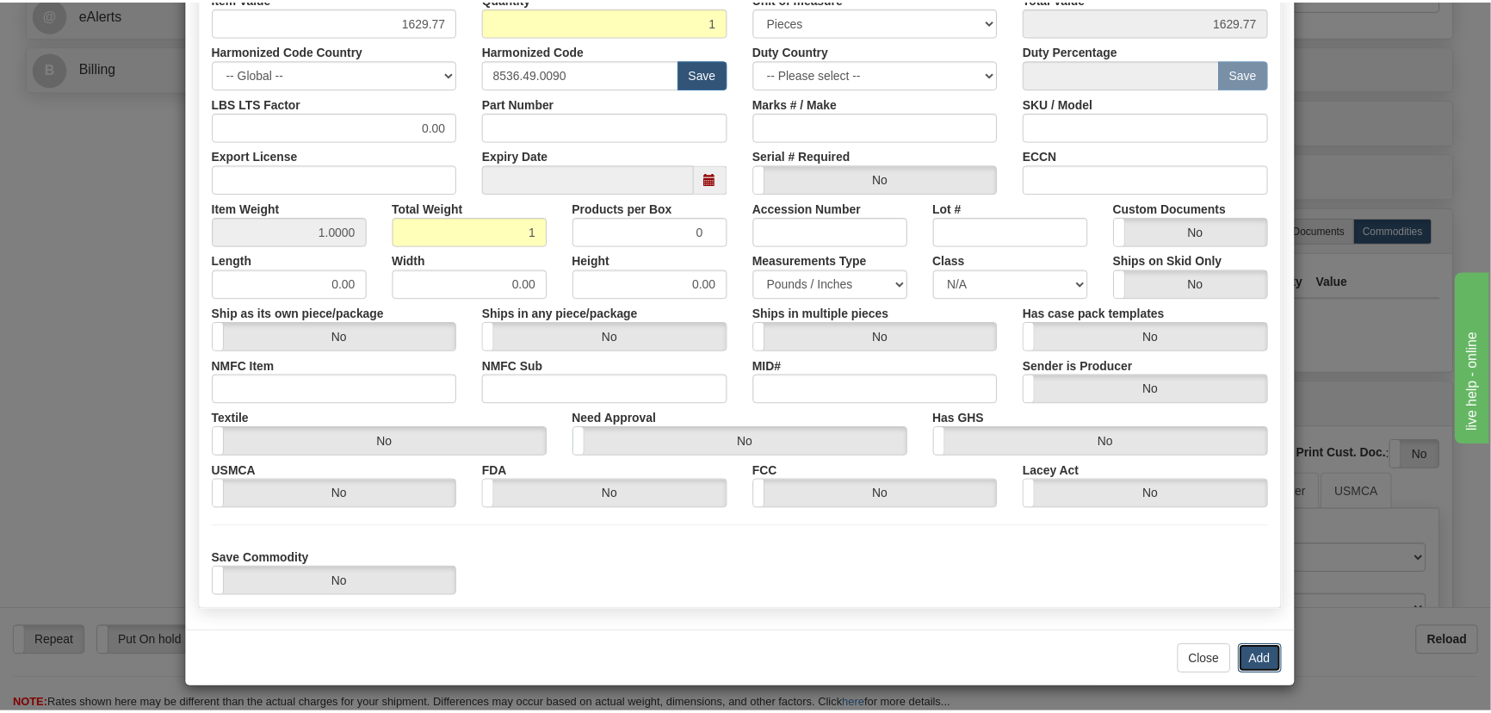
scroll to position [0, 0]
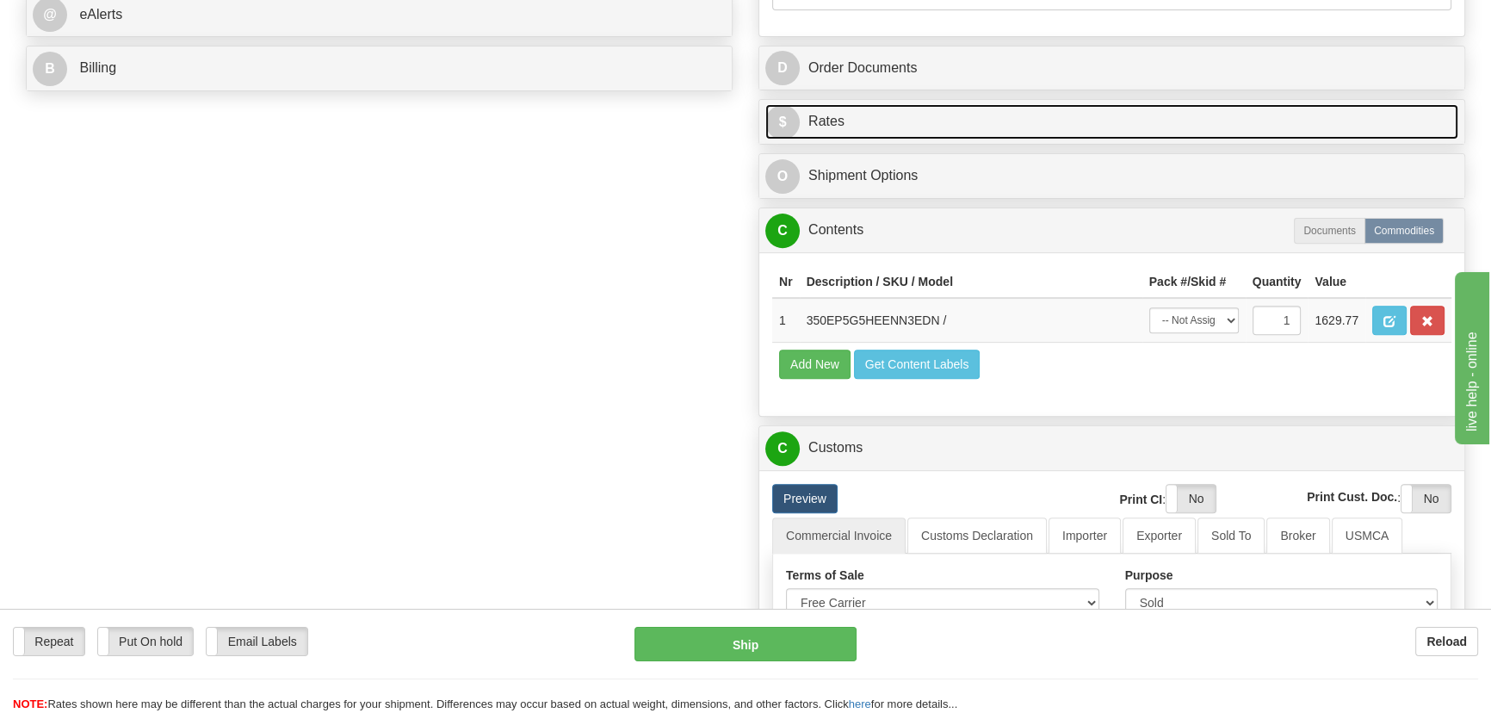
click at [1150, 116] on link "$ Rates" at bounding box center [1111, 121] width 693 height 35
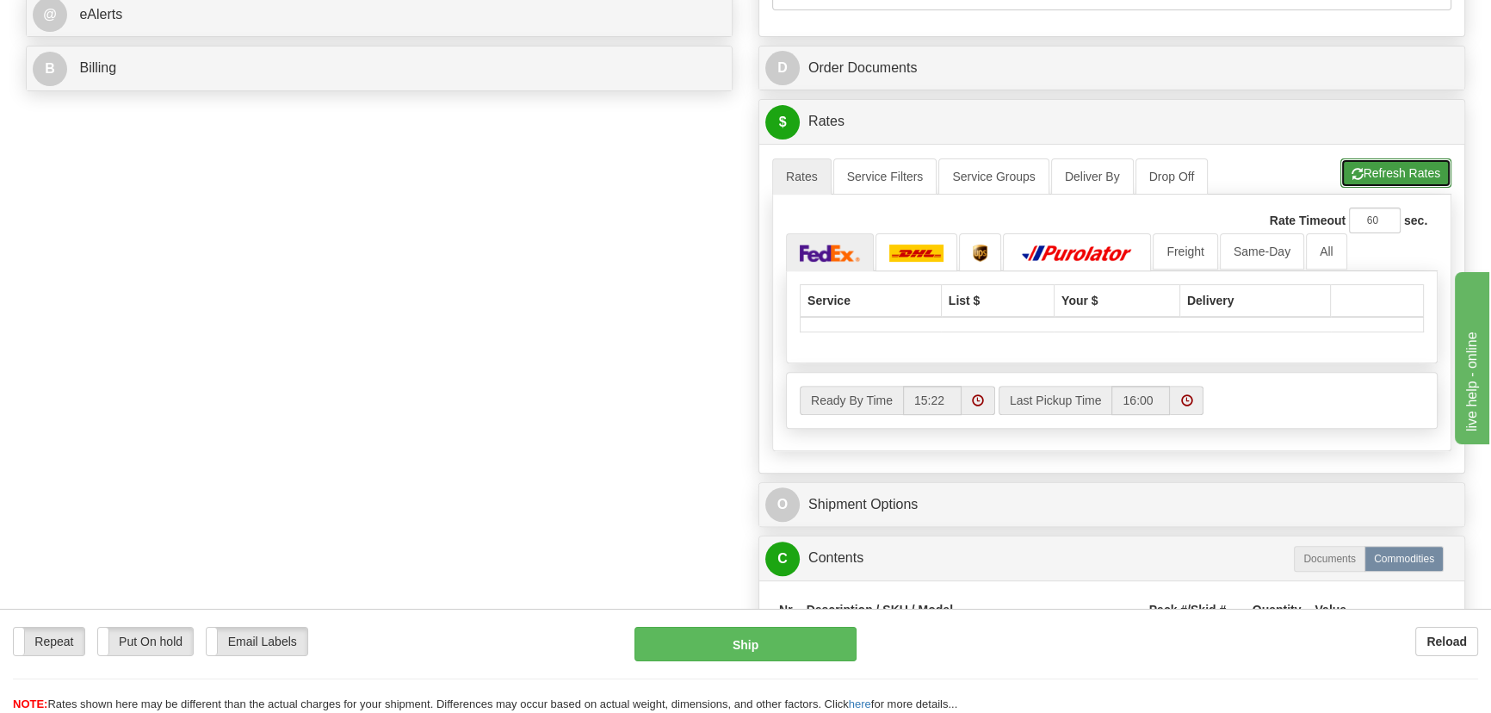
click at [1388, 168] on button "Refresh Rates" at bounding box center [1395, 172] width 111 height 29
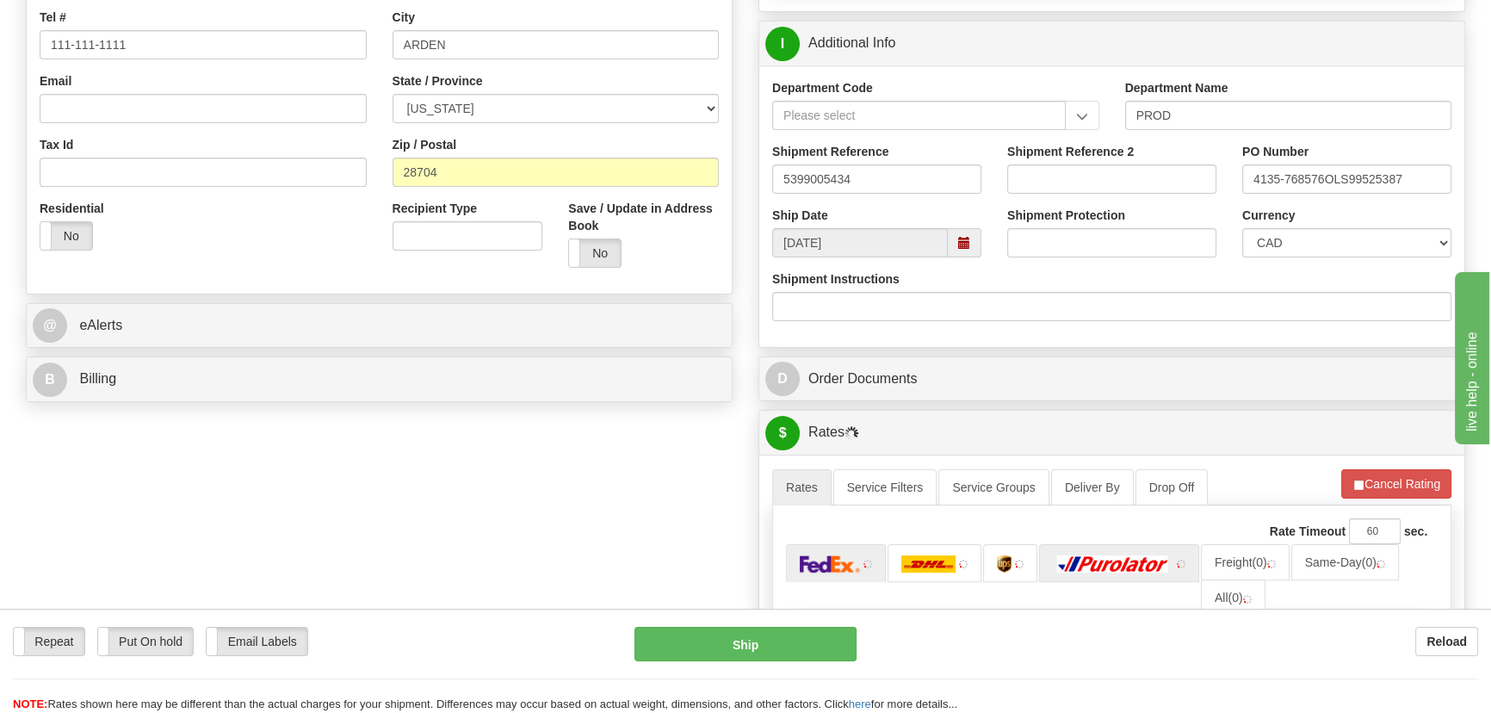
scroll to position [469, 0]
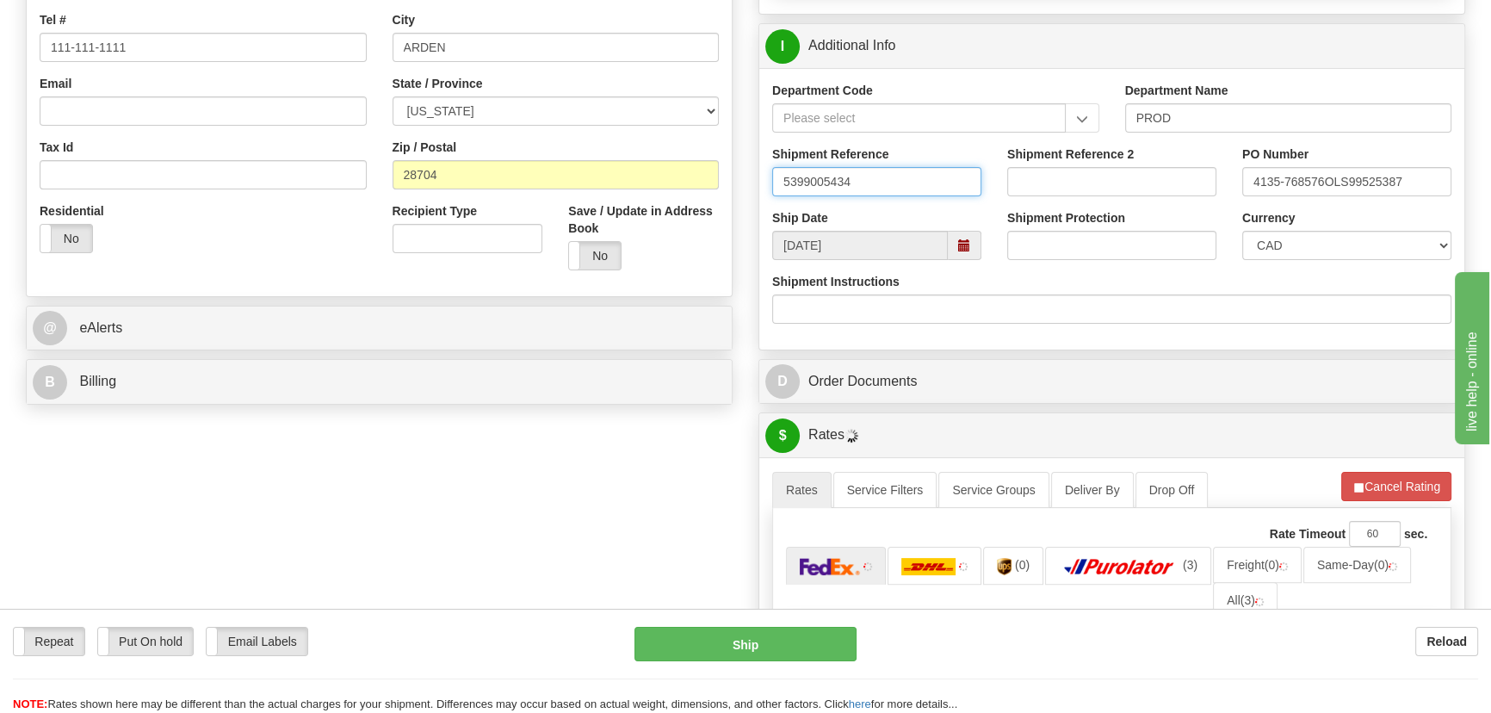
drag, startPoint x: 869, startPoint y: 179, endPoint x: 691, endPoint y: 141, distance: 182.2
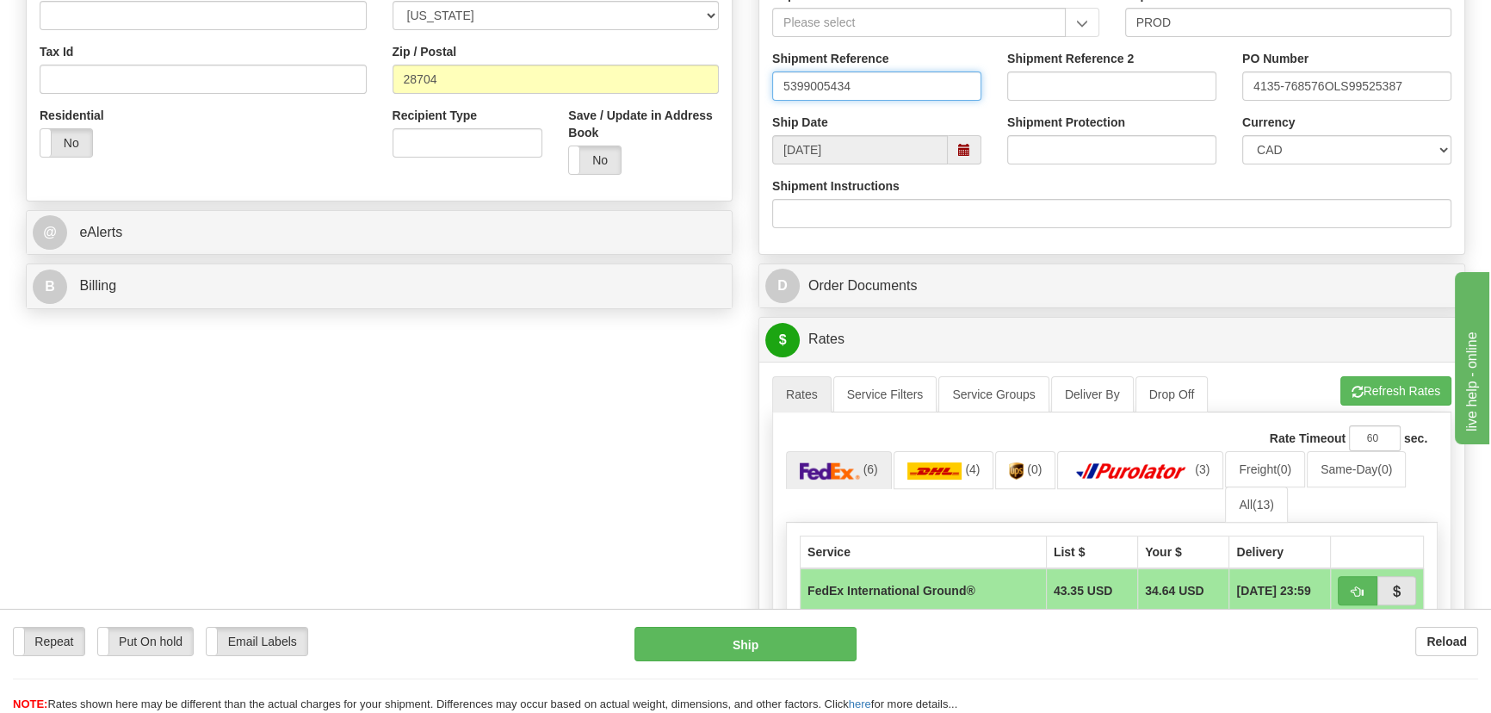
scroll to position [782, 0]
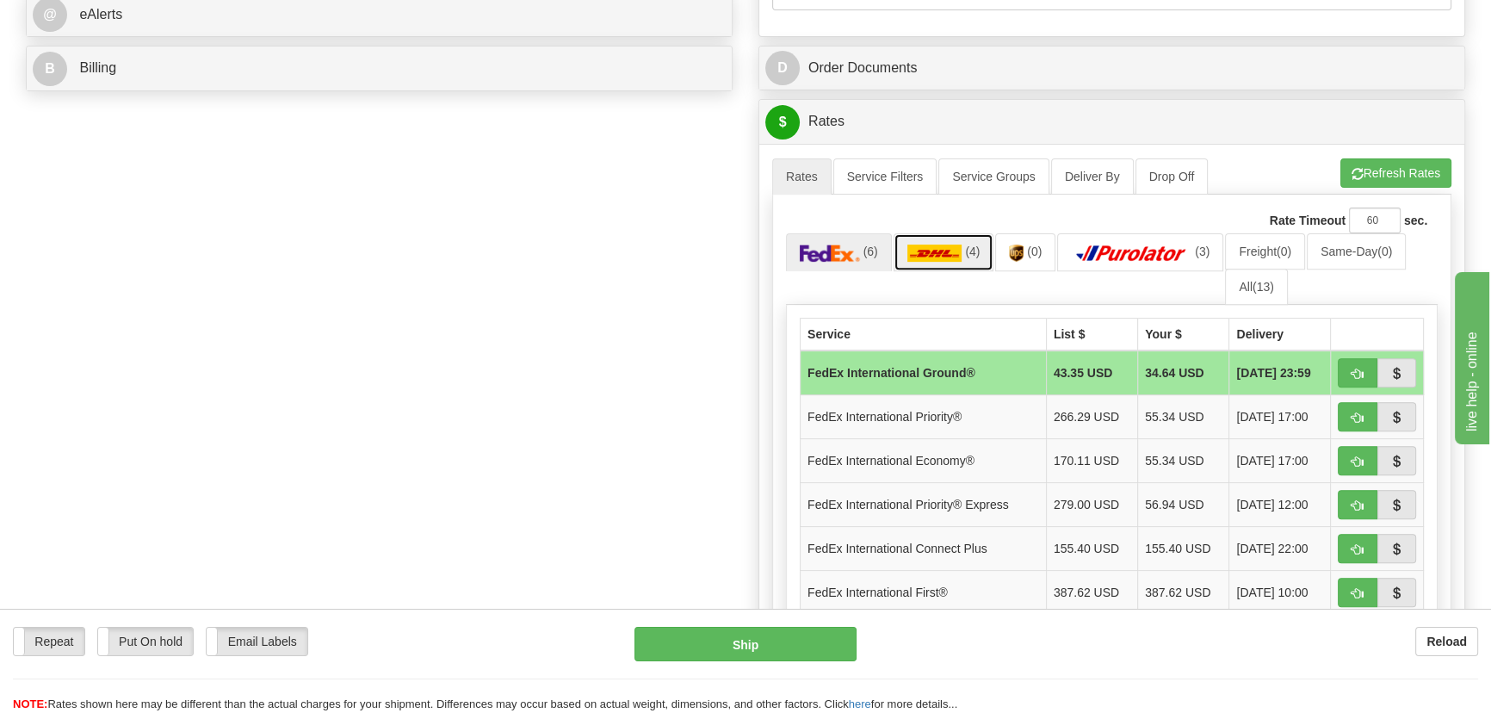
click at [930, 250] on img at bounding box center [934, 252] width 55 height 17
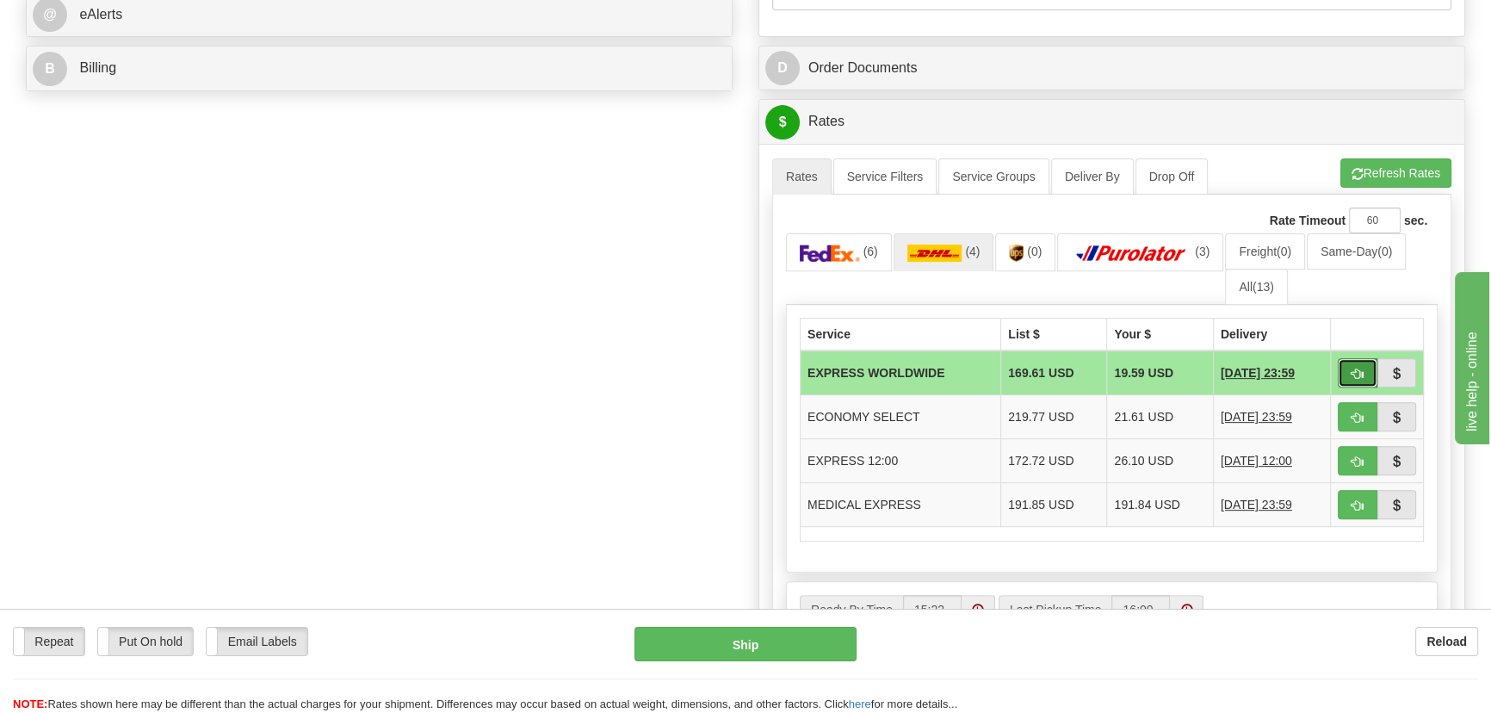
click at [1352, 368] on span "button" at bounding box center [1357, 373] width 12 height 11
type input "P"
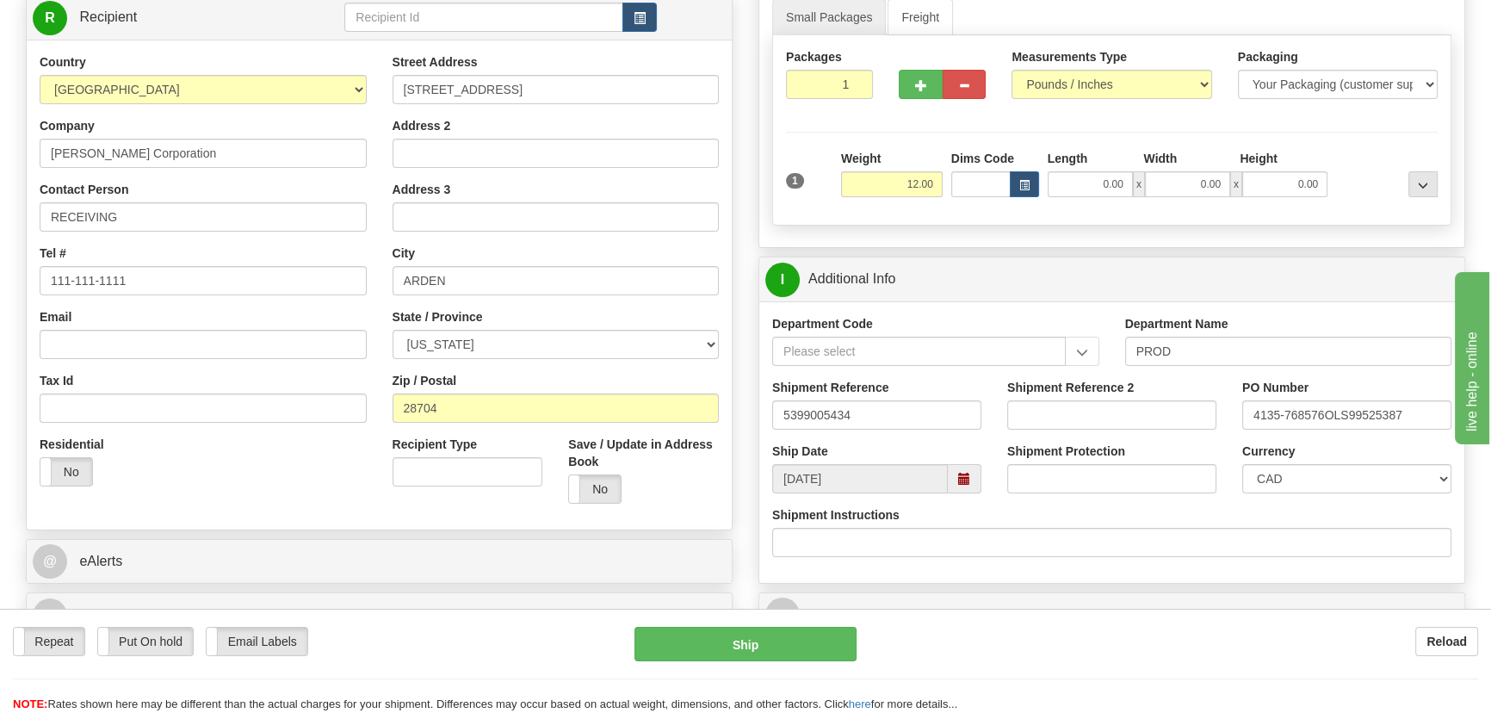
scroll to position [234, 0]
click at [1370, 469] on select "CAD USD EUR ZAR RON ANG ARN AUD AUS AWG BBD BFR BGN BHD BMD BND BRC BRL CHP CKZ…" at bounding box center [1346, 480] width 209 height 29
select select "1"
click at [1242, 466] on select "CAD USD EUR ZAR RON ANG ARN AUD AUS AWG BBD BFR BGN BHD BMD BND BRC BRL CHP CKZ…" at bounding box center [1346, 480] width 209 height 29
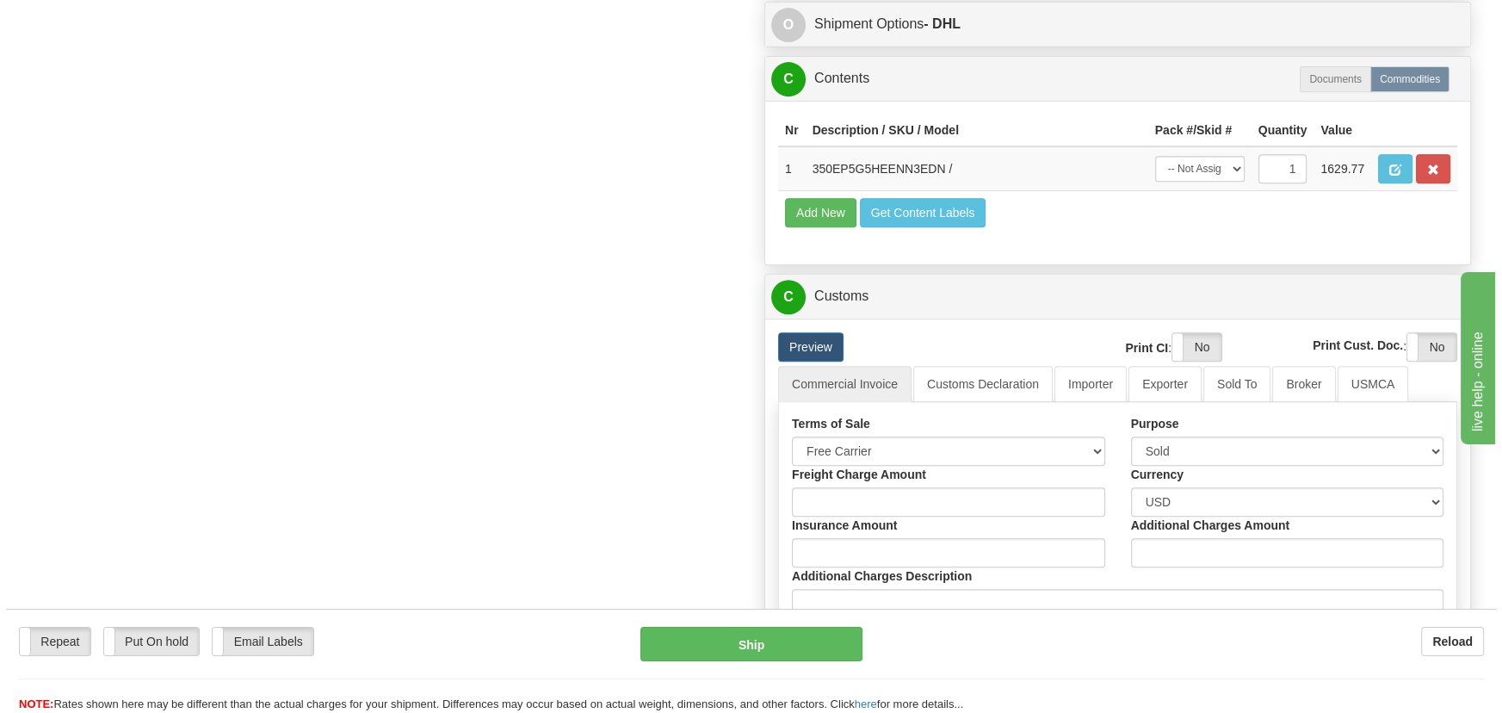
scroll to position [938, 0]
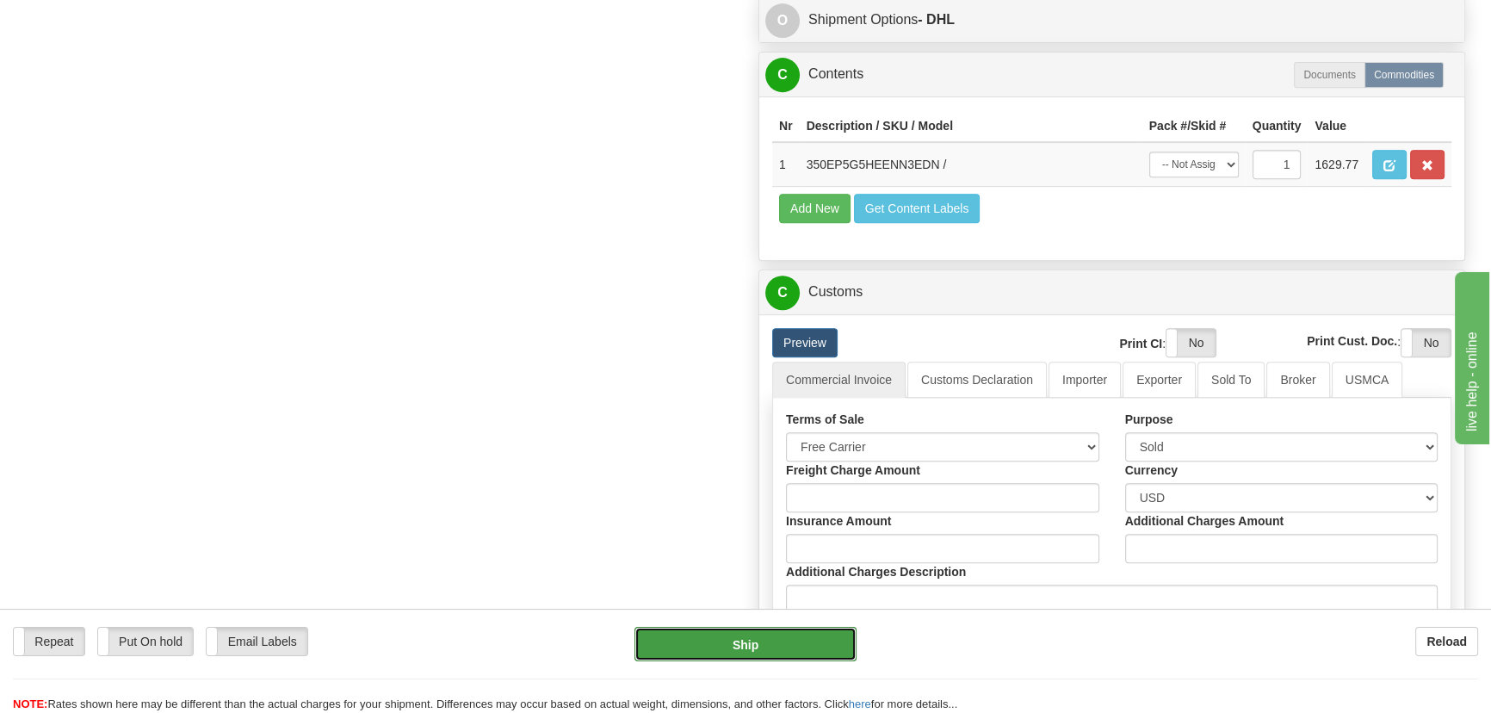
click at [779, 658] on button "Ship" at bounding box center [745, 644] width 223 height 34
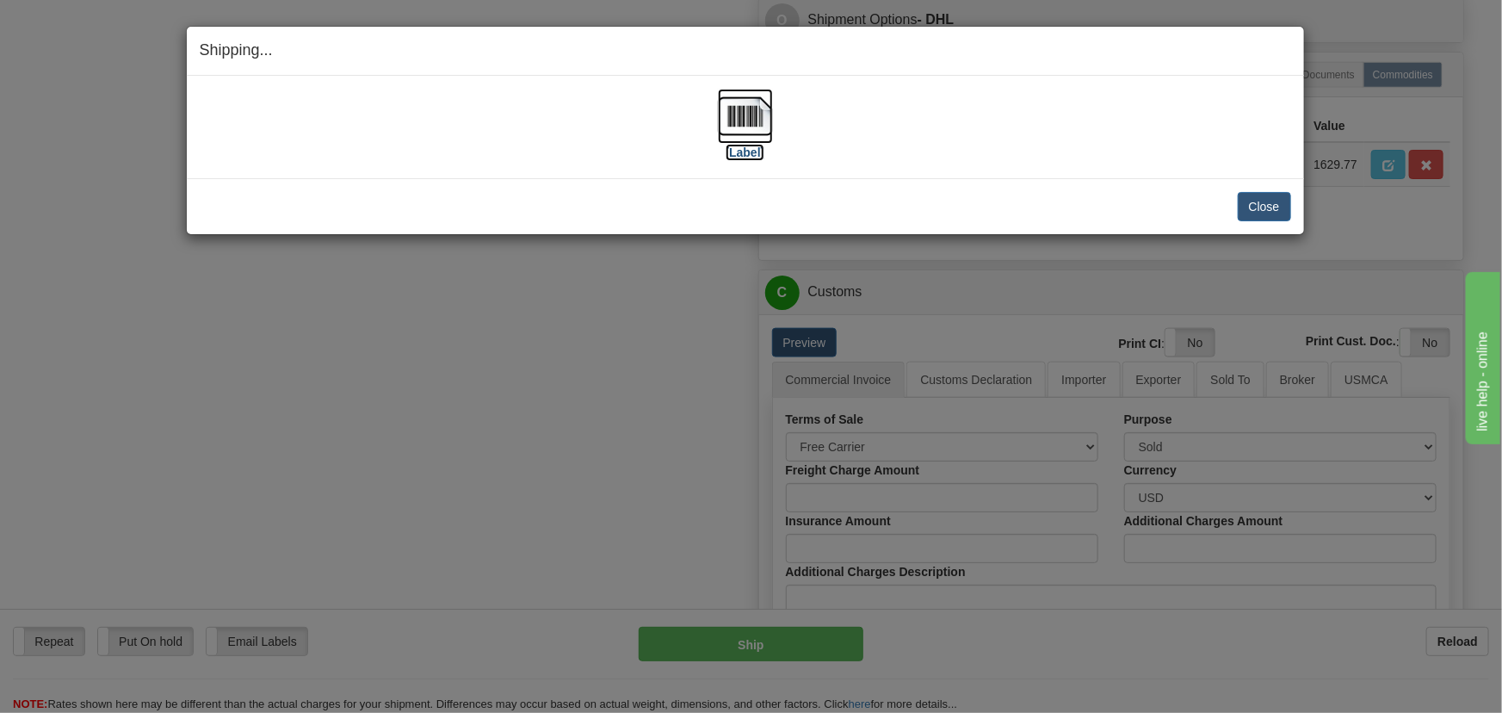
click at [757, 124] on img at bounding box center [745, 116] width 55 height 55
click at [1265, 199] on button "Close" at bounding box center [1264, 206] width 53 height 29
